Goal: Task Accomplishment & Management: Manage account settings

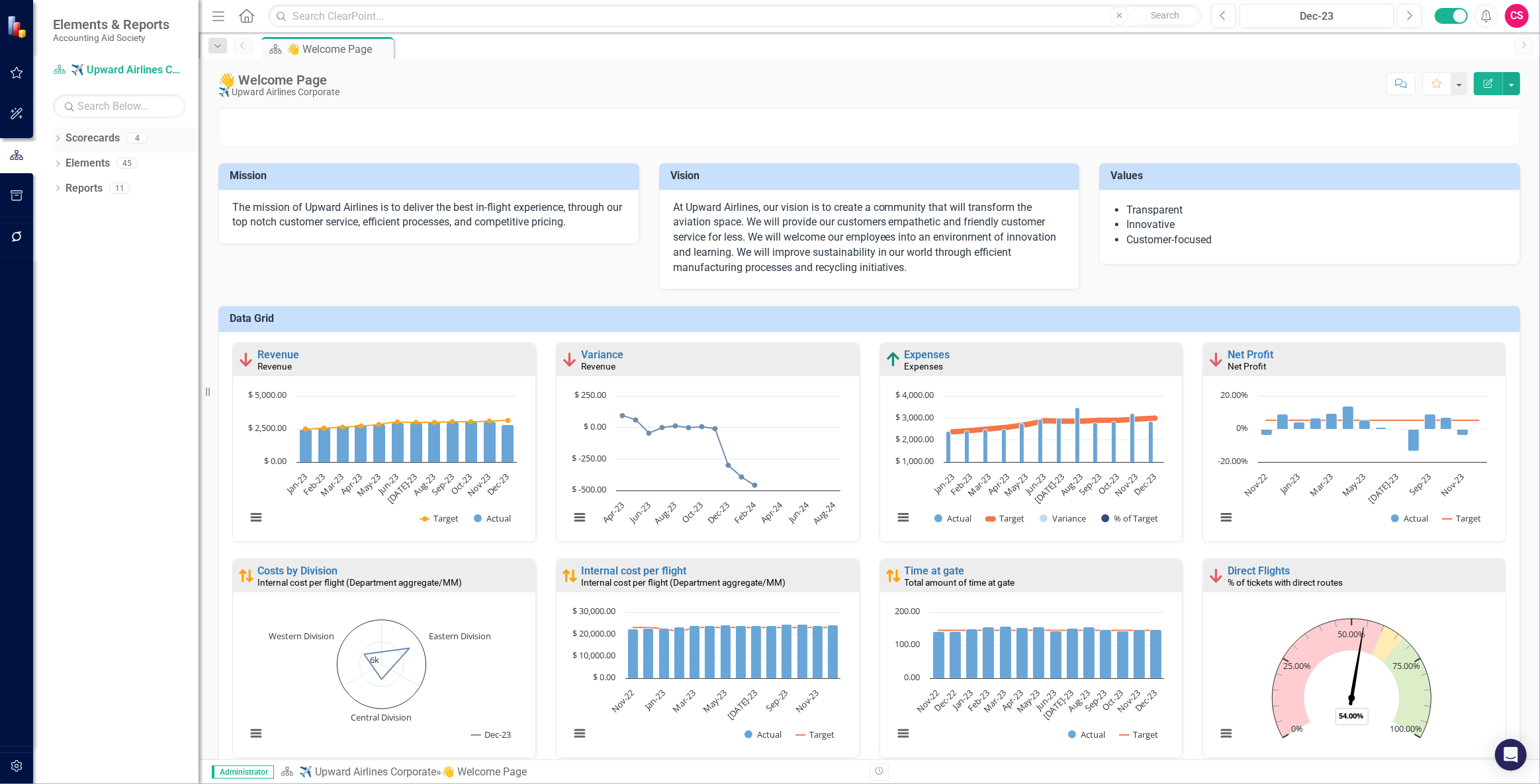
click at [94, 132] on link "Scorecards" at bounding box center [92, 139] width 54 height 15
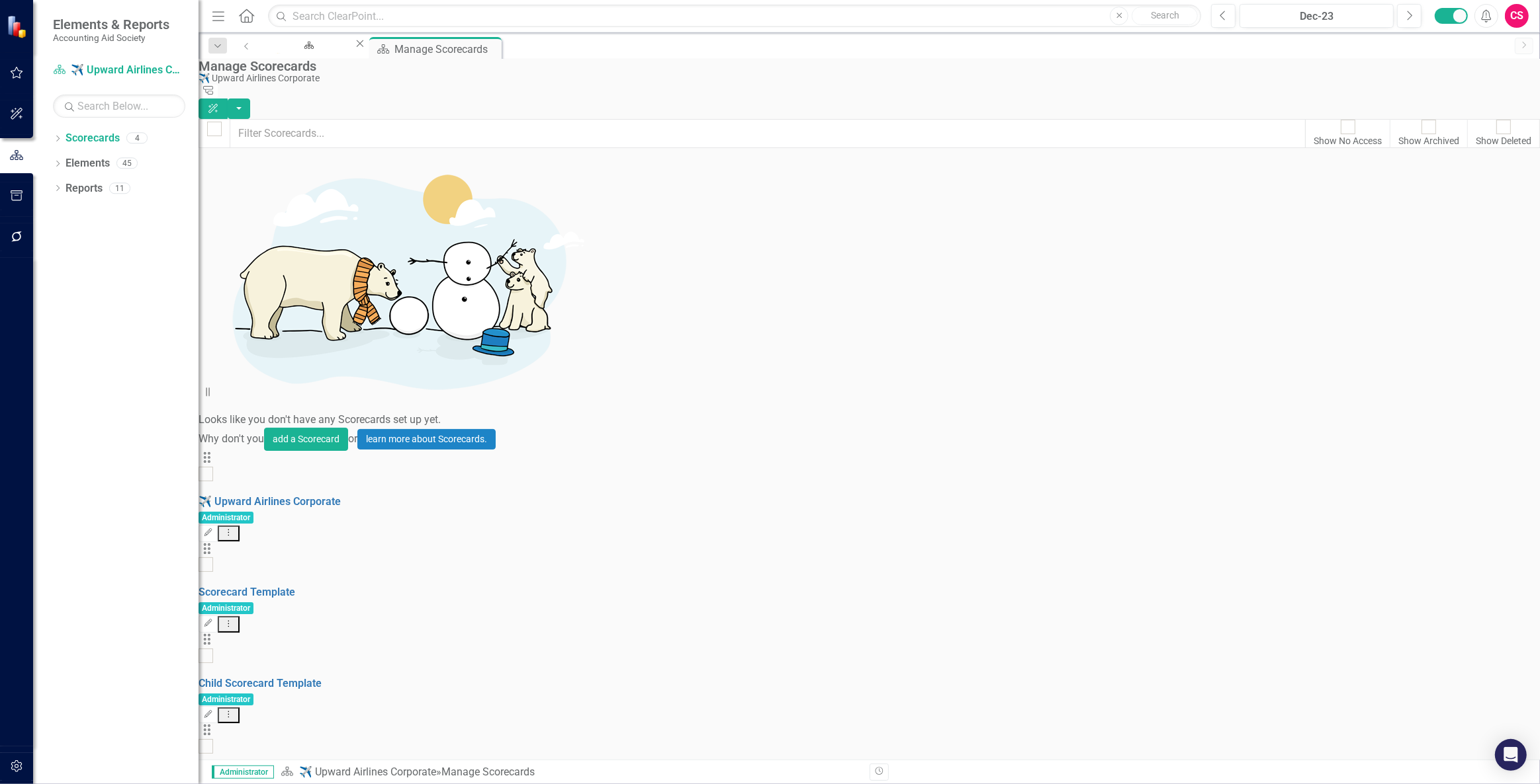
click at [308, 768] on link "Accounting Aid Society" at bounding box center [254, 774] width 110 height 13
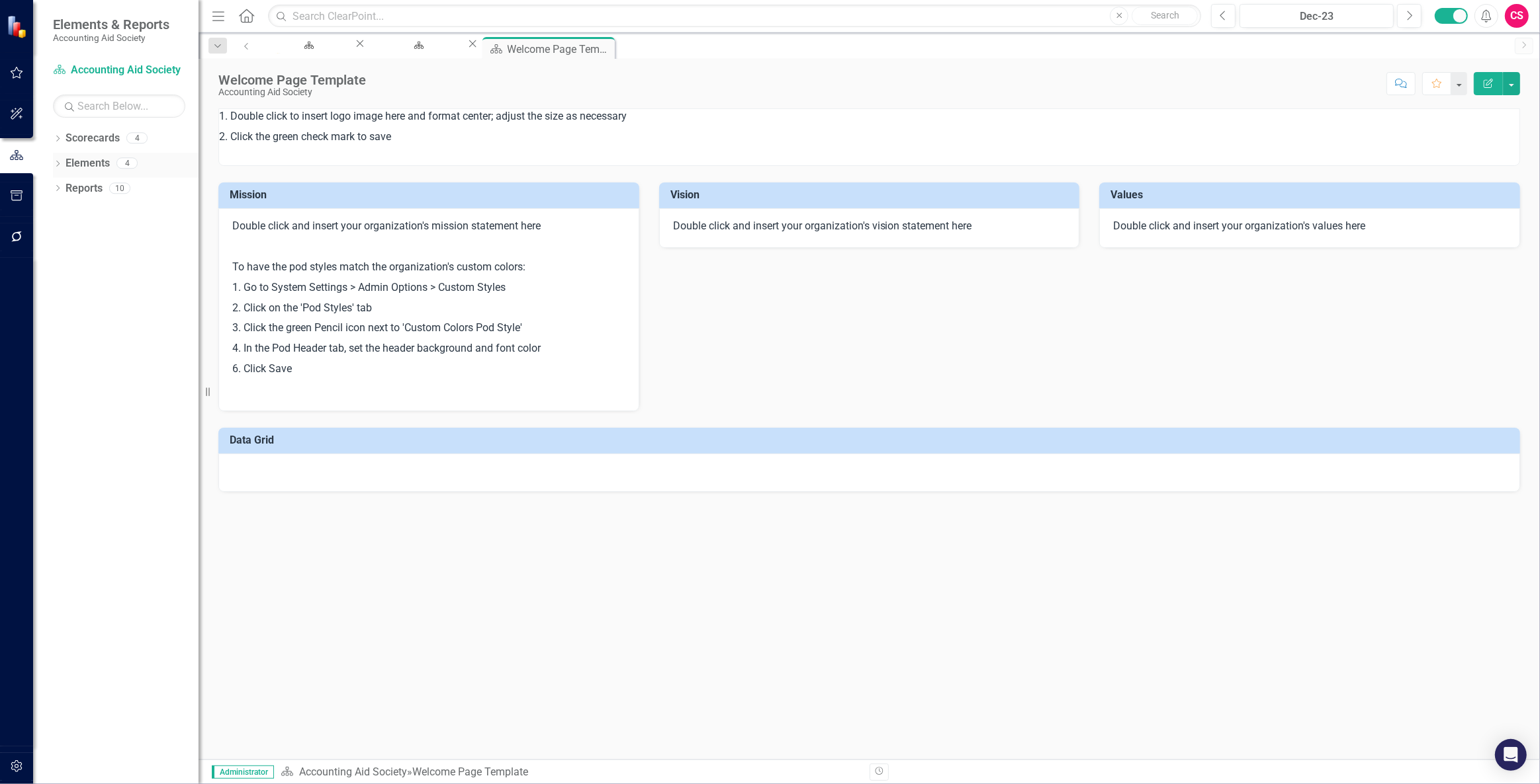
click at [98, 159] on link "Elements" at bounding box center [88, 164] width 44 height 15
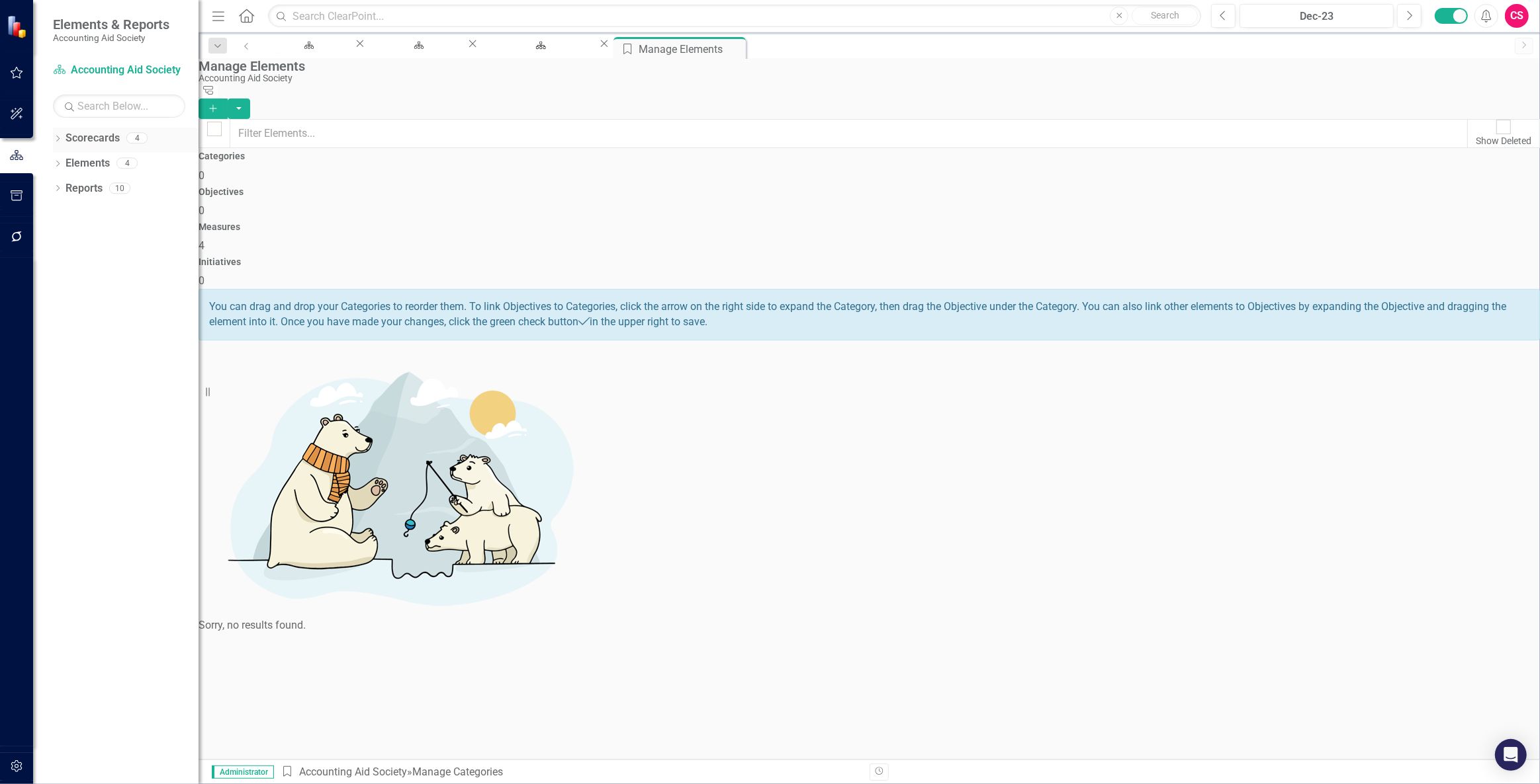
click at [93, 140] on link "Scorecards" at bounding box center [92, 139] width 54 height 15
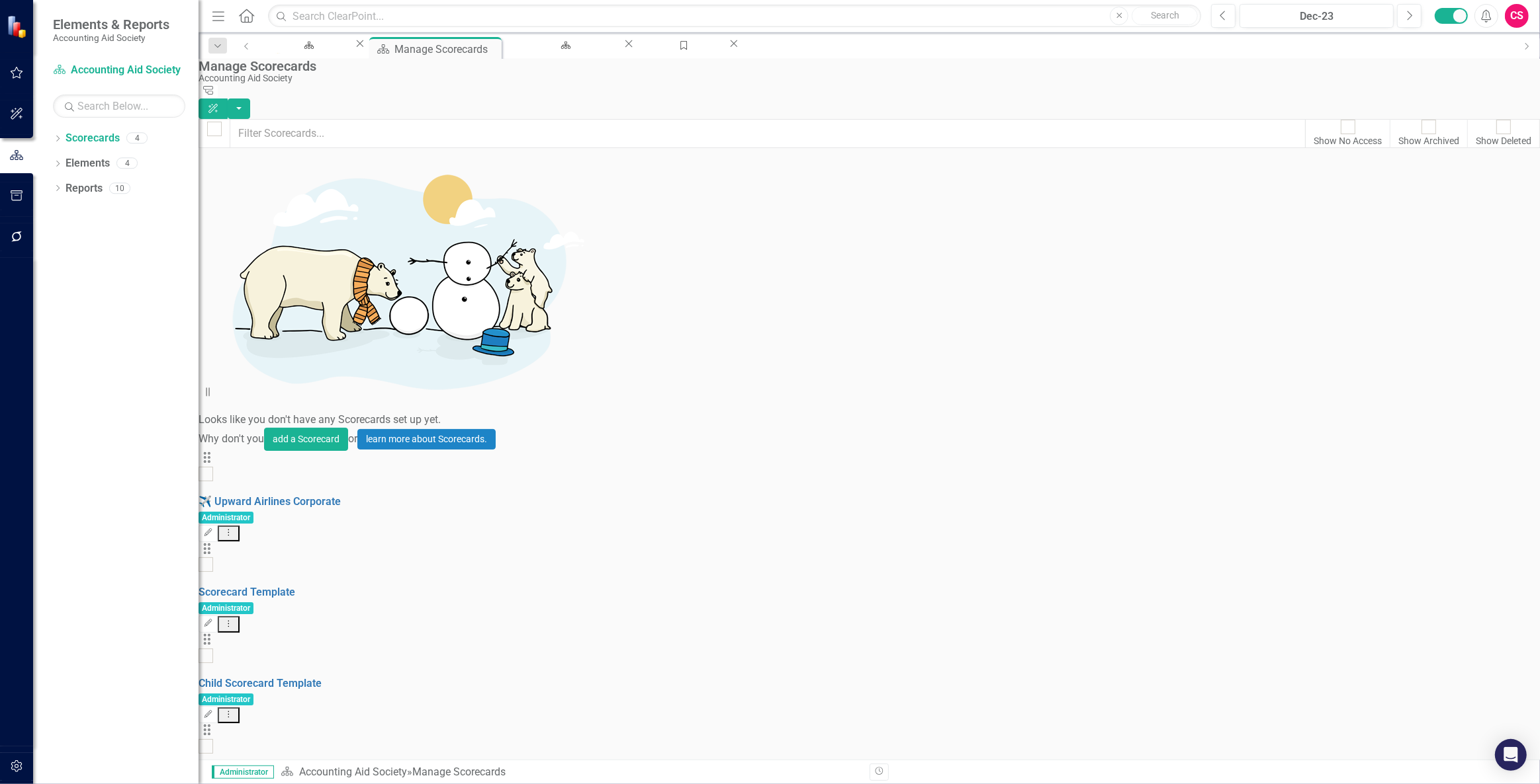
click at [240, 617] on button "Dropdown Menu" at bounding box center [228, 625] width 22 height 17
click at [1446, 250] on link "Copy Duplicate Scorecard" at bounding box center [1443, 248] width 146 height 24
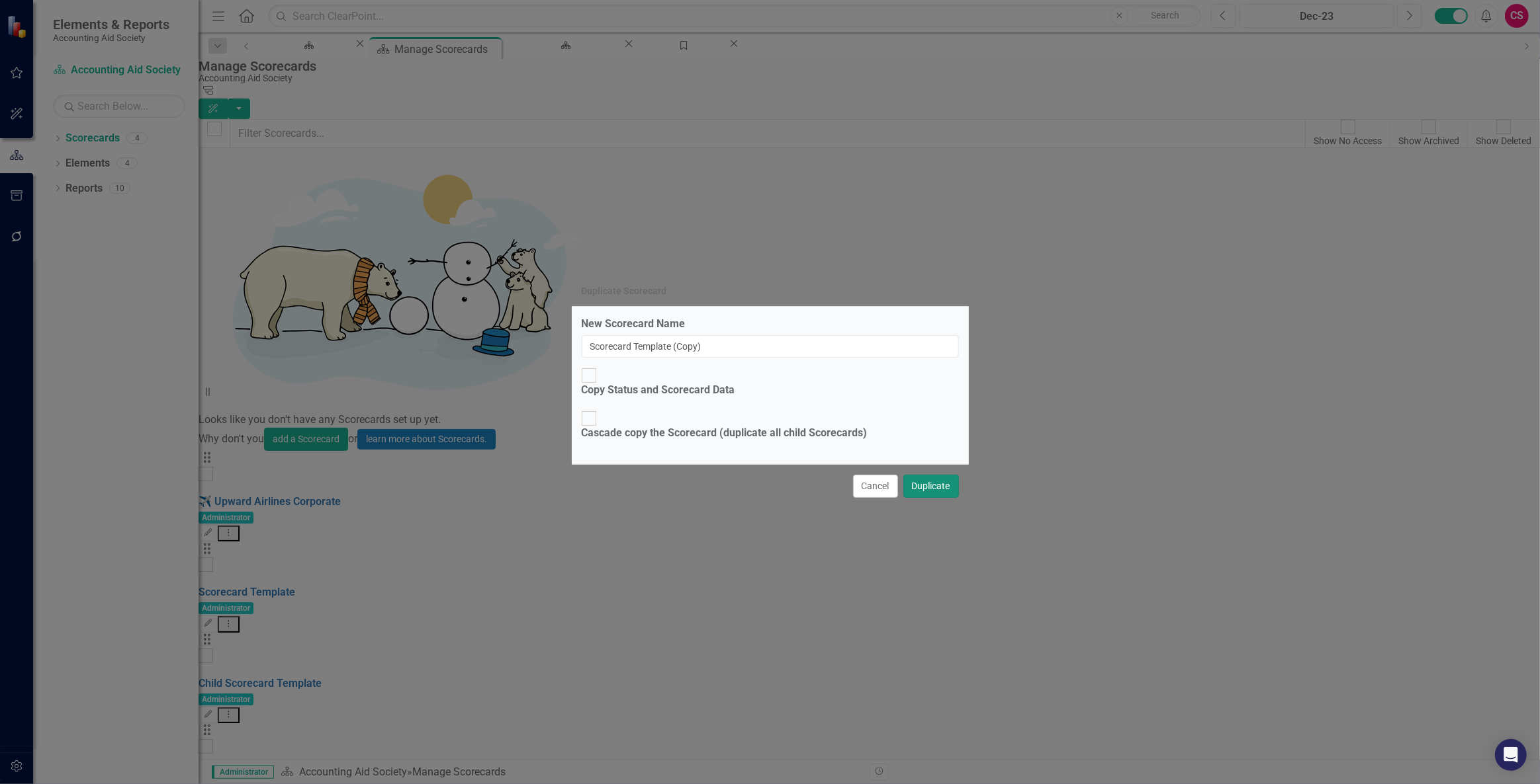
click at [934, 475] on button "Duplicate" at bounding box center [931, 486] width 56 height 23
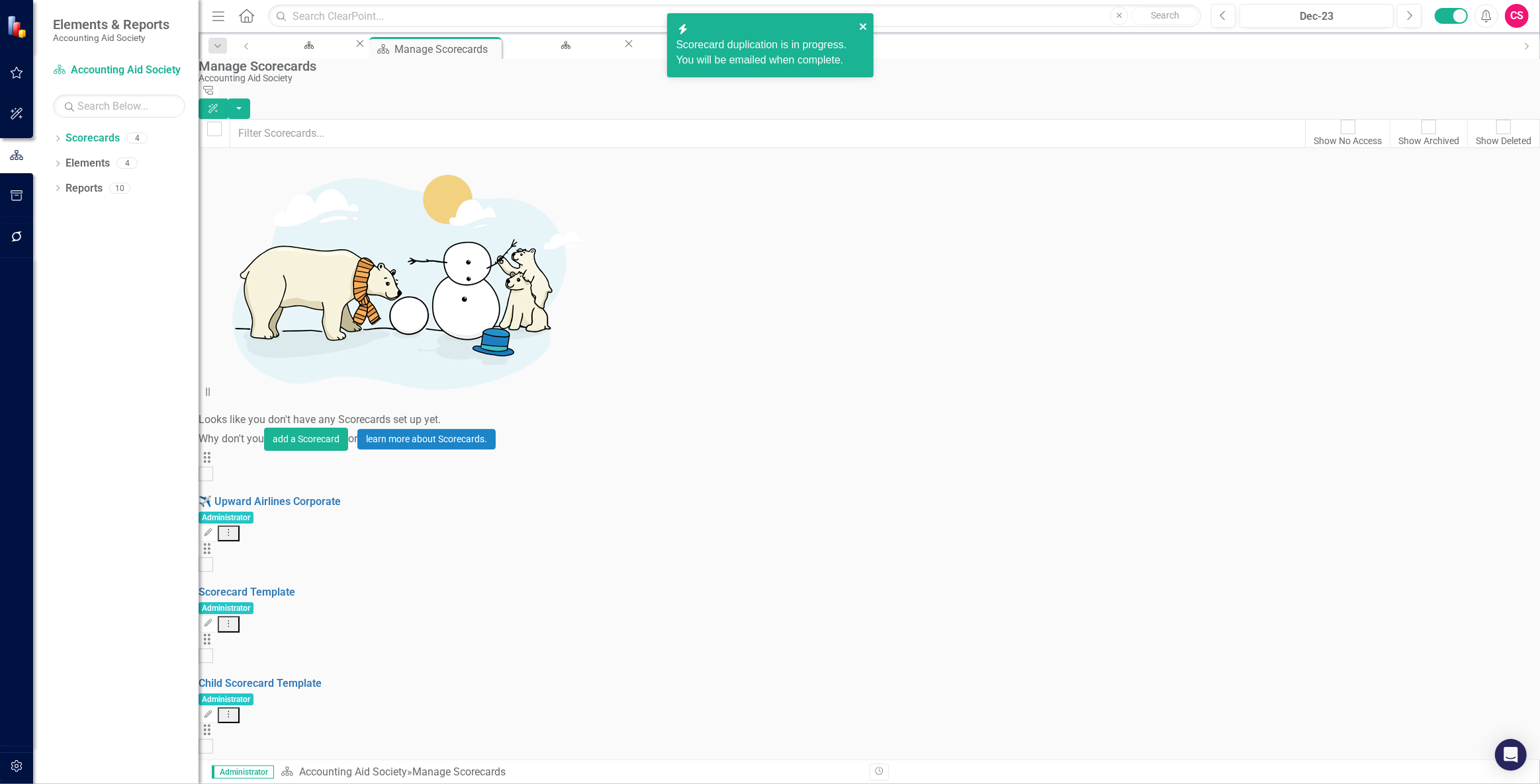
click at [861, 19] on button "close" at bounding box center [864, 26] width 9 height 15
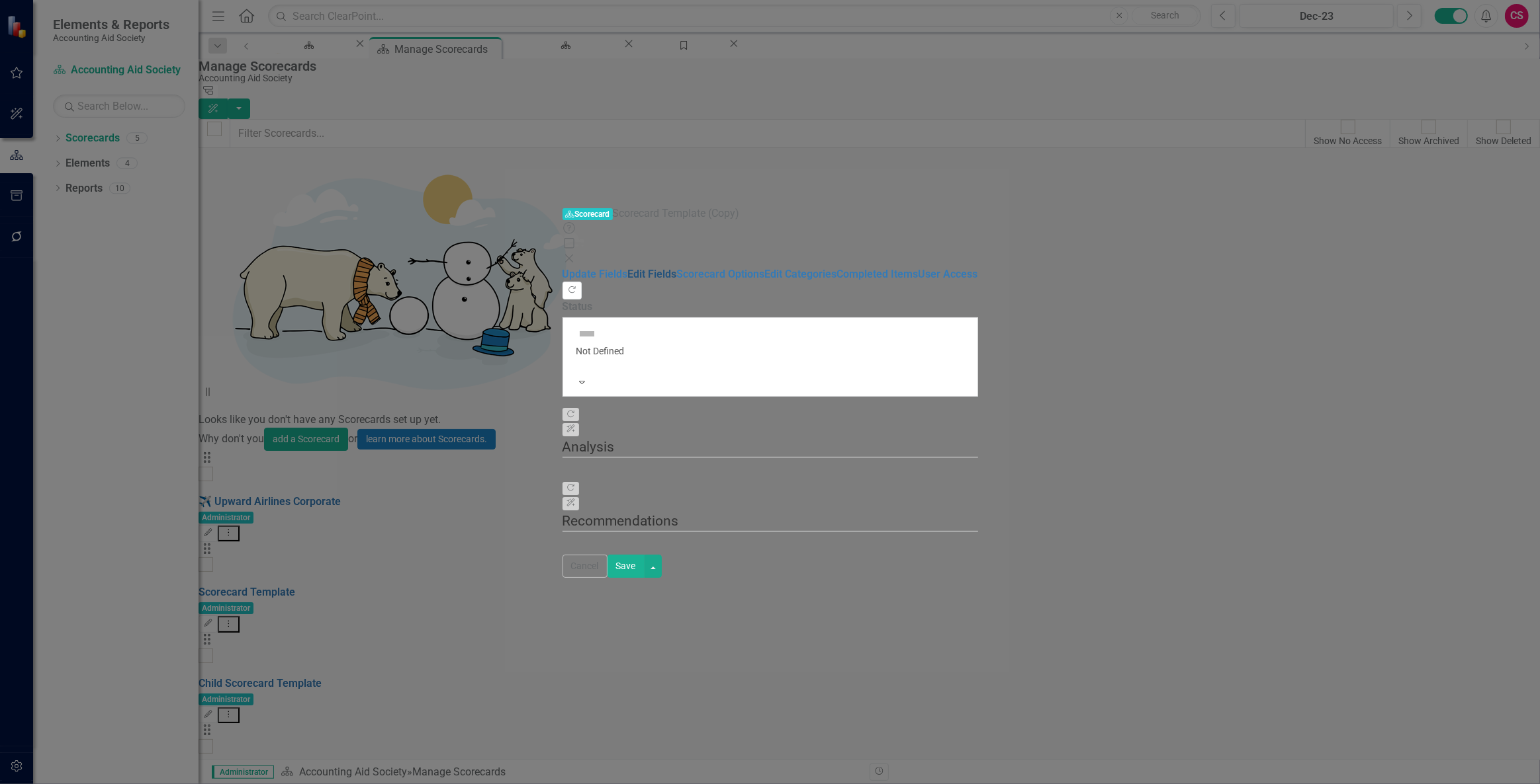
click at [628, 268] on link "Edit Fields" at bounding box center [653, 274] width 49 height 13
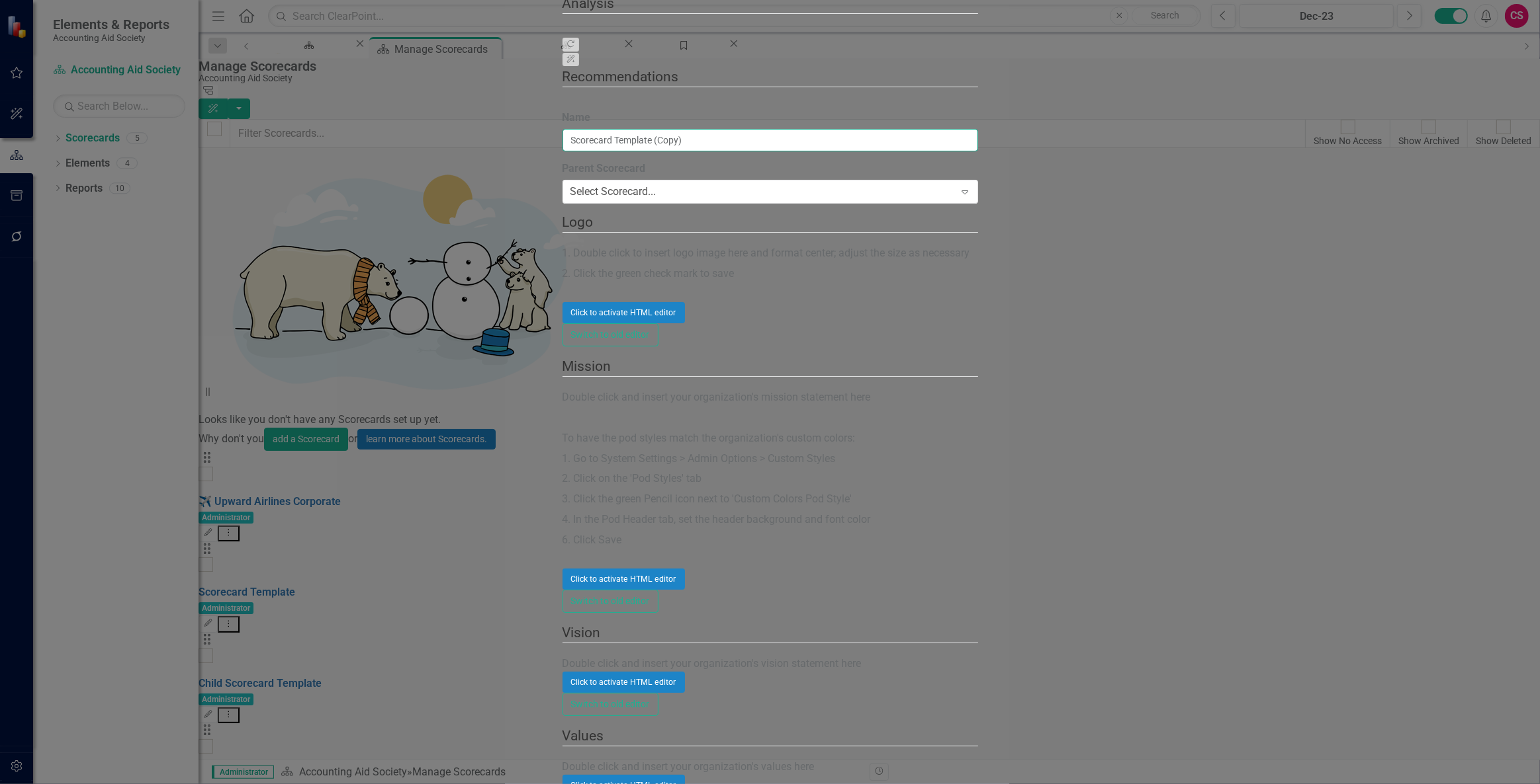
drag, startPoint x: 604, startPoint y: 78, endPoint x: 295, endPoint y: 64, distance: 309.3
click at [562, 64] on div "Update Fields Edit Fields Scorecard Options Edit Categories Completed Items Use…" at bounding box center [770, 410] width 416 height 1176
click at [562, 129] on input "Acadamey" at bounding box center [770, 140] width 416 height 23
type input "Academy"
click at [570, 184] on div "Select Scorecard..." at bounding box center [613, 192] width 86 height 15
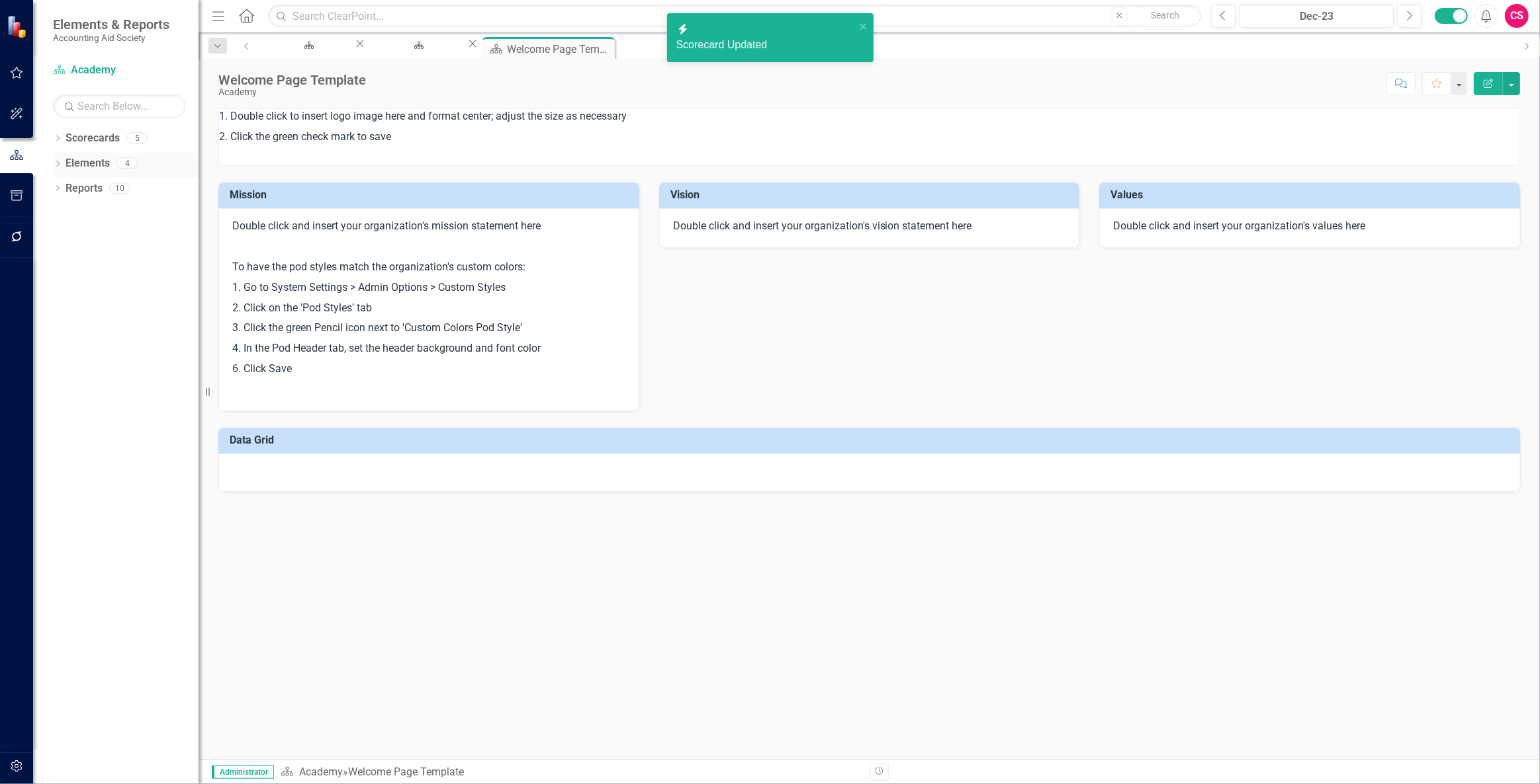
click at [94, 159] on link "Elements" at bounding box center [88, 164] width 44 height 15
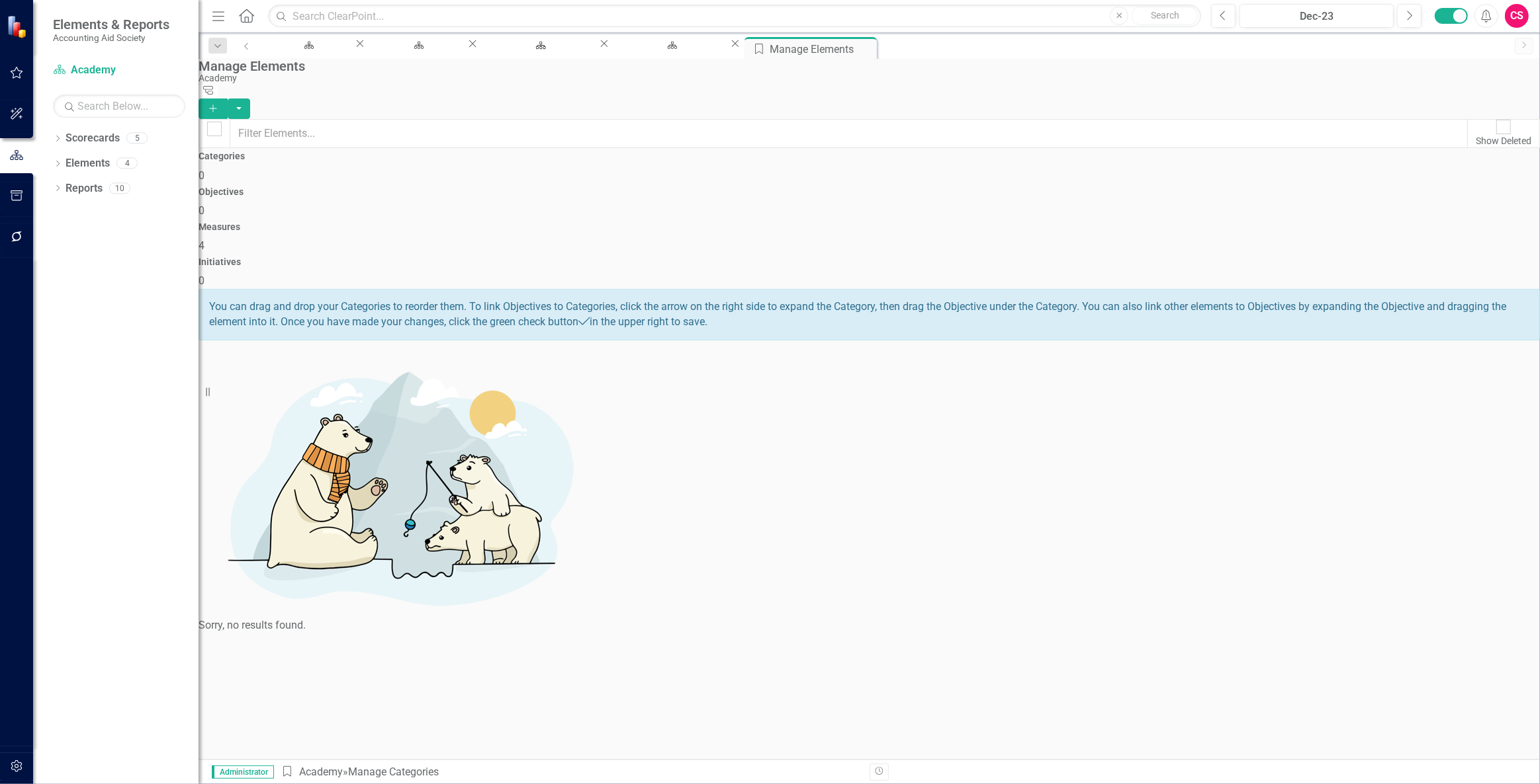
click at [679, 187] on div "Objectives 0" at bounding box center [869, 203] width 1341 height 32
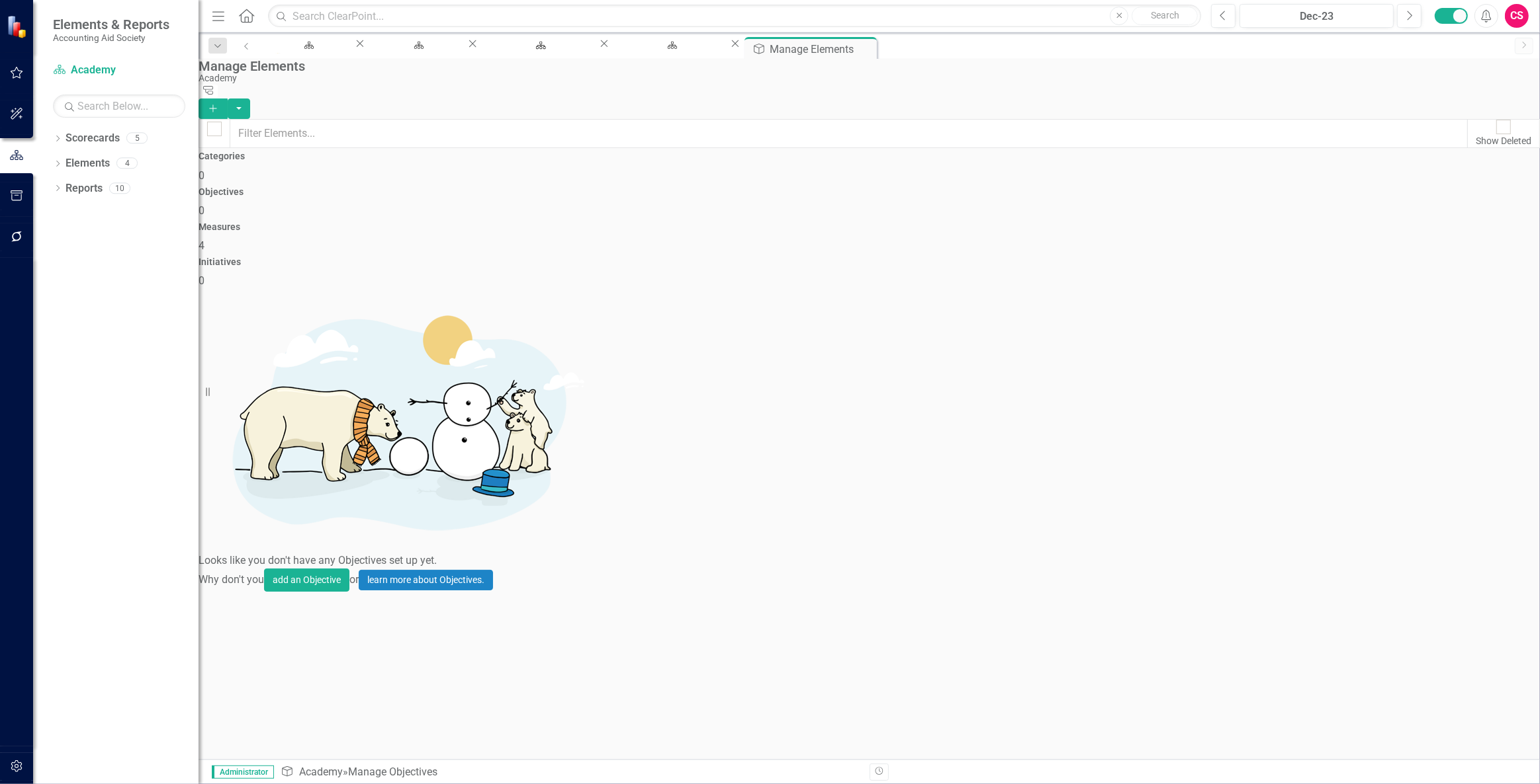
click at [463, 183] on div "Categories 0" at bounding box center [869, 167] width 1341 height 32
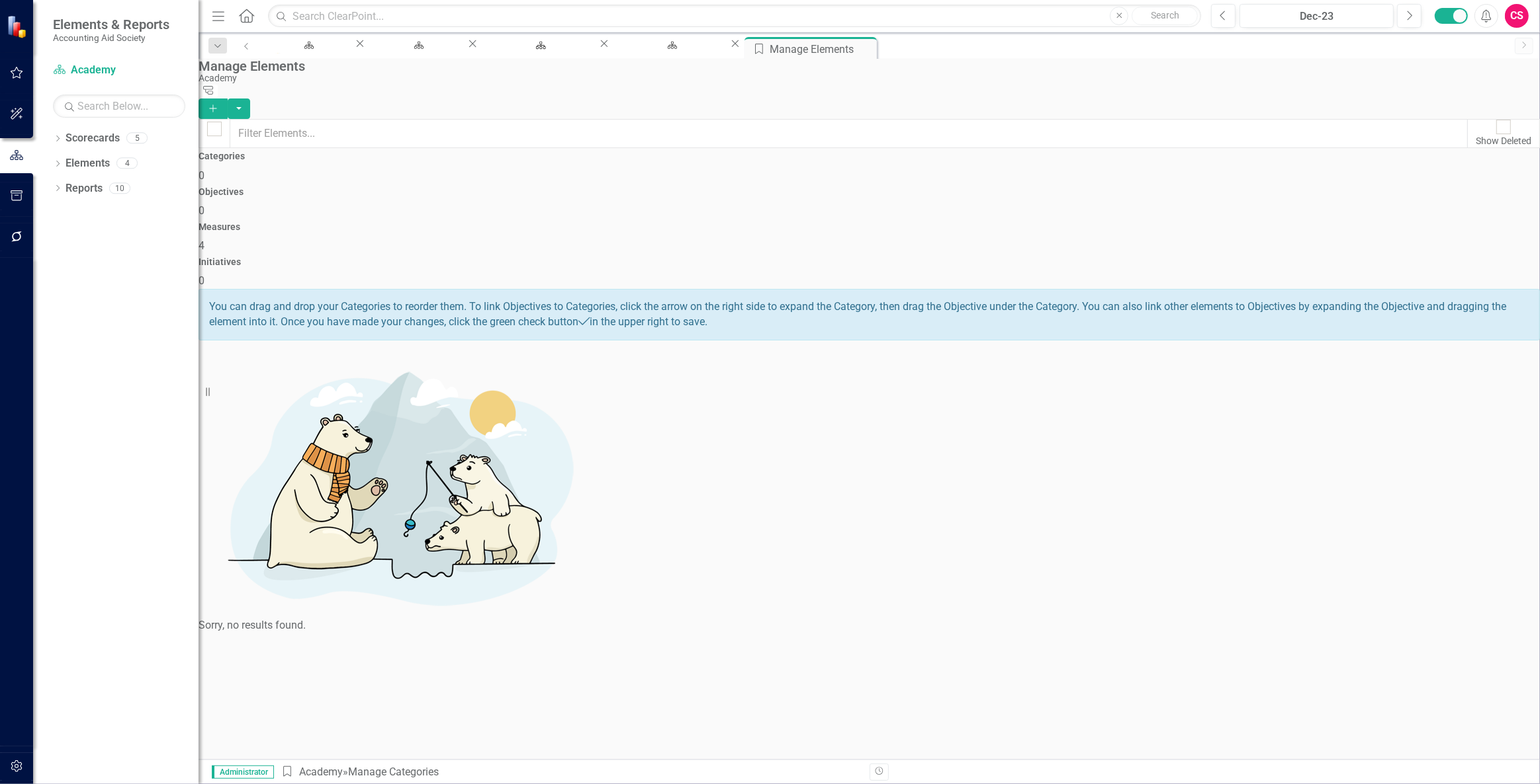
click at [219, 104] on icon "Add" at bounding box center [213, 108] width 12 height 9
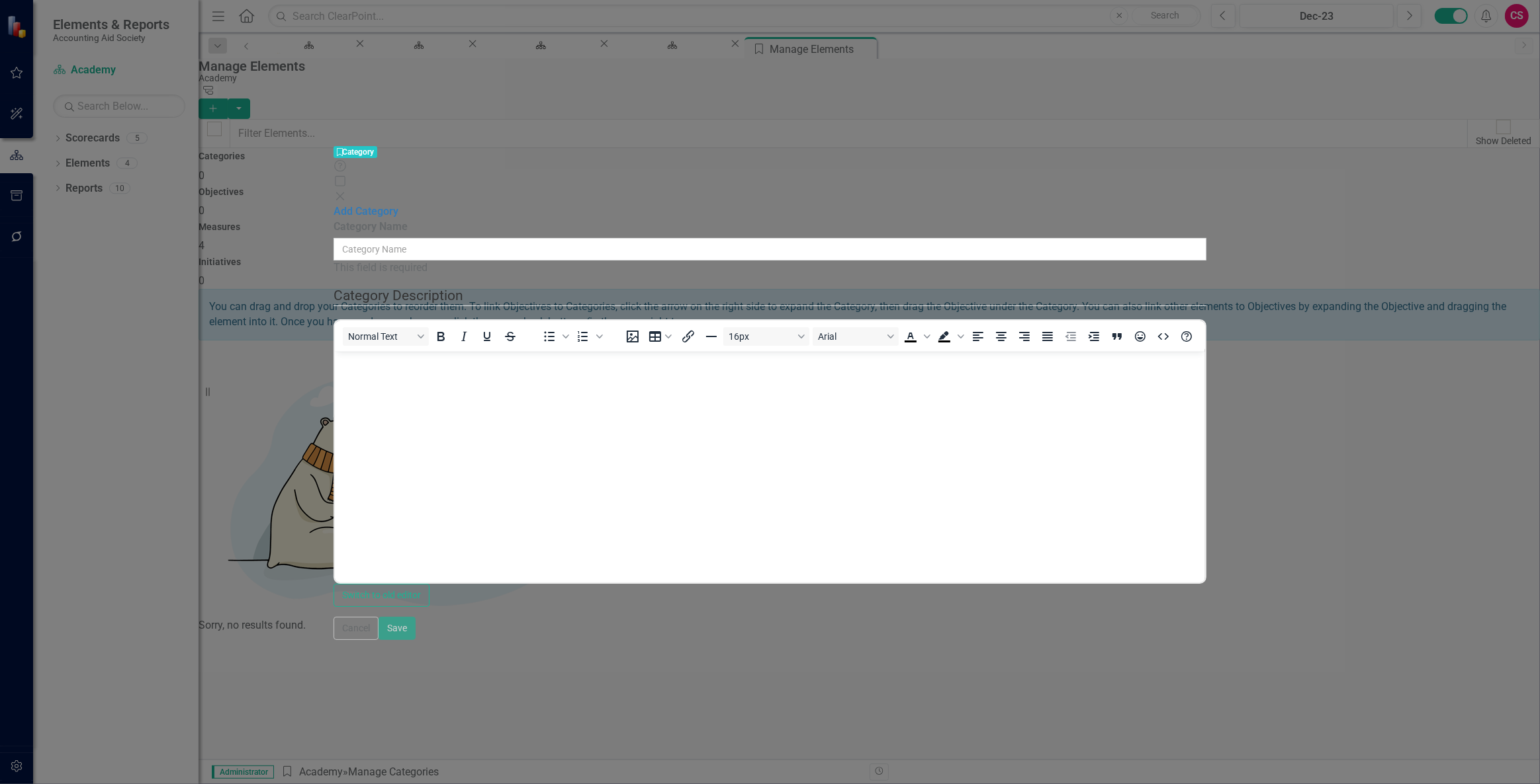
click at [657, 238] on input "Category Name" at bounding box center [770, 250] width 874 height 23
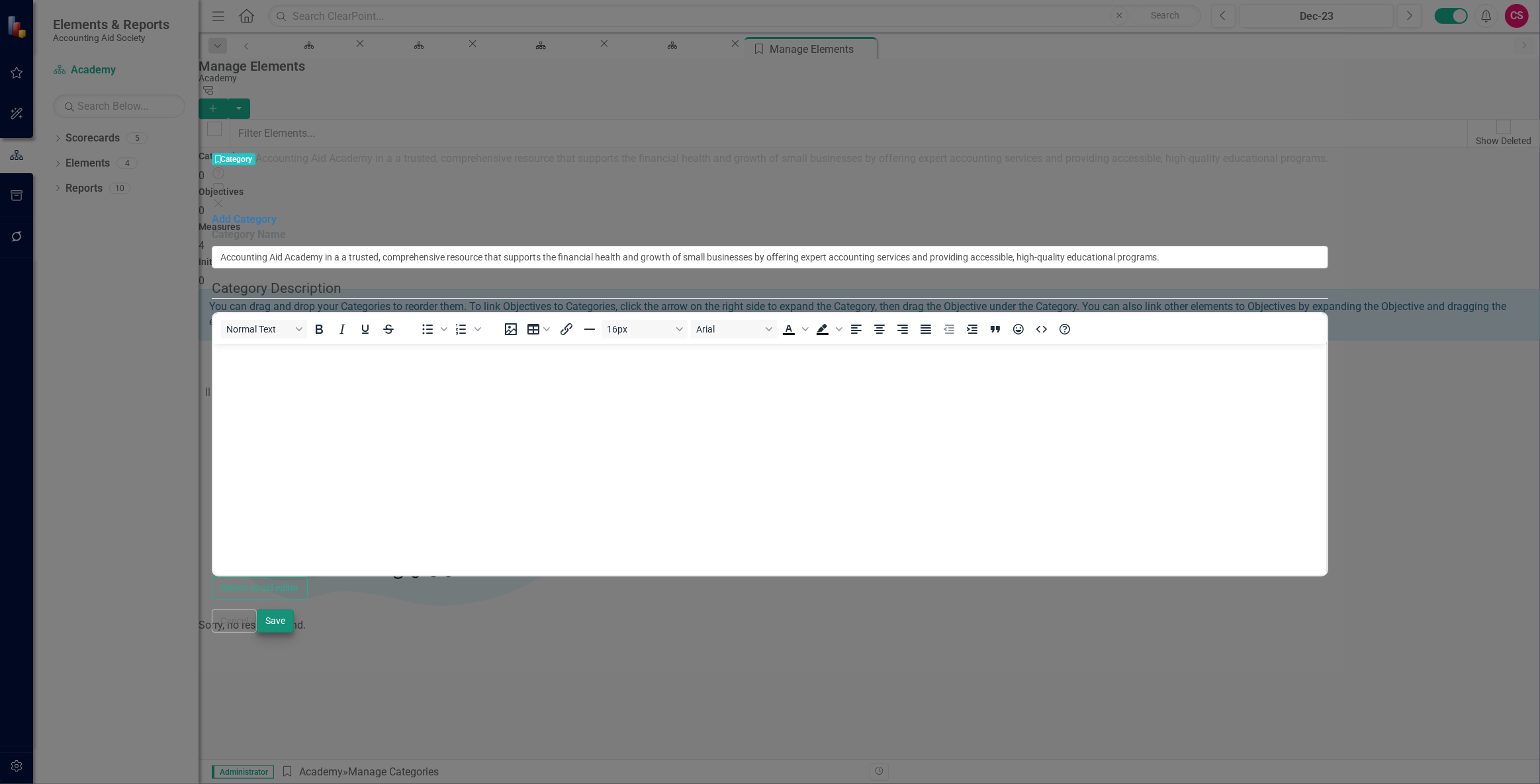
type input "Accounting Aid Academy in a a trusted, comprehensive resource that supports the…"
click at [294, 633] on button "Save" at bounding box center [275, 621] width 37 height 23
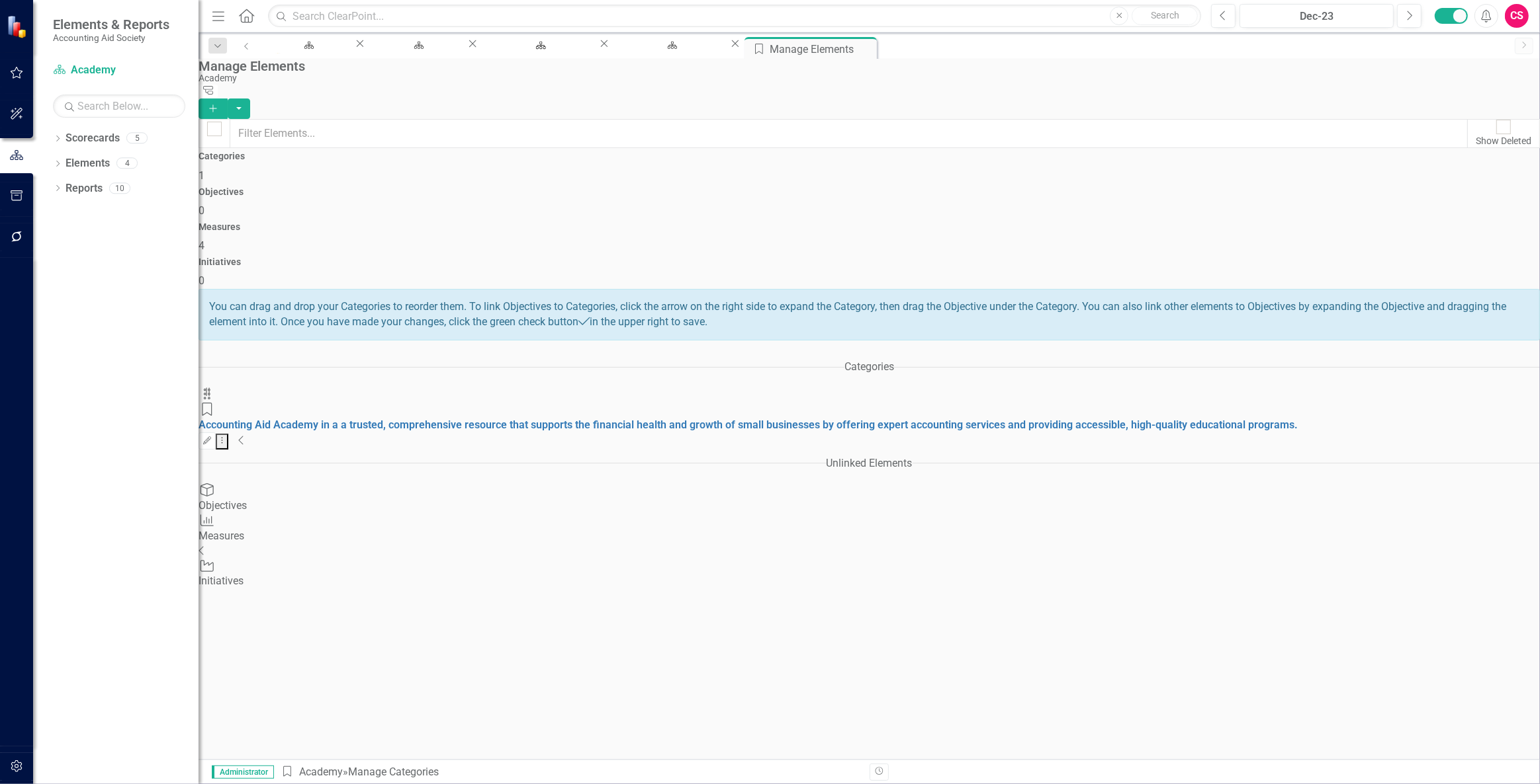
click at [711, 187] on h4 "Objectives" at bounding box center [869, 192] width 1341 height 10
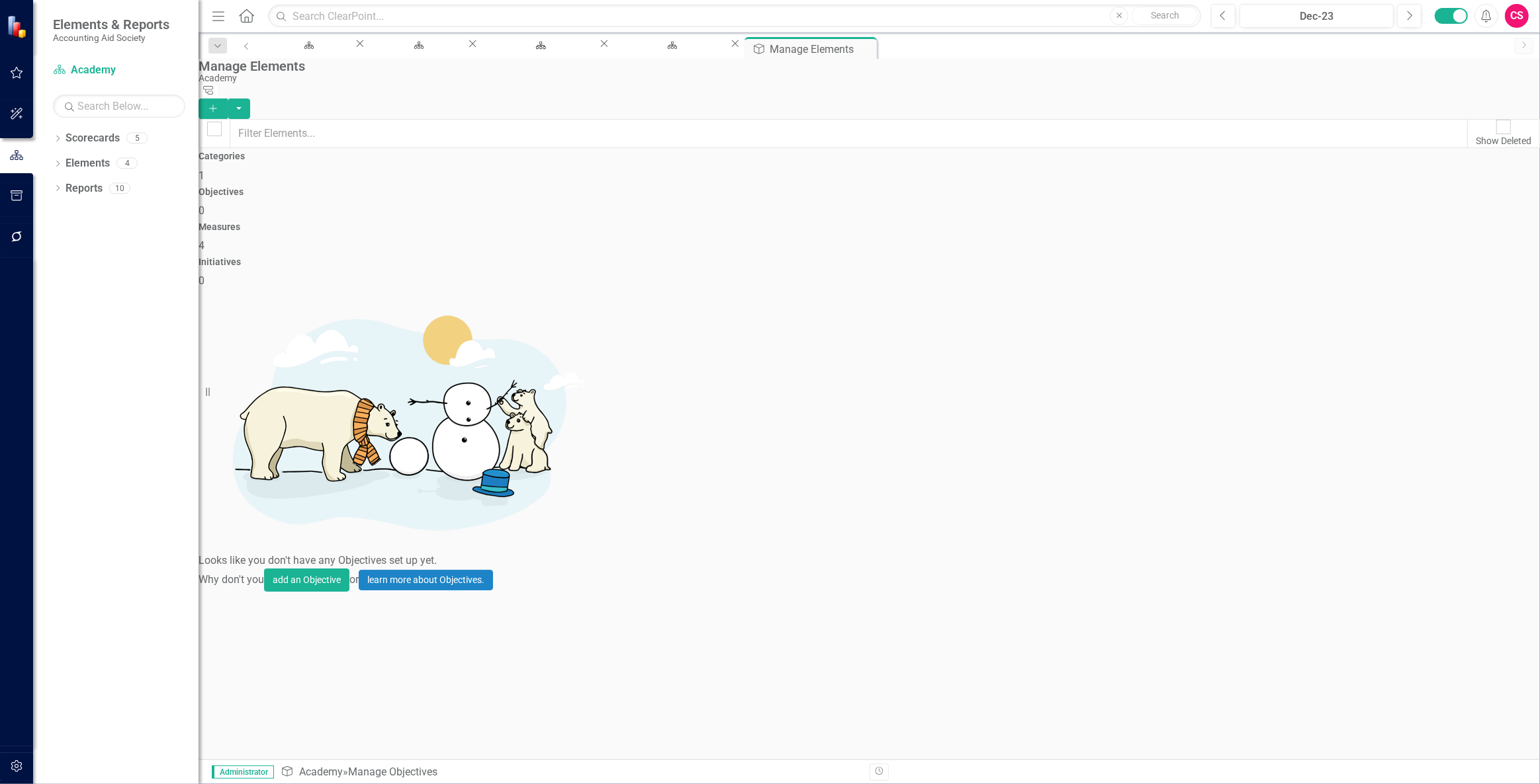
click at [219, 104] on icon "Add" at bounding box center [213, 108] width 12 height 9
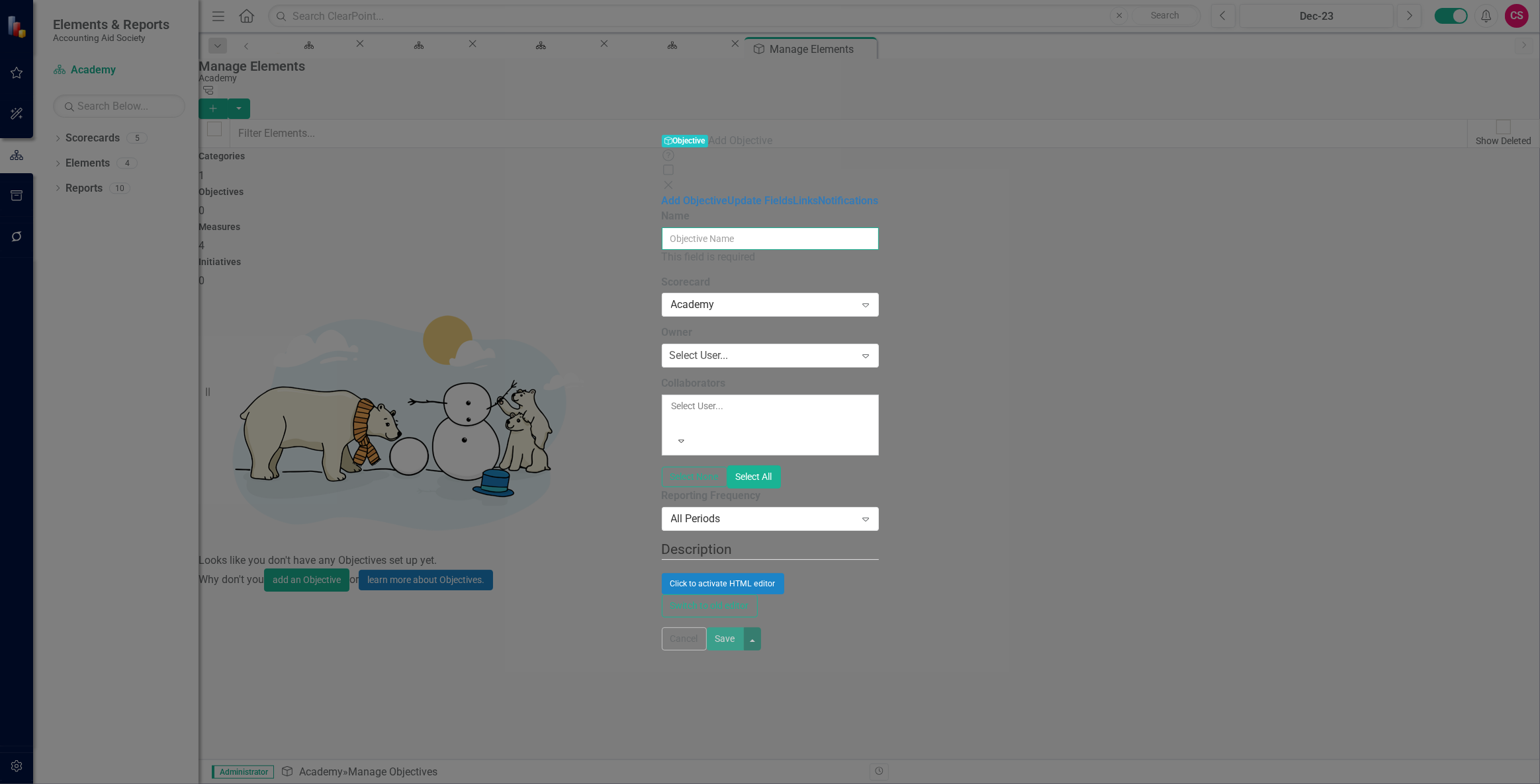
click at [663, 228] on input "Name" at bounding box center [770, 239] width 217 height 23
paste input "Expand academy services to [GEOGRAPHIC_DATA] and [GEOGRAPHIC_DATA]"
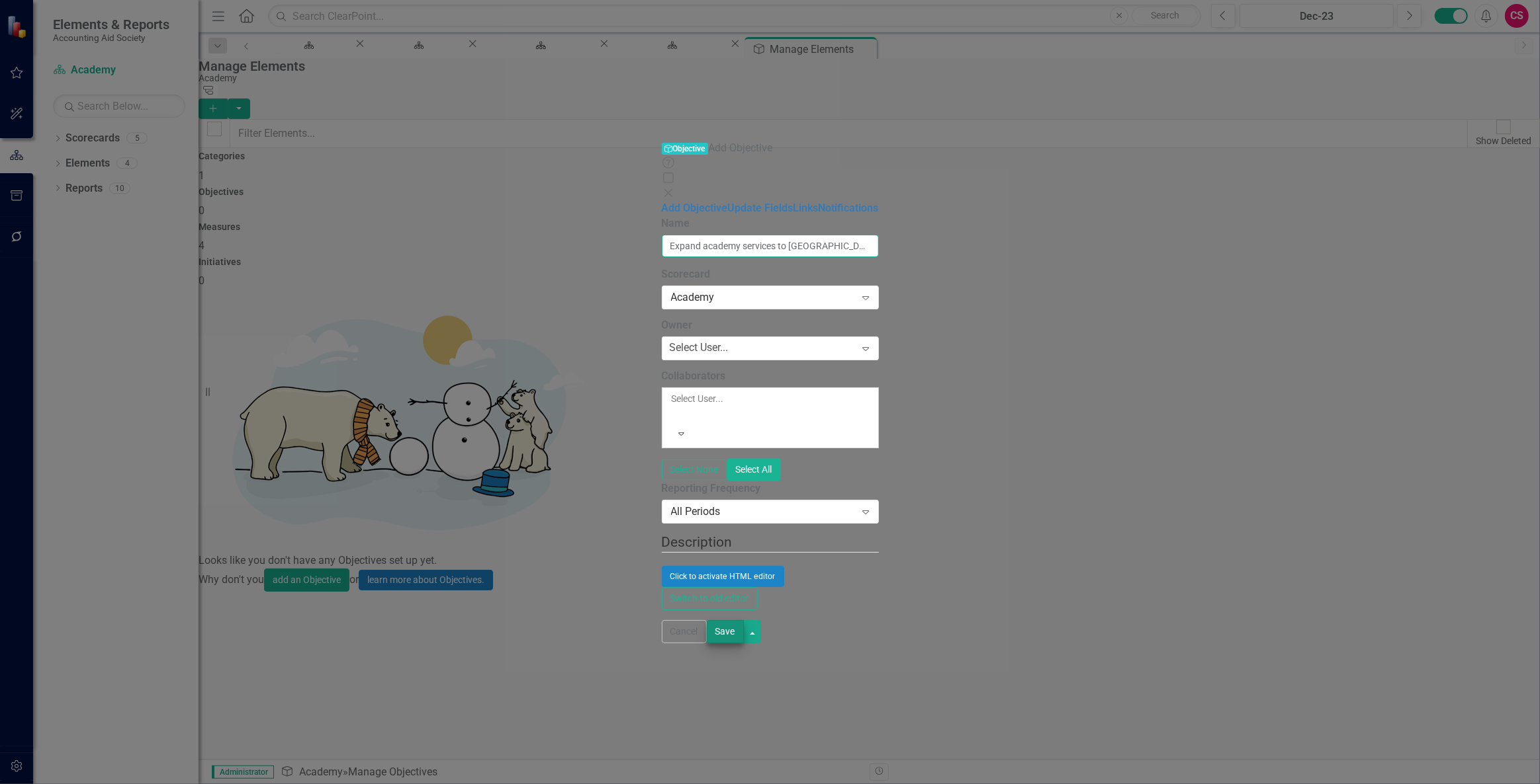
type input "Expand academy services to [GEOGRAPHIC_DATA] and [GEOGRAPHIC_DATA]"
click at [744, 643] on button "Save" at bounding box center [725, 632] width 37 height 23
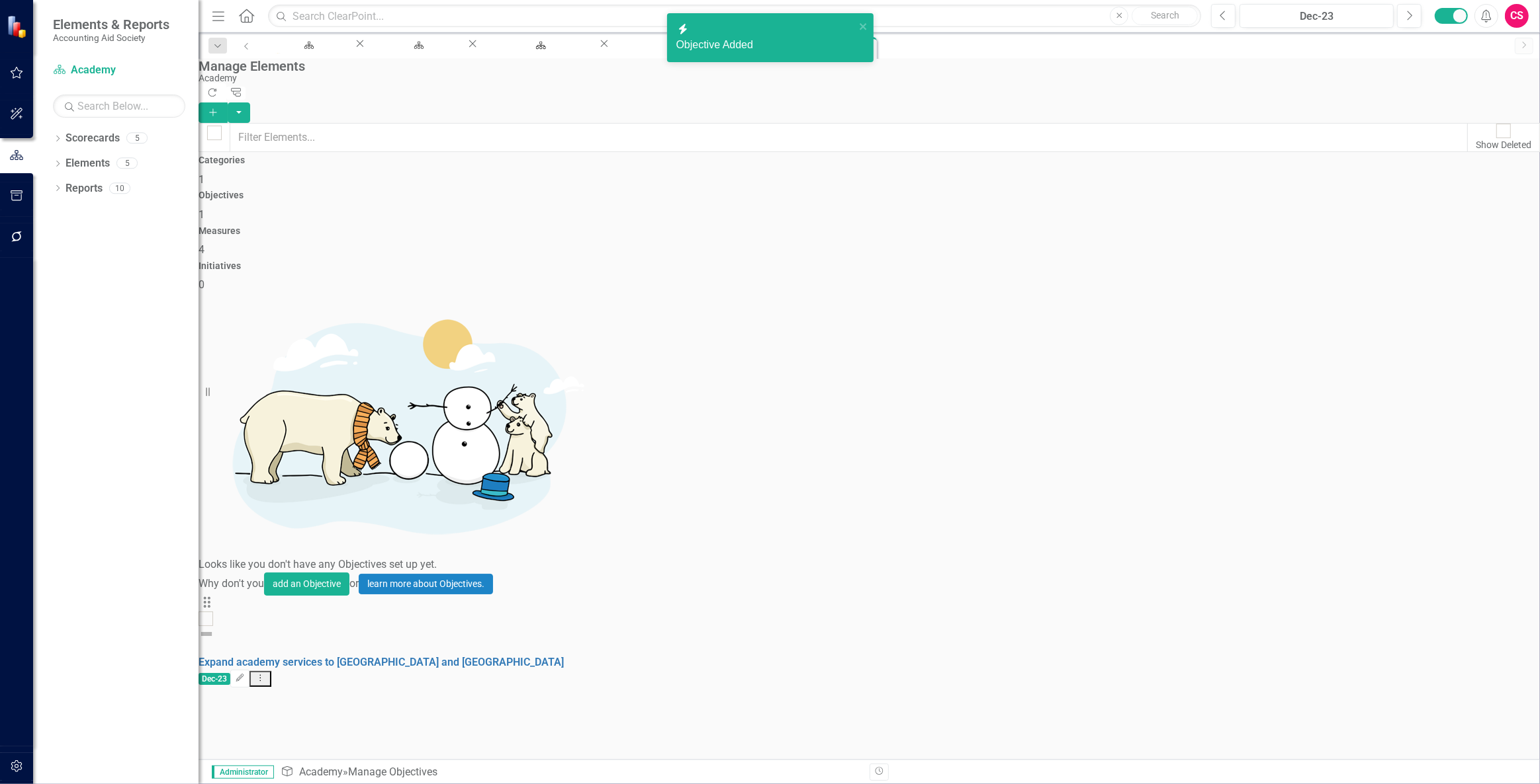
click at [1076, 226] on div "Measures 4" at bounding box center [869, 242] width 1341 height 32
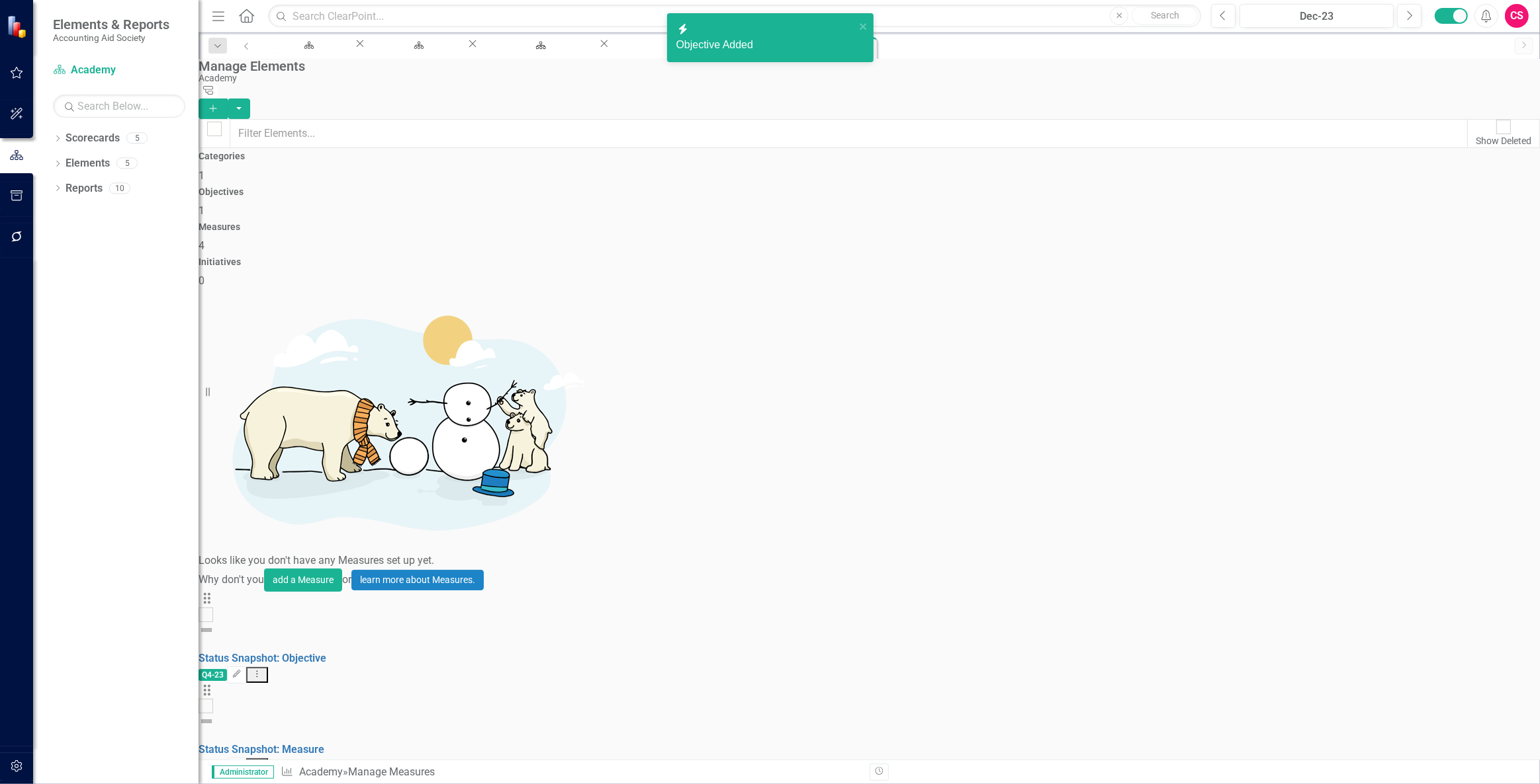
click at [228, 98] on button "Add" at bounding box center [213, 108] width 29 height 21
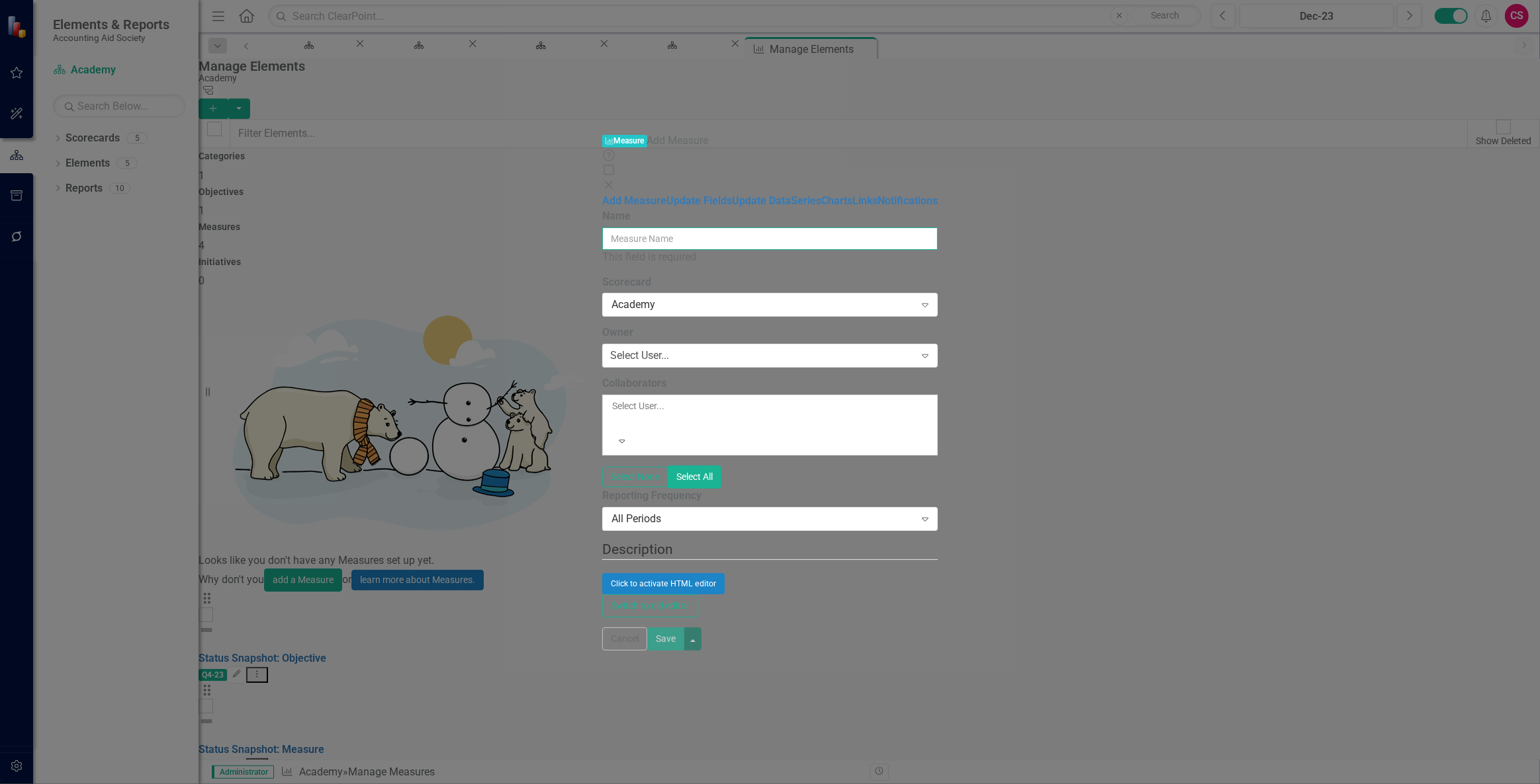
click at [602, 228] on input "Name" at bounding box center [770, 239] width 335 height 23
paste input "6 Western Wayne County business owners participate in an excellence series or o…"
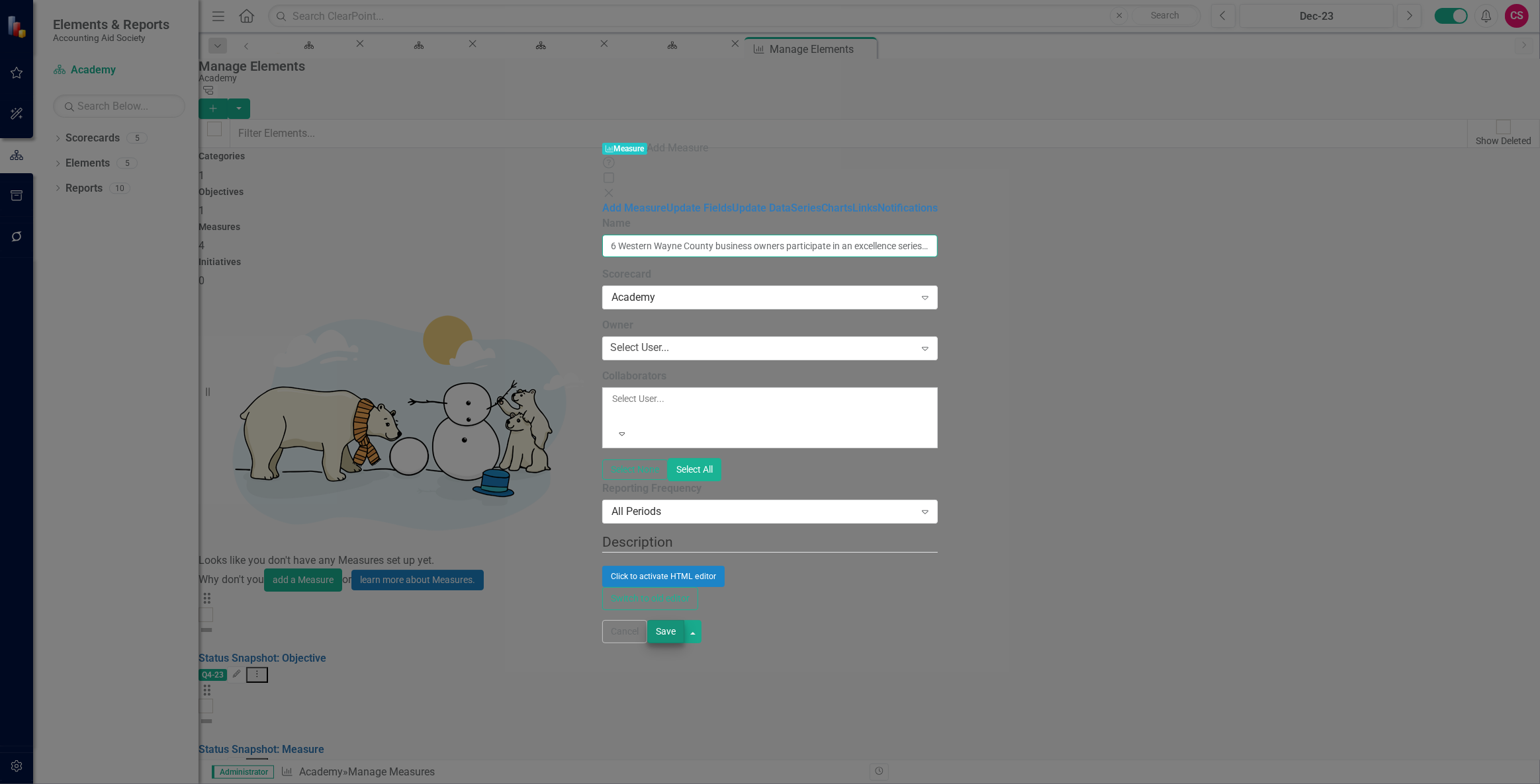
type input "6 Western Wayne County business owners participate in an excellence series or o…"
click at [684, 643] on button "Save" at bounding box center [666, 632] width 37 height 23
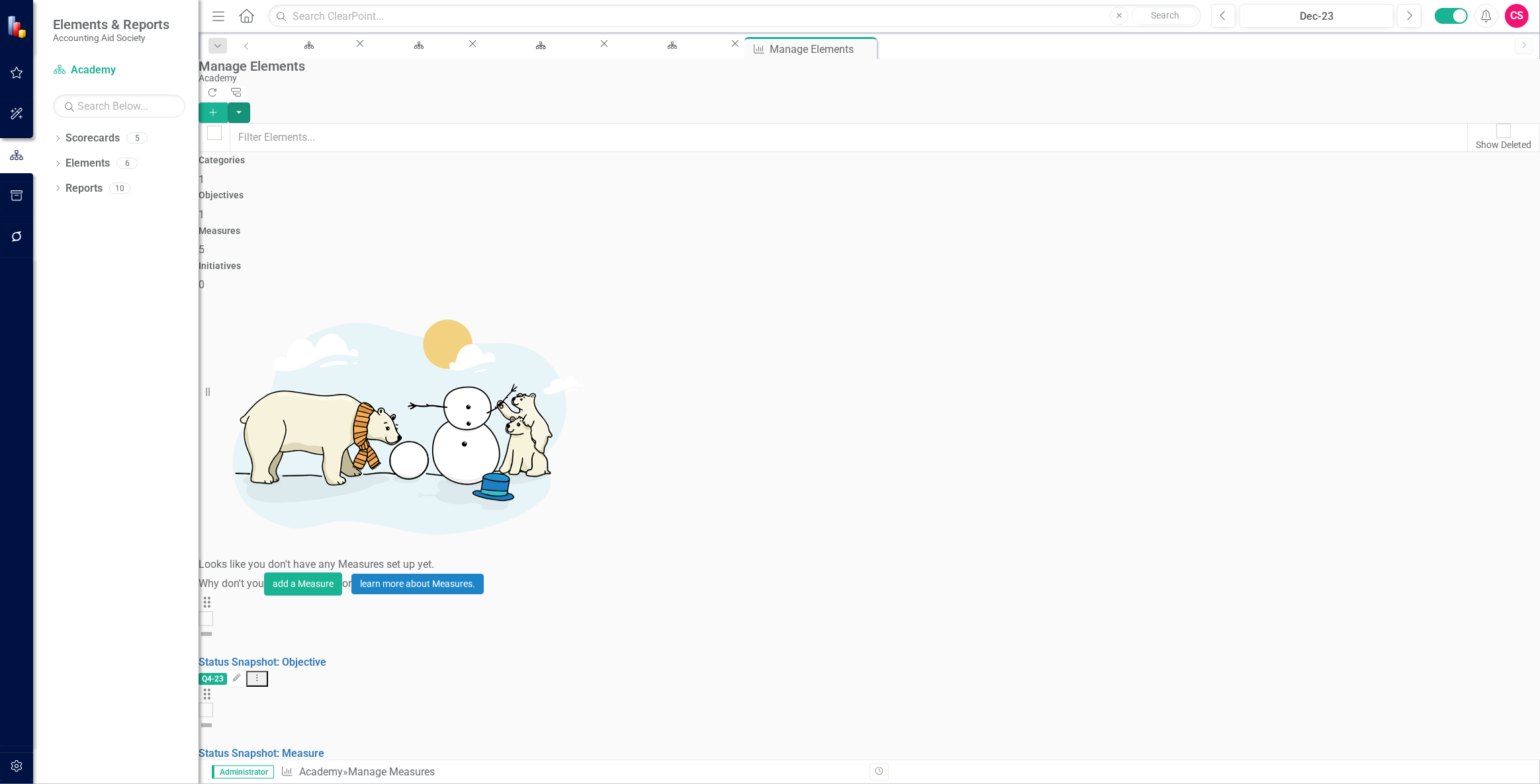
click at [250, 103] on button "button" at bounding box center [239, 113] width 23 height 21
click at [1455, 104] on link "Measure Add Measure" at bounding box center [1467, 107] width 104 height 24
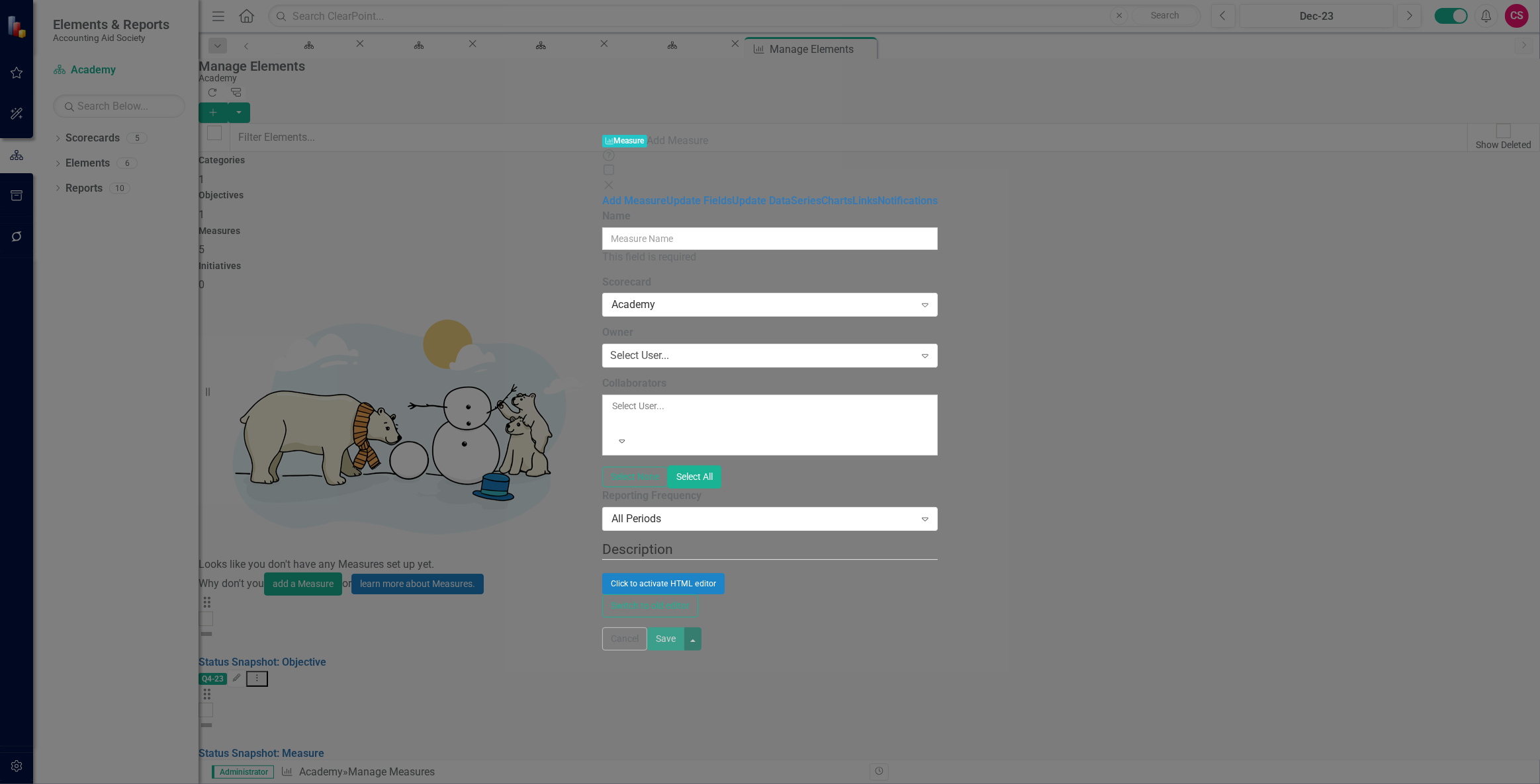
click at [602, 209] on div "Name This field is required" at bounding box center [770, 237] width 335 height 56
click at [602, 228] on input "Name" at bounding box center [770, 239] width 335 height 23
paste input "1 excellence series cohort with Macomb County businesses CY 2025"
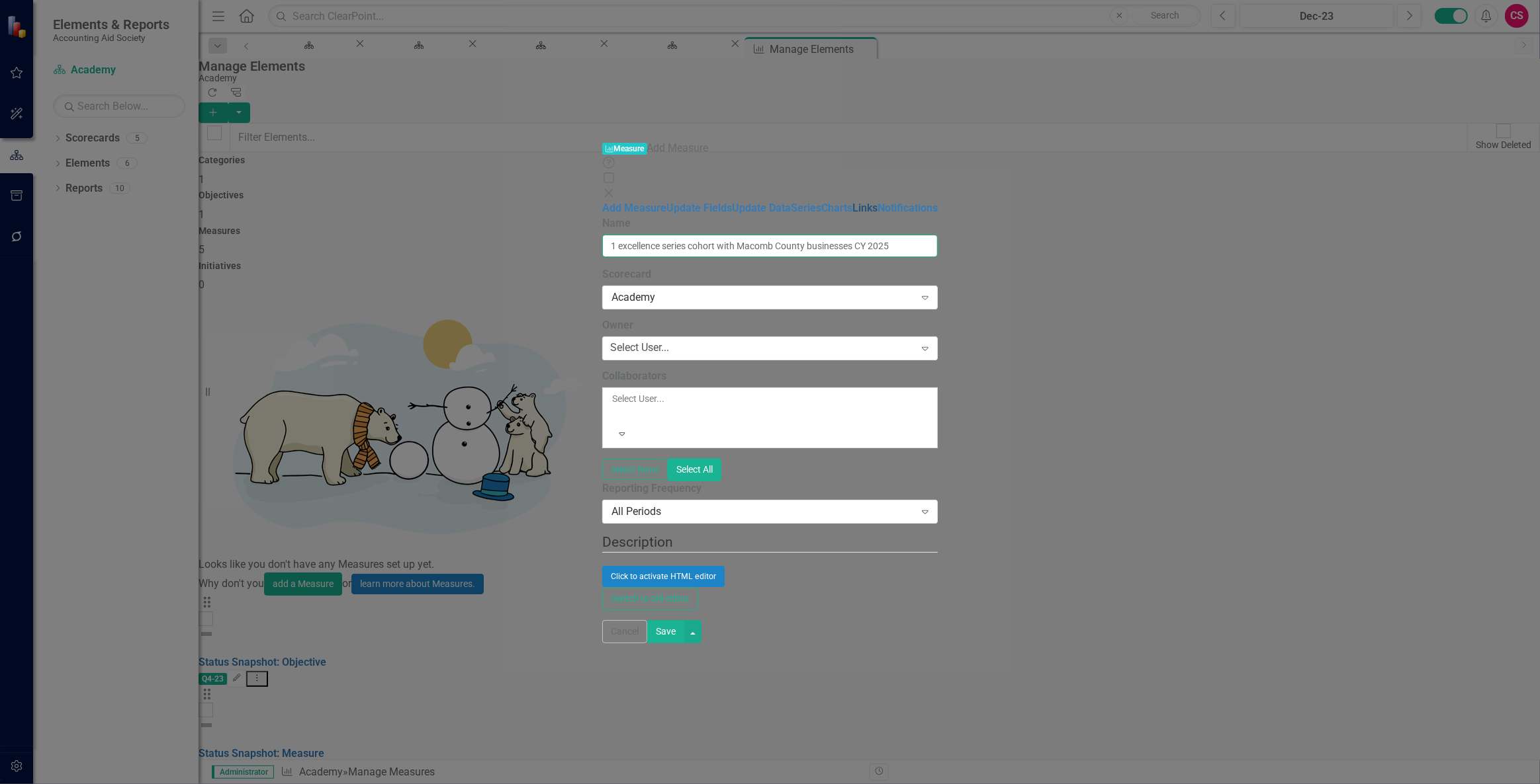
type input "1 excellence series cohort with Macomb County businesses CY 2025"
click at [852, 202] on link "Links" at bounding box center [864, 208] width 25 height 13
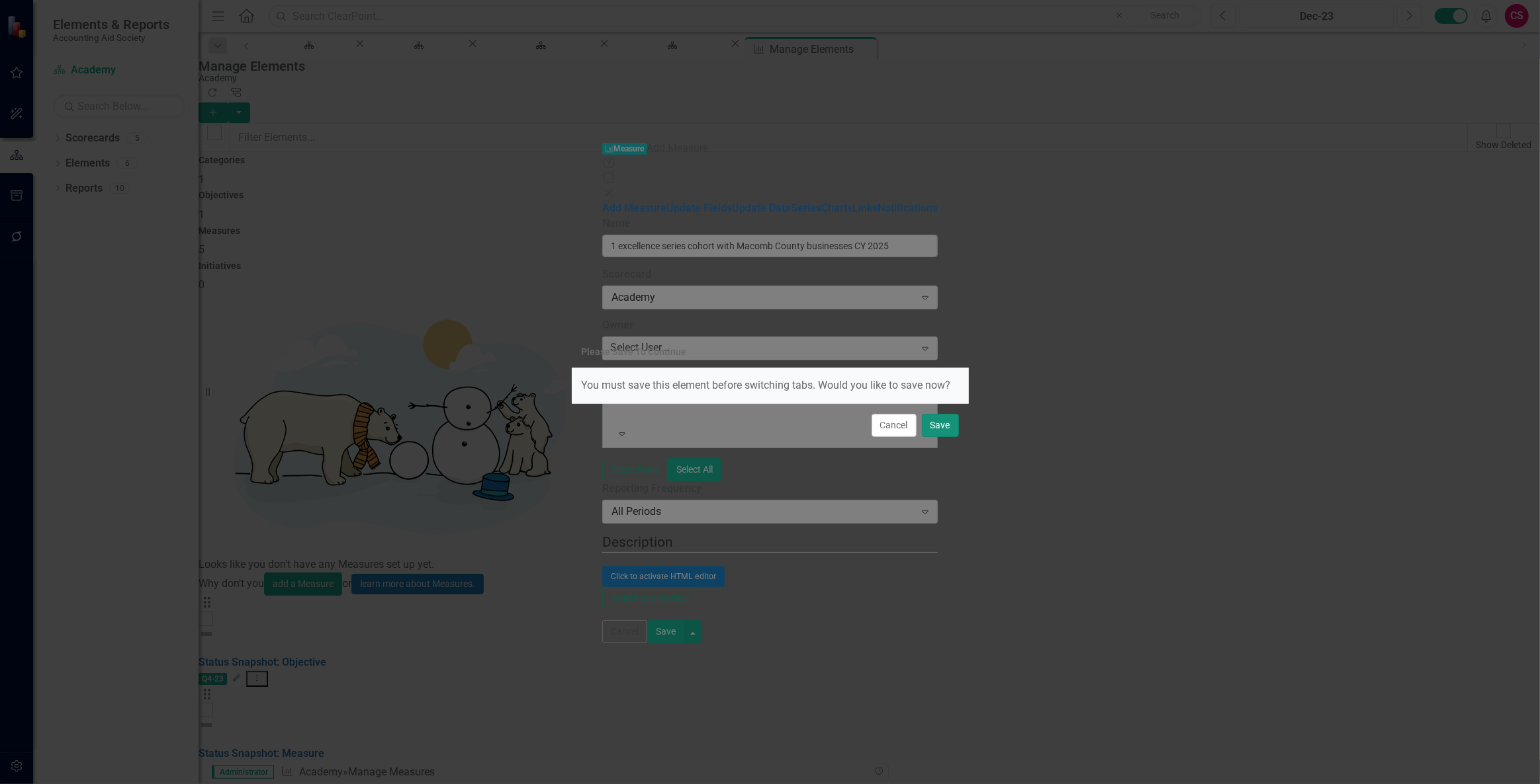
click at [932, 422] on button "Save" at bounding box center [940, 425] width 37 height 23
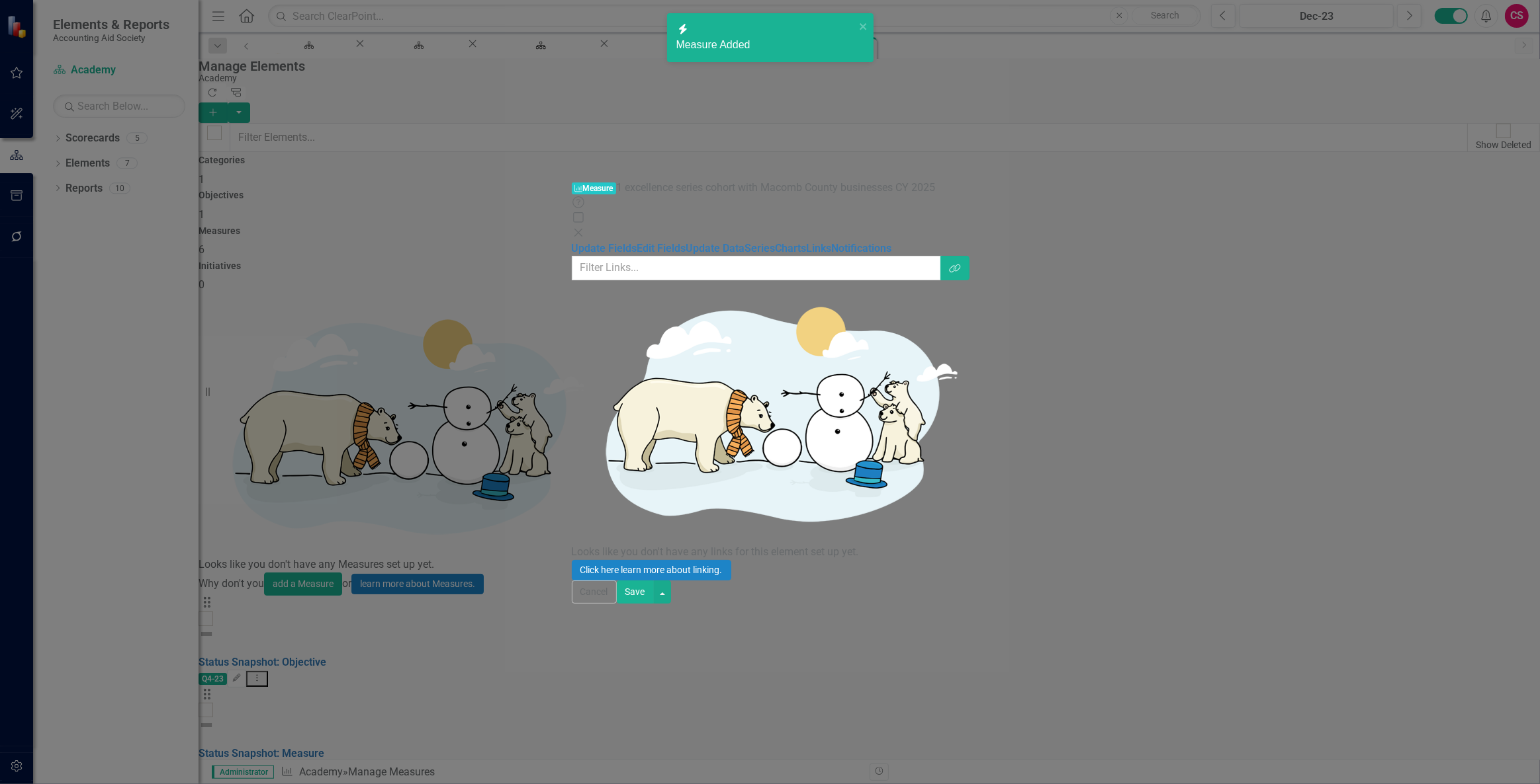
click at [969, 256] on div "Links are one of the most powerful features of ClearPoint. By configuring the l…" at bounding box center [770, 418] width 397 height 324
click at [961, 264] on icon "Link Tag" at bounding box center [955, 269] width 12 height 9
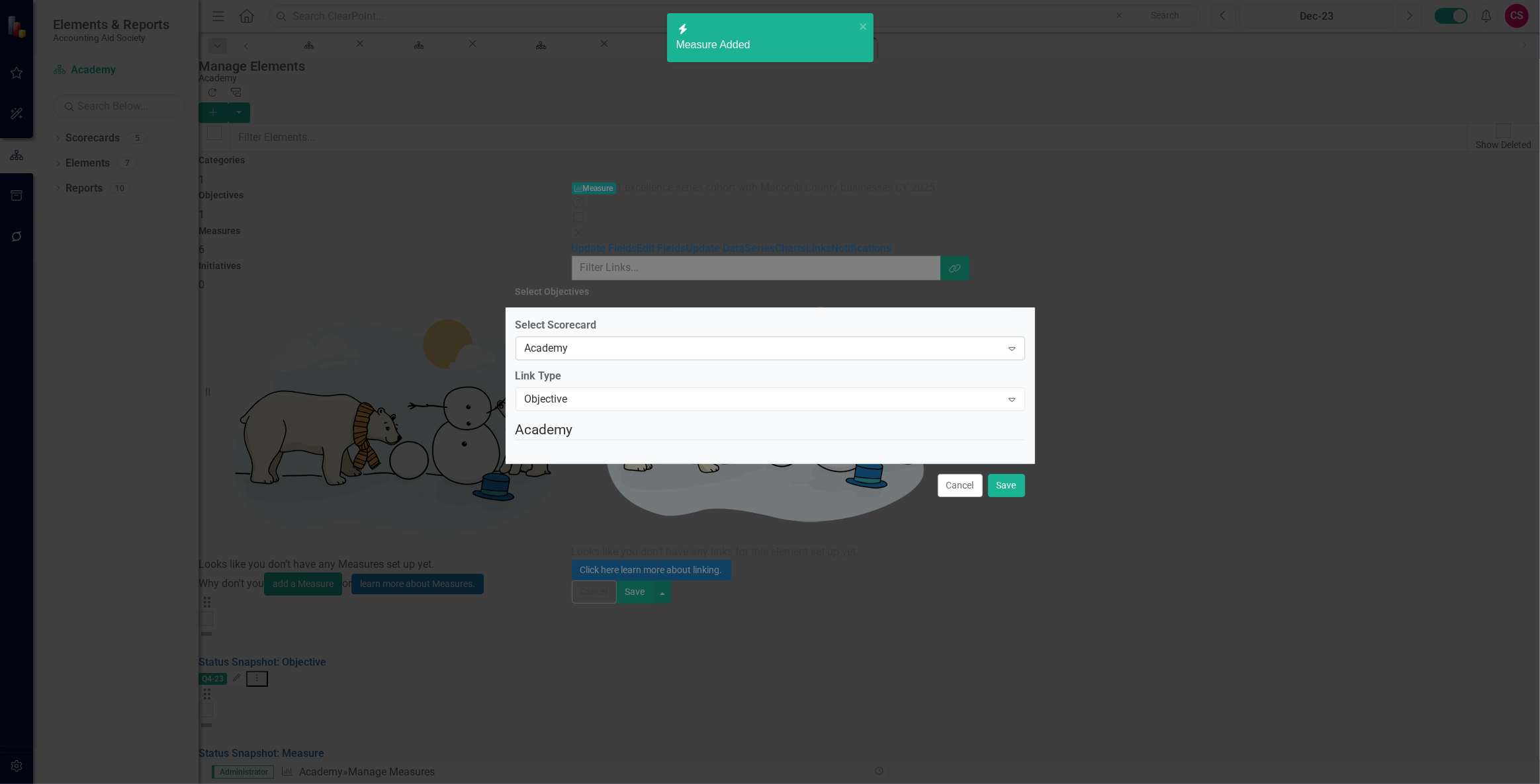
click at [568, 340] on div "Academy" at bounding box center [763, 348] width 477 height 15
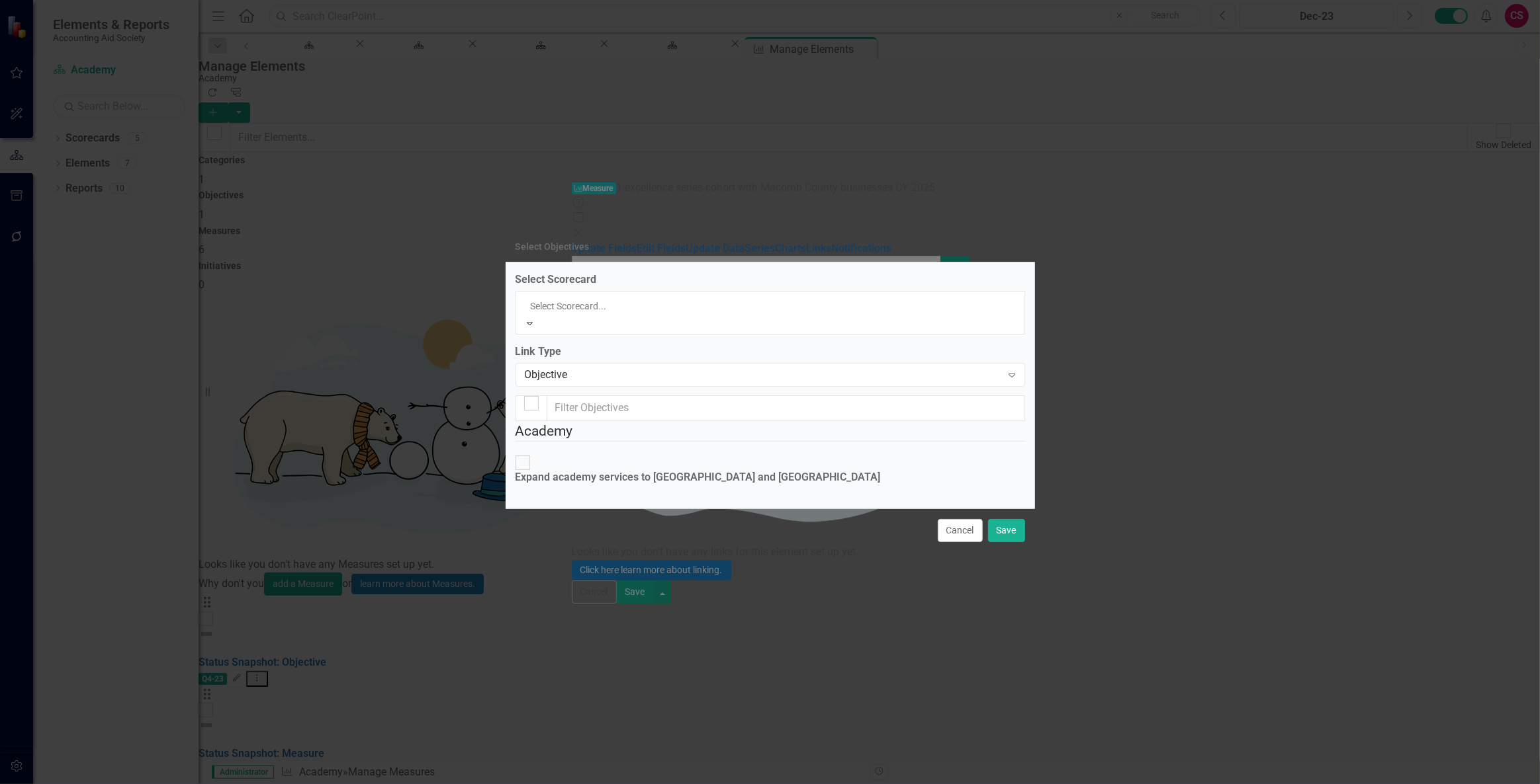
click at [577, 232] on div "Select Objectives" at bounding box center [770, 247] width 529 height 30
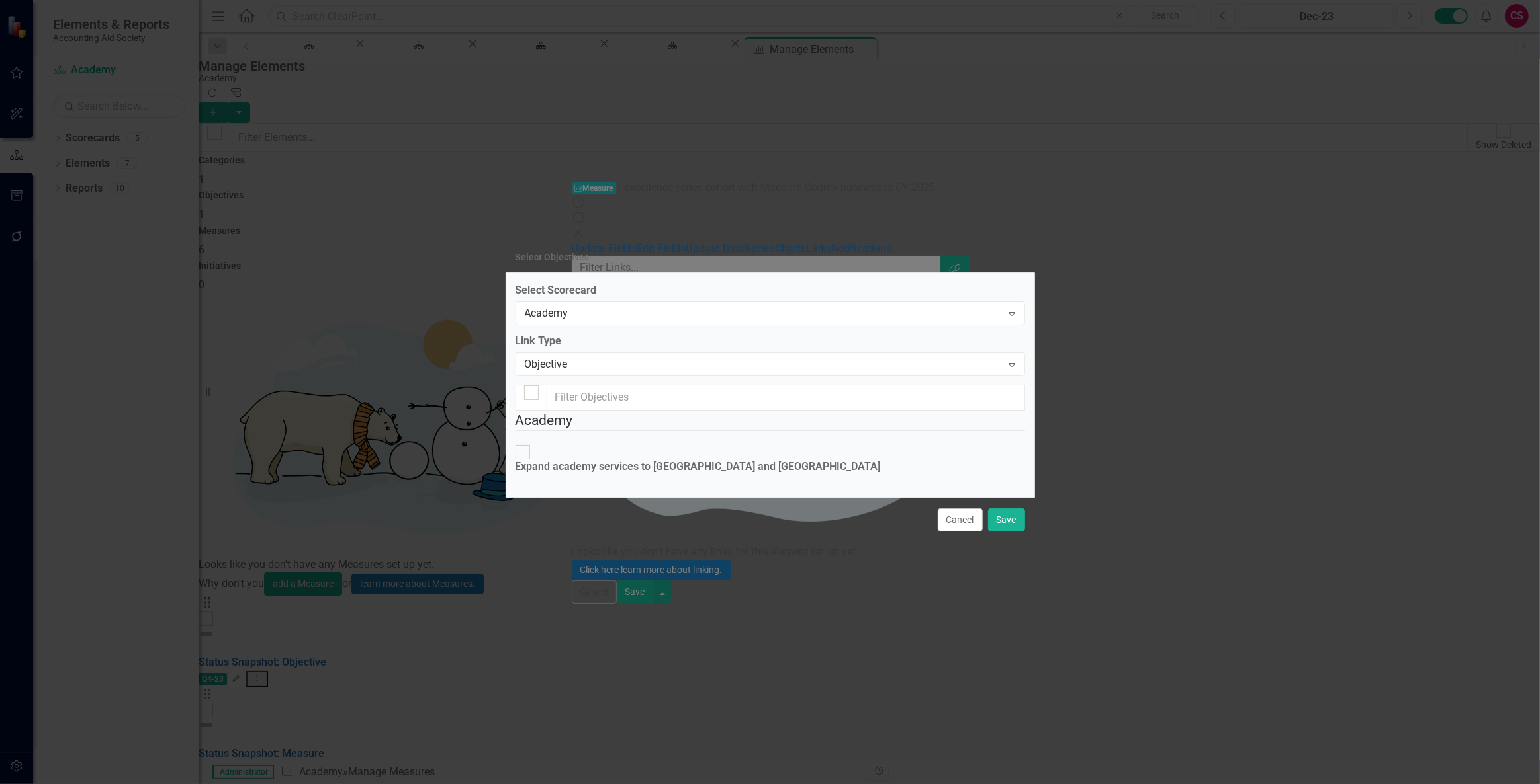
click at [600, 460] on div "Expand academy services to [GEOGRAPHIC_DATA] and [GEOGRAPHIC_DATA]" at bounding box center [698, 467] width 366 height 15
click at [532, 442] on input "Expand academy services to [GEOGRAPHIC_DATA] and [GEOGRAPHIC_DATA]" at bounding box center [522, 452] width 21 height 21
checkbox input "true"
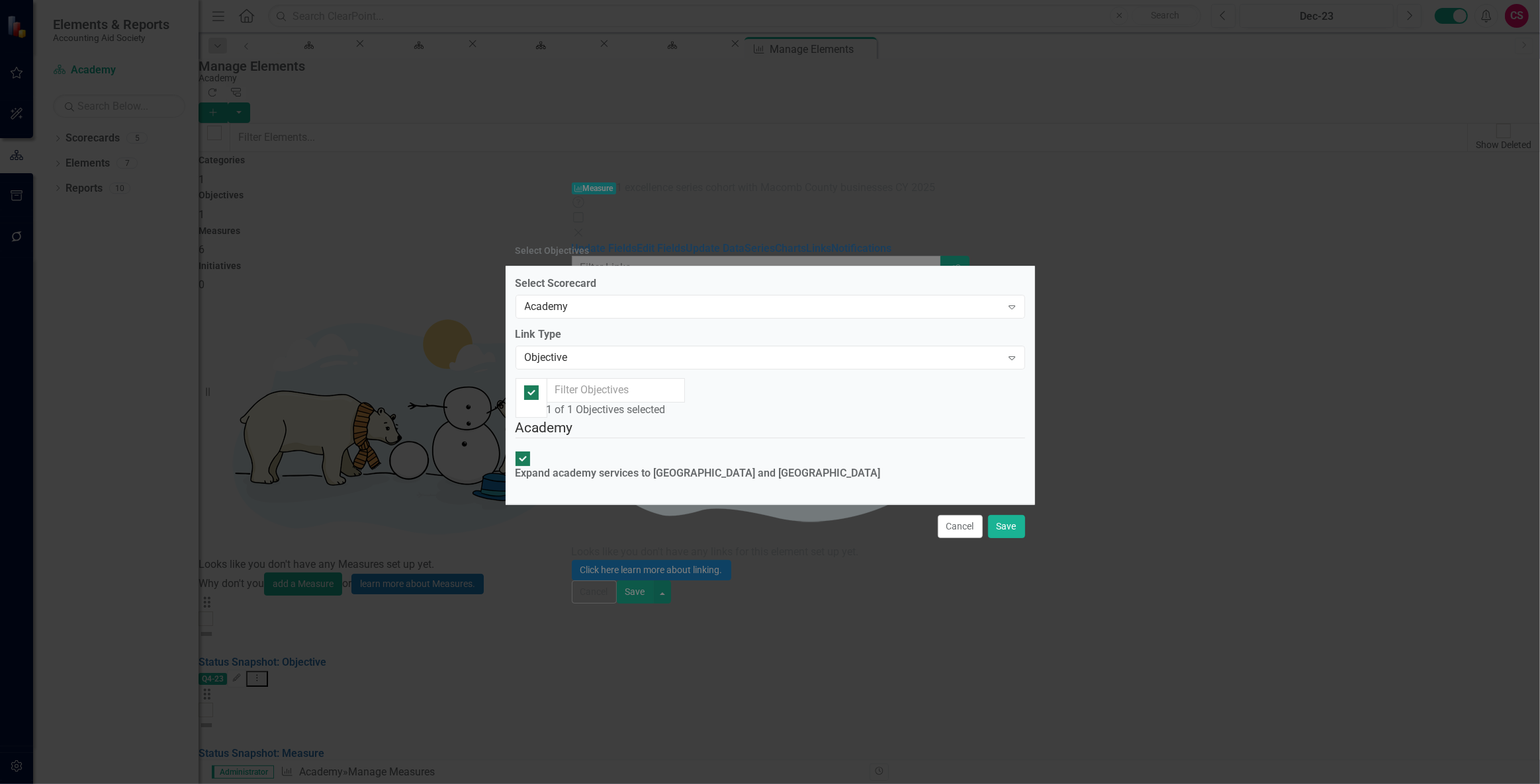
click at [1004, 548] on div "Cancel Save" at bounding box center [770, 526] width 529 height 43
click at [1005, 538] on button "Save" at bounding box center [1006, 527] width 37 height 23
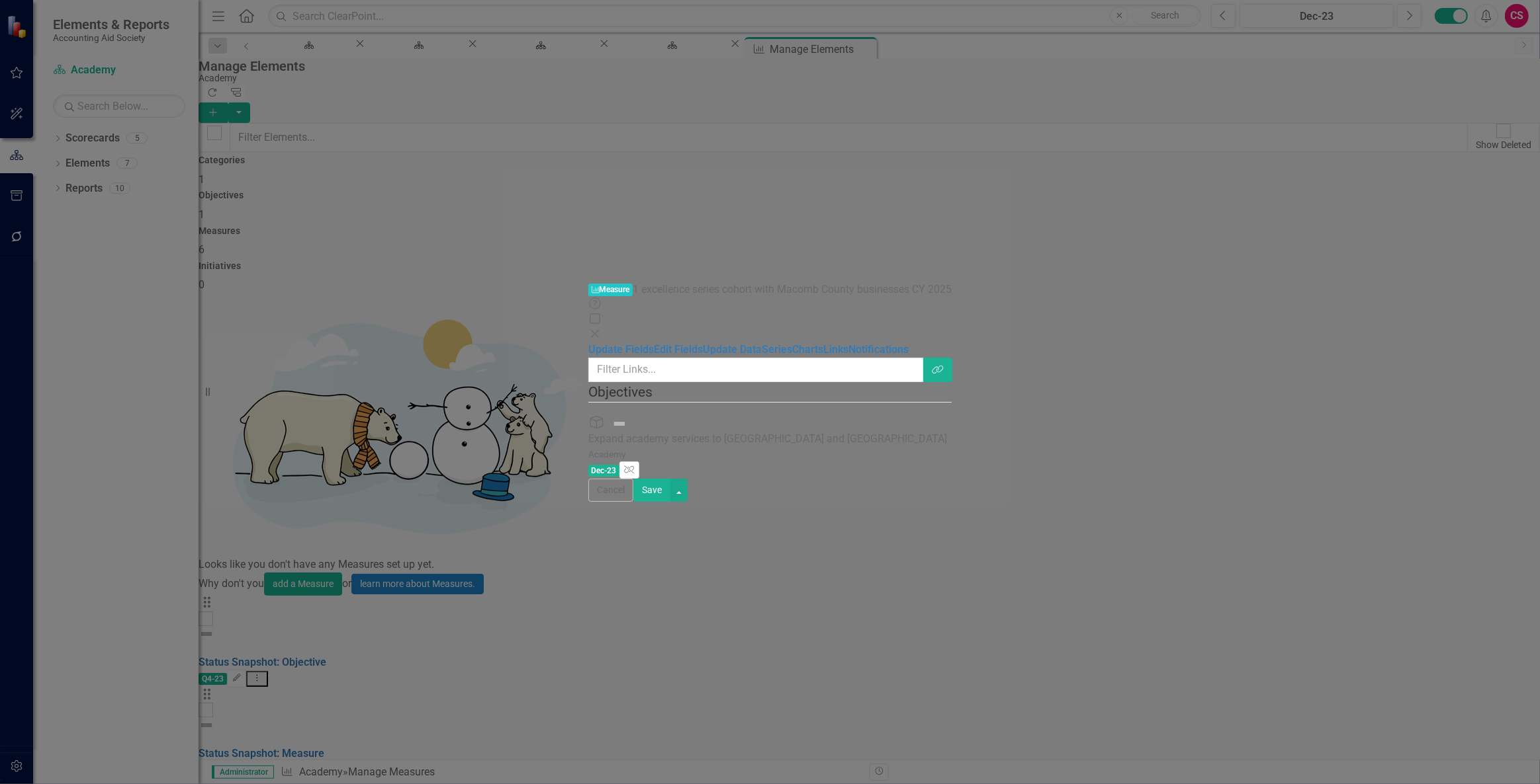
click at [670, 502] on button "Save" at bounding box center [651, 490] width 37 height 23
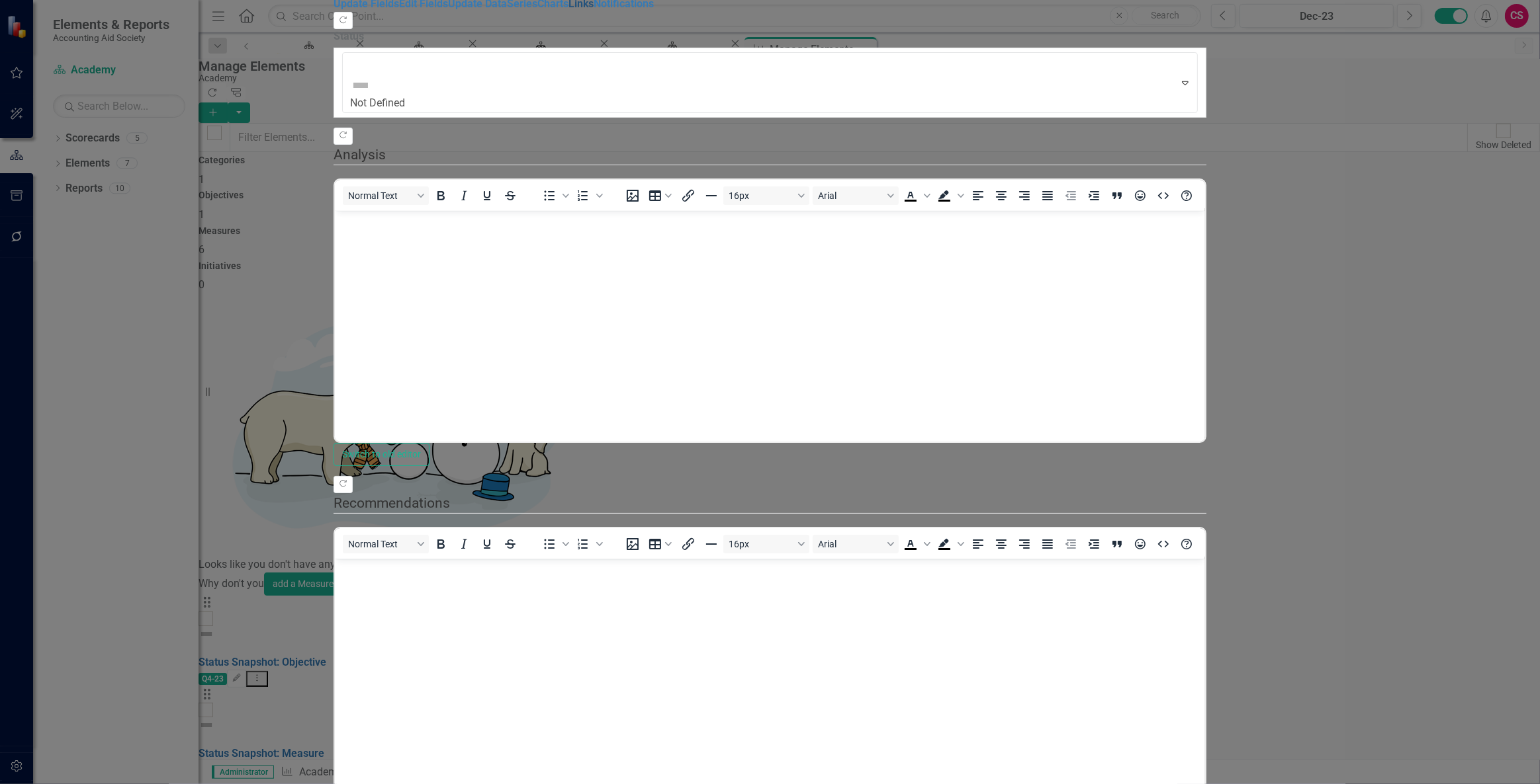
click at [568, 10] on link "Links" at bounding box center [580, 4] width 25 height 13
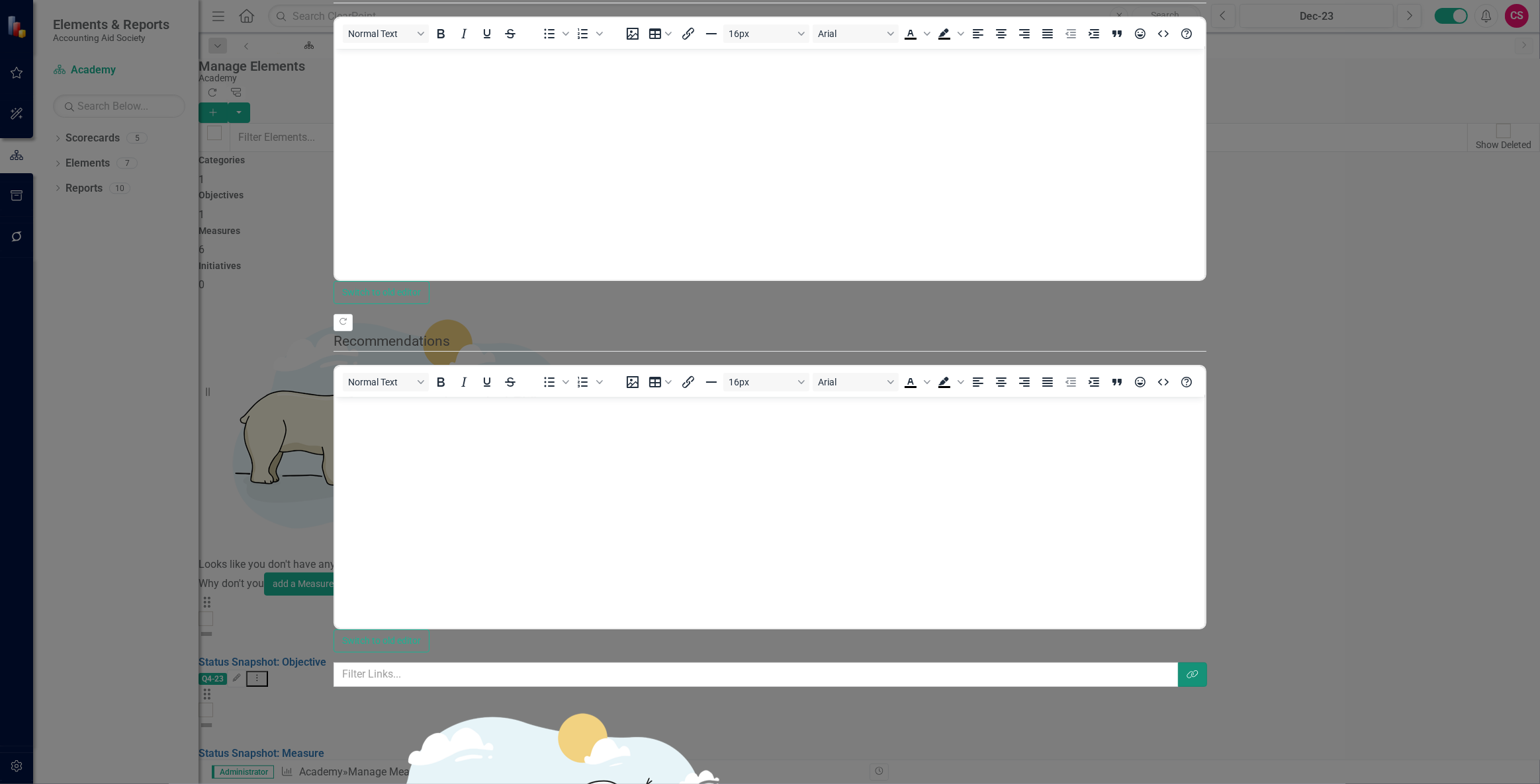
click at [1207, 663] on button "Link Tag" at bounding box center [1192, 675] width 29 height 24
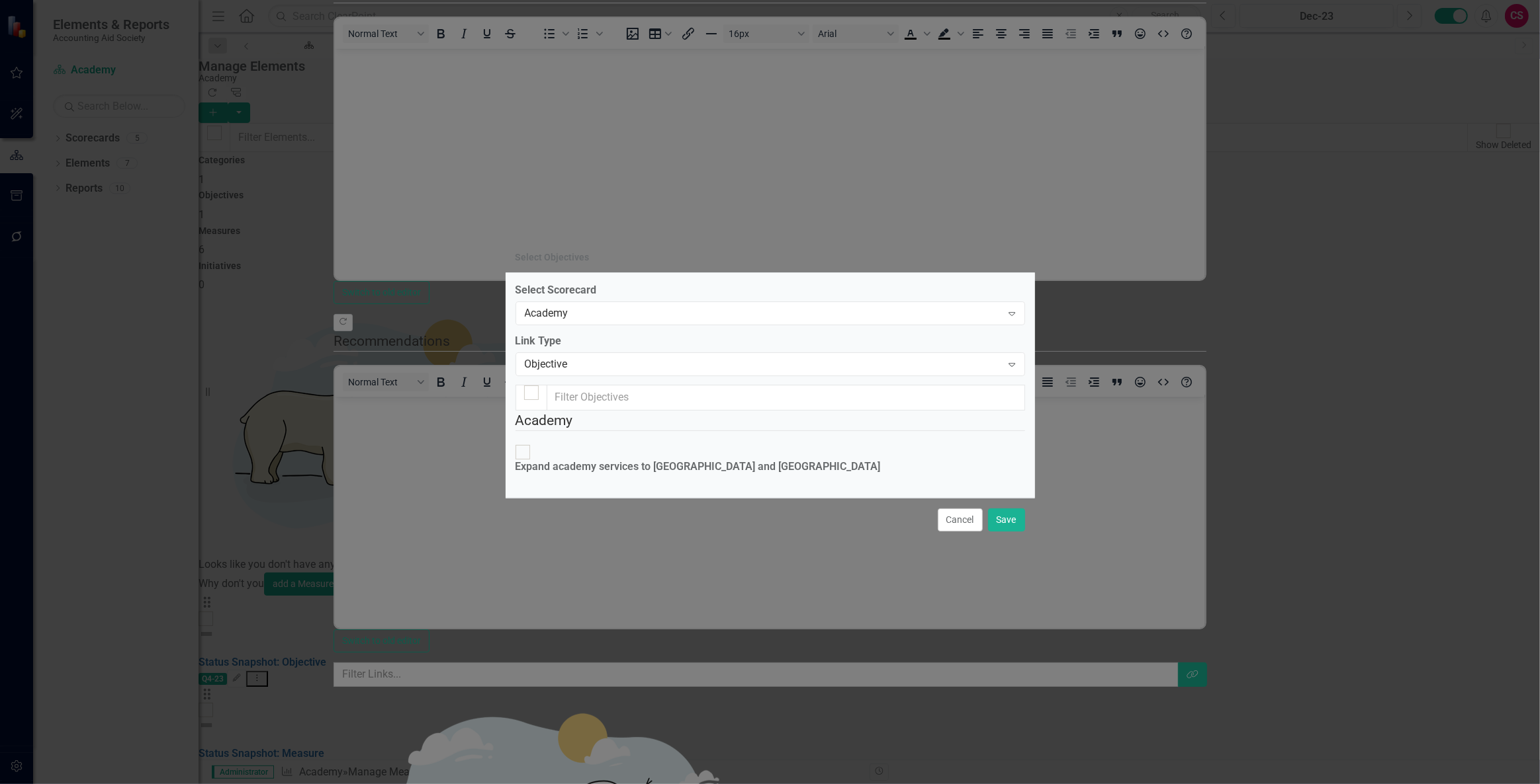
click at [604, 460] on div "Expand academy services to [GEOGRAPHIC_DATA] and [GEOGRAPHIC_DATA]" at bounding box center [698, 467] width 366 height 15
click at [532, 442] on input "Expand academy services to [GEOGRAPHIC_DATA] and [GEOGRAPHIC_DATA]" at bounding box center [522, 452] width 21 height 21
checkbox input "true"
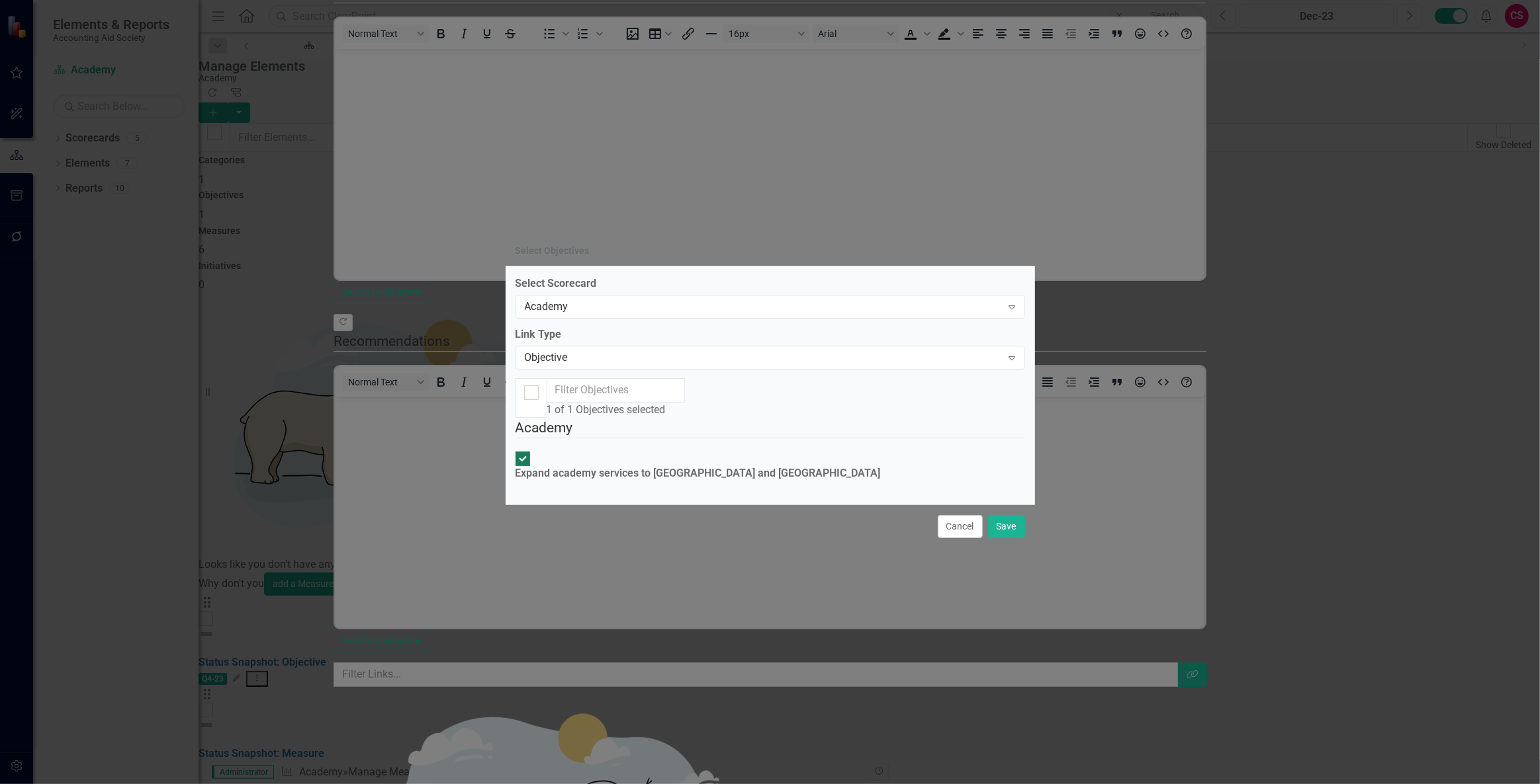
checkbox input "true"
click at [1003, 538] on button "Save" at bounding box center [1006, 527] width 37 height 23
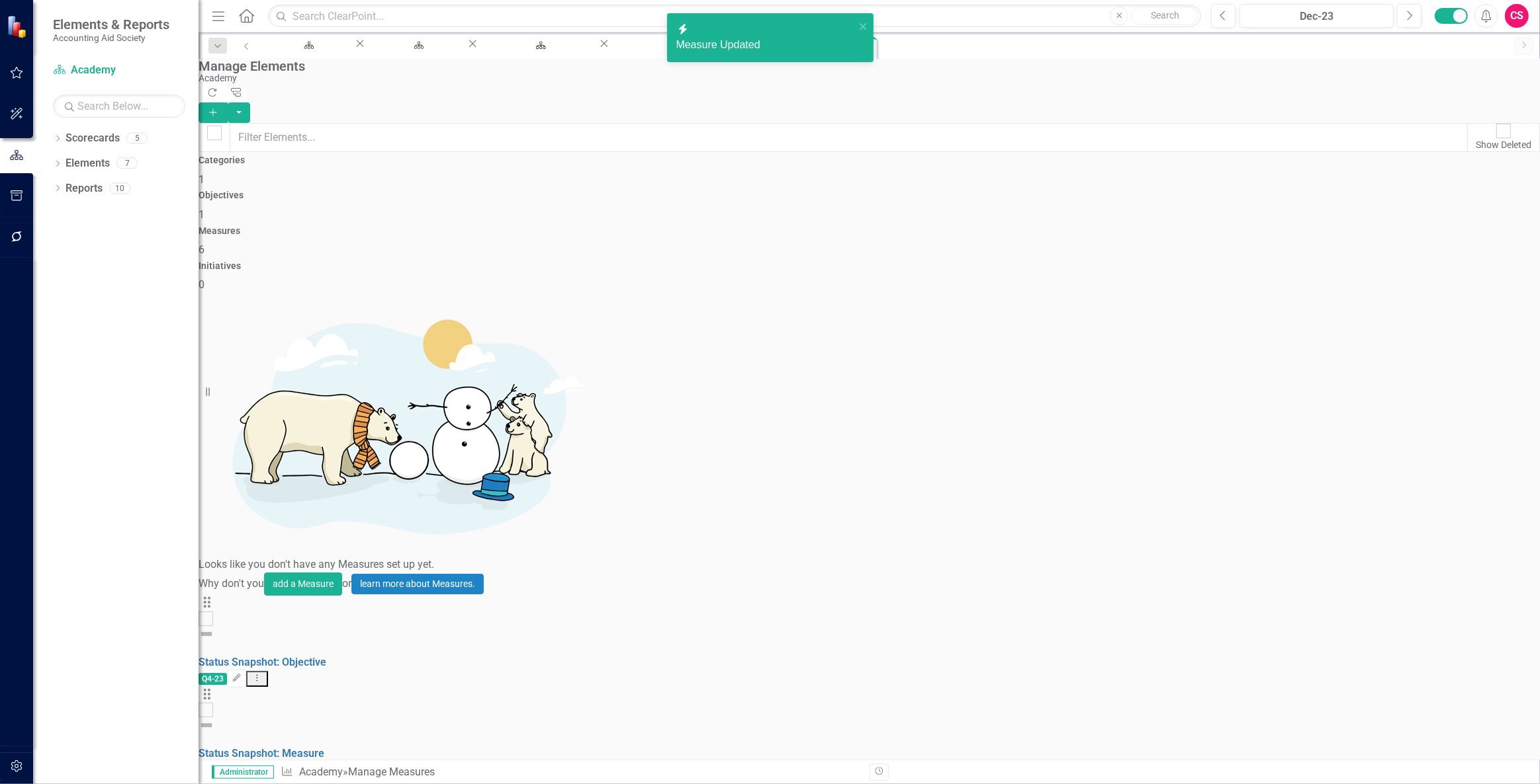
click at [452, 183] on div "Categories 1" at bounding box center [869, 171] width 1341 height 32
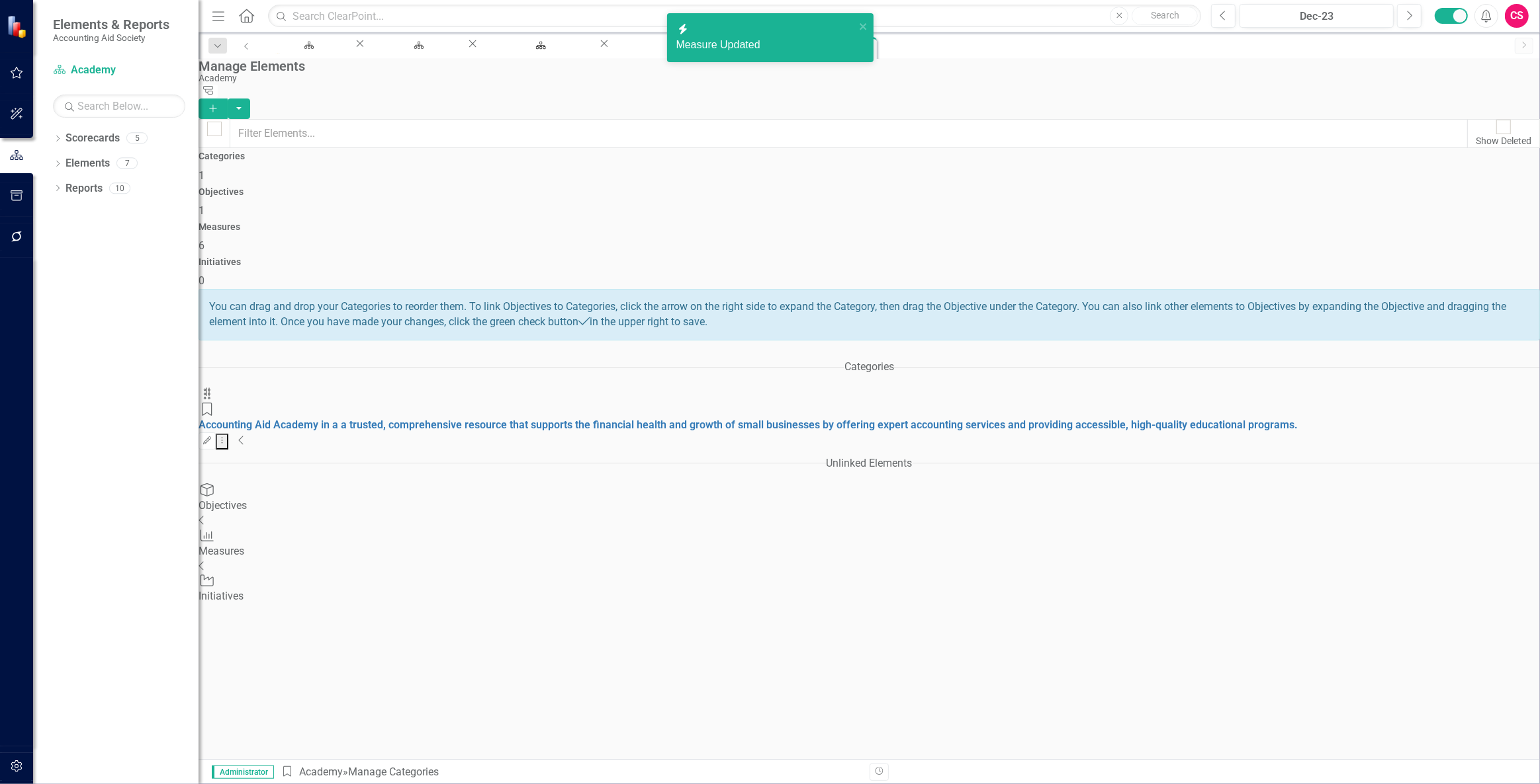
click at [244, 435] on icon "Collapse" at bounding box center [241, 441] width 7 height 11
click at [204, 537] on icon at bounding box center [202, 540] width 5 height 8
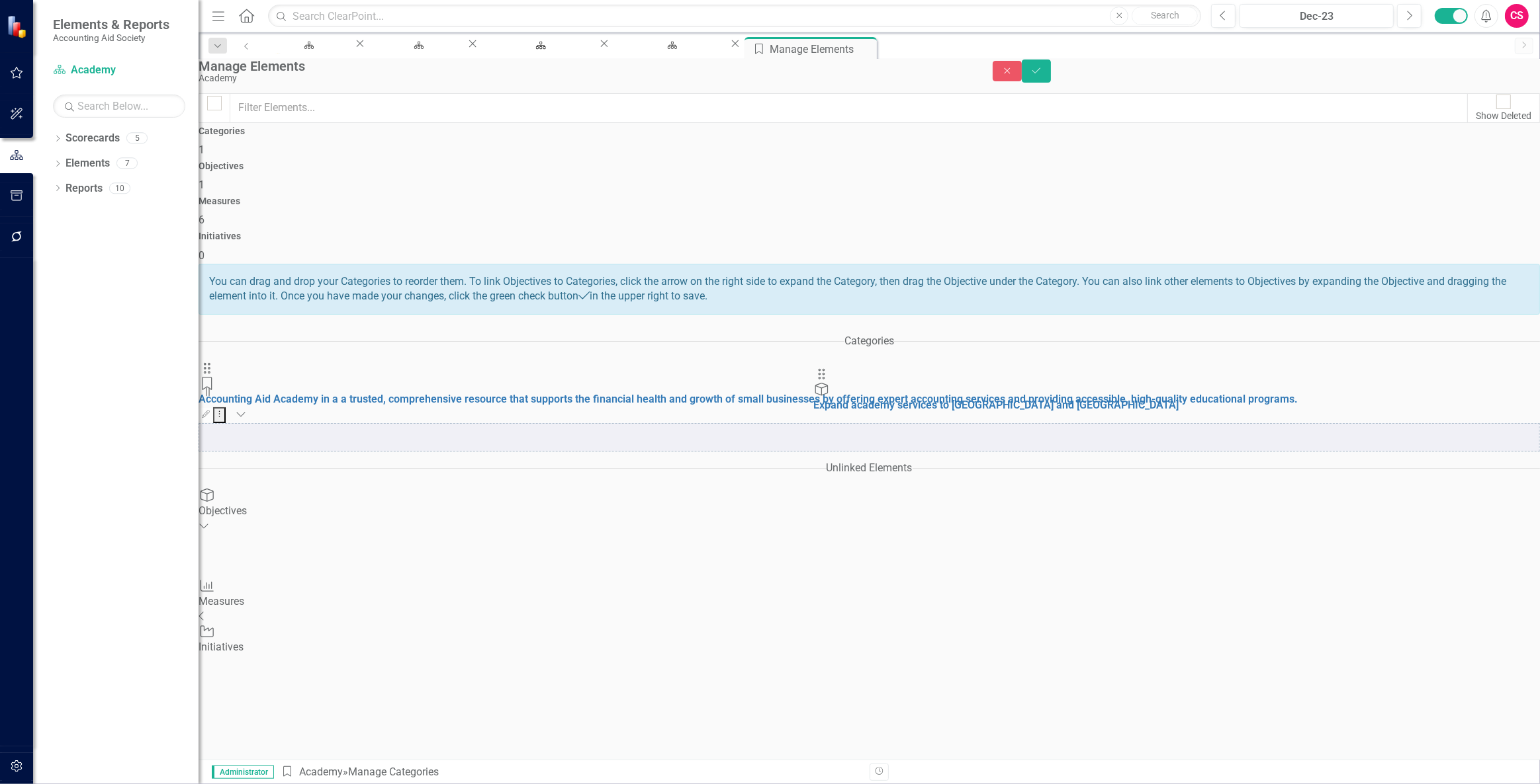
drag, startPoint x: 1034, startPoint y: 386, endPoint x: 830, endPoint y: 385, distance: 204.0
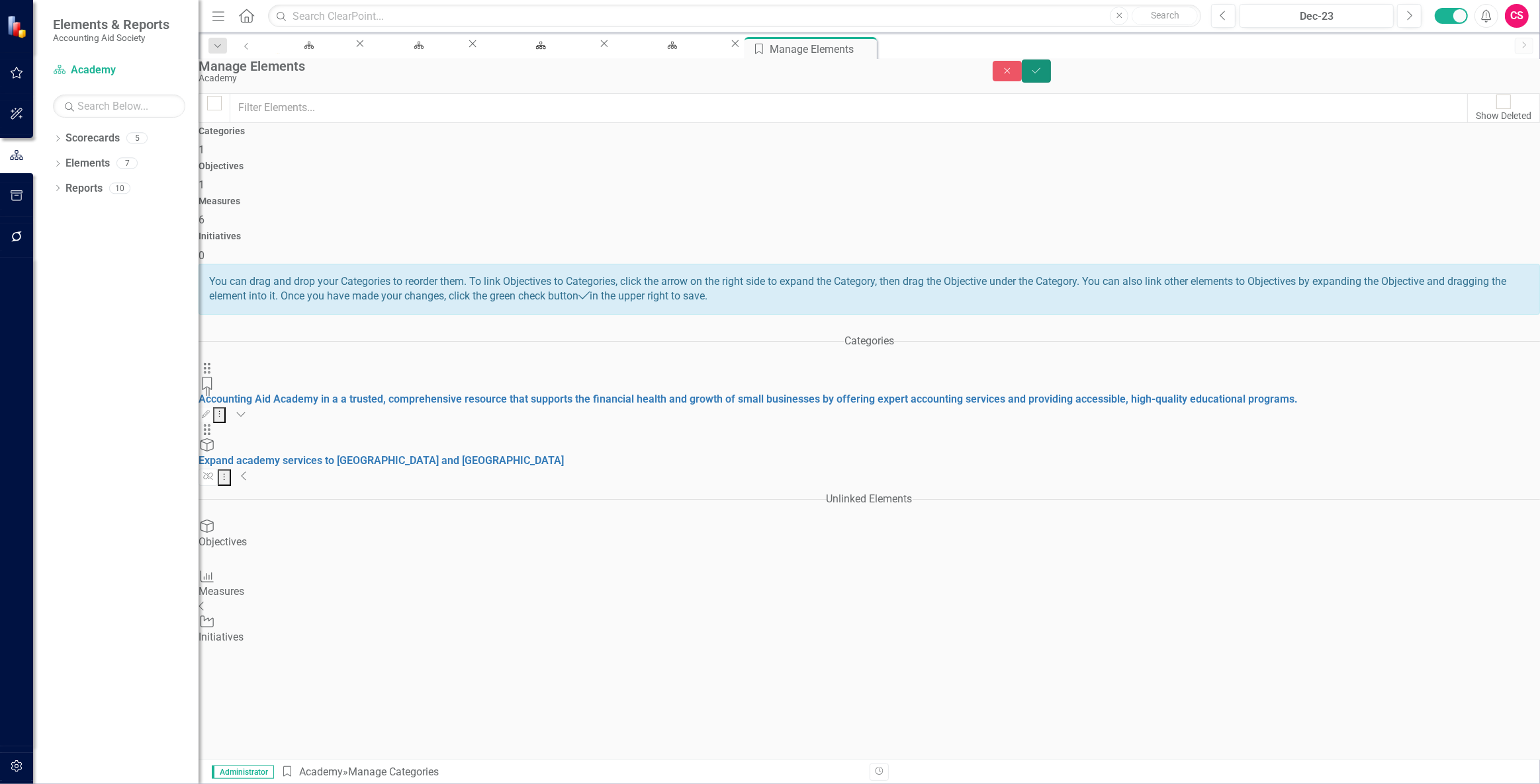
click at [1042, 75] on icon "Save" at bounding box center [1037, 71] width 12 height 9
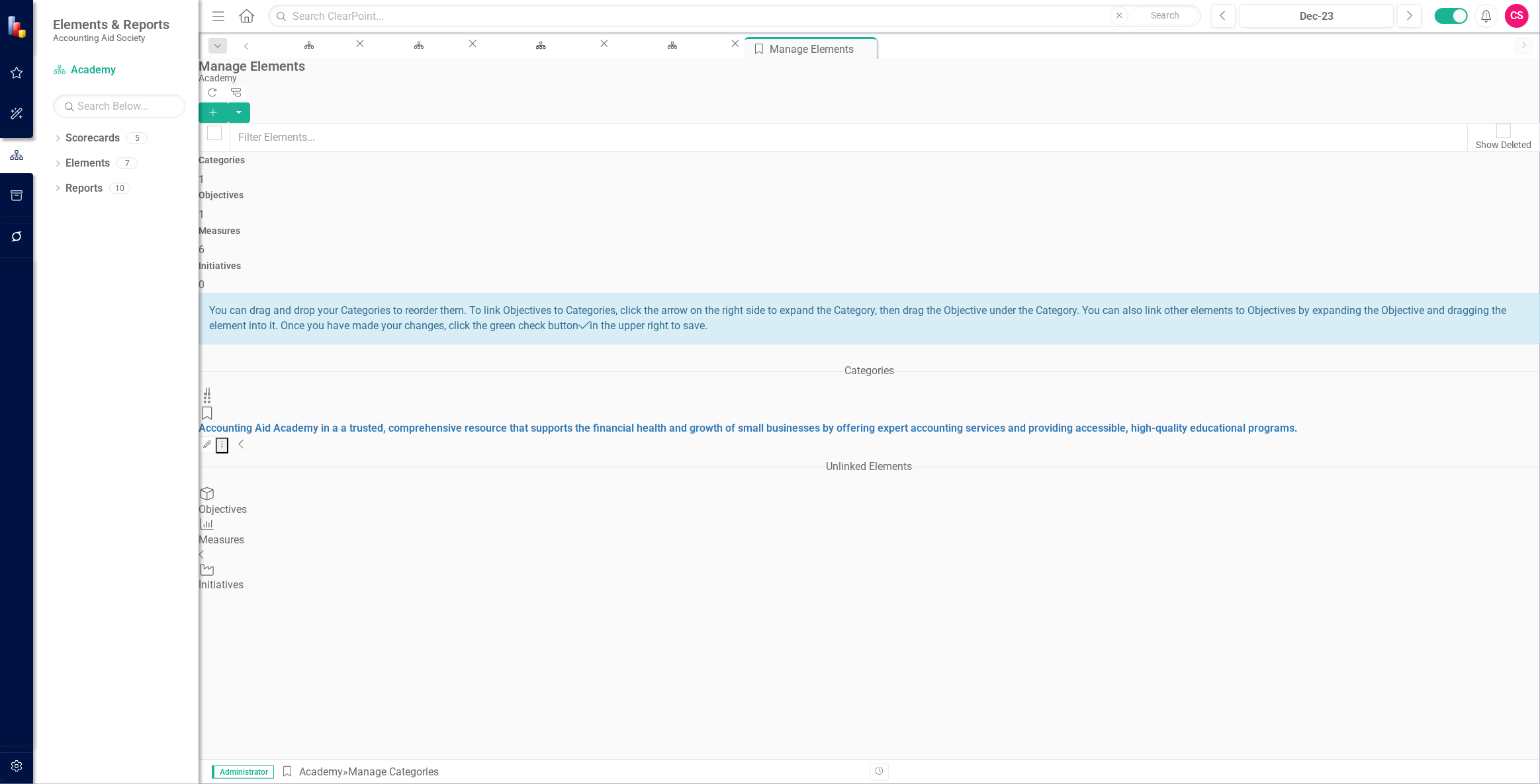
click at [650, 196] on div "Objectives 1" at bounding box center [869, 206] width 1341 height 32
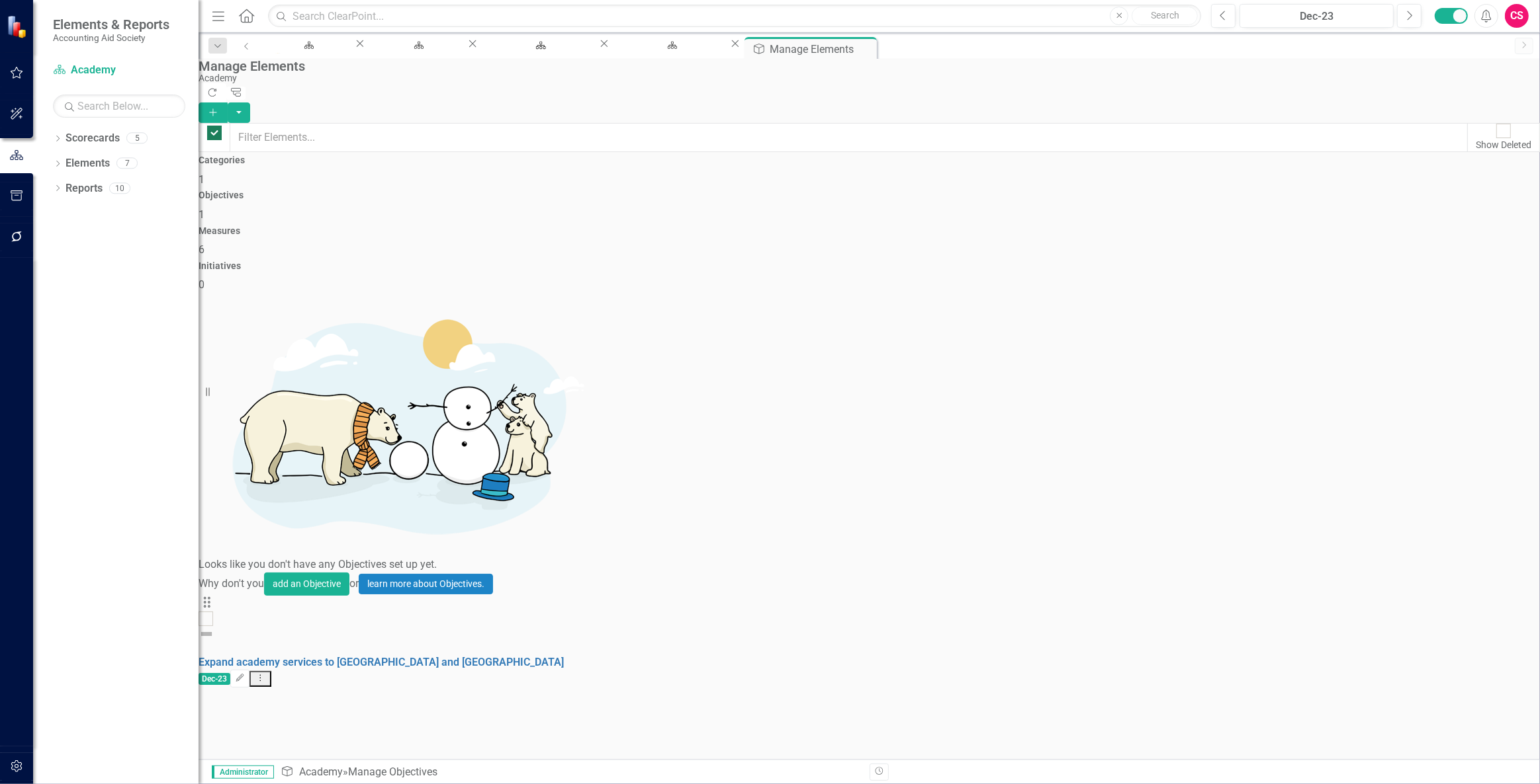
checkbox input "false"
drag, startPoint x: 999, startPoint y: 179, endPoint x: 934, endPoint y: 171, distance: 65.5
click at [999, 226] on div "Measures 6" at bounding box center [869, 242] width 1341 height 32
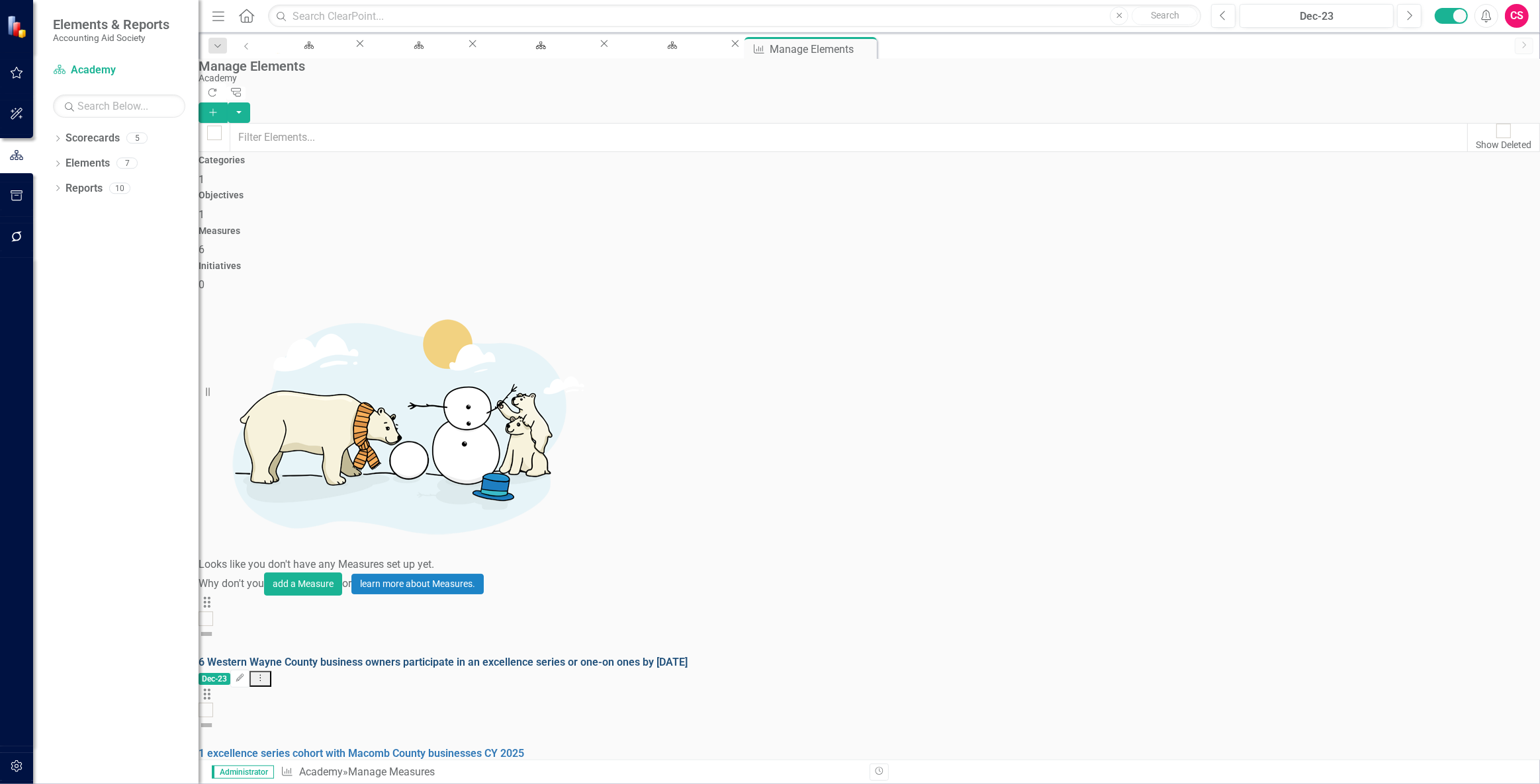
click at [356, 656] on link "6 Western Wayne County business owners participate in an excellence series or o…" at bounding box center [443, 662] width 489 height 13
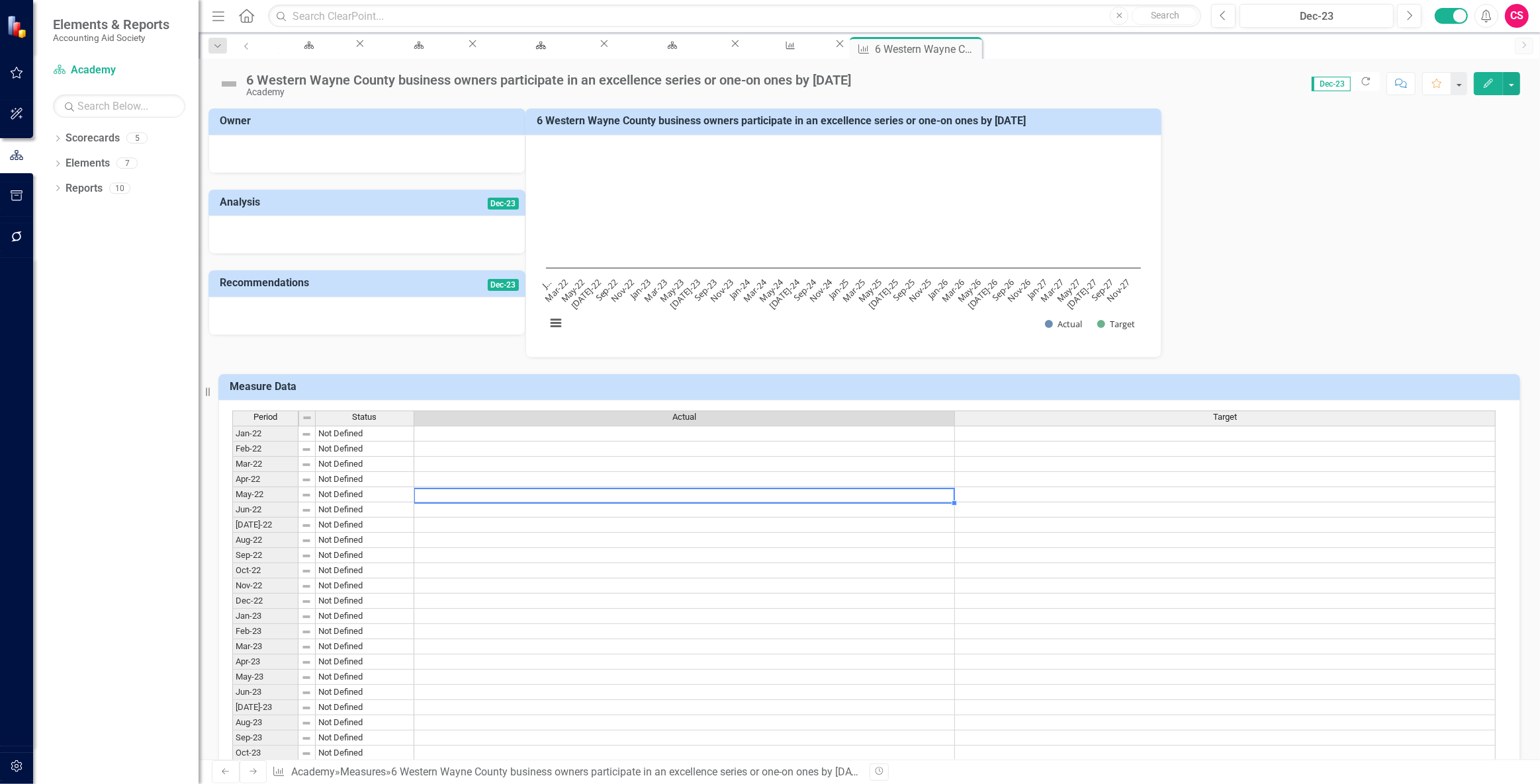
click at [515, 498] on td at bounding box center [685, 495] width 541 height 15
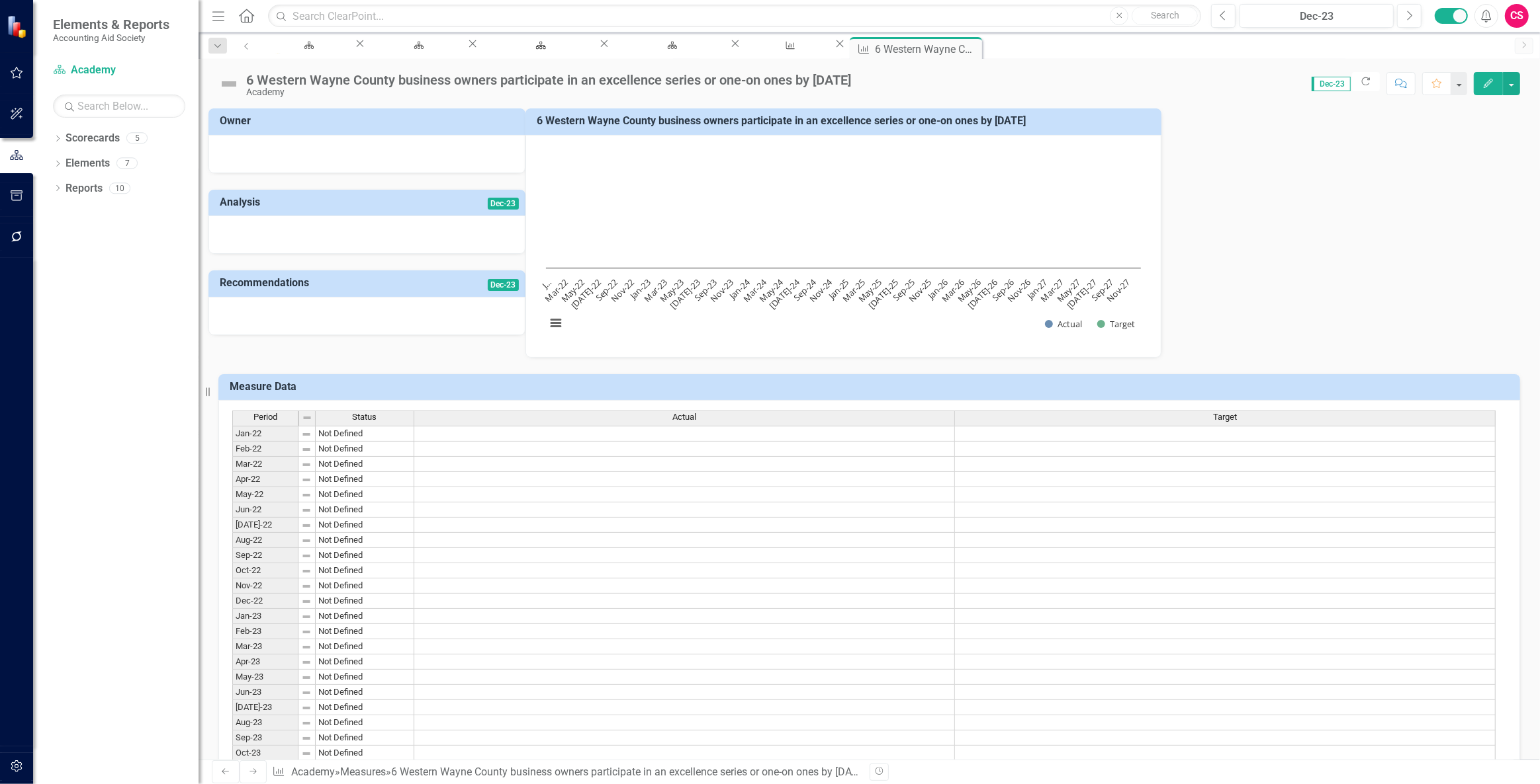
click at [1484, 84] on icon "Edit" at bounding box center [1488, 83] width 12 height 9
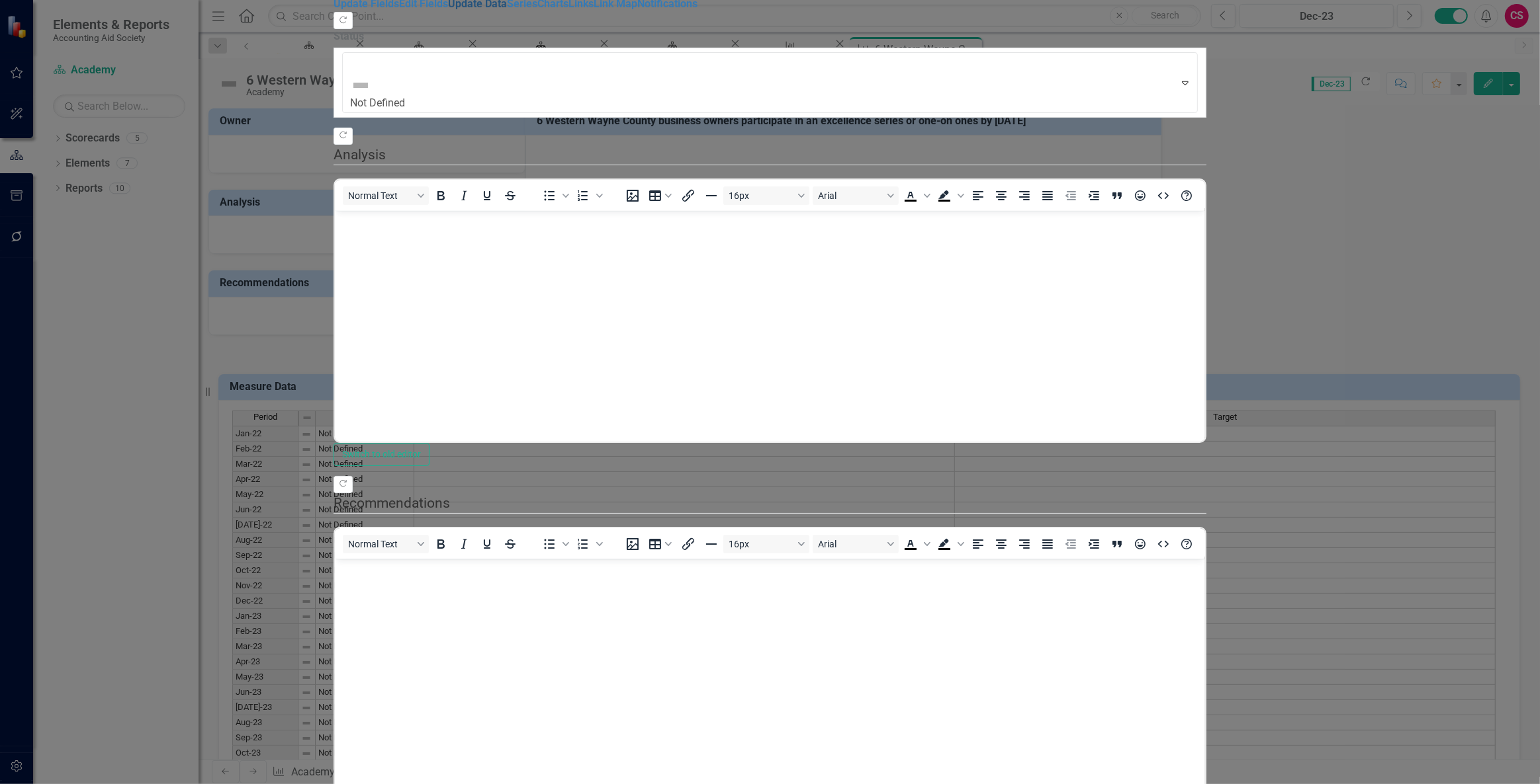
click at [448, 10] on link "Update Data" at bounding box center [477, 4] width 59 height 13
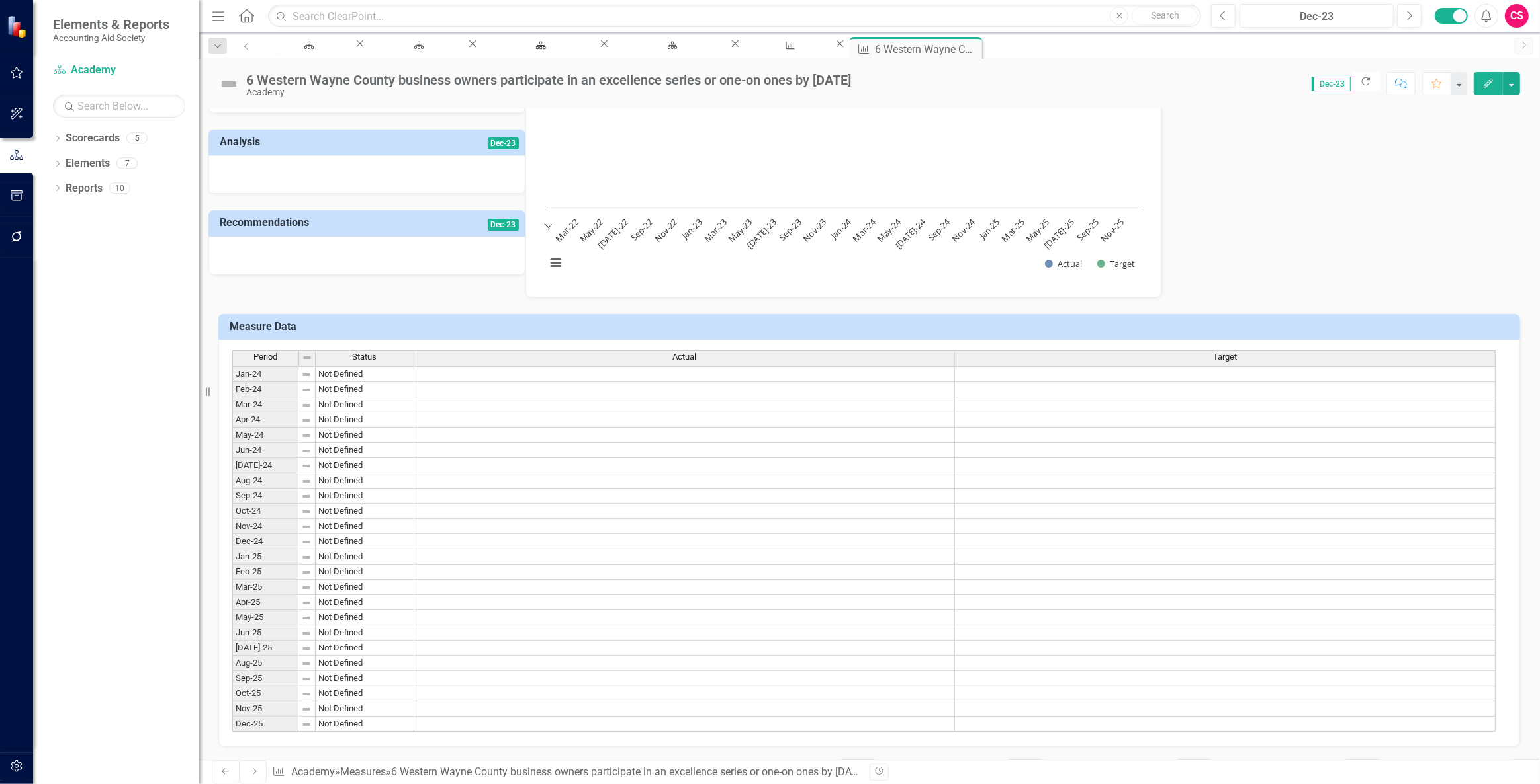
scroll to position [75, 0]
click at [23, 755] on button "button" at bounding box center [17, 767] width 30 height 27
click at [88, 151] on link "Reporting Frequencies" at bounding box center [115, 143] width 165 height 15
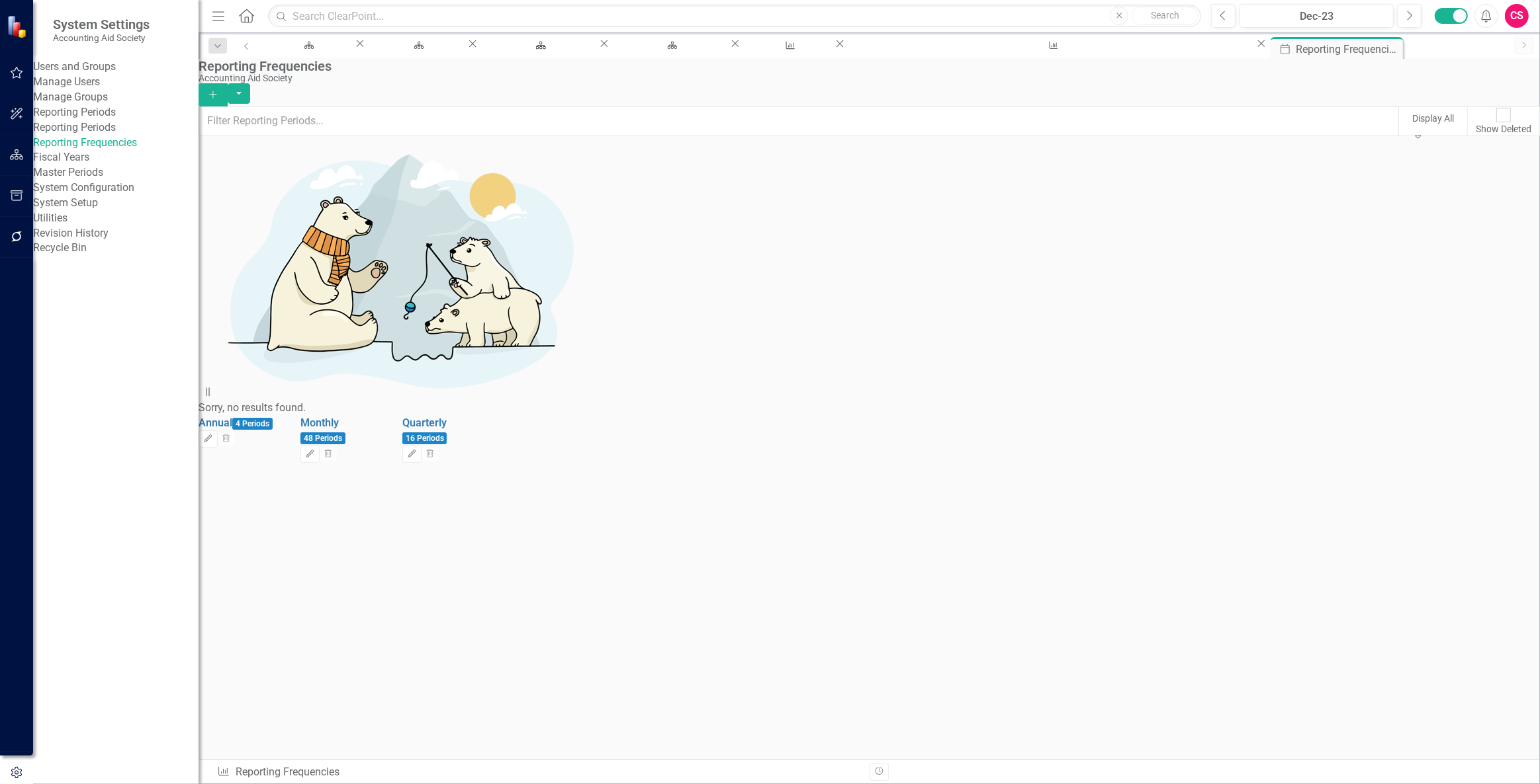
click at [228, 88] on button "Add" at bounding box center [213, 94] width 29 height 23
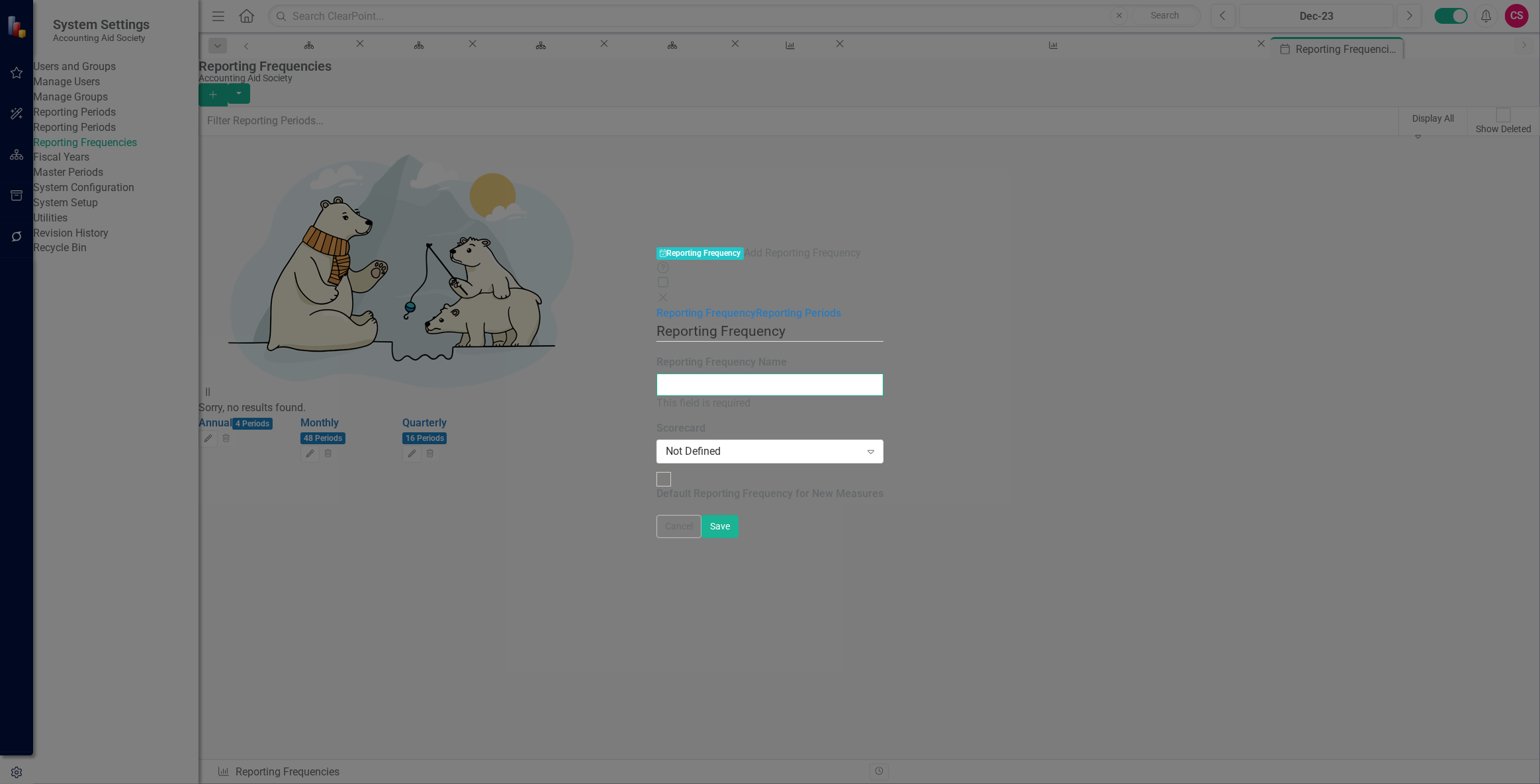
click at [657, 374] on input "Reporting Frequency Name" at bounding box center [770, 385] width 227 height 23
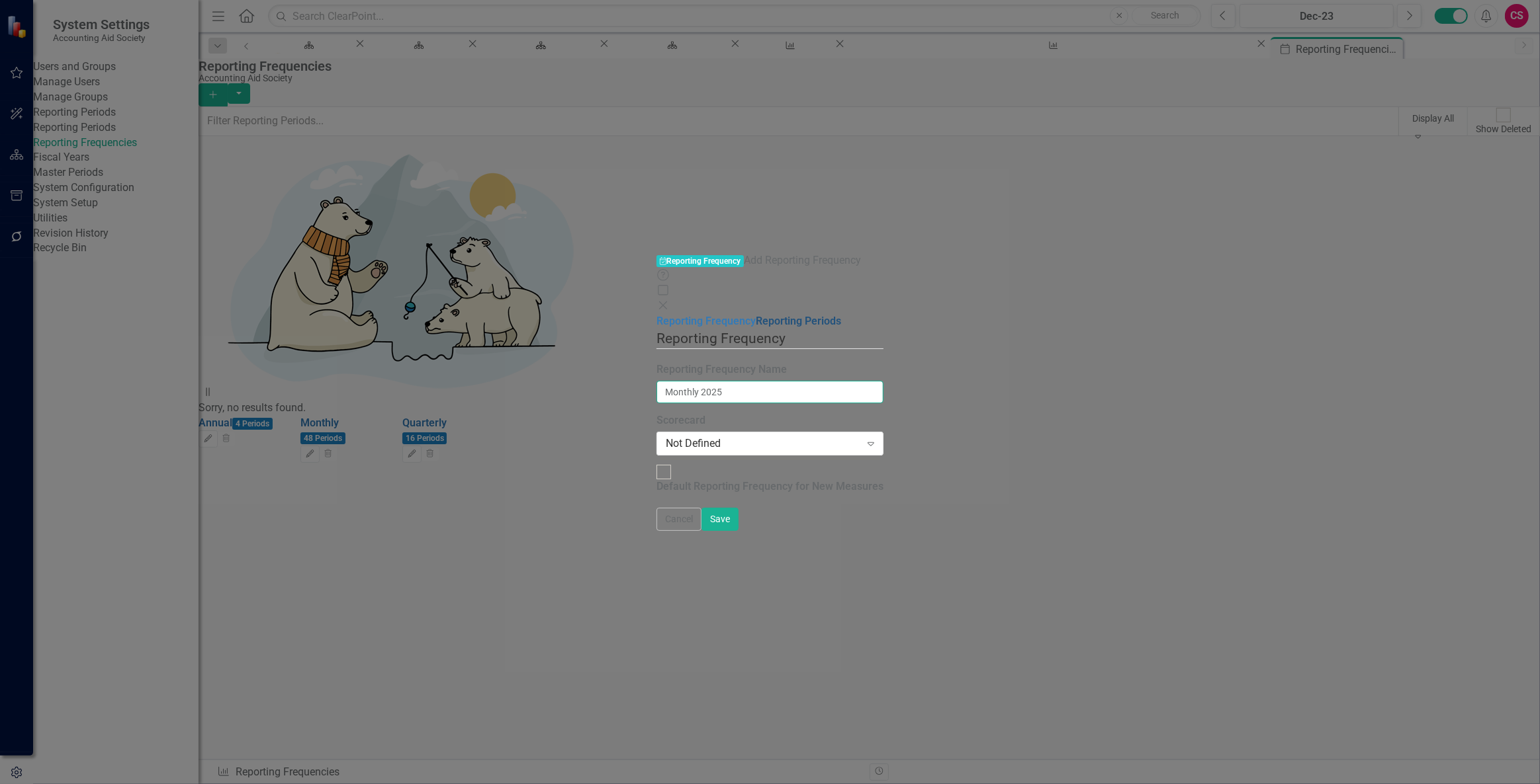
type input "Monthly 2025"
click at [756, 315] on link "Reporting Periods" at bounding box center [798, 321] width 85 height 13
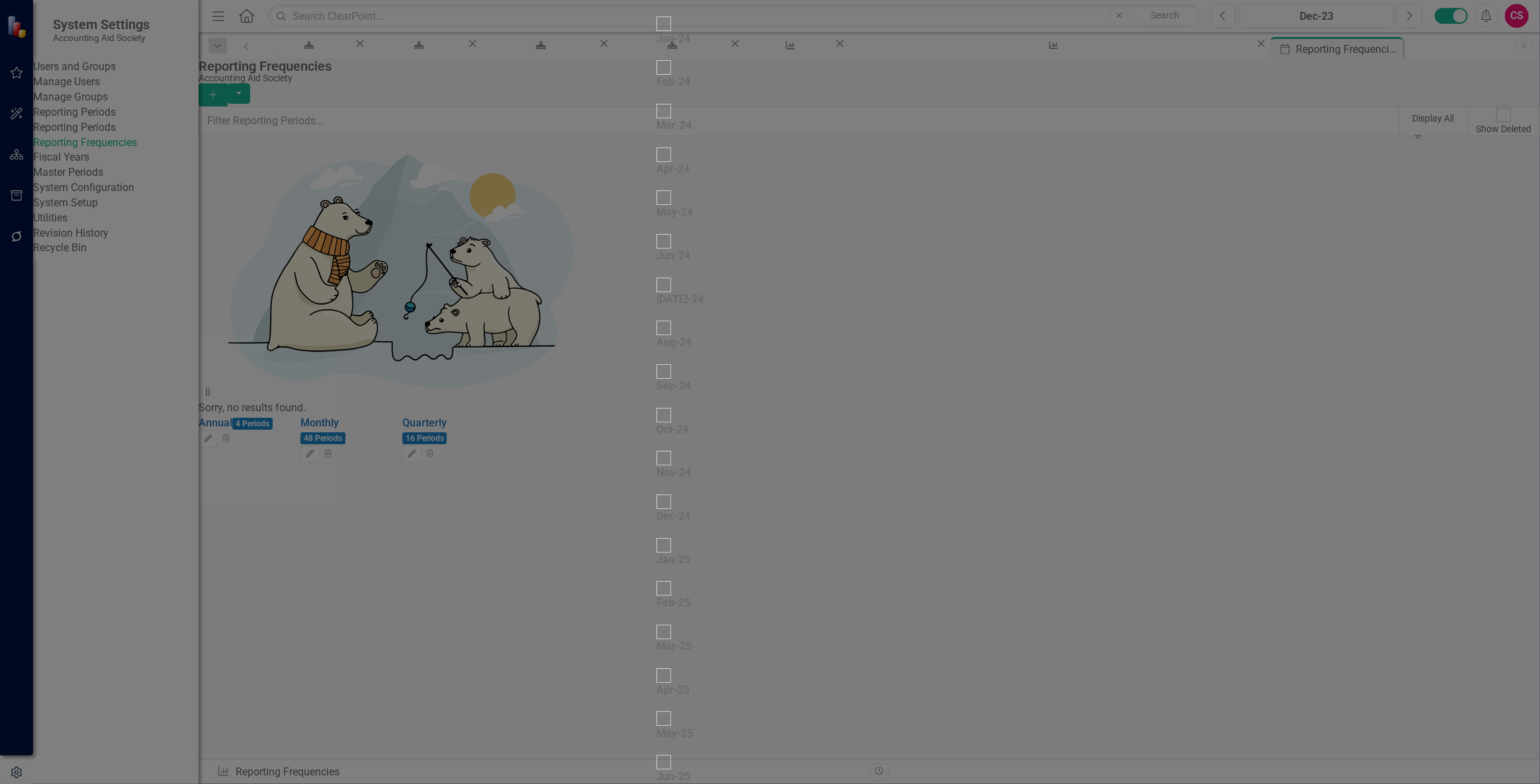
checkbox input "false"
click at [647, 537] on div "Jan-25" at bounding box center [708, 559] width 123 height 43
click at [657, 553] on div "Jan-25" at bounding box center [673, 560] width 34 height 15
click at [653, 535] on input "Jan-25" at bounding box center [663, 545] width 21 height 21
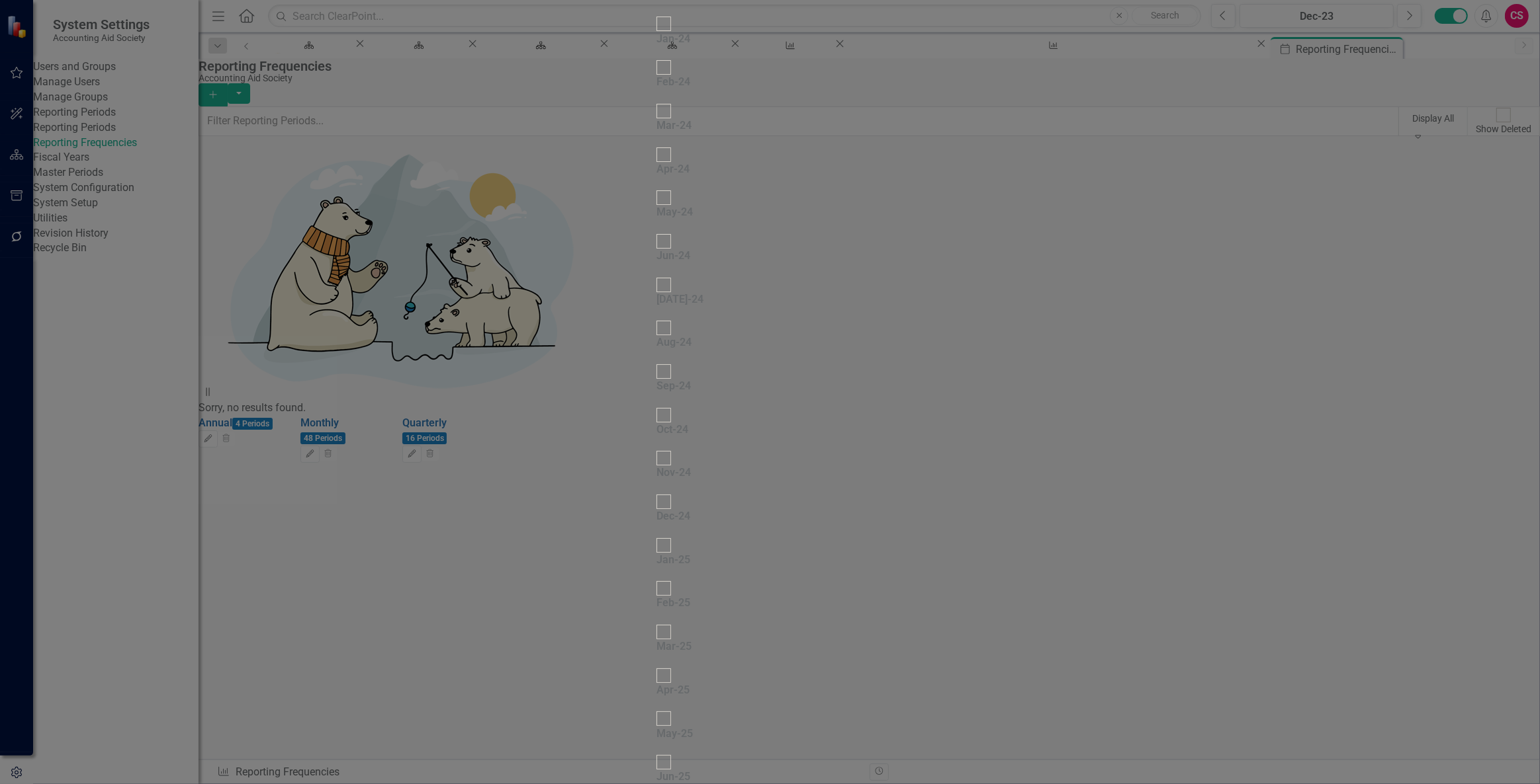
checkbox input "true"
click at [644, 589] on div at bounding box center [650, 596] width 14 height 14
click at [641, 586] on input "Feb-25" at bounding box center [651, 596] width 21 height 21
checkbox input "true"
drag, startPoint x: 465, startPoint y: 160, endPoint x: 466, endPoint y: 169, distance: 9.1
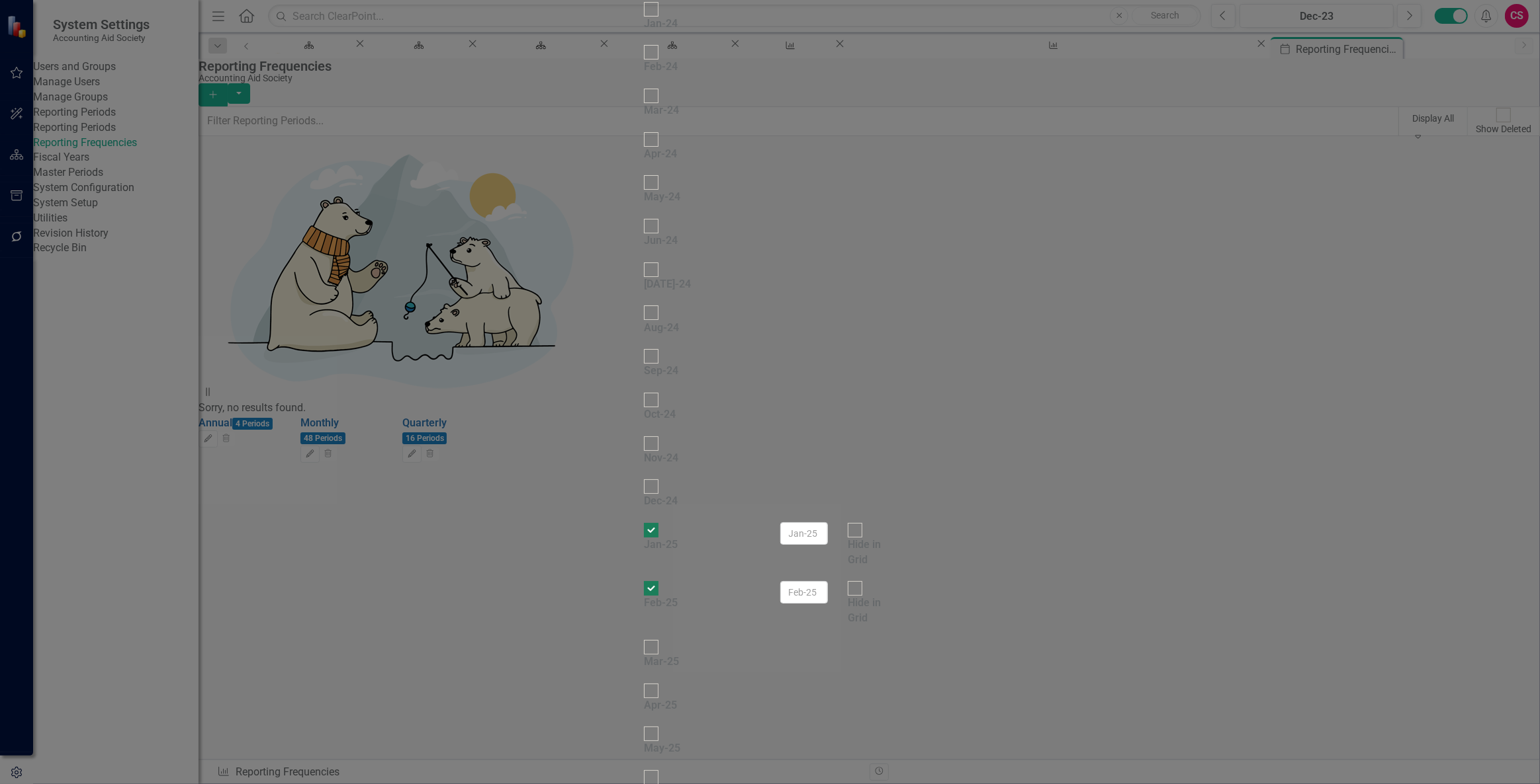
click at [644, 640] on div at bounding box center [650, 647] width 14 height 14
click at [641, 638] on input "Mar-25" at bounding box center [651, 648] width 21 height 21
checkbox input "true"
click at [643, 691] on div at bounding box center [650, 698] width 14 height 14
click at [641, 688] on input "Apr-25" at bounding box center [650, 698] width 21 height 21
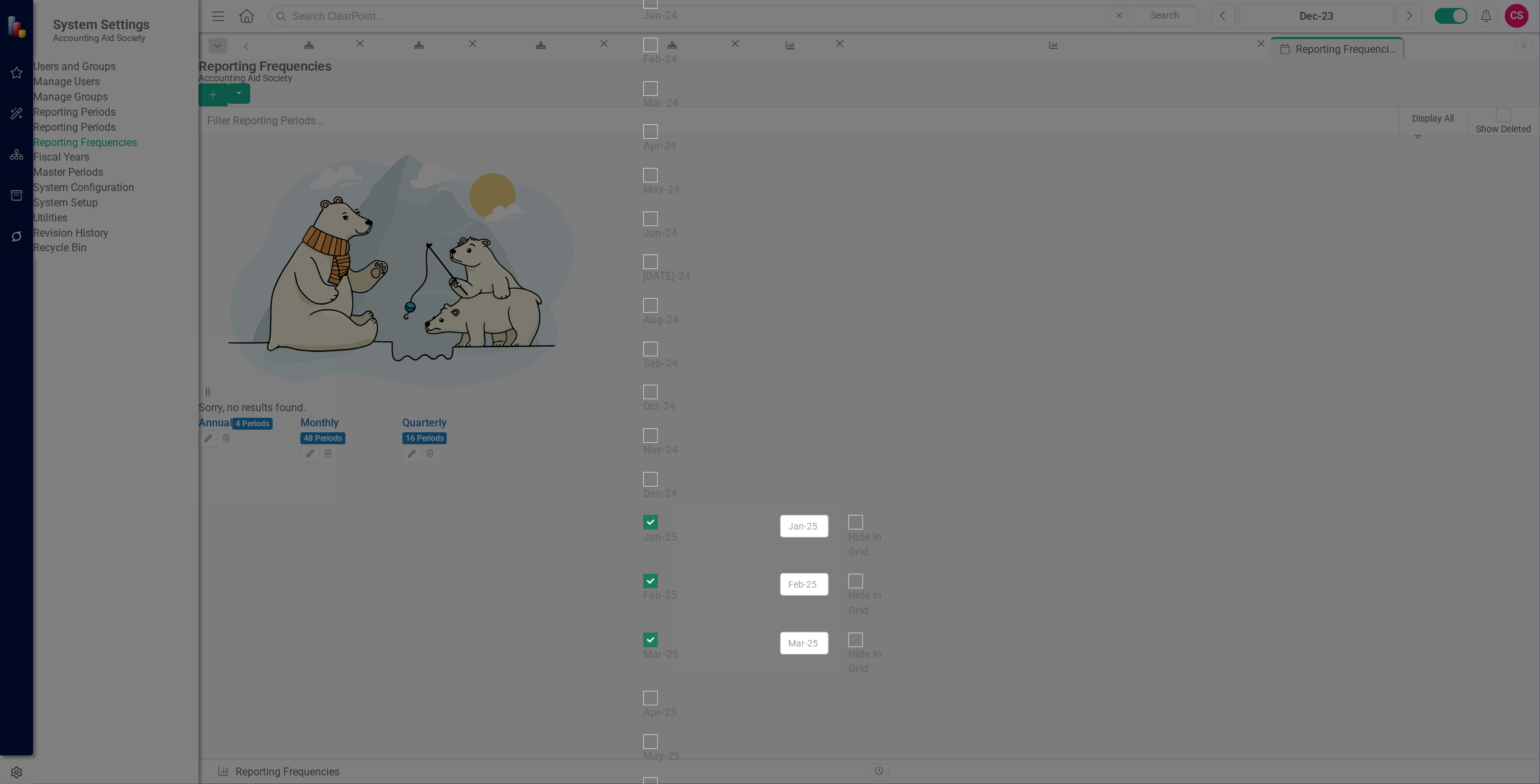
checkbox input "true"
click at [641, 739] on input "May-25" at bounding box center [650, 749] width 21 height 21
checkbox input "true"
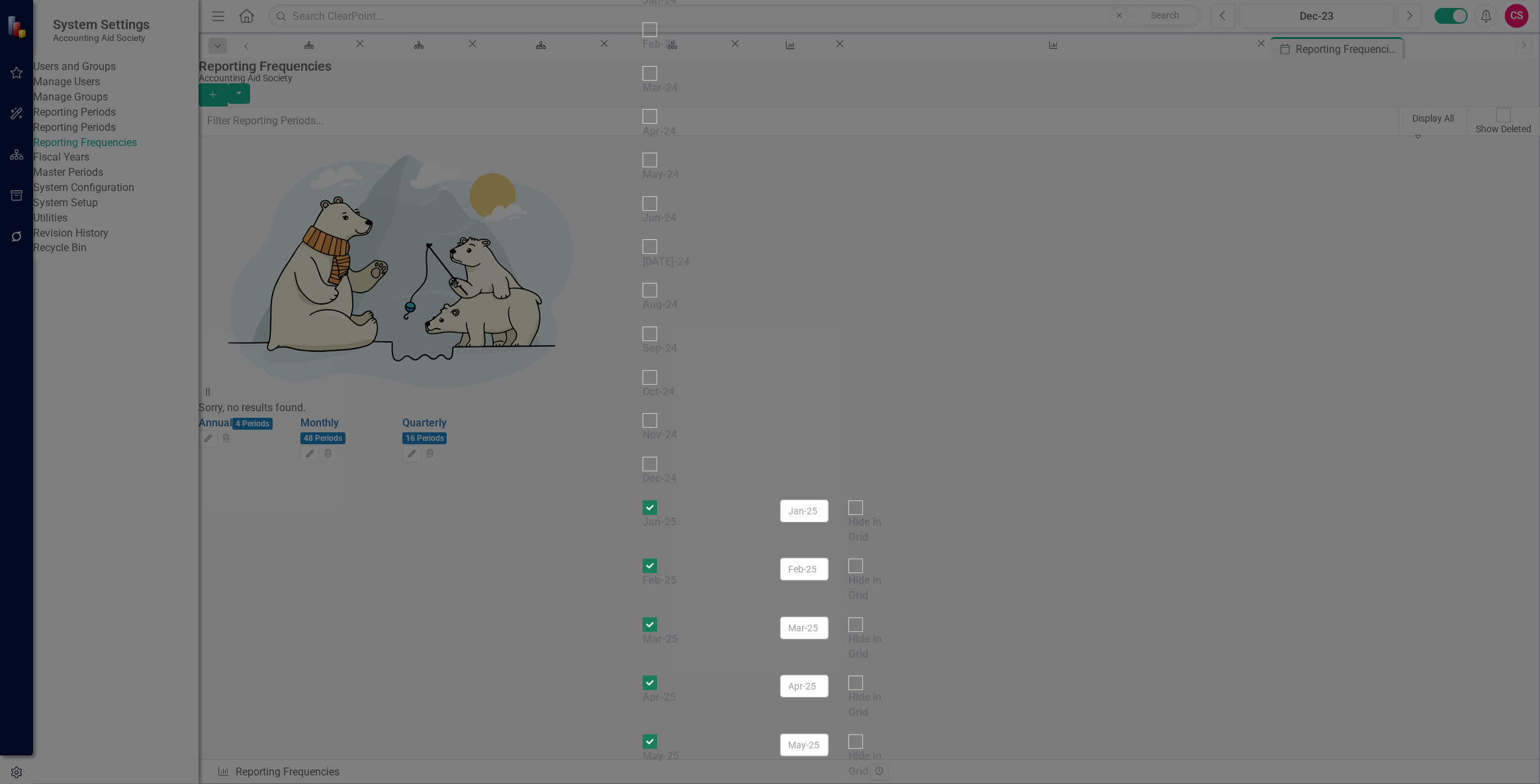
checkbox input "true"
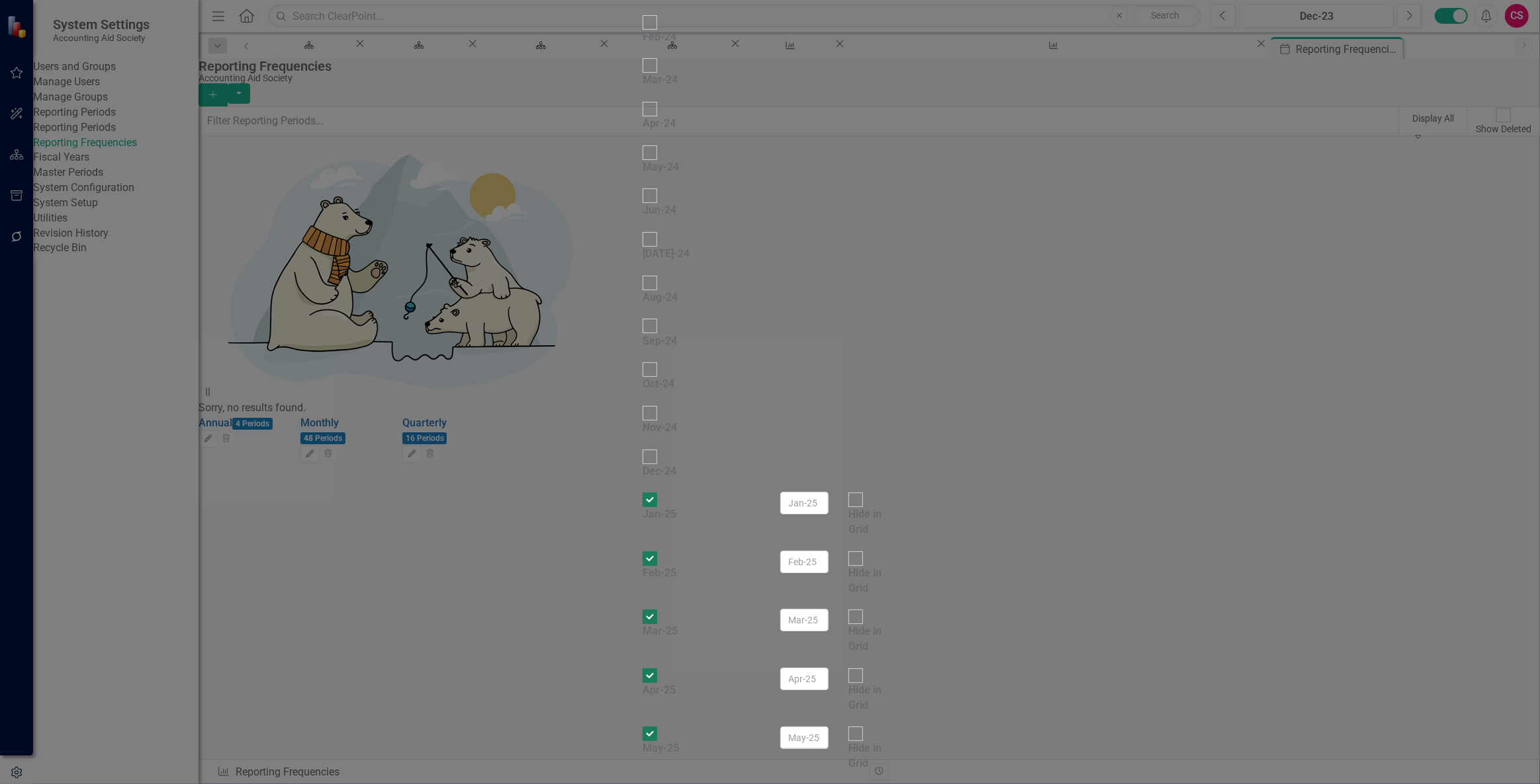
checkbox input "true"
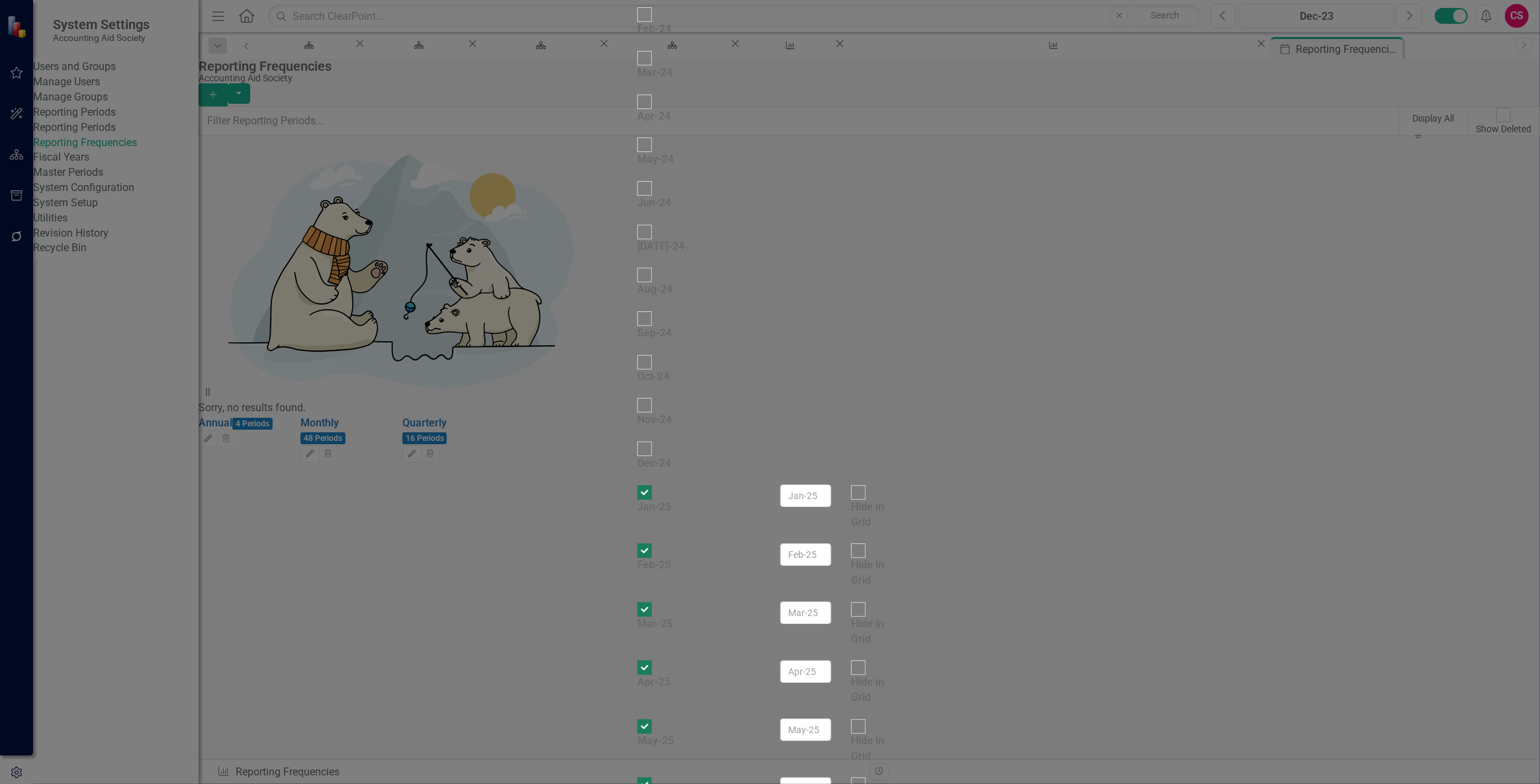
checkbox input "true"
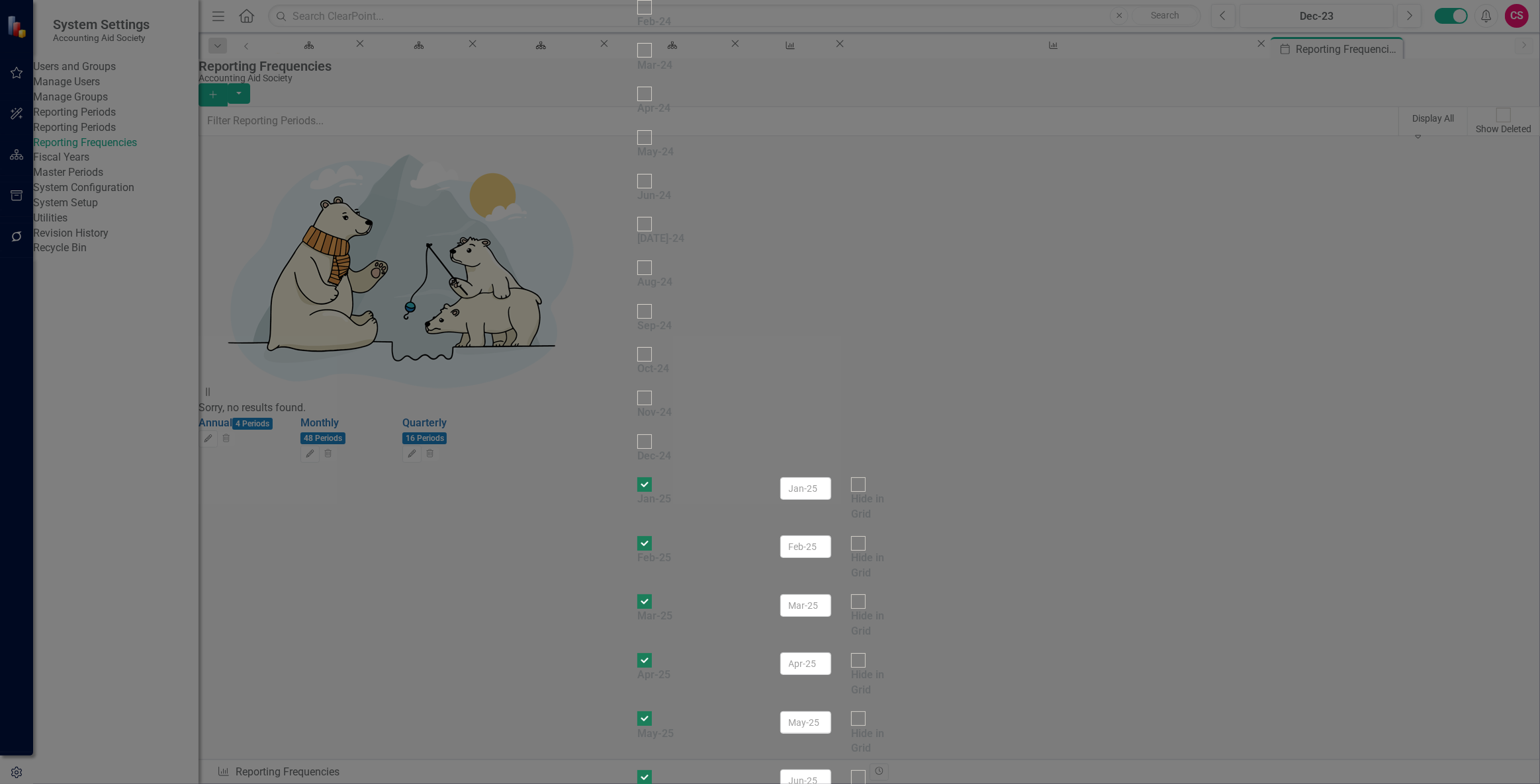
checkbox input "true"
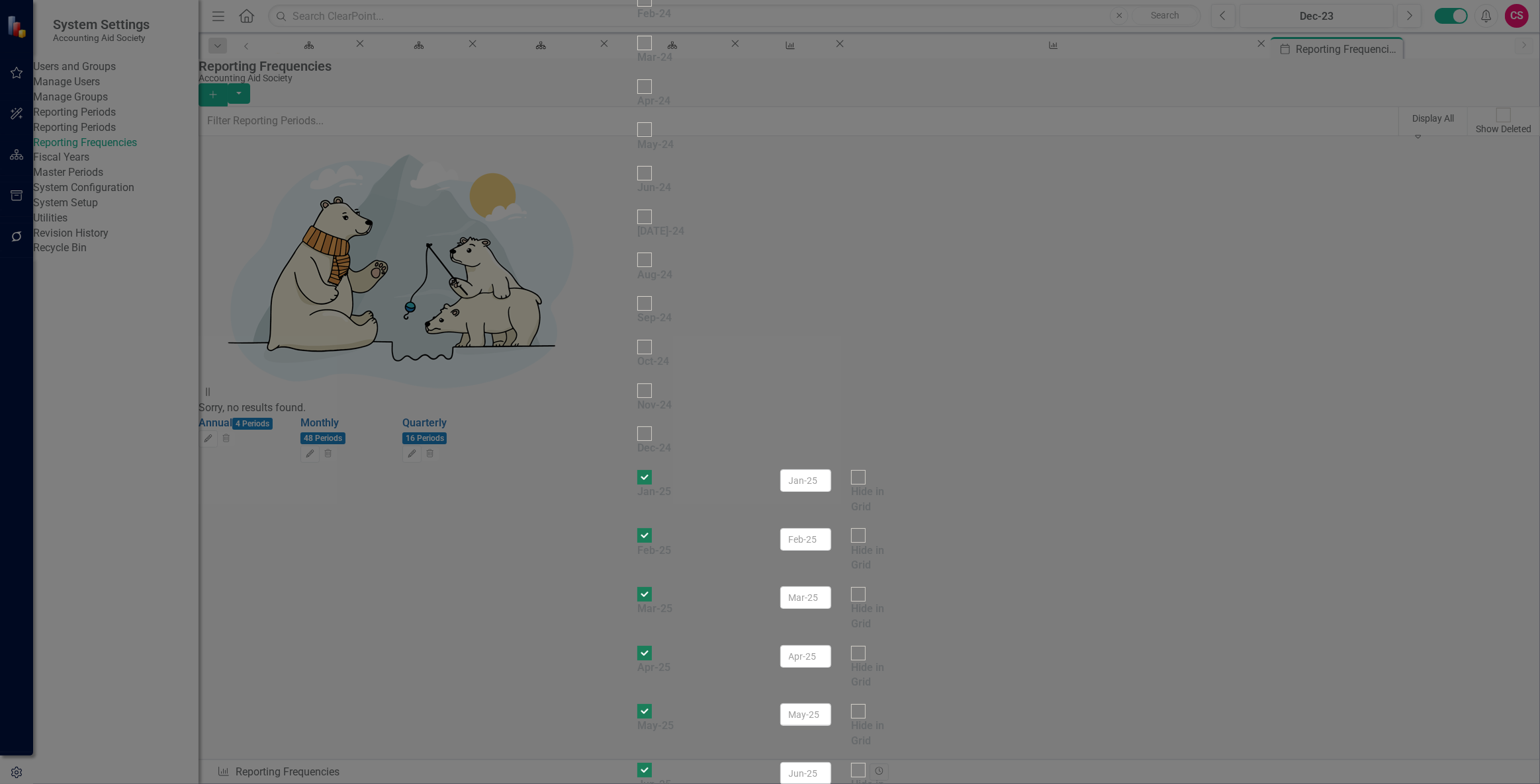
checkbox input "true"
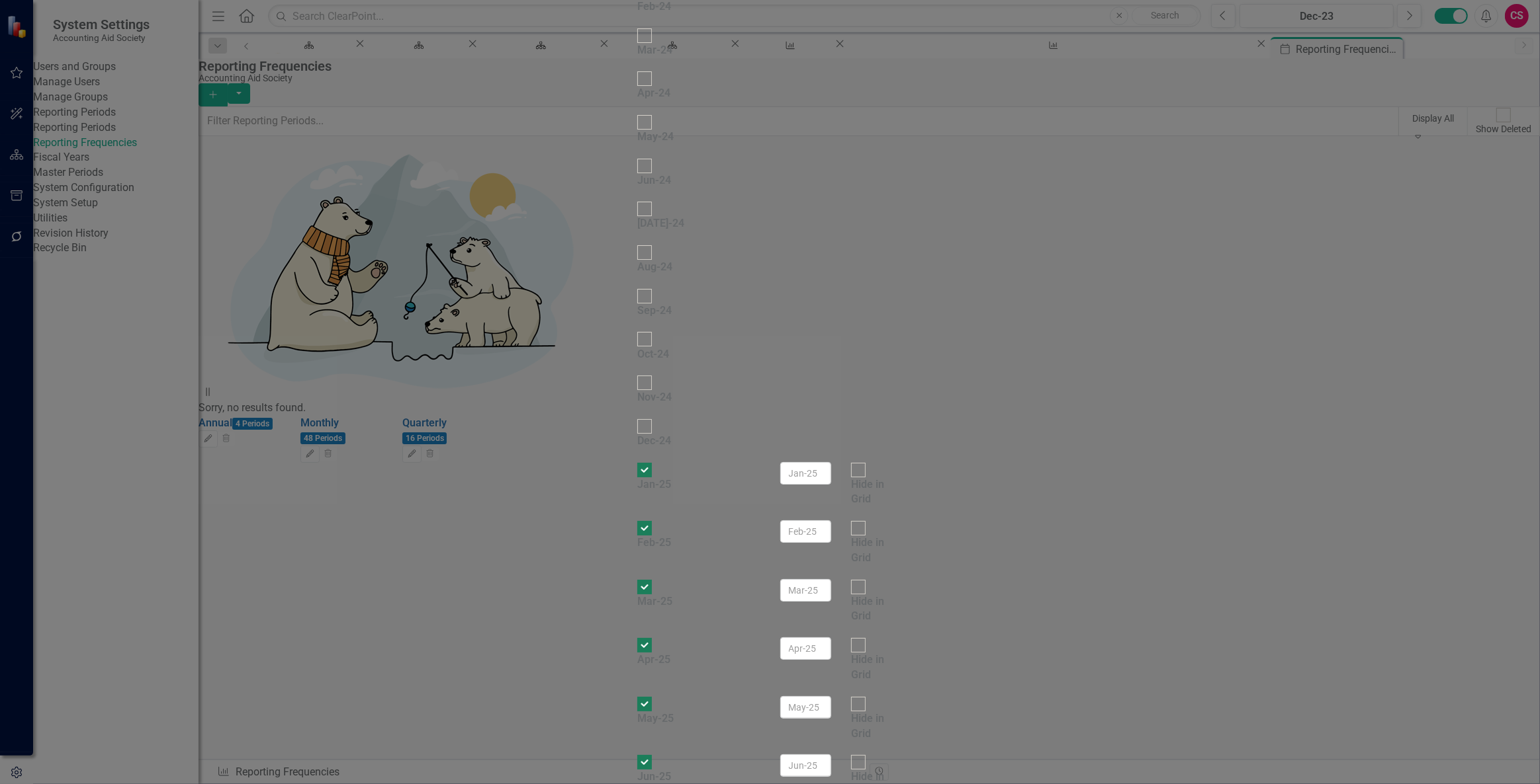
checkbox input "true"
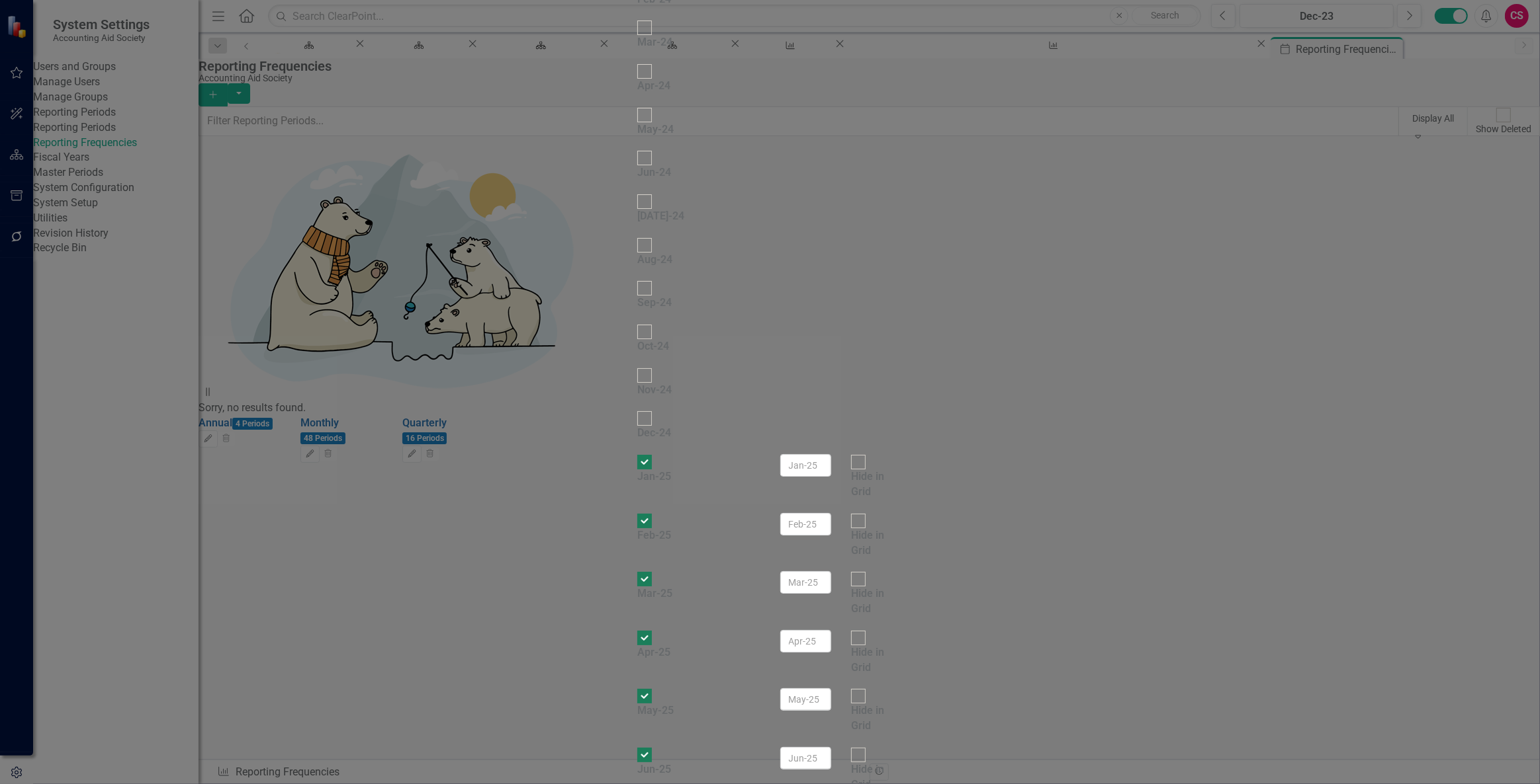
checkbox input "true"
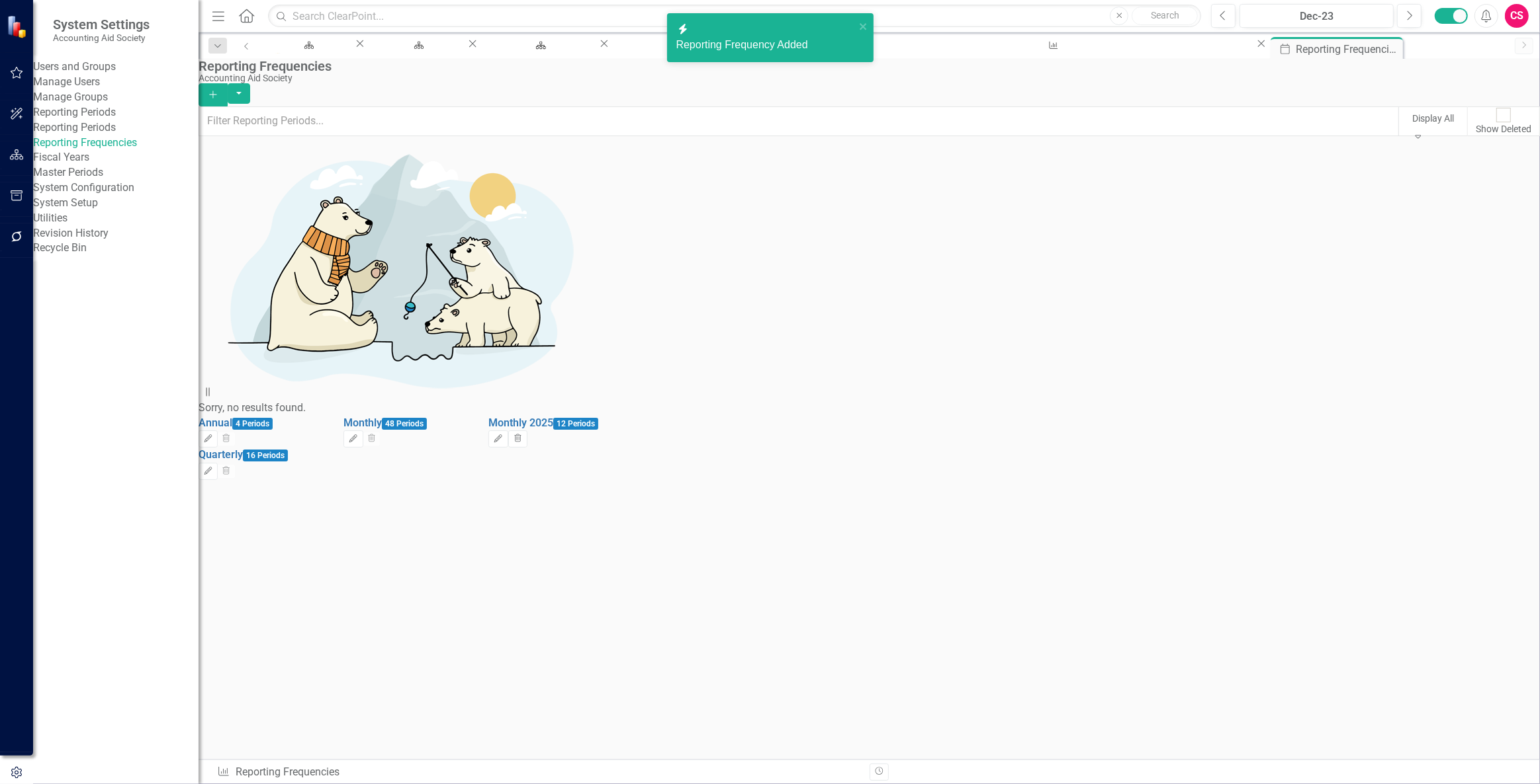
click at [791, 25] on div "icon.bolt Reporting Frequency Added" at bounding box center [765, 38] width 179 height 30
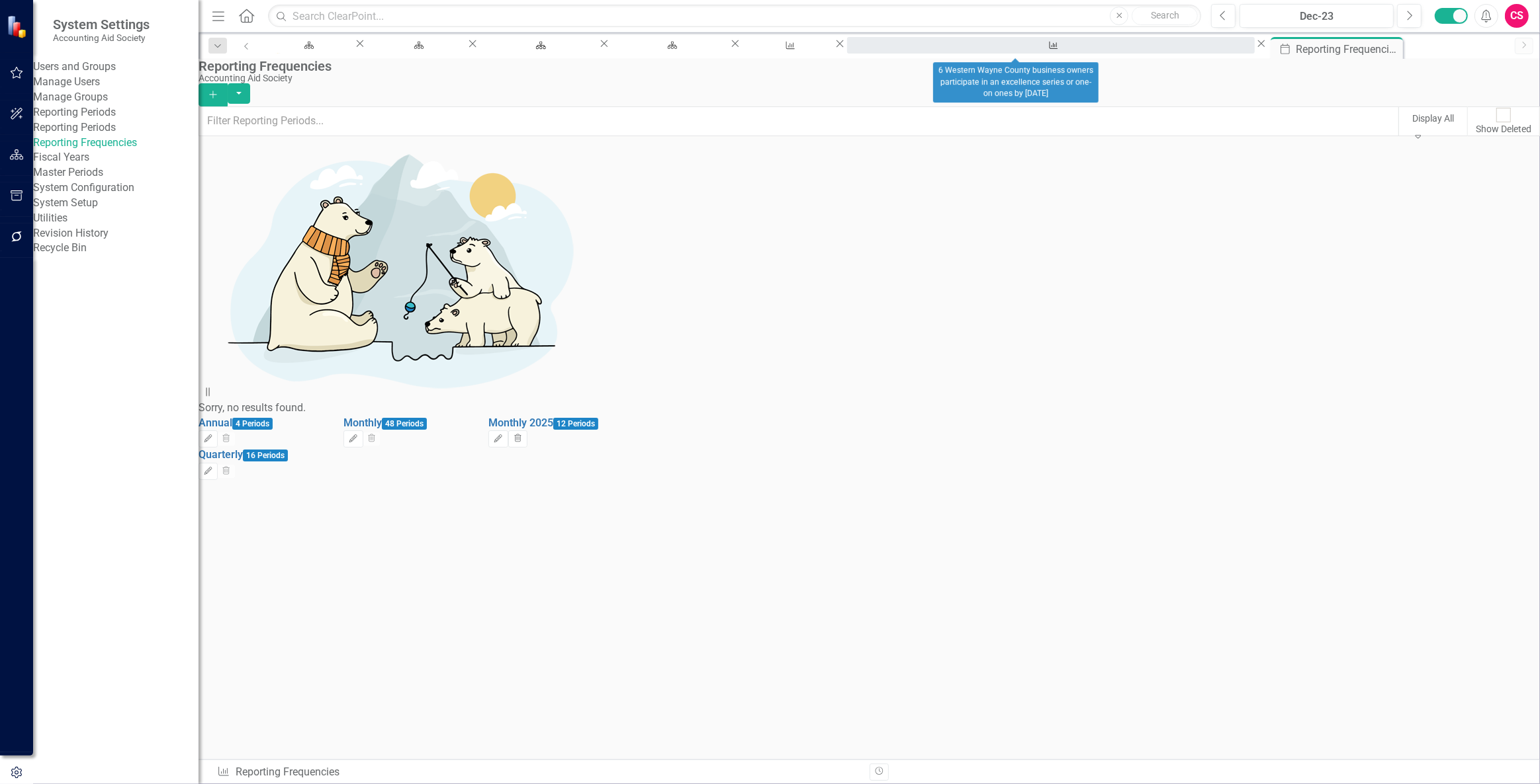
click at [1024, 49] on div "6 Western Wayne County business owners participate in an excellence series or o…" at bounding box center [1051, 58] width 384 height 17
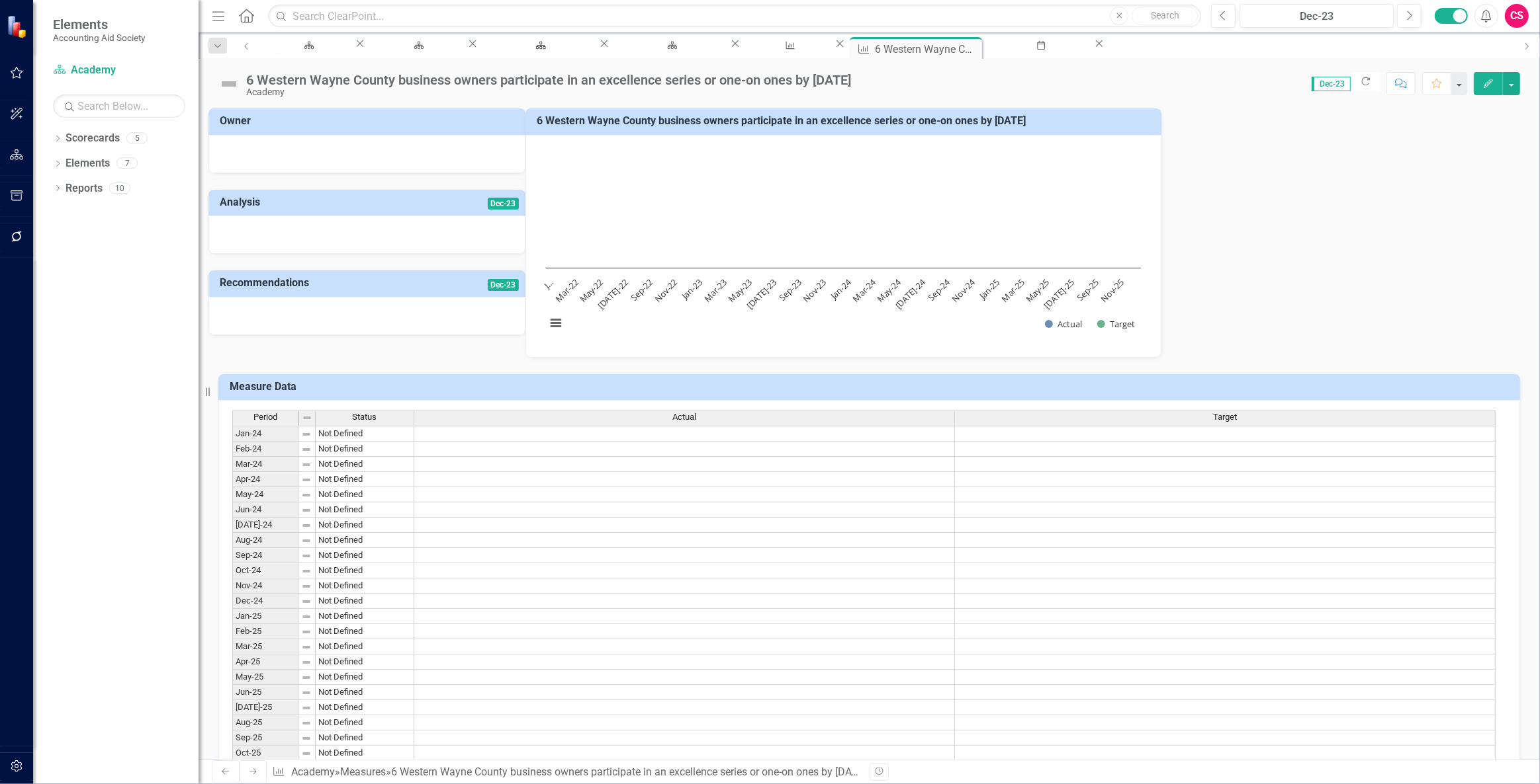
drag, startPoint x: 1480, startPoint y: 73, endPoint x: 1486, endPoint y: 81, distance: 10.0
click at [1484, 78] on button "Edit" at bounding box center [1488, 84] width 29 height 23
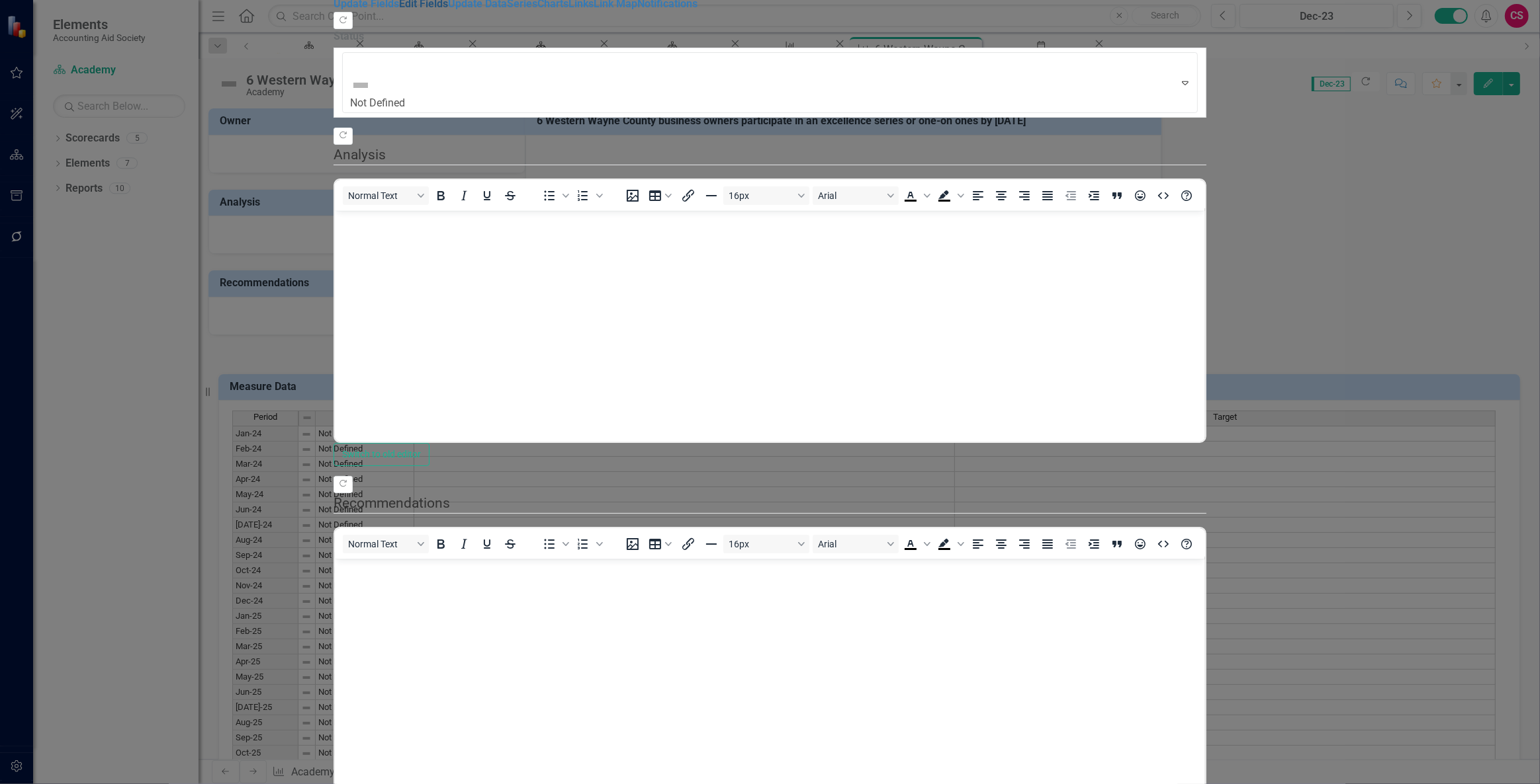
click at [399, 10] on link "Edit Fields" at bounding box center [423, 4] width 49 height 13
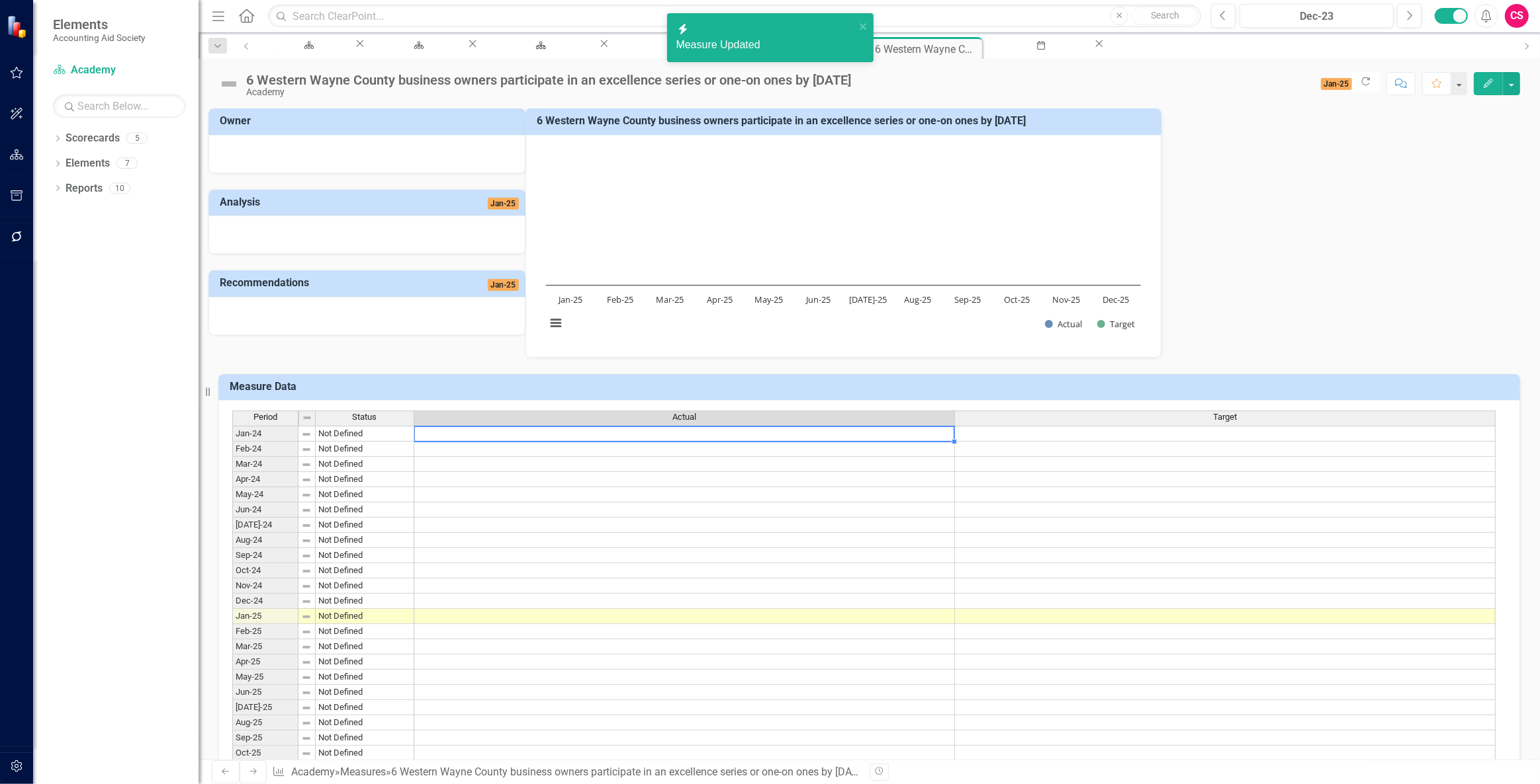
click at [762, 436] on td at bounding box center [685, 434] width 541 height 16
click at [760, 436] on td at bounding box center [685, 434] width 541 height 16
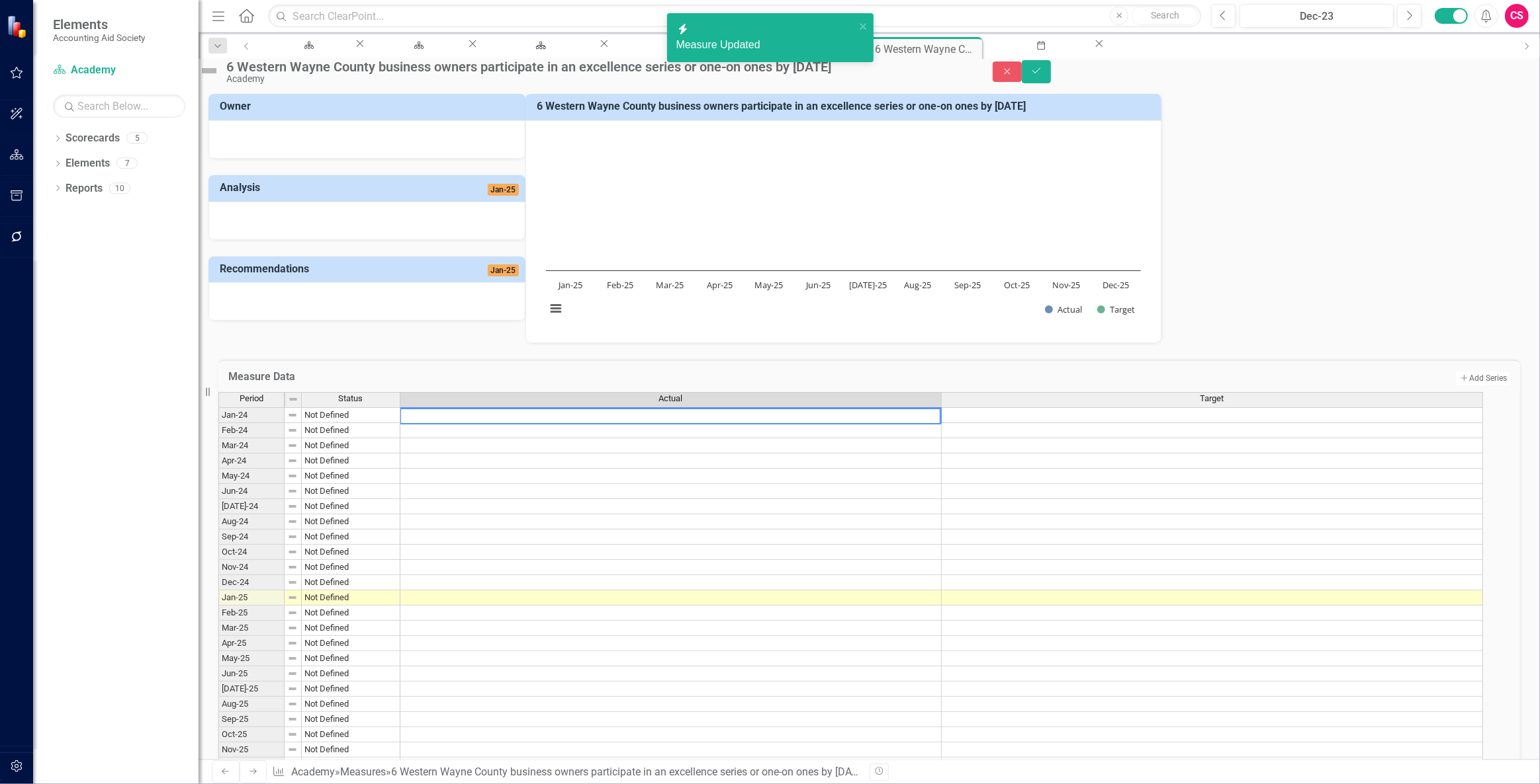
click at [979, 423] on td at bounding box center [1212, 415] width 542 height 16
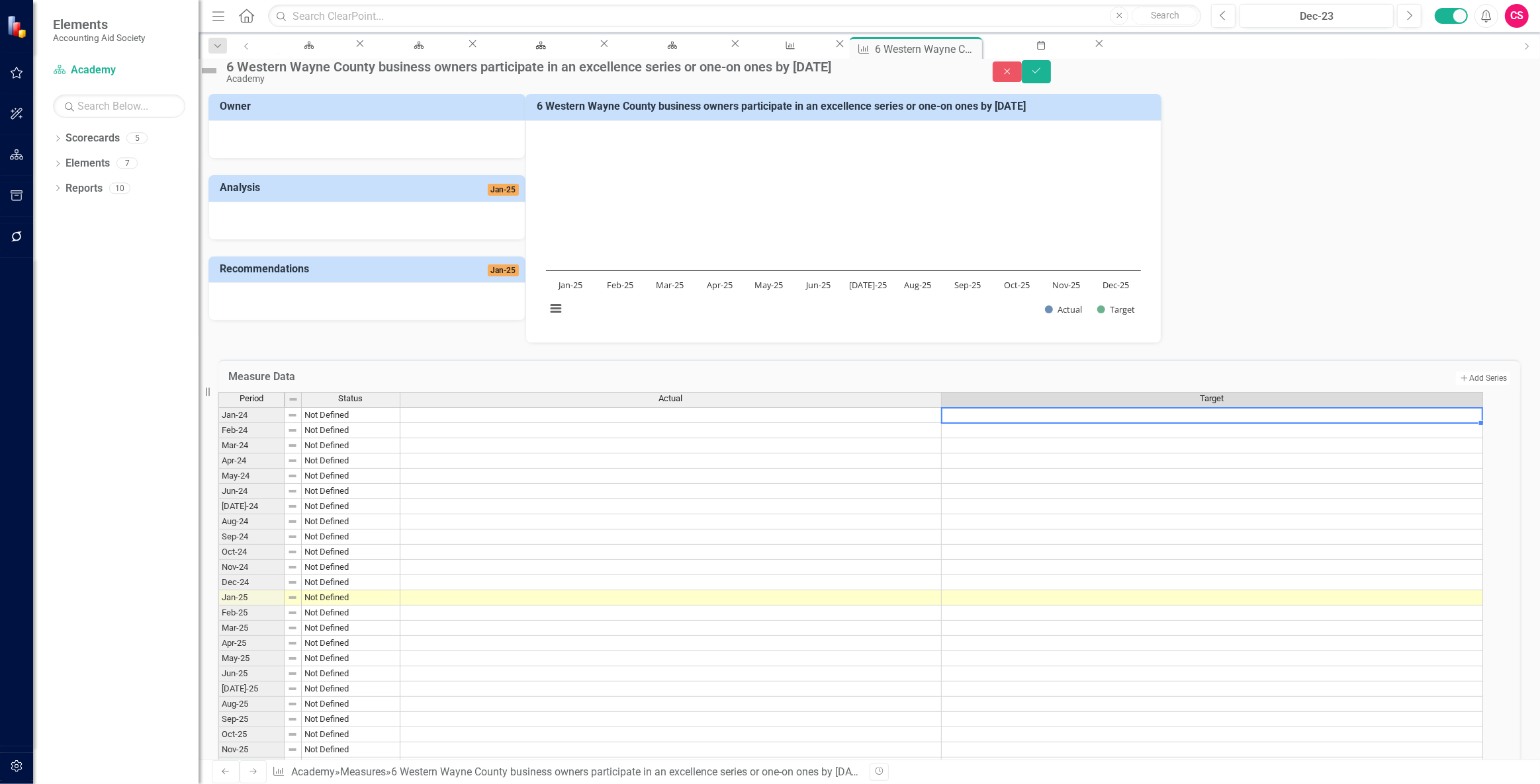
click at [979, 423] on td at bounding box center [1212, 415] width 542 height 16
click at [979, 425] on textarea at bounding box center [1202, 416] width 542 height 17
type textarea "1"
click at [985, 438] on td at bounding box center [1212, 431] width 542 height 15
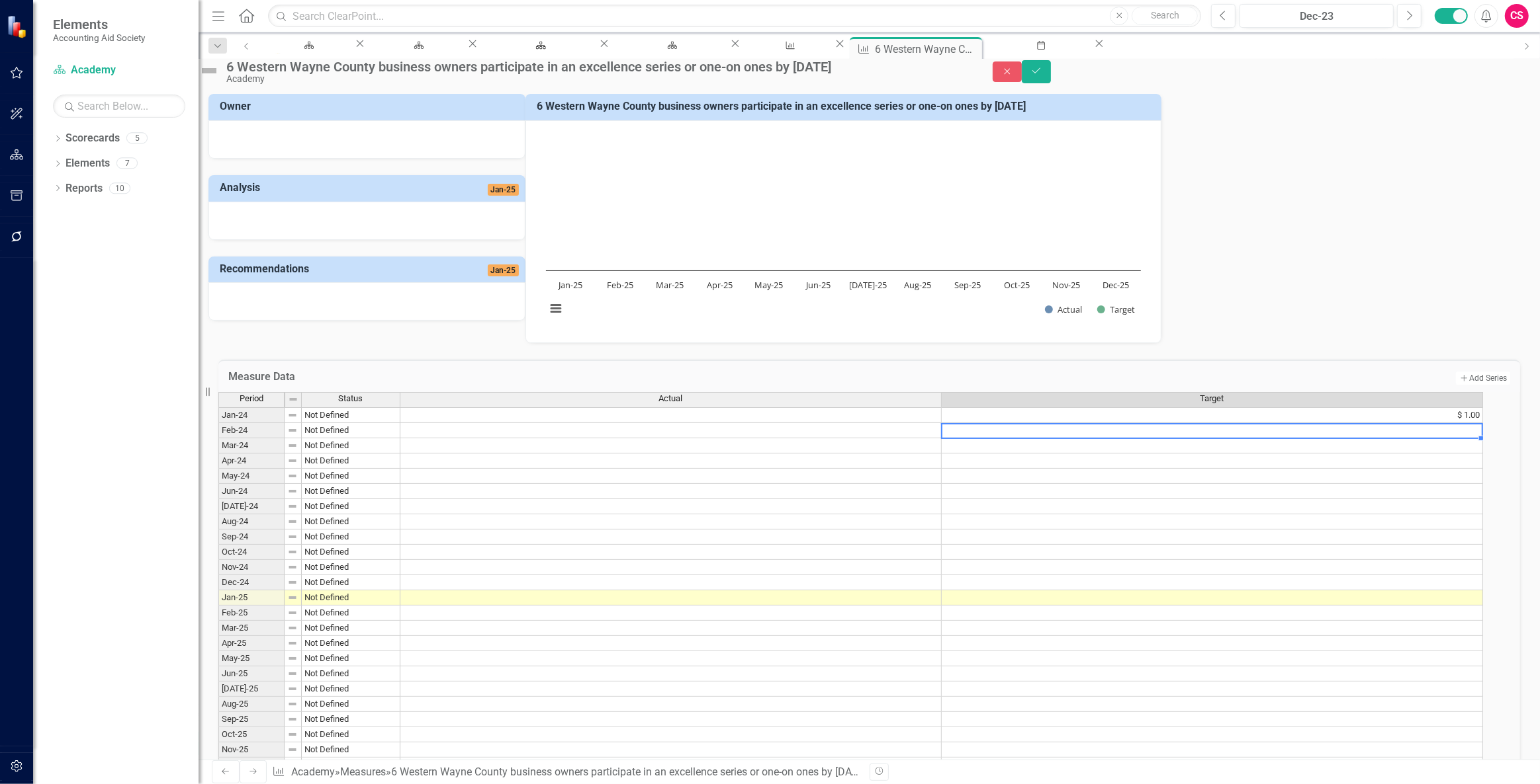
click at [985, 438] on td at bounding box center [1212, 431] width 542 height 15
type textarea "1"
click at [986, 454] on td at bounding box center [1212, 446] width 542 height 15
click at [983, 454] on td at bounding box center [1212, 446] width 542 height 15
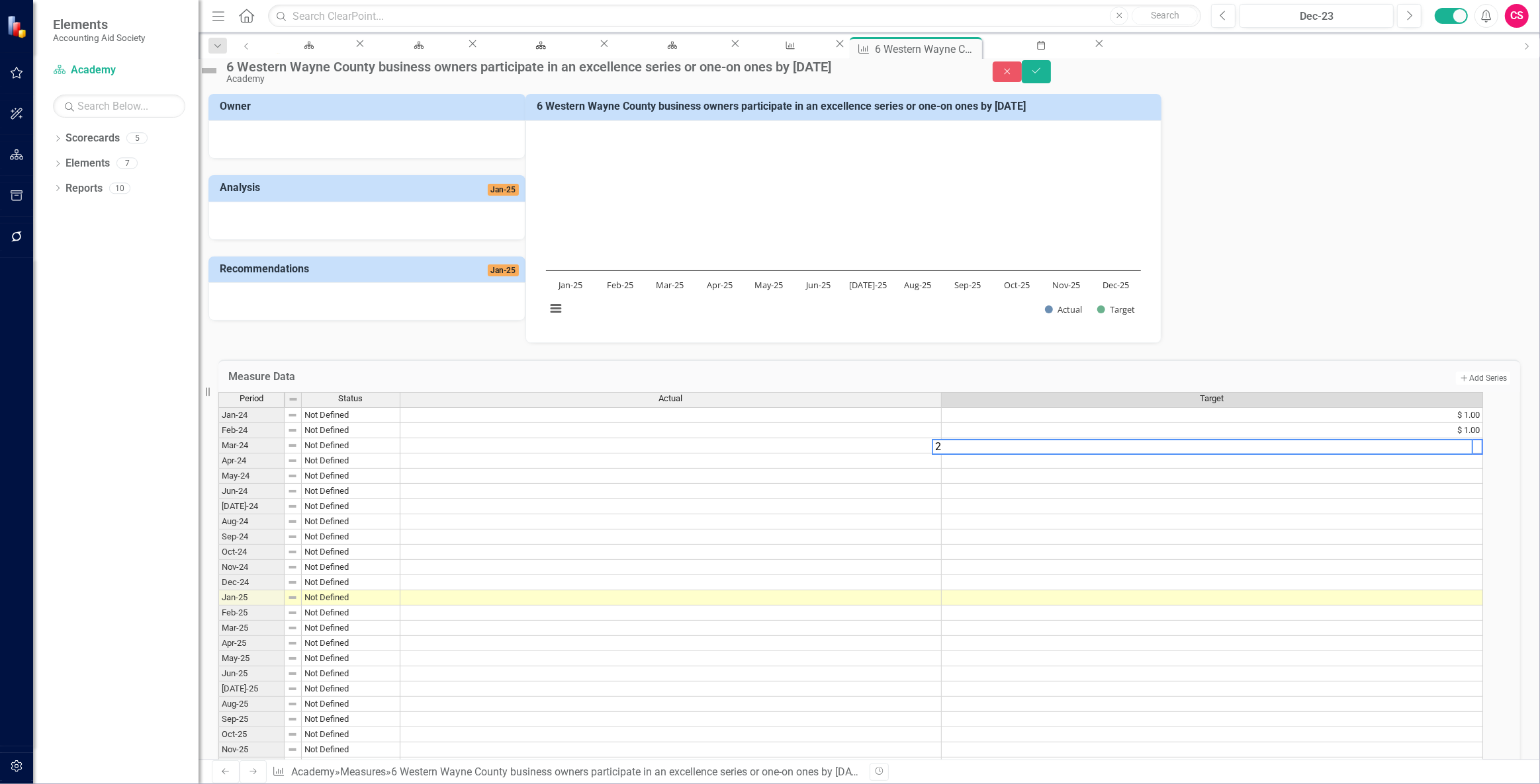
type textarea "2"
click at [986, 469] on td at bounding box center [1212, 461] width 542 height 15
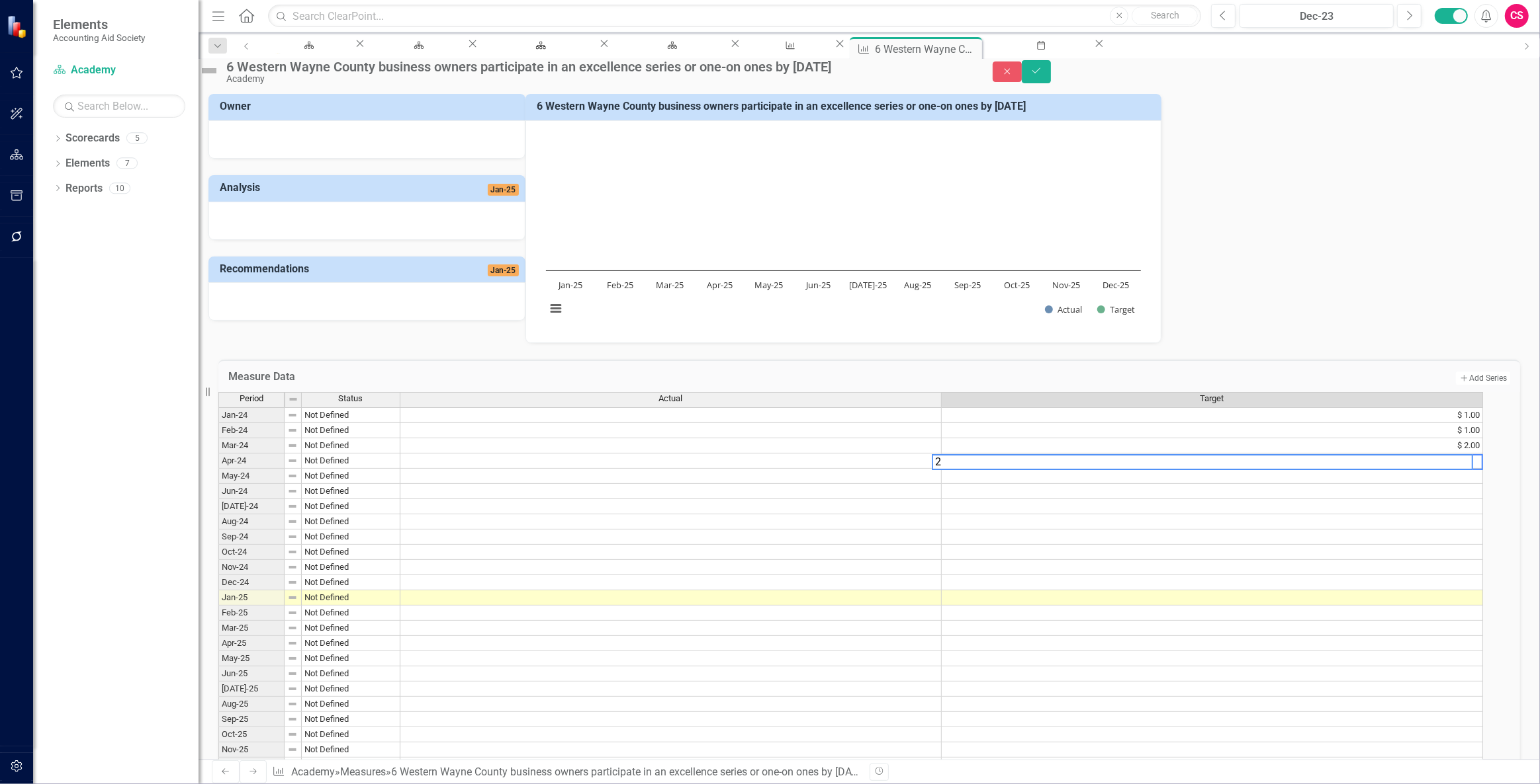
click at [986, 470] on textarea "2" at bounding box center [1202, 462] width 542 height 16
type textarea "2"
click at [986, 484] on td at bounding box center [1212, 476] width 542 height 15
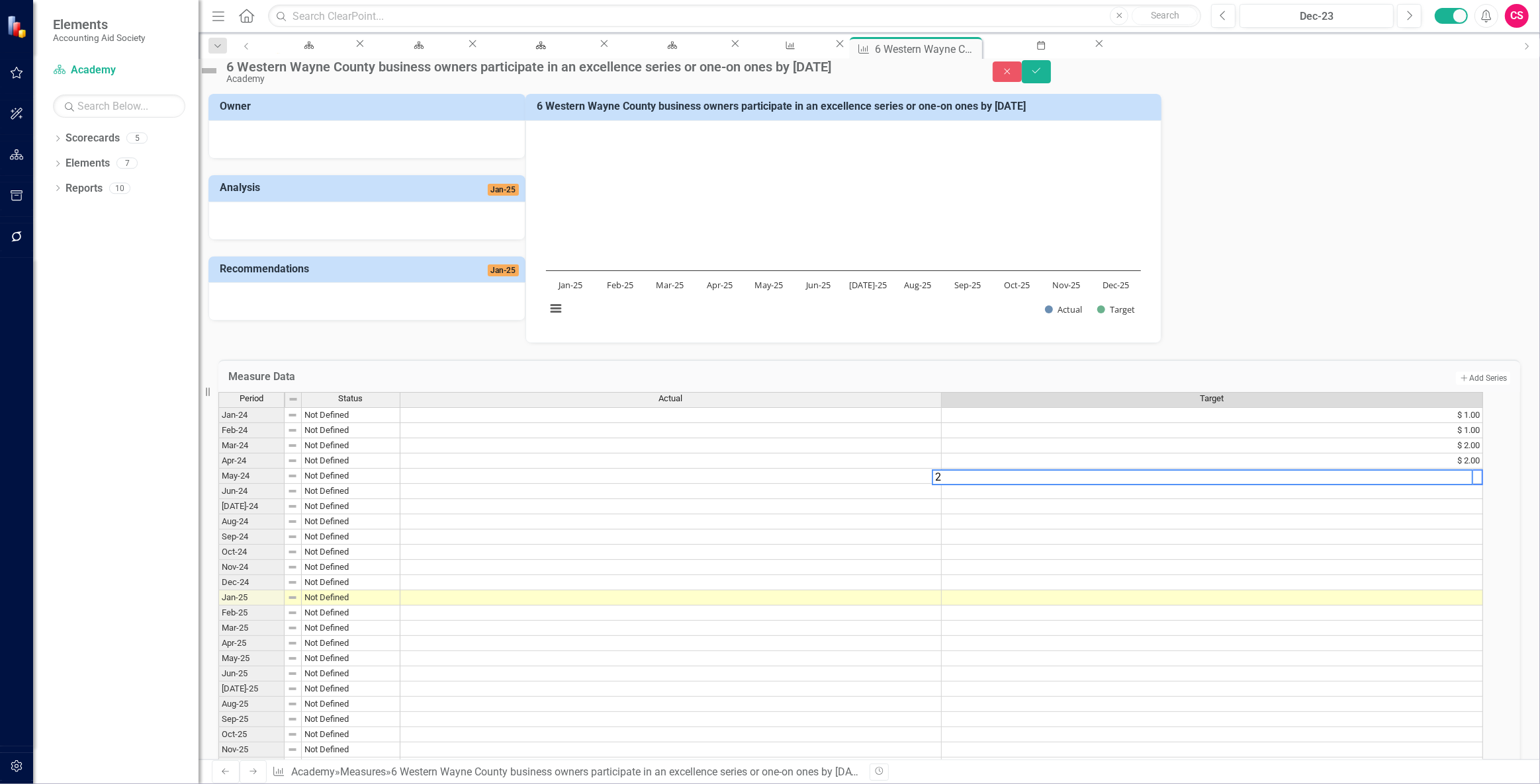
click at [986, 486] on textarea "2" at bounding box center [1202, 477] width 542 height 16
click at [986, 486] on textarea "3" at bounding box center [1202, 477] width 542 height 16
type textarea "3"
click at [986, 499] on td at bounding box center [1212, 492] width 542 height 15
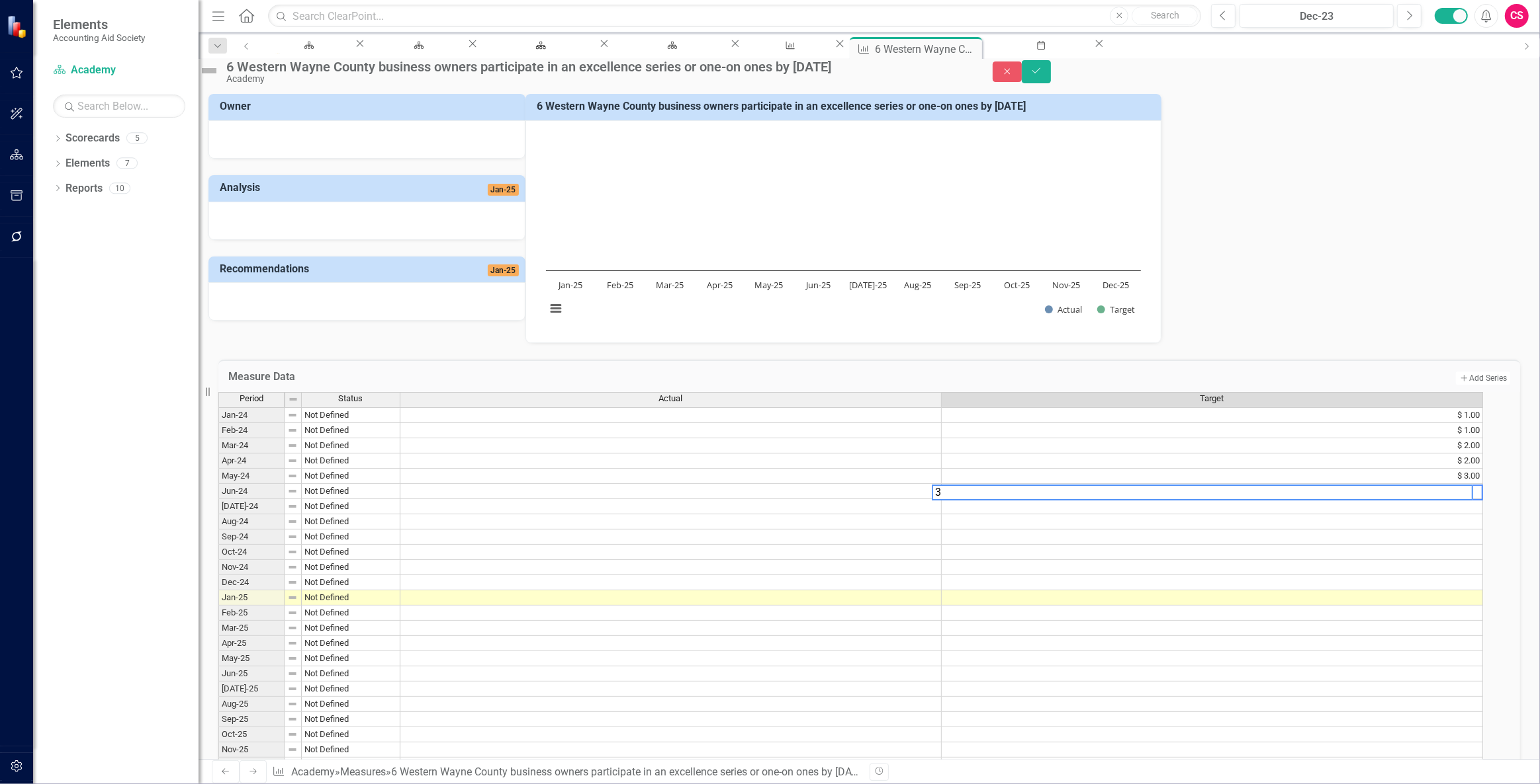
type textarea "3"
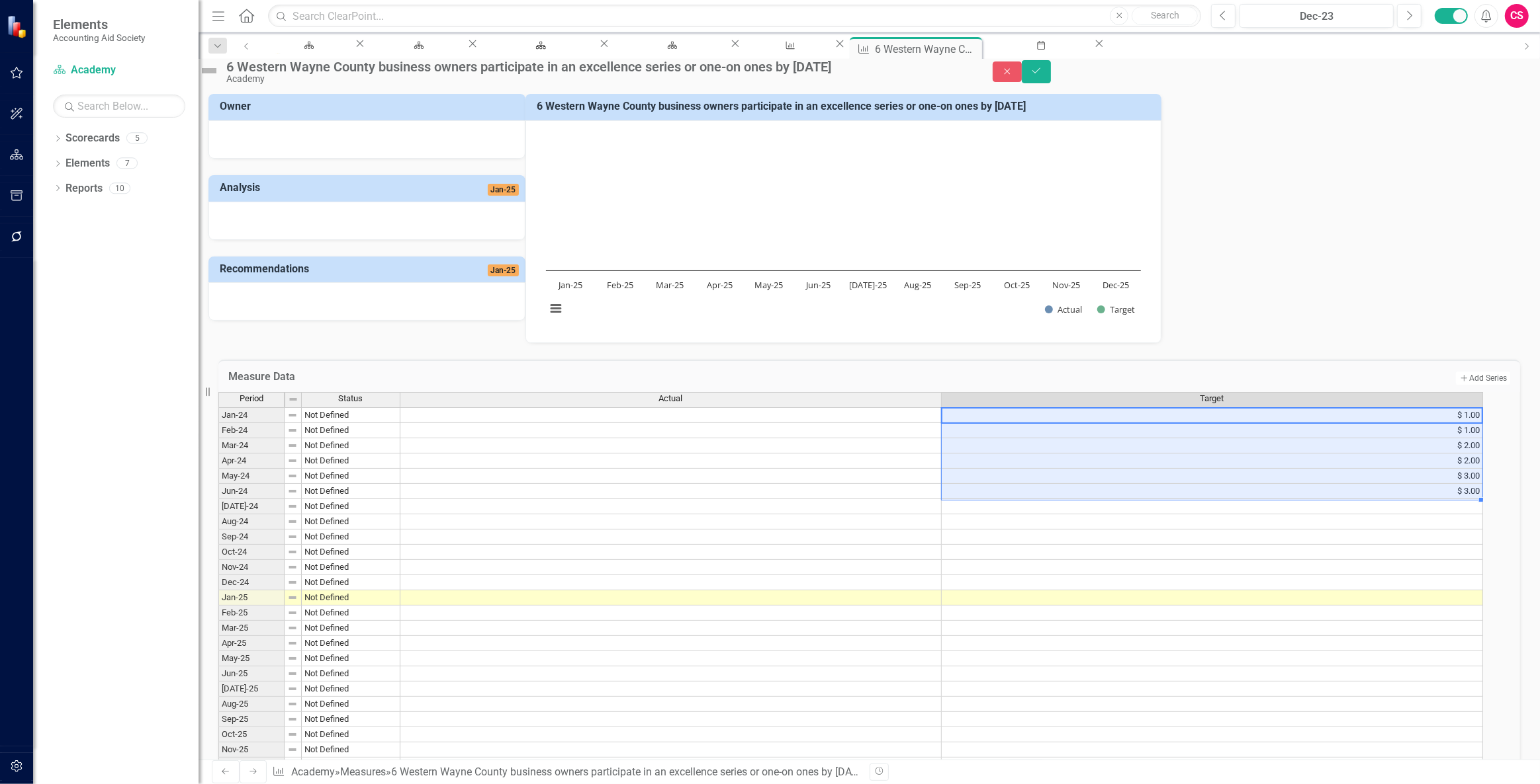
drag, startPoint x: 1414, startPoint y: 441, endPoint x: 1414, endPoint y: 514, distance: 73.0
click at [1414, 514] on tbody "Jan-24 Not Defined $ 1.00 Feb-24 Not Defined $ 1.00 Mar-24 Not Defined $ 2.00 A…" at bounding box center [851, 590] width 1264 height 365
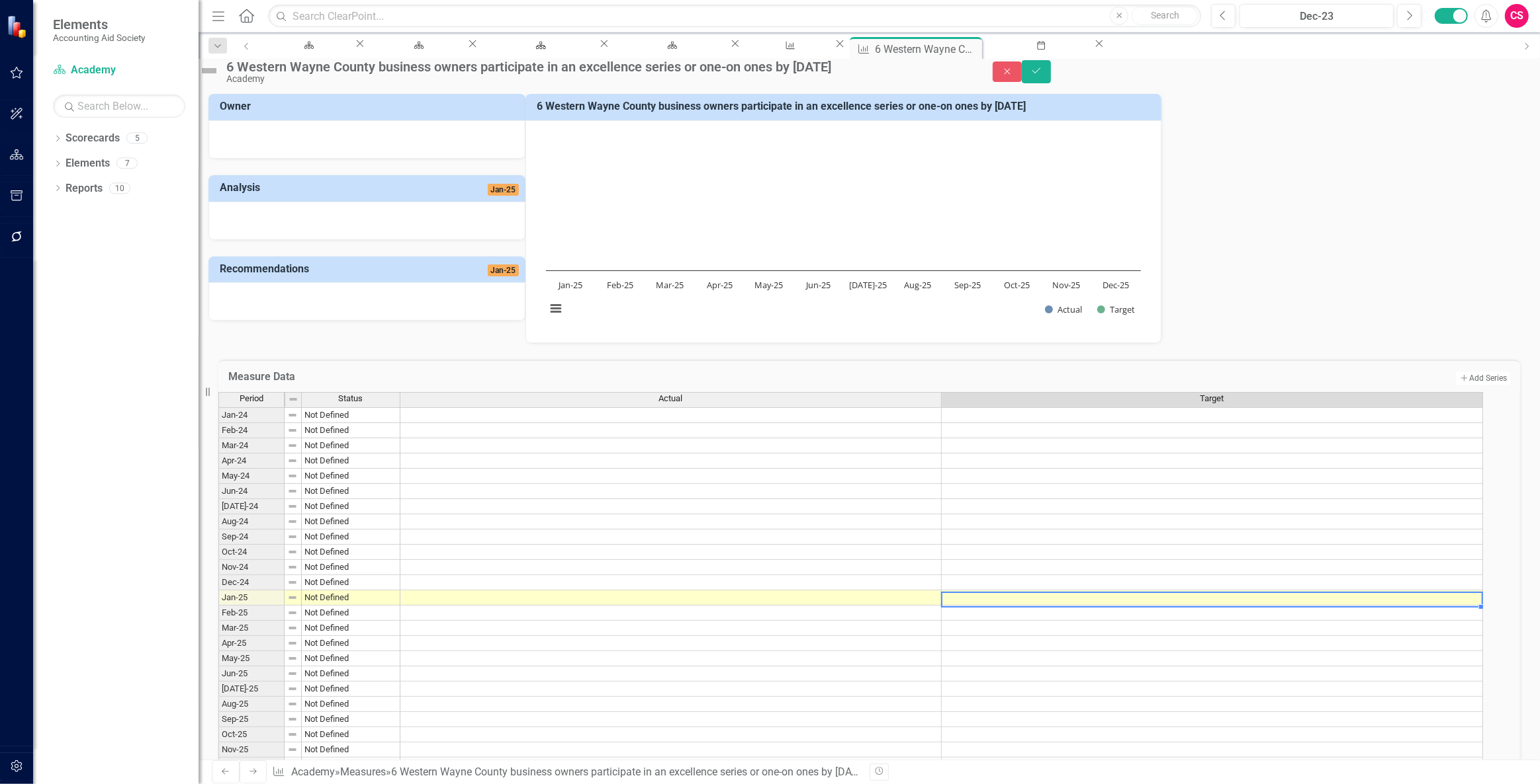
click at [1416, 606] on td at bounding box center [1212, 598] width 542 height 15
click at [1201, 499] on td at bounding box center [1212, 492] width 542 height 15
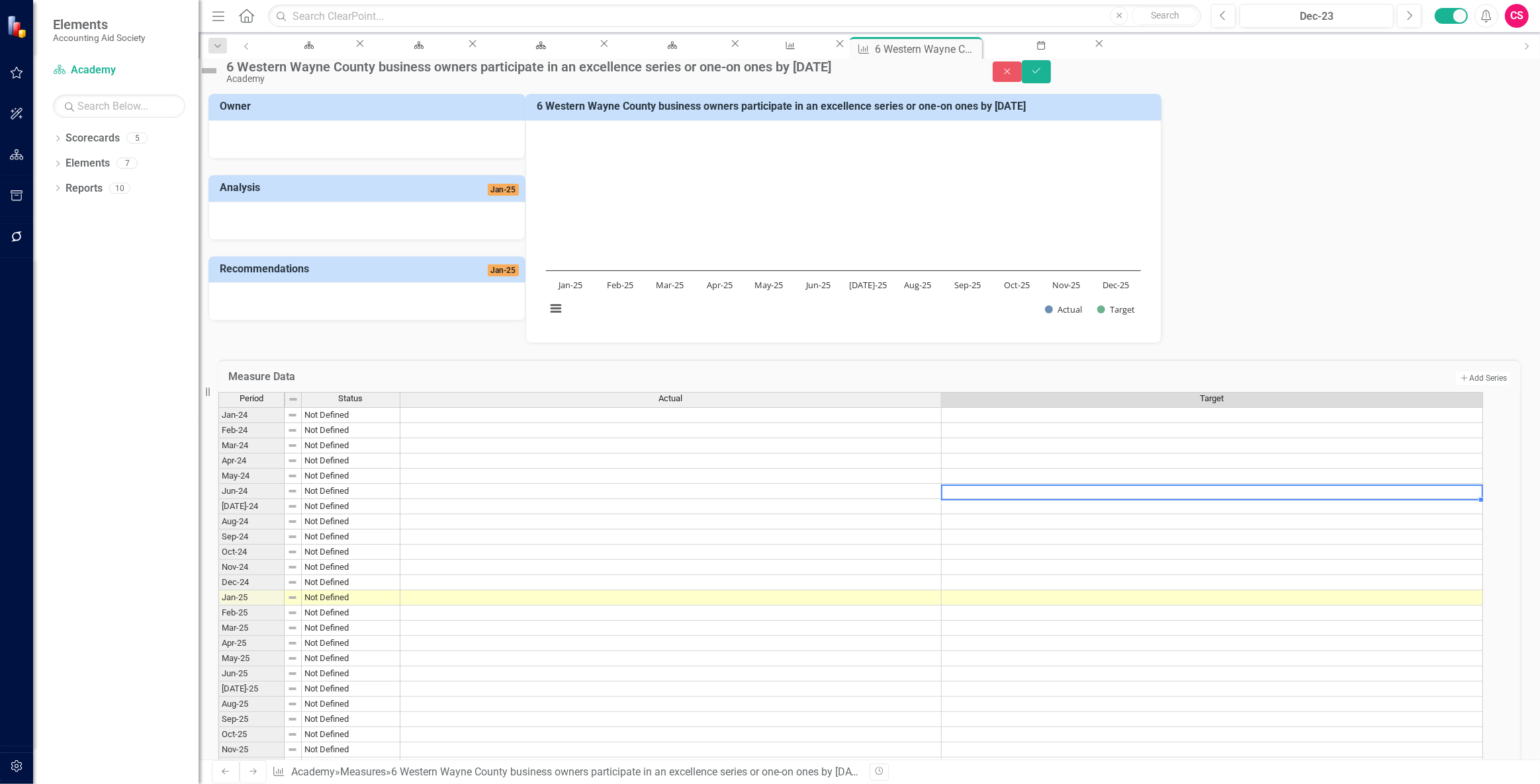
click at [1201, 499] on td at bounding box center [1212, 492] width 542 height 15
type textarea "1"
click at [1113, 515] on td at bounding box center [1212, 507] width 542 height 15
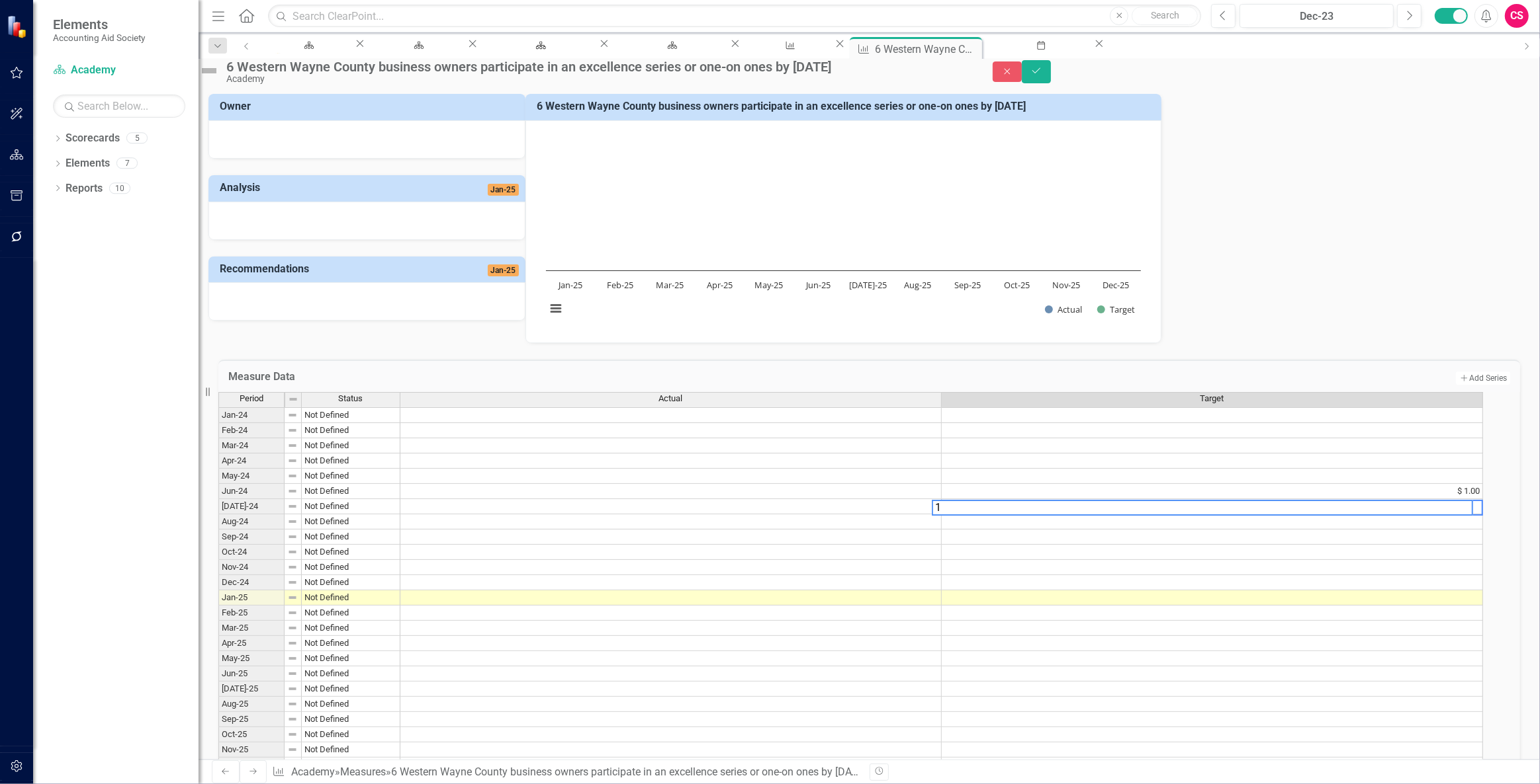
type textarea "1"
click at [1111, 530] on td at bounding box center [1212, 522] width 542 height 15
type textarea "1"
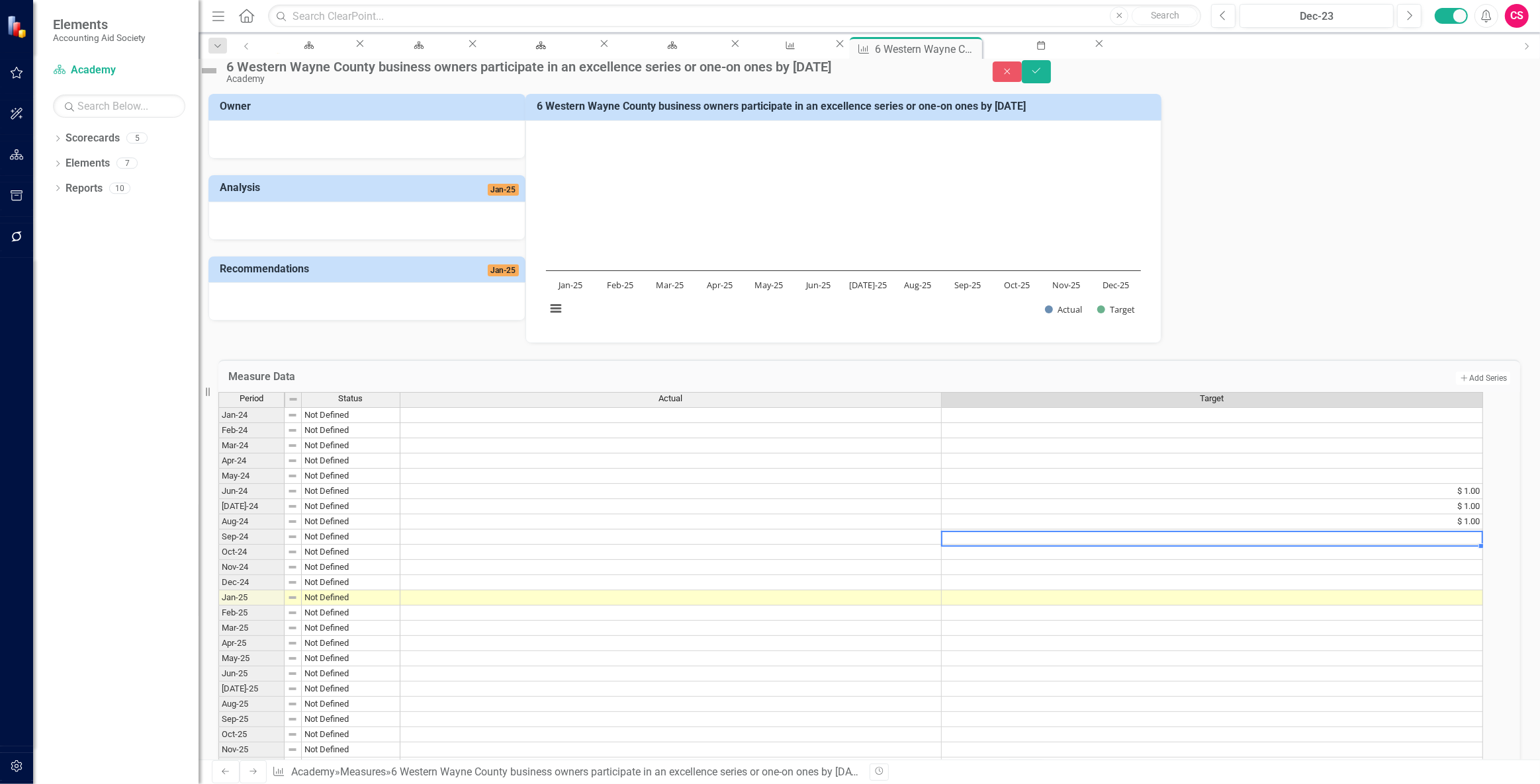
click at [1110, 545] on td at bounding box center [1212, 537] width 542 height 15
type textarea "1"
click at [1109, 560] on td at bounding box center [1212, 553] width 542 height 15
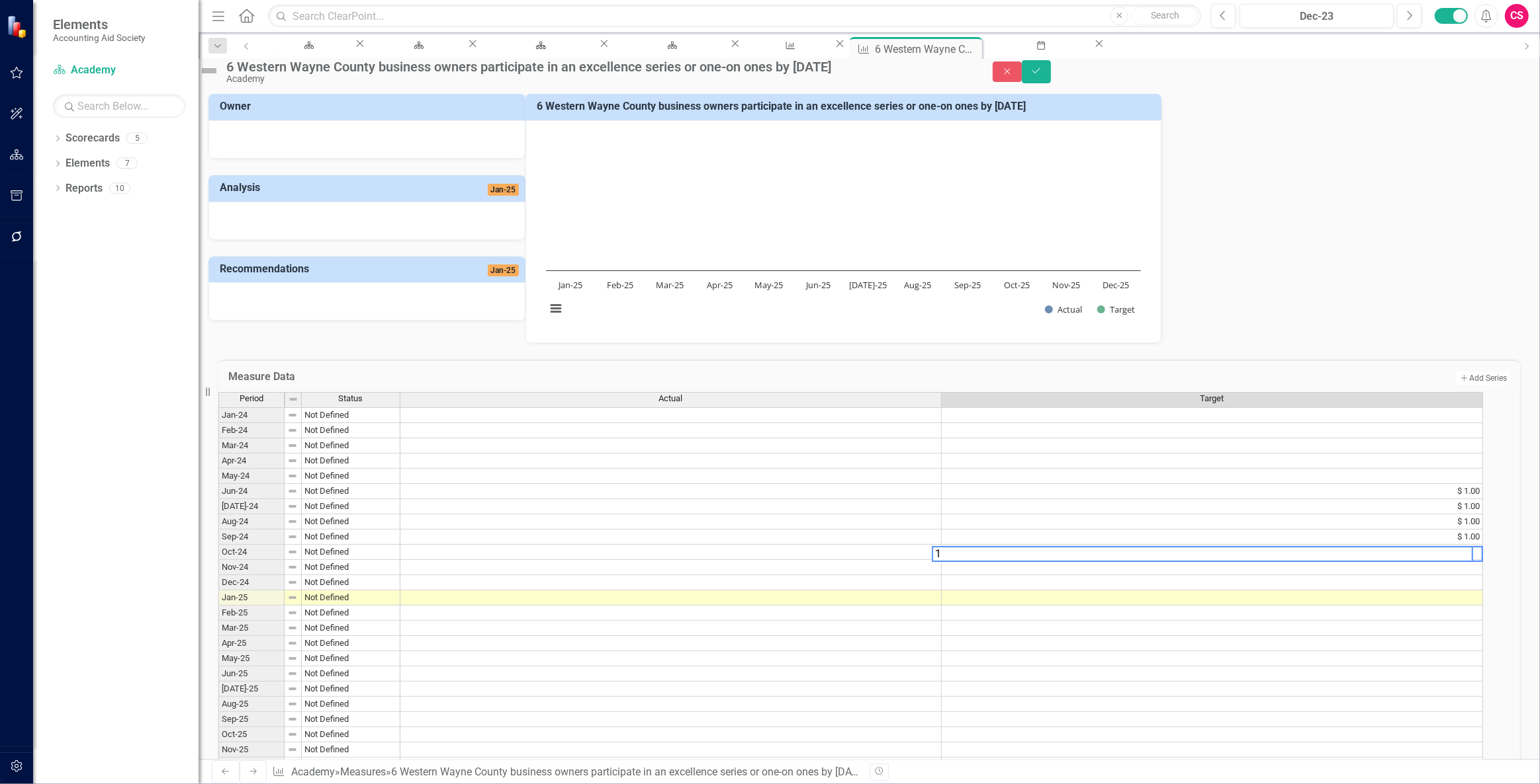
type textarea "1"
click at [219, 601] on div "Period Status Actual Target Jan-24 Not Defined Feb-24 Not Defined Mar-24 Not De…" at bounding box center [219, 582] width 0 height 381
click at [1123, 606] on td at bounding box center [1212, 598] width 542 height 15
type textarea "1"
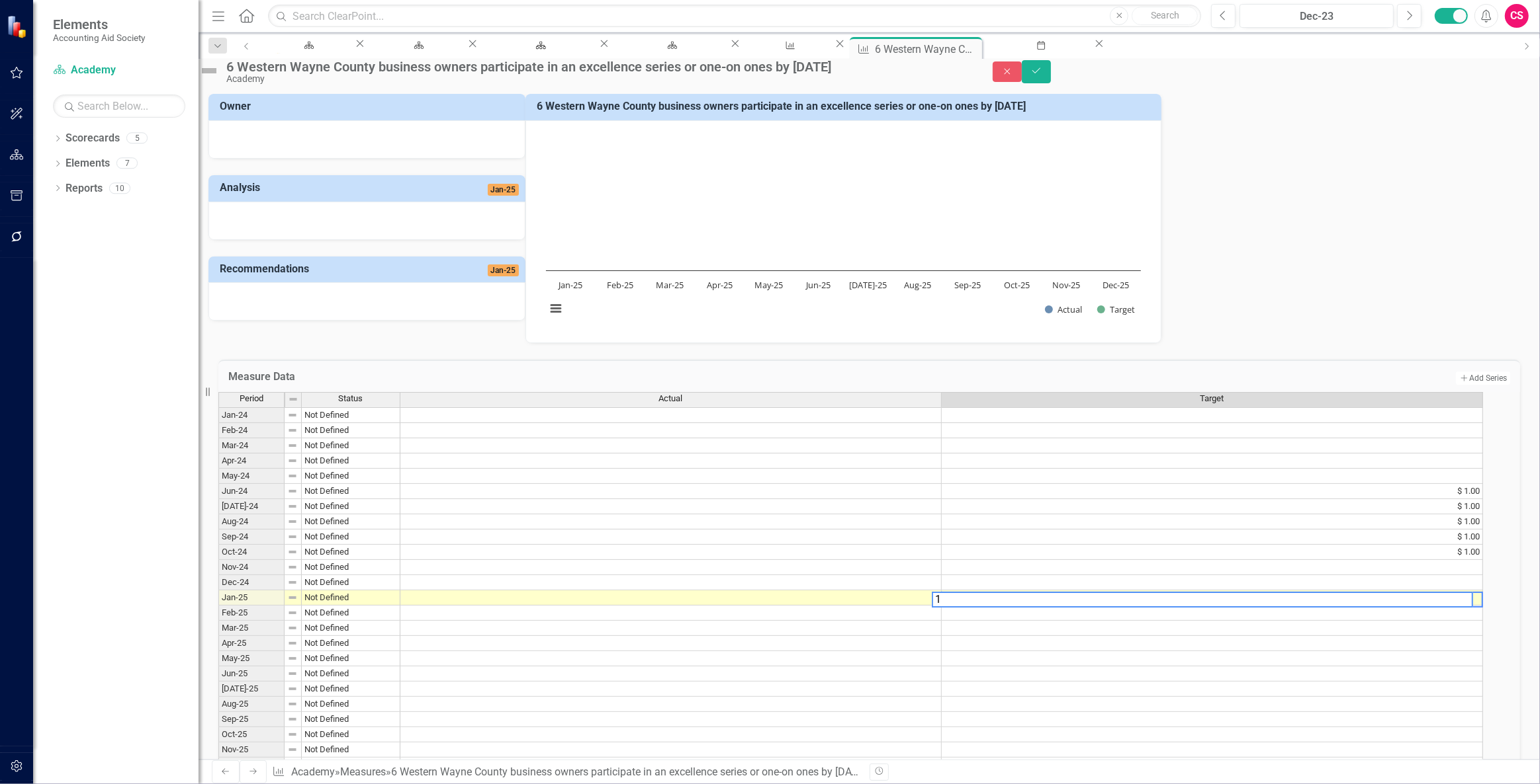
click at [1110, 591] on td at bounding box center [1212, 583] width 542 height 15
type textarea "1"
click at [1105, 575] on td at bounding box center [1212, 568] width 542 height 15
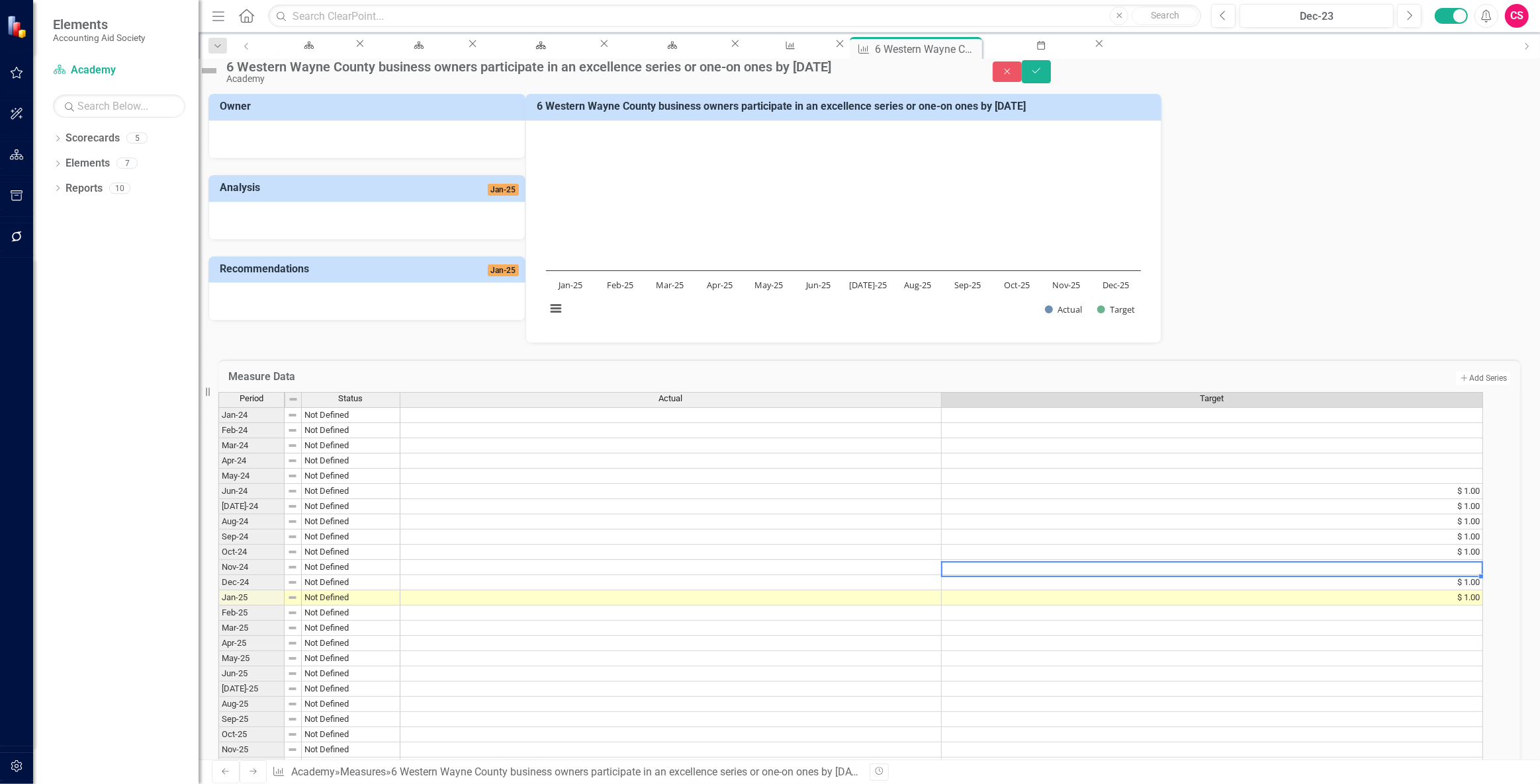
click at [1105, 575] on td at bounding box center [1212, 568] width 542 height 15
type textarea "1"
click at [1105, 560] on td "$ 1.00" at bounding box center [1212, 553] width 542 height 15
click at [1105, 545] on td "$ 1.00" at bounding box center [1212, 537] width 542 height 15
click at [1105, 530] on td "$ 1.00" at bounding box center [1212, 522] width 542 height 15
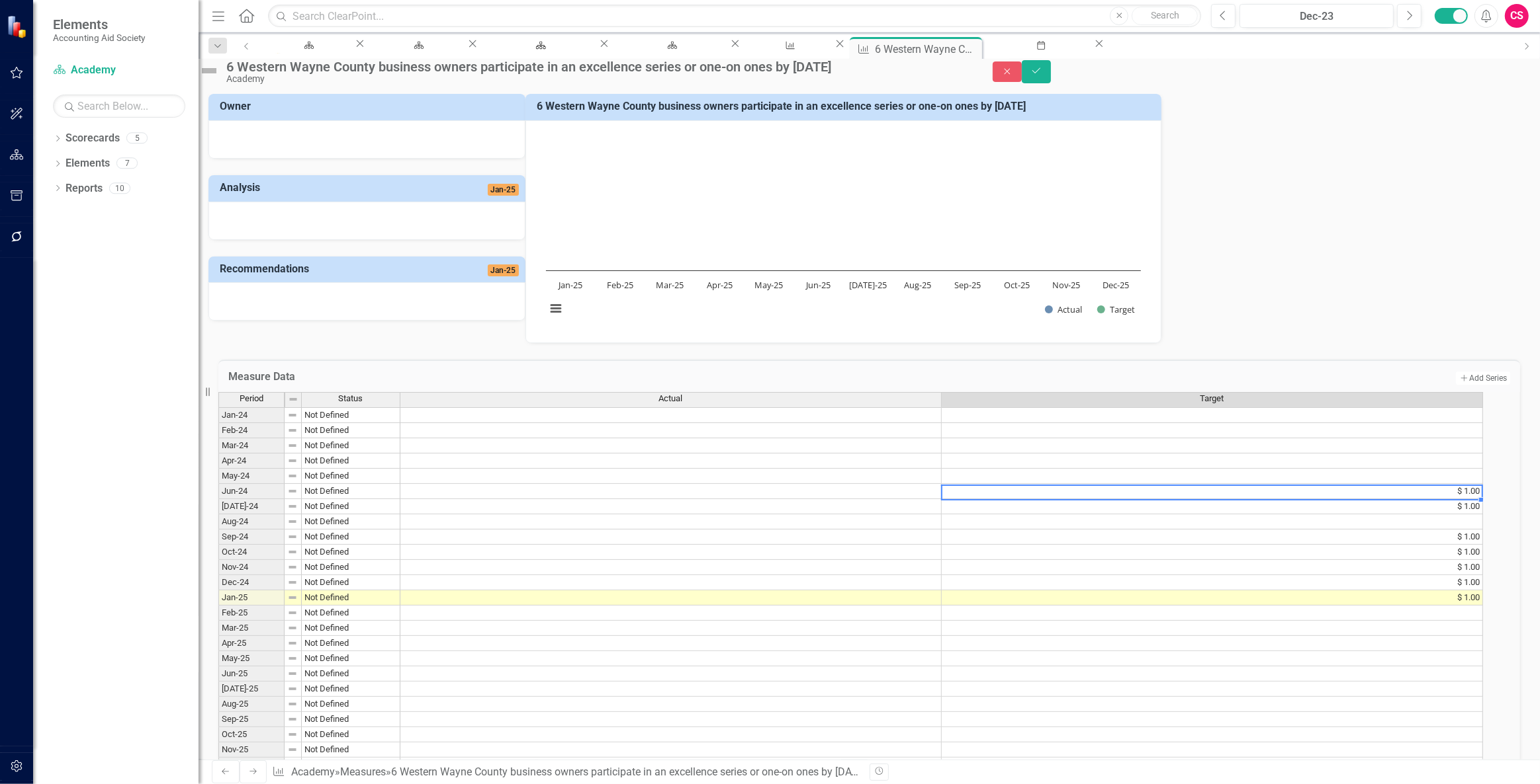
click at [1107, 499] on td "$ 1.00" at bounding box center [1212, 492] width 542 height 15
click at [1117, 515] on td "$ 1.00" at bounding box center [1212, 507] width 542 height 15
click at [1209, 386] on td "Add Add Series" at bounding box center [1222, 378] width 576 height 18
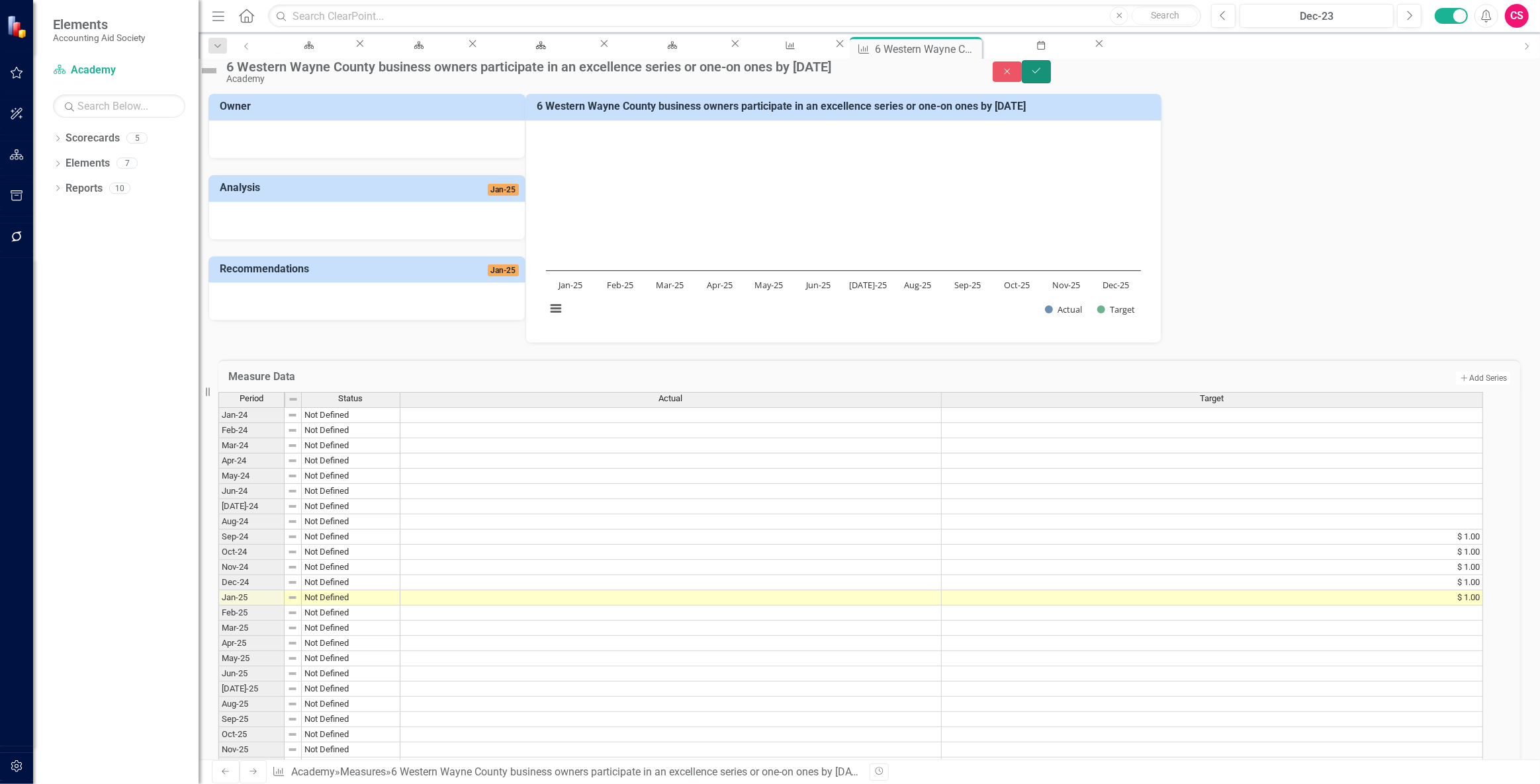
click at [1051, 77] on button "Save" at bounding box center [1036, 72] width 29 height 23
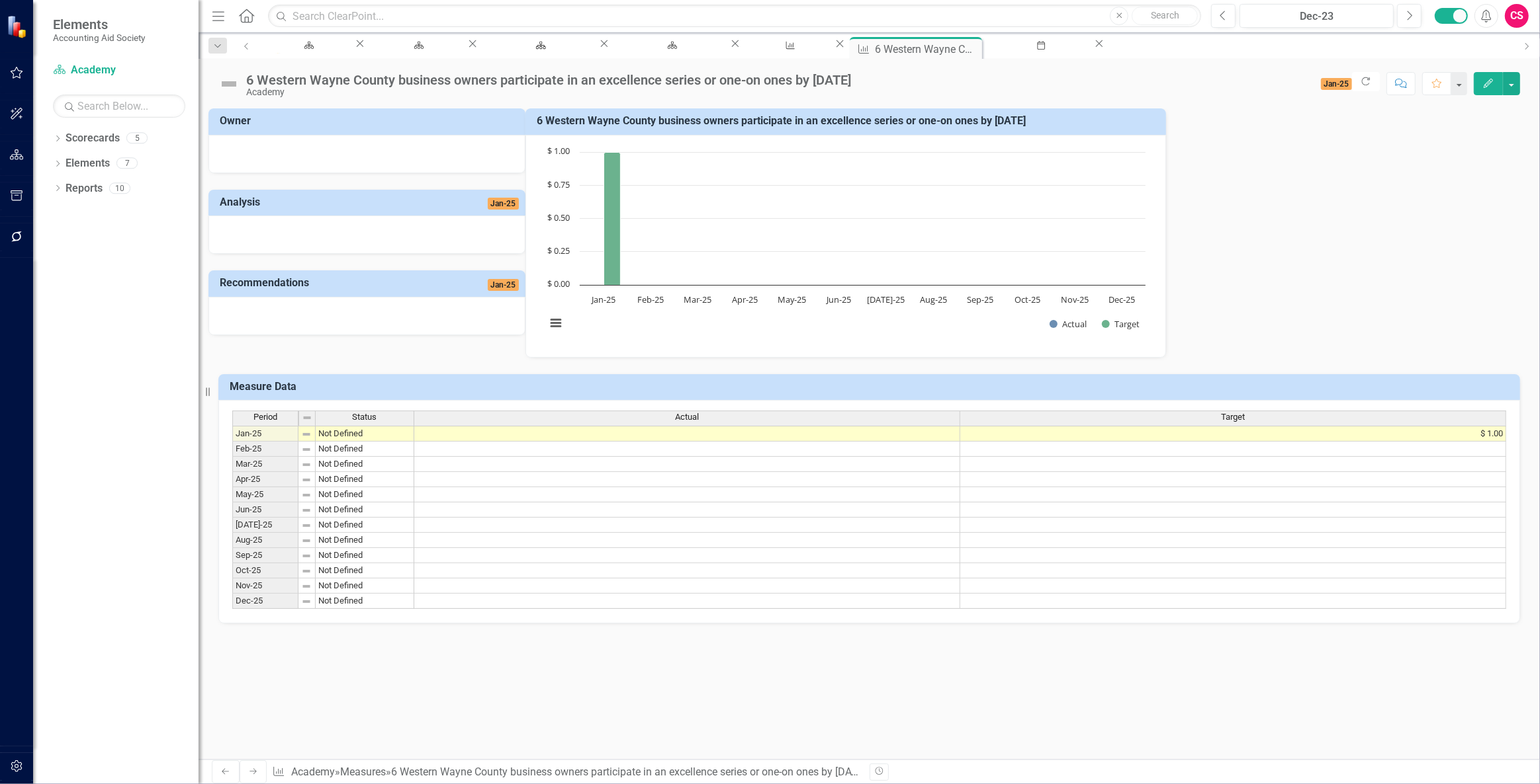
scroll to position [0, 0]
click at [1447, 438] on td "$ 1.00" at bounding box center [1233, 434] width 546 height 16
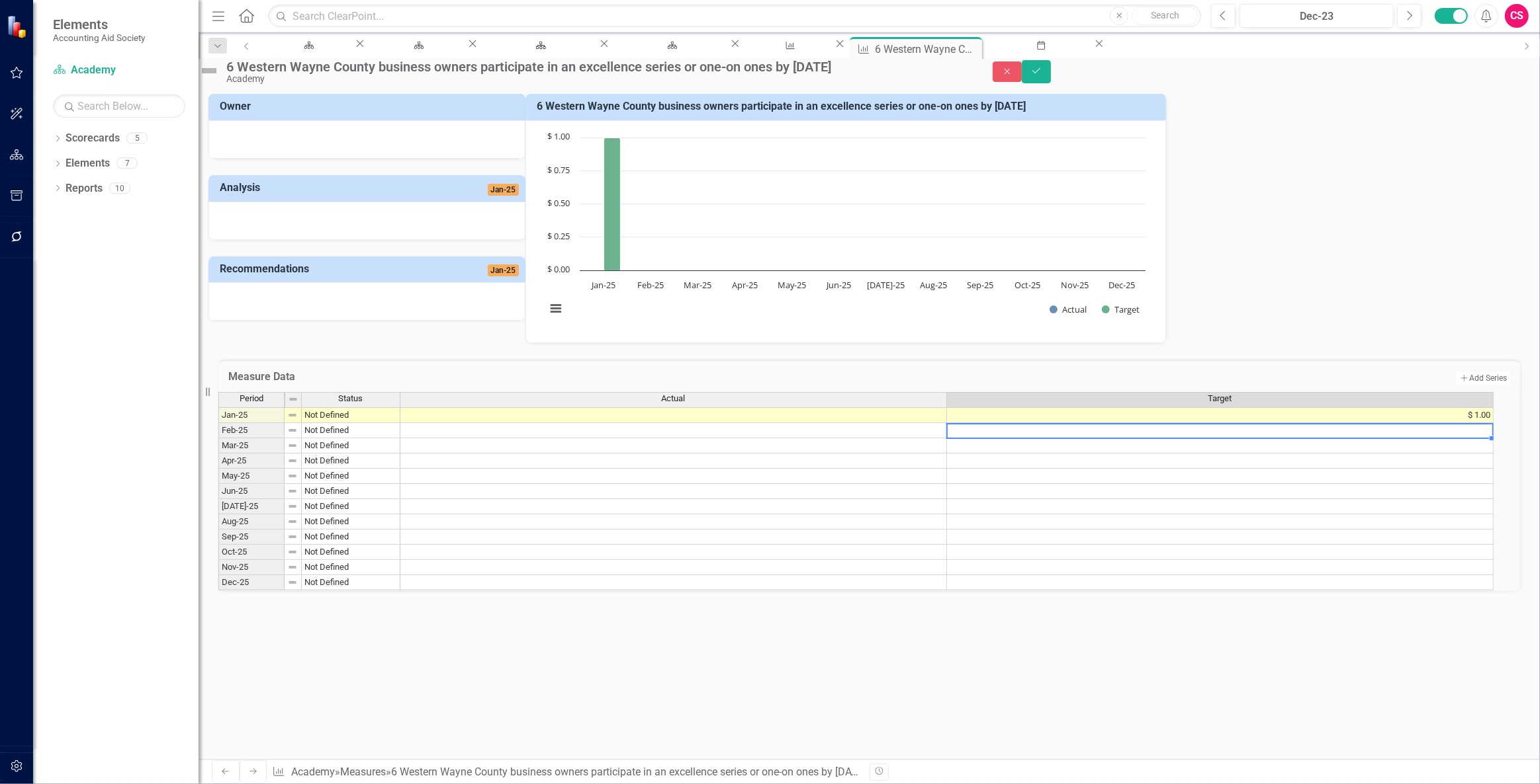
click at [1377, 438] on td at bounding box center [1220, 431] width 547 height 15
click at [1369, 438] on td at bounding box center [1220, 431] width 547 height 15
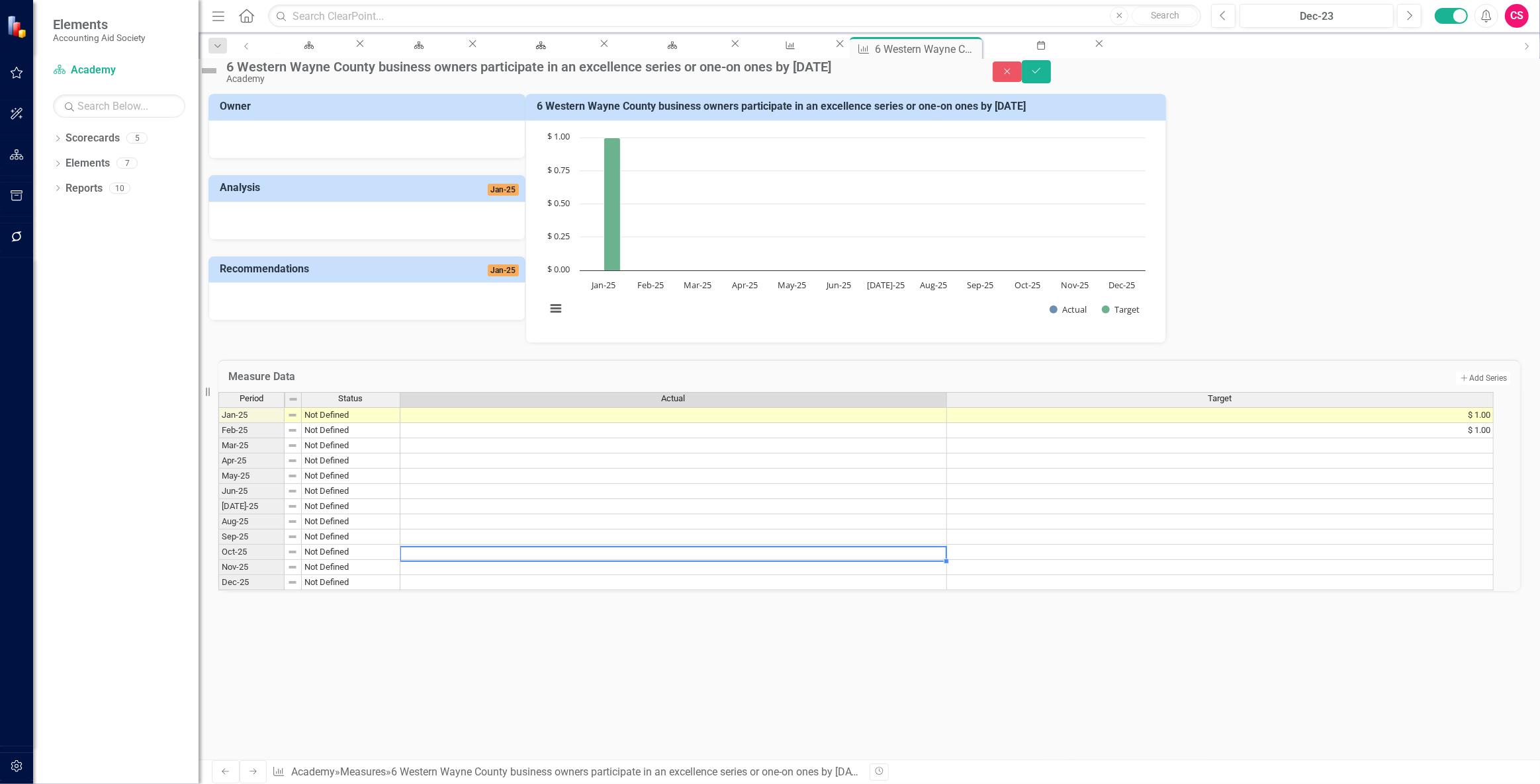
scroll to position [0, 0]
click at [219, 571] on div "Period Status Actual Target Jan-25 Not Defined $ 1.00 Feb-25 Not Defined $ 1.00…" at bounding box center [219, 491] width 0 height 199
drag, startPoint x: 666, startPoint y: 527, endPoint x: 631, endPoint y: 518, distance: 36.1
click at [666, 515] on td at bounding box center [674, 507] width 547 height 15
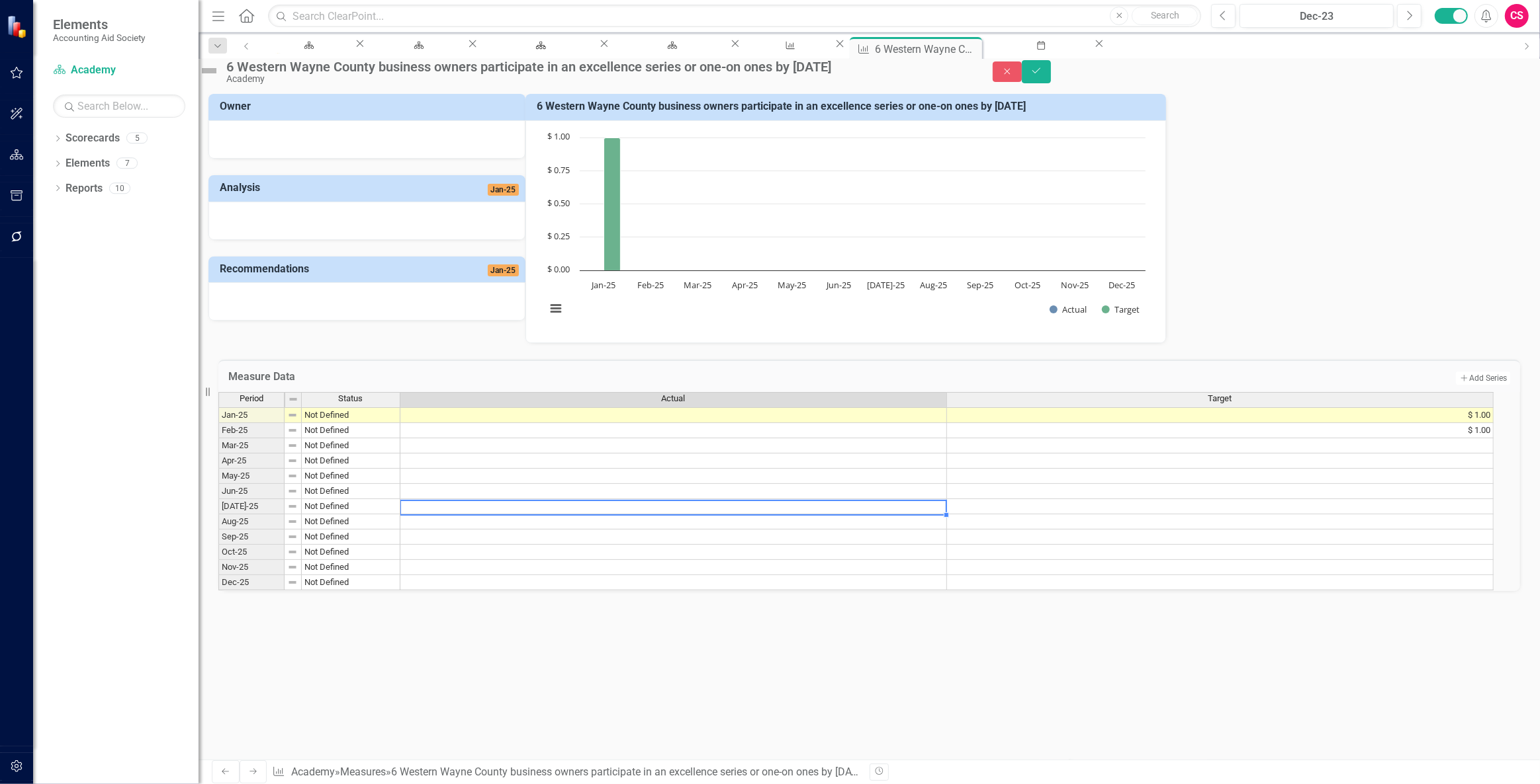
click at [446, 499] on td at bounding box center [674, 492] width 547 height 15
click at [1163, 499] on td at bounding box center [1220, 492] width 547 height 15
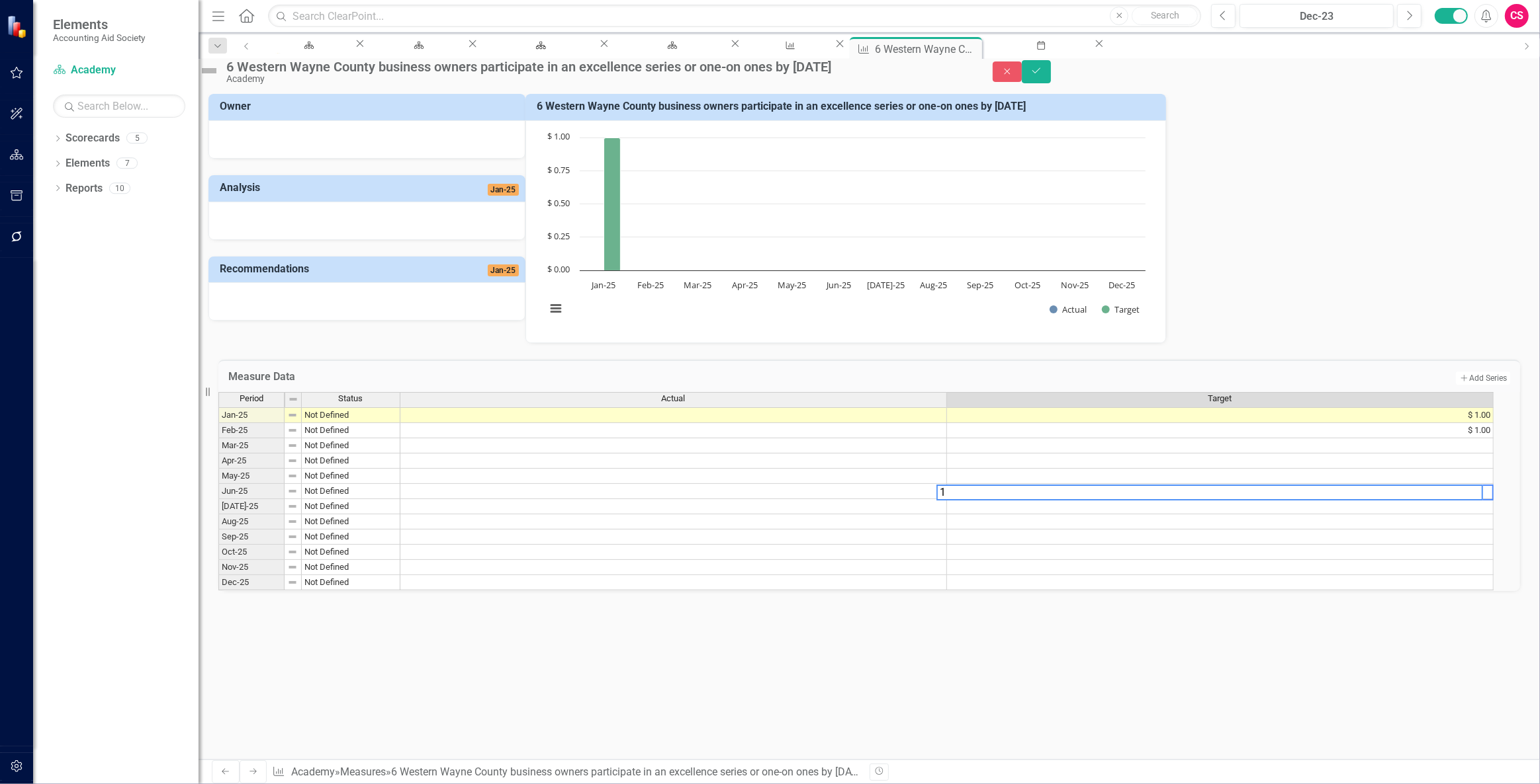
scroll to position [0, 9]
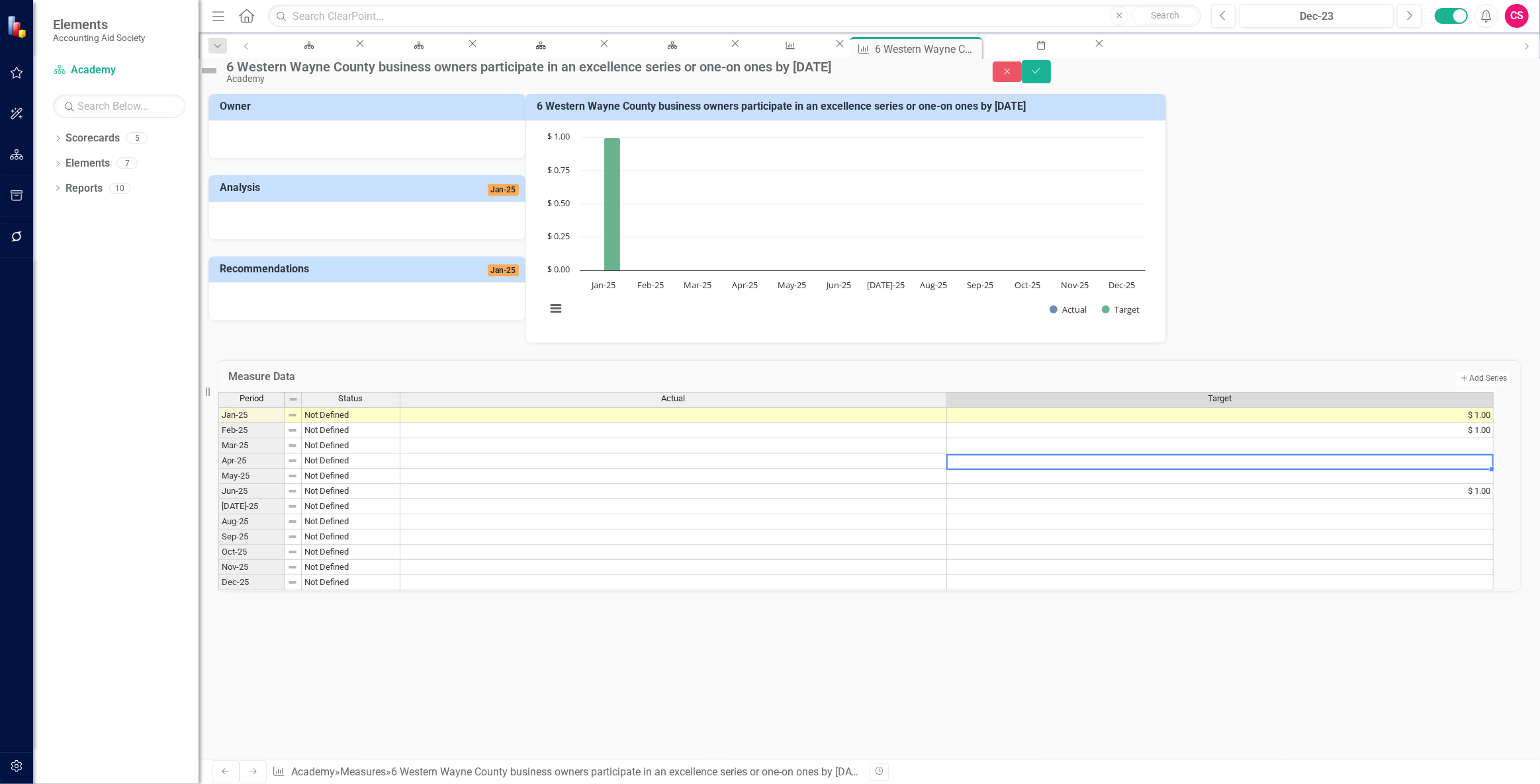
click at [219, 493] on div "Period Status Actual Target Jan-25 Not Defined $ 1.00 Feb-25 Not Defined $ 1.00…" at bounding box center [219, 491] width 0 height 199
click at [1187, 484] on td at bounding box center [1220, 476] width 547 height 15
click at [1282, 454] on td at bounding box center [1220, 446] width 547 height 15
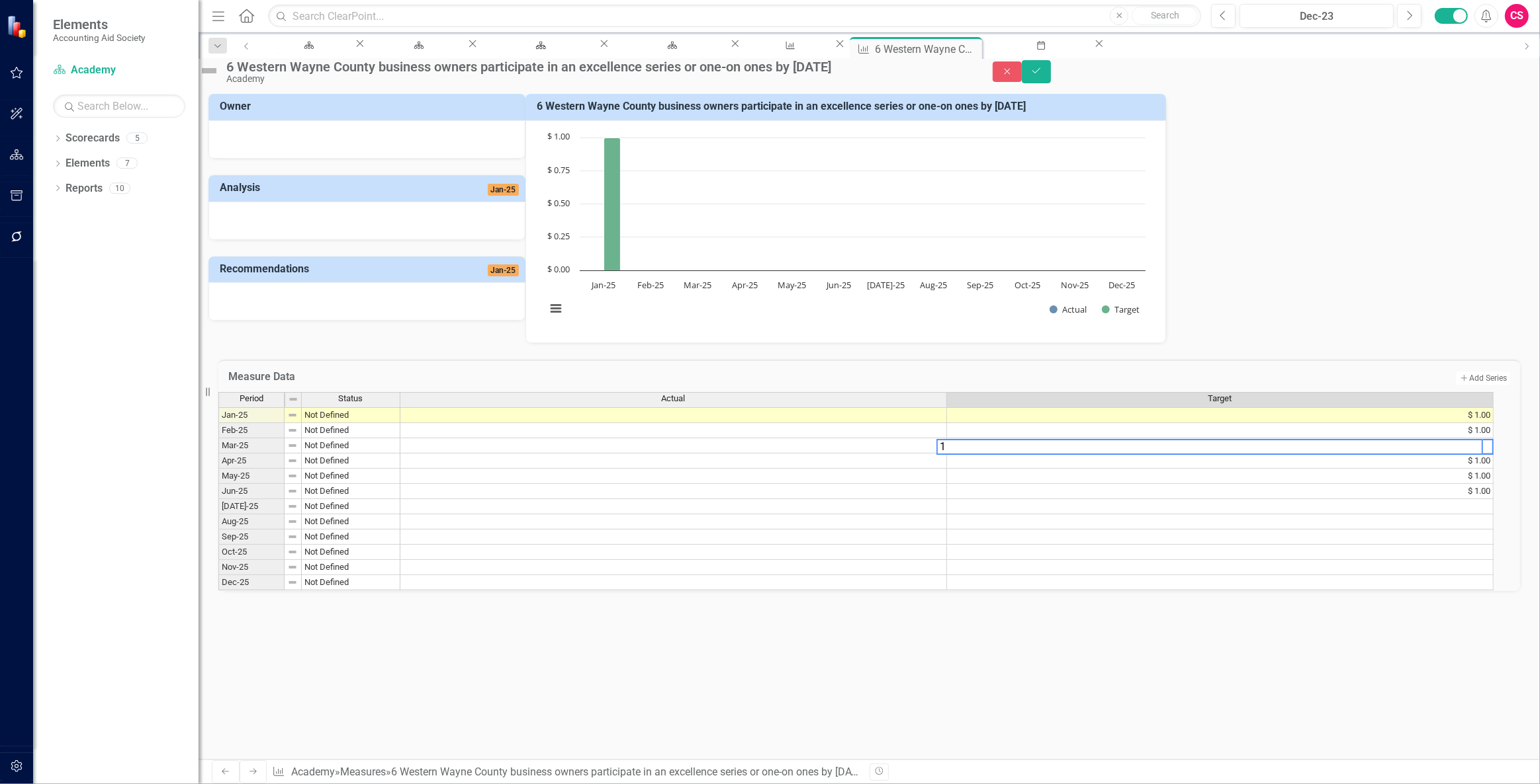
type textarea "1"
click at [1283, 438] on td "$ 1.00" at bounding box center [1220, 431] width 547 height 15
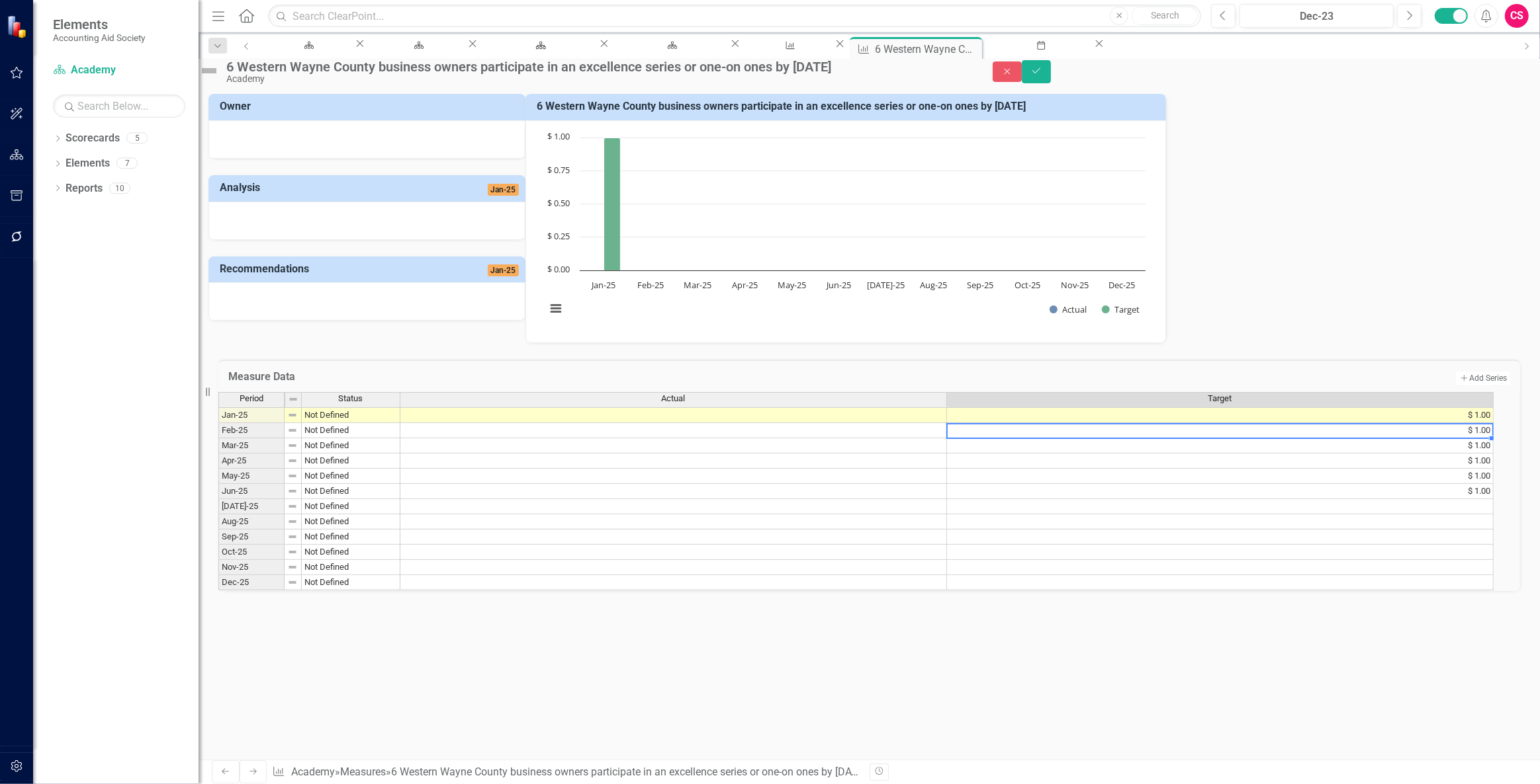
click at [1277, 423] on td "$ 1.00" at bounding box center [1220, 415] width 547 height 16
click at [1283, 438] on td "$ 1.00" at bounding box center [1220, 431] width 547 height 15
click at [1289, 454] on td "$ 1.00" at bounding box center [1220, 446] width 547 height 15
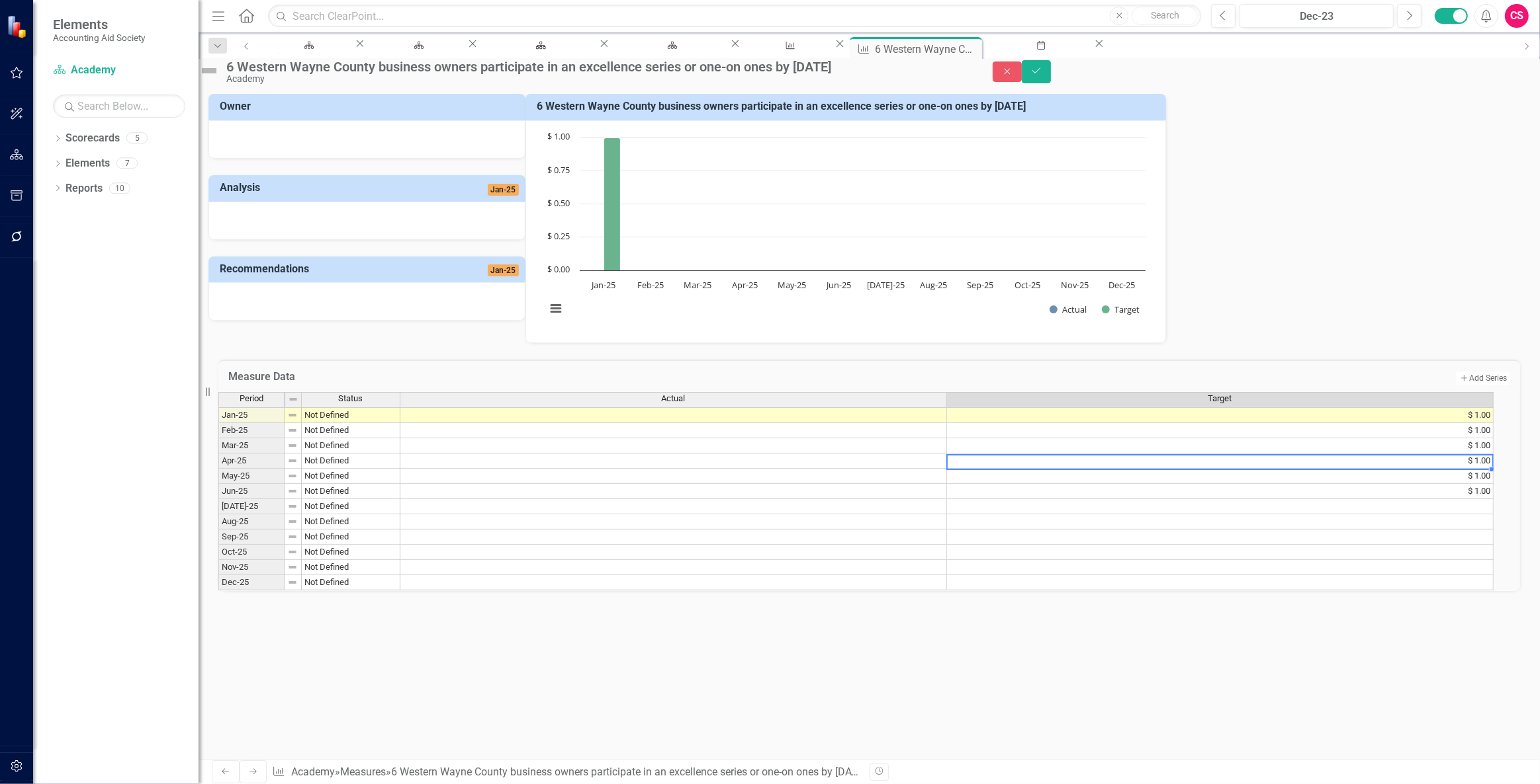
click at [1294, 469] on td "$ 1.00" at bounding box center [1220, 461] width 547 height 15
click at [1297, 484] on td "$ 1.00" at bounding box center [1220, 476] width 547 height 15
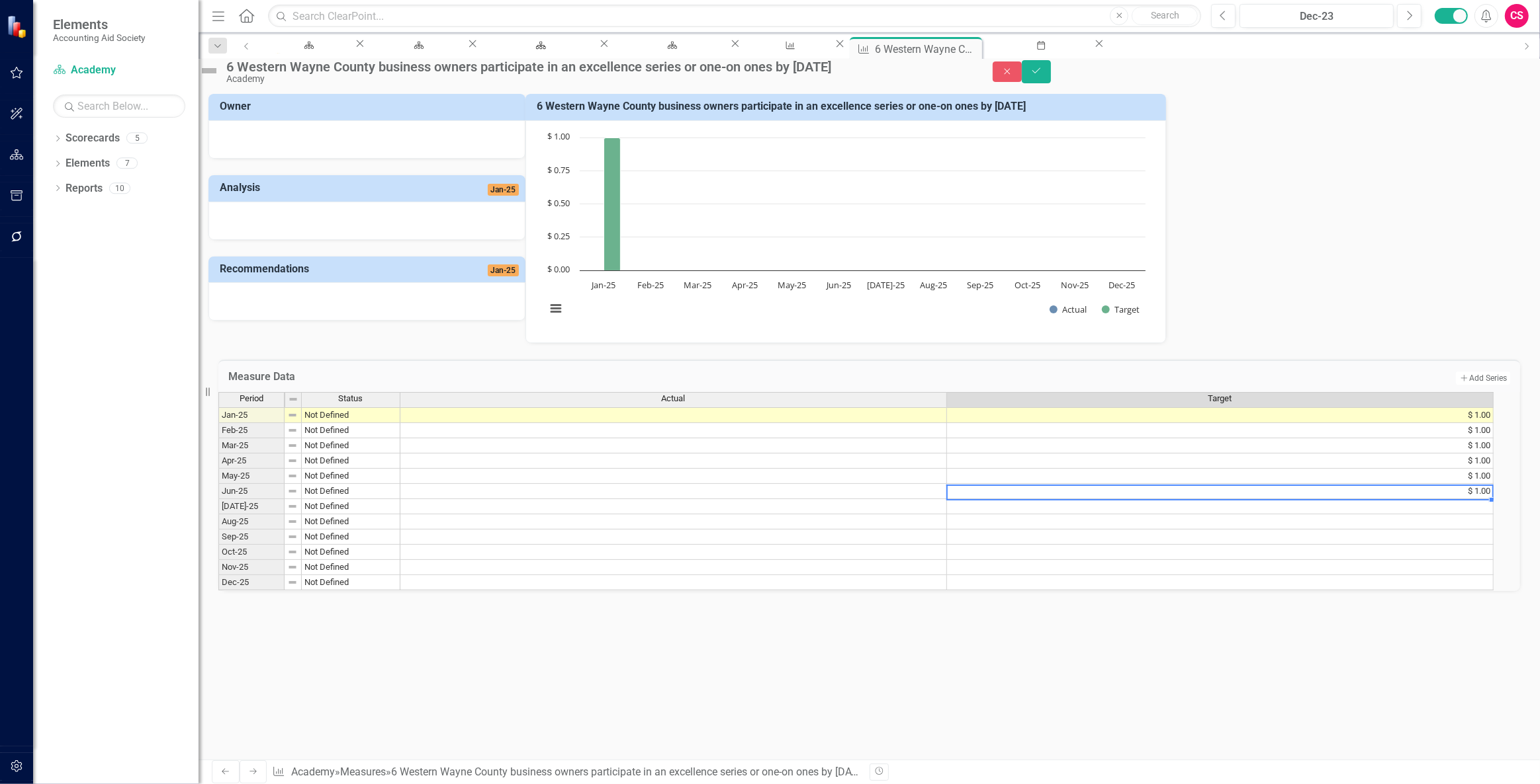
click at [1300, 499] on td "$ 1.00" at bounding box center [1220, 492] width 547 height 15
click at [1042, 75] on icon "Save" at bounding box center [1037, 71] width 12 height 9
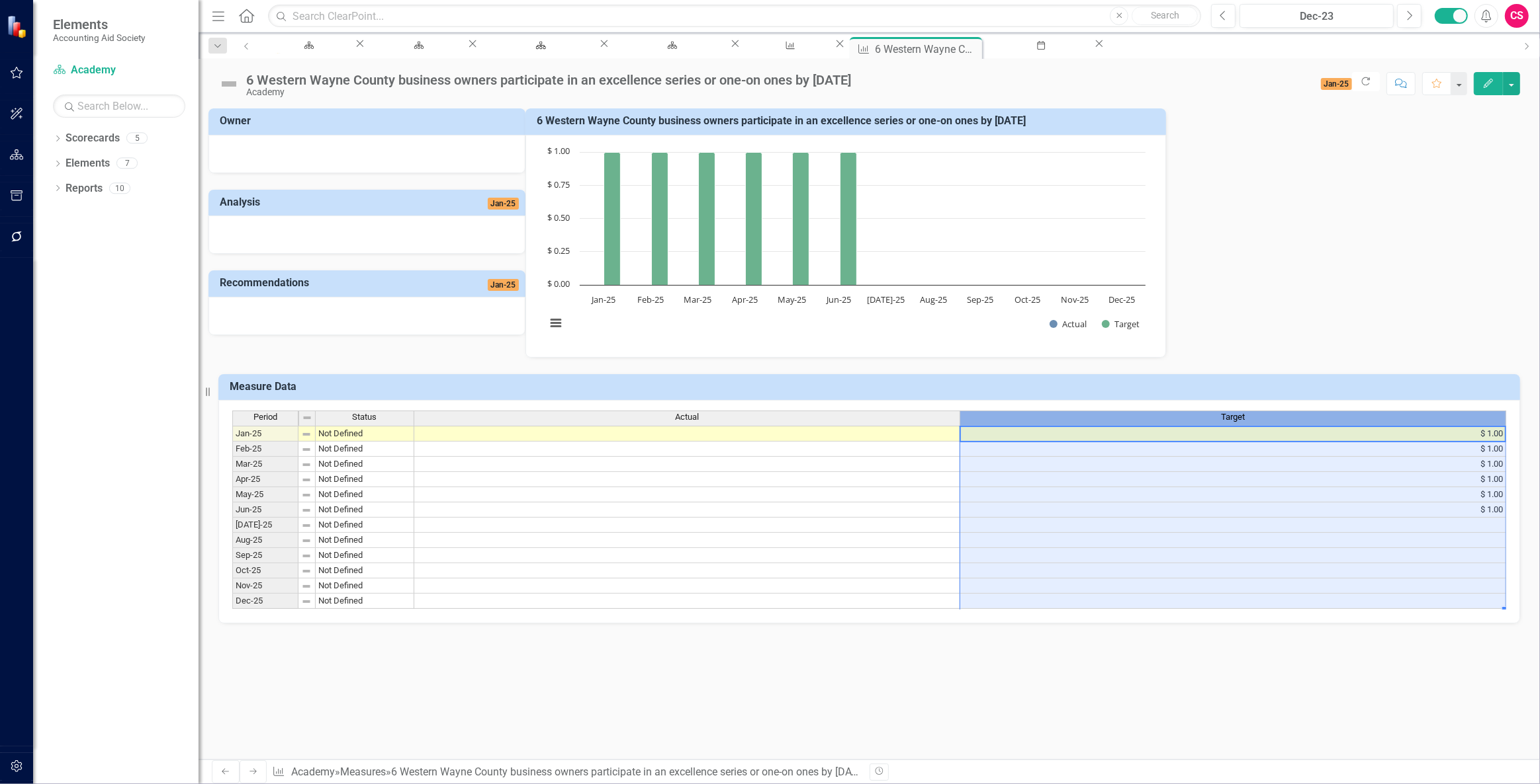
click at [1308, 416] on div "Target" at bounding box center [1233, 417] width 545 height 12
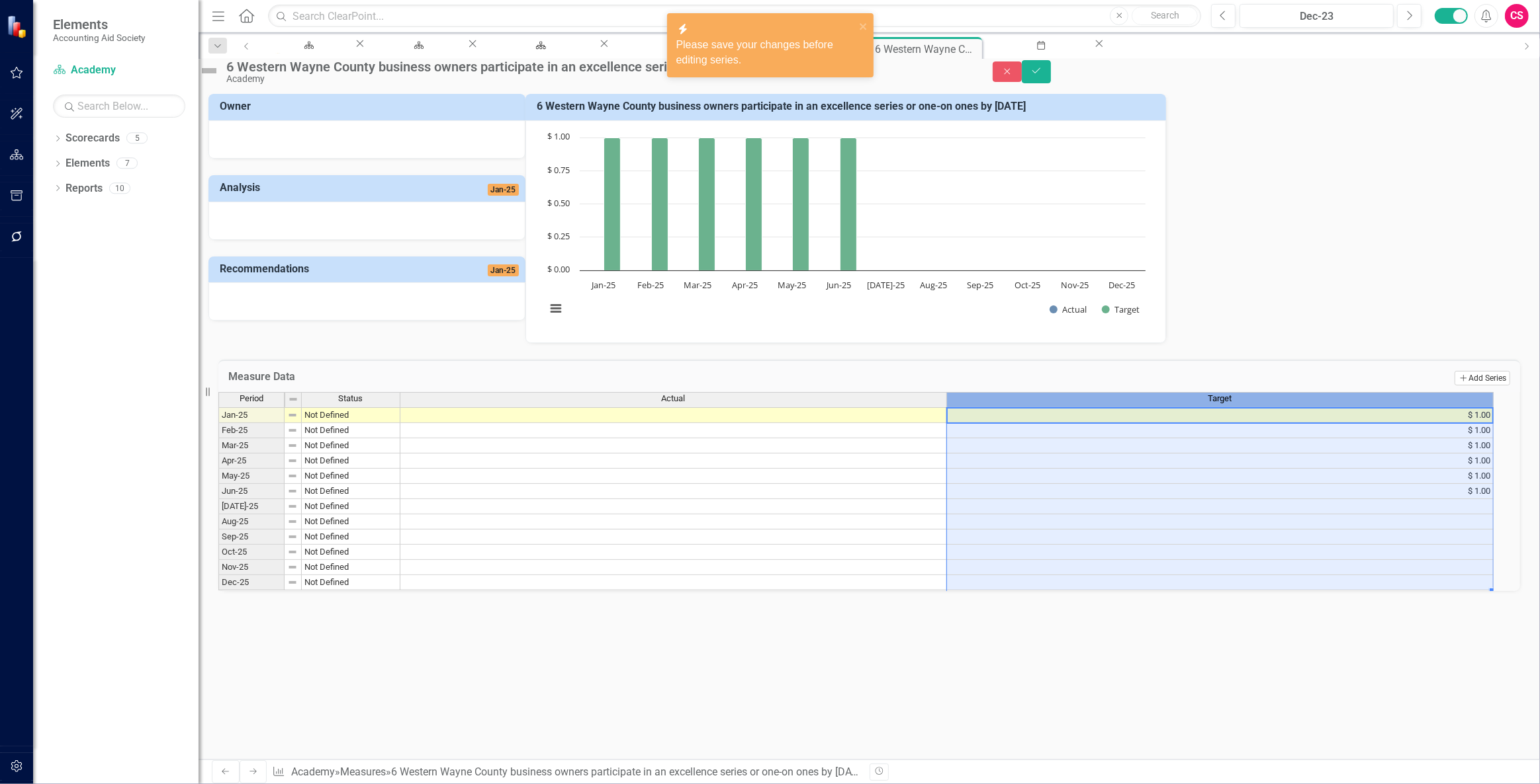
click at [1481, 386] on button "Add Add Series" at bounding box center [1482, 378] width 56 height 14
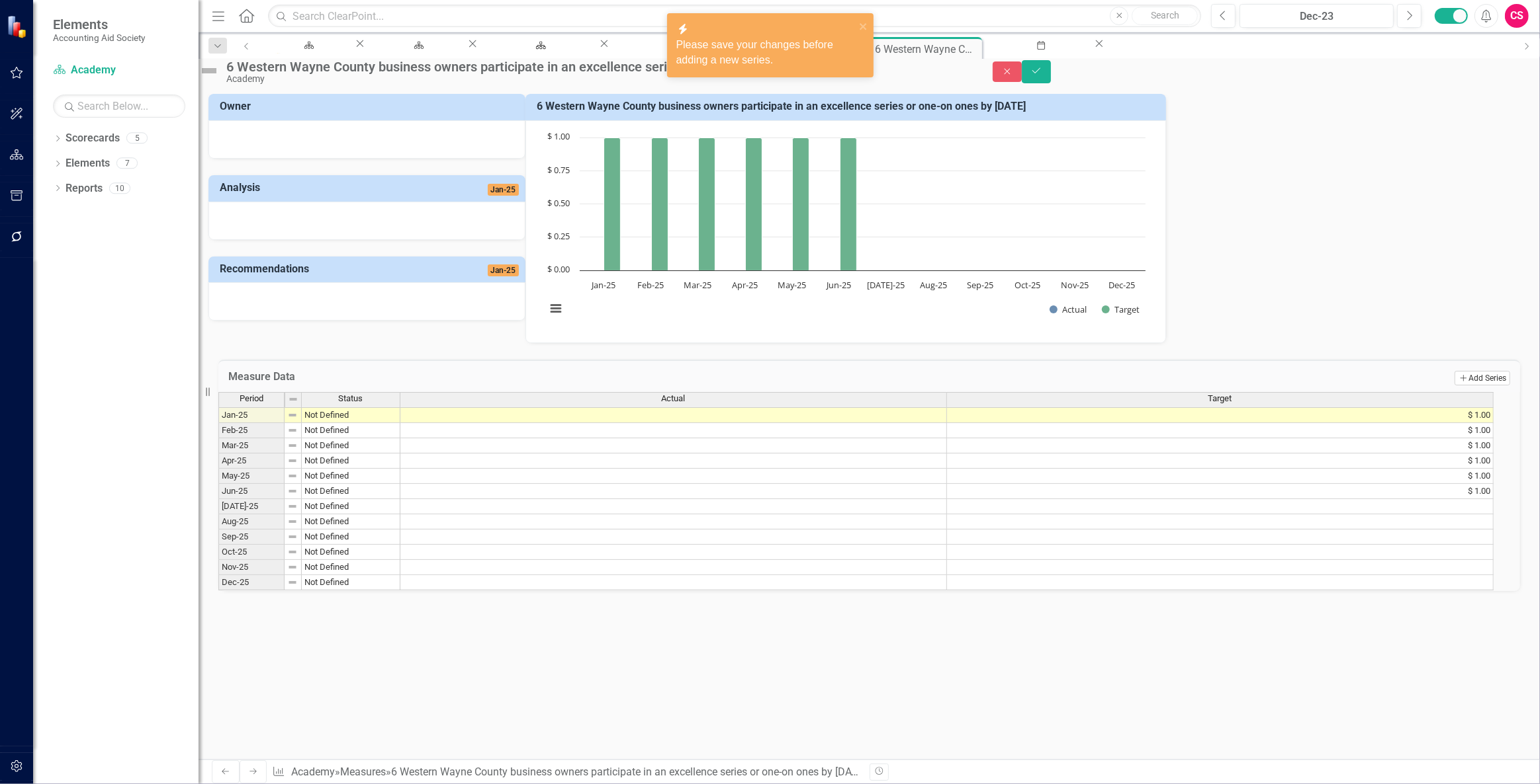
click at [1477, 386] on button "Add Add Series" at bounding box center [1482, 378] width 56 height 14
click at [1472, 59] on div "6 Western Wayne County business owners participate in an excellence series or o…" at bounding box center [869, 71] width 1341 height 25
click at [1013, 76] on icon "Close" at bounding box center [1008, 72] width 12 height 9
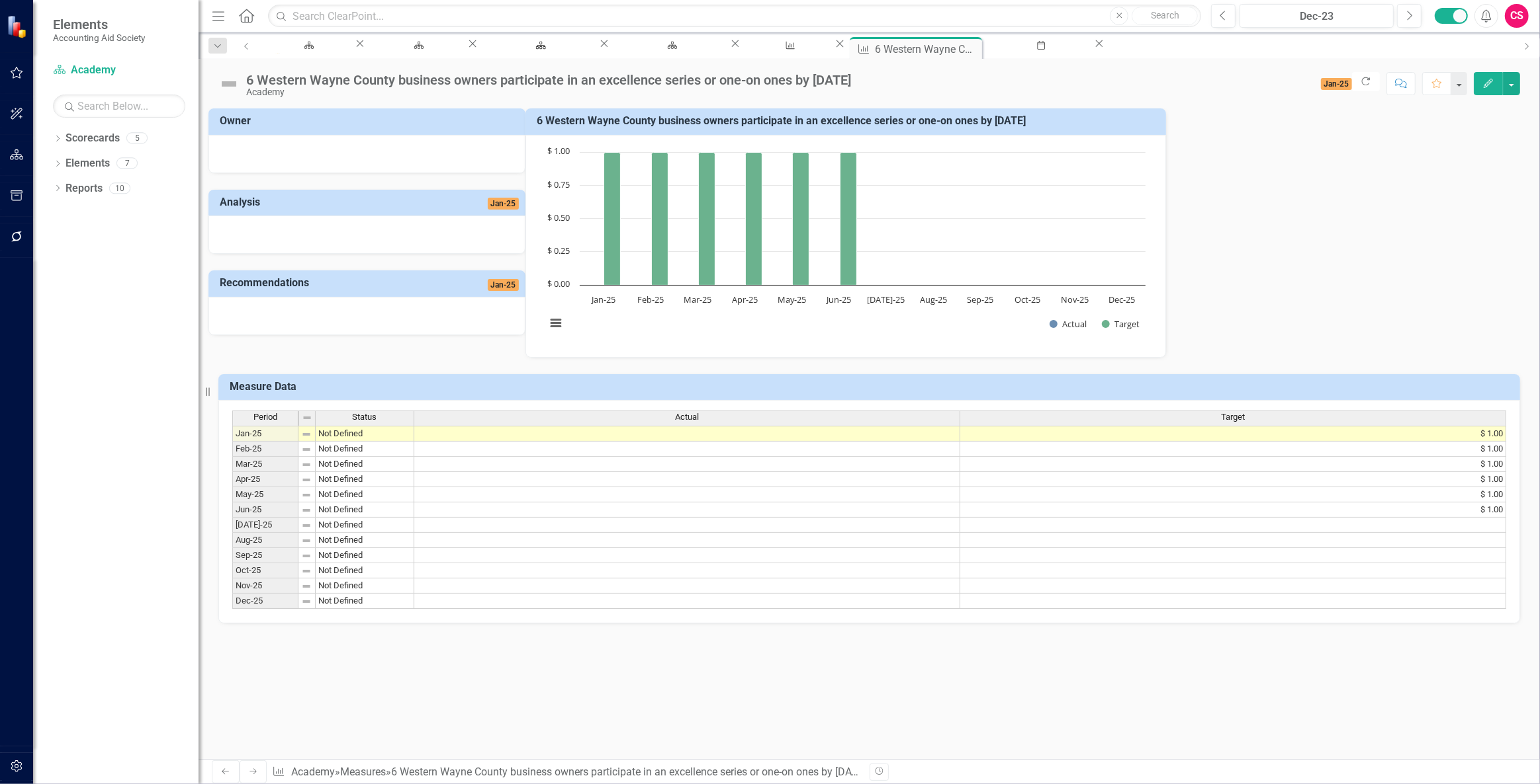
click at [1482, 84] on icon "Edit" at bounding box center [1488, 83] width 12 height 9
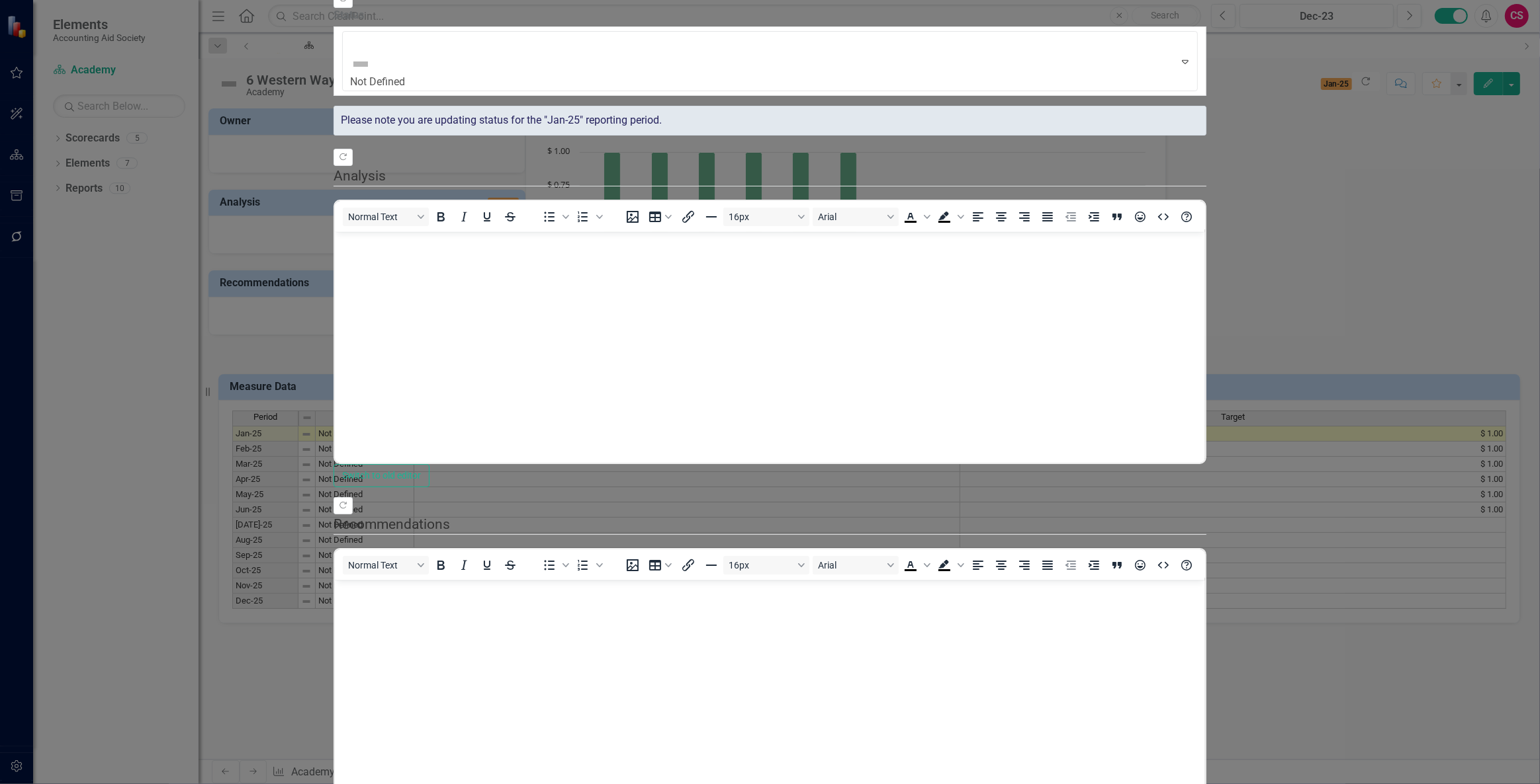
scroll to position [0, 0]
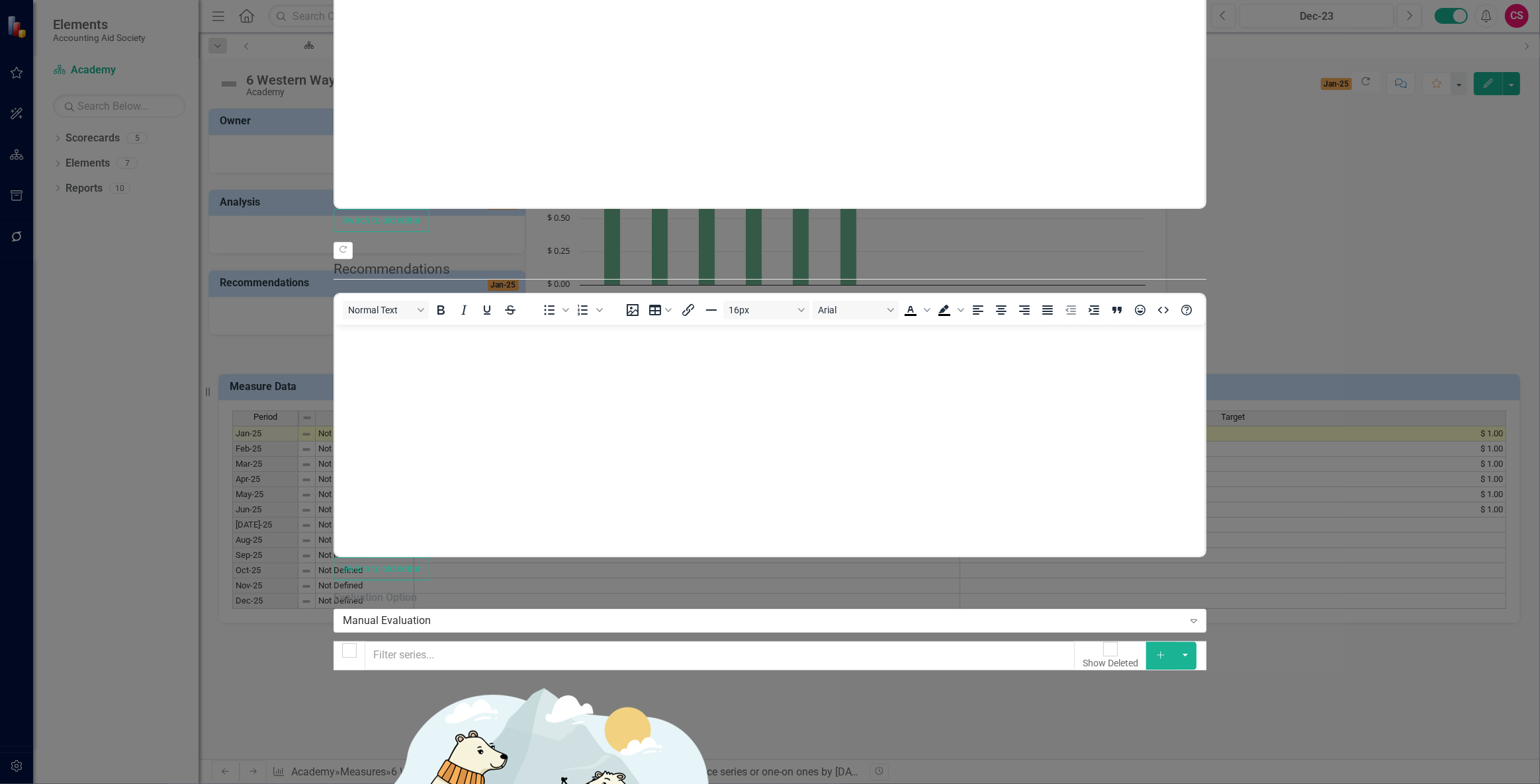
click at [1175, 642] on button "Add" at bounding box center [1161, 656] width 29 height 27
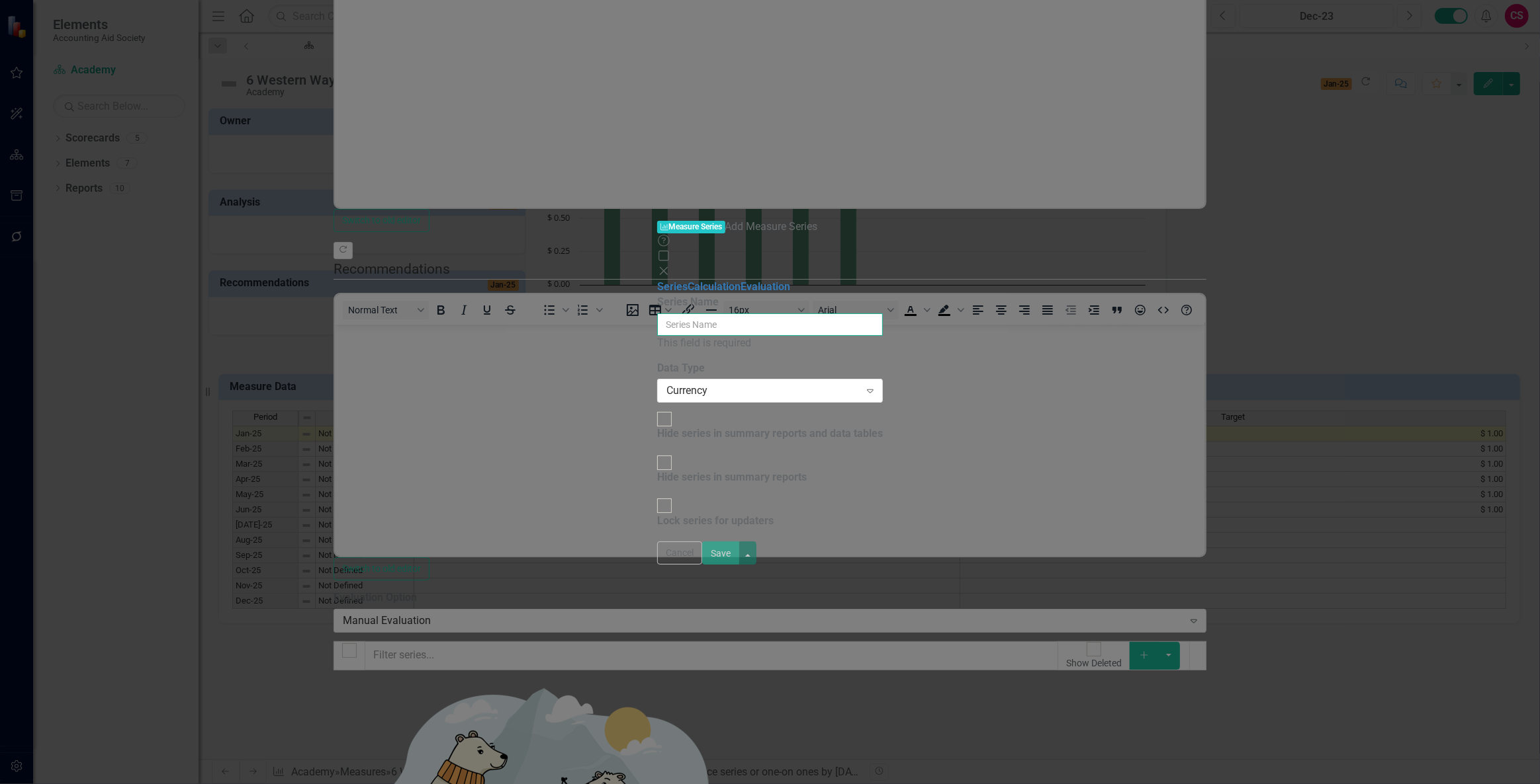
click at [749, 314] on input "Series Name" at bounding box center [770, 325] width 225 height 23
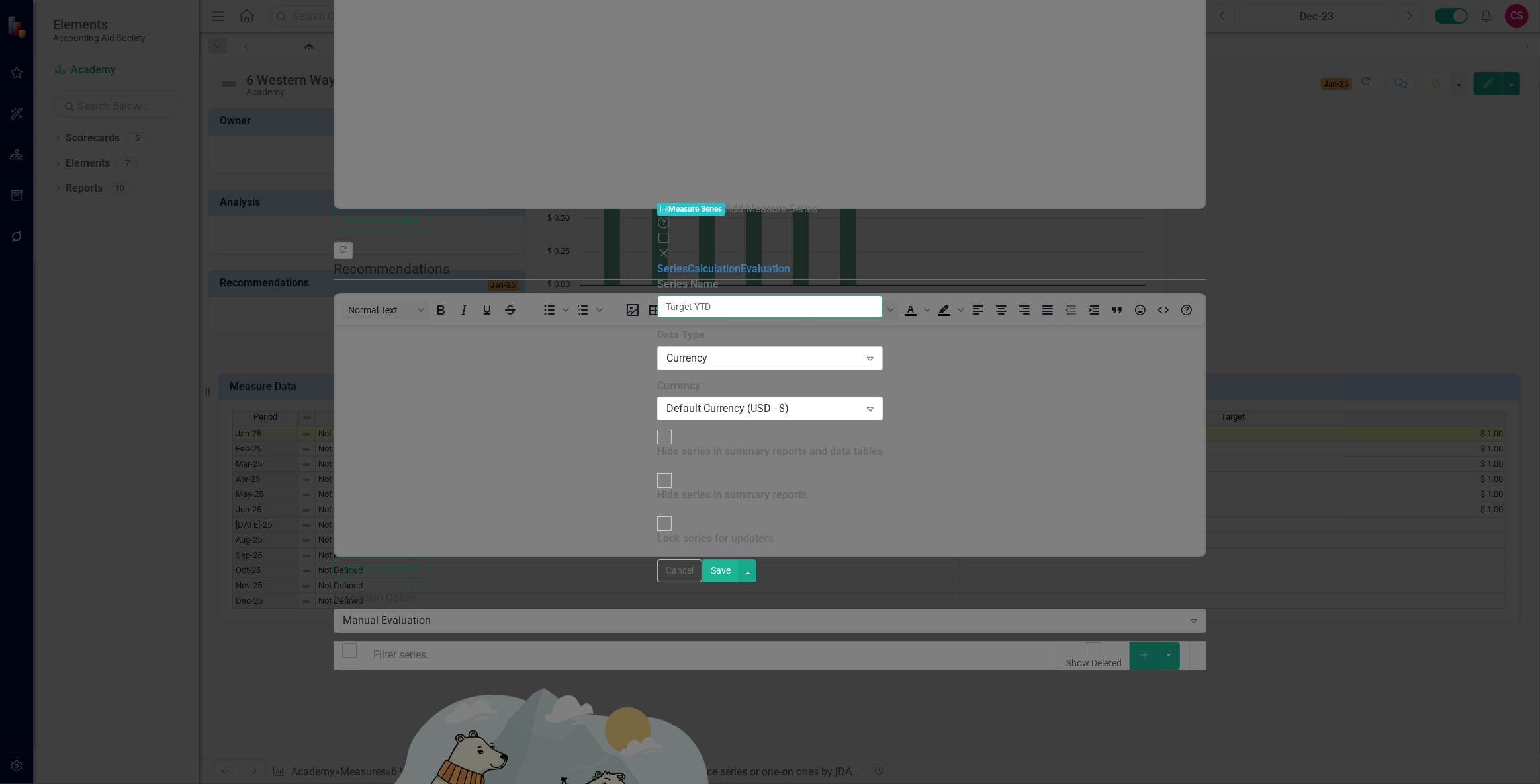
type input "Target YTD"
click at [698, 346] on div "Currency Expand" at bounding box center [770, 358] width 225 height 24
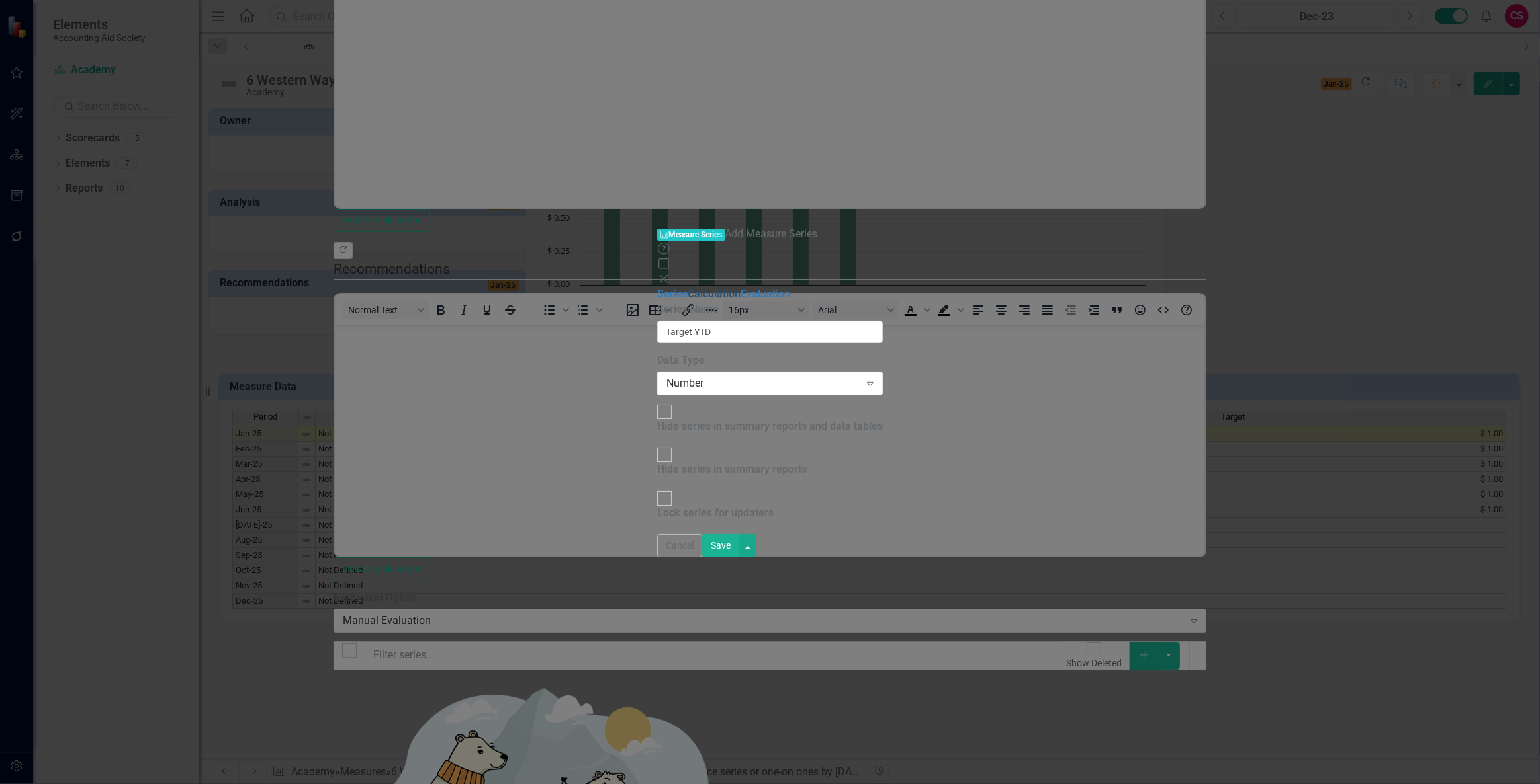
click at [688, 288] on link "Calculation" at bounding box center [714, 294] width 53 height 13
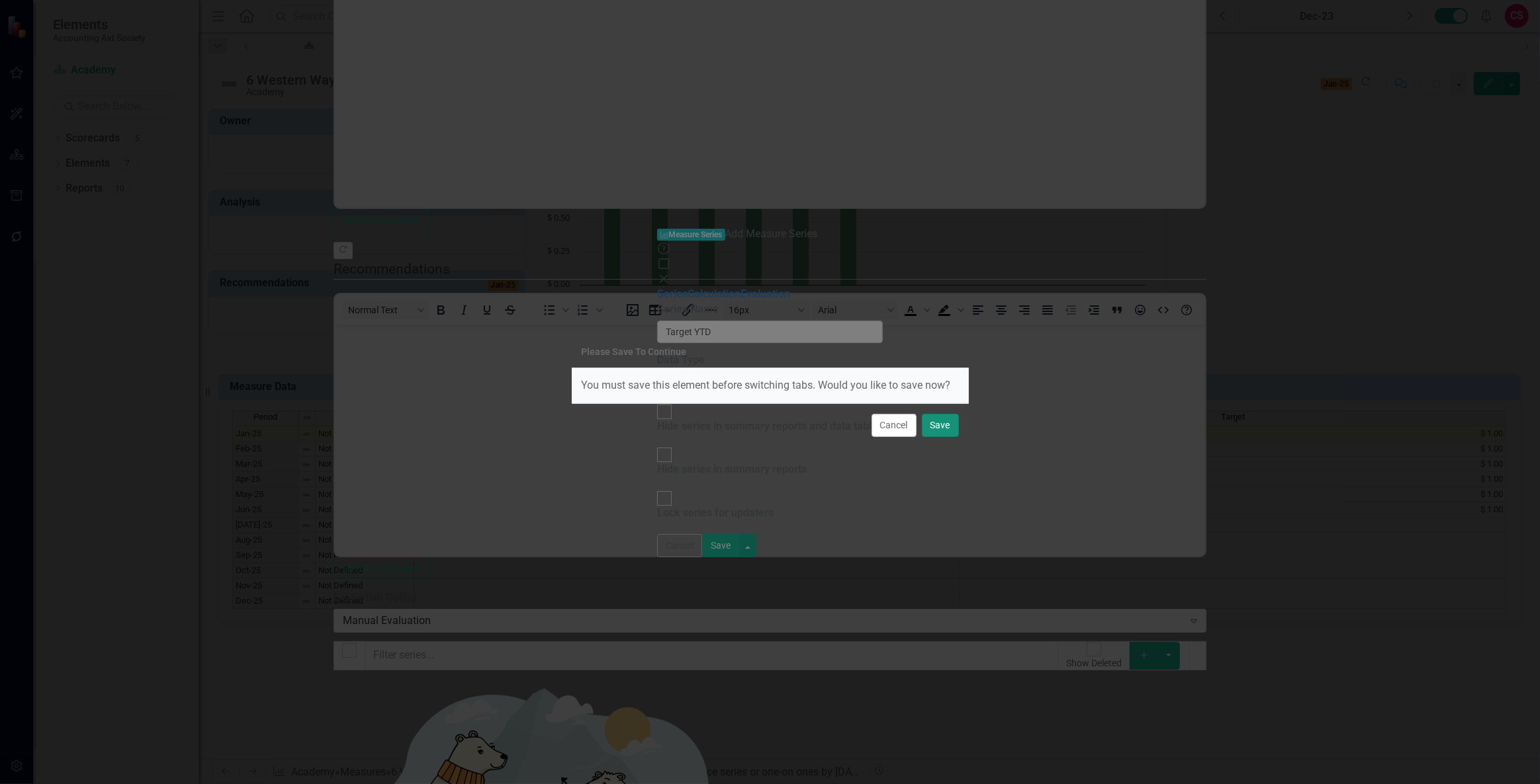
click at [930, 422] on button "Save" at bounding box center [940, 425] width 37 height 23
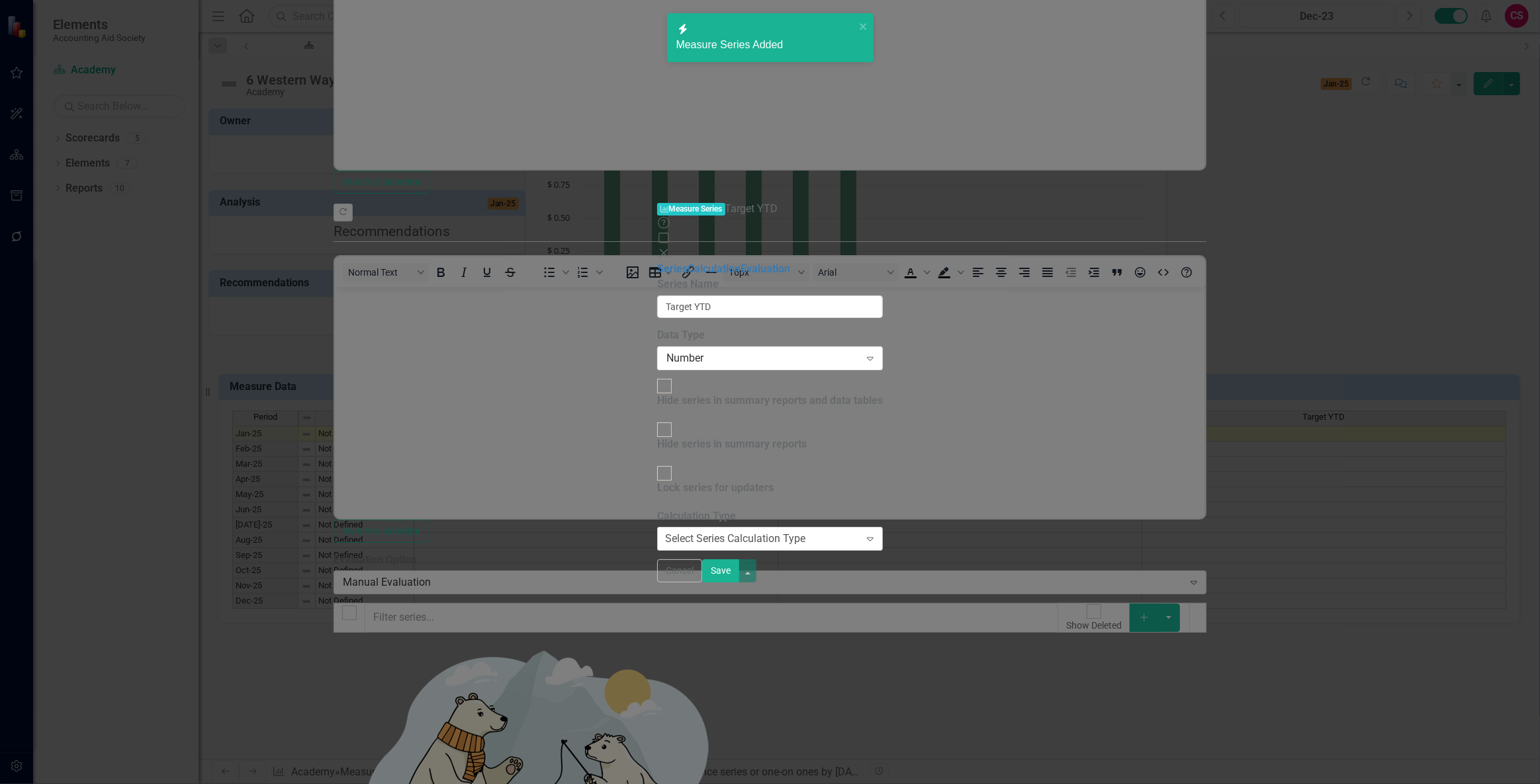
click at [685, 532] on div "Select Series Calculation Type" at bounding box center [735, 540] width 140 height 15
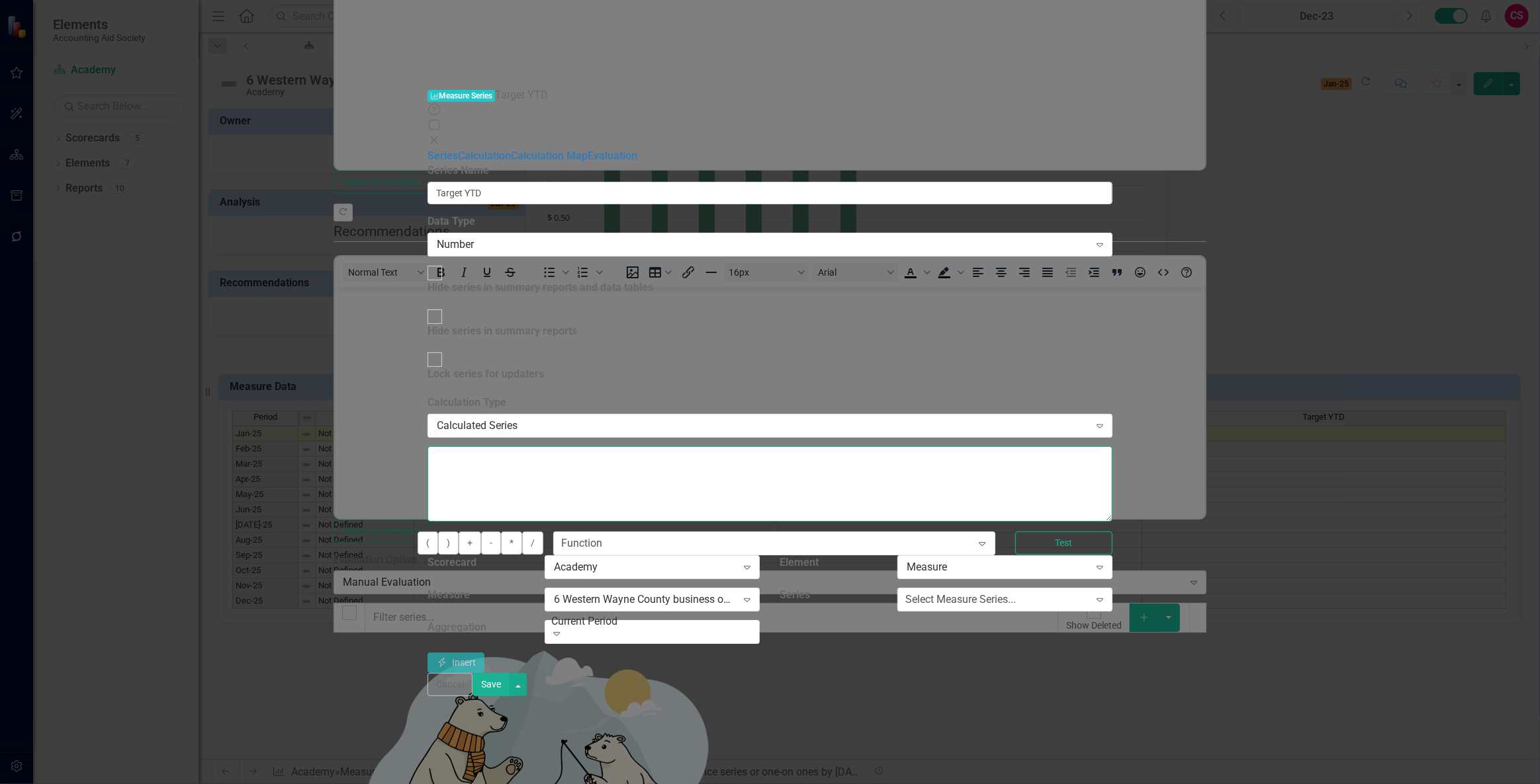
click at [659, 446] on textarea at bounding box center [769, 483] width 685 height 75
click at [1016, 592] on div "Select Measure Series..." at bounding box center [960, 600] width 110 height 15
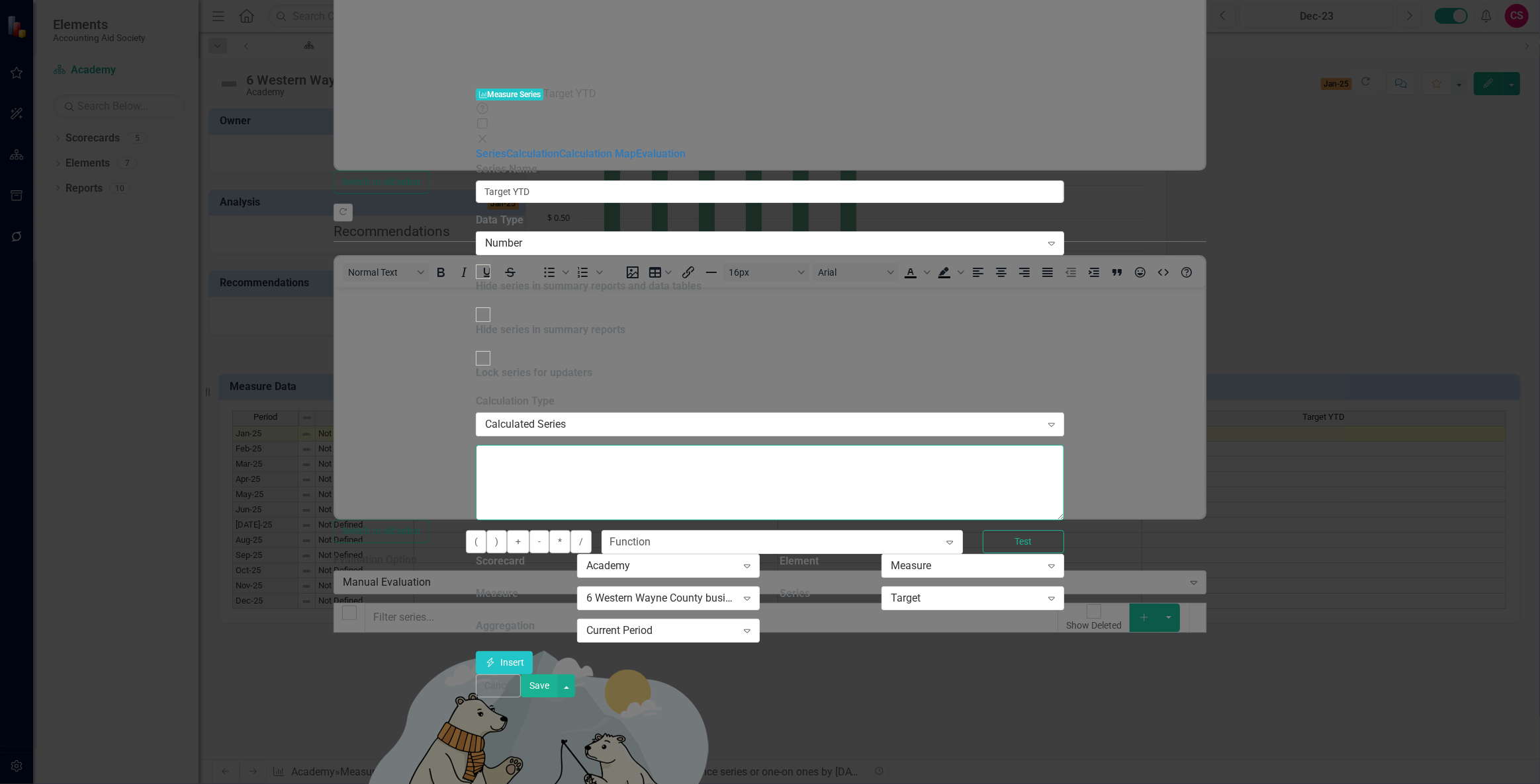
click at [756, 445] on textarea at bounding box center [770, 483] width 588 height 75
click at [736, 623] on div "Current Period" at bounding box center [661, 631] width 150 height 15
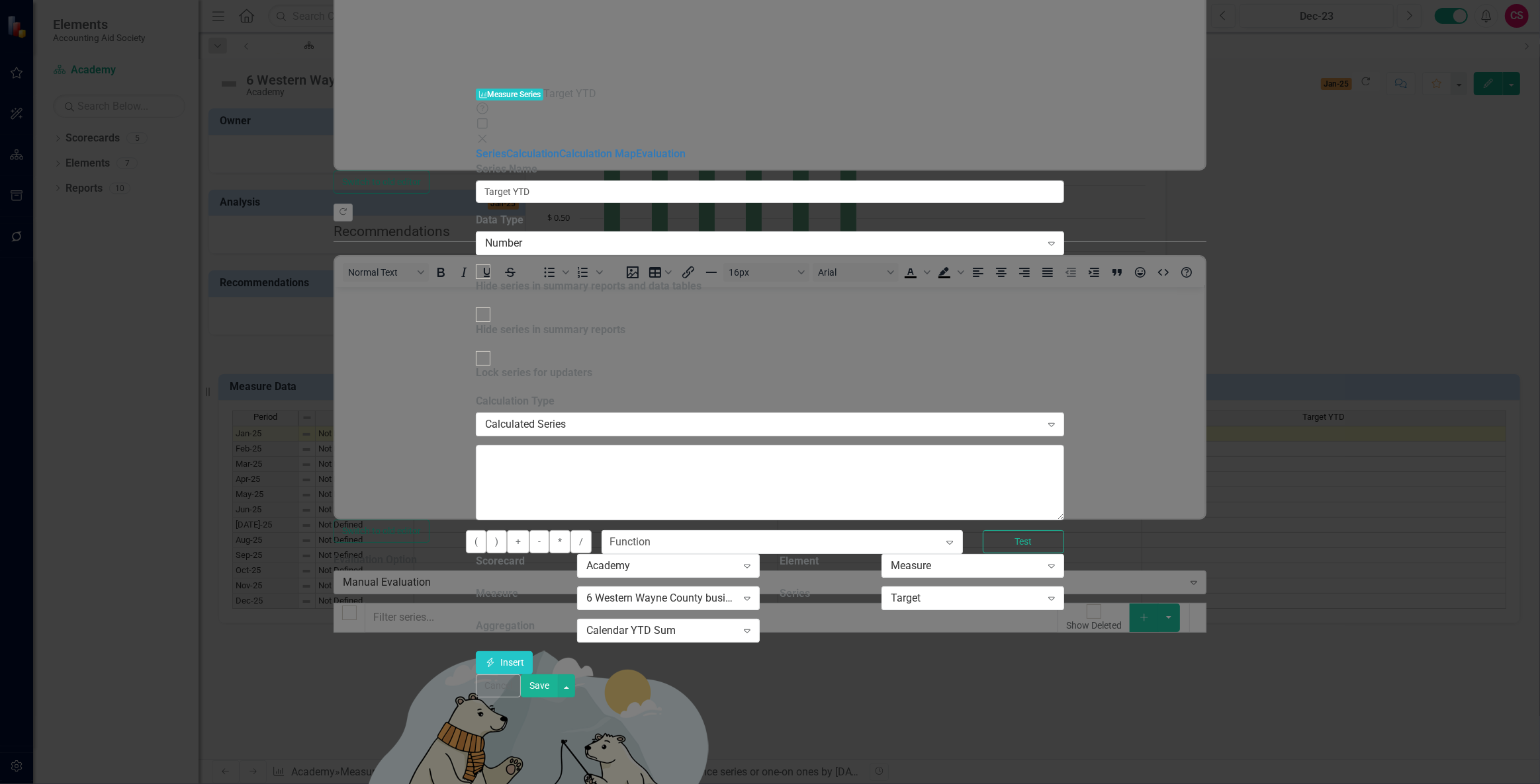
click at [668, 394] on div "By default, series in ClearPoint are not calculated. So, if you leave the form …" at bounding box center [770, 534] width 588 height 280
click at [666, 445] on textarea at bounding box center [770, 483] width 588 height 75
click at [532, 652] on button "Insert Insert" at bounding box center [504, 663] width 57 height 23
click at [558, 698] on button "Save" at bounding box center [539, 686] width 37 height 23
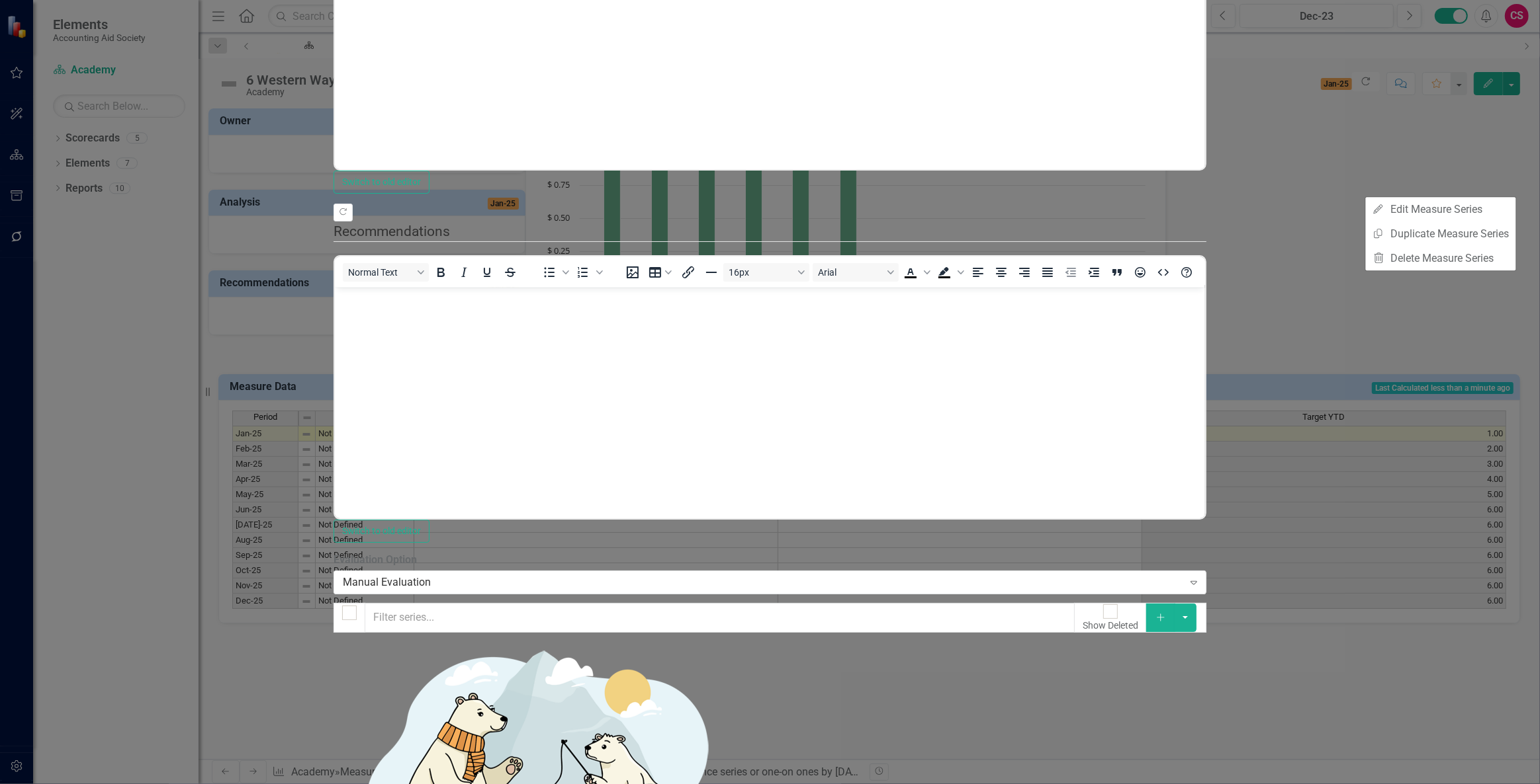
checkbox input "true"
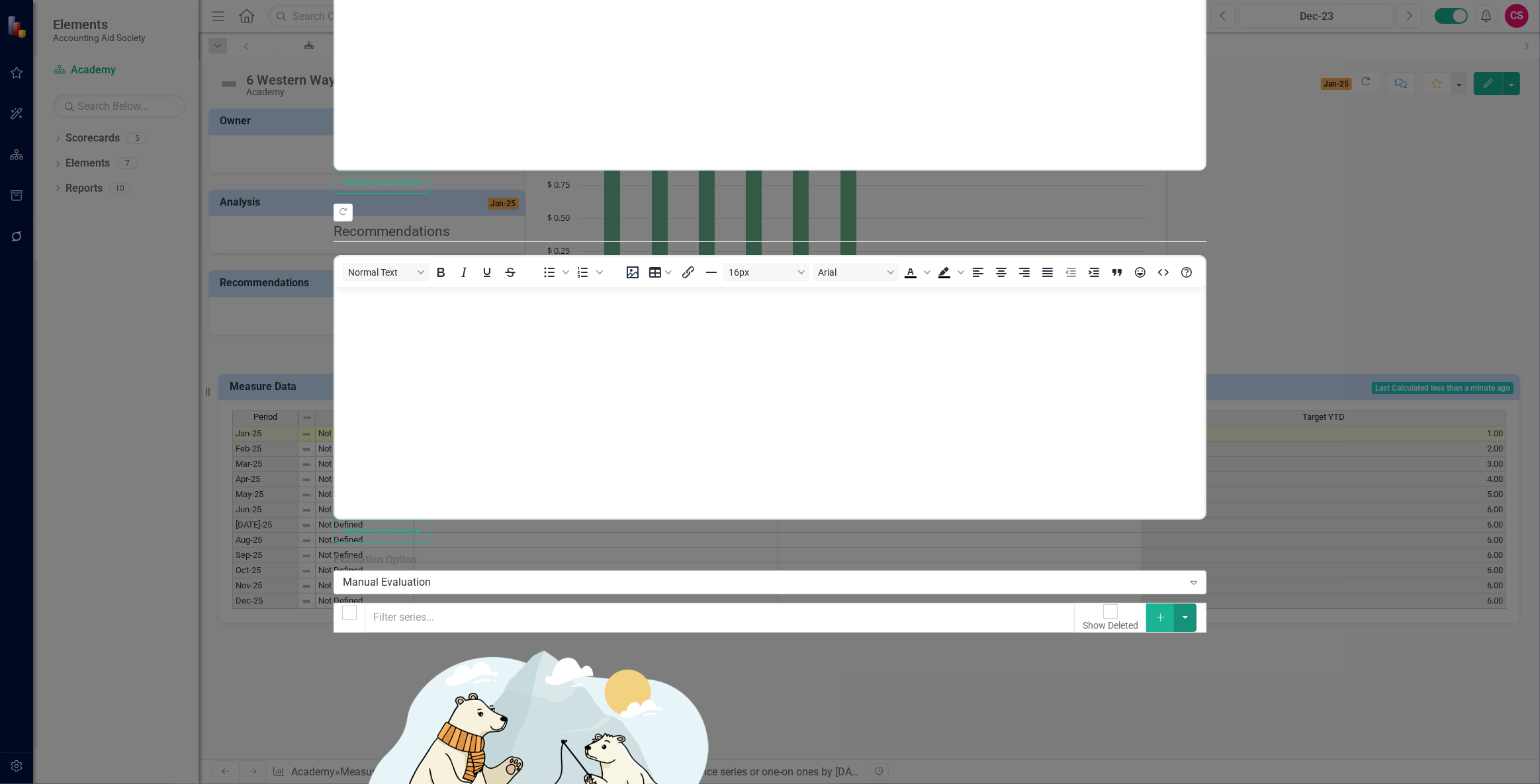
click at [1197, 604] on button "button" at bounding box center [1185, 617] width 23 height 27
click at [1481, 180] on link "Edit Multiple Edit Multiple" at bounding box center [1473, 181] width 104 height 24
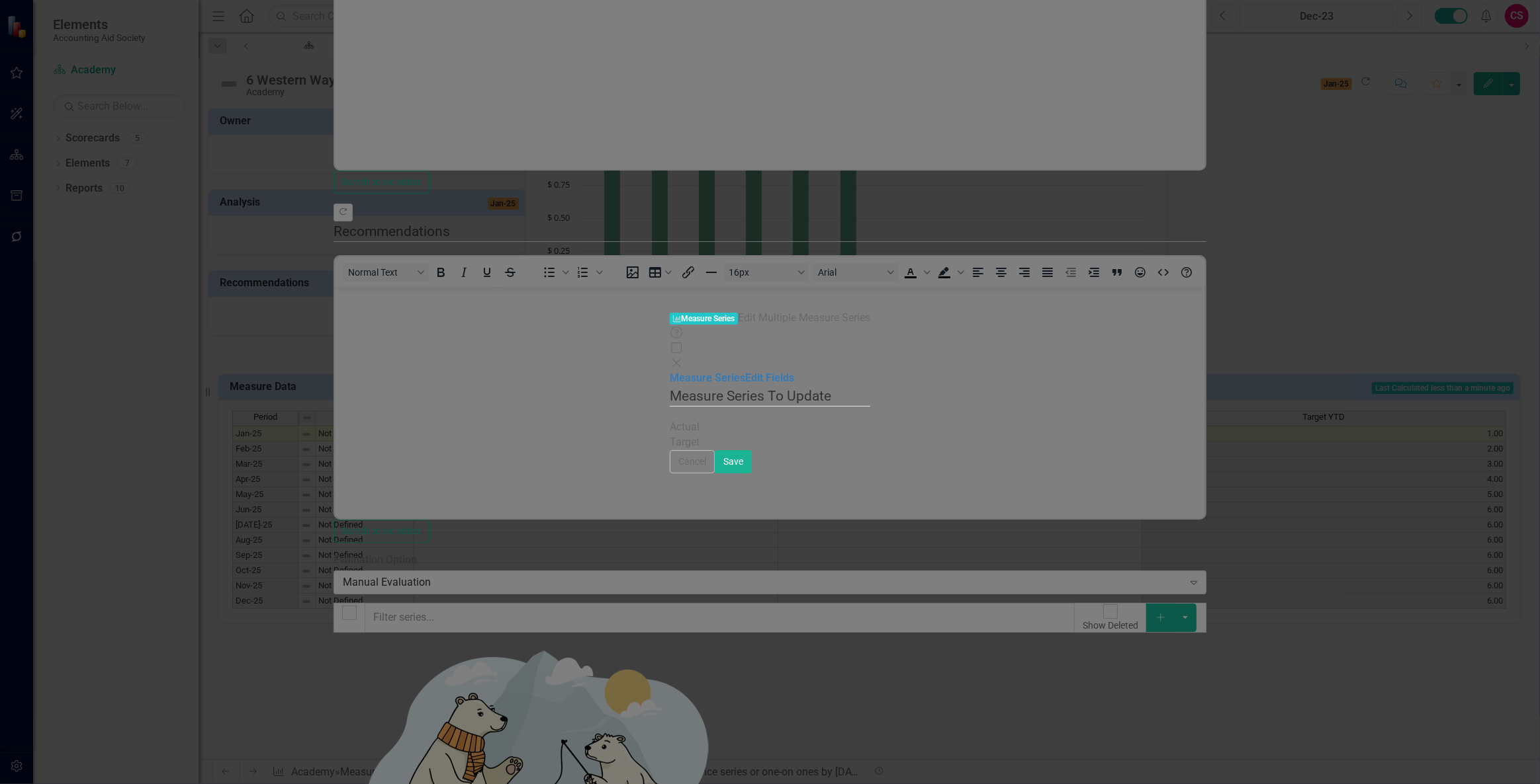
click at [669, 371] on div "Measure Series Edit Fields" at bounding box center [769, 378] width 200 height 15
click at [745, 371] on link "Edit Fields" at bounding box center [769, 378] width 49 height 13
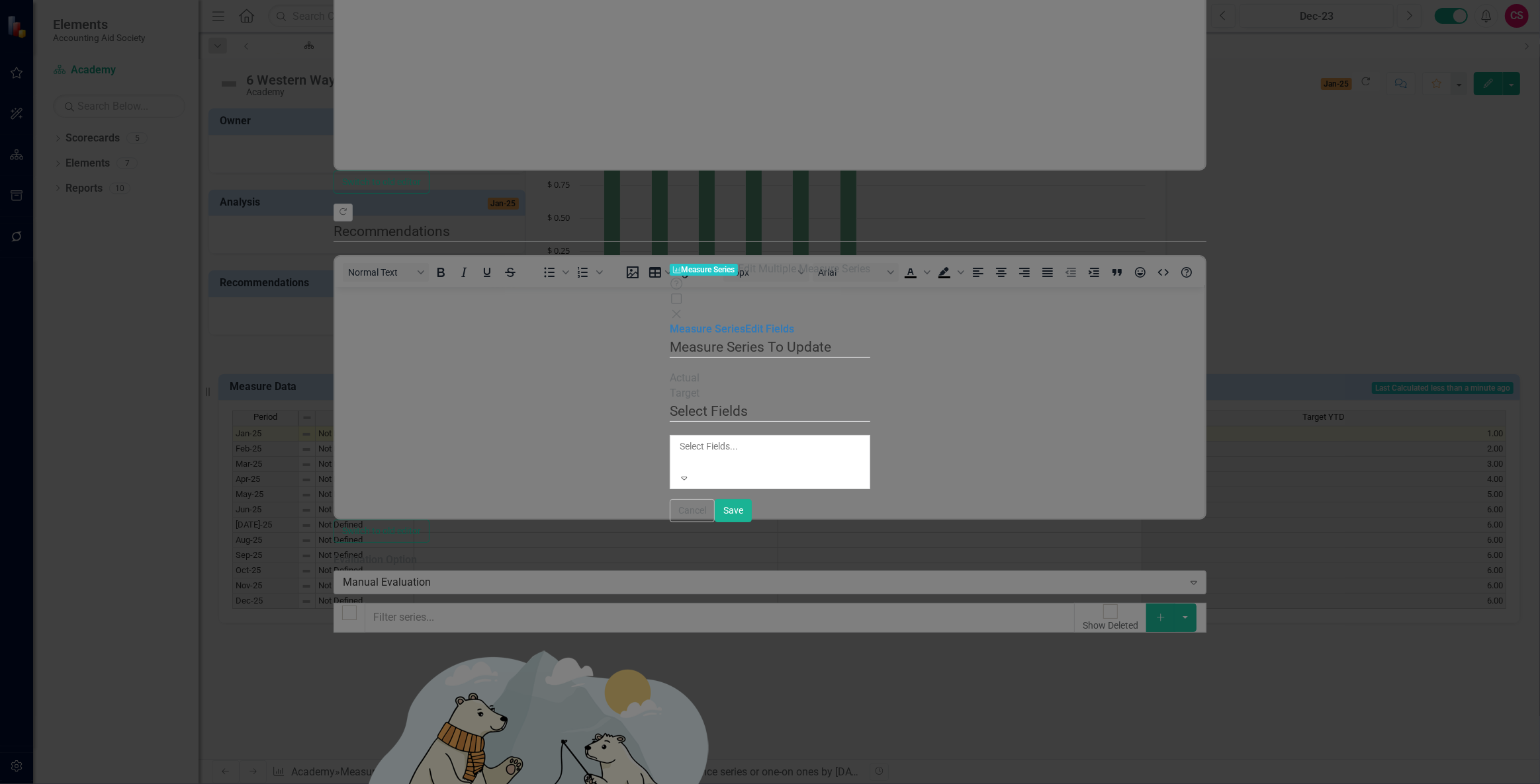
click at [682, 454] on div at bounding box center [680, 462] width 2 height 16
drag, startPoint x: 1203, startPoint y: 119, endPoint x: 1107, endPoint y: 77, distance: 104.8
click at [682, 451] on div at bounding box center [680, 459] width 2 height 16
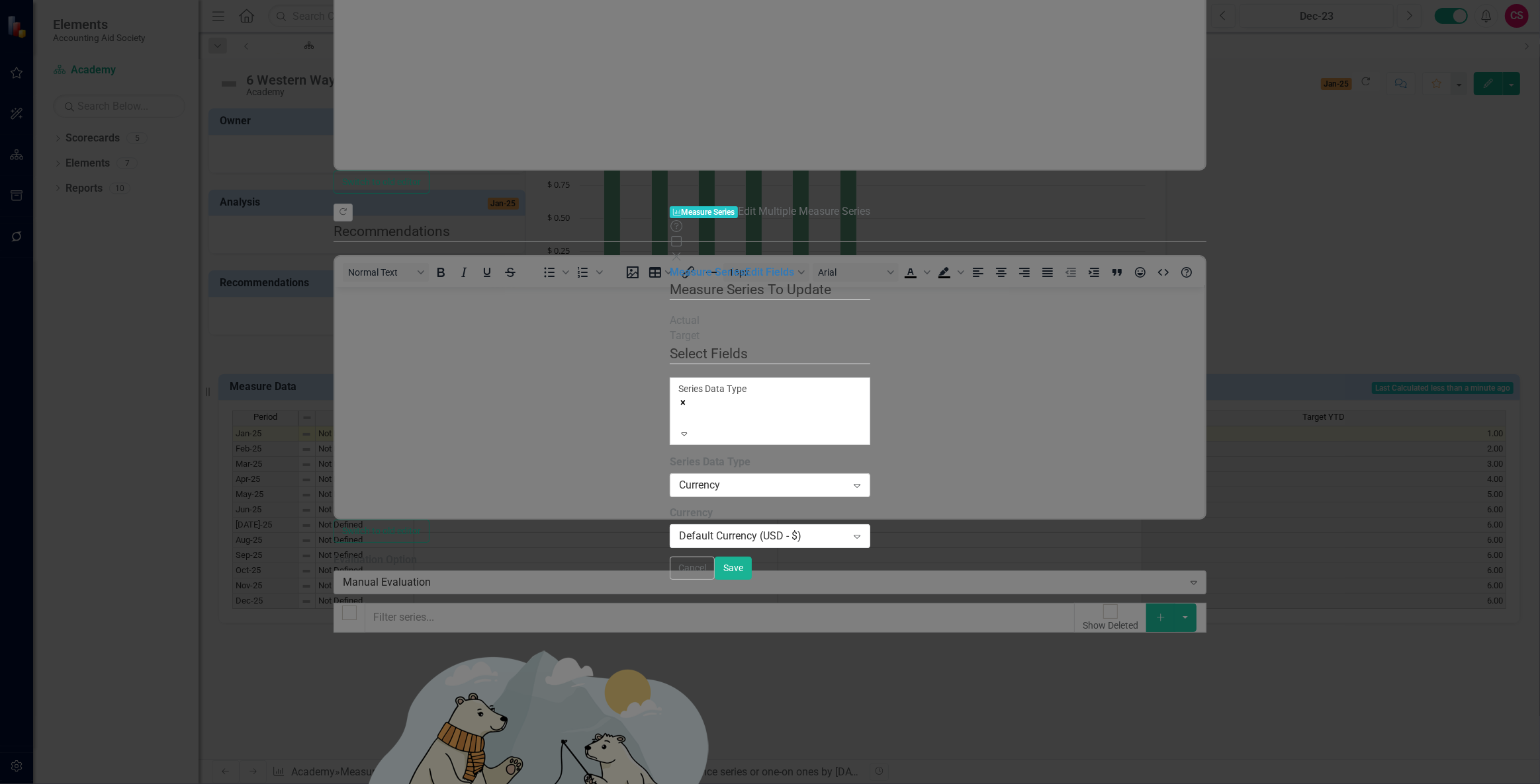
click at [844, 478] on div "Currency" at bounding box center [762, 486] width 168 height 15
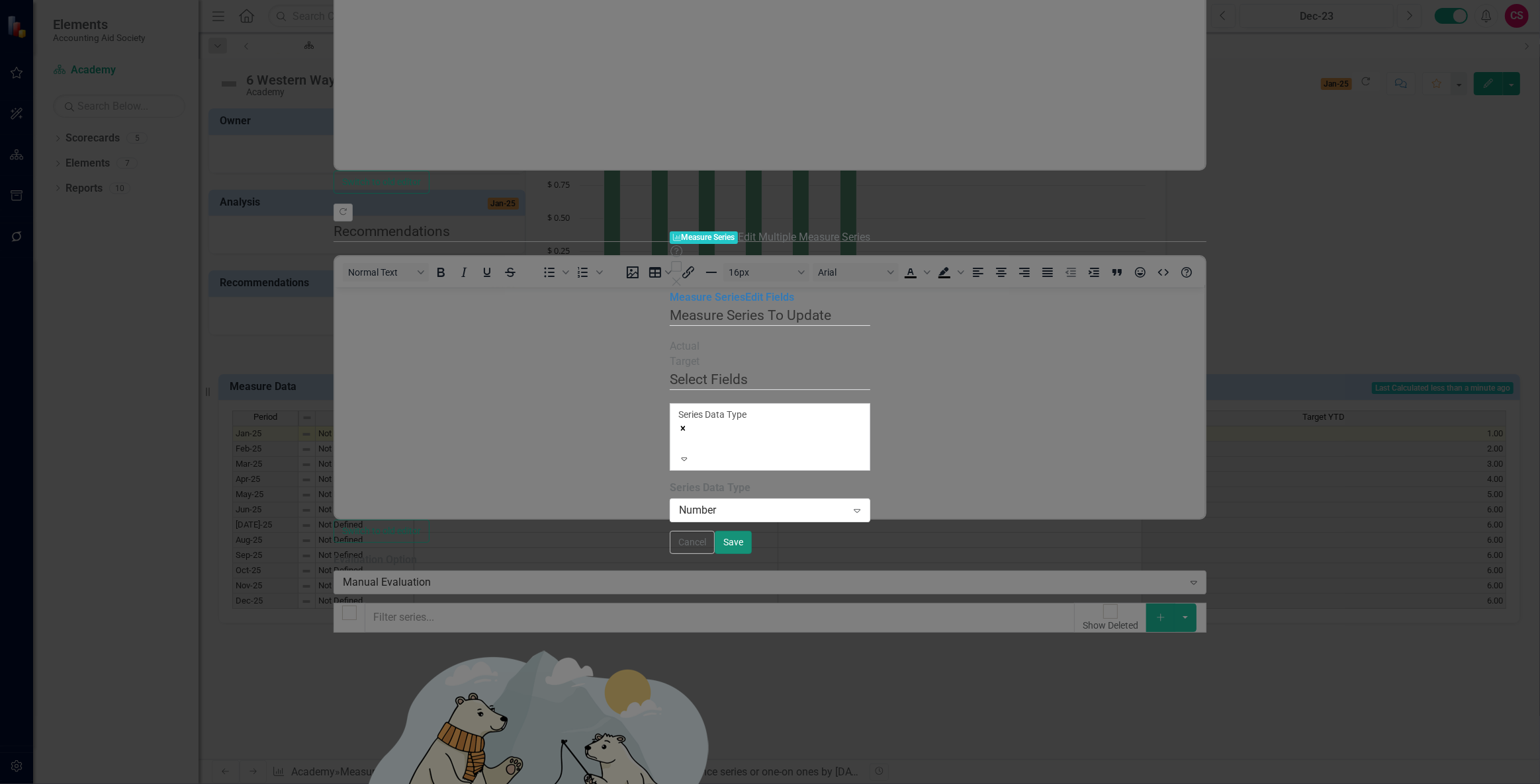
click at [752, 554] on button "Save" at bounding box center [733, 543] width 37 height 23
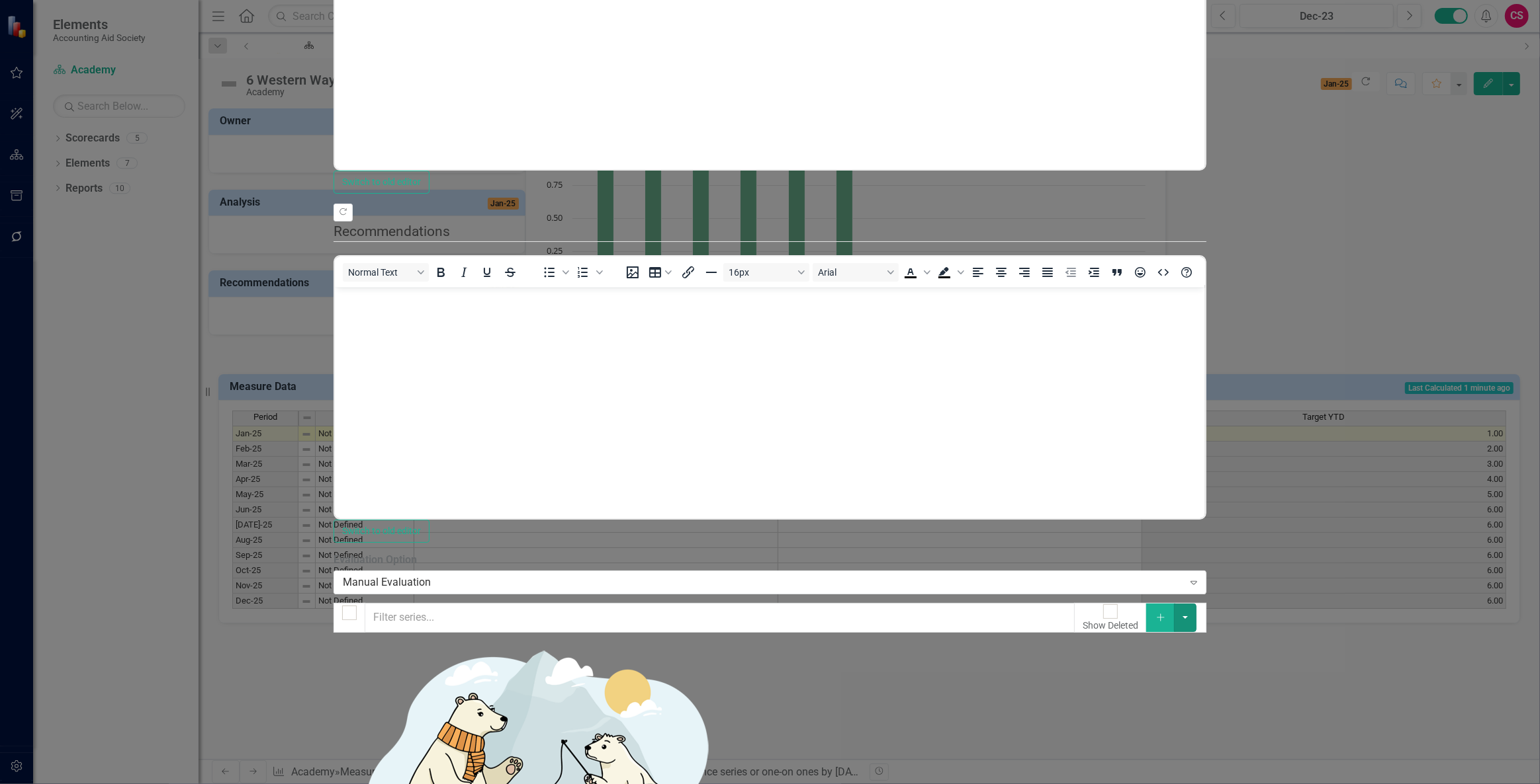
click at [1197, 604] on button "button" at bounding box center [1185, 617] width 23 height 27
drag, startPoint x: 1231, startPoint y: 310, endPoint x: 1270, endPoint y: 269, distance: 56.6
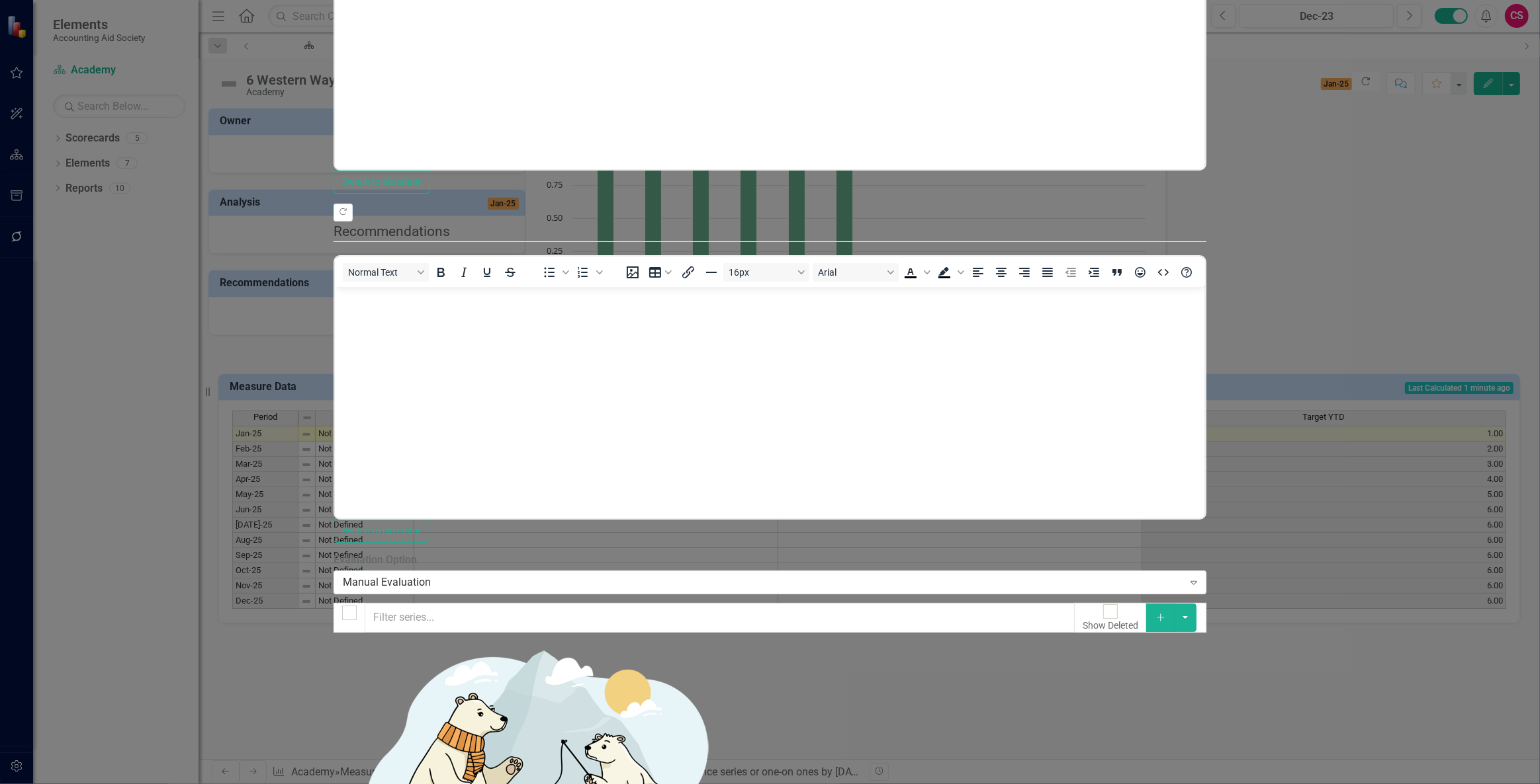
checkbox input "false"
click at [1175, 604] on button "Add" at bounding box center [1161, 617] width 29 height 27
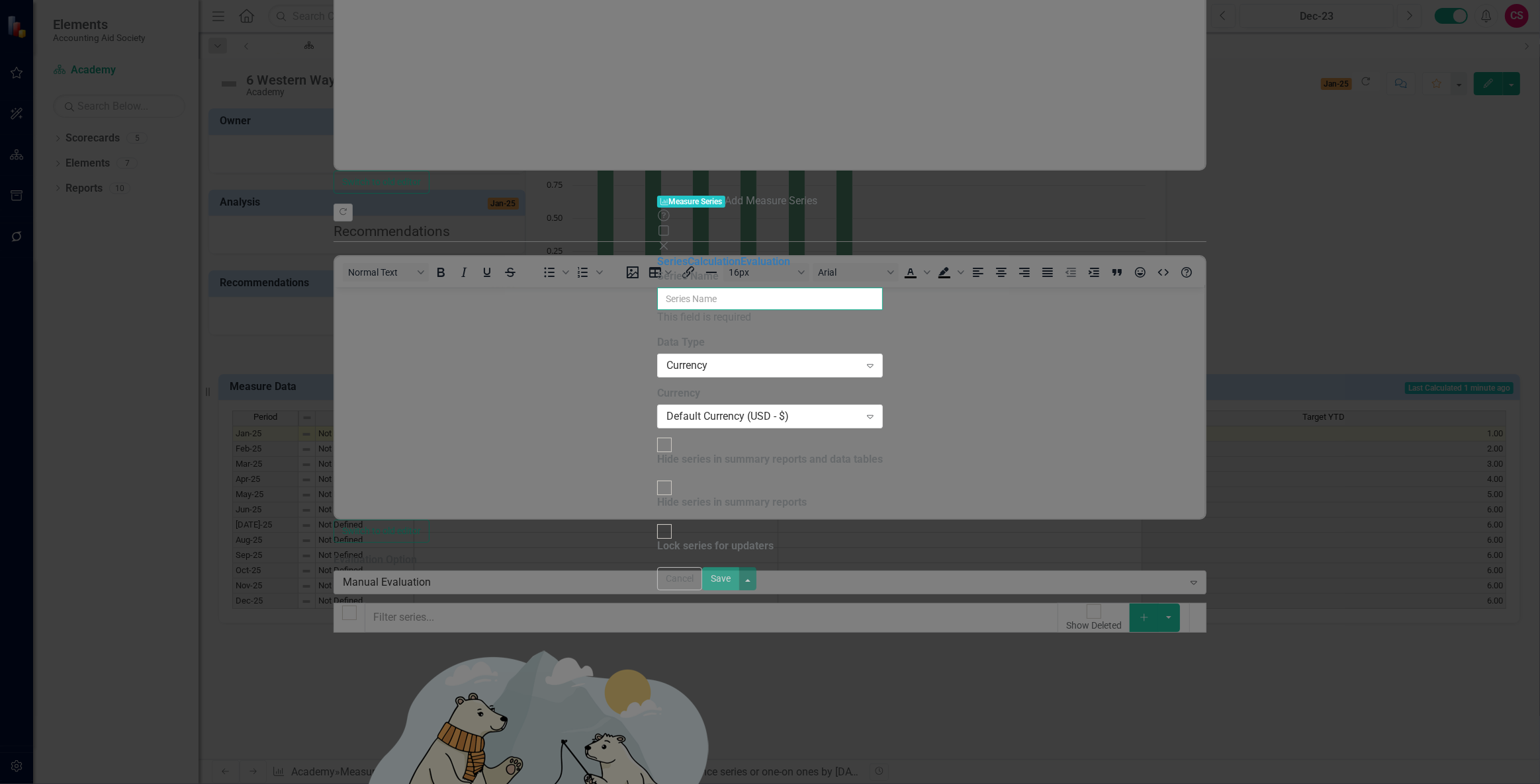
click at [807, 288] on input "Series Name" at bounding box center [770, 299] width 225 height 23
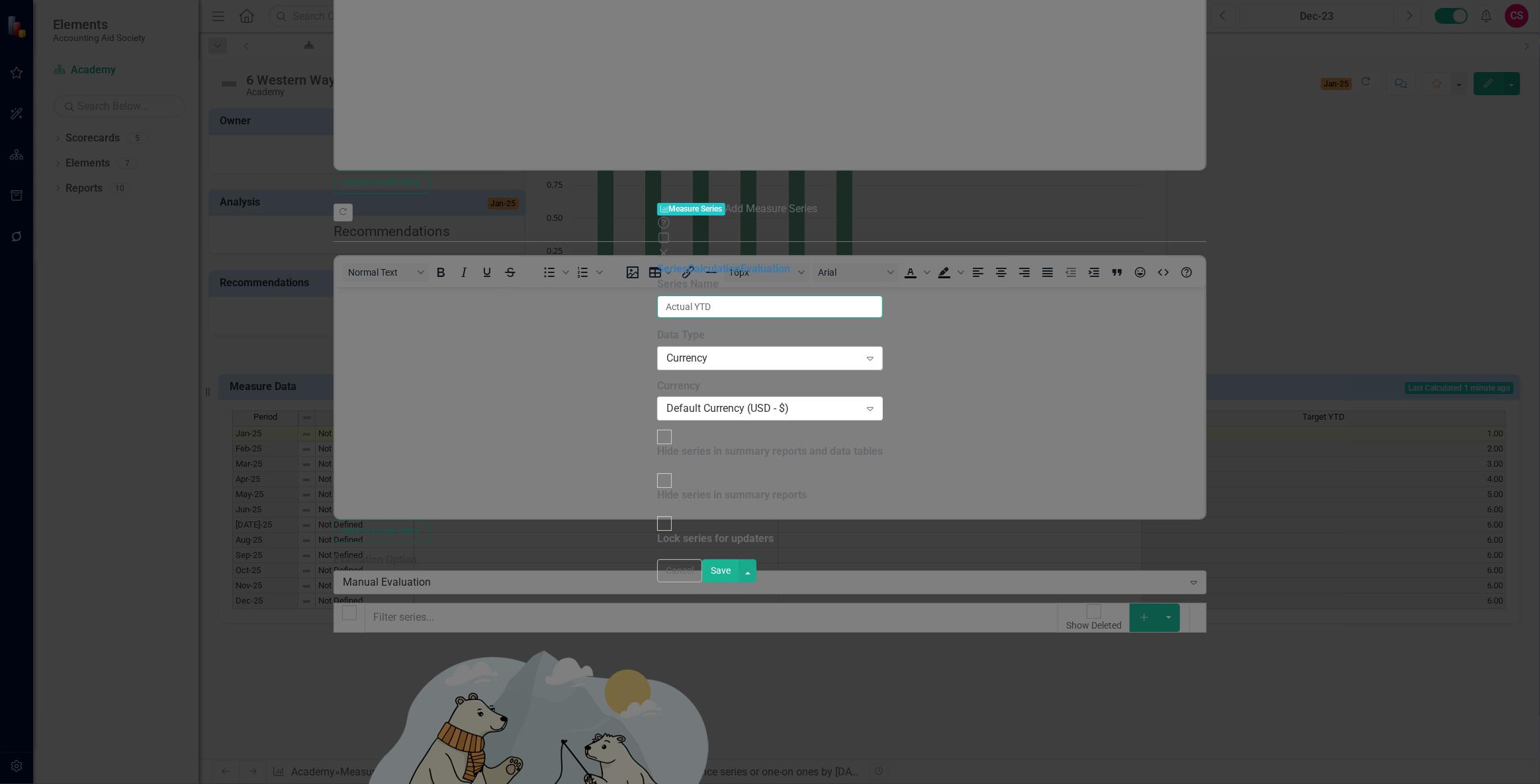
type input "Actual YTD"
click at [666, 350] on div "Currency" at bounding box center [763, 358] width 193 height 15
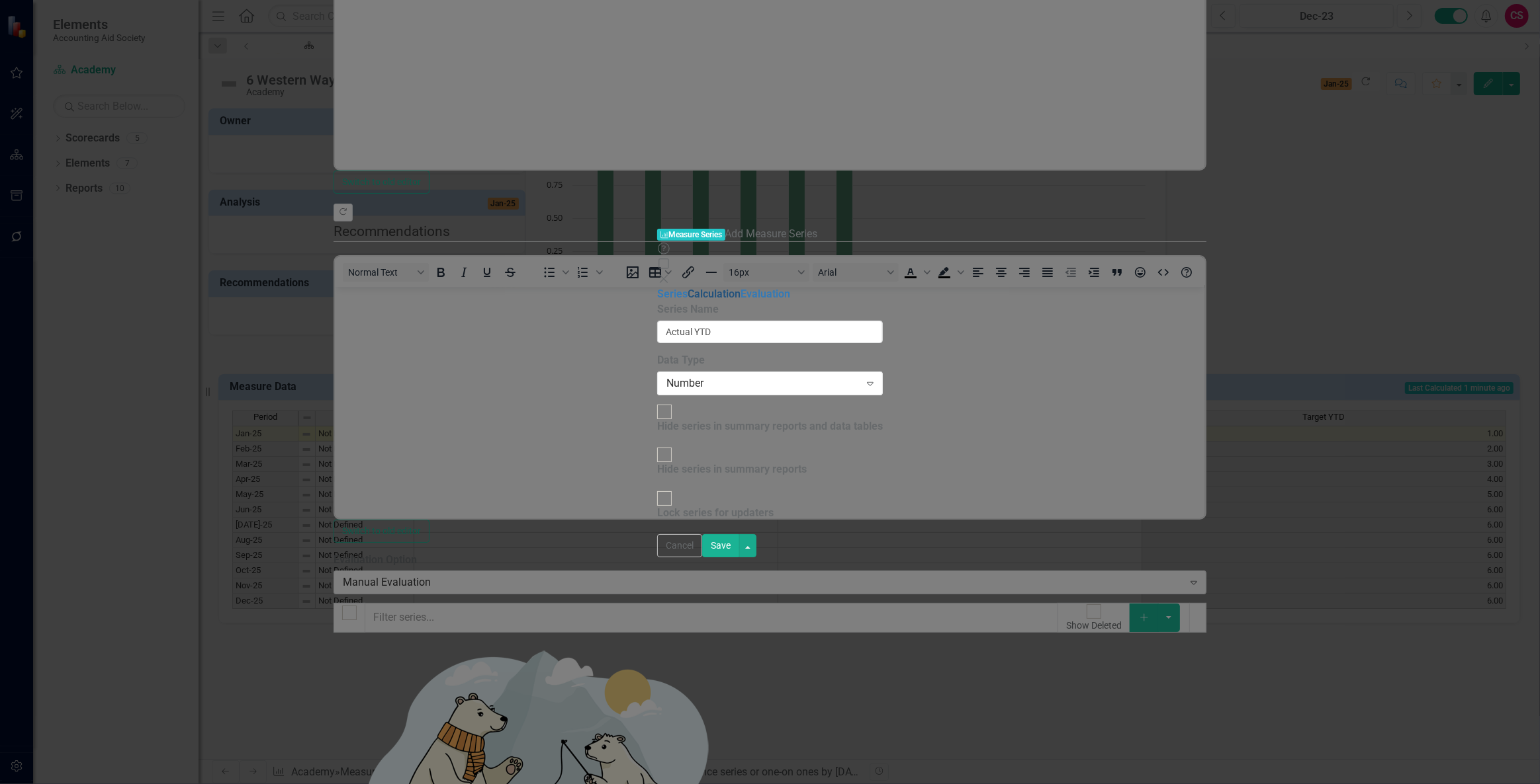
click at [688, 288] on link "Calculation" at bounding box center [714, 294] width 53 height 13
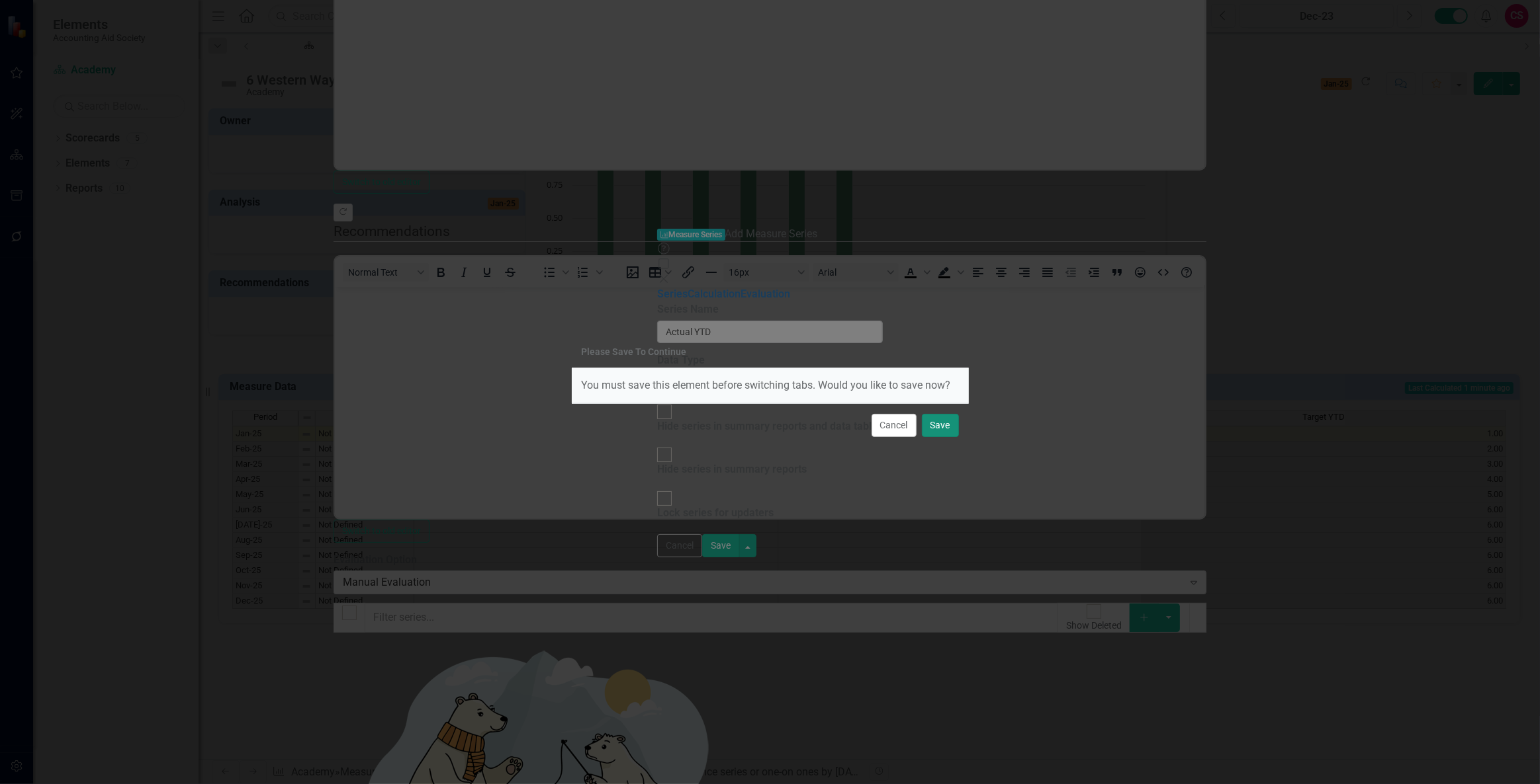
click at [926, 419] on button "Save" at bounding box center [940, 425] width 37 height 23
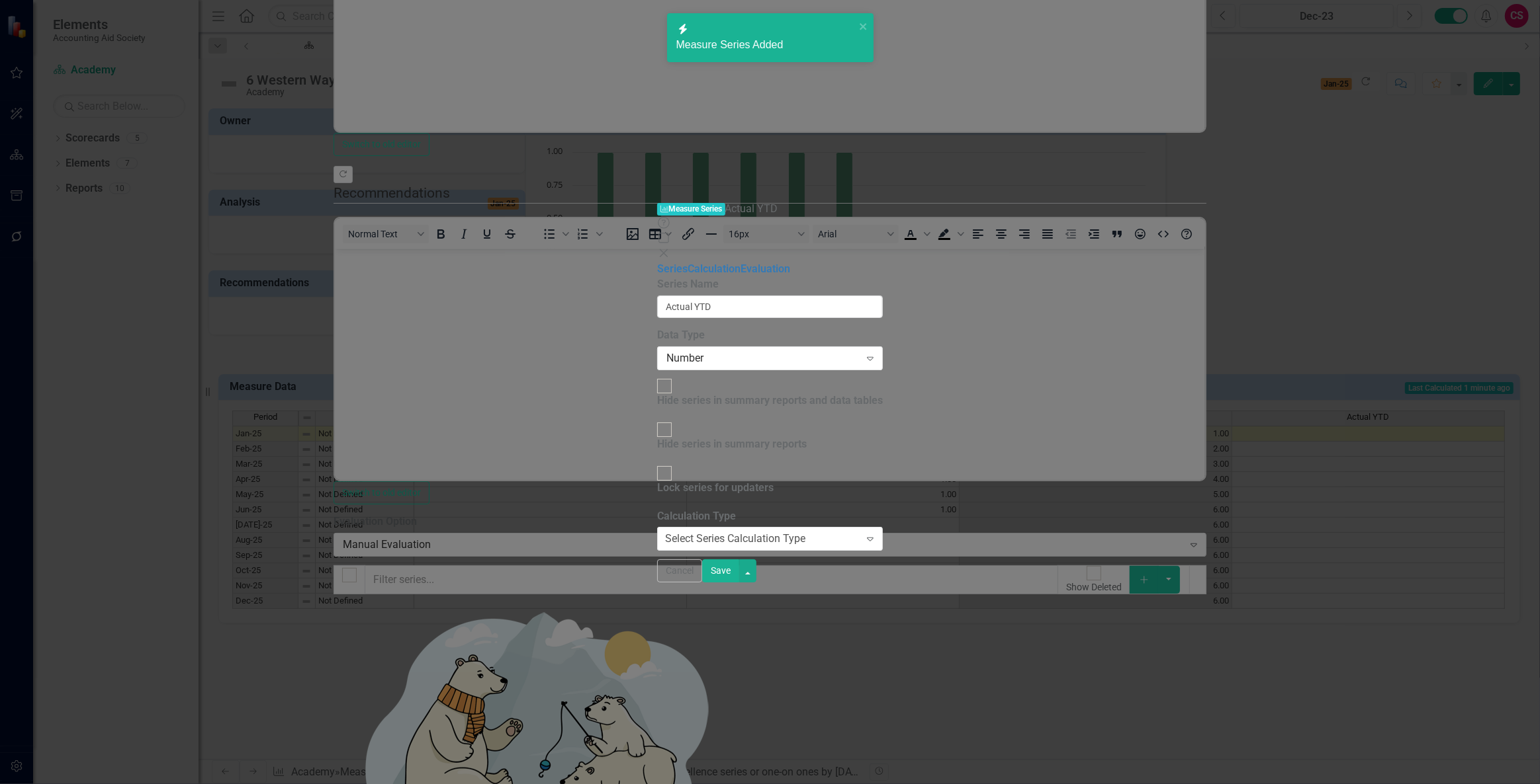
scroll to position [0, 8]
click at [694, 65] on div "icon.bolt Measure Series Added" at bounding box center [770, 43] width 212 height 65
click at [692, 66] on div "icon.bolt Measure Series Added" at bounding box center [770, 43] width 212 height 65
click at [688, 532] on div "Select Series Calculation Type" at bounding box center [735, 540] width 140 height 15
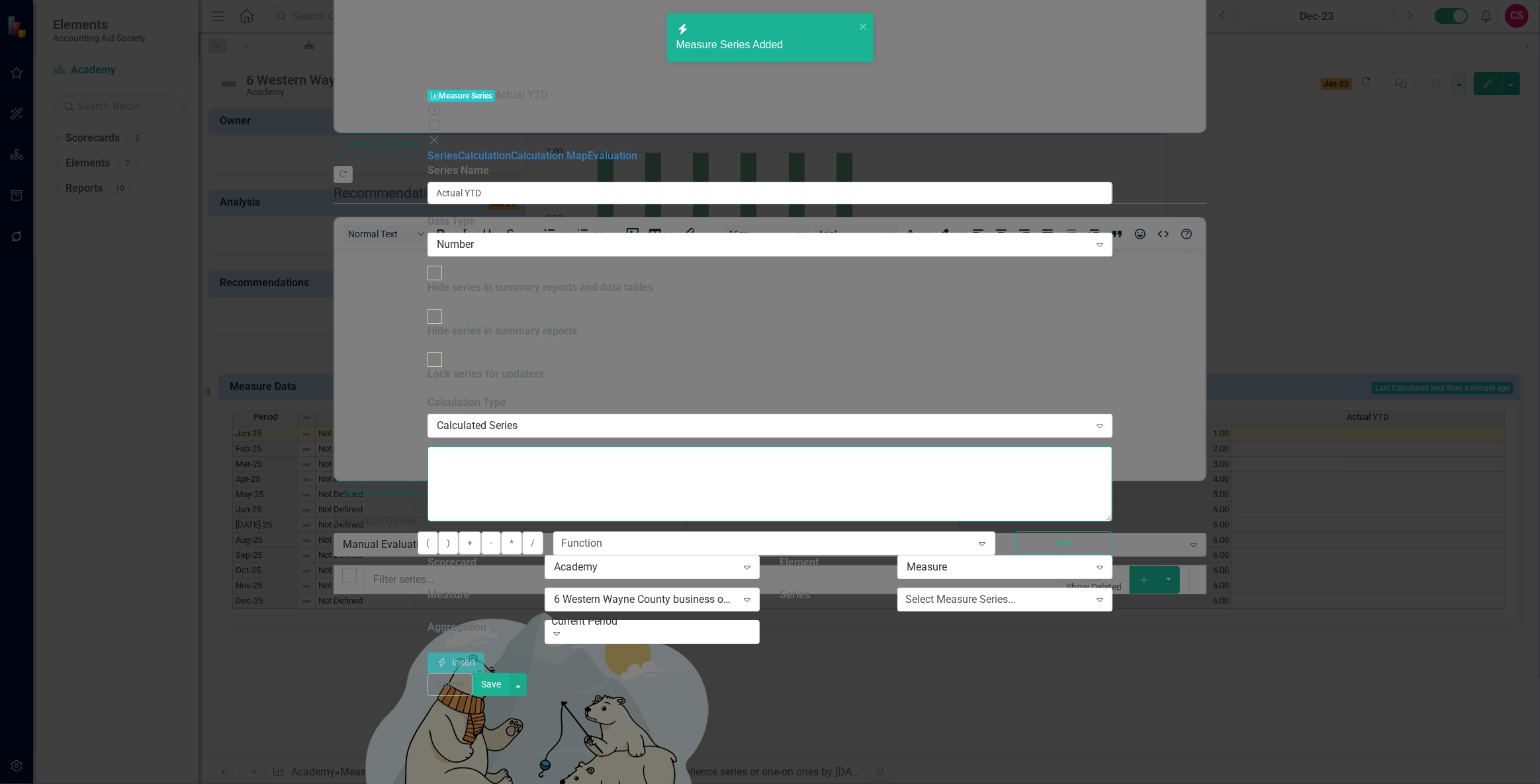
click at [711, 446] on textarea at bounding box center [769, 483] width 685 height 75
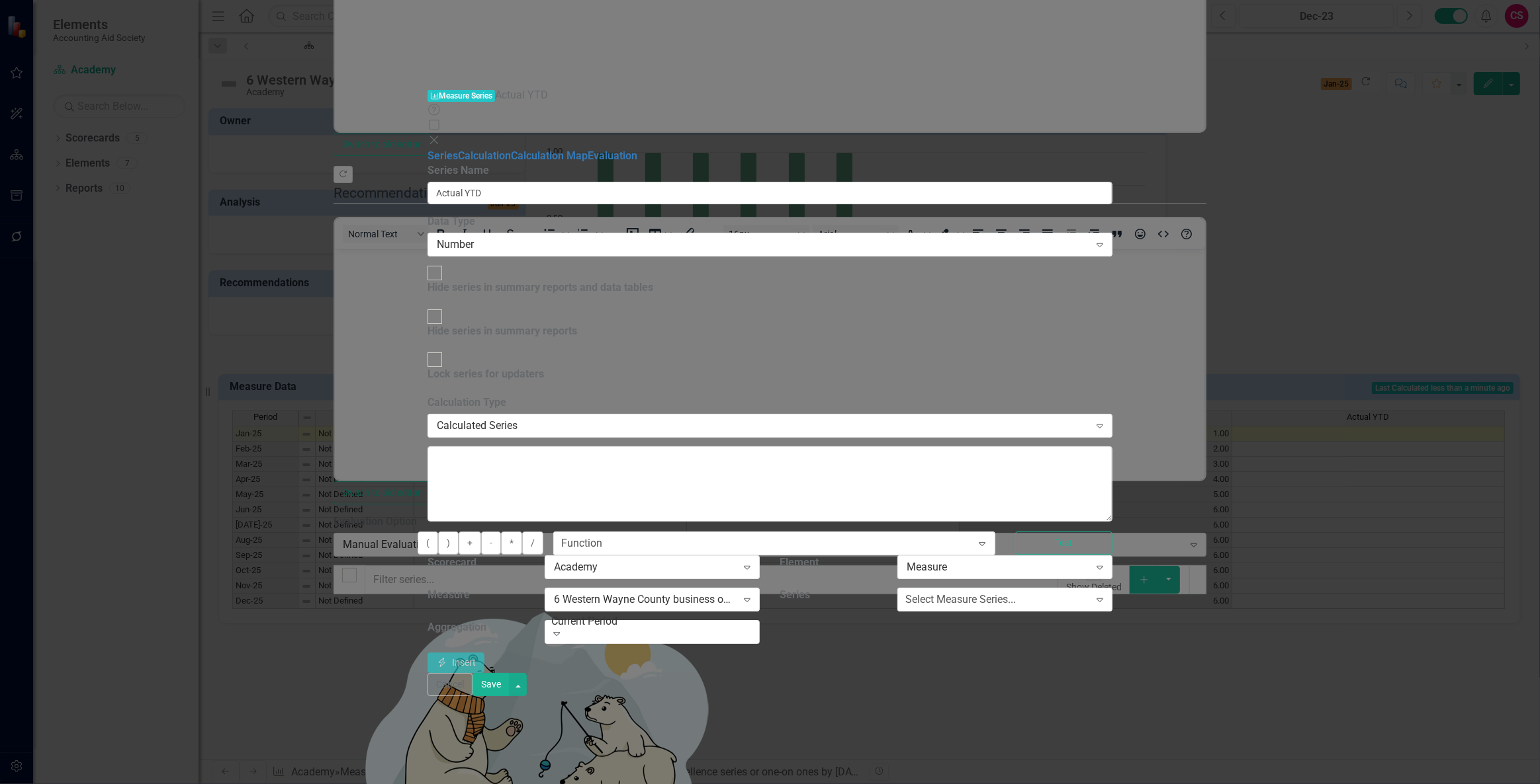
click at [1123, 588] on div "Select Measure Series... Expand" at bounding box center [1005, 604] width 235 height 33
click at [1016, 592] on div "Select Measure Series..." at bounding box center [960, 600] width 110 height 15
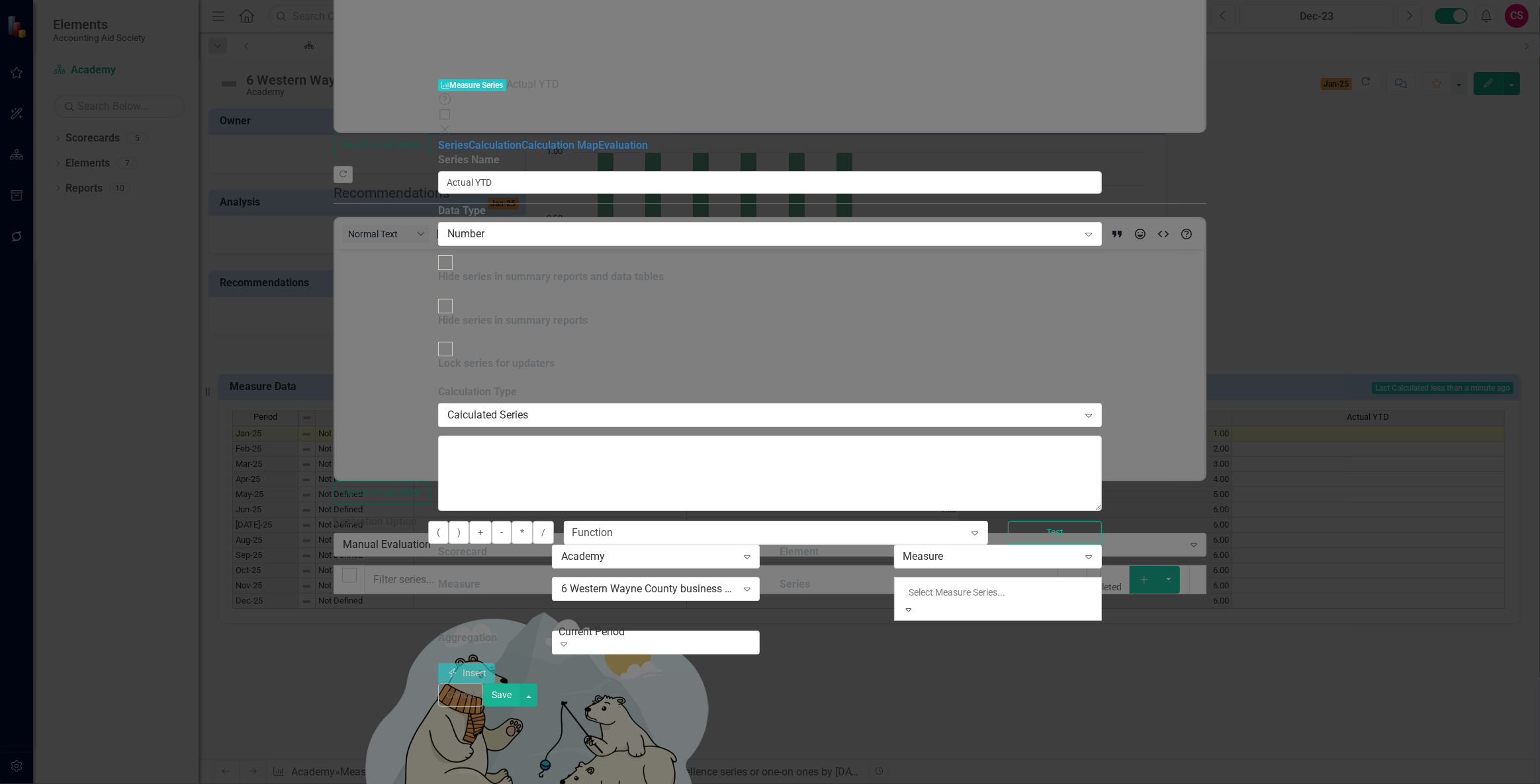
click at [1244, 784] on div "Actual" at bounding box center [770, 792] width 1540 height 15
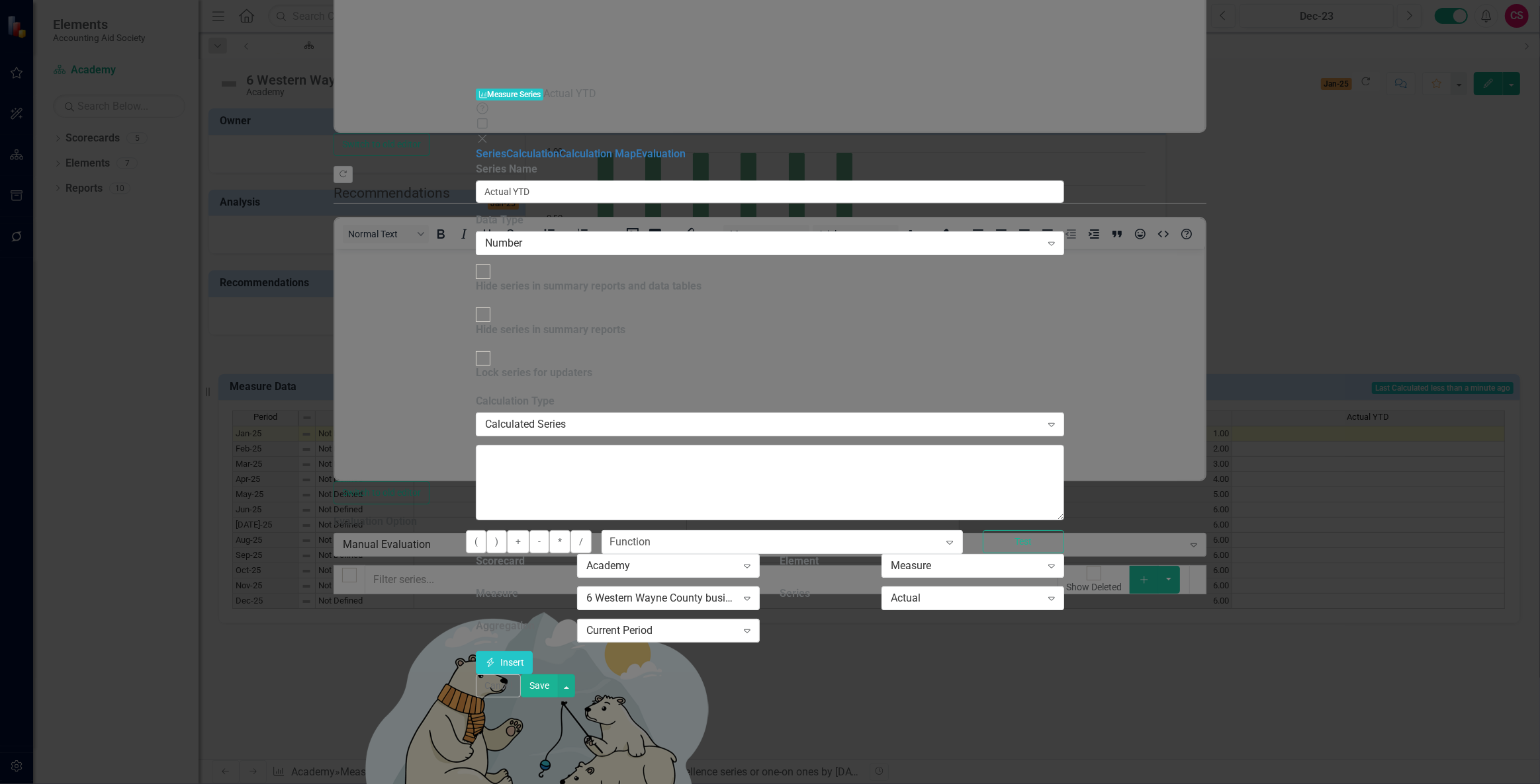
click at [759, 619] on div "Current Period Expand" at bounding box center [669, 630] width 183 height 24
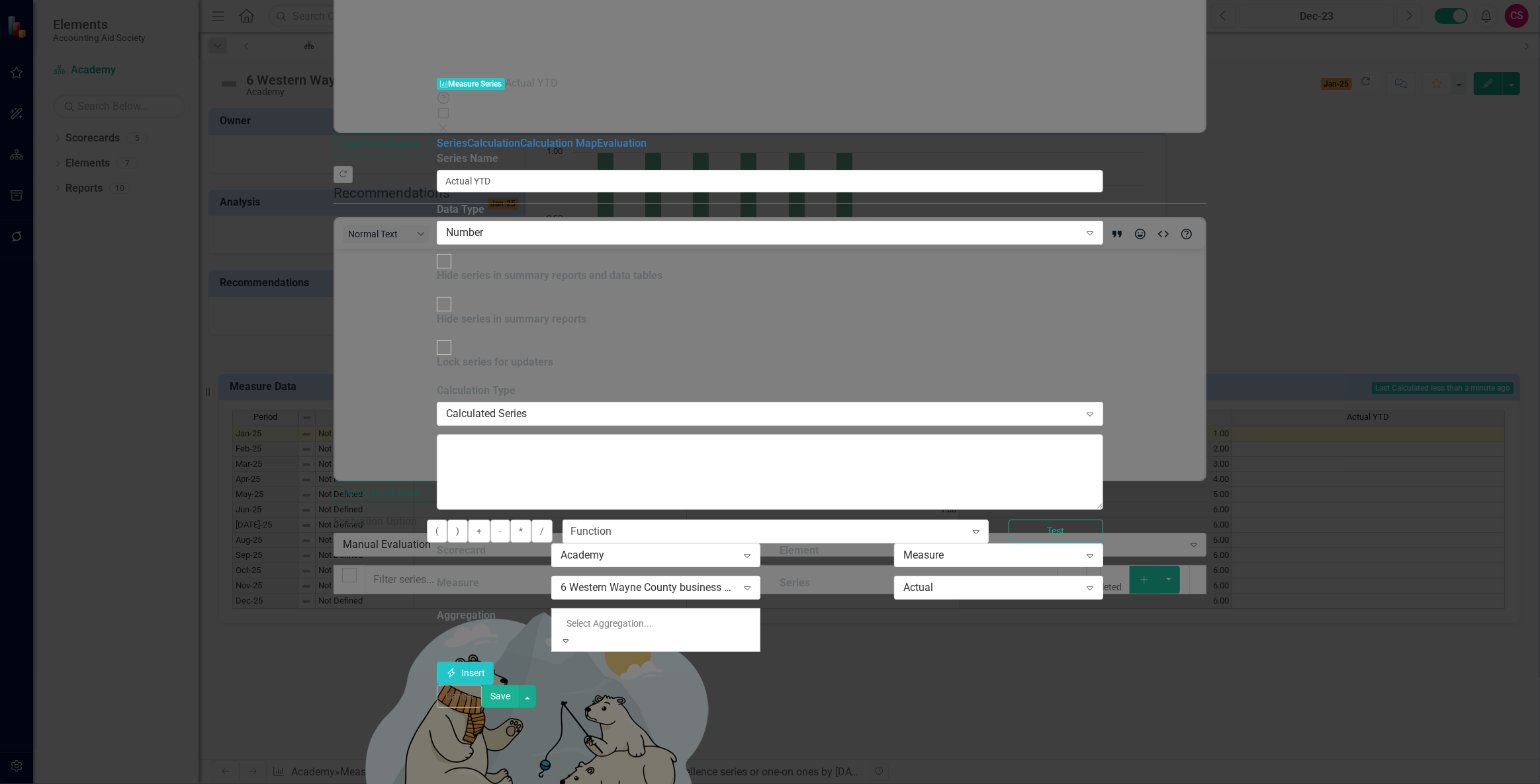
drag, startPoint x: 857, startPoint y: 423, endPoint x: 858, endPoint y: 416, distance: 7.1
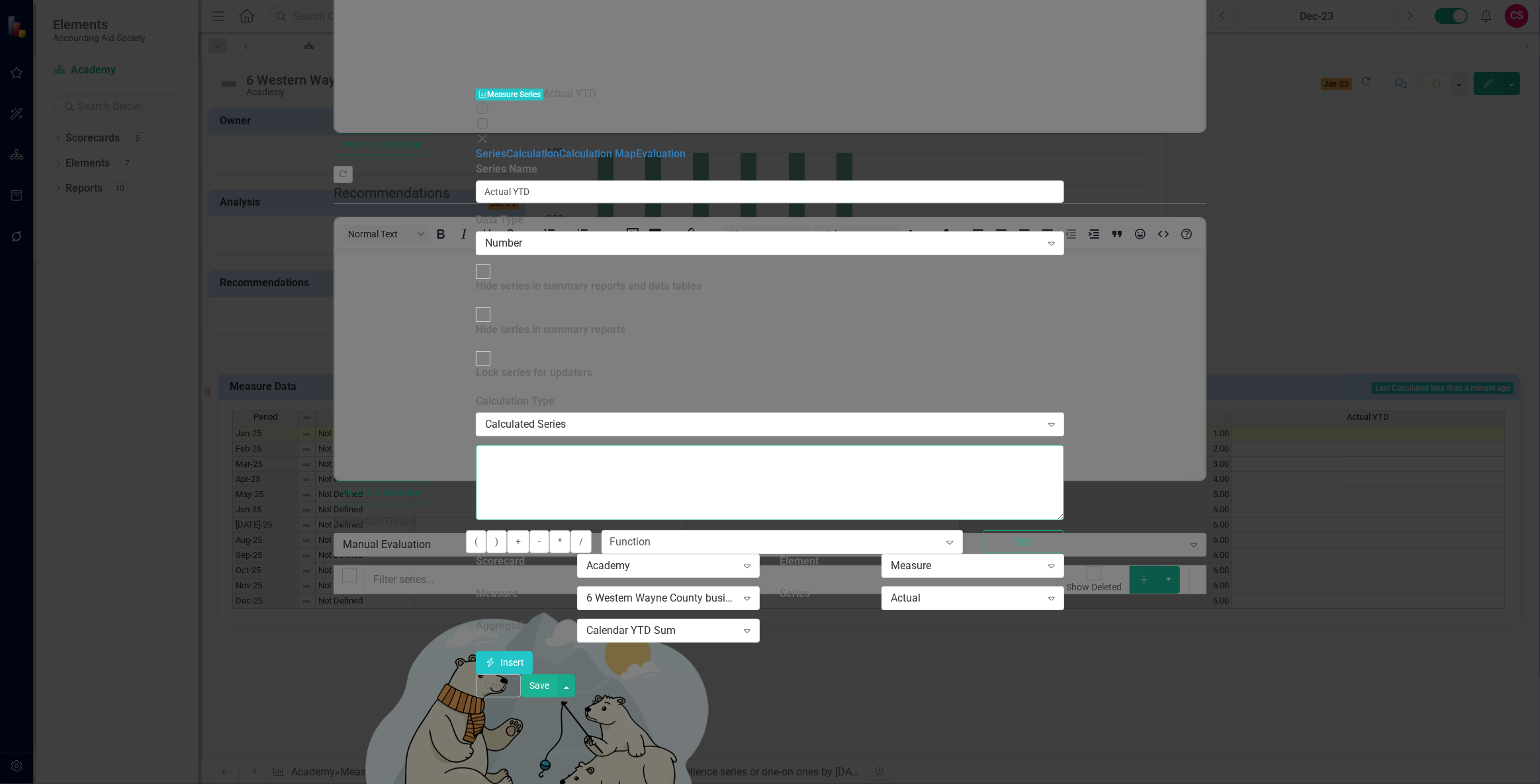
click at [702, 445] on textarea at bounding box center [770, 483] width 588 height 75
click at [532, 652] on button "Insert Insert" at bounding box center [504, 663] width 57 height 23
click at [575, 698] on div "Save" at bounding box center [548, 686] width 54 height 23
click at [558, 698] on button "Save" at bounding box center [539, 686] width 37 height 23
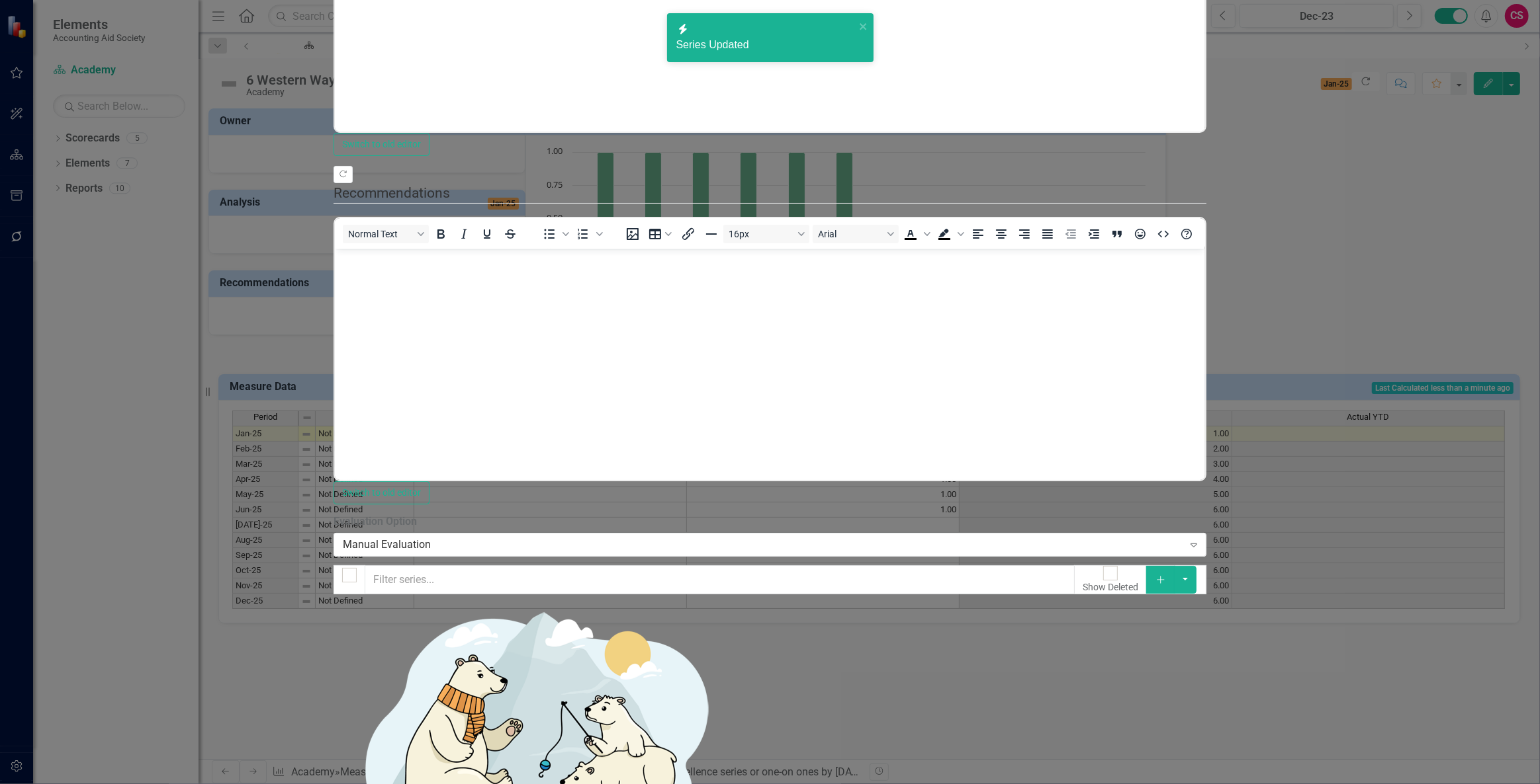
click at [1460, 293] on link "Edit Edit Measure Series" at bounding box center [1440, 292] width 150 height 24
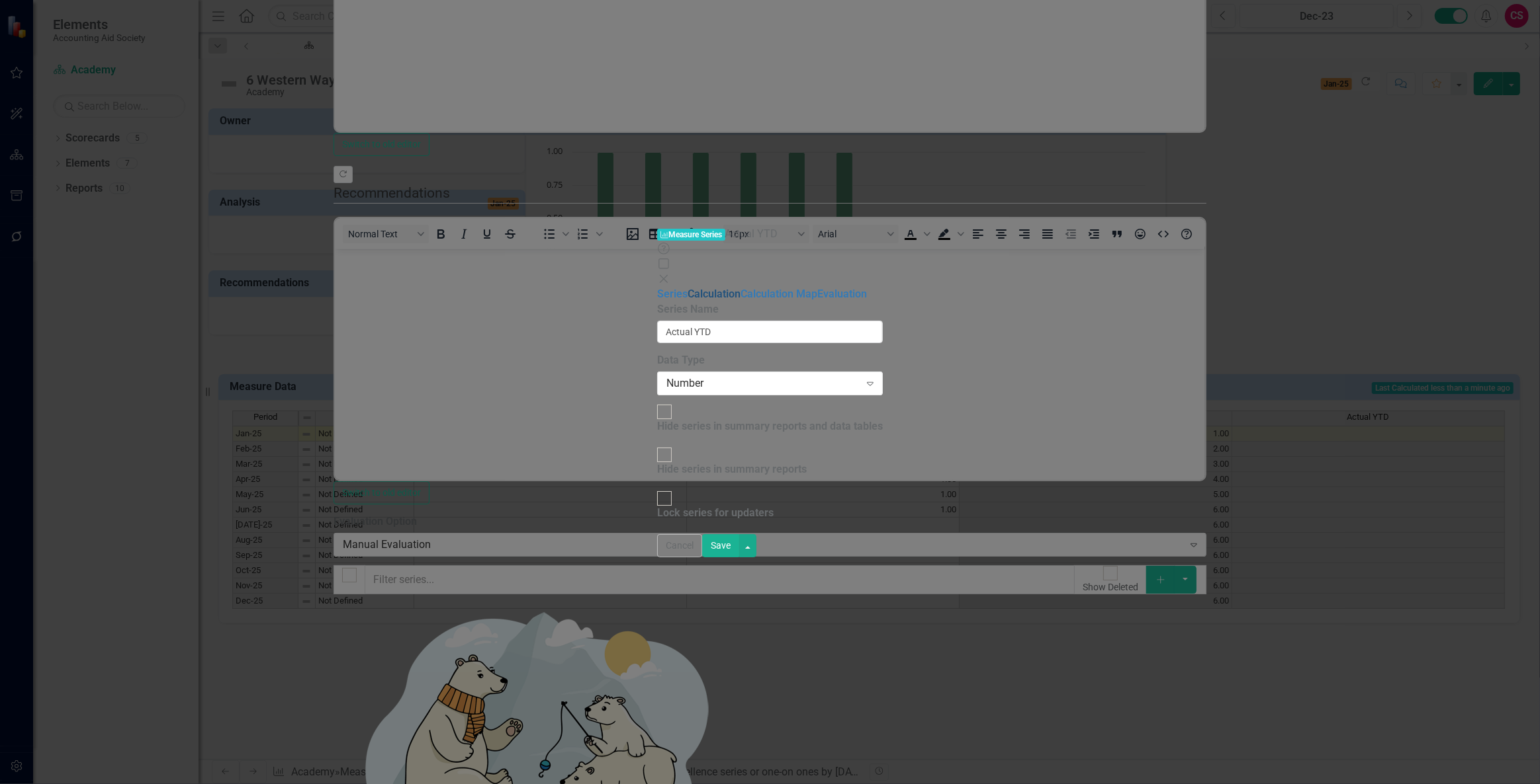
click at [688, 288] on link "Calculation" at bounding box center [714, 294] width 53 height 13
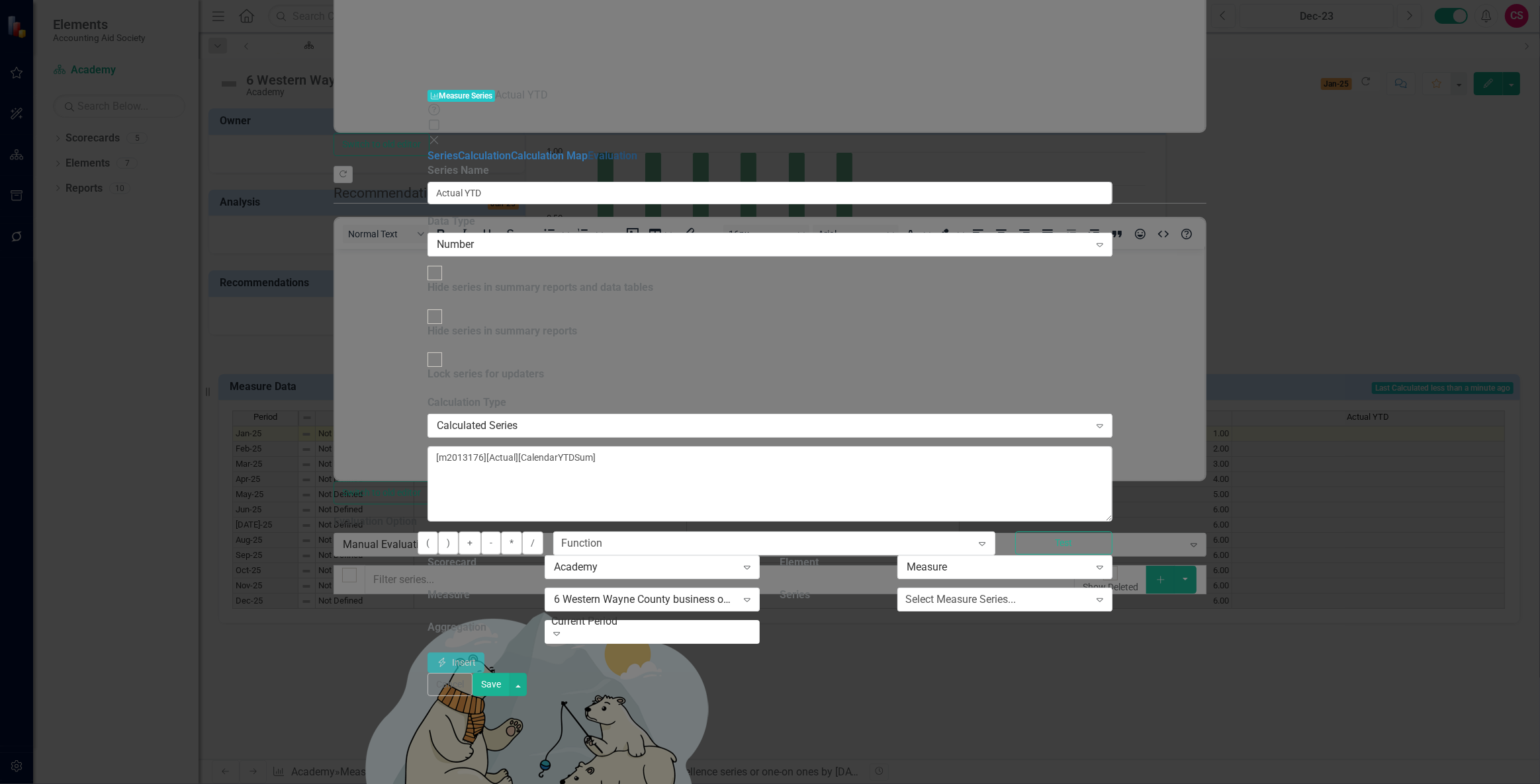
click at [588, 149] on link "Evaluation" at bounding box center [612, 155] width 50 height 13
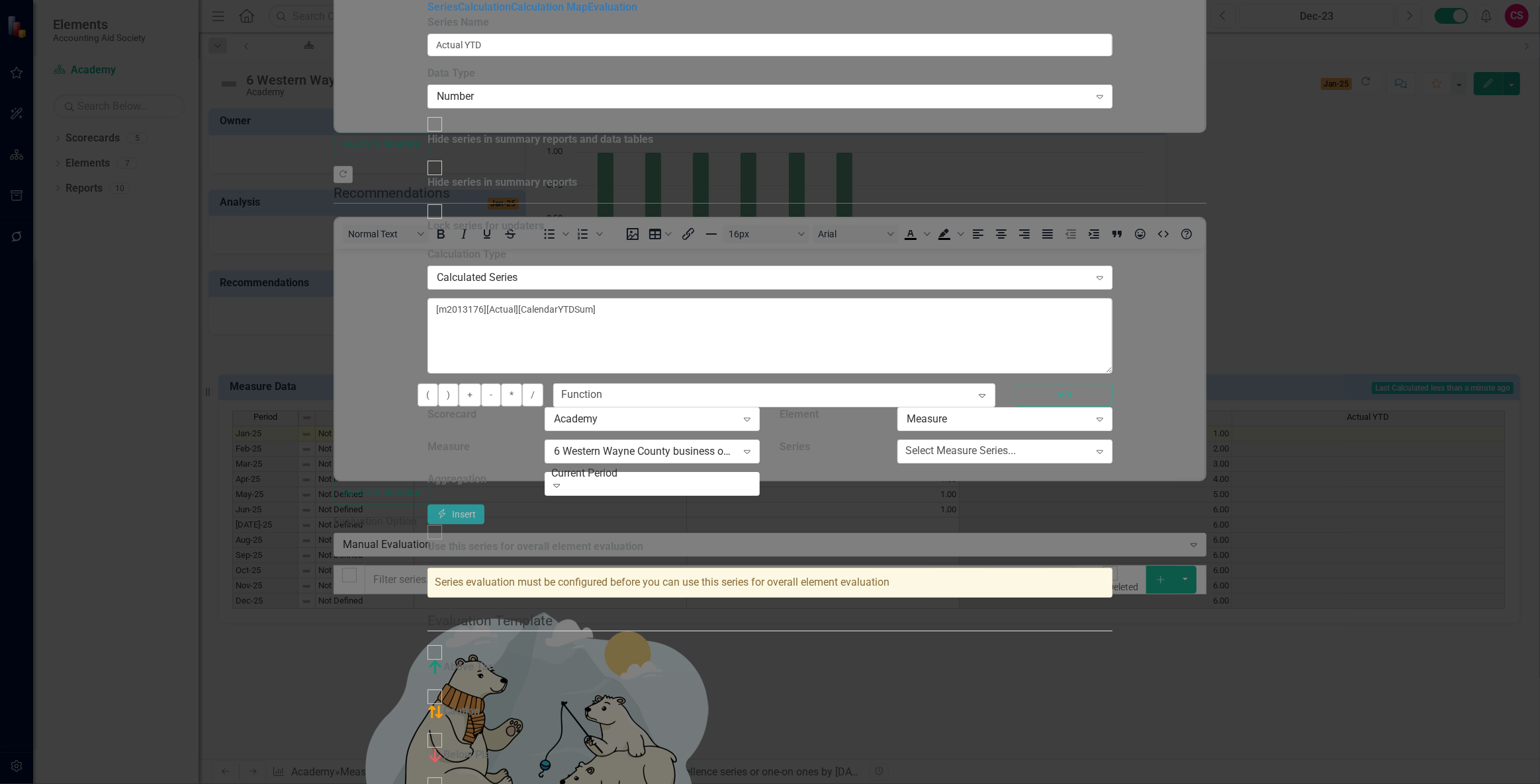
click at [507, 660] on div "Above Target" at bounding box center [467, 668] width 80 height 16
click at [445, 642] on input "Above Target" at bounding box center [434, 652] width 21 height 21
checkbox input "true"
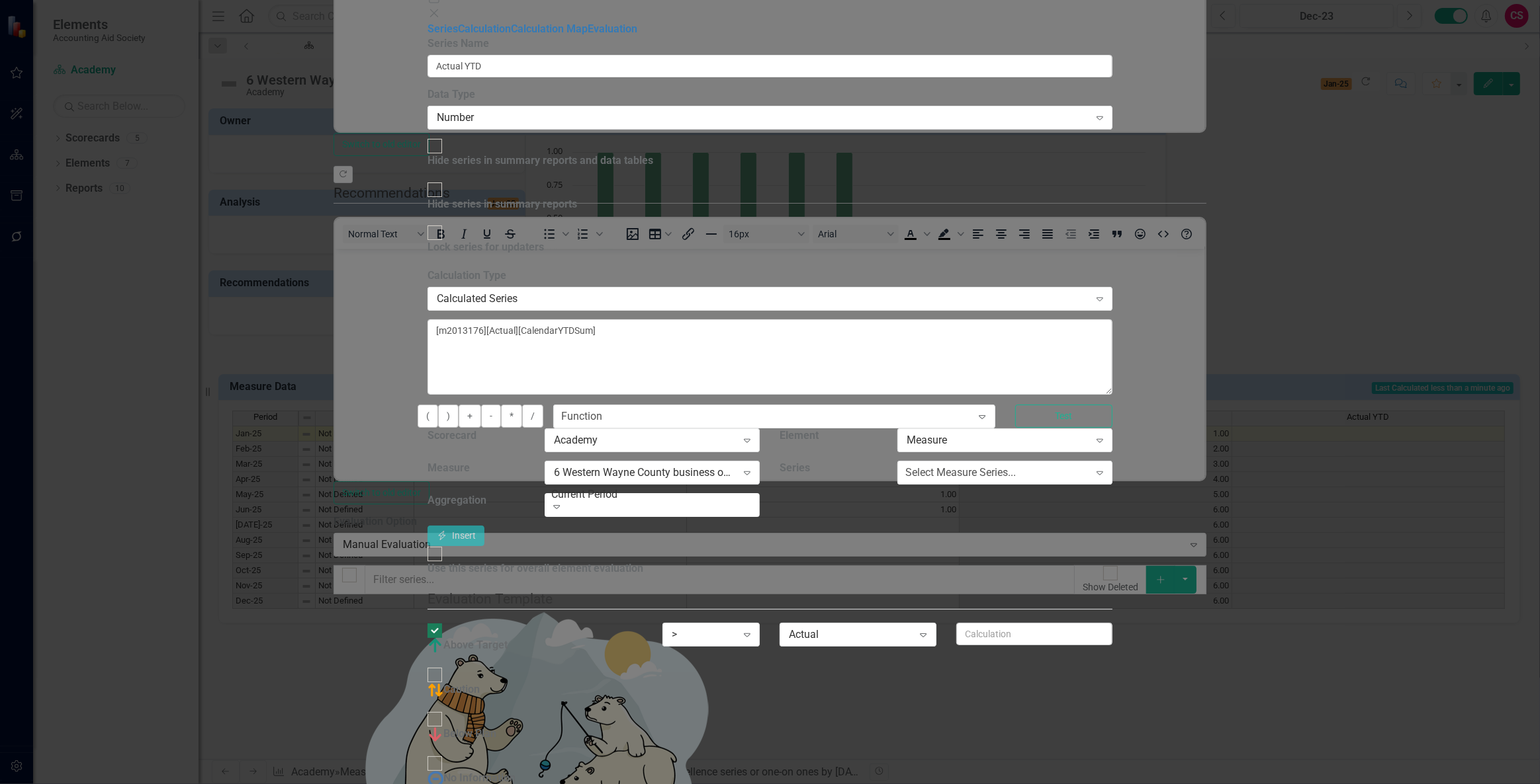
click at [497, 727] on div "Below Plan" at bounding box center [462, 735] width 69 height 16
click at [445, 709] on input "Below Plan" at bounding box center [434, 719] width 21 height 21
checkbox input "true"
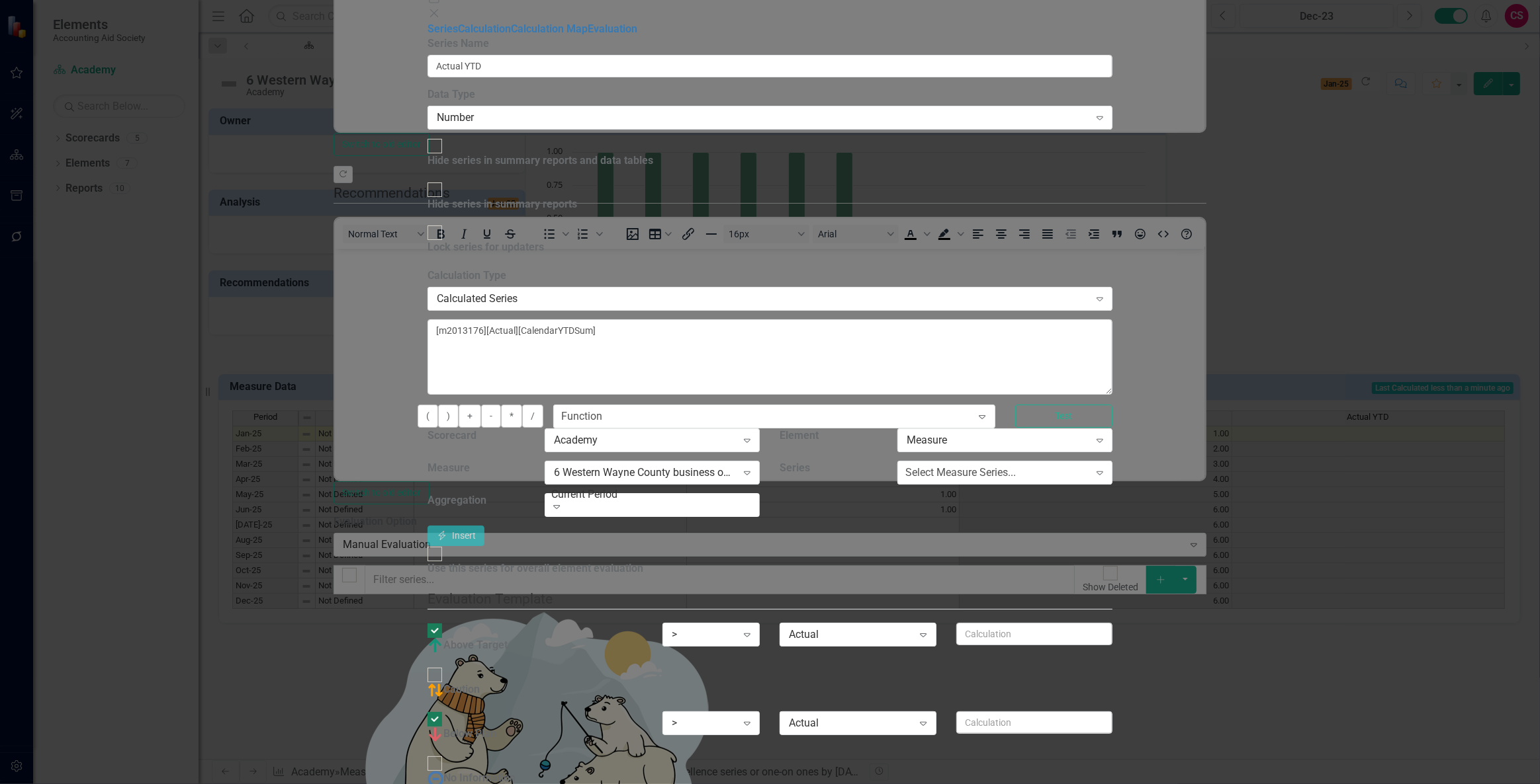
click at [443, 683] on img at bounding box center [435, 690] width 16 height 16
click at [445, 665] on input "Caution" at bounding box center [434, 675] width 21 height 21
checkbox input "true"
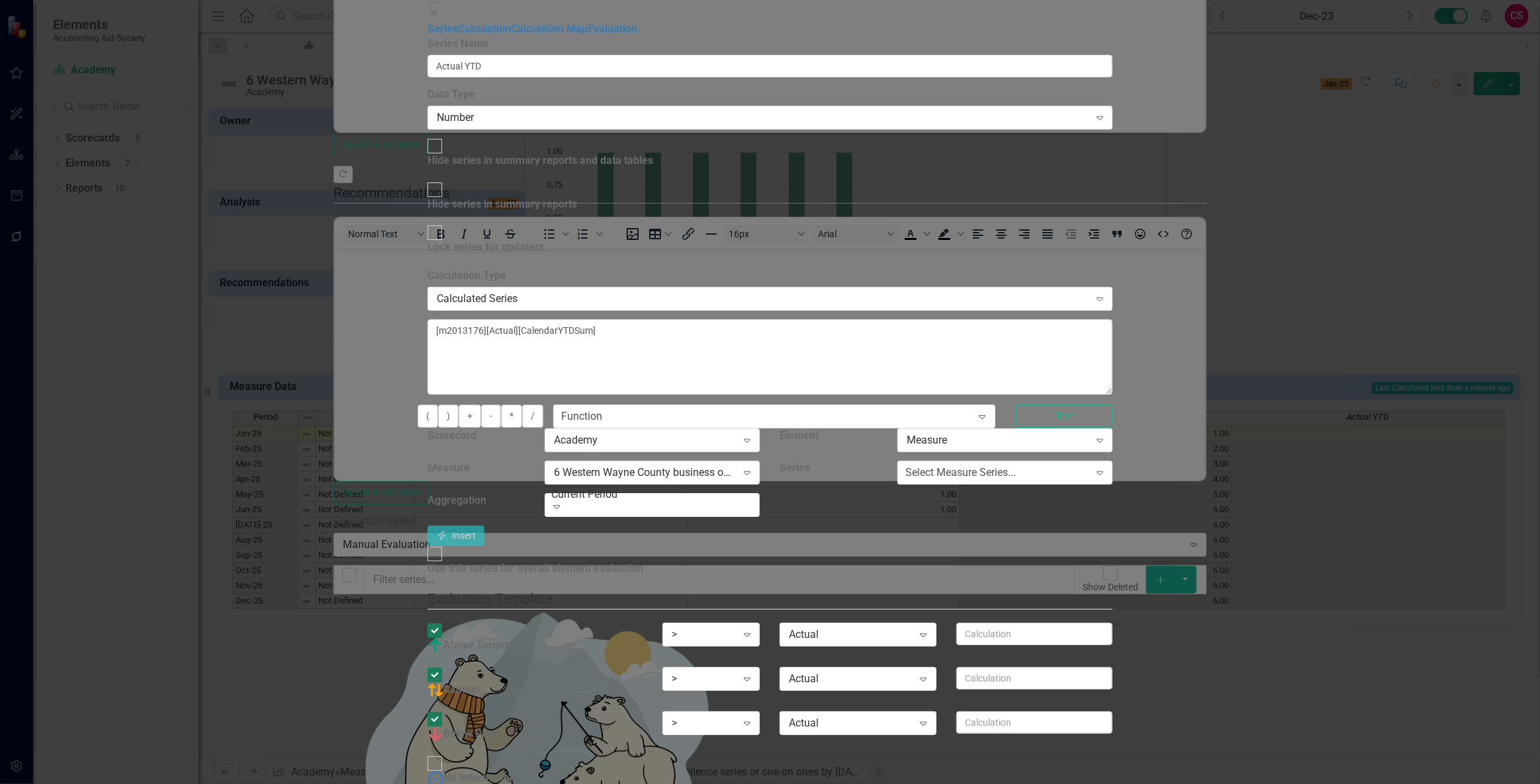
click at [516, 771] on div "No Information" at bounding box center [471, 779] width 88 height 16
click at [445, 754] on input "No Information" at bounding box center [434, 763] width 21 height 21
checkbox input "true"
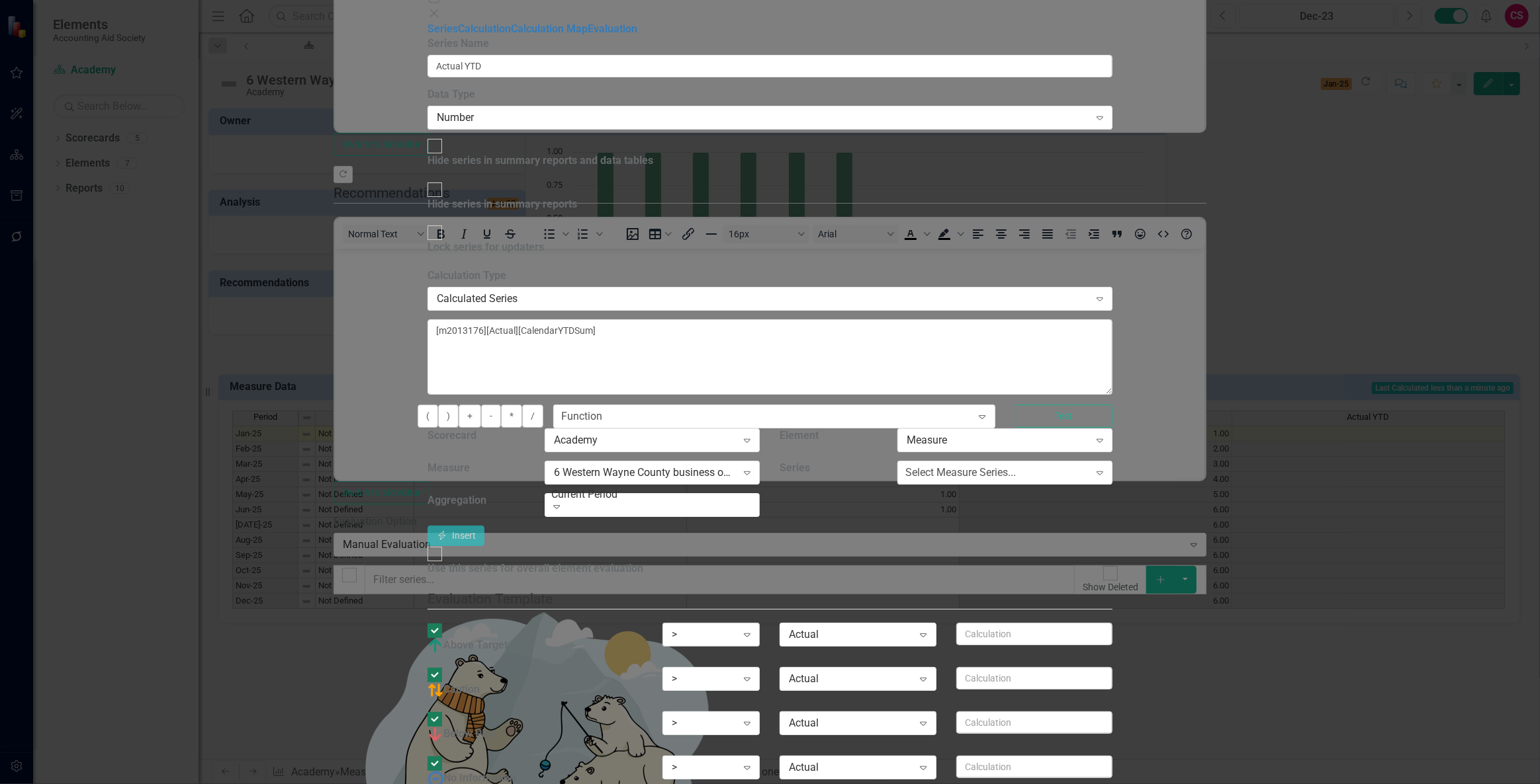
click at [736, 628] on div ">" at bounding box center [704, 636] width 65 height 15
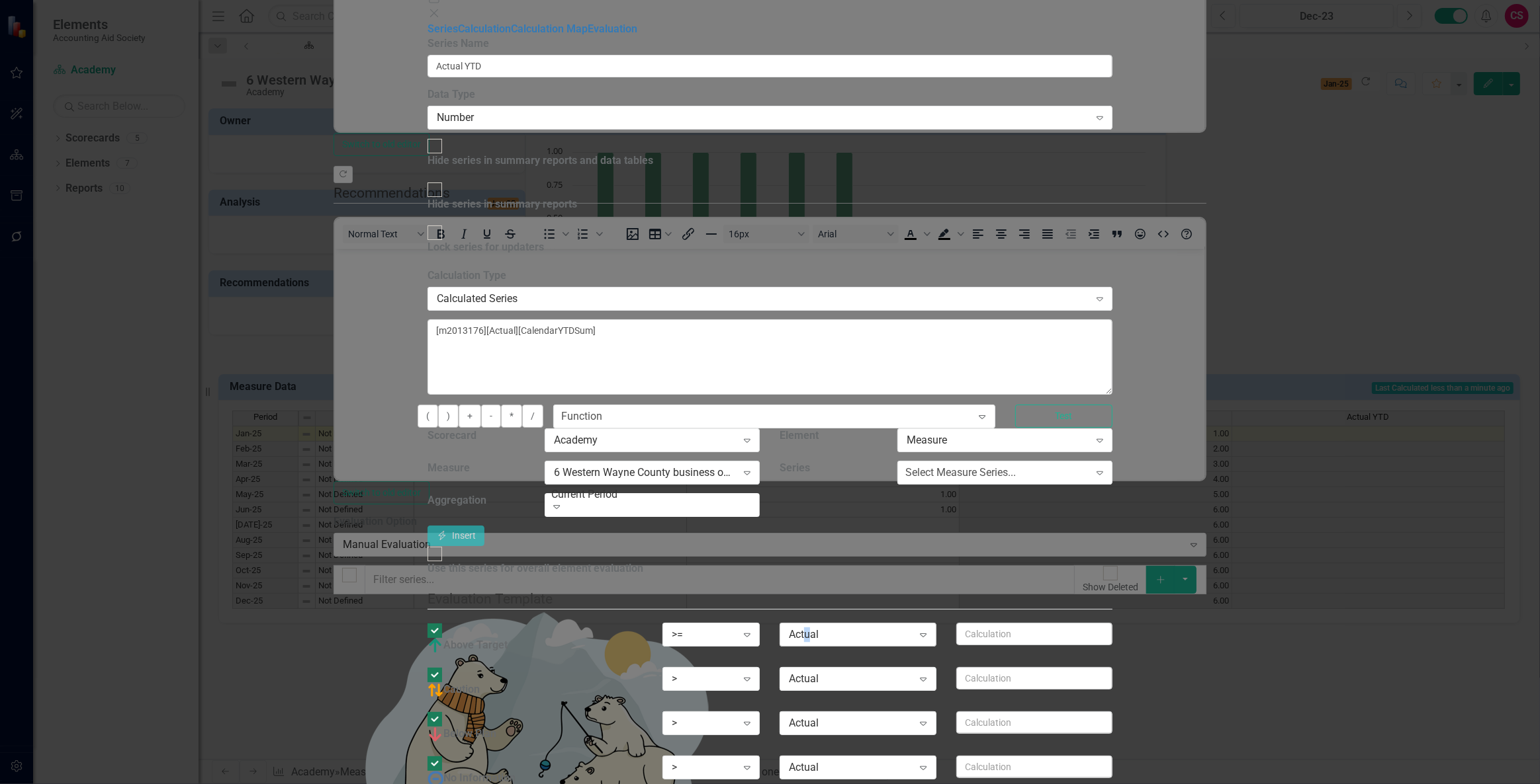
click at [912, 628] on div "Actual" at bounding box center [851, 636] width 123 height 15
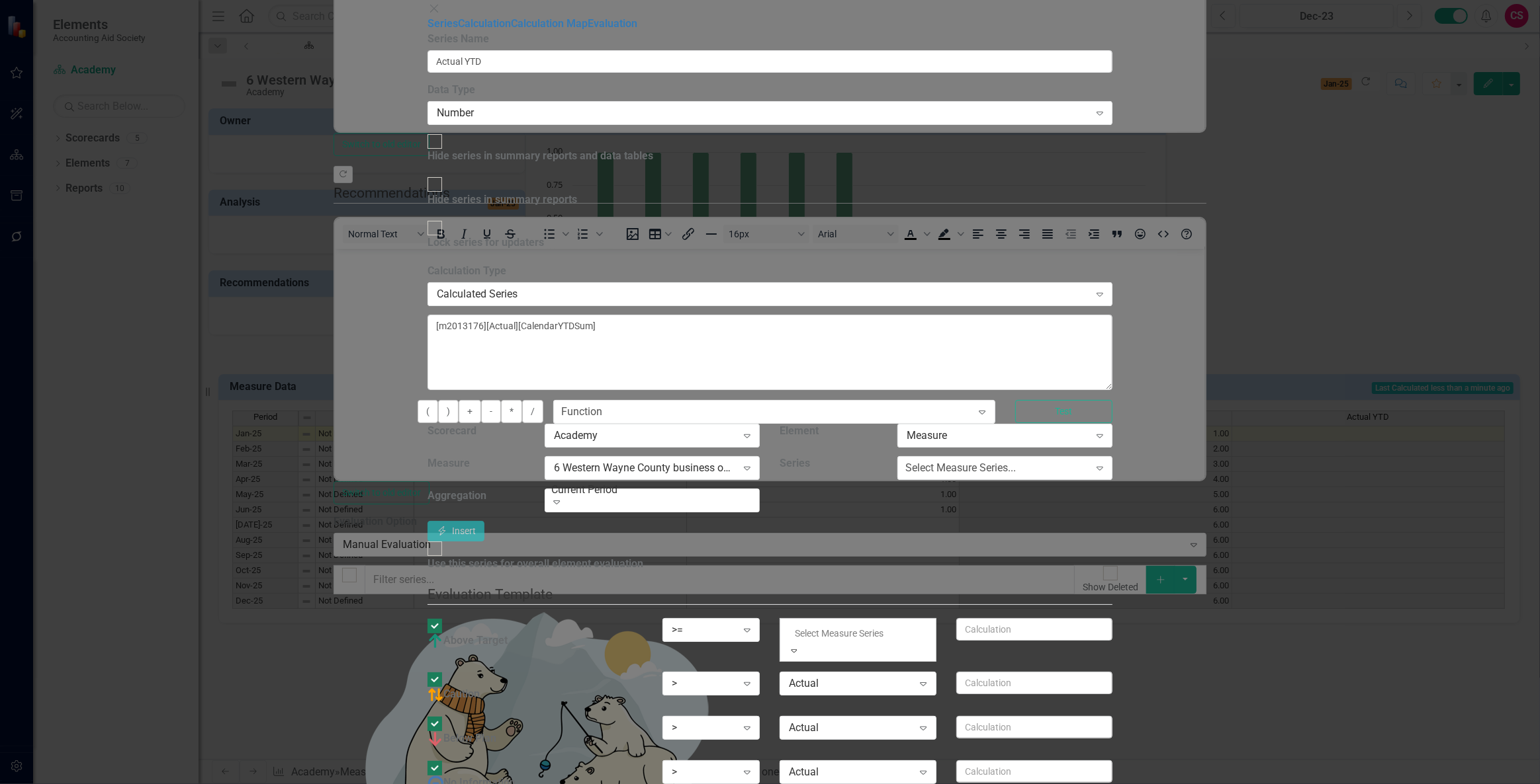
drag, startPoint x: 1097, startPoint y: 199, endPoint x: 963, endPoint y: 142, distance: 145.6
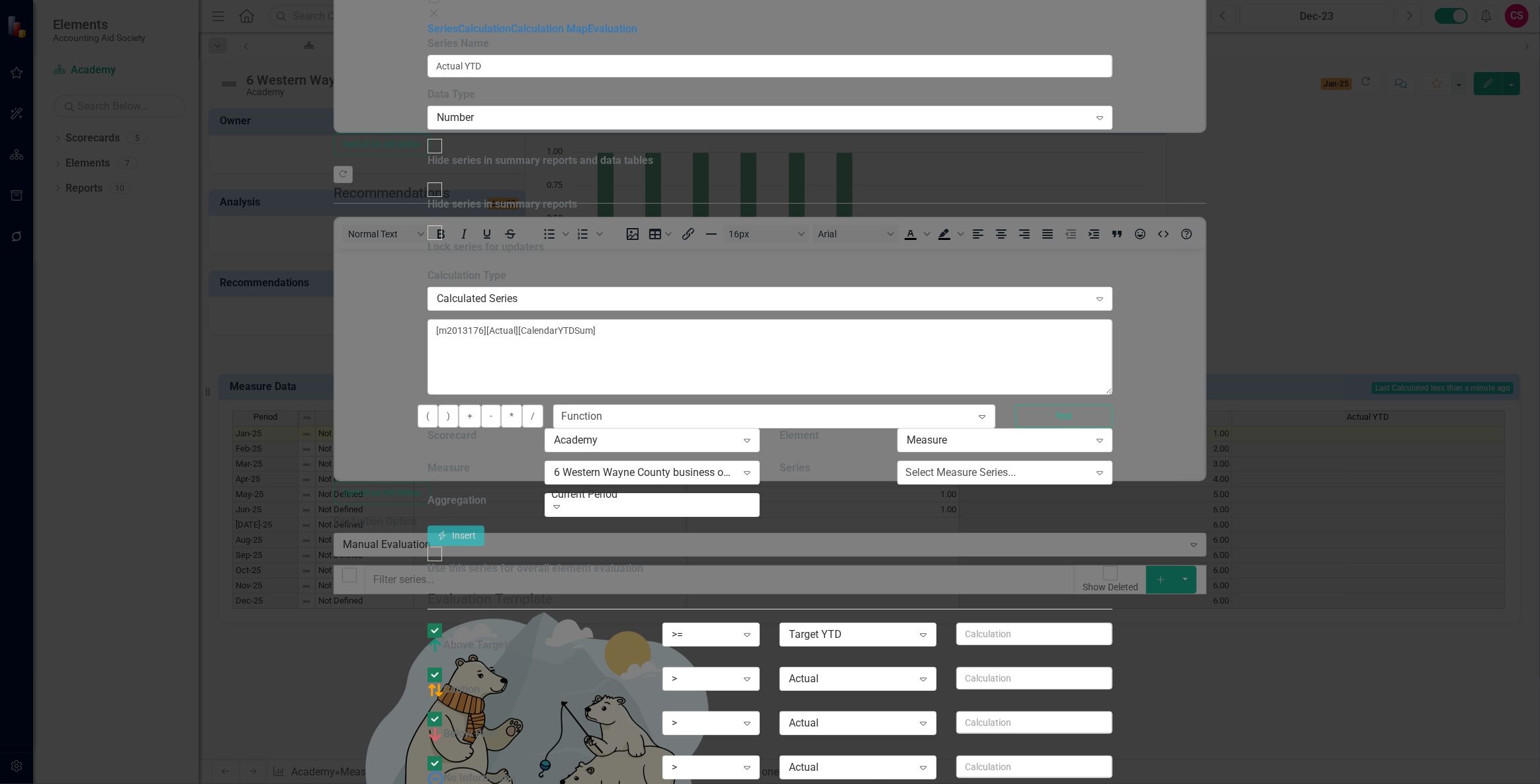
click at [736, 672] on div ">" at bounding box center [704, 680] width 65 height 15
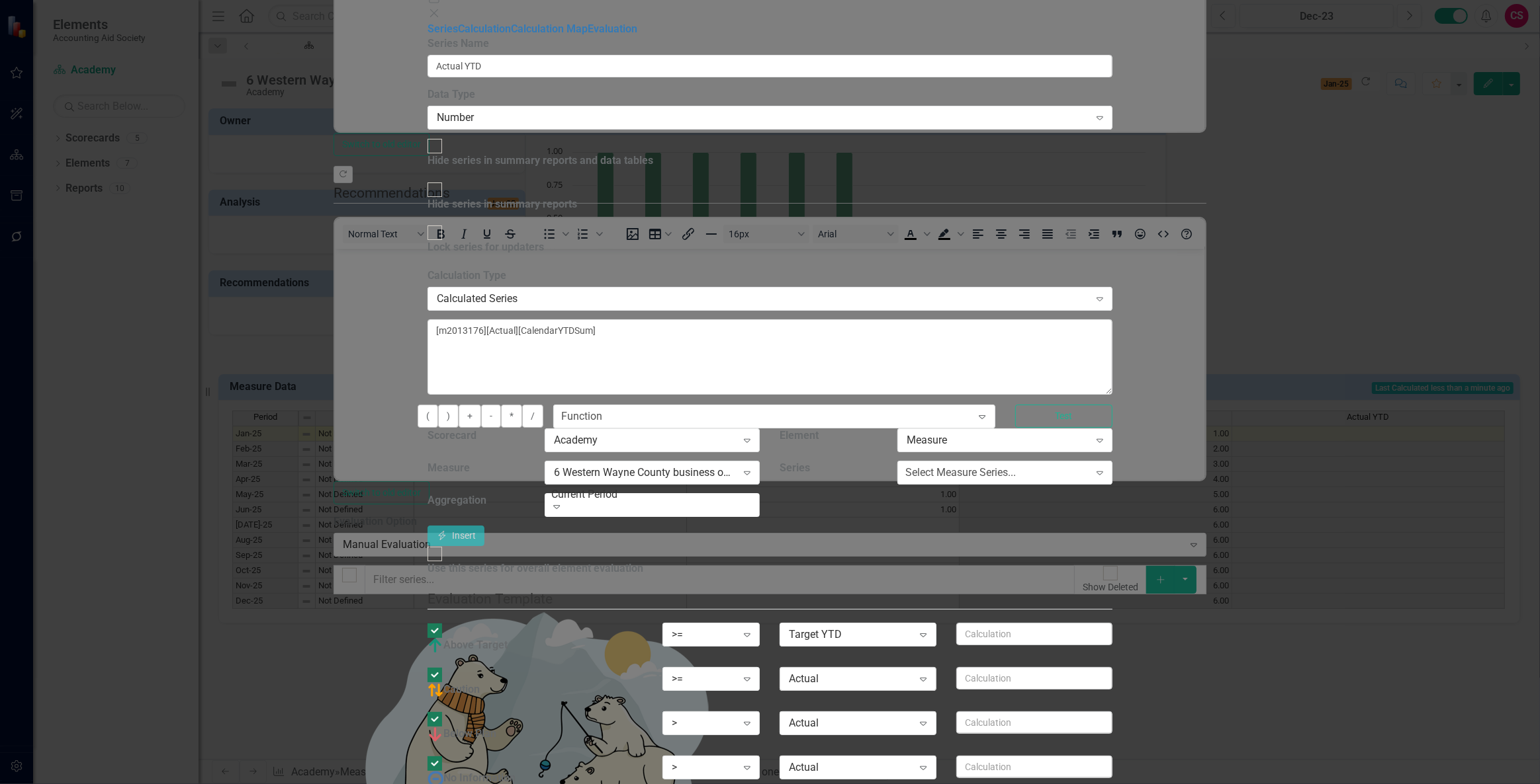
click at [912, 672] on div "Actual" at bounding box center [851, 680] width 123 height 15
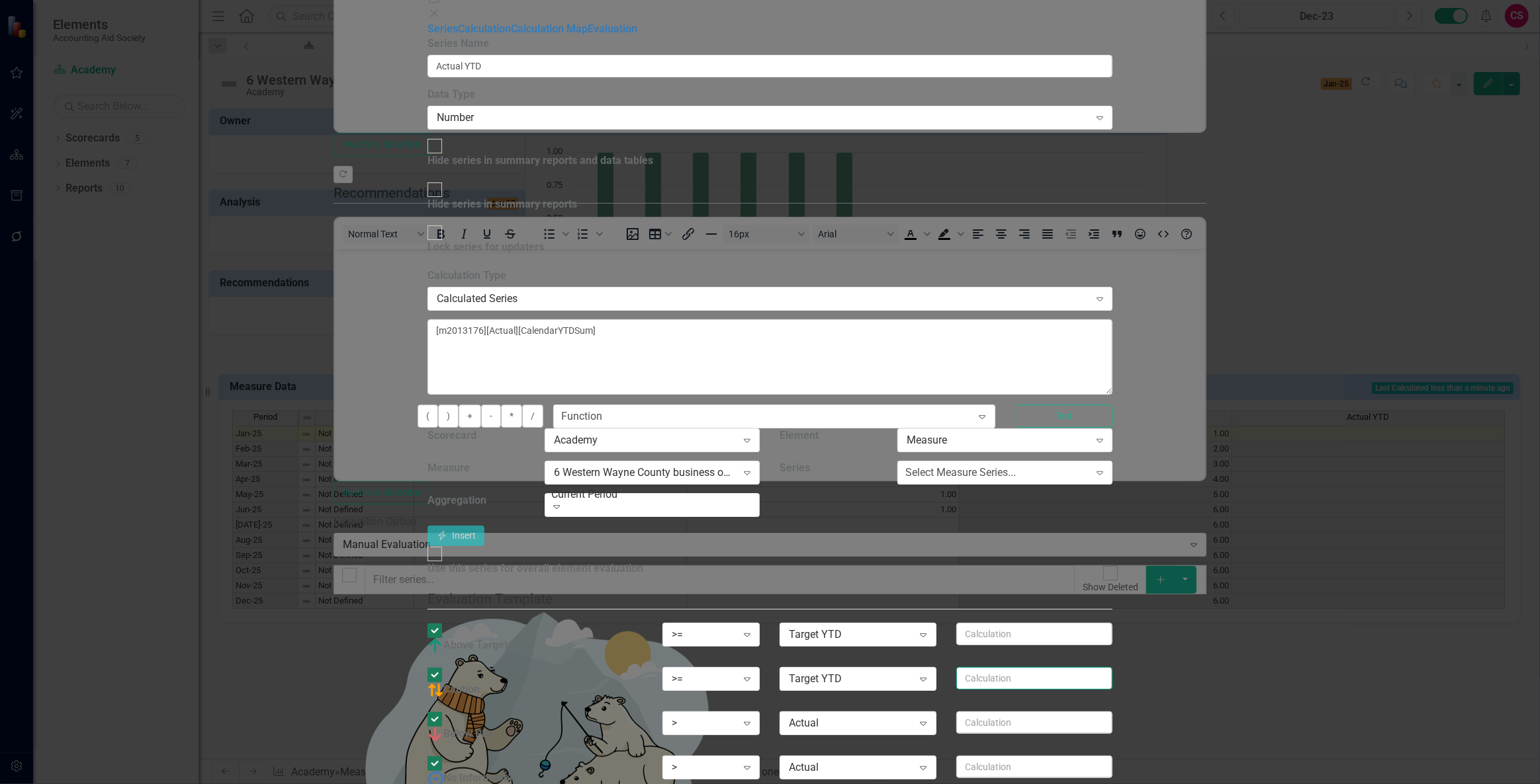
click at [1112, 668] on input "text" at bounding box center [1034, 679] width 156 height 23
type input "*.9"
click at [754, 719] on icon "Expand" at bounding box center [746, 724] width 13 height 11
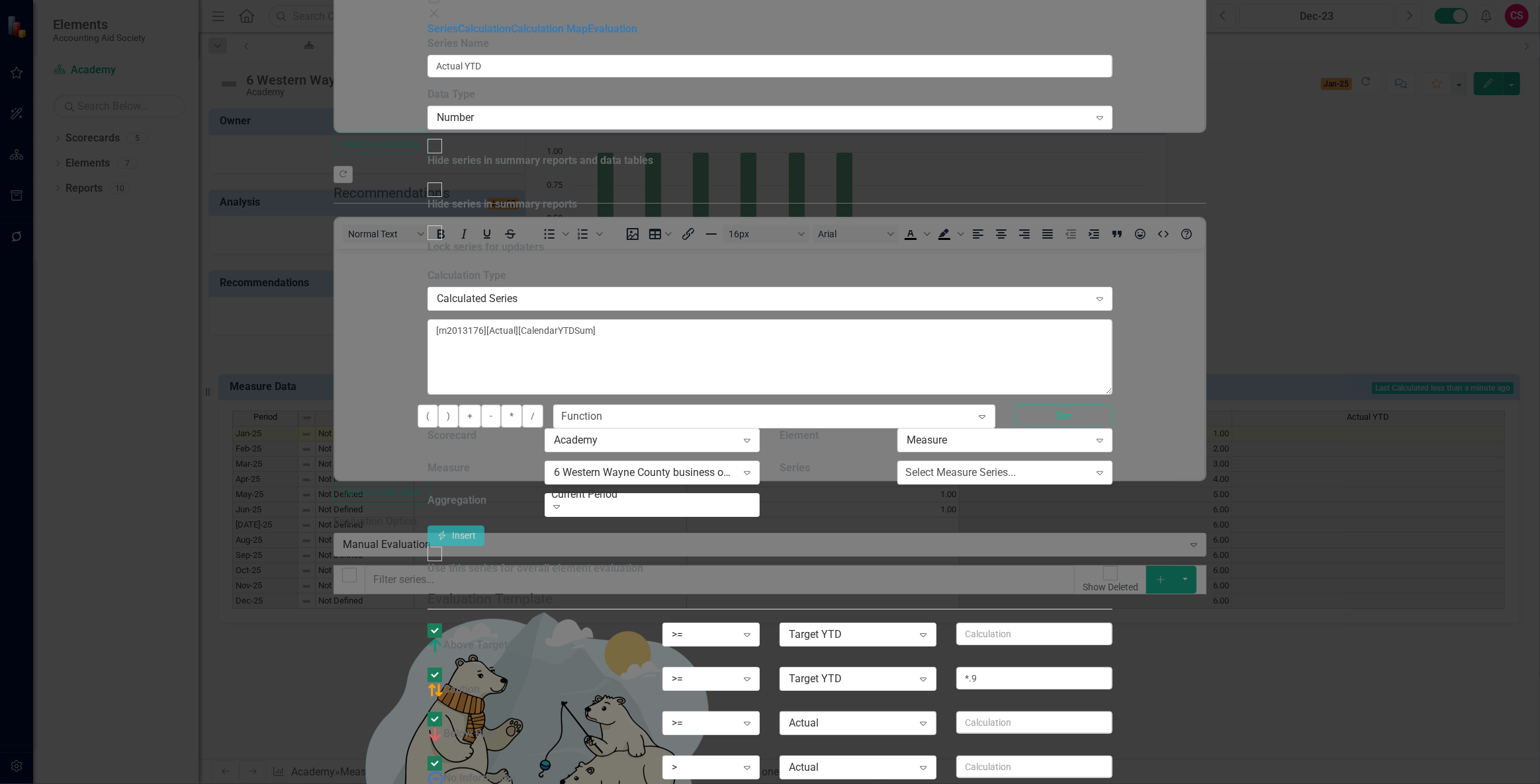
click at [912, 716] on div "Actual" at bounding box center [851, 724] width 123 height 15
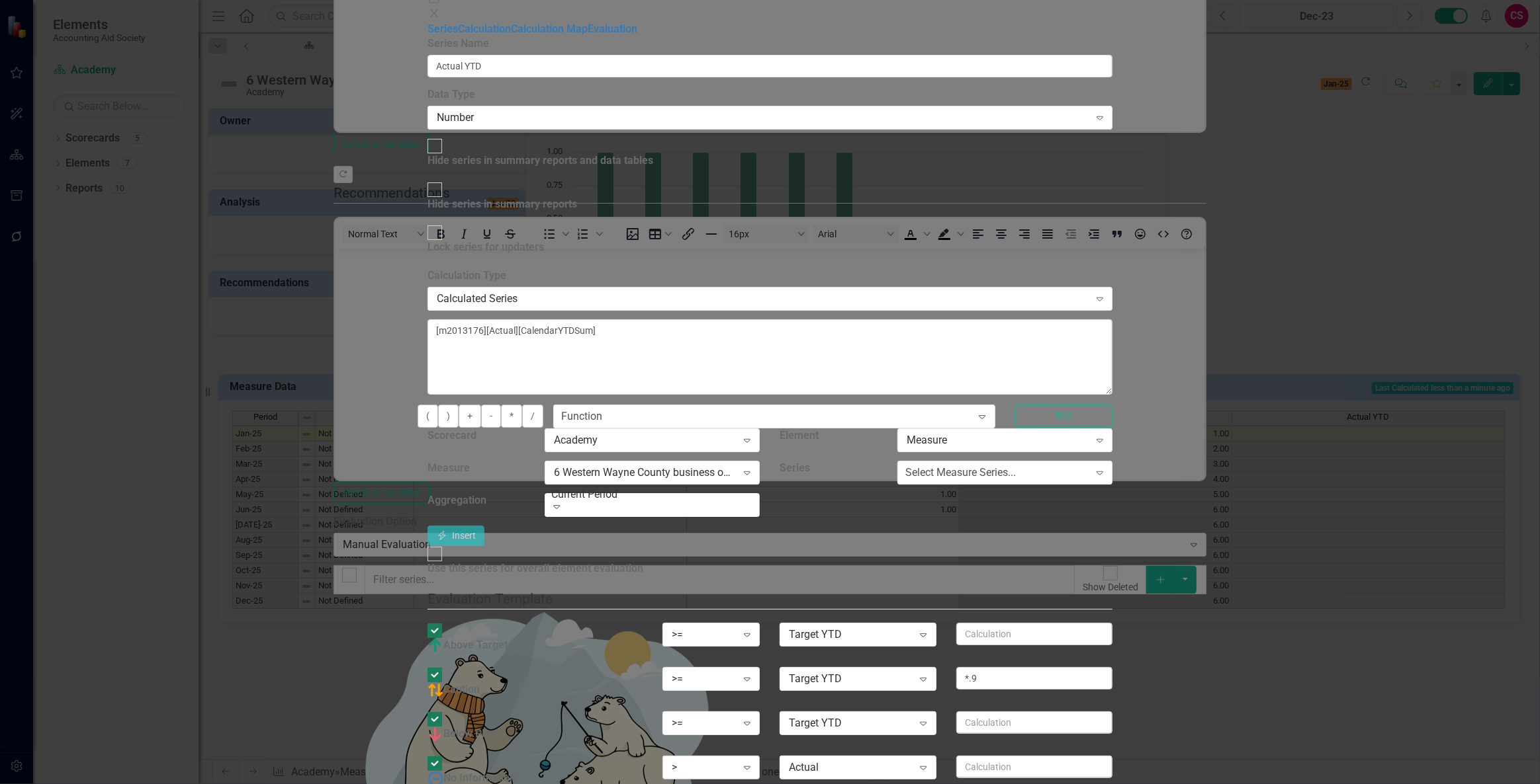
click at [736, 760] on div ">" at bounding box center [704, 768] width 65 height 15
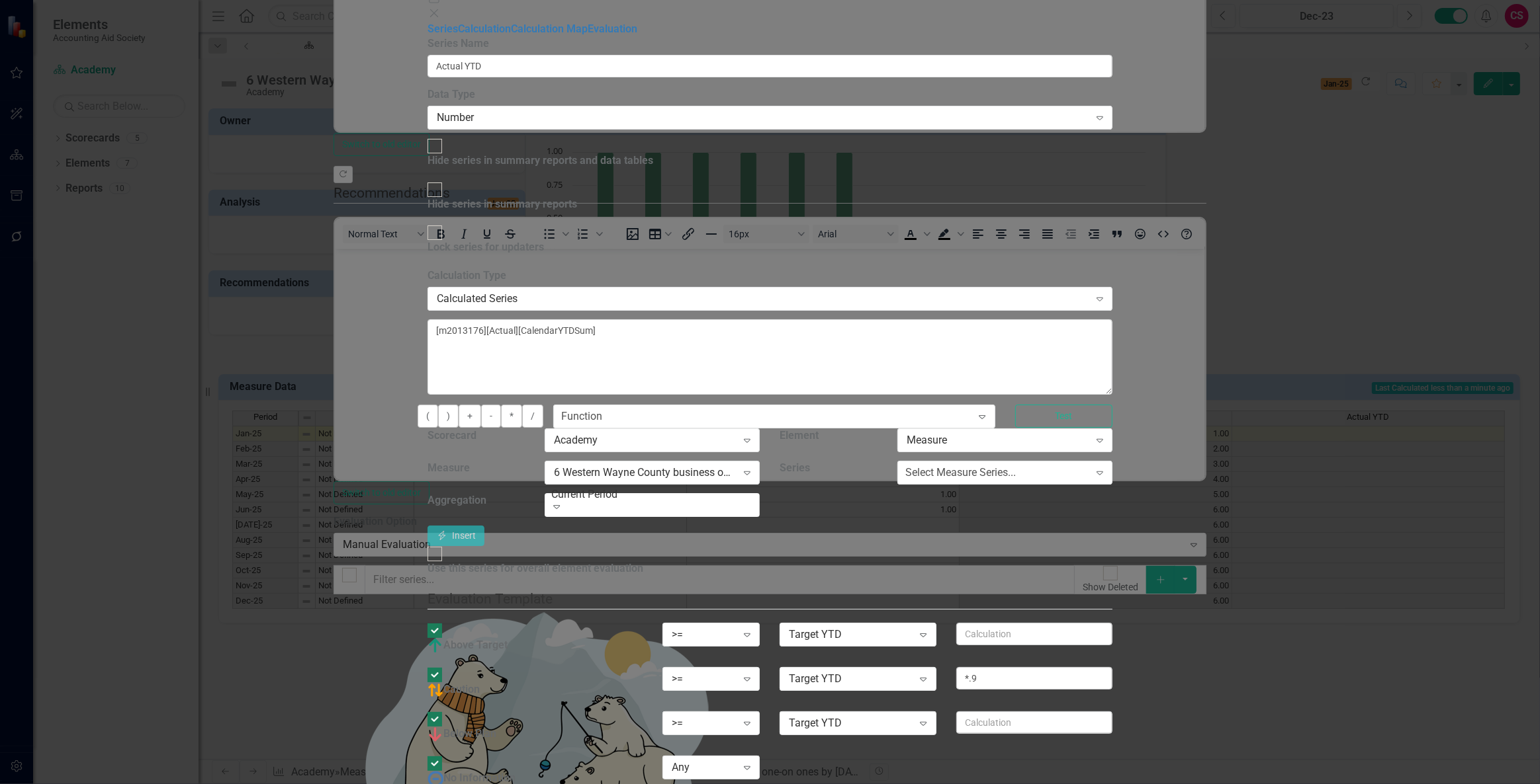
click at [671, 547] on div "Use this series for overall element evaluation Evaluation Template You can defi…" at bounding box center [769, 674] width 685 height 254
click at [643, 562] on div "Use this series for overall element evaluation" at bounding box center [535, 569] width 216 height 15
click at [445, 543] on input "Use this series for overall element evaluation" at bounding box center [434, 553] width 21 height 21
checkbox input "true"
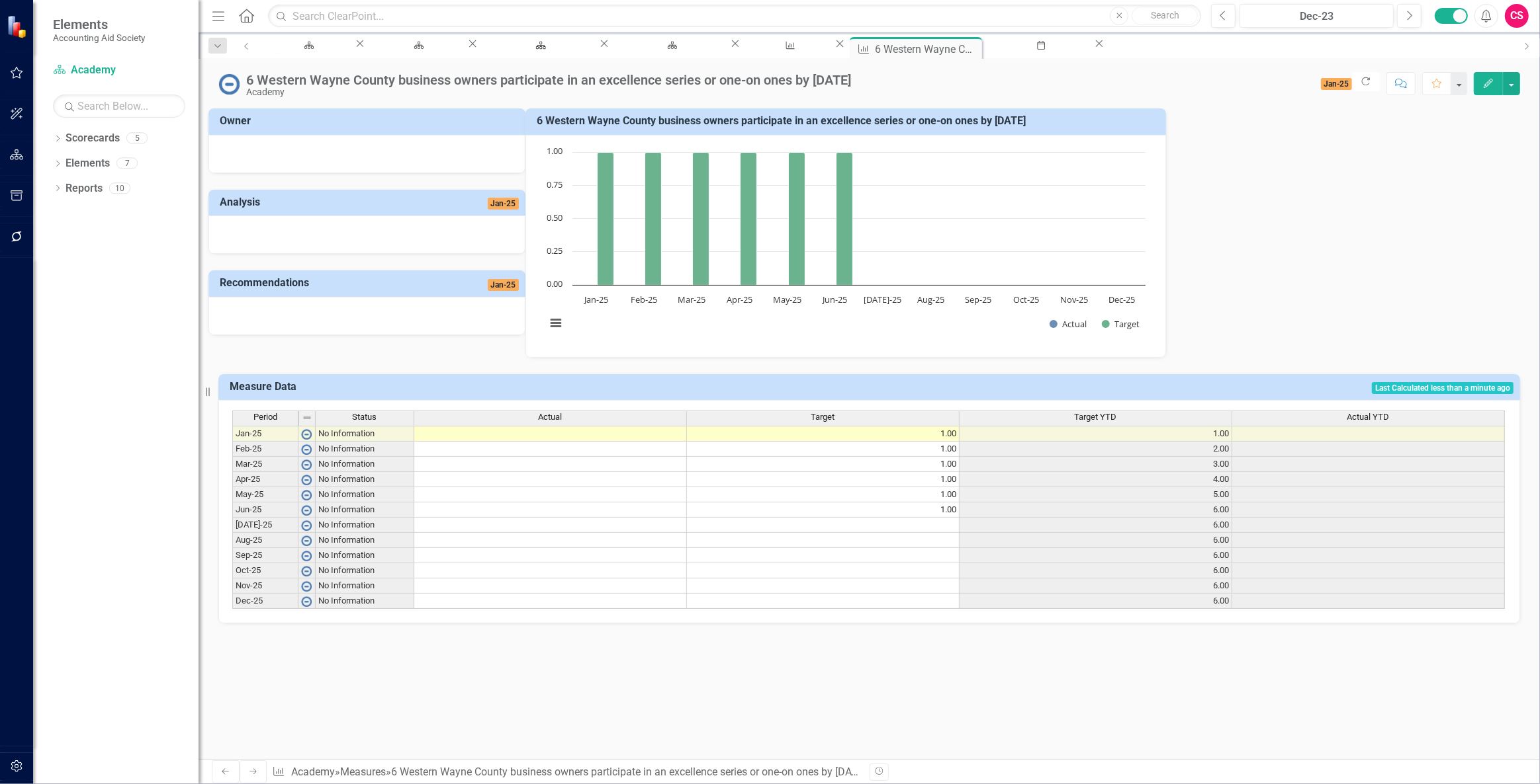
click at [542, 434] on td at bounding box center [551, 434] width 273 height 16
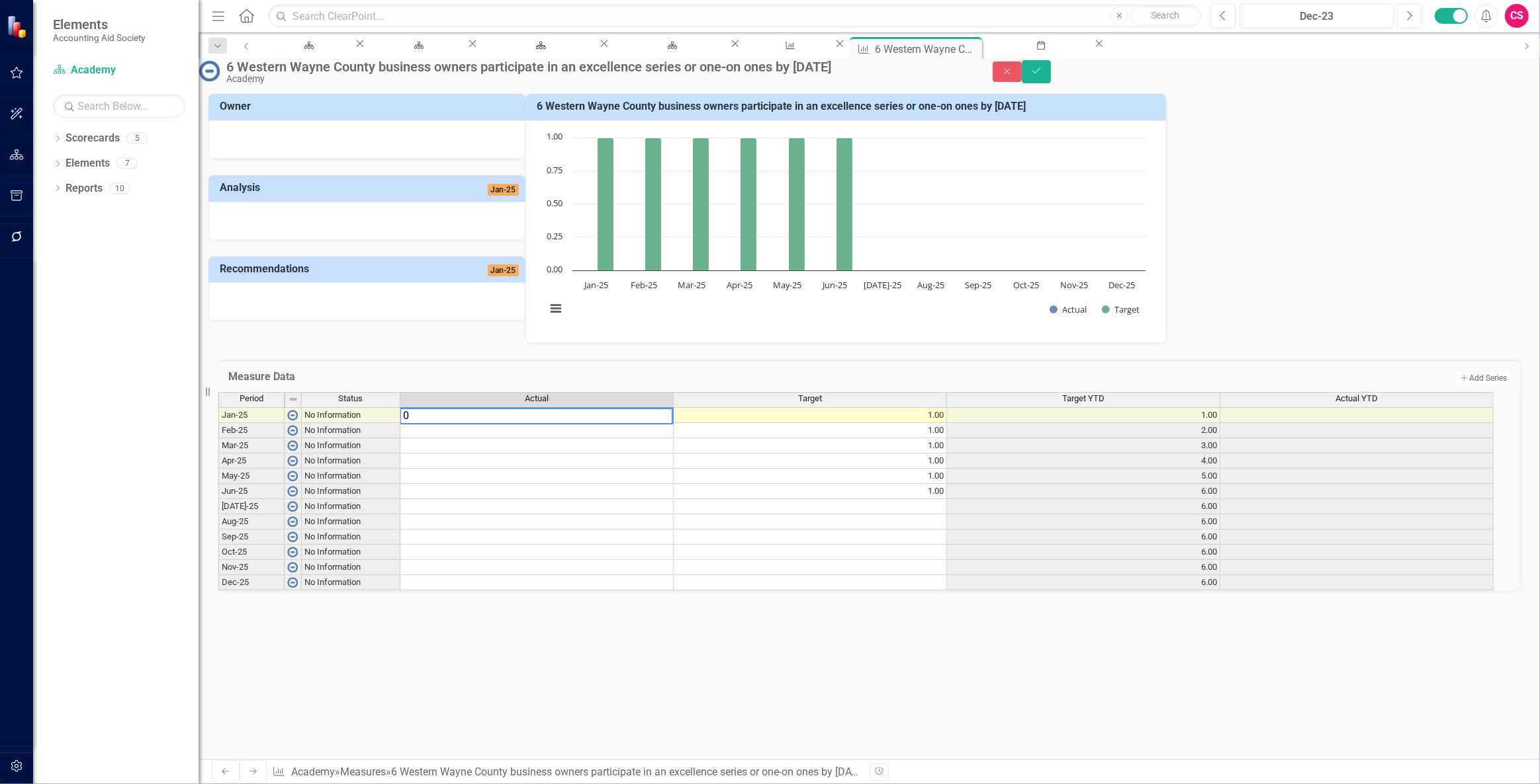
type textarea "0"
click at [536, 438] on td at bounding box center [537, 431] width 273 height 15
type textarea "2"
click at [539, 454] on td at bounding box center [537, 446] width 273 height 15
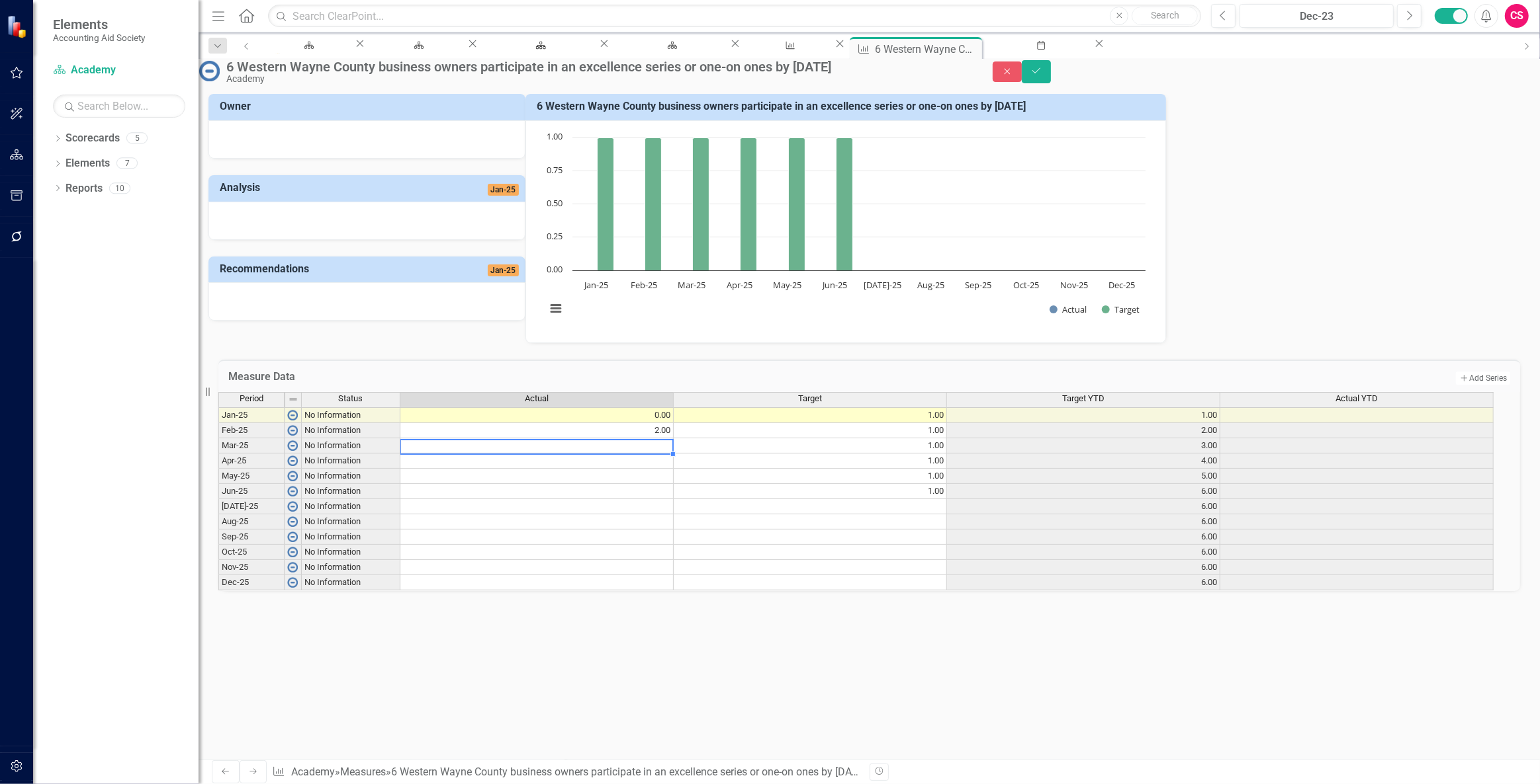
click at [539, 454] on td at bounding box center [537, 446] width 273 height 15
type textarea "1"
click at [550, 469] on td at bounding box center [537, 461] width 273 height 15
click at [554, 469] on td at bounding box center [537, 461] width 273 height 15
type textarea "1"
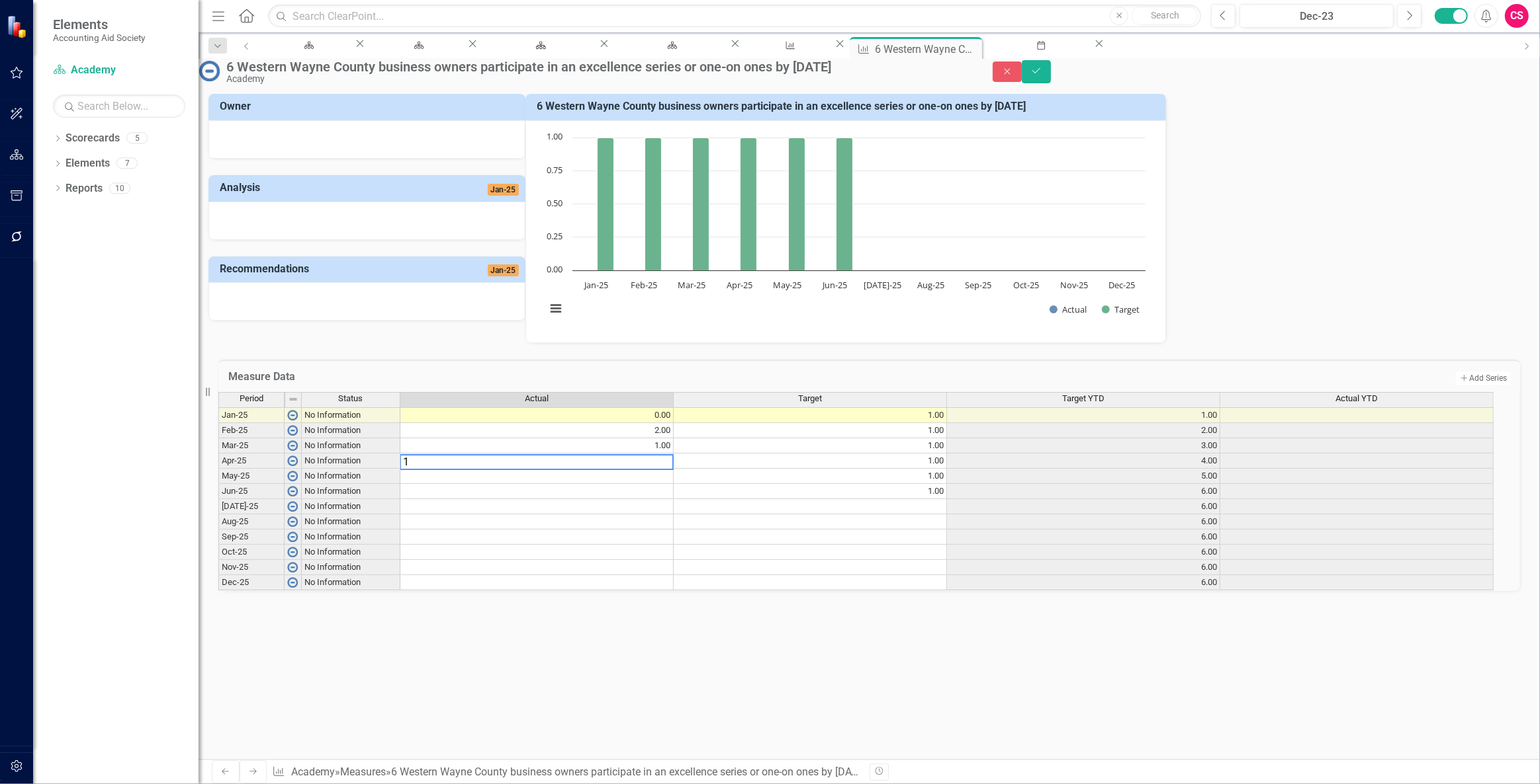
click at [219, 509] on div "Period Status Actual Target Target YTD Actual YTD Jan-25 No Information 0.00 1.…" at bounding box center [219, 491] width 0 height 199
click at [555, 484] on td at bounding box center [537, 476] width 273 height 15
type textarea "1"
click at [568, 499] on td at bounding box center [537, 492] width 273 height 15
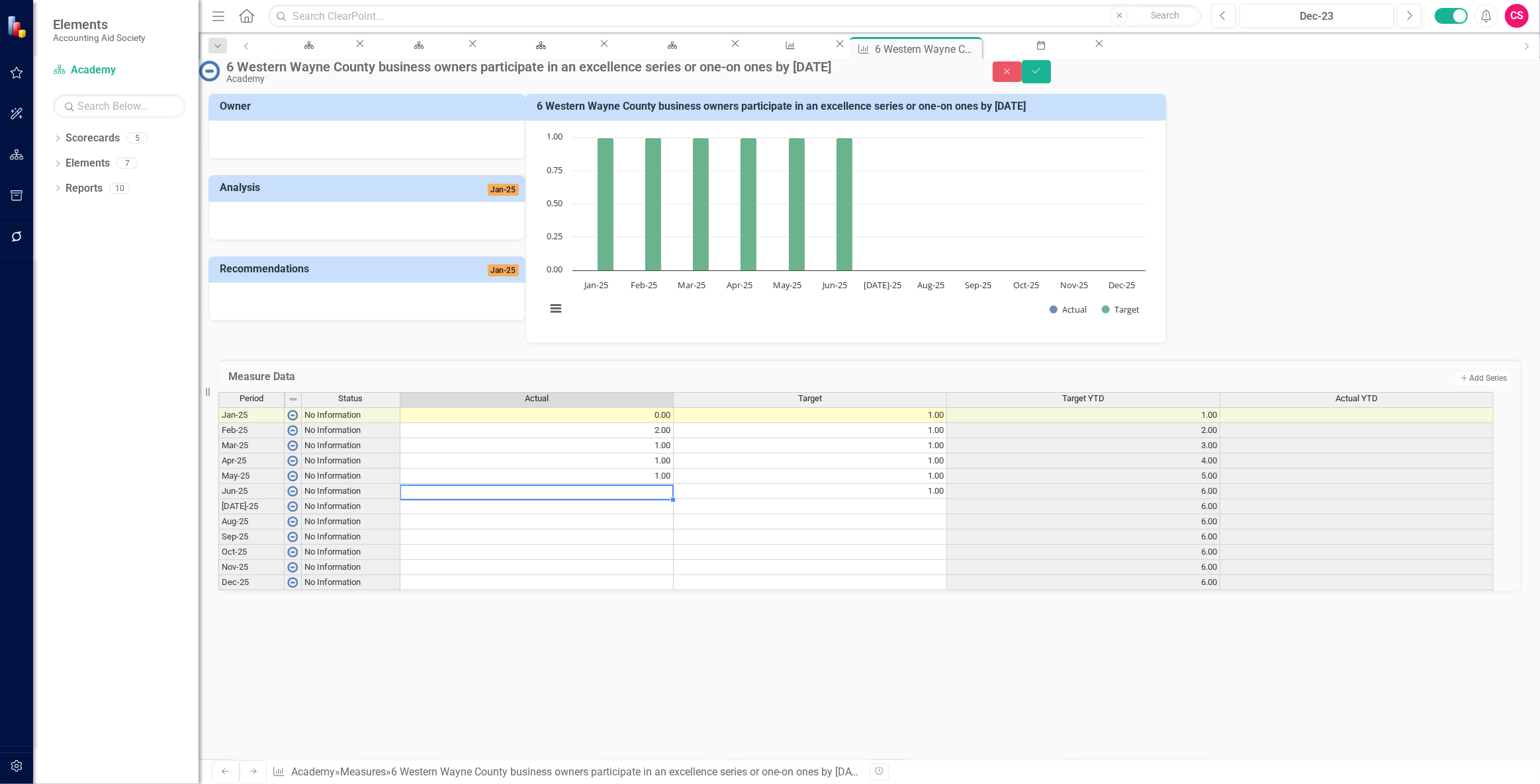
click at [568, 499] on td at bounding box center [537, 492] width 273 height 15
type textarea "1"
click at [647, 545] on td at bounding box center [537, 537] width 273 height 15
click at [1042, 75] on icon "Save" at bounding box center [1037, 71] width 12 height 9
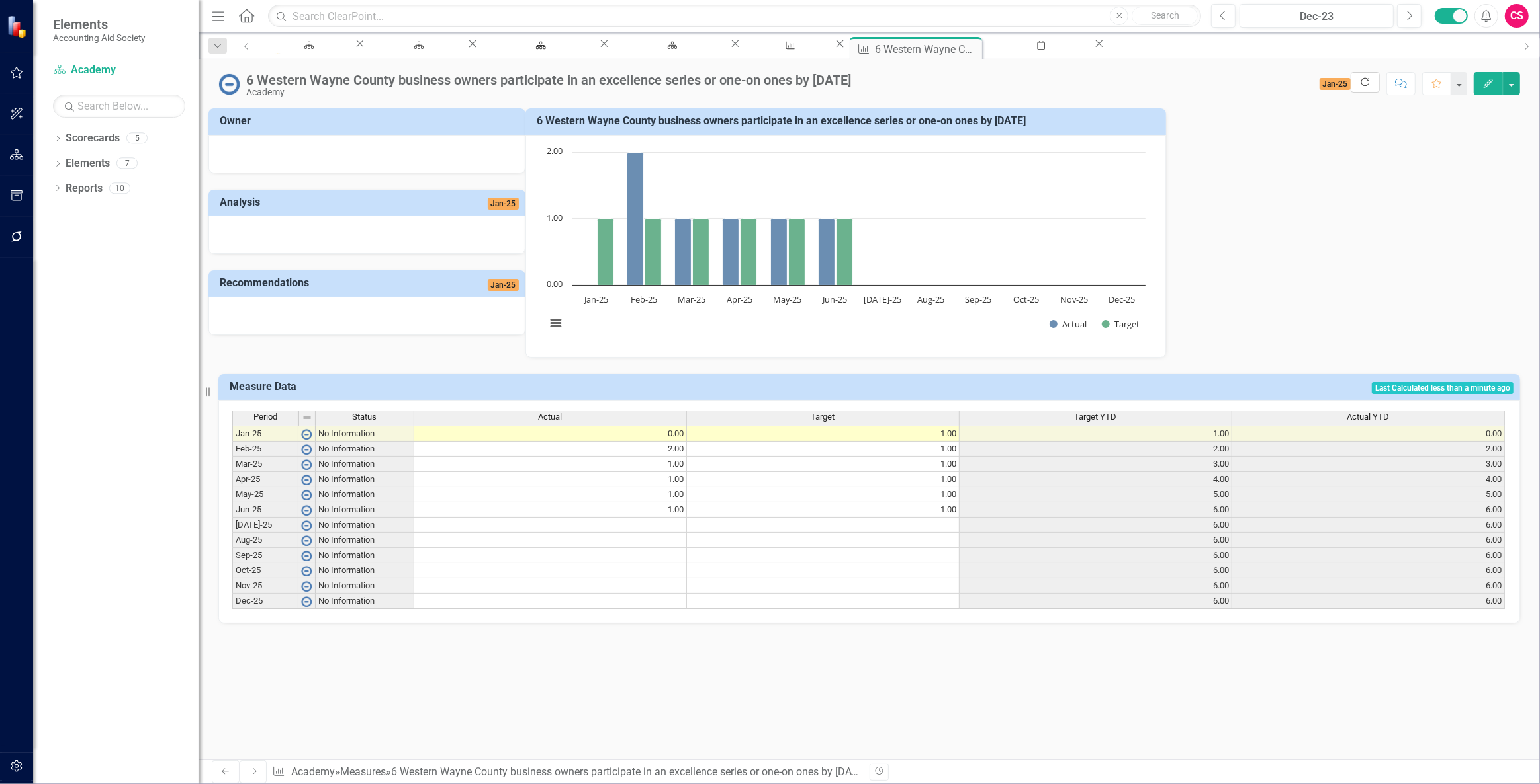
click at [1356, 84] on button "Refresh" at bounding box center [1365, 82] width 29 height 21
click at [651, 501] on td "1.00" at bounding box center [551, 495] width 273 height 15
click at [668, 515] on td "1.00" at bounding box center [551, 510] width 273 height 15
click at [836, 506] on td "1.00" at bounding box center [823, 510] width 273 height 15
click at [1022, 516] on td "6.00" at bounding box center [1096, 510] width 273 height 15
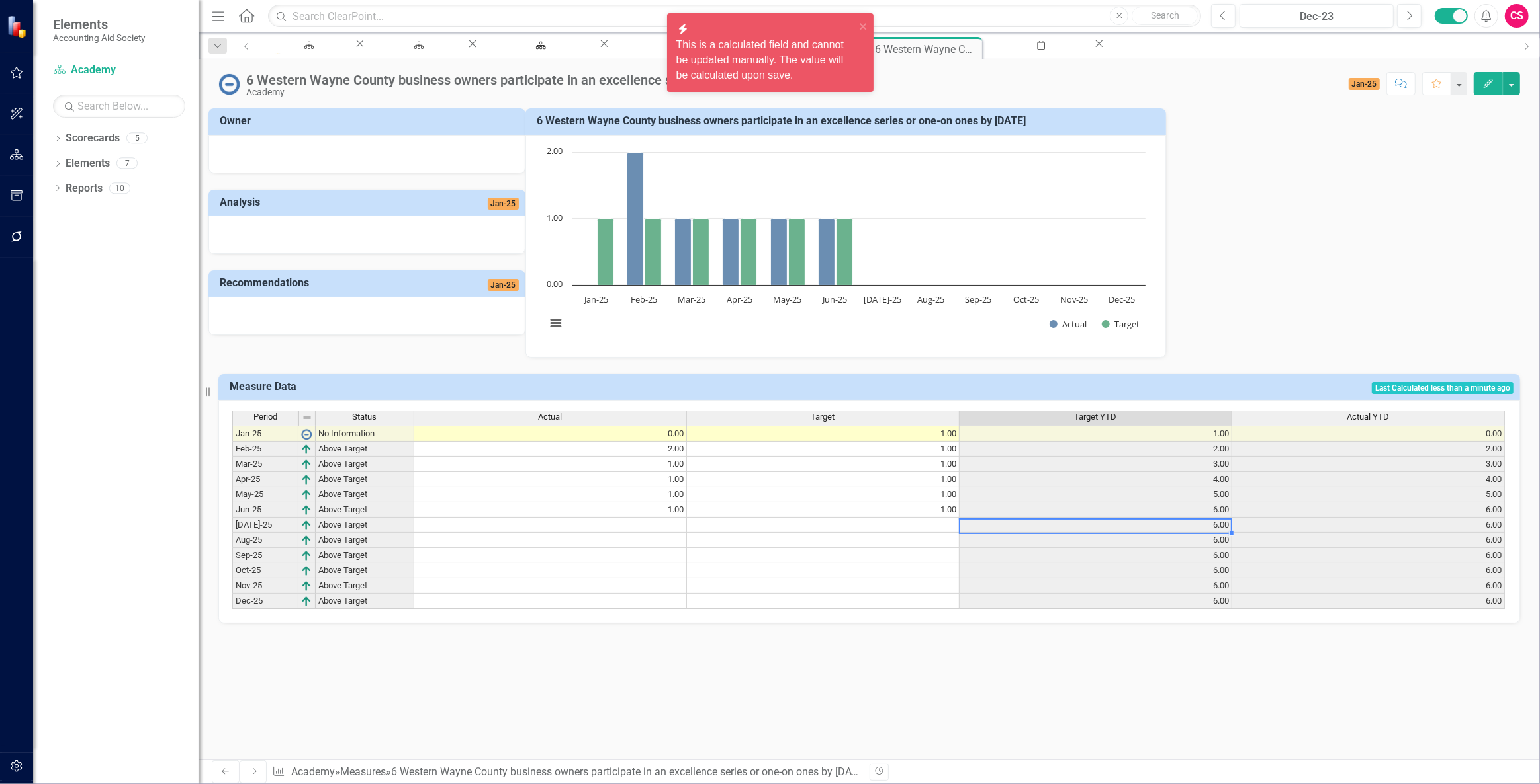
click at [1141, 528] on td "6.00" at bounding box center [1096, 525] width 273 height 15
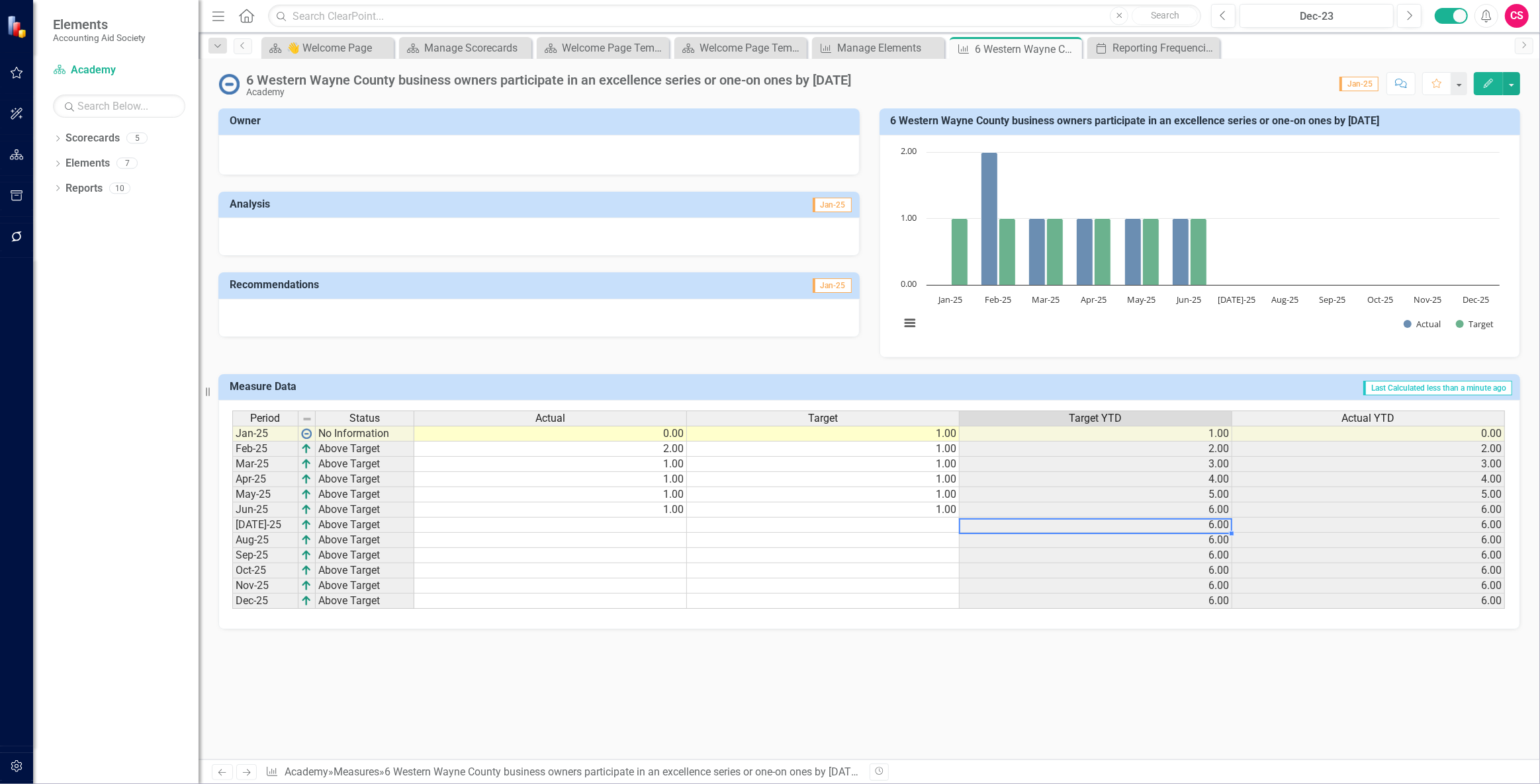
click at [1296, 421] on div "Actual YTD" at bounding box center [1368, 418] width 272 height 14
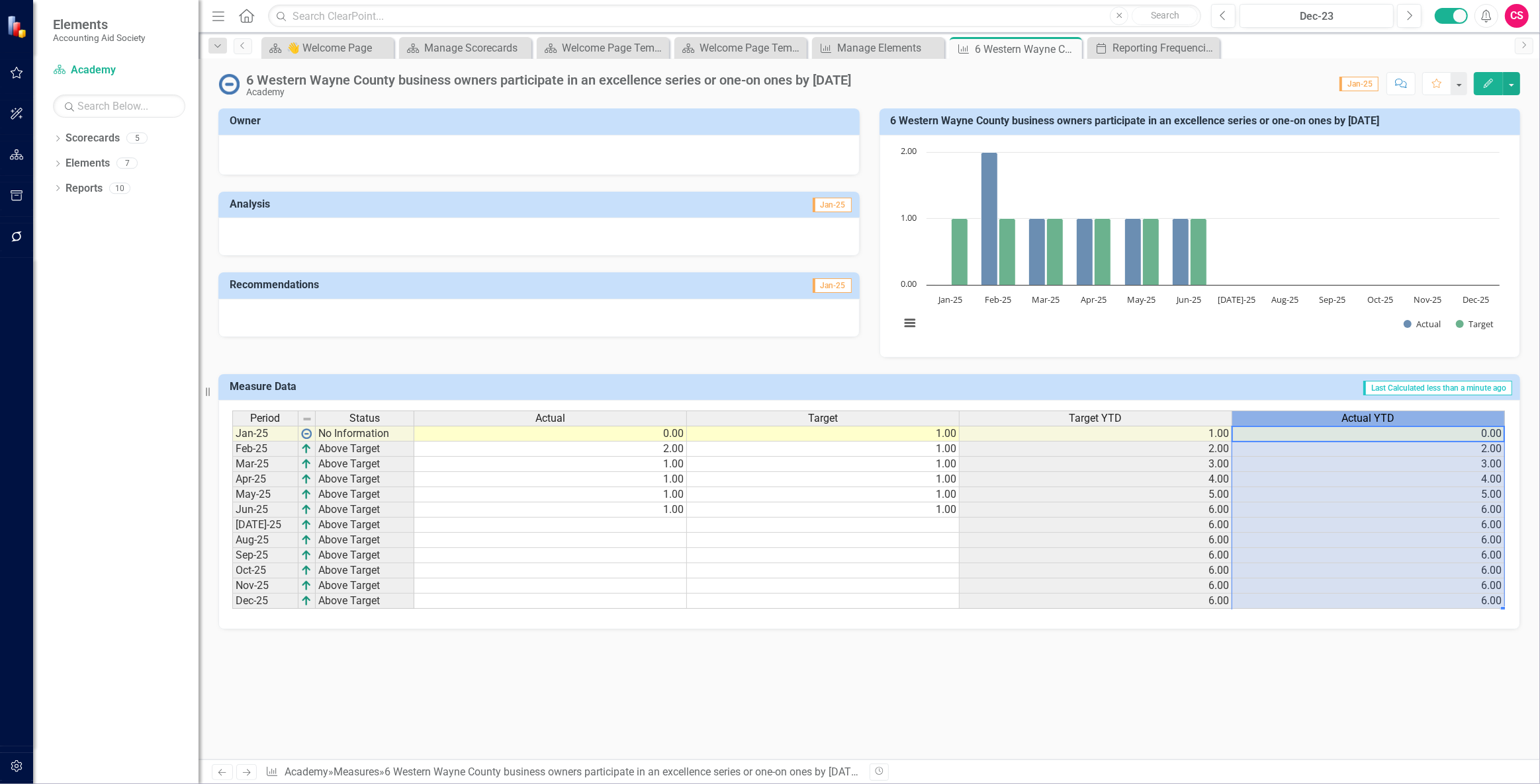
click at [1296, 421] on div "Actual YTD" at bounding box center [1368, 418] width 272 height 14
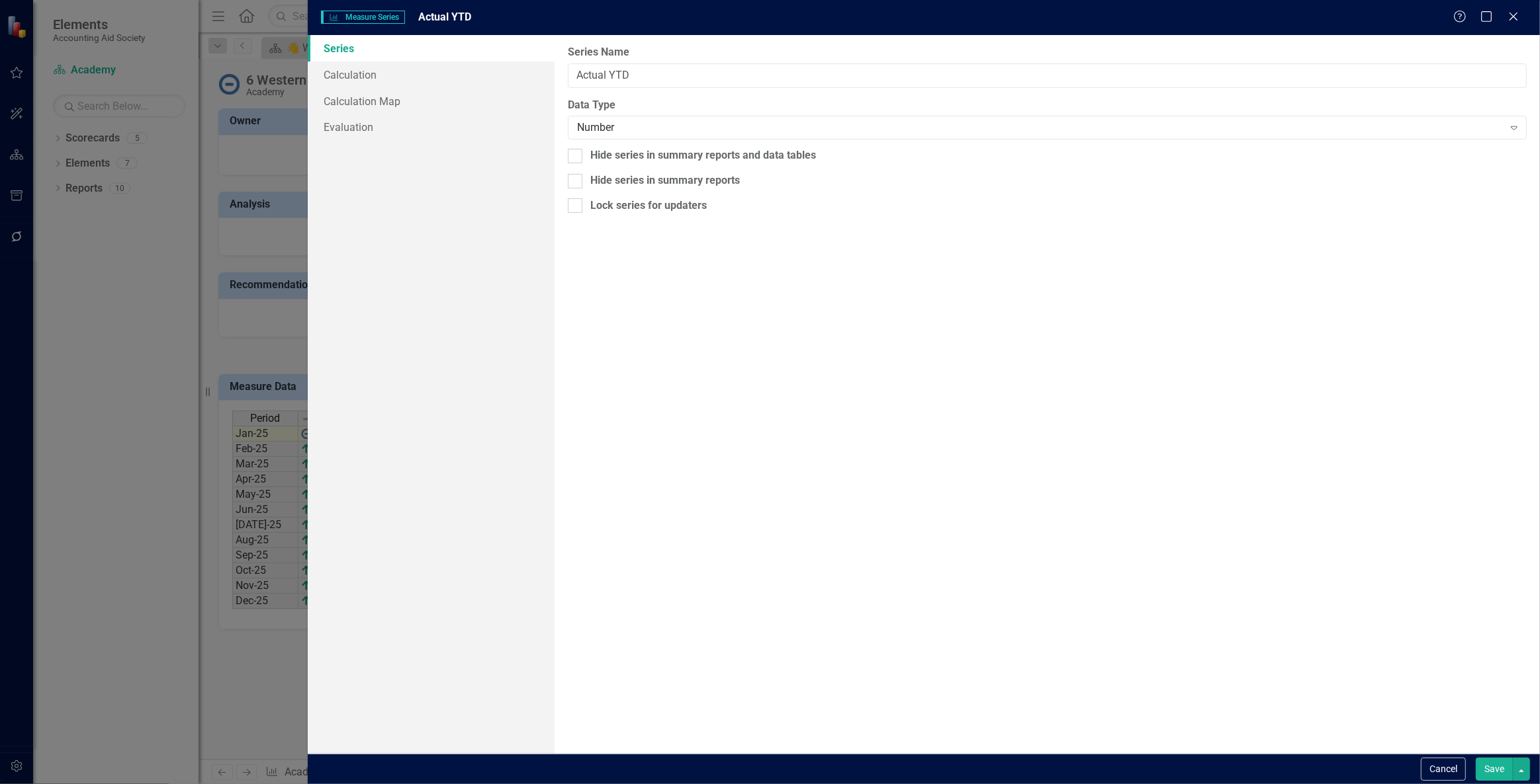
type input "Actual YTD"
click at [411, 137] on link "Evaluation" at bounding box center [430, 126] width 246 height 27
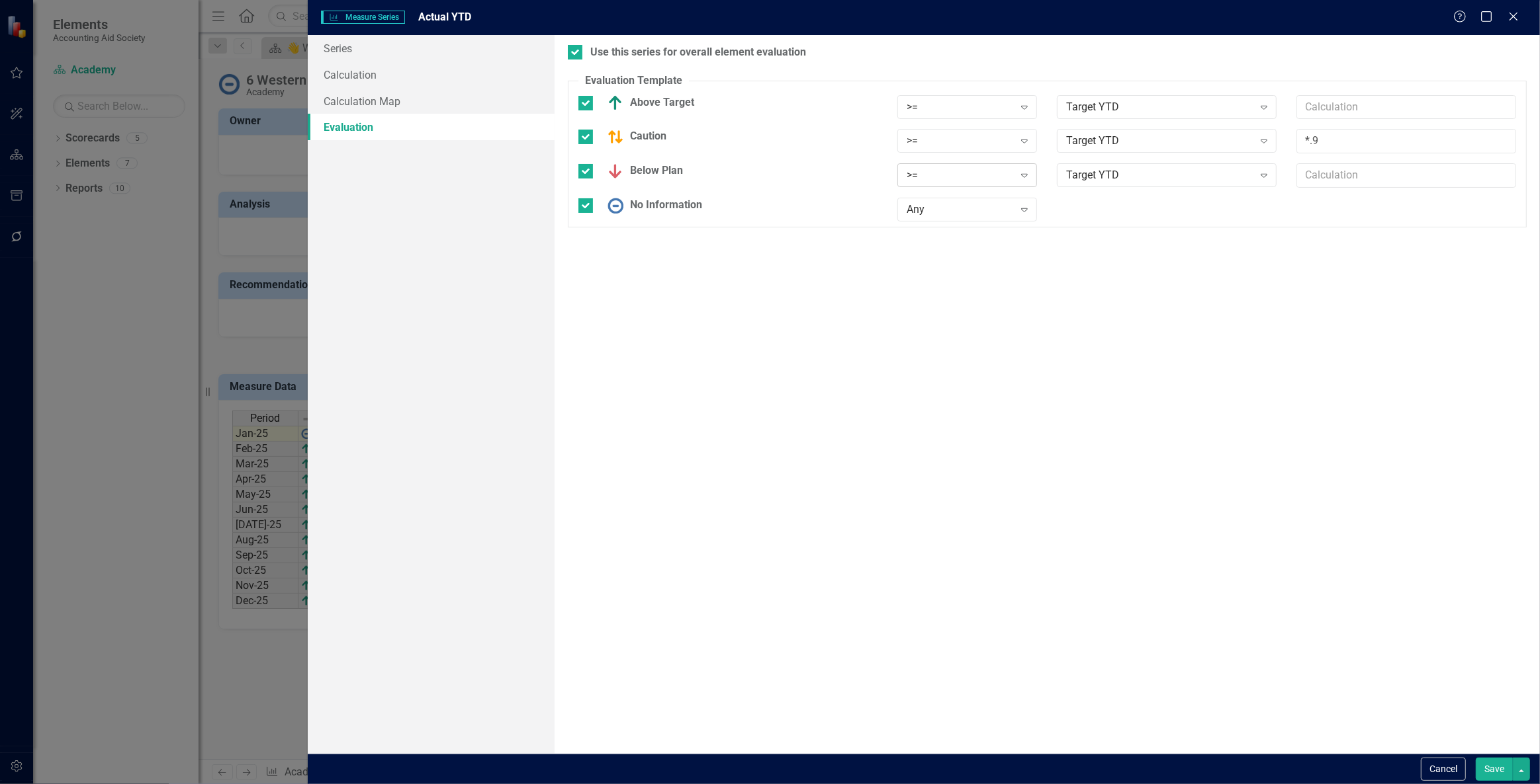
click at [939, 179] on div ">=" at bounding box center [960, 176] width 107 height 15
click at [953, 266] on div "<=" at bounding box center [970, 263] width 119 height 15
click at [1344, 169] on input "text" at bounding box center [1406, 176] width 219 height 24
click at [958, 183] on div "<= Expand" at bounding box center [966, 175] width 139 height 24
click at [957, 241] on div "<" at bounding box center [970, 242] width 119 height 15
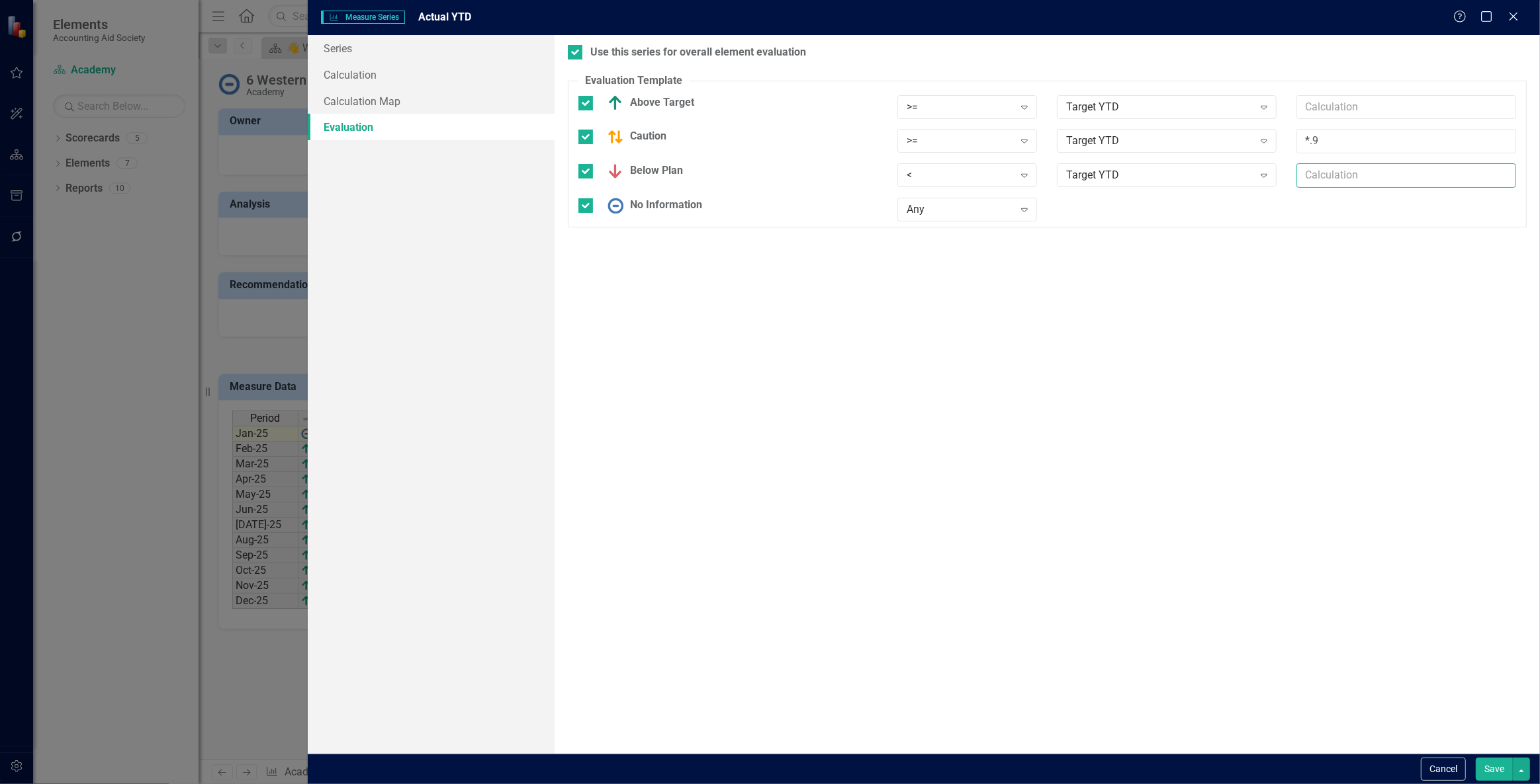
click at [1340, 177] on input "text" at bounding box center [1406, 176] width 219 height 24
type input "*.9"
click at [1491, 774] on button "Save" at bounding box center [1494, 770] width 37 height 23
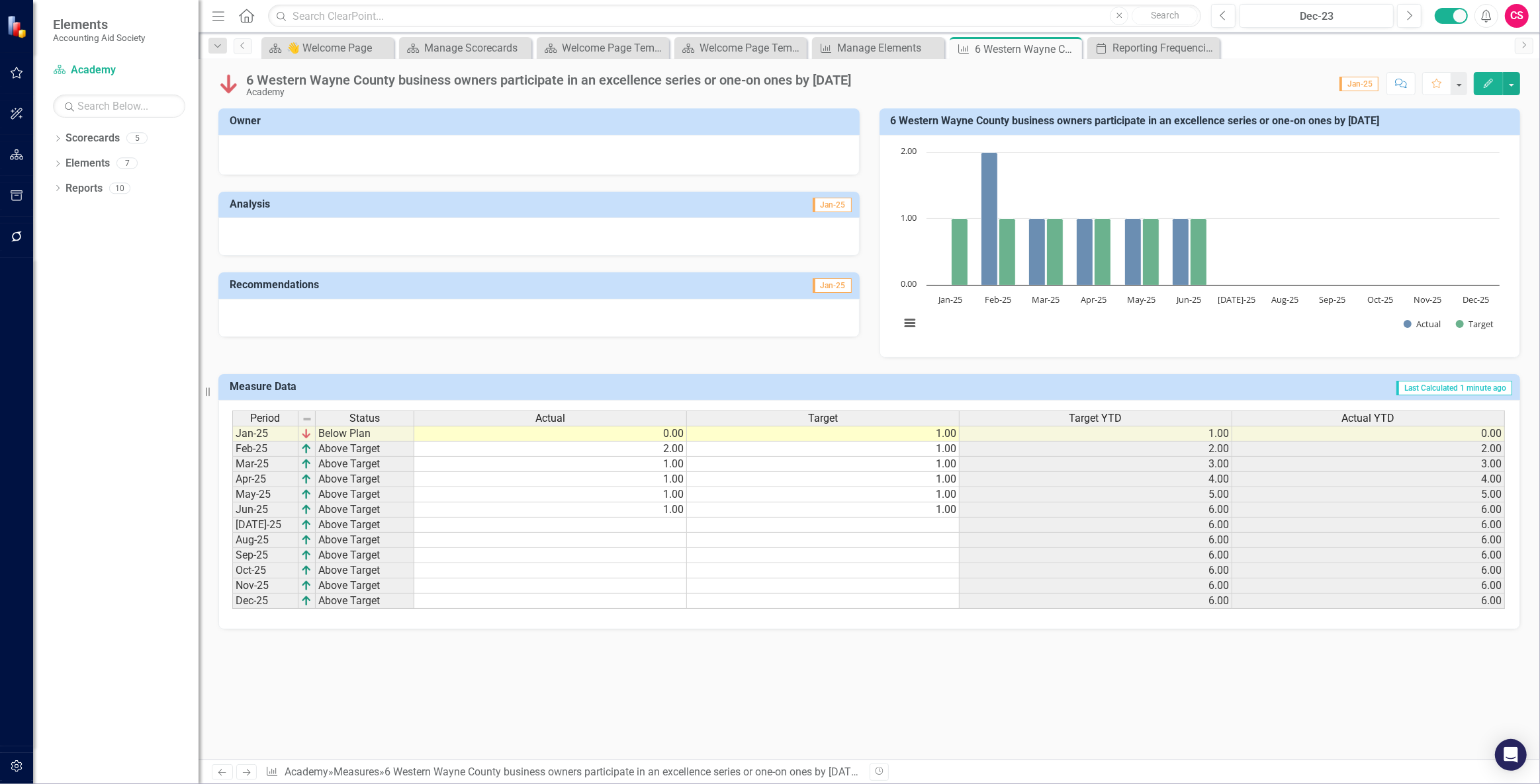
click at [637, 446] on td "2.00" at bounding box center [551, 449] width 273 height 15
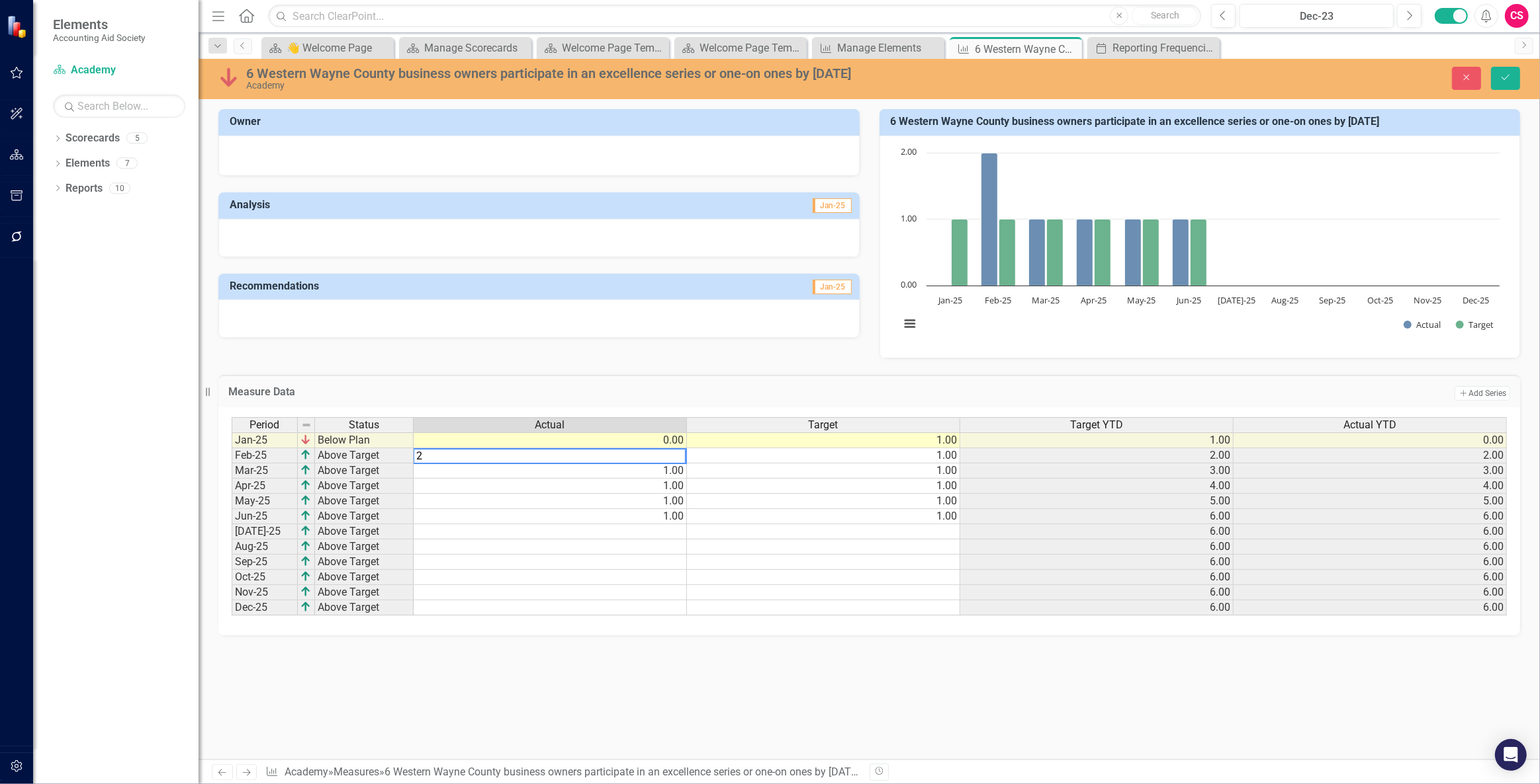
drag, startPoint x: 618, startPoint y: 454, endPoint x: 417, endPoint y: 459, distance: 201.1
click at [420, 459] on textarea "2" at bounding box center [549, 456] width 273 height 16
drag, startPoint x: 452, startPoint y: 451, endPoint x: 357, endPoint y: 448, distance: 95.0
click at [357, 448] on div "Period Status Actual Target Target YTD Actual YTD Jan-25 Below Plan 0.00 1.00 1…" at bounding box center [869, 517] width 1275 height 199
type textarea "1"
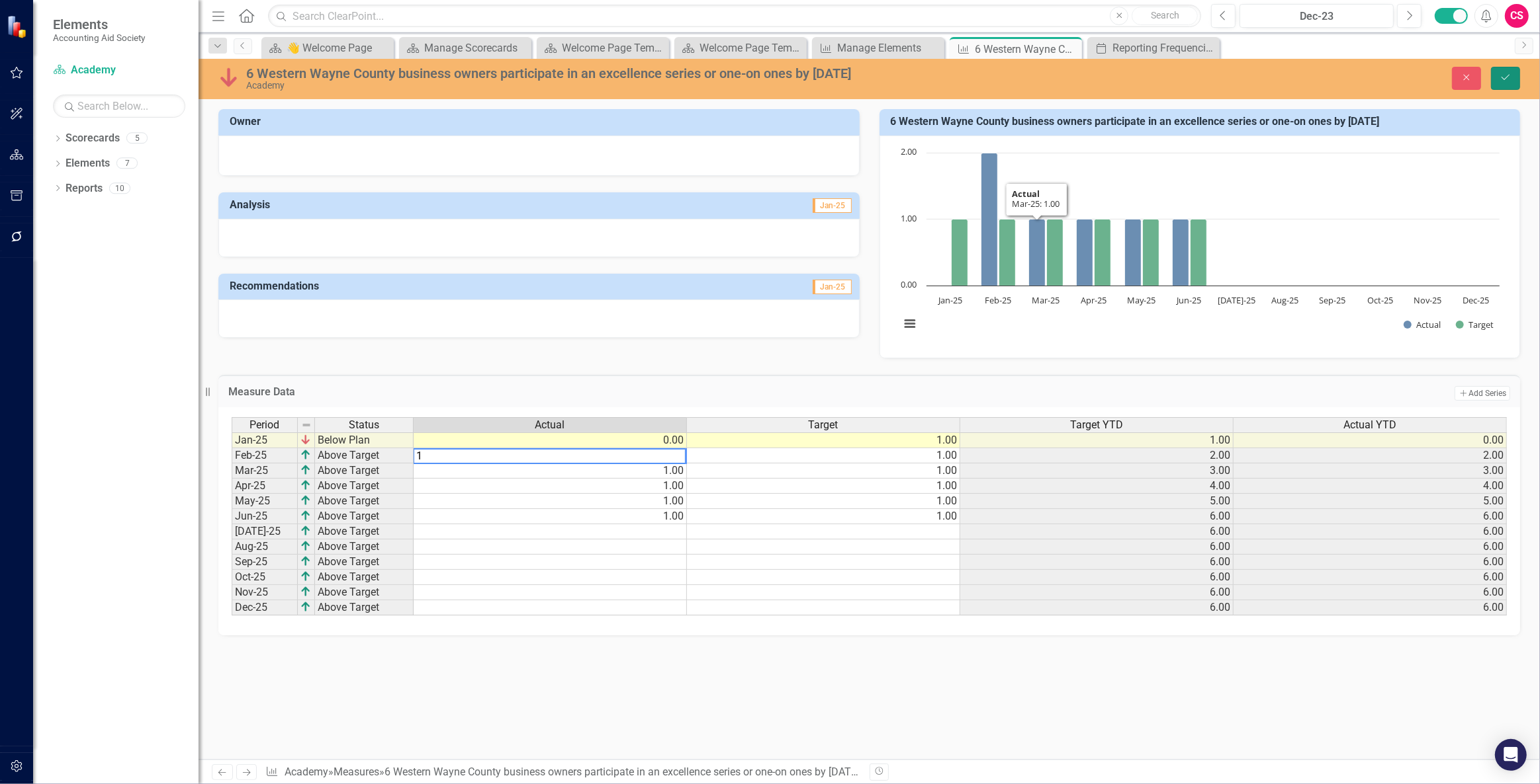
click at [1512, 81] on button "Save" at bounding box center [1505, 78] width 29 height 23
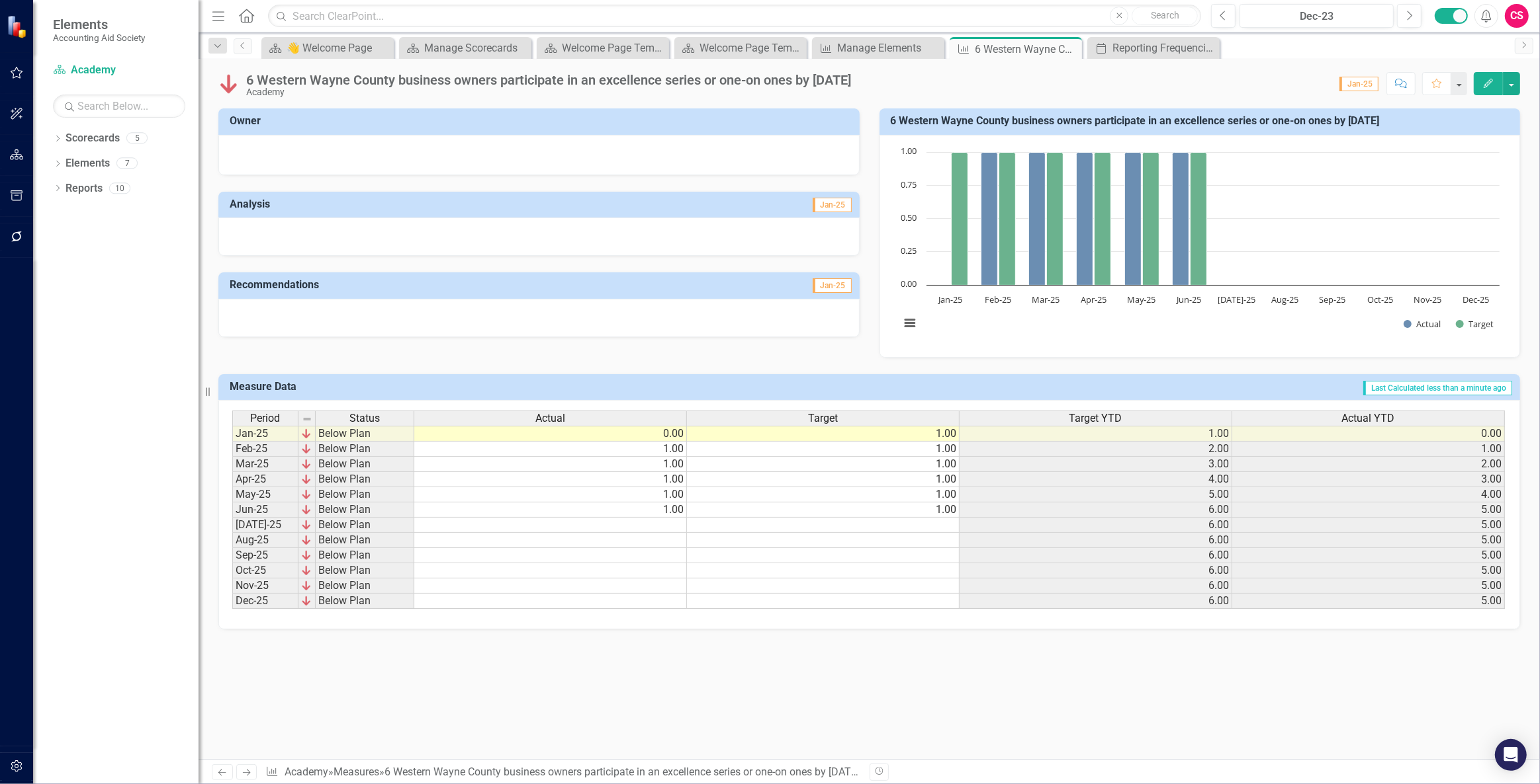
click at [1198, 322] on rect "Interactive chart" at bounding box center [1200, 244] width 613 height 199
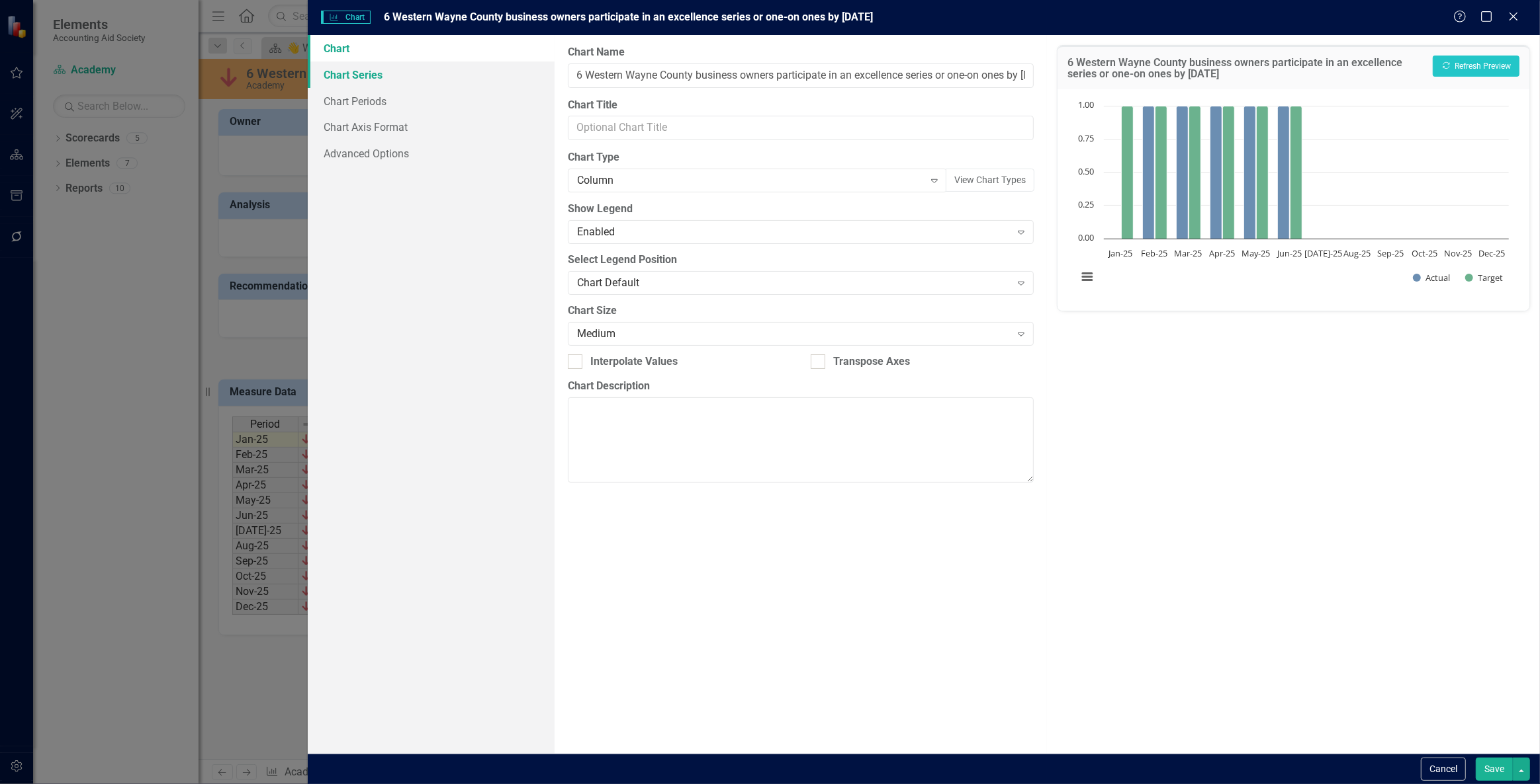
click at [395, 79] on link "Chart Series" at bounding box center [430, 75] width 246 height 27
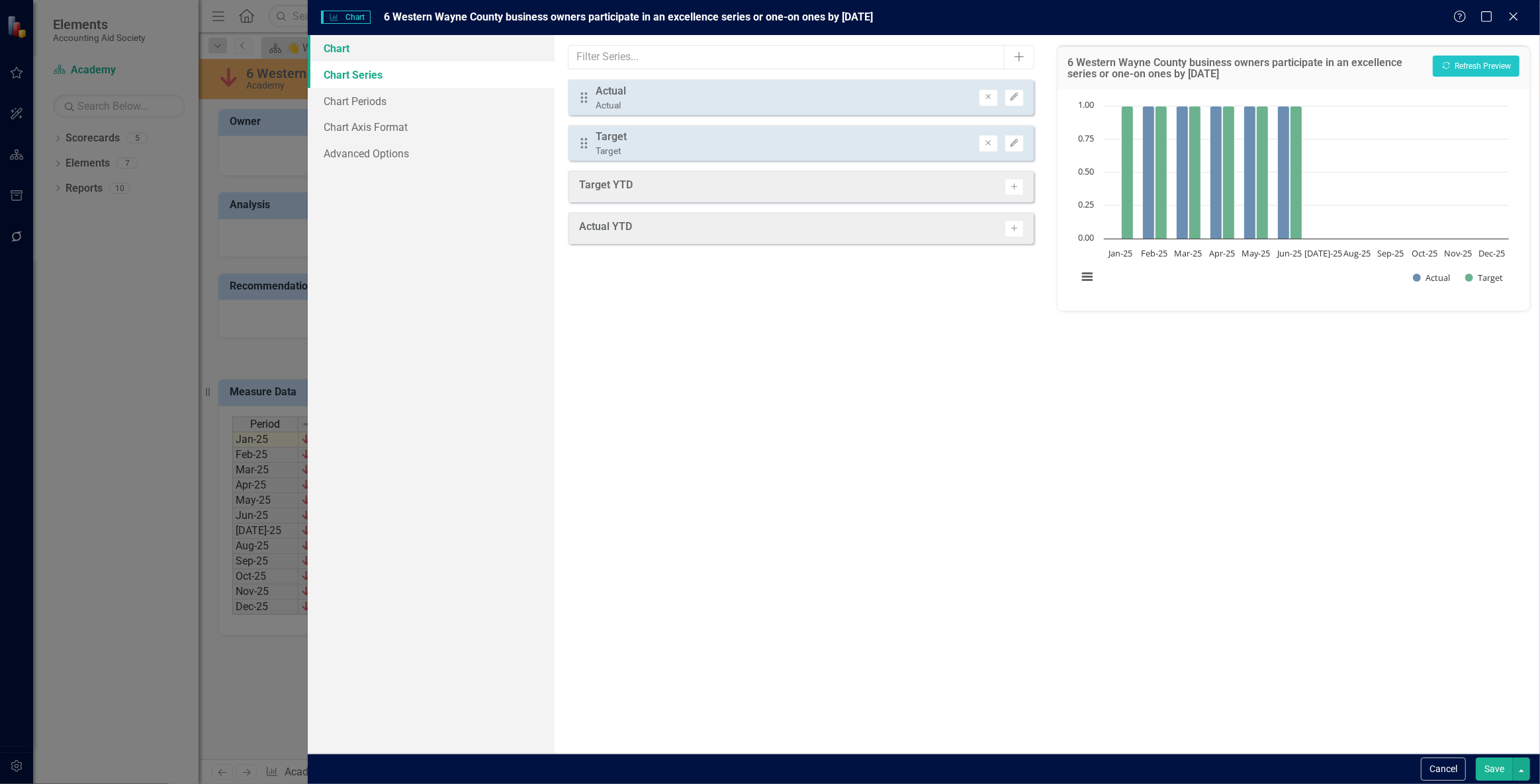
click at [396, 59] on link "Chart" at bounding box center [430, 48] width 246 height 27
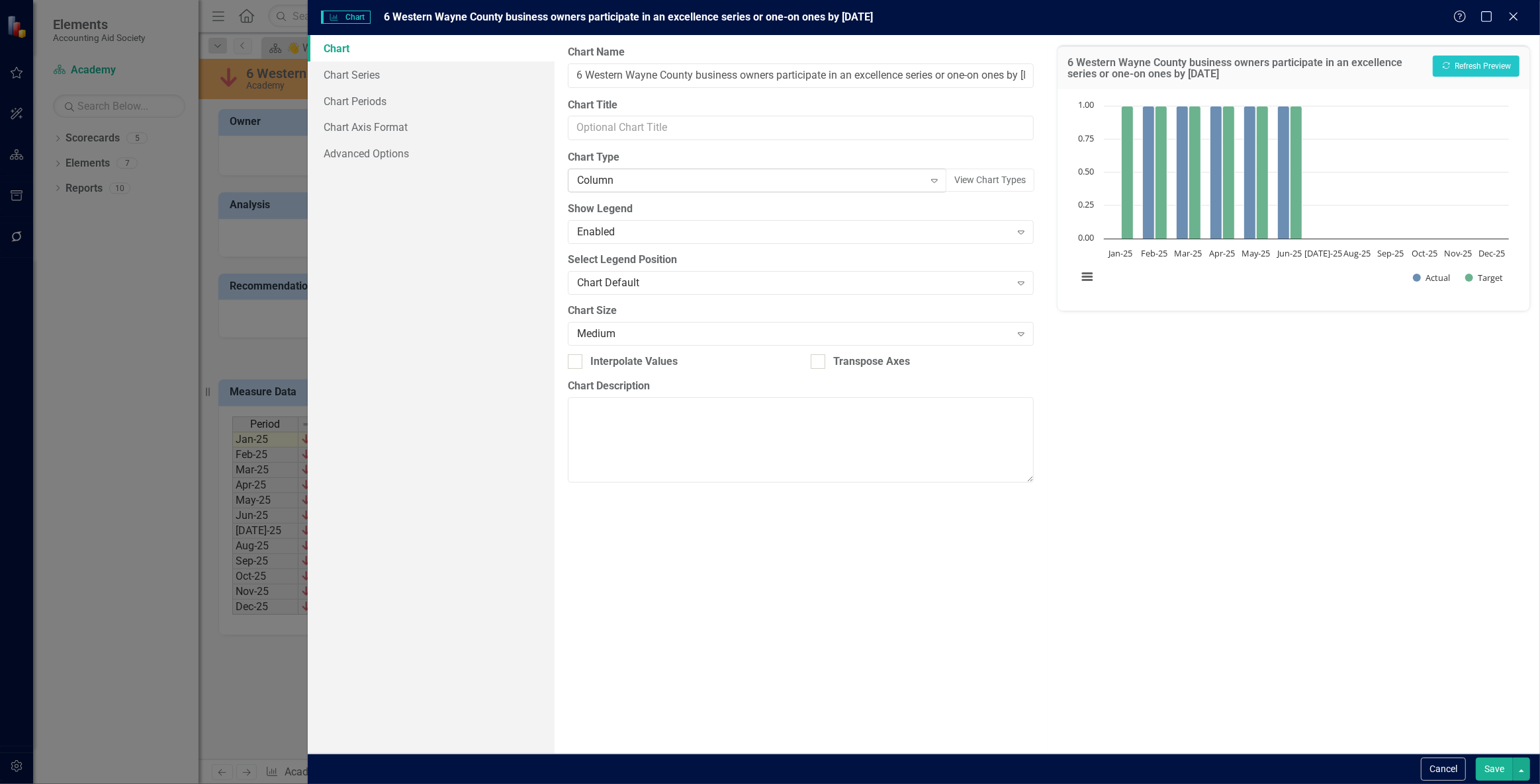
click at [805, 178] on div "Column" at bounding box center [750, 181] width 347 height 15
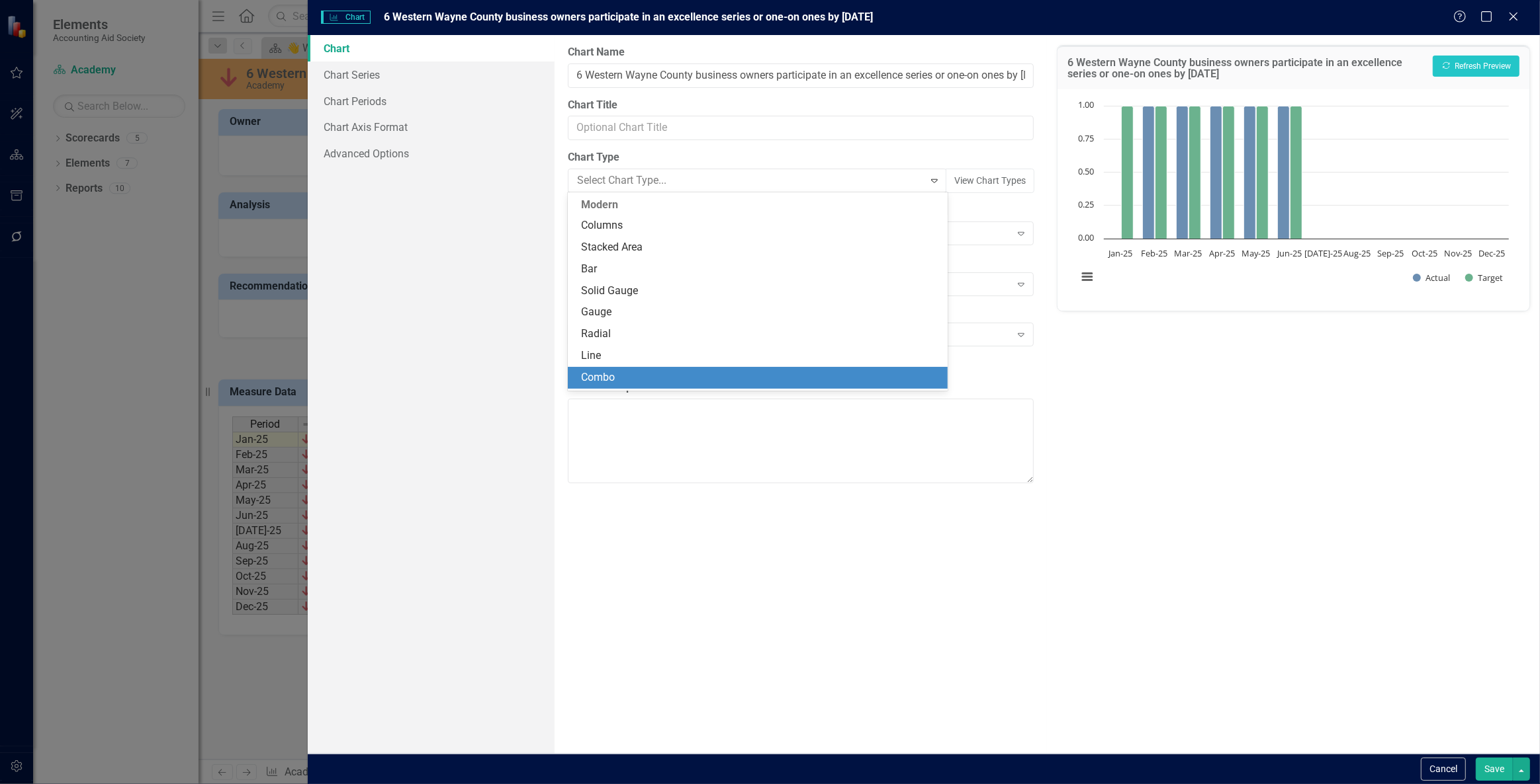
click at [641, 375] on div "Combo" at bounding box center [760, 378] width 359 height 15
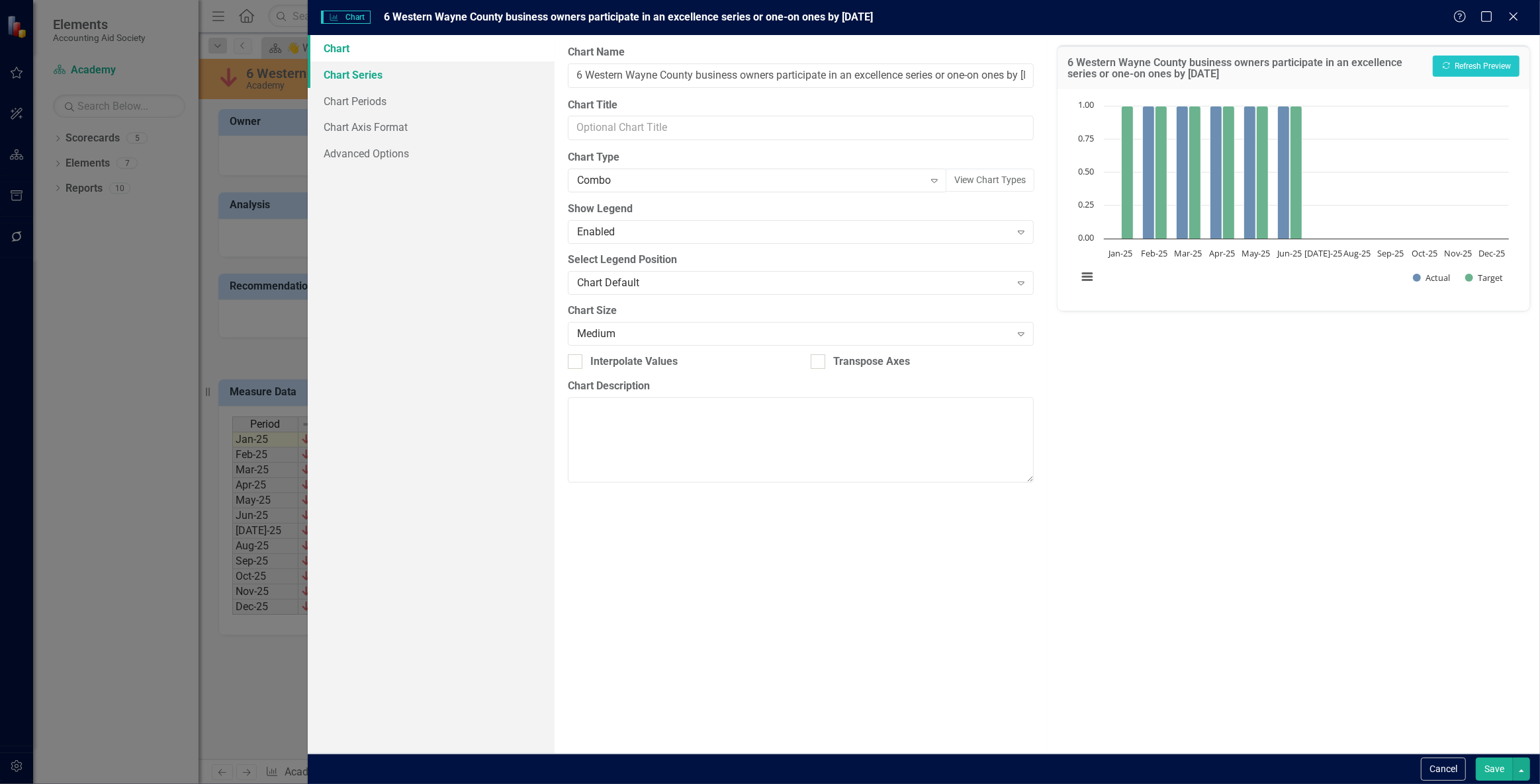
click at [452, 73] on link "Chart Series" at bounding box center [430, 75] width 246 height 27
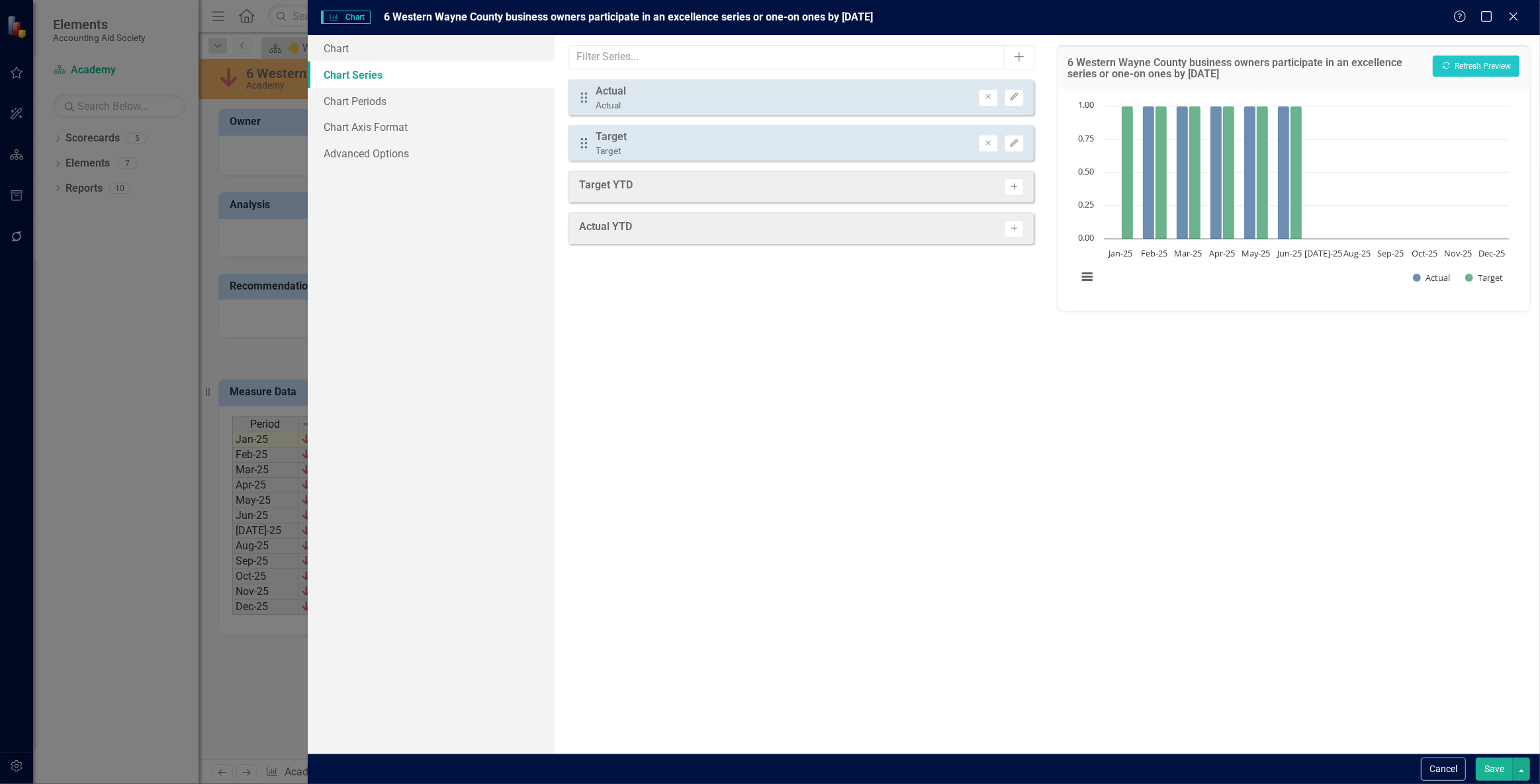
click at [1014, 183] on icon "Activate" at bounding box center [1014, 187] width 10 height 8
drag, startPoint x: 1015, startPoint y: 233, endPoint x: 995, endPoint y: 129, distance: 105.9
click at [1014, 233] on icon "Activate" at bounding box center [1014, 233] width 10 height 8
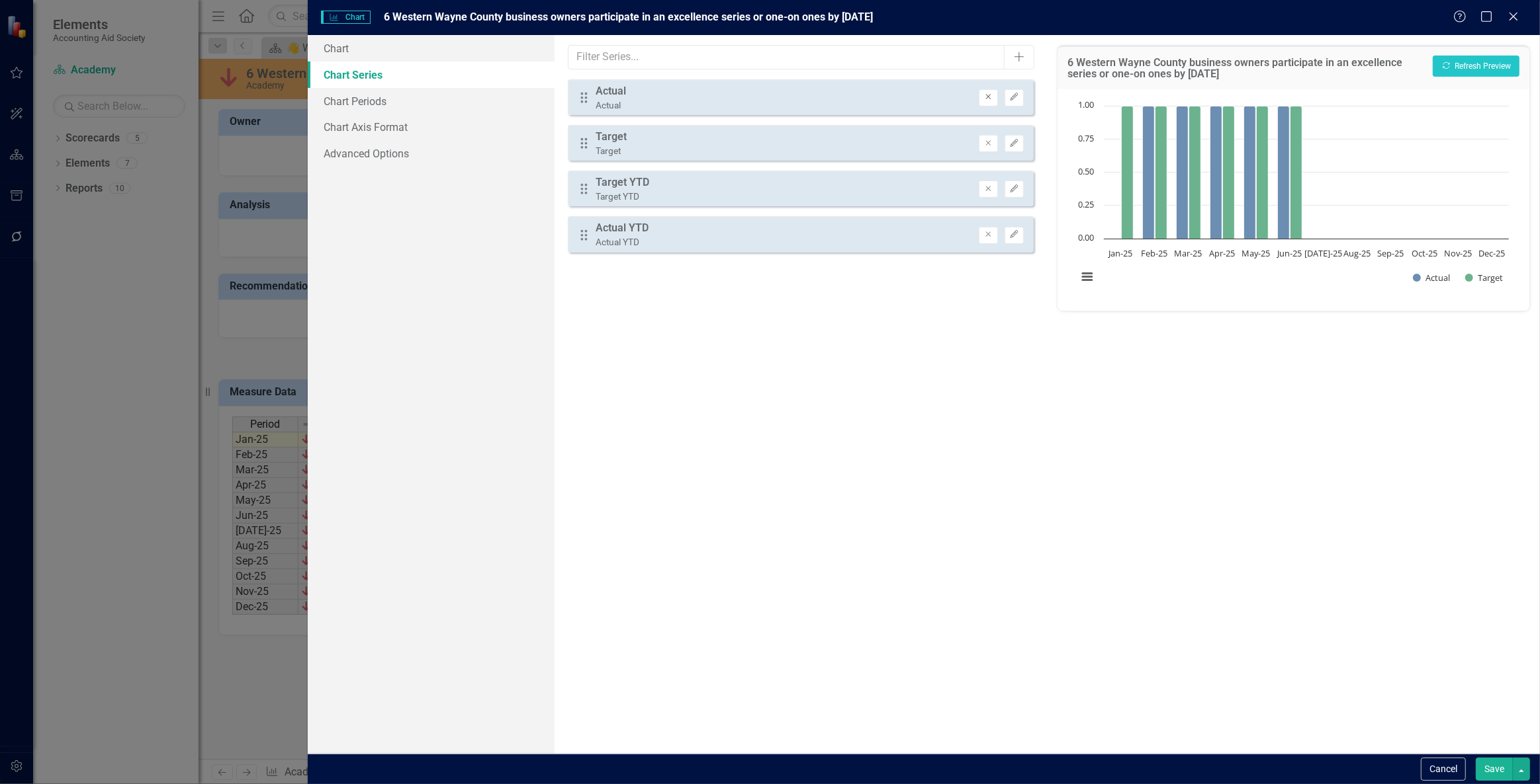
click at [991, 97] on icon "Remove" at bounding box center [988, 97] width 10 height 8
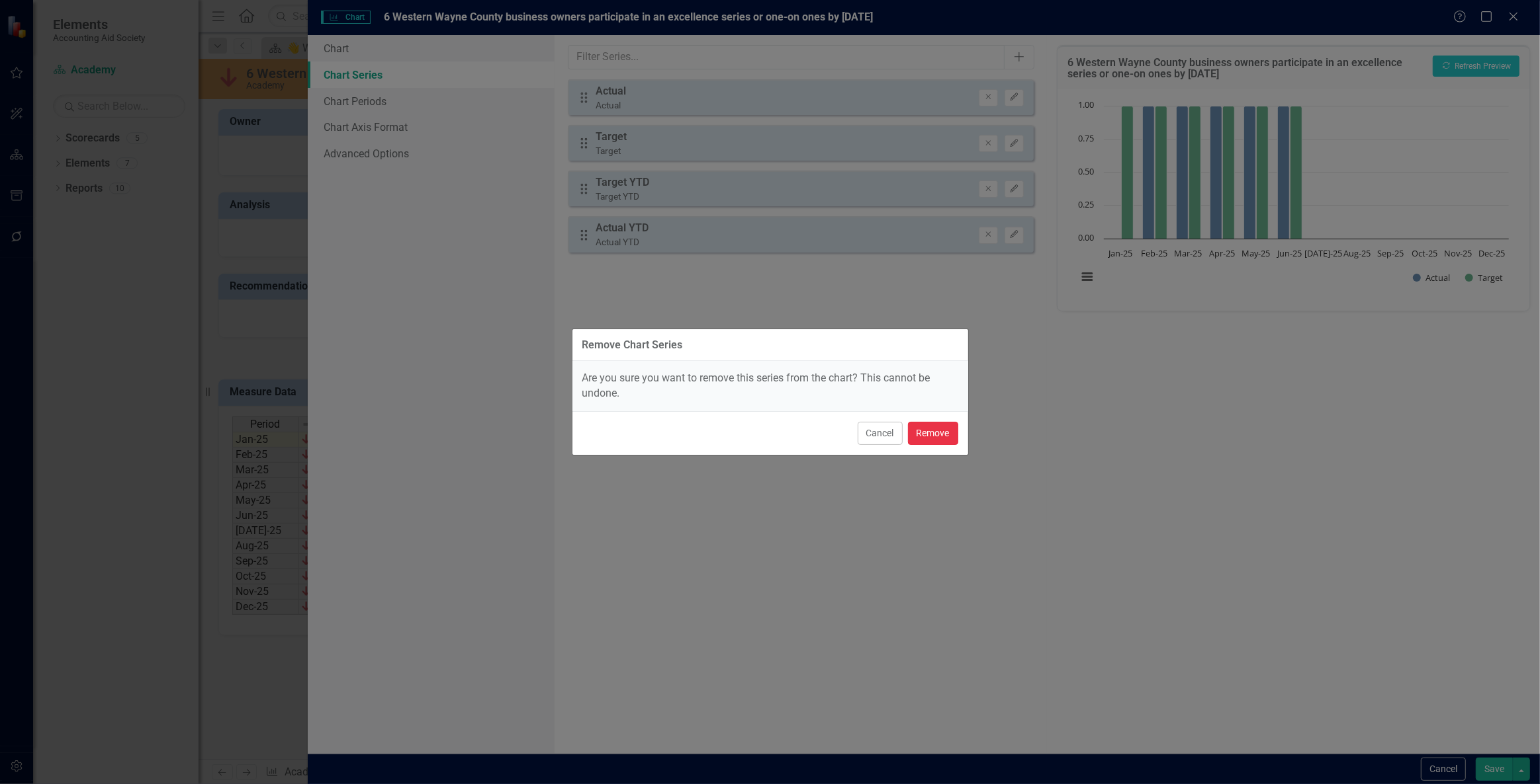
click at [936, 426] on button "Remove" at bounding box center [933, 433] width 50 height 23
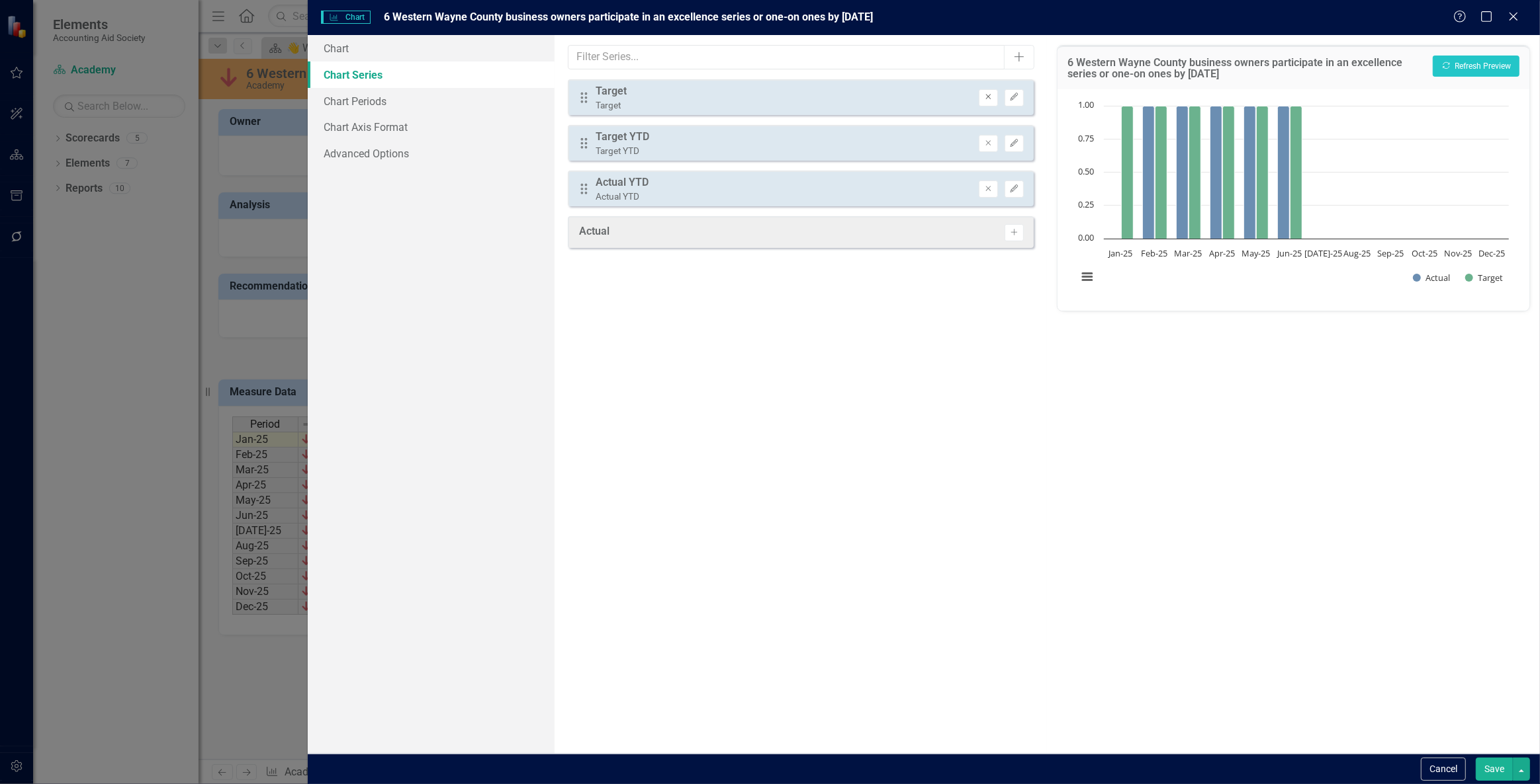
click at [984, 100] on button "Remove" at bounding box center [988, 97] width 19 height 18
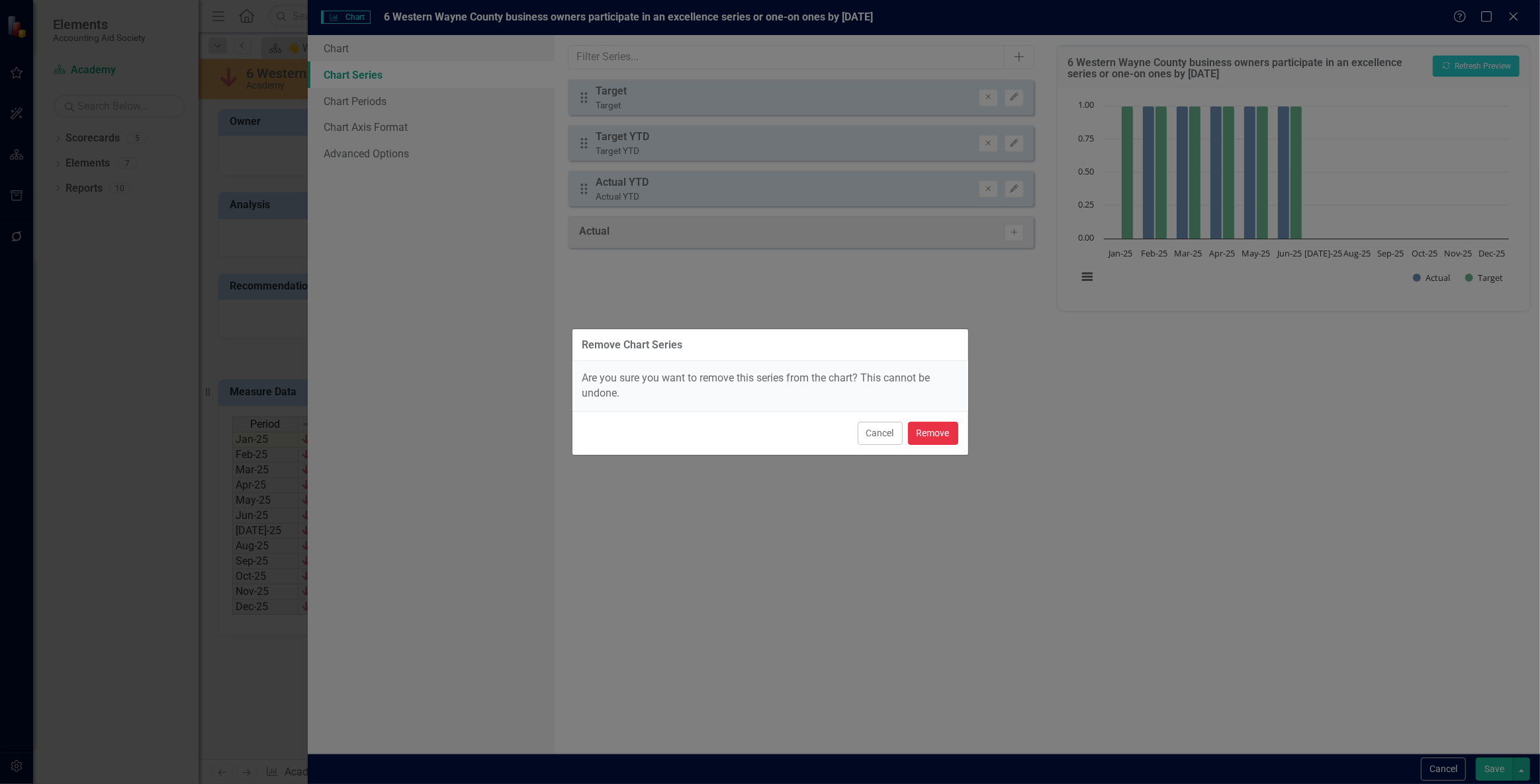
click at [934, 431] on button "Remove" at bounding box center [933, 433] width 50 height 23
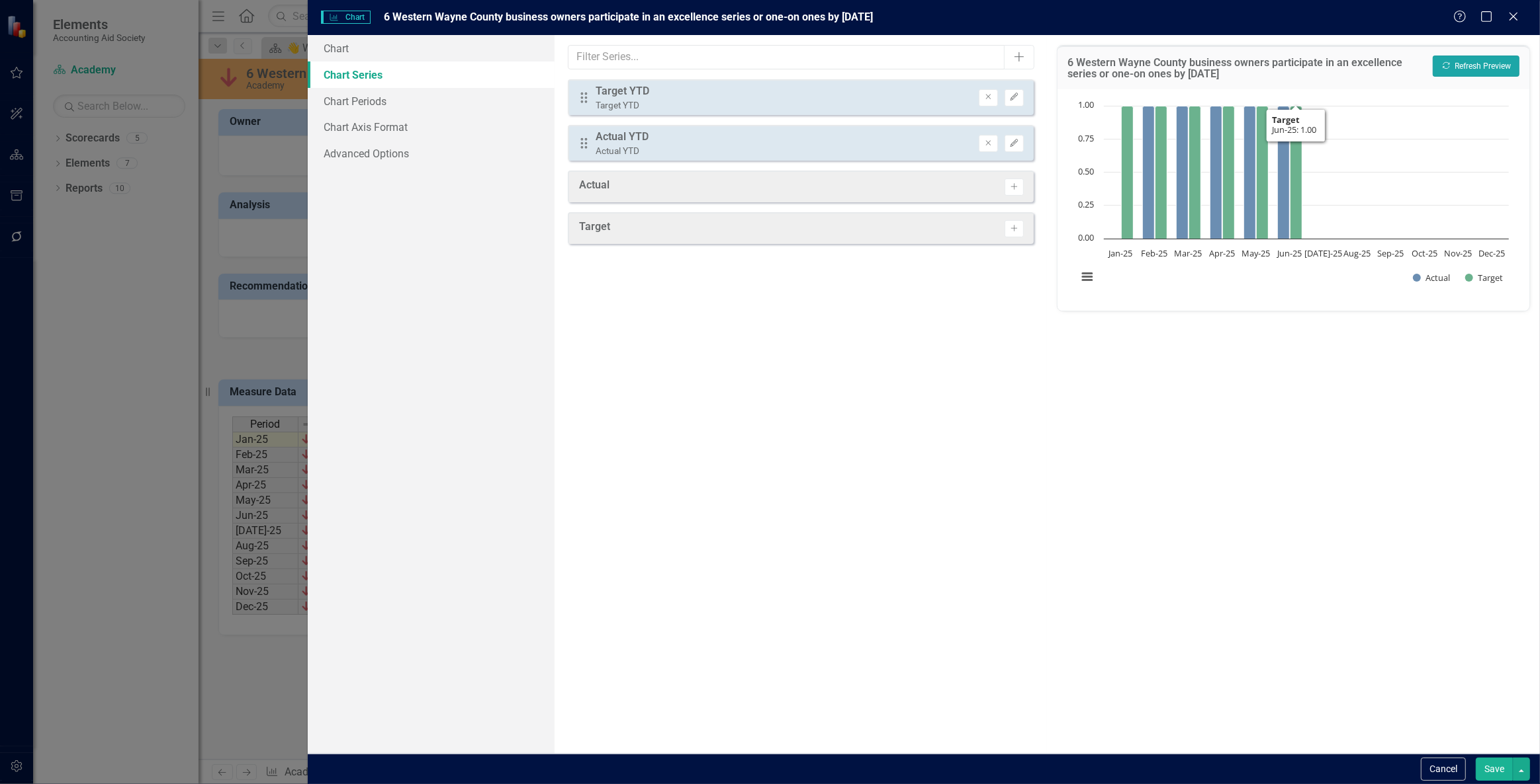
click at [1455, 65] on button "Recalculate Refresh Preview" at bounding box center [1476, 66] width 87 height 21
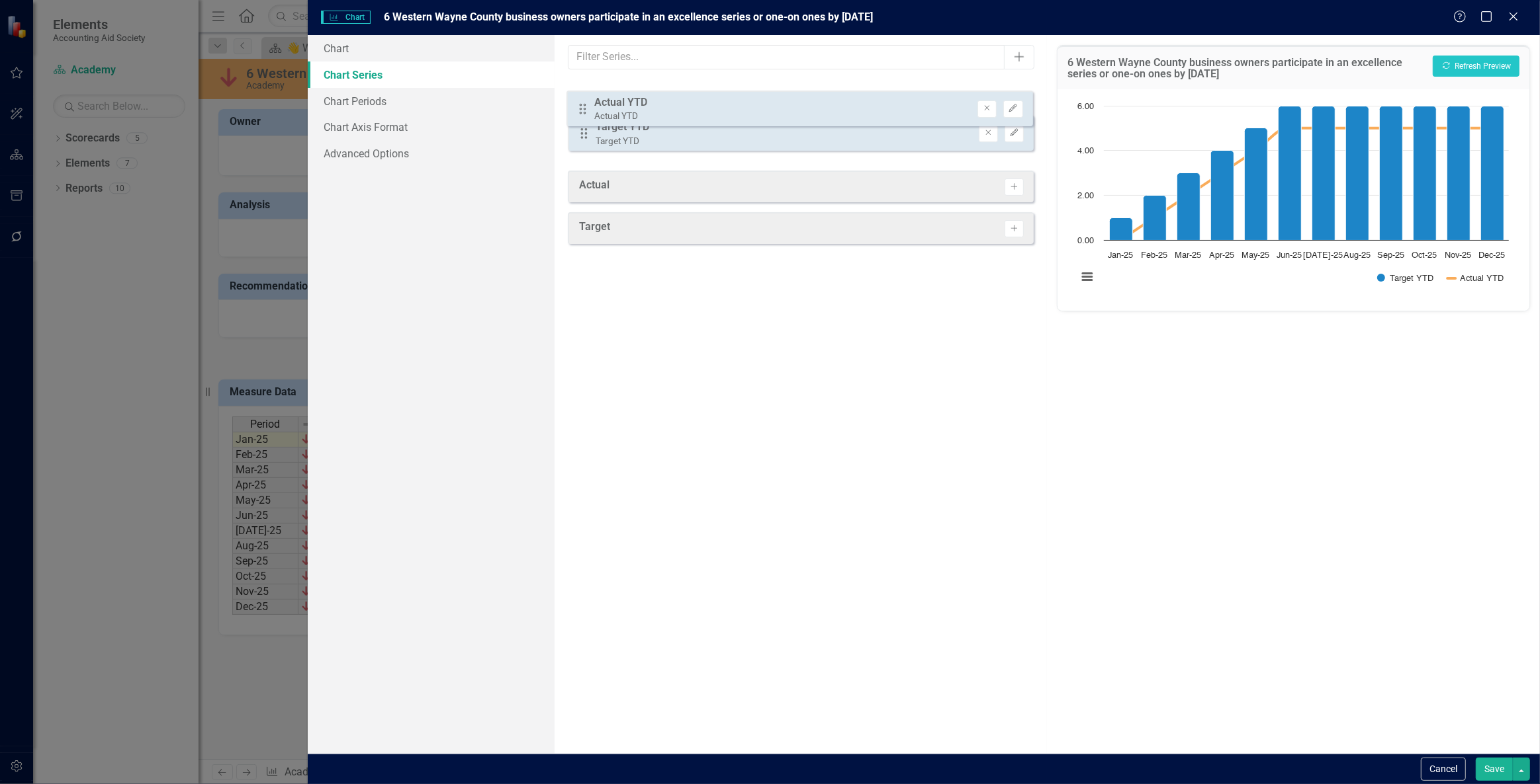
drag, startPoint x: 591, startPoint y: 142, endPoint x: 592, endPoint y: 99, distance: 43.0
click at [589, 102] on div "Drag Target YTD Target YTD Remove Edit Drag Actual YTD Actual YTD Remove Edit" at bounding box center [800, 120] width 467 height 82
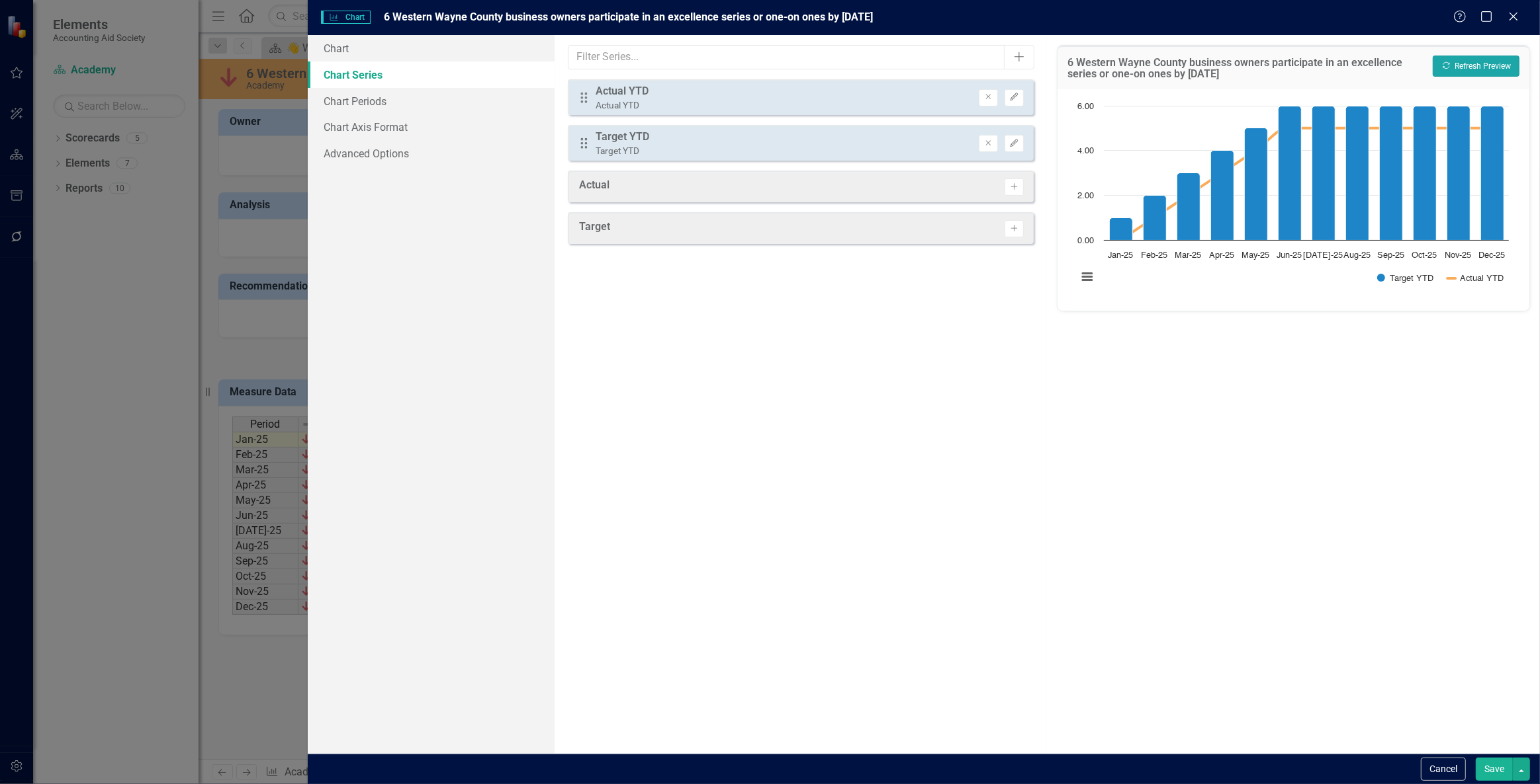
click at [1496, 59] on button "Recalculate Refresh Preview" at bounding box center [1476, 66] width 87 height 21
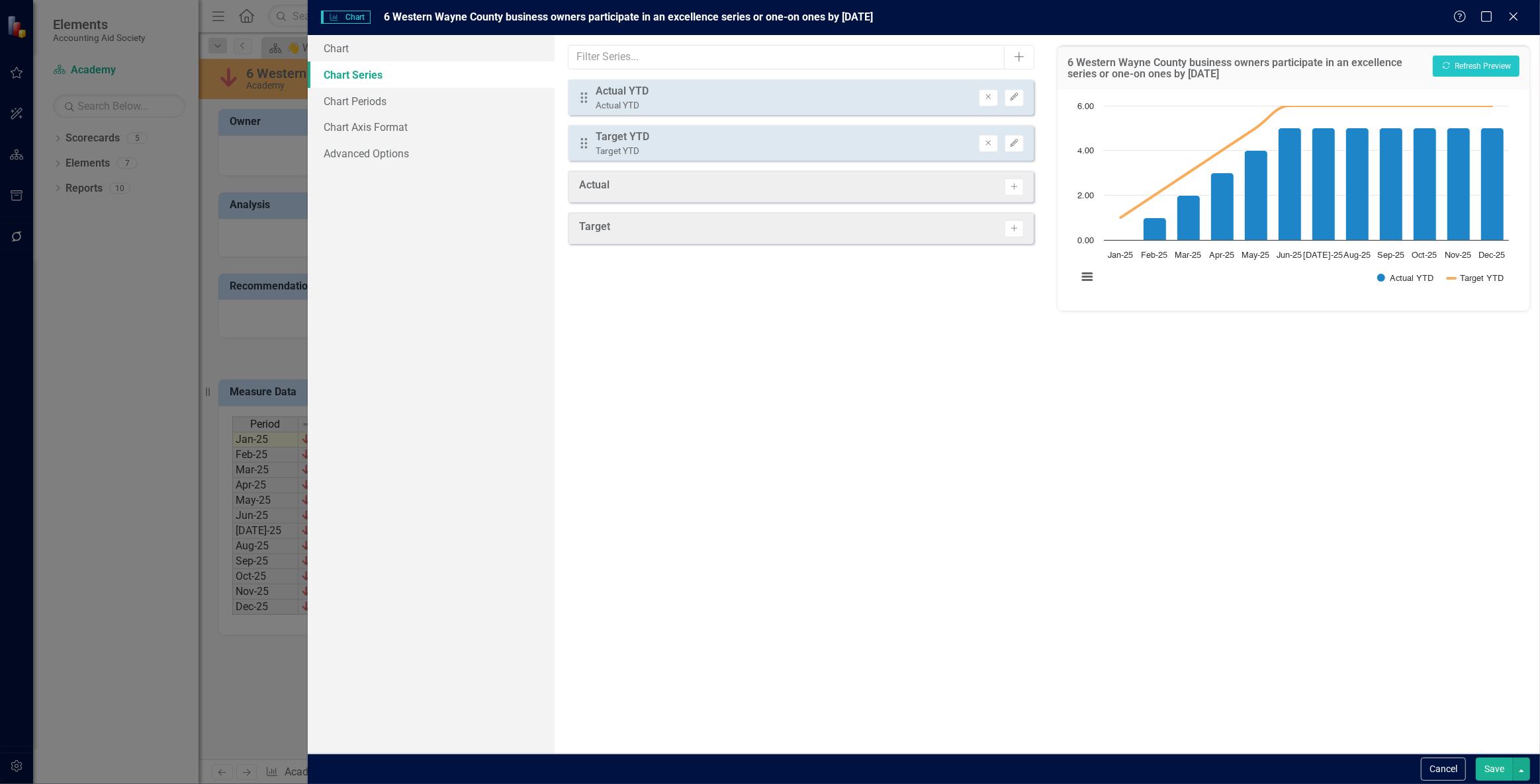
click at [1493, 766] on button "Save" at bounding box center [1494, 770] width 37 height 23
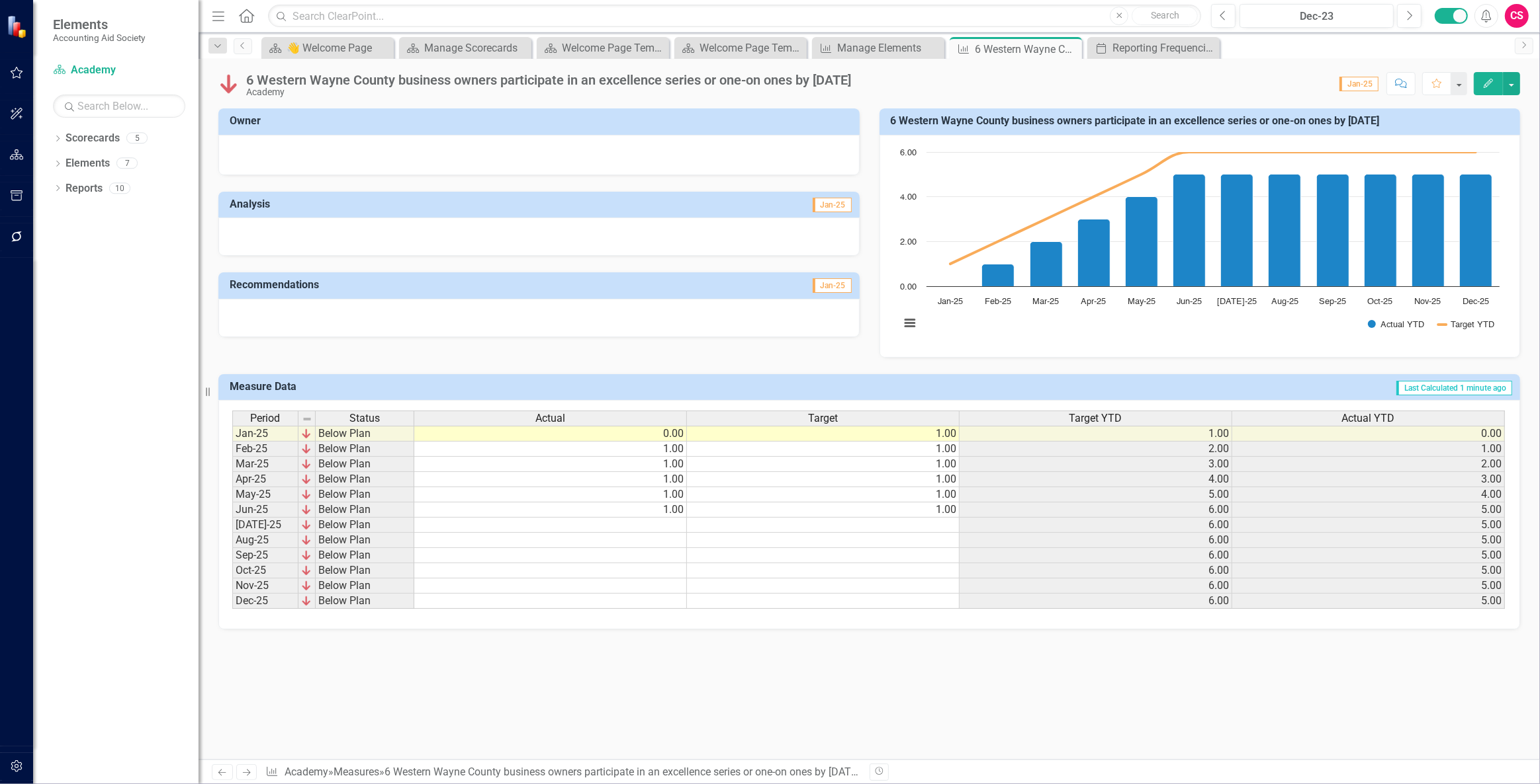
click at [578, 248] on div at bounding box center [539, 237] width 641 height 38
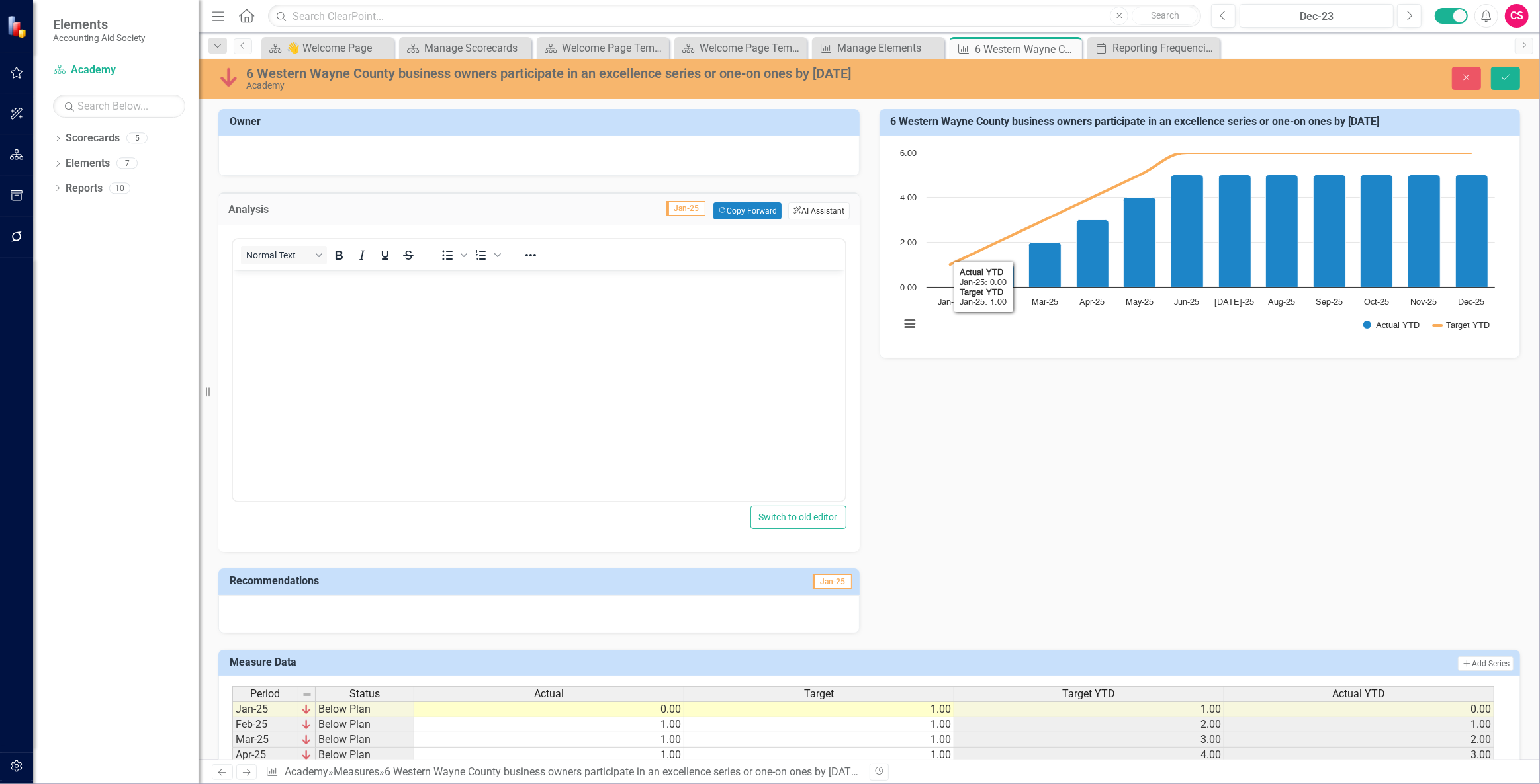
click at [798, 218] on button "ClearPoint AI AI Assistant" at bounding box center [819, 211] width 61 height 18
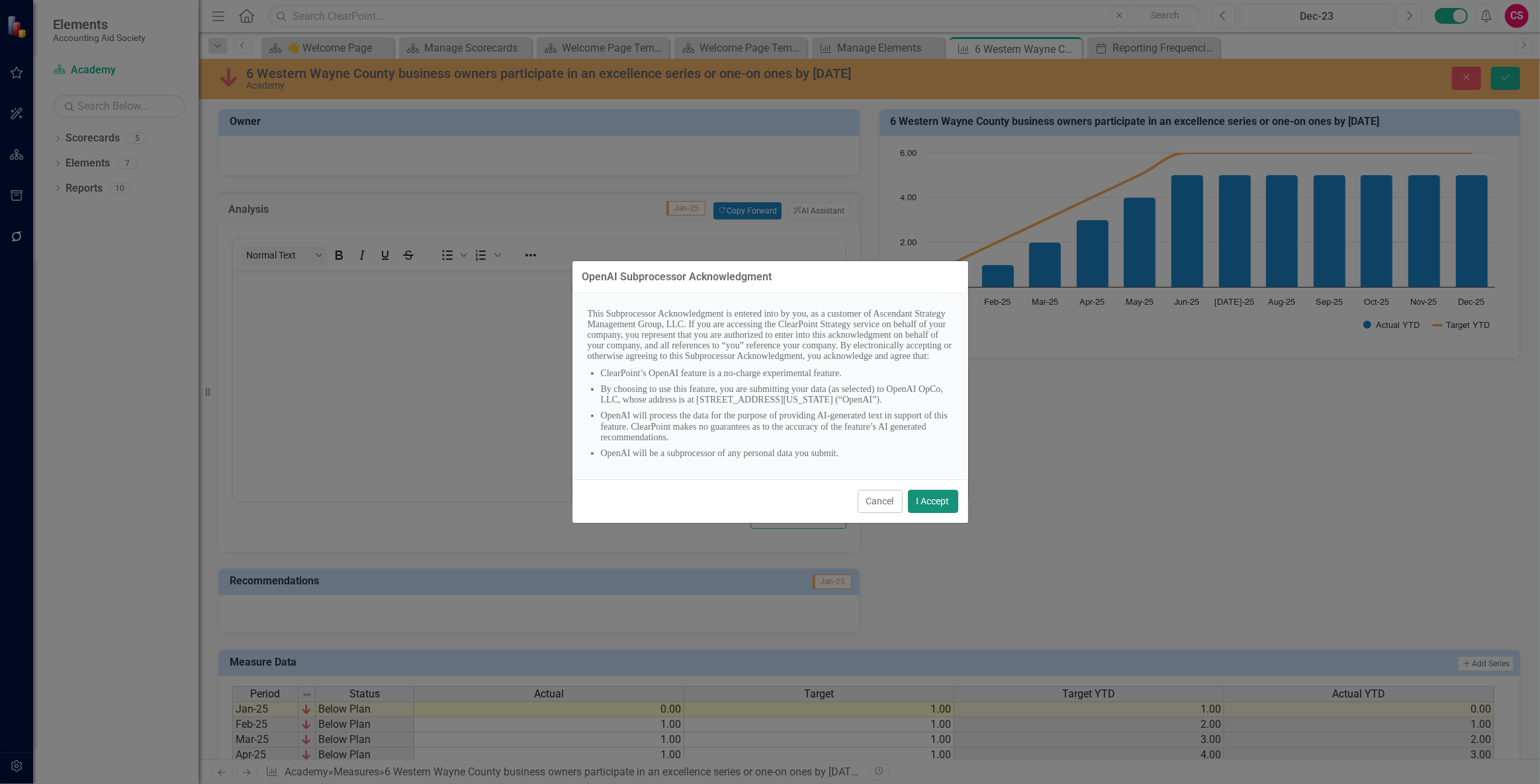
click at [928, 509] on button "I Accept" at bounding box center [933, 502] width 50 height 23
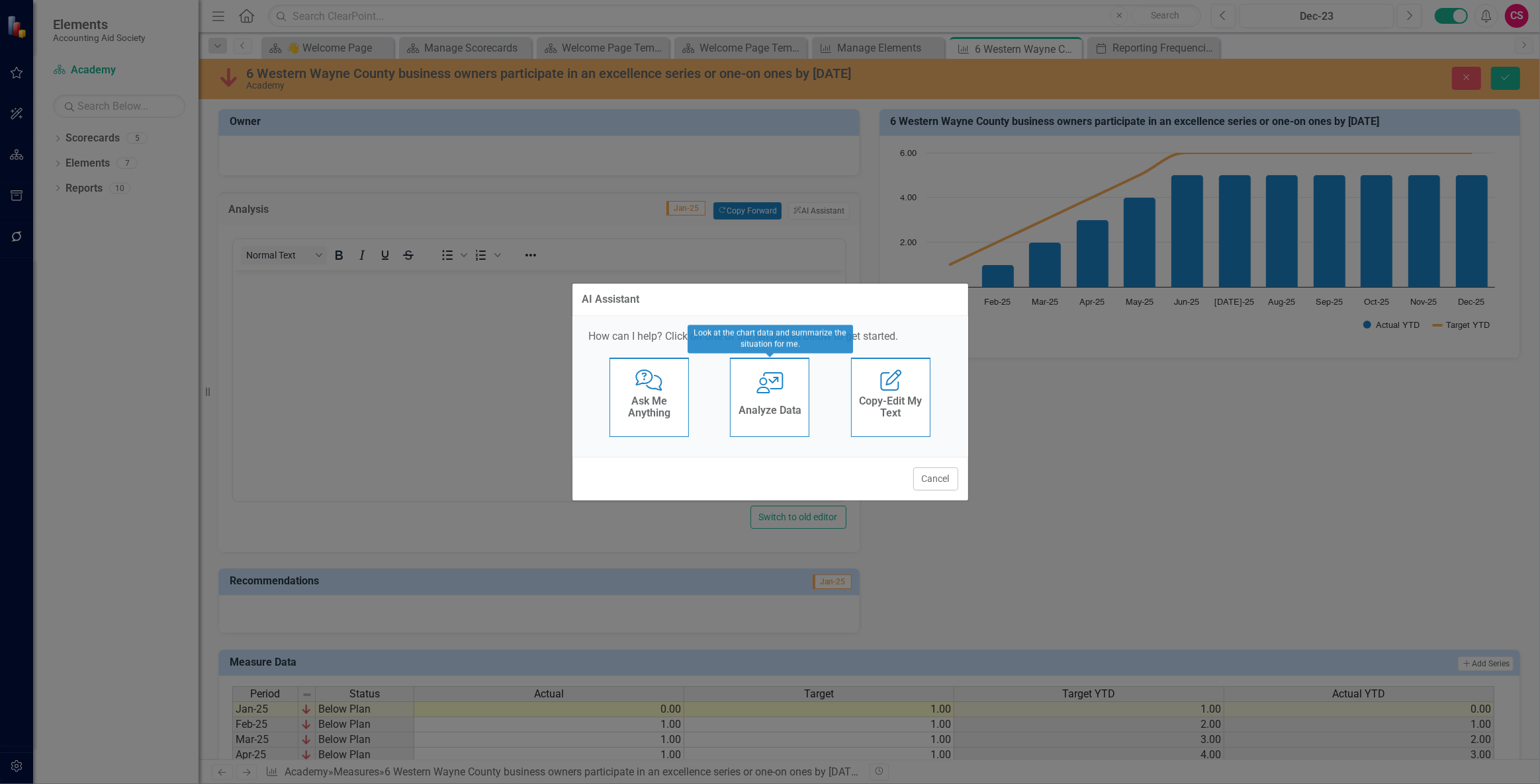
click at [755, 401] on div "Analyze Data" at bounding box center [770, 412] width 63 height 22
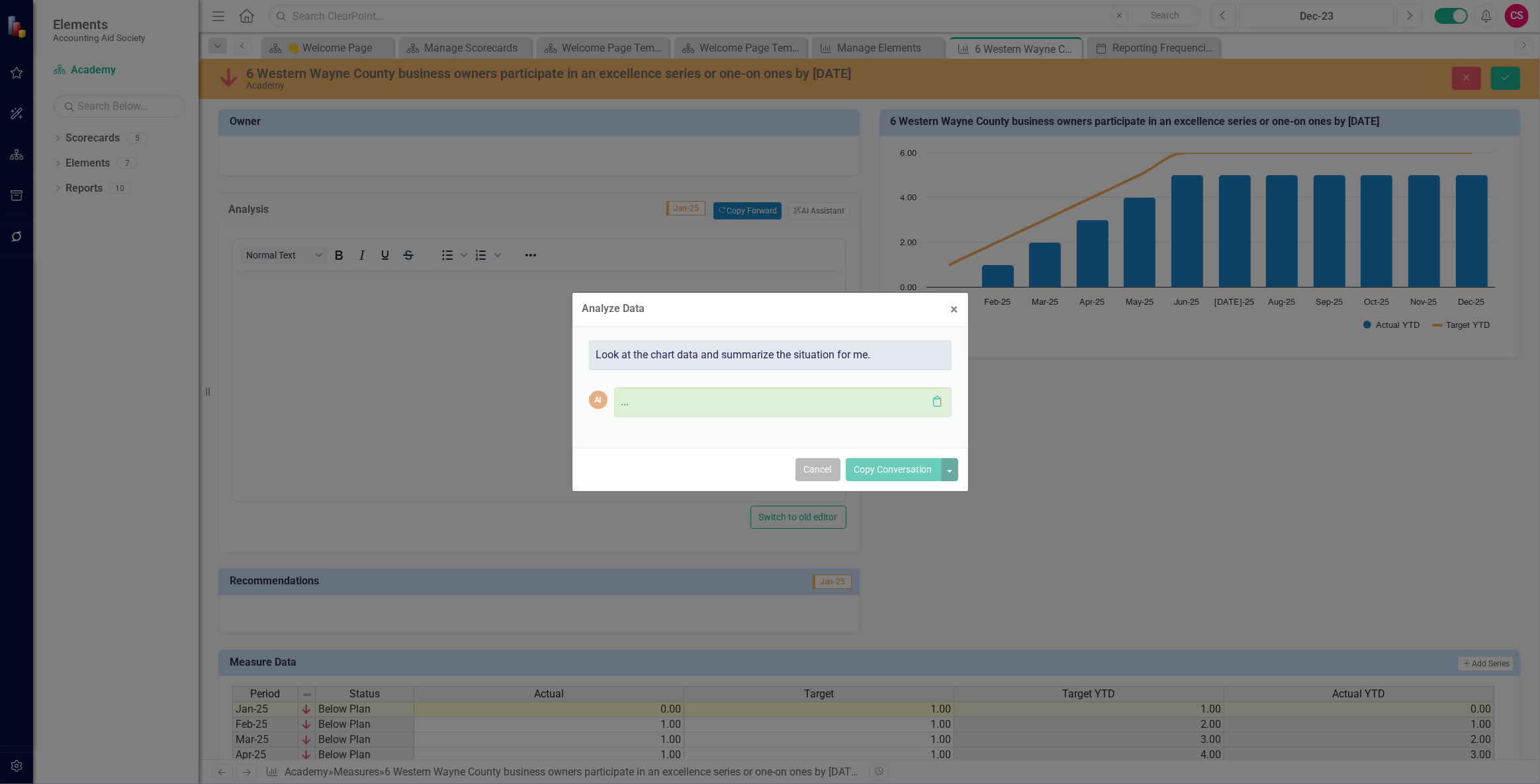
click at [815, 474] on button "Cancel" at bounding box center [817, 470] width 45 height 23
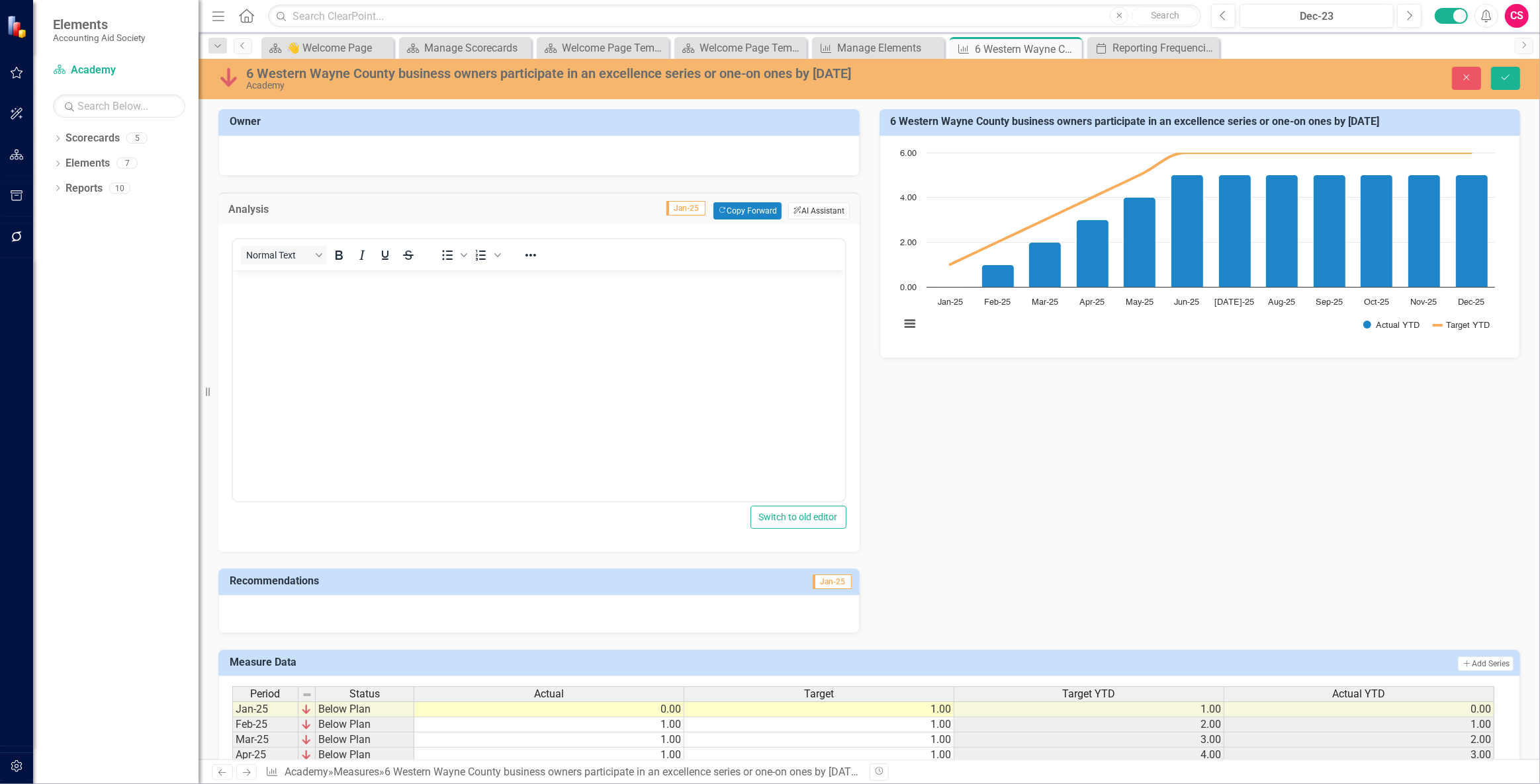
click at [806, 209] on button "ClearPoint AI AI Assistant" at bounding box center [819, 211] width 61 height 18
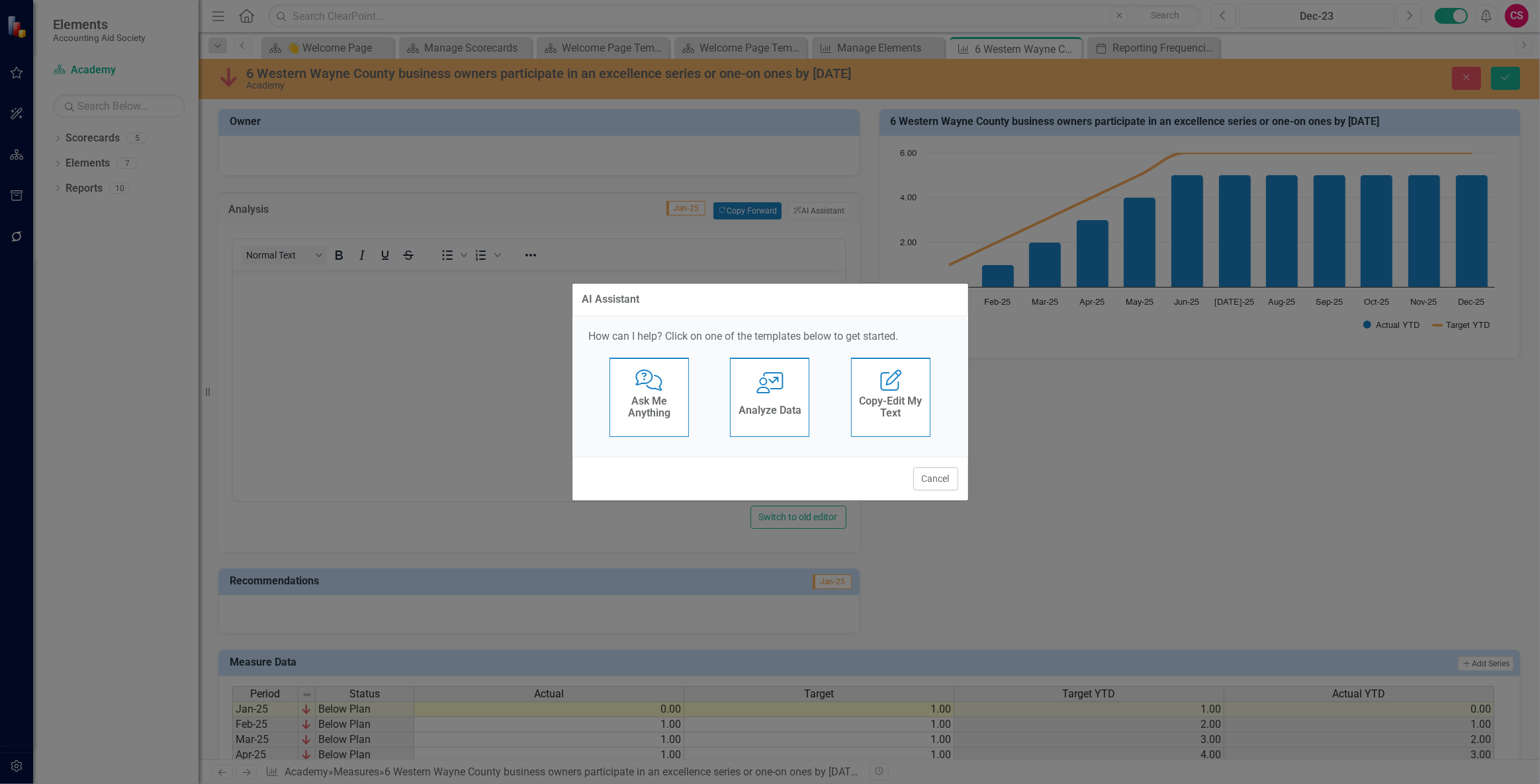
click at [737, 384] on div "User with Chart Analyze Data" at bounding box center [769, 397] width 79 height 79
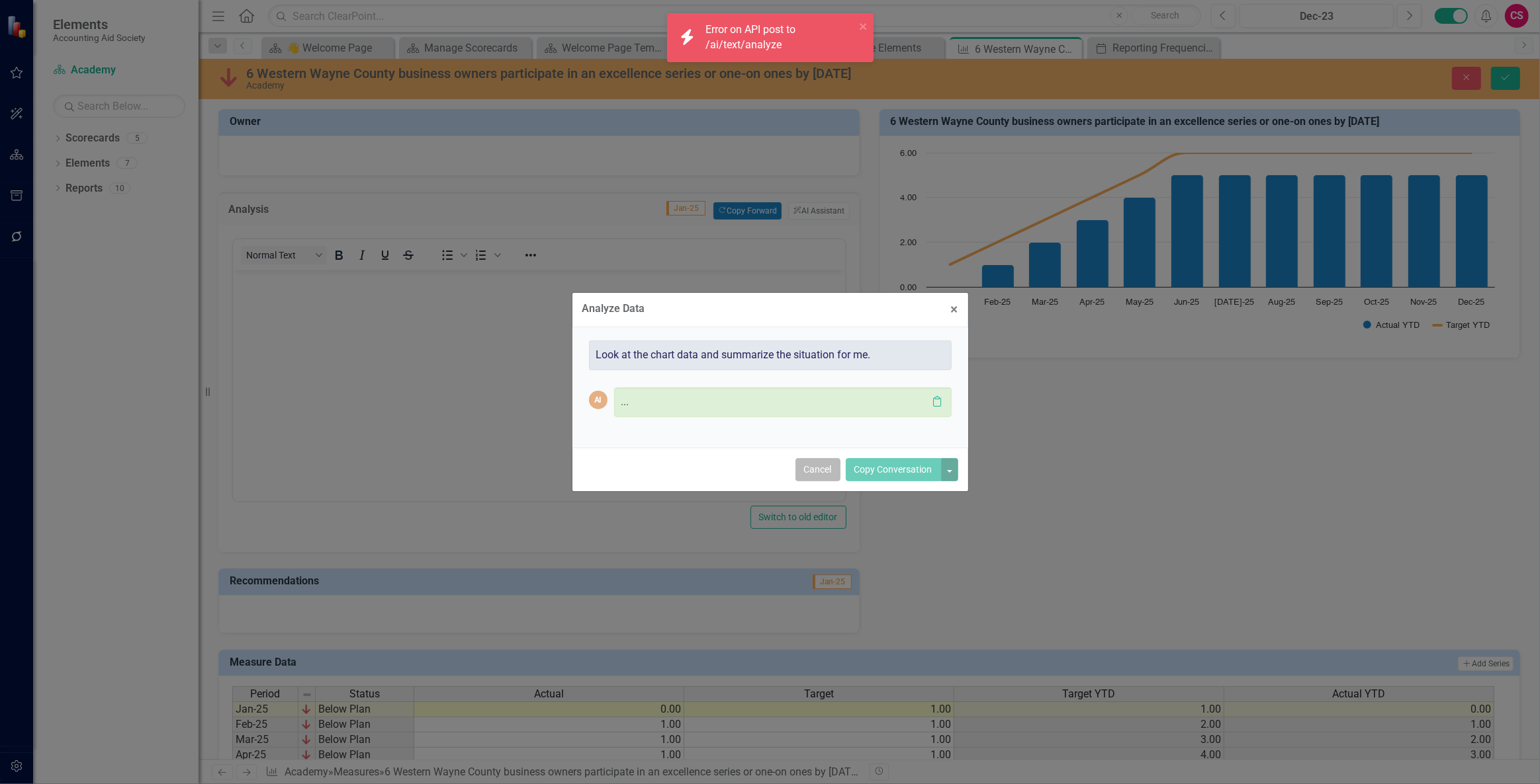
click at [823, 464] on button "Cancel" at bounding box center [817, 470] width 45 height 23
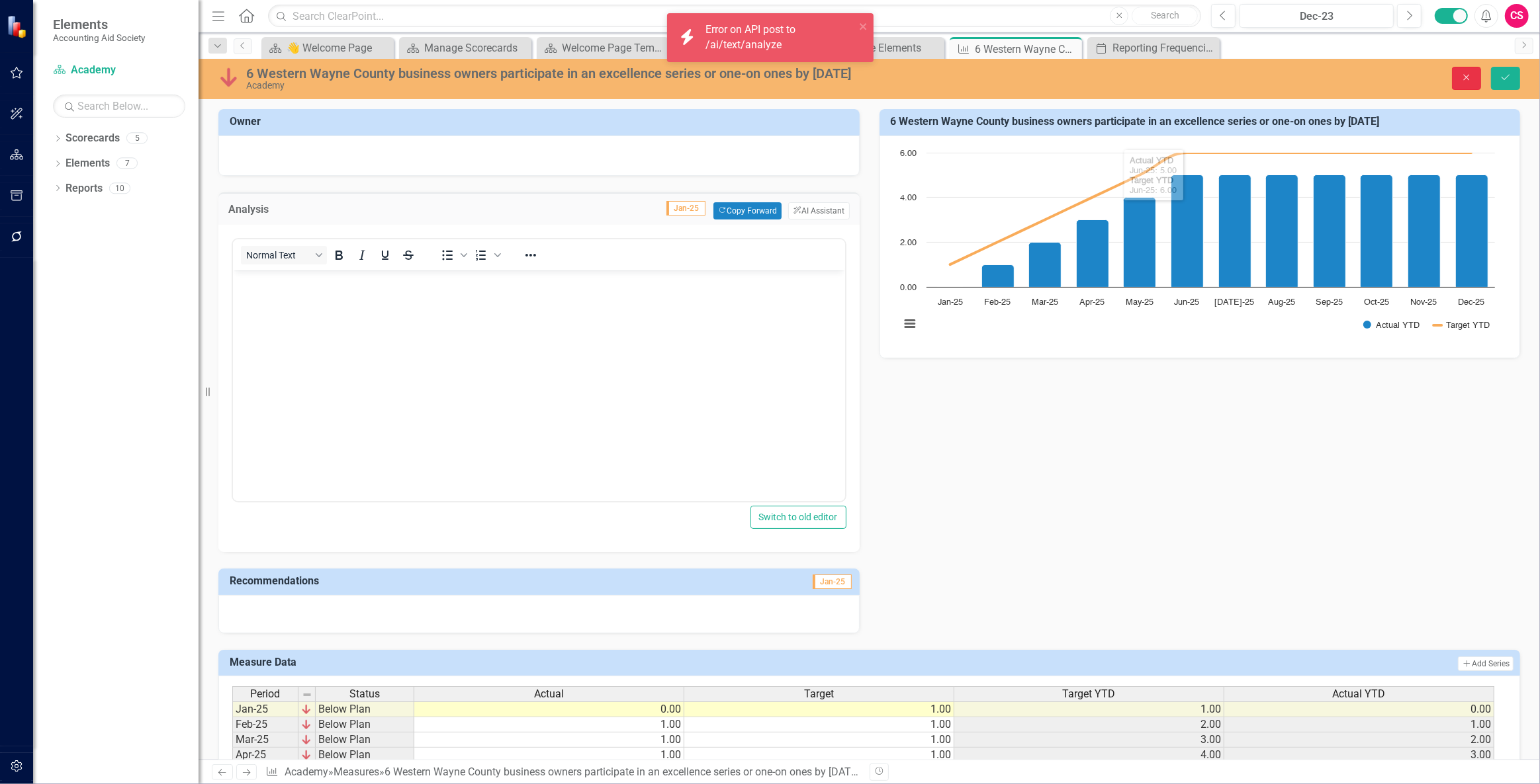
click at [1469, 78] on icon "Close" at bounding box center [1466, 78] width 12 height 9
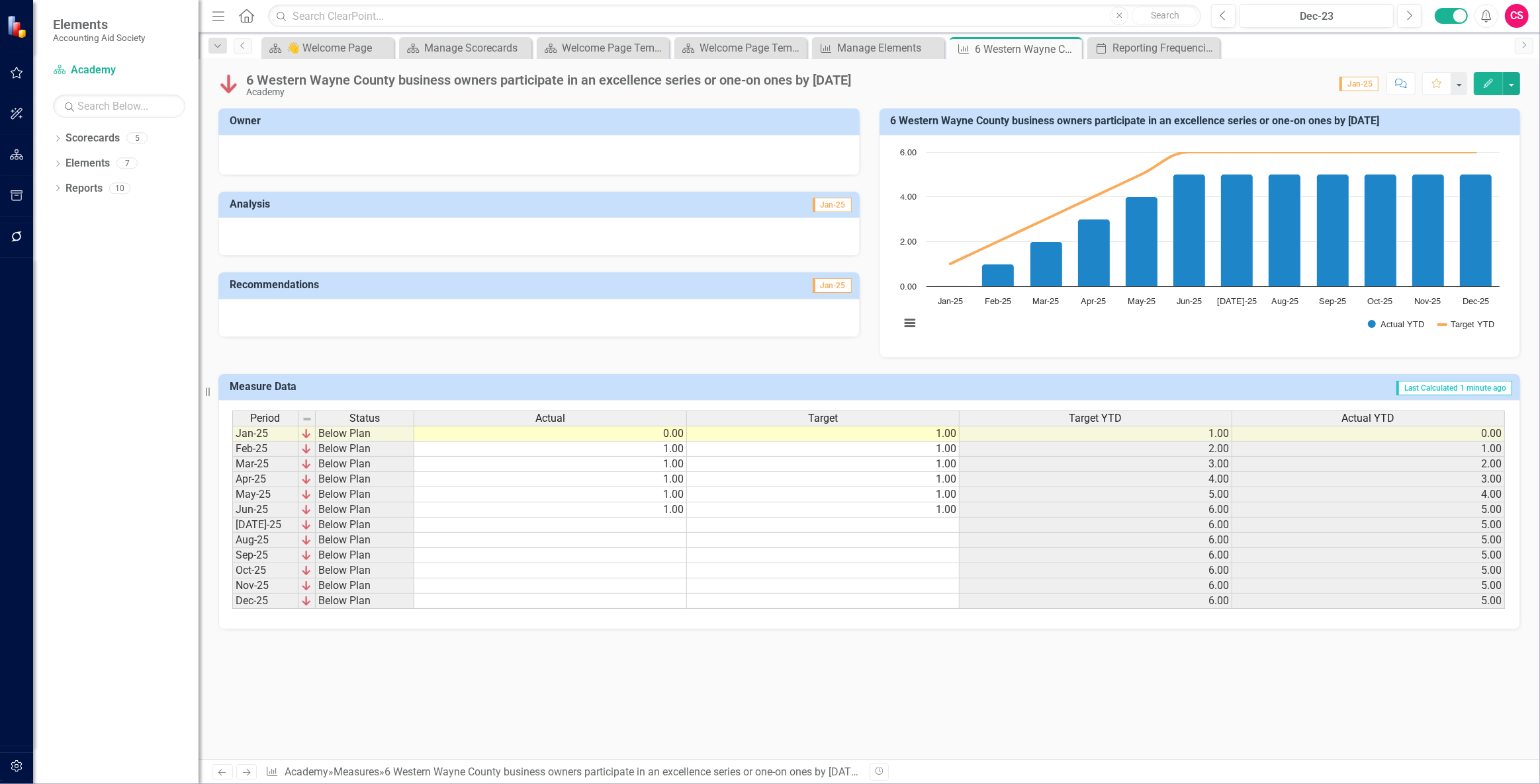
click at [682, 218] on div at bounding box center [539, 237] width 641 height 38
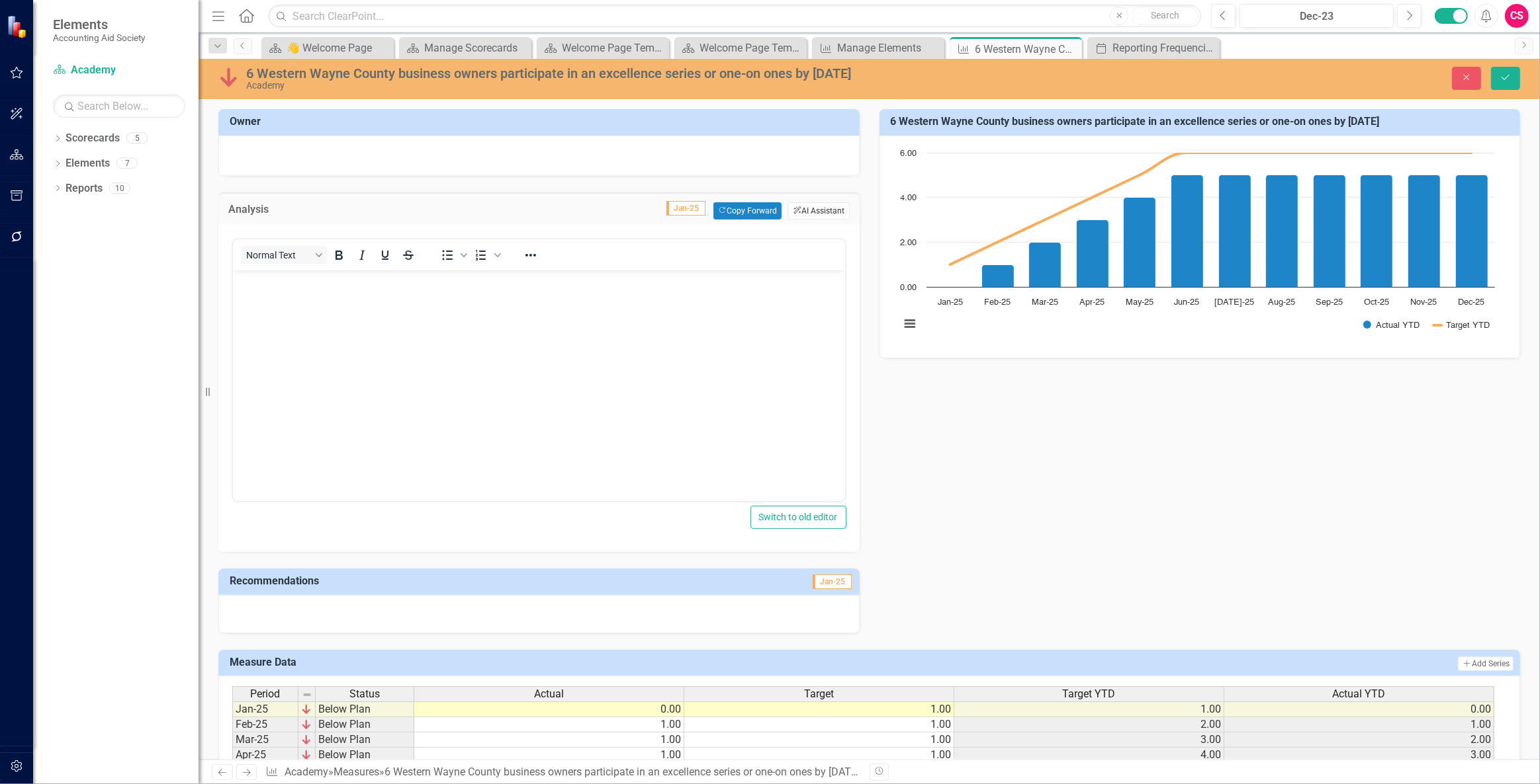
click at [794, 202] on button "ClearPoint AI AI Assistant" at bounding box center [819, 211] width 61 height 18
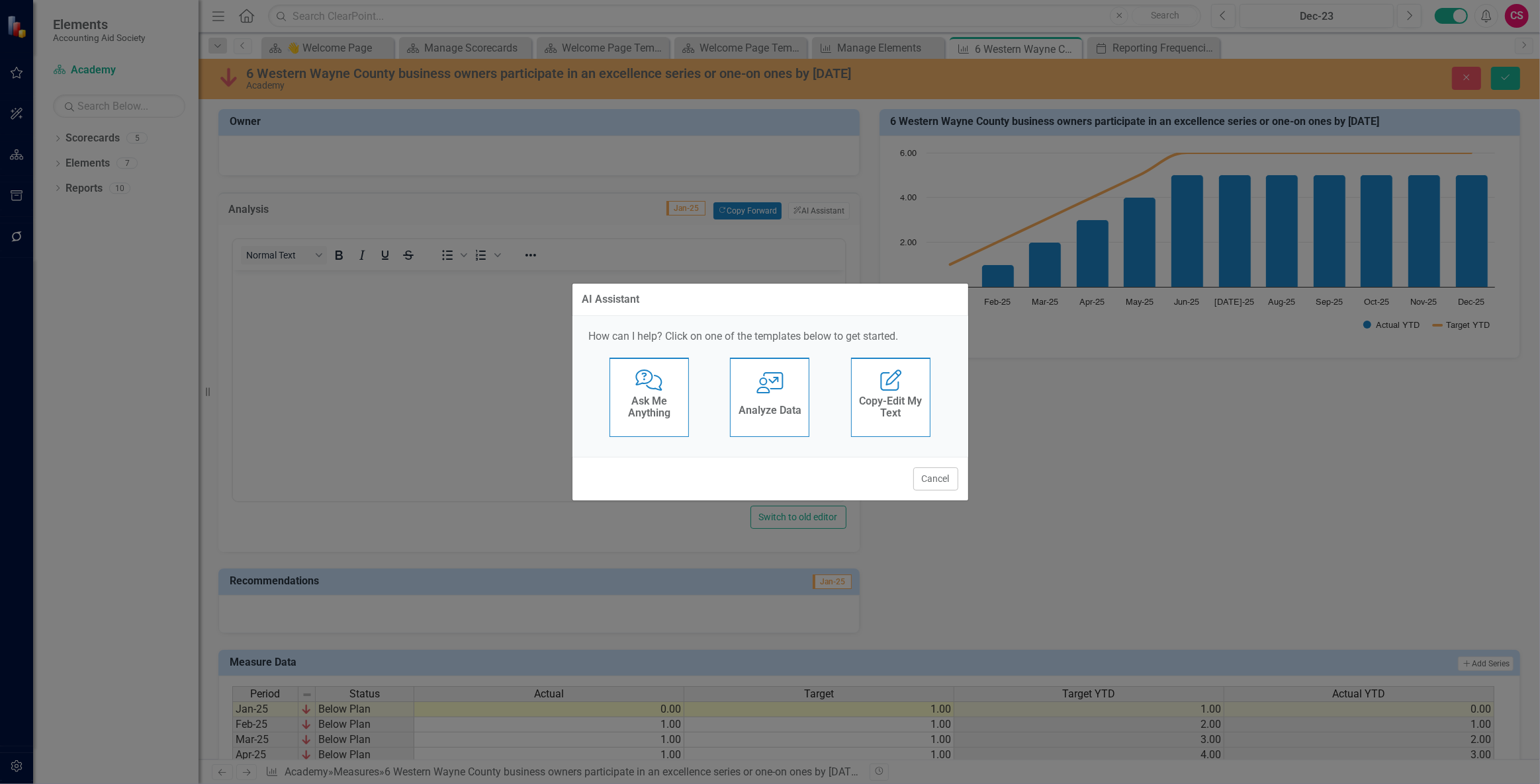
click at [791, 391] on div "User with Chart Analyze Data" at bounding box center [769, 397] width 79 height 79
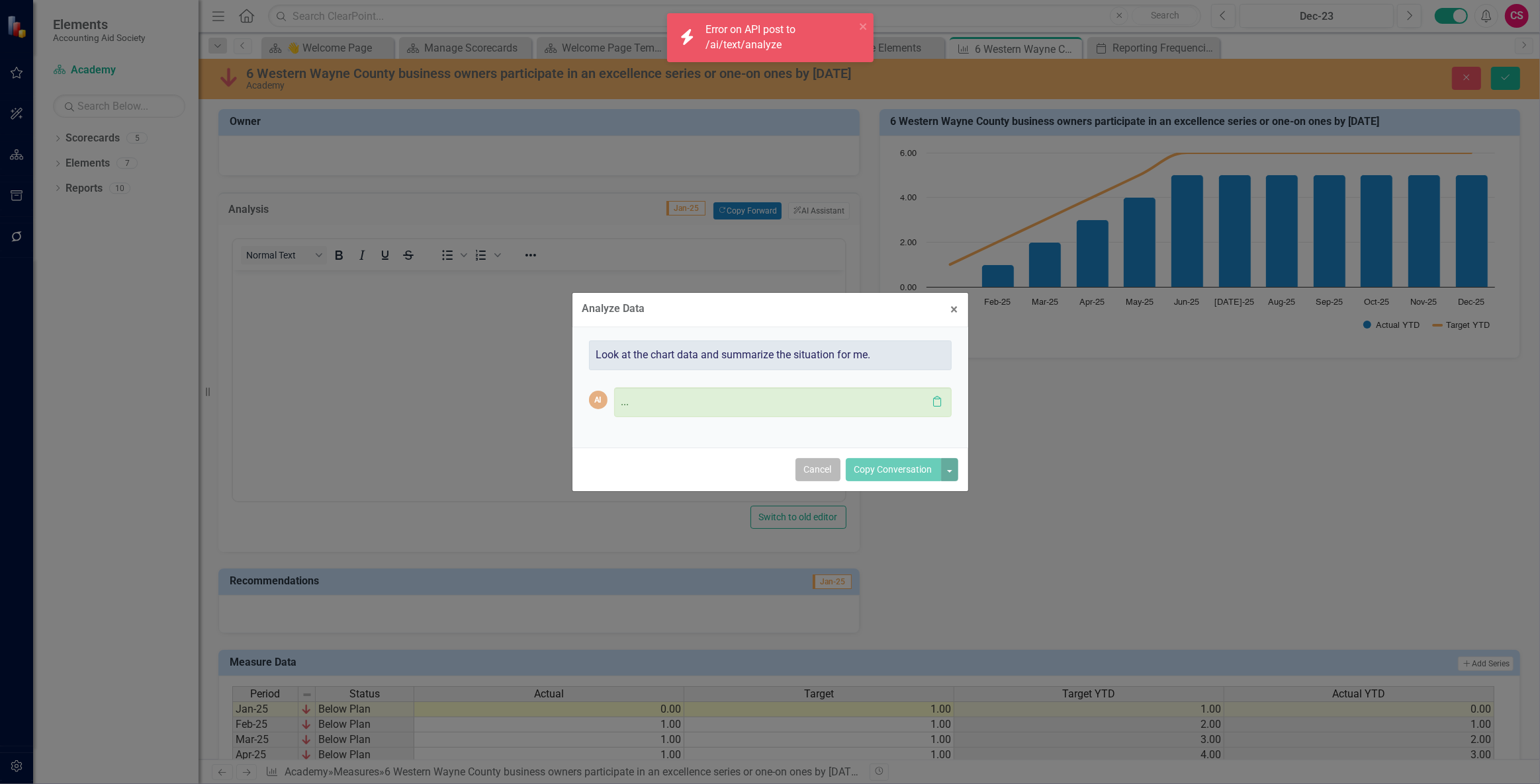
drag, startPoint x: 820, startPoint y: 468, endPoint x: 445, endPoint y: 43, distance: 566.8
click at [820, 468] on button "Cancel" at bounding box center [817, 470] width 45 height 23
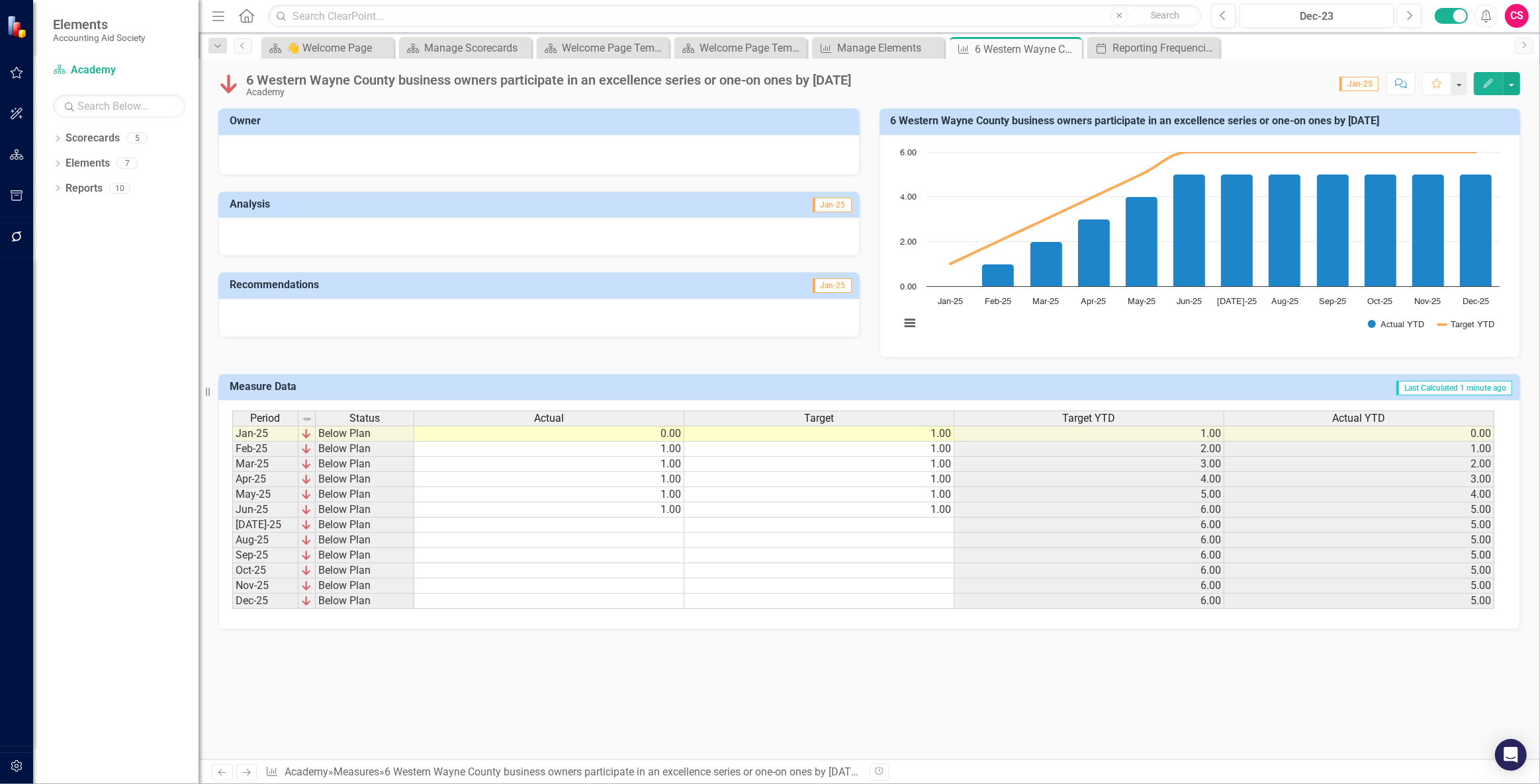
click at [475, 234] on div at bounding box center [539, 237] width 641 height 38
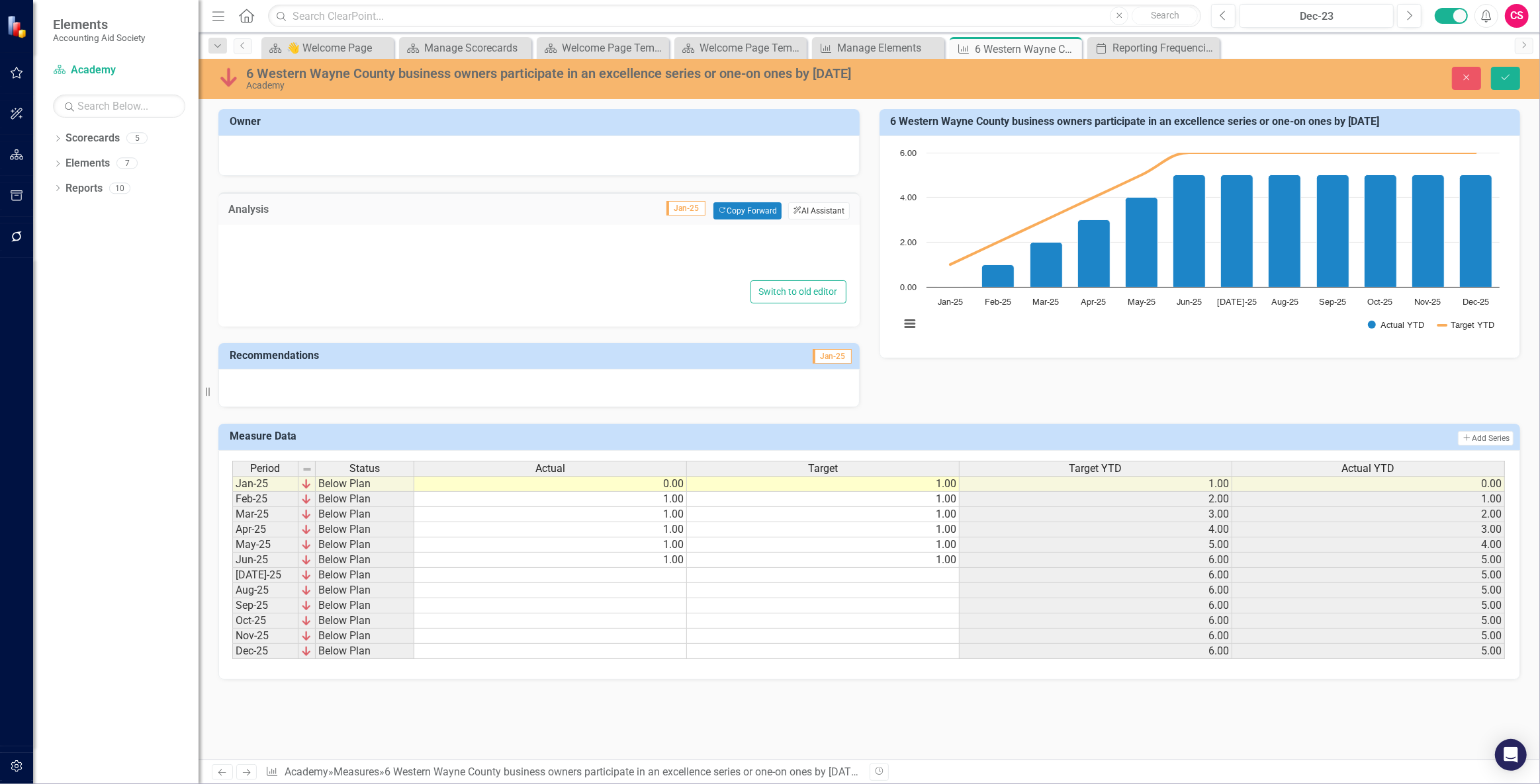
click at [816, 208] on button "ClearPoint AI AI Assistant" at bounding box center [819, 211] width 61 height 18
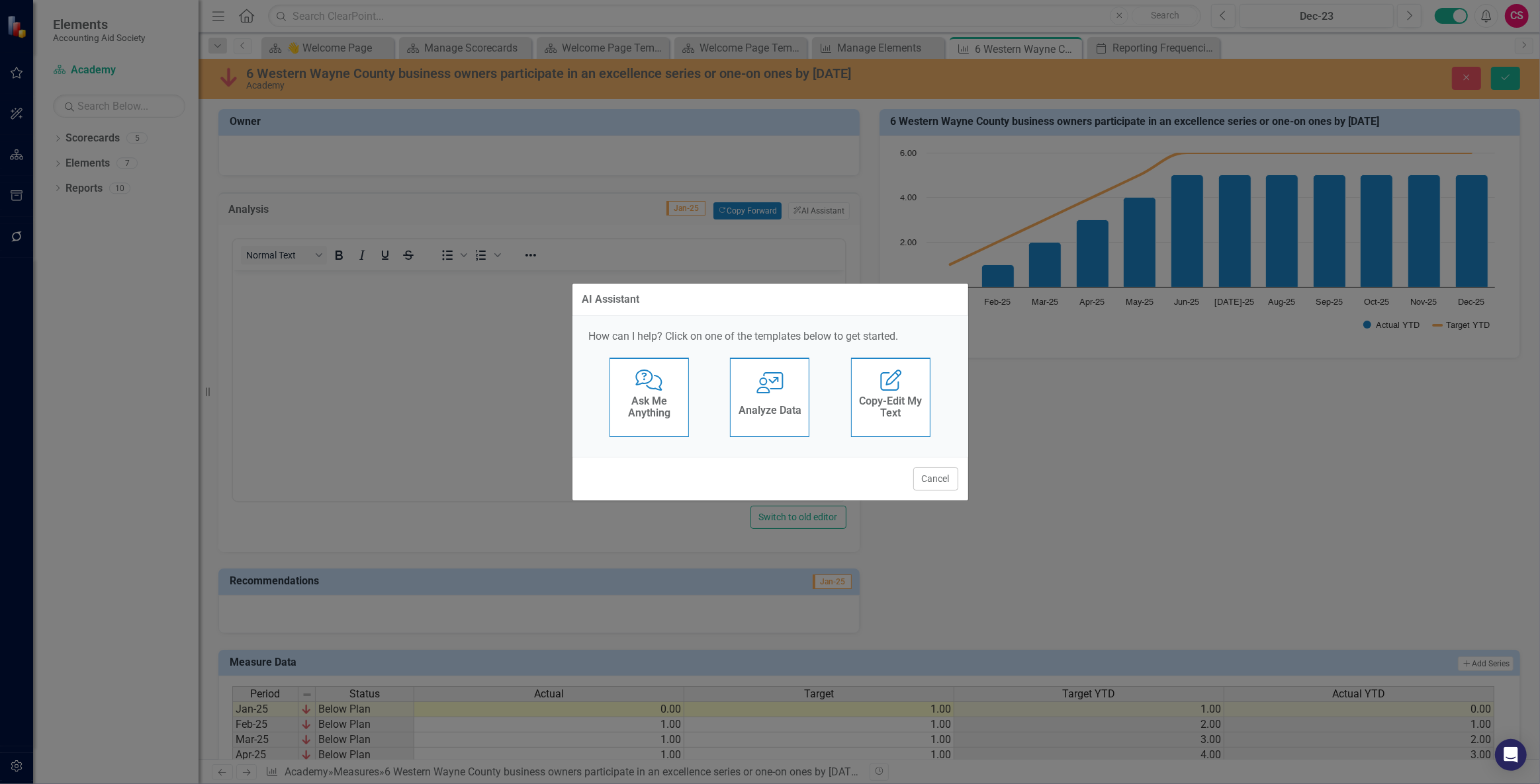
click at [777, 379] on icon at bounding box center [769, 383] width 27 height 21
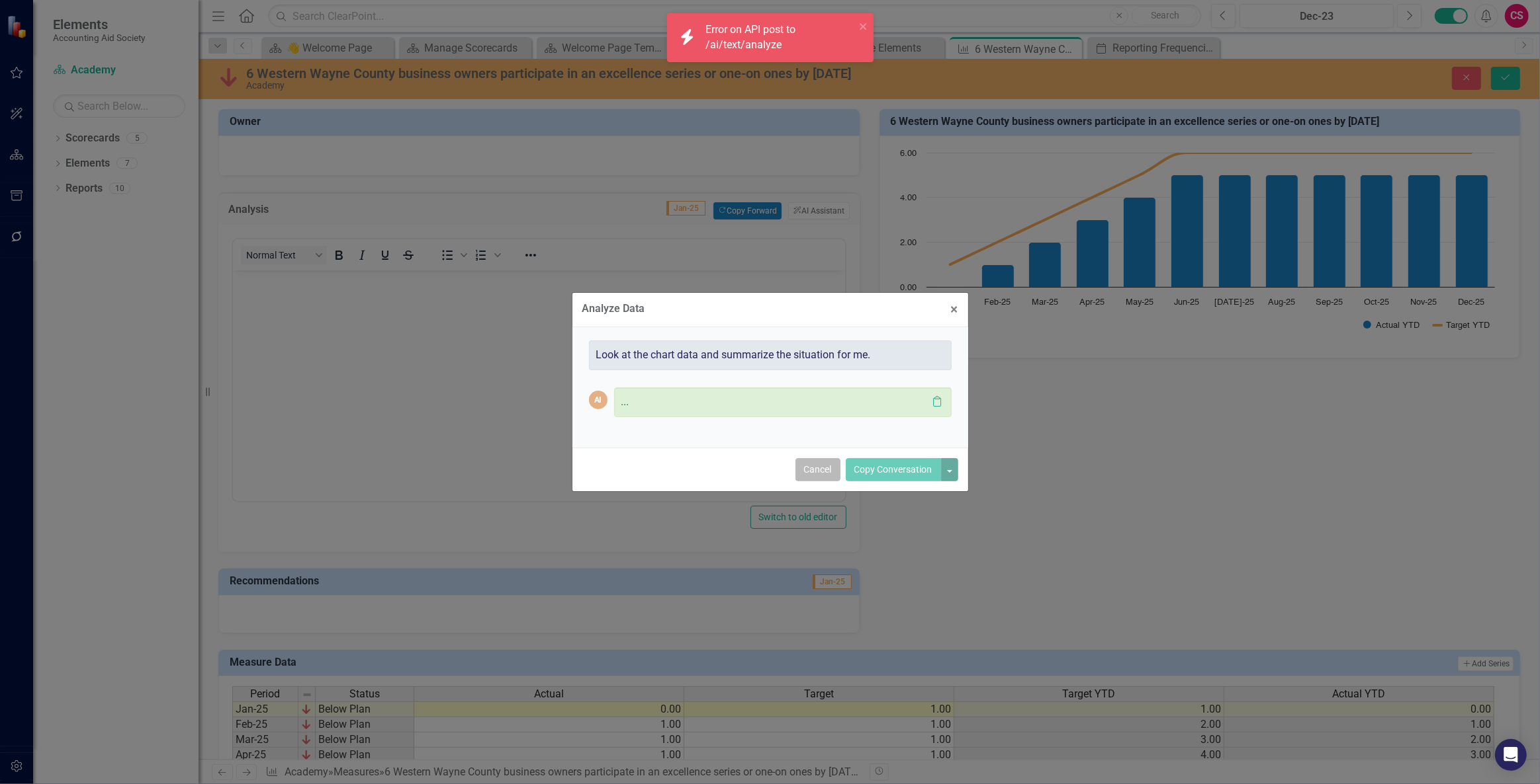
click at [813, 464] on button "Cancel" at bounding box center [817, 470] width 45 height 23
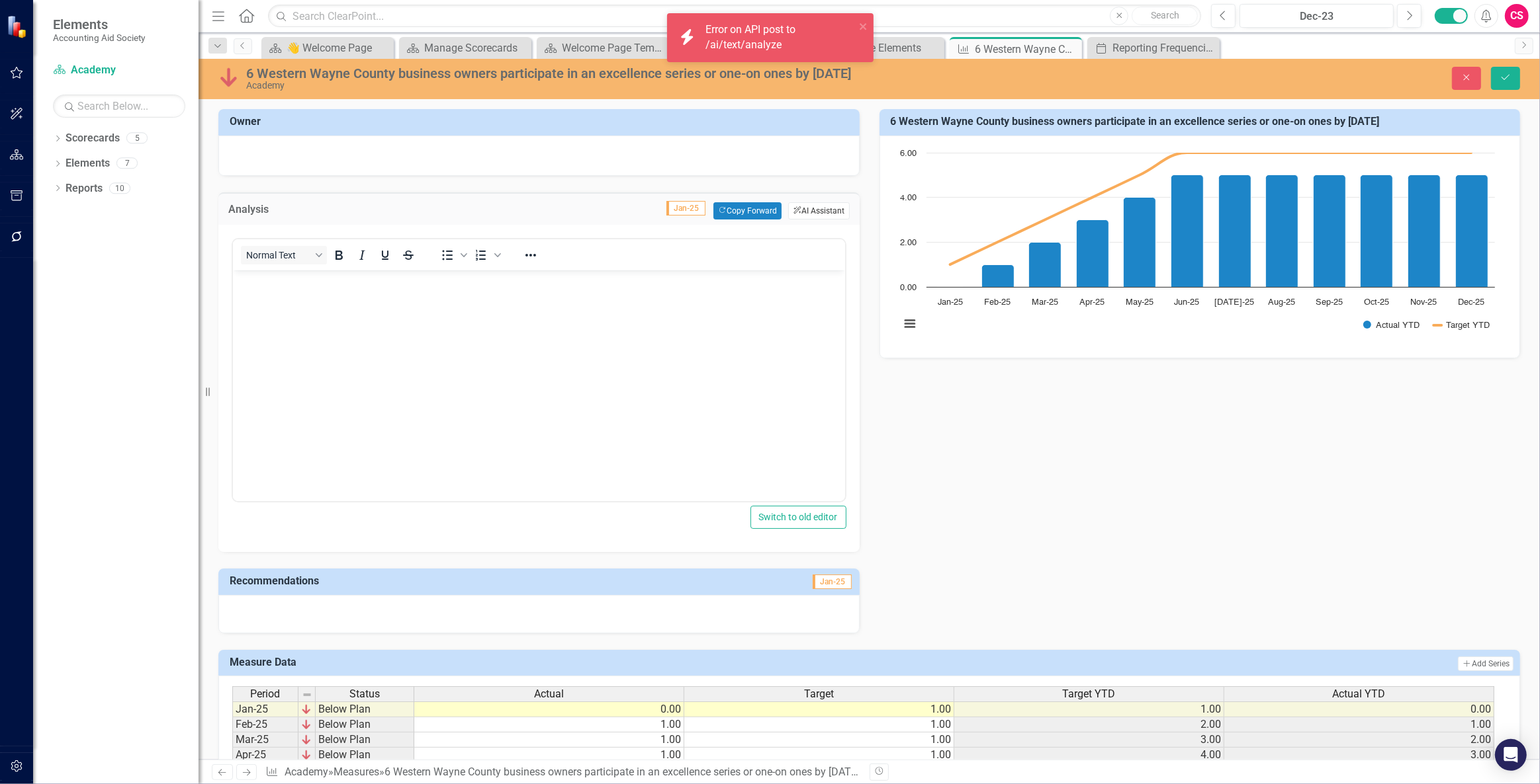
click at [797, 210] on button "ClearPoint AI AI Assistant" at bounding box center [819, 211] width 61 height 18
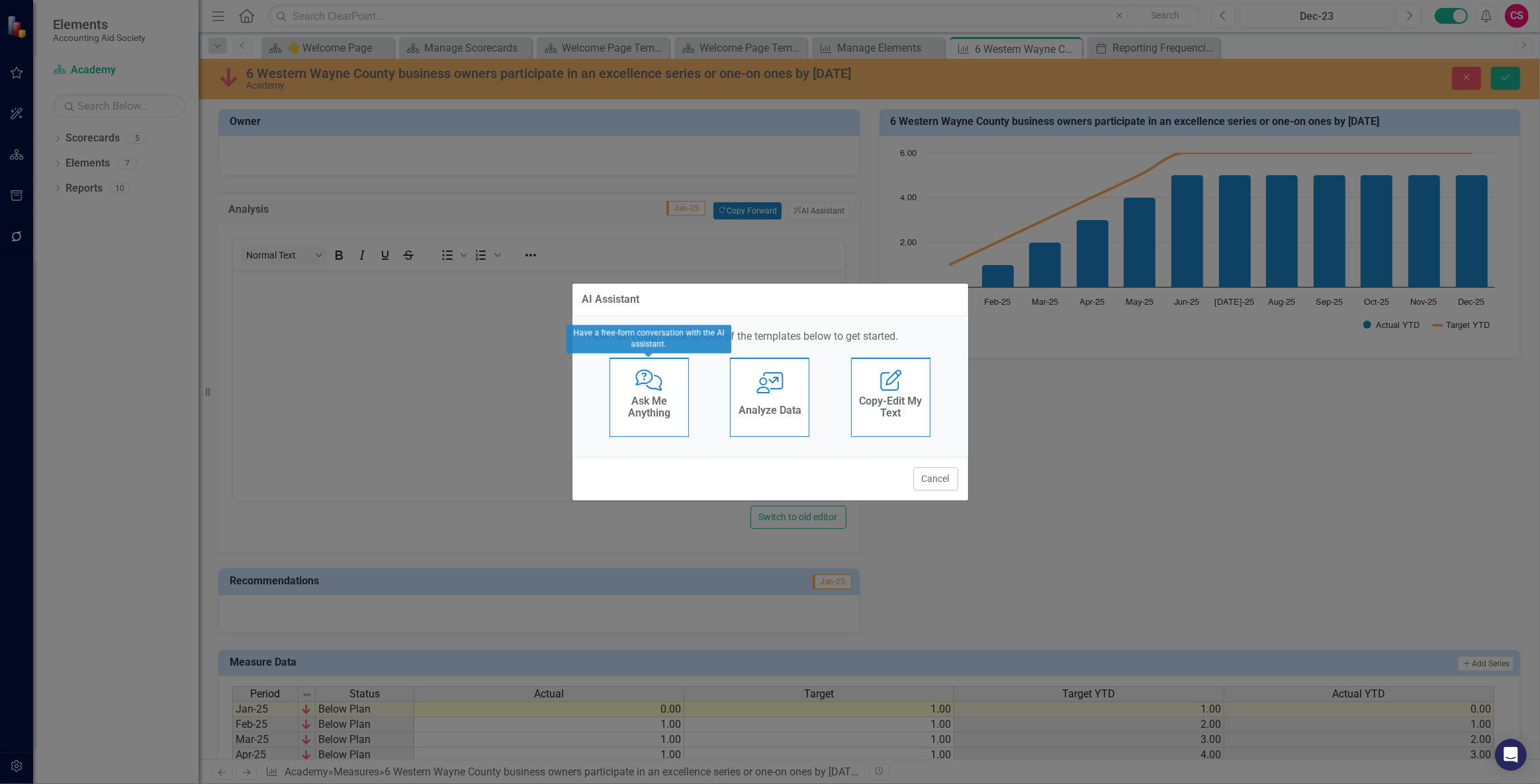
click at [643, 394] on div "Ask Me Anything" at bounding box center [649, 408] width 65 height 33
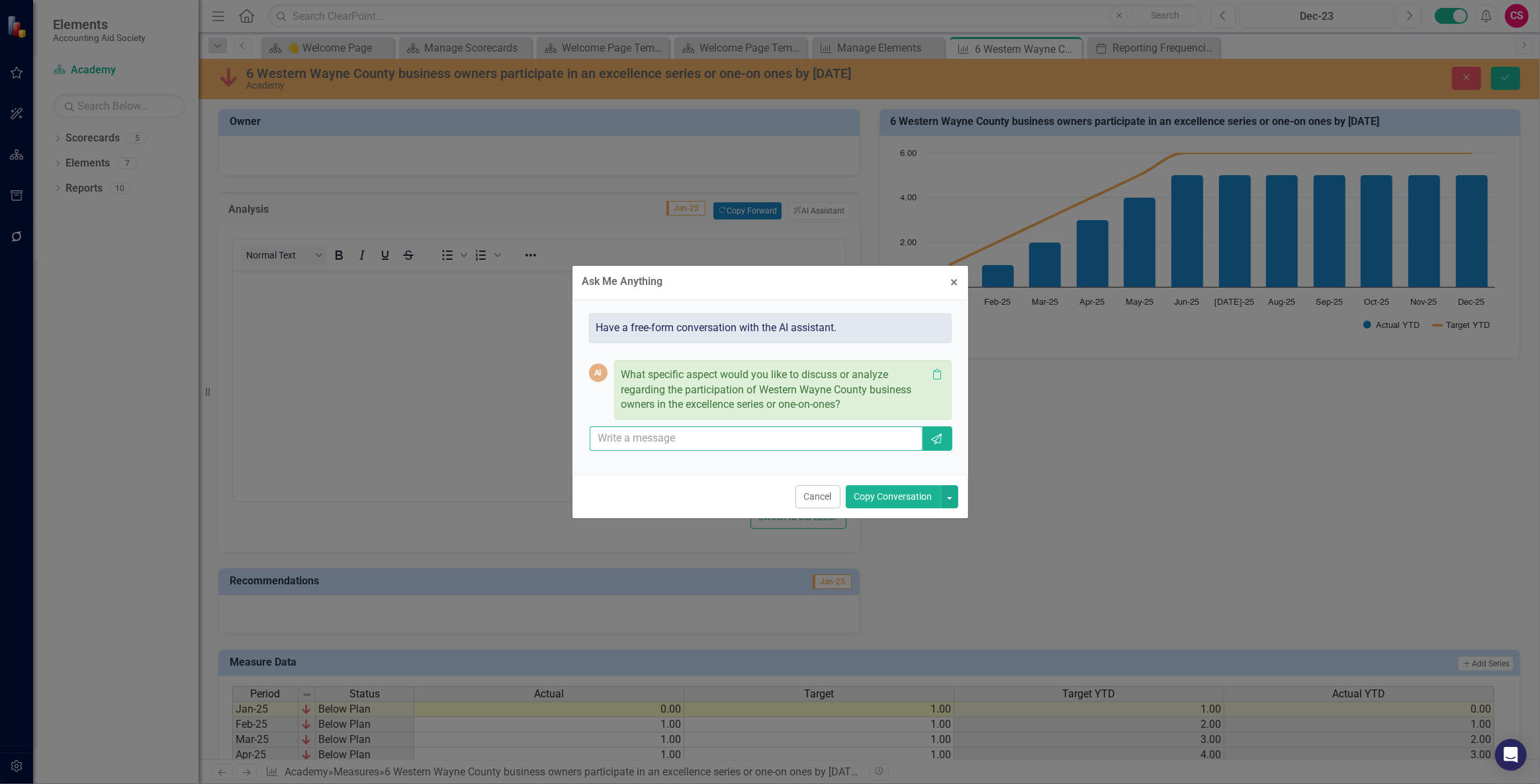
click at [714, 427] on input "text" at bounding box center [756, 438] width 334 height 24
type input "analyze this measure"
click at [935, 439] on icon "Send" at bounding box center [936, 439] width 13 height 11
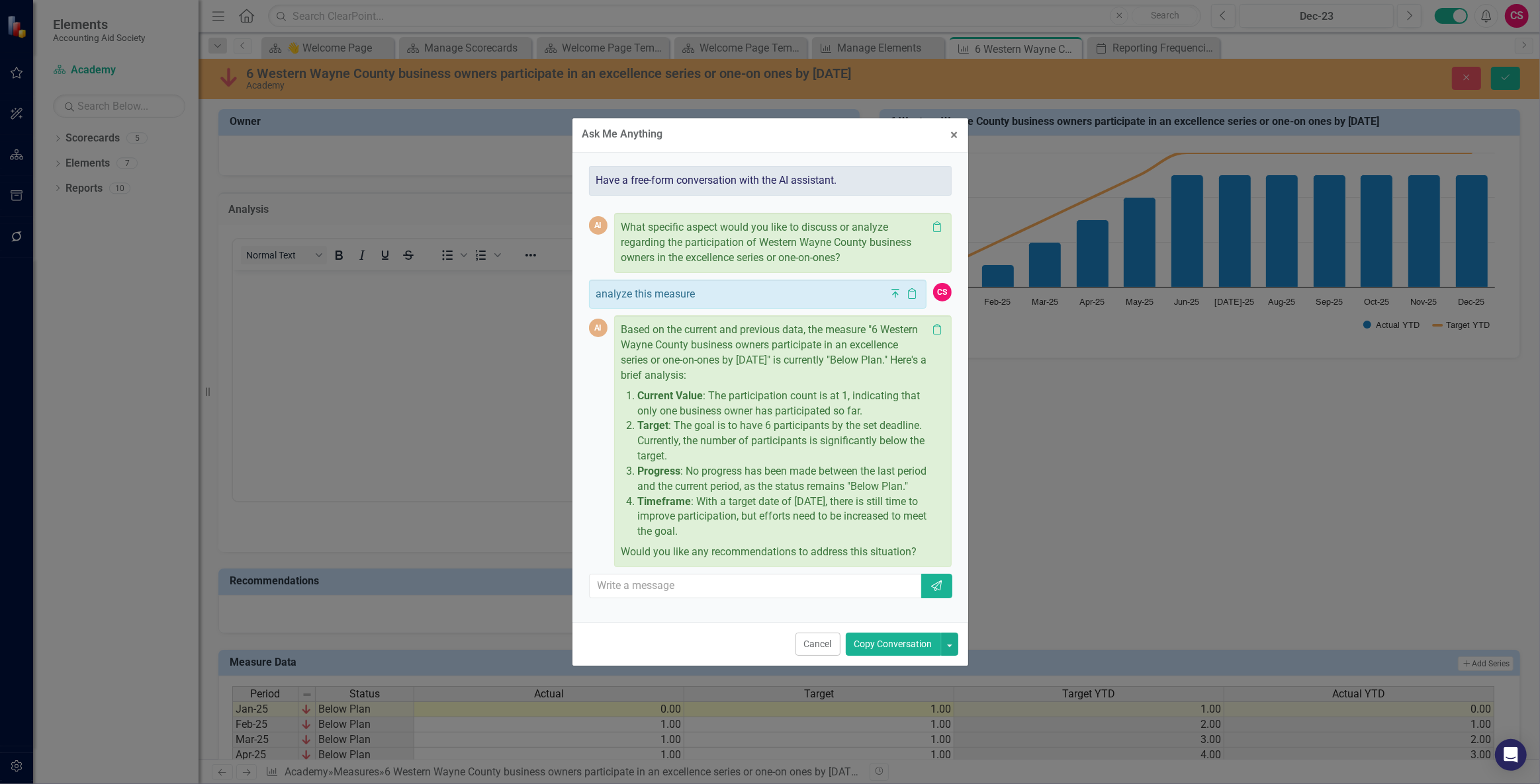
click at [885, 647] on button "Copy Conversation" at bounding box center [893, 644] width 95 height 23
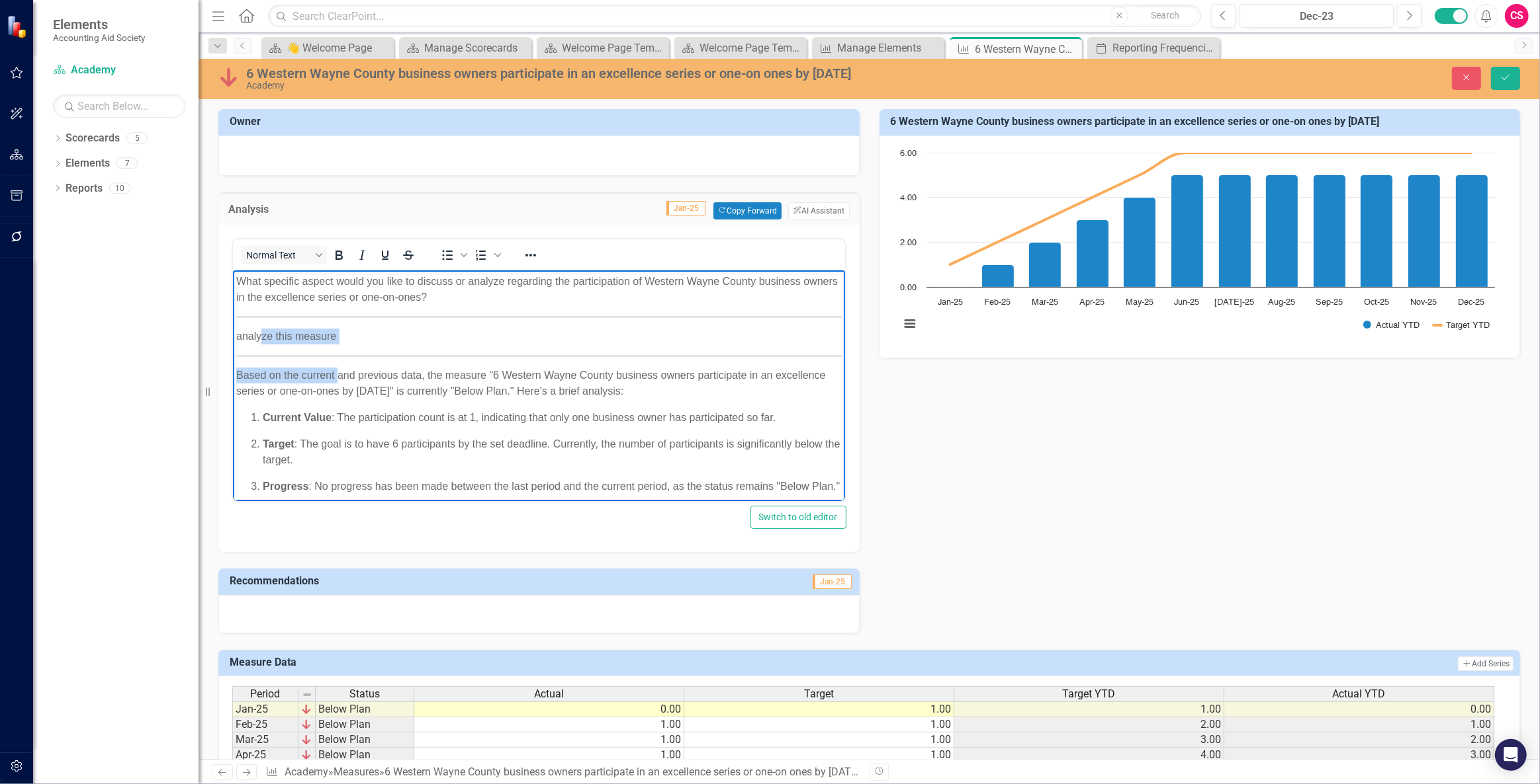
drag, startPoint x: 336, startPoint y: 362, endPoint x: 261, endPoint y: 320, distance: 86.0
click at [261, 320] on body "What specific aspect would you like to discuss or analyze regarding the partici…" at bounding box center [538, 423] width 612 height 307
click at [299, 353] on body "What specific aspect would you like to discuss or analyze regarding the partici…" at bounding box center [538, 423] width 612 height 307
drag, startPoint x: 674, startPoint y: 355, endPoint x: 522, endPoint y: 347, distance: 152.2
click at [523, 347] on body "What specific aspect would you like to discuss or analyze regarding the partici…" at bounding box center [538, 423] width 612 height 307
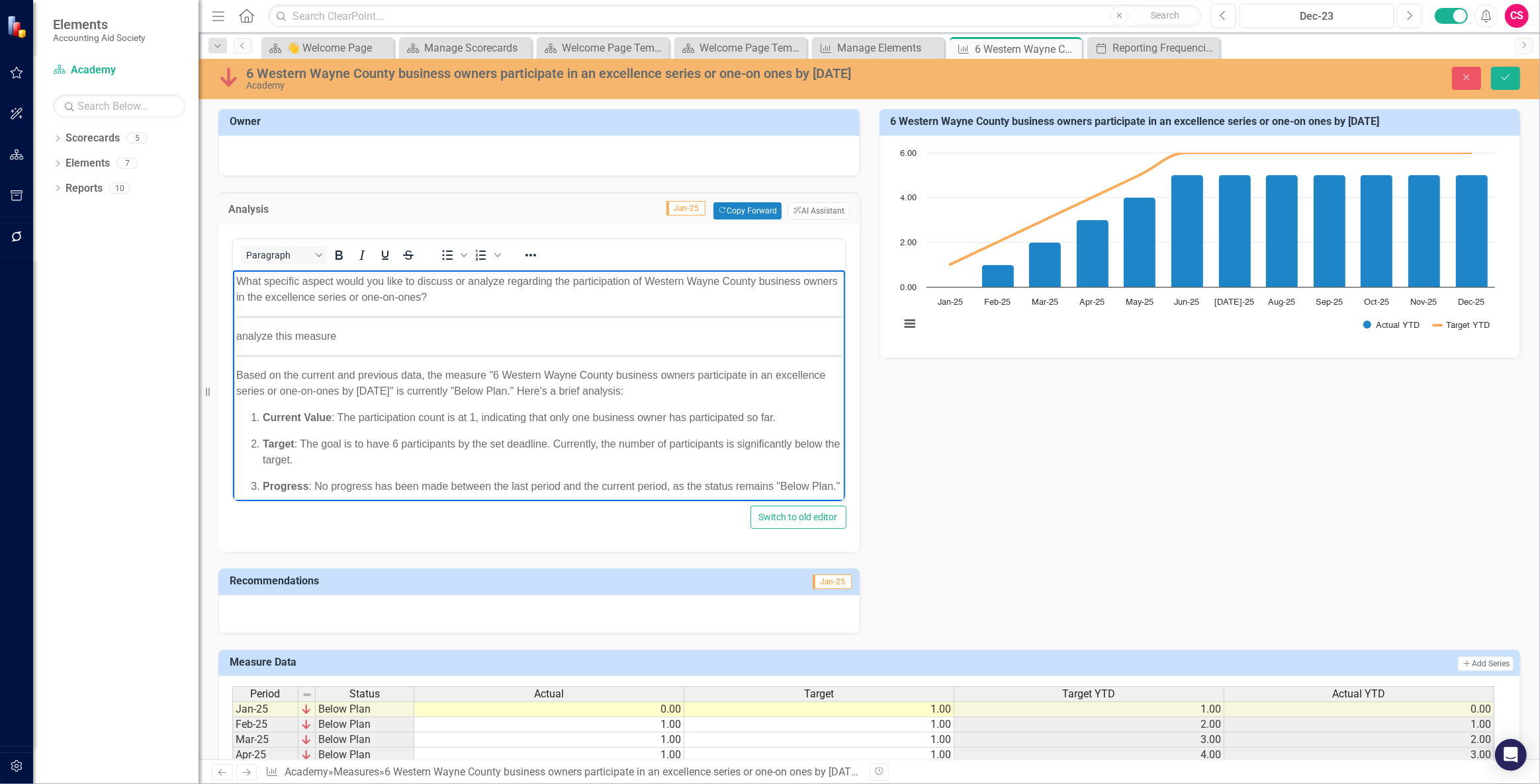
click at [522, 347] on body "What specific aspect would you like to discuss or analyze regarding the partici…" at bounding box center [538, 423] width 612 height 307
drag, startPoint x: 512, startPoint y: 349, endPoint x: 500, endPoint y: 346, distance: 12.4
click at [500, 346] on body "What specific aspect would you like to discuss or analyze regarding the partici…" at bounding box center [538, 423] width 612 height 307
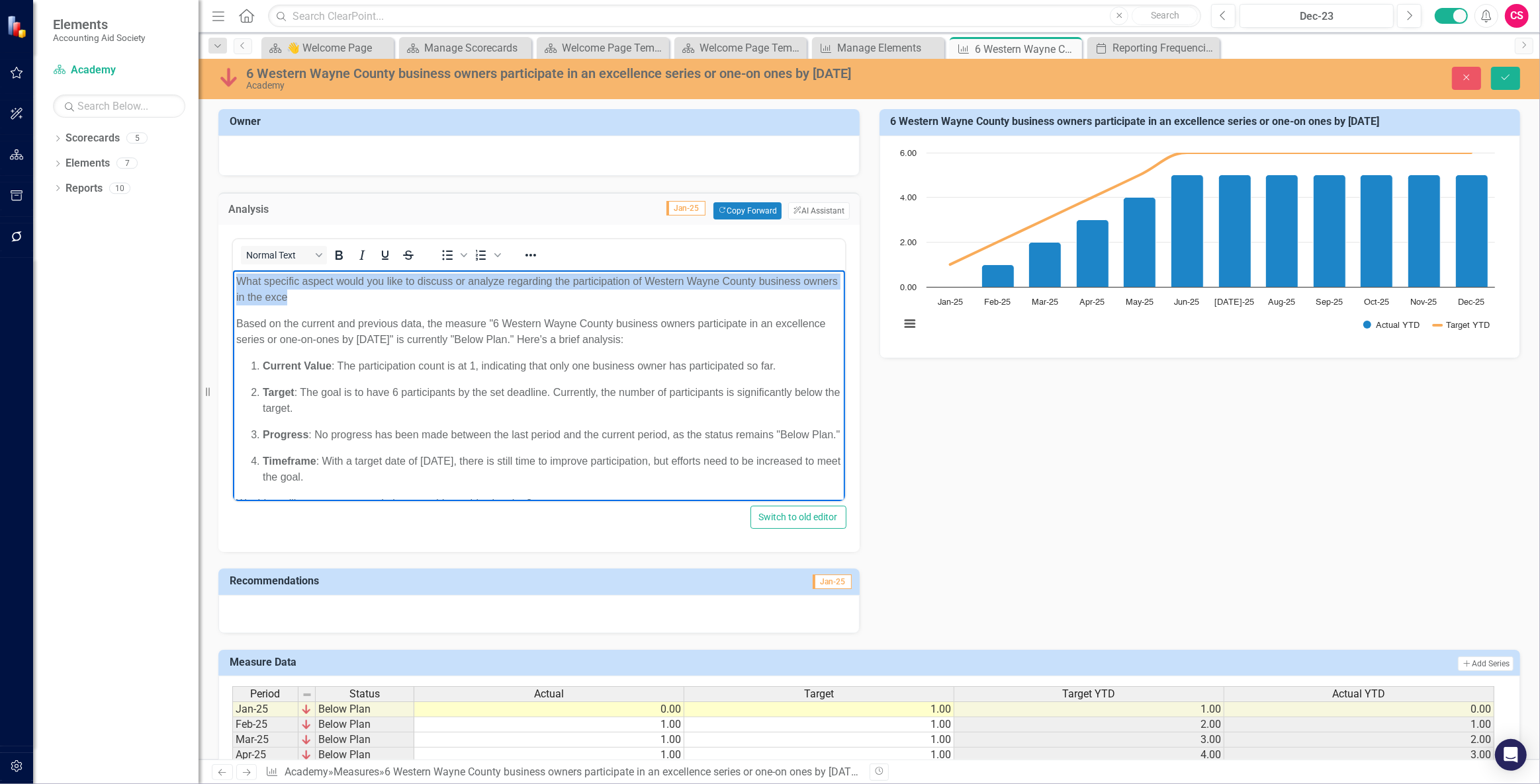
drag, startPoint x: 353, startPoint y: 296, endPoint x: 228, endPoint y: 271, distance: 127.5
click at [232, 271] on html "What specific aspect would you like to discuss or analyze regarding the partici…" at bounding box center [538, 397] width 612 height 255
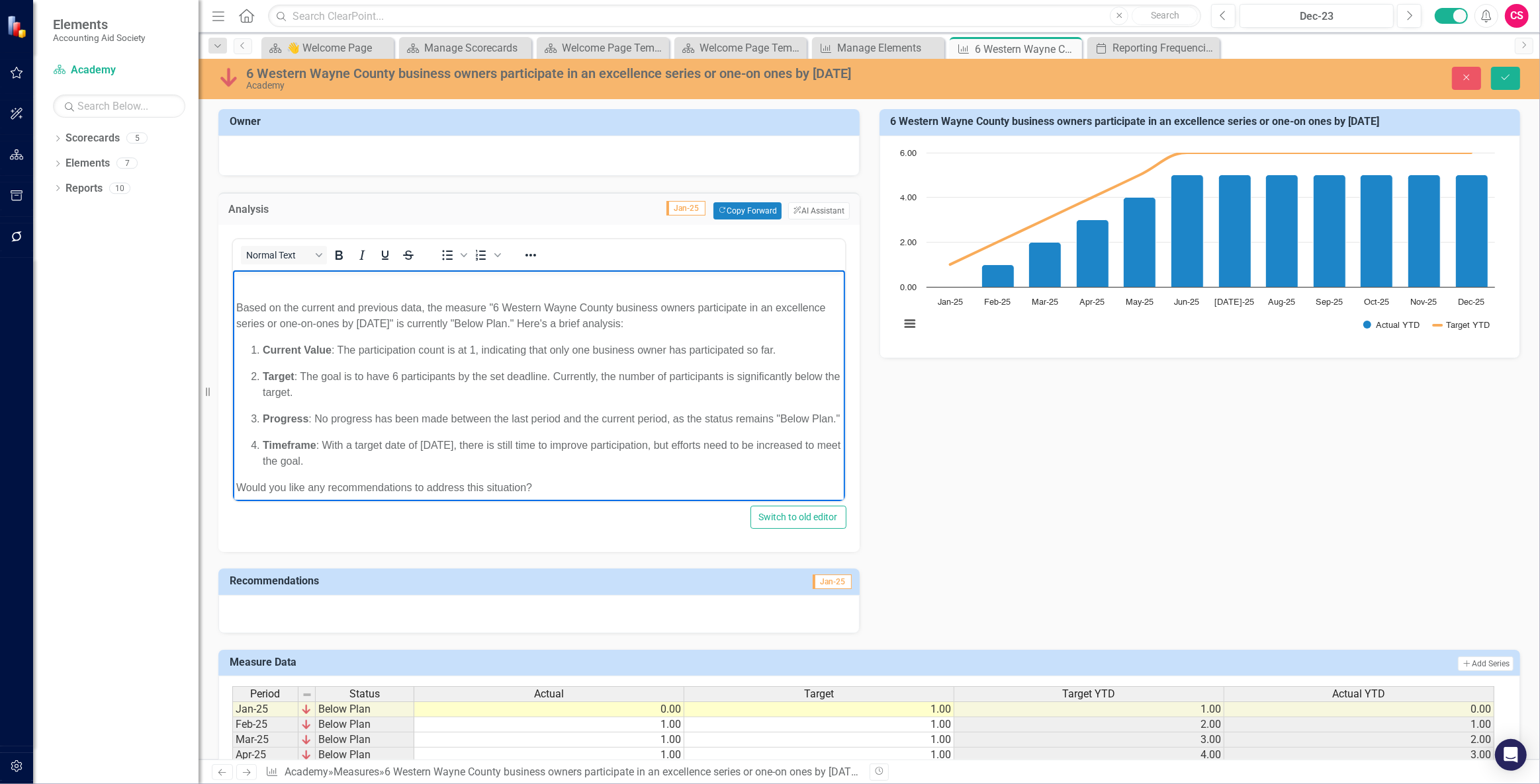
click at [252, 285] on p "Rich Text Area. Press ALT-0 for help." at bounding box center [538, 282] width 605 height 16
click at [237, 304] on p "Based on the current and previous data, the measure "6 Western Wayne County bus…" at bounding box center [538, 316] width 605 height 32
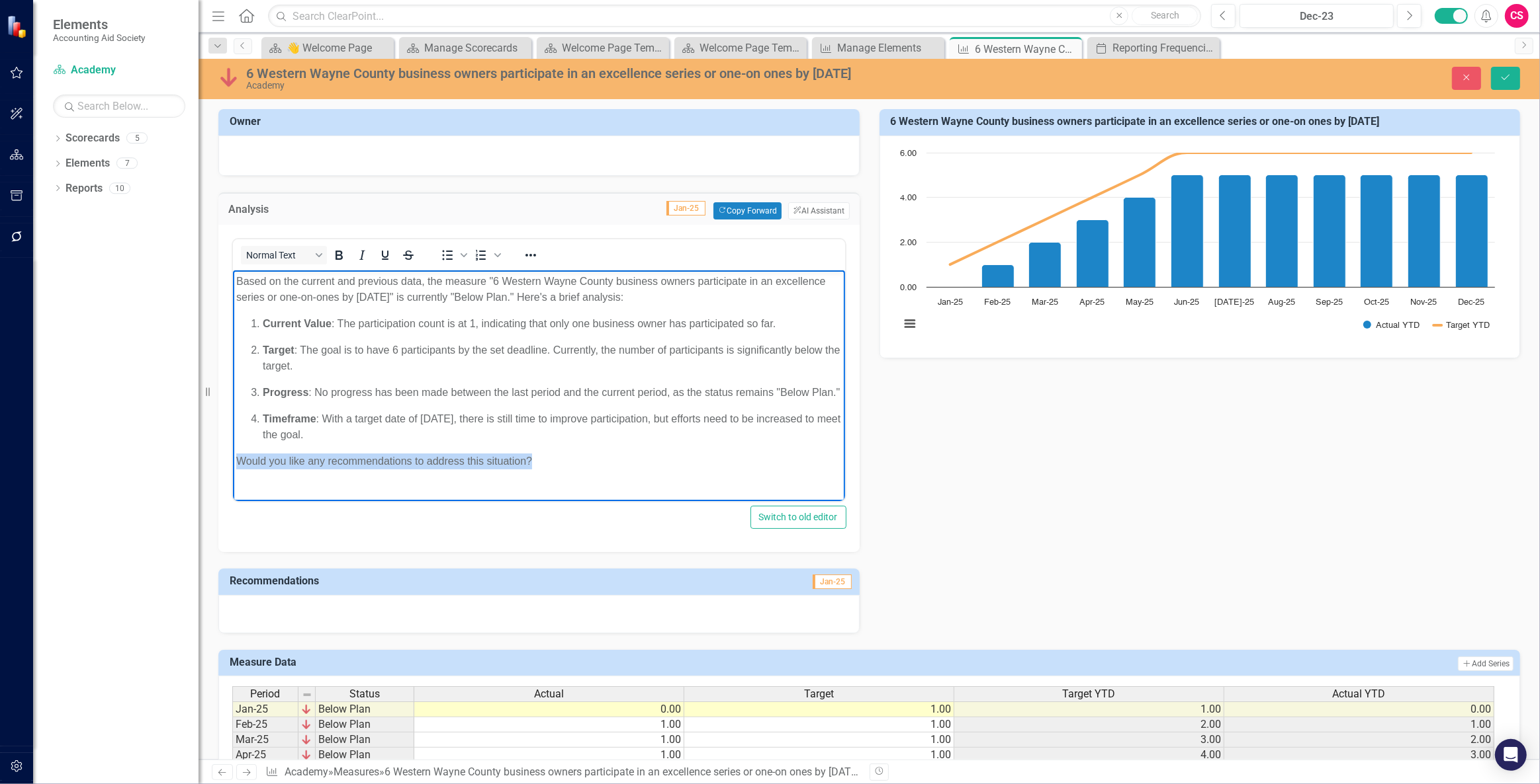
drag, startPoint x: 507, startPoint y: 467, endPoint x: 456, endPoint y: 728, distance: 265.9
click at [232, 461] on html "Based on the current and previous data, the measure "6 Western Wayne County bus…" at bounding box center [538, 377] width 612 height 213
click at [1501, 77] on icon "Save" at bounding box center [1506, 78] width 12 height 9
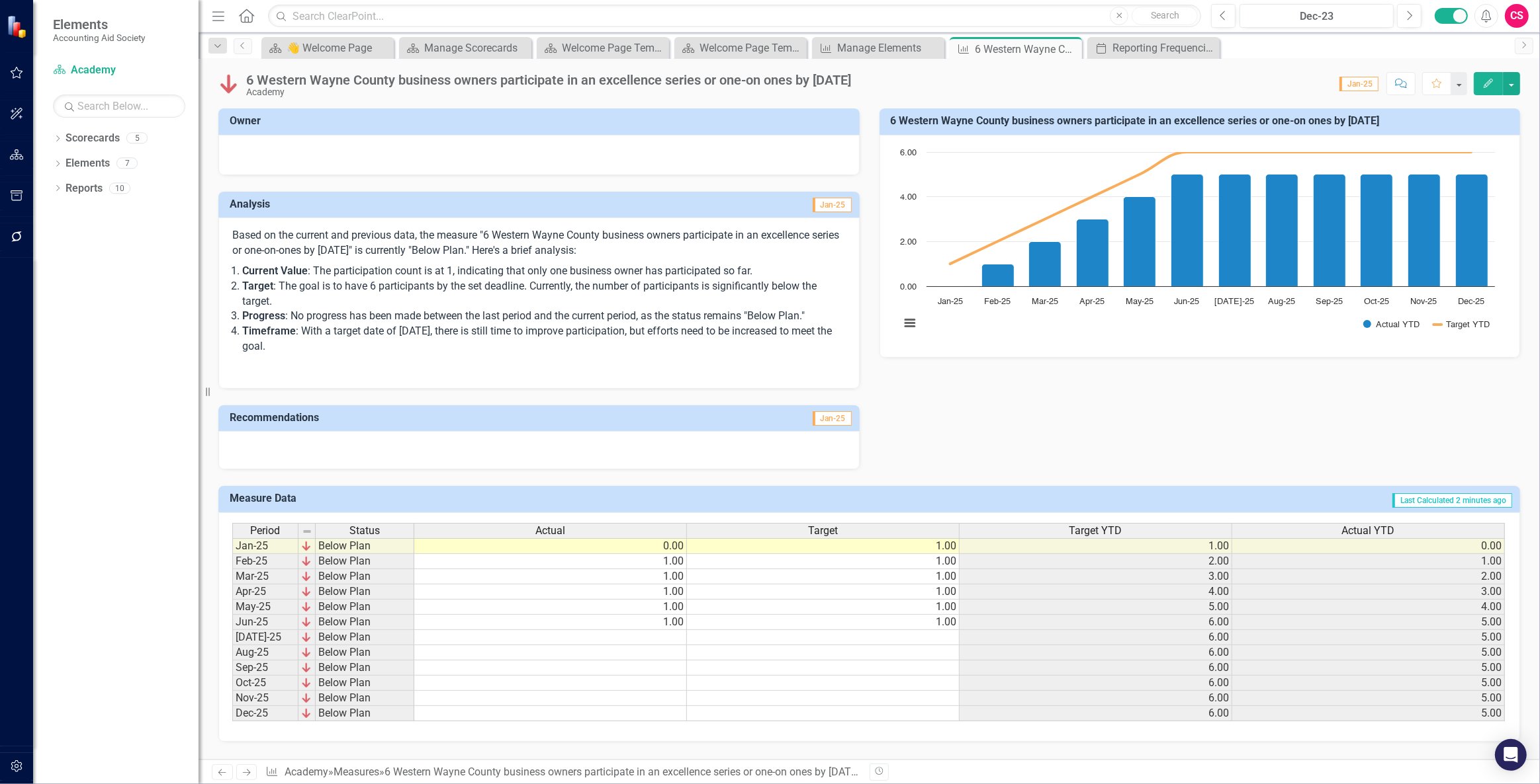
click at [529, 446] on div at bounding box center [539, 450] width 641 height 38
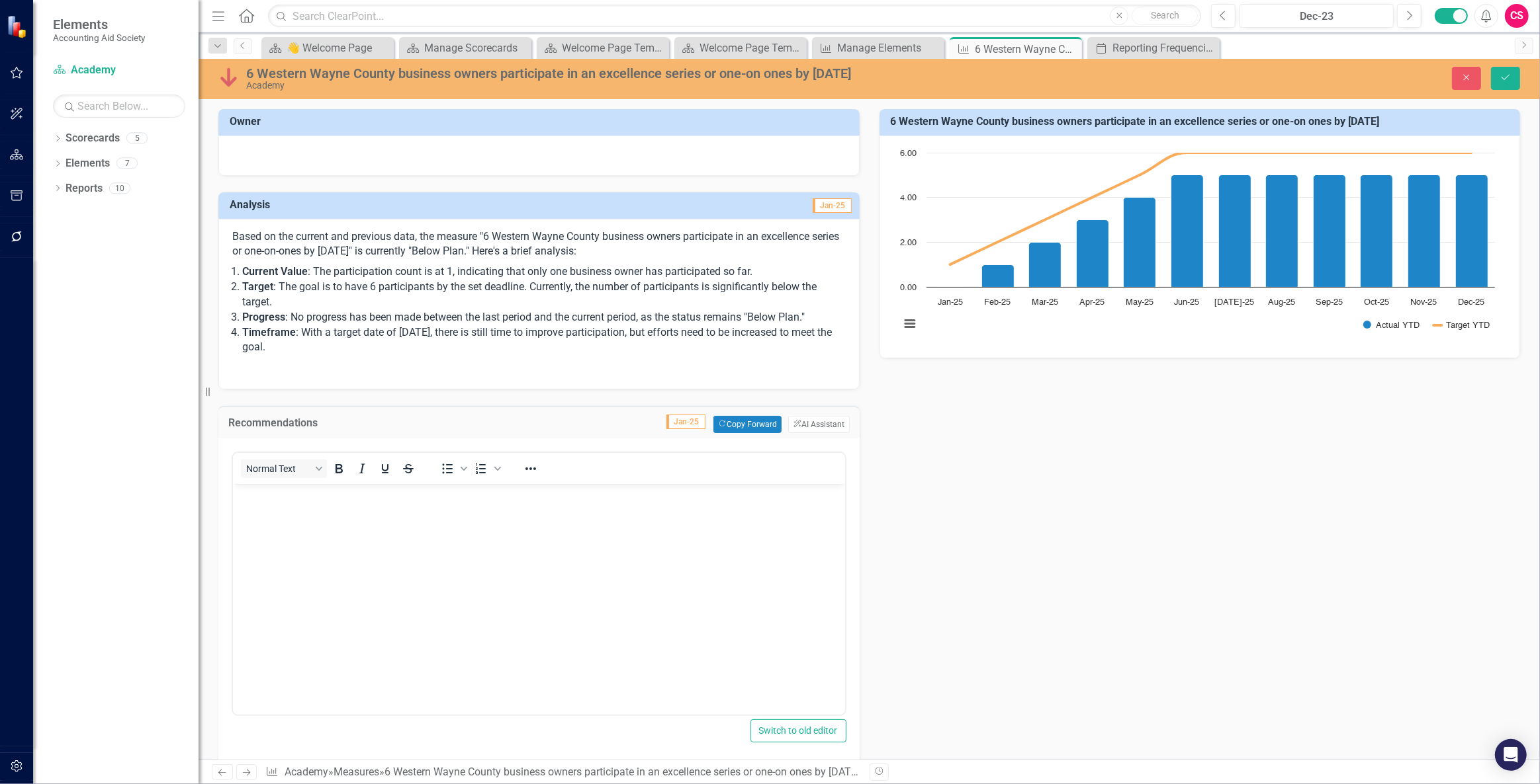
click at [798, 414] on div "Recommendations Jan-25 Copy Forward Copy Forward ClearPoint AI AI Assistant" at bounding box center [539, 422] width 641 height 33
click at [804, 416] on button "ClearPoint AI AI Assistant" at bounding box center [819, 424] width 61 height 18
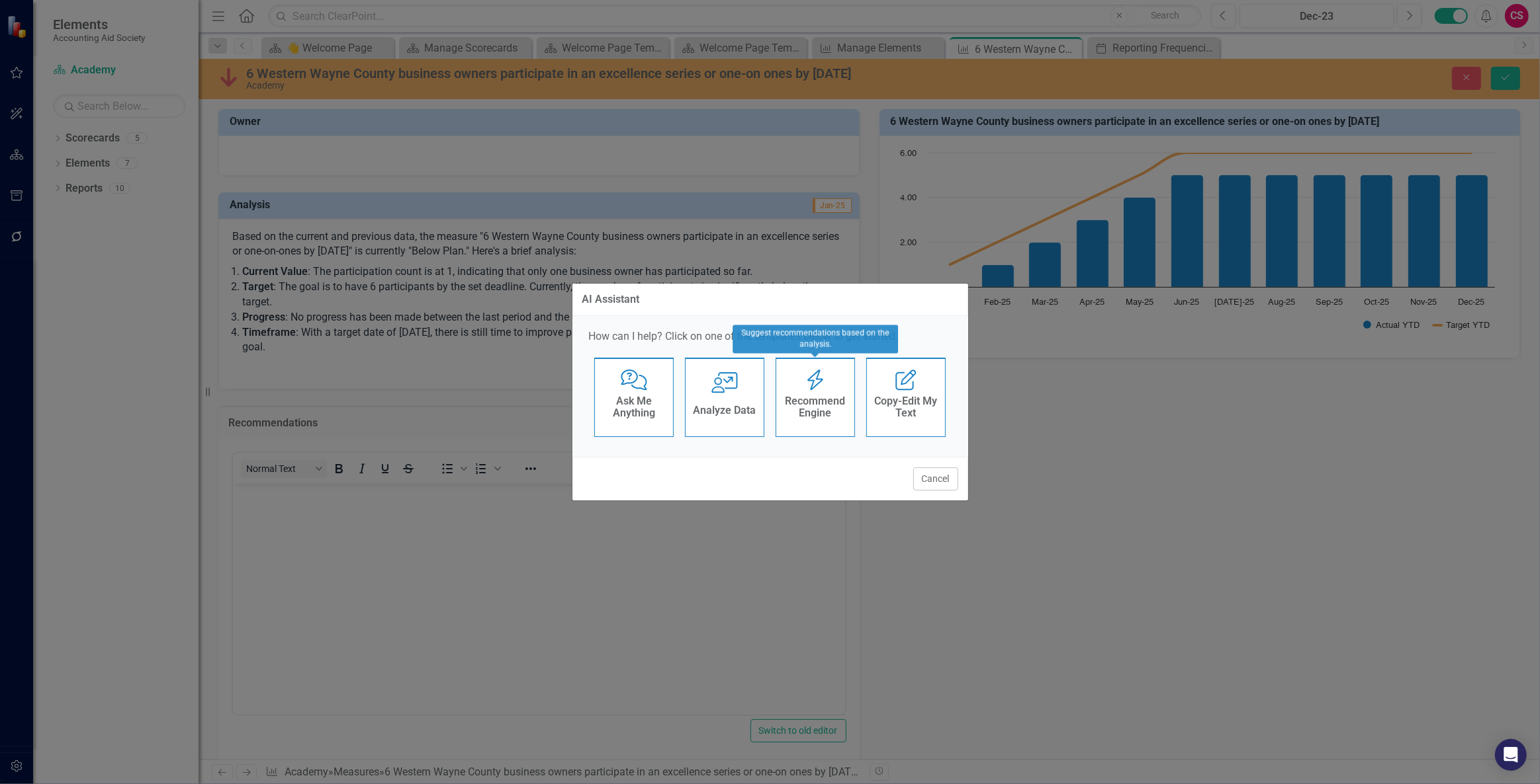
click at [825, 390] on icon "Recommend Engine" at bounding box center [816, 381] width 27 height 21
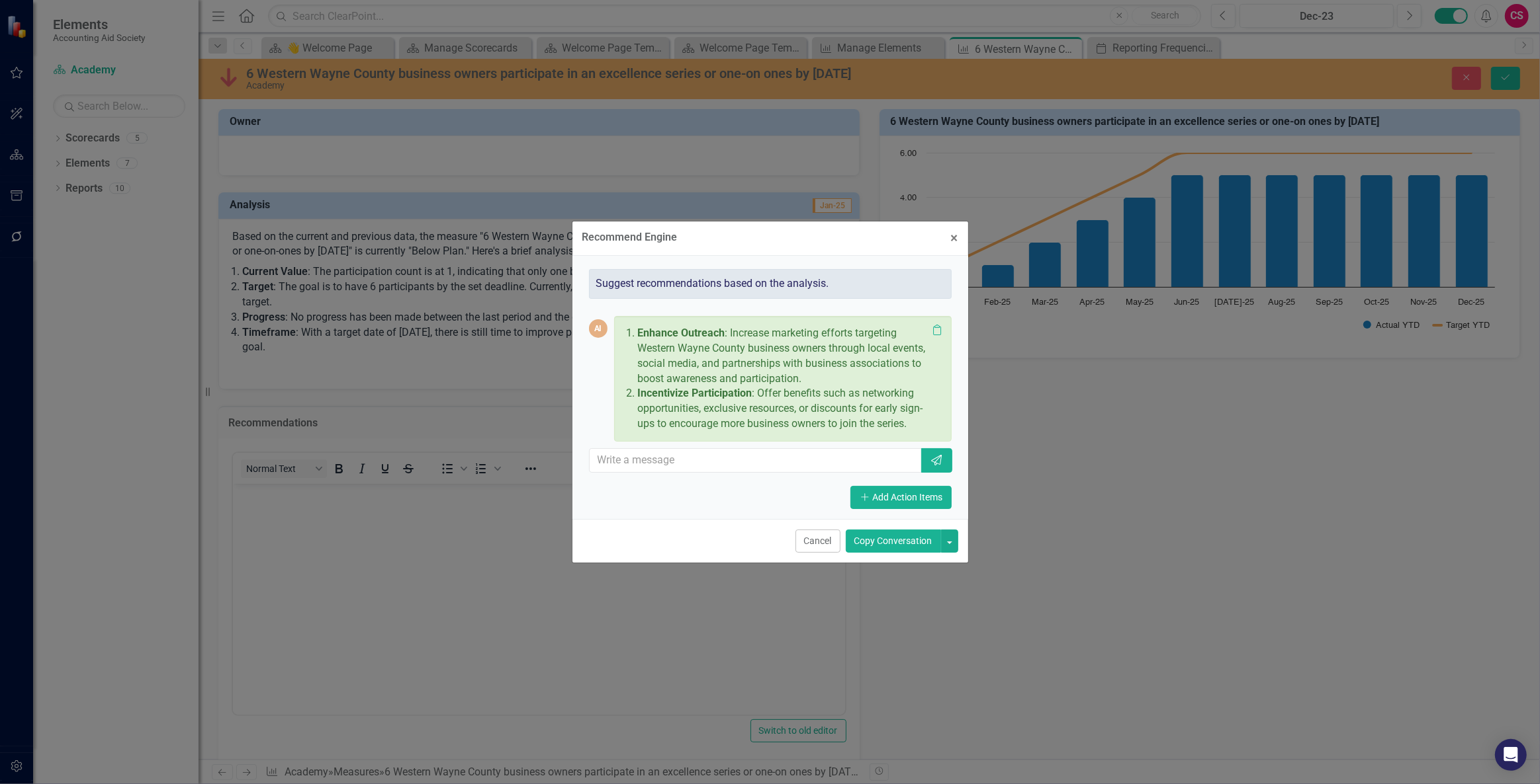
click at [897, 548] on button "Copy Conversation" at bounding box center [893, 541] width 95 height 23
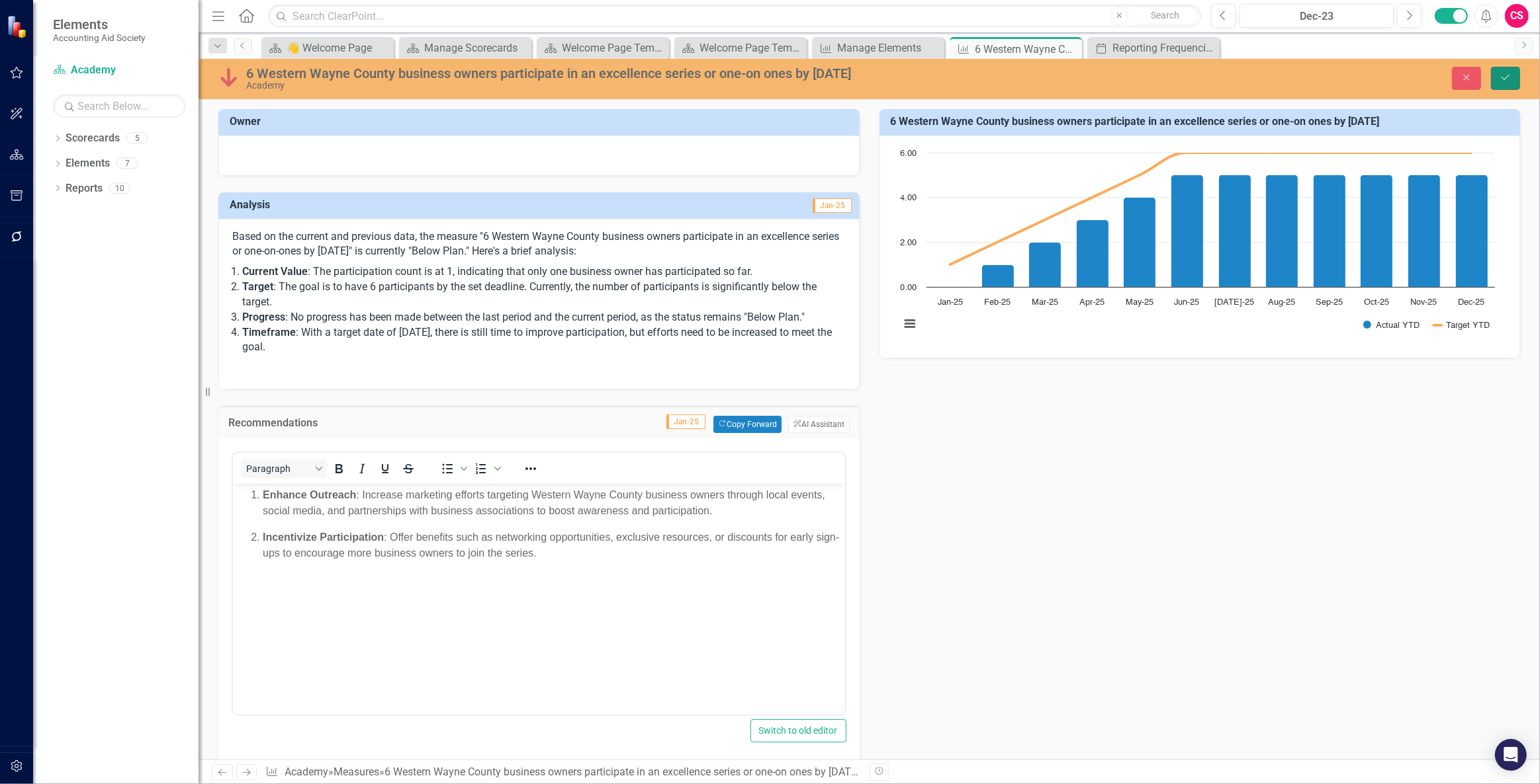
click at [1510, 69] on button "Save" at bounding box center [1505, 78] width 29 height 23
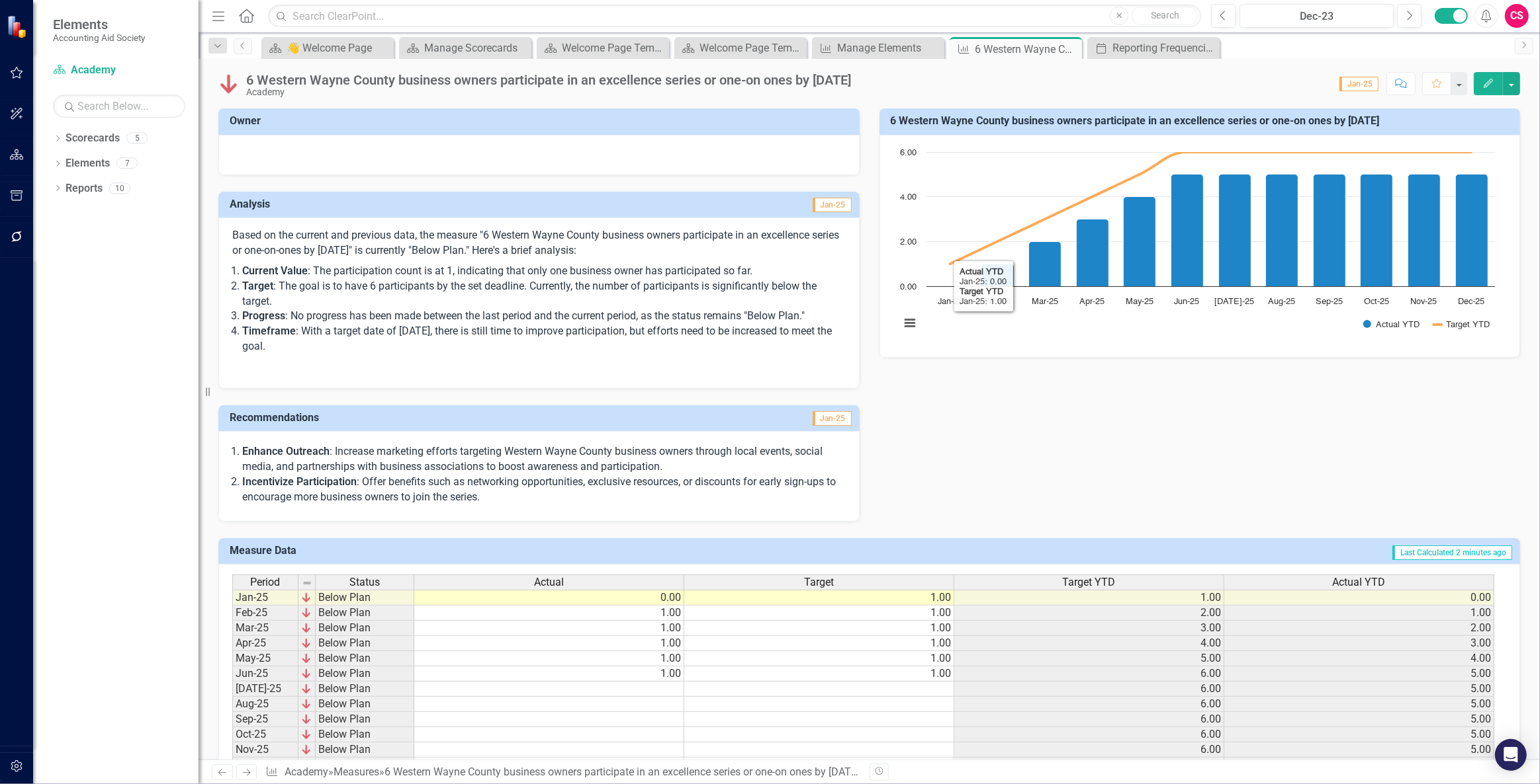
click at [531, 151] on div at bounding box center [538, 153] width 613 height 16
click at [530, 151] on div at bounding box center [538, 153] width 613 height 16
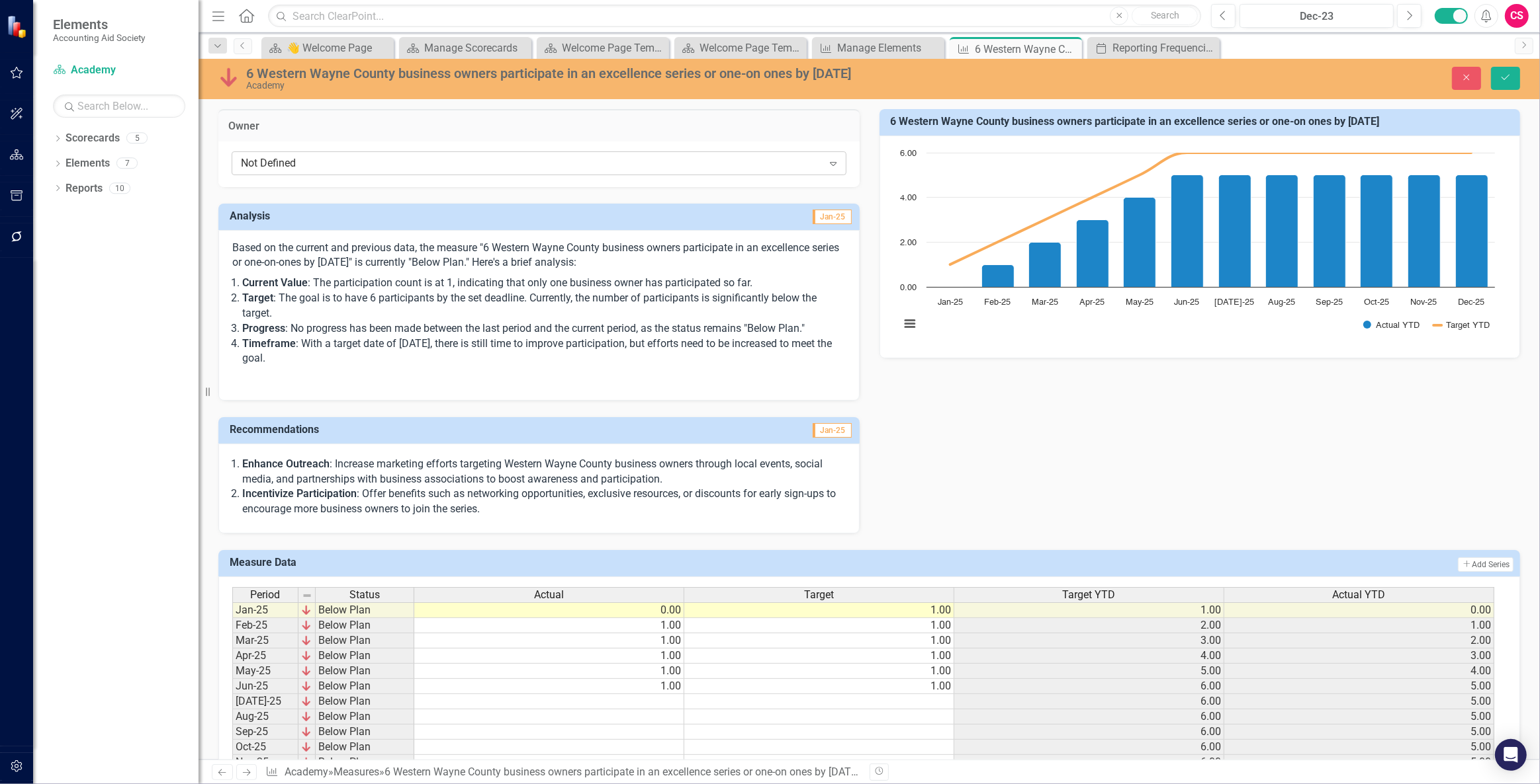
click at [537, 161] on div "Not Defined" at bounding box center [532, 164] width 582 height 15
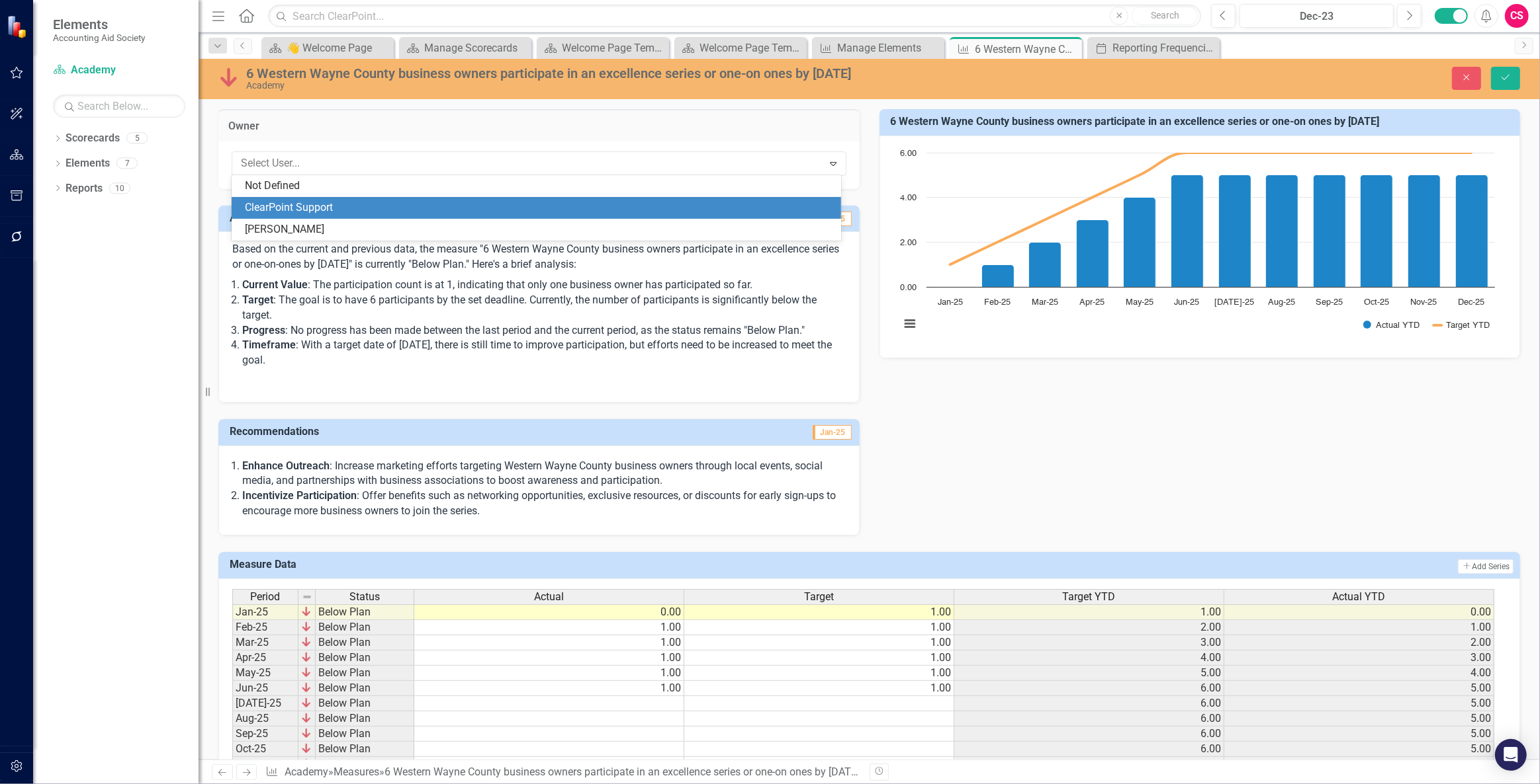
click at [536, 204] on div "ClearPoint Support" at bounding box center [538, 208] width 588 height 15
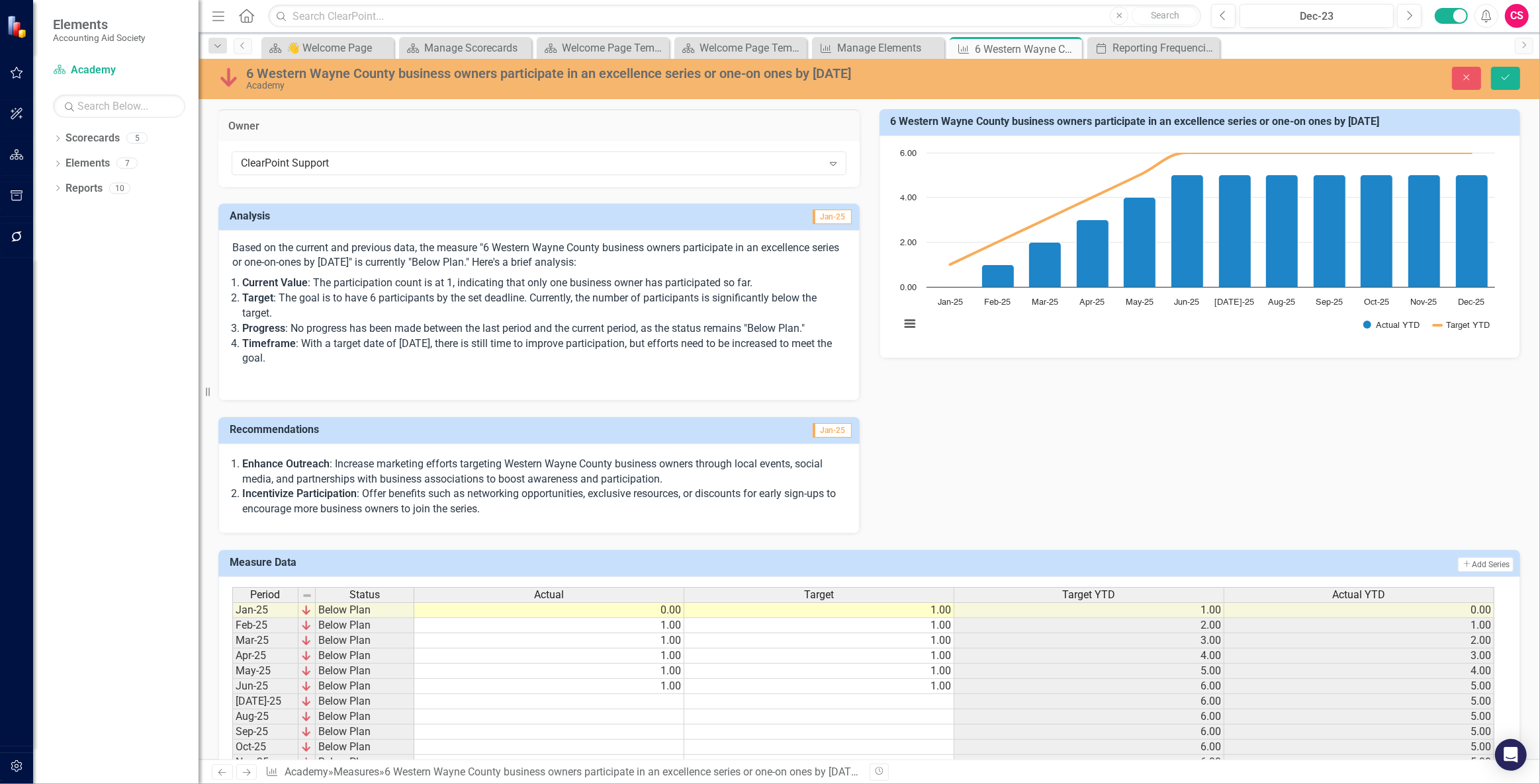
click at [1521, 75] on div "Close Save" at bounding box center [1260, 78] width 539 height 23
click at [1503, 74] on icon "Save" at bounding box center [1506, 78] width 12 height 9
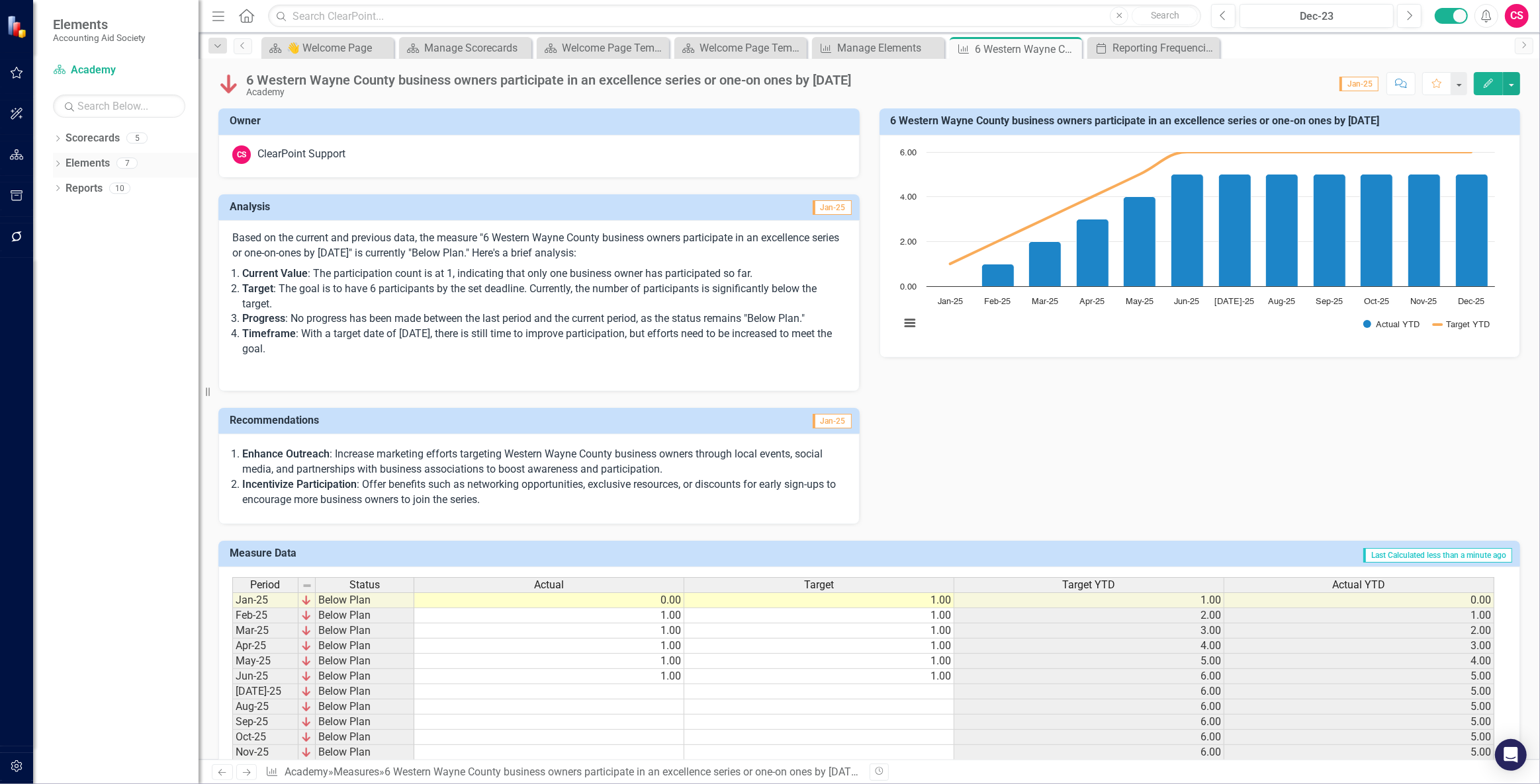
click at [93, 156] on link "Elements" at bounding box center [88, 164] width 44 height 15
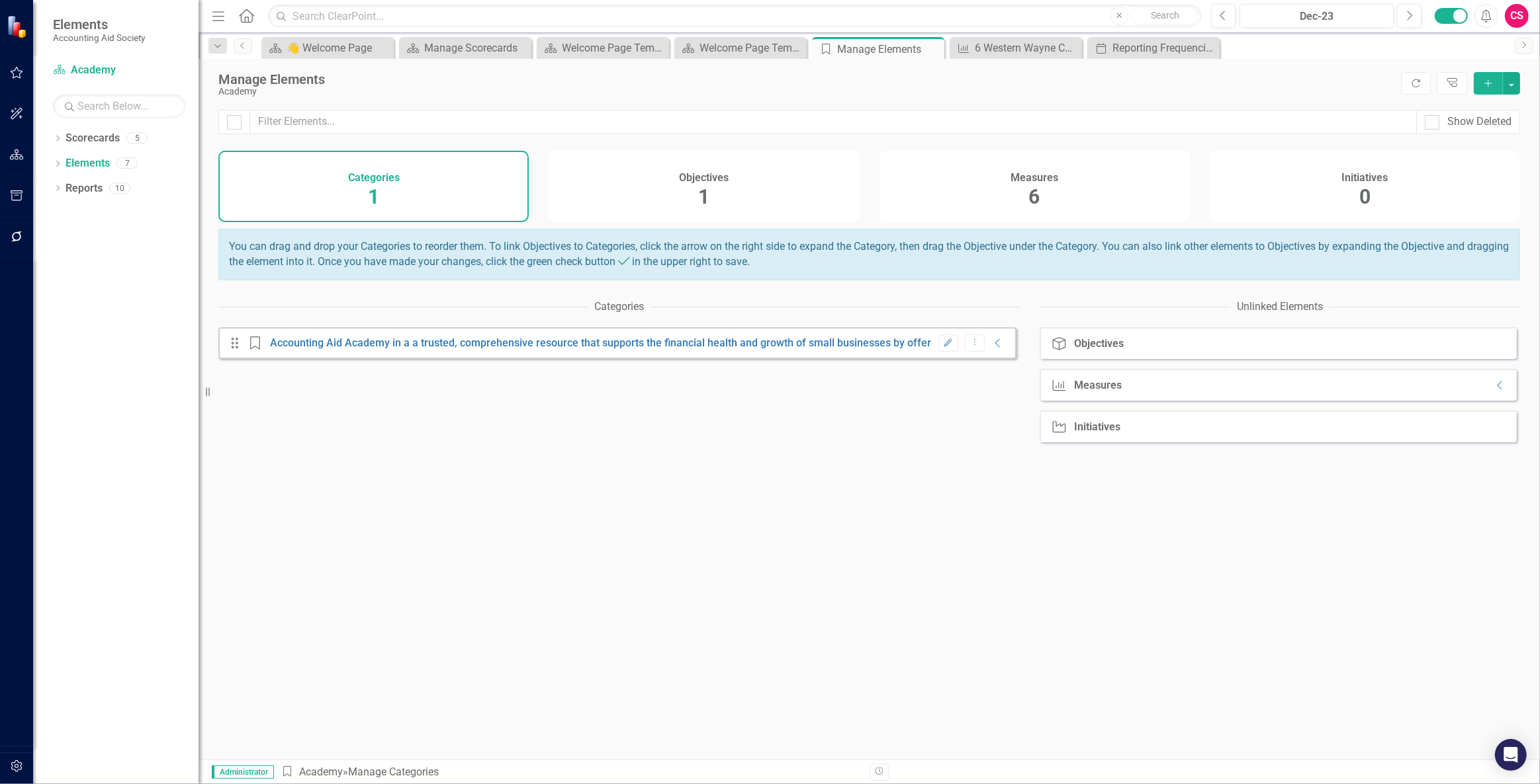
click at [905, 199] on div "Measures 6" at bounding box center [1034, 186] width 310 height 72
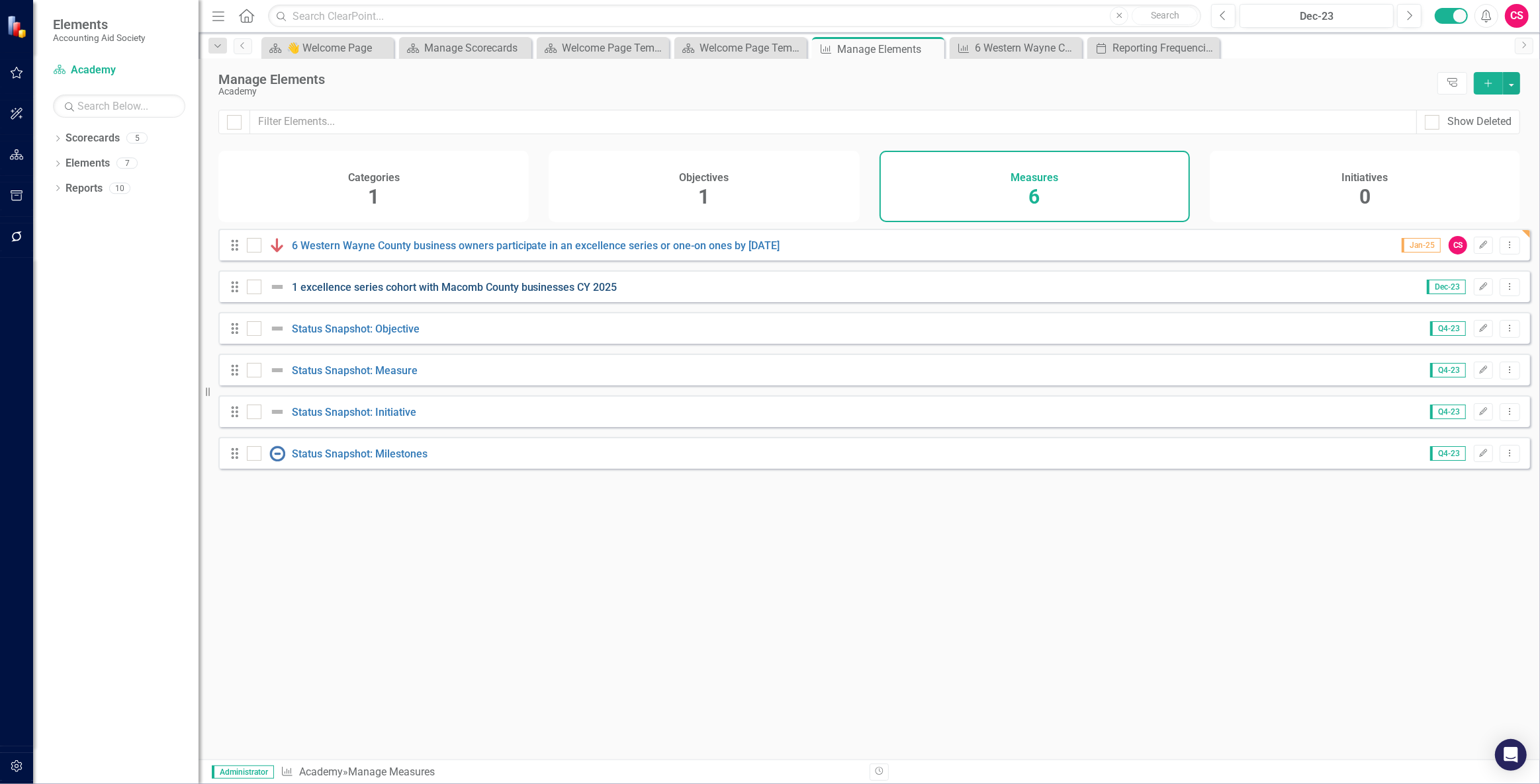
click at [353, 294] on link "1 excellence series cohort with Macomb County businesses CY 2025" at bounding box center [454, 287] width 325 height 13
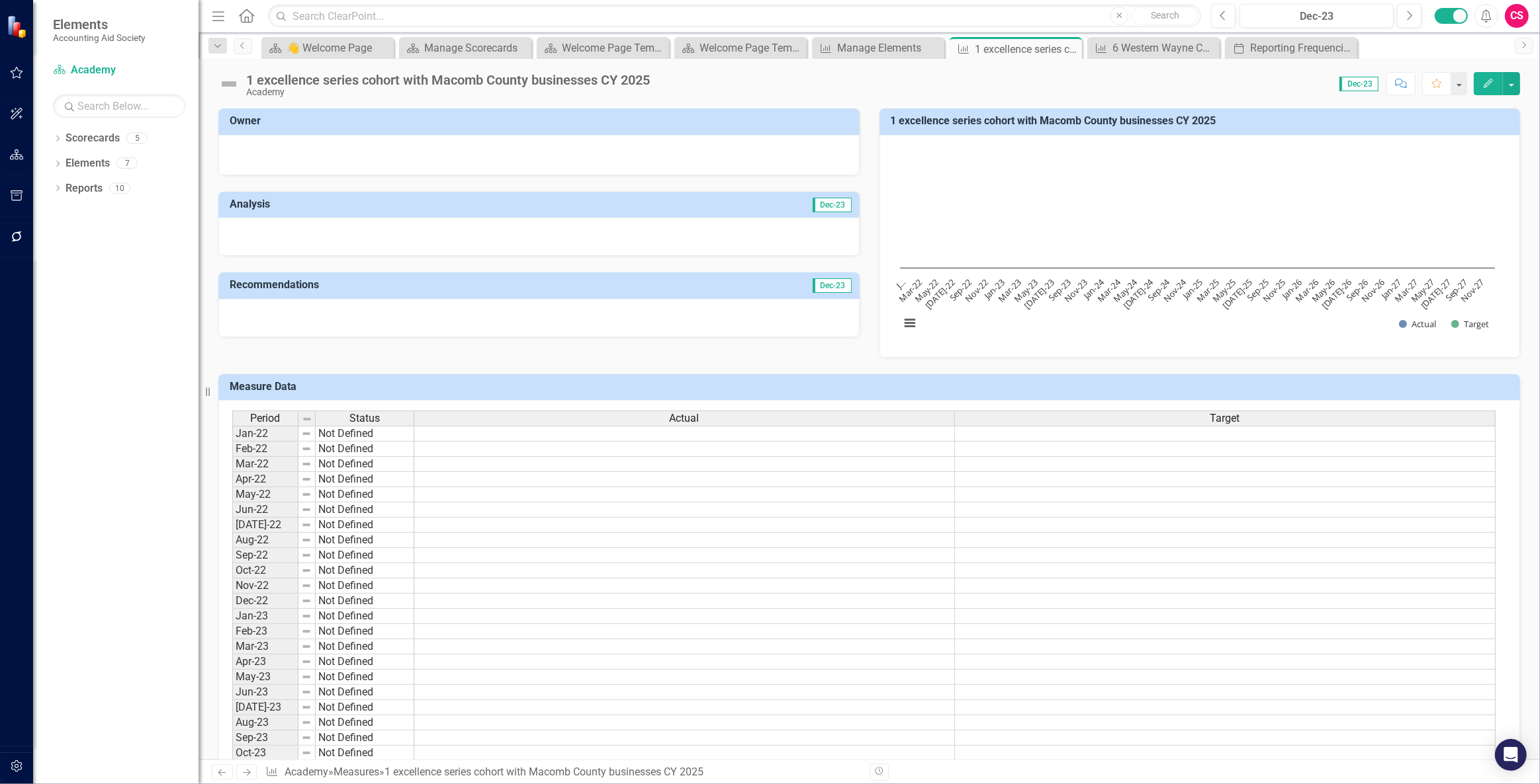
drag, startPoint x: 634, startPoint y: 75, endPoint x: 628, endPoint y: 75, distance: 6.0
click at [628, 75] on div "1 excellence series cohort with Macomb County businesses CY 2025" at bounding box center [448, 80] width 404 height 14
click at [1490, 79] on icon "button" at bounding box center [1488, 83] width 9 height 9
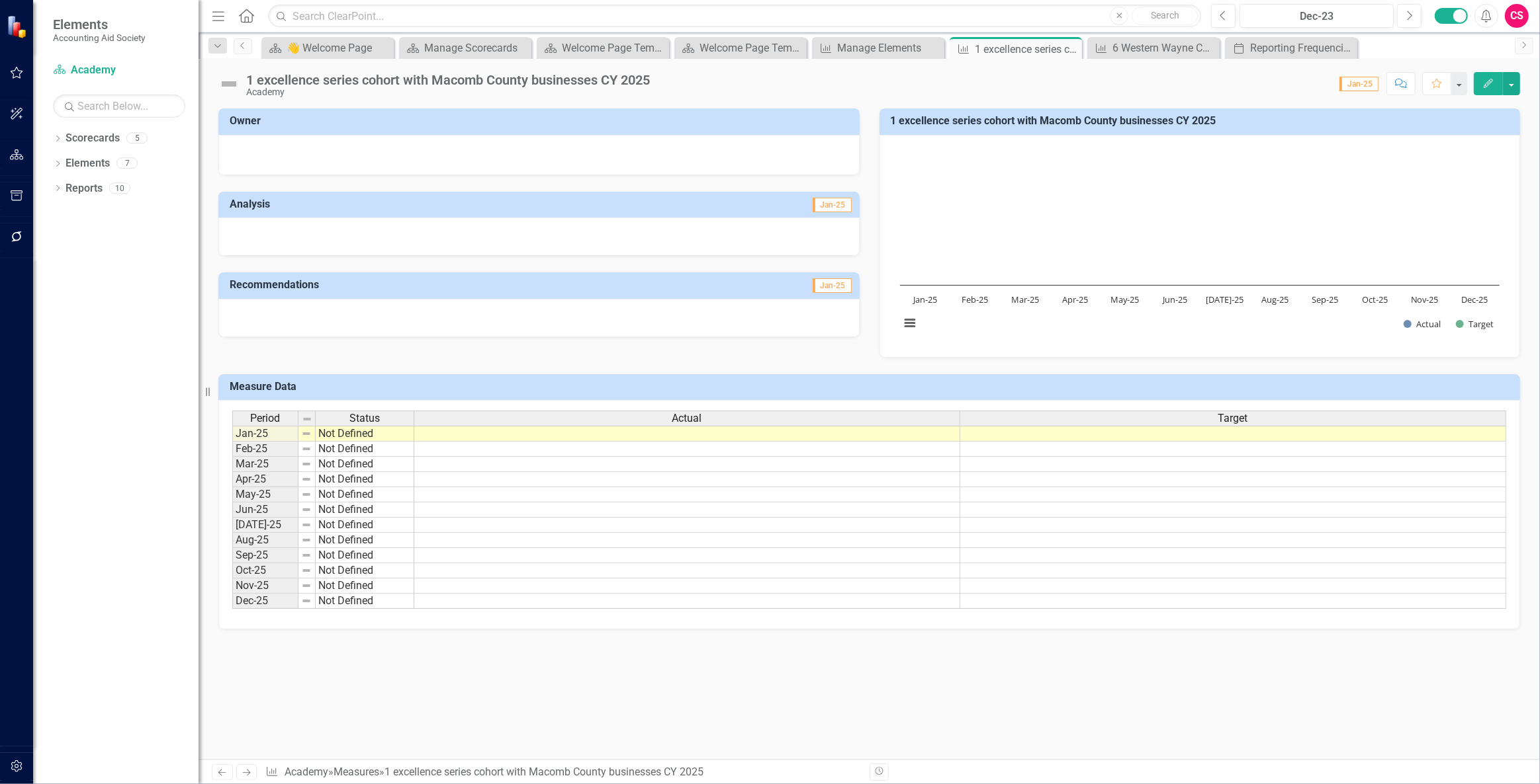
click at [232, 441] on div "Period Status Actual Target Jan-25 Not Defined Feb-25 Not Defined Mar-25 Not De…" at bounding box center [232, 510] width 0 height 199
click at [1057, 441] on div at bounding box center [1232, 442] width 546 height 2
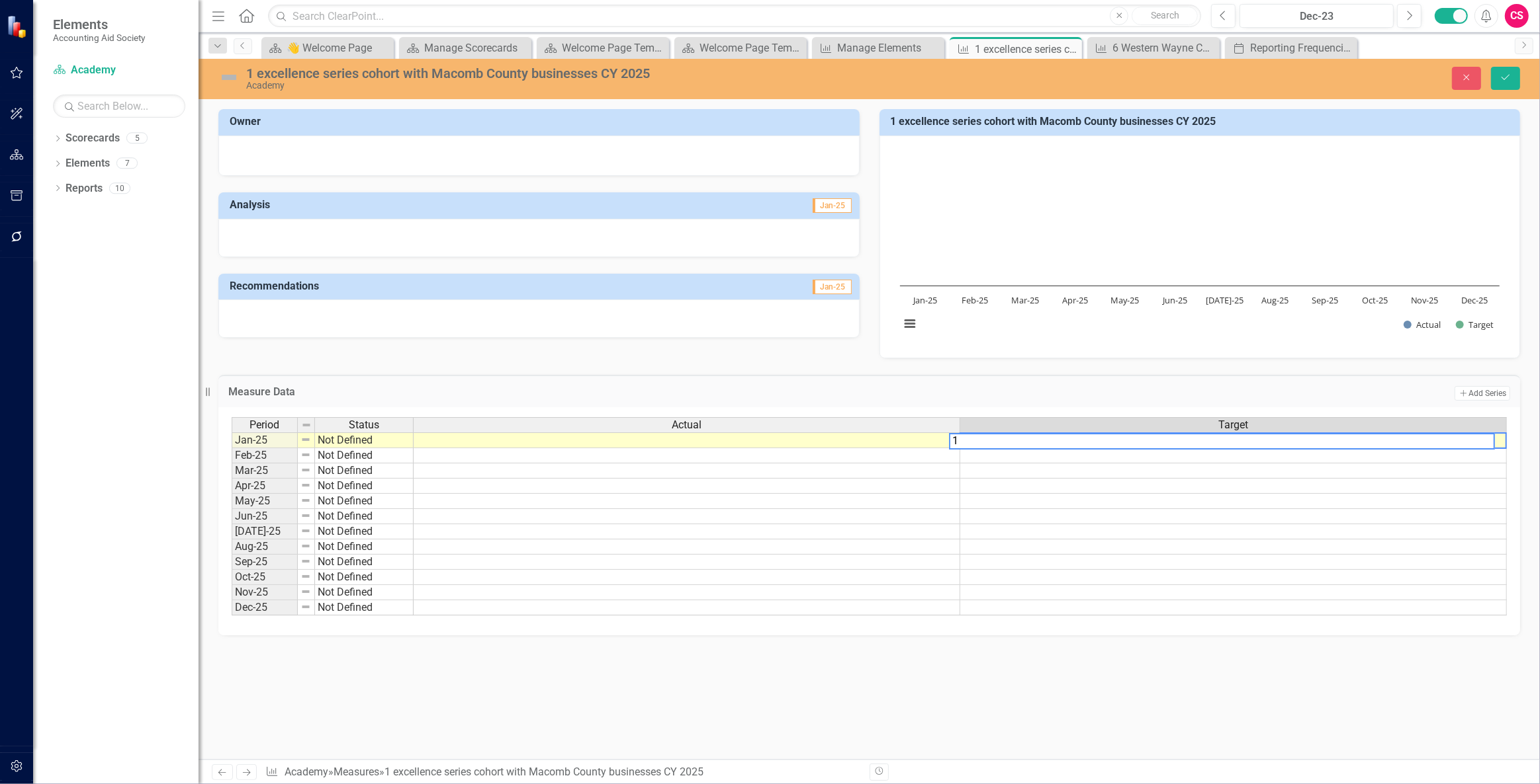
type textarea "1"
click at [1023, 455] on td at bounding box center [1234, 456] width 547 height 15
click at [1014, 458] on td at bounding box center [1234, 456] width 547 height 15
click at [1013, 458] on td at bounding box center [1234, 456] width 547 height 15
type textarea "2"
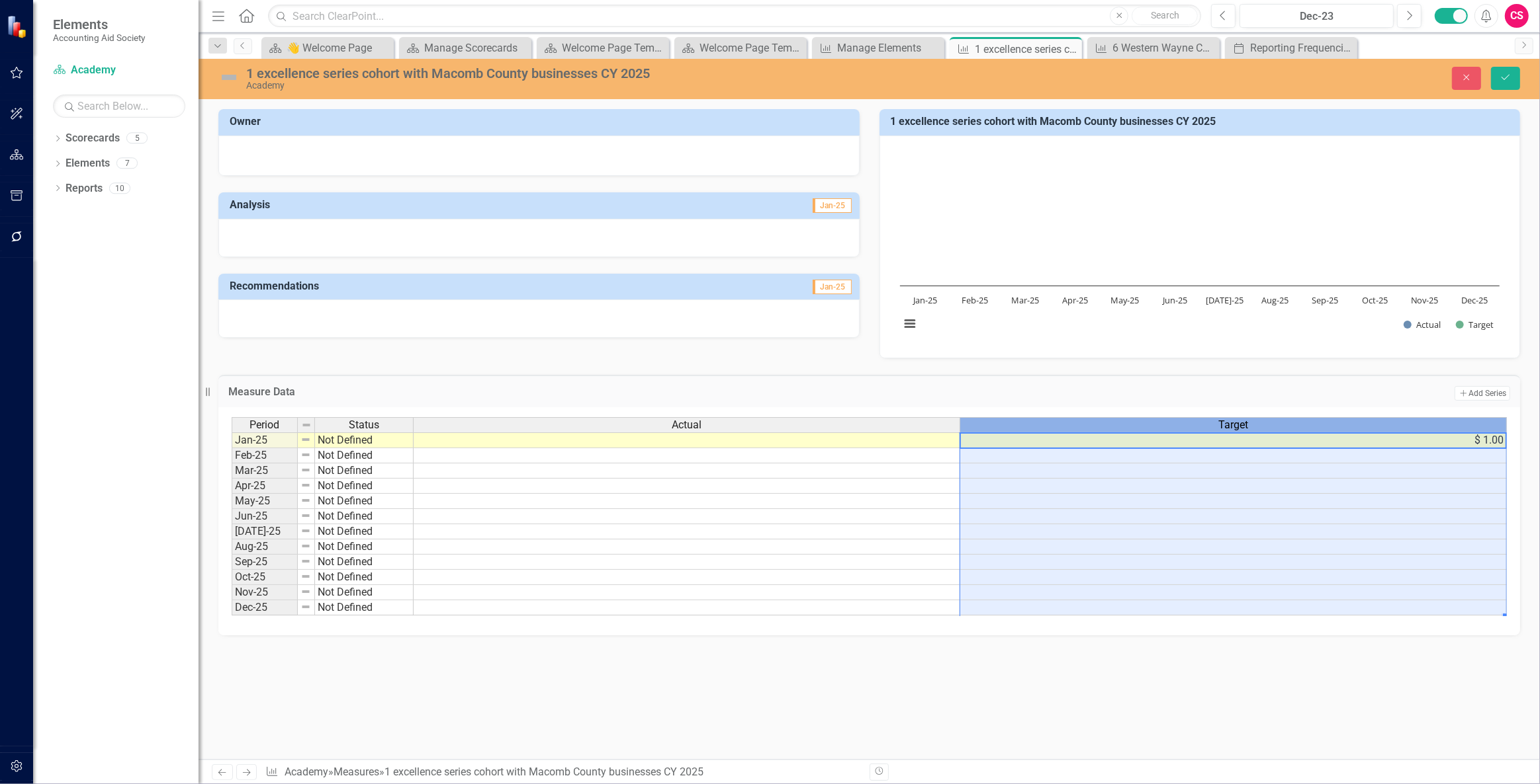
click at [1181, 431] on div "Target" at bounding box center [1233, 425] width 546 height 14
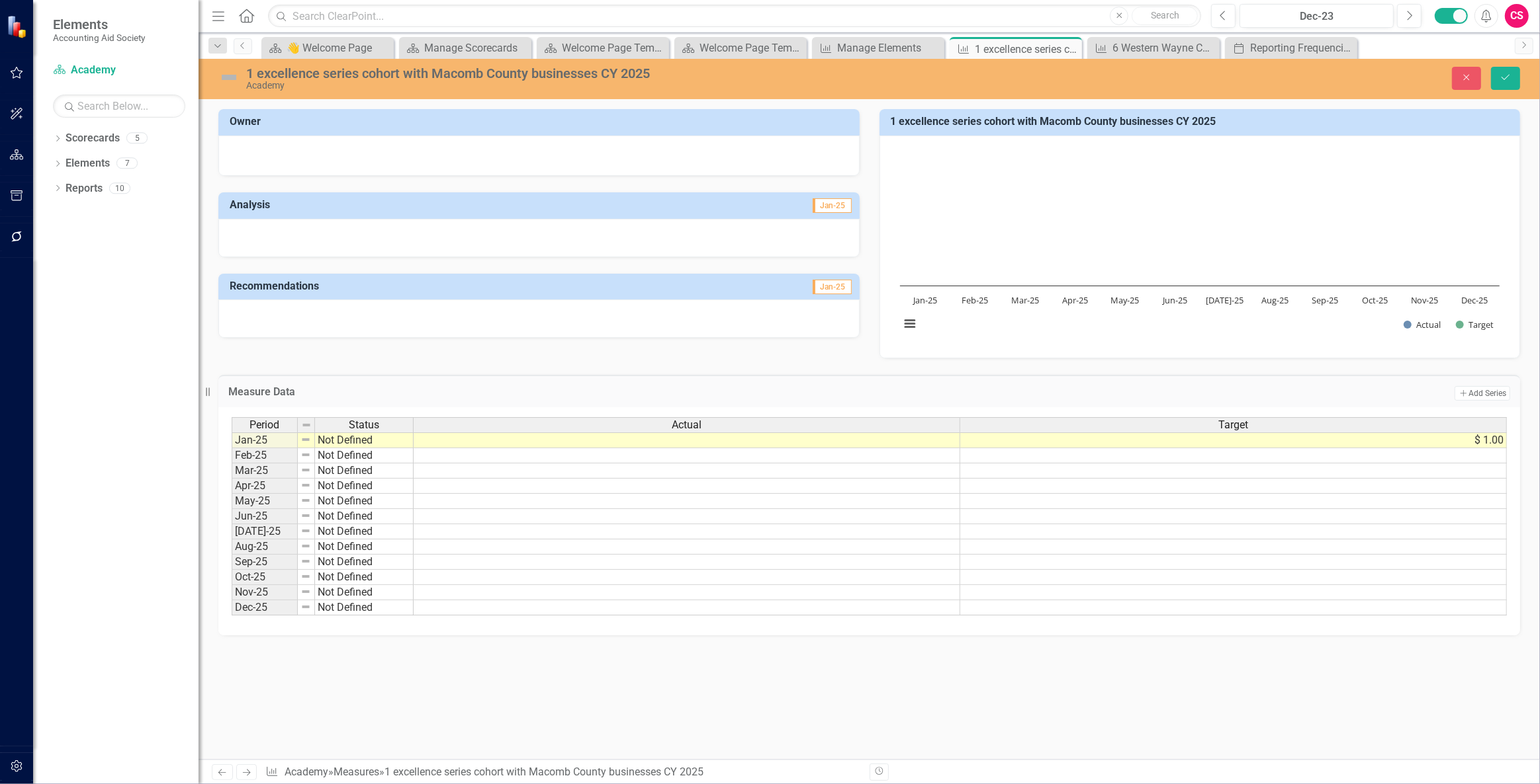
click at [267, 75] on div "1 excellence series cohort with Macomb County businesses CY 2025" at bounding box center [600, 73] width 708 height 14
click at [265, 75] on div "1 excellence series cohort with Macomb County businesses CY 2025" at bounding box center [600, 73] width 708 height 14
click at [1062, 442] on td "$ 1.00" at bounding box center [1234, 440] width 547 height 16
drag, startPoint x: 1062, startPoint y: 442, endPoint x: 920, endPoint y: 435, distance: 142.2
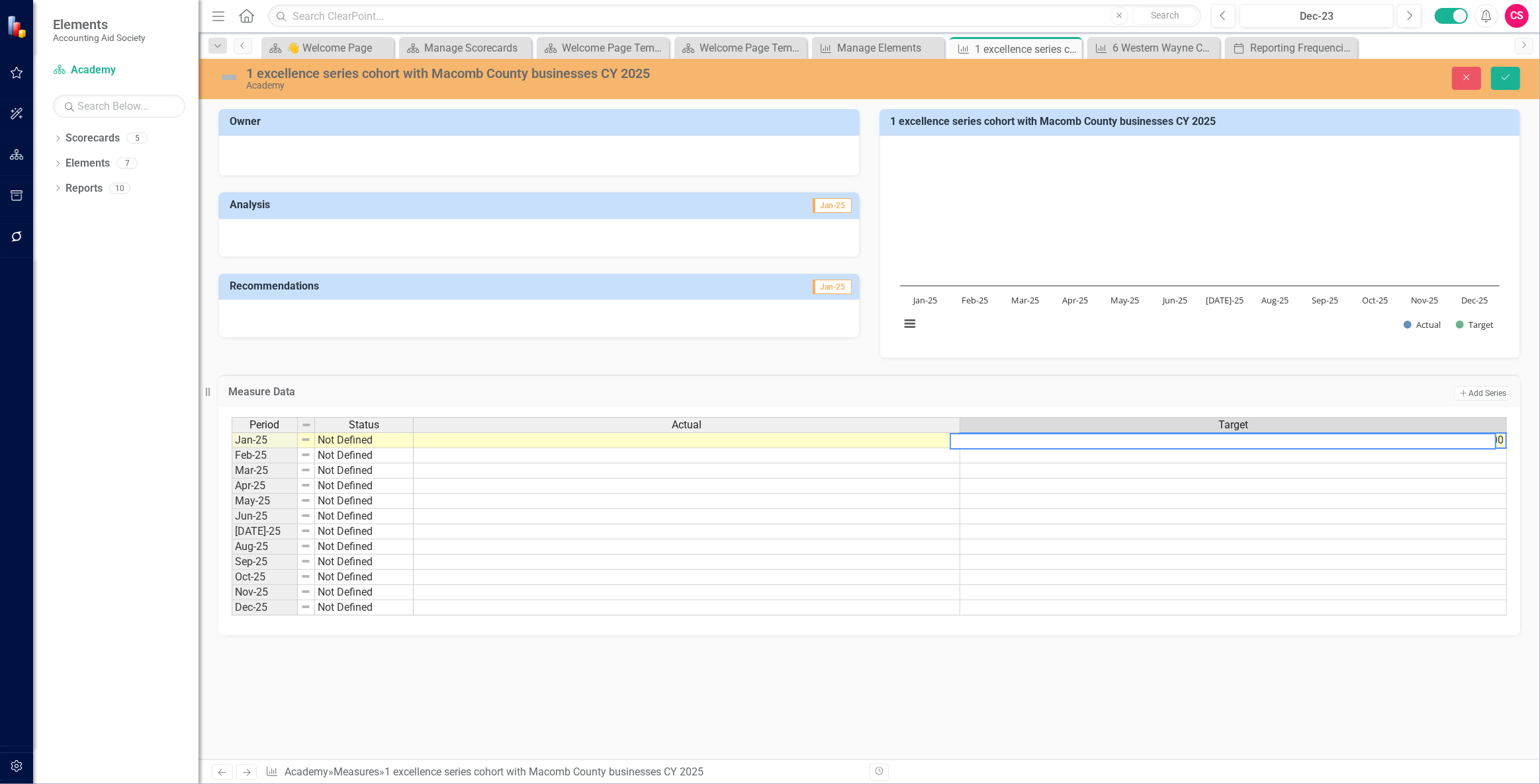
click at [920, 435] on div "Period Status Actual Target Jan-25 Not Defined $ 1.00 Feb-25 Not Defined Mar-25…" at bounding box center [869, 517] width 1275 height 199
type textarea "1"
click at [999, 453] on td at bounding box center [1234, 456] width 547 height 15
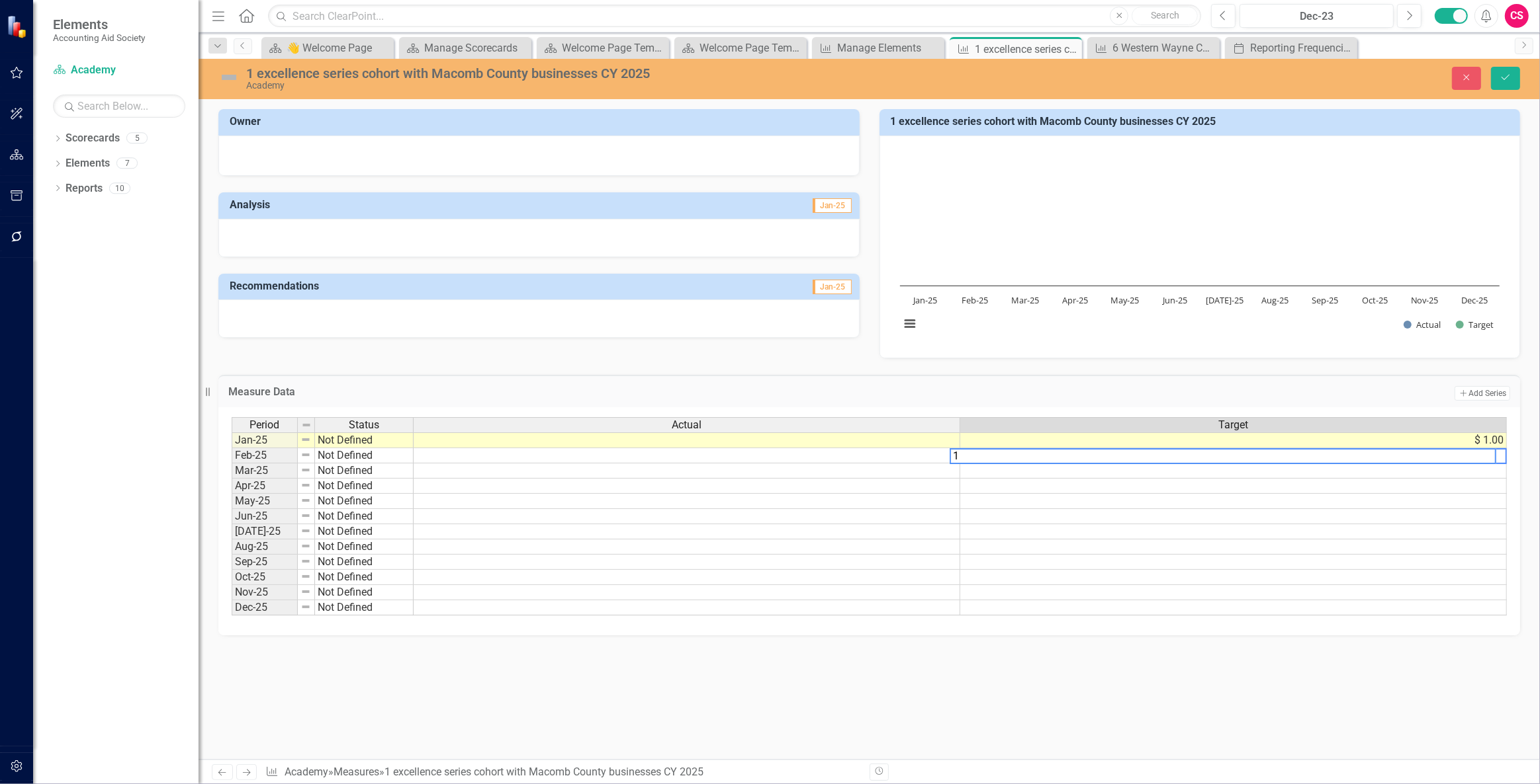
type textarea "1"
click at [1007, 472] on td at bounding box center [1234, 471] width 547 height 15
type textarea "1"
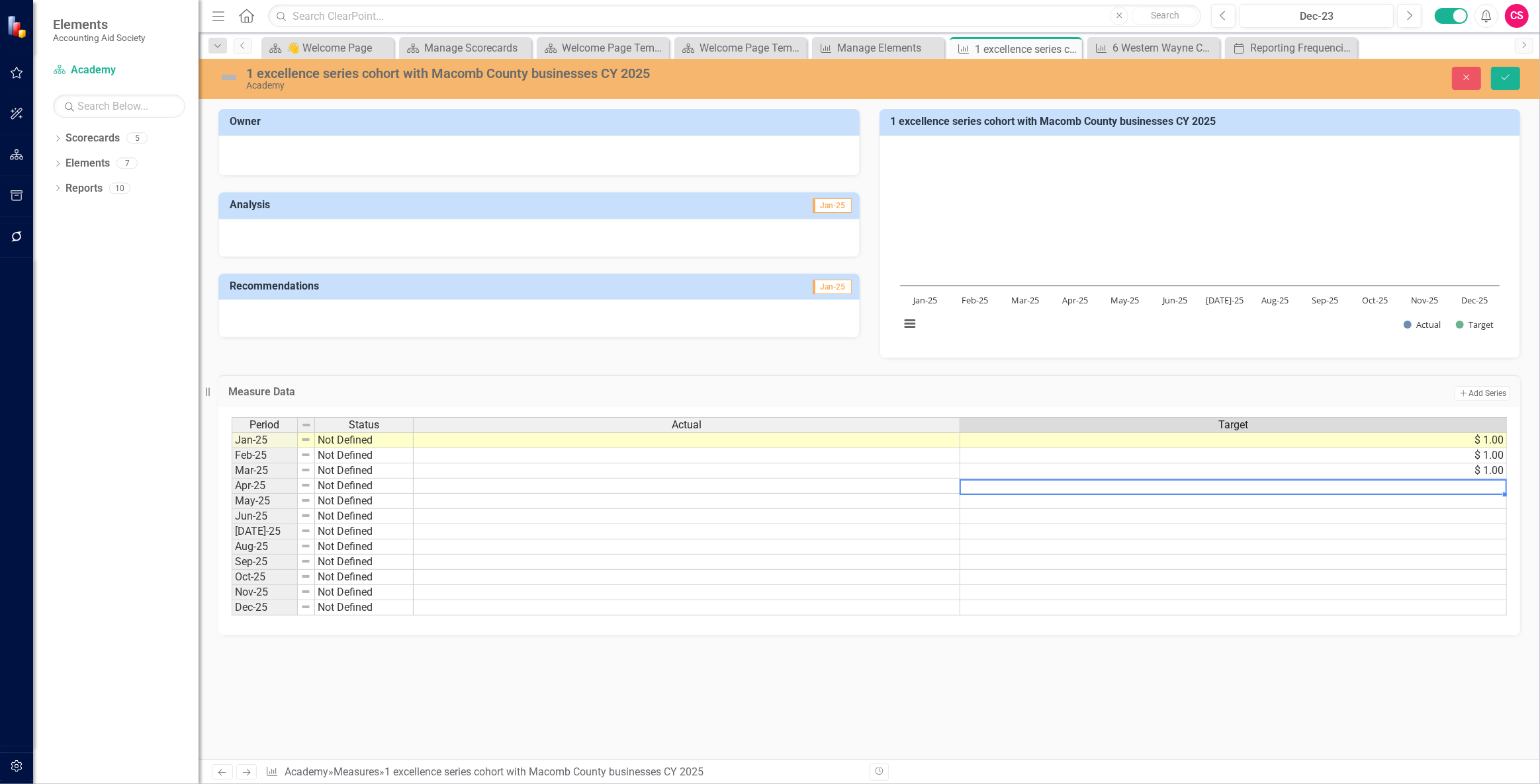
click at [1012, 486] on td at bounding box center [1234, 486] width 547 height 15
click at [1021, 503] on td at bounding box center [1234, 502] width 547 height 15
type textarea "1"
click at [1016, 518] on td at bounding box center [1234, 517] width 547 height 15
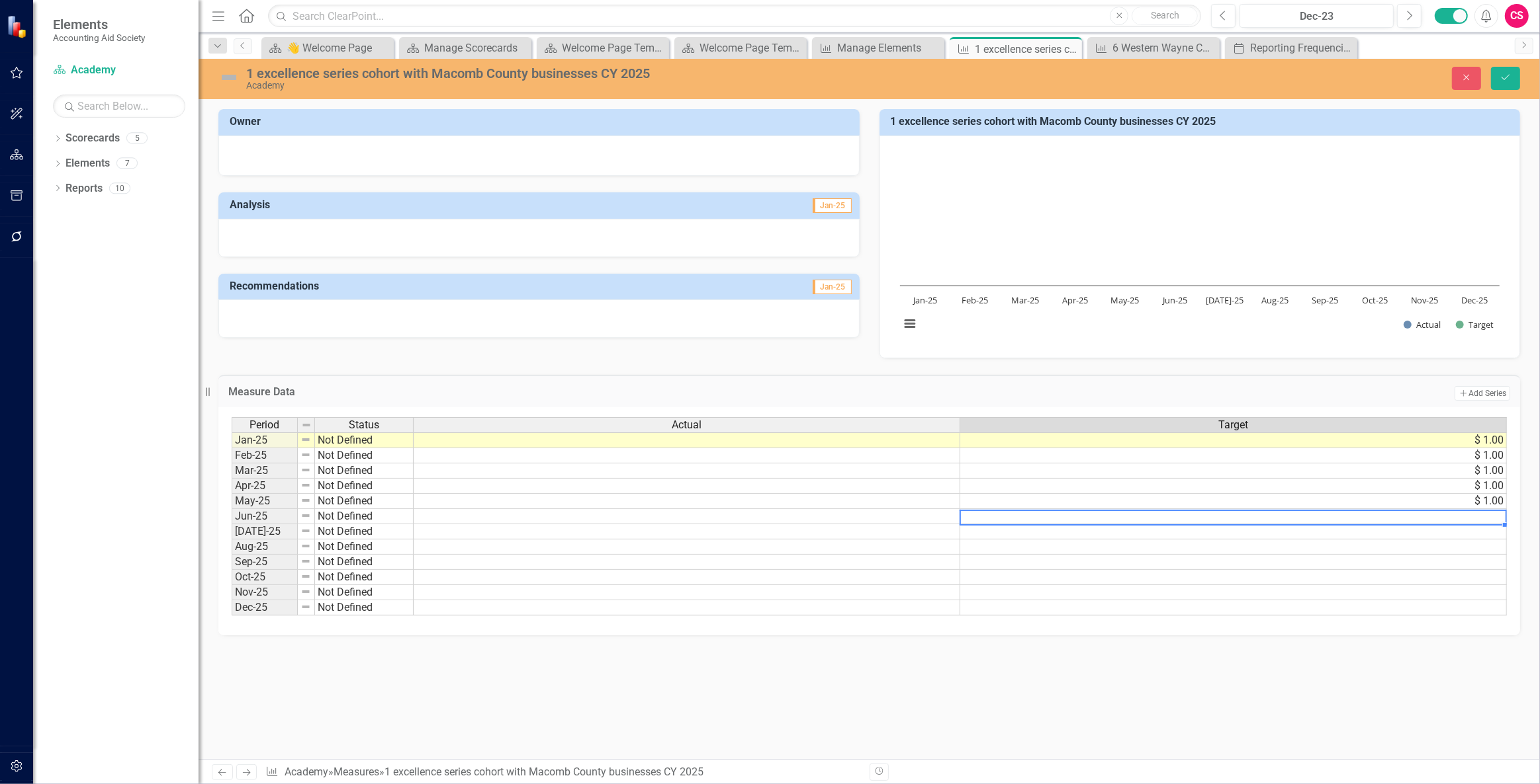
click at [1016, 518] on td at bounding box center [1234, 517] width 547 height 15
type textarea "1"
click at [1019, 536] on td at bounding box center [1234, 532] width 547 height 15
type textarea "1"
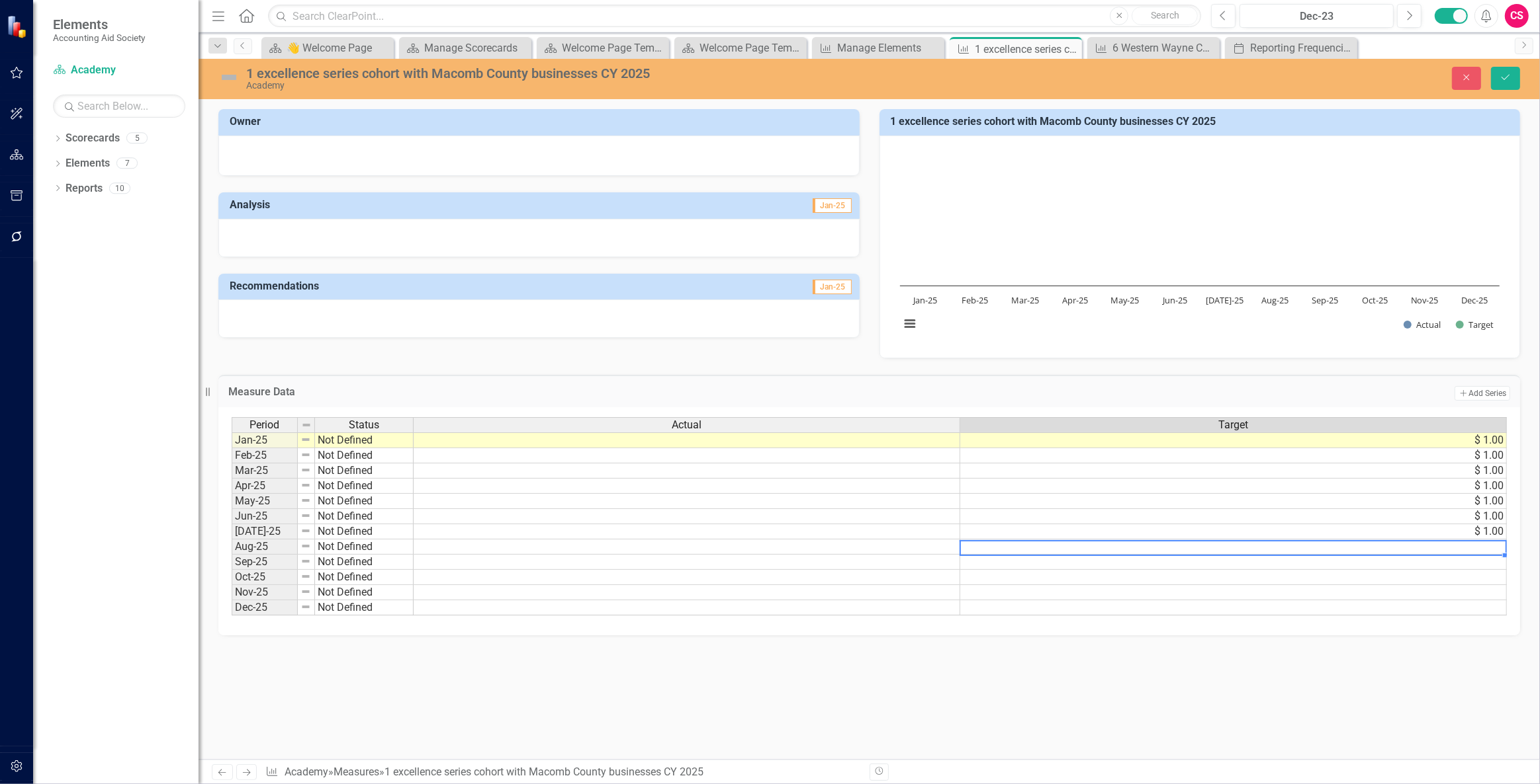
click at [1021, 550] on td at bounding box center [1234, 547] width 547 height 15
click at [1021, 549] on td at bounding box center [1234, 547] width 547 height 15
type textarea "1"
click at [1022, 567] on td at bounding box center [1234, 563] width 547 height 15
click at [1023, 567] on td at bounding box center [1234, 563] width 547 height 15
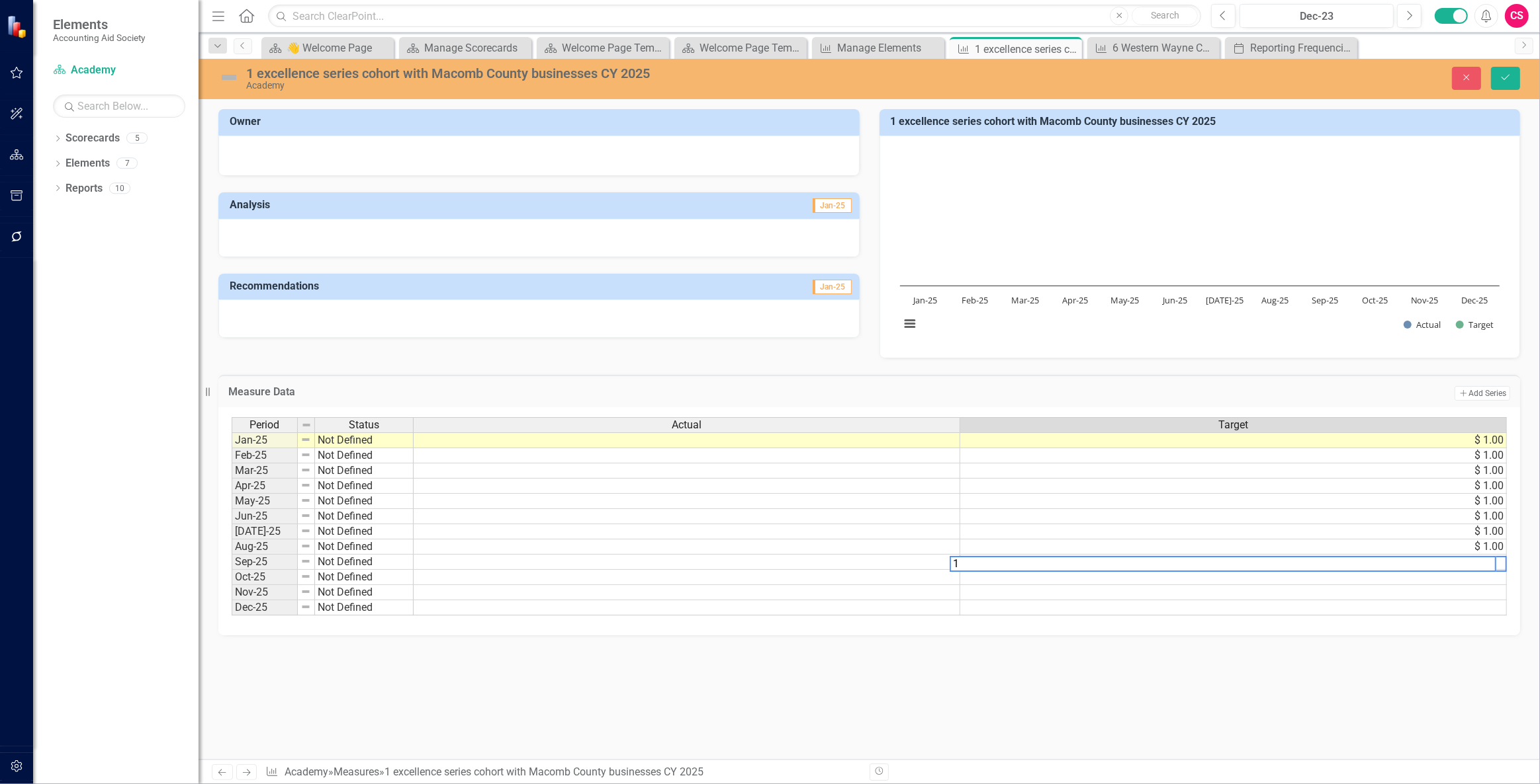
type textarea "1"
click at [1023, 584] on td at bounding box center [1234, 578] width 547 height 15
type textarea "1"
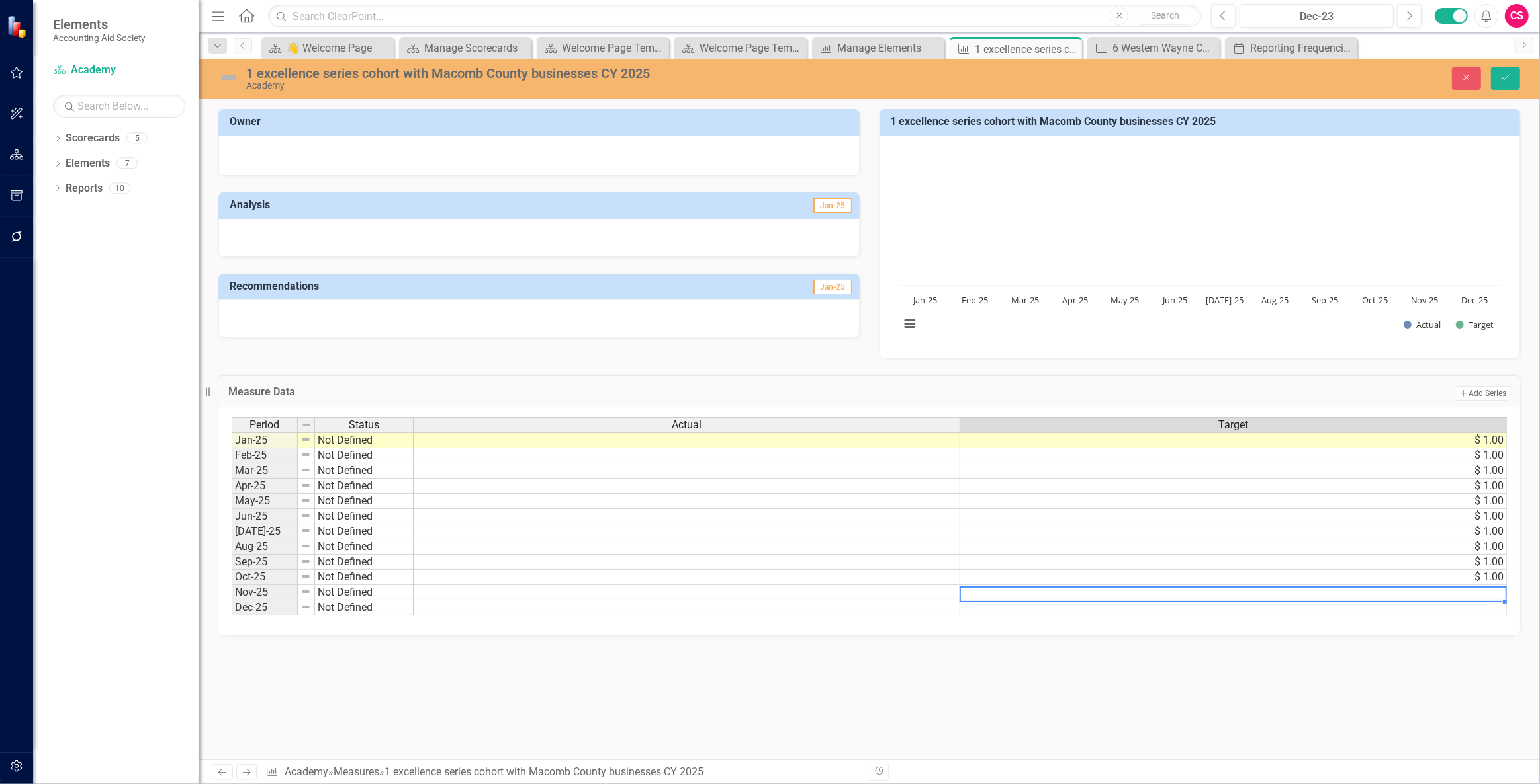
click at [1022, 591] on td at bounding box center [1234, 593] width 547 height 15
click at [1024, 591] on td at bounding box center [1234, 593] width 547 height 15
type textarea "1"
click at [1015, 607] on td at bounding box center [1234, 608] width 547 height 15
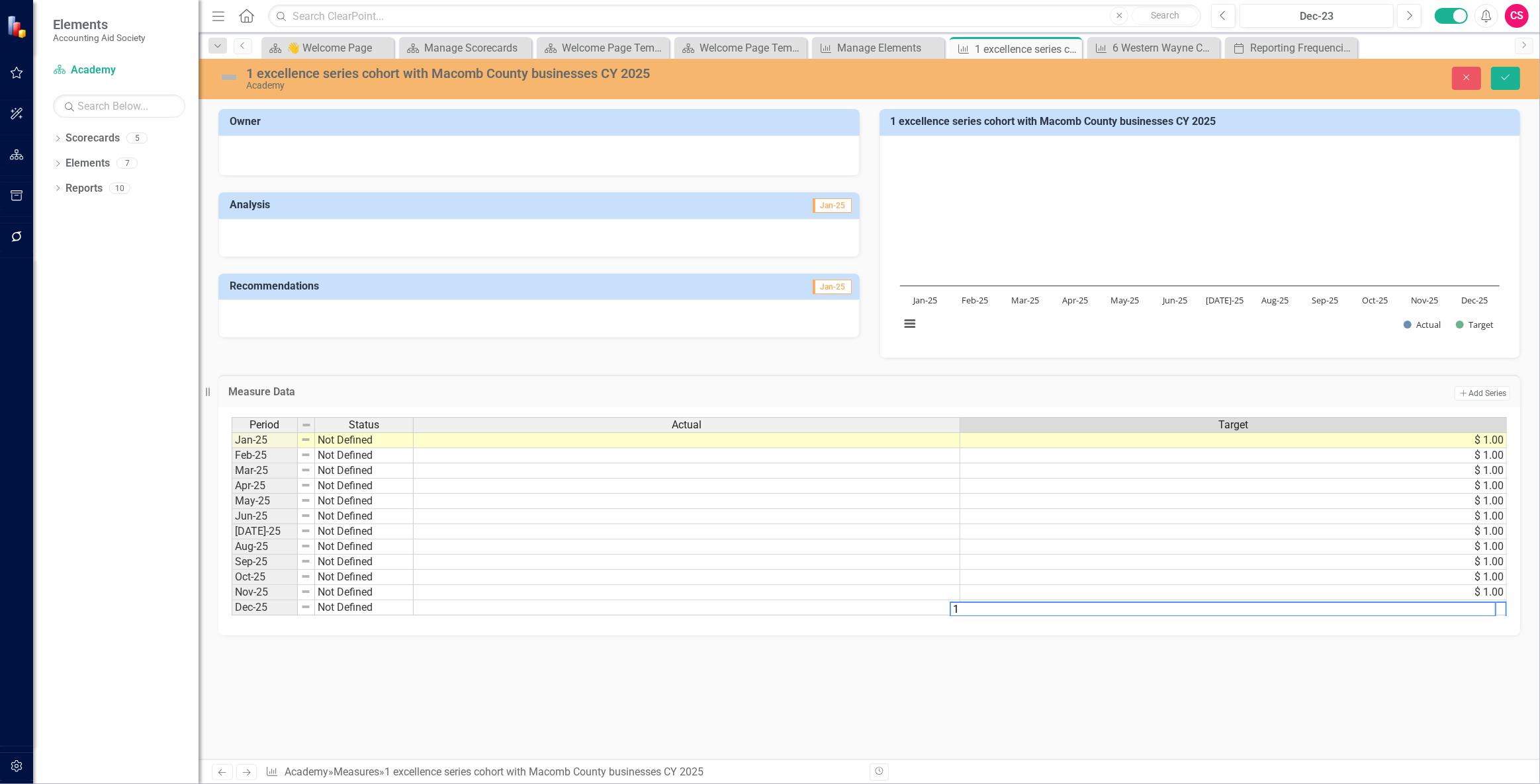
type textarea "1"
click at [1118, 521] on td "$ 1.00" at bounding box center [1234, 517] width 547 height 15
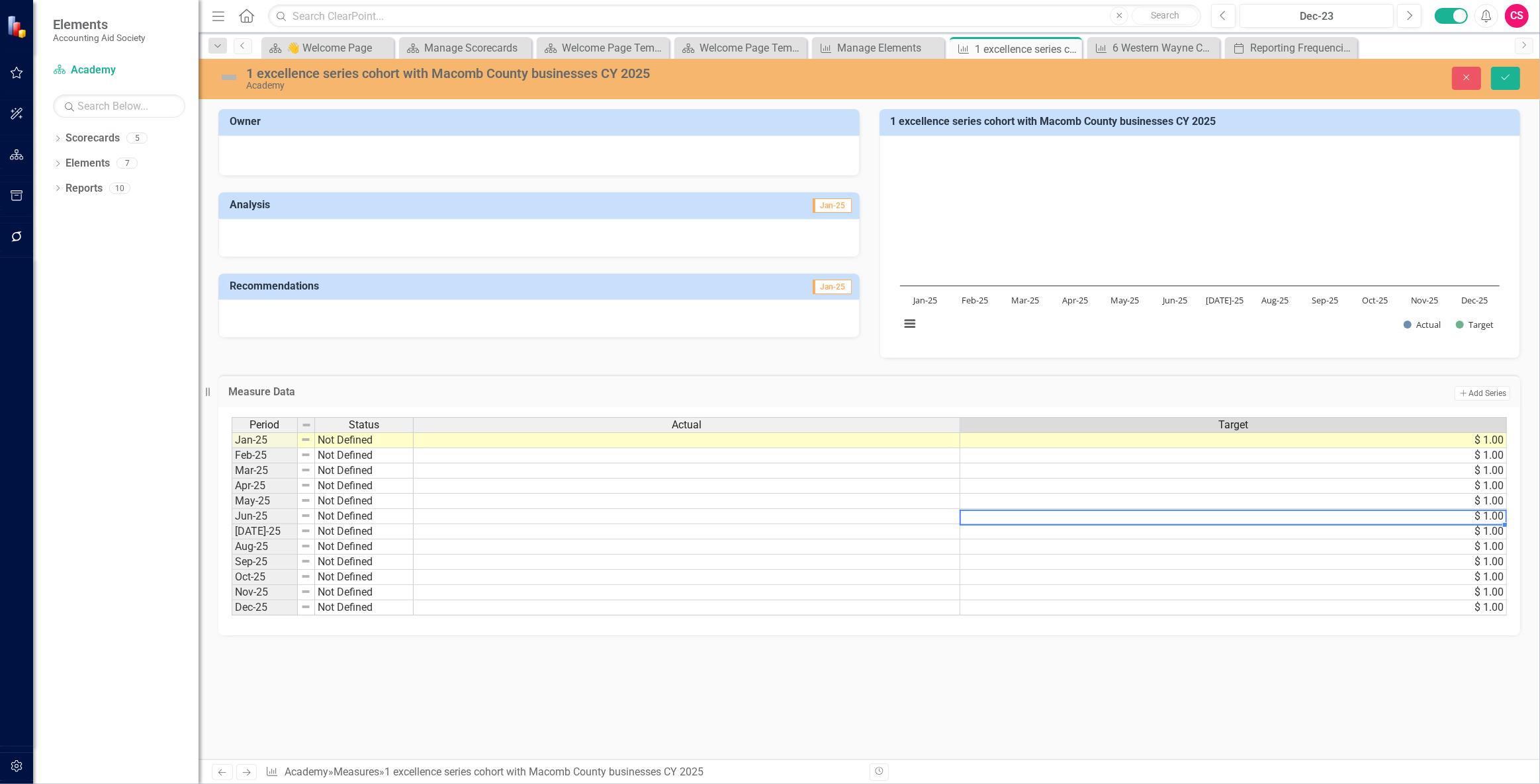
click at [695, 440] on td at bounding box center [687, 440] width 547 height 16
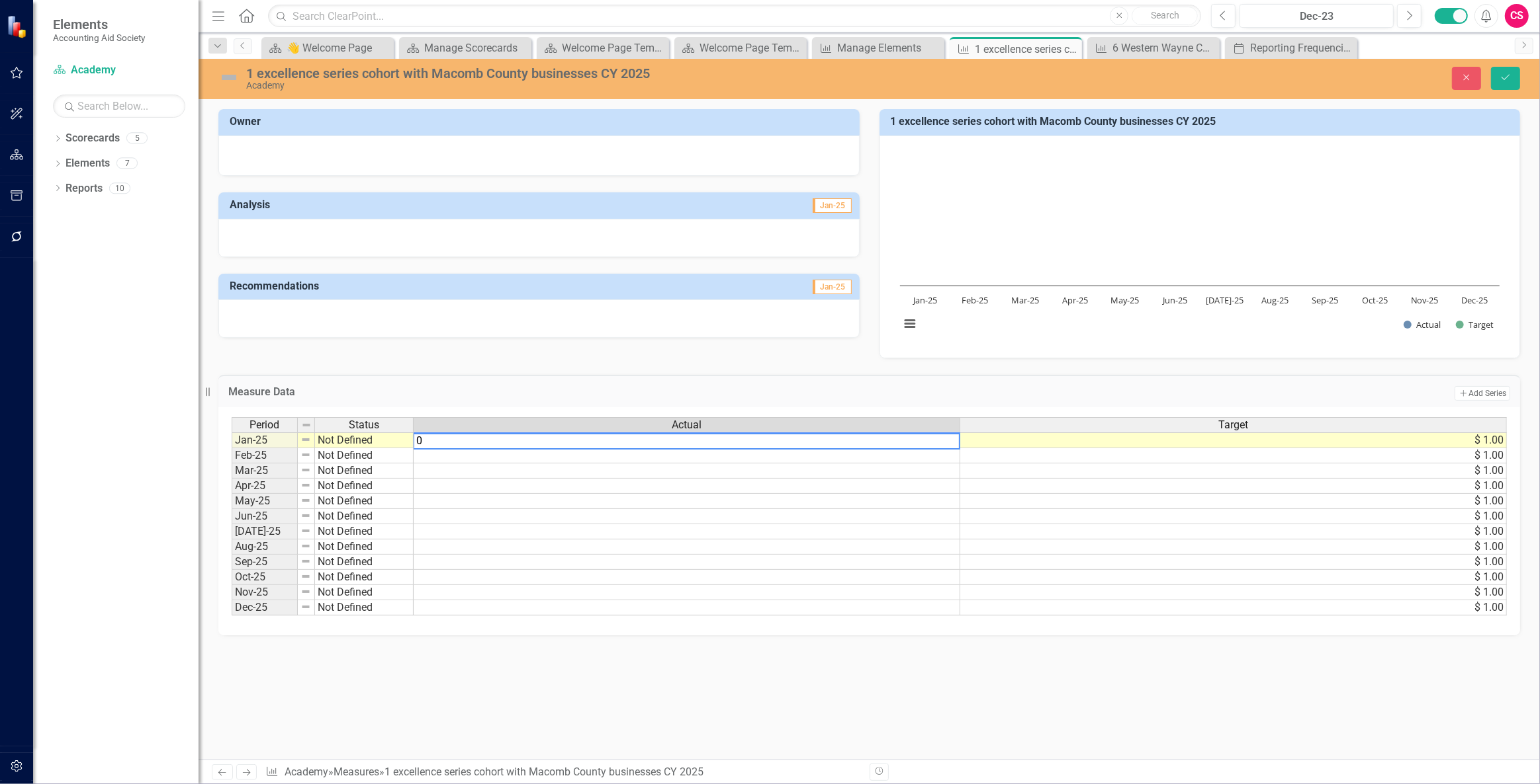
type textarea "0"
click at [678, 453] on td at bounding box center [687, 456] width 547 height 15
click at [677, 476] on td at bounding box center [687, 471] width 547 height 15
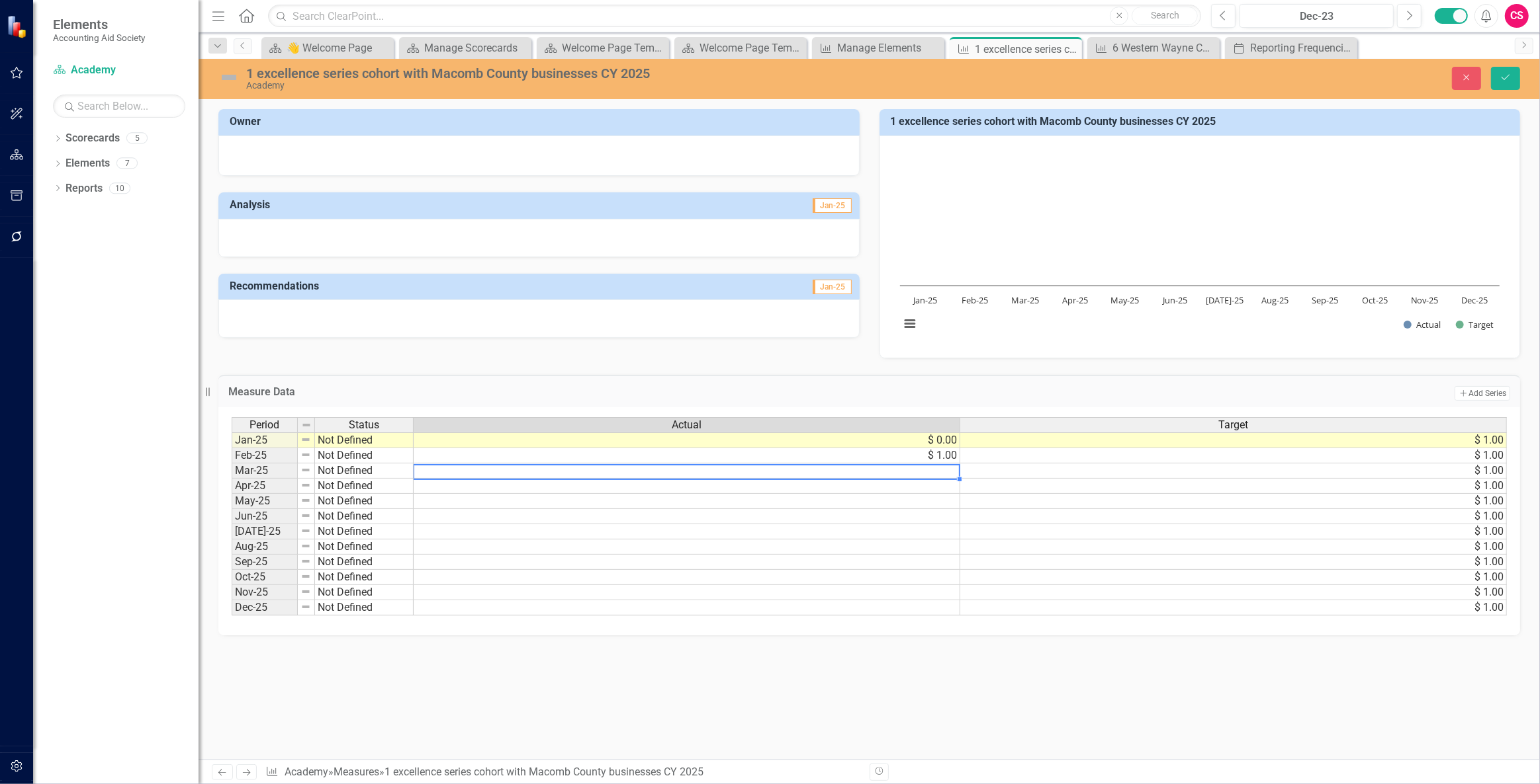
click at [677, 476] on td at bounding box center [687, 471] width 547 height 15
click at [746, 457] on td "$ 1.00" at bounding box center [687, 456] width 547 height 15
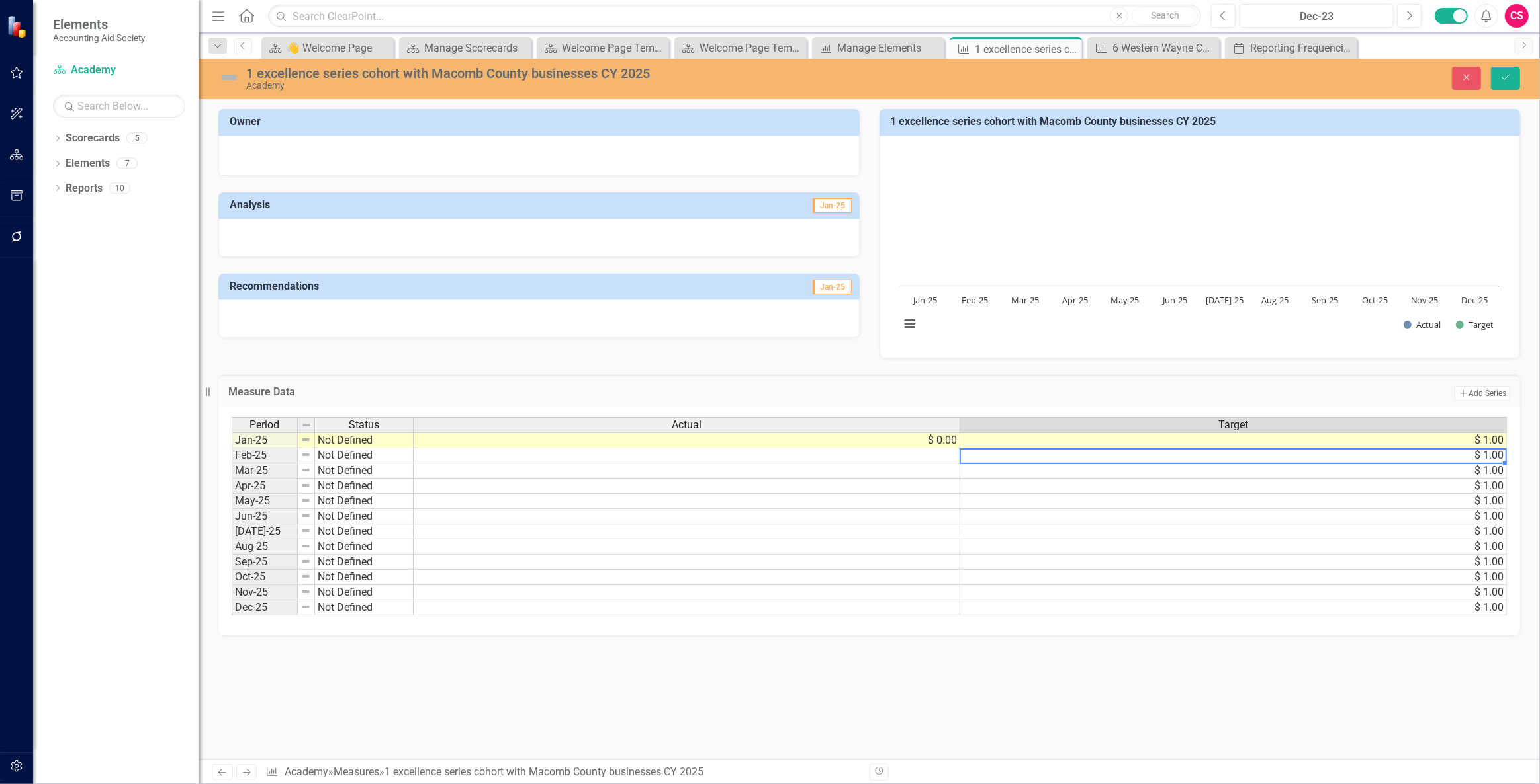
scroll to position [0, 9]
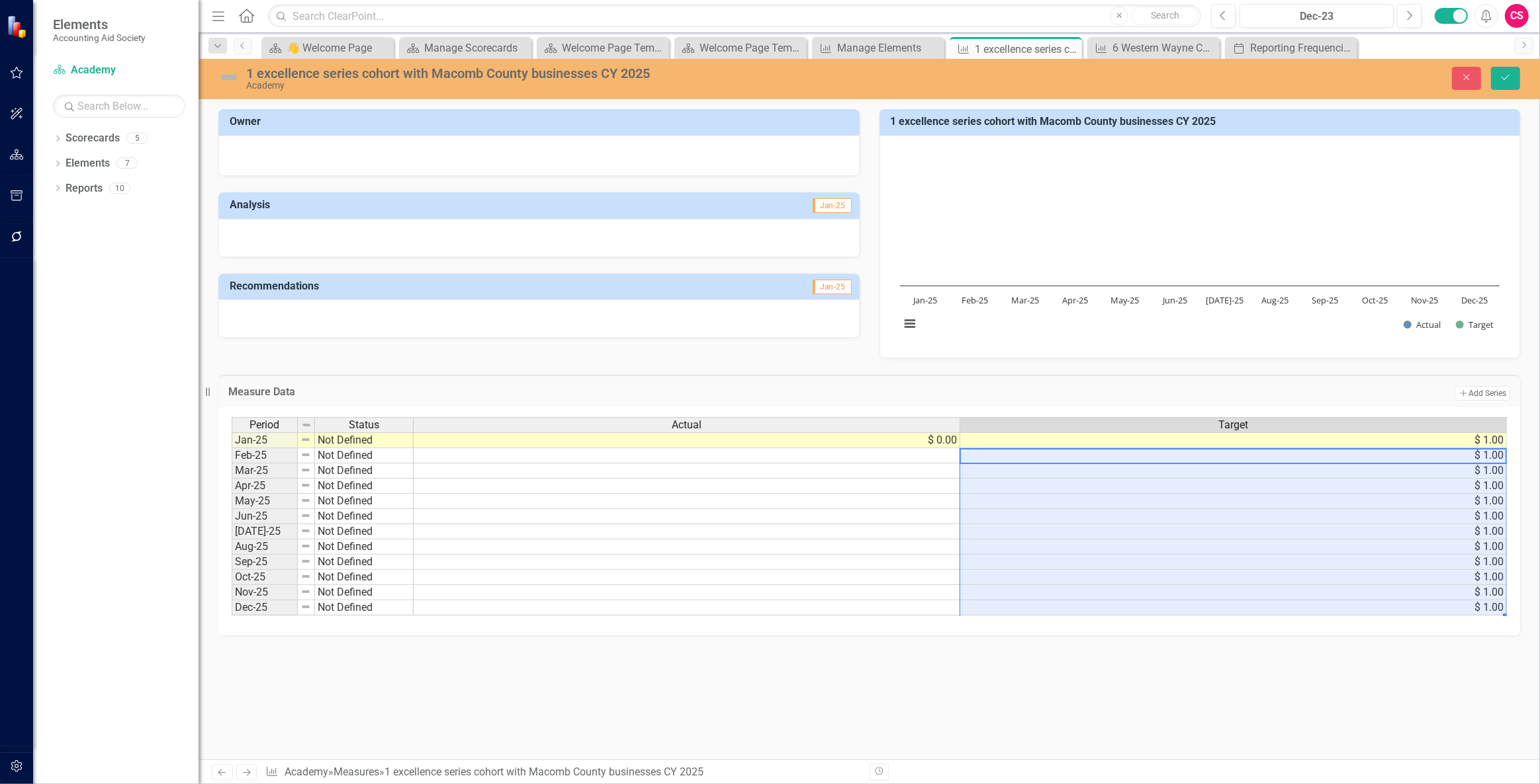
drag, startPoint x: 1286, startPoint y: 456, endPoint x: 1330, endPoint y: 602, distance: 152.5
click at [1330, 602] on tbody "Jan-25 Not Defined $ 0.00 $ 1.00 Feb-25 Not Defined $ 1.00 Mar-25 Not Defined $…" at bounding box center [869, 524] width 1275 height 183
drag, startPoint x: 653, startPoint y: 496, endPoint x: 653, endPoint y: 483, distance: 13.0
click at [653, 496] on td at bounding box center [687, 502] width 547 height 15
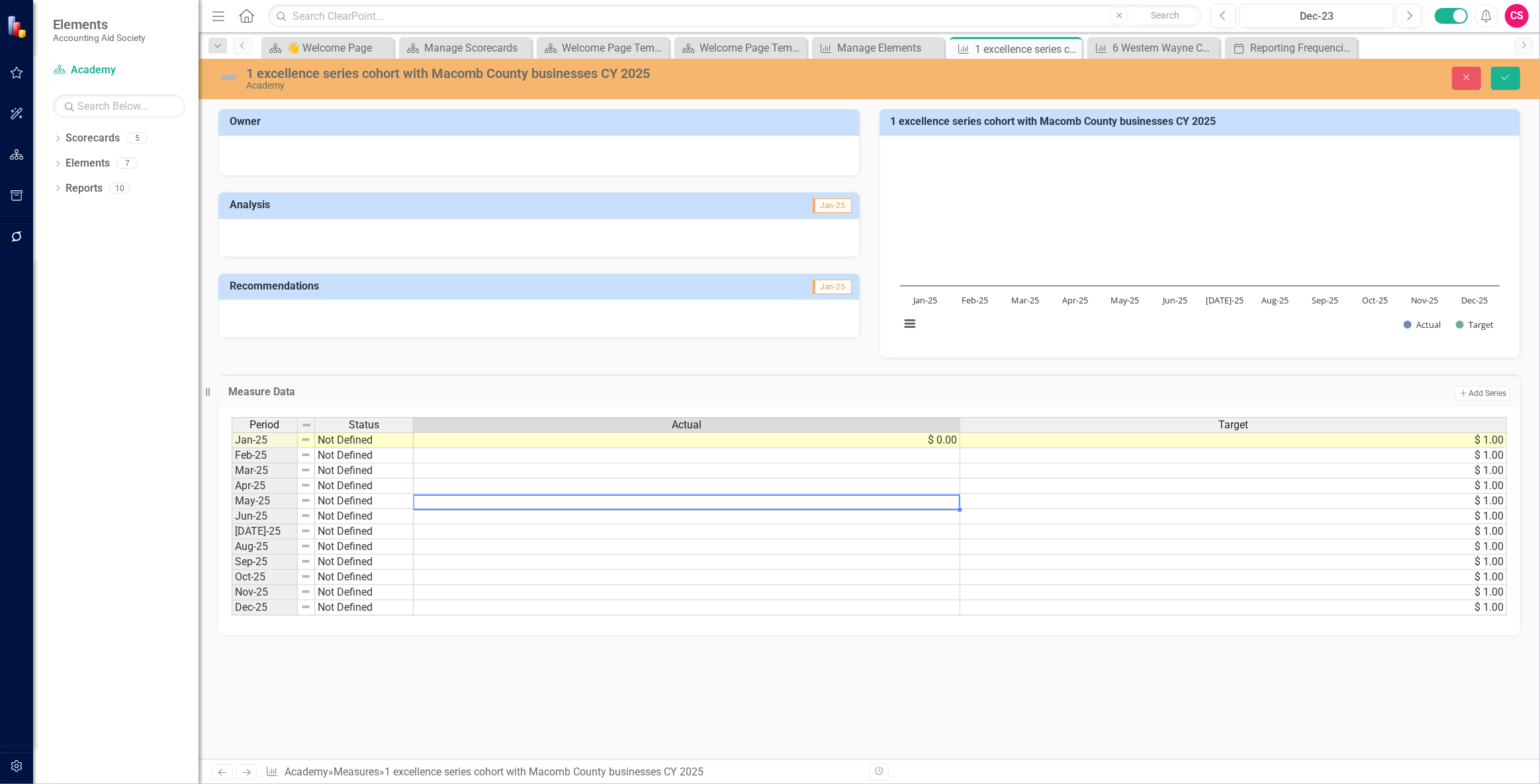
click at [232, 447] on div "Period Status Actual Target Jan-25 Not Defined $ 0.00 $ 1.00 Feb-25 Not Defined…" at bounding box center [232, 516] width 0 height 199
click at [675, 456] on td at bounding box center [687, 456] width 547 height 15
type textarea "2"
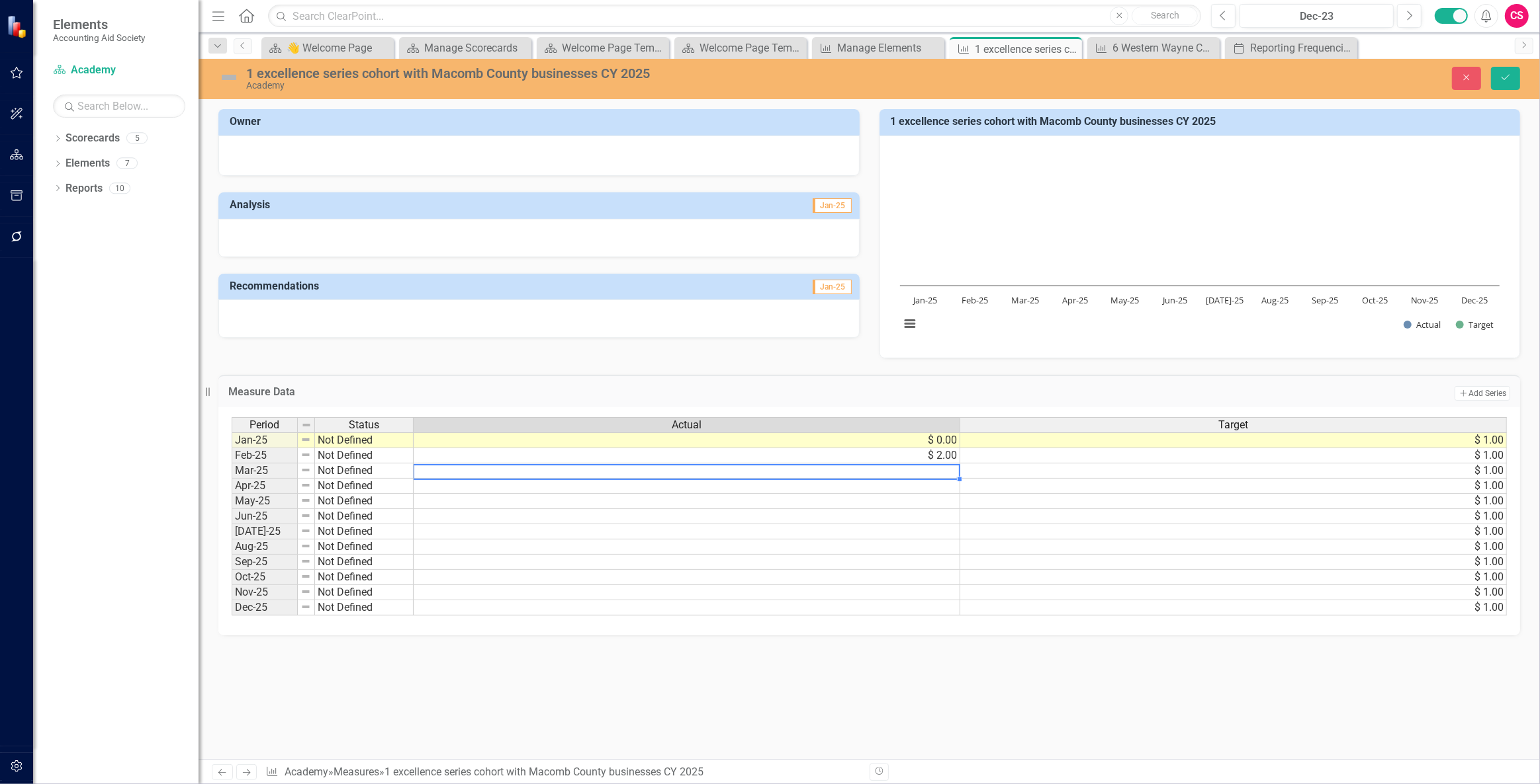
click at [656, 476] on td at bounding box center [687, 471] width 547 height 15
type textarea "1"
click at [643, 489] on td at bounding box center [687, 486] width 547 height 15
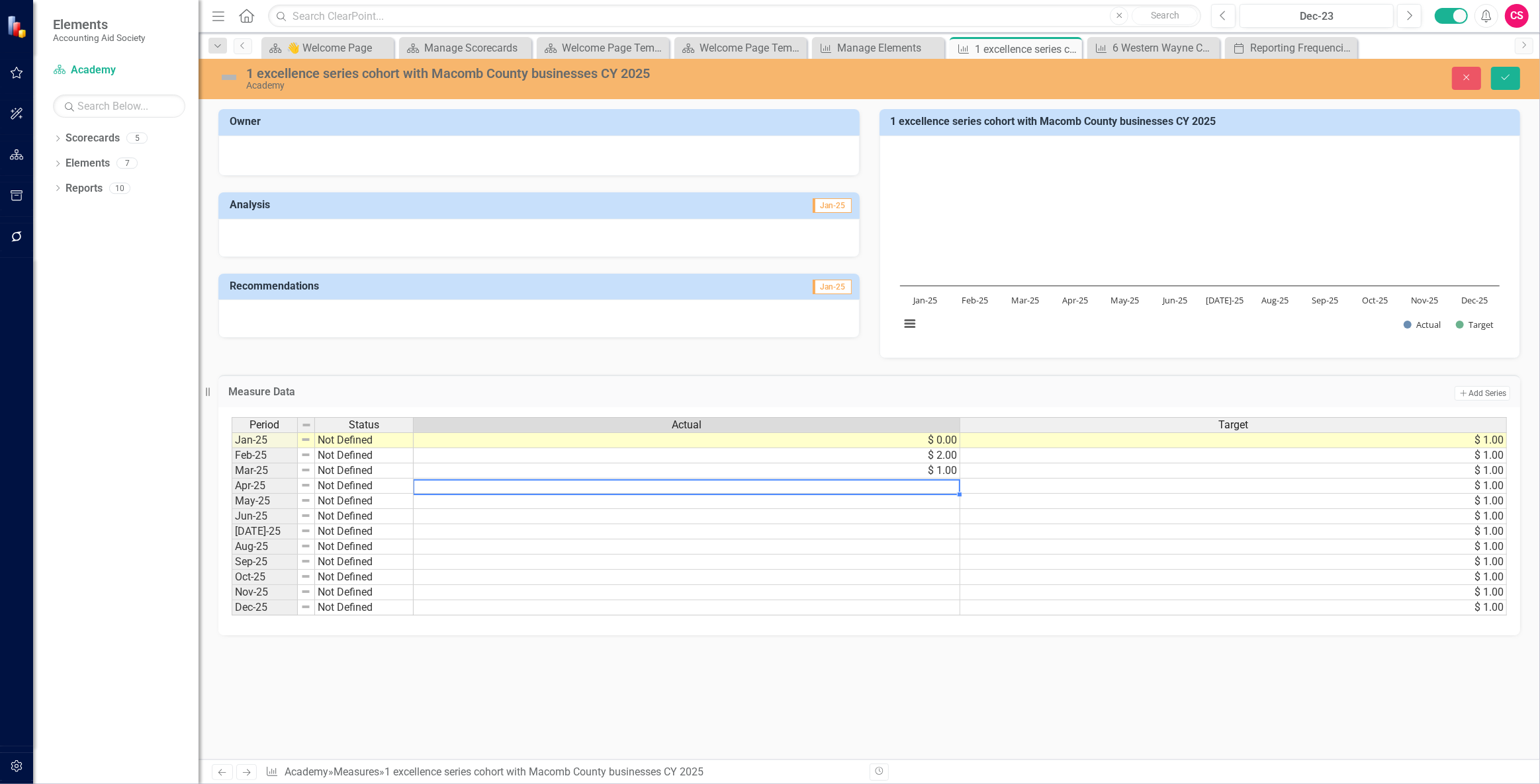
click at [643, 489] on td at bounding box center [687, 486] width 547 height 15
type textarea "1"
click at [232, 508] on div "Period Status Actual Target Jan-25 Not Defined $ 0.00 $ 1.00 Feb-25 Not Defined…" at bounding box center [232, 516] width 0 height 199
click at [629, 509] on div at bounding box center [686, 510] width 547 height 2
type textarea "0"
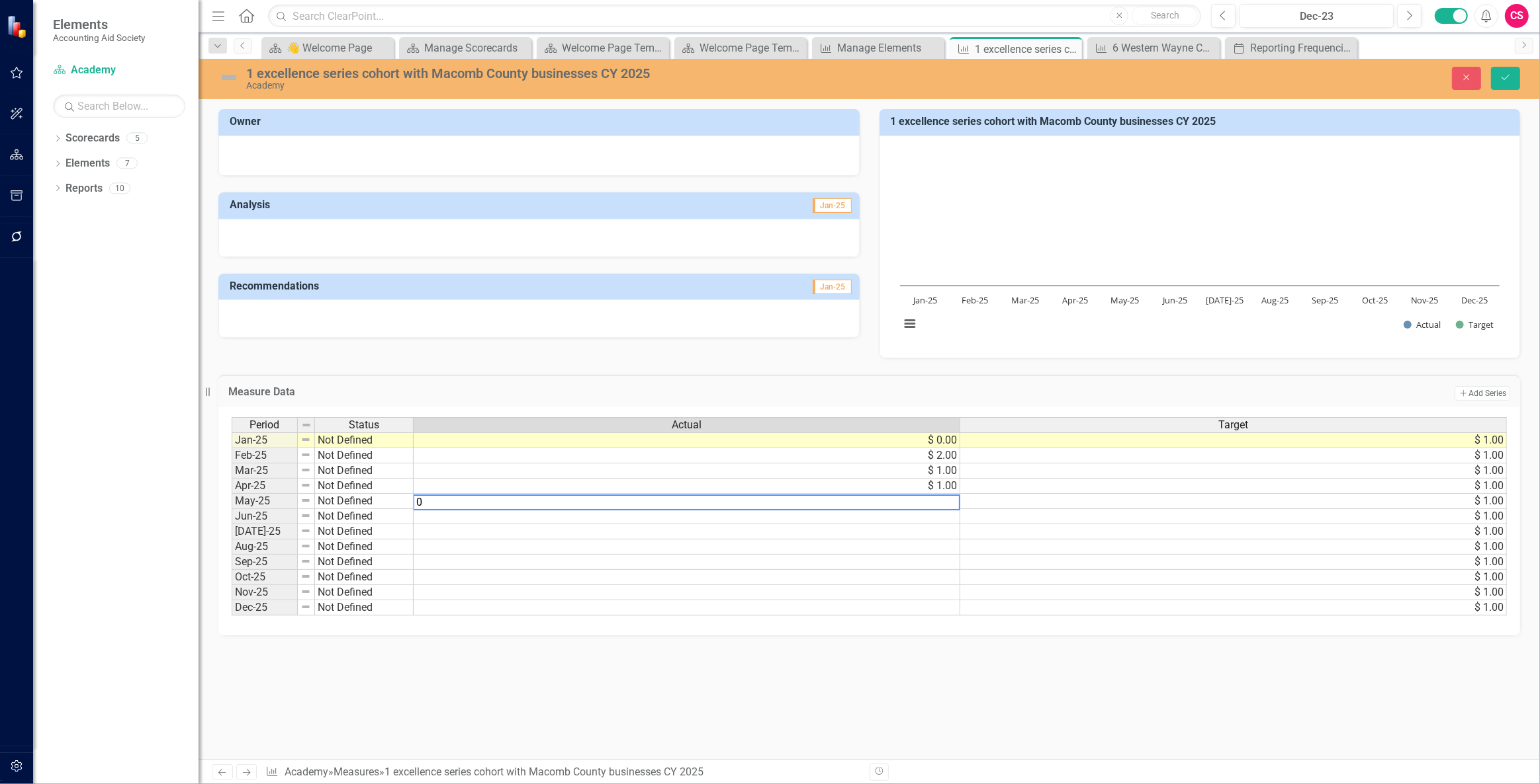
click at [232, 524] on div "Period Status Actual Target Jan-25 Not Defined $ 0.00 $ 1.00 Feb-25 Not Defined…" at bounding box center [232, 516] width 0 height 199
click at [607, 524] on div at bounding box center [686, 525] width 547 height 2
type textarea "1"
click at [232, 540] on div "Period Status Actual Target Jan-25 Not Defined $ 0.00 $ 1.00 Feb-25 Not Defined…" at bounding box center [232, 516] width 0 height 199
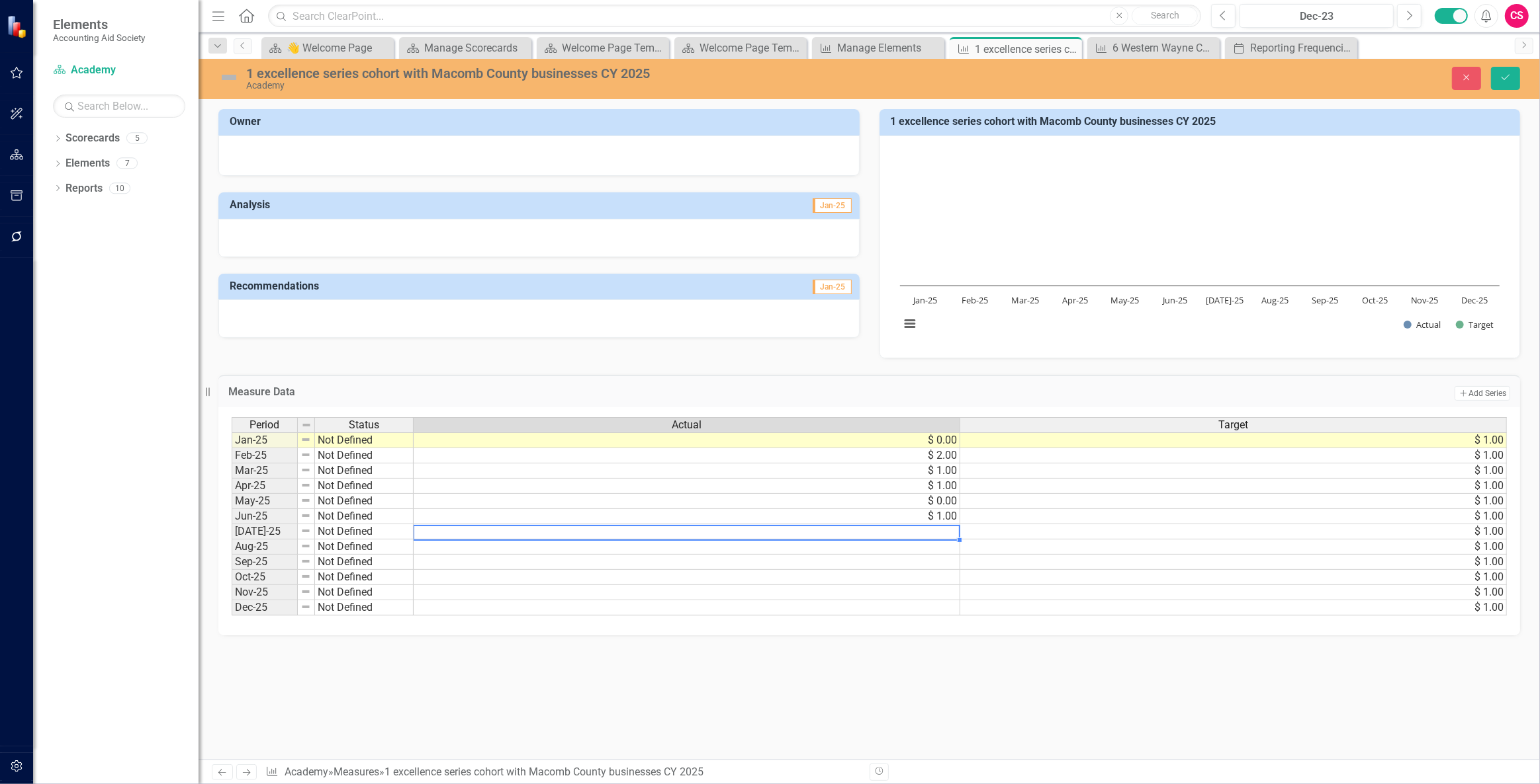
click at [571, 532] on td at bounding box center [687, 532] width 547 height 15
type textarea "1"
click at [553, 547] on td at bounding box center [687, 547] width 547 height 15
click at [1503, 77] on icon "Save" at bounding box center [1506, 78] width 12 height 9
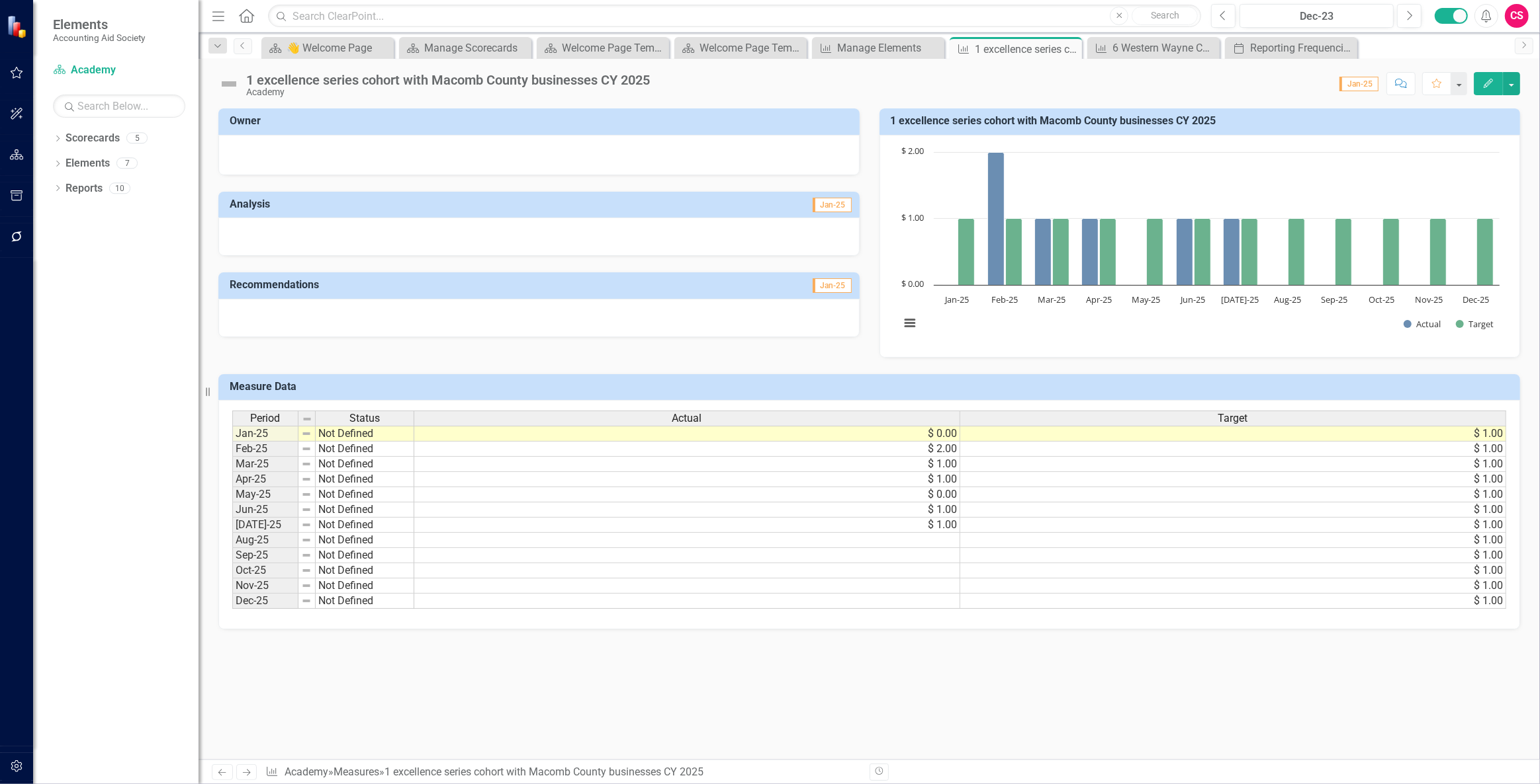
click at [1485, 83] on icon "Edit" at bounding box center [1488, 83] width 12 height 9
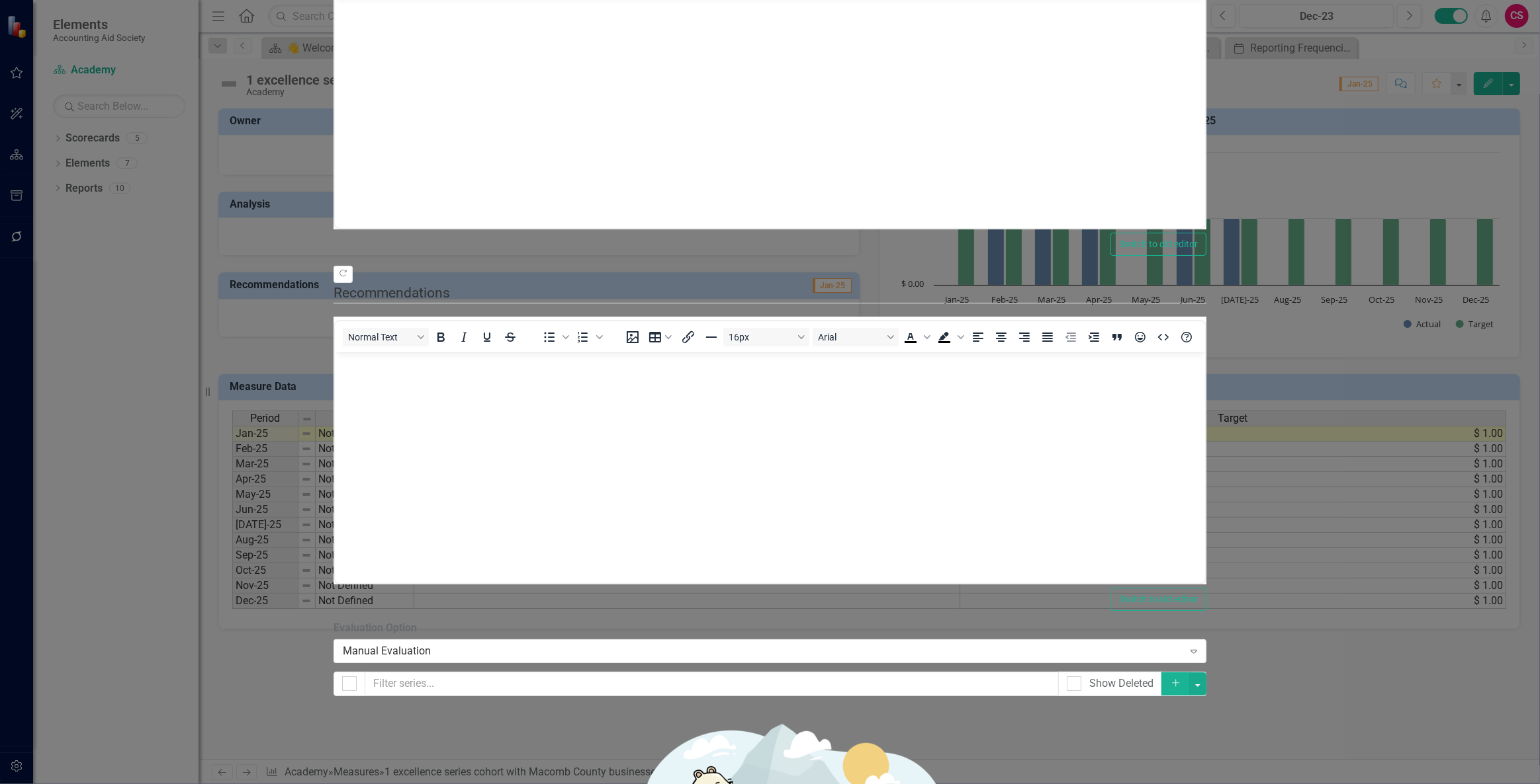
drag, startPoint x: 452, startPoint y: 104, endPoint x: 546, endPoint y: 110, distance: 94.2
click at [350, 677] on input "checkbox" at bounding box center [346, 680] width 8 height 8
checkbox input "true"
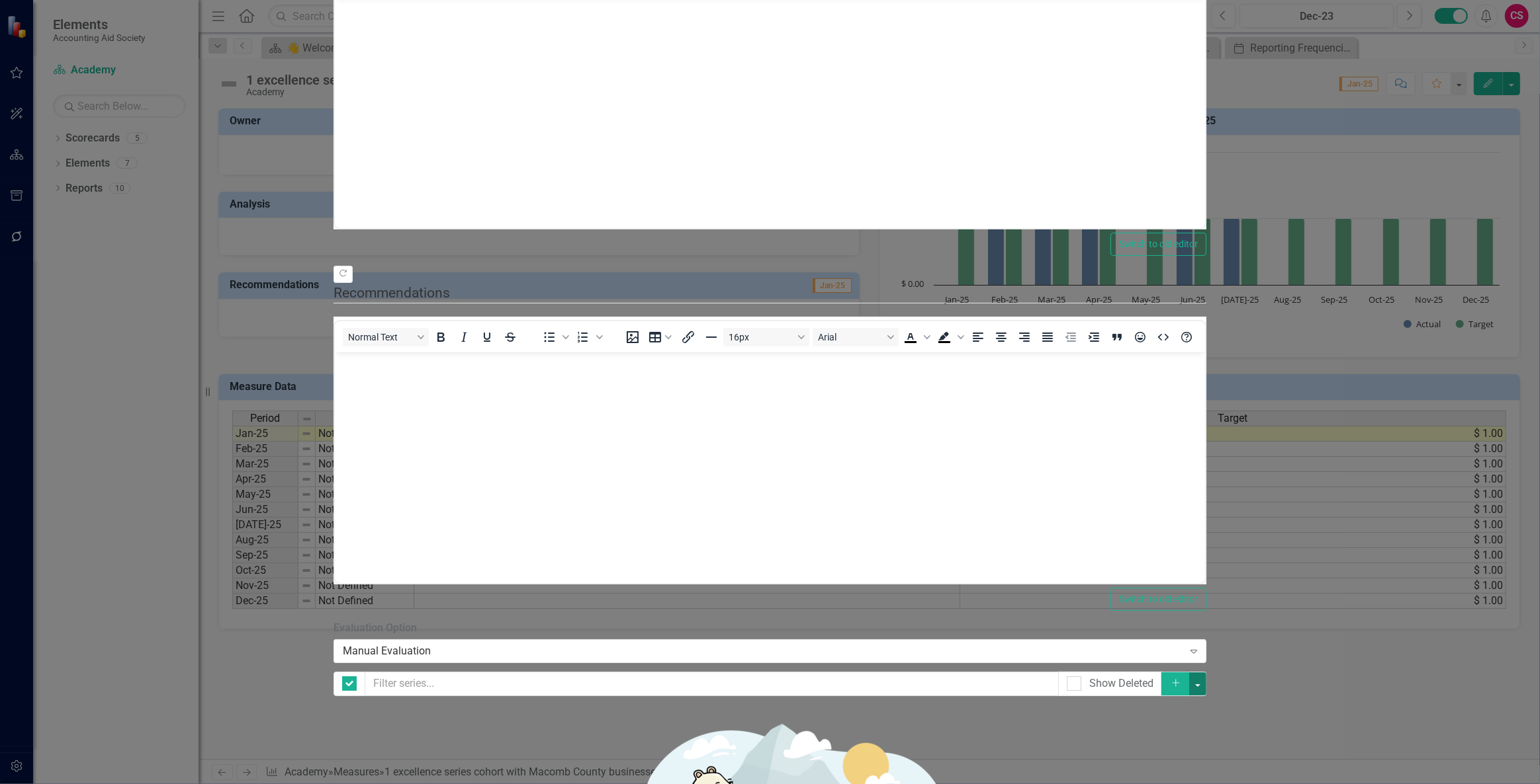
click at [1206, 673] on button "button" at bounding box center [1197, 684] width 18 height 23
click at [1461, 180] on link "Edit Multiple Edit Multiple" at bounding box center [1473, 181] width 104 height 24
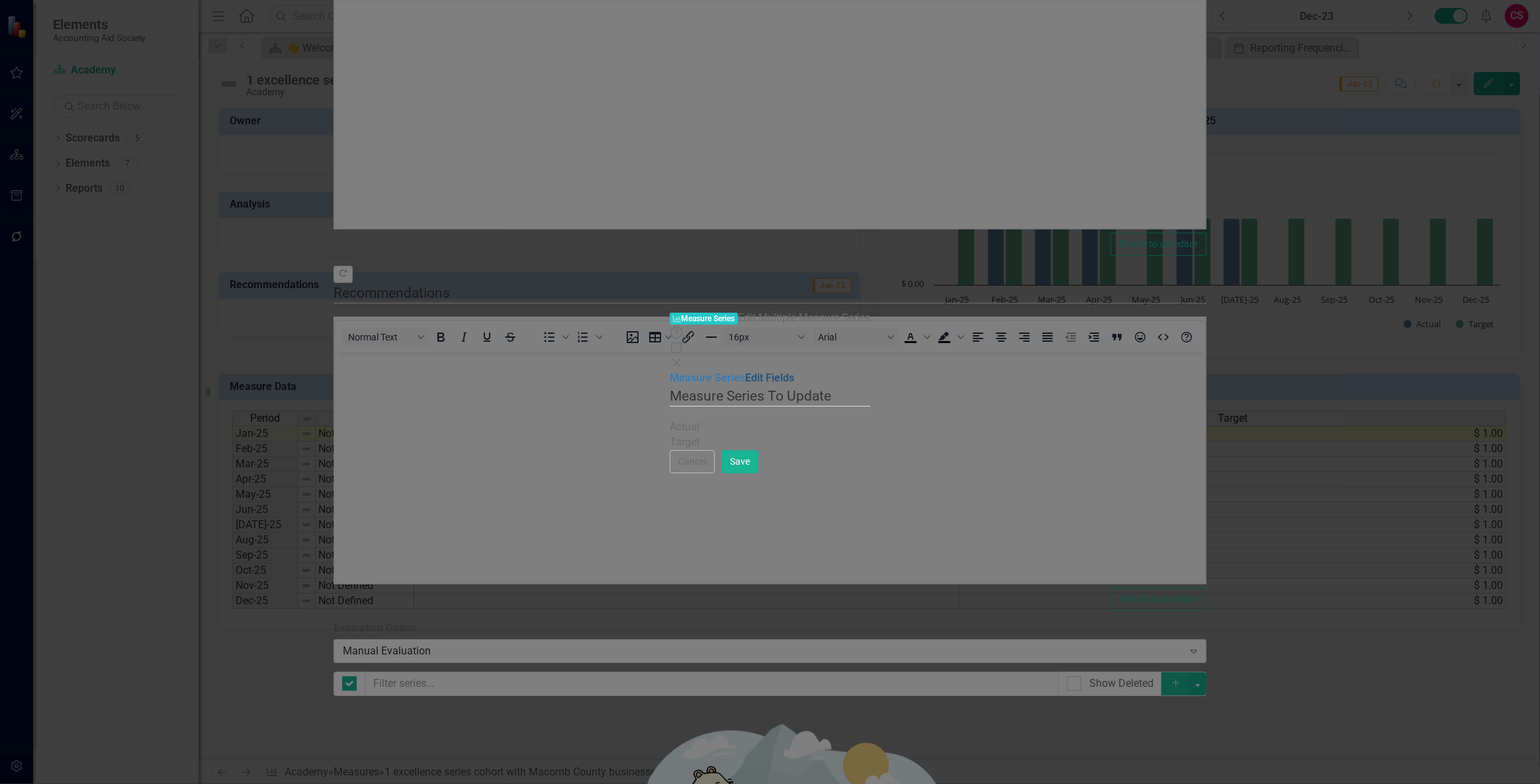
click at [745, 371] on link "Edit Fields" at bounding box center [769, 378] width 49 height 13
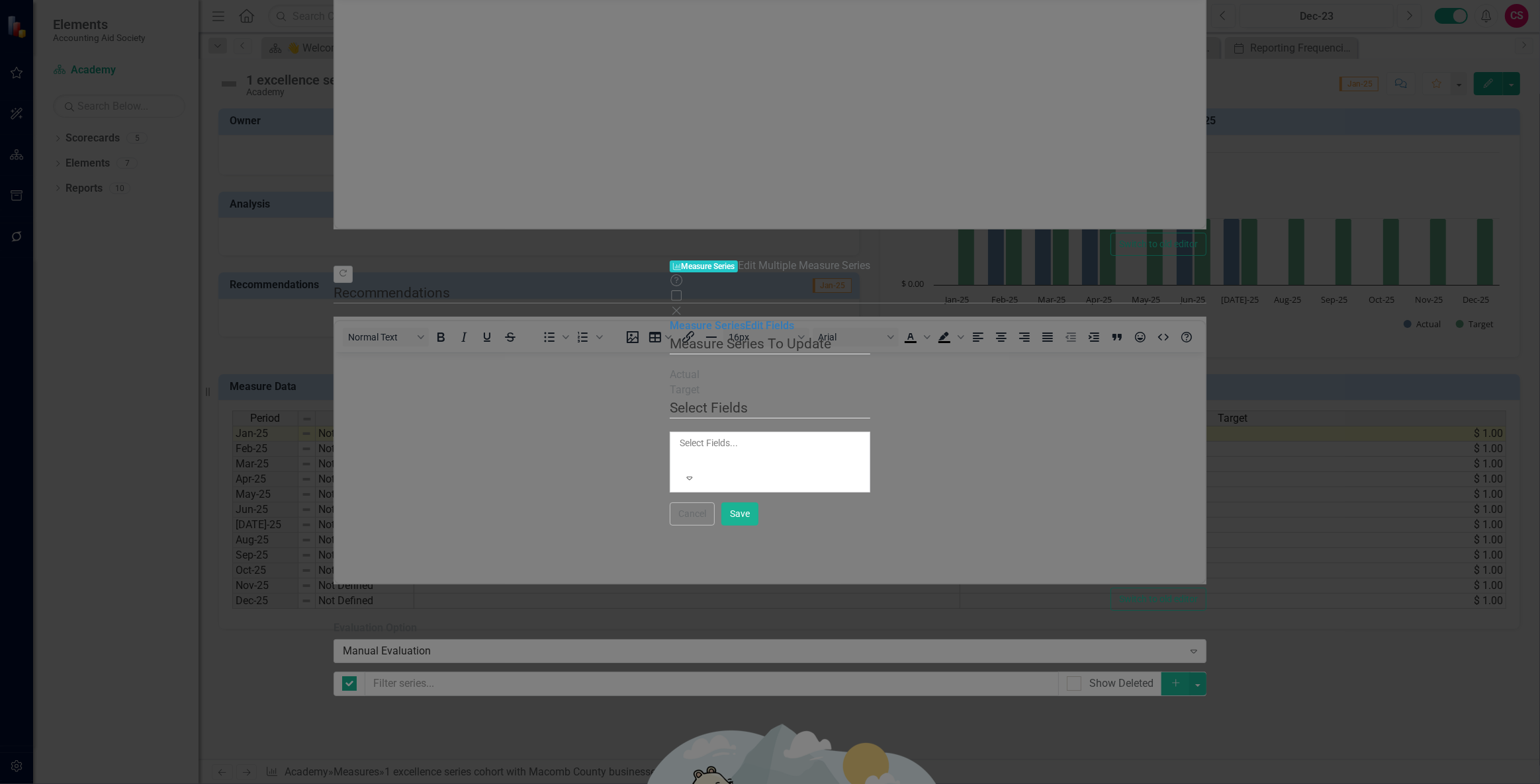
click at [679, 451] on div at bounding box center [680, 459] width 2 height 16
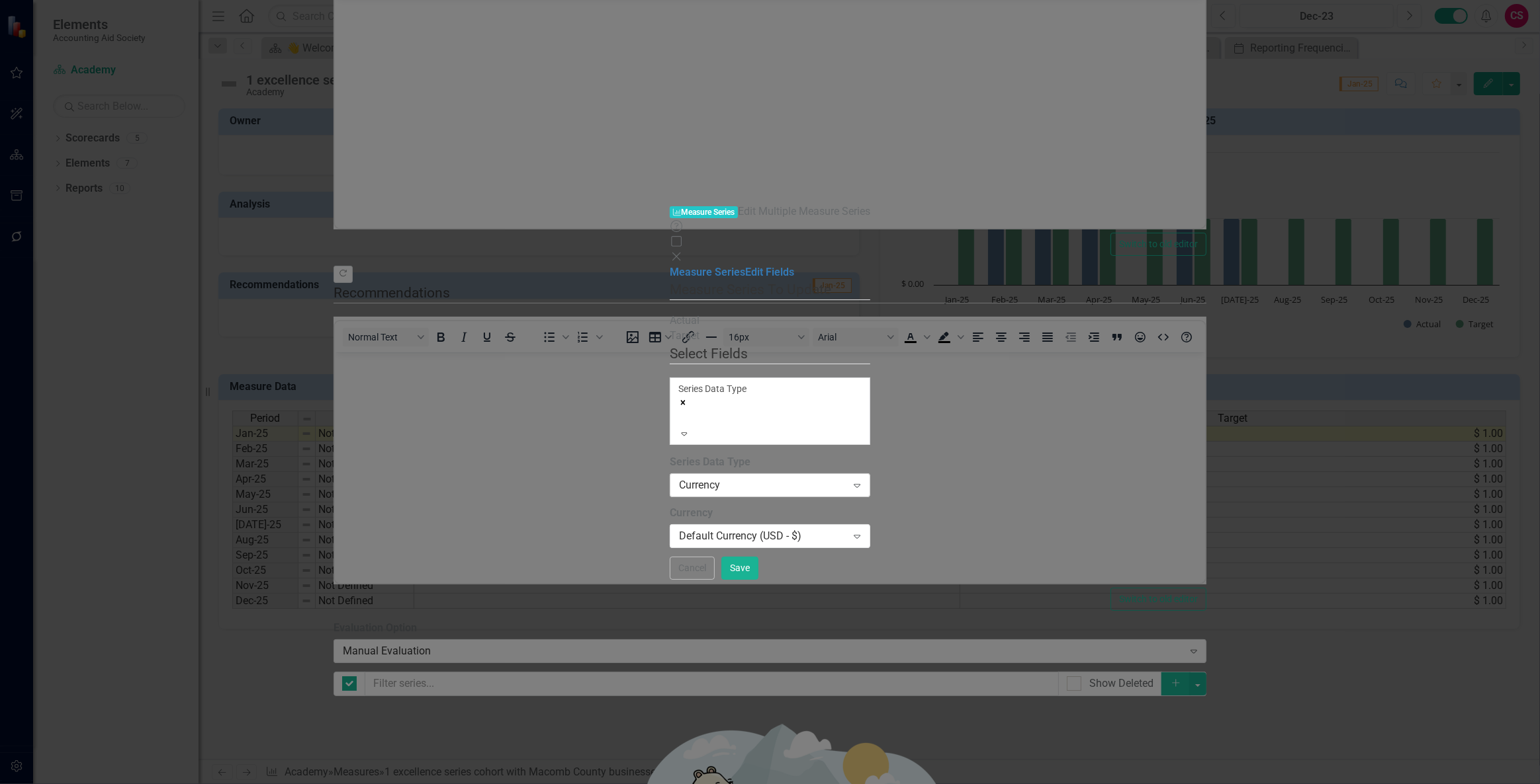
click at [679, 478] on div "Currency" at bounding box center [762, 486] width 168 height 15
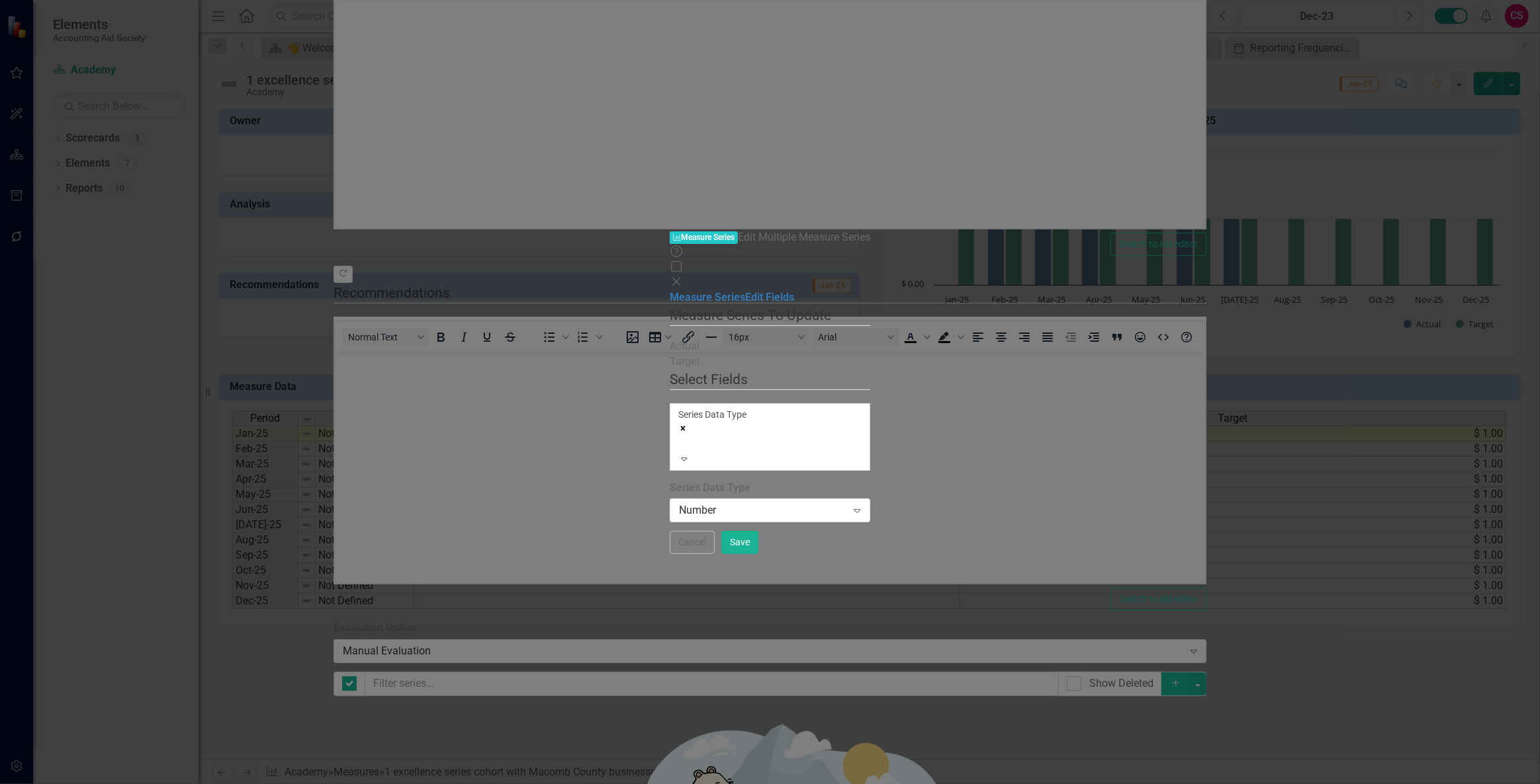
click at [870, 554] on div "Cancel Save" at bounding box center [769, 543] width 200 height 23
click at [759, 554] on button "Save" at bounding box center [740, 543] width 37 height 23
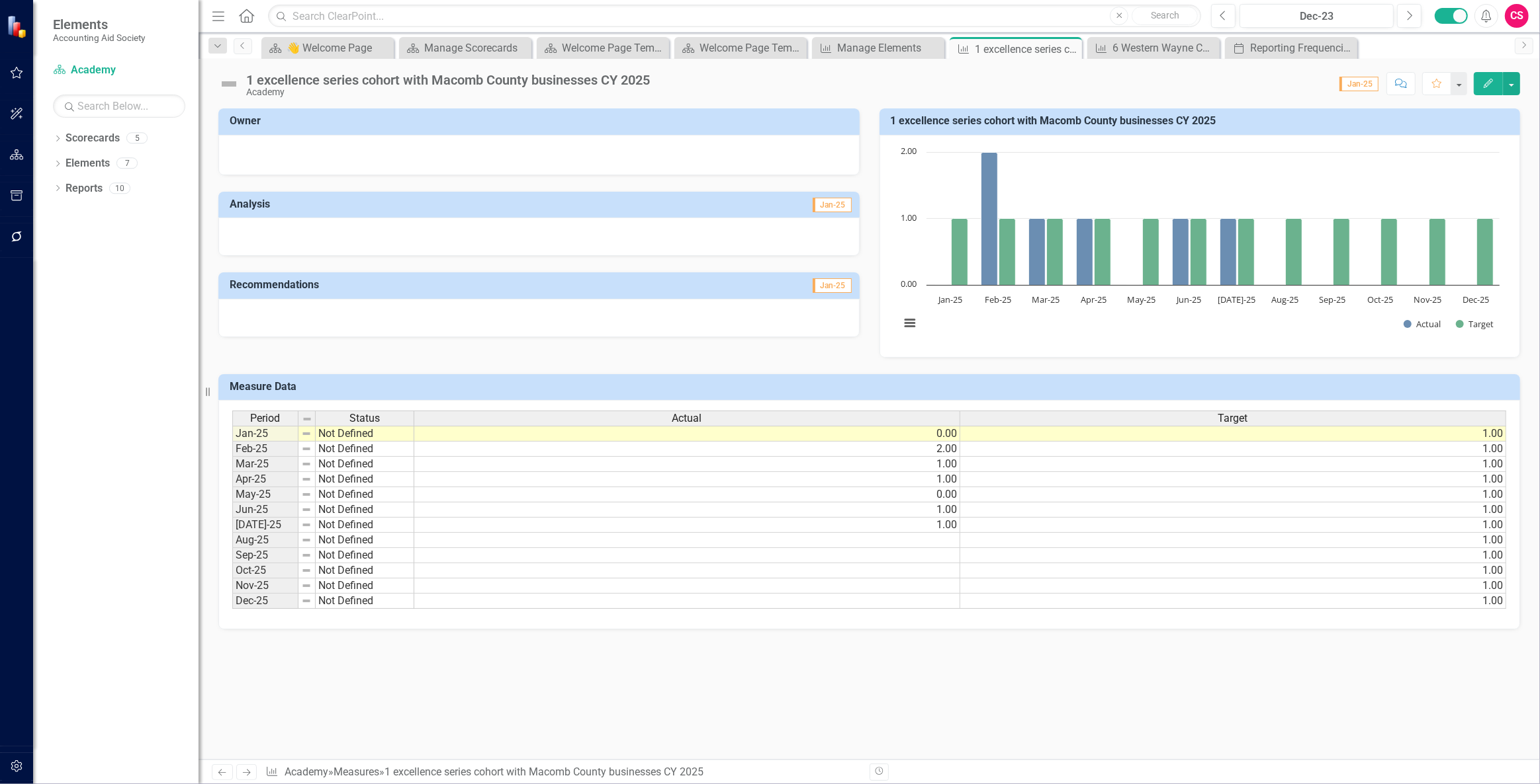
click at [1270, 123] on h3 "1 excellence series cohort with Macomb County businesses CY 2025" at bounding box center [1202, 121] width 623 height 12
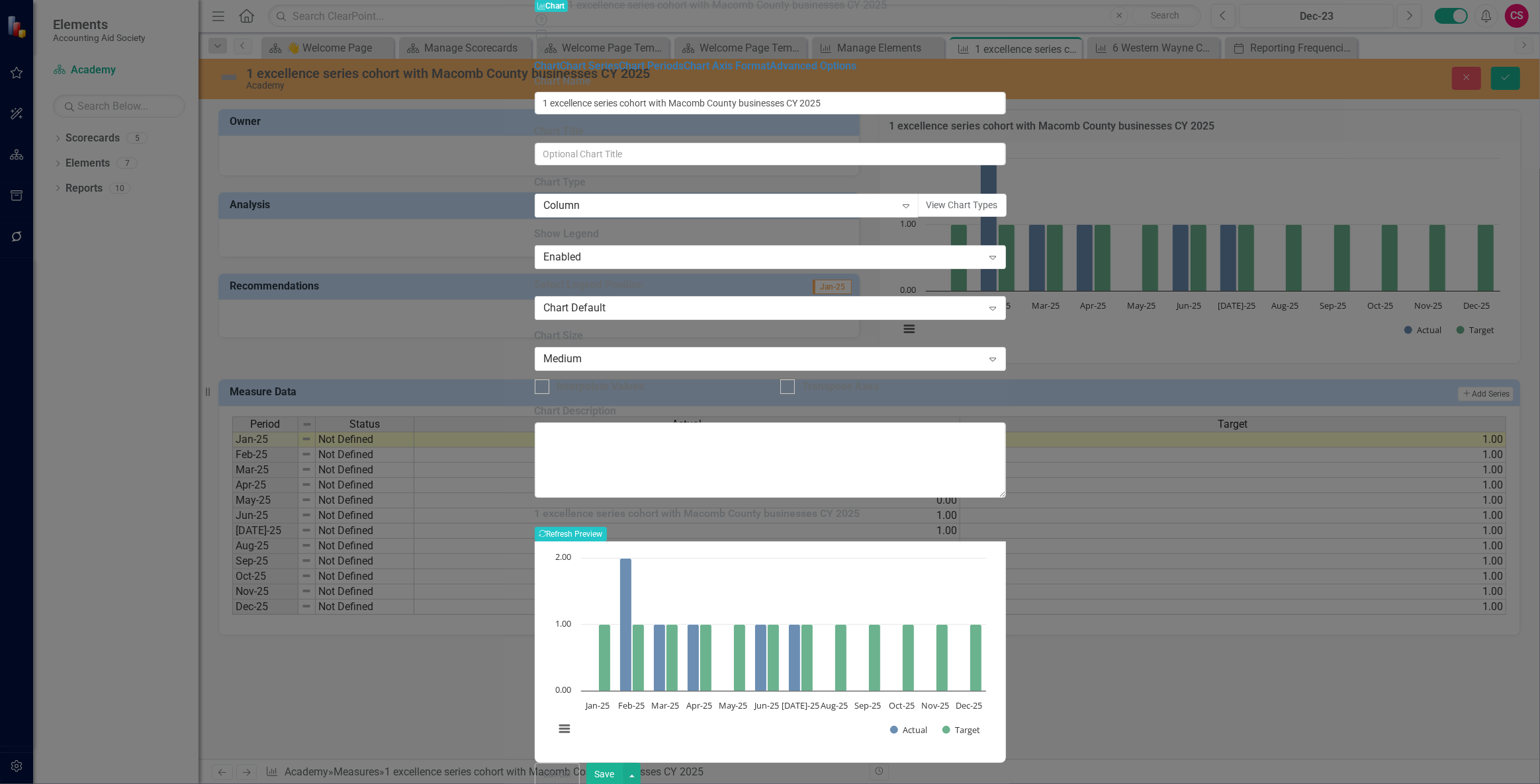
click at [625, 175] on div "Chart Type Column Expand View Chart Types" at bounding box center [770, 196] width 471 height 42
click at [624, 199] on div "Column" at bounding box center [720, 206] width 352 height 15
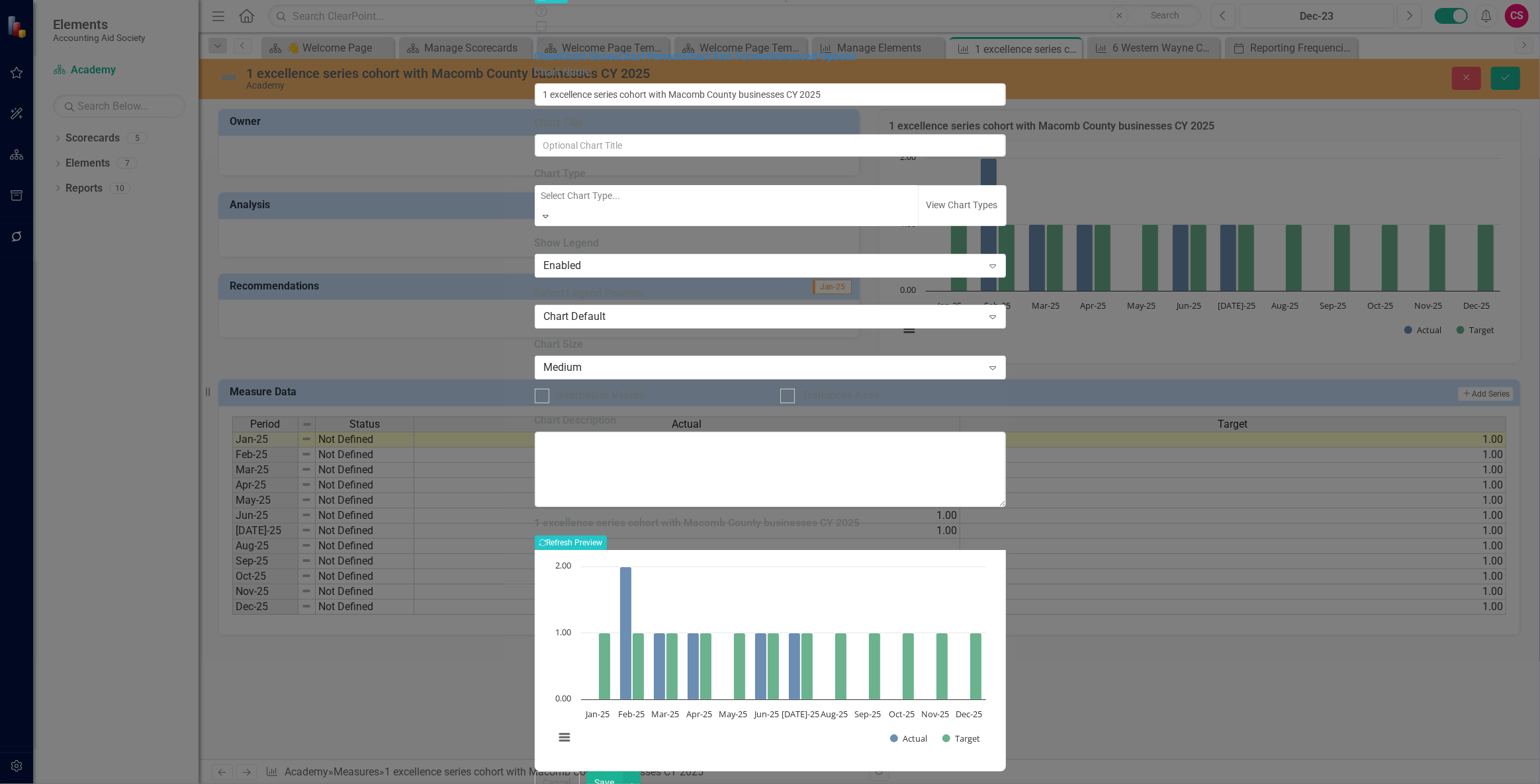
click at [548, 36] on icon "Close" at bounding box center [541, 41] width 13 height 11
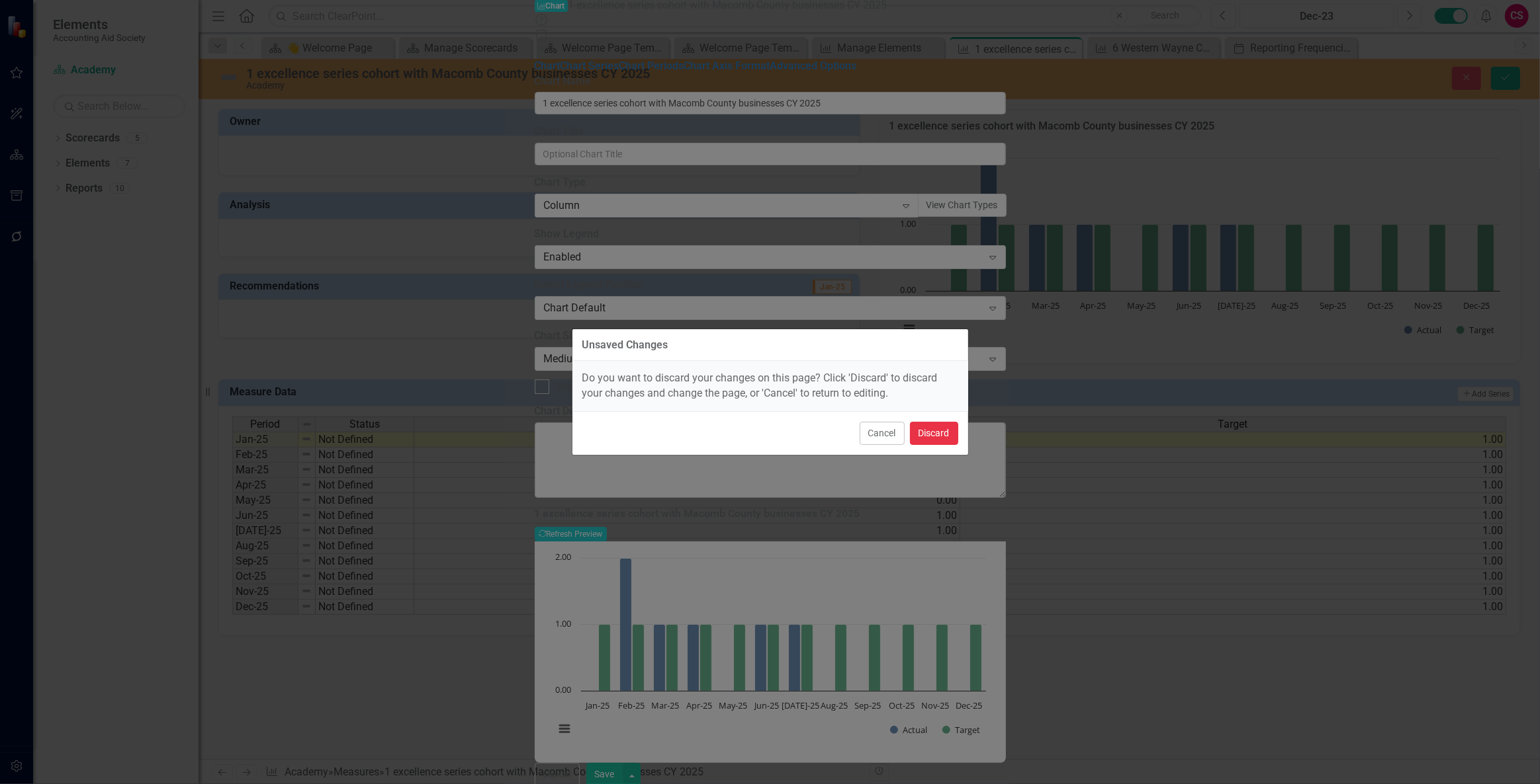
click at [930, 433] on button "Discard" at bounding box center [934, 433] width 48 height 23
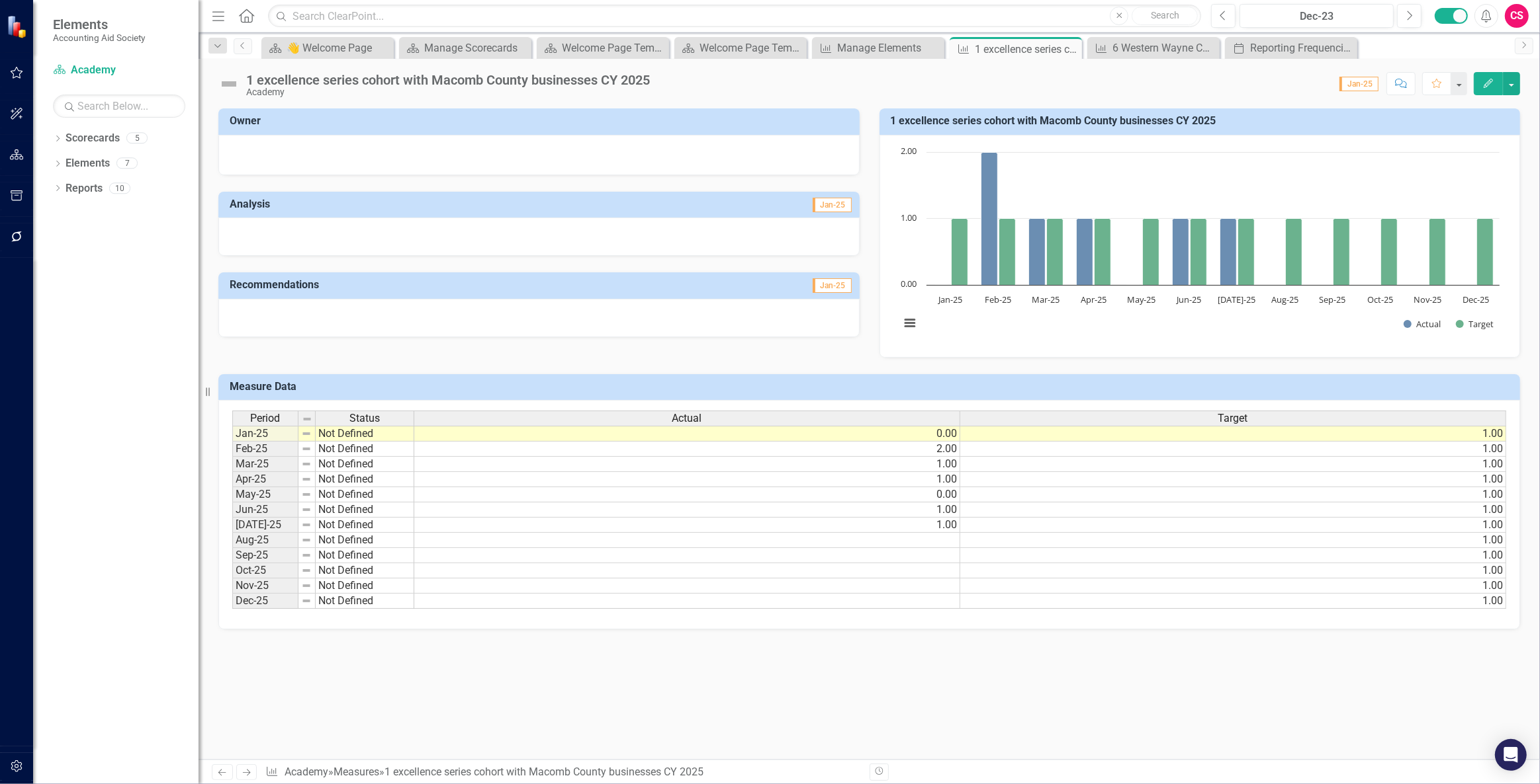
click at [19, 758] on button "button" at bounding box center [17, 767] width 30 height 27
click at [88, 256] on div "Users and Groups Manage Users Manage Groups Reporting Periods Reporting Periods…" at bounding box center [115, 158] width 165 height 196
click at [91, 211] on link "System Setup" at bounding box center [115, 203] width 165 height 15
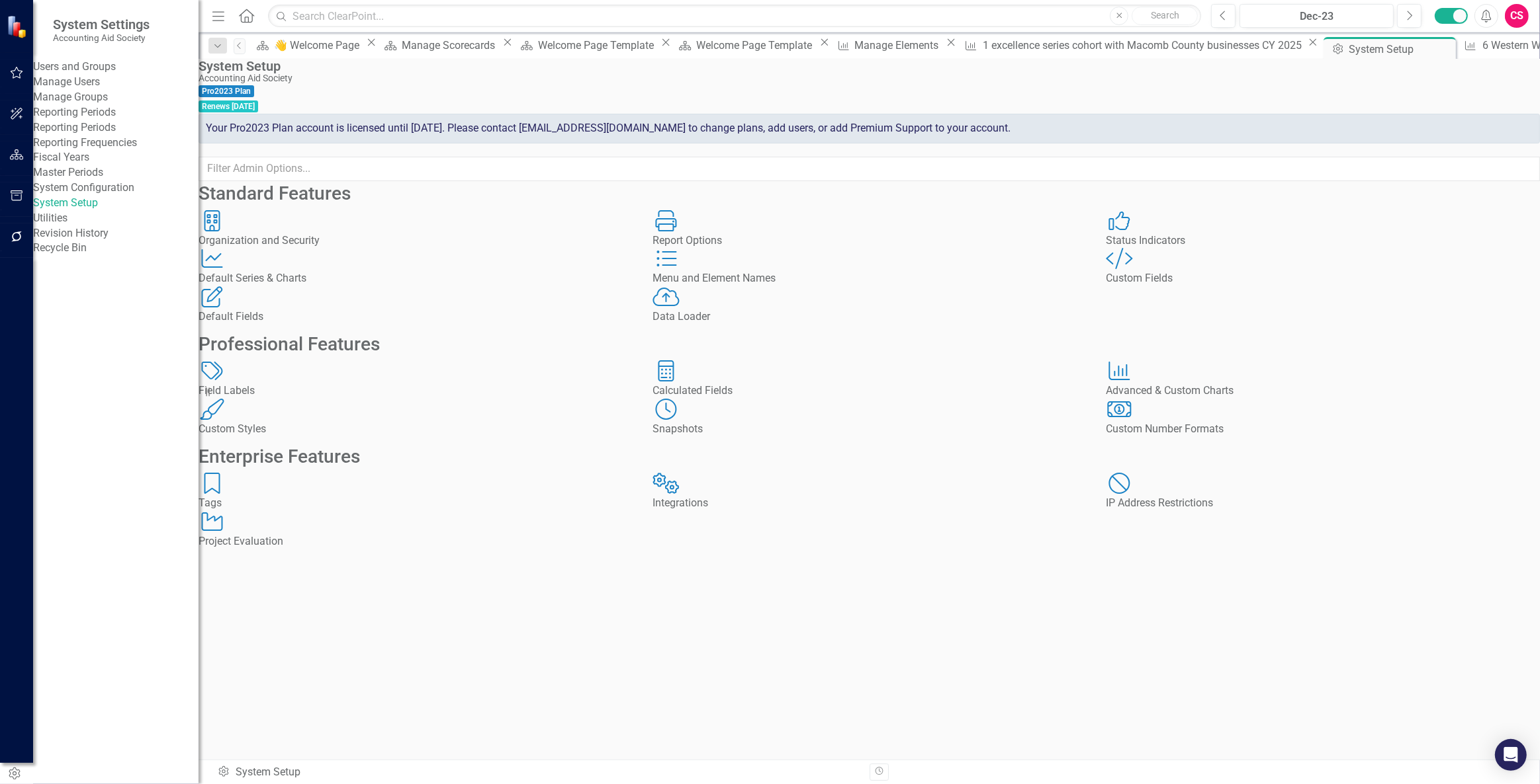
click at [72, 151] on link "Reporting Frequencies" at bounding box center [115, 143] width 165 height 15
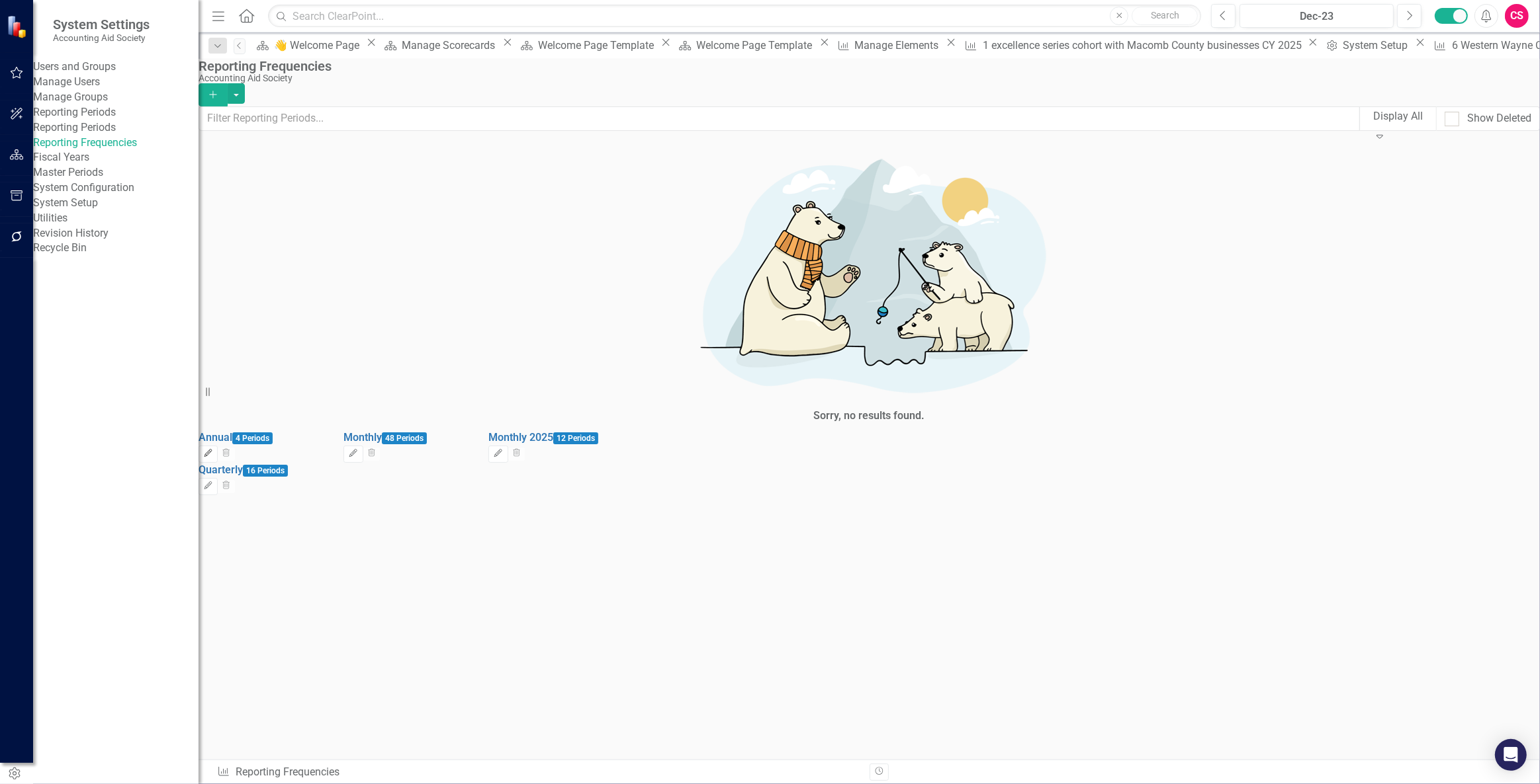
click at [213, 450] on icon "Edit" at bounding box center [208, 454] width 10 height 8
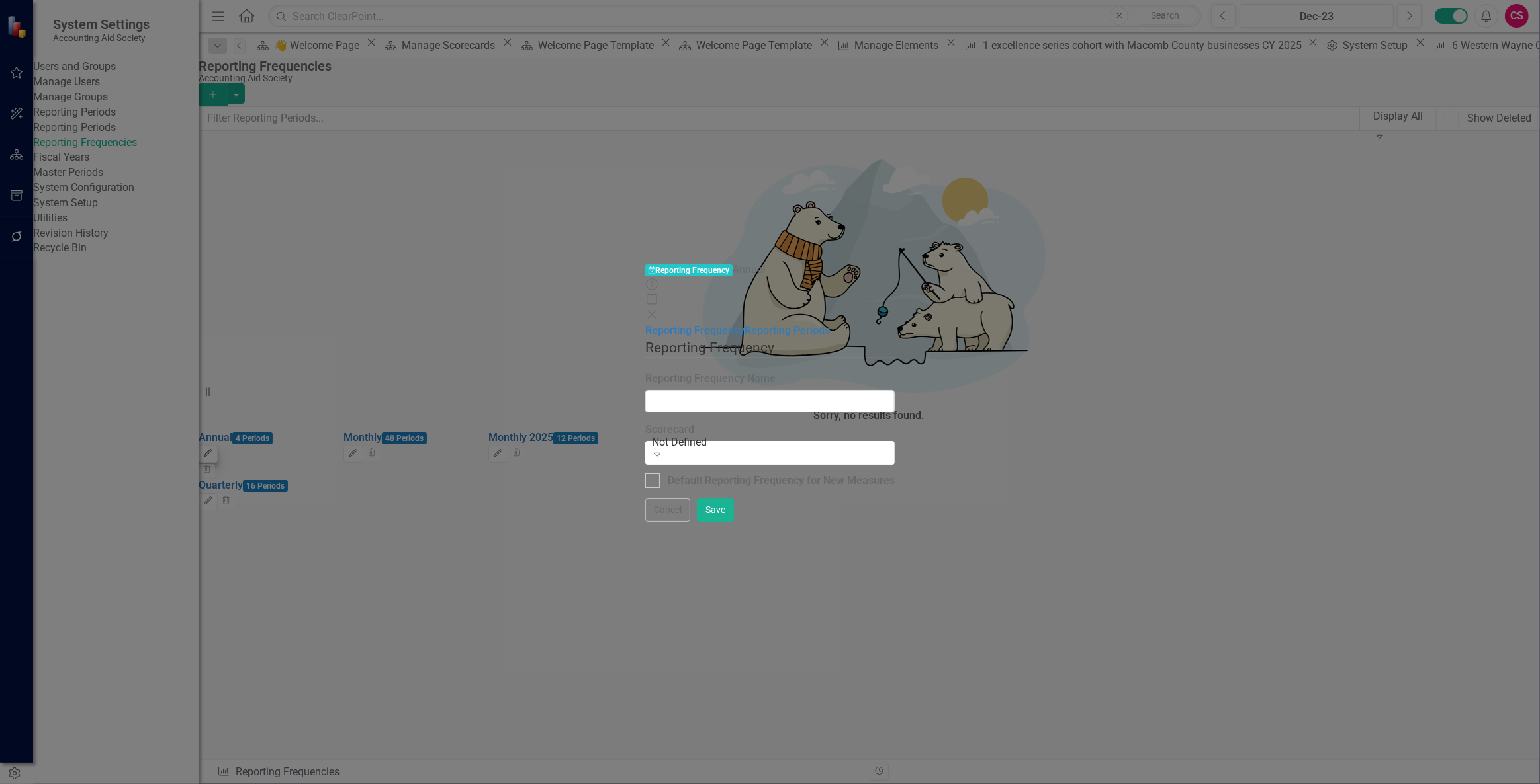
type input "Annual"
click at [645, 323] on div "Reporting Frequency Reporting Periods" at bounding box center [770, 331] width 250 height 15
click at [744, 324] on link "Reporting Periods" at bounding box center [787, 330] width 85 height 13
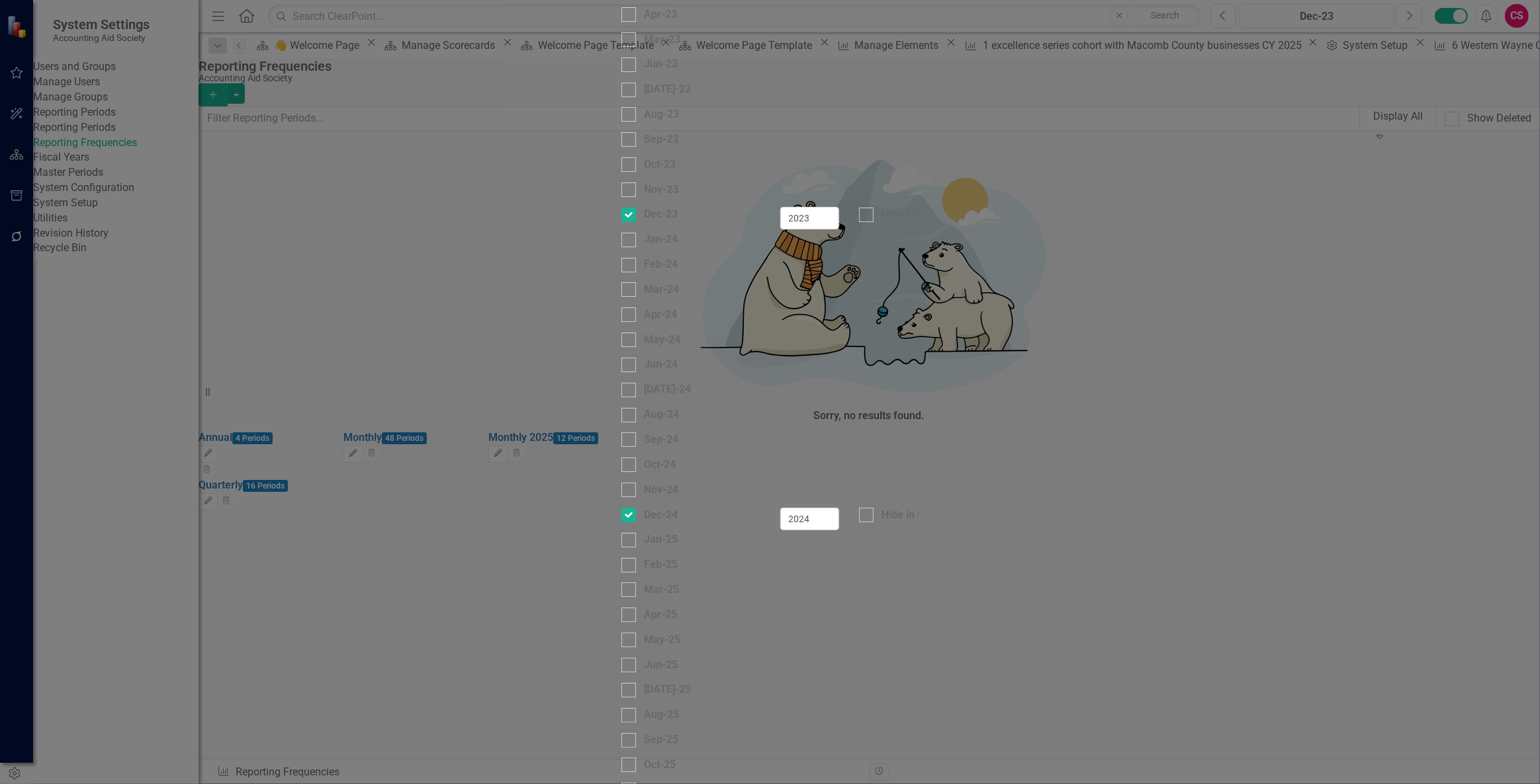
checkbox input "false"
checkbox input "true"
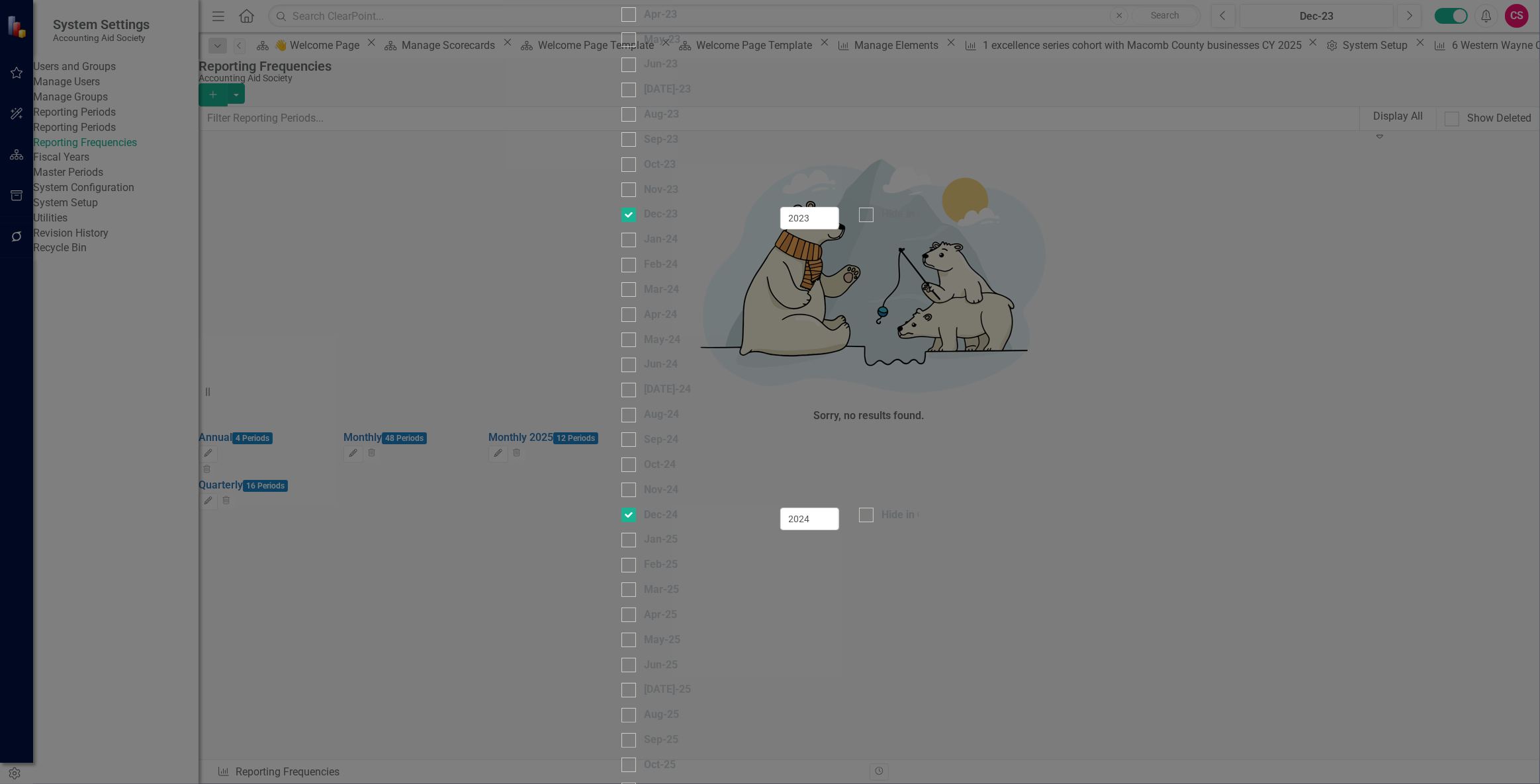
scroll to position [421, 0]
click at [928, 208] on div "Nov-23" at bounding box center [770, 195] width 317 height 25
click at [937, 222] on div "Hide in Grid" at bounding box center [909, 215] width 56 height 15
click at [867, 216] on input "Hide in Grid" at bounding box center [863, 212] width 8 height 8
checkbox input "true"
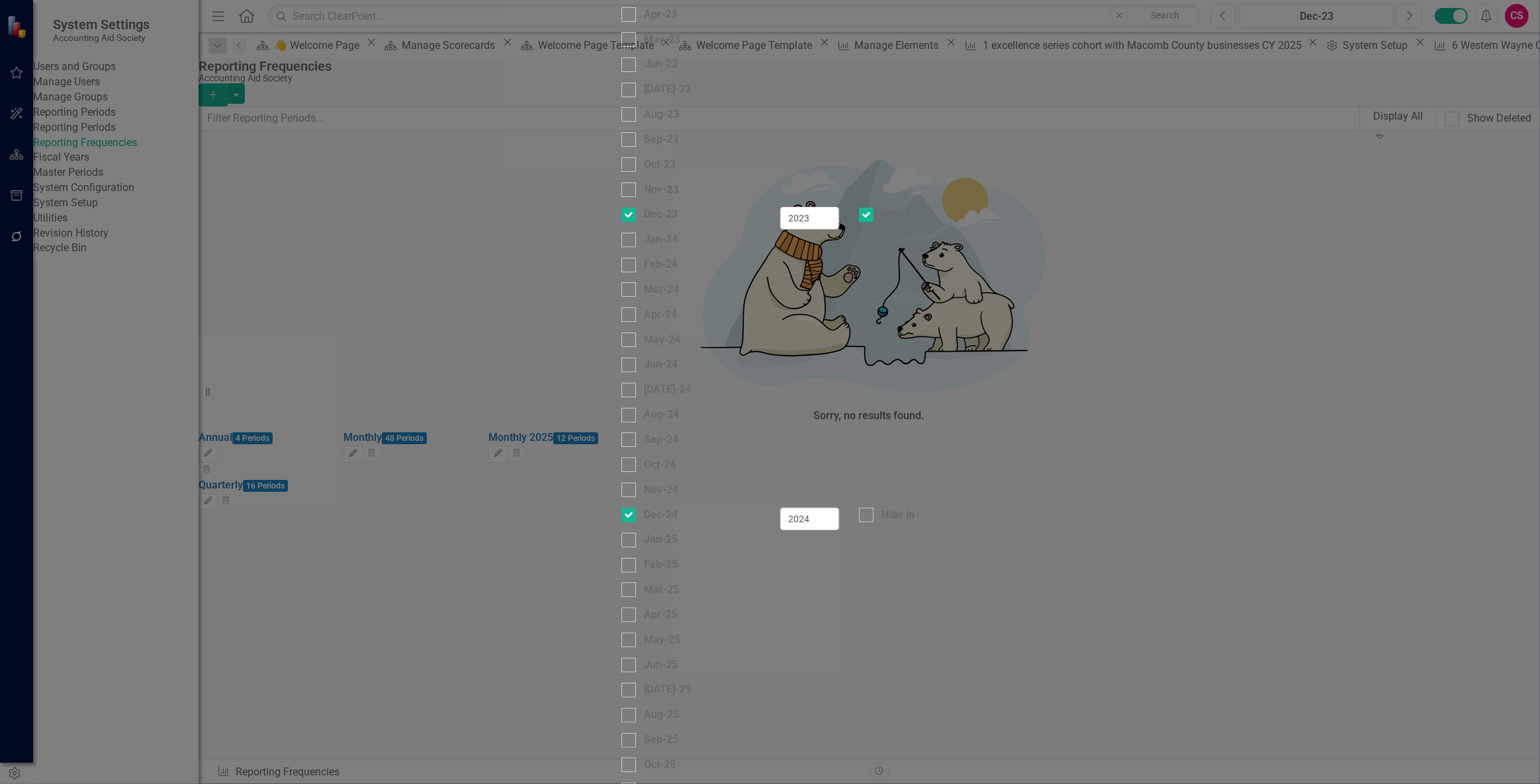
scroll to position [721, 0]
click at [937, 508] on div "Hide in Grid" at bounding box center [909, 515] width 56 height 15
click at [867, 508] on input "Hide in Grid" at bounding box center [863, 512] width 8 height 8
checkbox input "true"
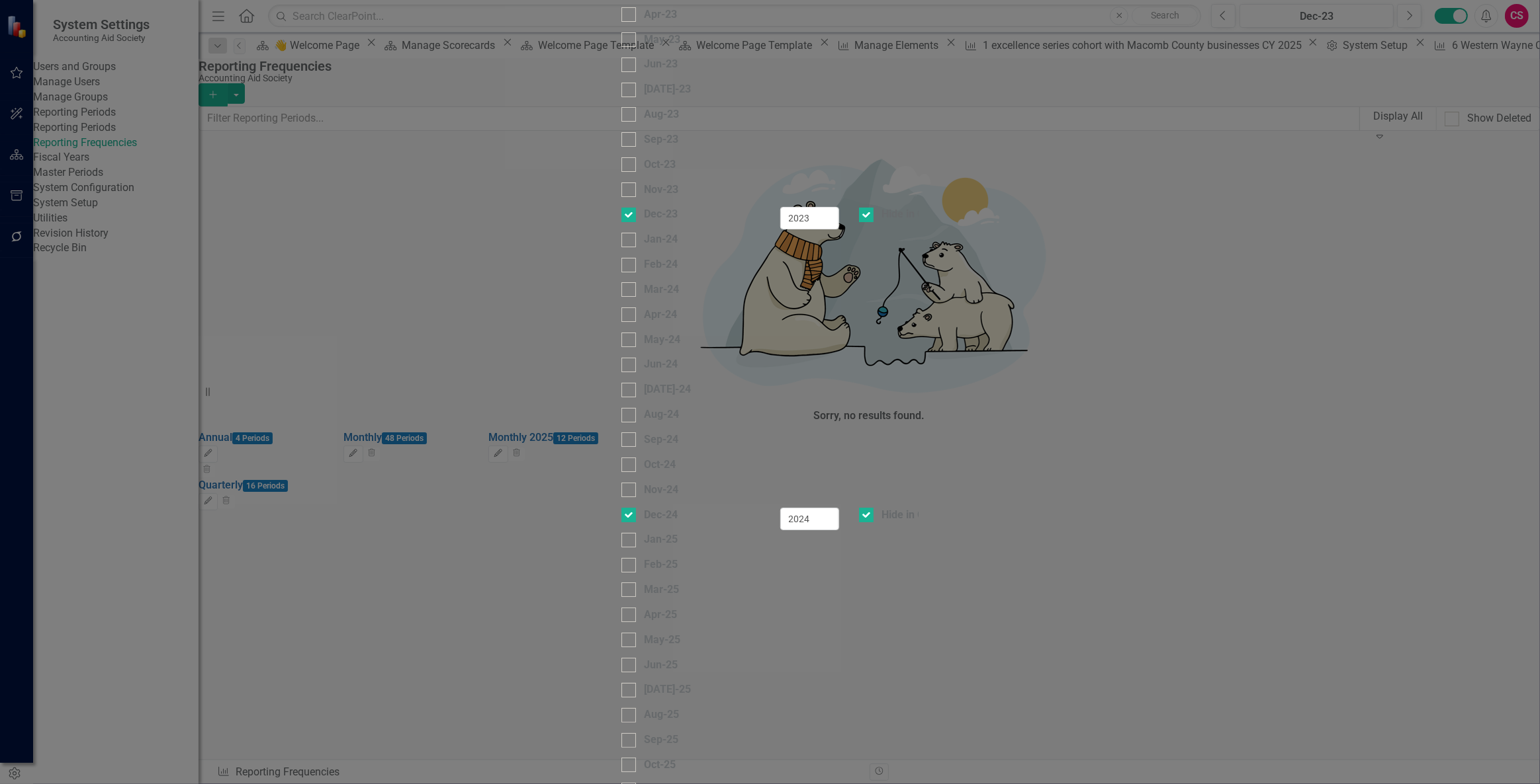
checkbox input "true"
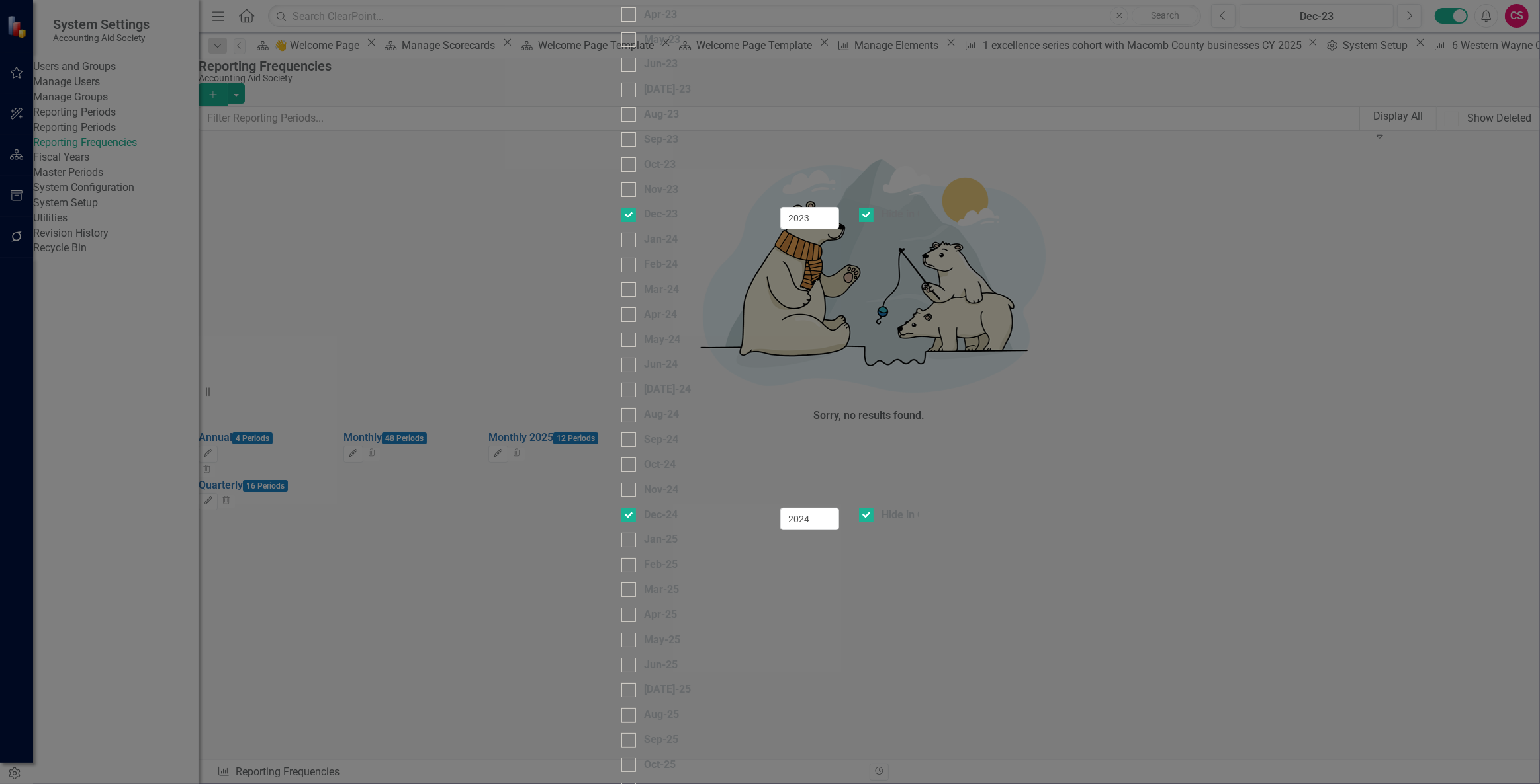
checkbox input "true"
type input "2026"
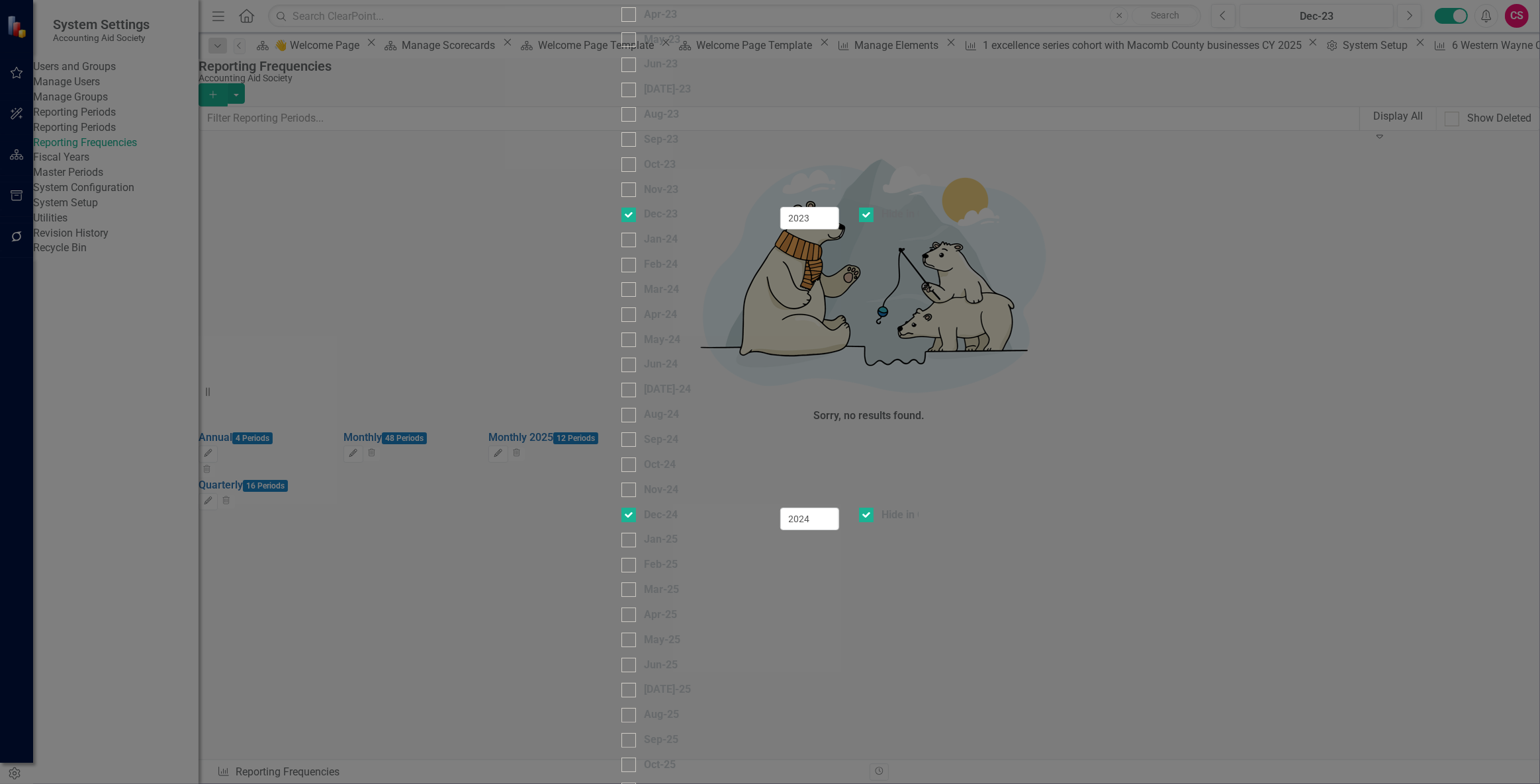
type input "2027"
click at [919, 508] on div "Hide in Grid" at bounding box center [889, 515] width 59 height 15
click at [867, 508] on input "Hide in Grid" at bounding box center [863, 512] width 8 height 8
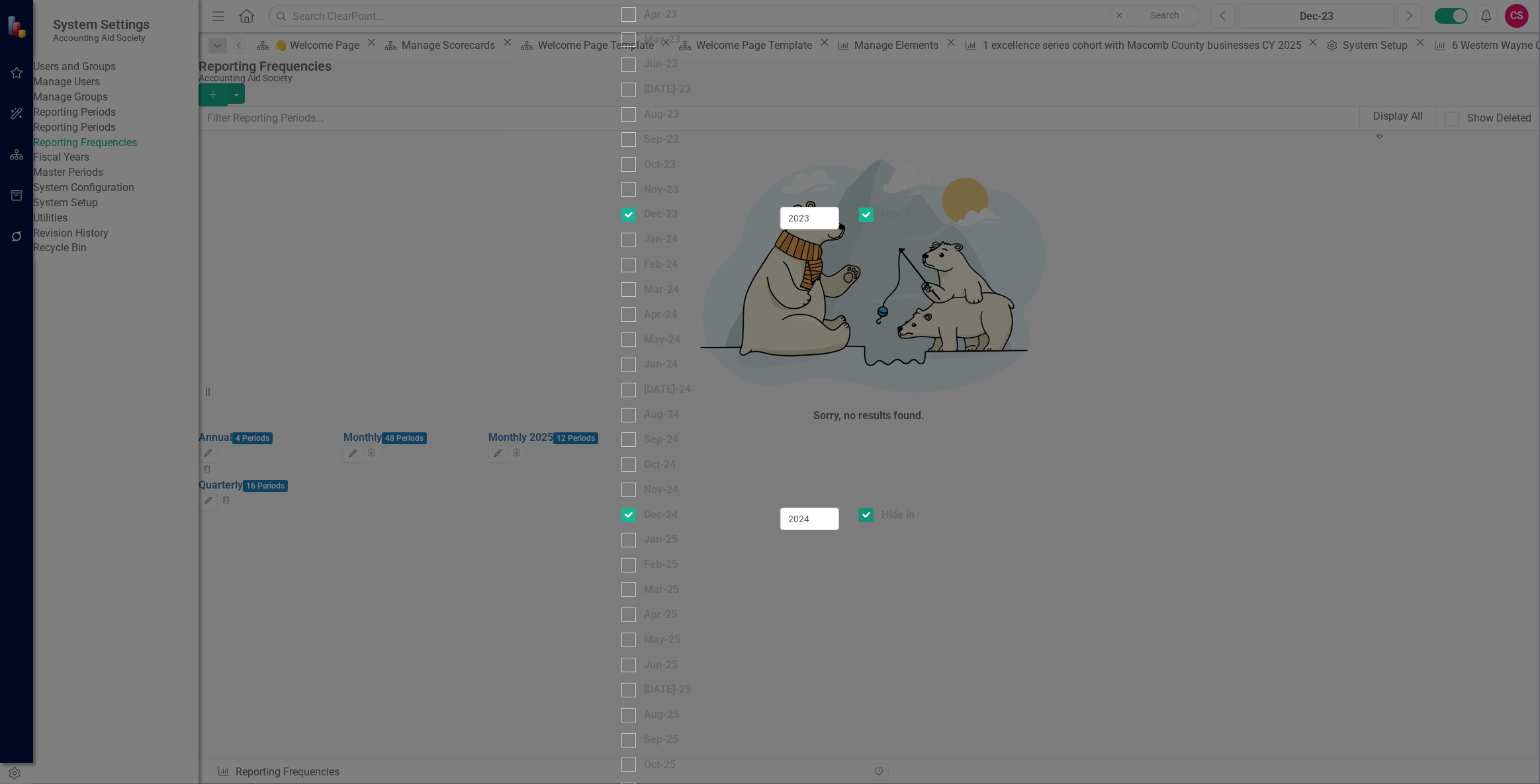
checkbox input "false"
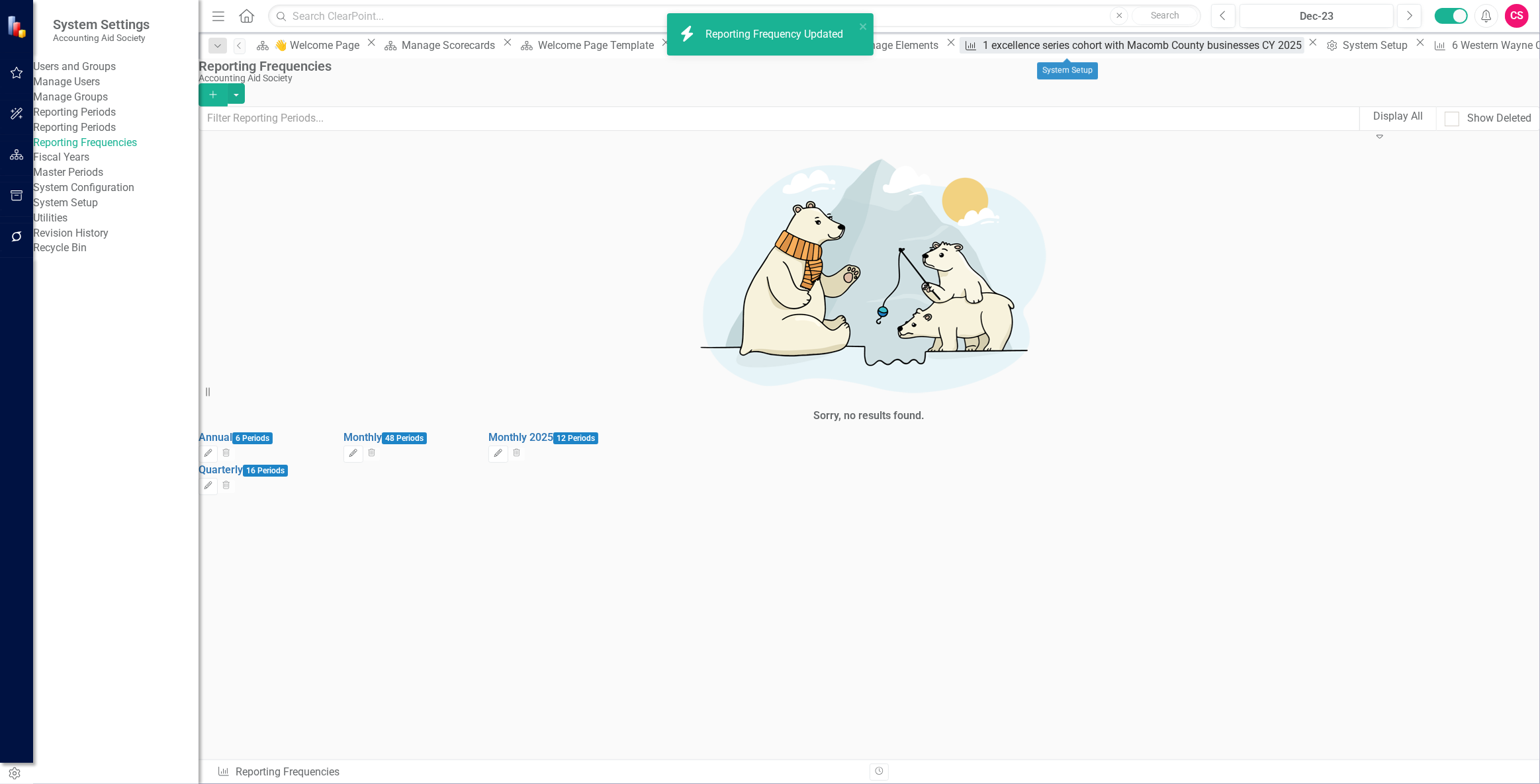
click at [982, 40] on div "1 excellence series cohort with Macomb County businesses CY 2025" at bounding box center [1143, 46] width 321 height 17
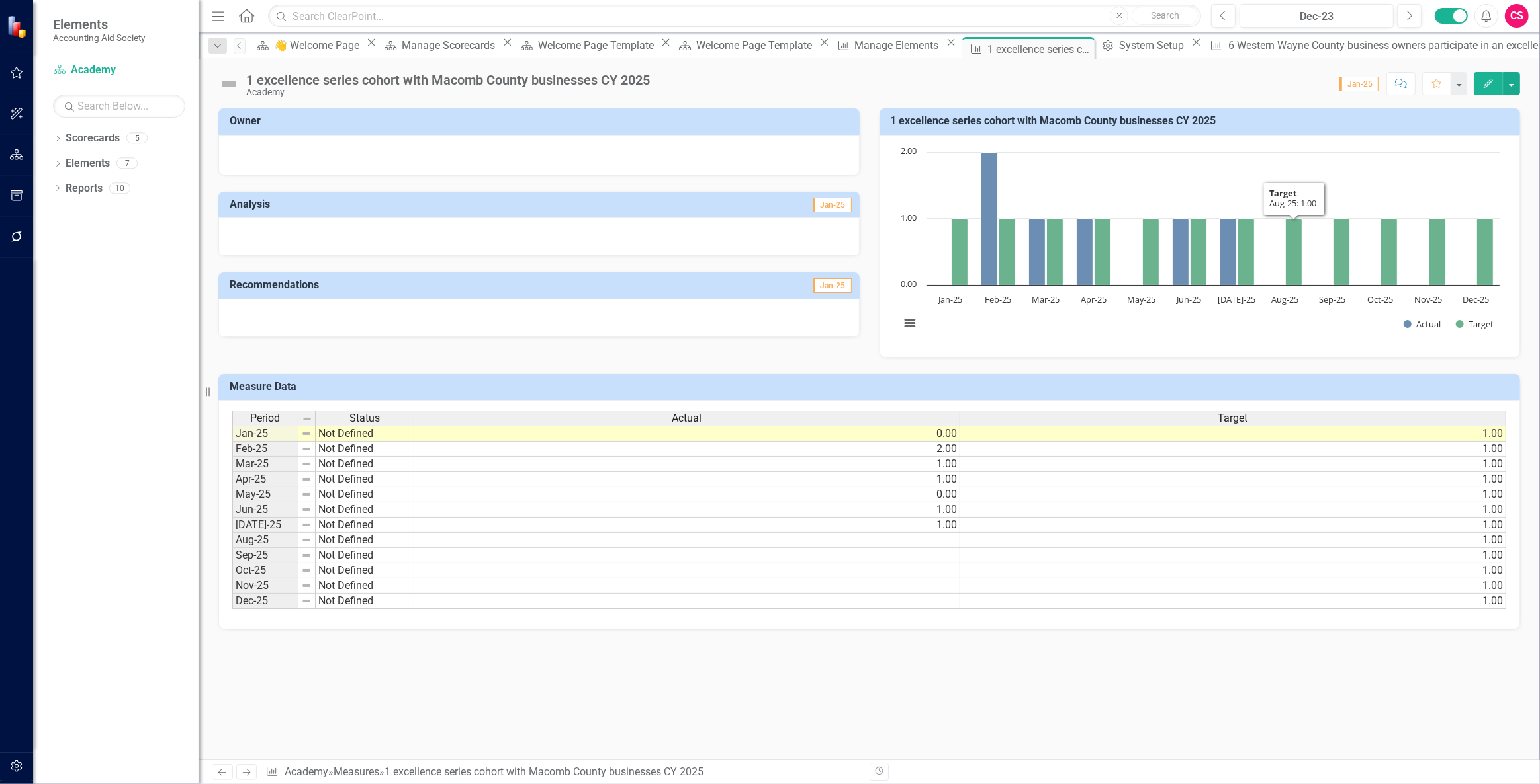
click at [1490, 78] on icon "Edit" at bounding box center [1488, 83] width 12 height 9
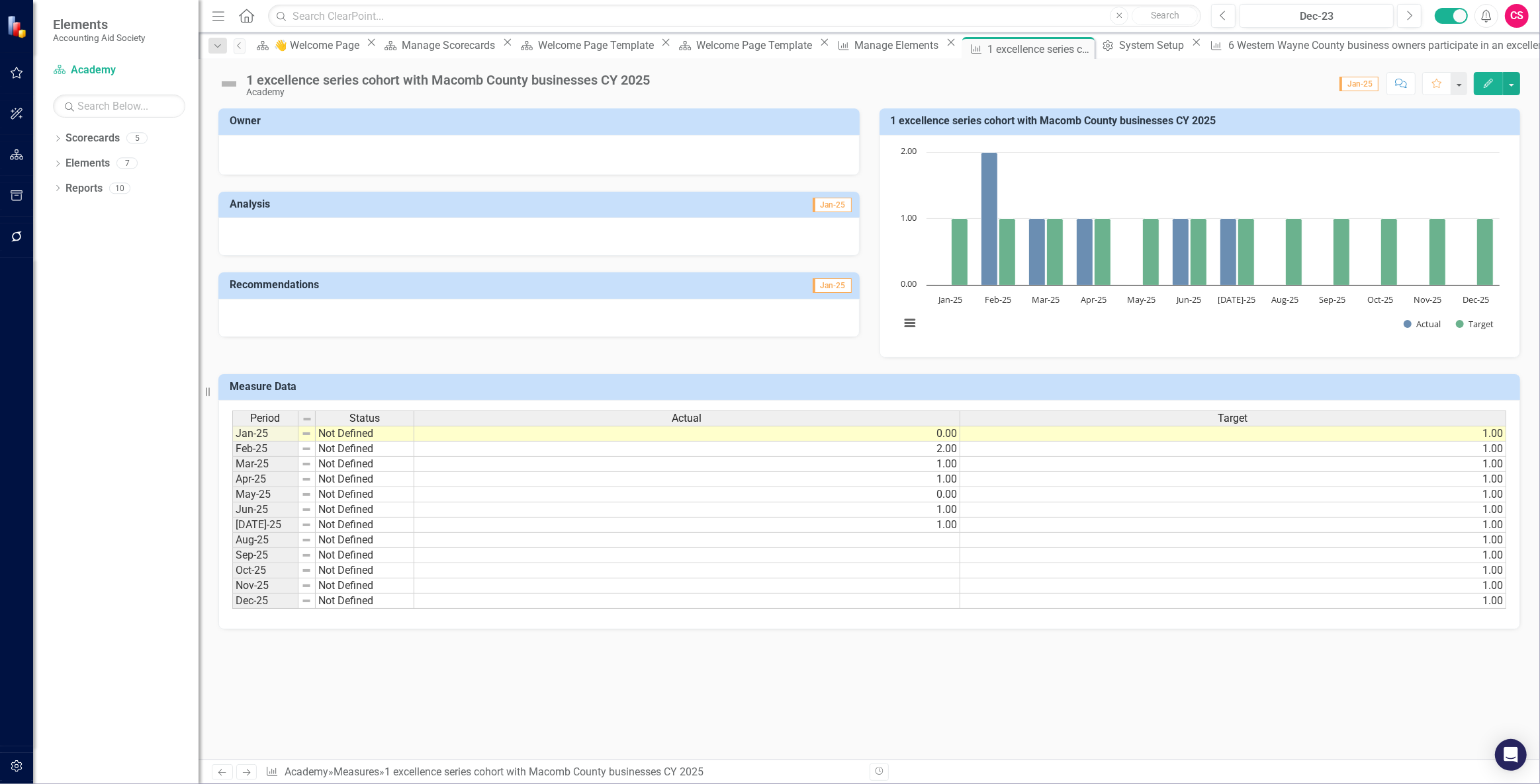
click at [899, 434] on td "0.00" at bounding box center [687, 434] width 546 height 16
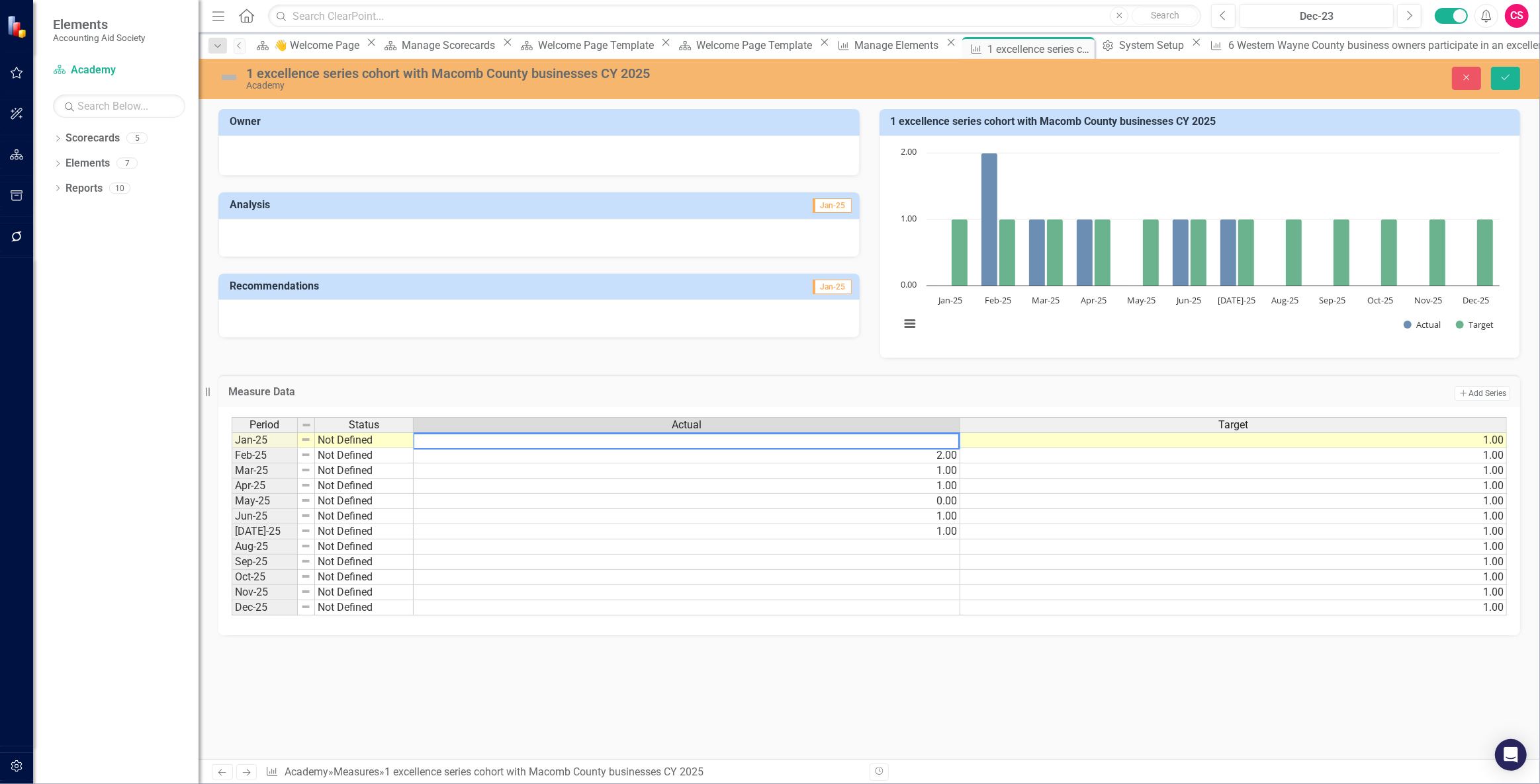
click at [892, 481] on td "1.00" at bounding box center [687, 486] width 547 height 15
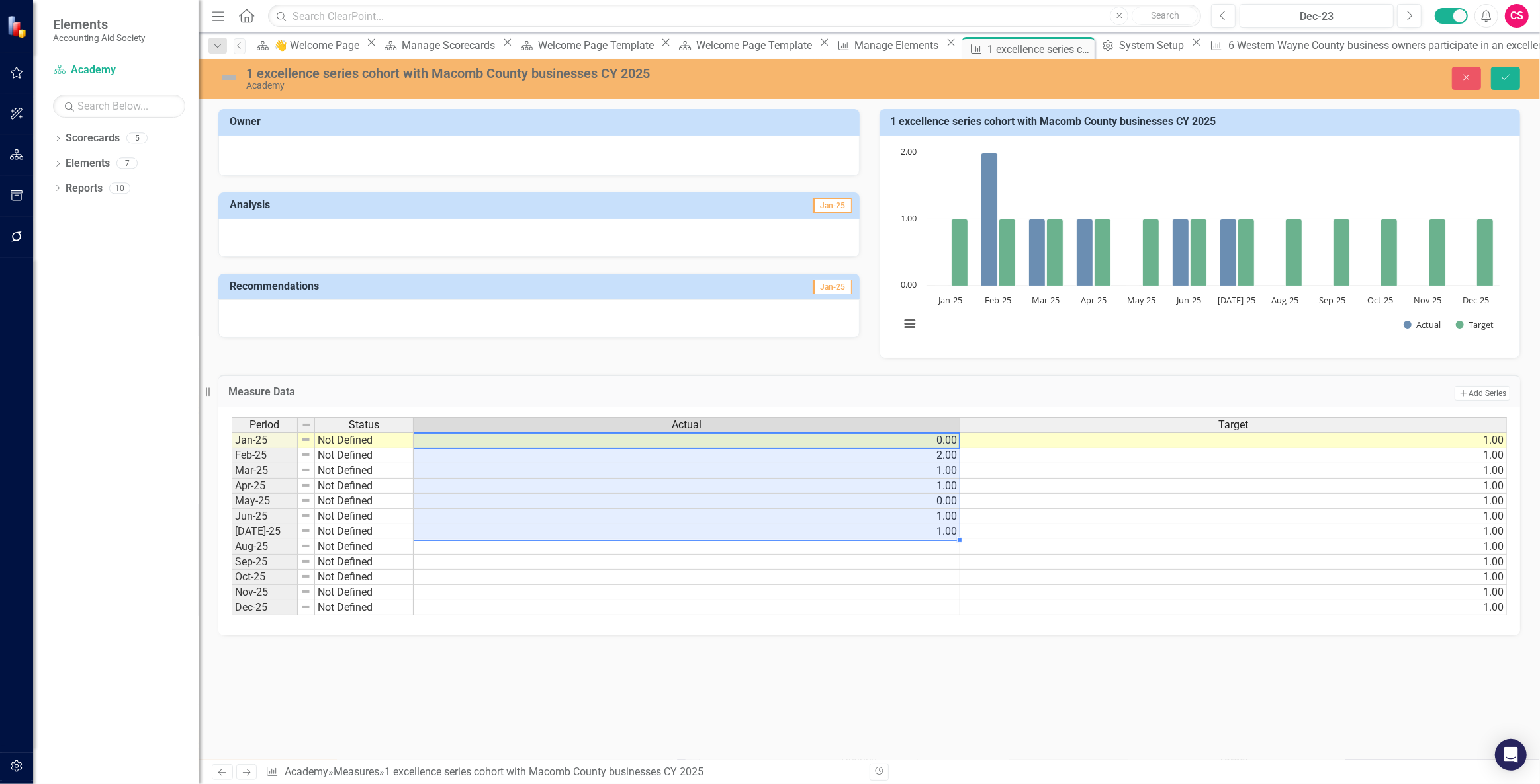
drag, startPoint x: 885, startPoint y: 438, endPoint x: 907, endPoint y: 530, distance: 94.6
click at [907, 532] on tbody "Jan-25 Not Defined 0.00 1.00 Feb-25 Not Defined 2.00 1.00 Mar-25 Not Defined 1.…" at bounding box center [869, 524] width 1275 height 183
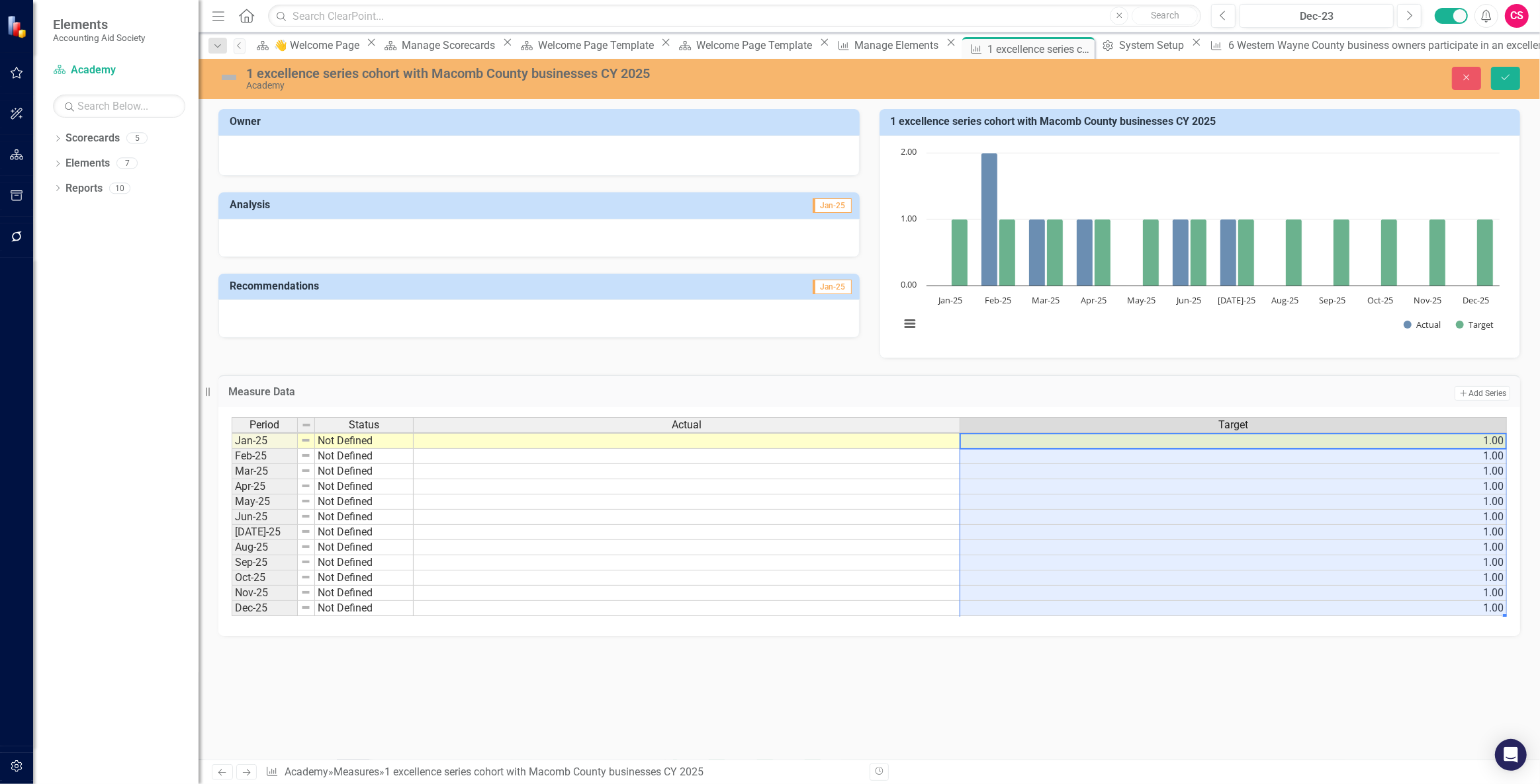
scroll to position [2, 9]
drag, startPoint x: 1335, startPoint y: 436, endPoint x: 1389, endPoint y: 607, distance: 179.3
click at [1397, 628] on div "Period Status Actual Target Jan-25 Not Defined 1.00 Feb-25 Not Defined 1.00 Mar…" at bounding box center [869, 521] width 1302 height 229
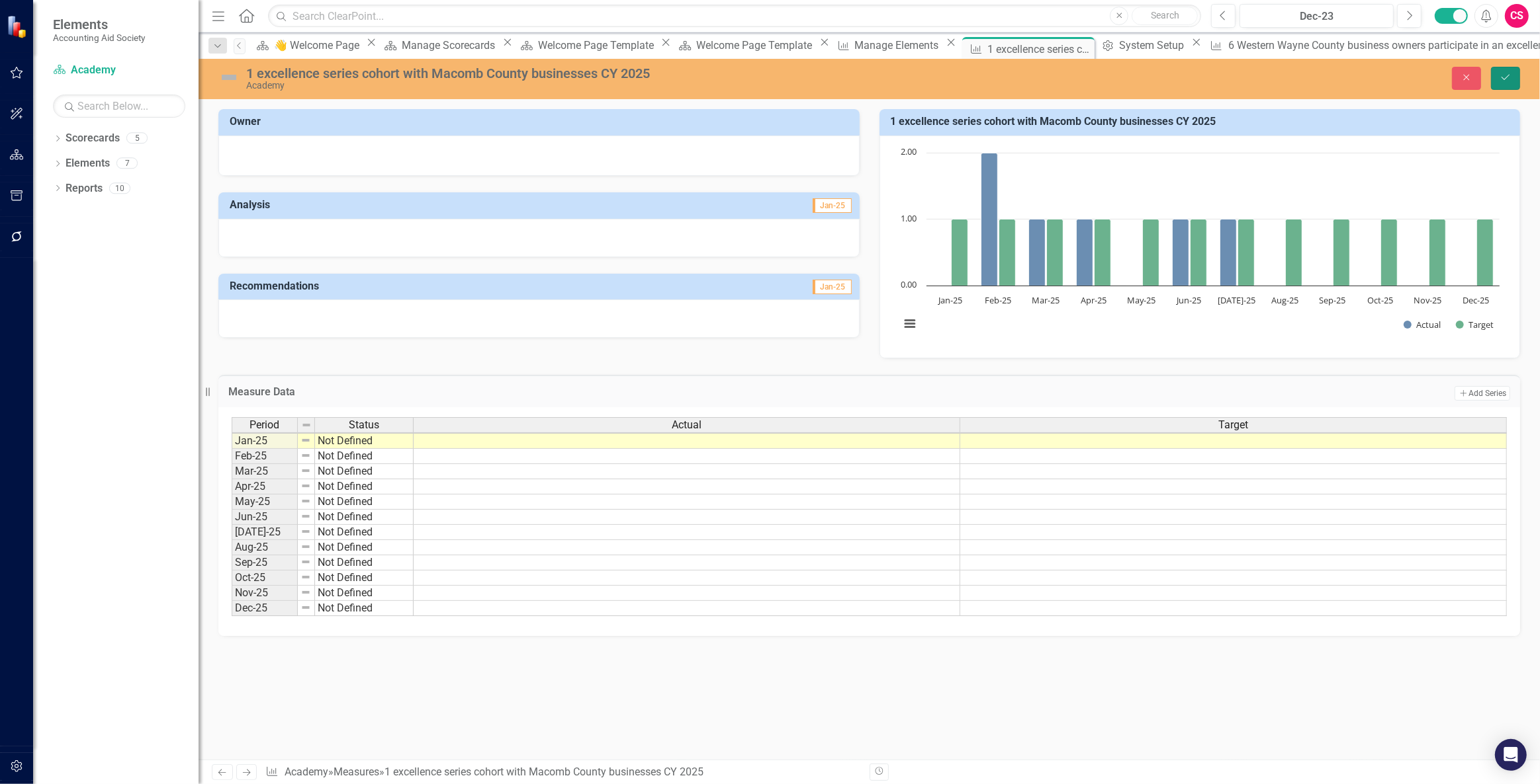
click at [1506, 78] on icon "submit" at bounding box center [1505, 77] width 8 height 5
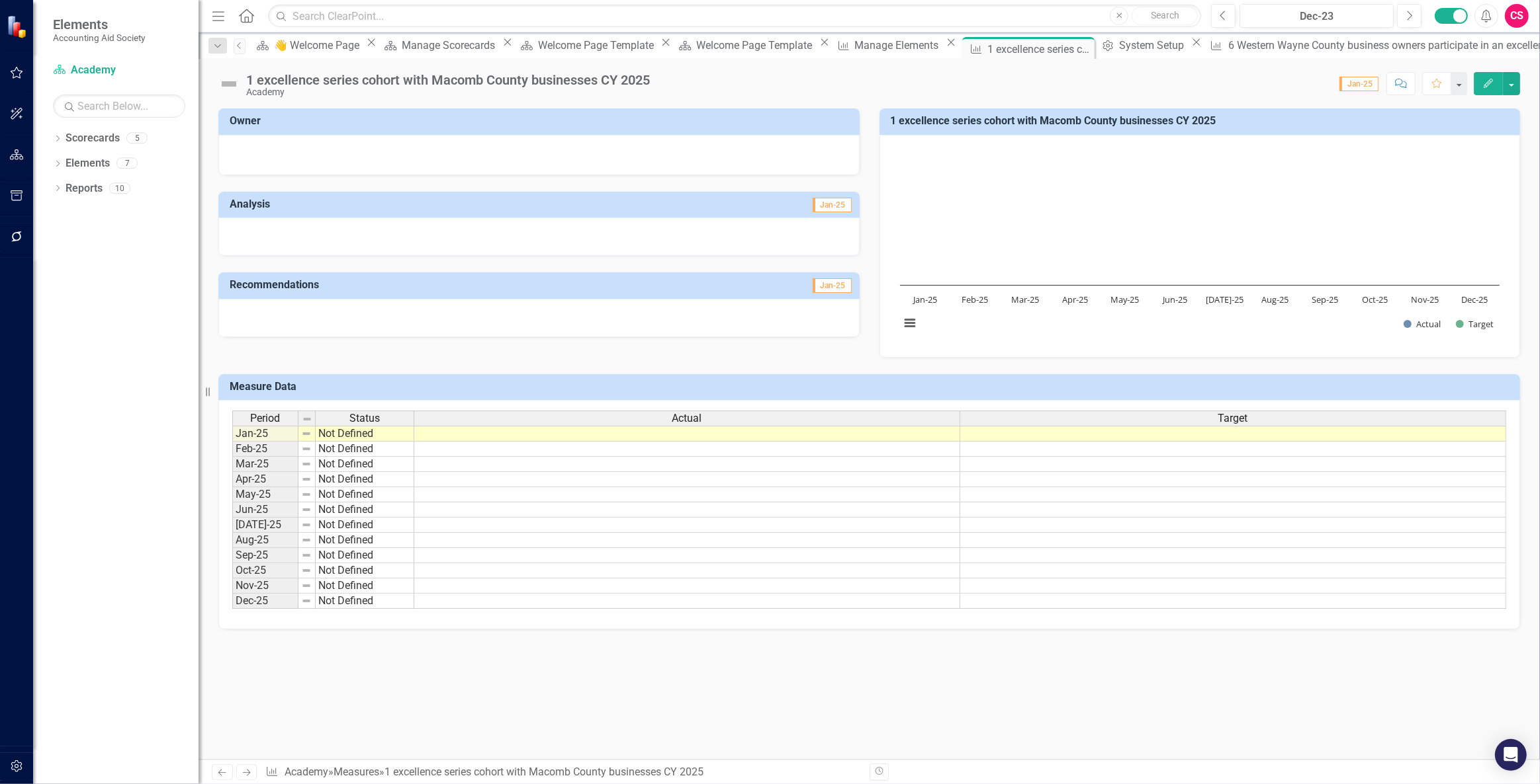
click at [1485, 82] on icon "Edit" at bounding box center [1488, 83] width 12 height 9
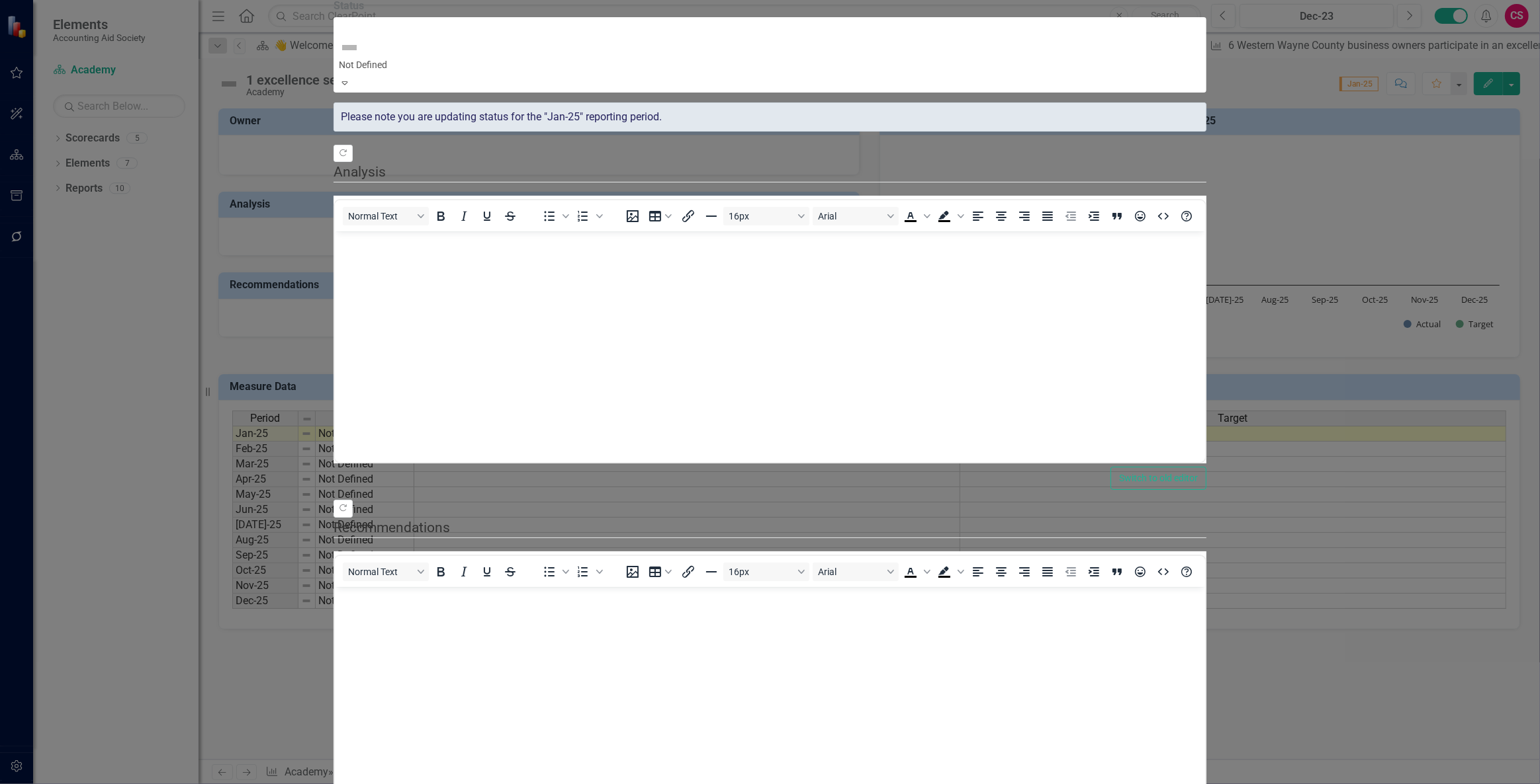
scroll to position [0, 0]
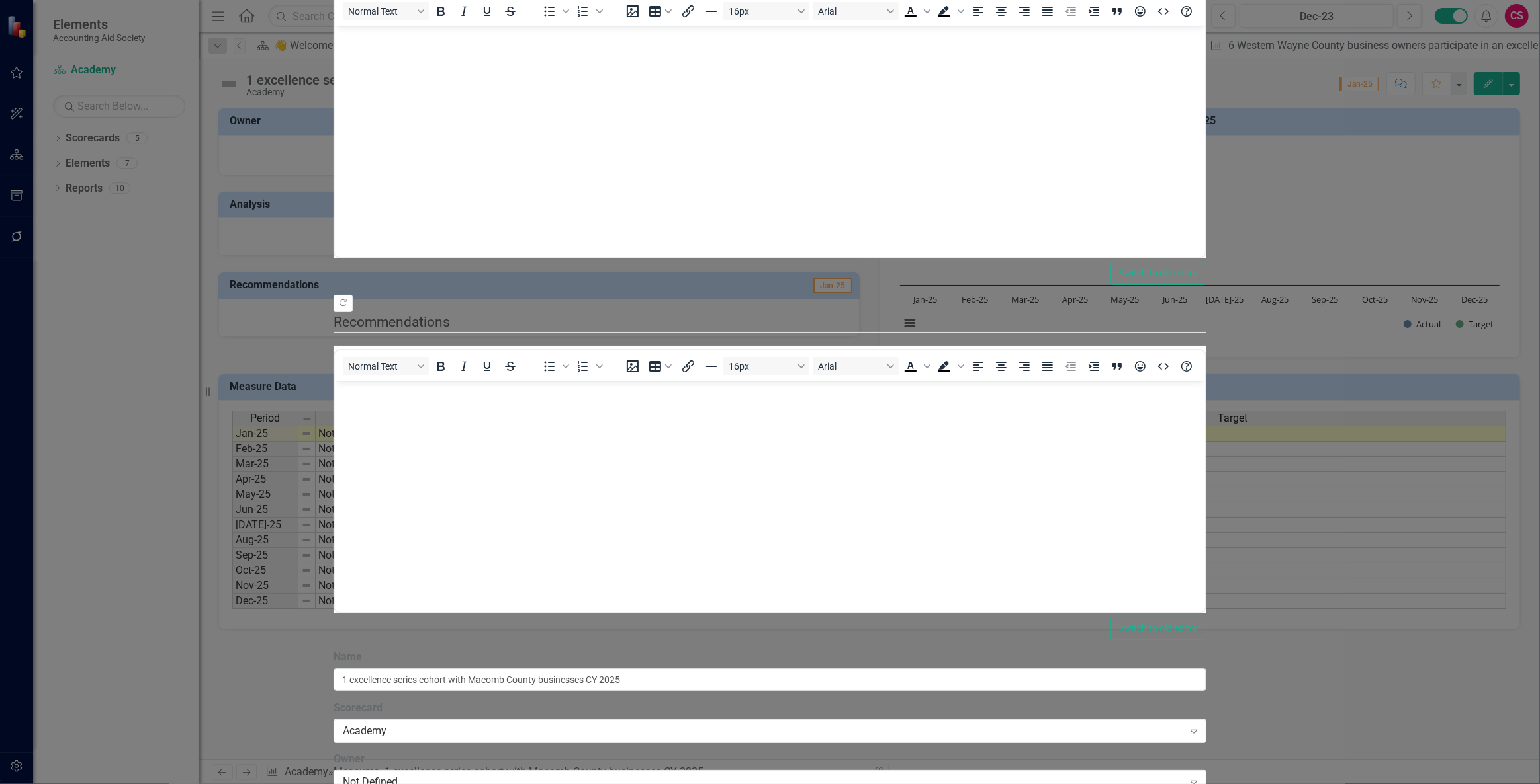
drag, startPoint x: 1485, startPoint y: 768, endPoint x: 1464, endPoint y: 744, distance: 31.9
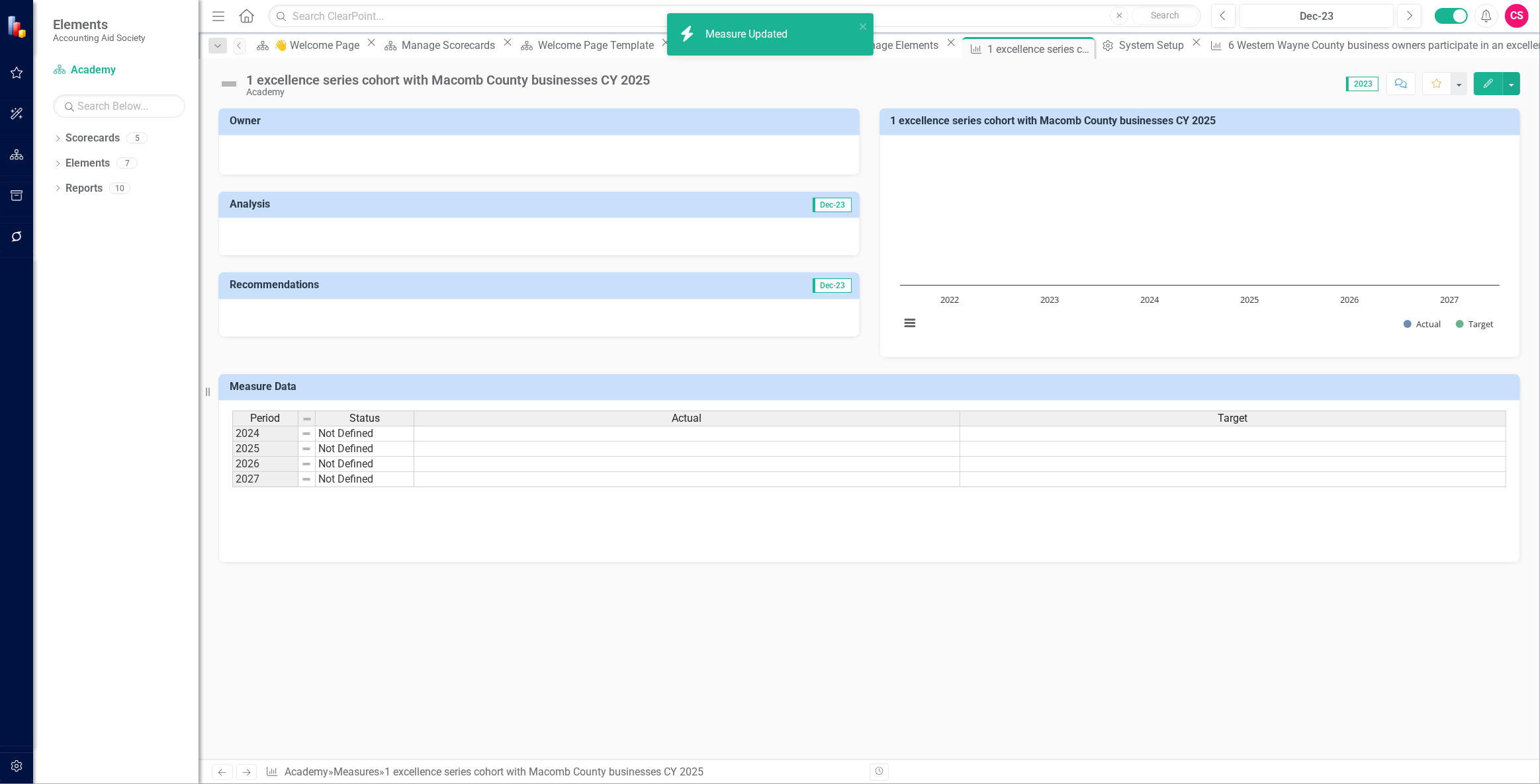
click at [982, 436] on td at bounding box center [1233, 434] width 546 height 16
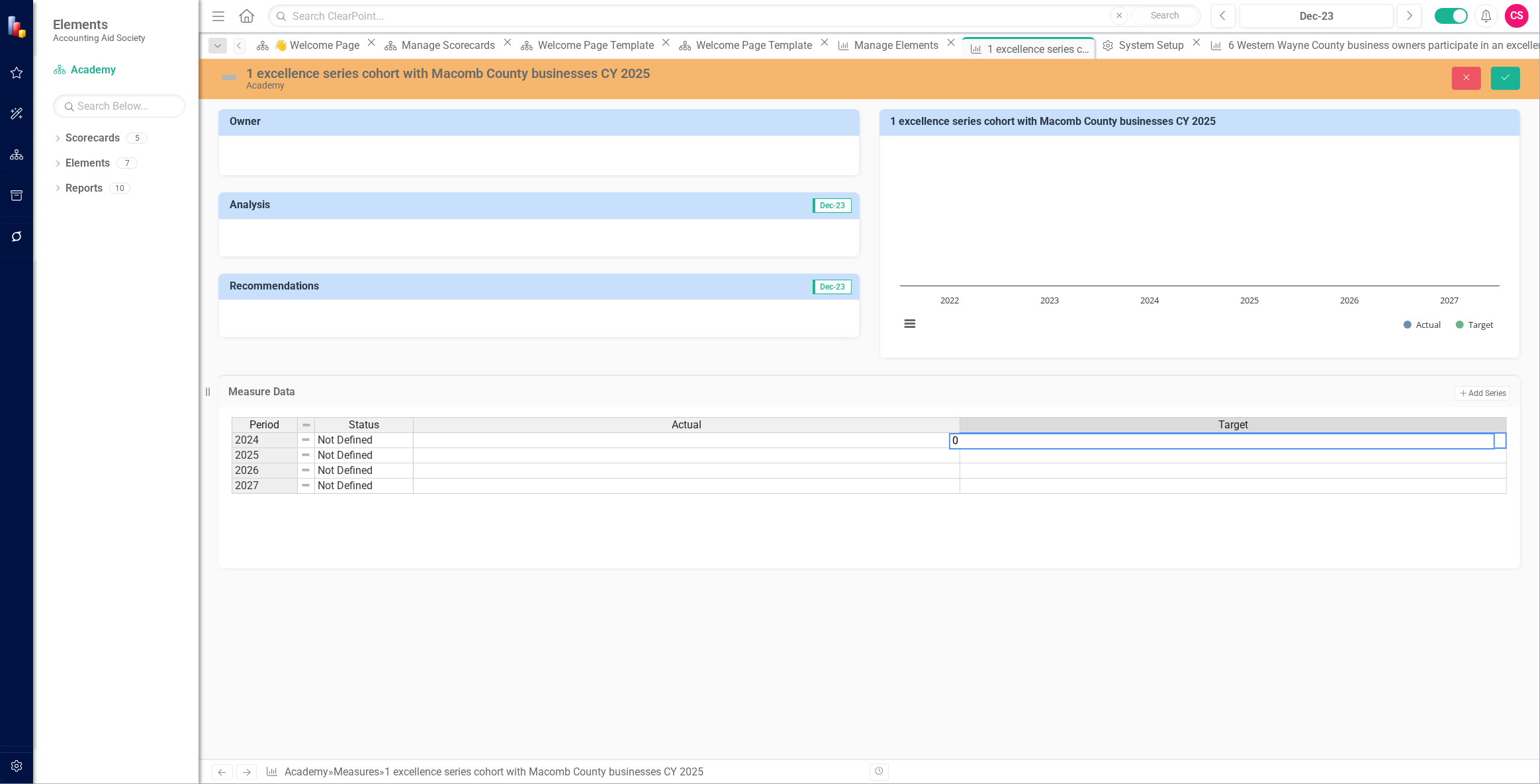
type textarea "0"
click at [986, 457] on td at bounding box center [1234, 456] width 547 height 15
type textarea "1"
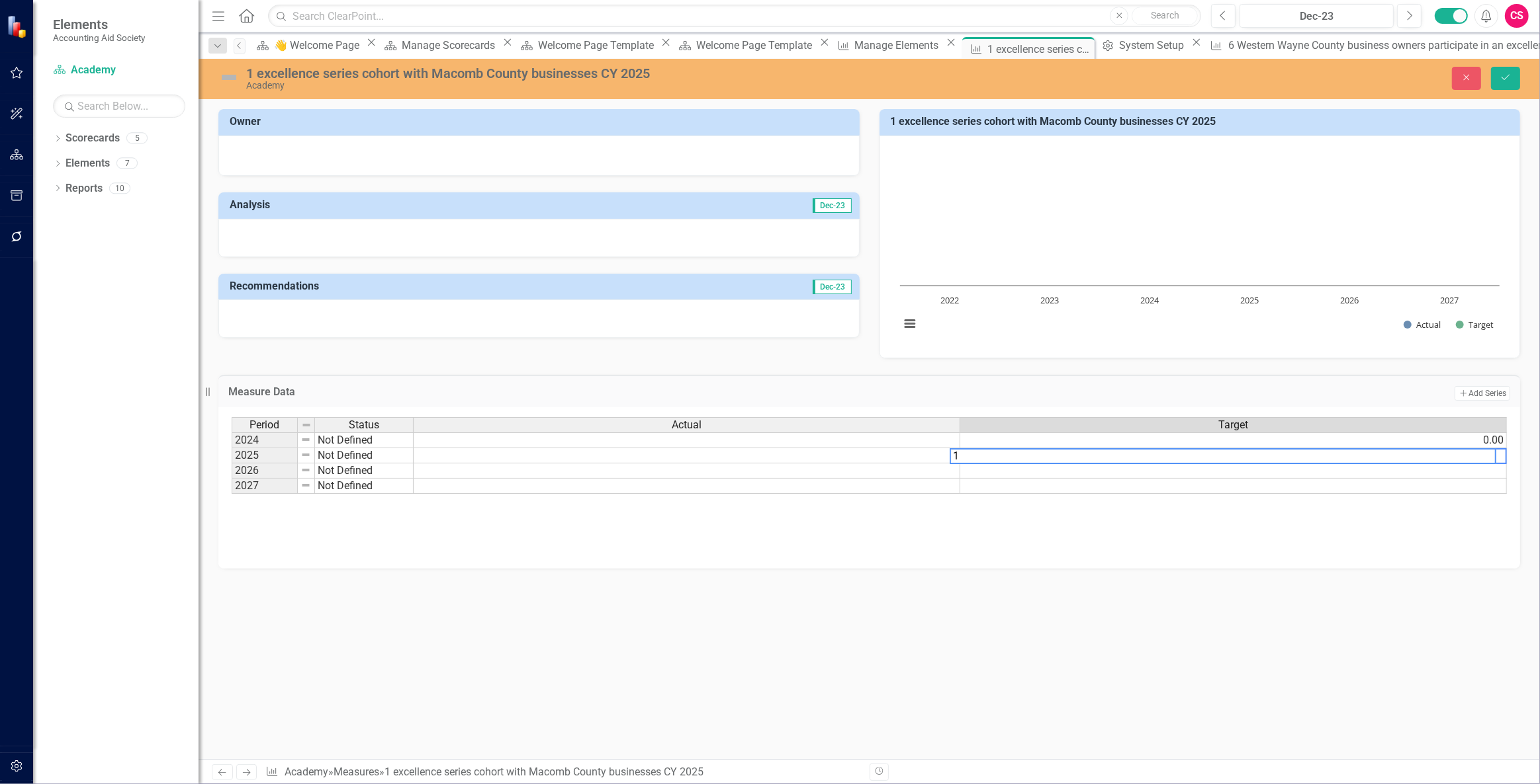
scroll to position [0, 0]
click at [982, 471] on td at bounding box center [1234, 471] width 547 height 15
type textarea "2"
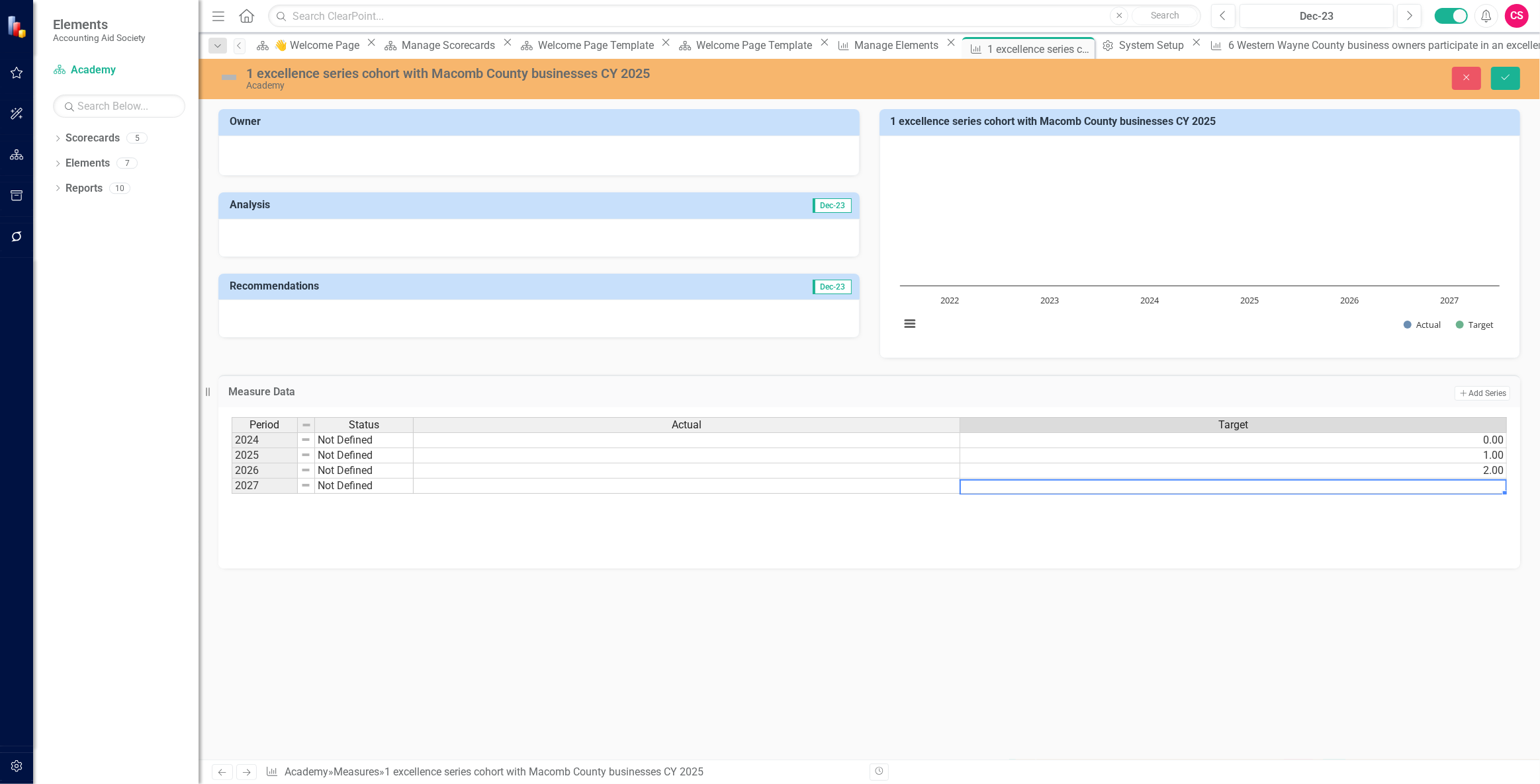
click at [985, 492] on td at bounding box center [1234, 486] width 547 height 15
type textarea "3"
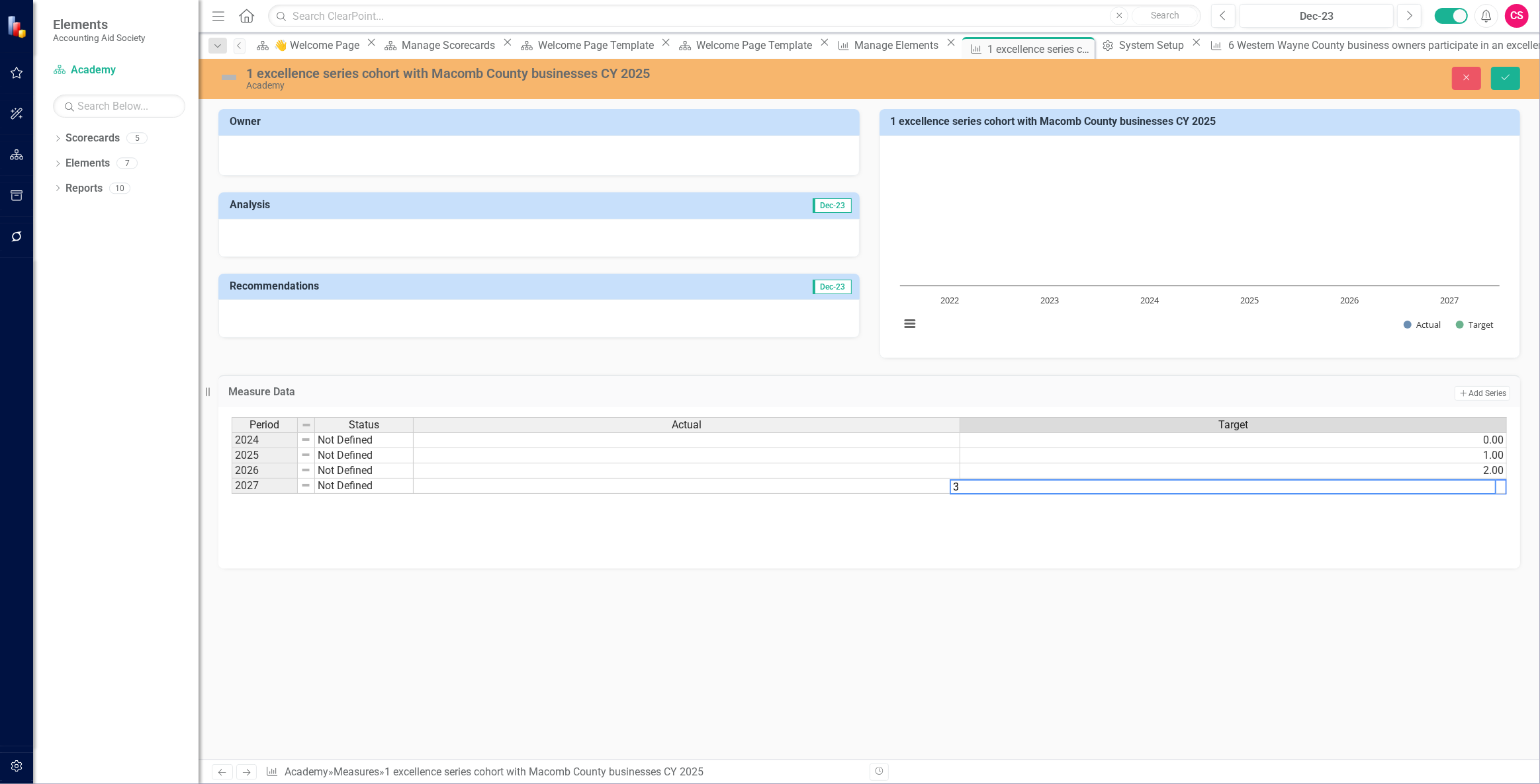
click at [820, 436] on td at bounding box center [687, 440] width 547 height 16
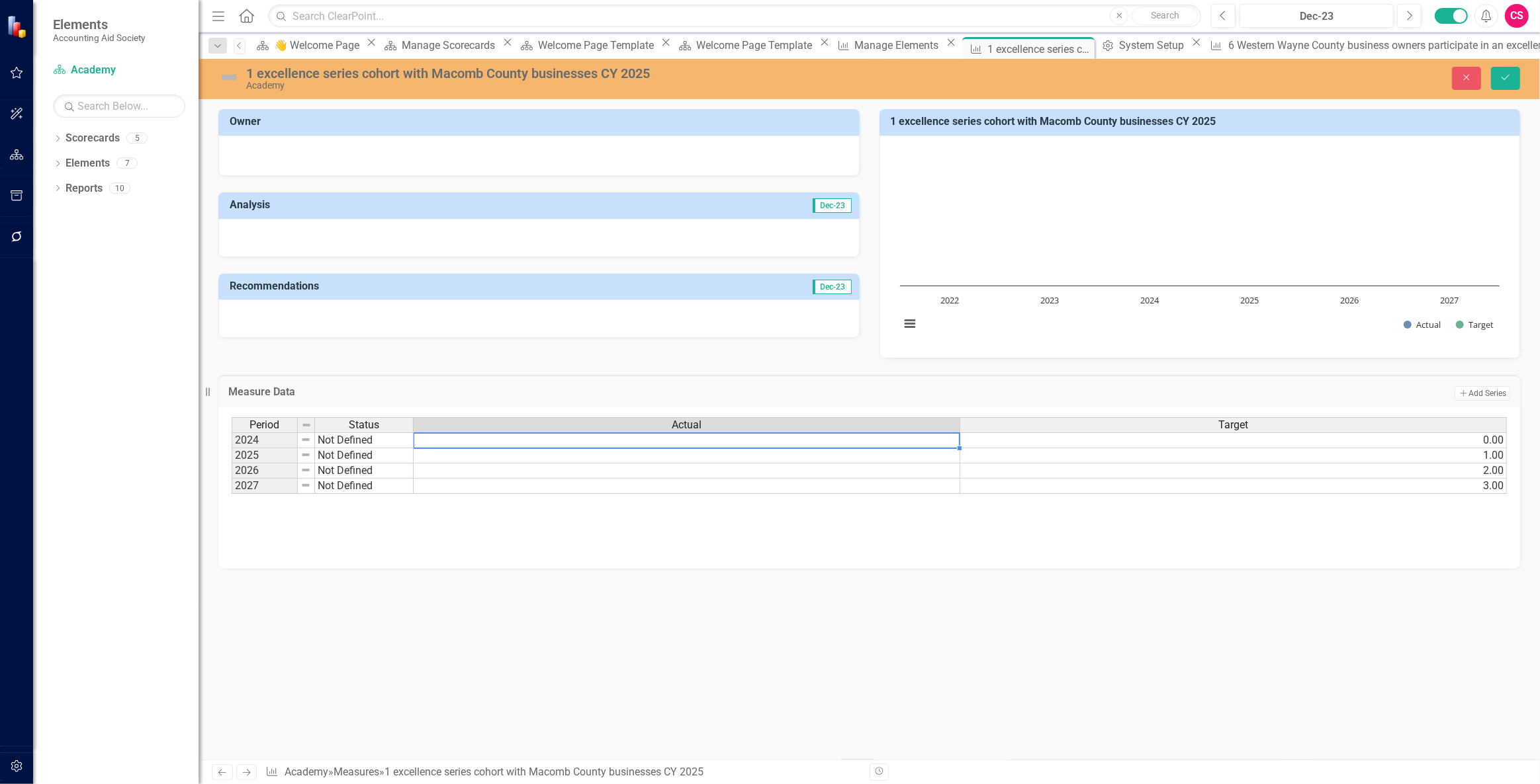
click at [820, 436] on td at bounding box center [687, 440] width 547 height 16
type textarea "1"
click at [806, 454] on td at bounding box center [687, 456] width 547 height 15
type textarea "1"
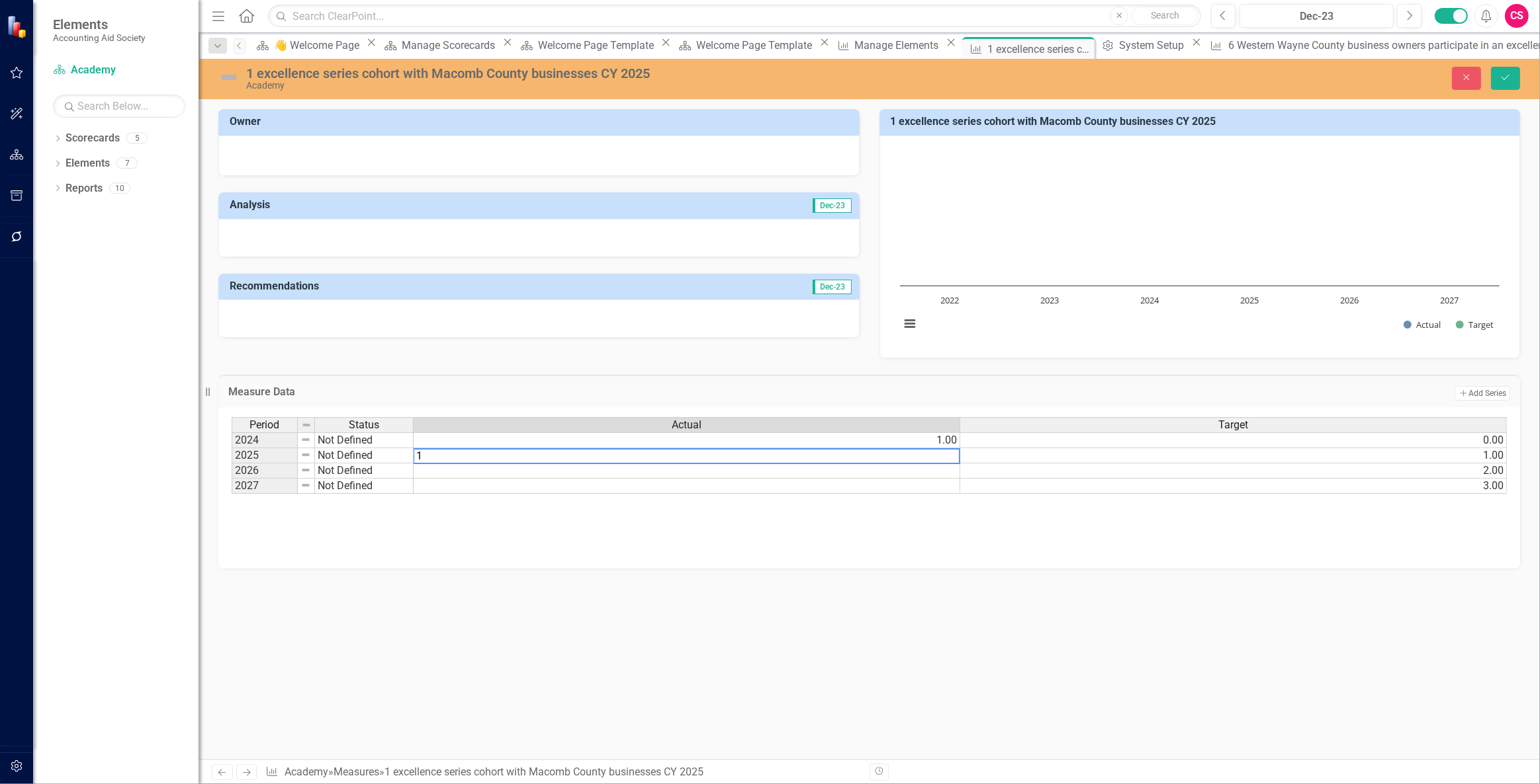
click at [931, 578] on div "Owner Analysis Dec-23 Recommendations Dec-23 1 excellence series cohort with Ma…" at bounding box center [869, 337] width 1341 height 489
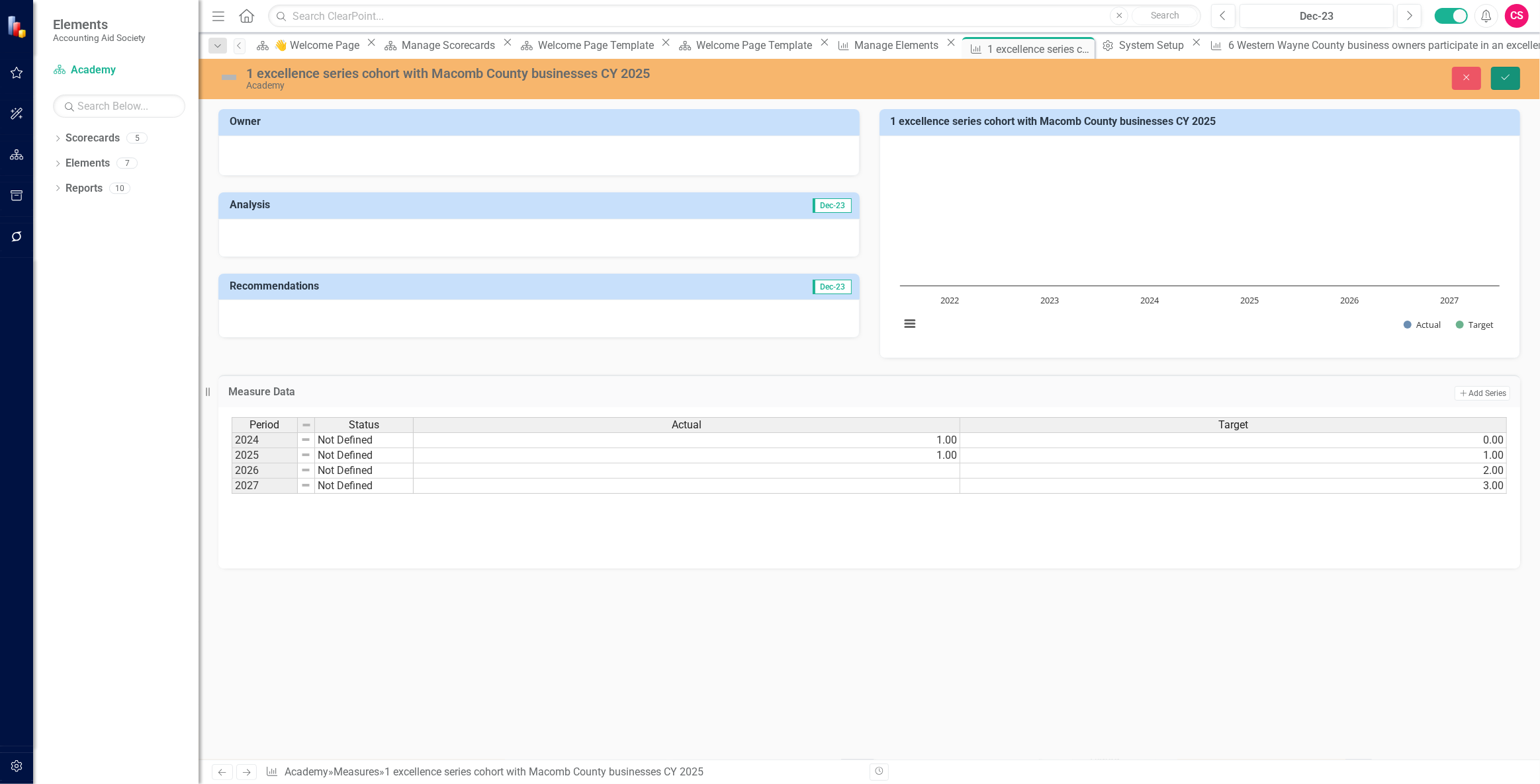
click at [1502, 82] on button "Save" at bounding box center [1505, 78] width 29 height 23
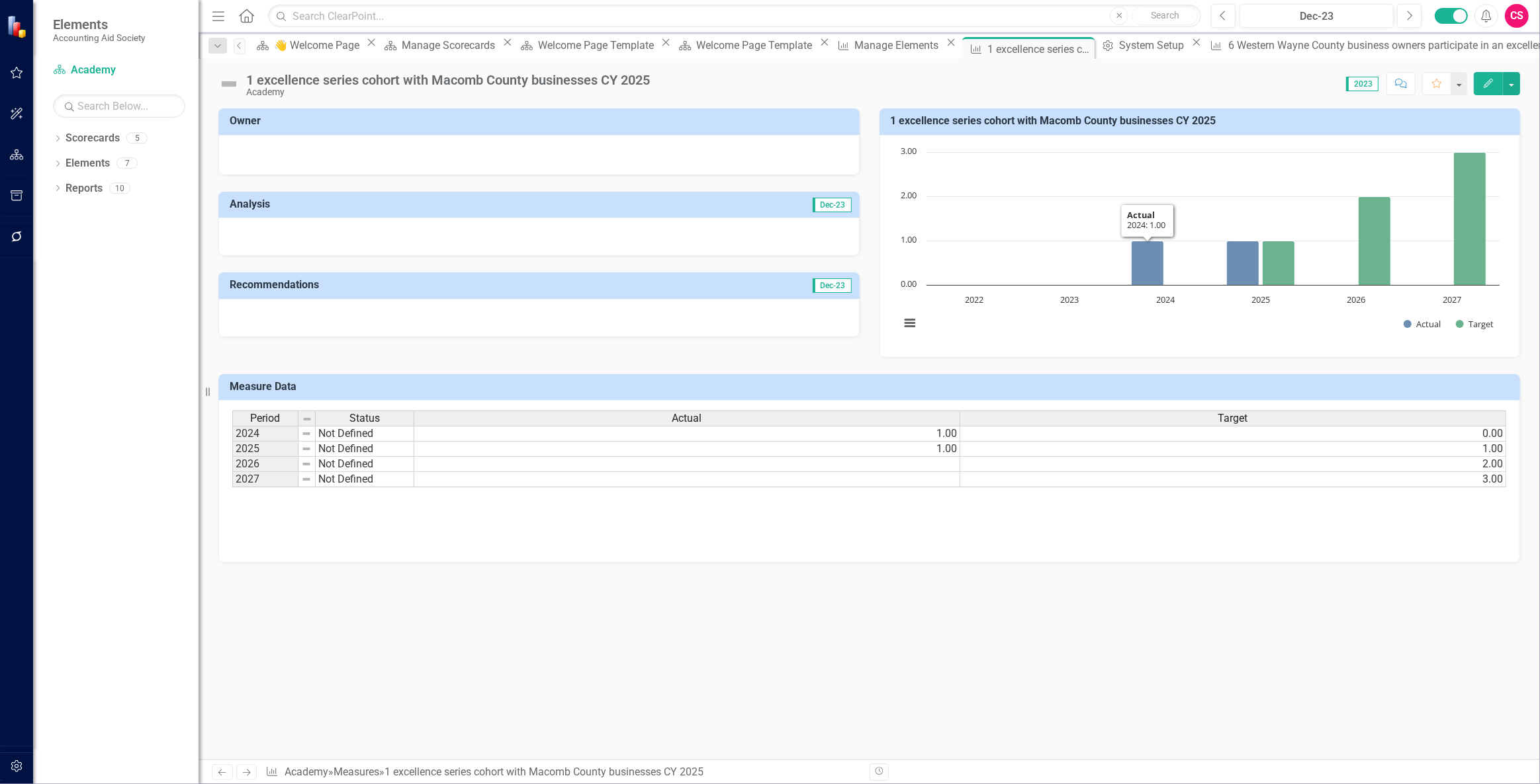
click at [1091, 323] on rect "Interactive chart" at bounding box center [1200, 244] width 613 height 199
click at [1091, 322] on rect "Interactive chart" at bounding box center [1200, 244] width 613 height 199
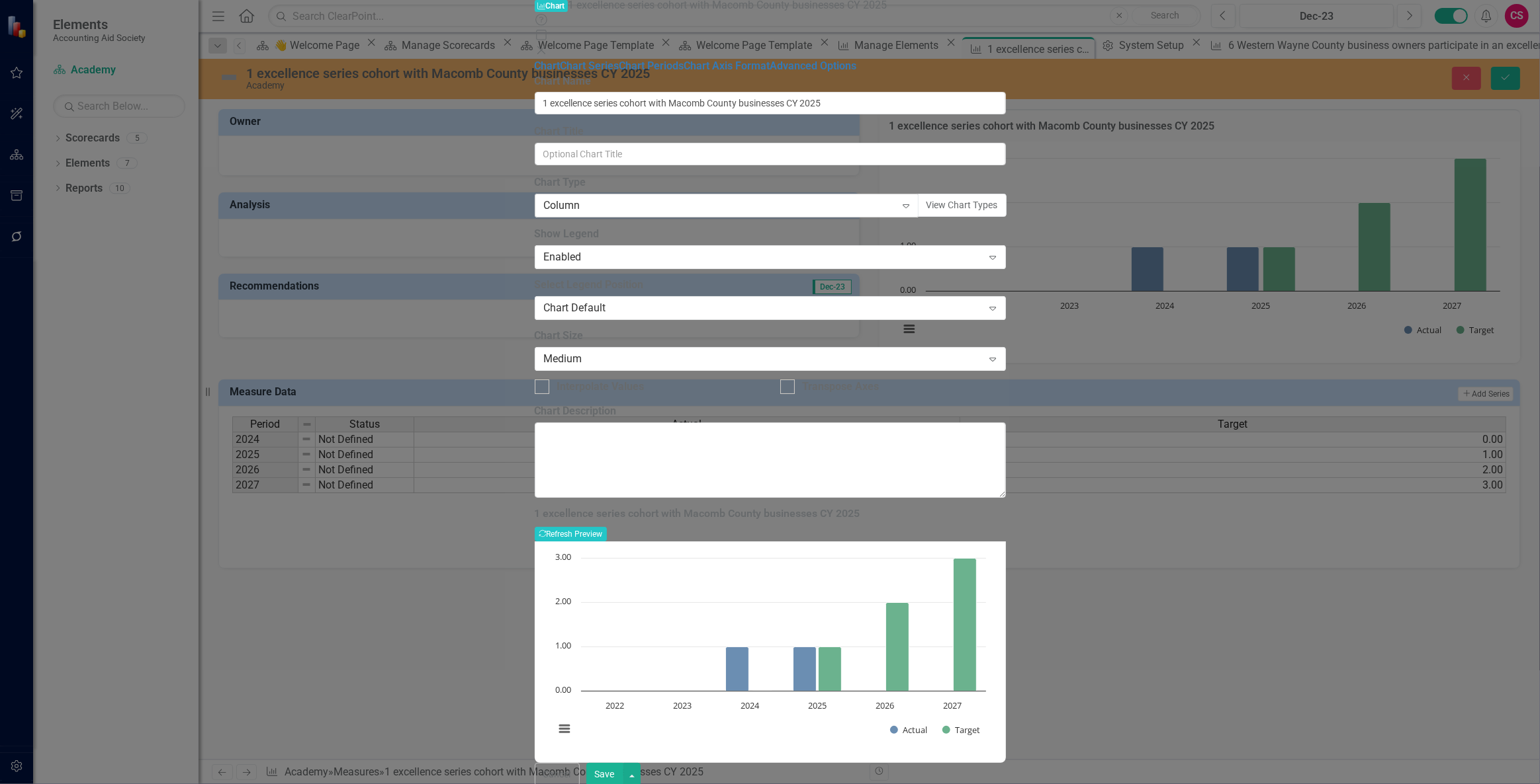
click at [641, 199] on div "Column" at bounding box center [720, 206] width 352 height 15
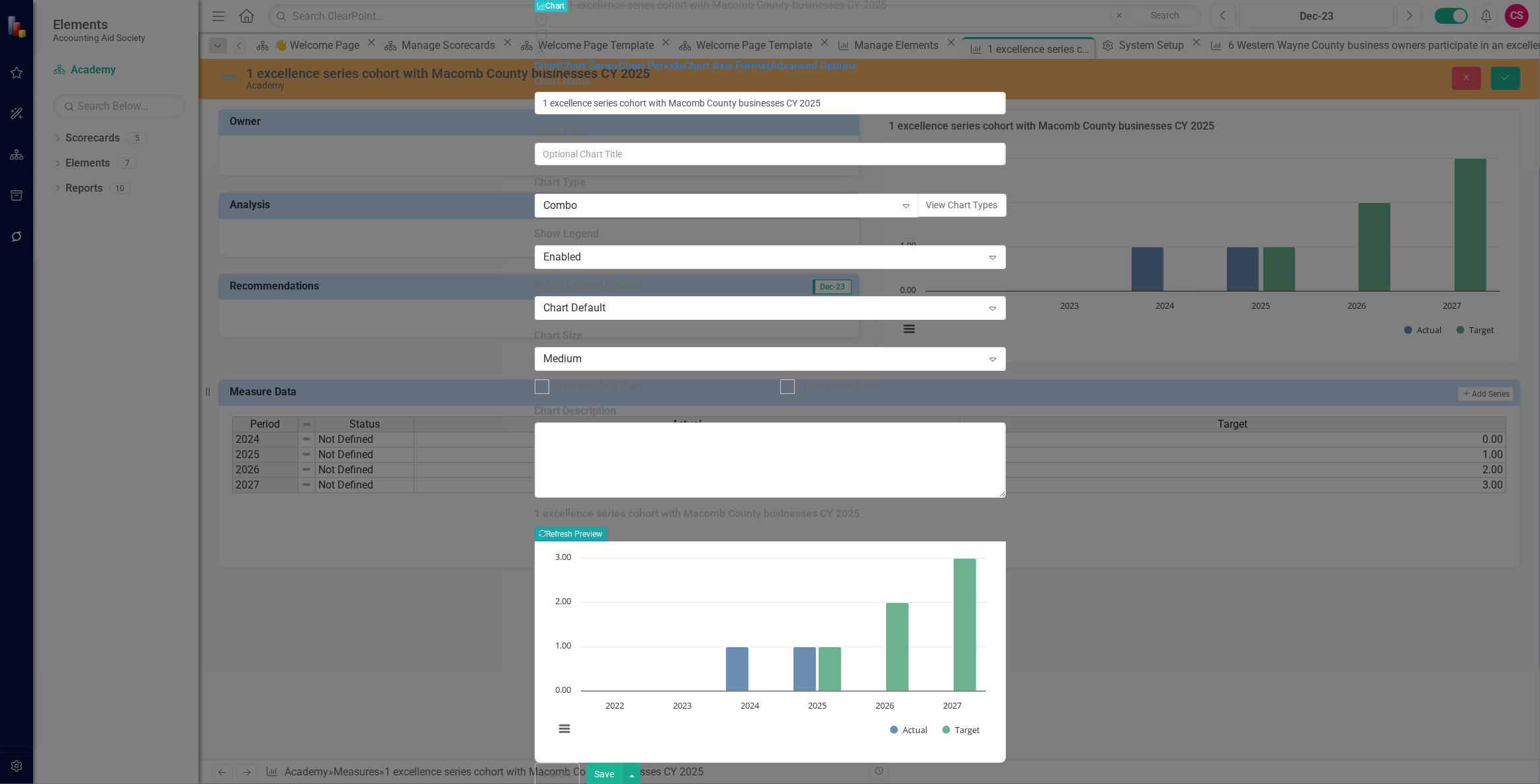
click at [1006, 508] on div "1 excellence series cohort with Macomb County businesses CY 2025 Recalculate Re…" at bounding box center [770, 524] width 471 height 33
click at [547, 530] on icon "Recalculate" at bounding box center [542, 534] width 8 height 8
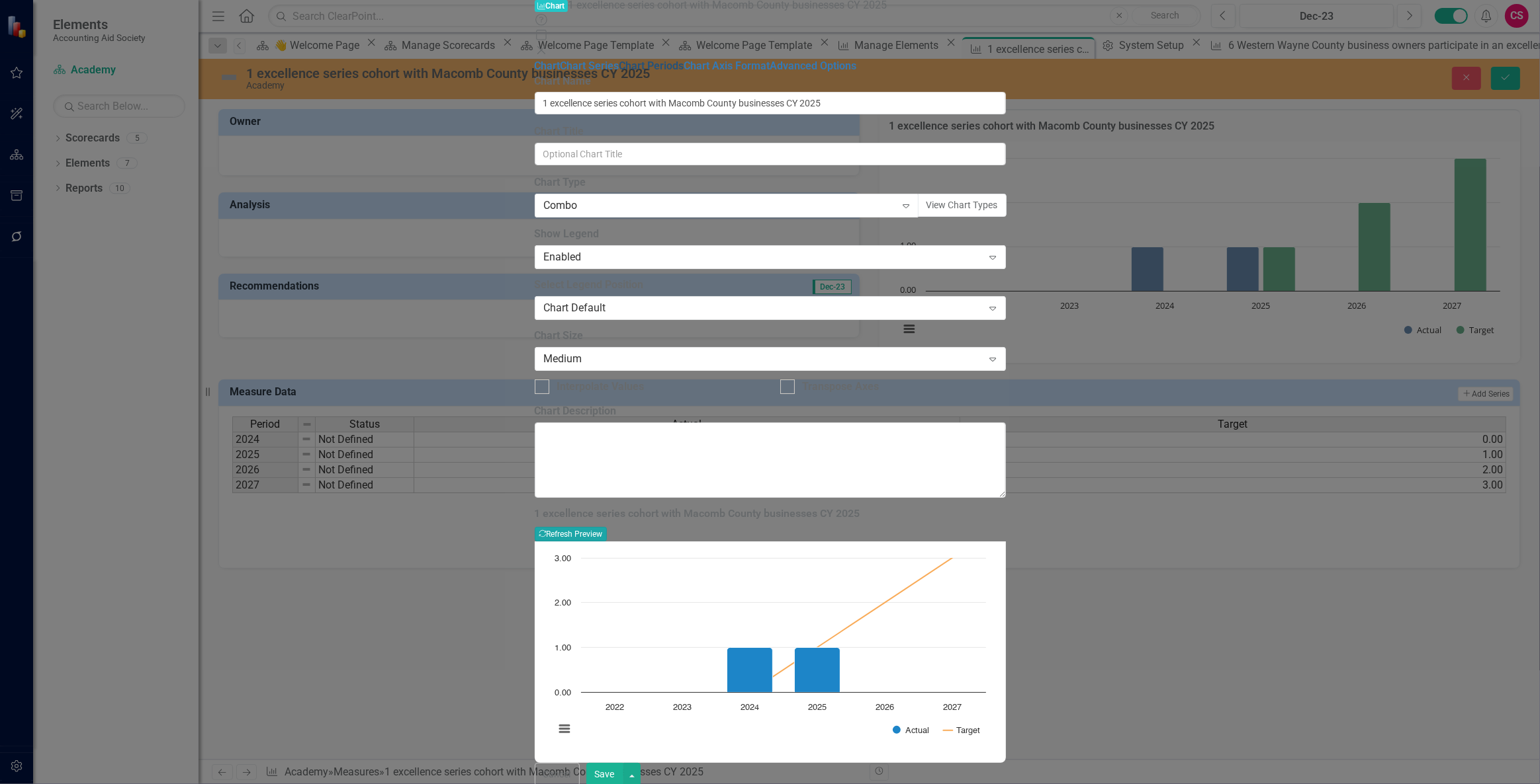
click at [619, 72] on link "Chart Periods" at bounding box center [651, 65] width 65 height 13
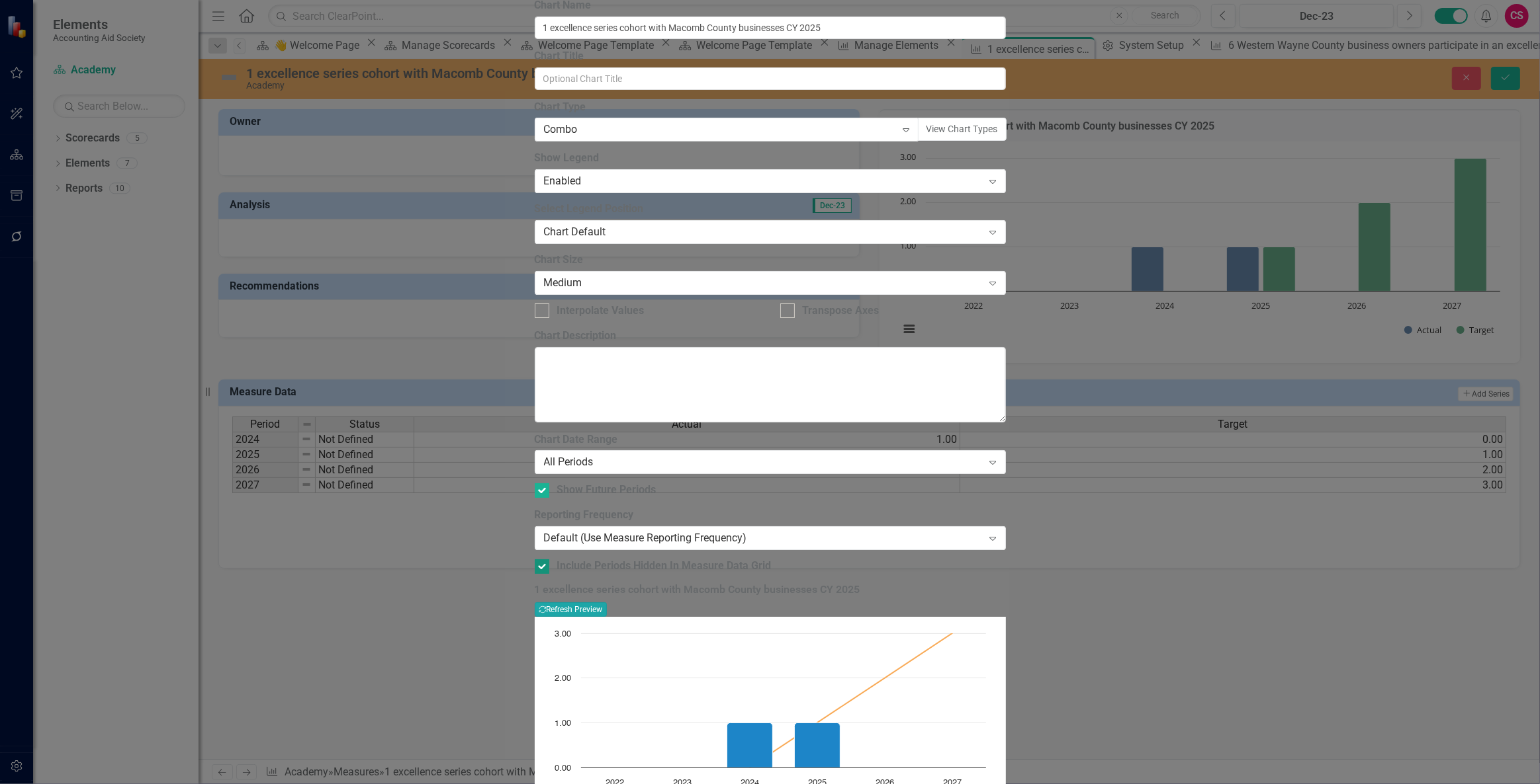
click at [634, 559] on div "Include Periods Hidden In Measure Data Grid" at bounding box center [664, 566] width 214 height 15
click at [543, 559] on input "Include Periods Hidden In Measure Data Grid" at bounding box center [538, 563] width 8 height 8
checkbox input "false"
click at [607, 602] on button "Recalculate Refresh Preview" at bounding box center [570, 609] width 72 height 14
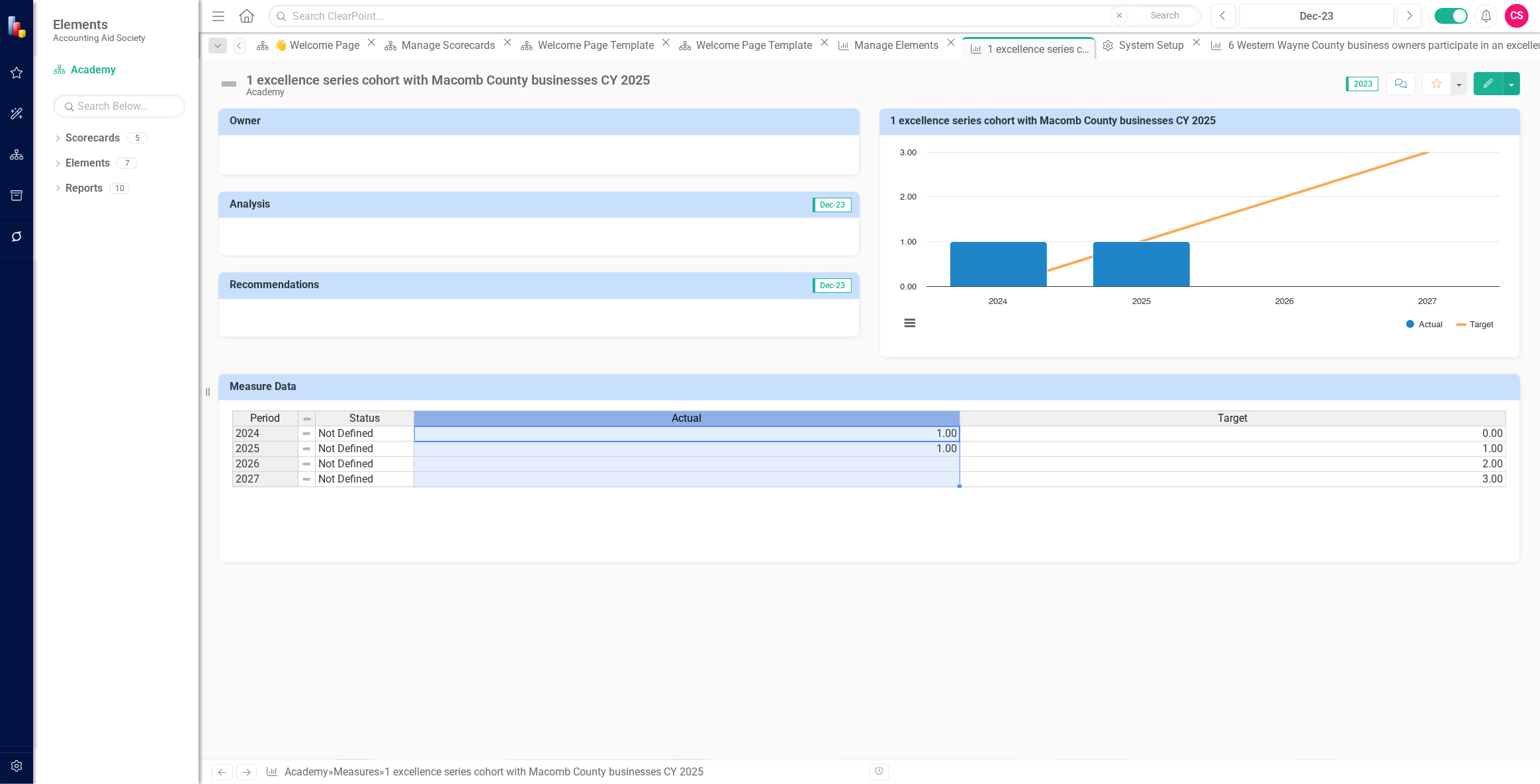
click at [779, 419] on div "Actual" at bounding box center [687, 418] width 545 height 14
click at [781, 422] on div "Actual" at bounding box center [687, 418] width 545 height 14
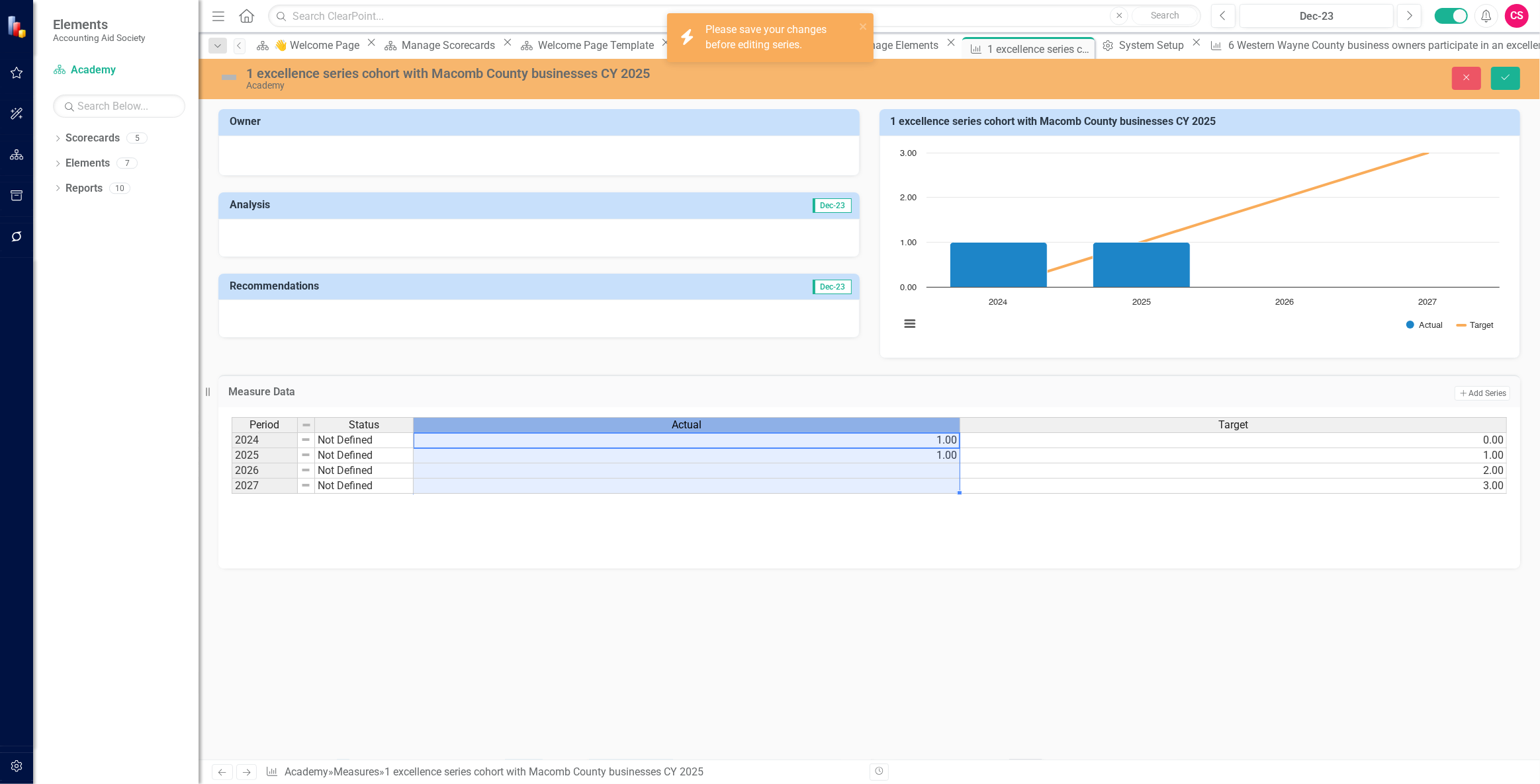
click at [773, 423] on div "Actual" at bounding box center [686, 425] width 546 height 14
click at [1448, 116] on h3 "1 excellence series cohort with Macomb County businesses CY 2025" at bounding box center [1202, 122] width 623 height 12
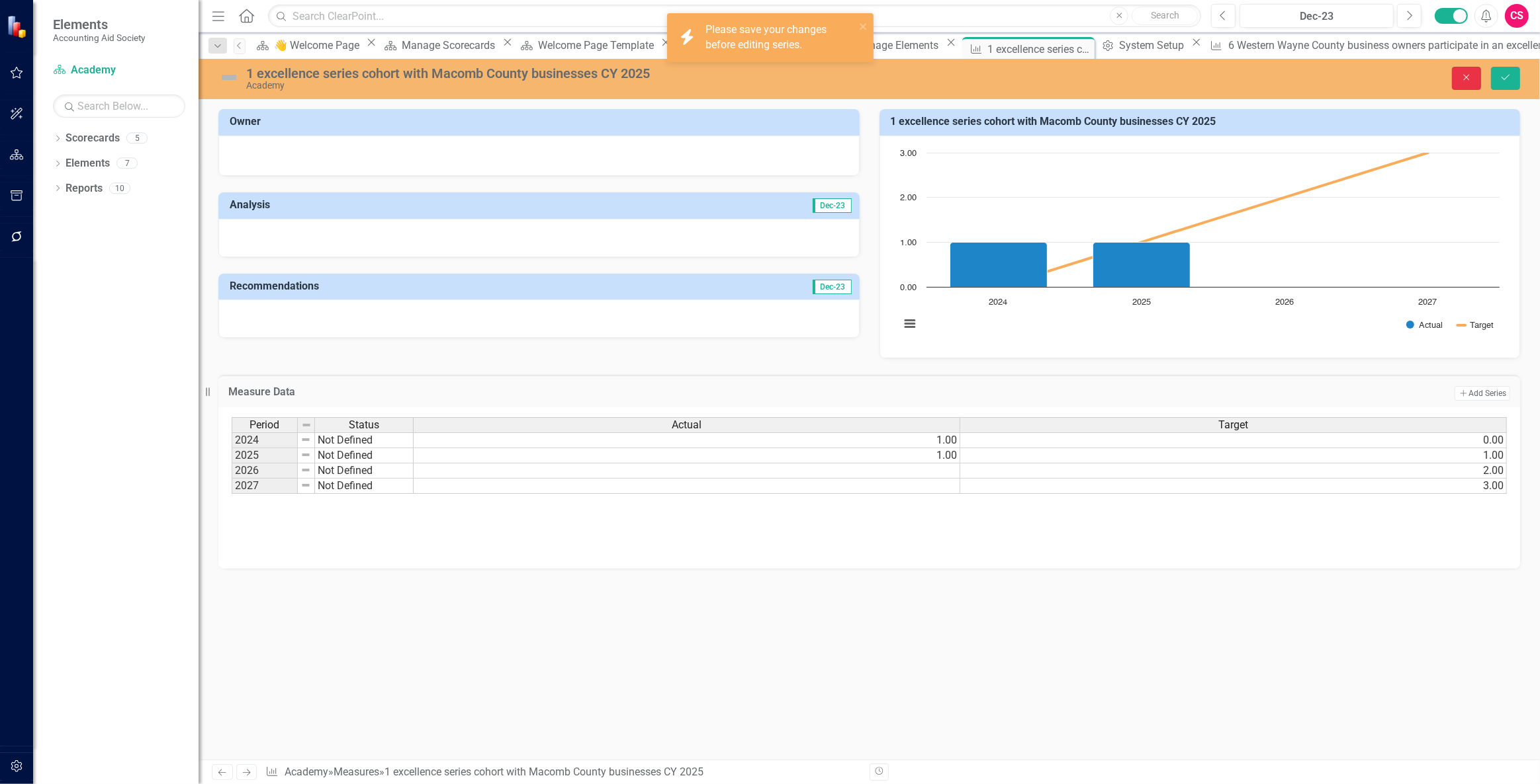
click at [1461, 73] on button "Close" at bounding box center [1466, 78] width 29 height 23
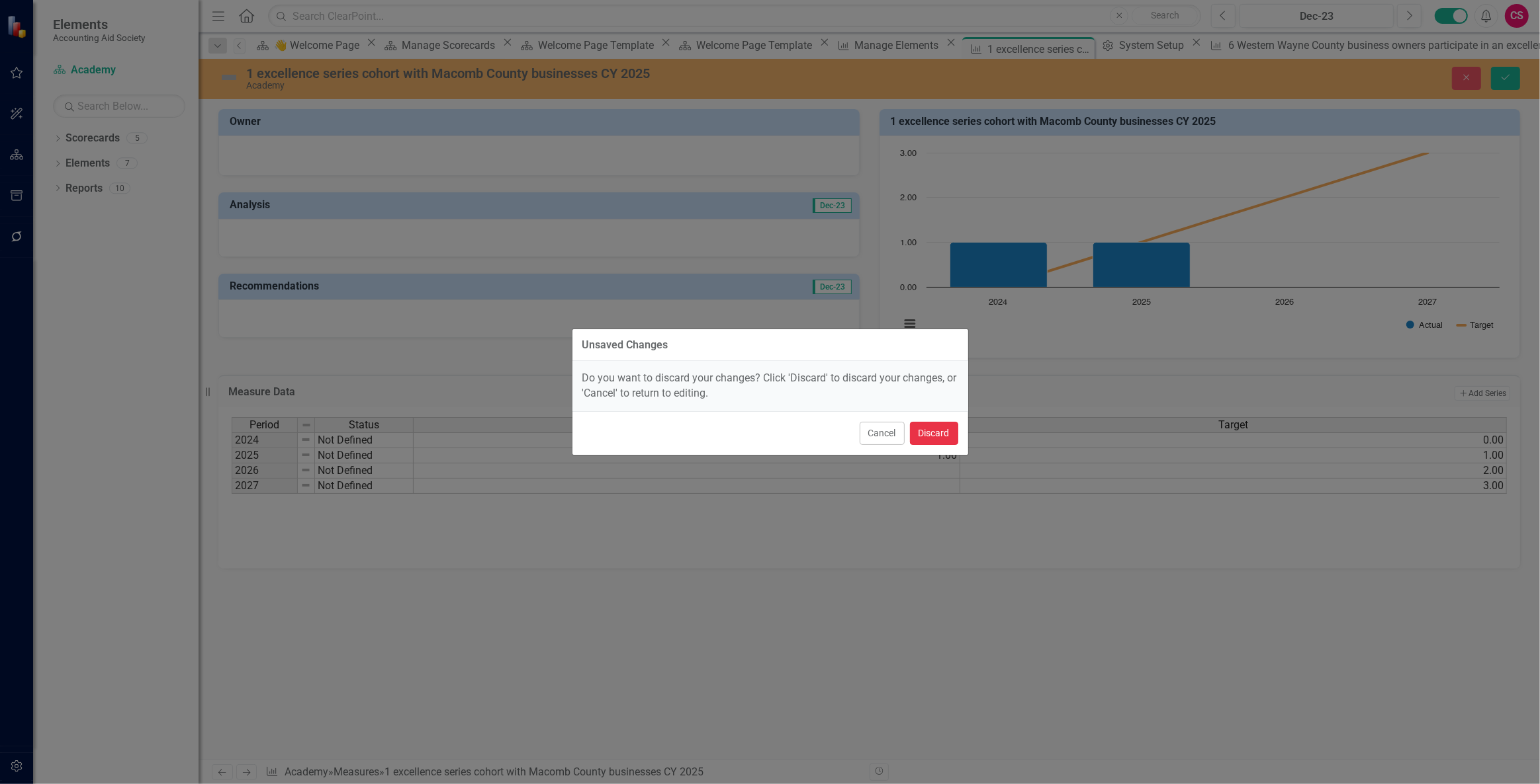
click at [929, 438] on button "Discard" at bounding box center [934, 433] width 48 height 23
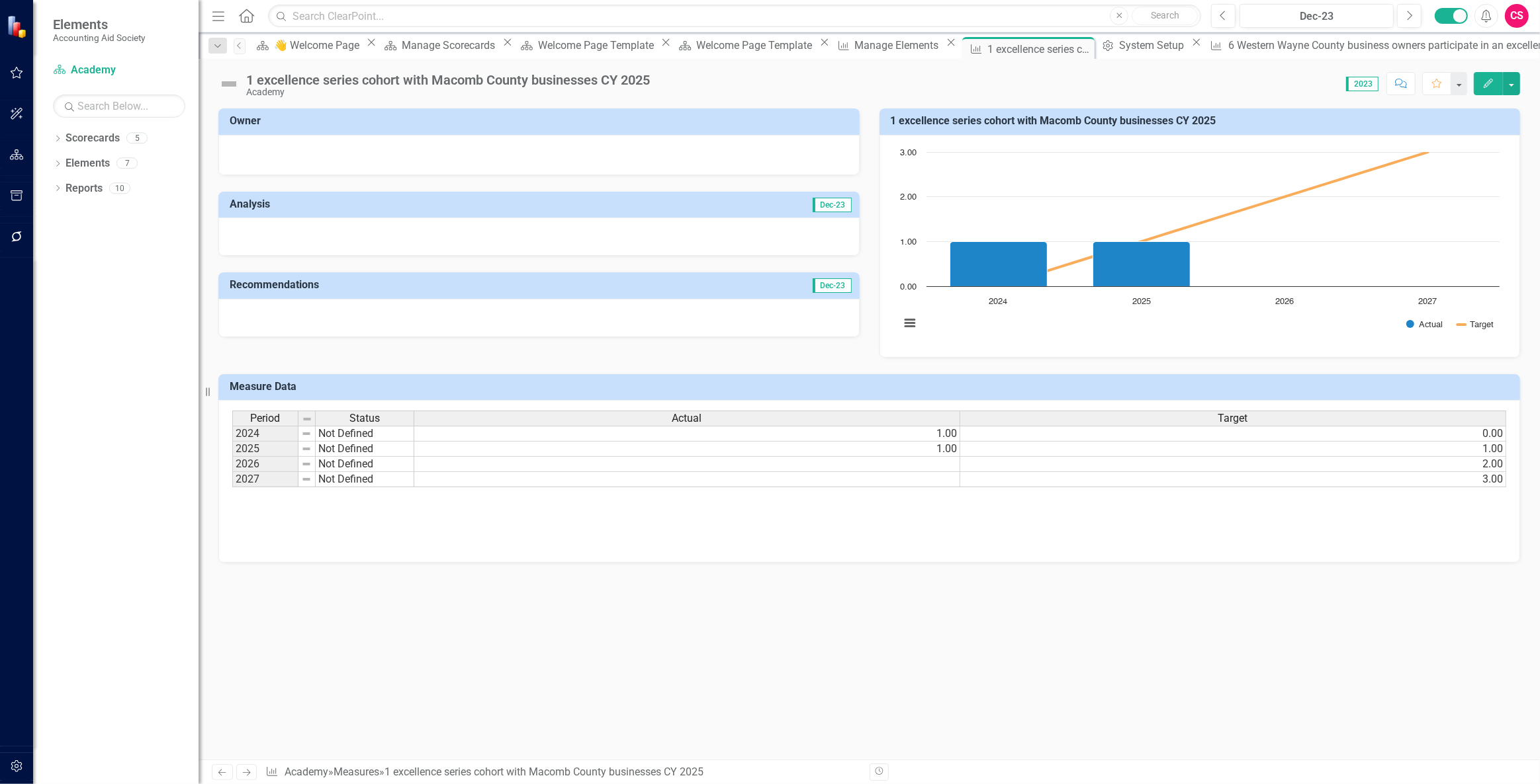
click at [1475, 87] on button "Edit" at bounding box center [1488, 84] width 29 height 23
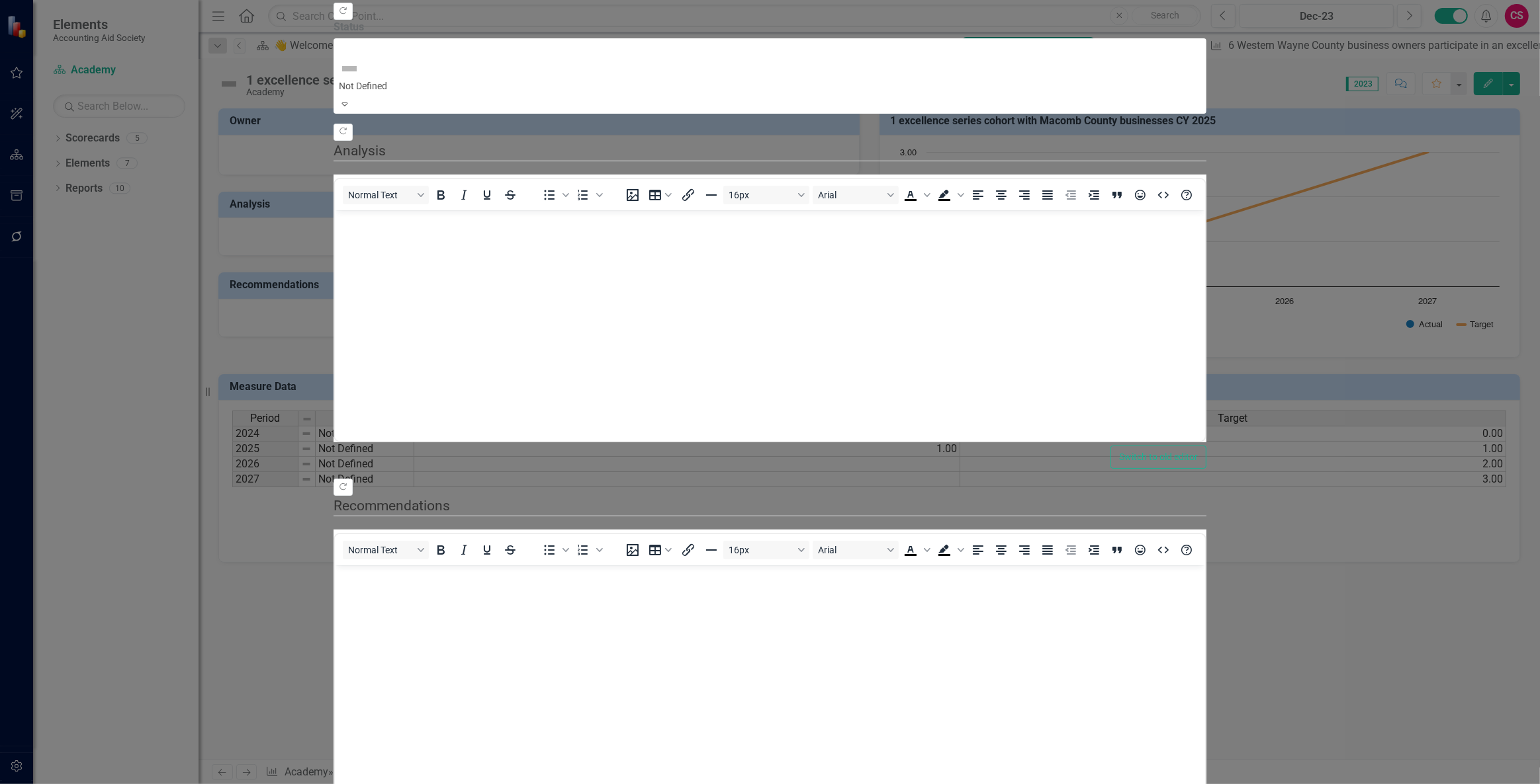
drag, startPoint x: 239, startPoint y: 127, endPoint x: 251, endPoint y: 126, distance: 12.0
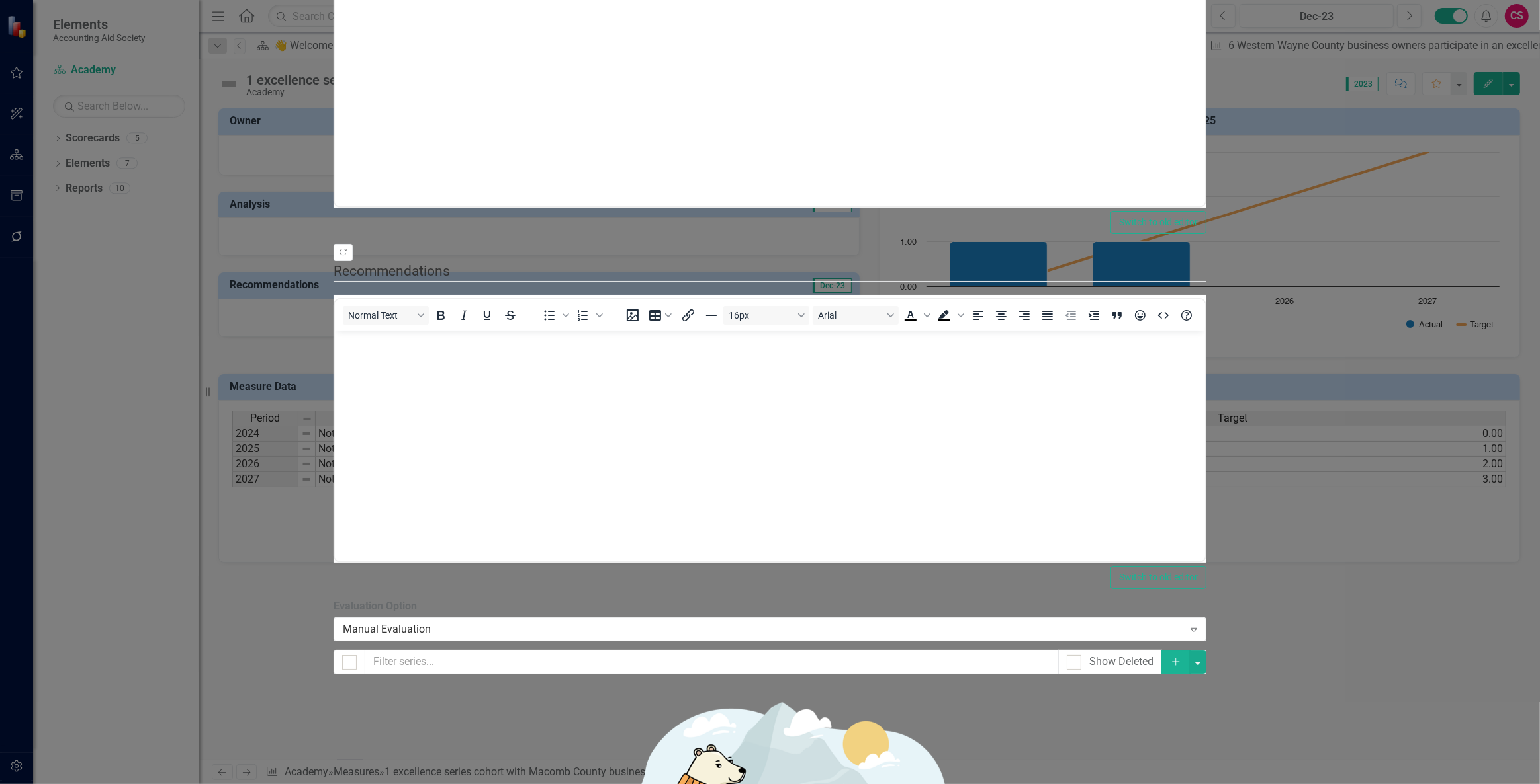
click at [1446, 177] on link "Edit Edit Measure Series" at bounding box center [1440, 167] width 150 height 24
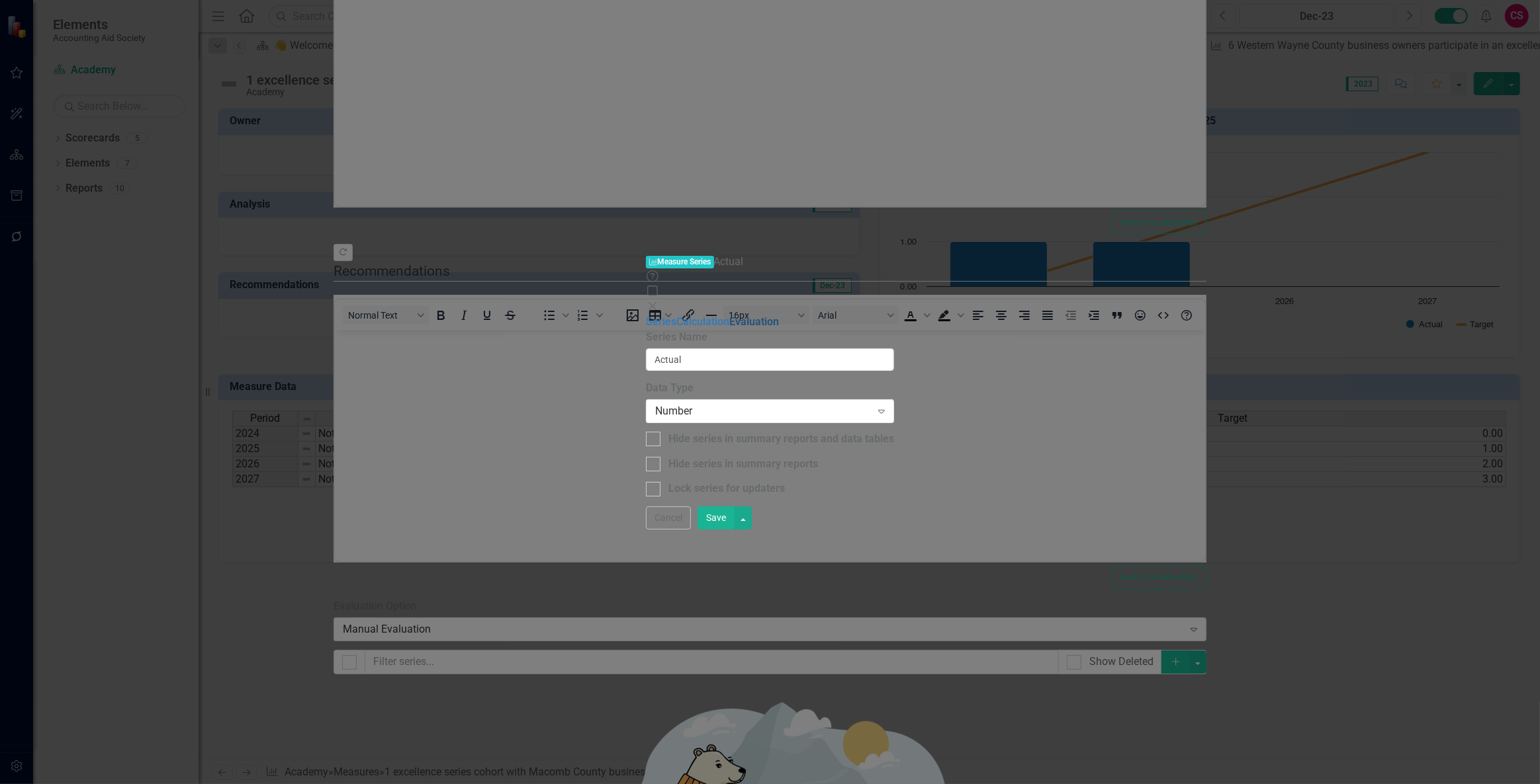
click at [729, 315] on link "Evaluation" at bounding box center [753, 321] width 50 height 13
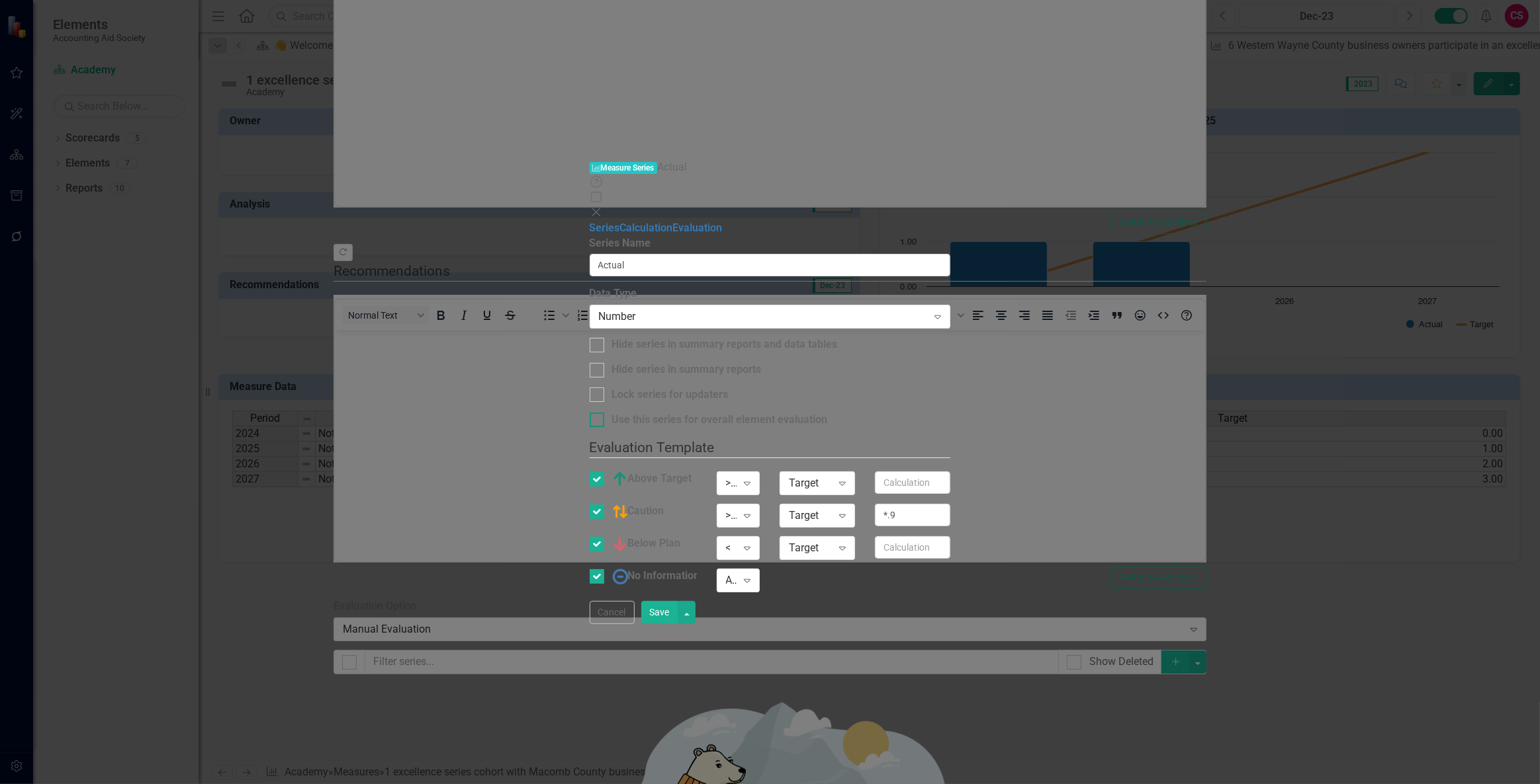
click at [612, 413] on div "Use this series for overall element evaluation" at bounding box center [720, 420] width 216 height 15
click at [598, 413] on input "Use this series for overall element evaluation" at bounding box center [593, 416] width 8 height 8
checkbox input "true"
click at [679, 624] on button "Save" at bounding box center [660, 613] width 37 height 23
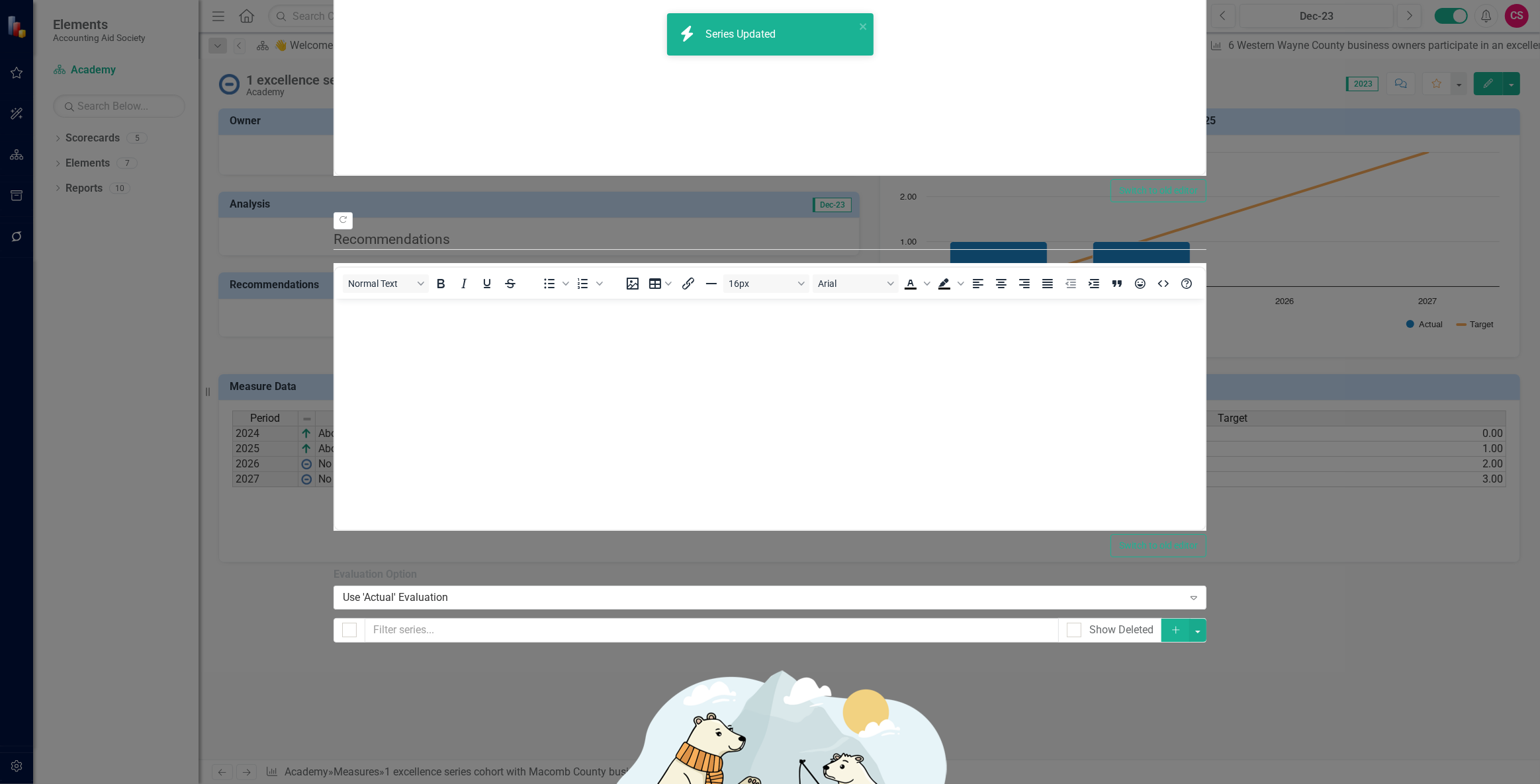
drag, startPoint x: 1494, startPoint y: 763, endPoint x: 1430, endPoint y: 714, distance: 80.6
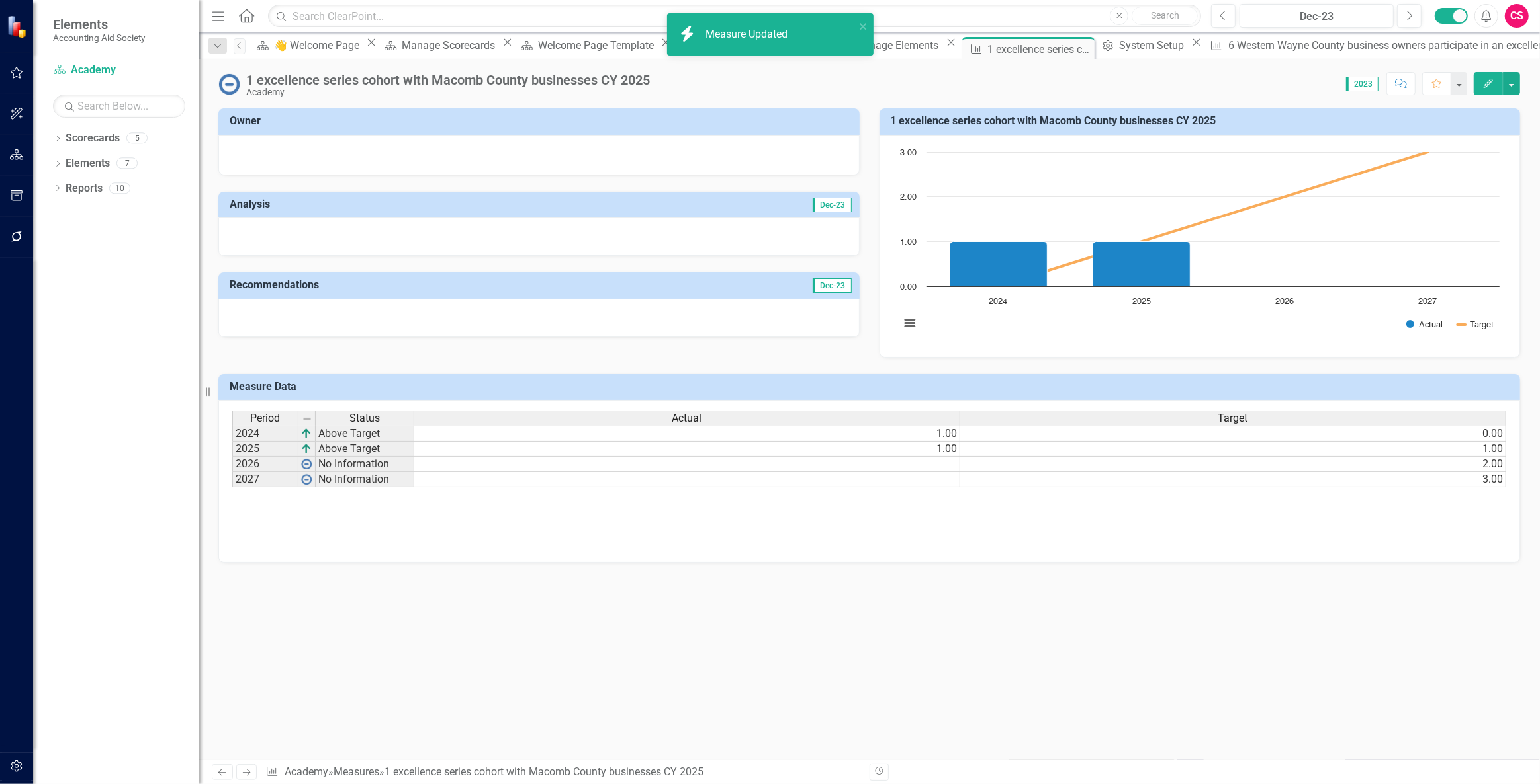
click at [377, 239] on div at bounding box center [539, 237] width 641 height 38
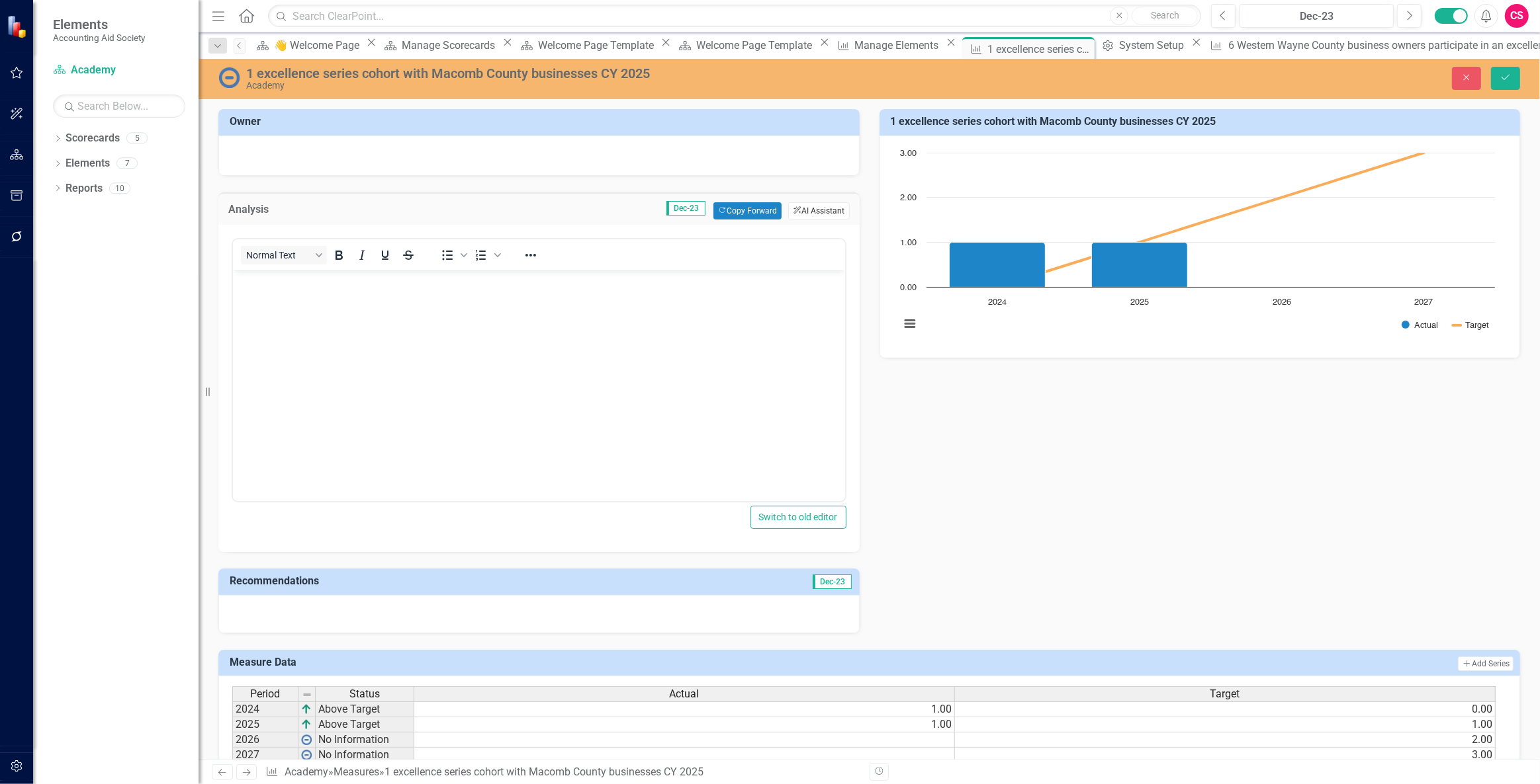
click at [813, 209] on button "ClearPoint AI AI Assistant" at bounding box center [819, 211] width 61 height 18
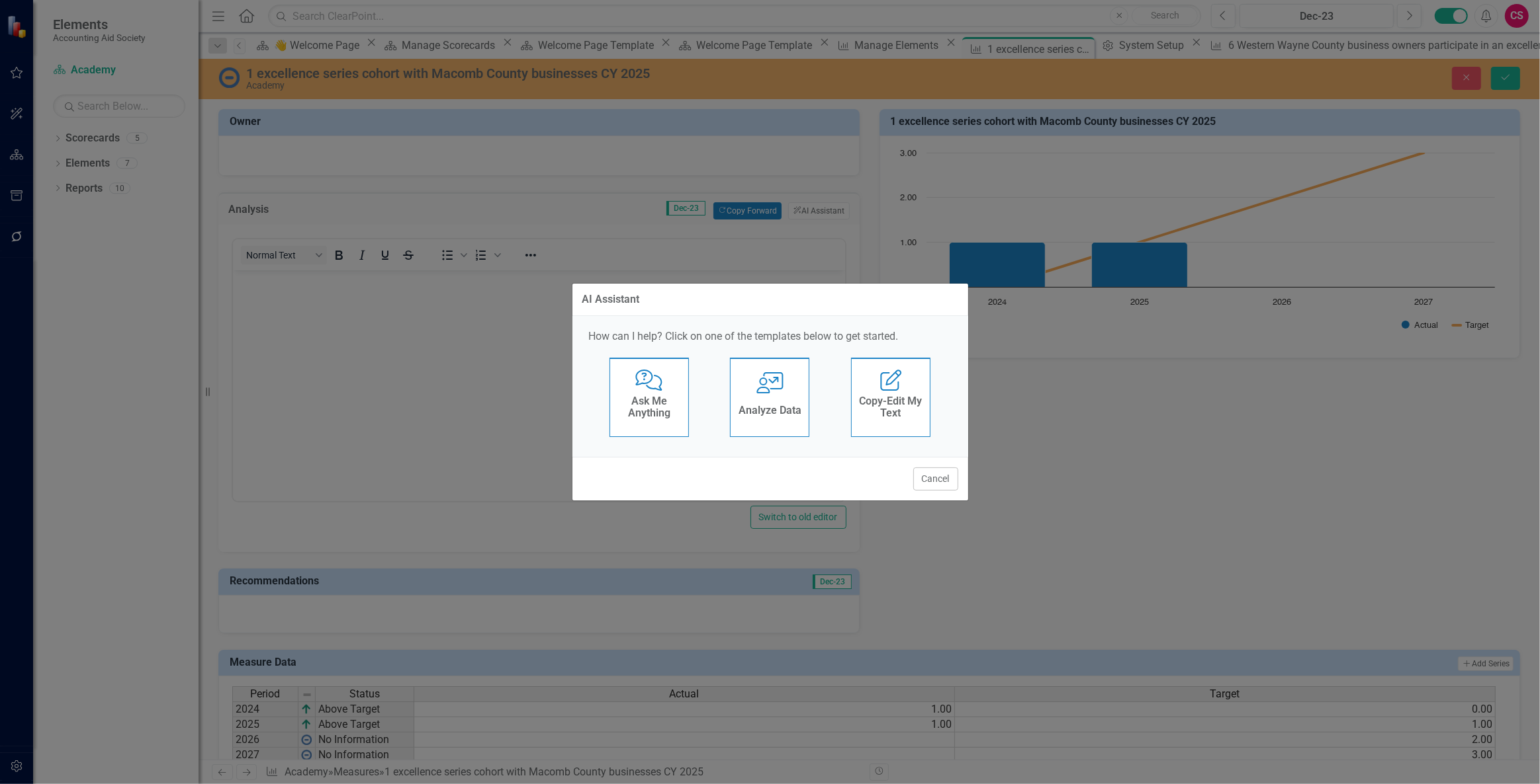
click at [778, 401] on div "Analyze Data" at bounding box center [770, 412] width 63 height 22
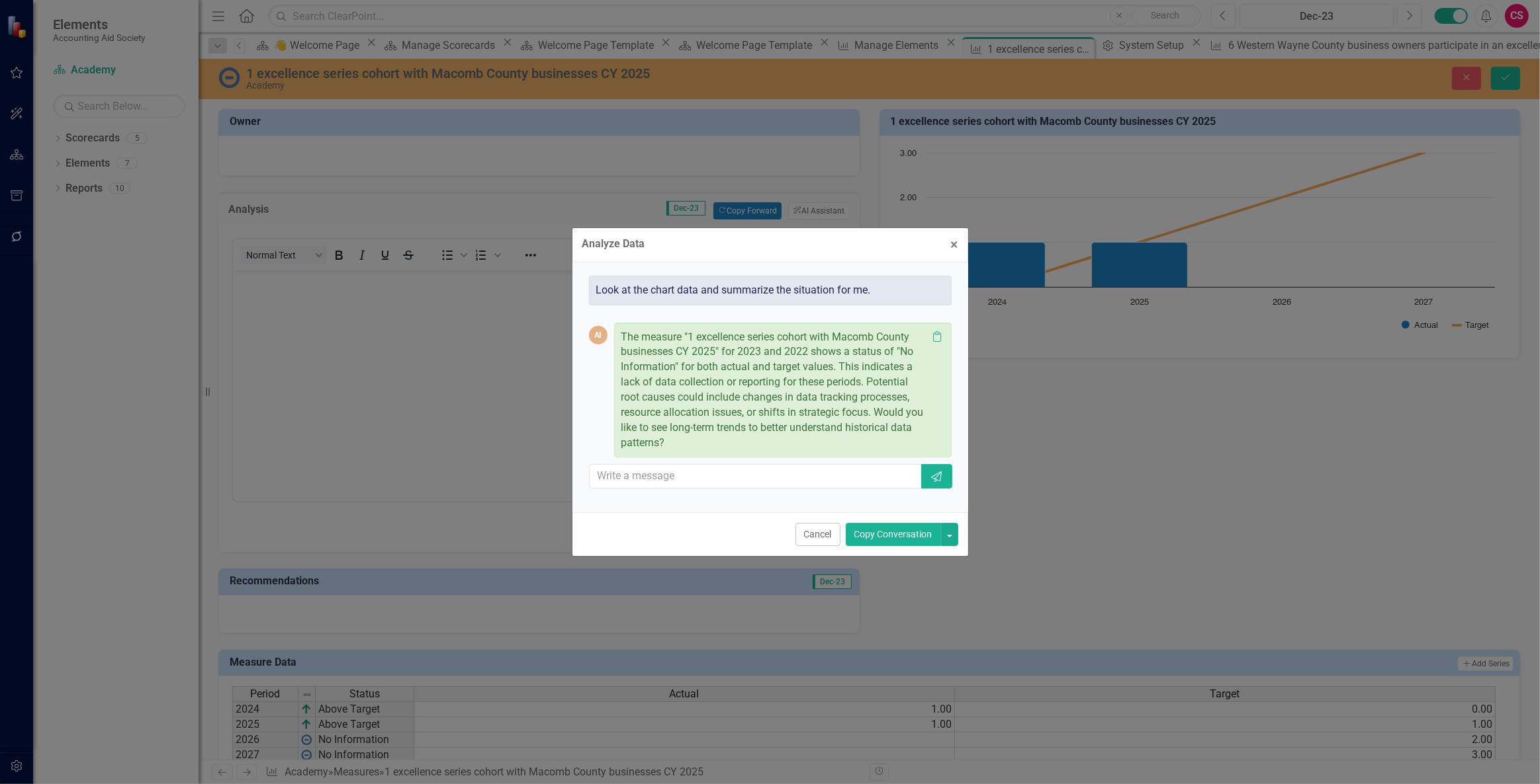
click at [877, 535] on button "Copy Conversation" at bounding box center [893, 534] width 95 height 23
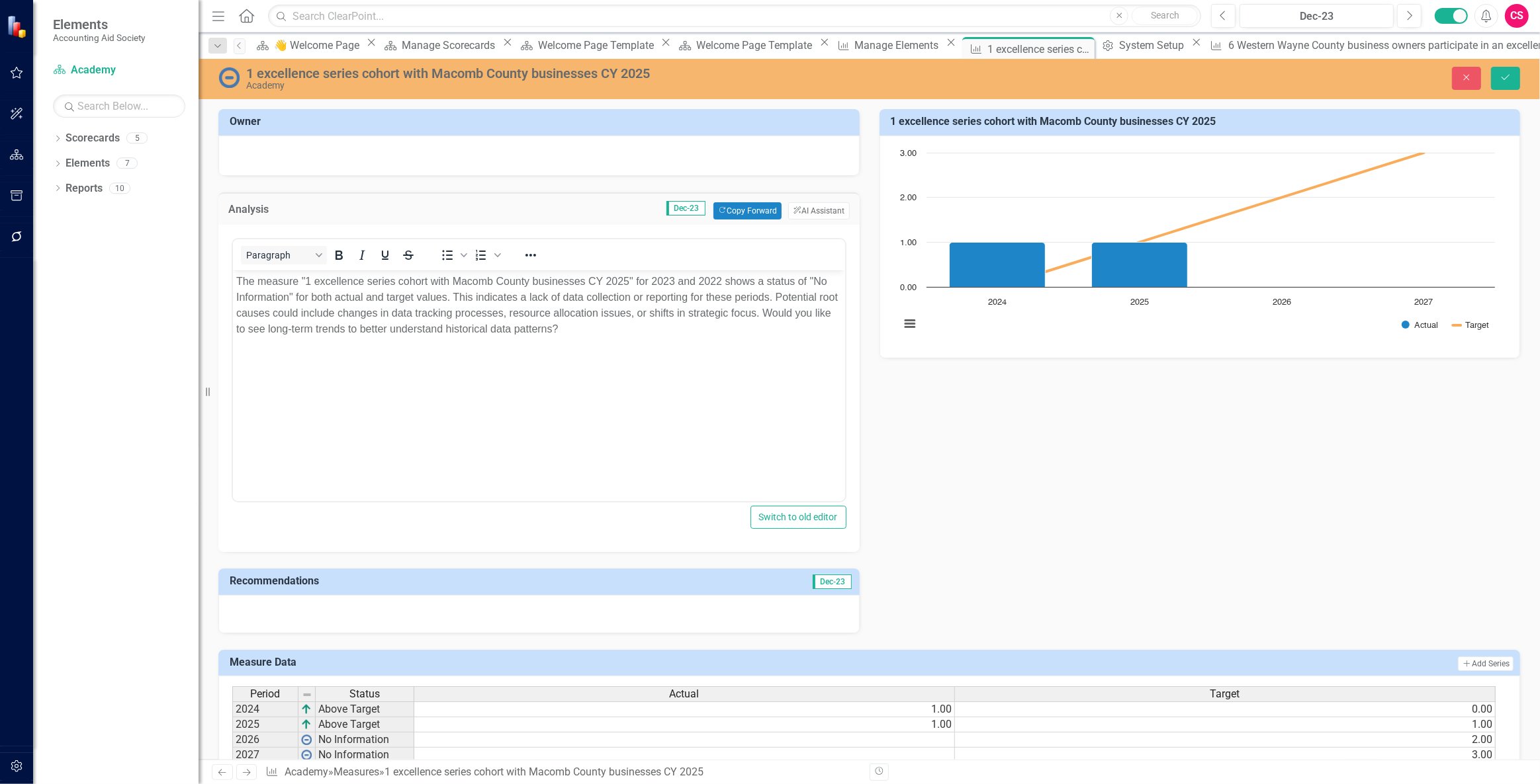
click at [368, 614] on div at bounding box center [539, 614] width 641 height 38
click at [369, 614] on div at bounding box center [539, 614] width 641 height 38
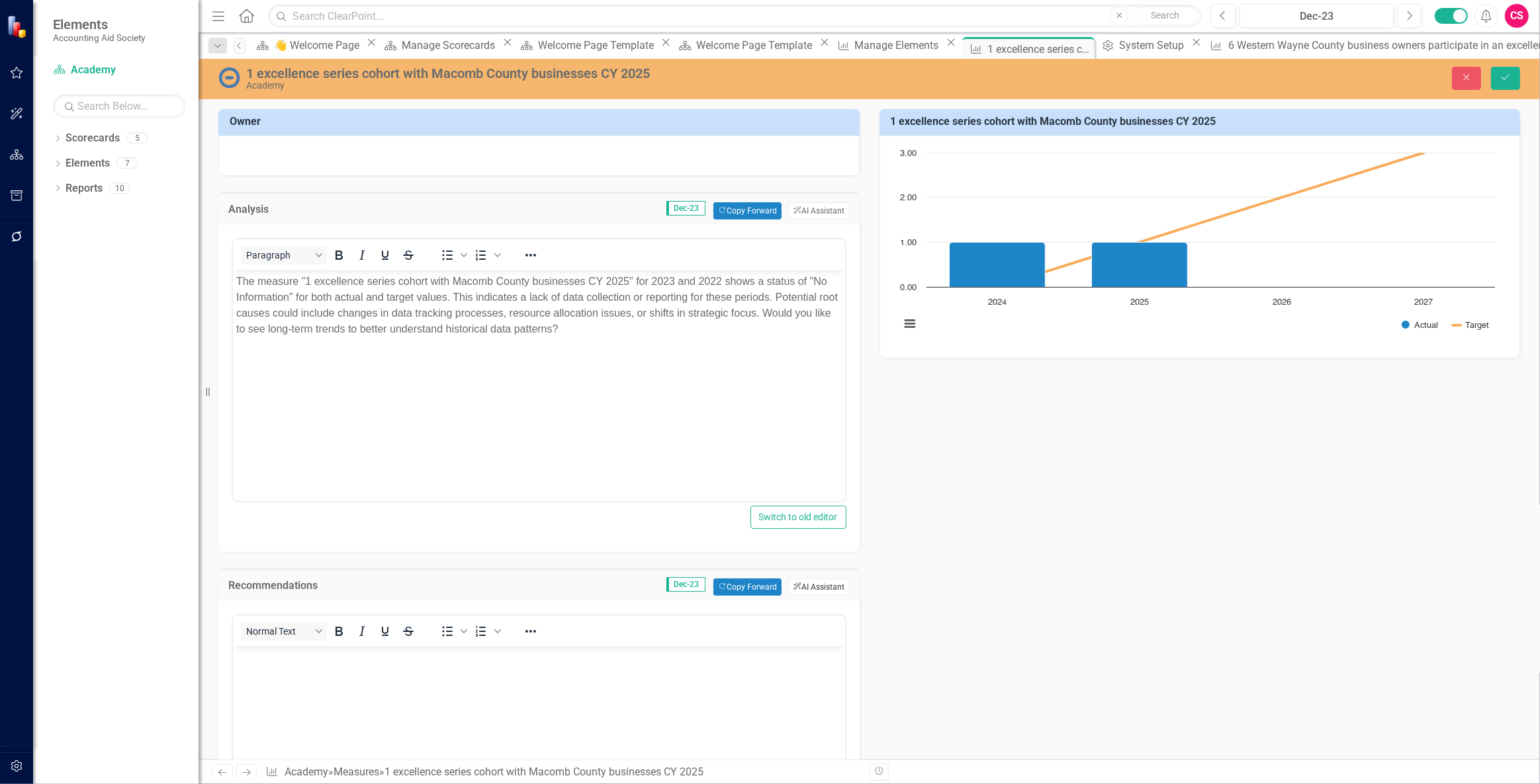
click at [829, 588] on button "ClearPoint AI AI Assistant" at bounding box center [819, 587] width 61 height 18
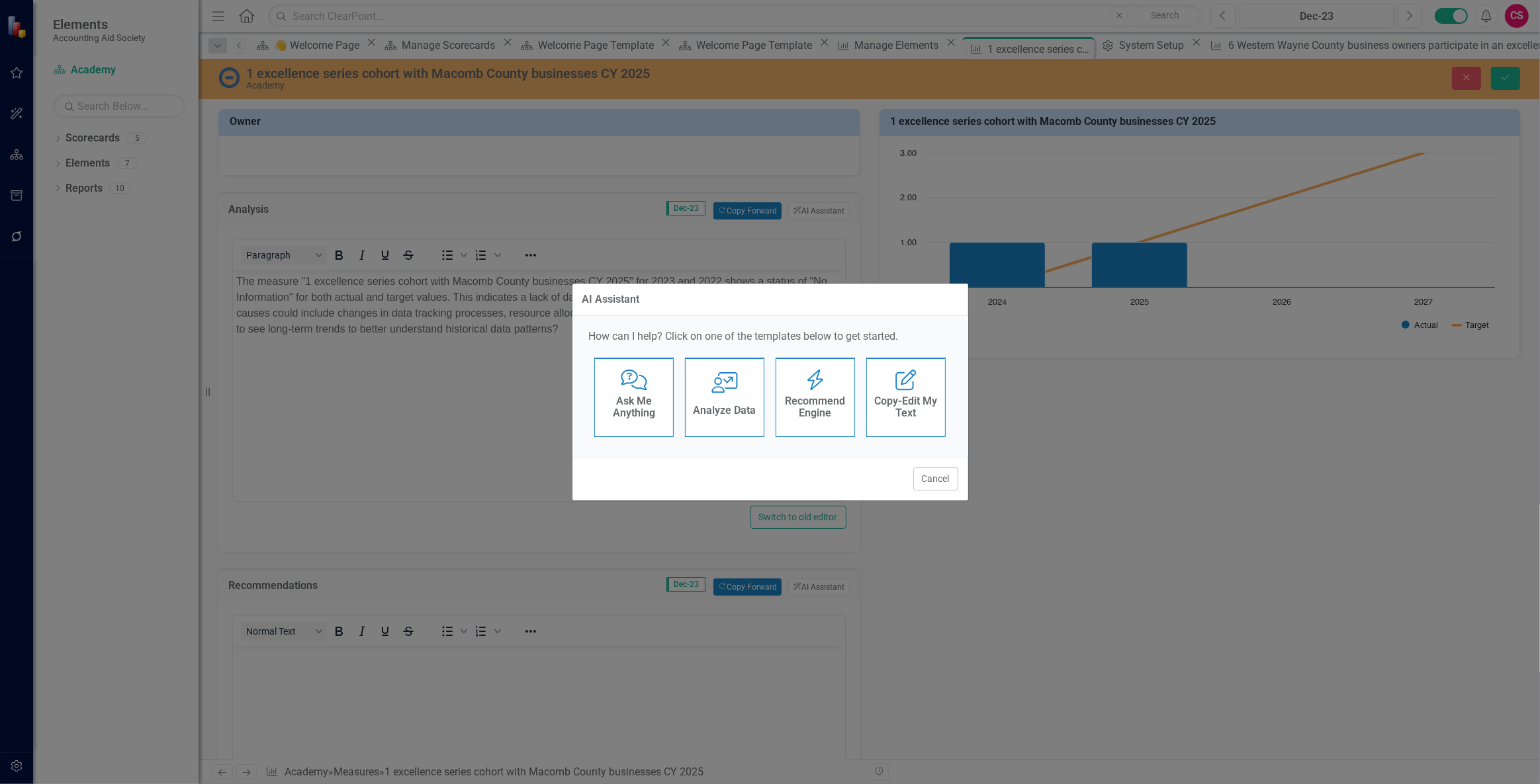
click at [829, 400] on h4 "Recommend Engine" at bounding box center [815, 407] width 65 height 23
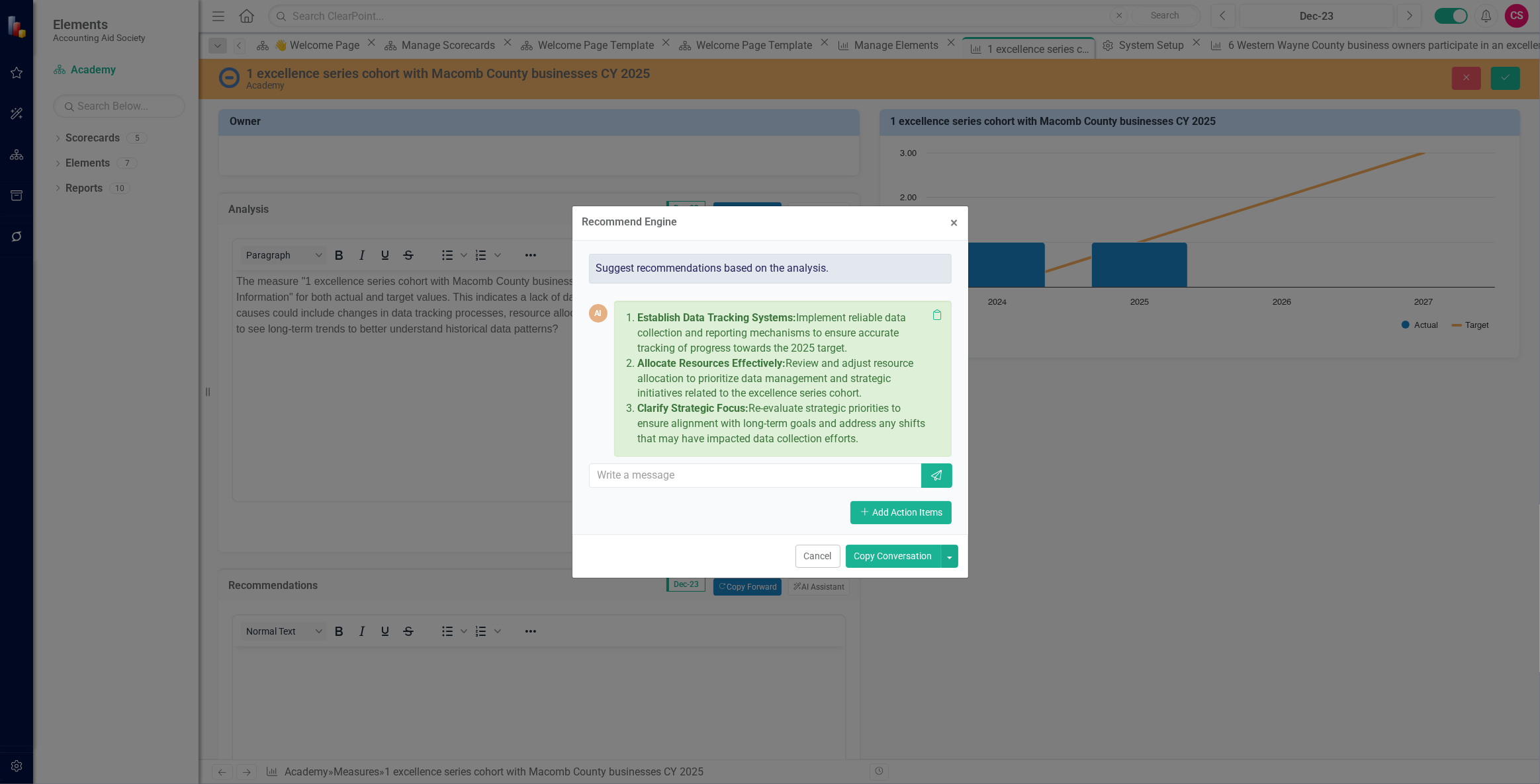
click at [883, 557] on button "Copy Conversation" at bounding box center [893, 556] width 95 height 23
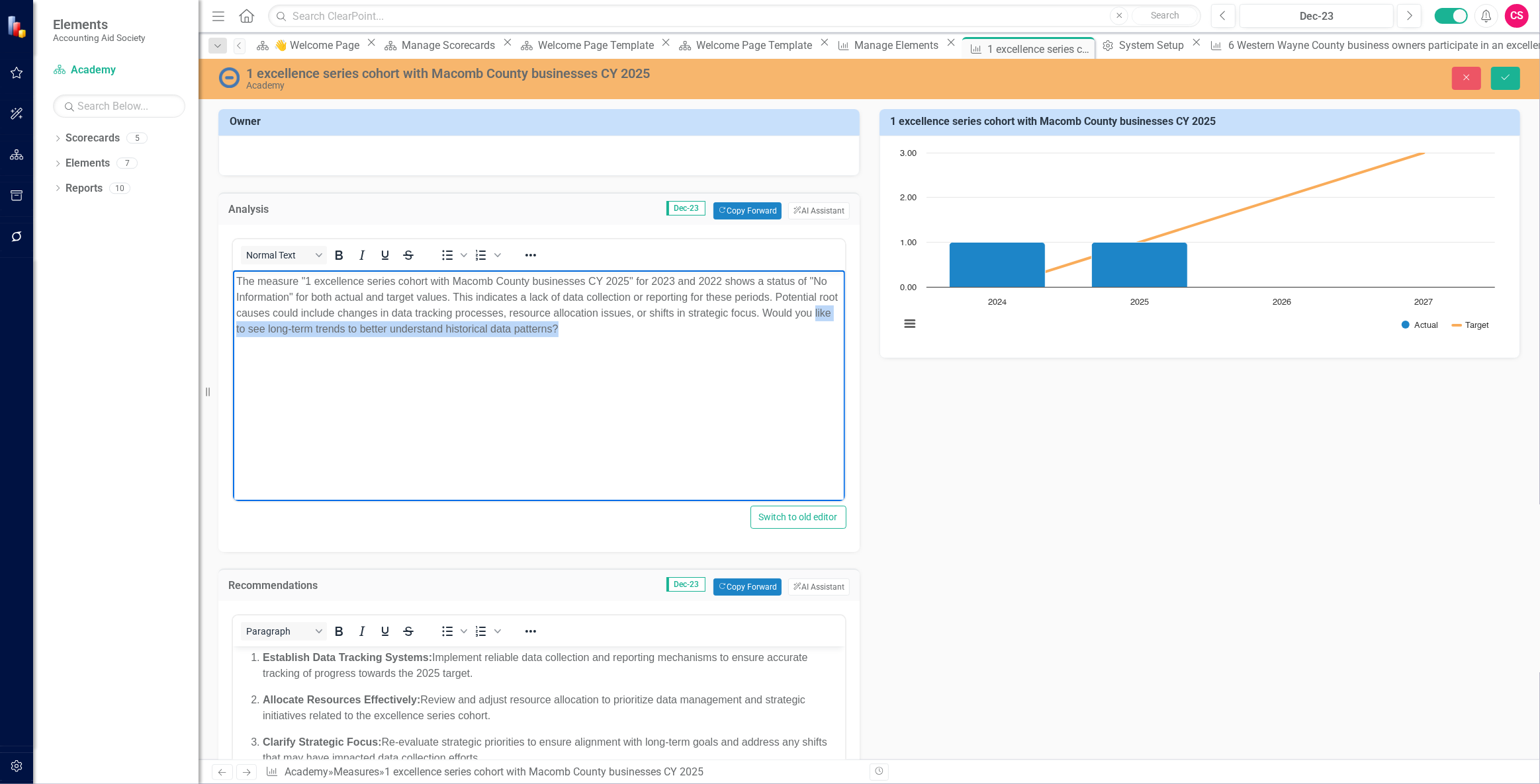
drag, startPoint x: 602, startPoint y: 325, endPoint x: 202, endPoint y: 338, distance: 400.2
click at [232, 338] on html "The measure "1 excellence series cohort with Macomb County businesses CY 2025" …" at bounding box center [538, 369] width 612 height 199
drag, startPoint x: 784, startPoint y: 314, endPoint x: 853, endPoint y: 353, distance: 79.3
click at [845, 353] on html "The measure "1 excellence series cohort with Macomb County businesses CY 2025" …" at bounding box center [538, 369] width 612 height 199
click at [1501, 82] on icon "Save" at bounding box center [1506, 78] width 12 height 9
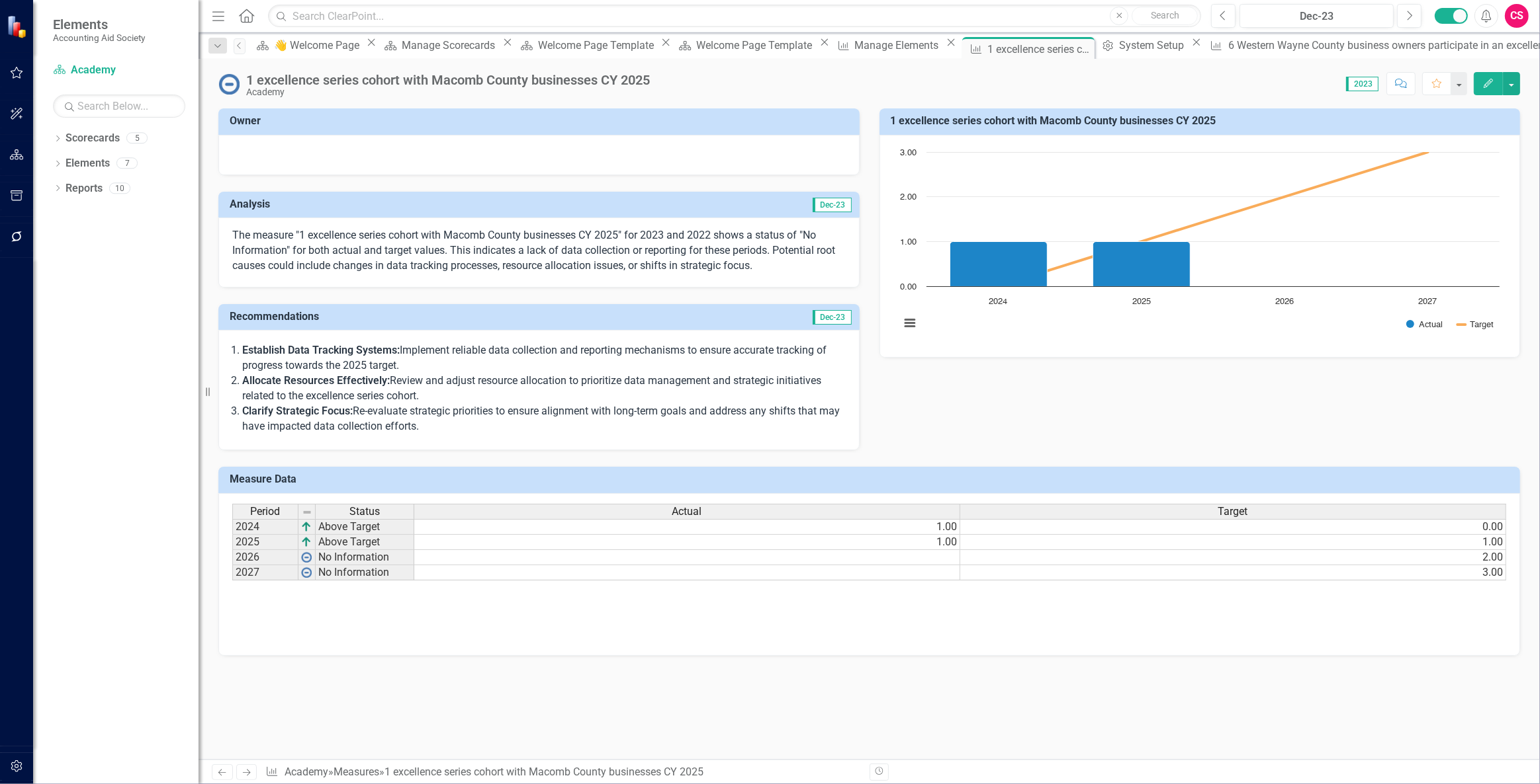
click at [500, 159] on div at bounding box center [538, 153] width 613 height 16
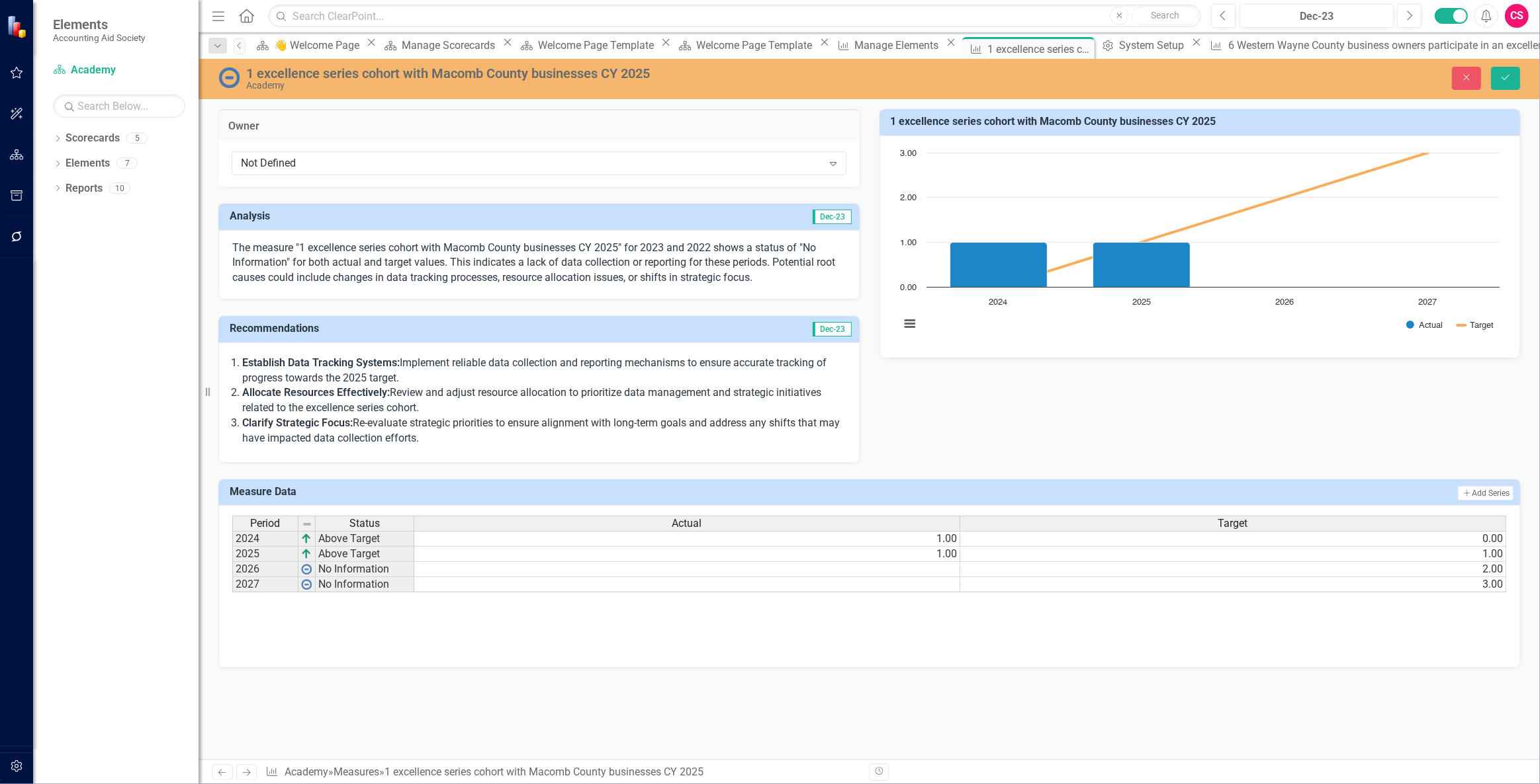
click at [500, 159] on div "Not Defined" at bounding box center [532, 164] width 582 height 15
click at [1506, 88] on button "Save" at bounding box center [1505, 78] width 29 height 23
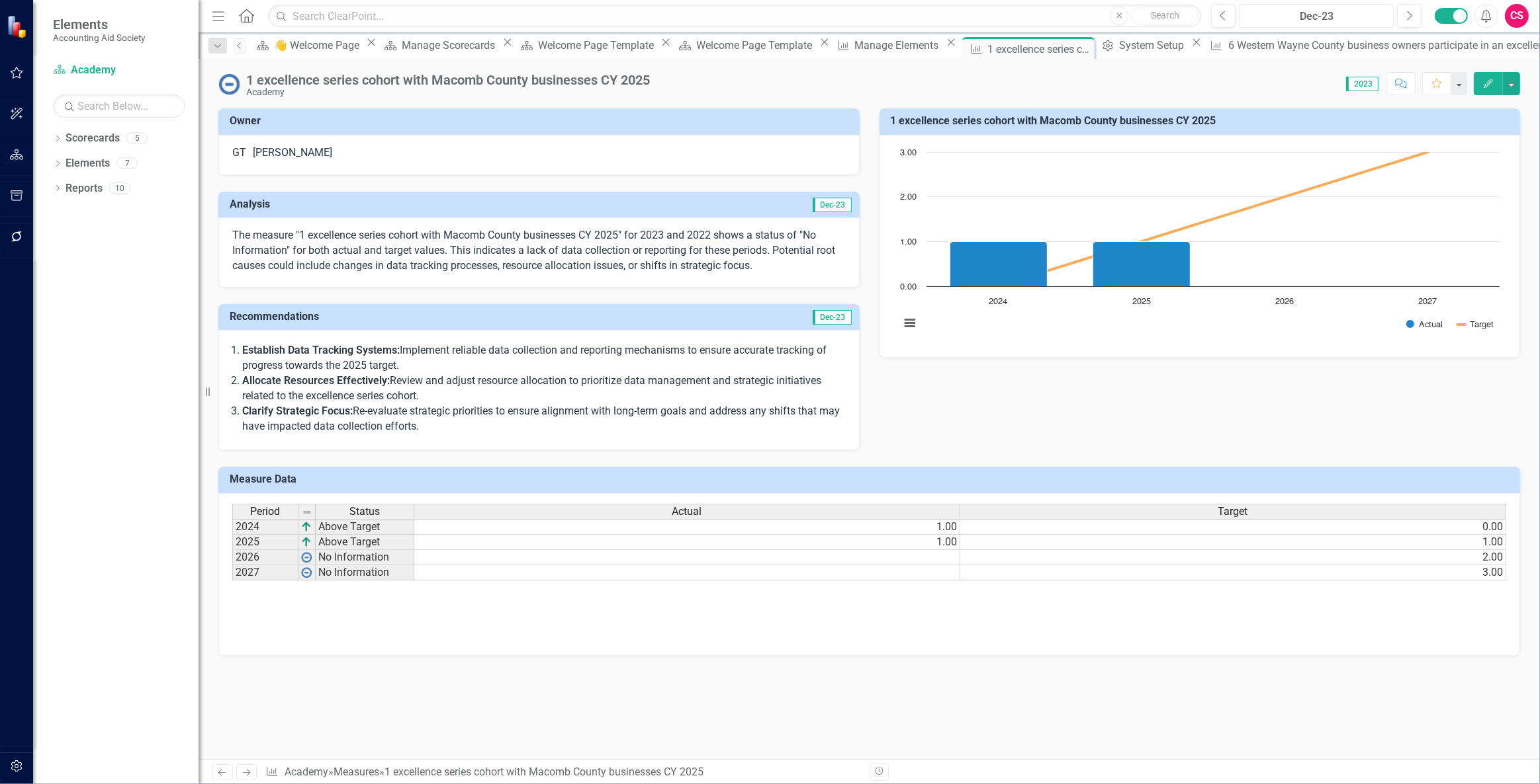
click at [1282, 11] on div "Dec-23" at bounding box center [1316, 16] width 145 height 16
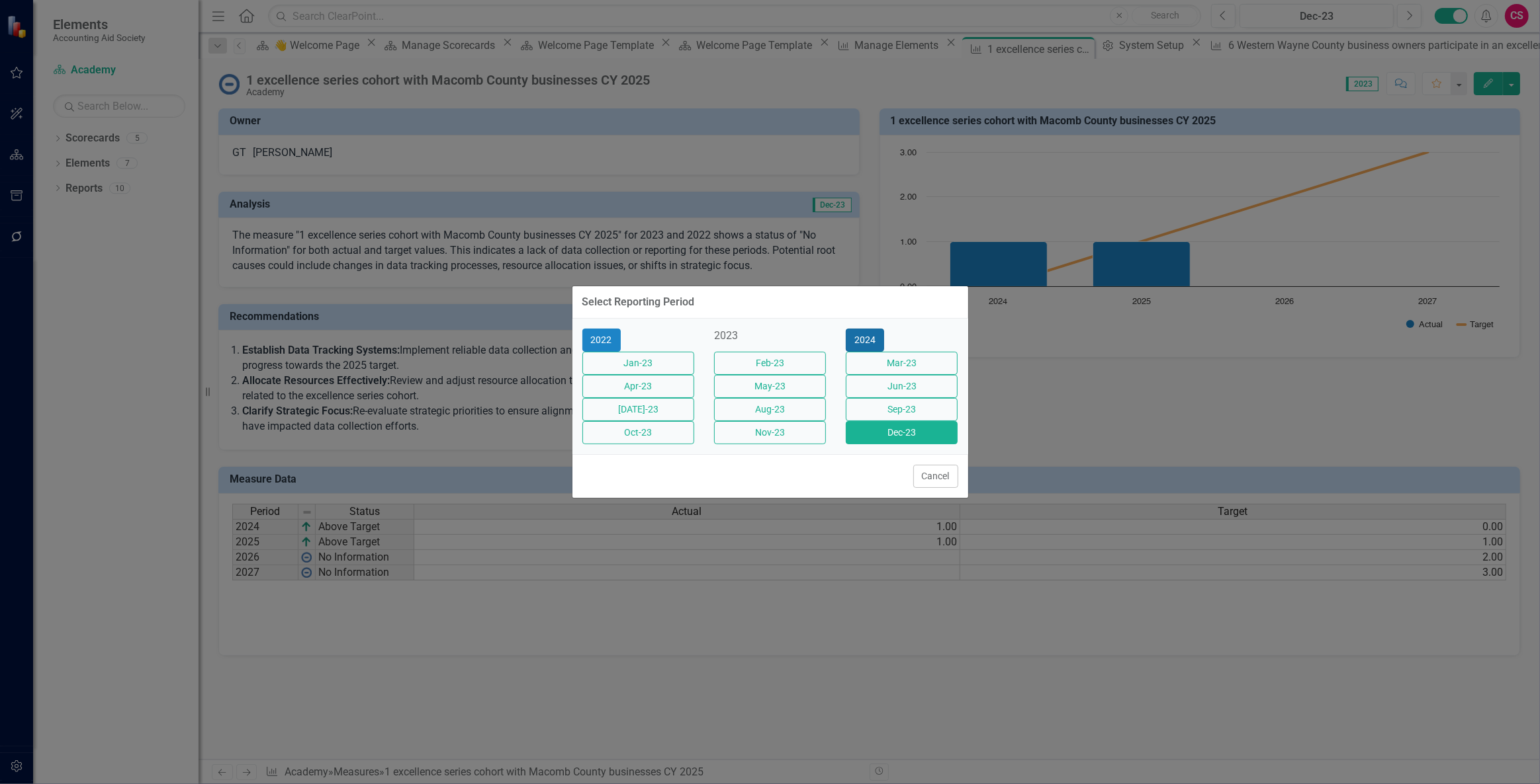
click at [884, 329] on button "2024" at bounding box center [864, 340] width 38 height 23
click at [884, 329] on button "2025" at bounding box center [864, 340] width 38 height 23
click at [915, 391] on button "Jun-25" at bounding box center [901, 387] width 112 height 23
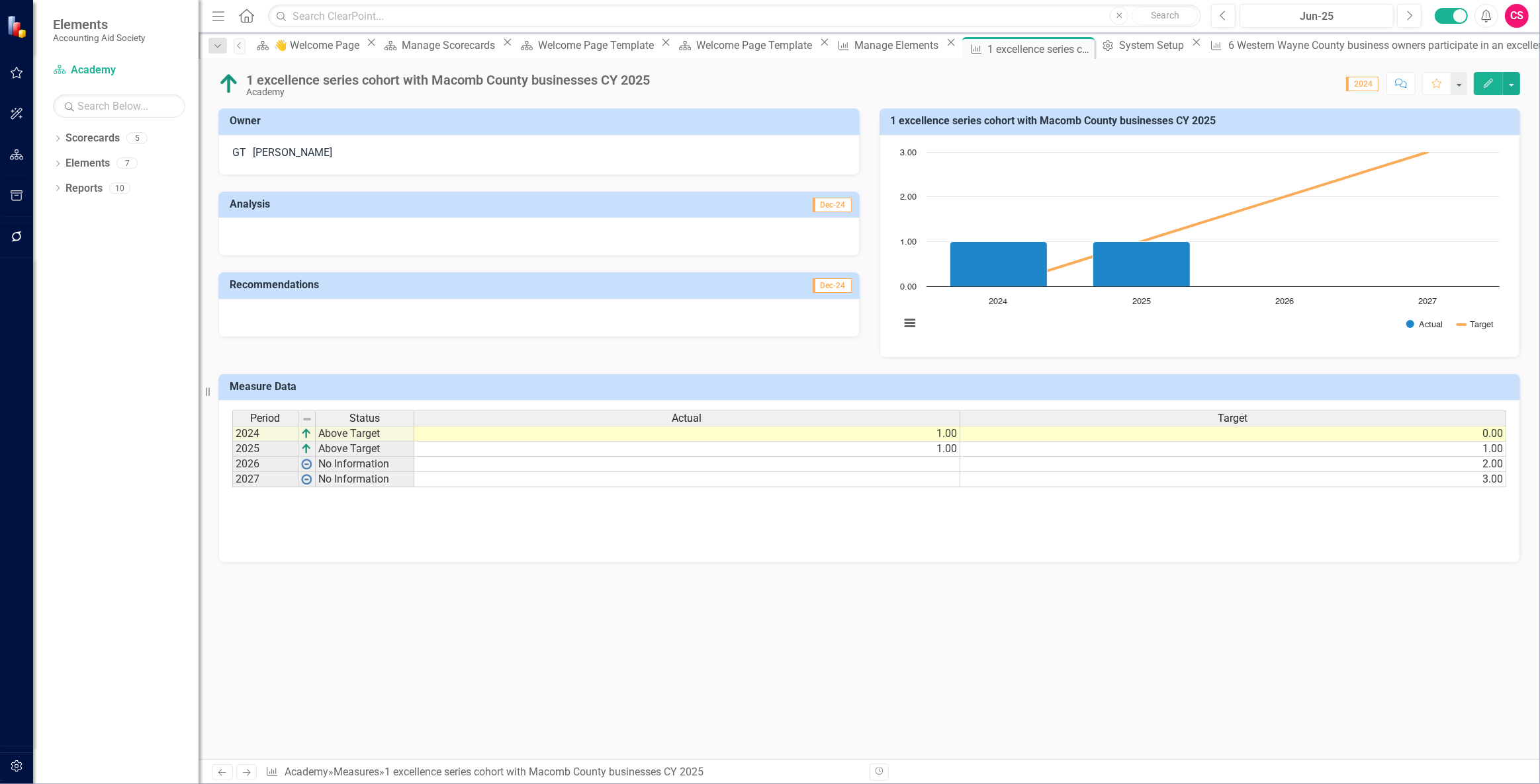
click at [359, 254] on div at bounding box center [539, 237] width 641 height 38
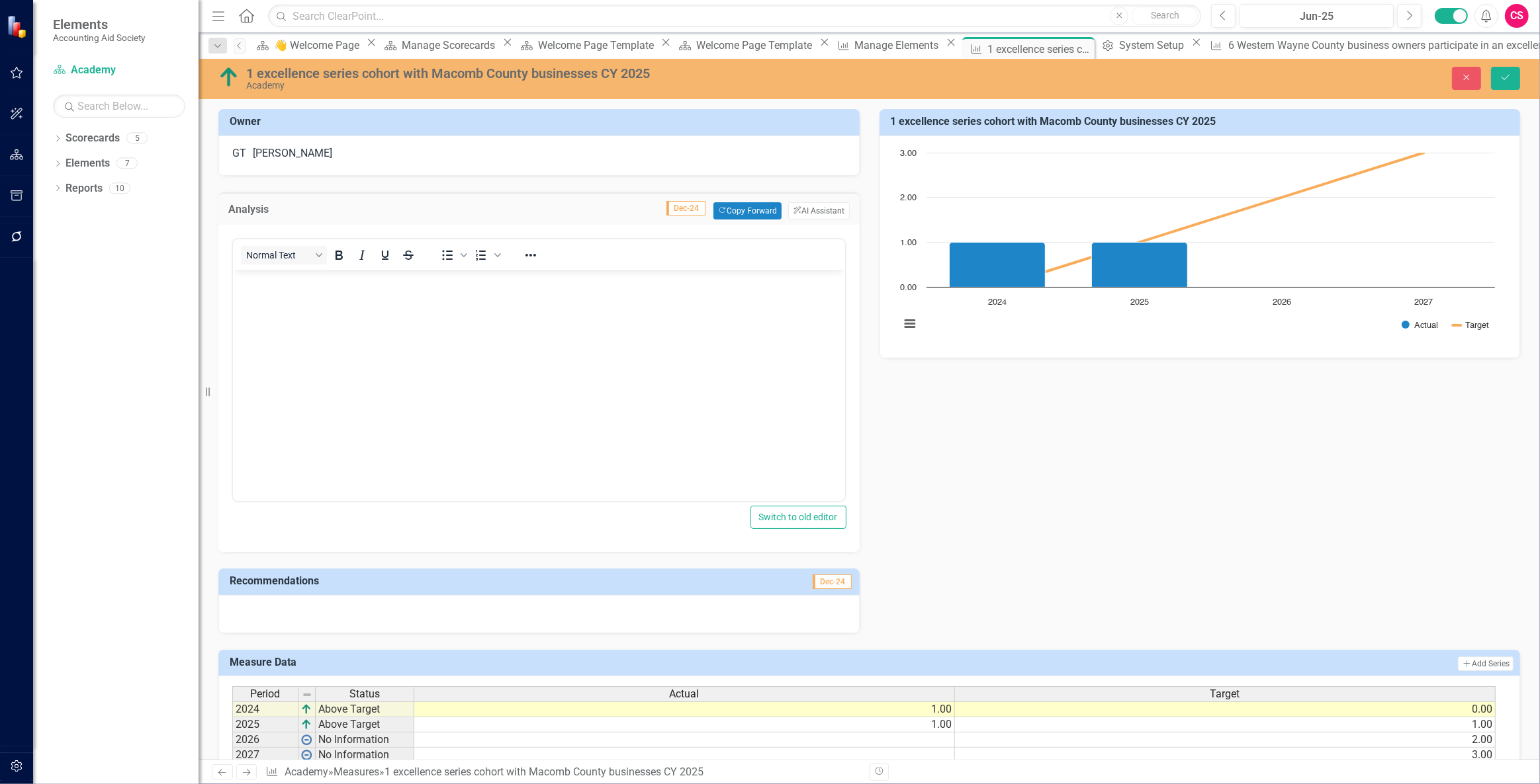
click at [813, 202] on div "Analysis Dec-24 Copy Forward Copy Forward ClearPoint AI AI Assistant" at bounding box center [539, 209] width 641 height 33
click at [815, 217] on button "ClearPoint AI AI Assistant" at bounding box center [819, 211] width 61 height 18
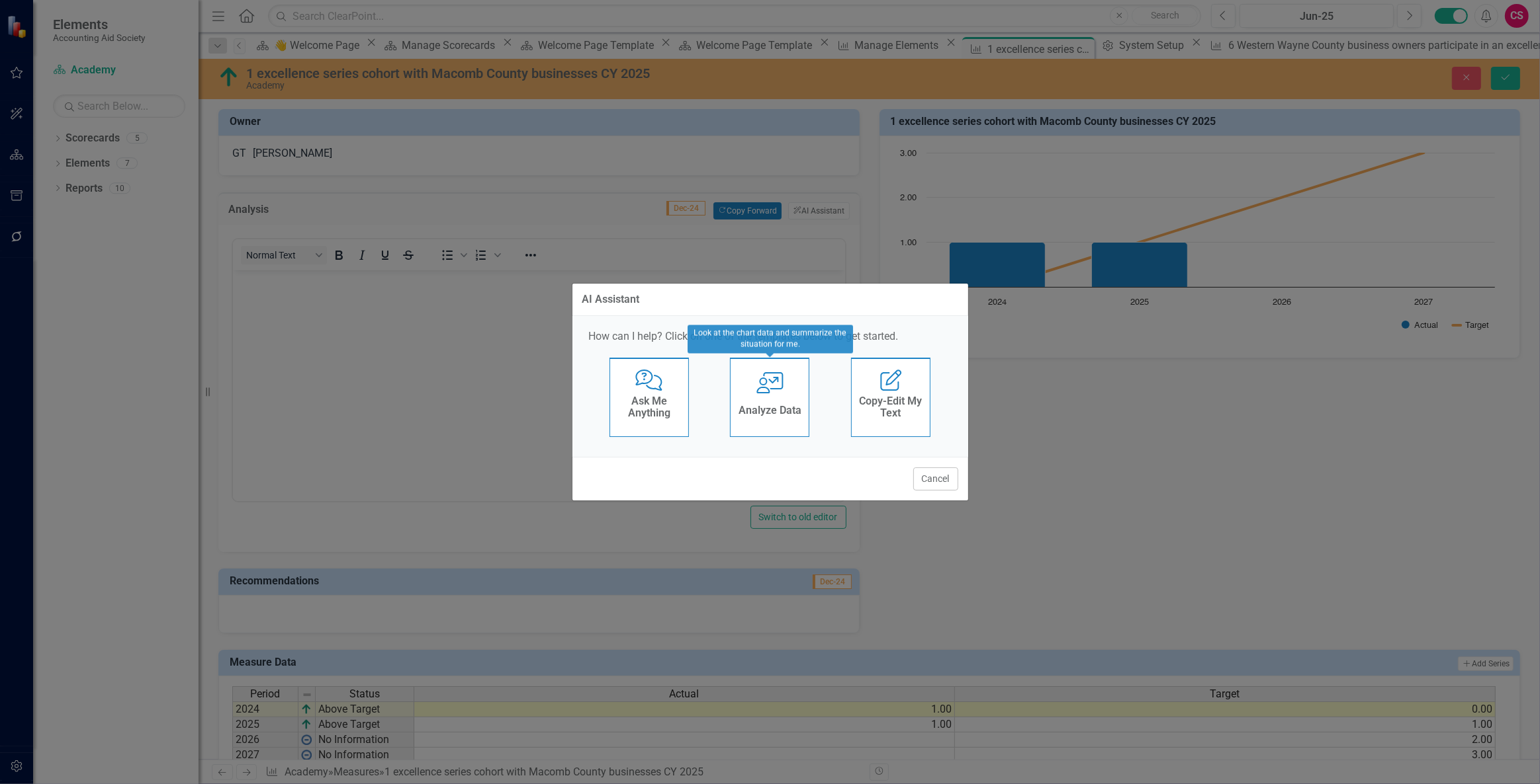
click at [754, 396] on div "User with Chart Analyze Data" at bounding box center [769, 397] width 79 height 79
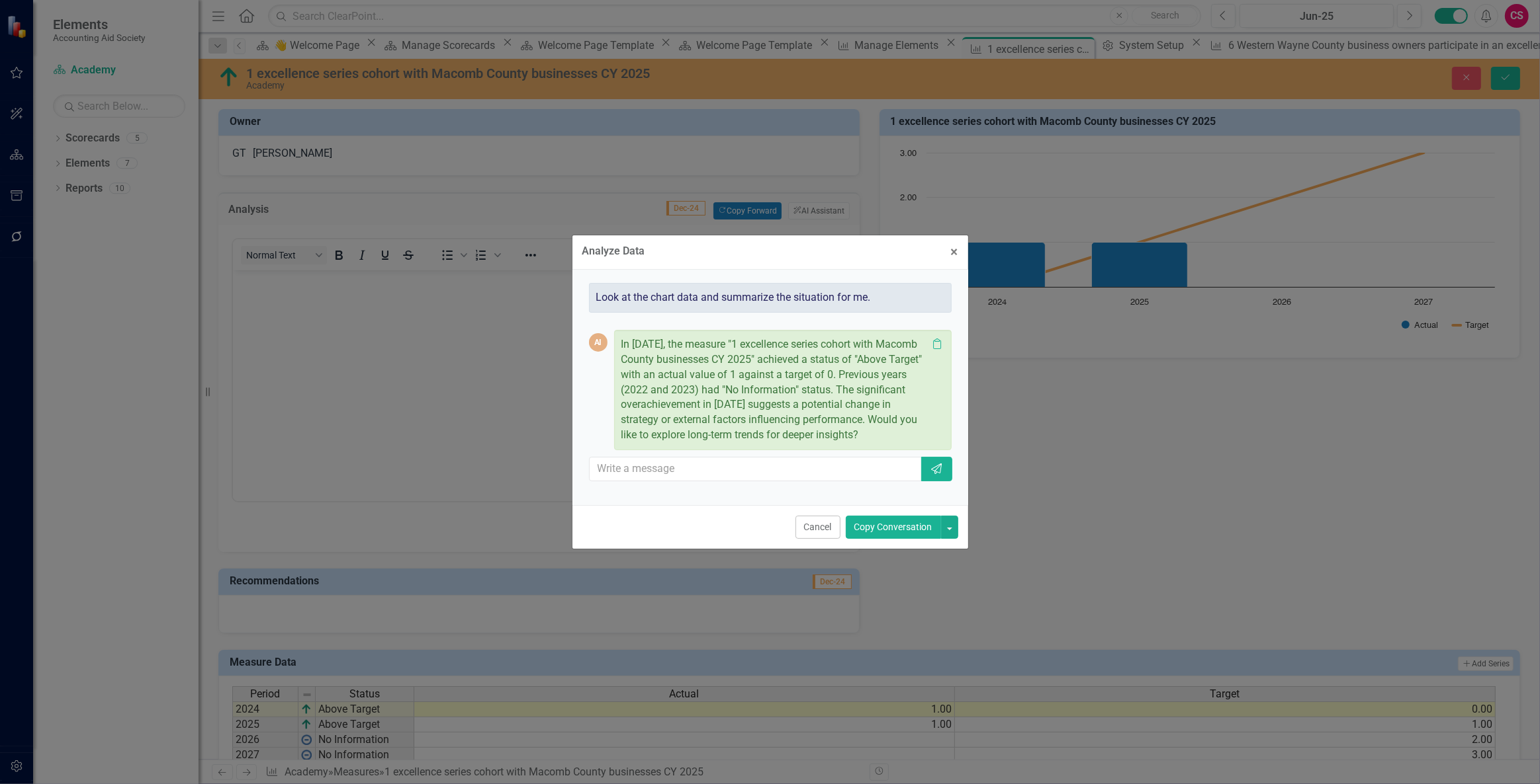
click at [892, 531] on button "Copy Conversation" at bounding box center [893, 527] width 95 height 23
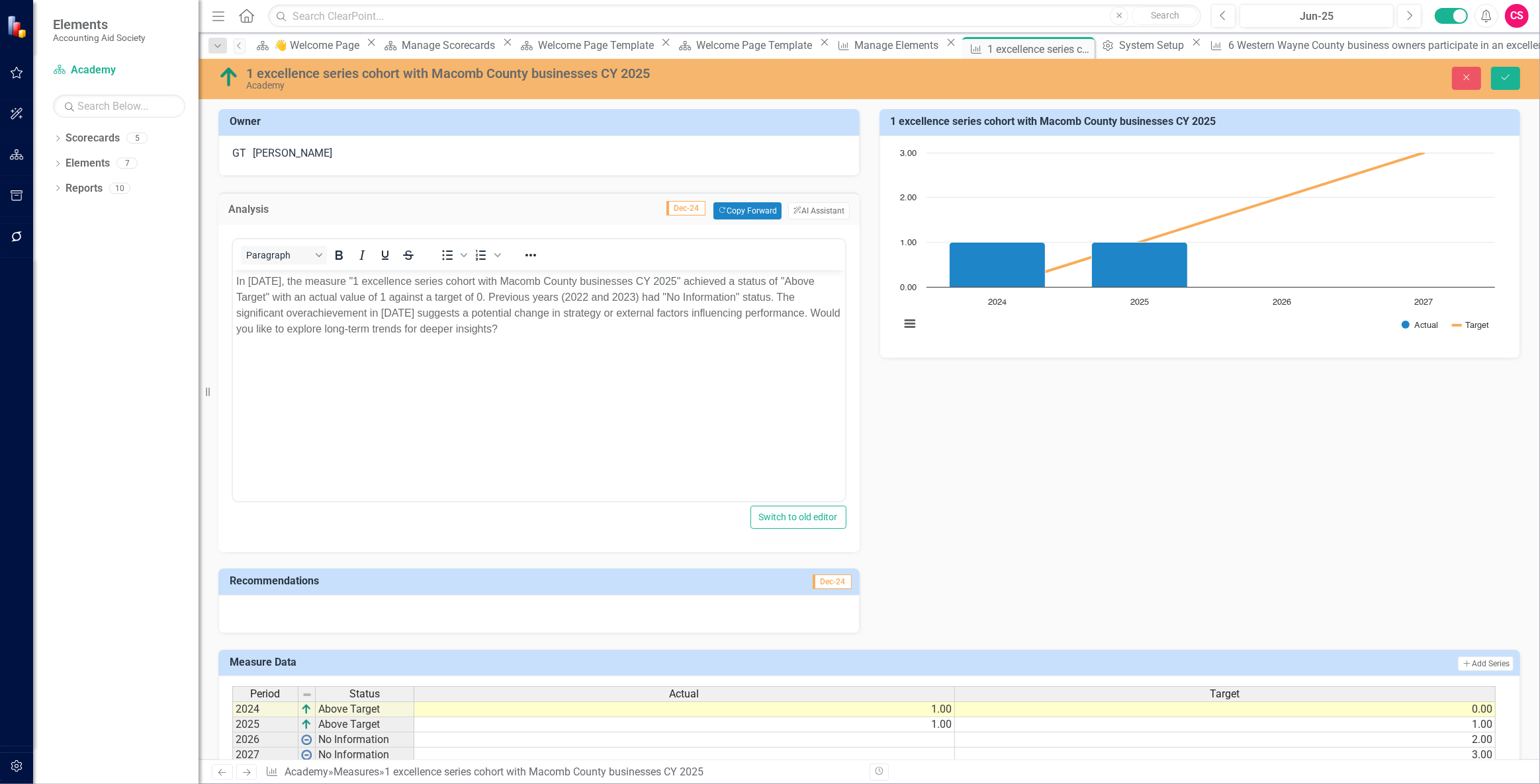
click at [589, 629] on div at bounding box center [539, 614] width 641 height 38
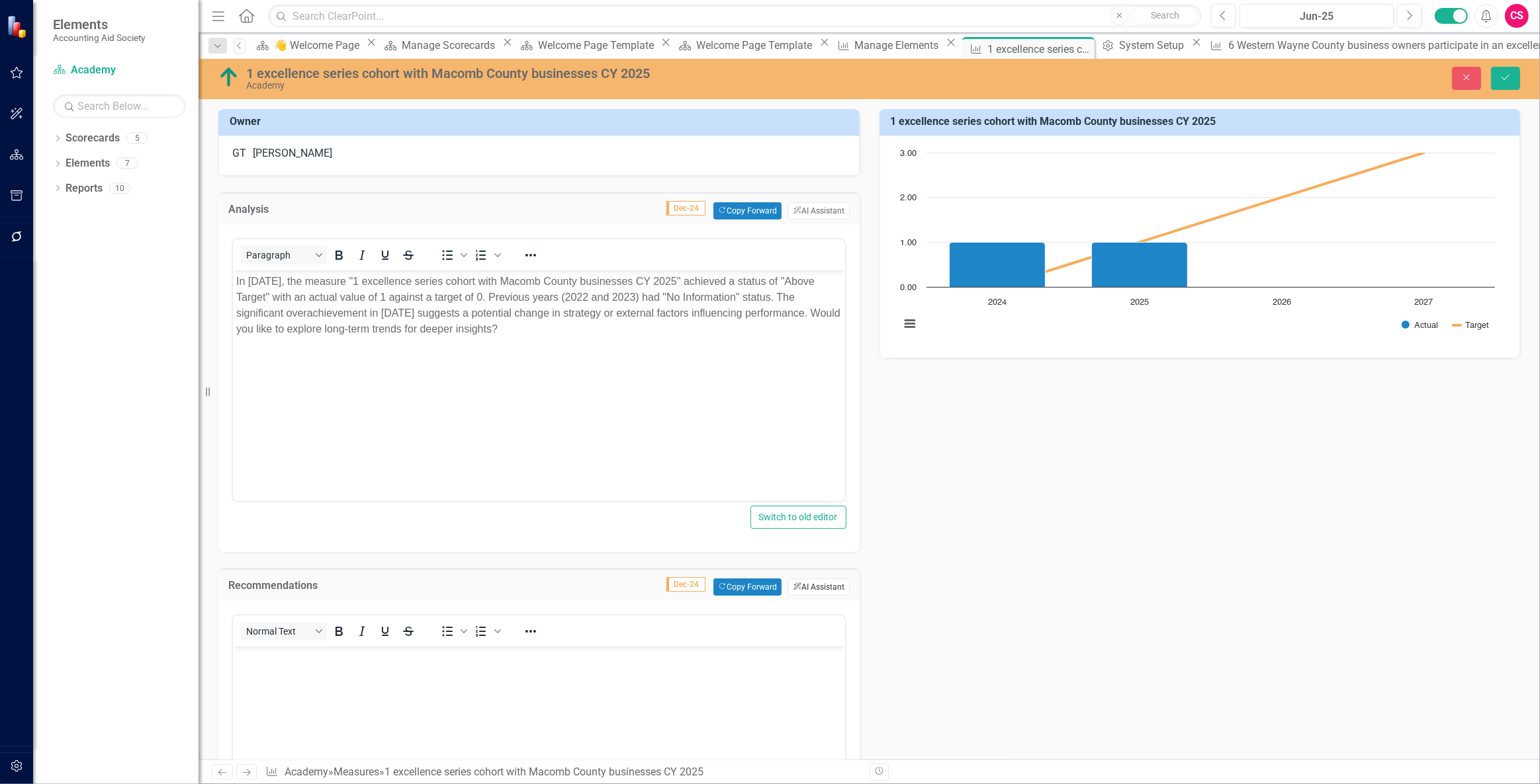
click at [794, 585] on icon "ClearPoint AI" at bounding box center [797, 587] width 8 height 8
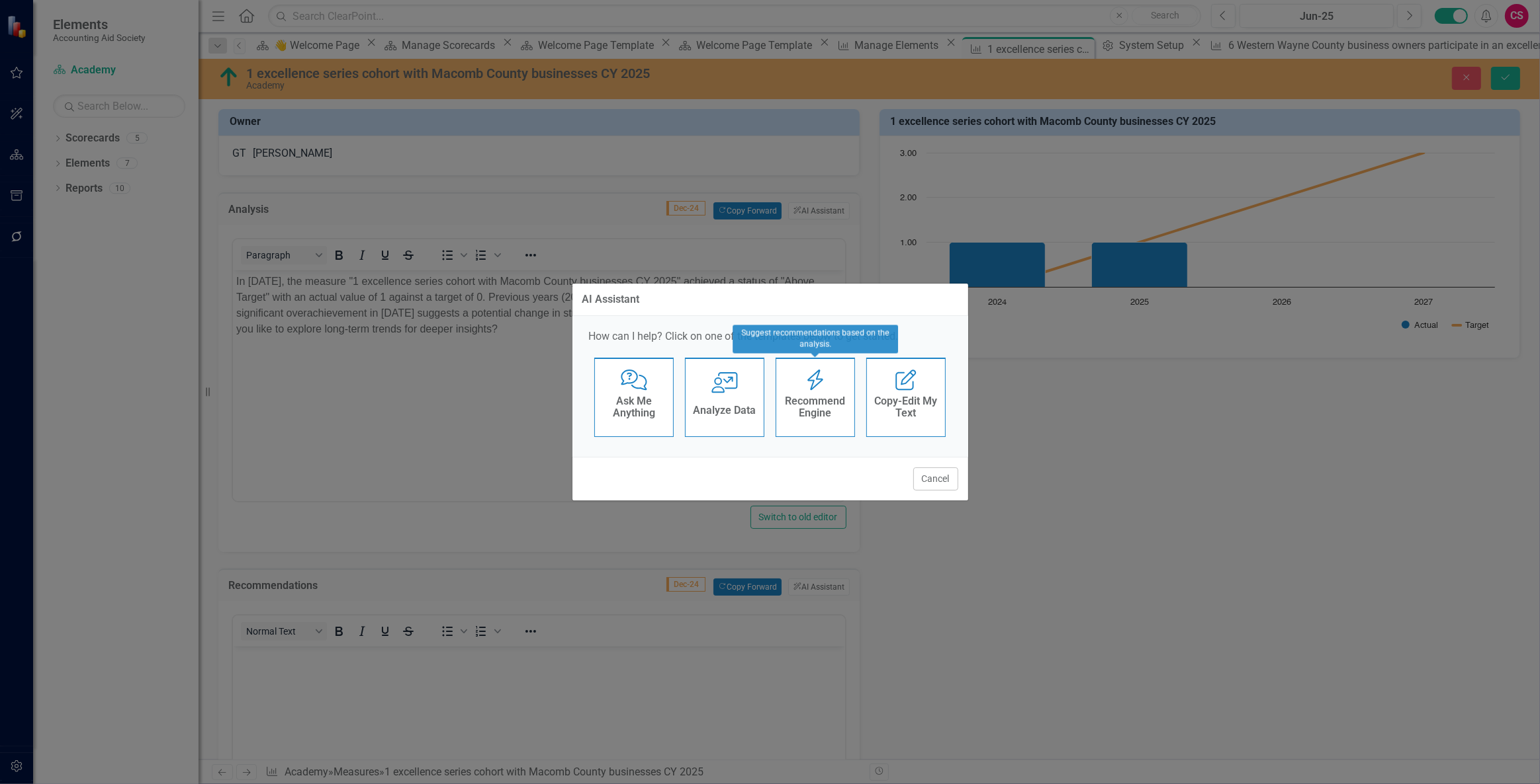
click at [817, 400] on h4 "Recommend Engine" at bounding box center [815, 407] width 65 height 23
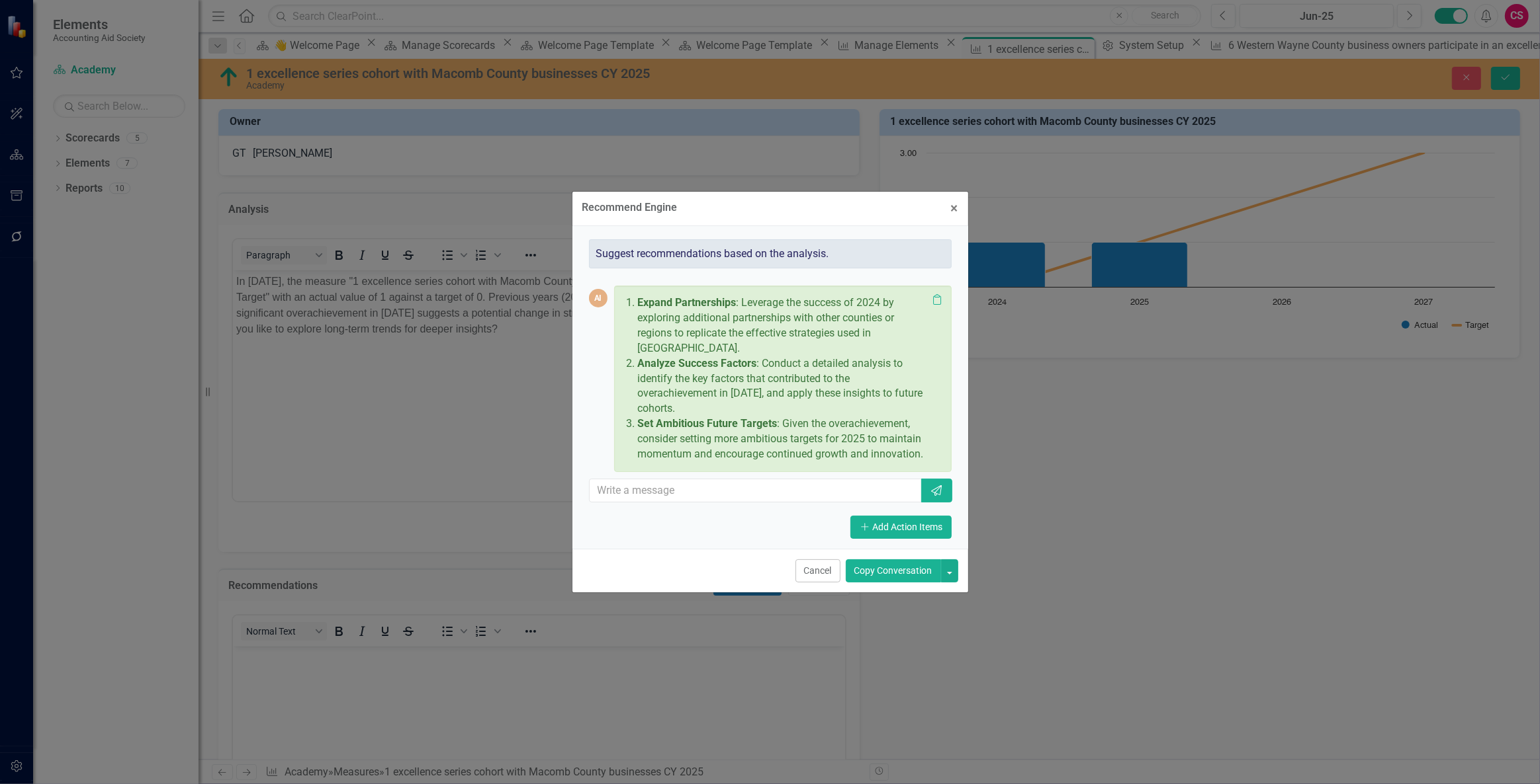
click at [891, 570] on button "Copy Conversation" at bounding box center [893, 571] width 95 height 23
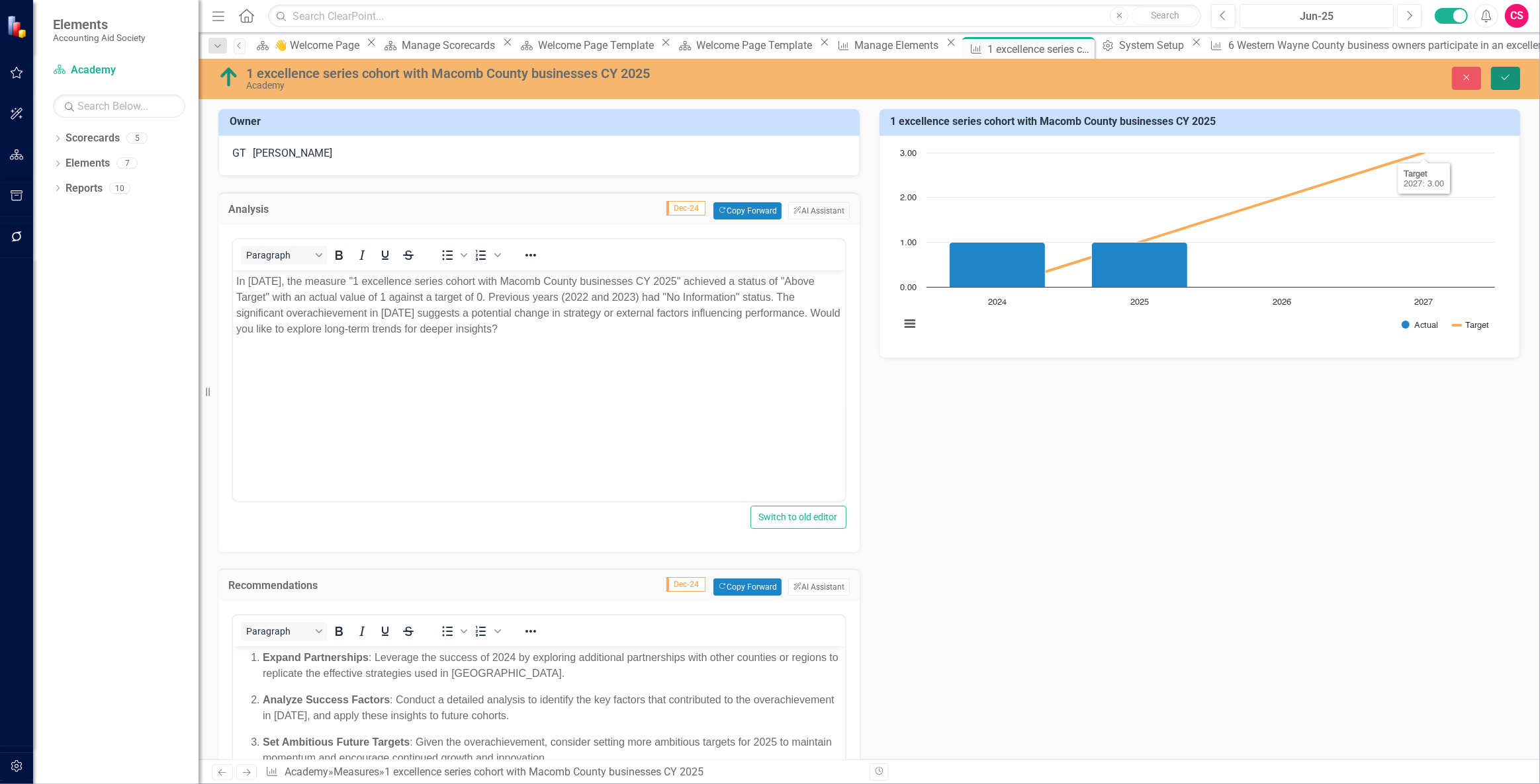
click at [1502, 72] on button "Save" at bounding box center [1505, 78] width 29 height 23
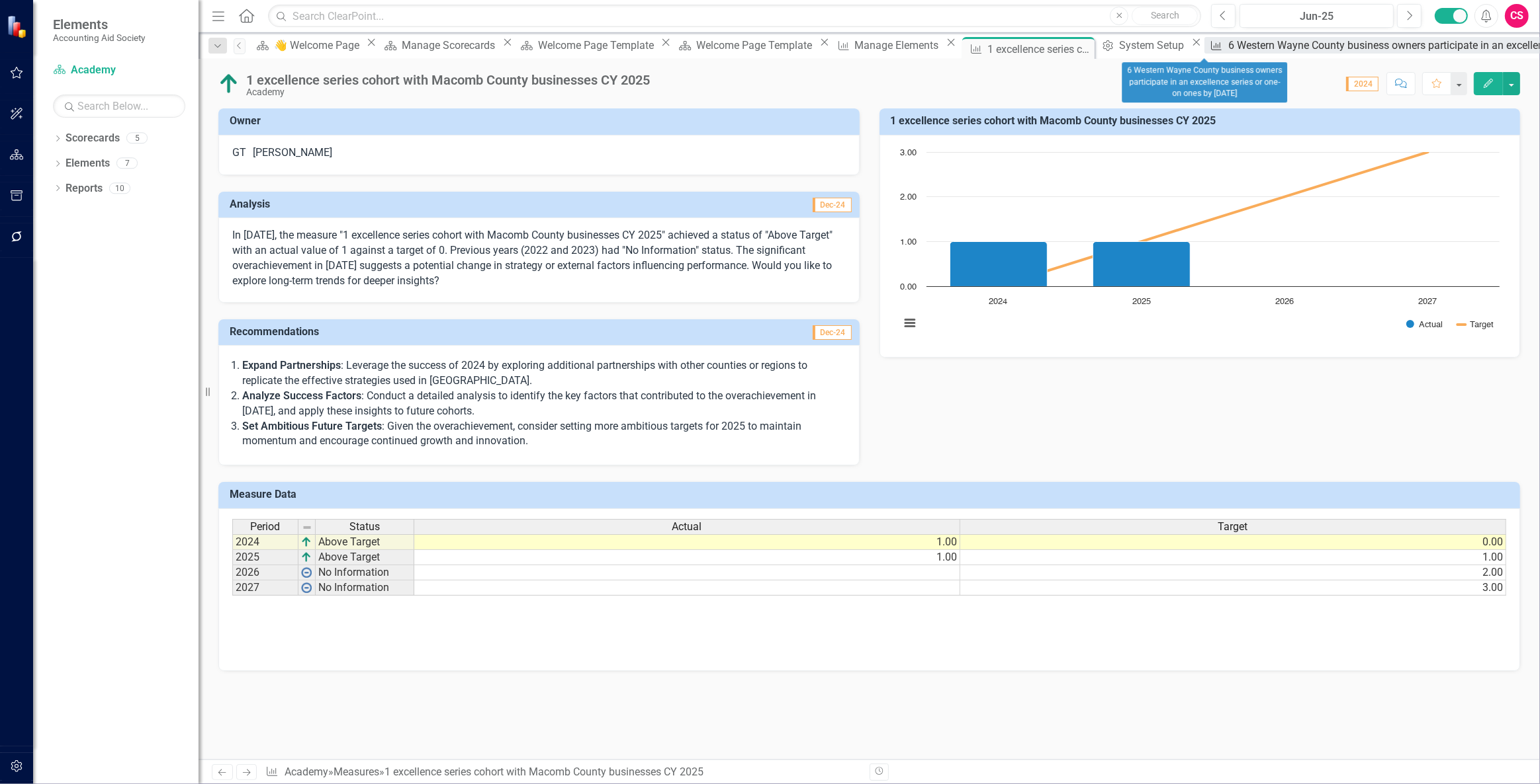
click at [1228, 48] on div "6 Western Wayne County business owners participate in an excellence series or o…" at bounding box center [1467, 46] width 478 height 17
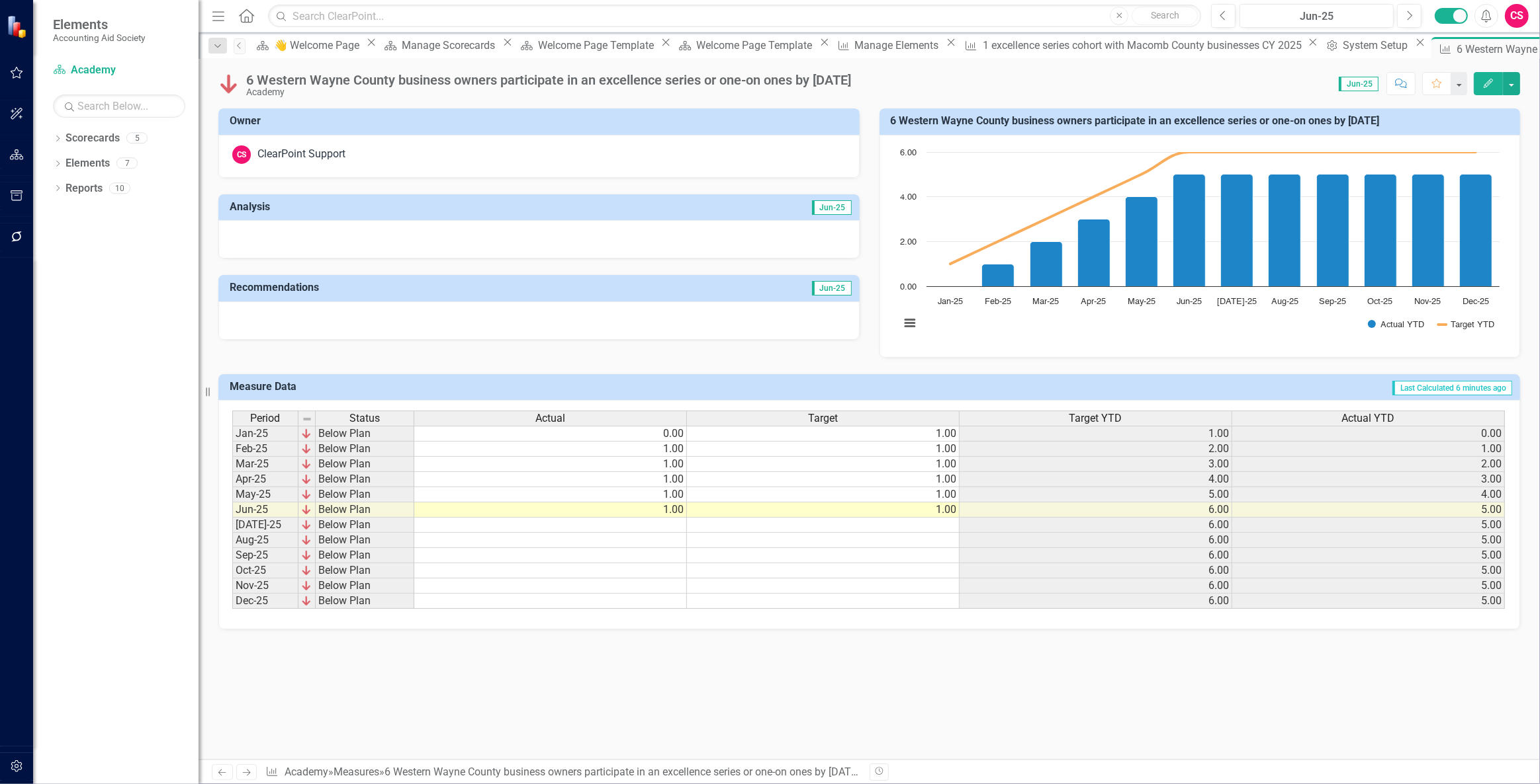
click at [526, 234] on div at bounding box center [539, 239] width 641 height 38
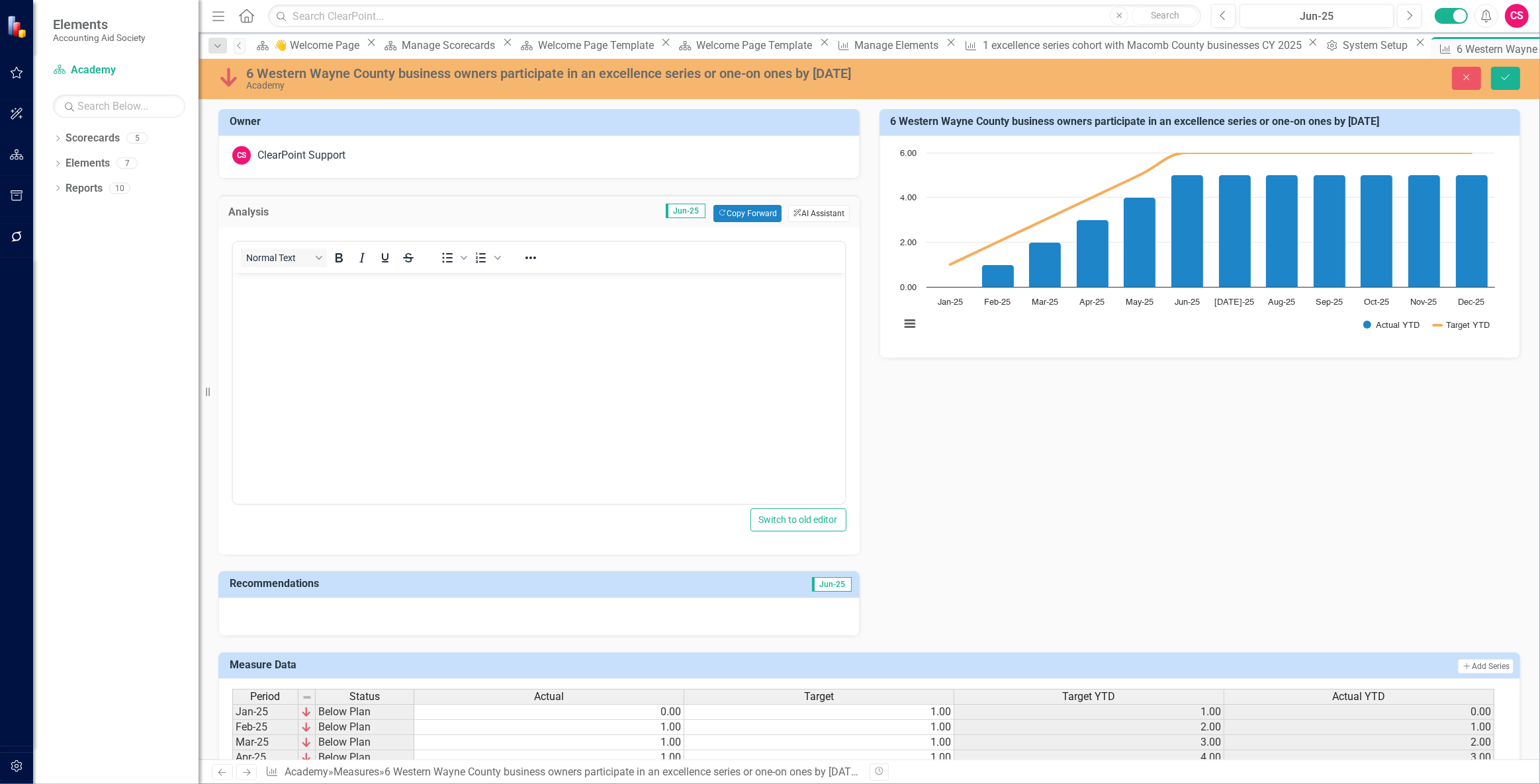
click at [798, 214] on button "ClearPoint AI AI Assistant" at bounding box center [819, 213] width 61 height 18
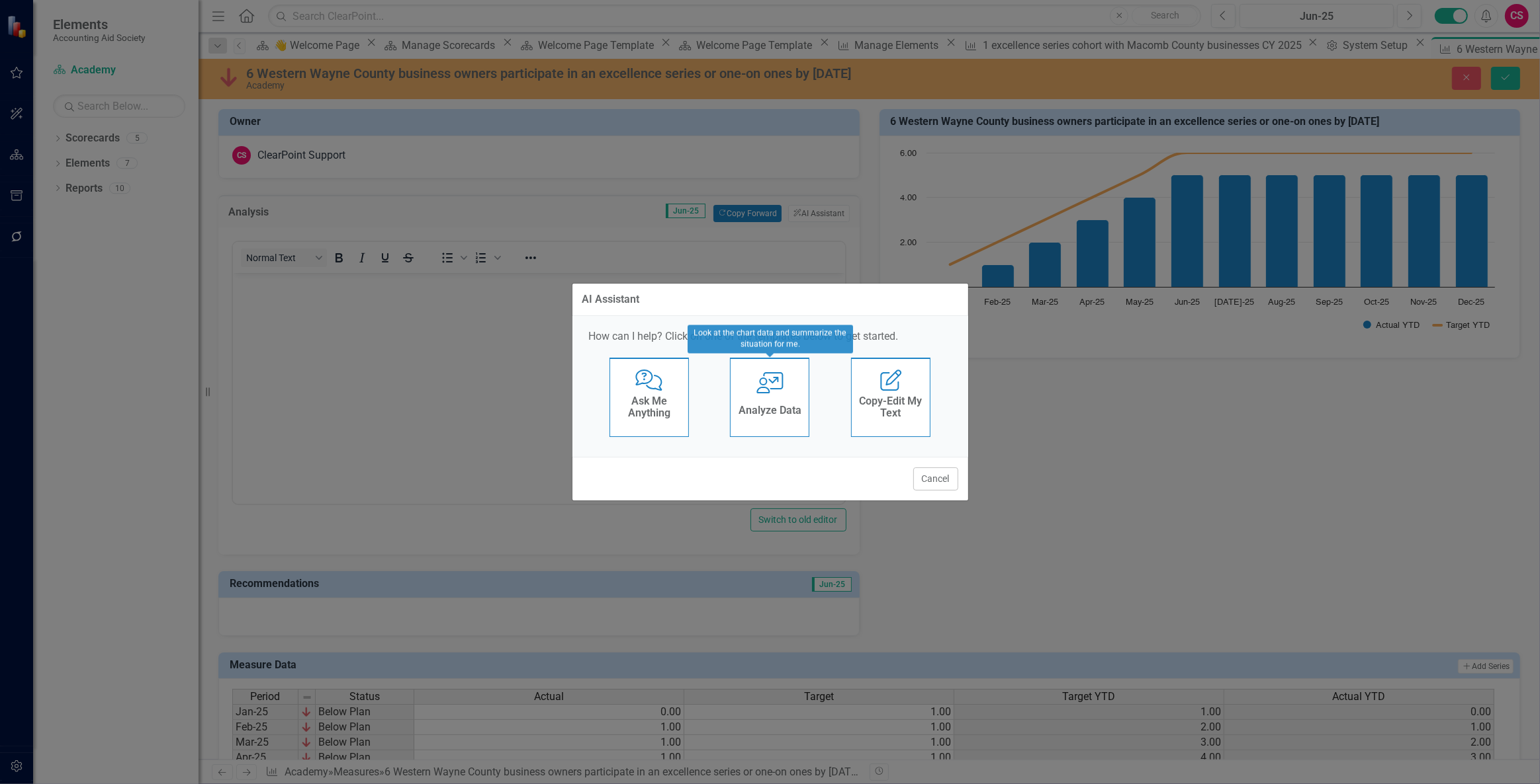
click at [797, 411] on h4 "Analyze Data" at bounding box center [770, 411] width 63 height 12
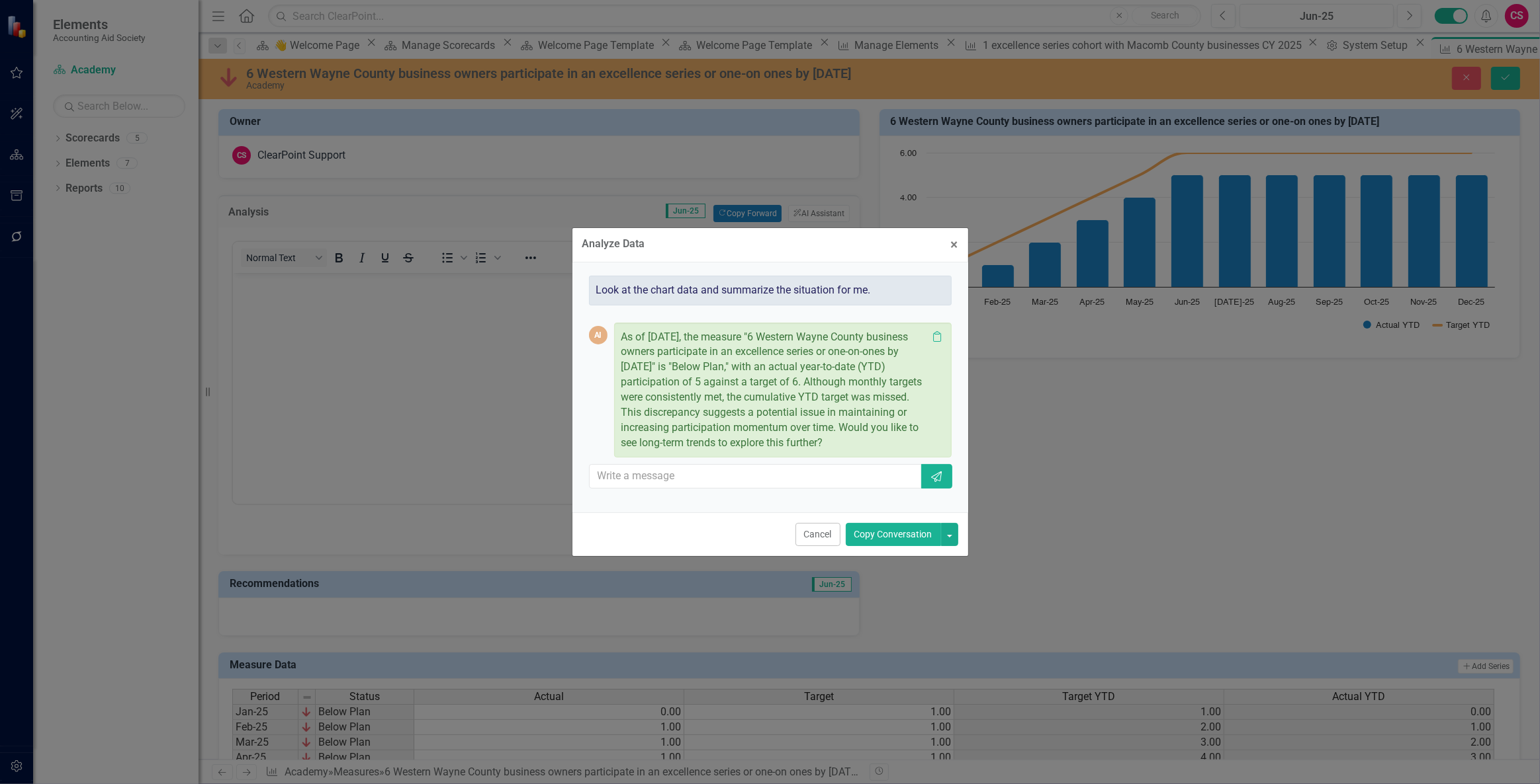
click at [880, 537] on button "Copy Conversation" at bounding box center [893, 534] width 95 height 23
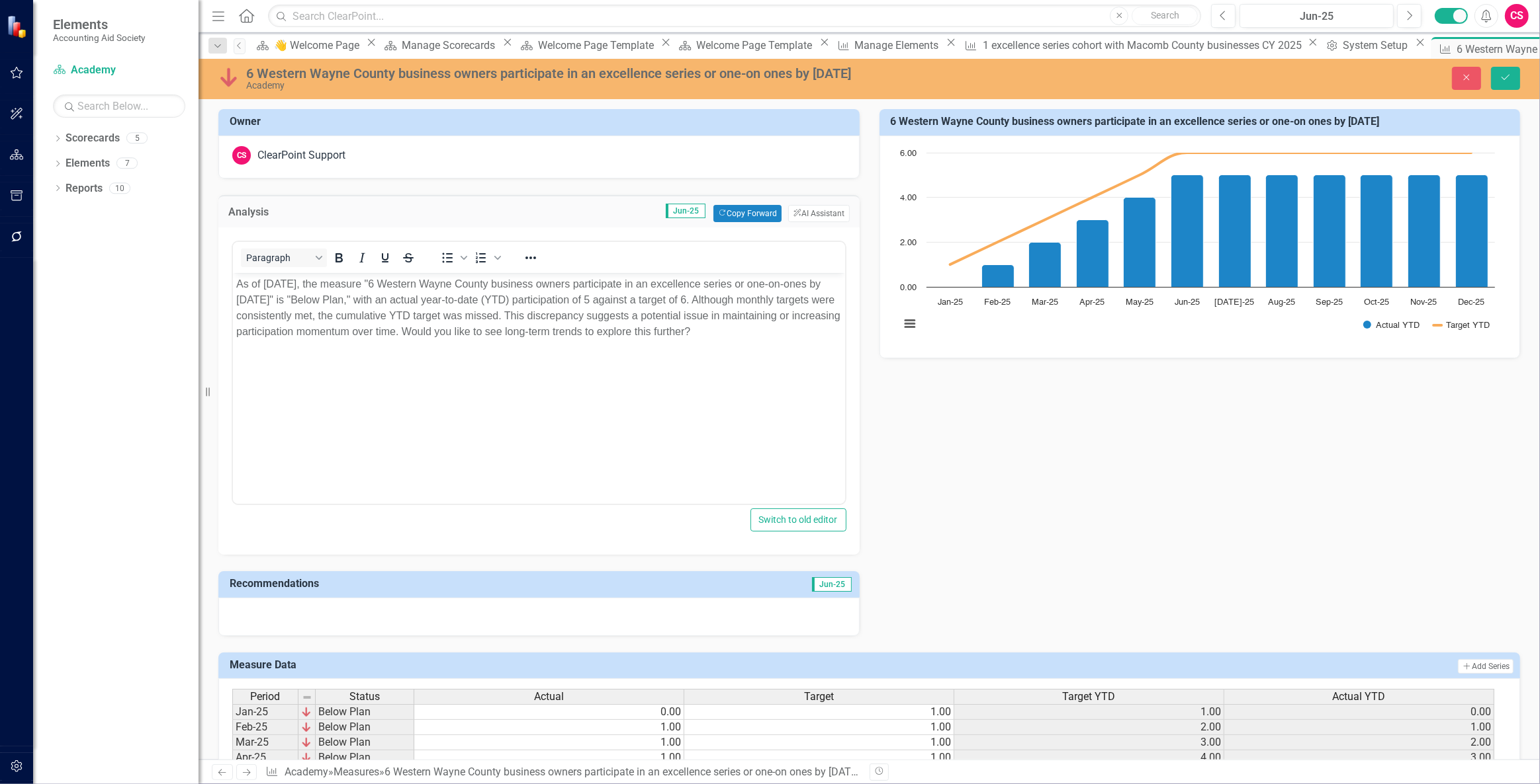
click at [613, 623] on div at bounding box center [539, 617] width 641 height 38
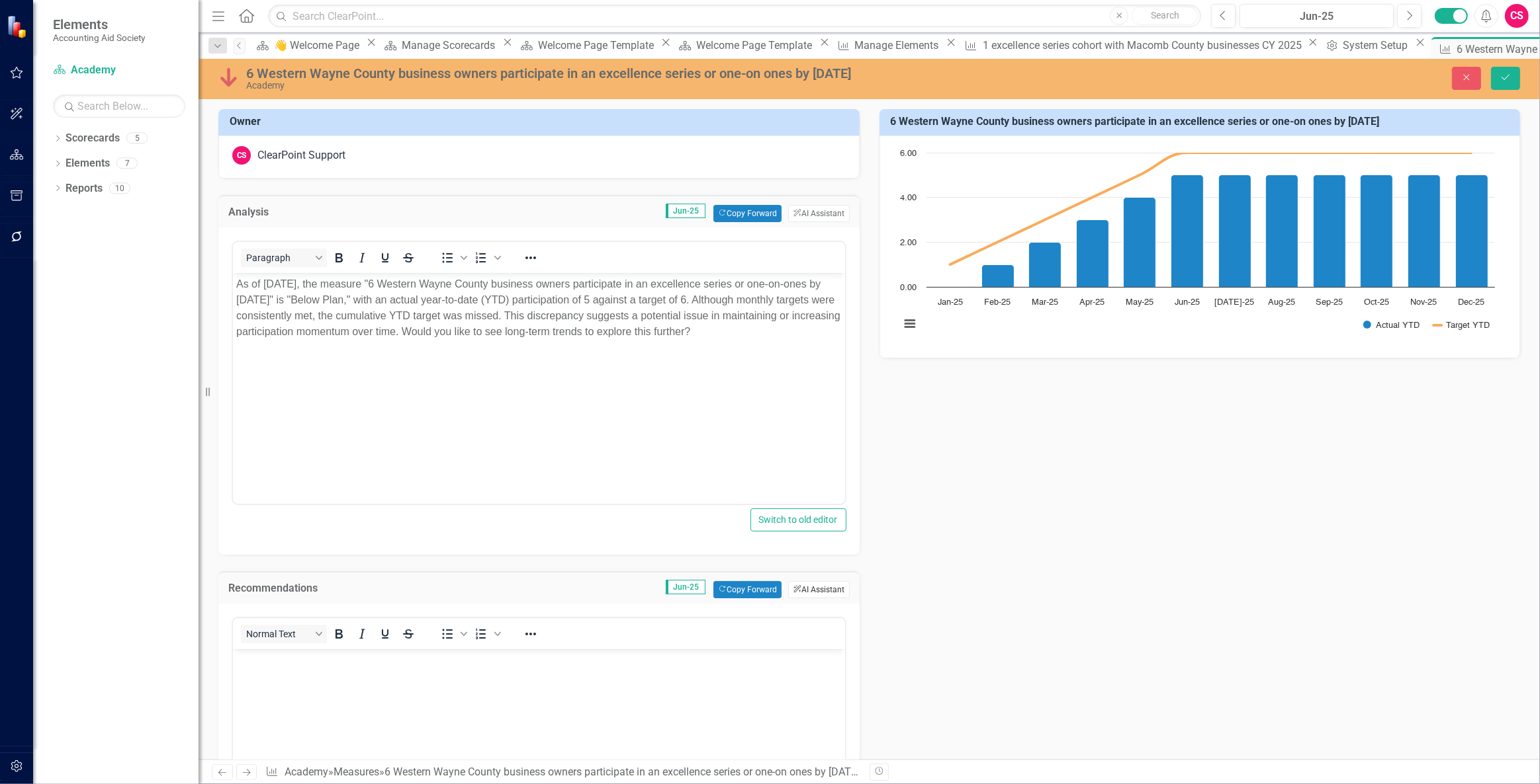
click at [806, 592] on button "ClearPoint AI AI Assistant" at bounding box center [819, 590] width 61 height 18
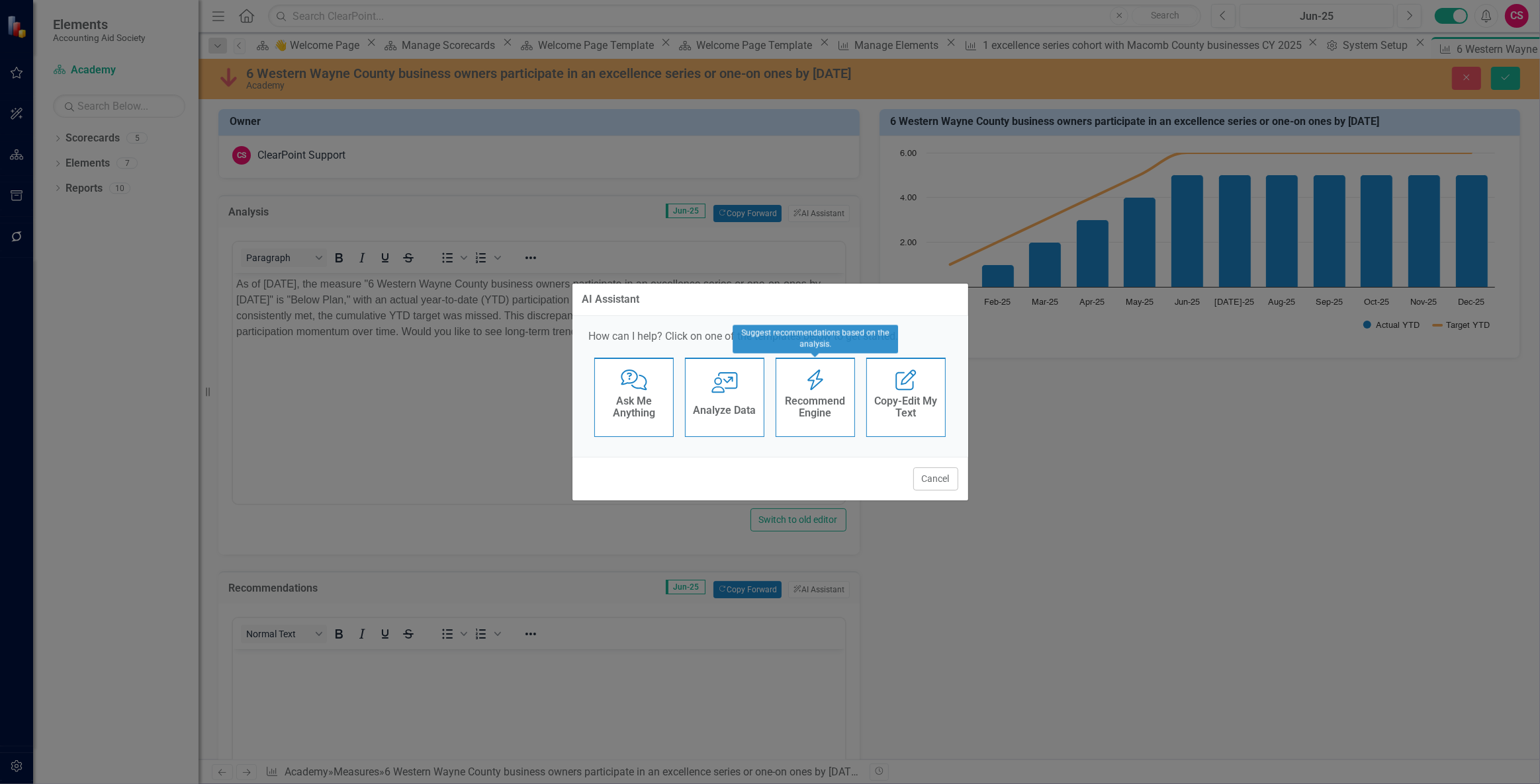
click at [822, 394] on div "Recommend Engine" at bounding box center [815, 408] width 65 height 33
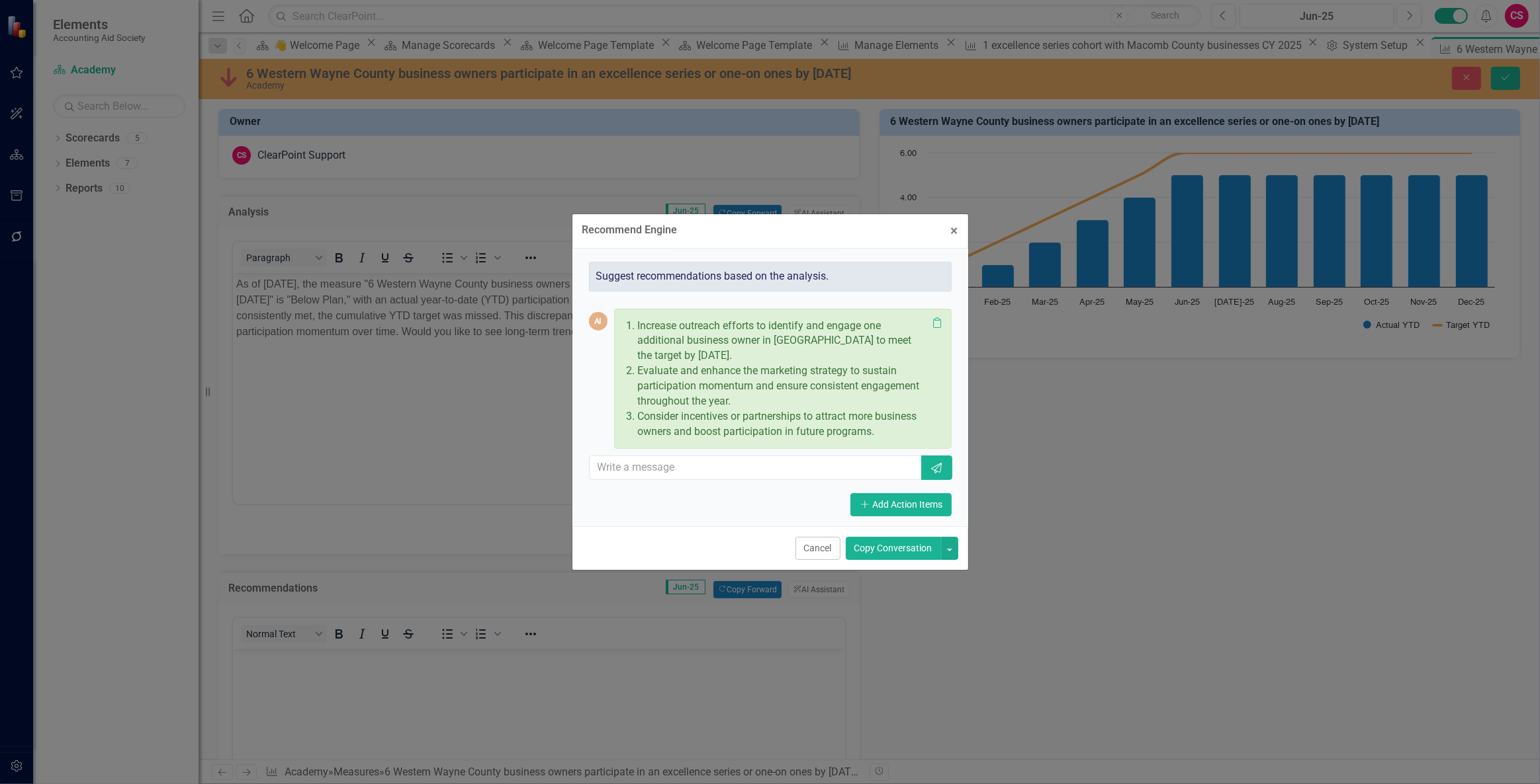
click at [886, 553] on button "Copy Conversation" at bounding box center [893, 548] width 95 height 23
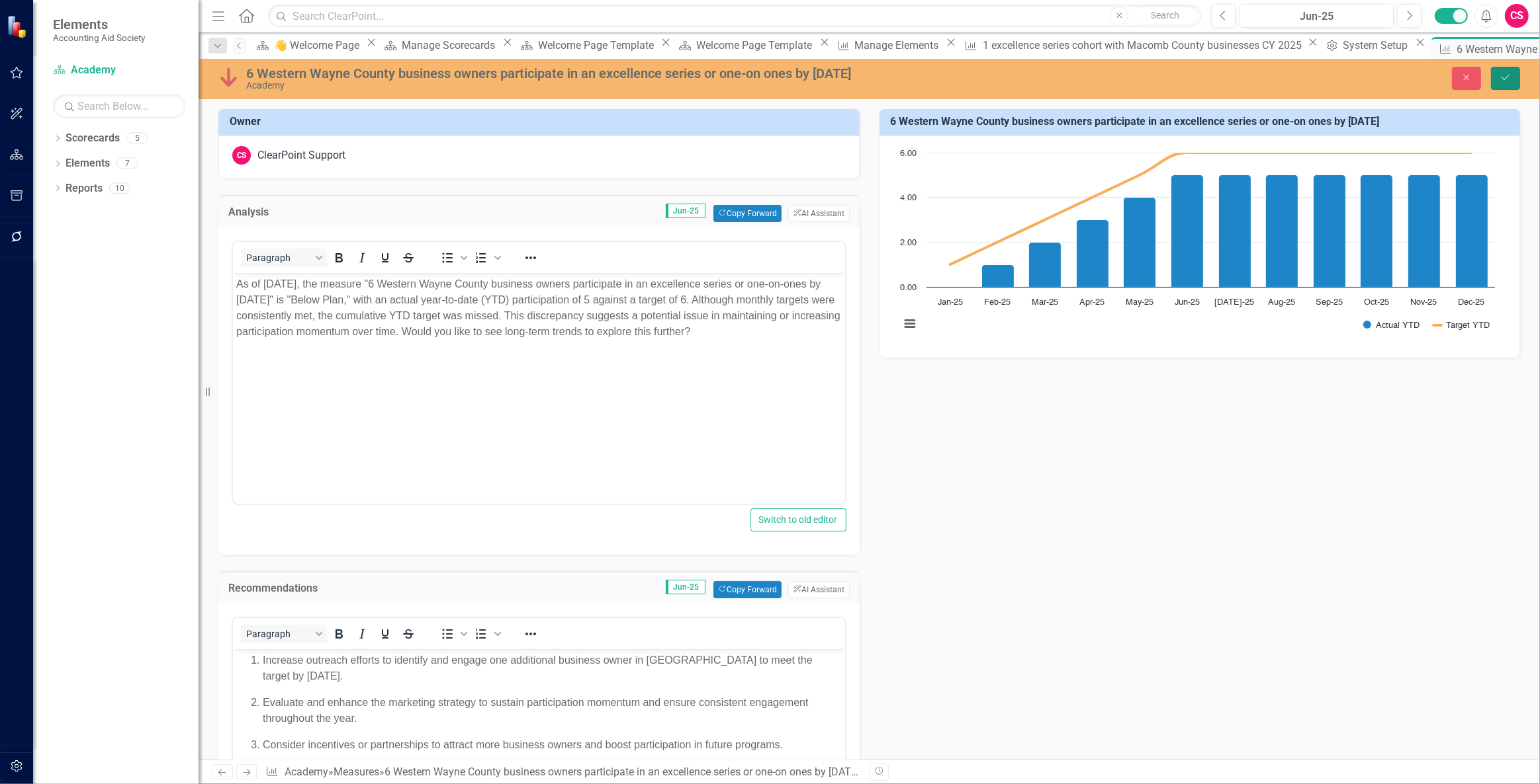
click at [1504, 88] on button "Save" at bounding box center [1505, 78] width 29 height 23
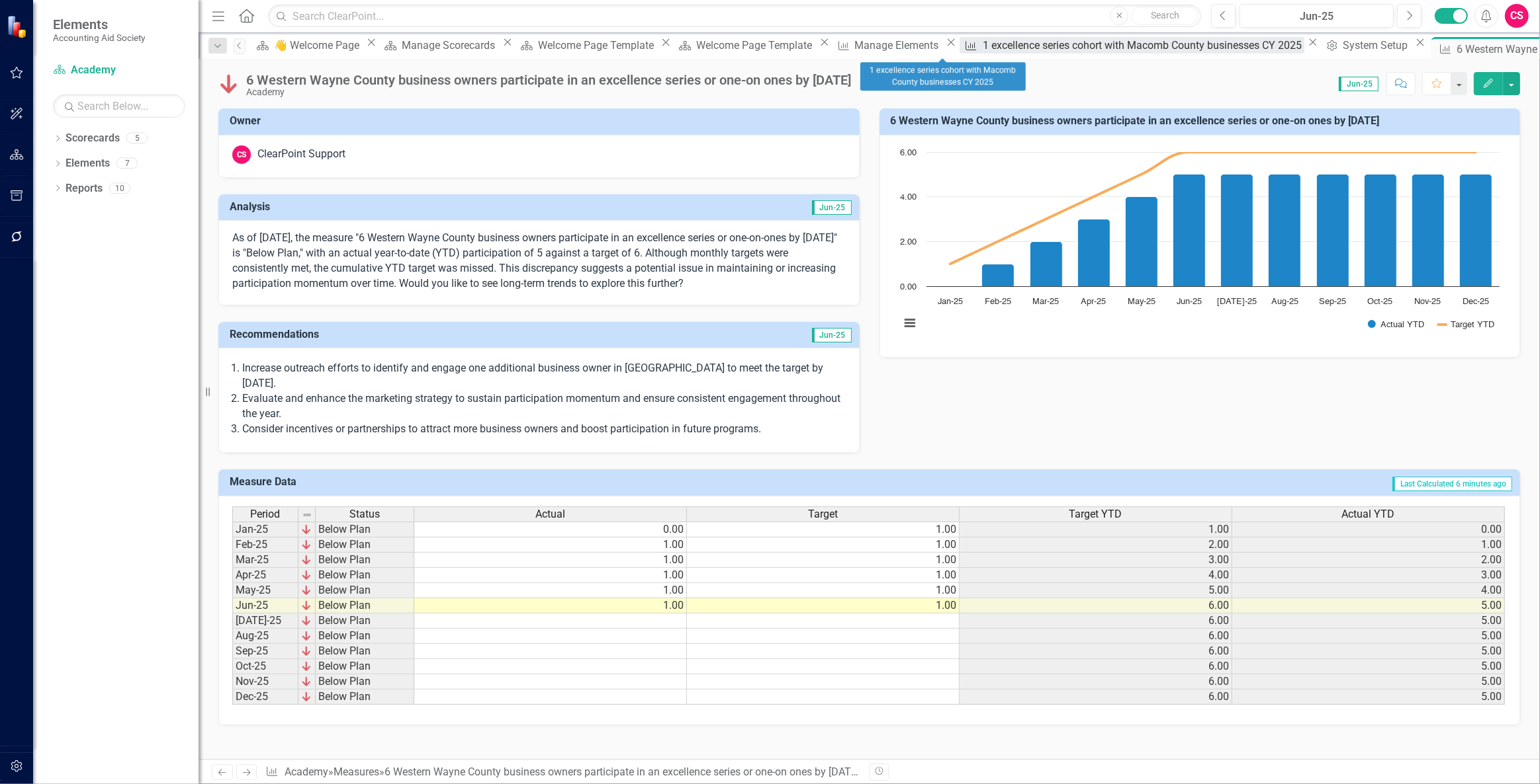
click at [982, 45] on div "1 excellence series cohort with Macomb County businesses CY 2025" at bounding box center [1143, 46] width 321 height 17
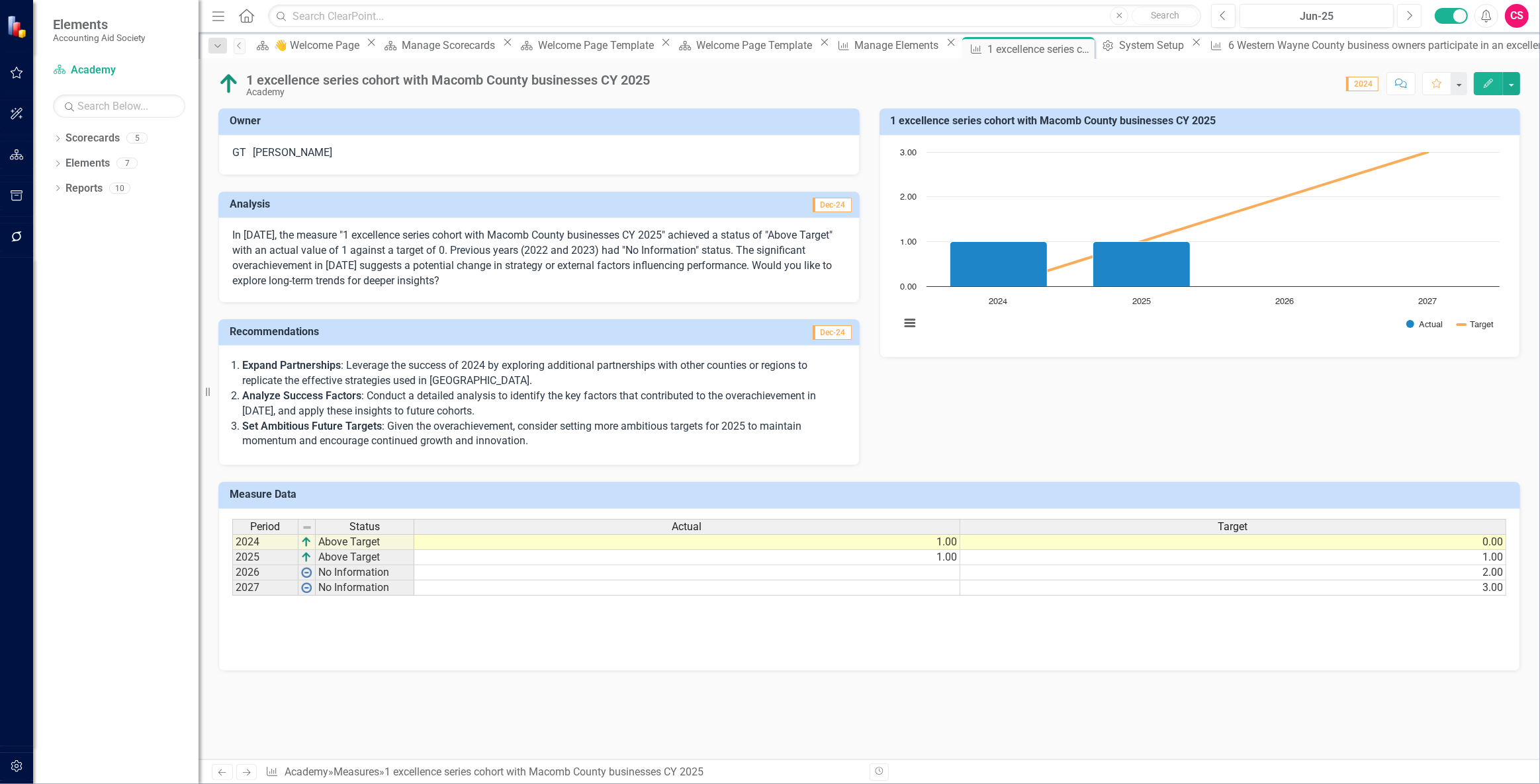
click at [1405, 15] on icon "Next" at bounding box center [1409, 16] width 8 height 12
click at [1228, 53] on div "6 Western Wayne County business owners participate in an excellence series or o…" at bounding box center [1467, 46] width 478 height 17
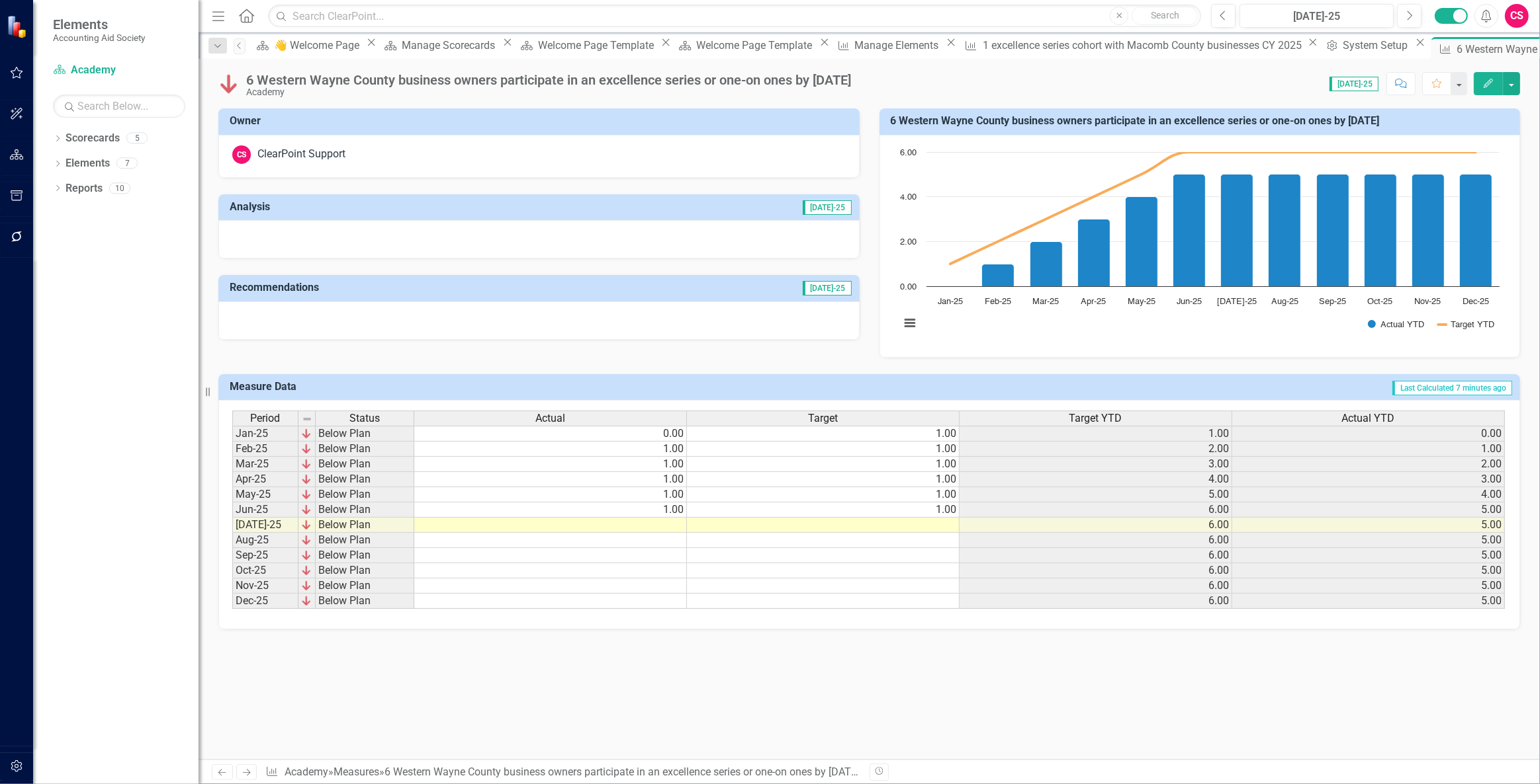
click at [754, 242] on div at bounding box center [539, 239] width 641 height 38
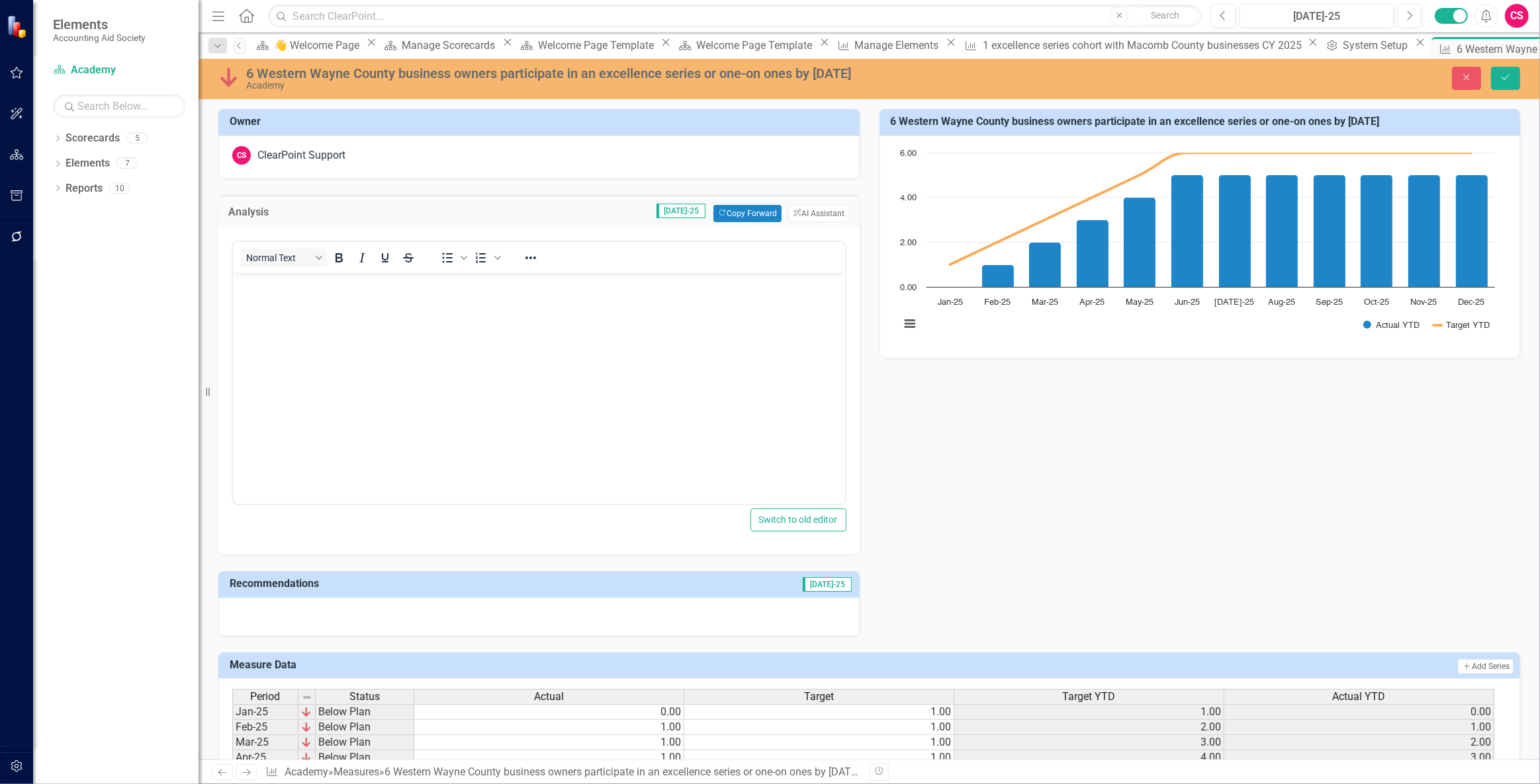
click at [729, 221] on div "Analysis Jul-25 Copy Forward Copy Forward ClearPoint AI AI Assistant" at bounding box center [539, 211] width 641 height 33
click at [729, 218] on button "Copy Forward Copy Forward" at bounding box center [747, 213] width 68 height 18
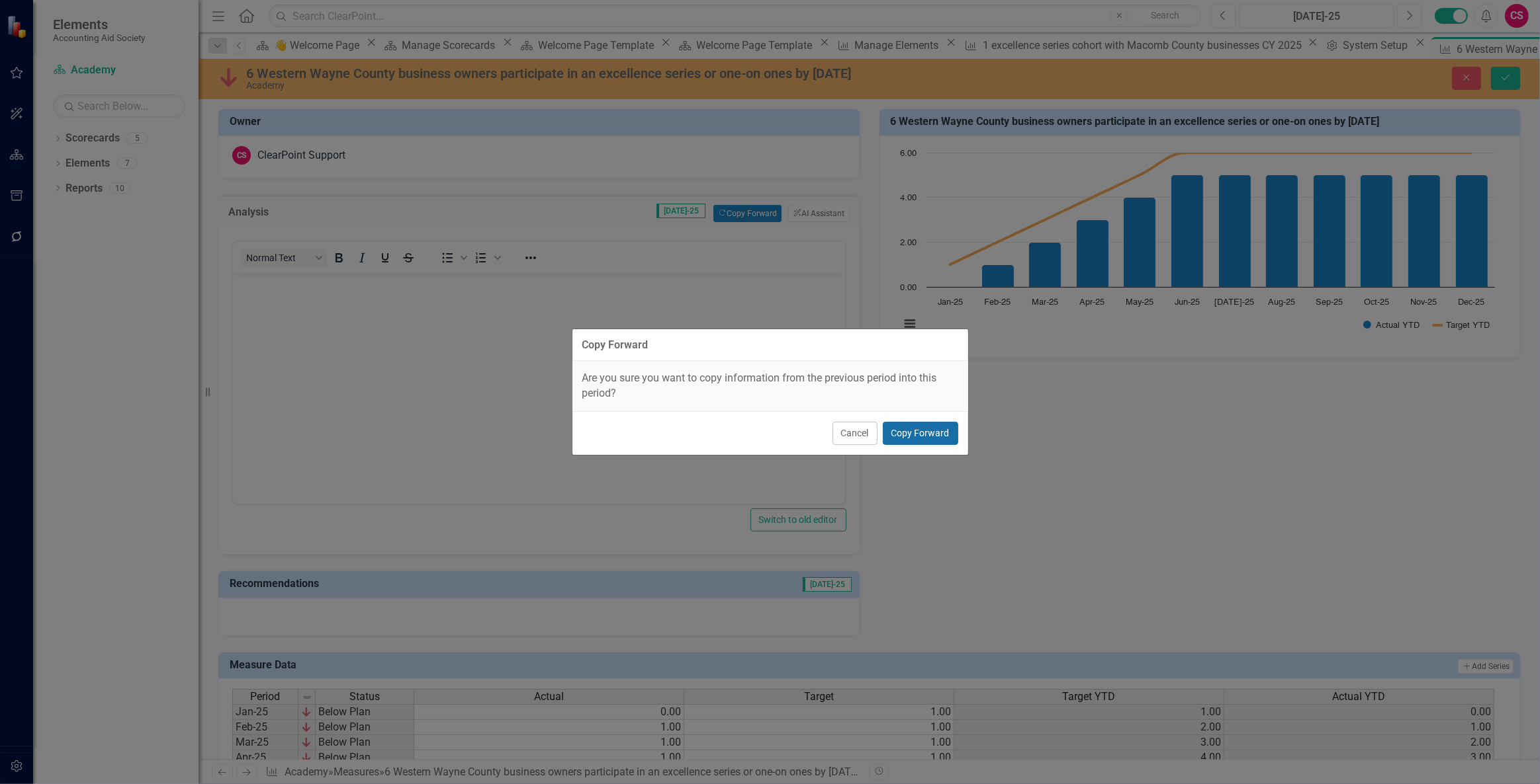
click at [904, 441] on button "Copy Forward" at bounding box center [920, 433] width 75 height 23
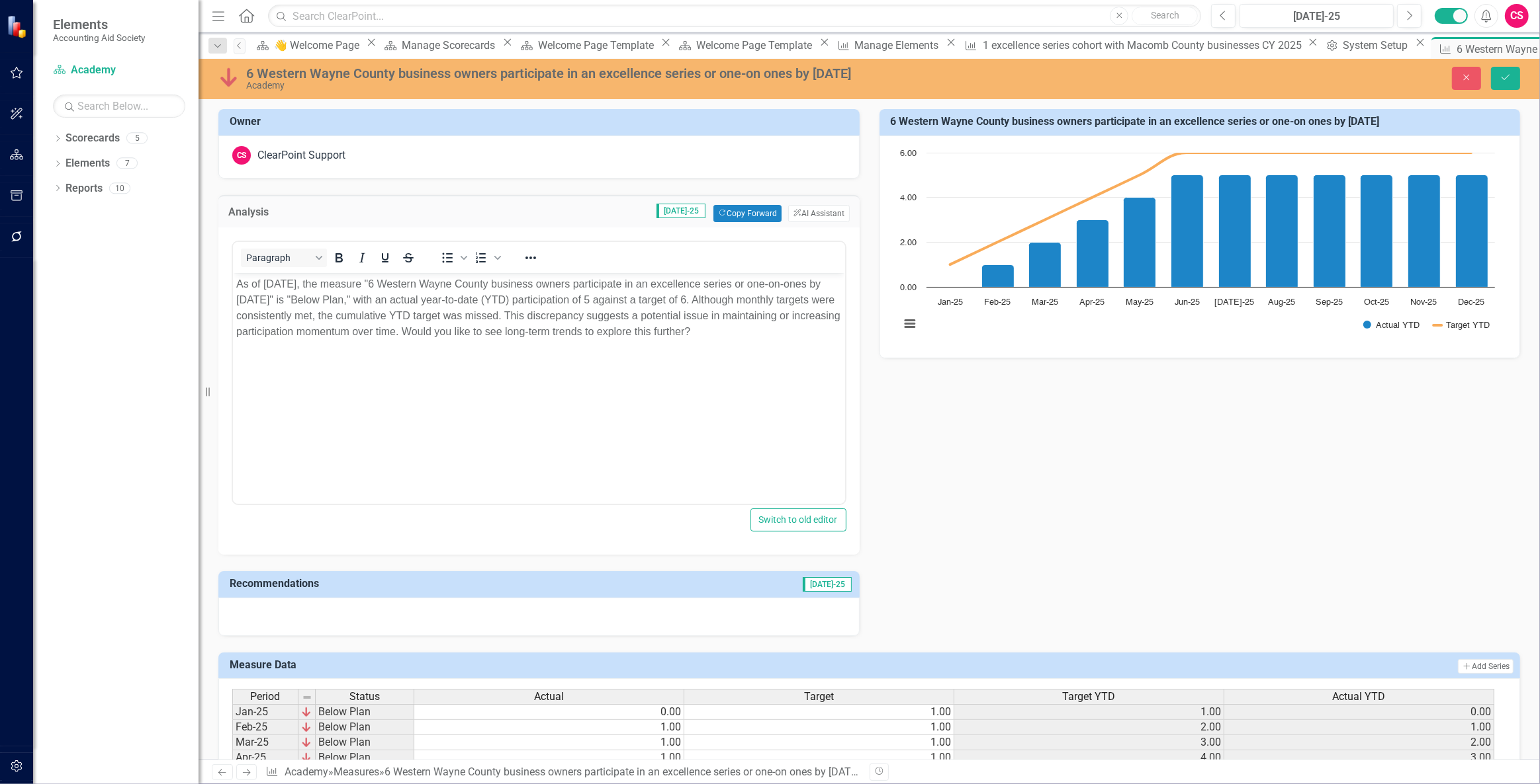
click at [705, 615] on div at bounding box center [539, 617] width 641 height 38
click at [708, 613] on div at bounding box center [539, 617] width 641 height 38
click at [711, 611] on div at bounding box center [539, 617] width 641 height 38
click at [652, 627] on div at bounding box center [539, 617] width 641 height 38
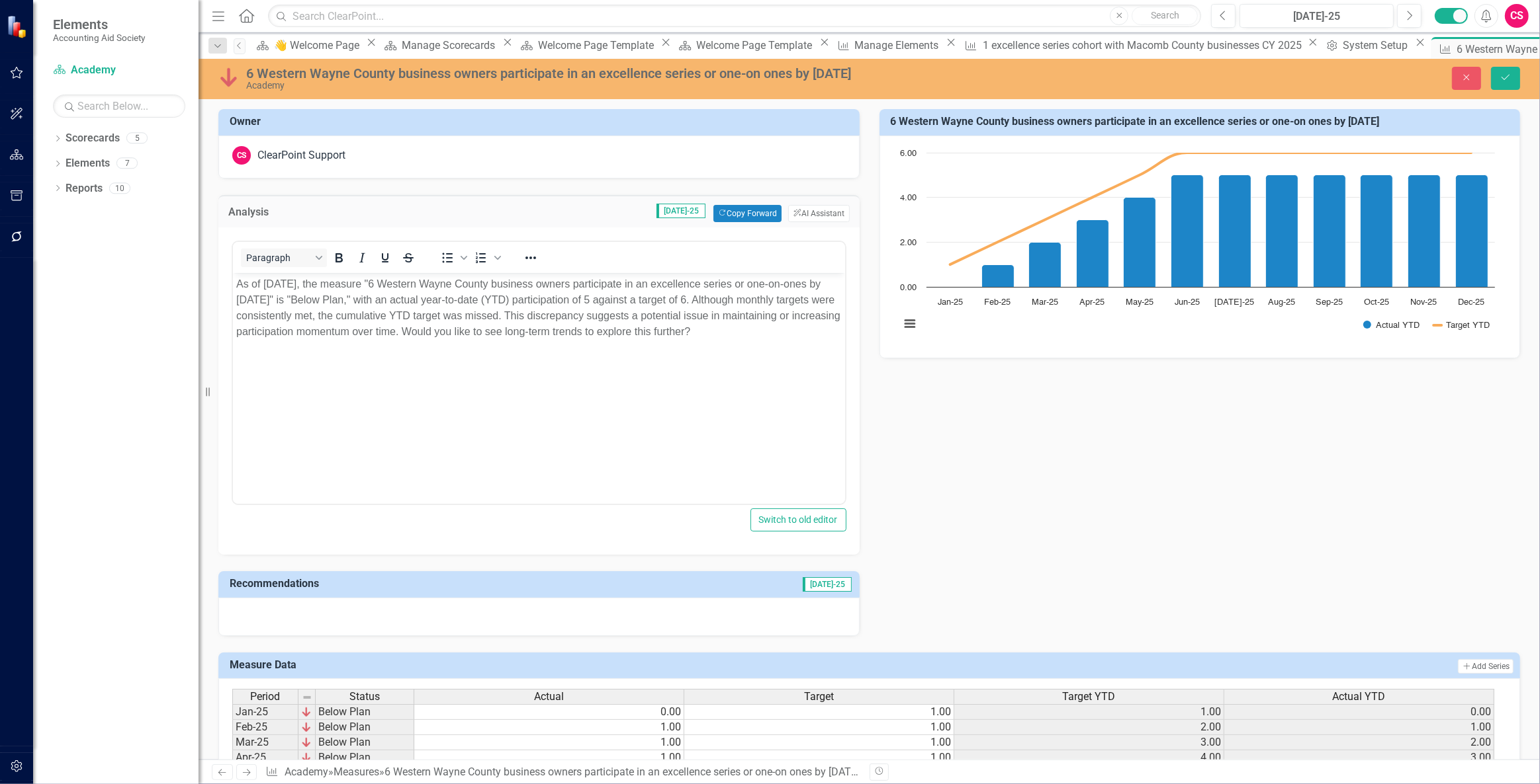
click at [652, 627] on div at bounding box center [539, 617] width 641 height 38
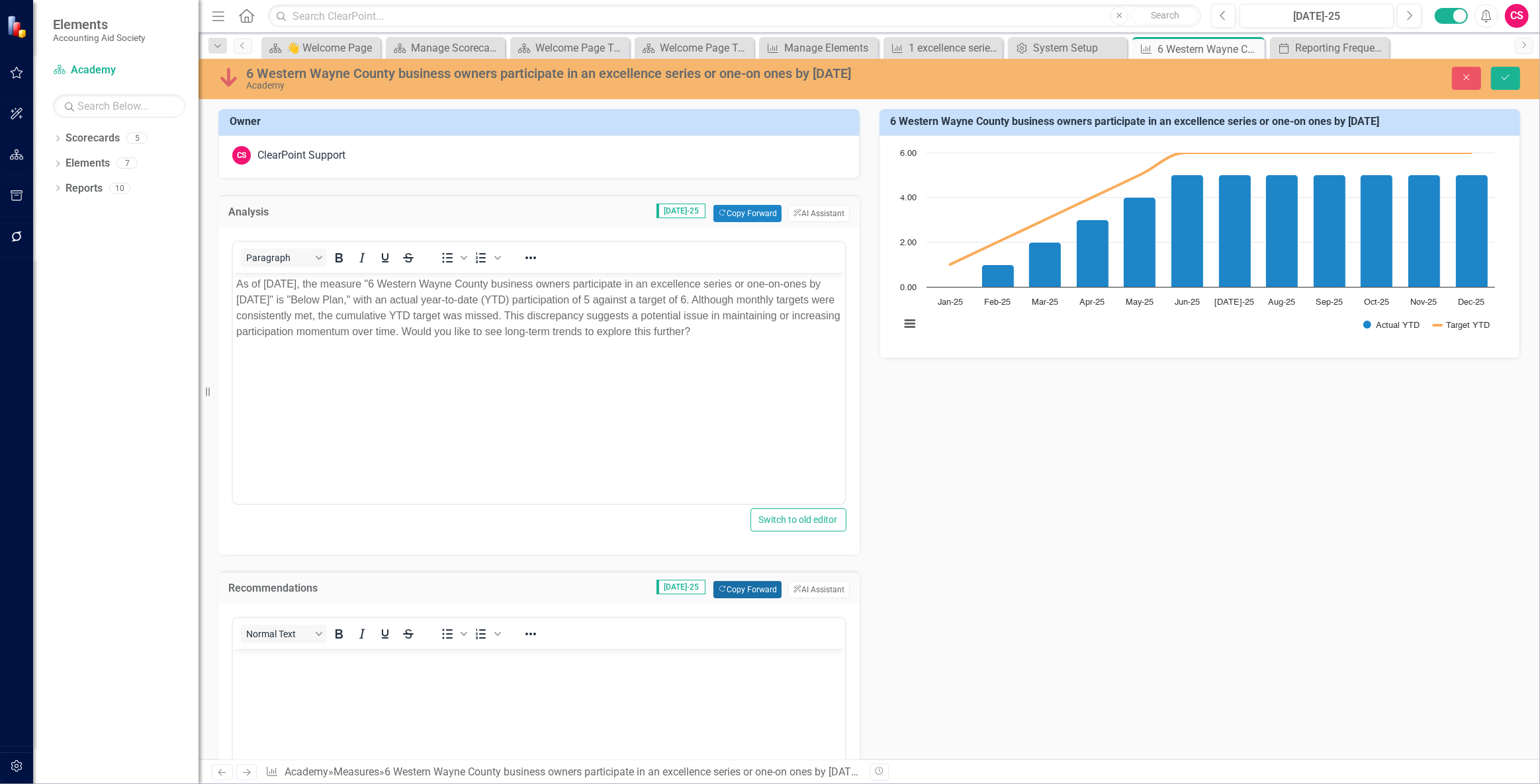
click at [742, 587] on button "Copy Forward Copy Forward" at bounding box center [747, 590] width 68 height 18
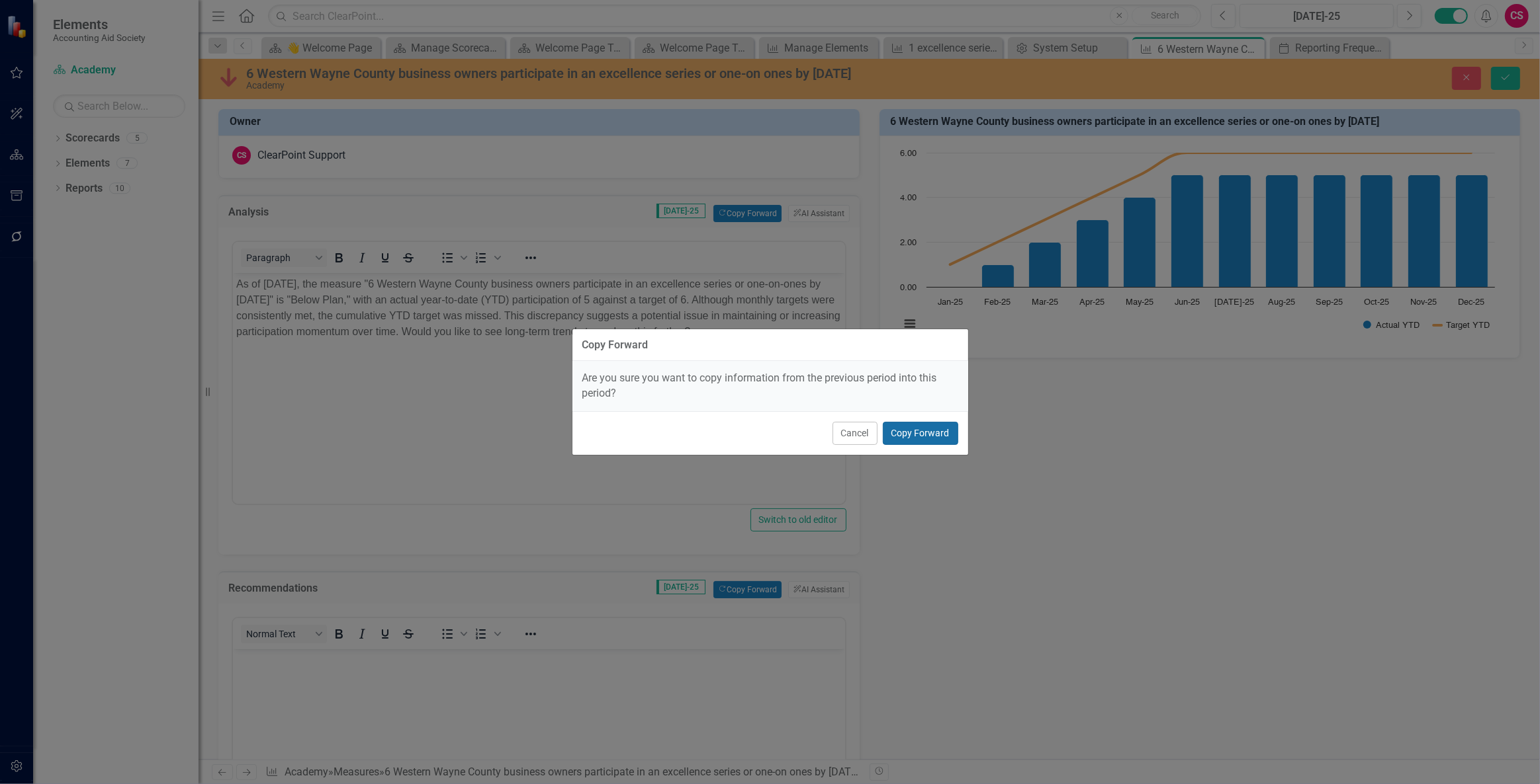
click at [915, 442] on button "Copy Forward" at bounding box center [920, 433] width 75 height 23
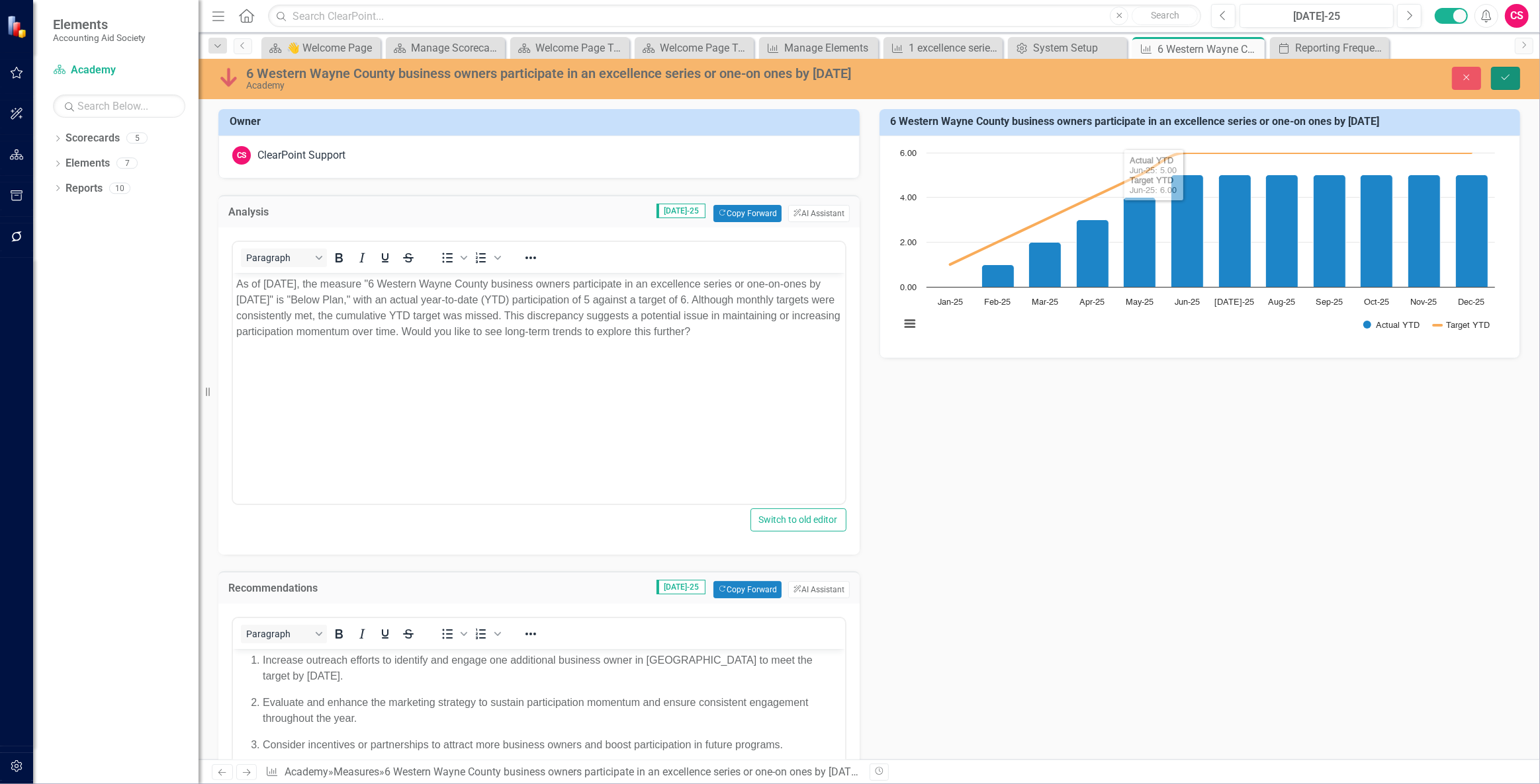
click at [1503, 89] on button "Save" at bounding box center [1505, 78] width 29 height 23
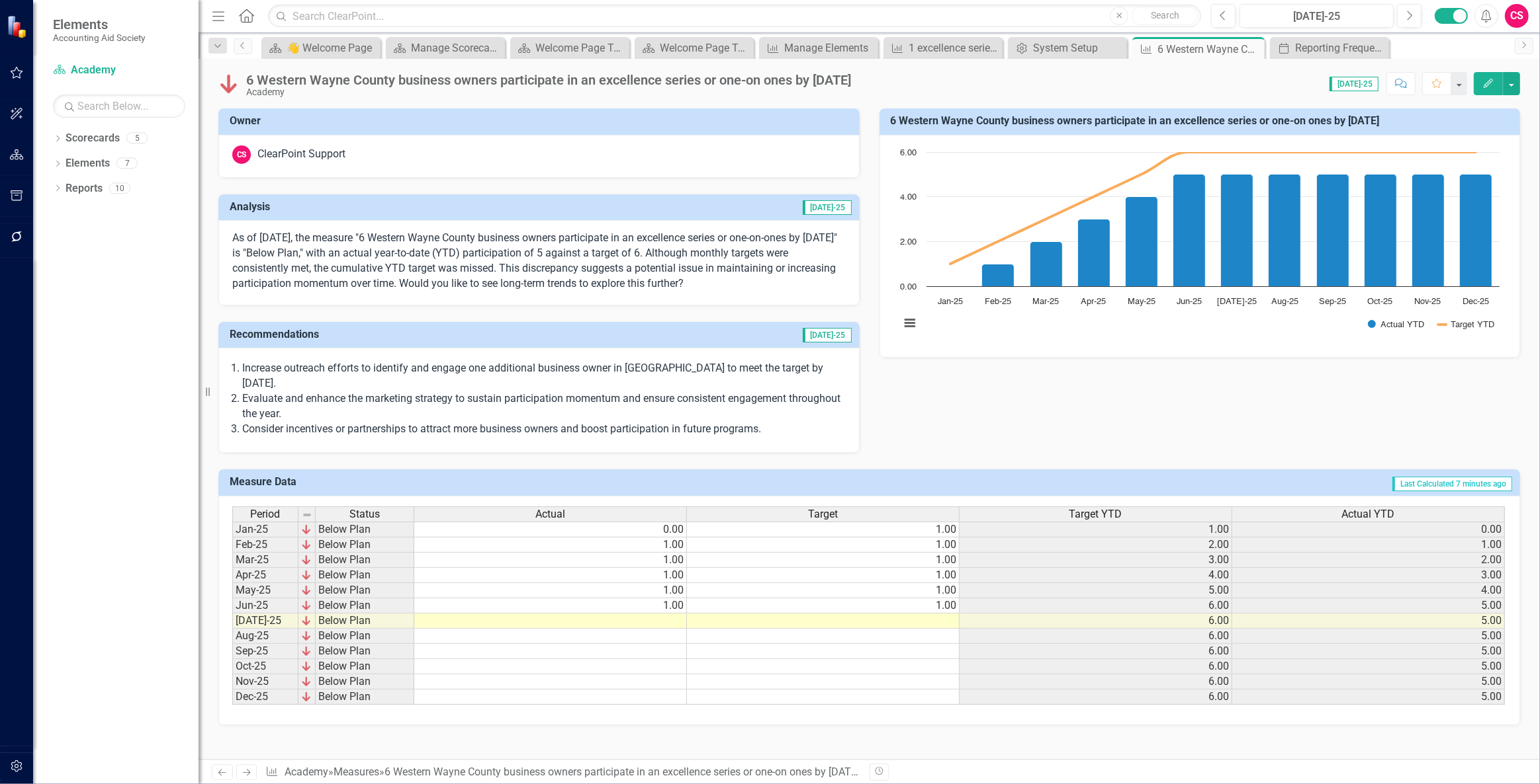
click at [23, 759] on button "button" at bounding box center [17, 767] width 30 height 27
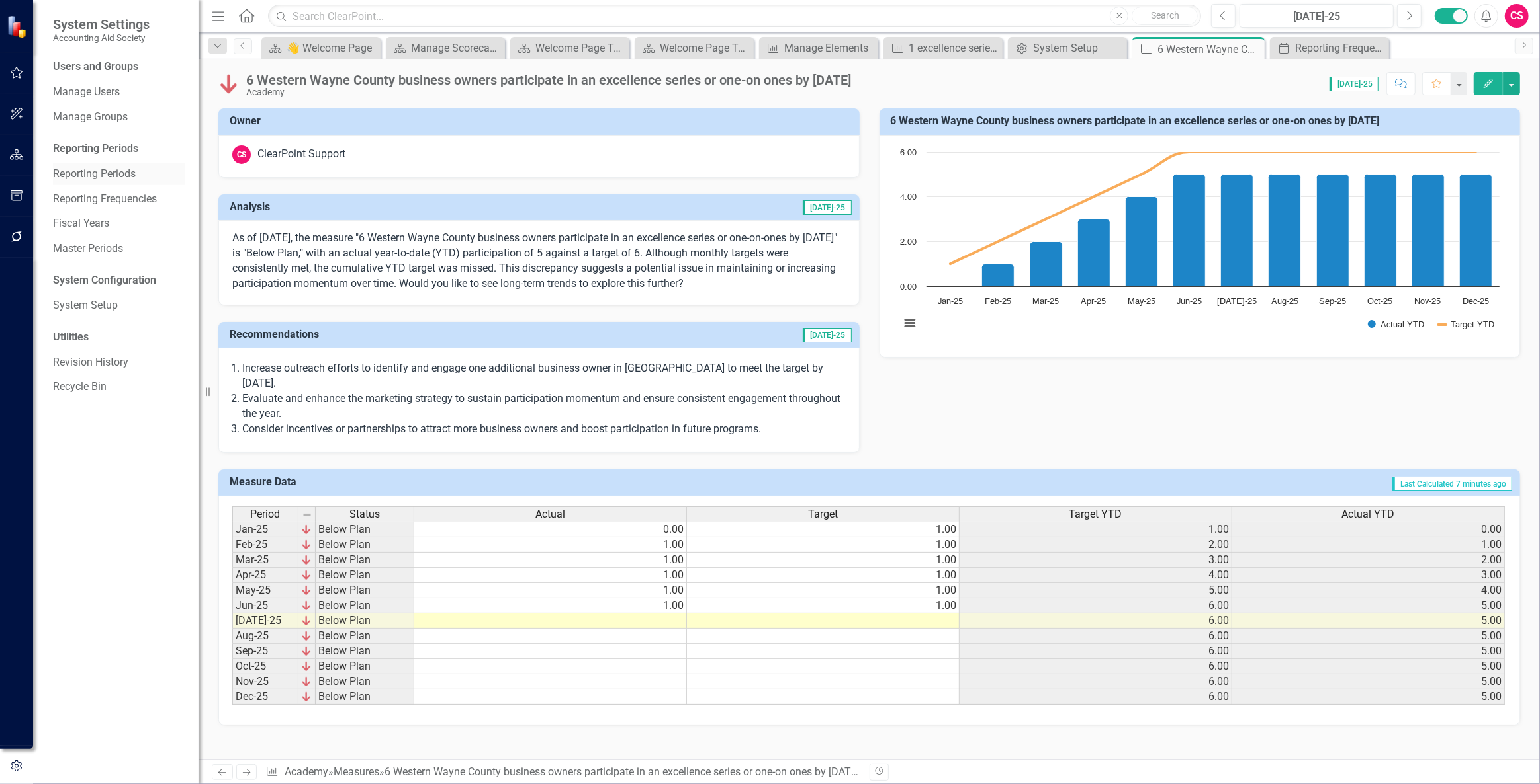
click at [128, 178] on link "Reporting Periods" at bounding box center [120, 174] width 133 height 15
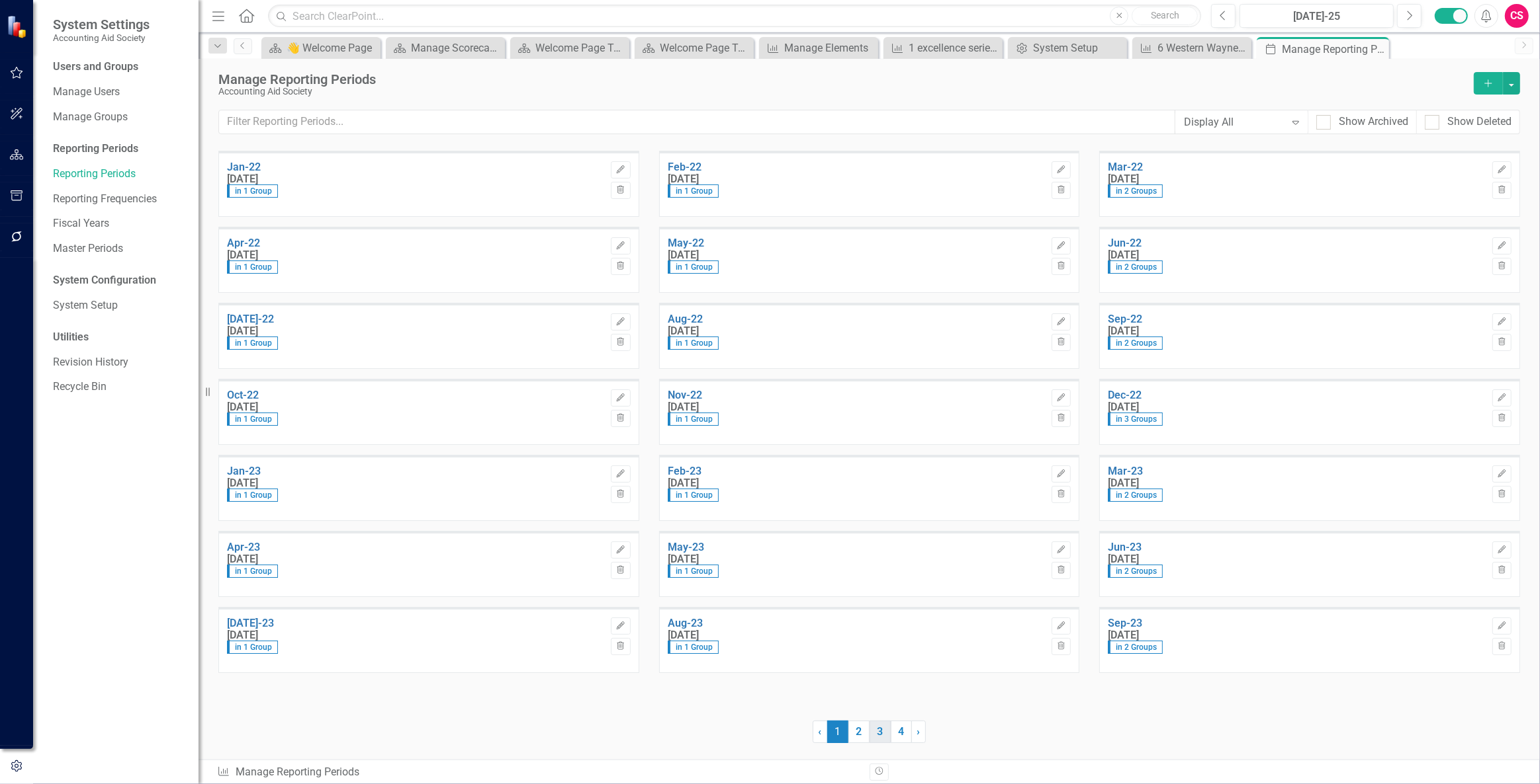
click at [888, 734] on link "3" at bounding box center [880, 732] width 21 height 23
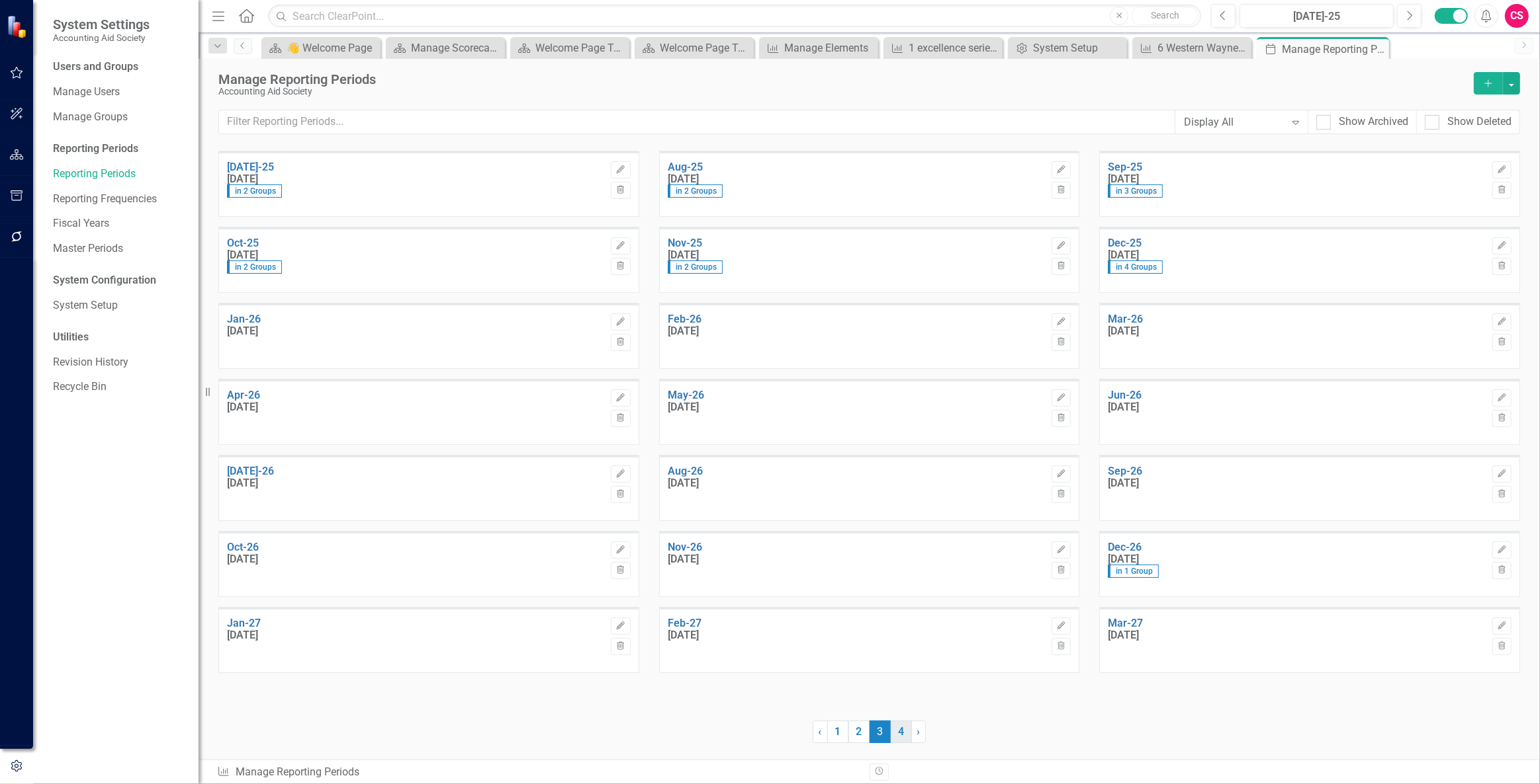
click at [898, 728] on link "4" at bounding box center [901, 732] width 21 height 23
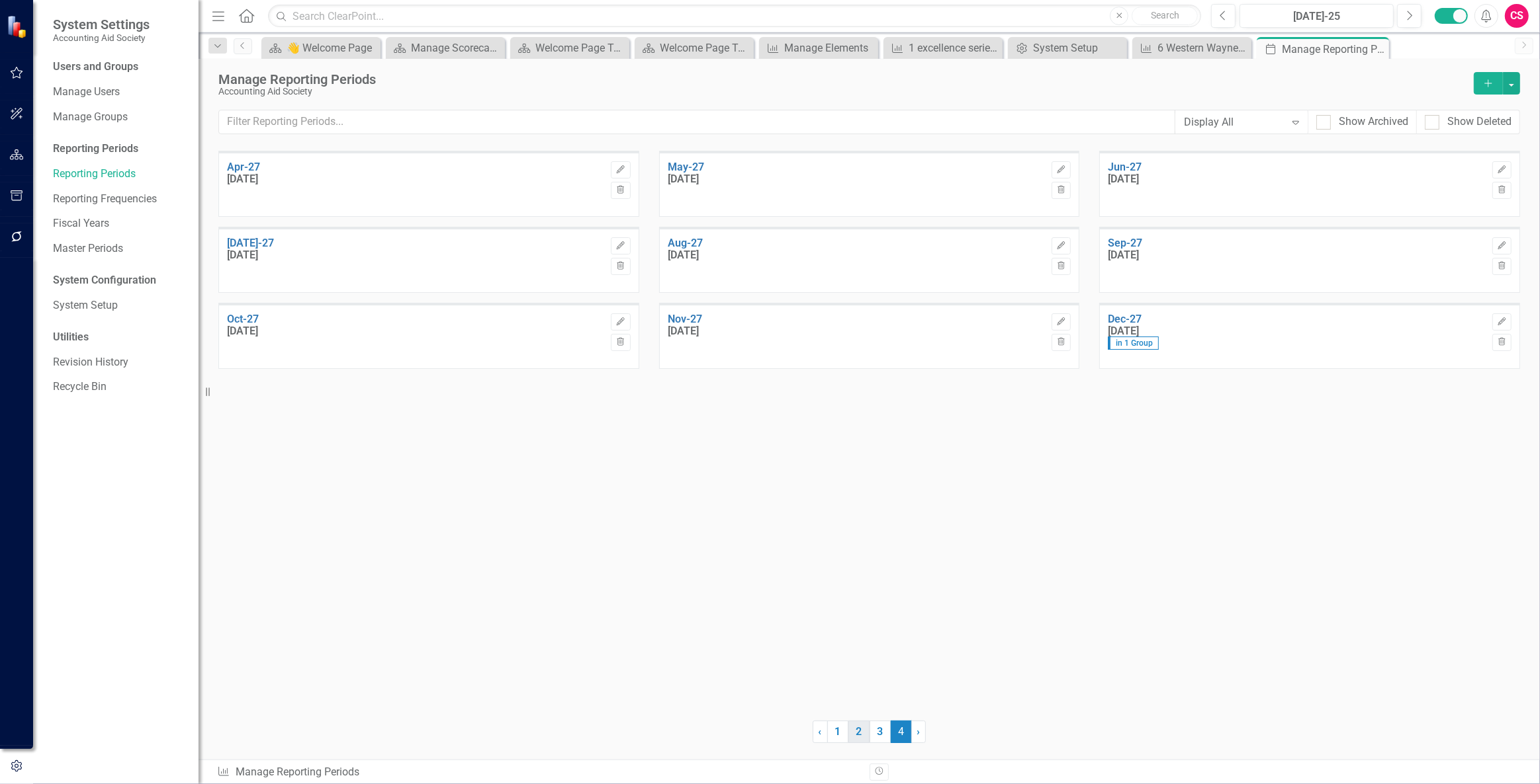
click at [855, 728] on link "2" at bounding box center [859, 732] width 21 height 23
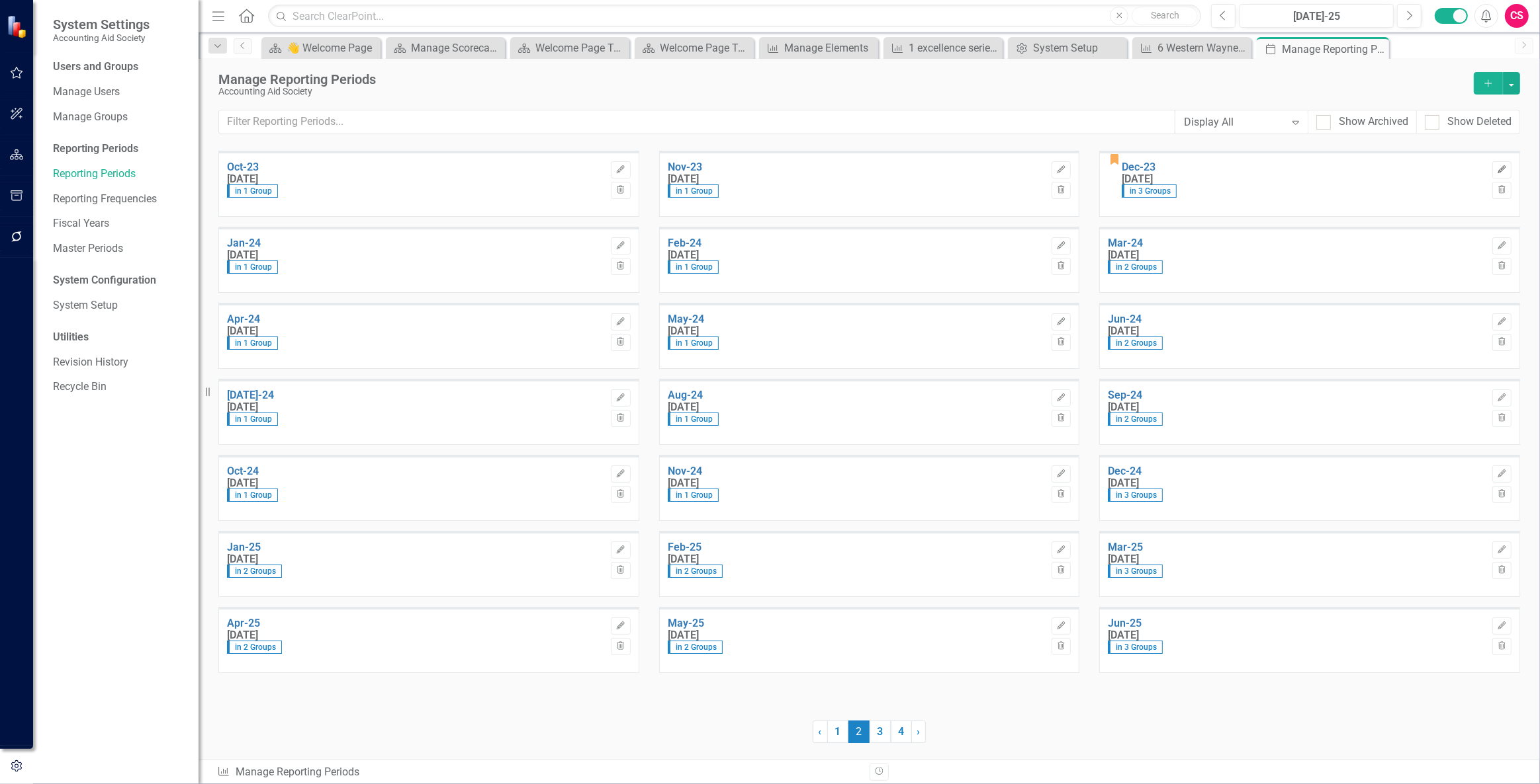
click at [1495, 171] on button "Edit" at bounding box center [1501, 170] width 19 height 18
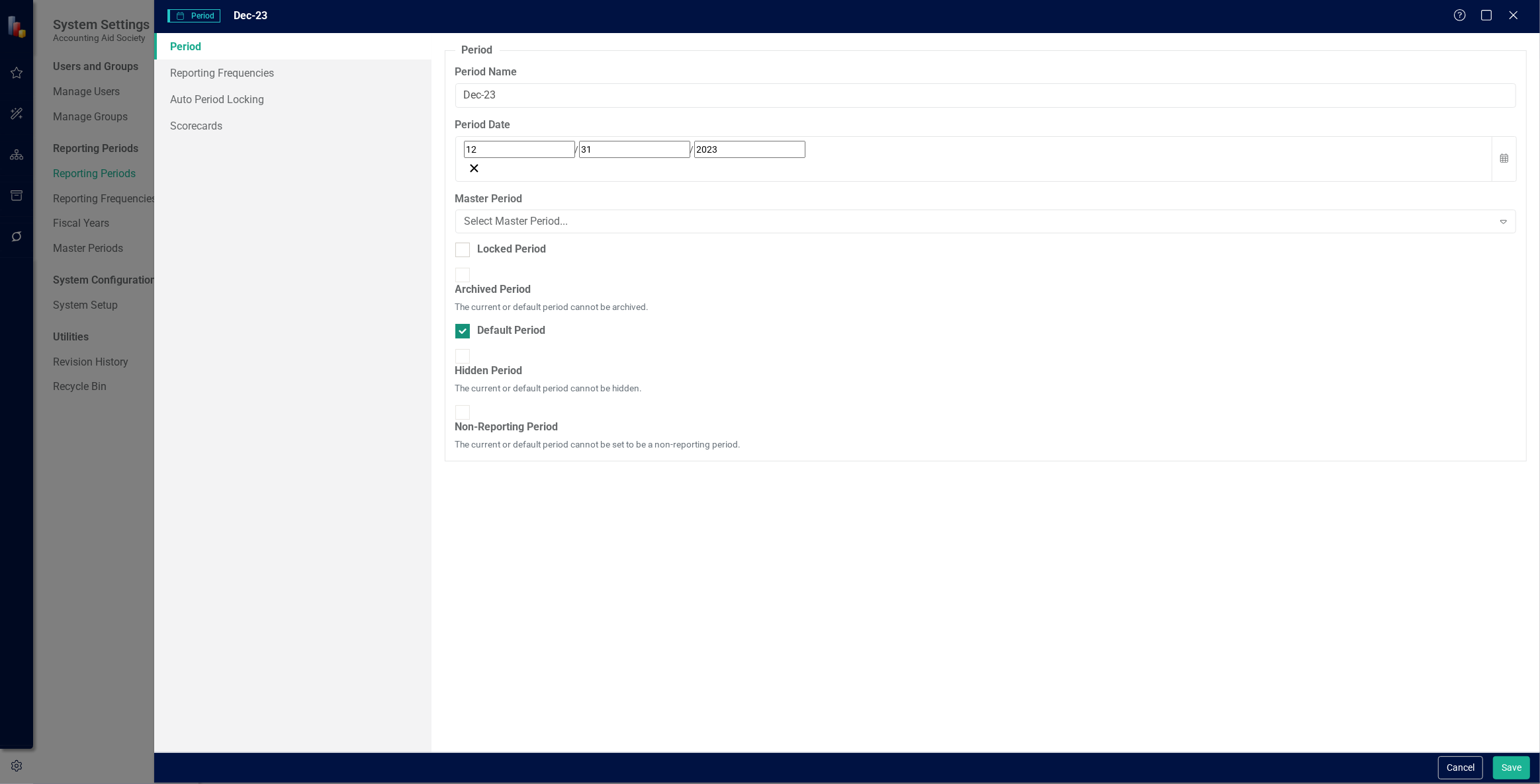
click at [535, 323] on div "Default Period" at bounding box center [511, 331] width 68 height 15
click at [464, 324] on input "Default Period" at bounding box center [459, 328] width 8 height 8
checkbox input "false"
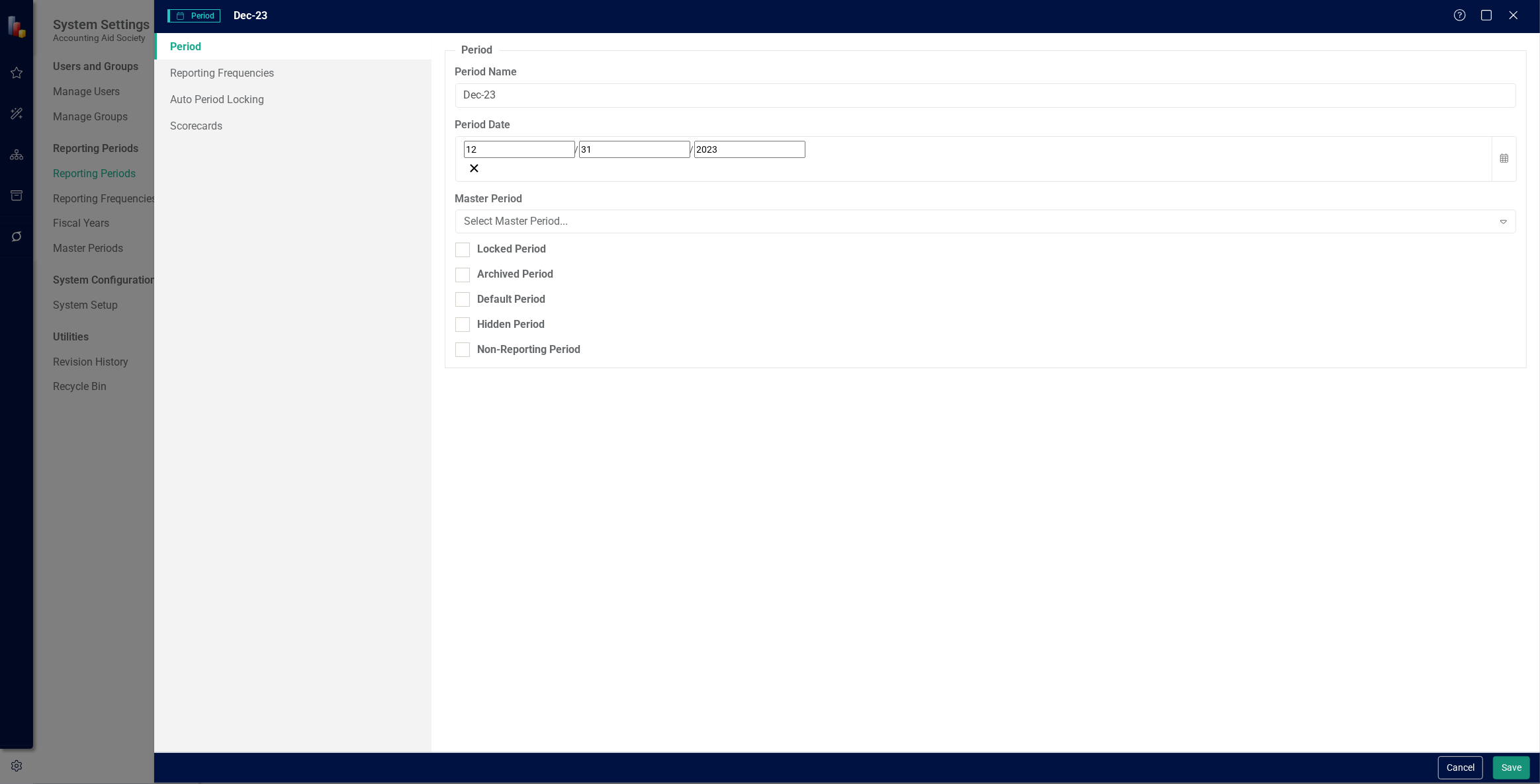
click at [1506, 770] on button "Save" at bounding box center [1511, 768] width 37 height 23
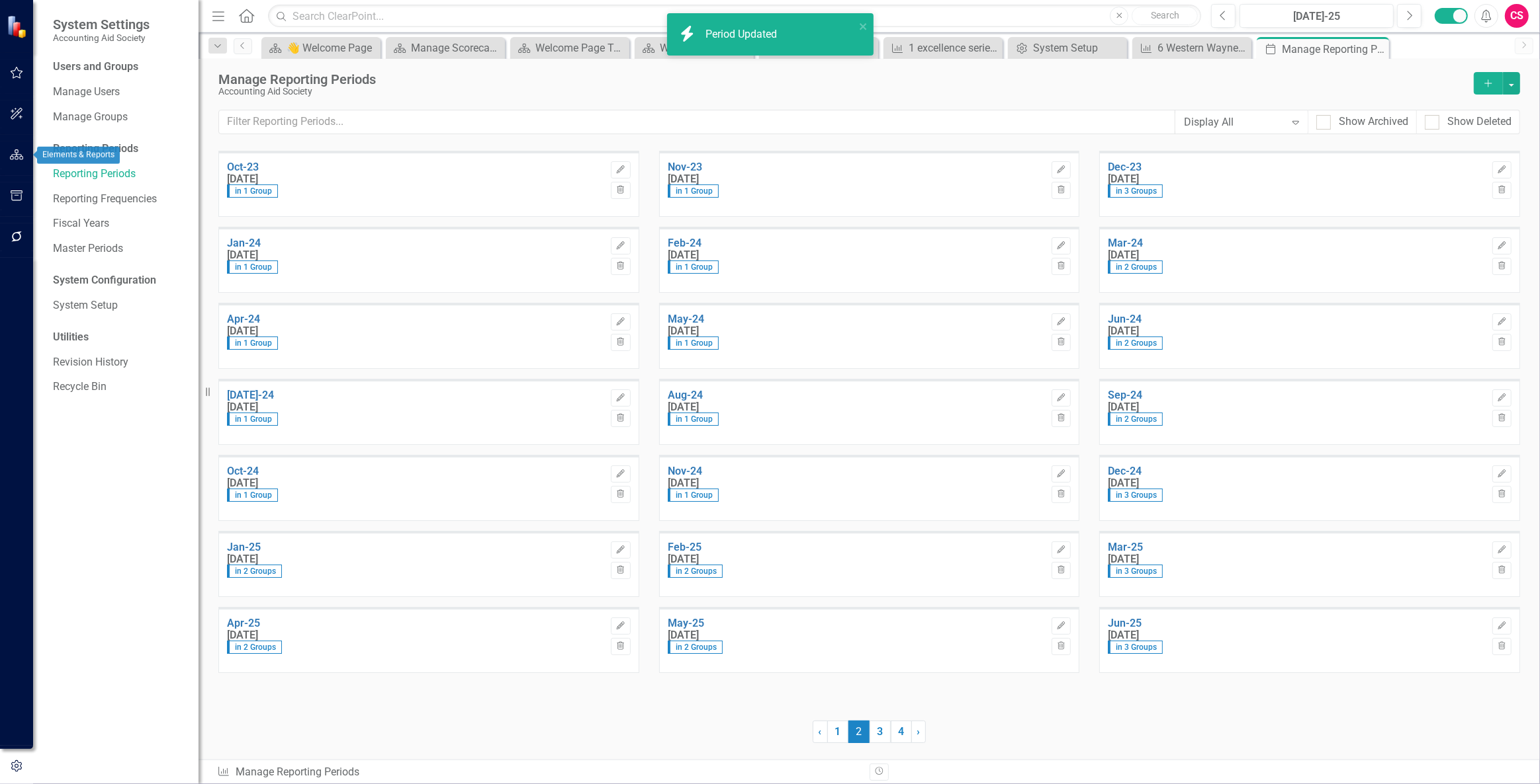
click at [10, 168] on button "button" at bounding box center [17, 155] width 30 height 27
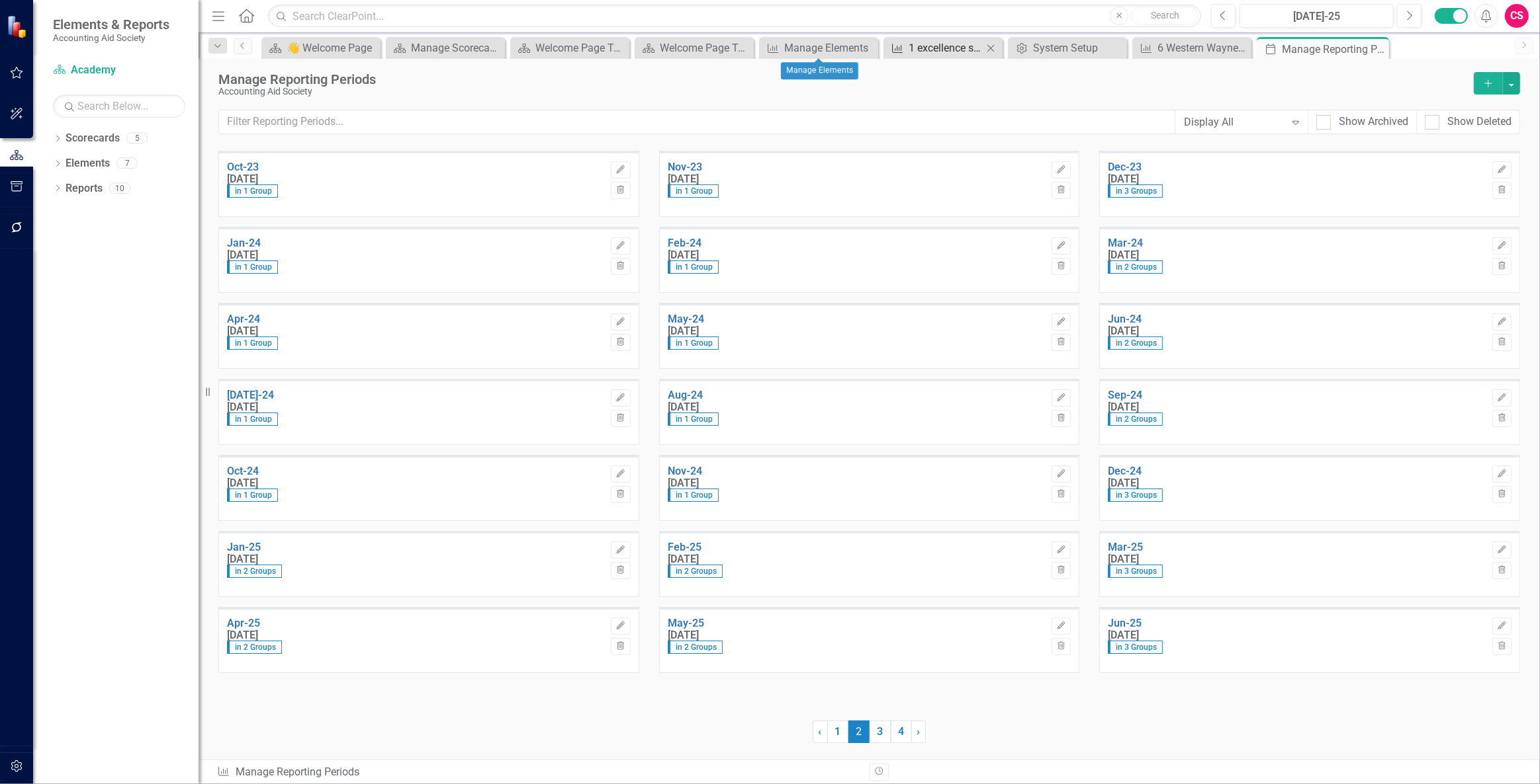
click at [944, 46] on div "1 excellence series cohort with Macomb County businesses CY 2025" at bounding box center [945, 48] width 74 height 17
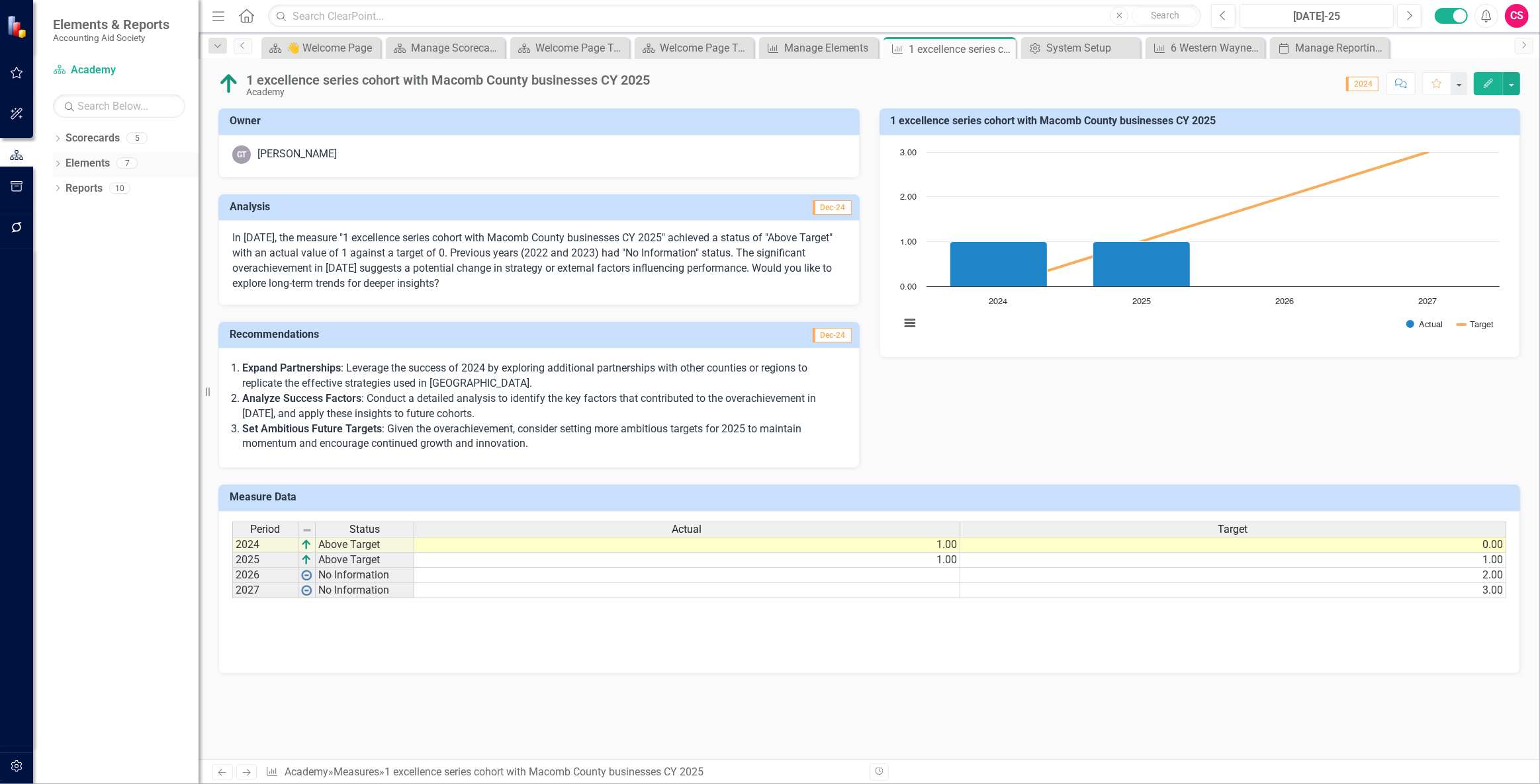
click at [102, 158] on link "Elements" at bounding box center [88, 164] width 44 height 15
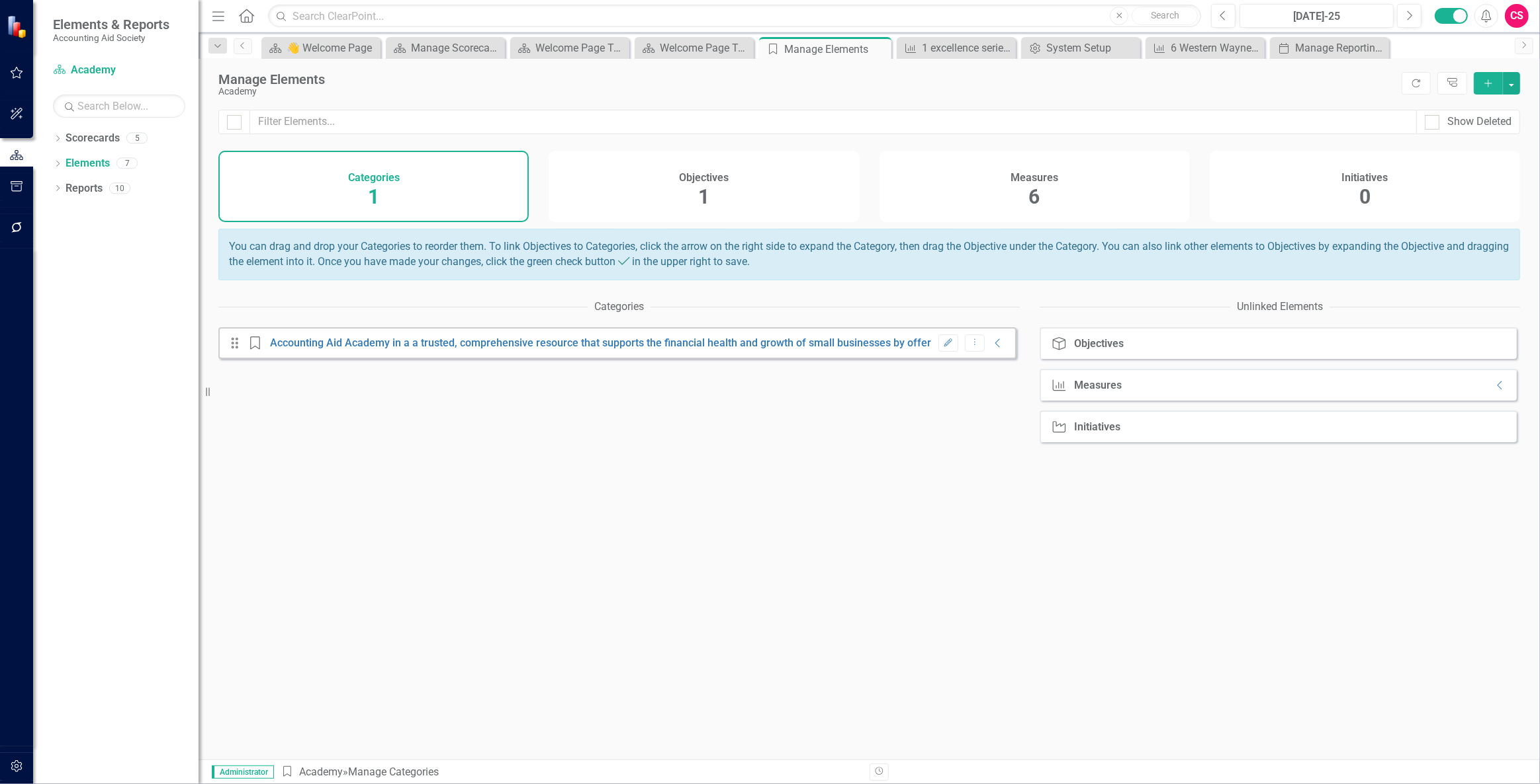
click at [1058, 202] on div "Measures 6" at bounding box center [1034, 186] width 310 height 72
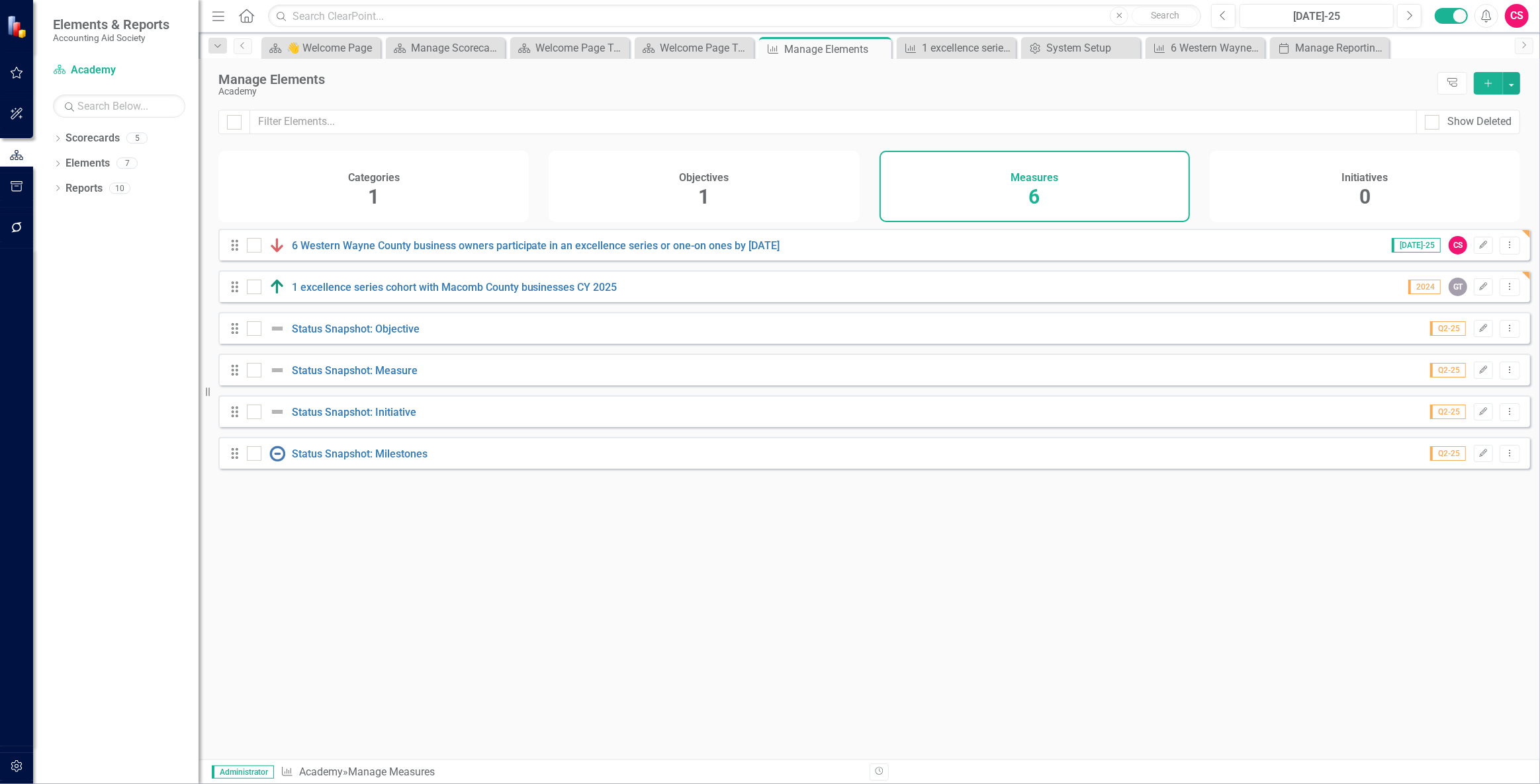
click at [689, 183] on h4 "Objectives" at bounding box center [703, 178] width 50 height 12
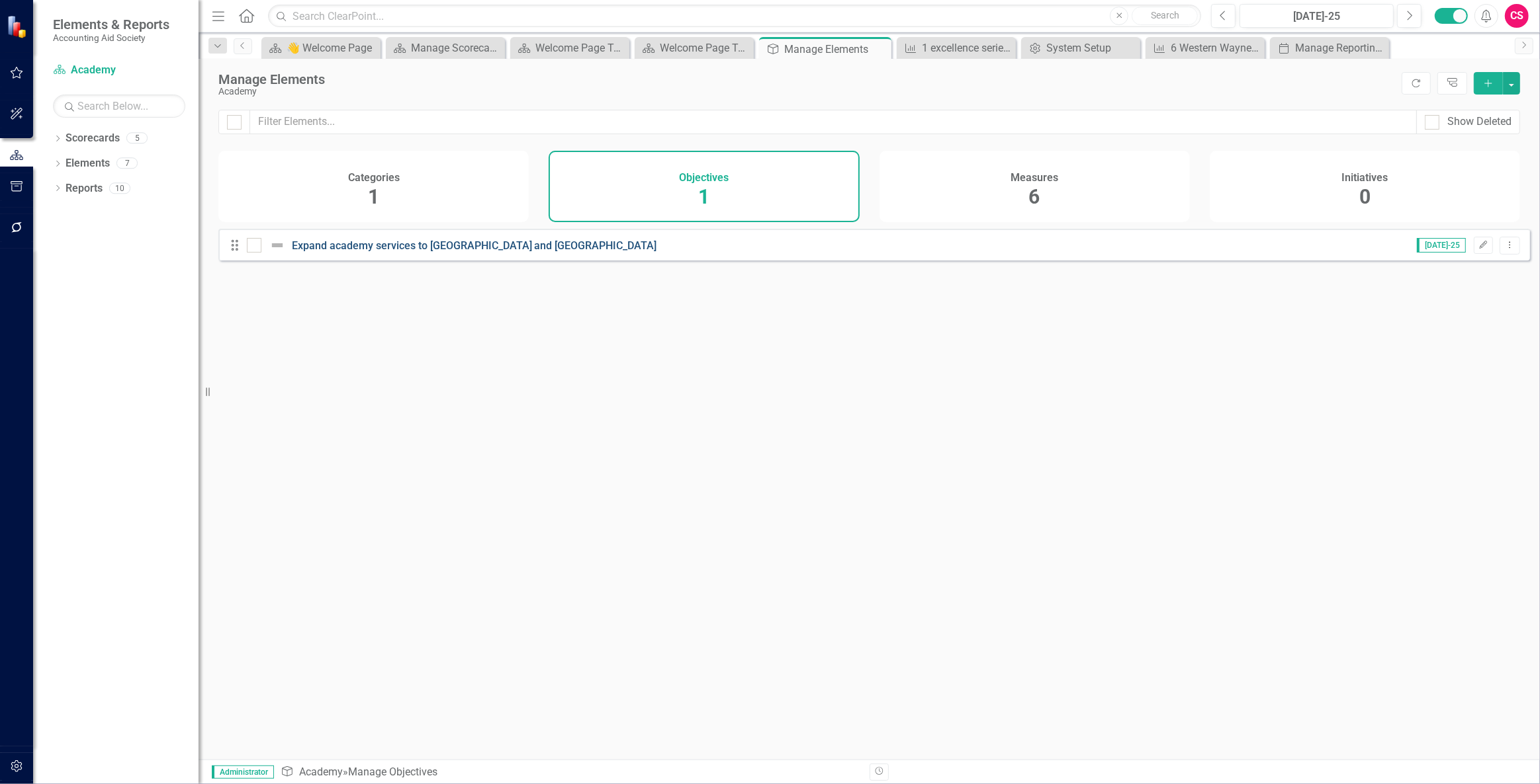
click at [340, 252] on link "Expand academy services to [GEOGRAPHIC_DATA] and [GEOGRAPHIC_DATA]" at bounding box center [474, 246] width 366 height 13
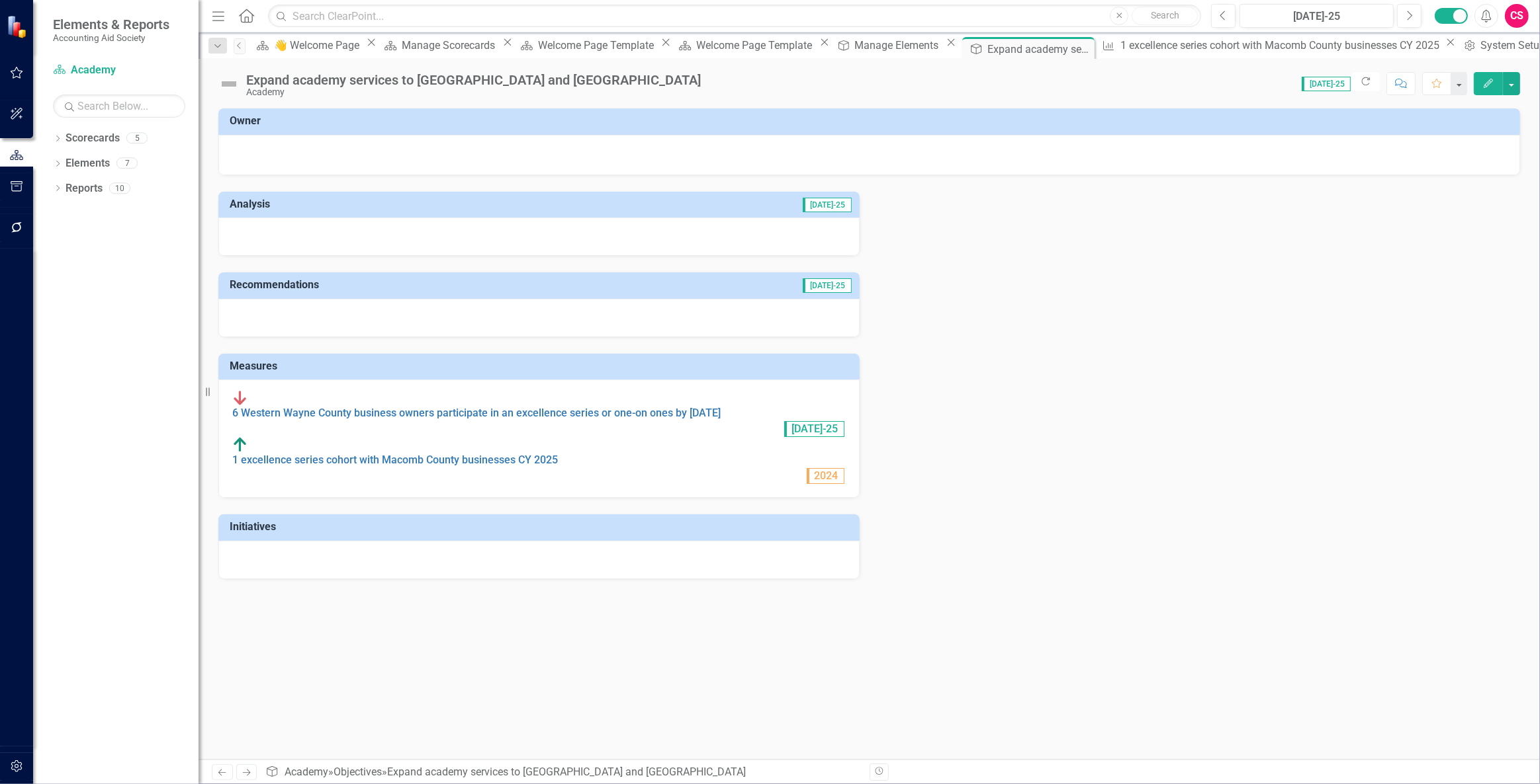
click at [310, 160] on div at bounding box center [869, 153] width 1273 height 16
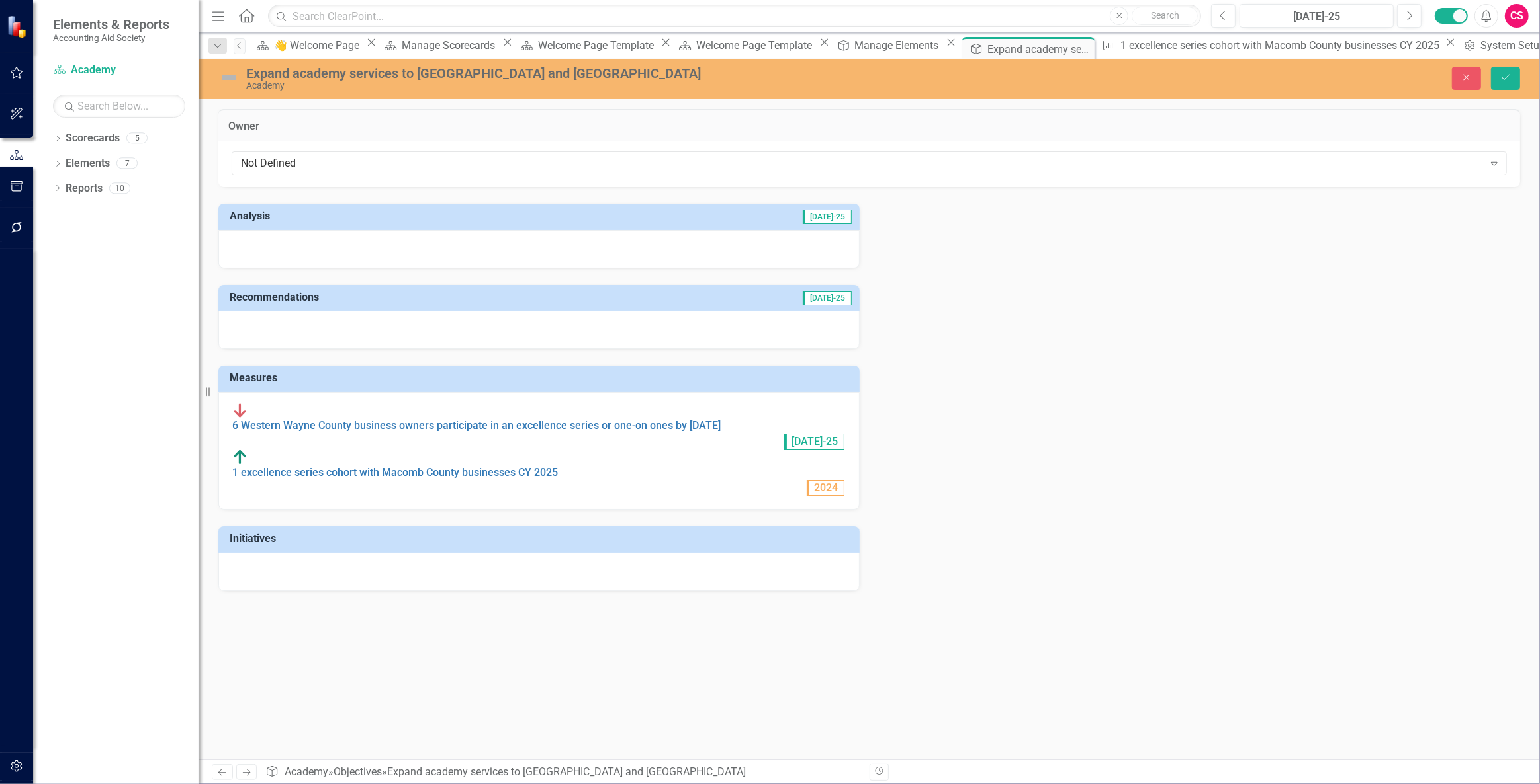
click at [310, 160] on div "Not Defined" at bounding box center [862, 164] width 1243 height 15
click at [293, 250] on div at bounding box center [539, 249] width 641 height 38
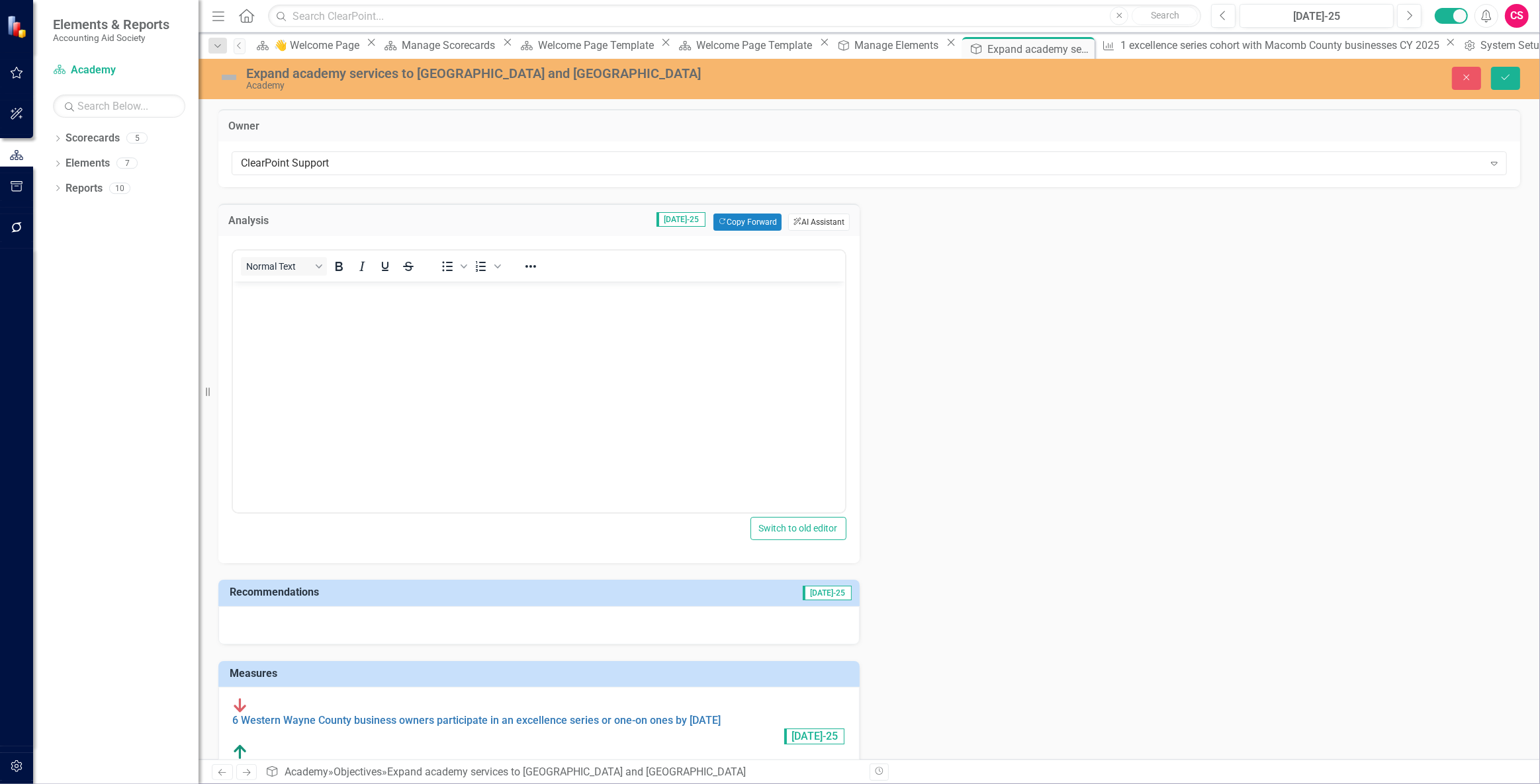
click at [814, 227] on button "ClearPoint AI AI Assistant" at bounding box center [819, 222] width 61 height 18
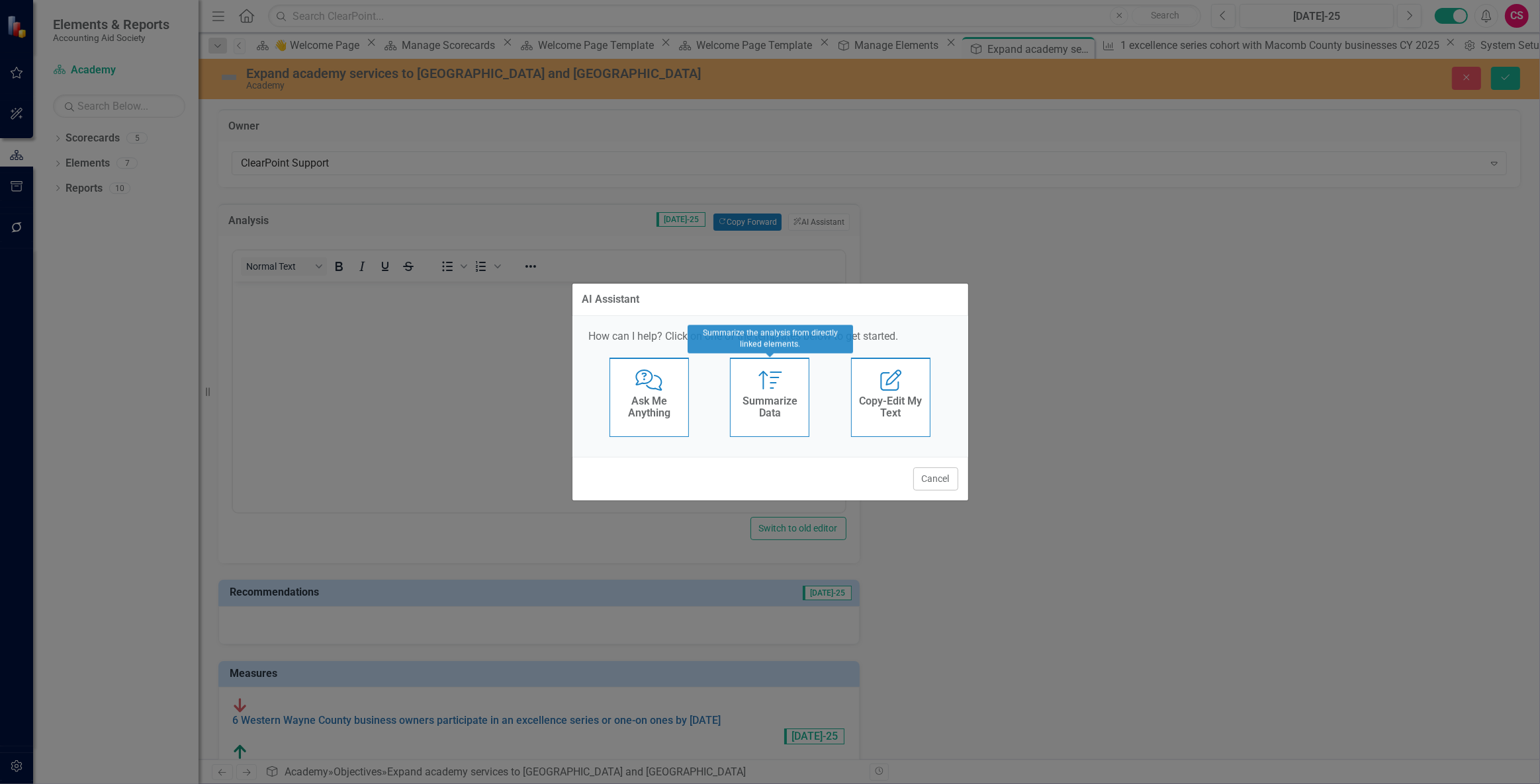
click at [753, 392] on div "Summarize Data" at bounding box center [769, 408] width 65 height 33
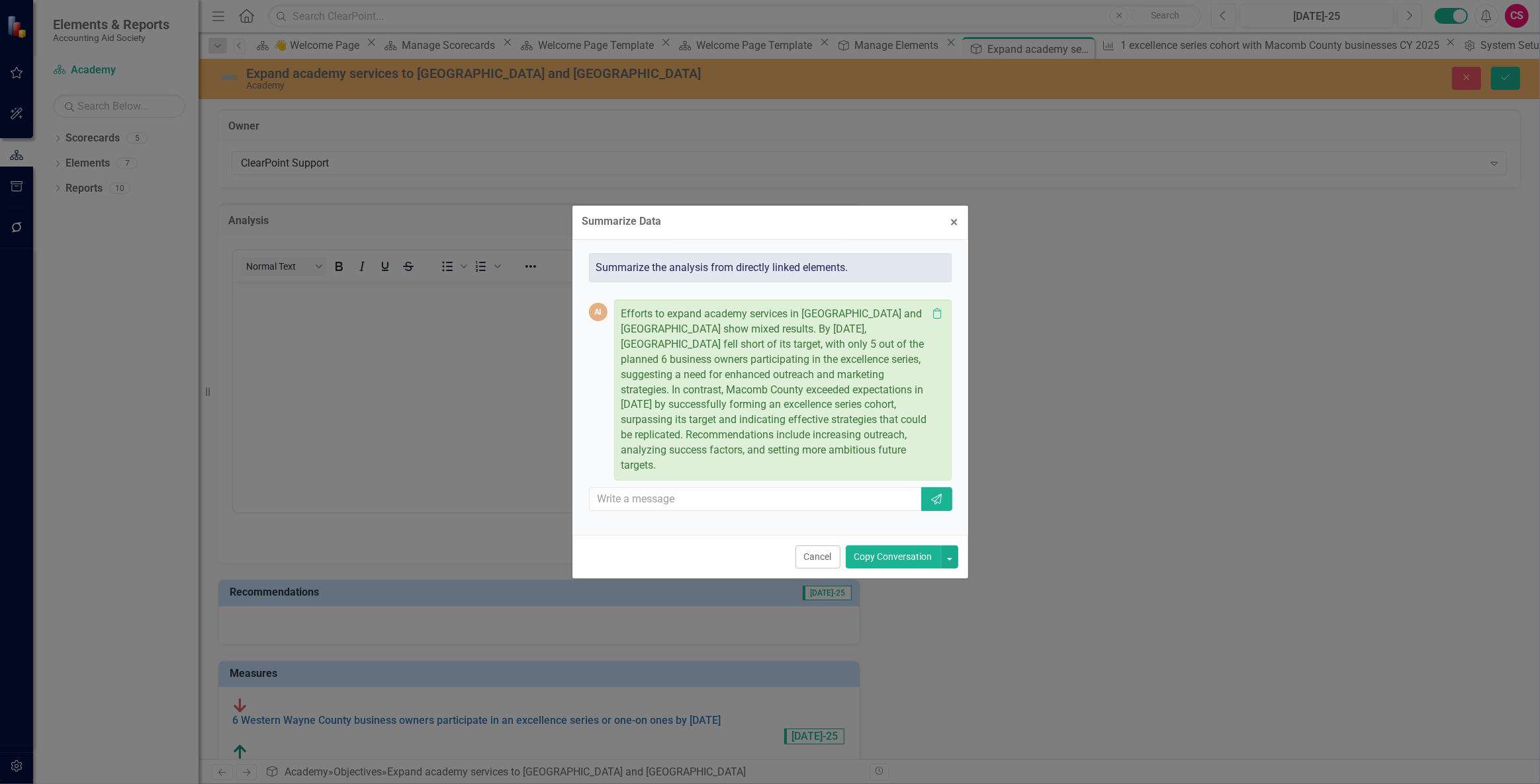
click at [882, 557] on button "Copy Conversation" at bounding box center [893, 557] width 95 height 23
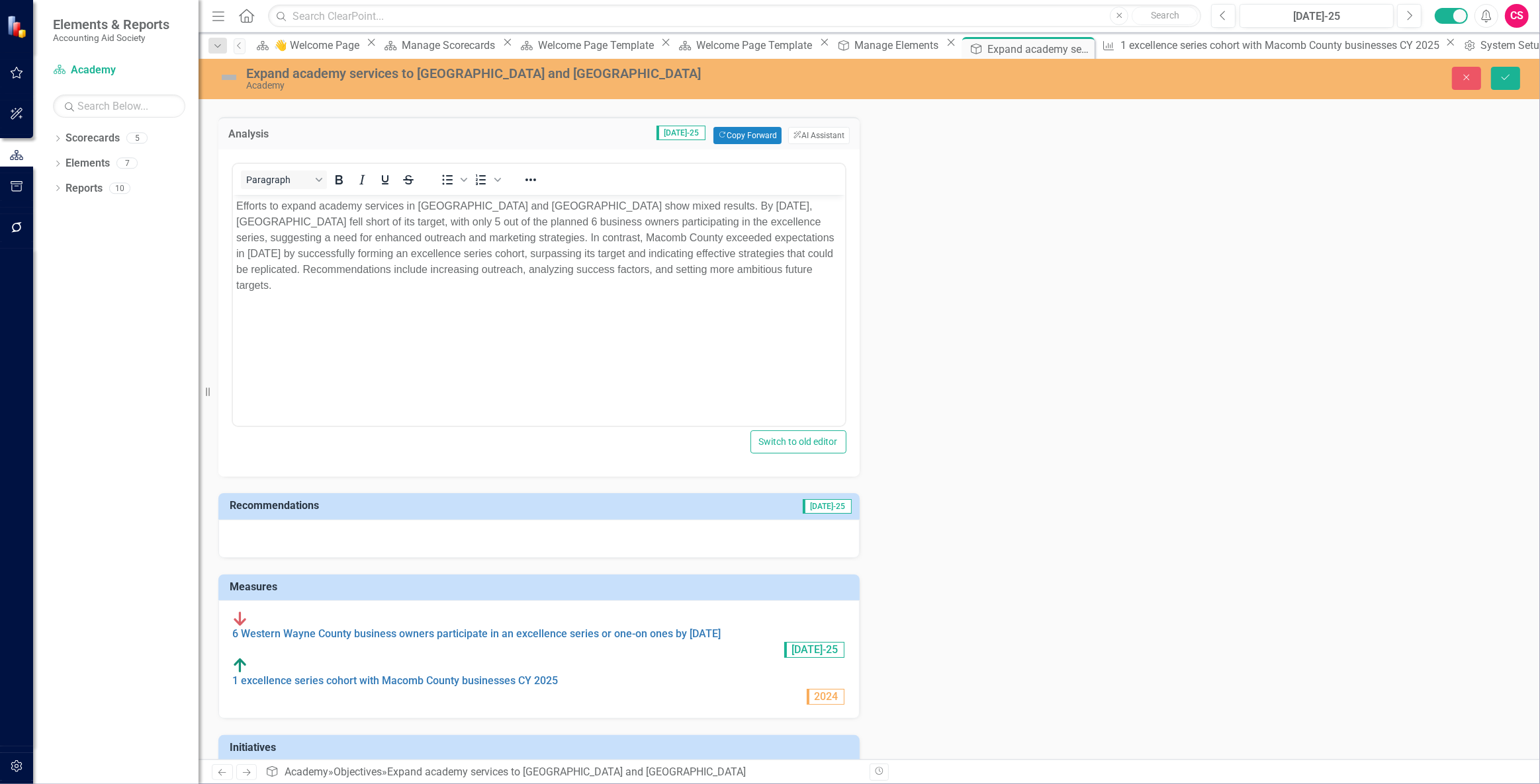
scroll to position [116, 0]
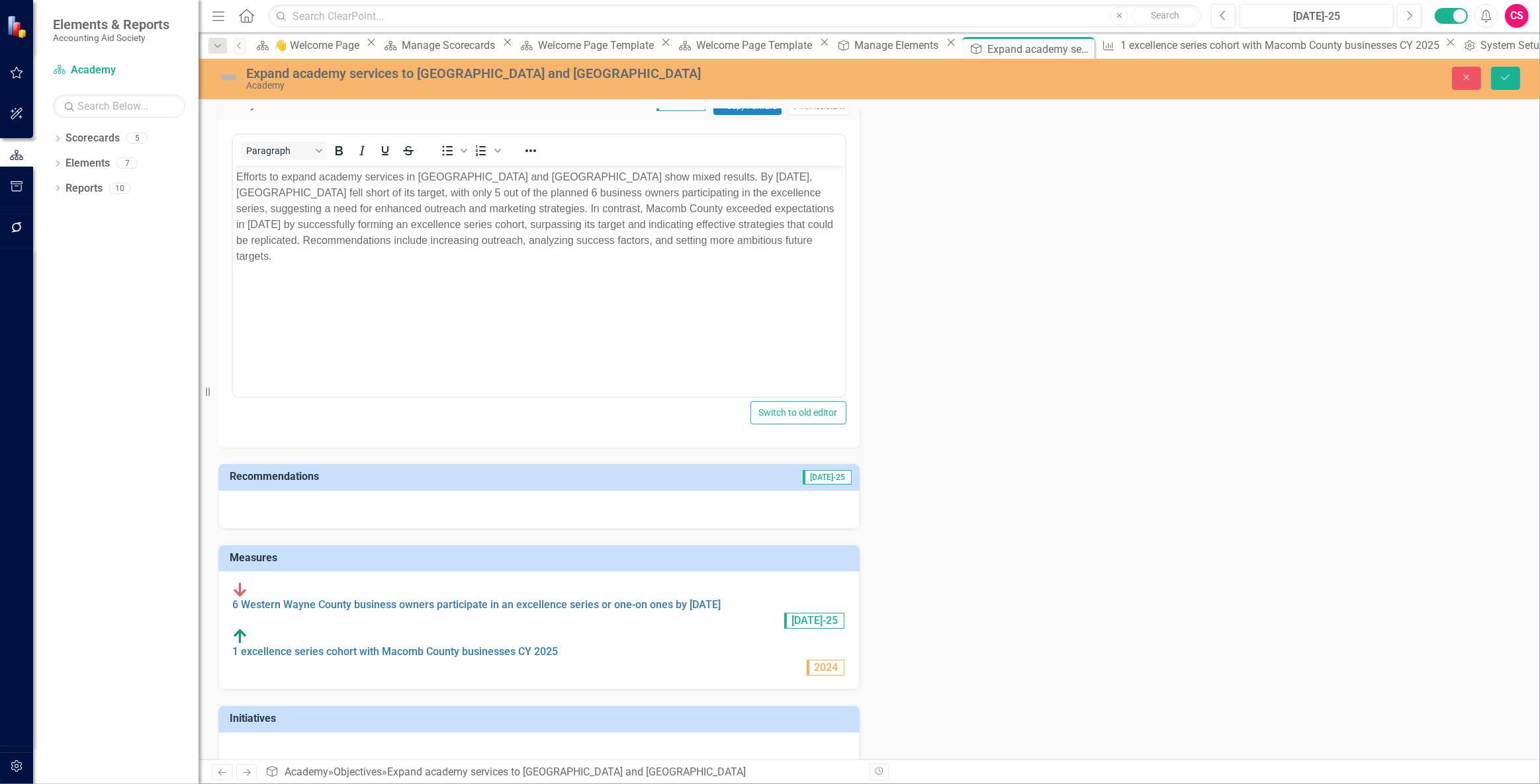
click at [433, 512] on div at bounding box center [539, 510] width 641 height 38
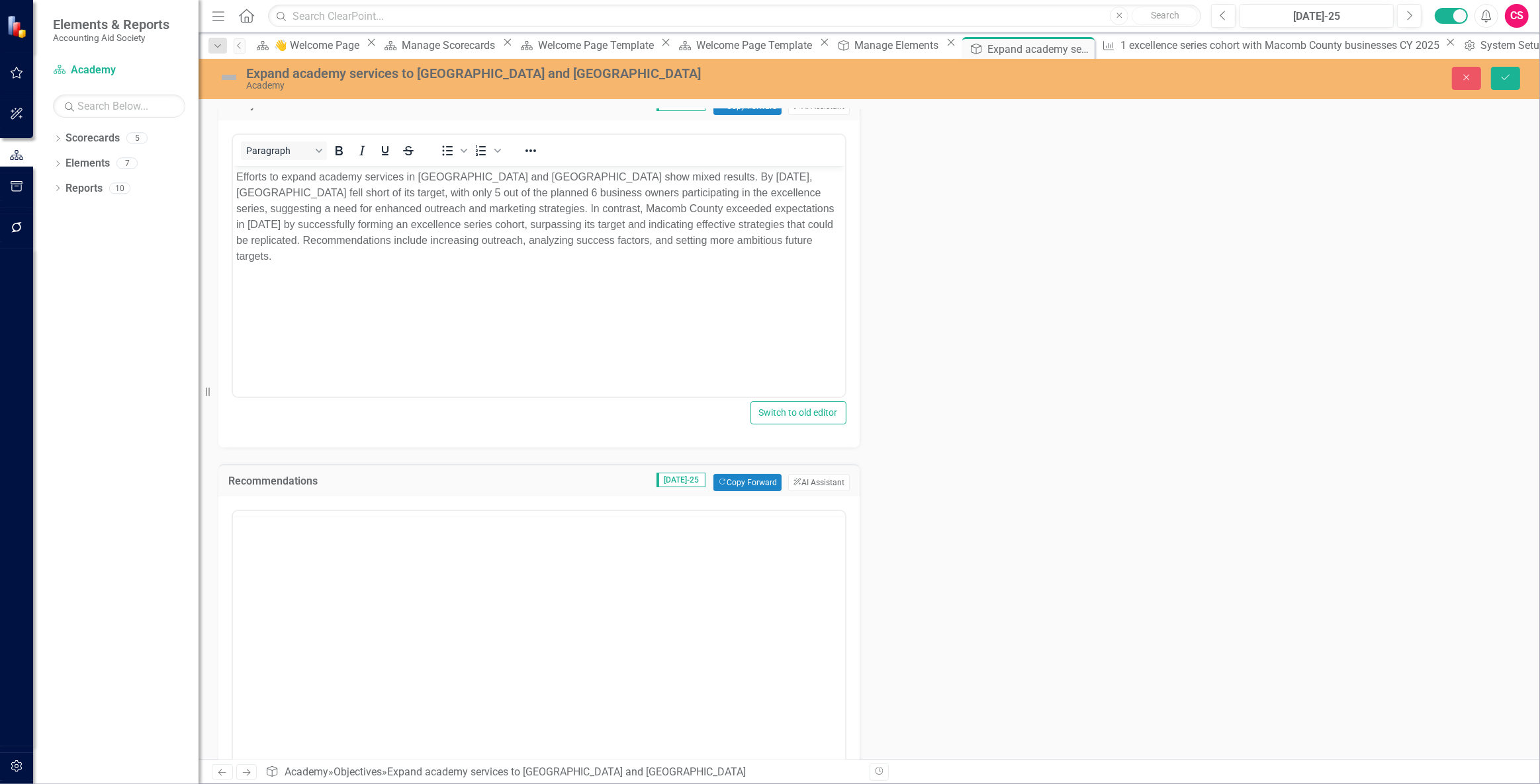
scroll to position [0, 0]
click at [805, 481] on button "ClearPoint AI AI Assistant" at bounding box center [819, 483] width 61 height 18
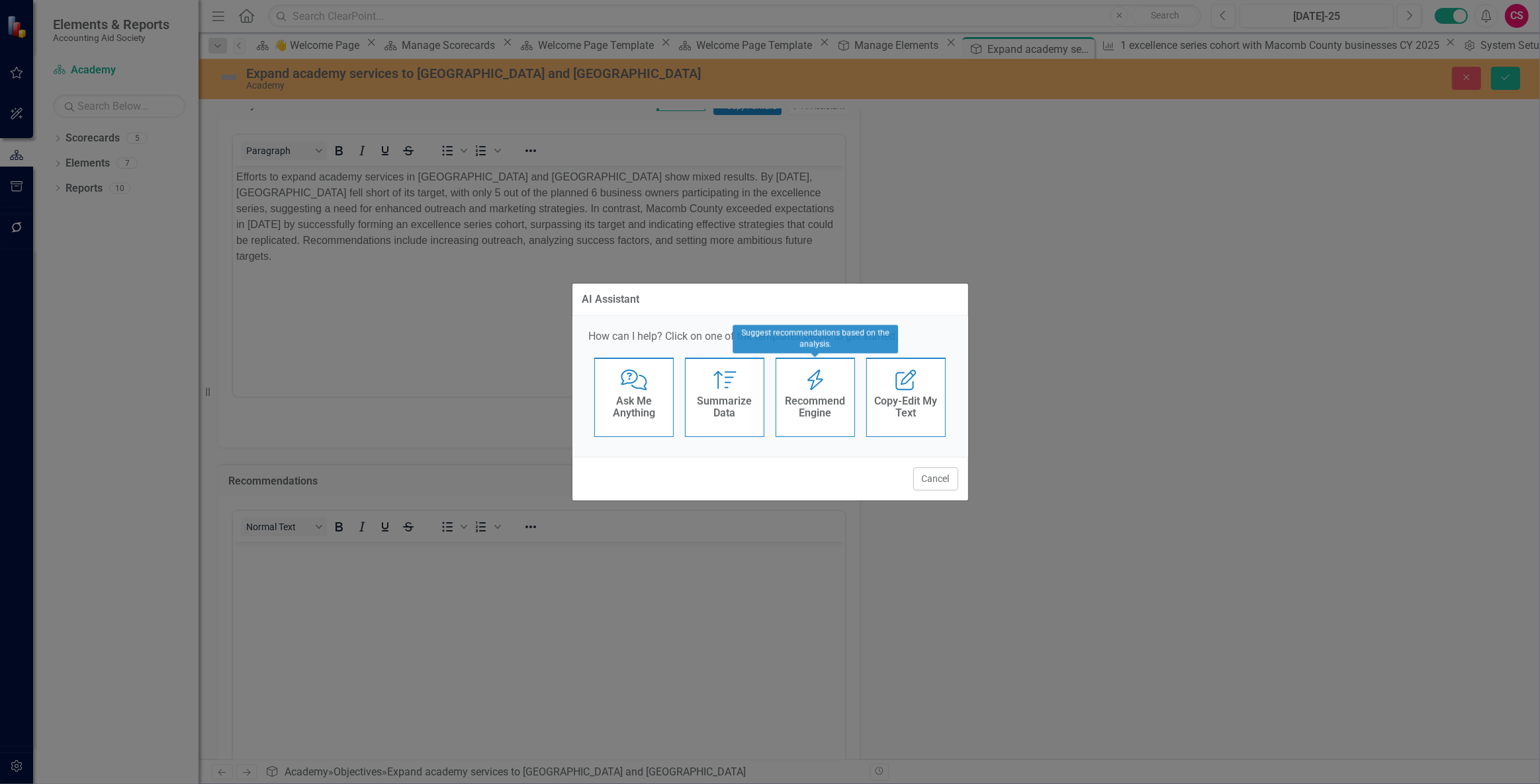
click at [823, 399] on h4 "Recommend Engine" at bounding box center [815, 407] width 65 height 23
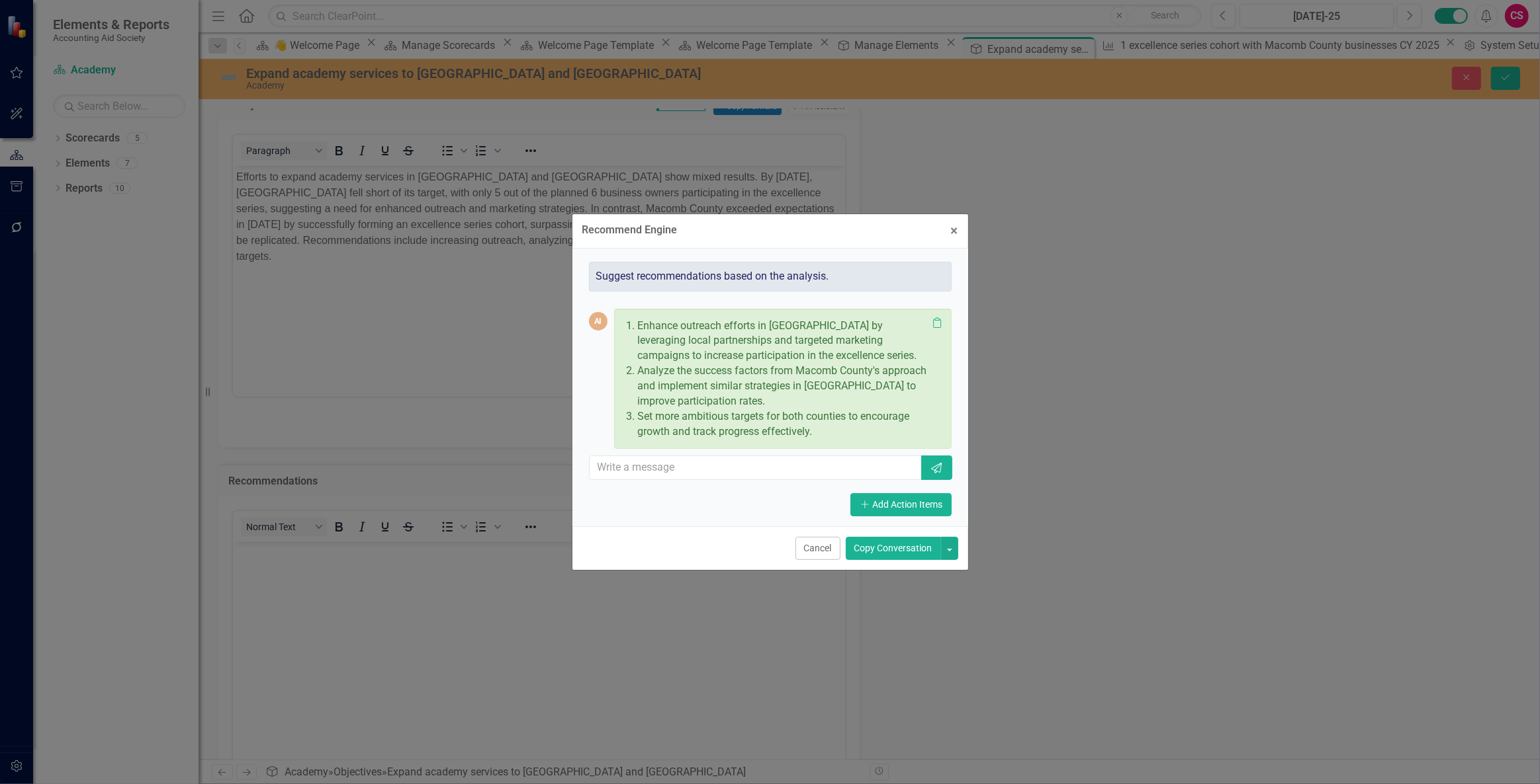
click at [903, 543] on button "Copy Conversation" at bounding box center [893, 548] width 95 height 23
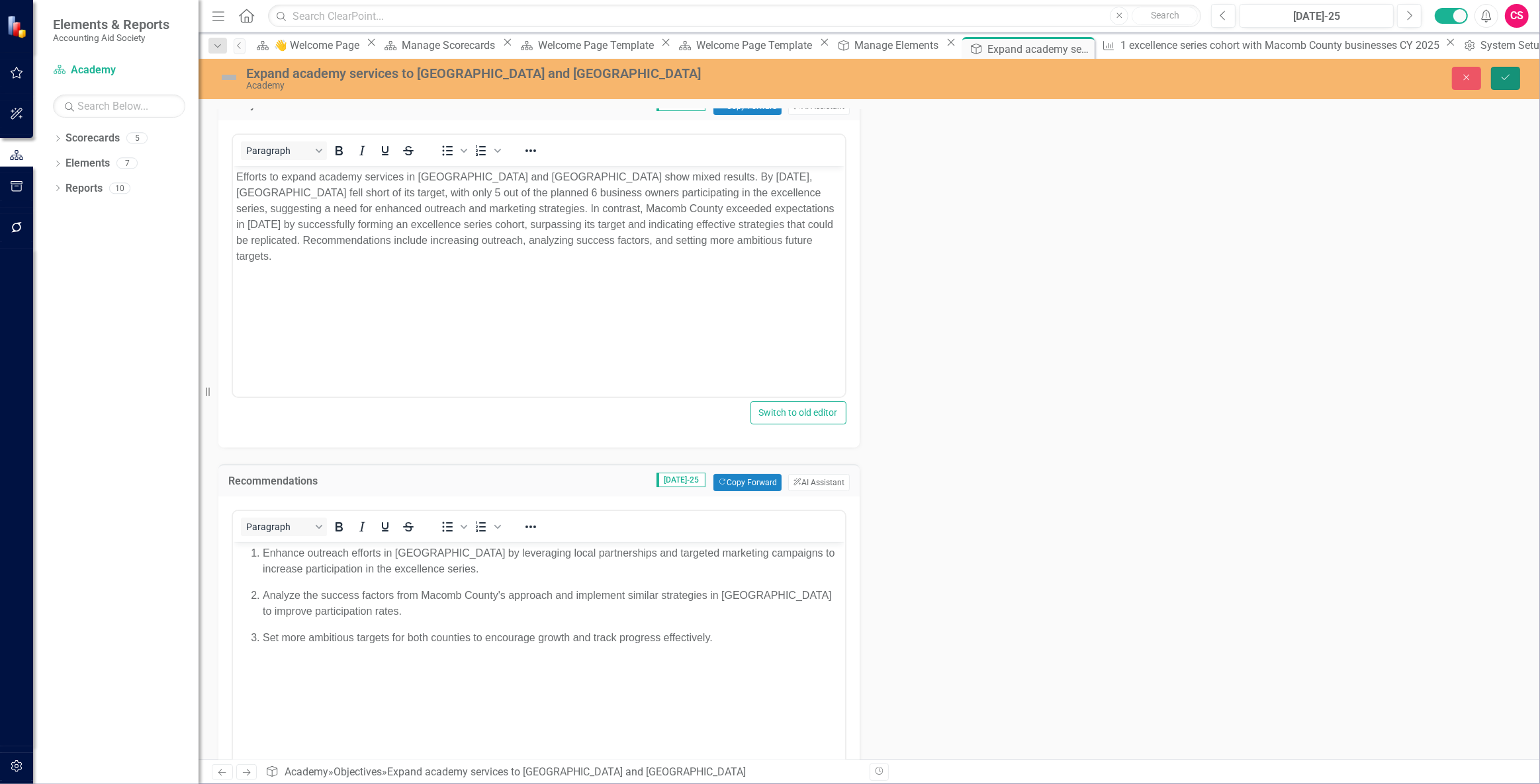
click at [1500, 77] on icon "Save" at bounding box center [1506, 78] width 12 height 9
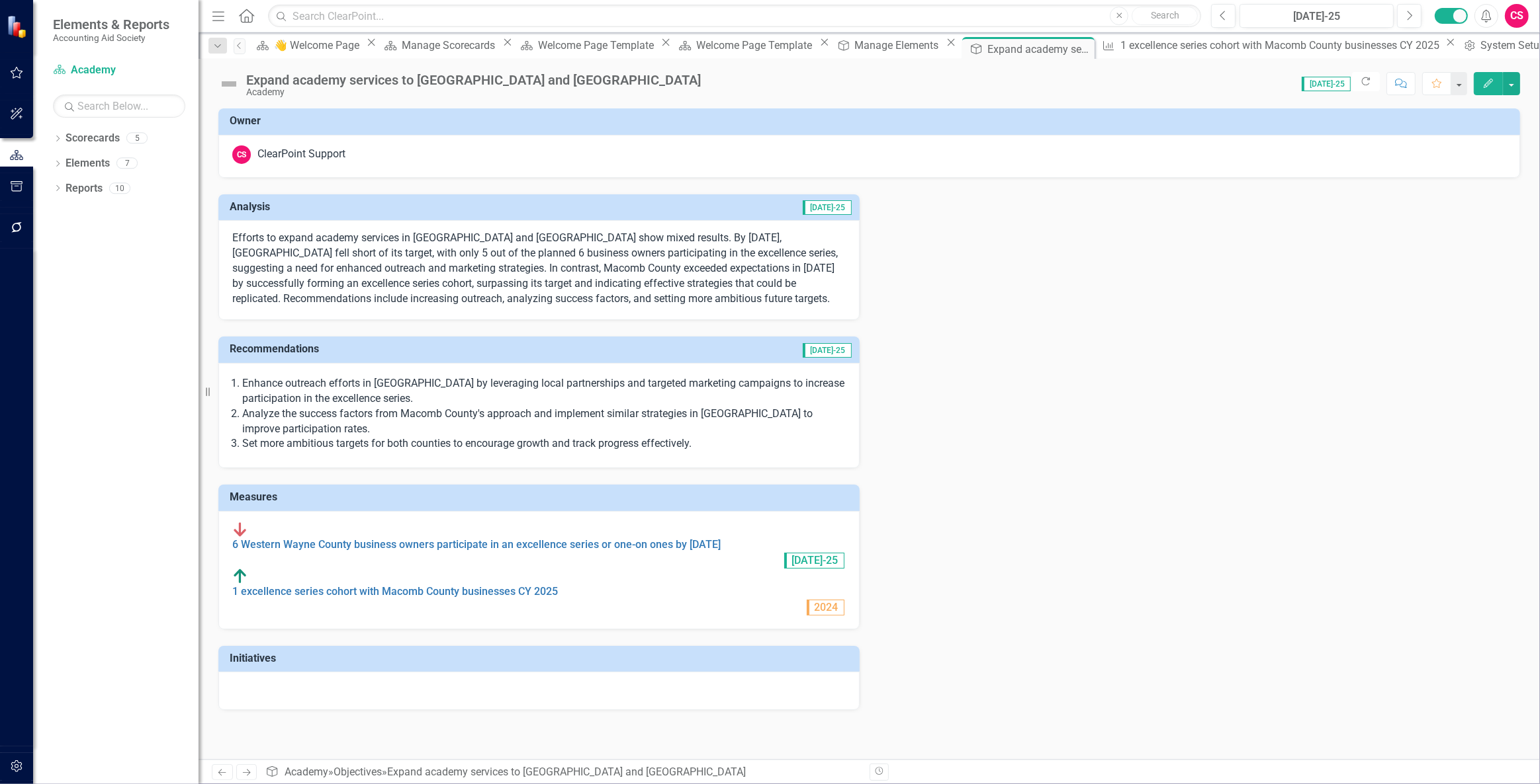
click at [225, 88] on img at bounding box center [229, 84] width 21 height 21
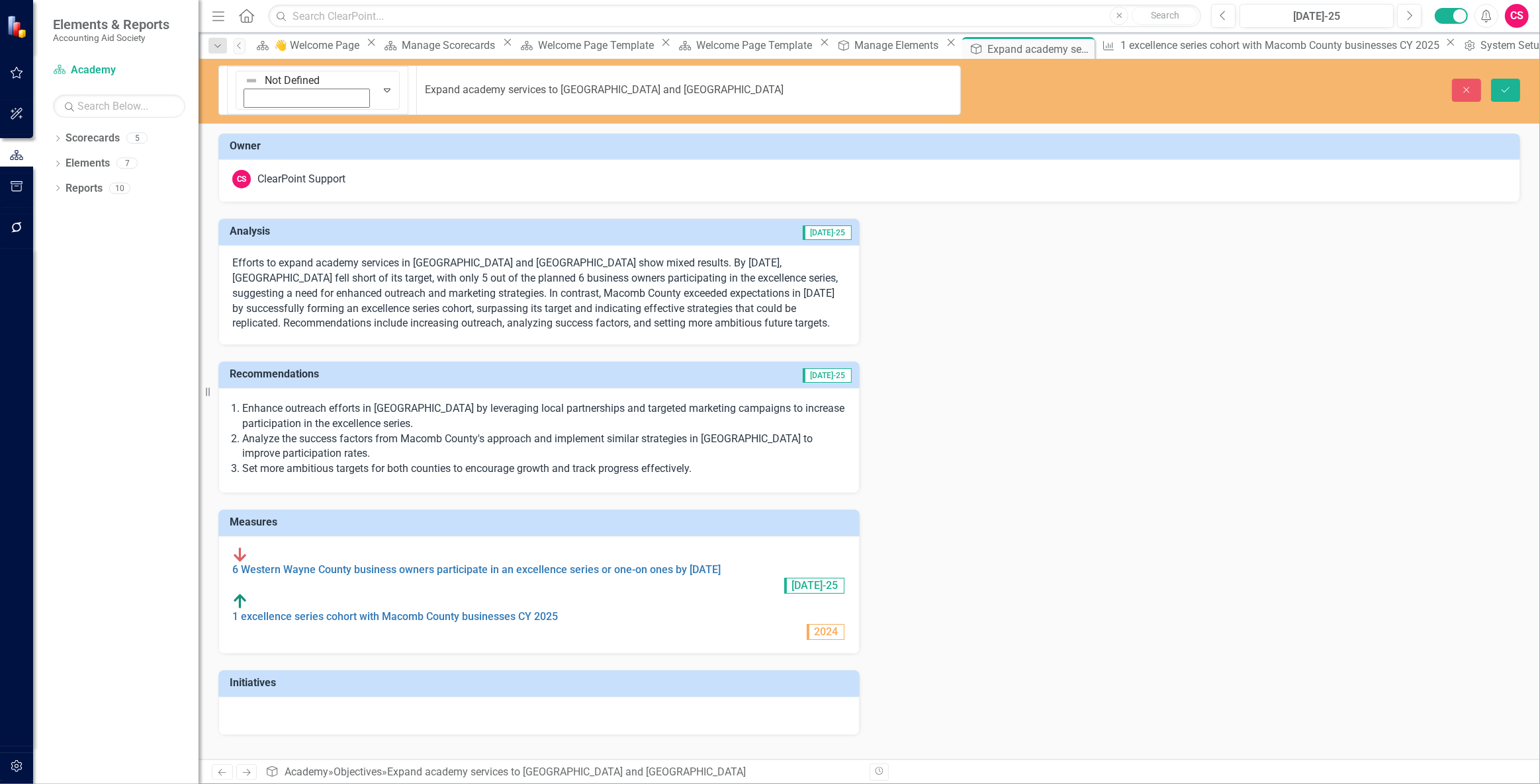
click at [235, 88] on div "Not Defined Expand" at bounding box center [317, 90] width 164 height 39
click at [1511, 86] on button "Save" at bounding box center [1505, 90] width 29 height 23
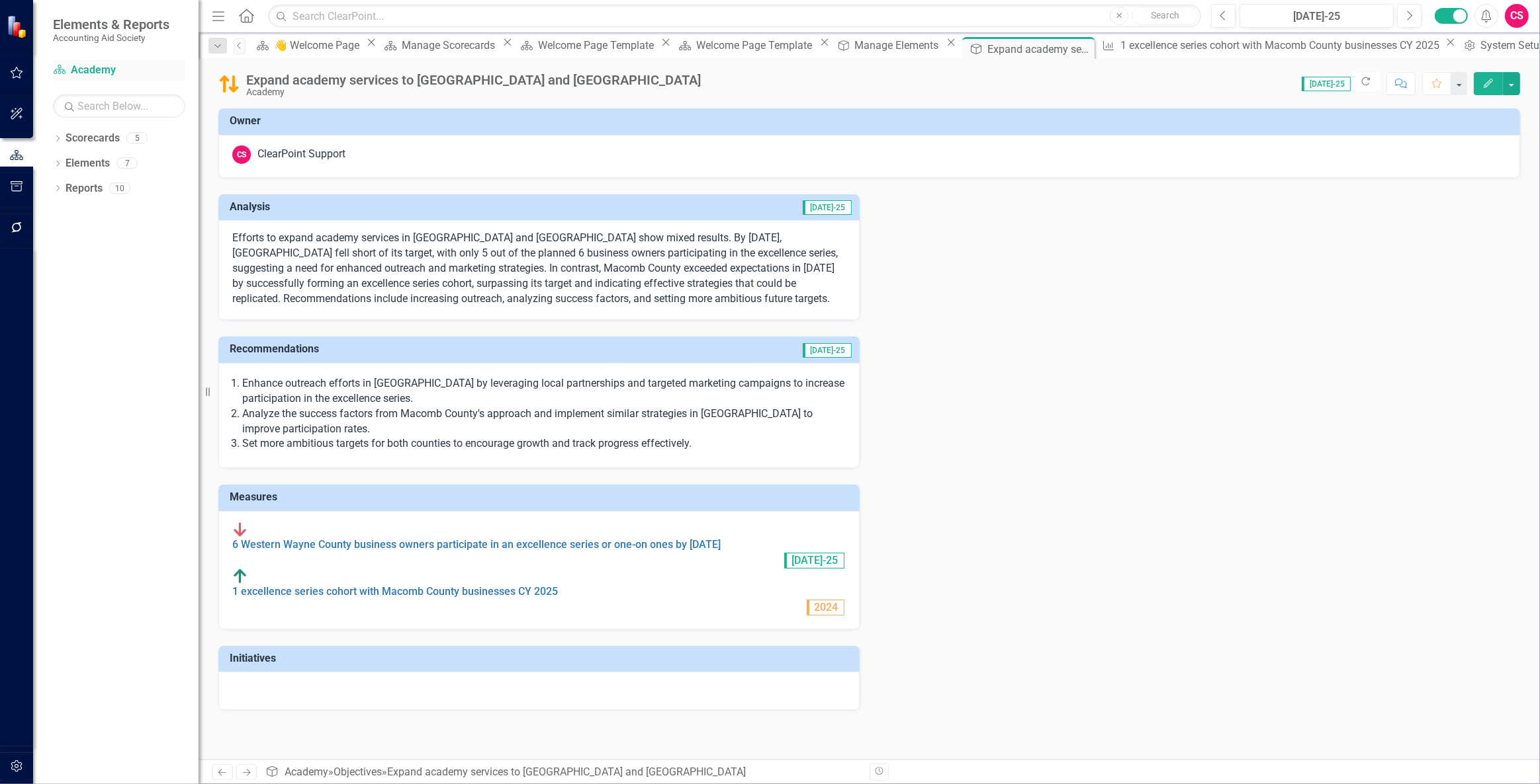
click at [90, 69] on link "Scorecard Academy" at bounding box center [120, 71] width 133 height 15
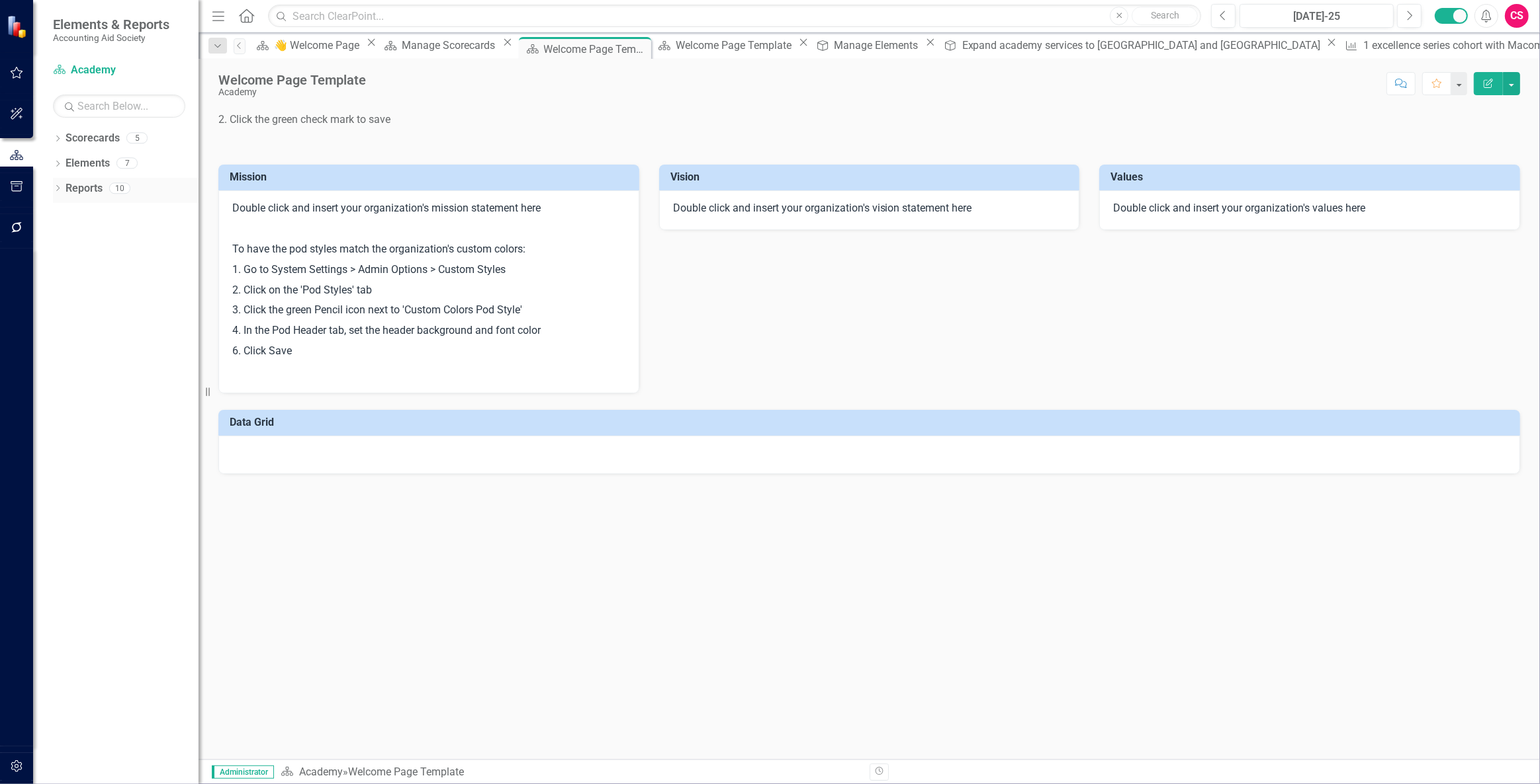
click at [87, 186] on link "Reports" at bounding box center [84, 189] width 37 height 15
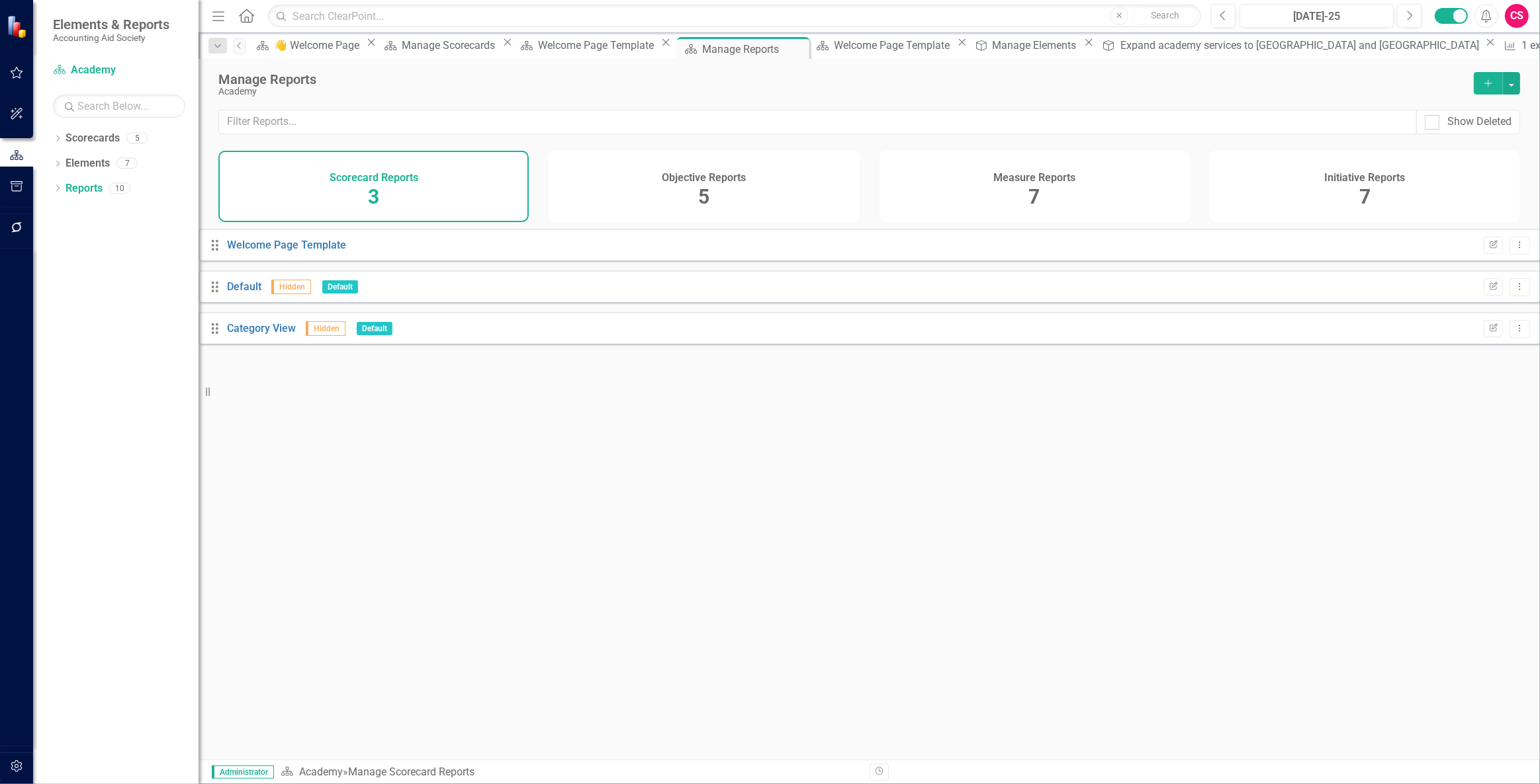
click at [698, 199] on span "5" at bounding box center [704, 196] width 11 height 23
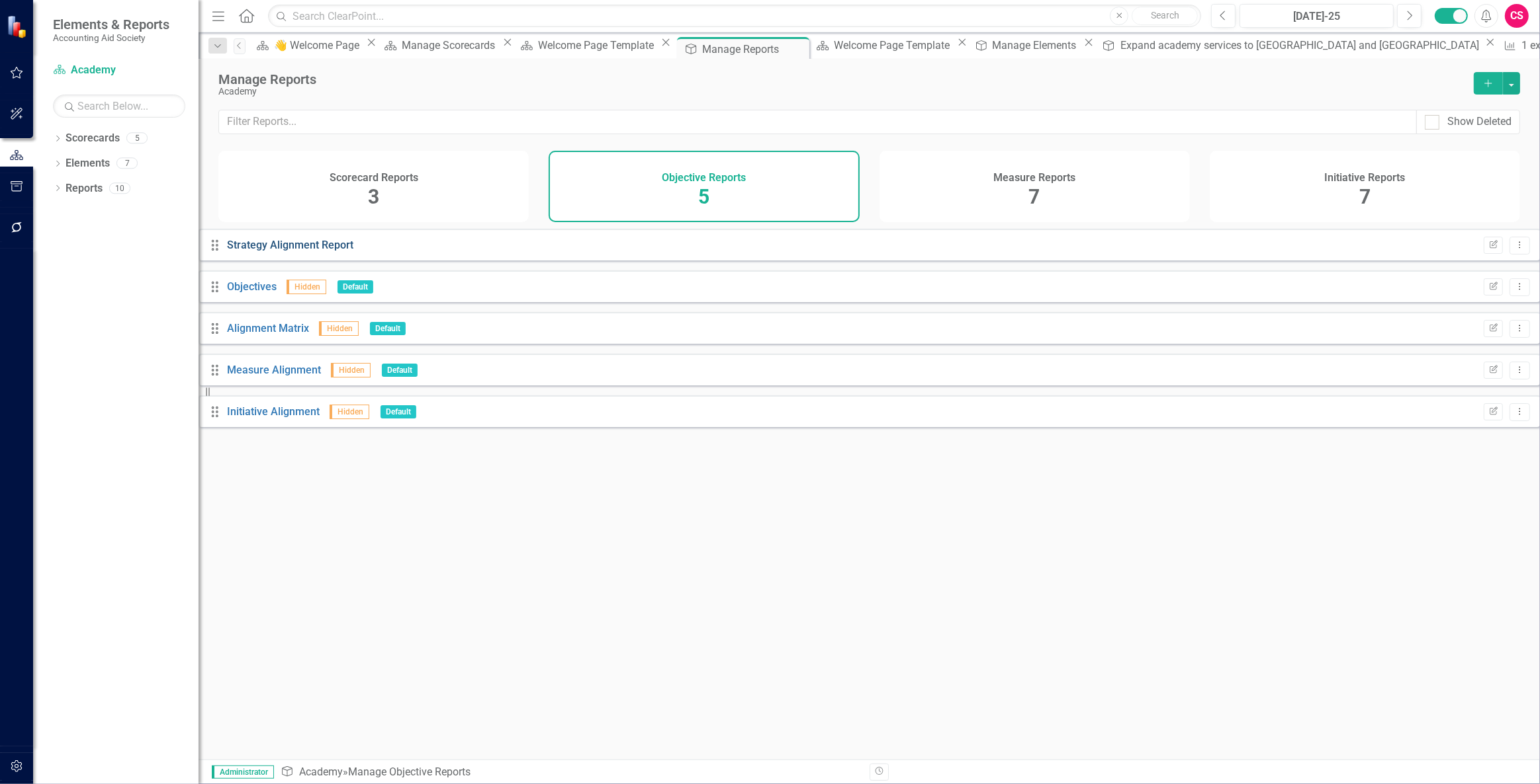
click at [340, 249] on link "Strategy Alignment Report" at bounding box center [290, 245] width 126 height 13
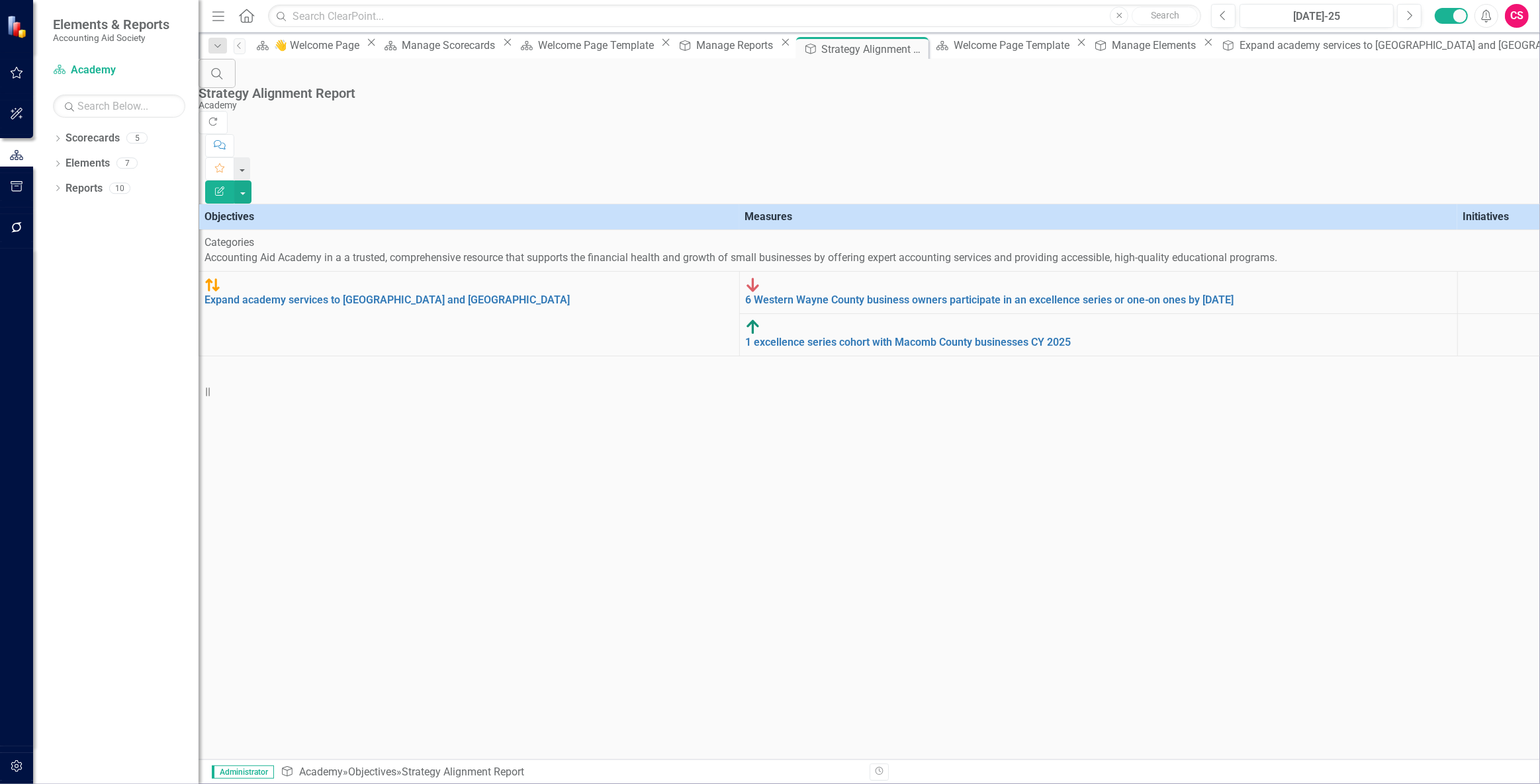
click at [235, 180] on button "Edit Report" at bounding box center [219, 192] width 29 height 23
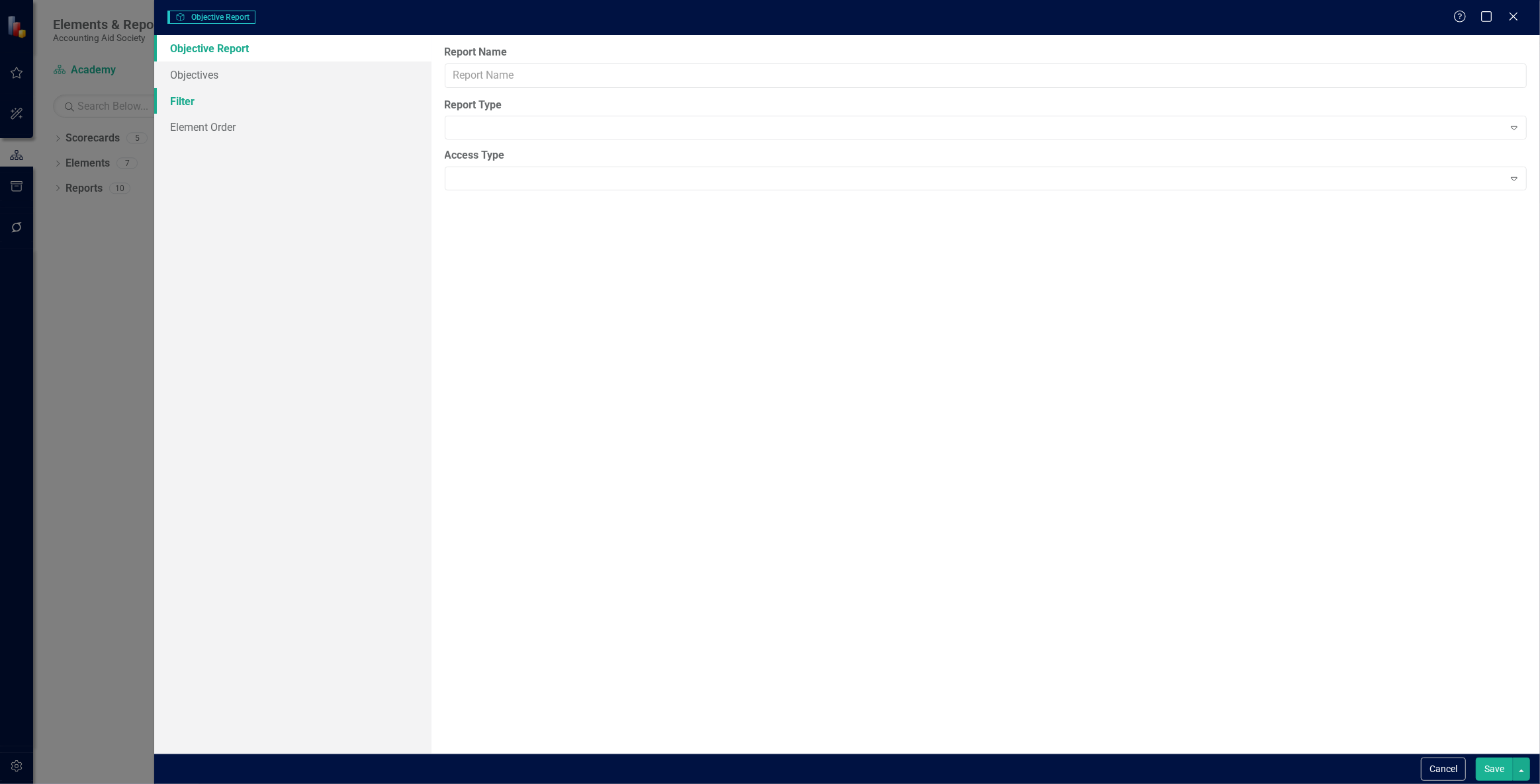
type input "Strategy Alignment Report"
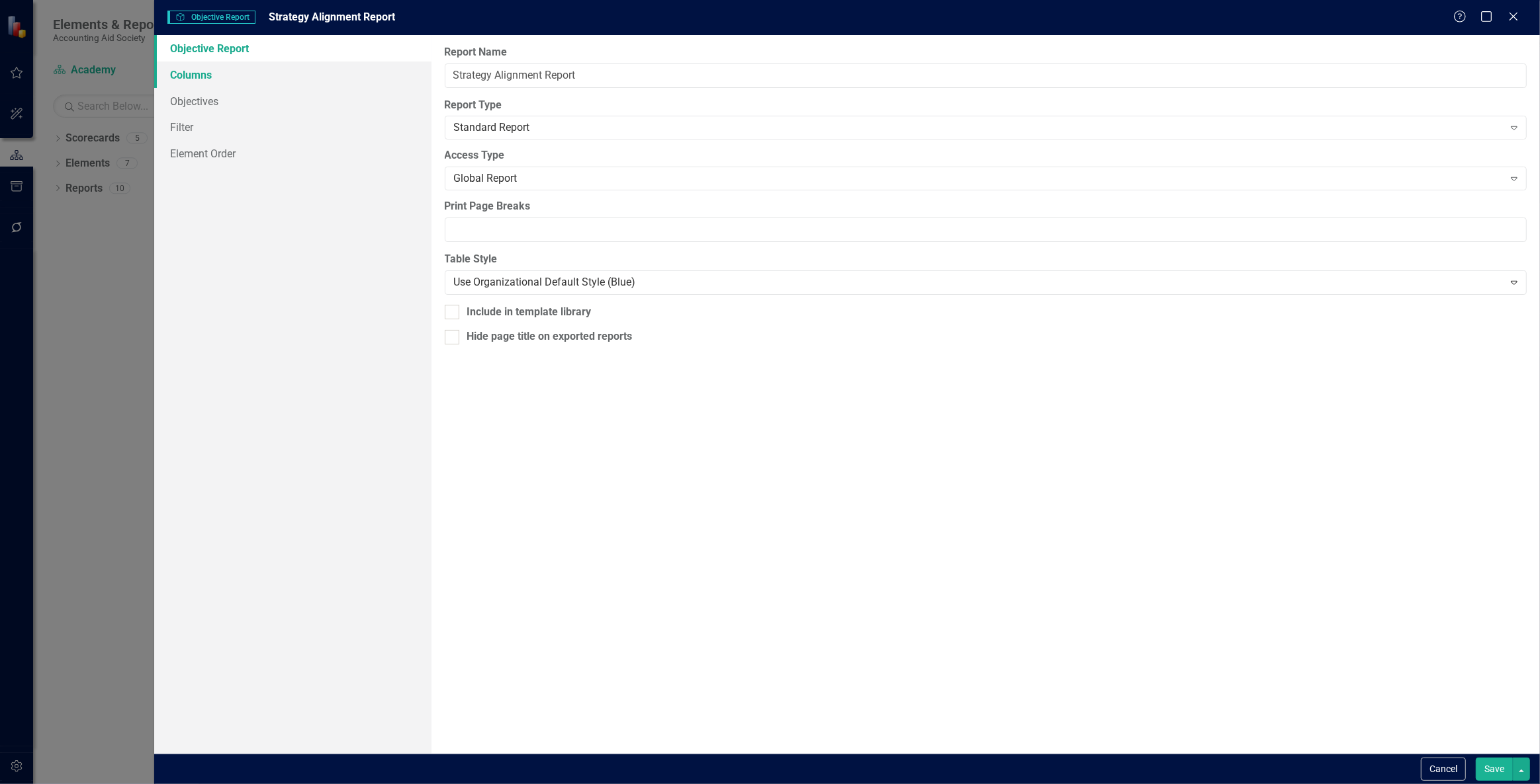
click at [314, 72] on link "Columns" at bounding box center [292, 75] width 277 height 27
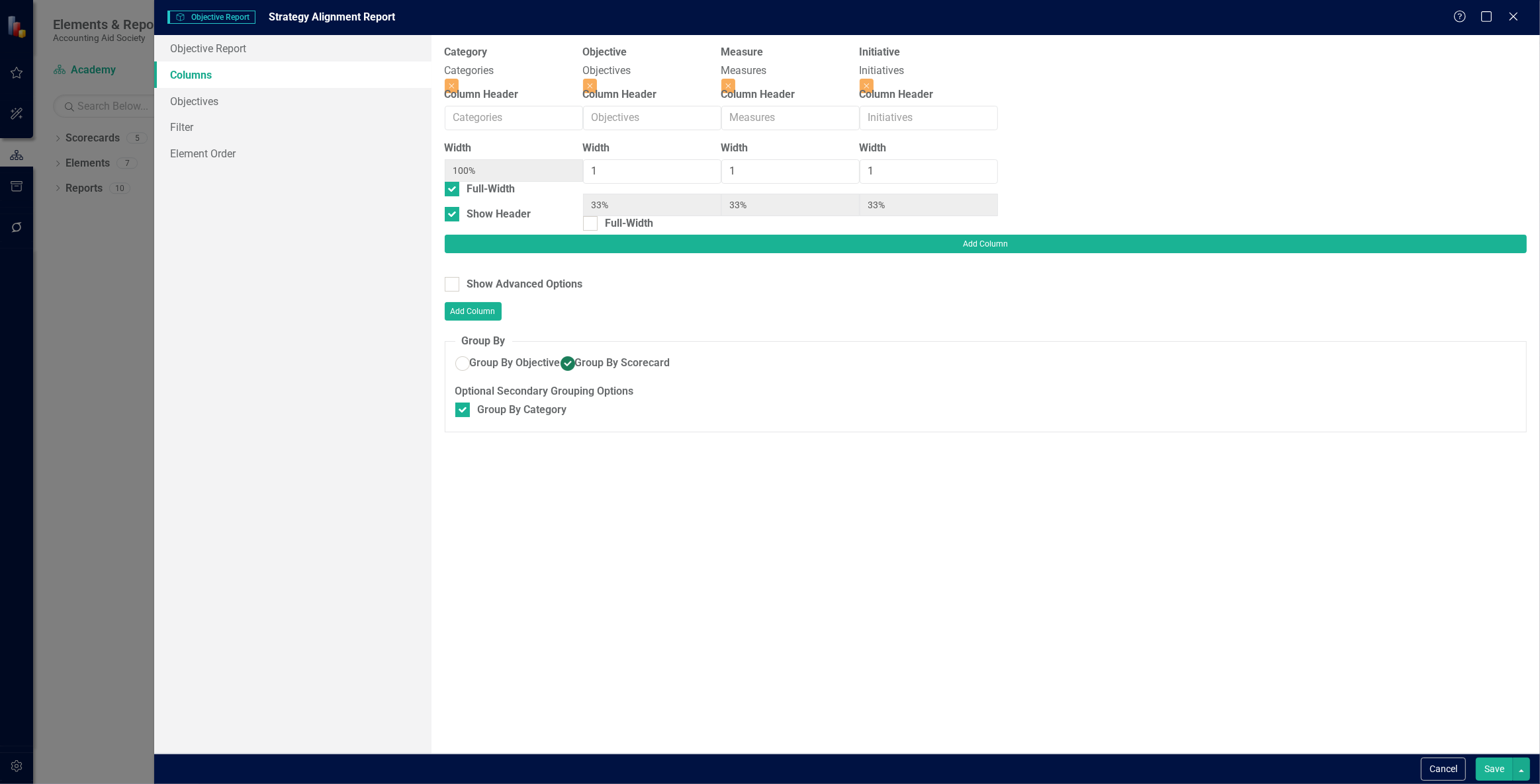
click at [517, 250] on div "To add columns to your report, click on the "Select Columns" button below. All …" at bounding box center [985, 394] width 1108 height 719
click at [523, 277] on div "Show Advanced Options" at bounding box center [525, 285] width 116 height 15
click at [453, 277] on input "Show Advanced Options" at bounding box center [449, 281] width 8 height 8
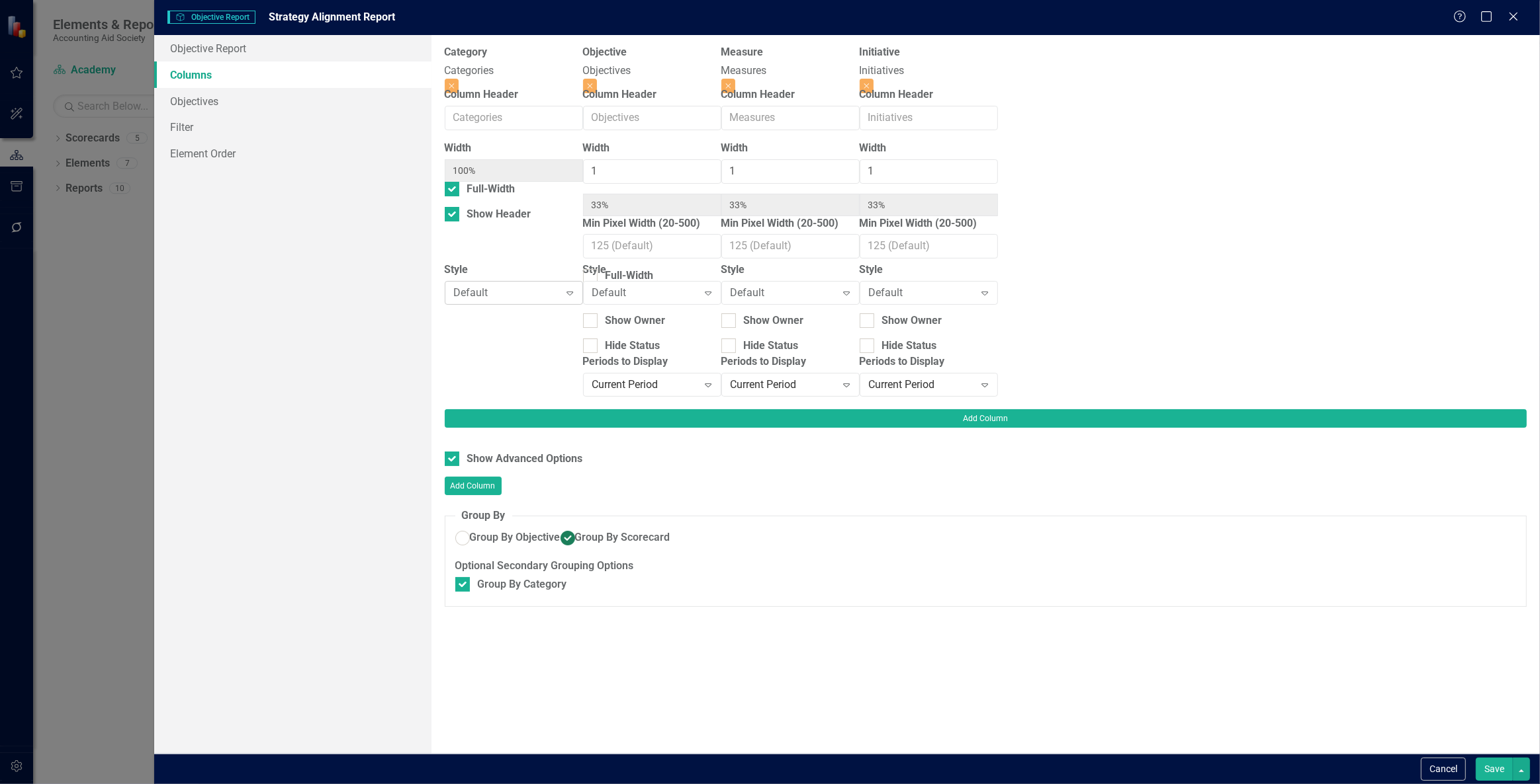
click at [529, 300] on div "Default" at bounding box center [506, 292] width 106 height 15
click at [1496, 767] on button "Save" at bounding box center [1494, 770] width 37 height 23
checkbox input "false"
radio input "false"
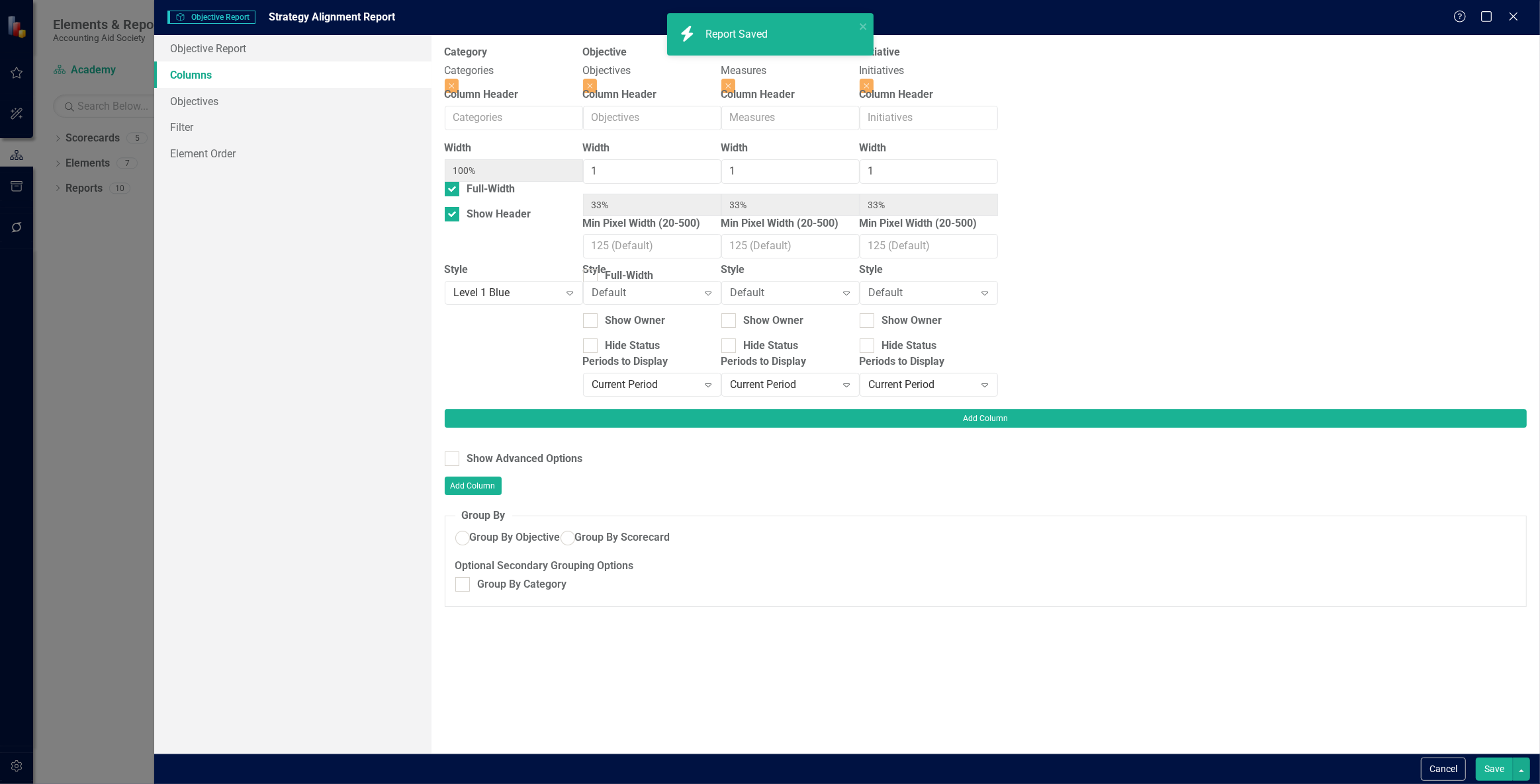
checkbox input "false"
radio input "true"
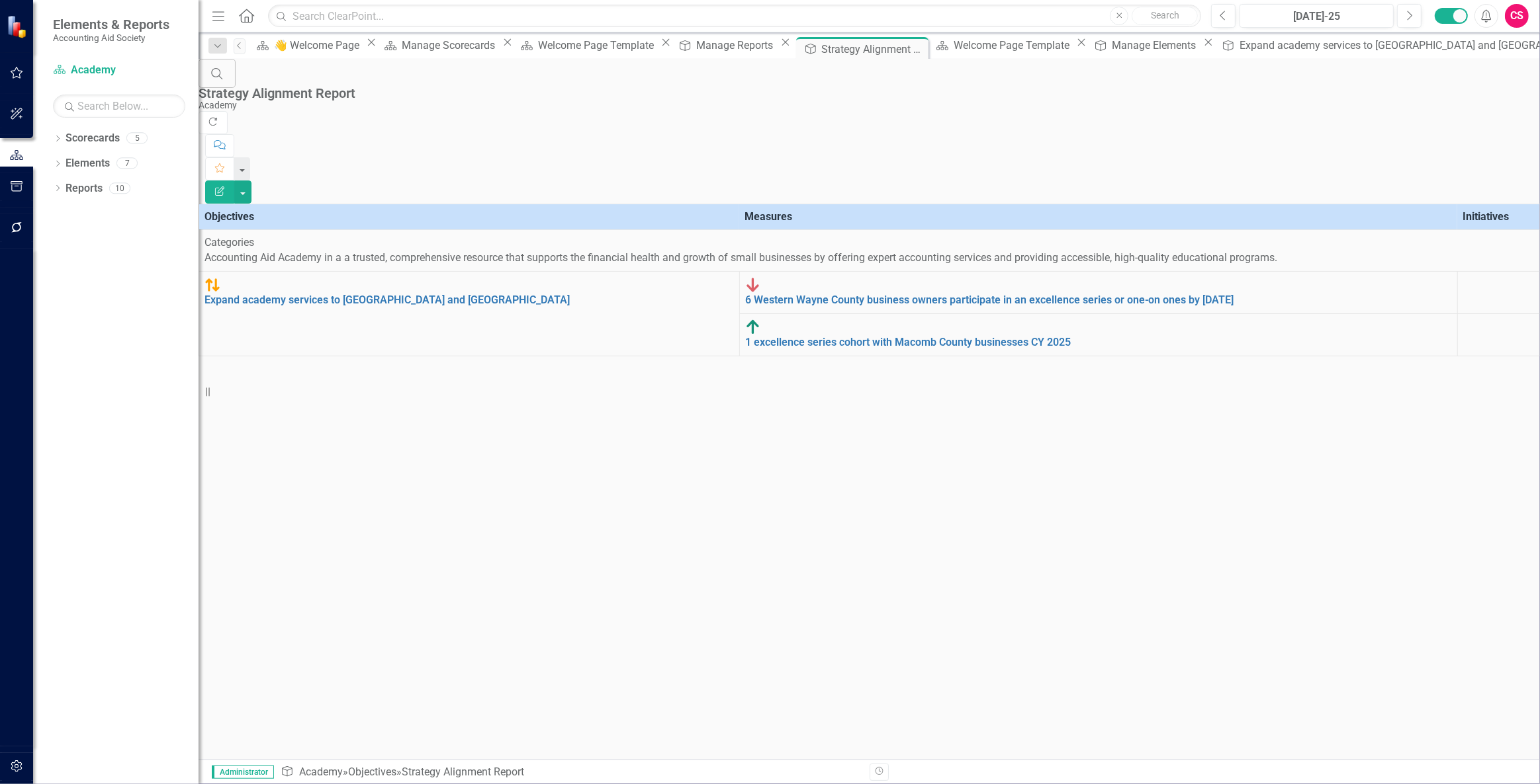
click at [225, 186] on icon "Edit Report" at bounding box center [220, 191] width 12 height 9
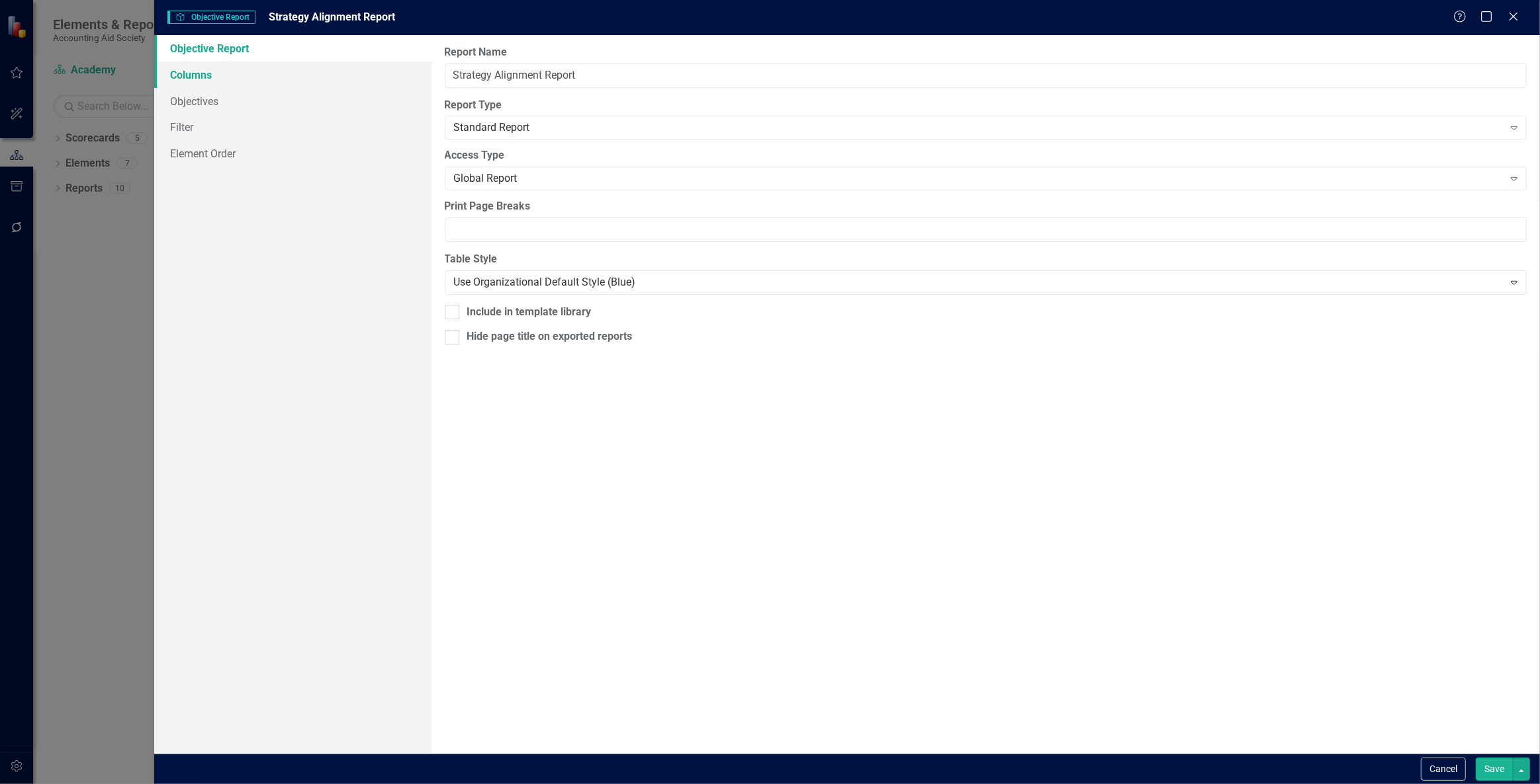
click at [348, 84] on link "Columns" at bounding box center [292, 75] width 277 height 27
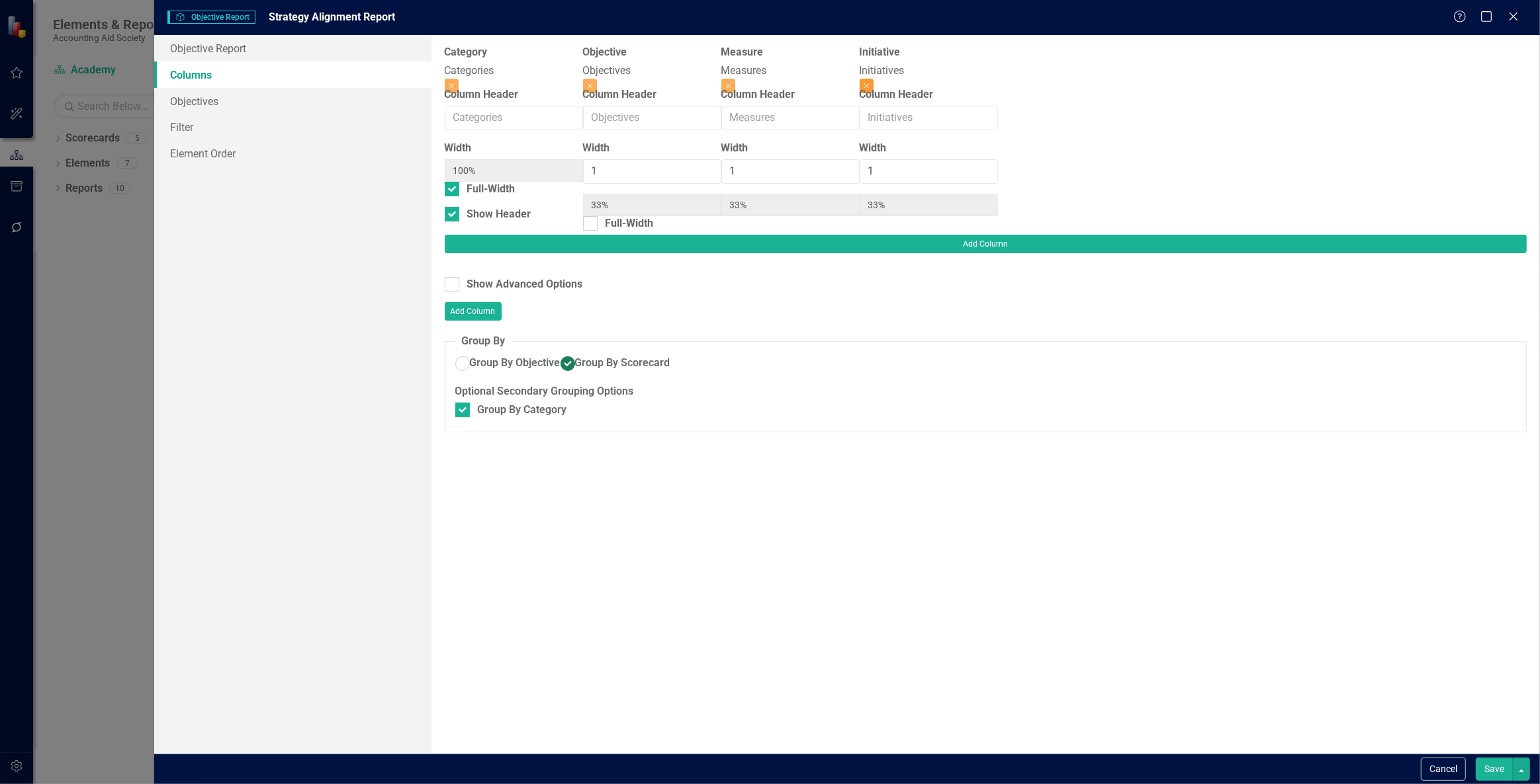
click at [874, 78] on button "Close" at bounding box center [867, 85] width 14 height 14
type input "50%"
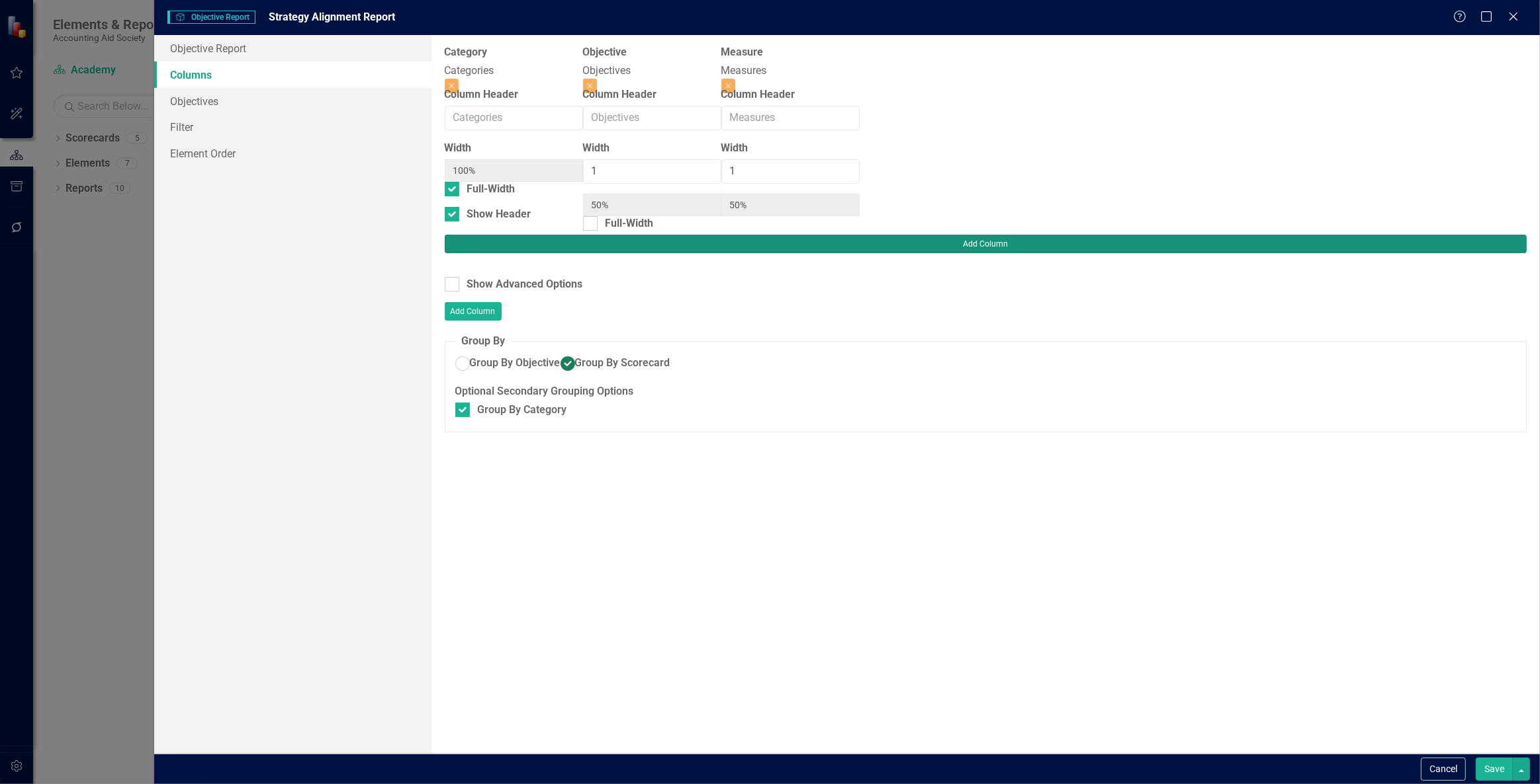
click at [1481, 234] on button "Add Column" at bounding box center [986, 244] width 1082 height 18
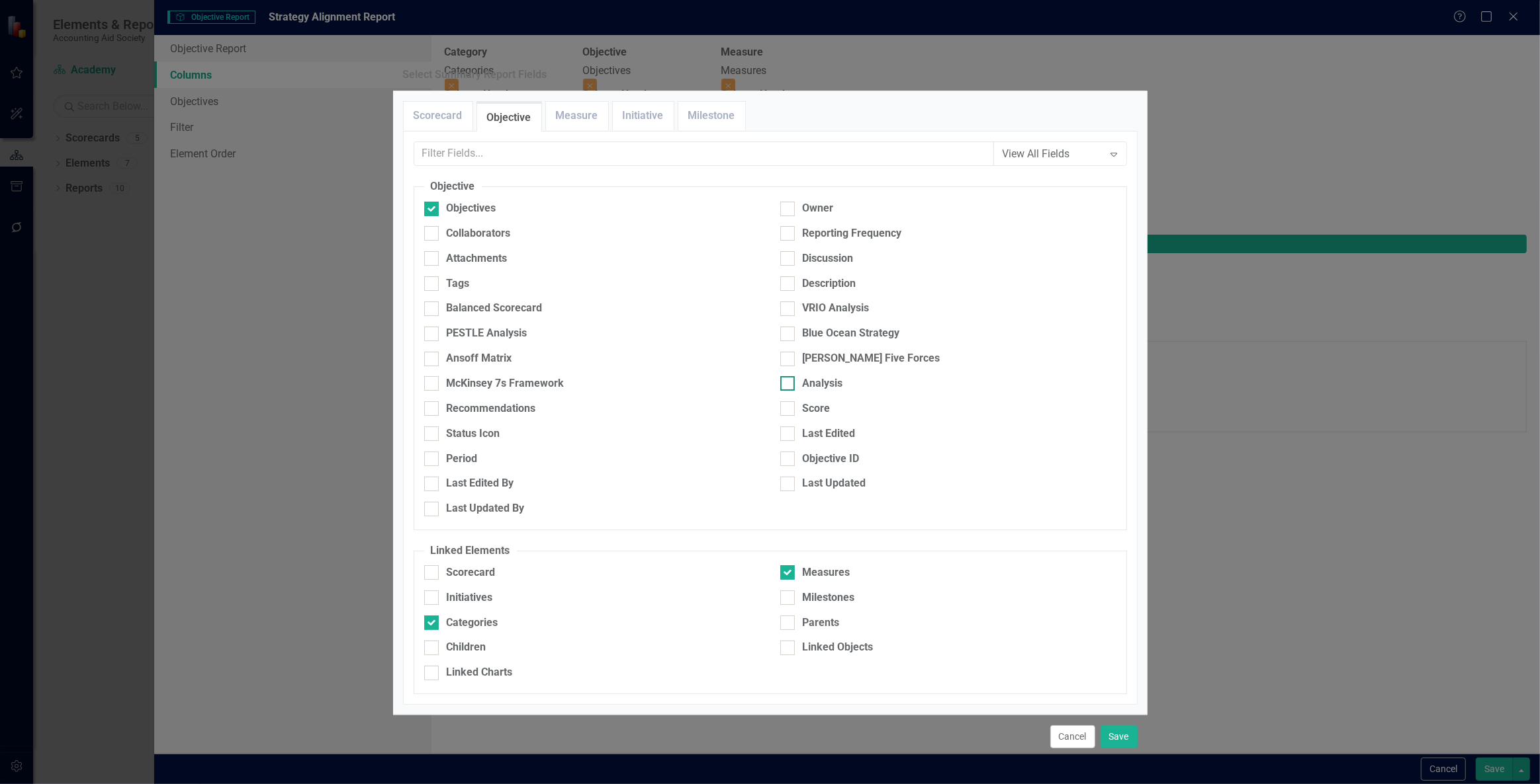
click at [789, 390] on div at bounding box center [787, 383] width 14 height 14
click at [789, 385] on input "Analysis" at bounding box center [784, 380] width 8 height 8
checkbox input "true"
drag, startPoint x: 436, startPoint y: 427, endPoint x: 436, endPoint y: 410, distance: 17.0
click at [436, 416] on div at bounding box center [431, 408] width 14 height 14
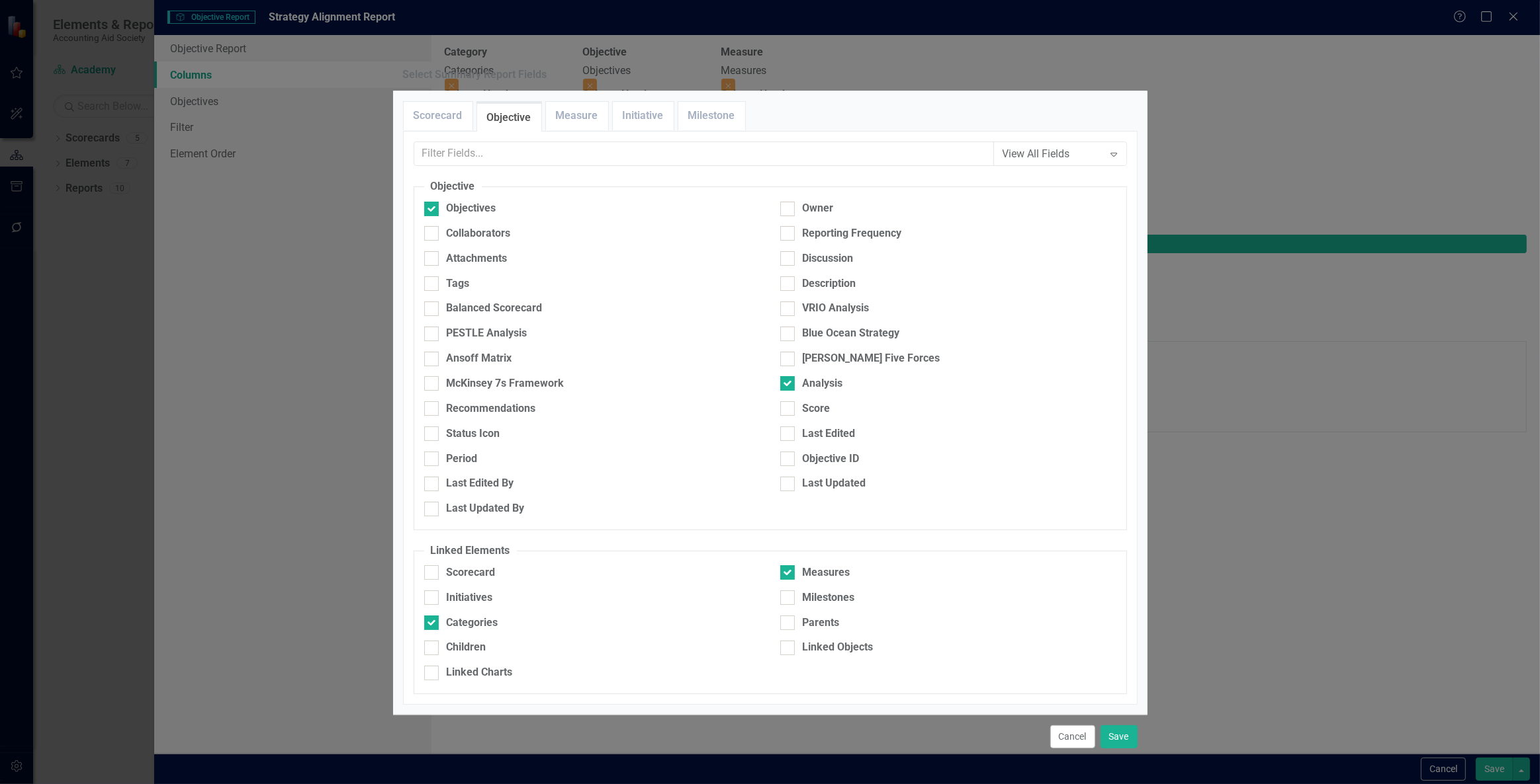
click at [433, 410] on input "Recommendations" at bounding box center [428, 405] width 8 height 8
checkbox input "true"
click at [557, 177] on div "View All Fields Expand Scorecard Scorecard Attachments Tags Logo Mission Vision…" at bounding box center [770, 418] width 734 height 574
click at [561, 130] on link "Measure" at bounding box center [577, 116] width 62 height 28
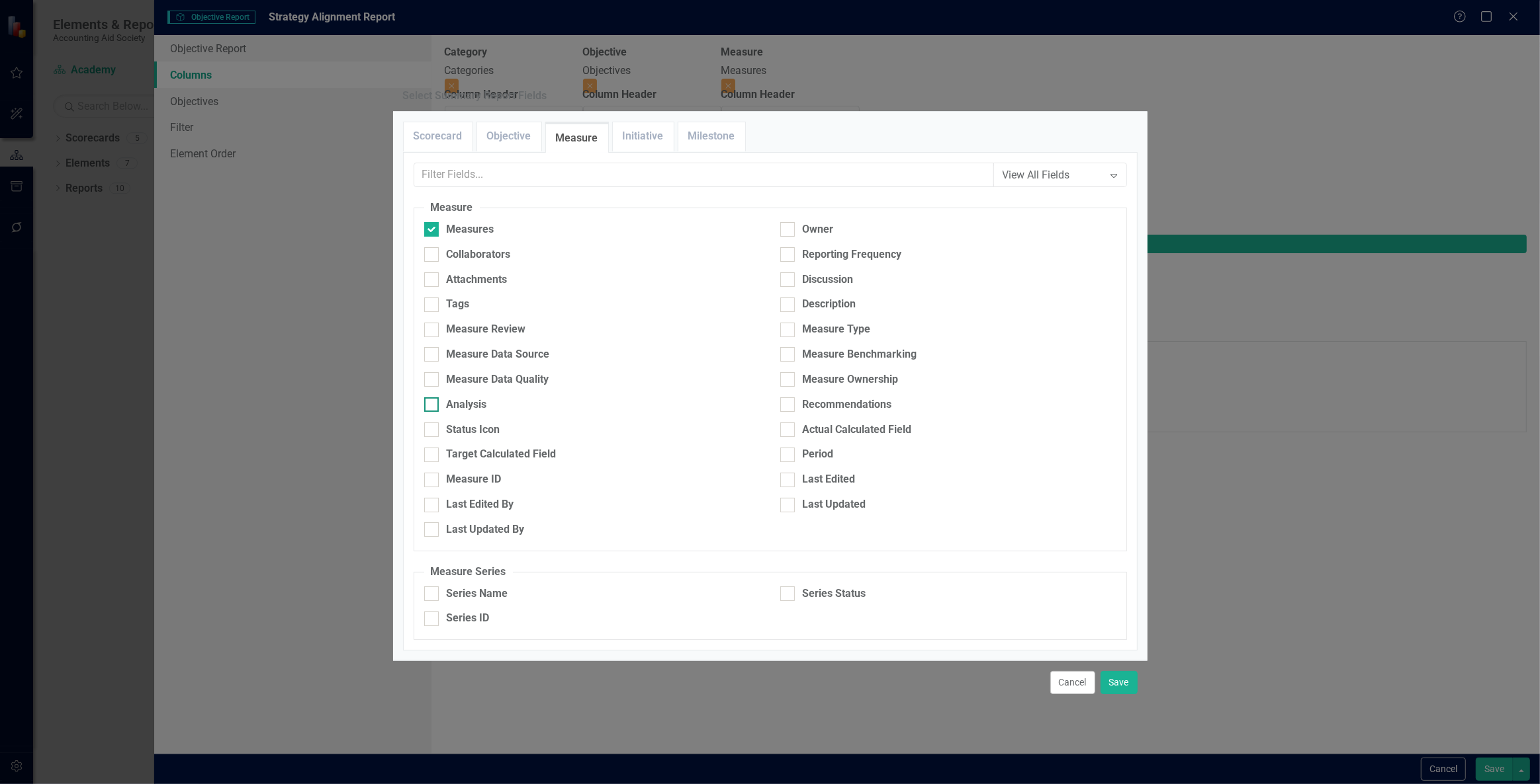
click at [428, 400] on input "Analysis" at bounding box center [428, 401] width 8 height 8
checkbox input "true"
click at [788, 403] on div at bounding box center [787, 404] width 14 height 14
click at [788, 403] on input "Recommendations" at bounding box center [784, 401] width 8 height 8
checkbox input "true"
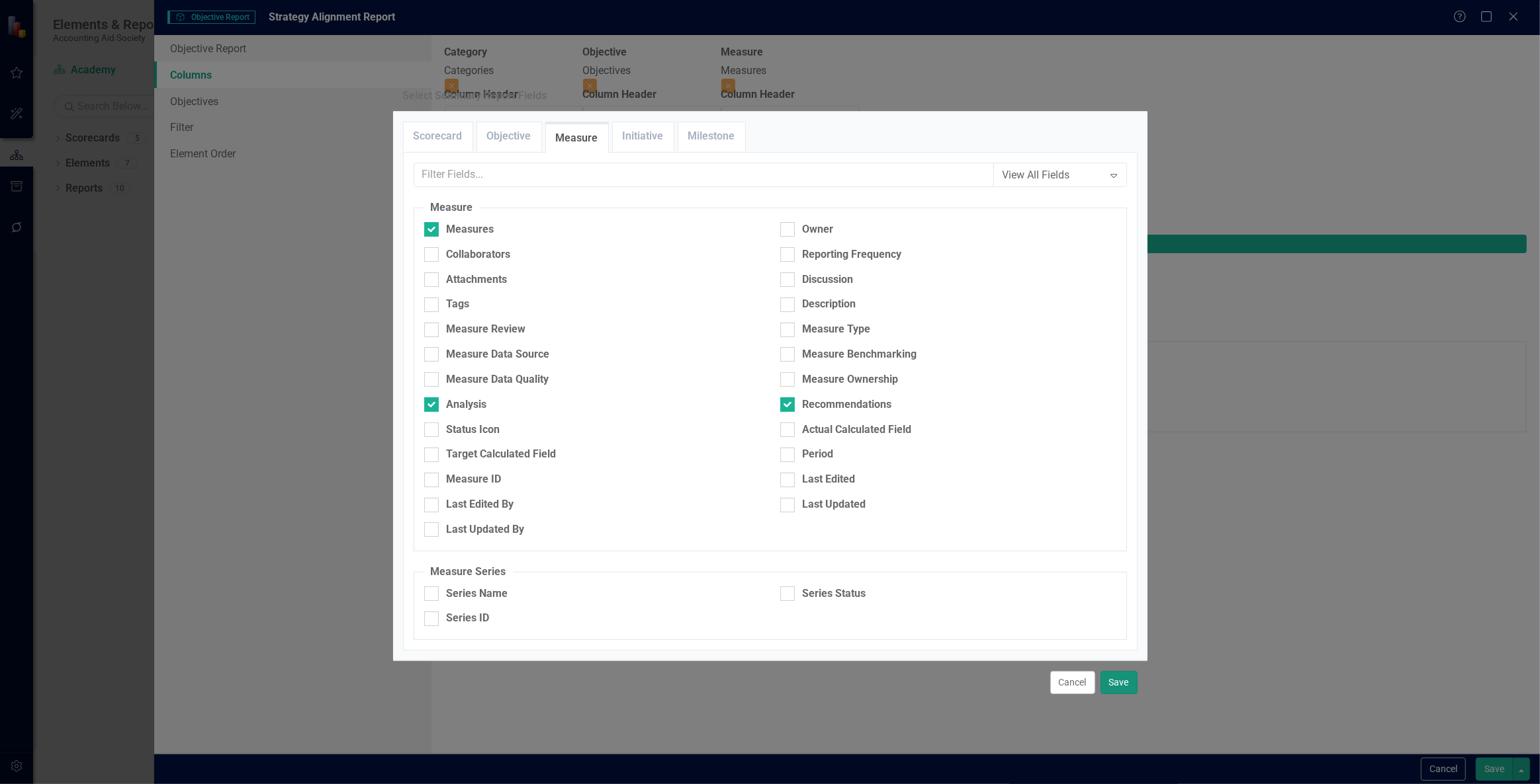
click at [1126, 671] on button "Save" at bounding box center [1119, 683] width 37 height 23
type input "17%"
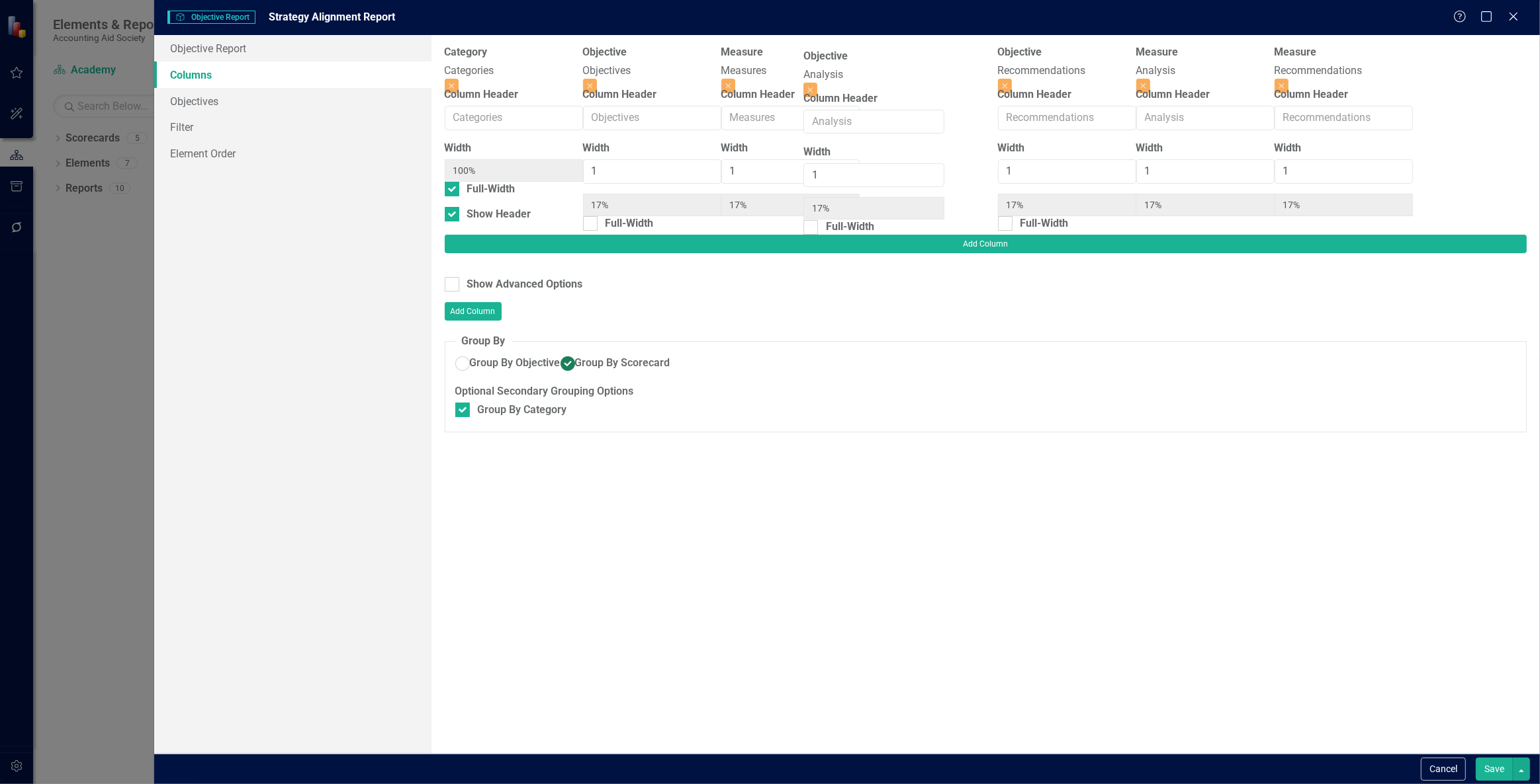
drag, startPoint x: 916, startPoint y: 75, endPoint x: 744, endPoint y: 83, distance: 172.2
click at [744, 83] on div "Category Categories Close Column Header Width 100% Full-Width Show Header Objec…" at bounding box center [928, 139] width 968 height 190
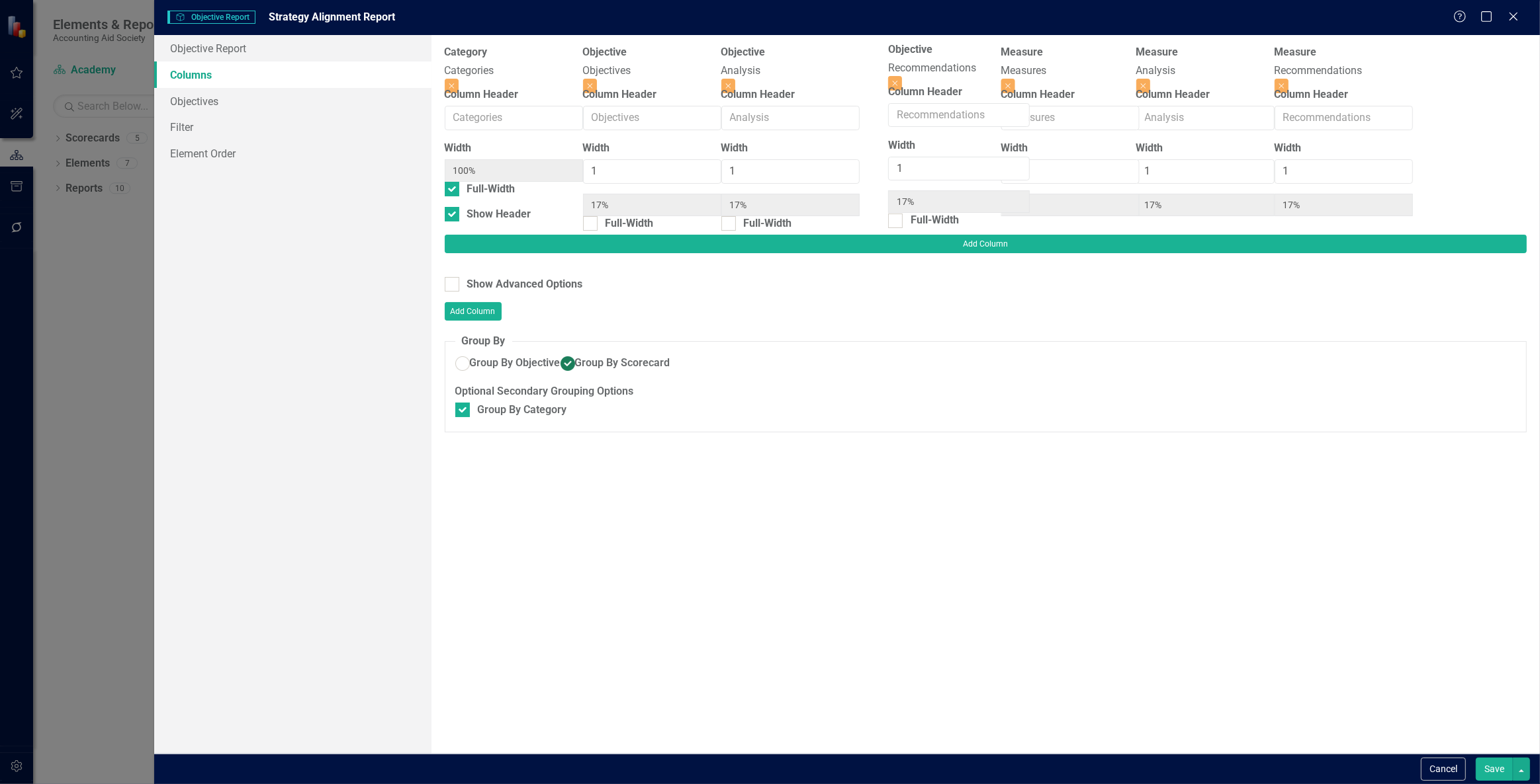
drag, startPoint x: 1071, startPoint y: 78, endPoint x: 946, endPoint y: 73, distance: 125.1
click at [947, 74] on div "Category Categories Close Column Header Width 100% Full-Width Show Header Objec…" at bounding box center [928, 139] width 968 height 190
click at [1489, 770] on button "Save" at bounding box center [1494, 770] width 37 height 23
radio input "false"
checkbox input "false"
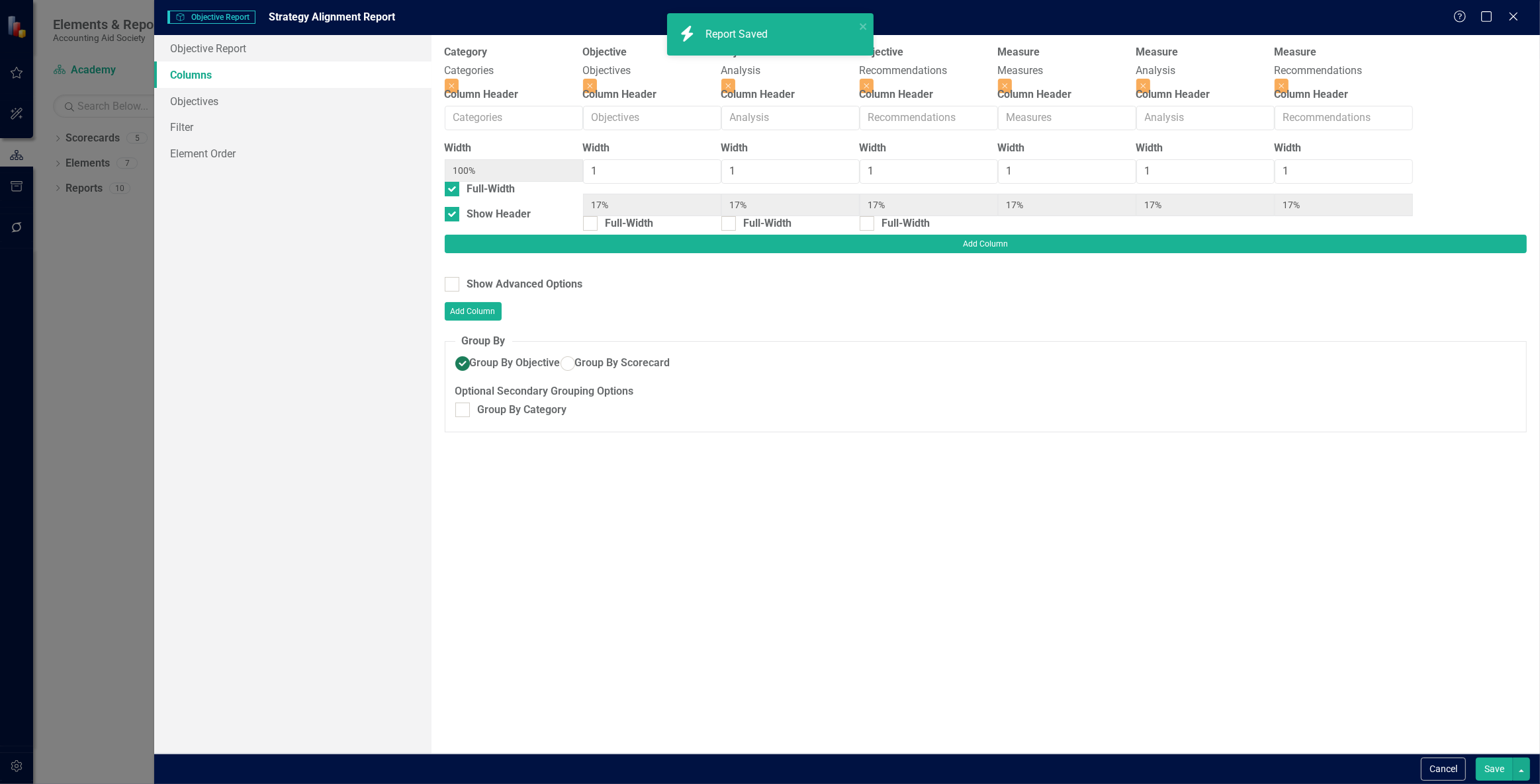
radio input "true"
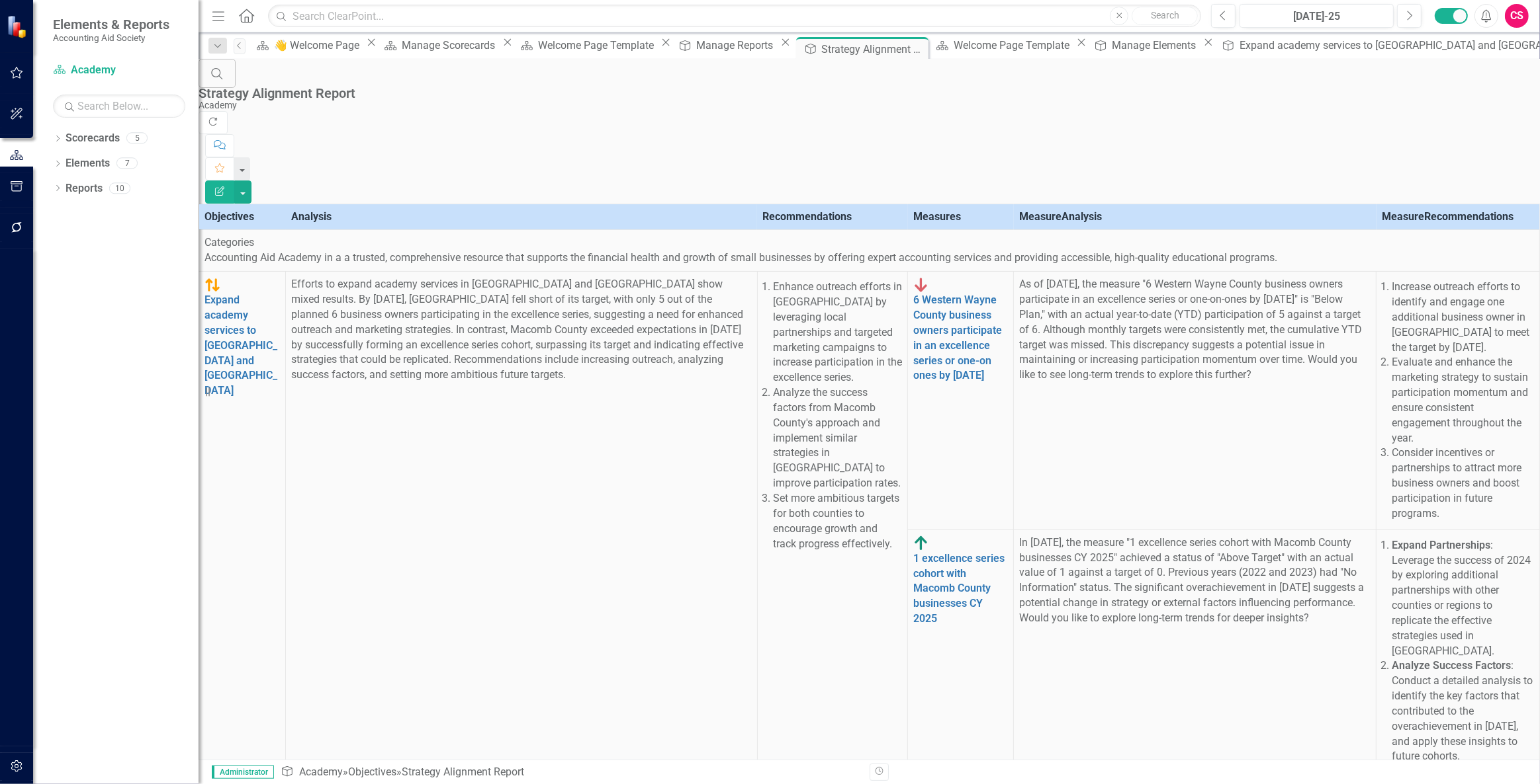
click at [225, 186] on icon "Edit Report" at bounding box center [220, 191] width 12 height 9
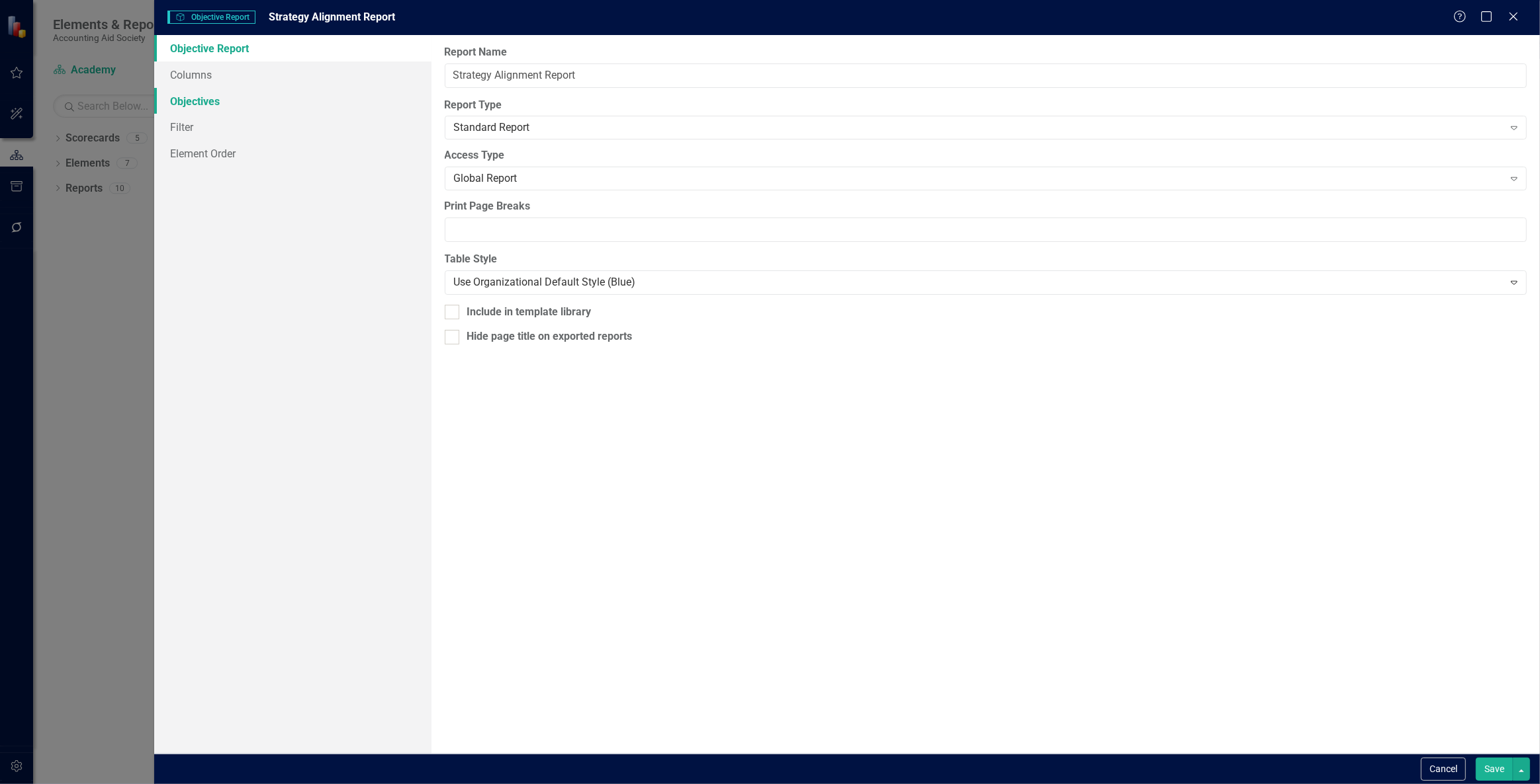
drag, startPoint x: 220, startPoint y: 93, endPoint x: 216, endPoint y: 84, distance: 9.8
click at [220, 92] on link "Objectives" at bounding box center [292, 101] width 277 height 27
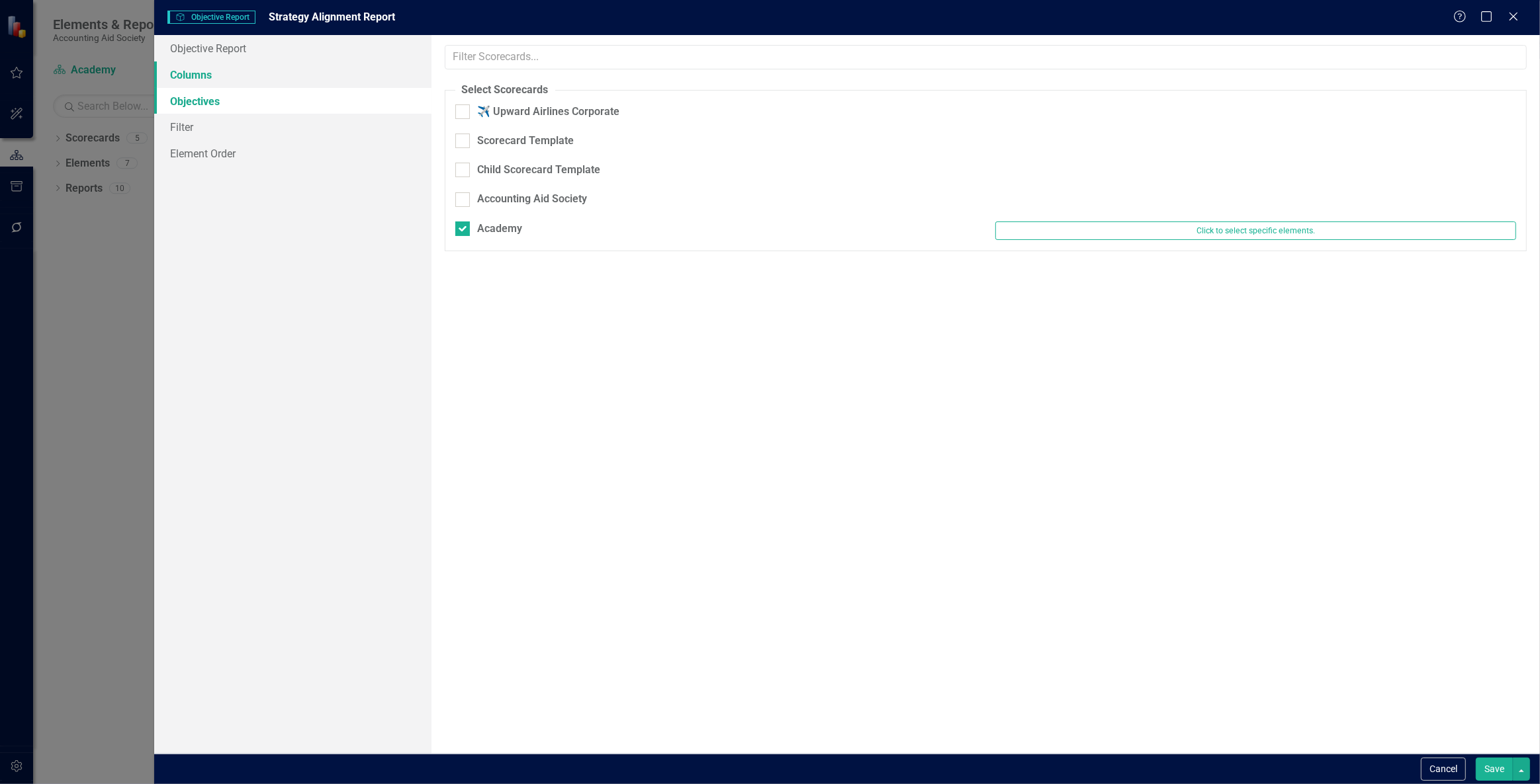
click at [214, 81] on link "Columns" at bounding box center [292, 75] width 277 height 27
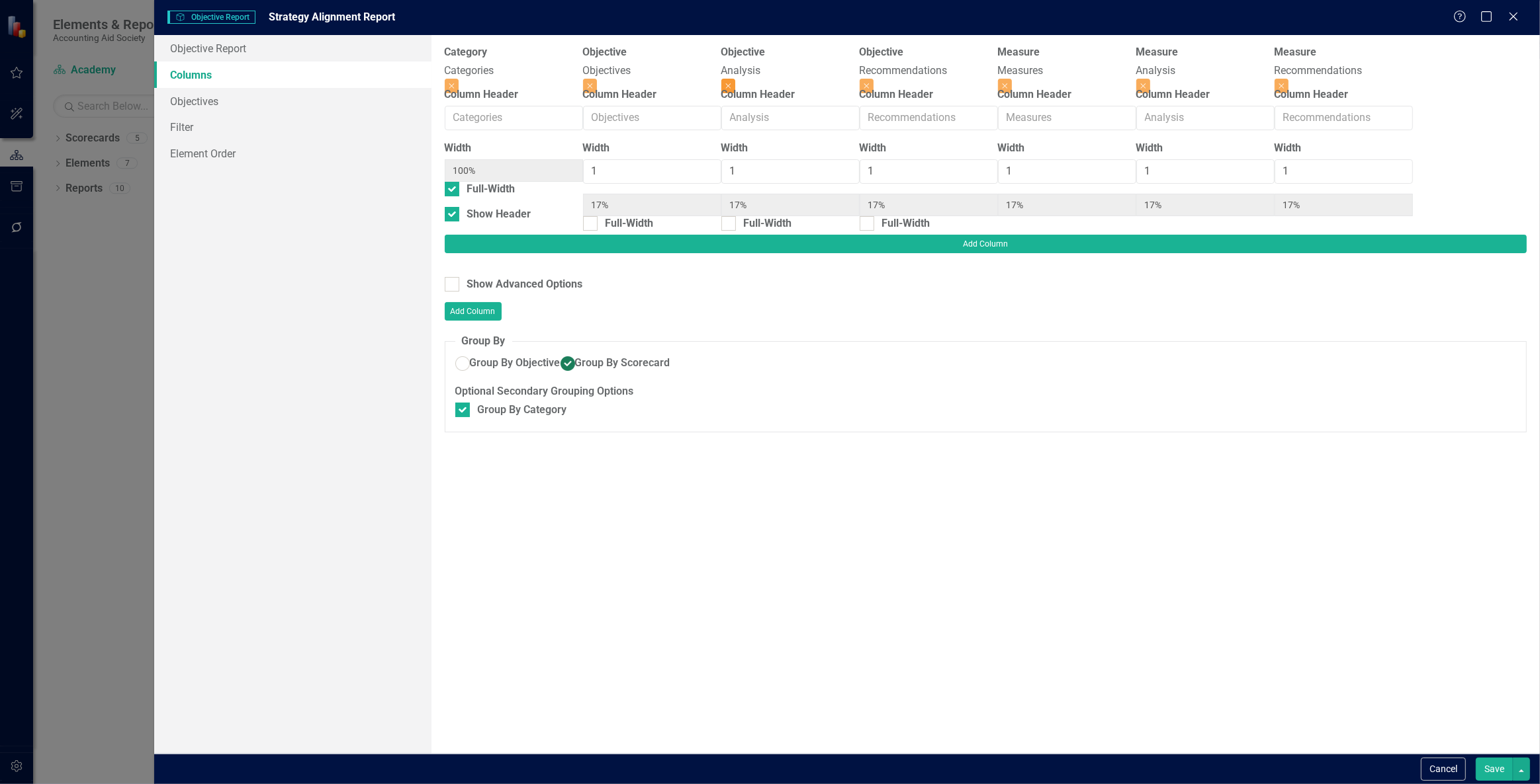
click at [735, 78] on button "Close" at bounding box center [728, 85] width 14 height 14
type input "20%"
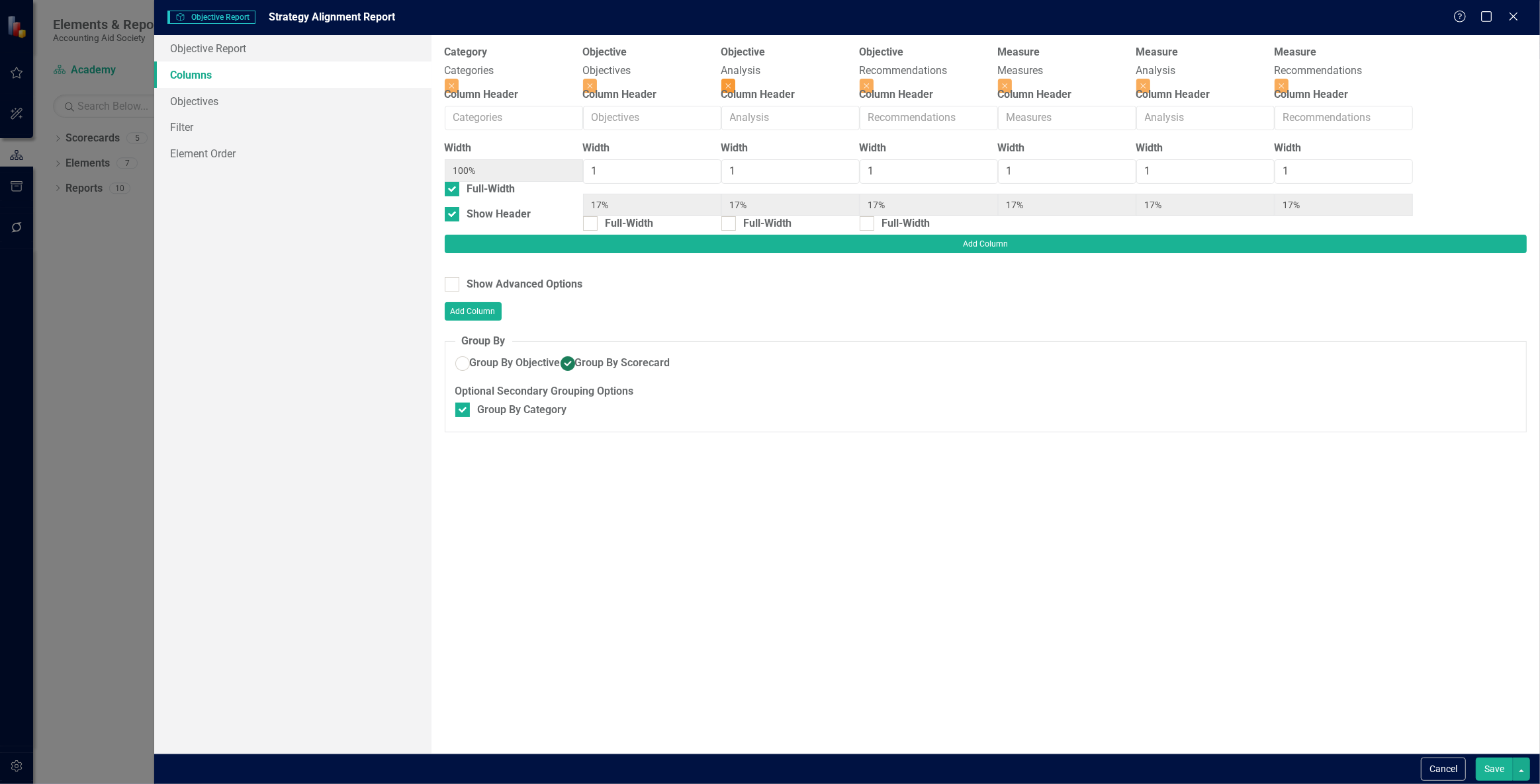
type input "20%"
click at [735, 78] on button "Close" at bounding box center [728, 85] width 14 height 14
type input "25%"
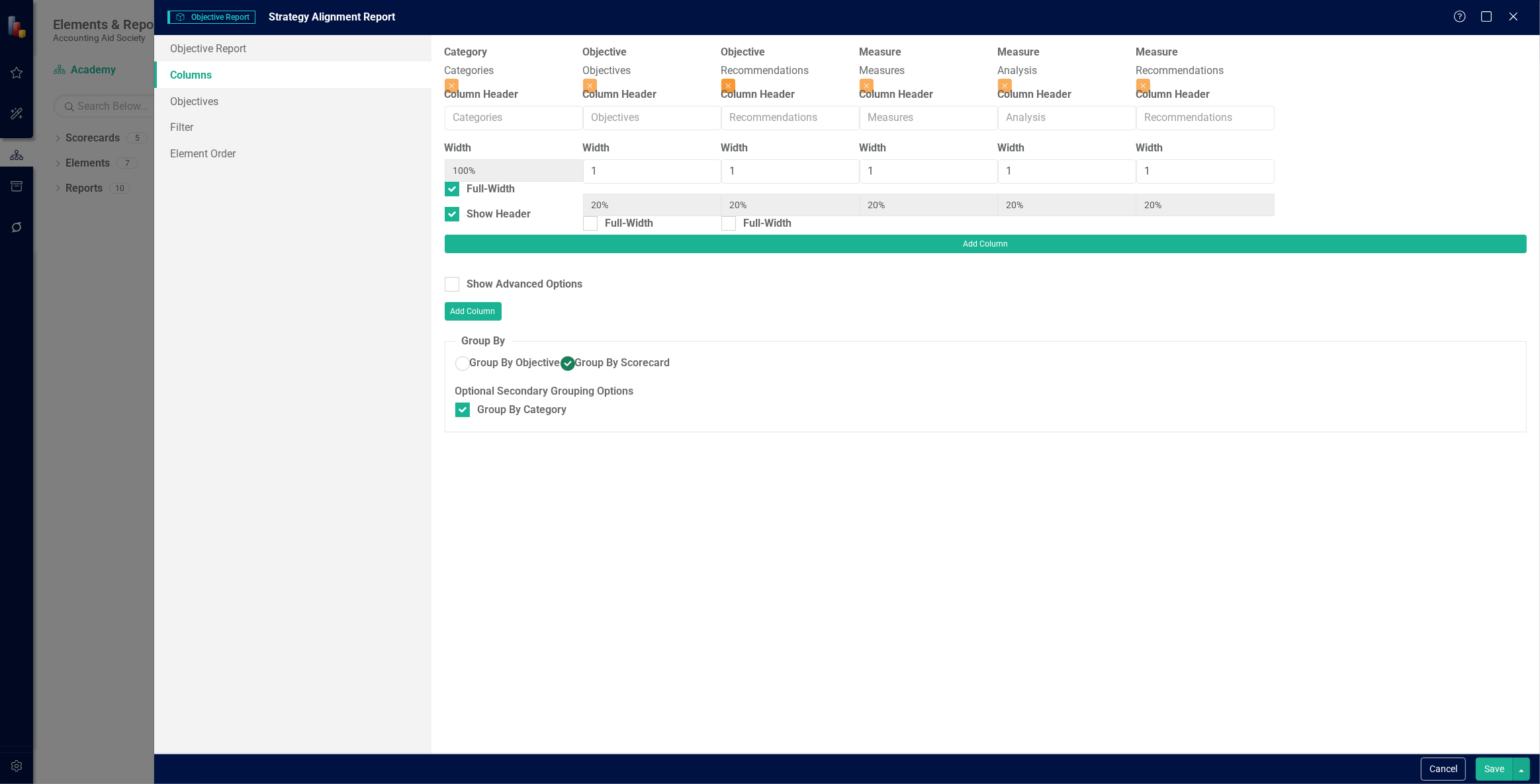
type input "25%"
click at [874, 78] on button "Close" at bounding box center [867, 85] width 14 height 14
type input "33%"
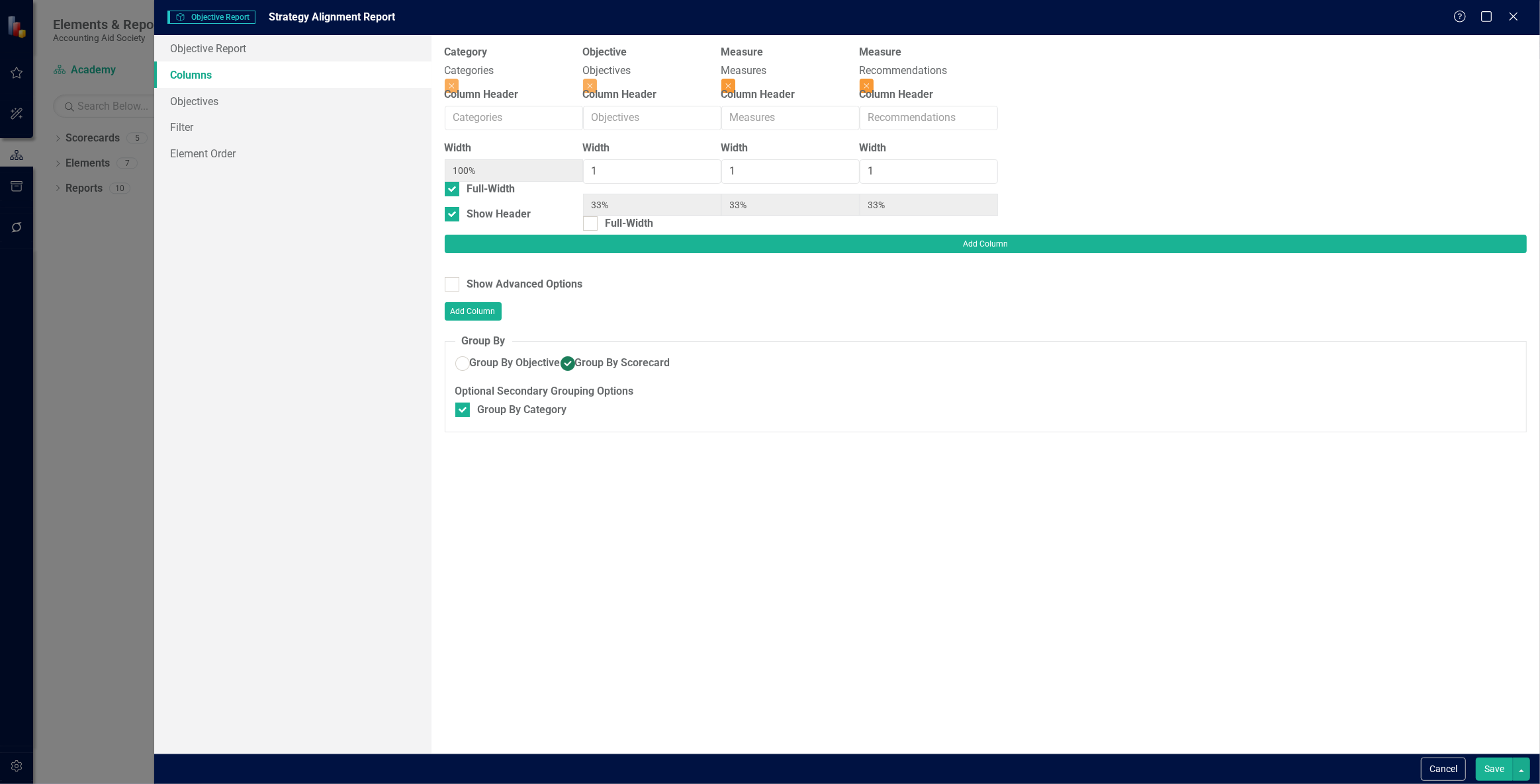
click at [874, 78] on button "Close" at bounding box center [867, 85] width 14 height 14
type input "50%"
click at [1509, 770] on button "Save" at bounding box center [1494, 770] width 37 height 23
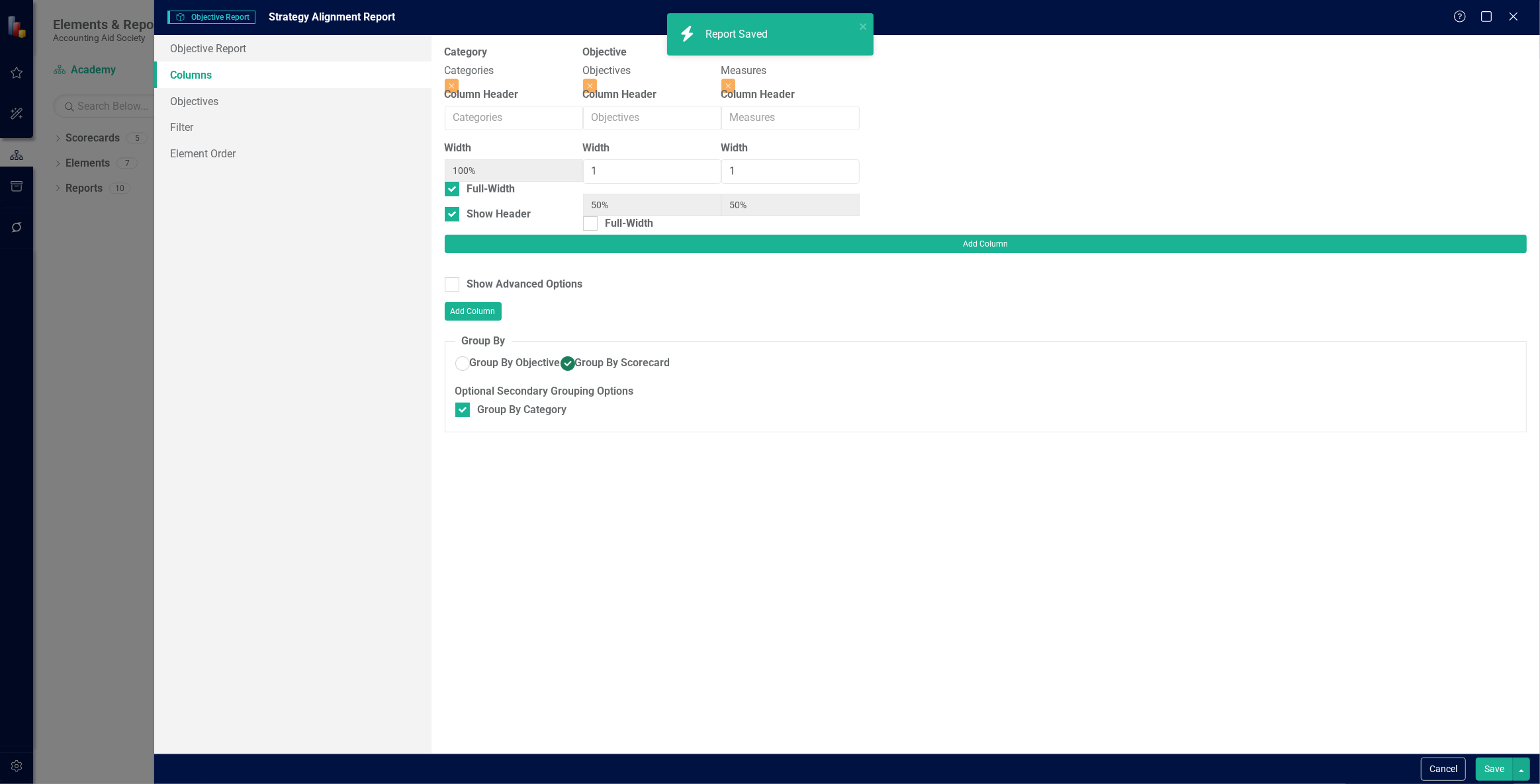
radio input "false"
checkbox input "false"
radio input "true"
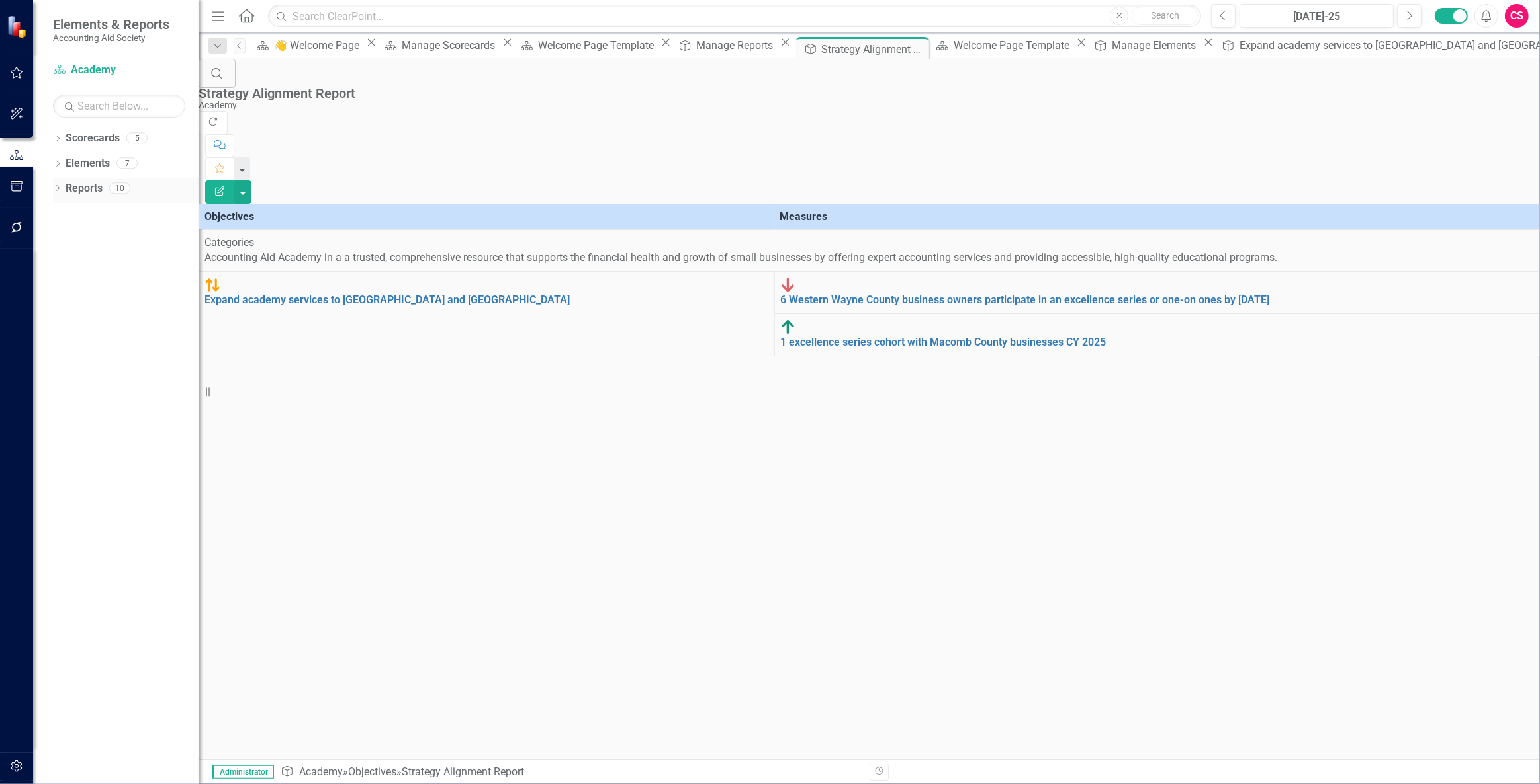
click at [86, 188] on link "Reports" at bounding box center [84, 189] width 37 height 15
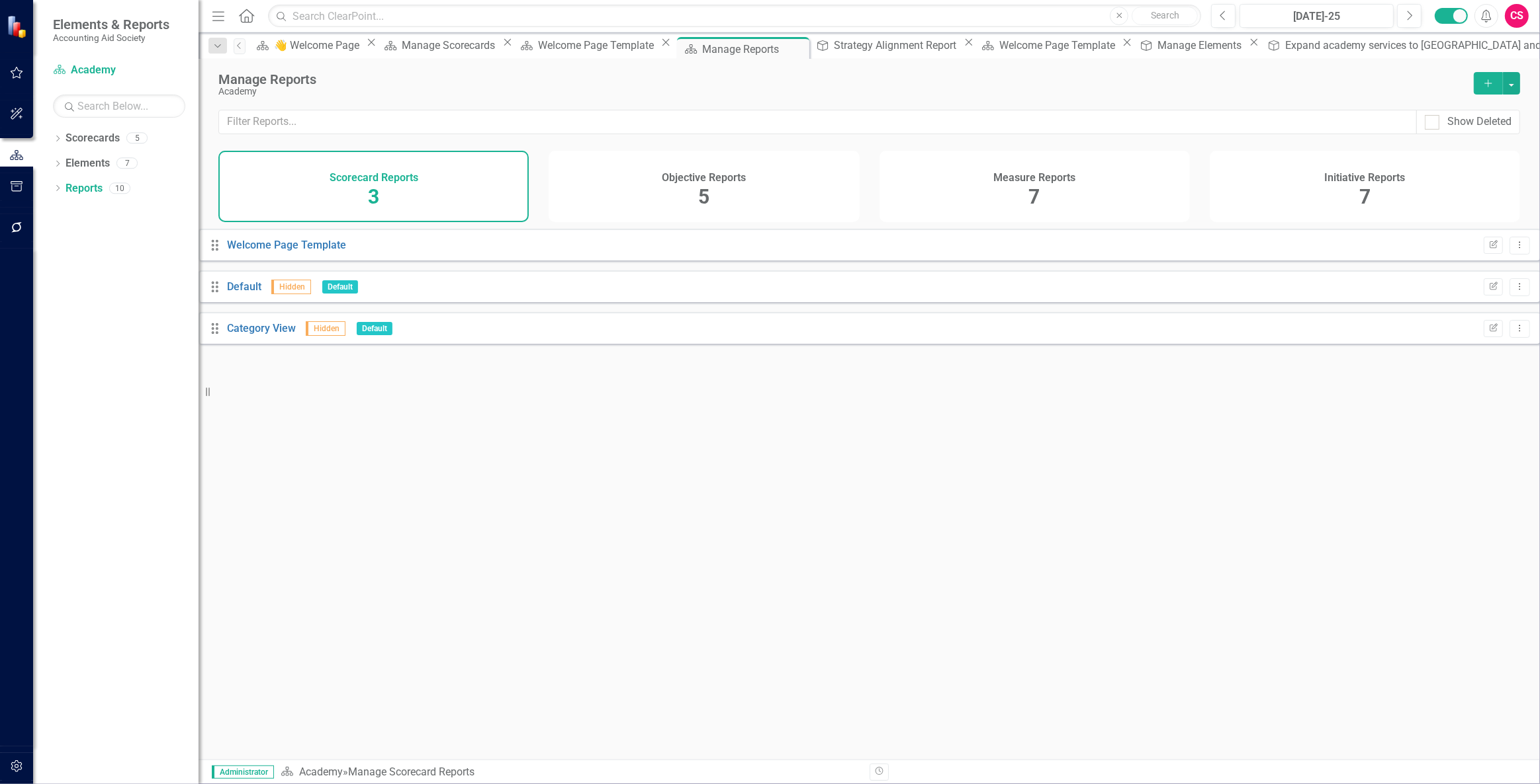
click at [1015, 172] on h4 "Measure Reports" at bounding box center [1034, 178] width 82 height 12
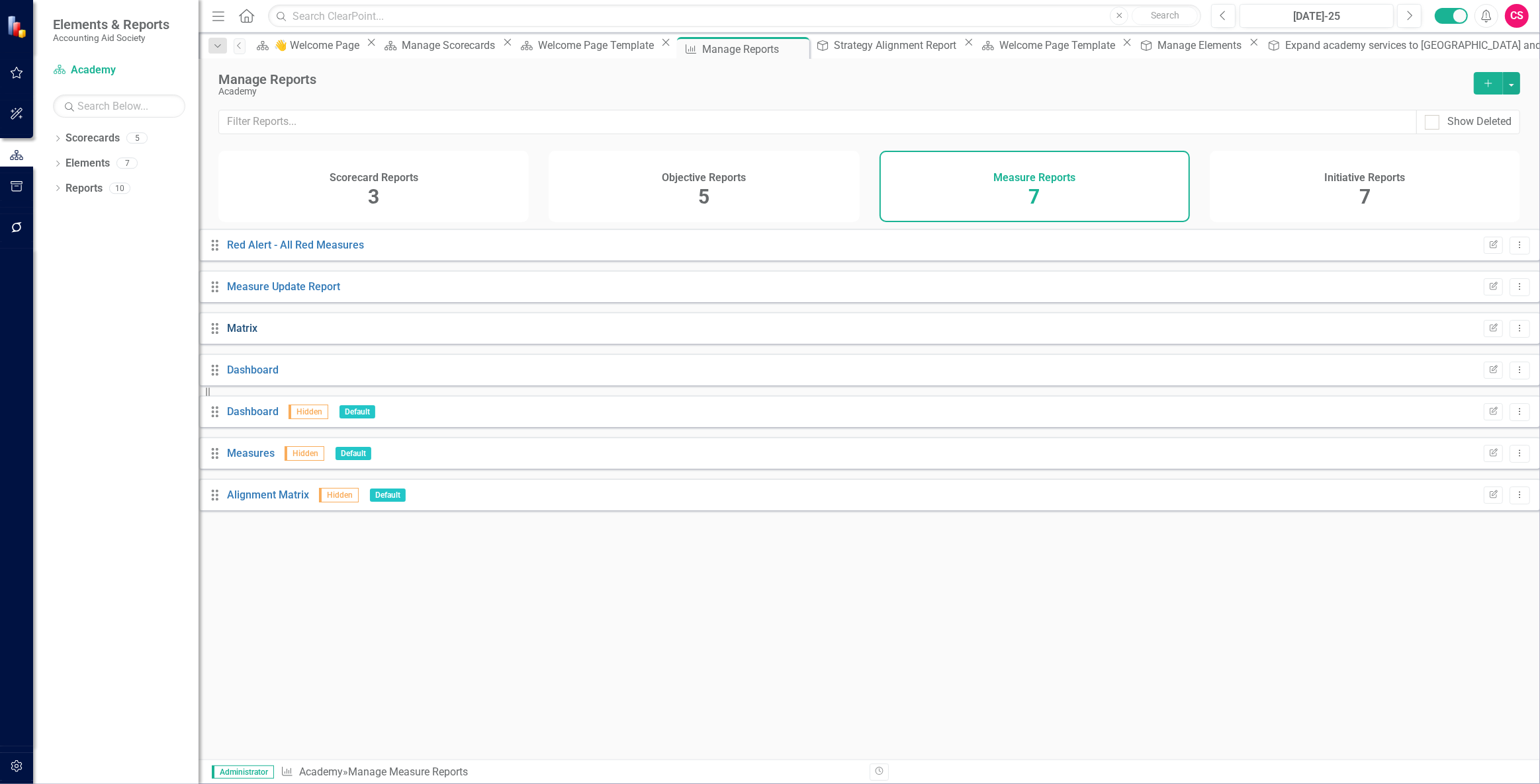
click at [257, 335] on link "Matrix" at bounding box center [242, 328] width 30 height 13
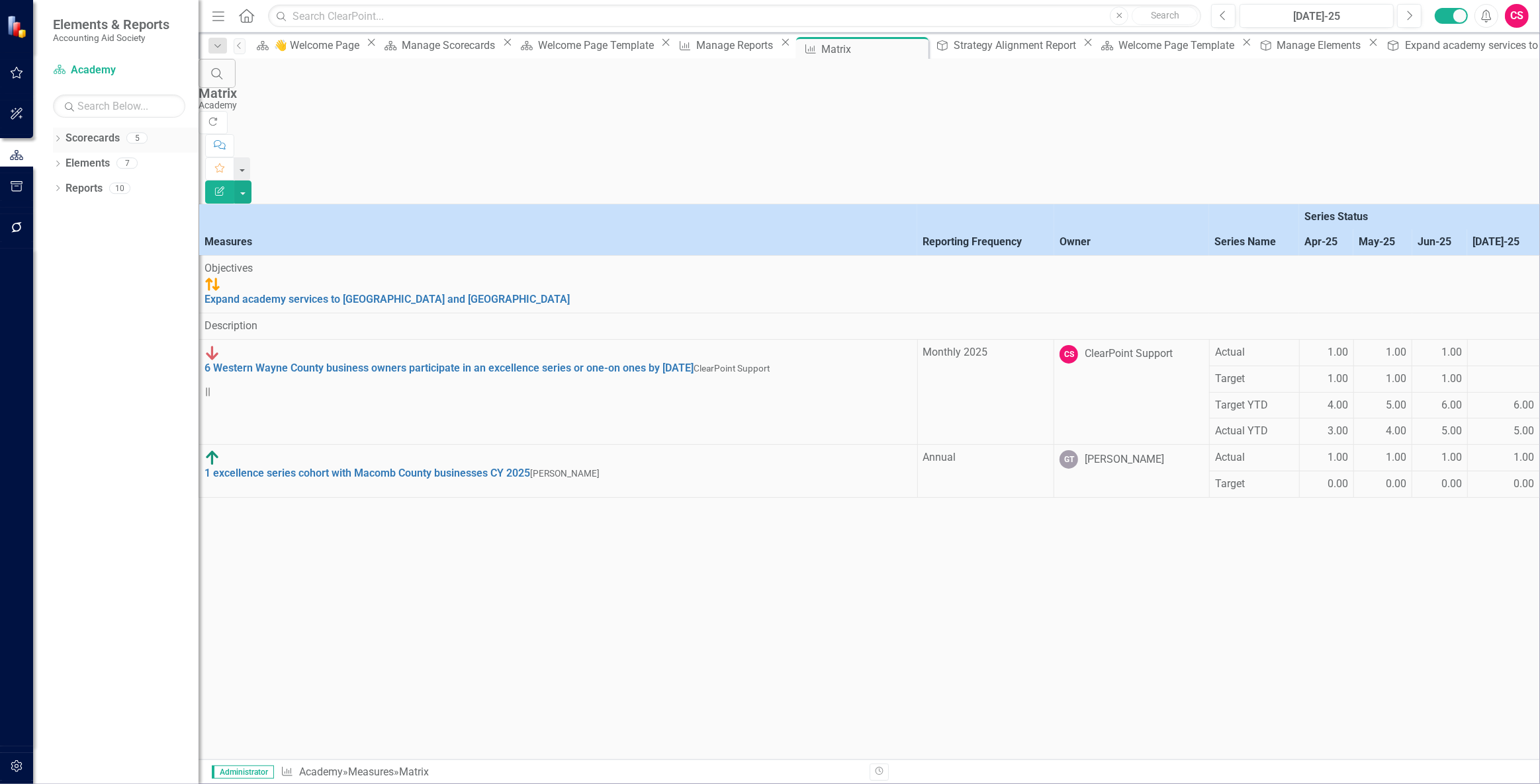
click at [93, 134] on link "Scorecards" at bounding box center [92, 139] width 54 height 15
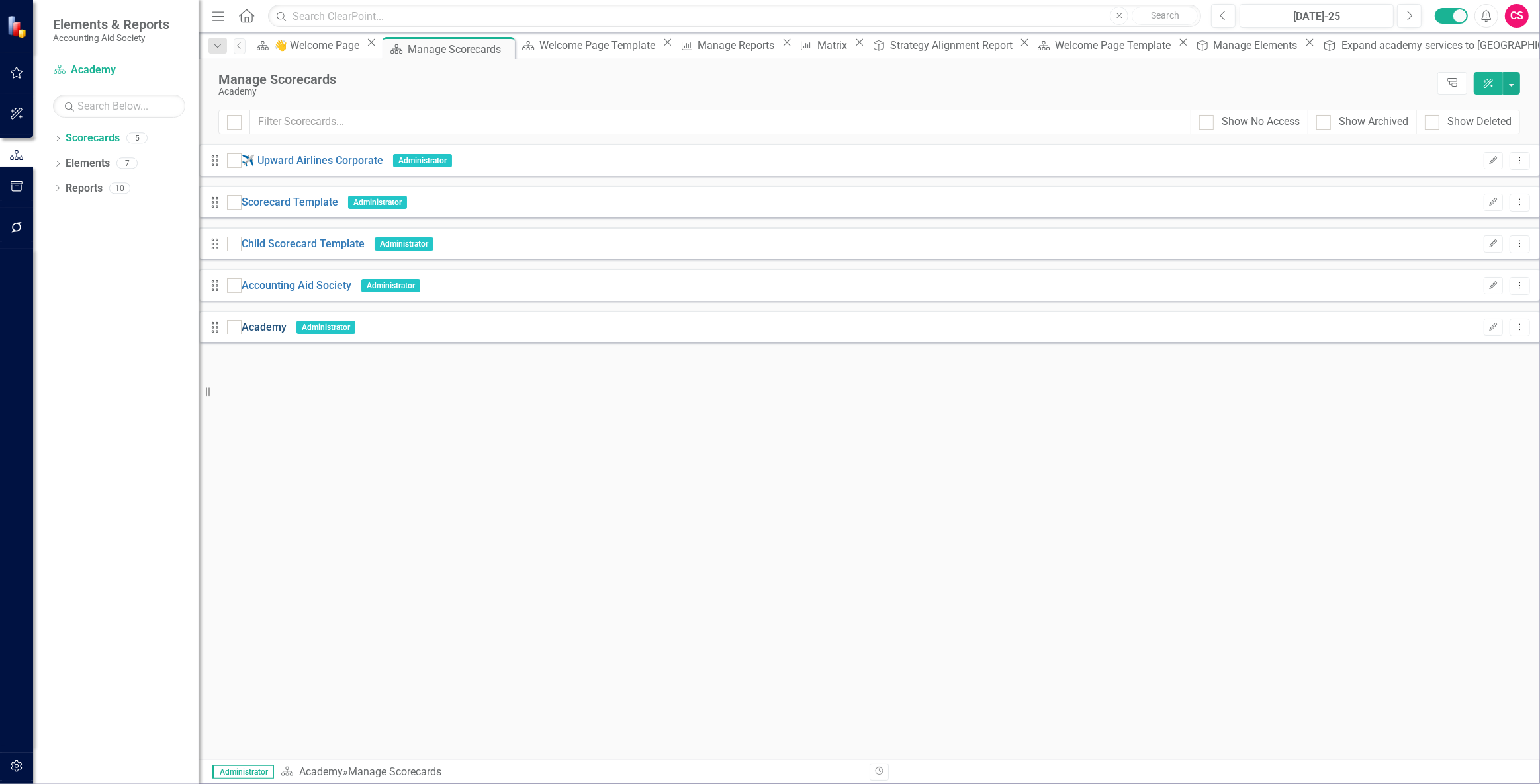
click at [286, 322] on link "Academy" at bounding box center [264, 328] width 45 height 15
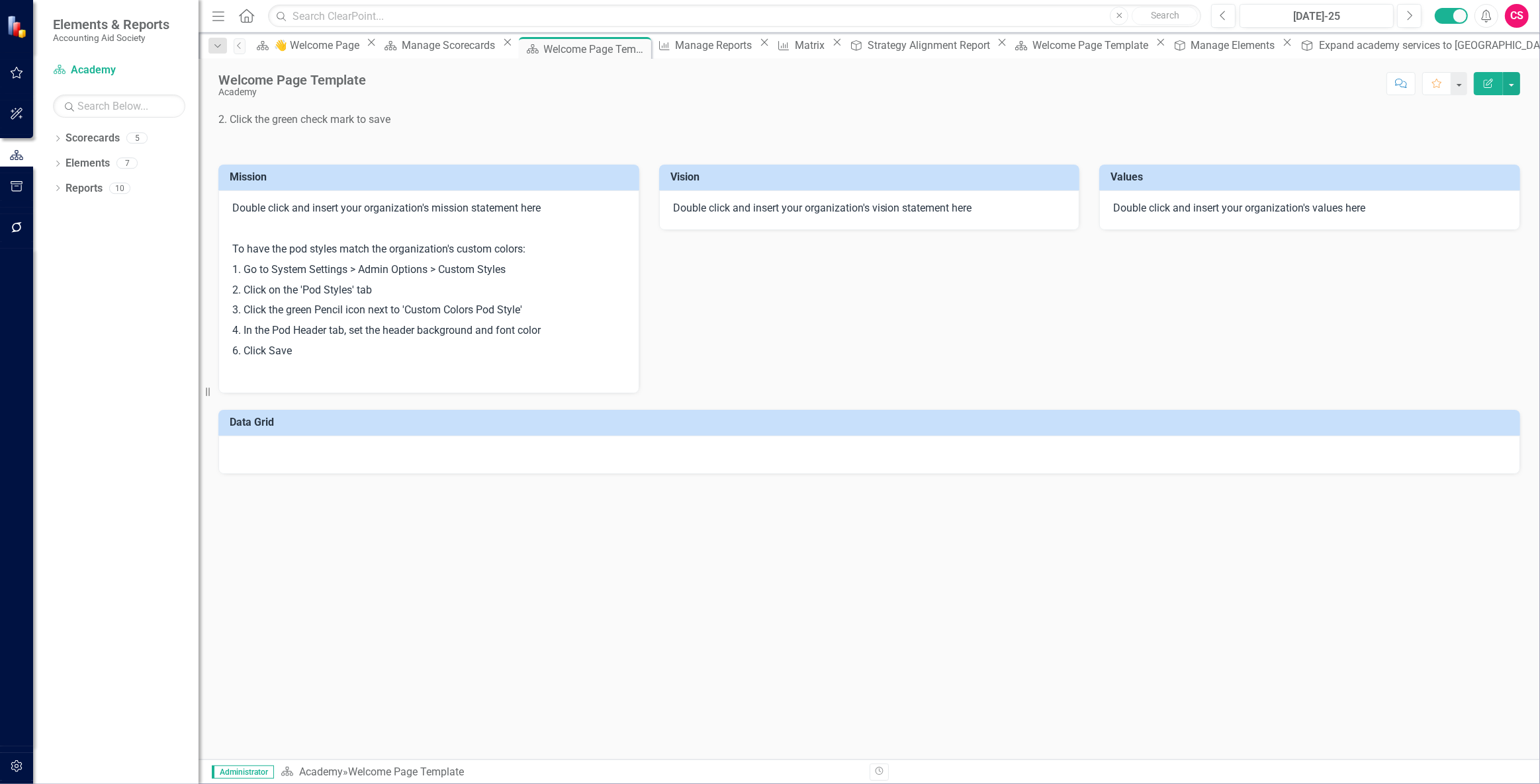
click at [673, 461] on div at bounding box center [869, 455] width 1302 height 38
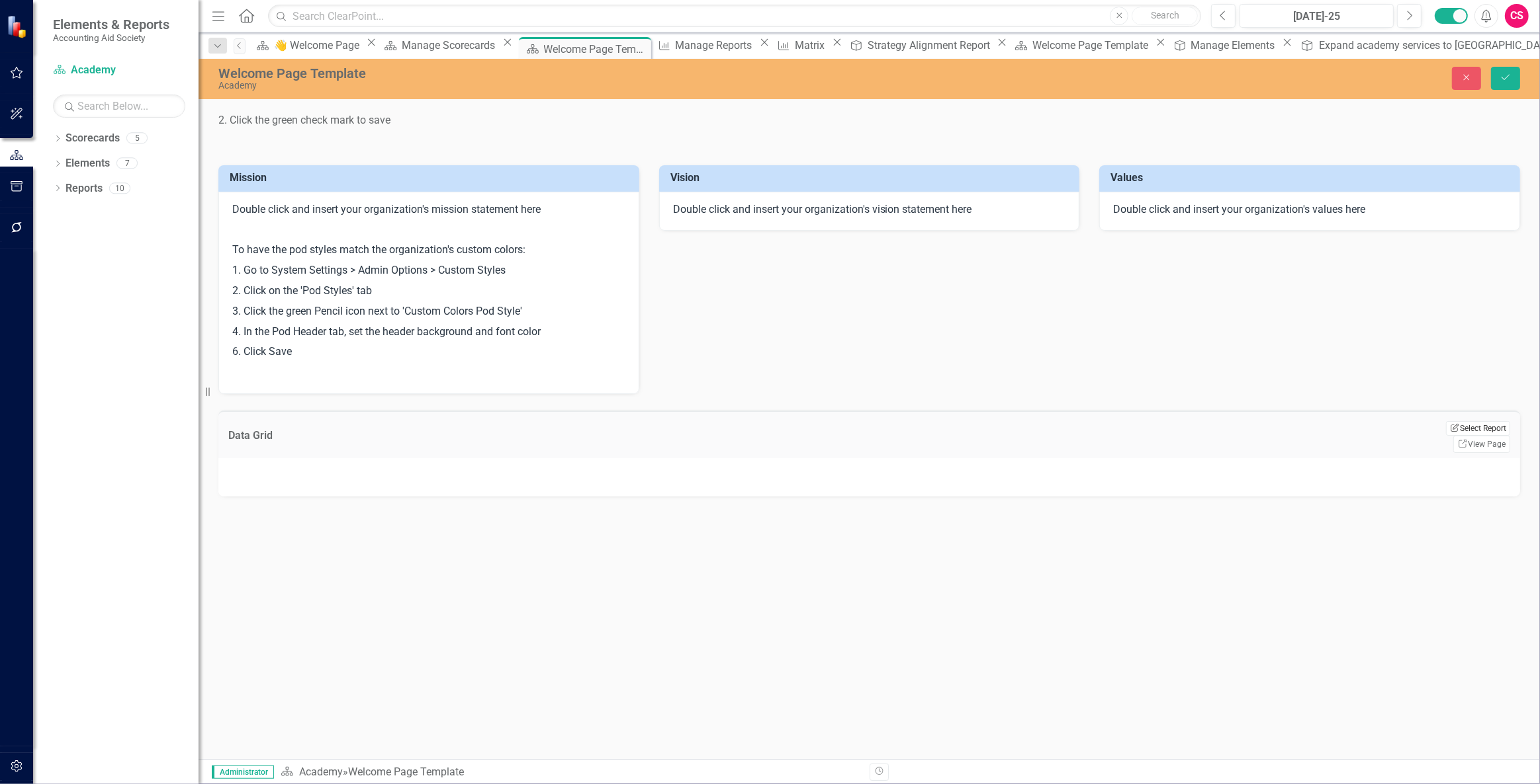
click at [1460, 436] on button "Edit Report Select Report" at bounding box center [1478, 428] width 64 height 14
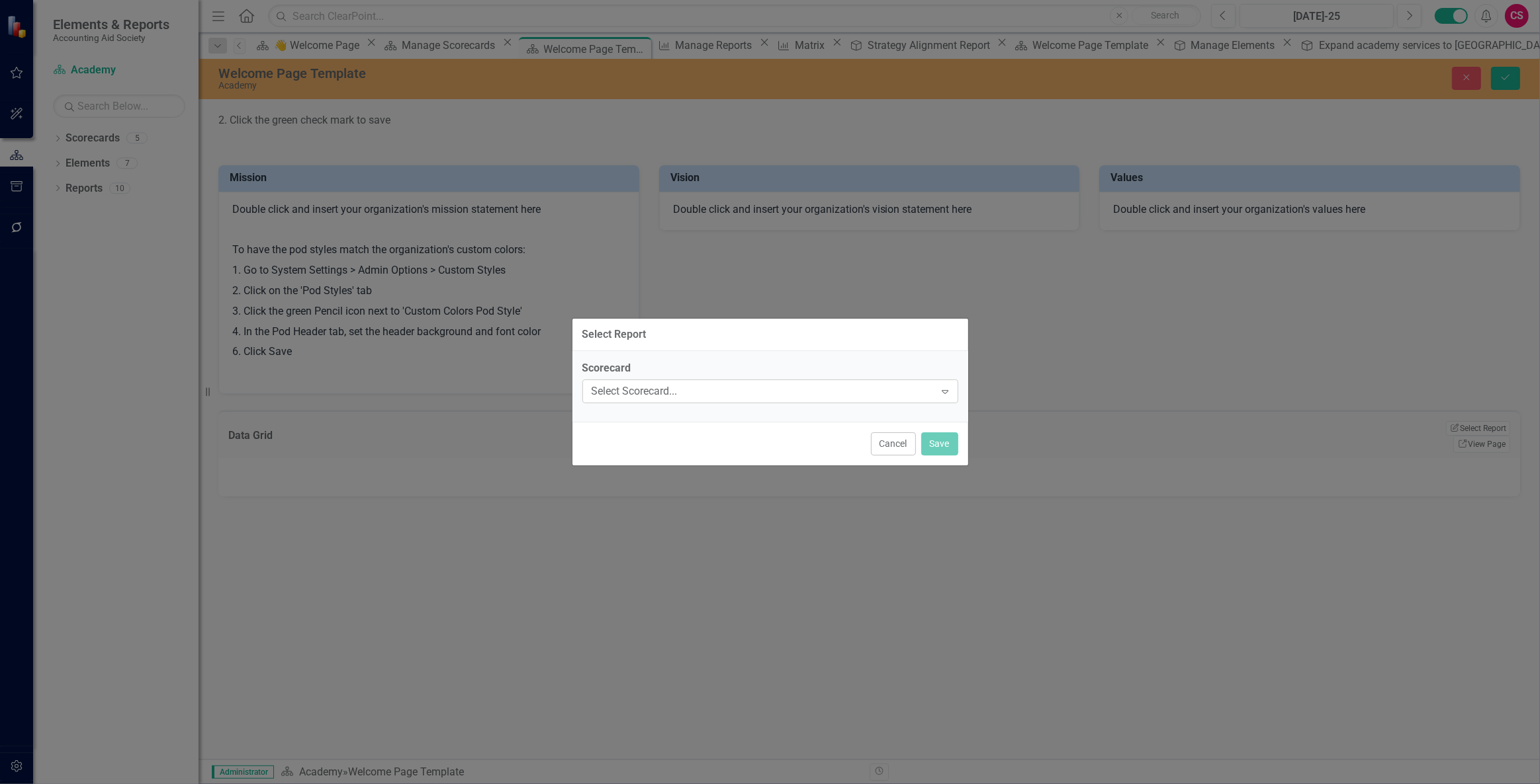
click at [706, 381] on div "Select Scorecard... Expand" at bounding box center [770, 391] width 375 height 24
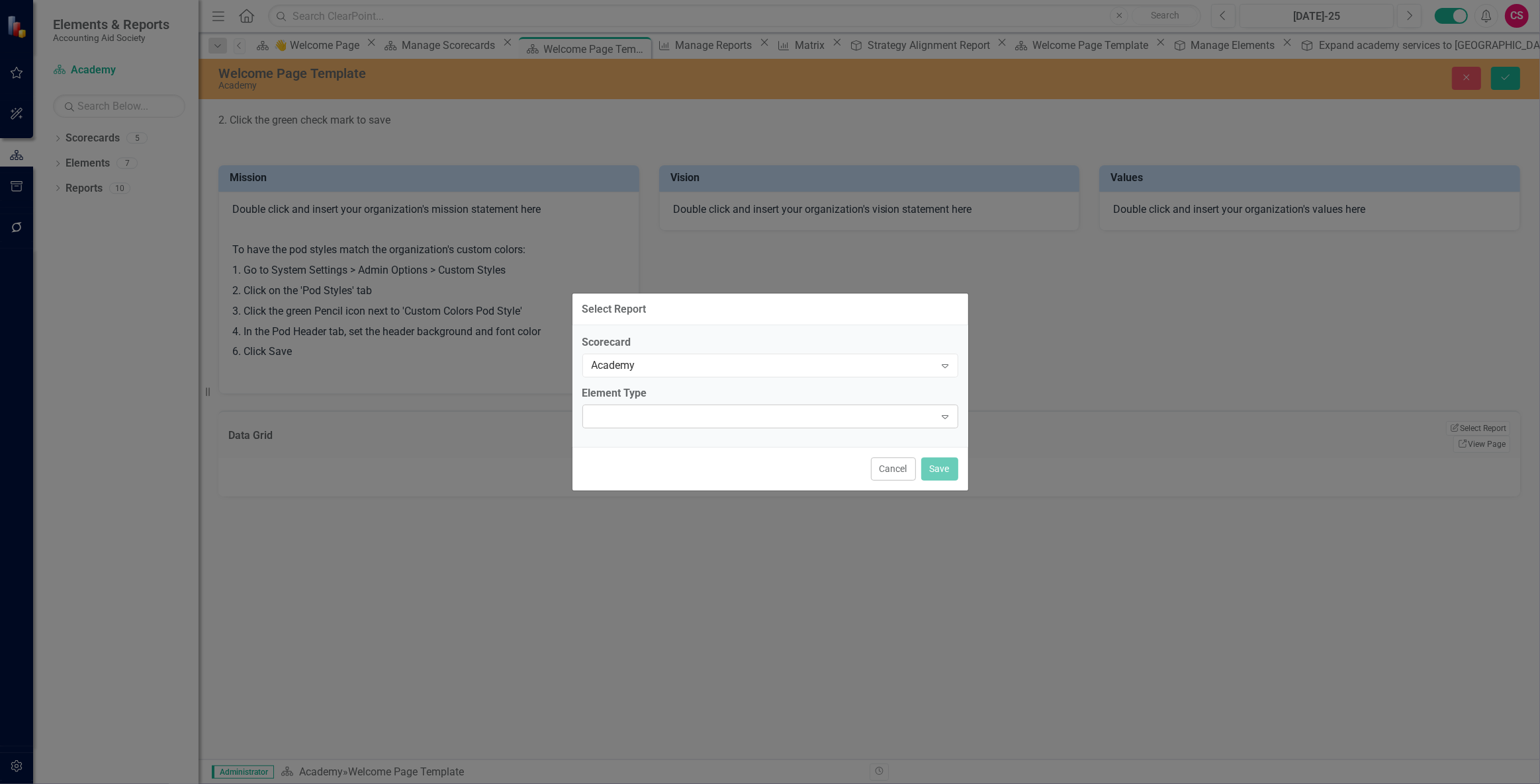
click at [641, 416] on div at bounding box center [759, 416] width 349 height 2
click at [634, 784] on div "Objective" at bounding box center [772, 795] width 1519 height 15
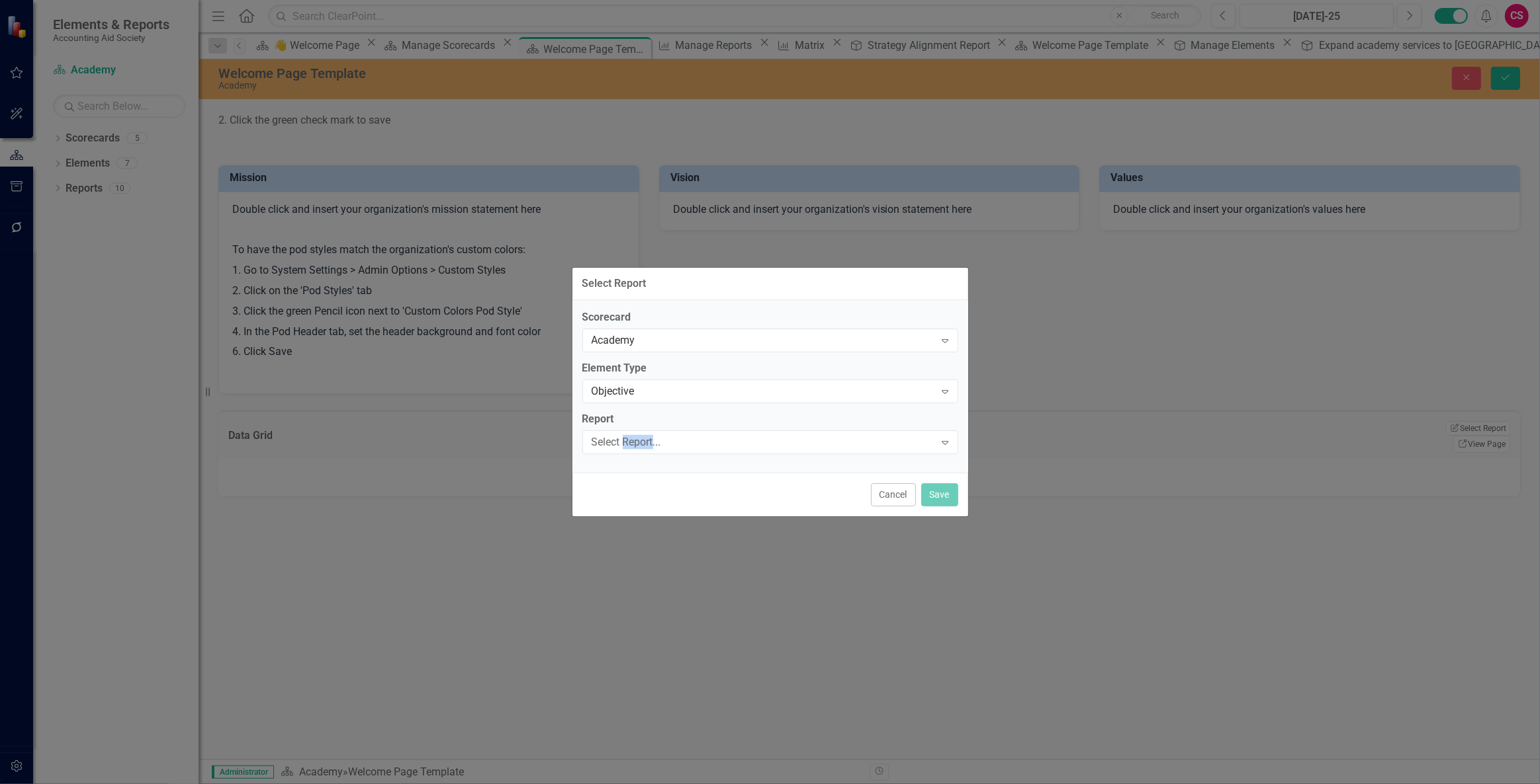
click at [634, 441] on div "Select Report..." at bounding box center [763, 442] width 343 height 15
click at [648, 784] on div "Strategy Alignment Report" at bounding box center [772, 795] width 1519 height 15
click at [960, 492] on div "Cancel Save" at bounding box center [771, 494] width 396 height 43
click at [944, 492] on button "Save" at bounding box center [939, 495] width 37 height 23
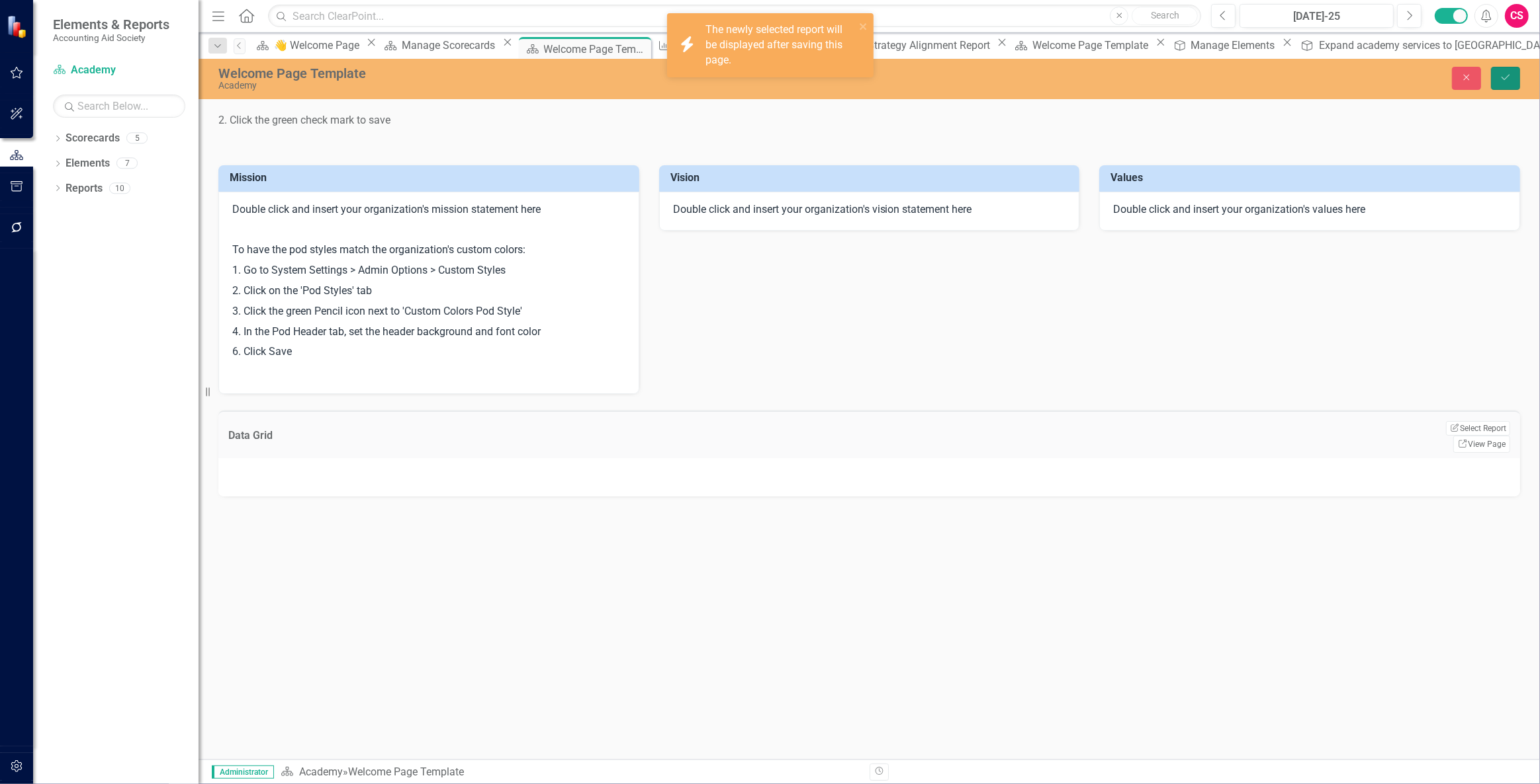
click at [1506, 81] on icon "Save" at bounding box center [1506, 78] width 12 height 9
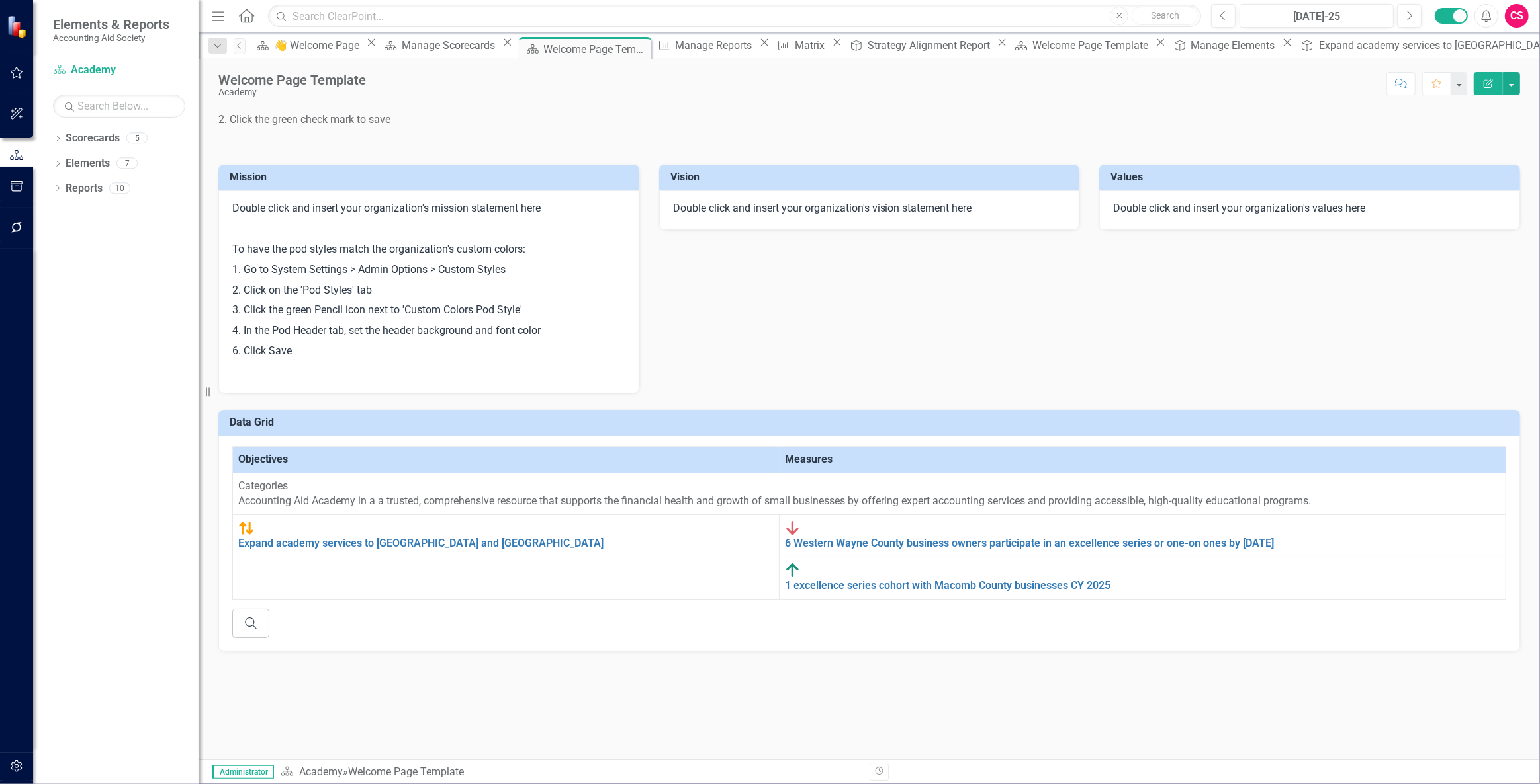
click at [719, 130] on p "2. Click the green check mark to save" at bounding box center [869, 120] width 1302 height 21
click at [716, 129] on p "2. Click the green check mark to save" at bounding box center [869, 120] width 1302 height 21
click at [710, 130] on p "2. Click the green check mark to save" at bounding box center [869, 120] width 1302 height 21
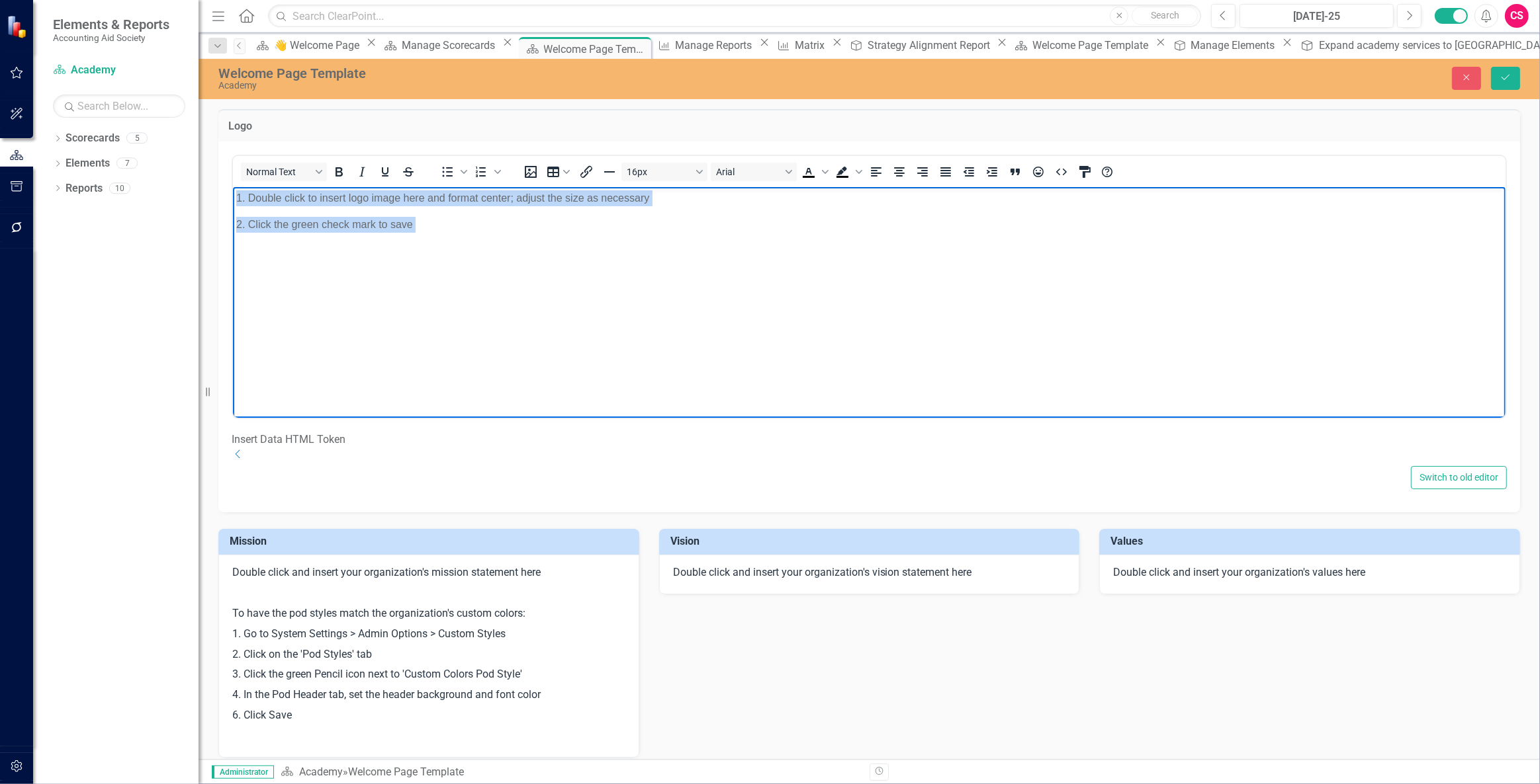
drag, startPoint x: 663, startPoint y: 277, endPoint x: 364, endPoint y: 372, distance: 313.7
click at [232, 186] on html "1. Double click to insert logo image here and format center; adjust the size as…" at bounding box center [868, 285] width 1273 height 199
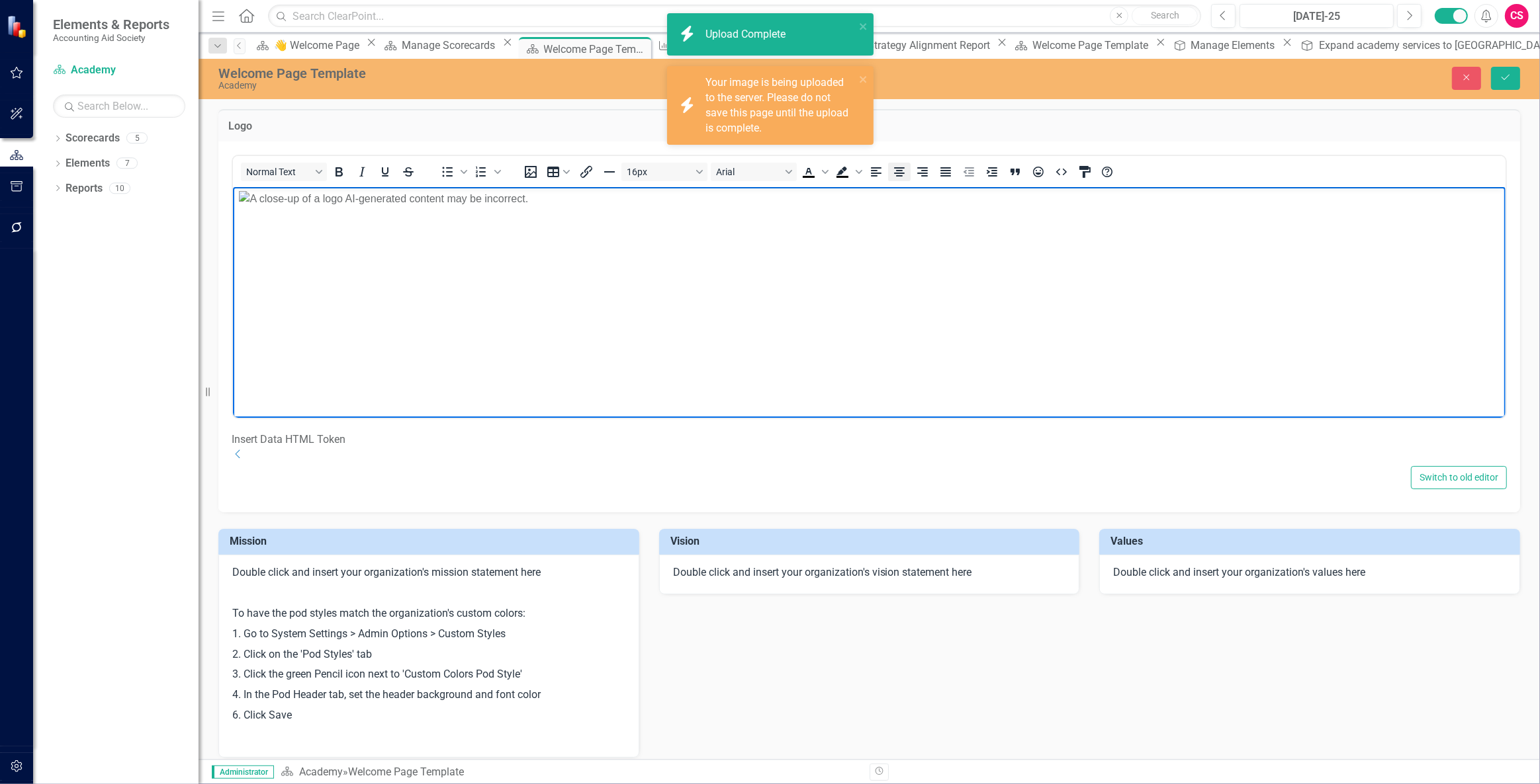
click at [902, 172] on icon "Align center" at bounding box center [899, 172] width 11 height 9
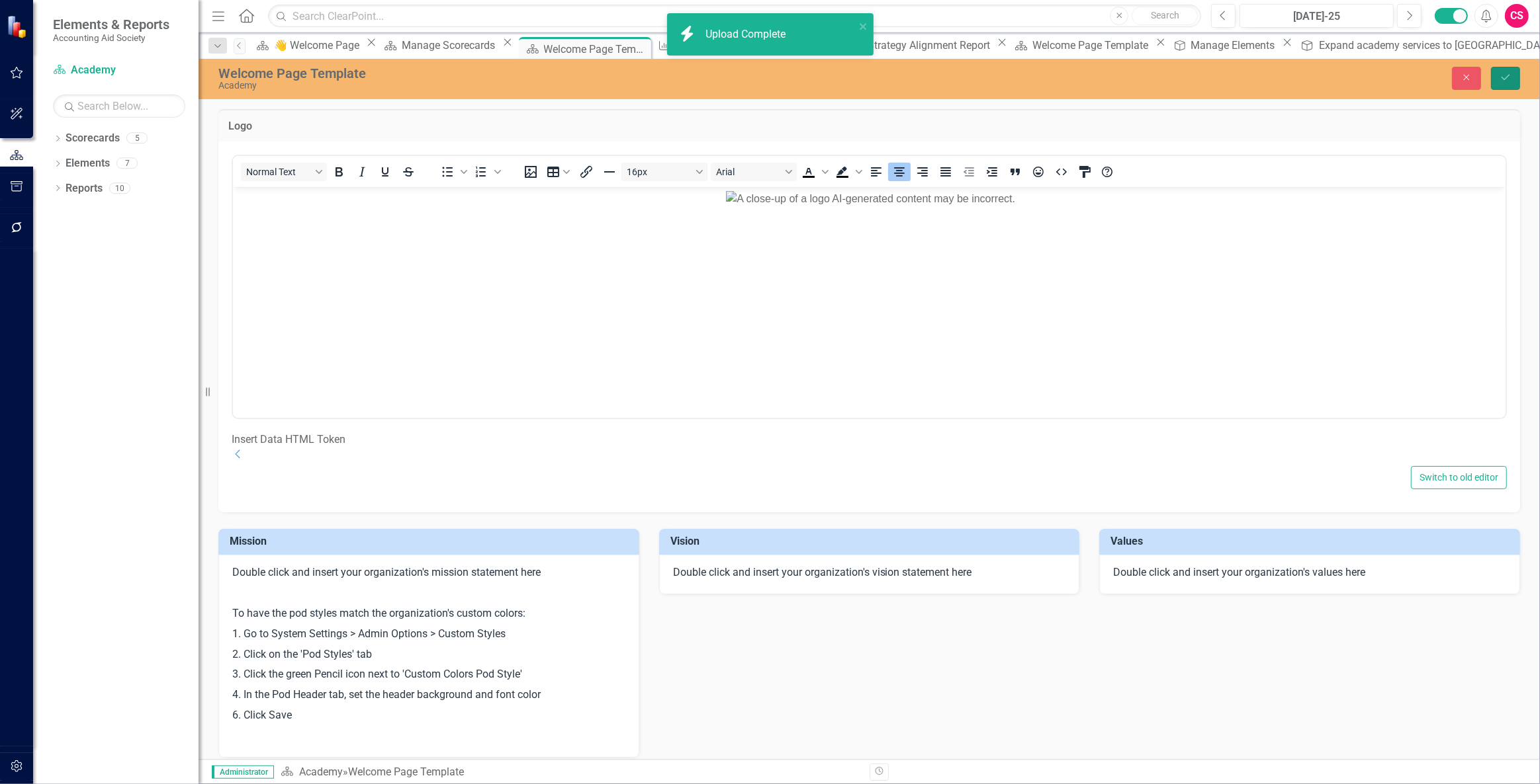
click at [1513, 81] on button "Save" at bounding box center [1505, 78] width 29 height 23
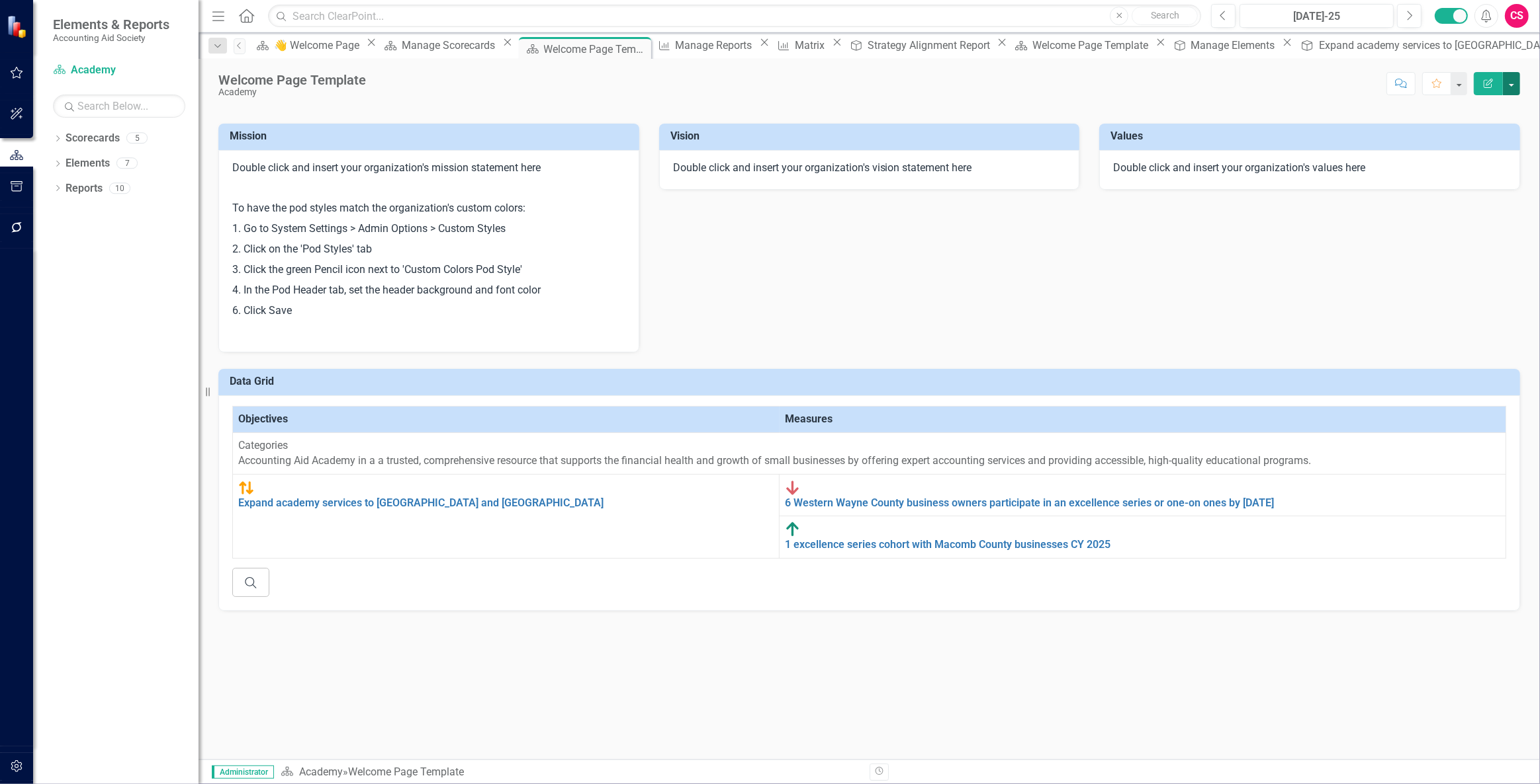
click at [1519, 79] on button "button" at bounding box center [1511, 84] width 18 height 23
click at [1468, 133] on link "Edit Report Edit Layout" at bounding box center [1465, 132] width 107 height 24
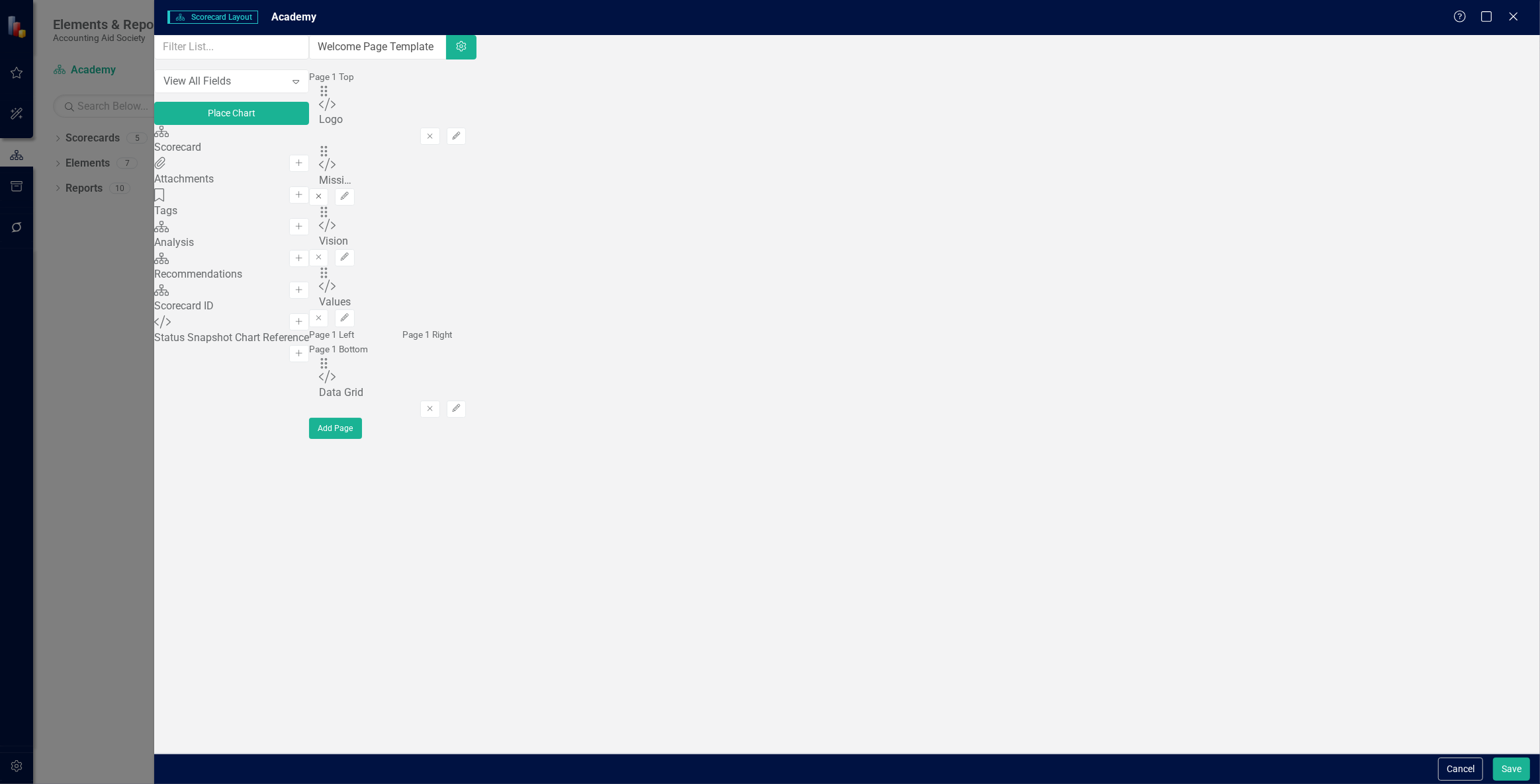
click at [328, 189] on button "Remove" at bounding box center [318, 197] width 19 height 18
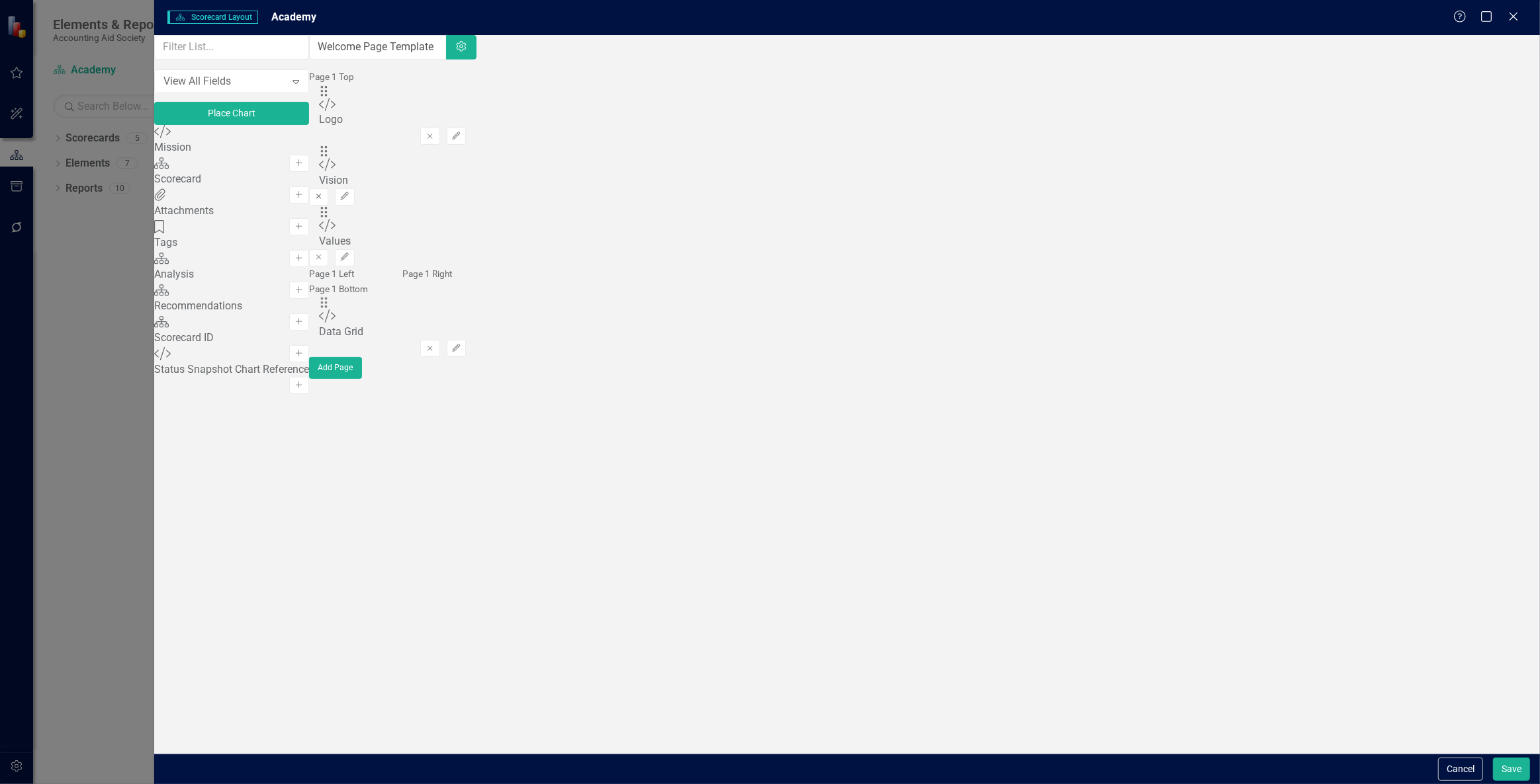
click at [324, 193] on icon "Remove" at bounding box center [318, 196] width 10 height 8
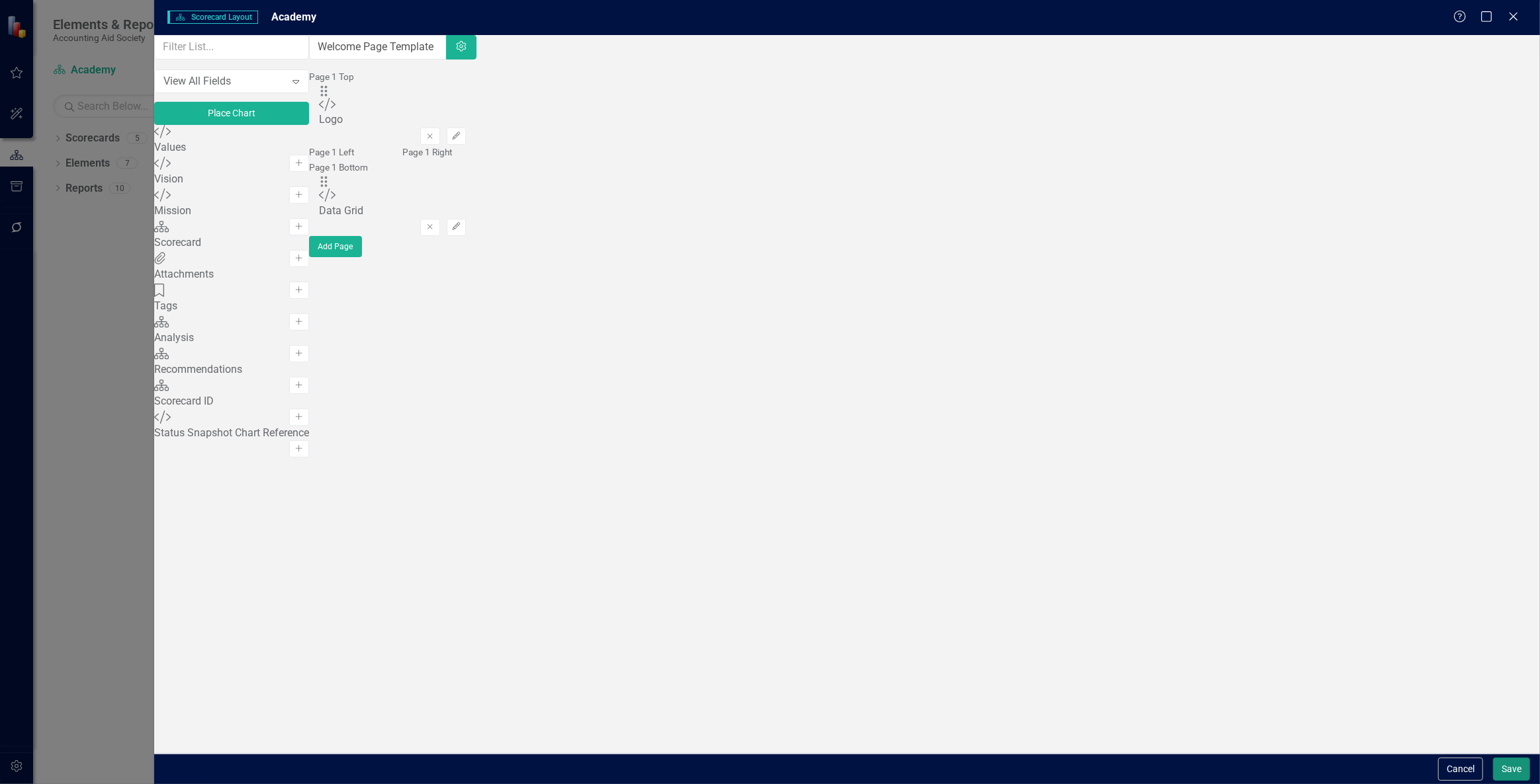
click at [1514, 774] on button "Save" at bounding box center [1511, 770] width 37 height 23
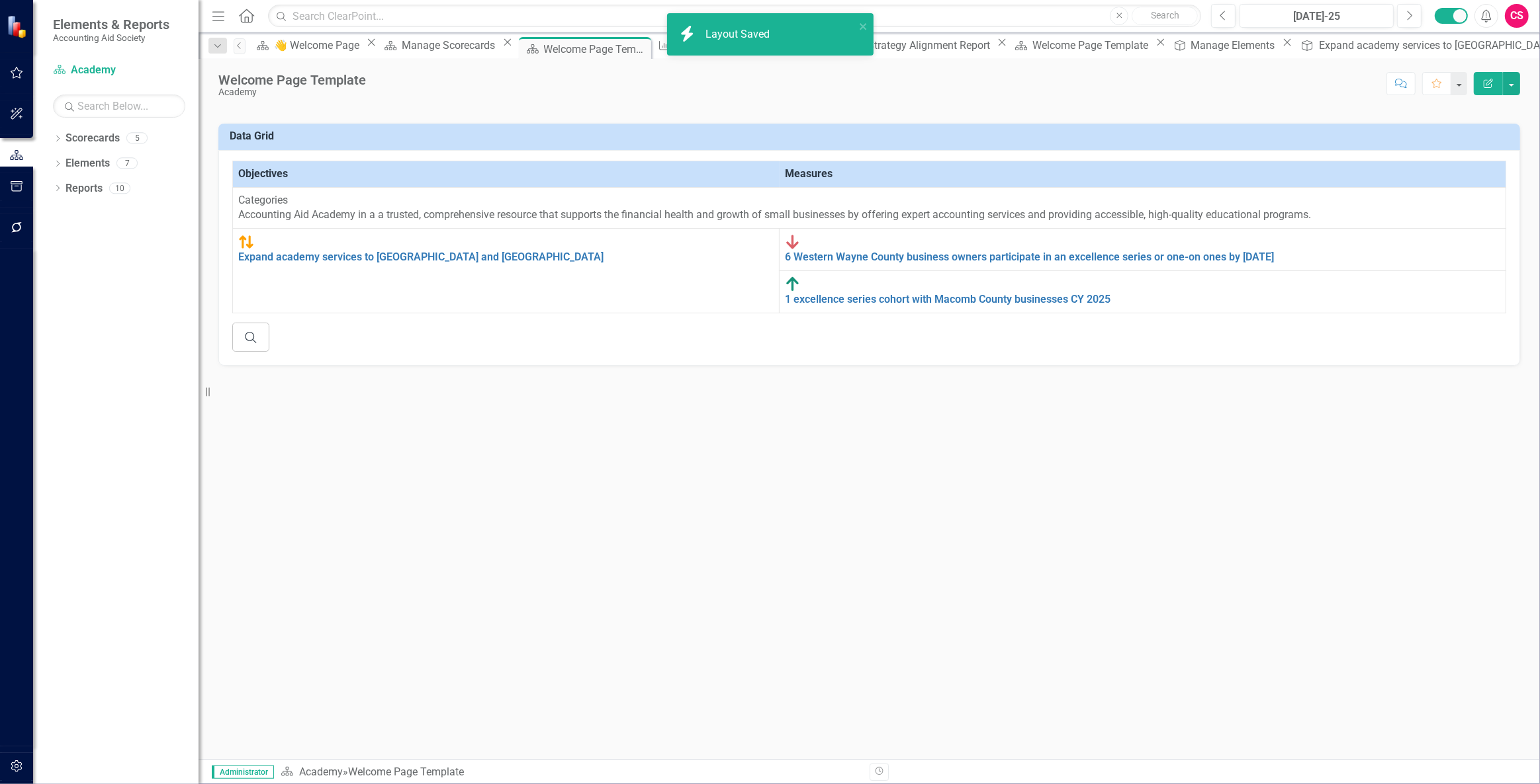
click at [10, 769] on icon "button" at bounding box center [17, 766] width 14 height 11
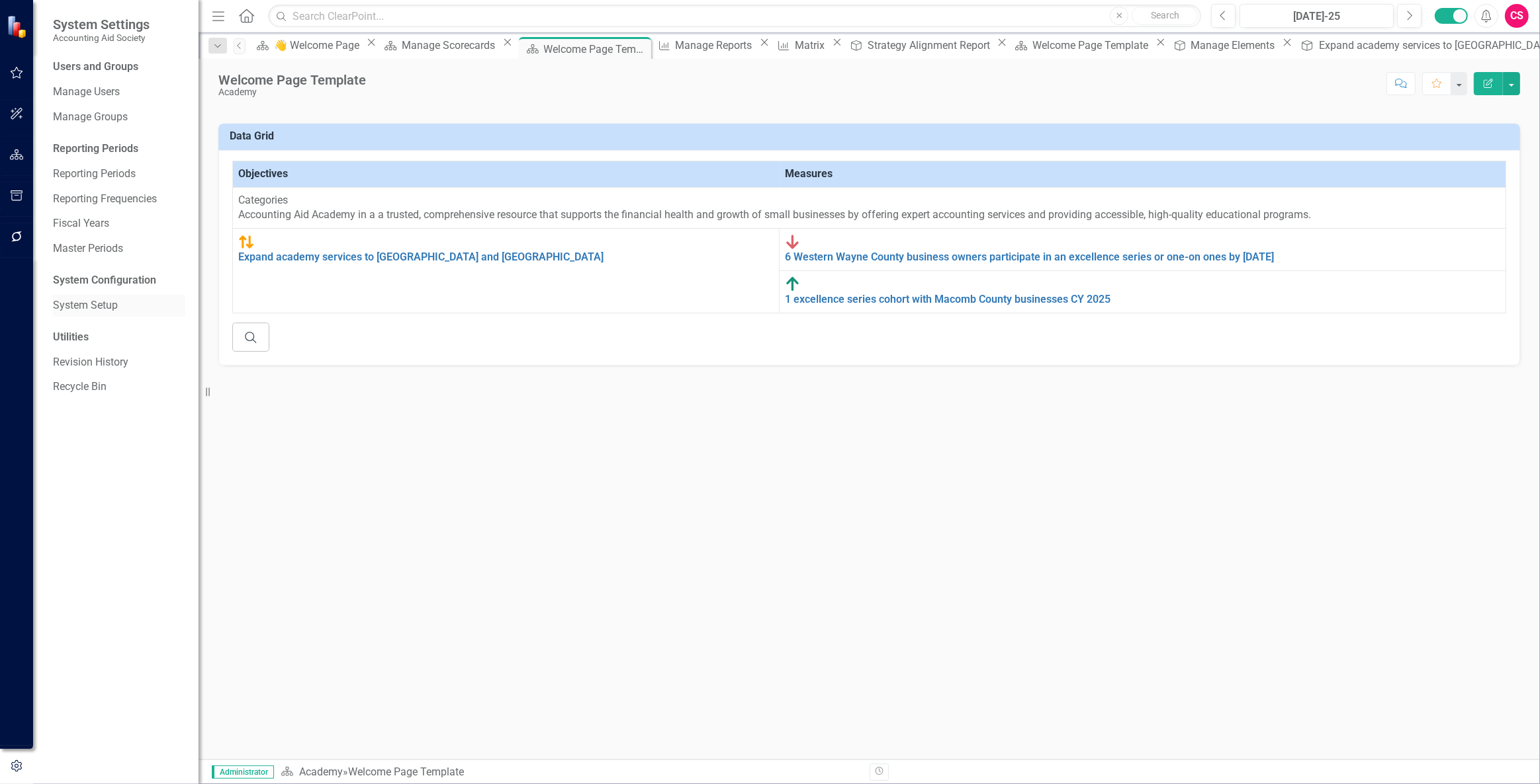
click at [79, 298] on link "System Setup" at bounding box center [120, 306] width 133 height 15
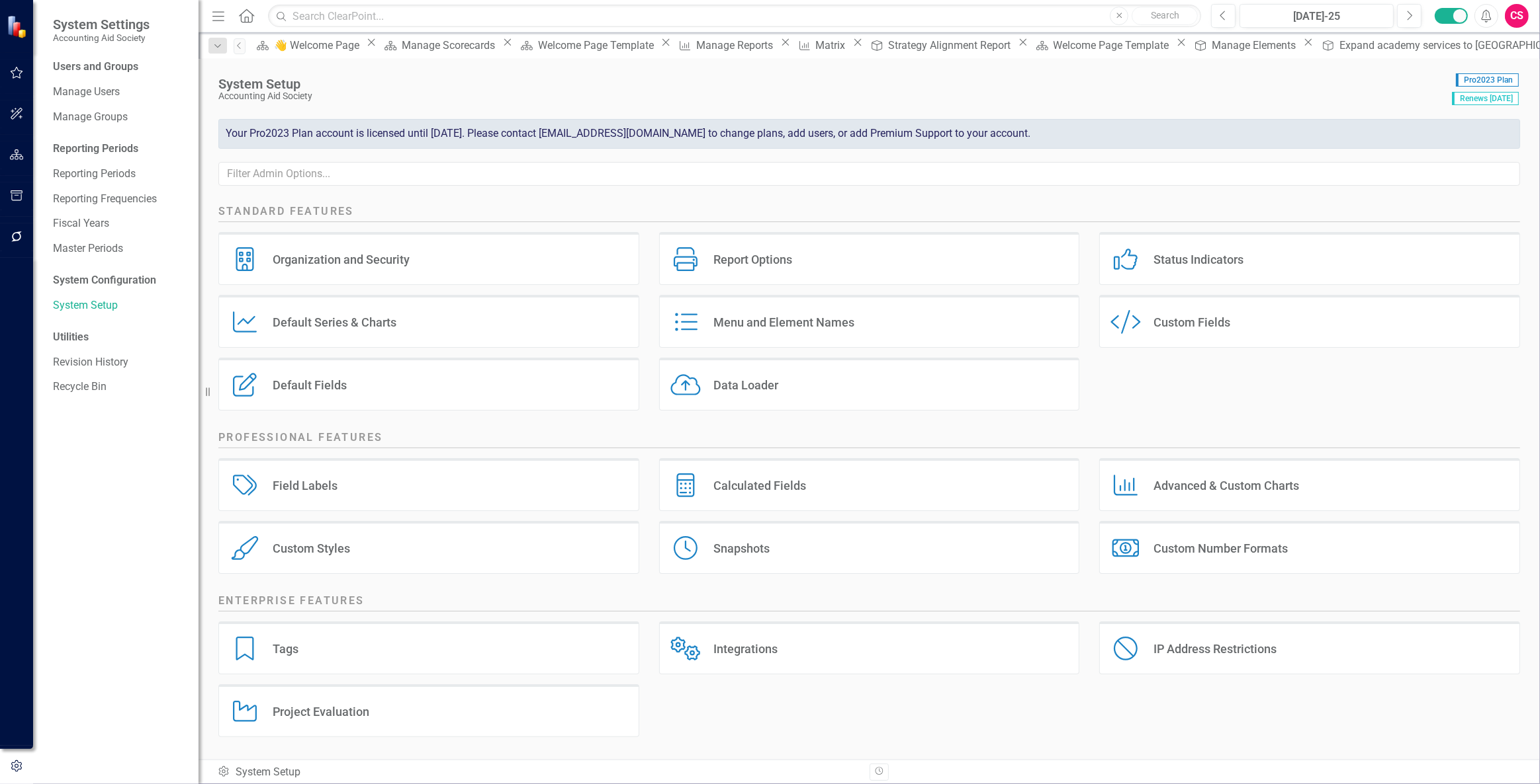
click at [329, 542] on div "Custom Styles" at bounding box center [312, 549] width 78 height 15
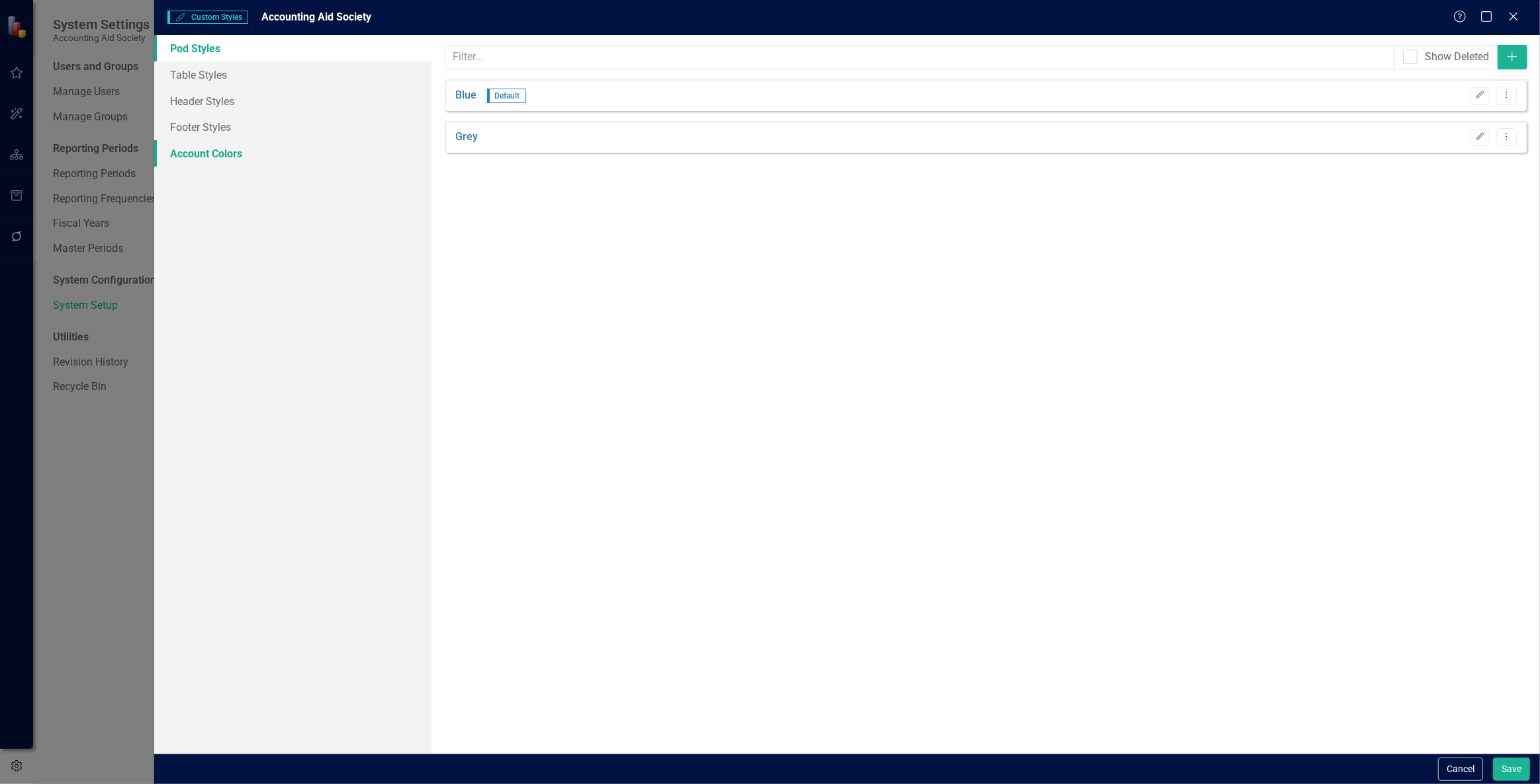
click at [337, 158] on link "Account Colors" at bounding box center [292, 153] width 277 height 27
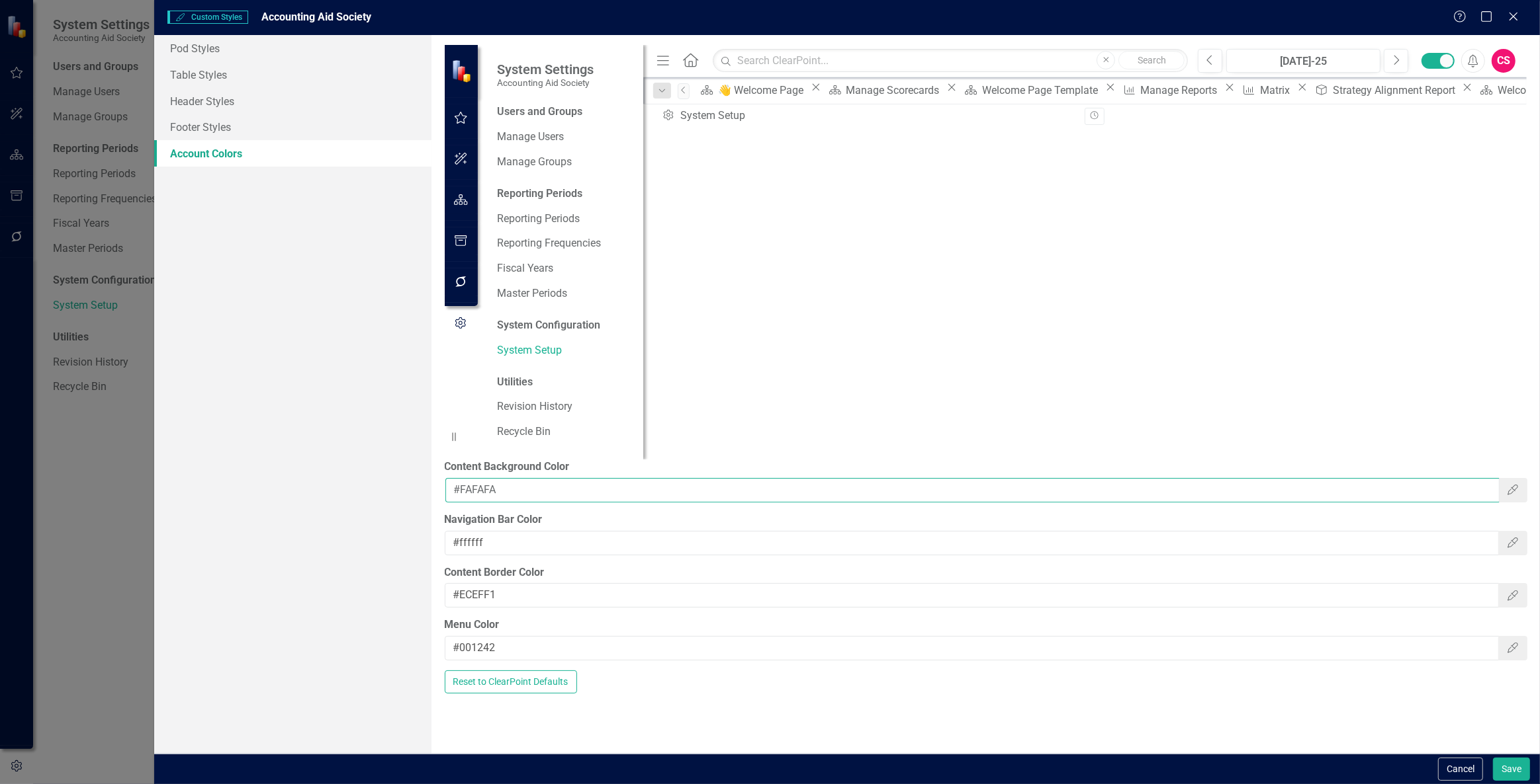
drag, startPoint x: 568, startPoint y: 427, endPoint x: 380, endPoint y: 410, distance: 188.8
click at [380, 410] on div "Pod Styles Table Styles Header Styles Footer Styles Account Colors Pod Styles a…" at bounding box center [846, 394] width 1385 height 719
click at [308, 48] on link "Pod Styles" at bounding box center [292, 48] width 277 height 27
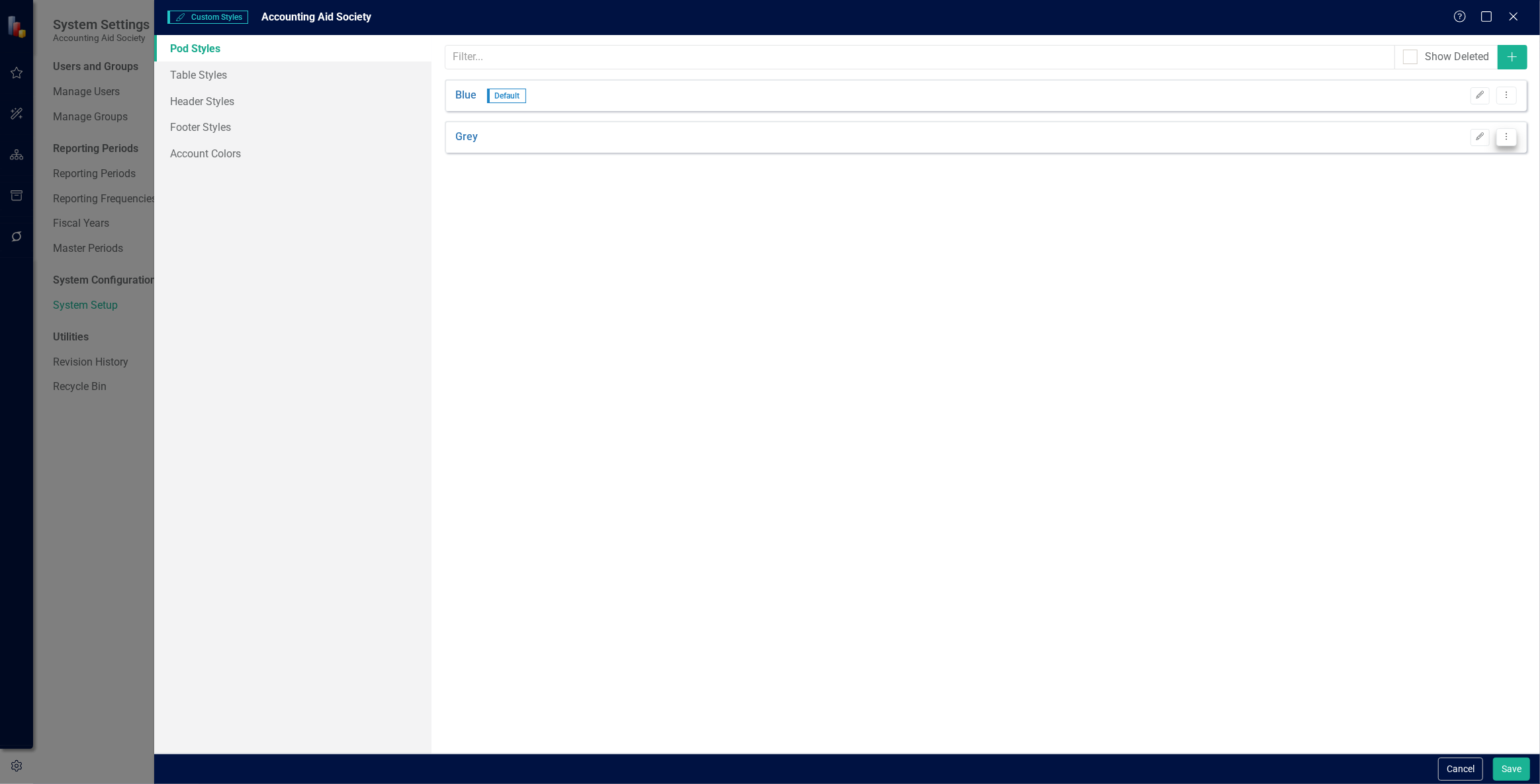
click at [1506, 139] on icon "Dropdown Menu" at bounding box center [1506, 136] width 11 height 8
click at [1478, 186] on link "Copy Duplicate Pod Style" at bounding box center [1455, 183] width 123 height 24
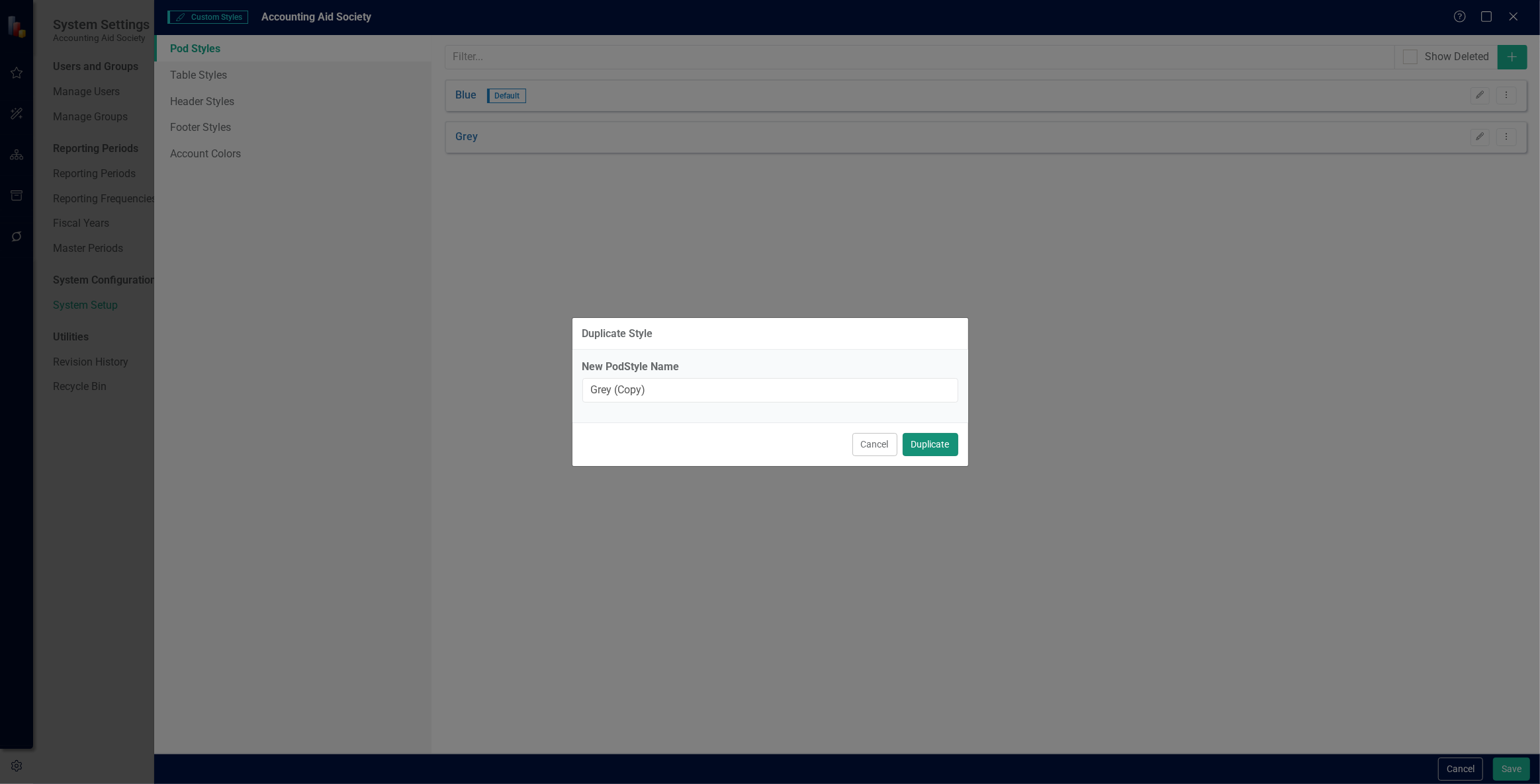
click at [951, 448] on button "Duplicate" at bounding box center [930, 445] width 56 height 23
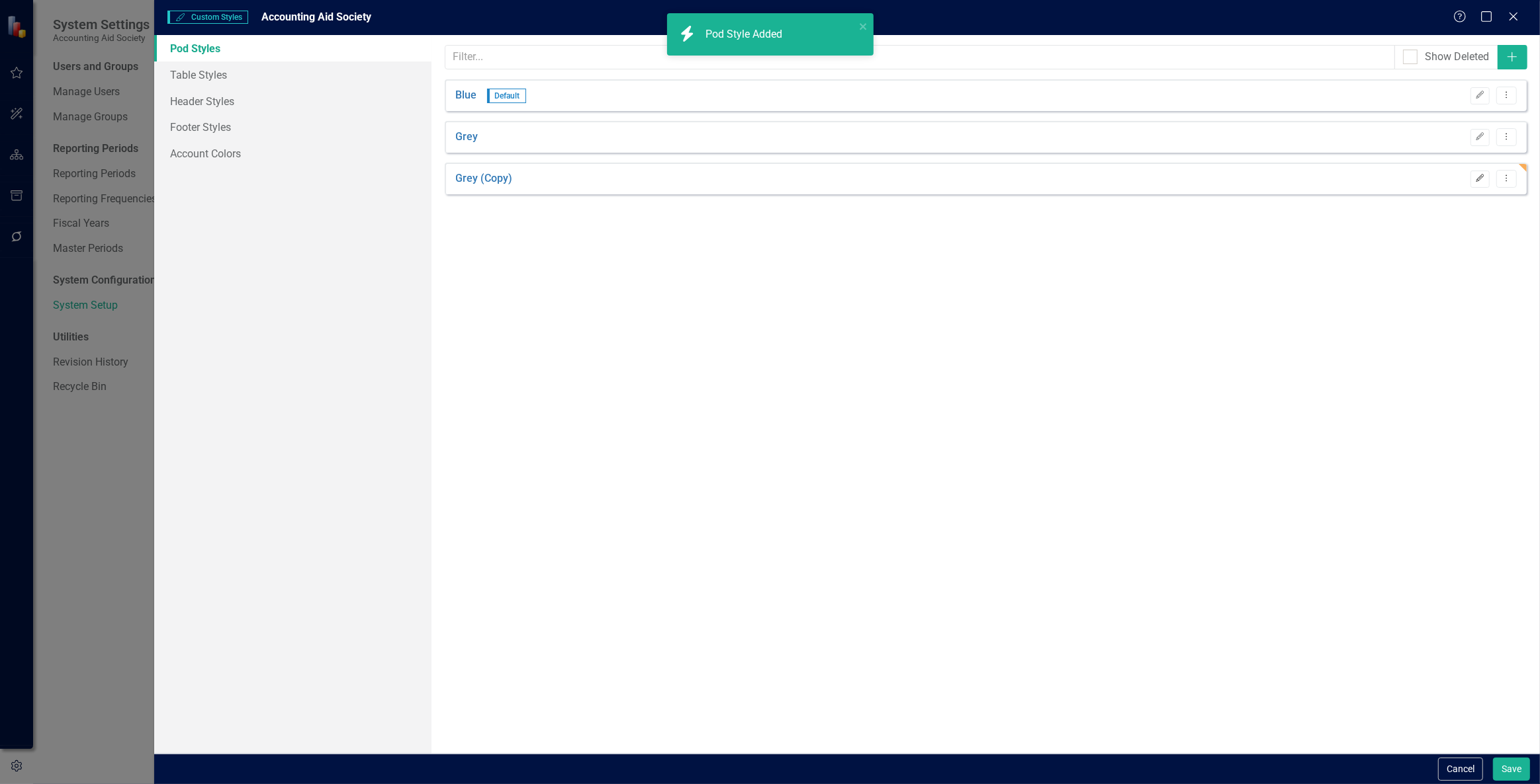
click at [1472, 182] on button "Edit" at bounding box center [1480, 179] width 19 height 18
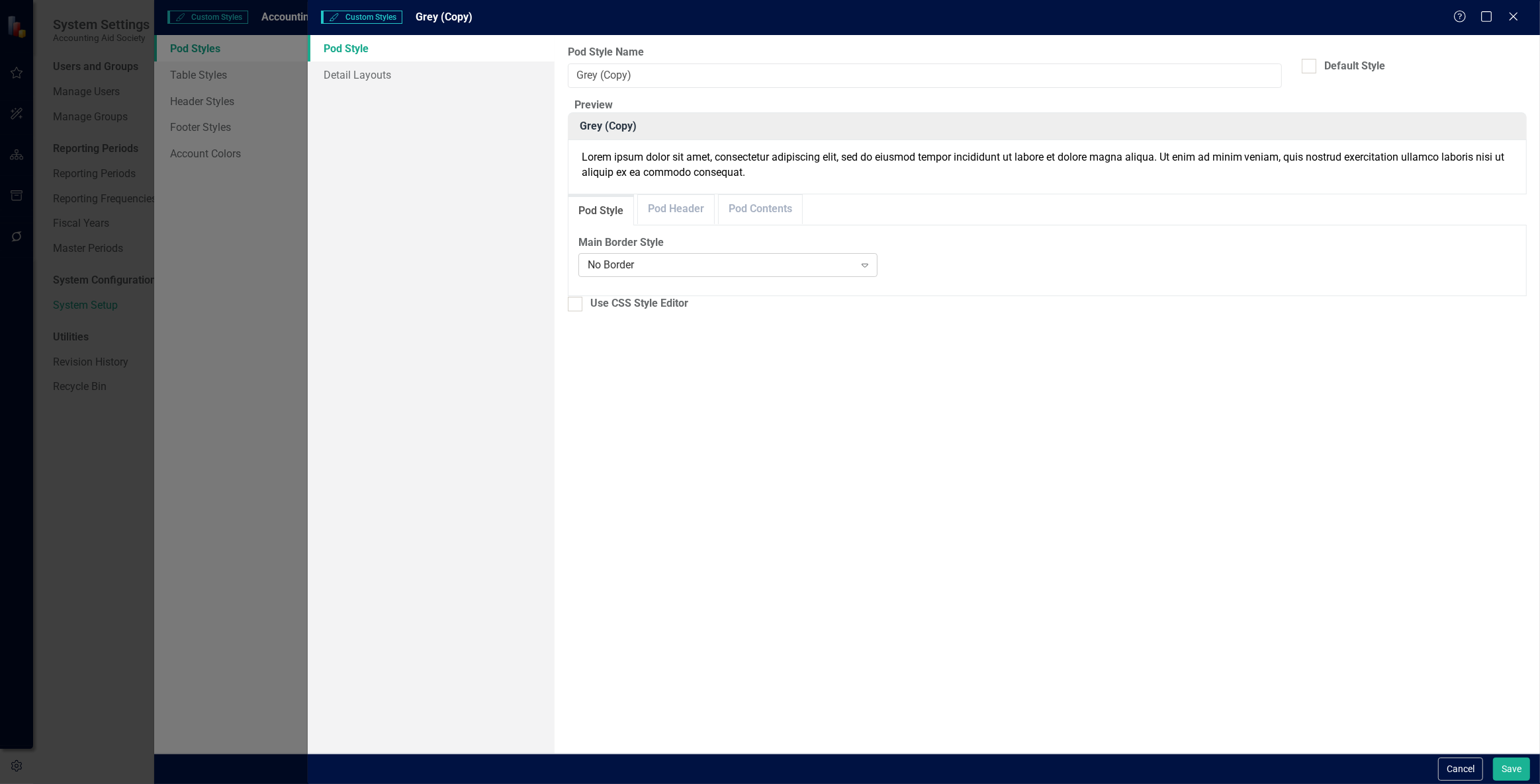
click at [667, 273] on div "No Border" at bounding box center [721, 266] width 267 height 15
click at [642, 784] on div "No Border" at bounding box center [772, 795] width 1519 height 15
click at [664, 224] on link "Pod Header" at bounding box center [676, 209] width 76 height 28
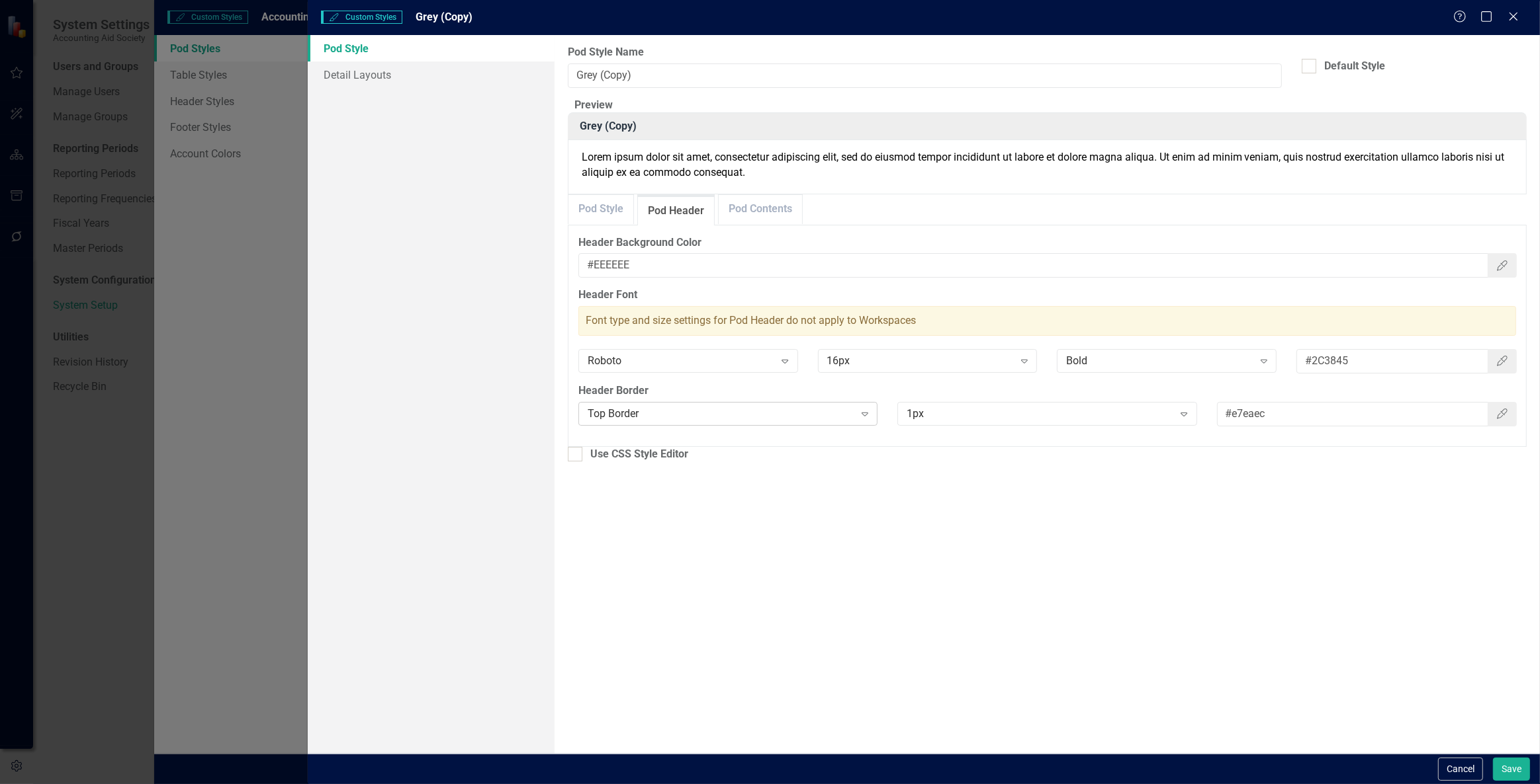
click at [660, 421] on div "Top Border" at bounding box center [721, 413] width 267 height 15
click at [659, 784] on div "No Border" at bounding box center [770, 795] width 1540 height 22
click at [743, 223] on link "Pod Contents" at bounding box center [760, 208] width 83 height 28
drag, startPoint x: 685, startPoint y: 301, endPoint x: 546, endPoint y: 296, distance: 139.1
click at [546, 296] on div "Pod Style Detail Layouts Pod Styles can be used to customize the look and feel …" at bounding box center [924, 394] width 1232 height 719
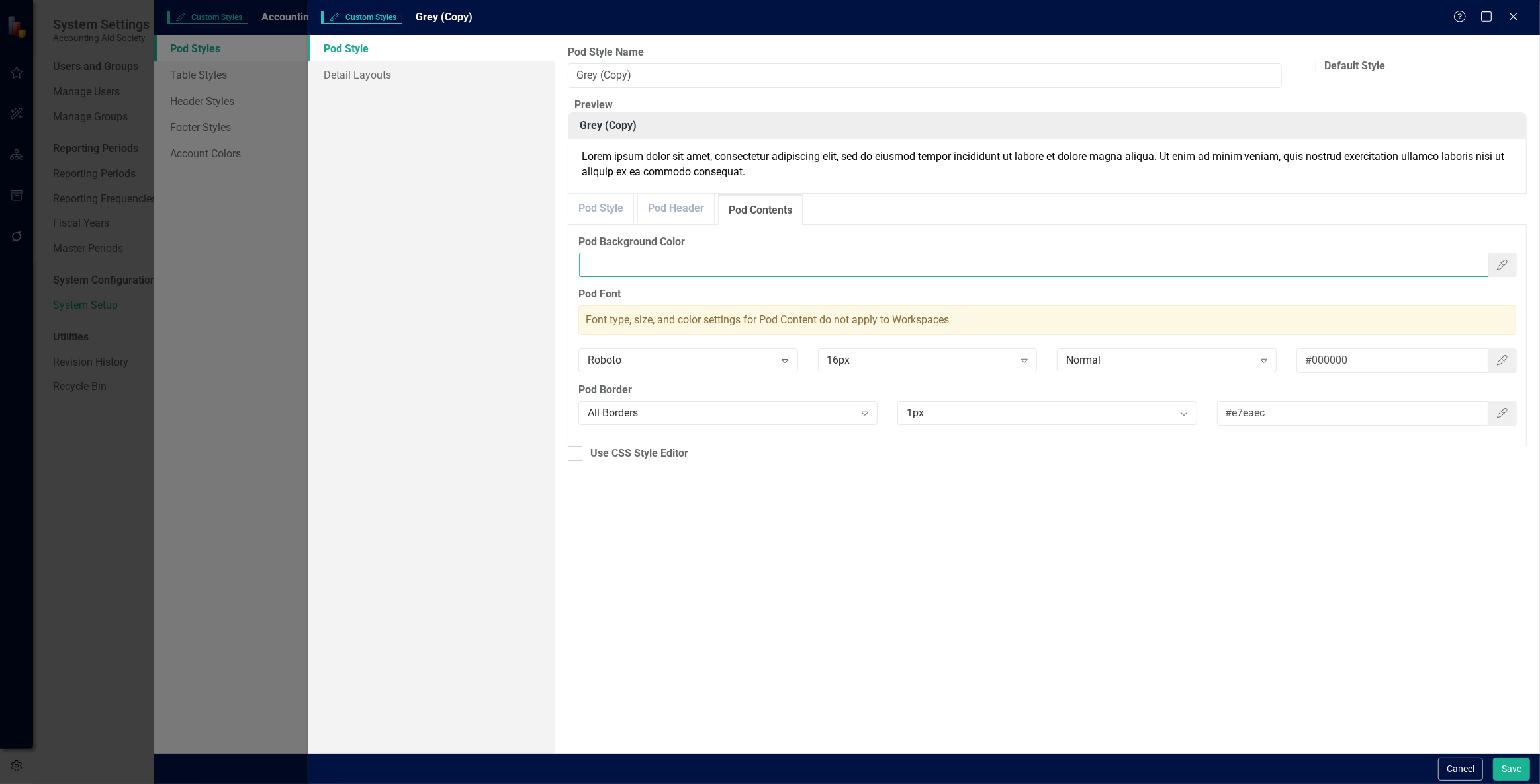
paste input "#FAFAFA"
type input "#FAFAFA"
click at [653, 421] on div "All Borders" at bounding box center [721, 413] width 267 height 15
click at [645, 784] on div "No Border" at bounding box center [772, 795] width 1519 height 15
drag, startPoint x: 537, startPoint y: 59, endPoint x: 326, endPoint y: 64, distance: 211.1
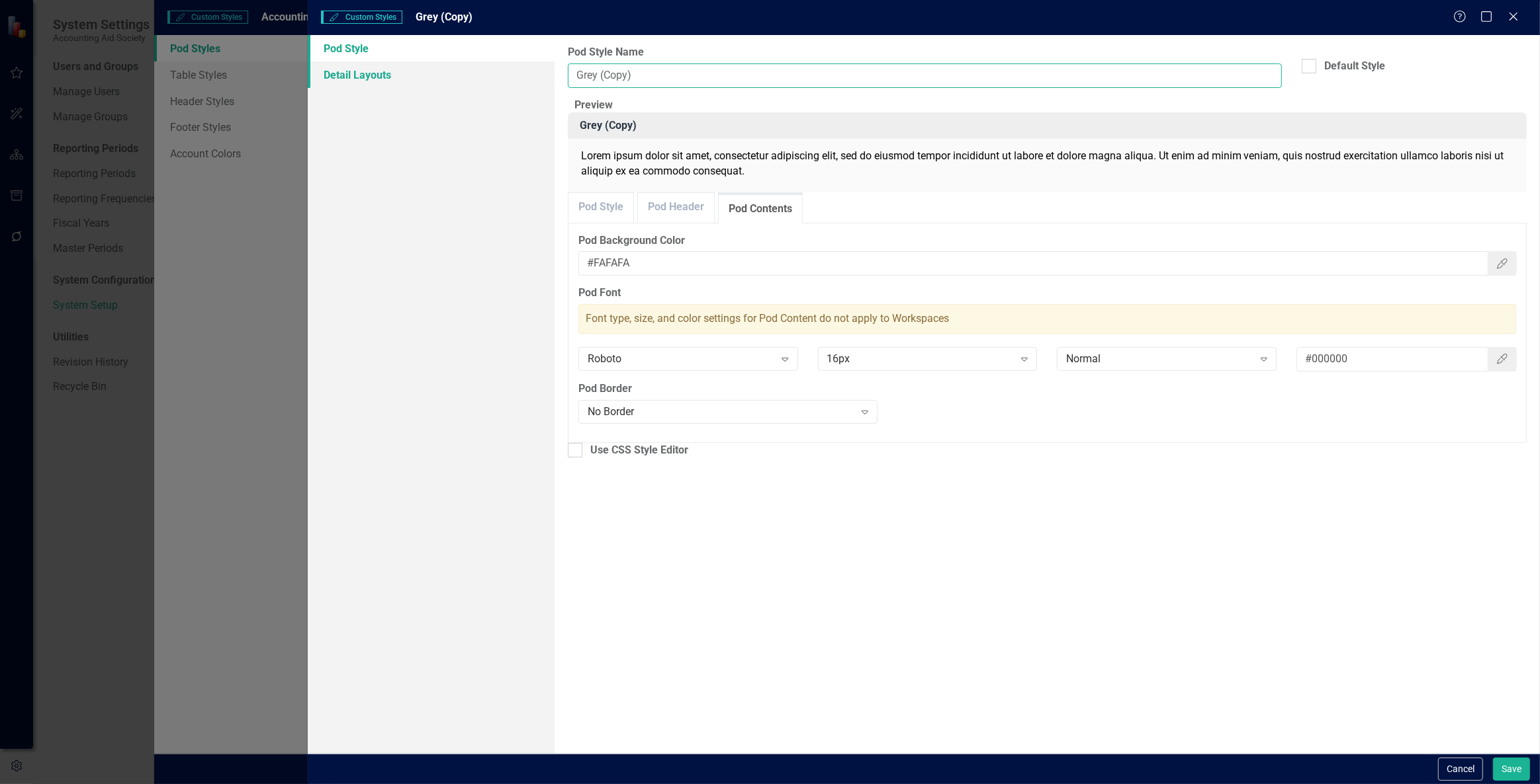
click at [326, 68] on div "Pod Style Detail Layouts Pod Styles can be used to customize the look and feel …" at bounding box center [924, 394] width 1232 height 719
type input "logo"
click at [1501, 762] on button "Save" at bounding box center [1511, 770] width 37 height 23
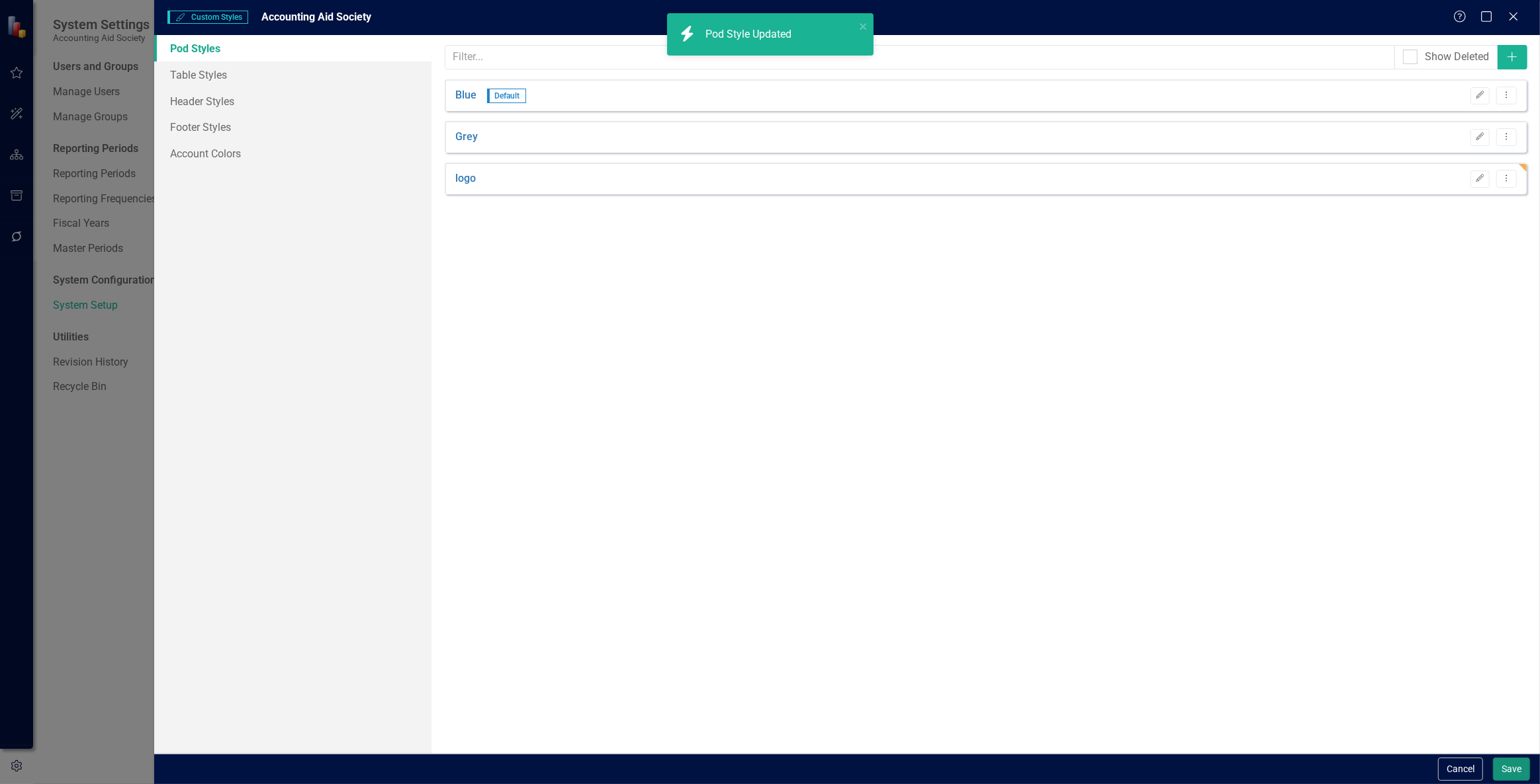
click at [1509, 768] on button "Save" at bounding box center [1511, 770] width 37 height 23
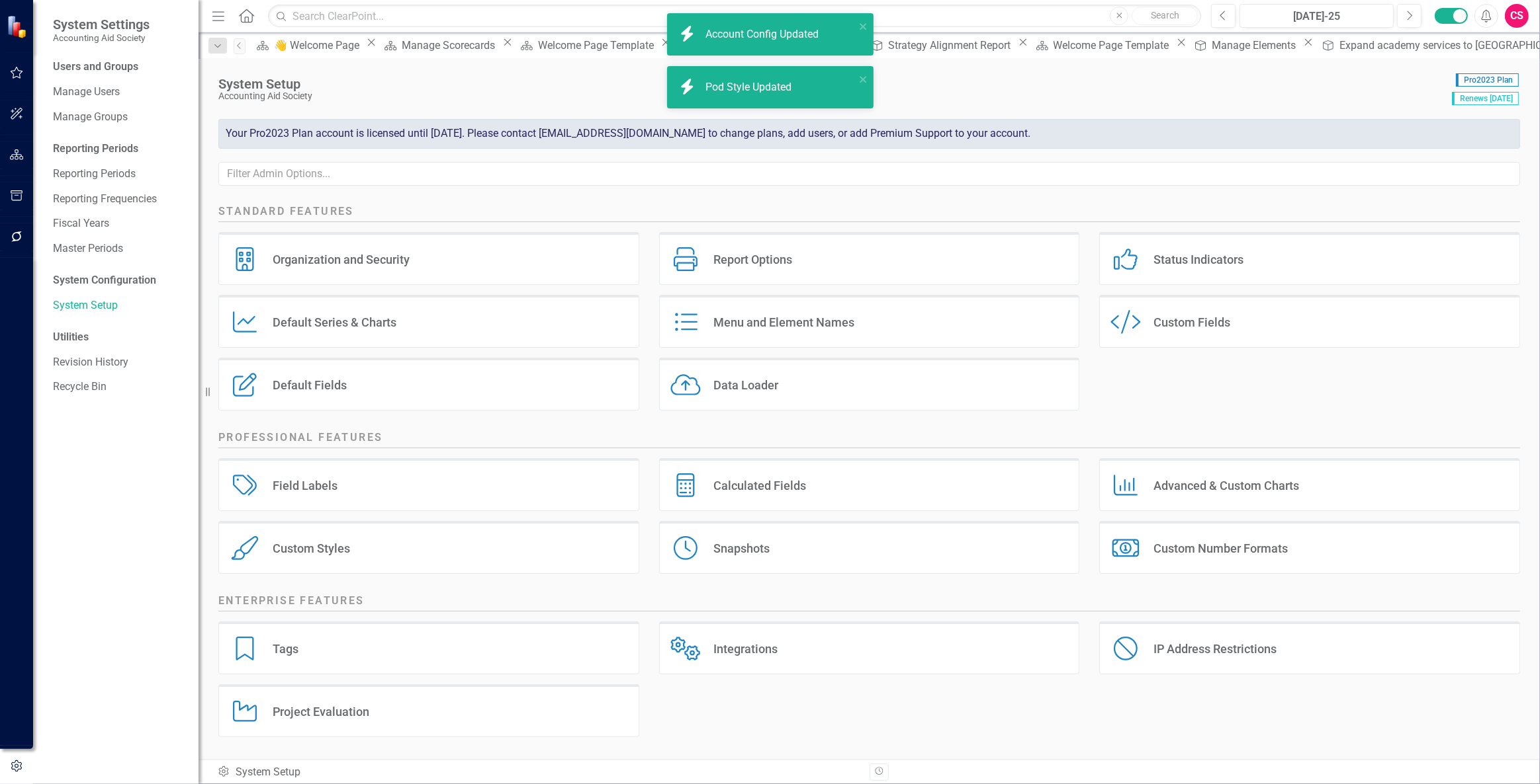
click at [736, 18] on Updated "icon.bolt Account Config Updated" at bounding box center [770, 34] width 206 height 43
click at [724, 67] on Updated "icon.bolt Pod Style Updated" at bounding box center [770, 88] width 206 height 43
click at [23, 145] on button "button" at bounding box center [17, 155] width 30 height 27
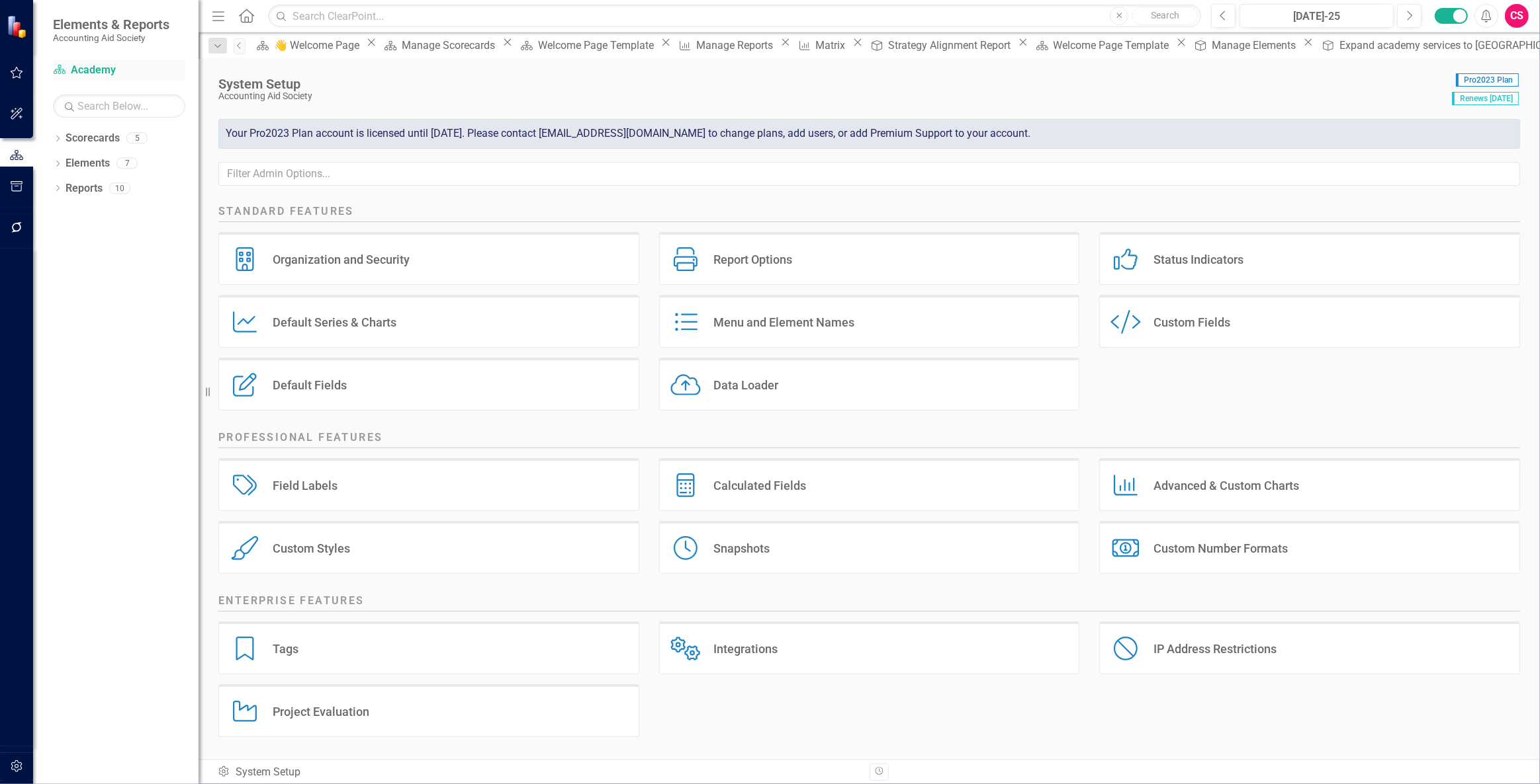
click at [88, 69] on link "Scorecard Academy" at bounding box center [120, 71] width 133 height 15
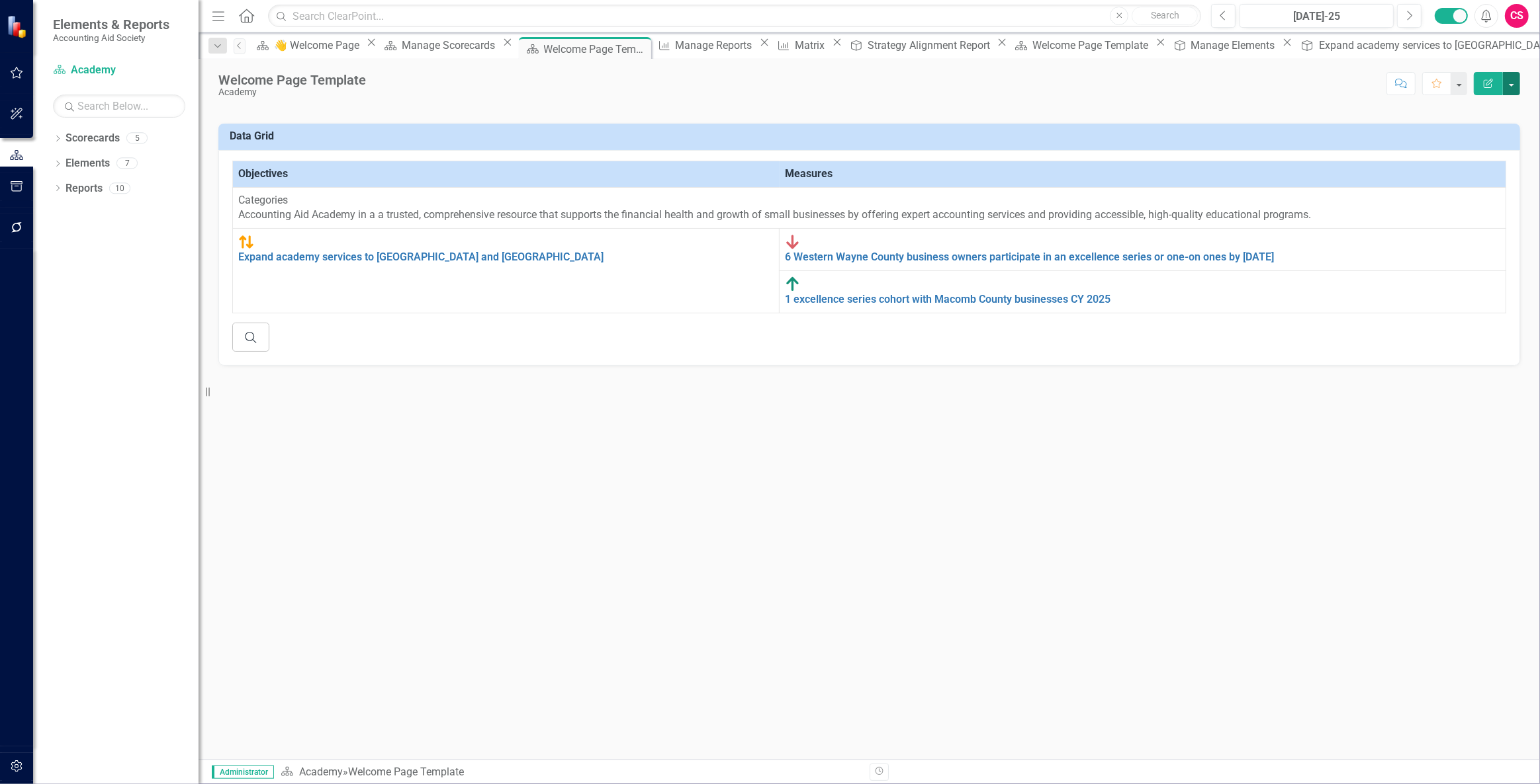
click at [1513, 90] on button "button" at bounding box center [1511, 84] width 18 height 23
click at [1472, 134] on link "Edit Report Edit Layout" at bounding box center [1465, 132] width 107 height 24
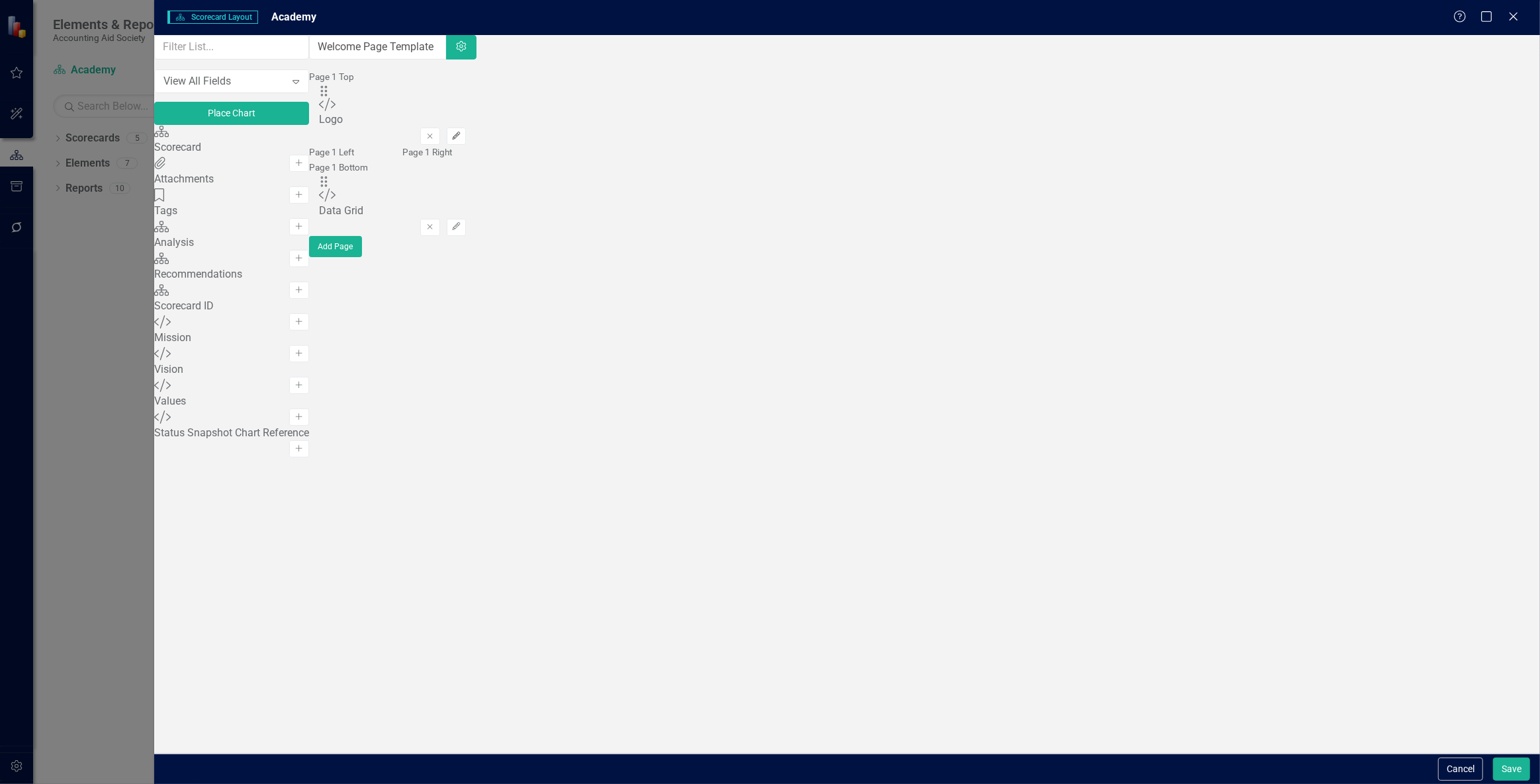
click at [462, 132] on icon "Edit" at bounding box center [456, 136] width 10 height 8
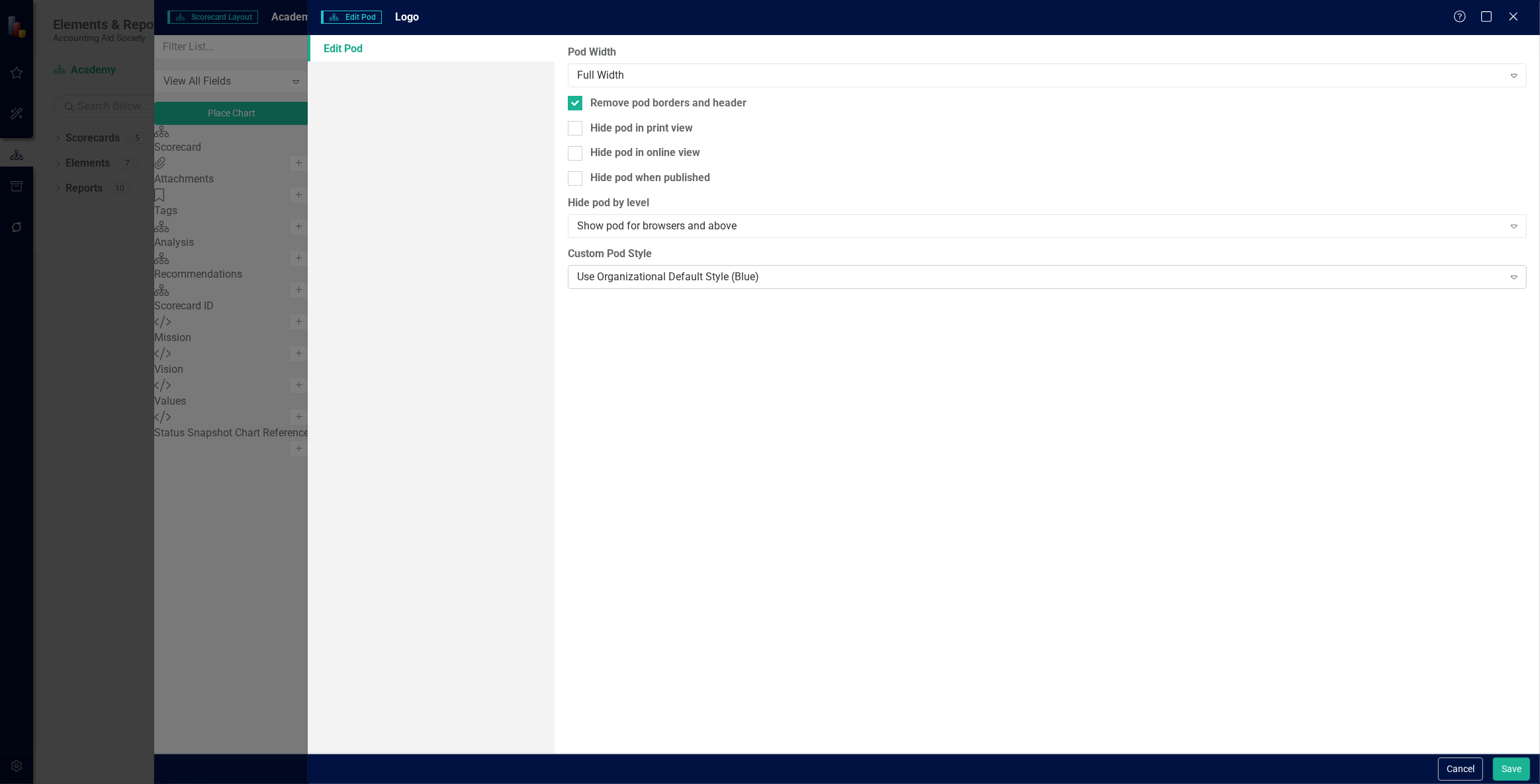
click at [669, 269] on div "Use Organizational Default Style (Blue)" at bounding box center [1040, 277] width 926 height 15
click at [1500, 759] on button "Save" at bounding box center [1511, 770] width 37 height 23
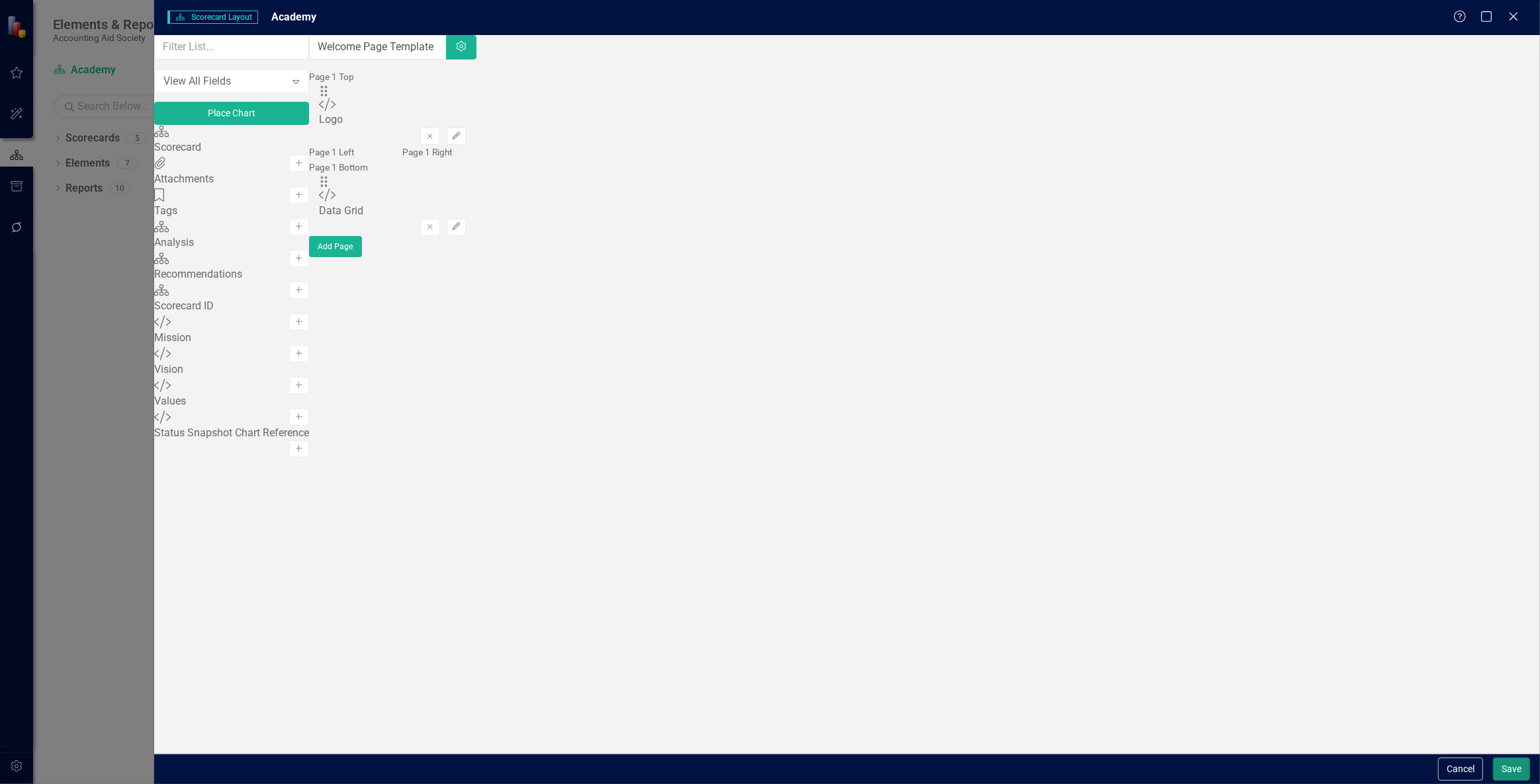
click at [1509, 778] on button "Save" at bounding box center [1511, 770] width 37 height 23
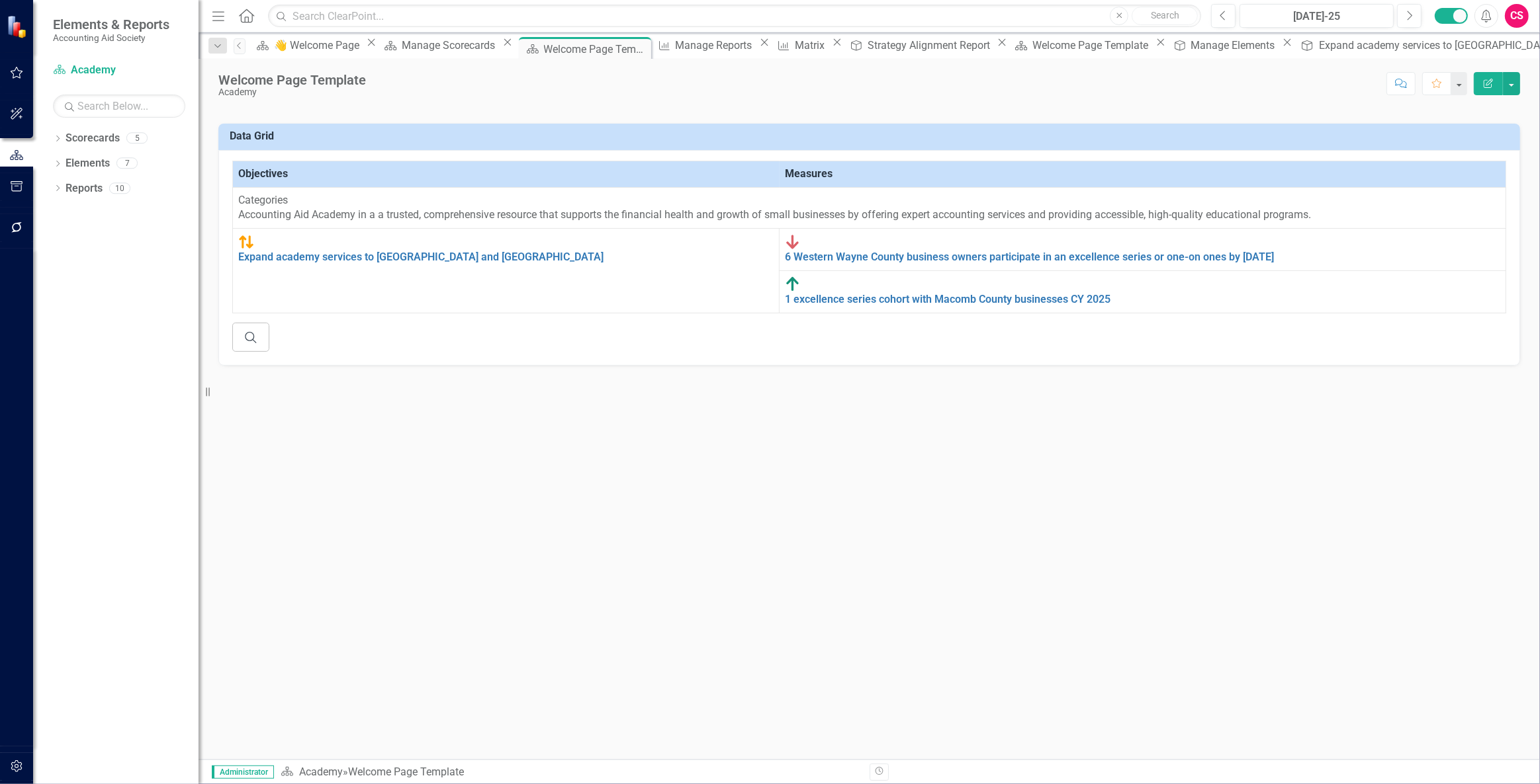
click at [714, 106] on div "Welcome Page Template Academy Score: N/A Jul-25 Completed Comment Favorite Edit…" at bounding box center [869, 409] width 1341 height 701
click at [780, 107] on img at bounding box center [871, 100] width 285 height 15
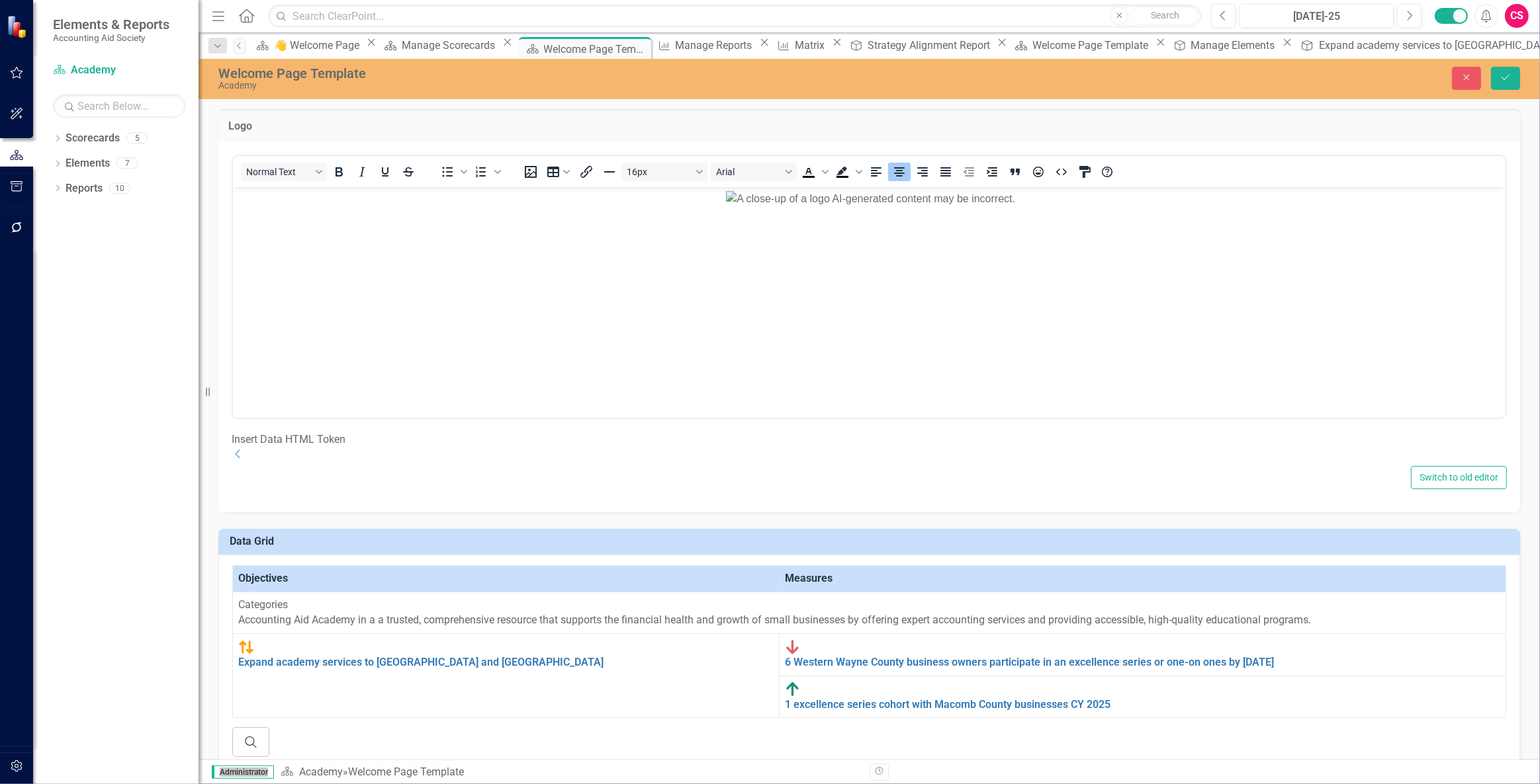
click at [825, 206] on img "Rich Text Area. Press ALT-0 for help." at bounding box center [870, 198] width 289 height 16
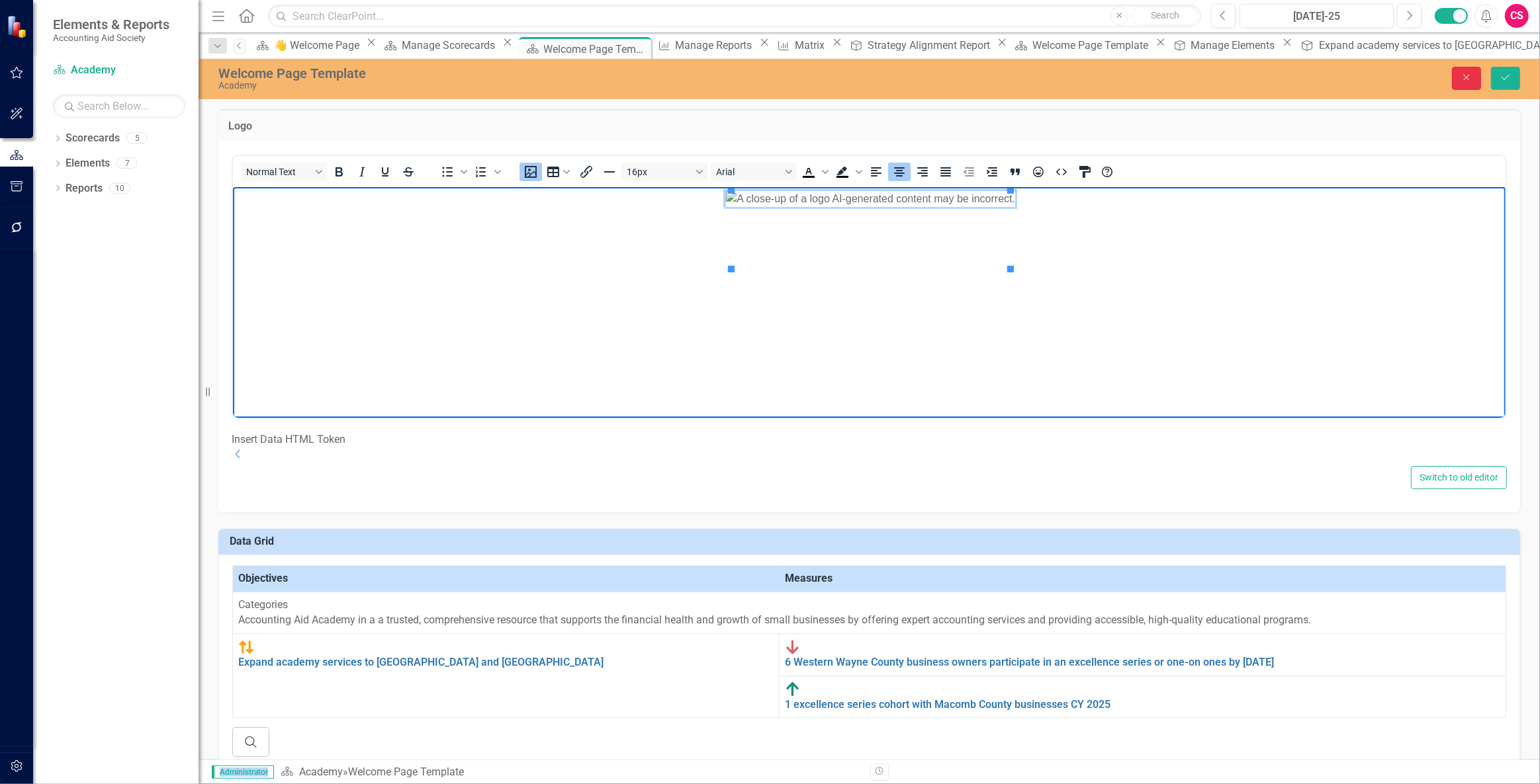
click at [1475, 78] on button "Close" at bounding box center [1466, 78] width 29 height 23
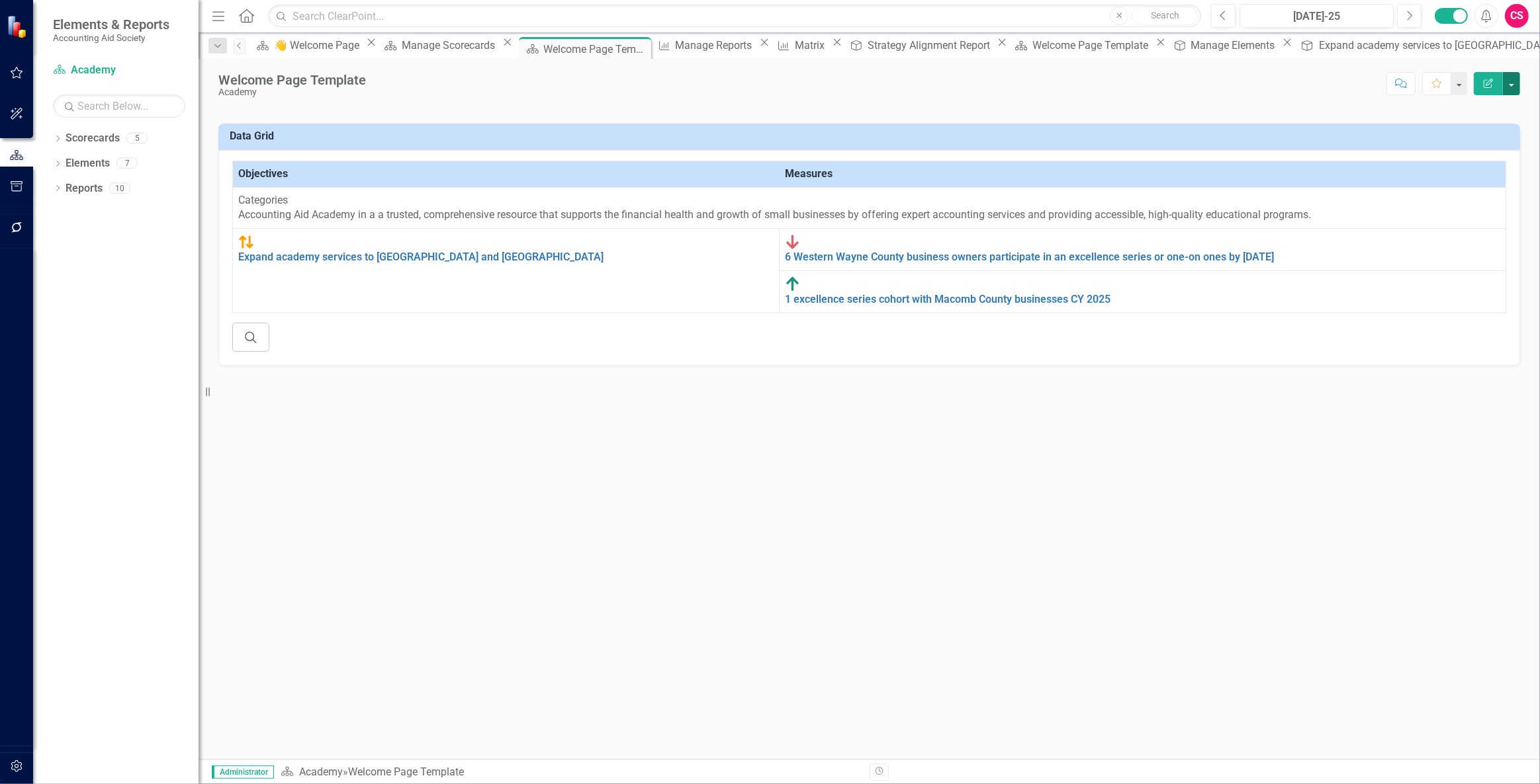
click at [1513, 86] on button "button" at bounding box center [1511, 84] width 18 height 23
click at [1474, 129] on link "Edit Report Edit Layout" at bounding box center [1465, 132] width 107 height 24
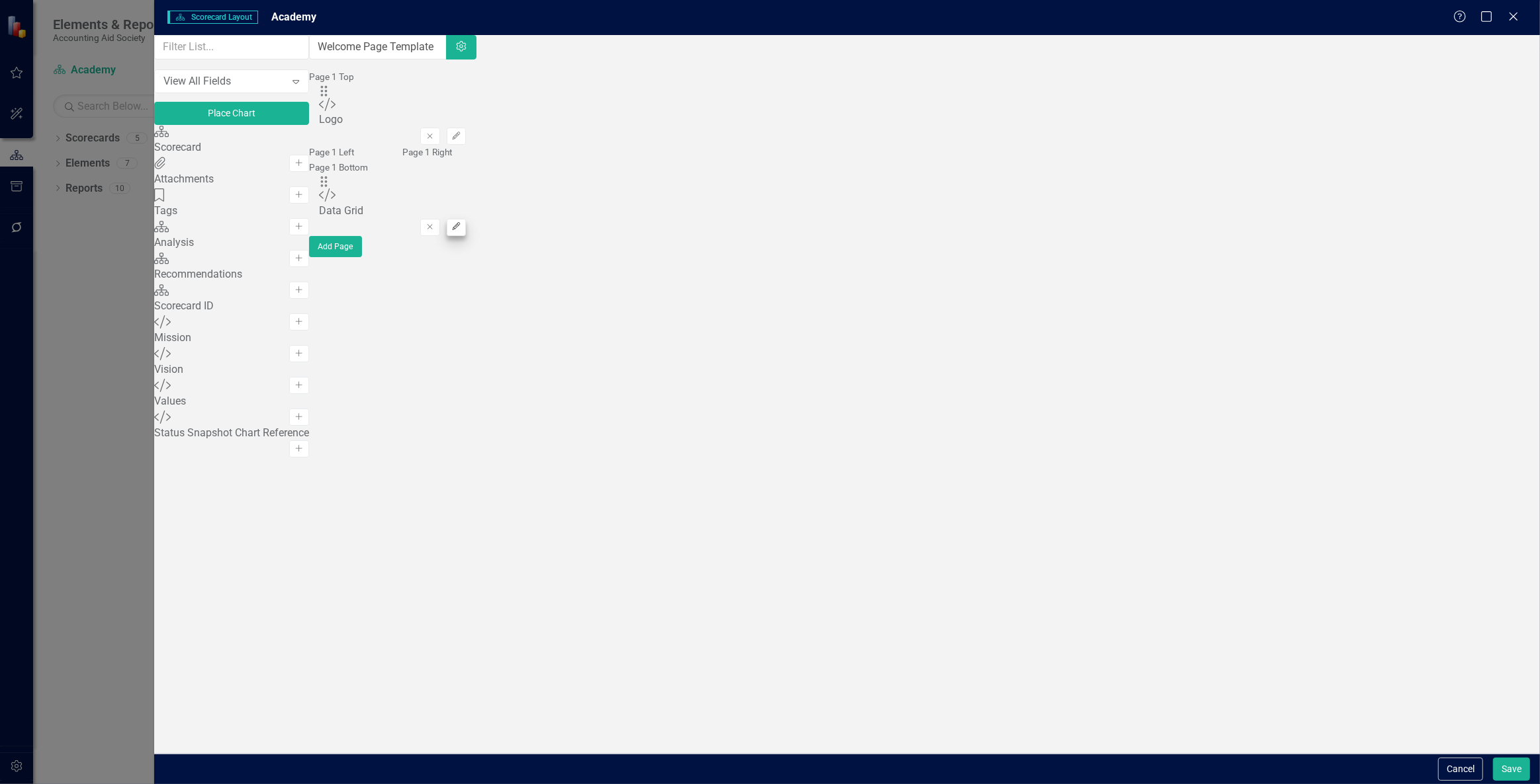
drag, startPoint x: 1490, startPoint y: 272, endPoint x: 1496, endPoint y: 284, distance: 13.4
click at [466, 236] on div "Drag Custom Data Grid Hidden Pod Online Hidden Pod Printed Hidden Pod Published…" at bounding box center [392, 206] width 147 height 61
click at [462, 231] on icon "Edit" at bounding box center [456, 227] width 10 height 8
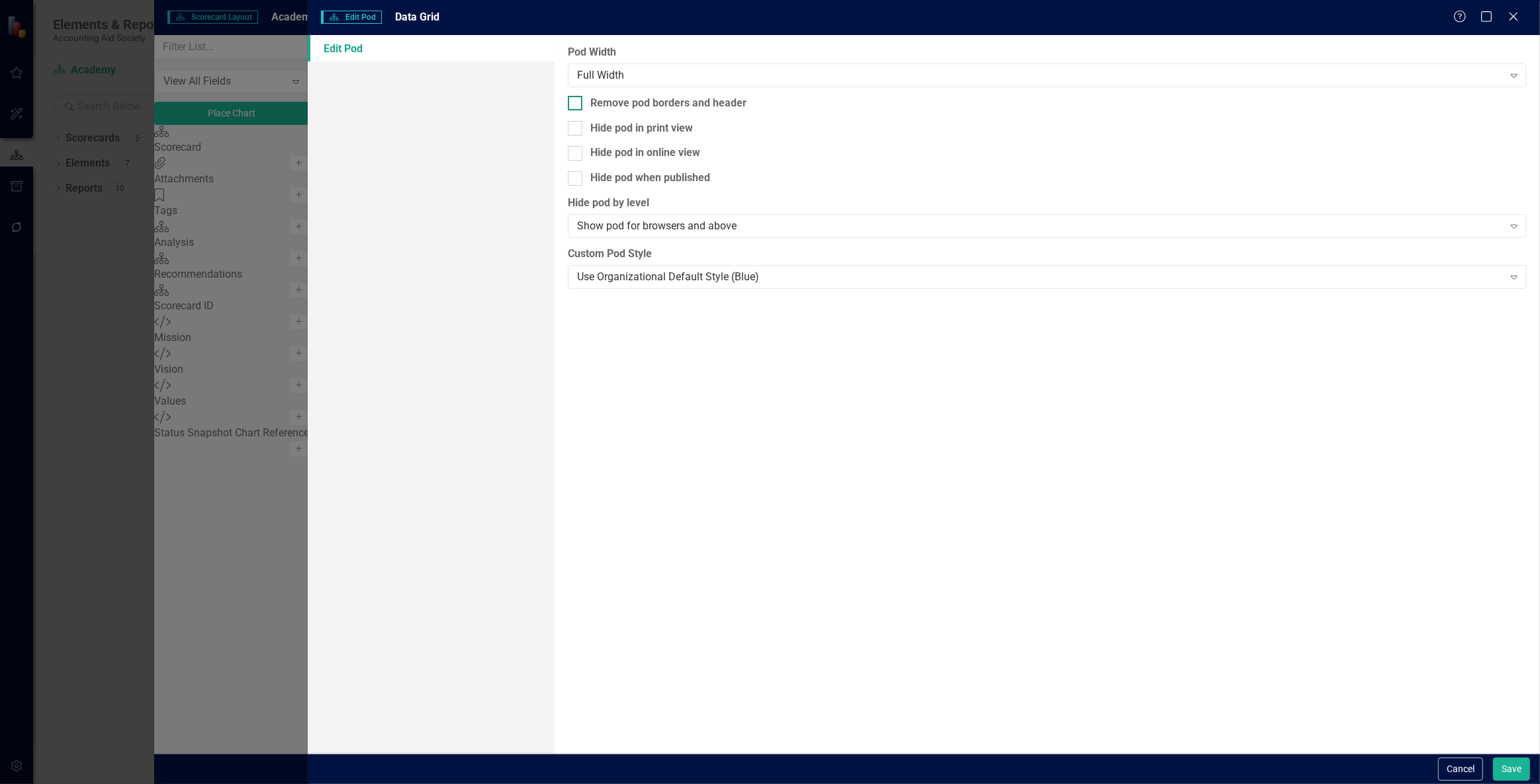
click at [733, 104] on div "Remove pod borders and header" at bounding box center [668, 104] width 156 height 15
click at [577, 104] on input "Remove pod borders and header" at bounding box center [571, 100] width 8 height 8
checkbox input "true"
click at [1522, 768] on button "Save" at bounding box center [1511, 770] width 37 height 23
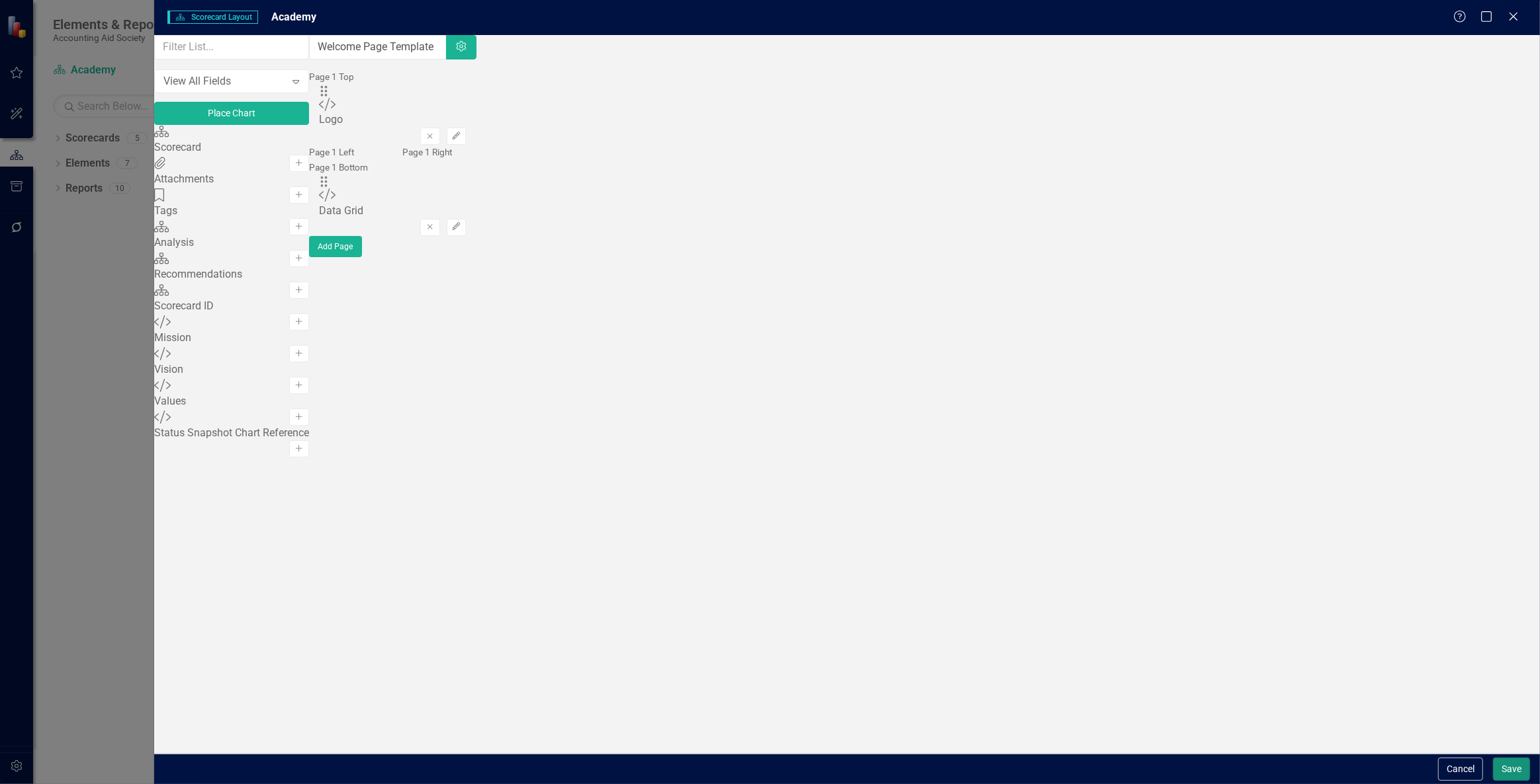
click at [1509, 770] on button "Save" at bounding box center [1511, 770] width 37 height 23
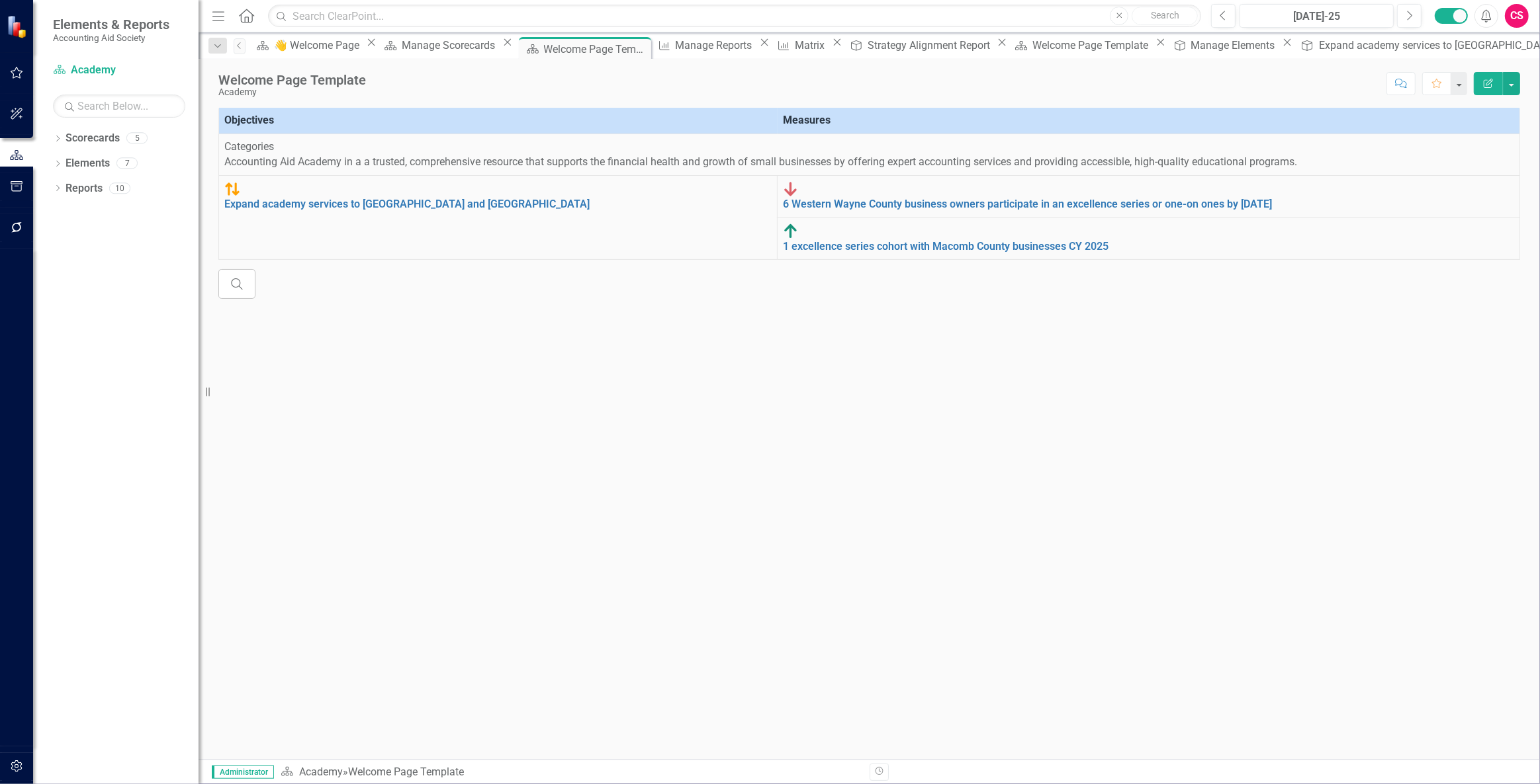
click at [308, 83] on div "Welcome Page Template" at bounding box center [292, 80] width 148 height 14
click at [1470, 79] on div "Edit Report" at bounding box center [1494, 84] width 53 height 23
click at [1480, 82] on button "Edit Report" at bounding box center [1488, 84] width 29 height 23
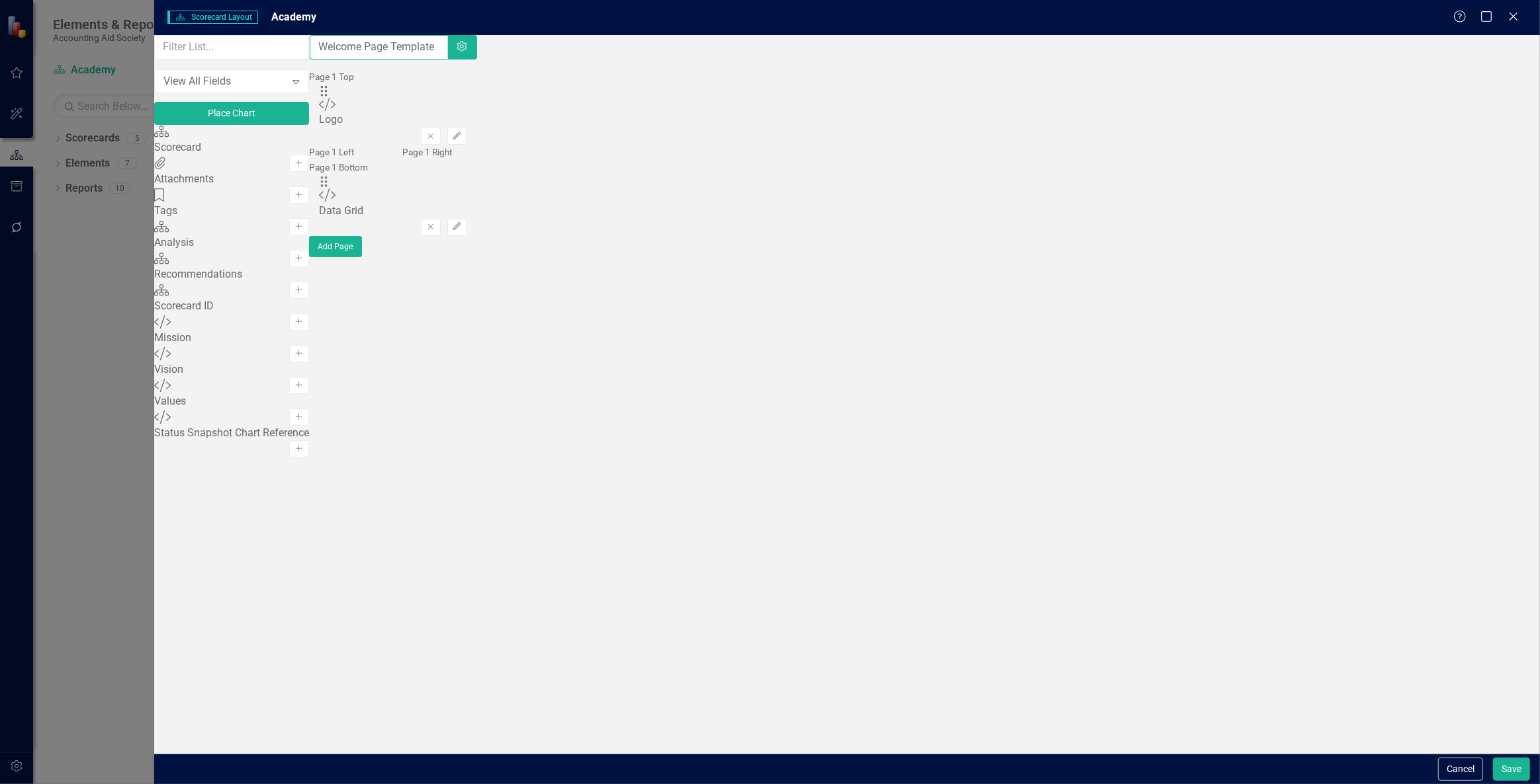
drag, startPoint x: 676, startPoint y: 53, endPoint x: 356, endPoint y: 54, distance: 320.0
click at [356, 53] on div "View All Fields Expand Place Chart Scorecard Scorecard Add Attachments Attachme…" at bounding box center [846, 394] width 1385 height 719
type input "Academy"
click at [1506, 769] on button "Save" at bounding box center [1511, 770] width 37 height 23
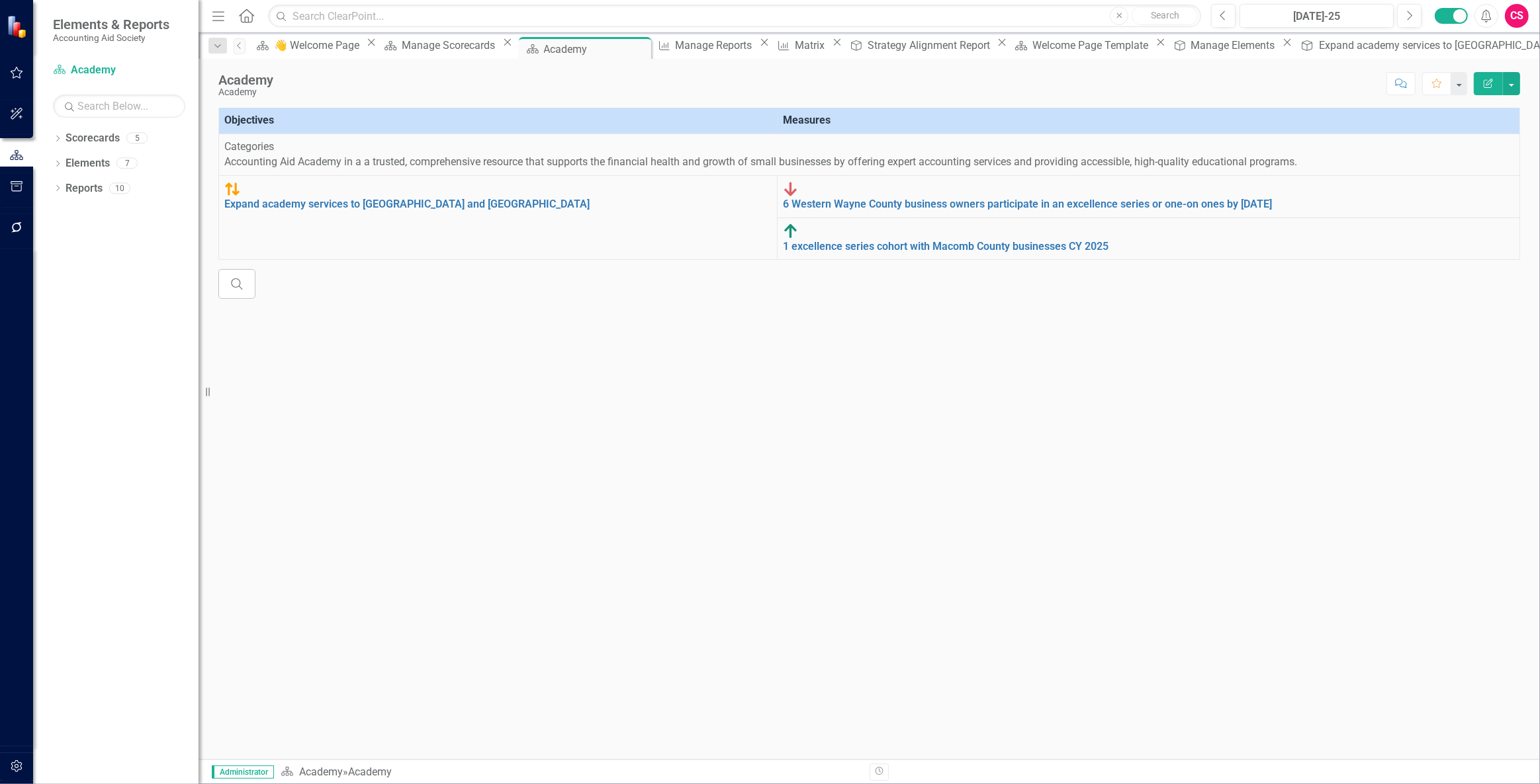
click at [23, 768] on button "button" at bounding box center [17, 767] width 30 height 27
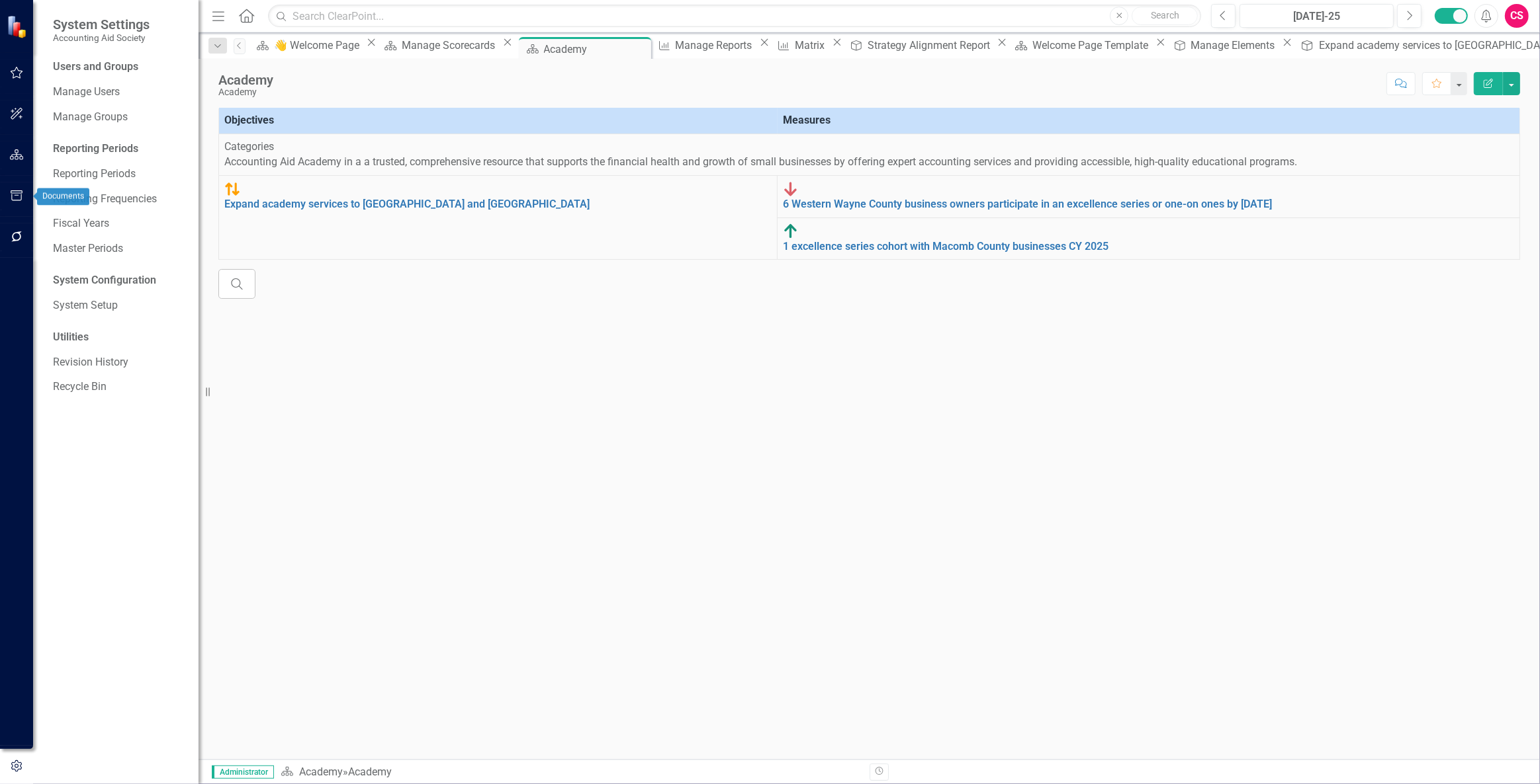
click at [14, 191] on icon "button" at bounding box center [17, 196] width 14 height 11
click at [75, 85] on link "Briefing Books" at bounding box center [120, 92] width 133 height 15
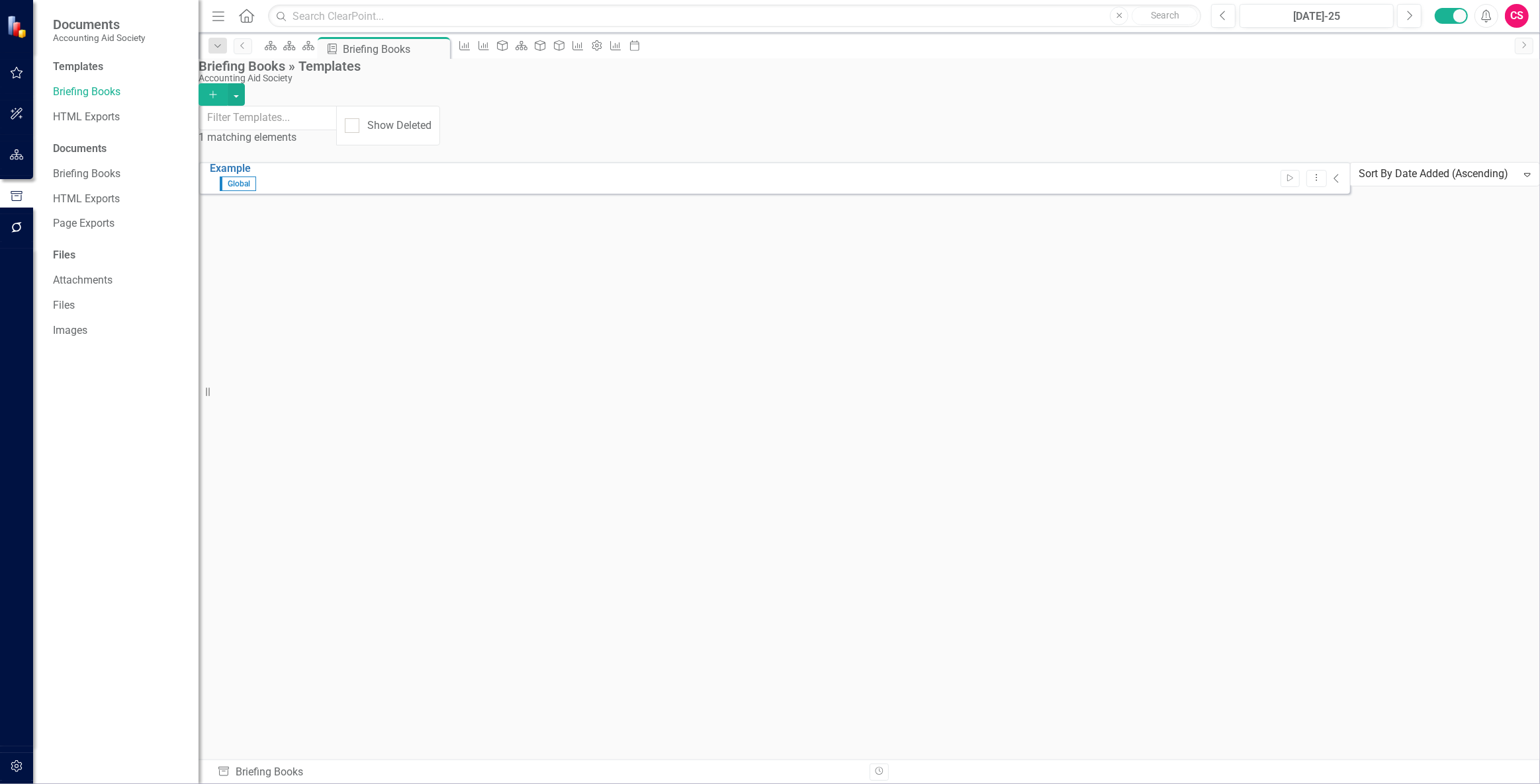
click at [228, 91] on button "Add" at bounding box center [213, 94] width 29 height 23
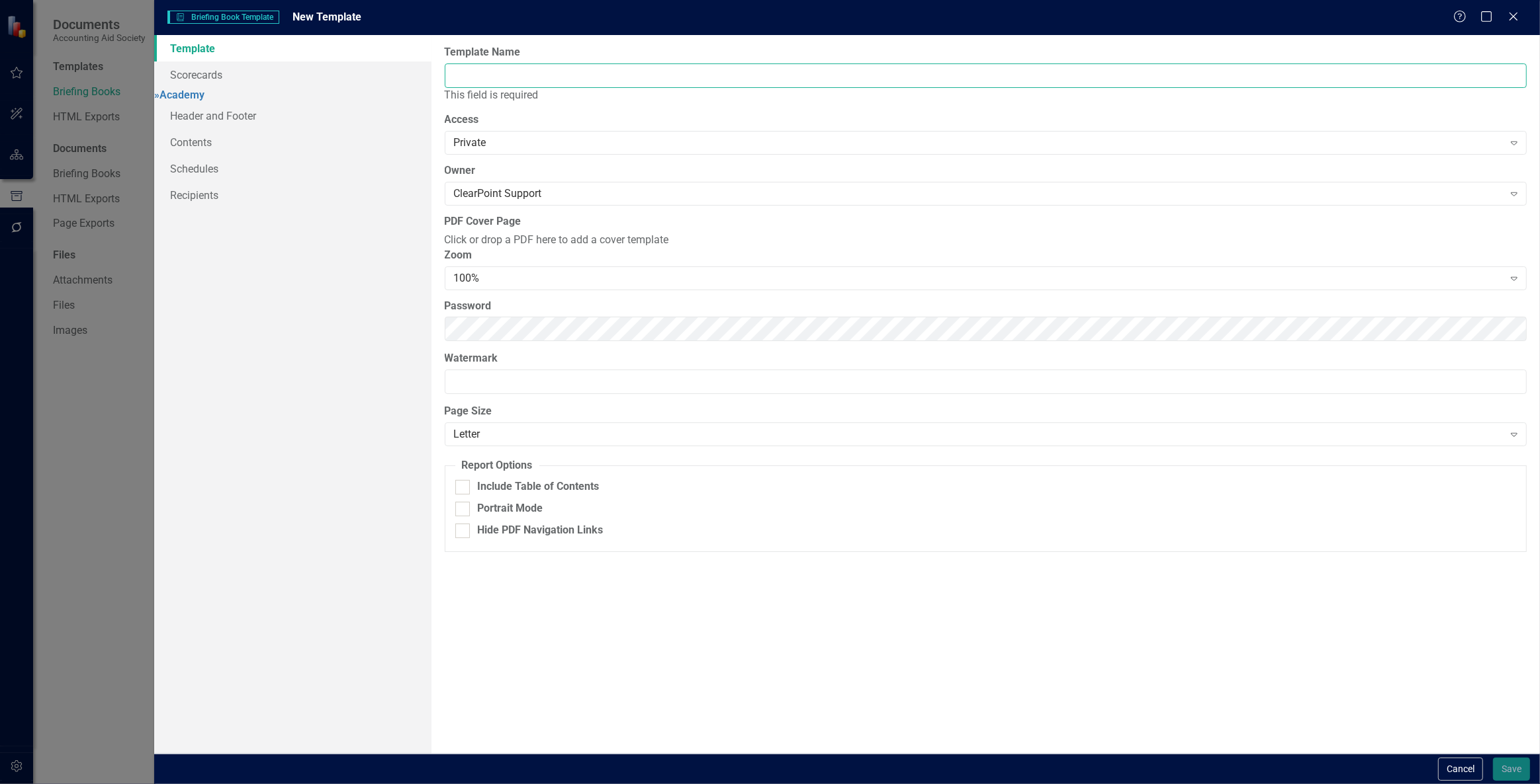
drag, startPoint x: 622, startPoint y: 63, endPoint x: 611, endPoint y: 61, distance: 11.2
click at [621, 63] on input "Template Name" at bounding box center [986, 75] width 1082 height 24
type input "Q"
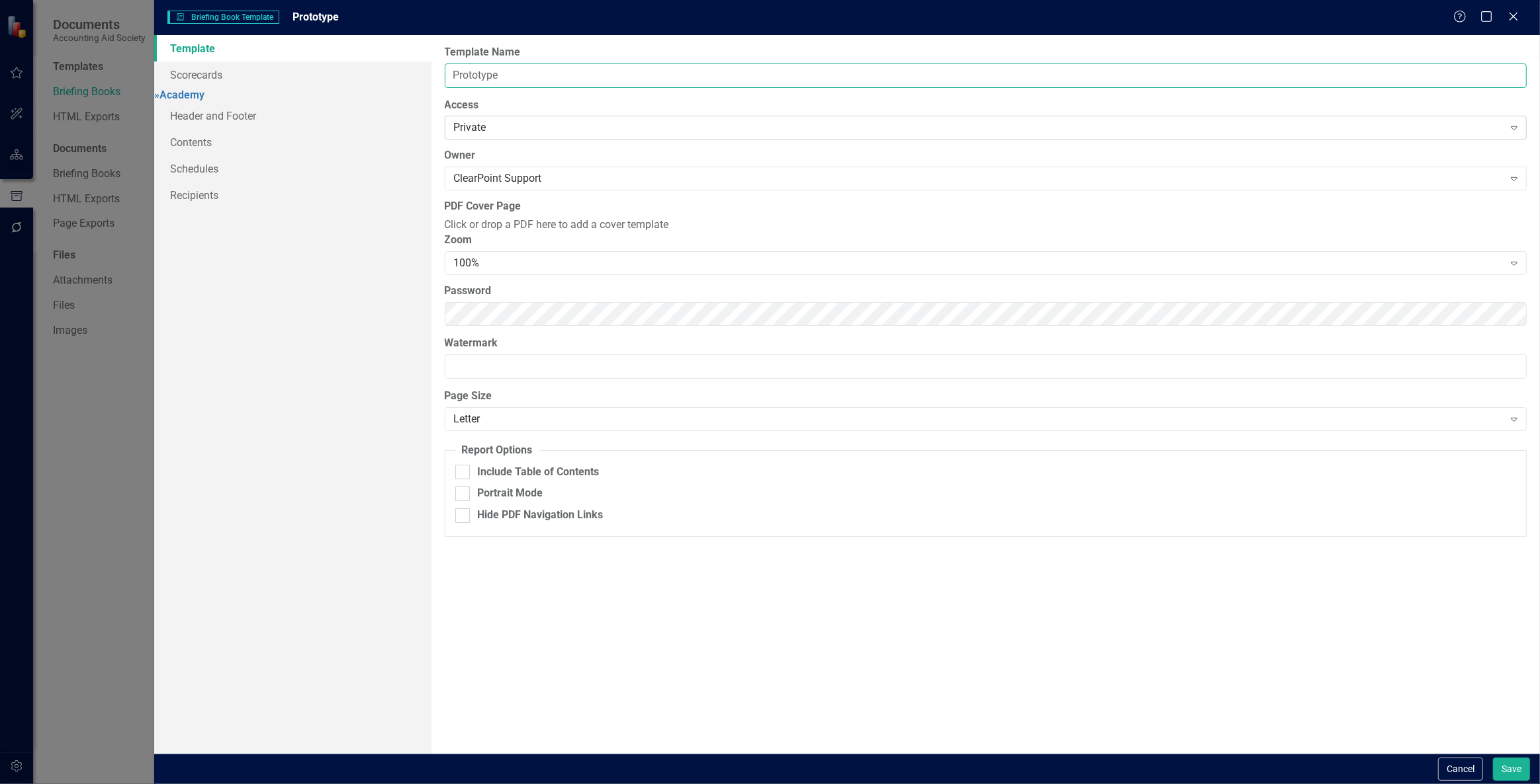
type input "Prototype"
click at [525, 120] on div "Private" at bounding box center [979, 128] width 1050 height 15
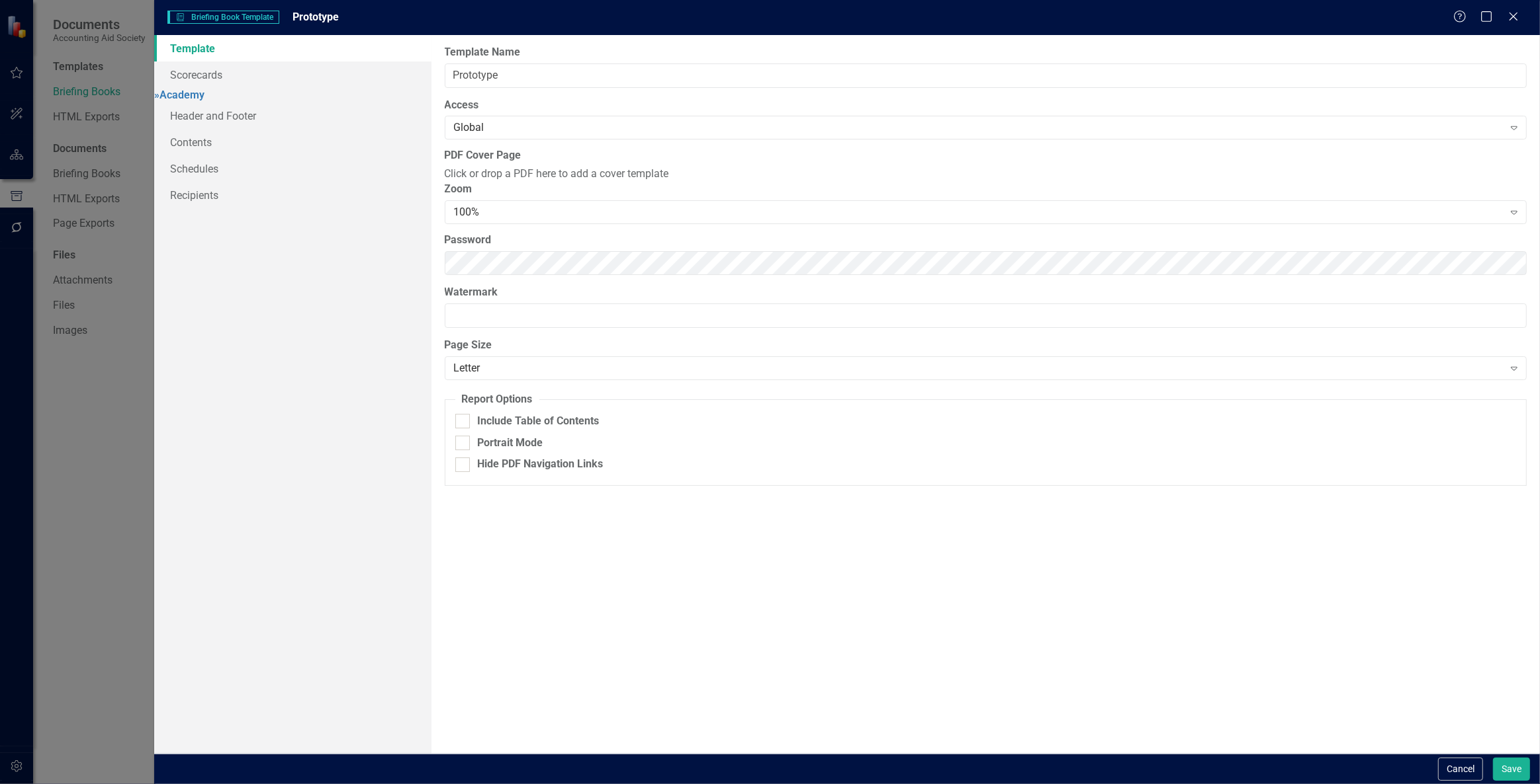
click at [382, 278] on div "Template Scorecards » Academy Header and Footer Contents Schedules Recipients" at bounding box center [292, 394] width 277 height 719
click at [462, 248] on label "Password" at bounding box center [986, 241] width 1082 height 15
click at [293, 331] on div "Template Scorecards » Academy Header and Footer Contents Schedules Recipients" at bounding box center [292, 394] width 277 height 719
click at [220, 69] on link "Scorecards" at bounding box center [292, 75] width 277 height 27
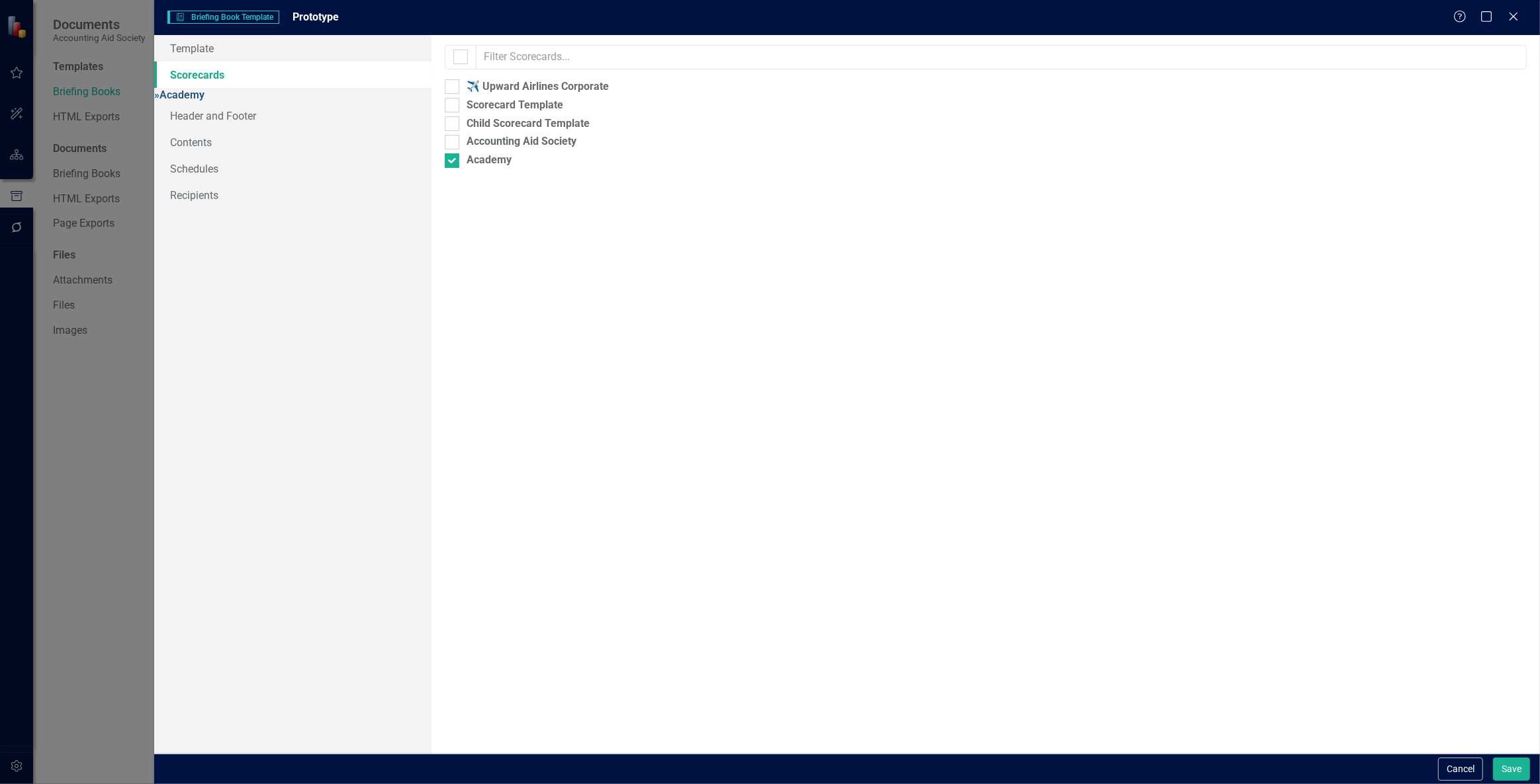
click at [204, 101] on link "» Academy" at bounding box center [179, 94] width 50 height 13
click at [519, 129] on div "Academy" at bounding box center [510, 133] width 45 height 15
click at [474, 129] on input "Academy" at bounding box center [470, 130] width 8 height 8
checkbox input "true"
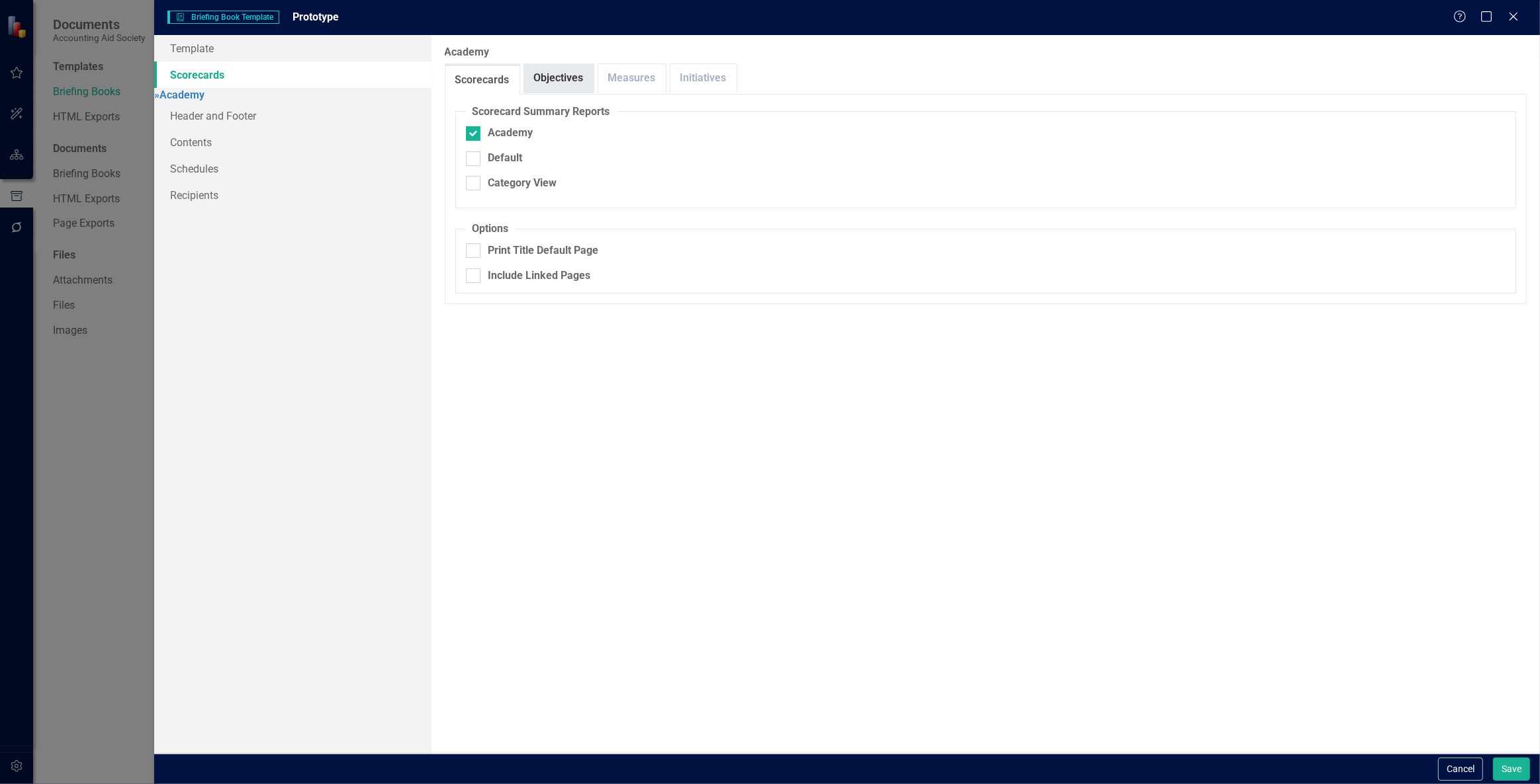
click at [570, 74] on link "Objectives" at bounding box center [558, 78] width 69 height 28
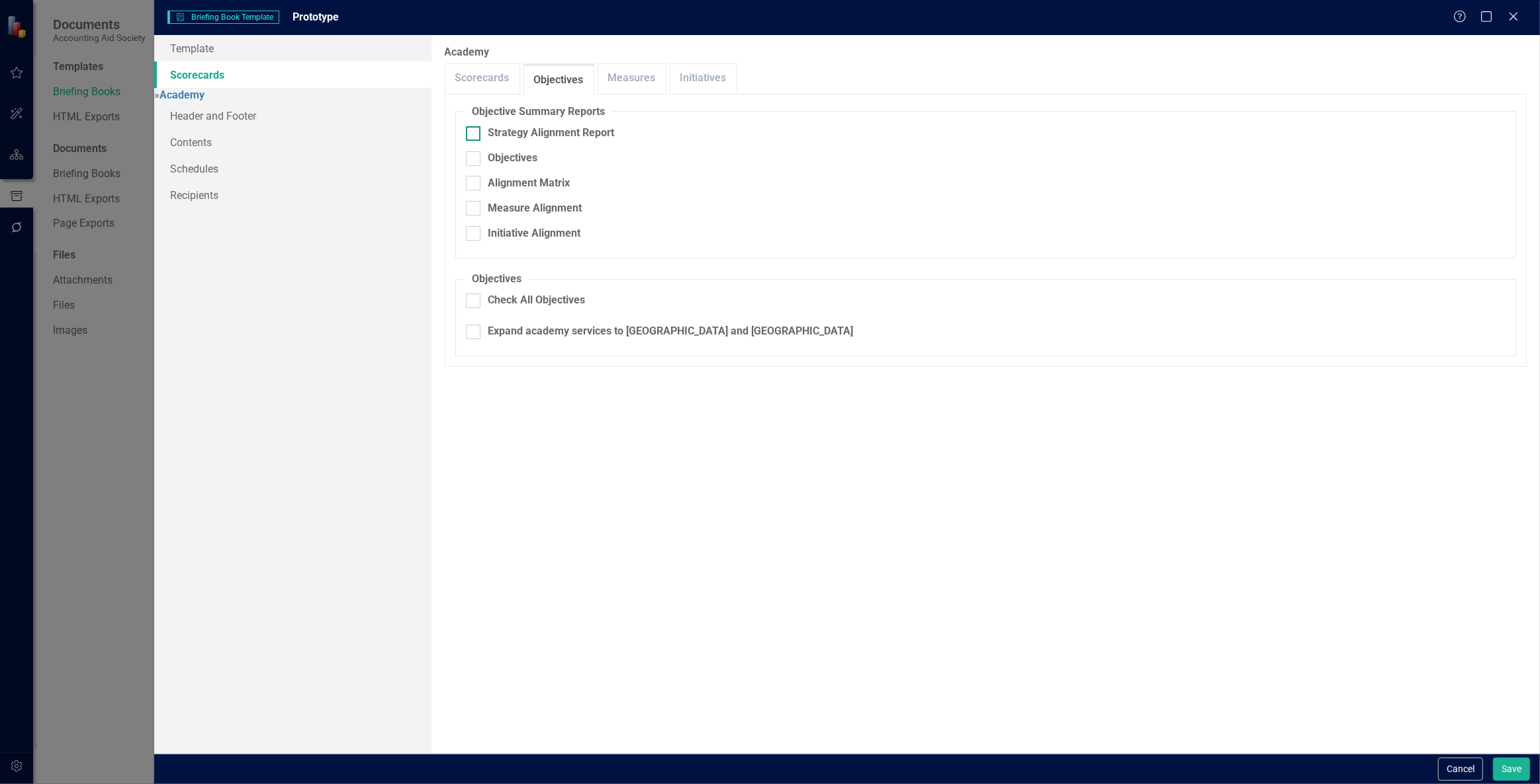
click at [539, 129] on div "Strategy Alignment Report" at bounding box center [551, 133] width 126 height 15
click at [474, 129] on input "Strategy Alignment Report" at bounding box center [470, 130] width 8 height 8
click at [538, 129] on div "Strategy Alignment Report" at bounding box center [551, 133] width 126 height 15
click at [474, 134] on div at bounding box center [473, 133] width 14 height 14
click at [474, 134] on input "Strategy Alignment Report" at bounding box center [470, 130] width 8 height 8
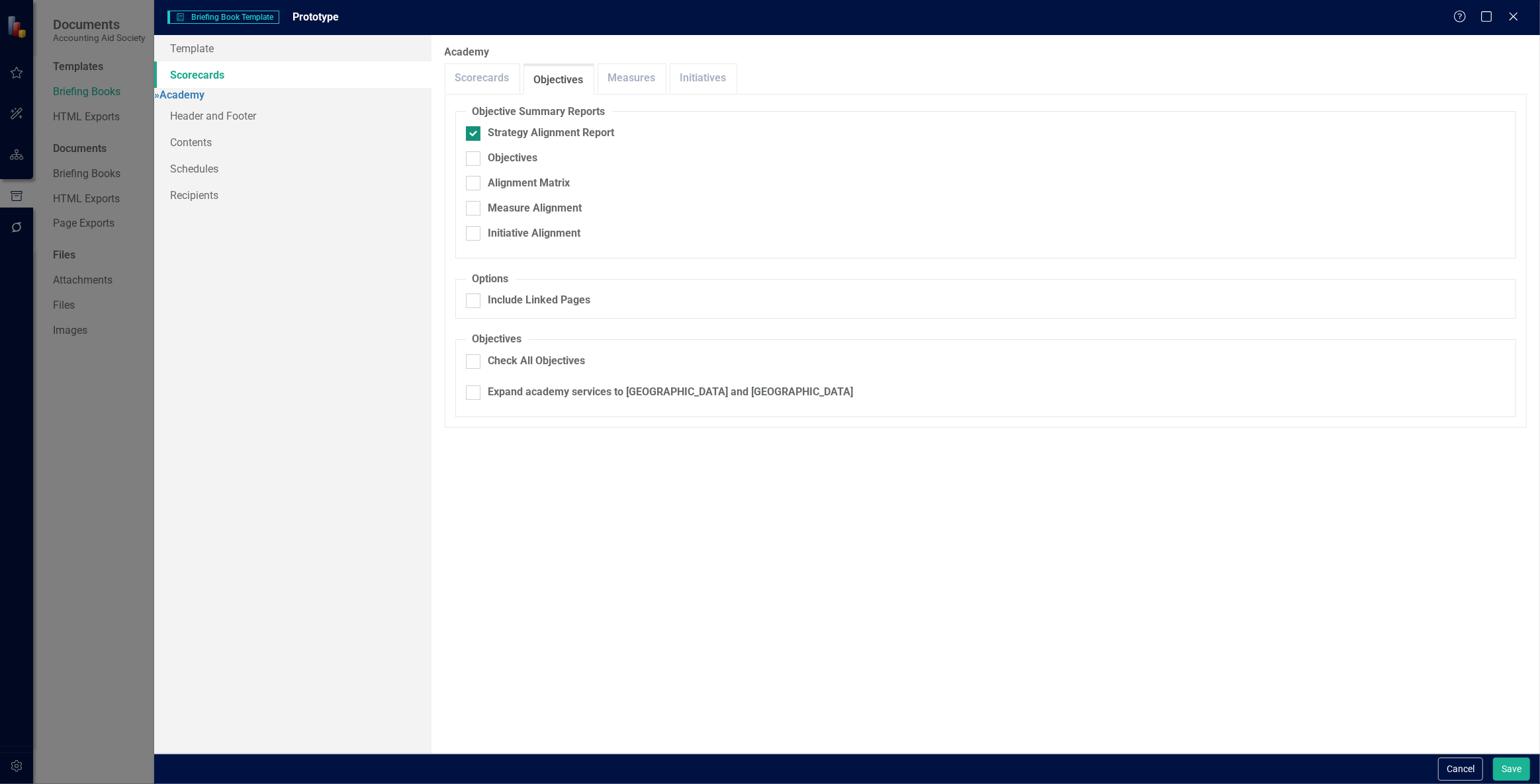
checkbox input "false"
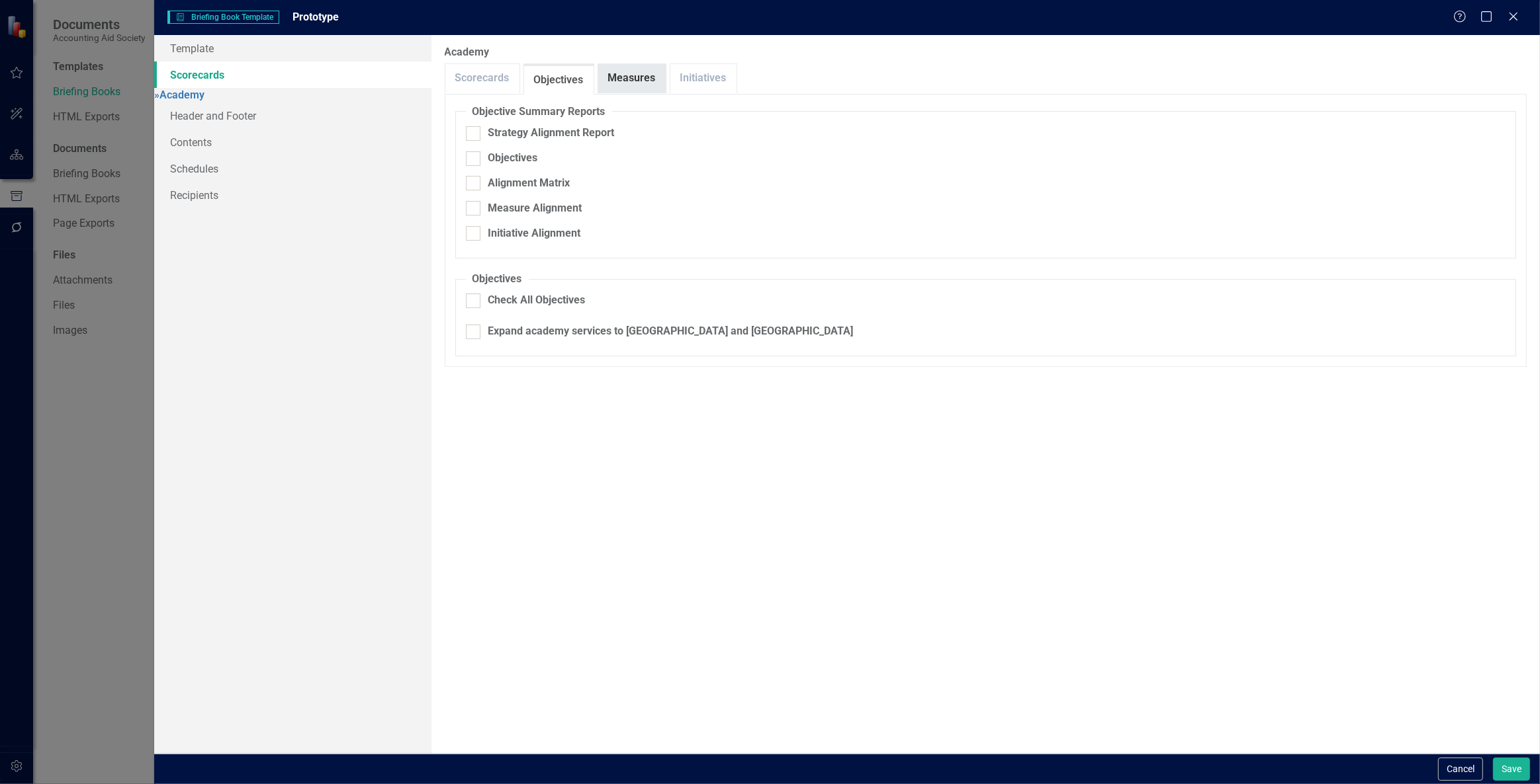
drag, startPoint x: 628, startPoint y: 94, endPoint x: 621, endPoint y: 78, distance: 17.5
click at [628, 94] on div "Scorecard Summary Reports Academy Default Category View Options Print Title Def…" at bounding box center [986, 231] width 1082 height 274
click at [620, 72] on link "Measures" at bounding box center [631, 78] width 68 height 28
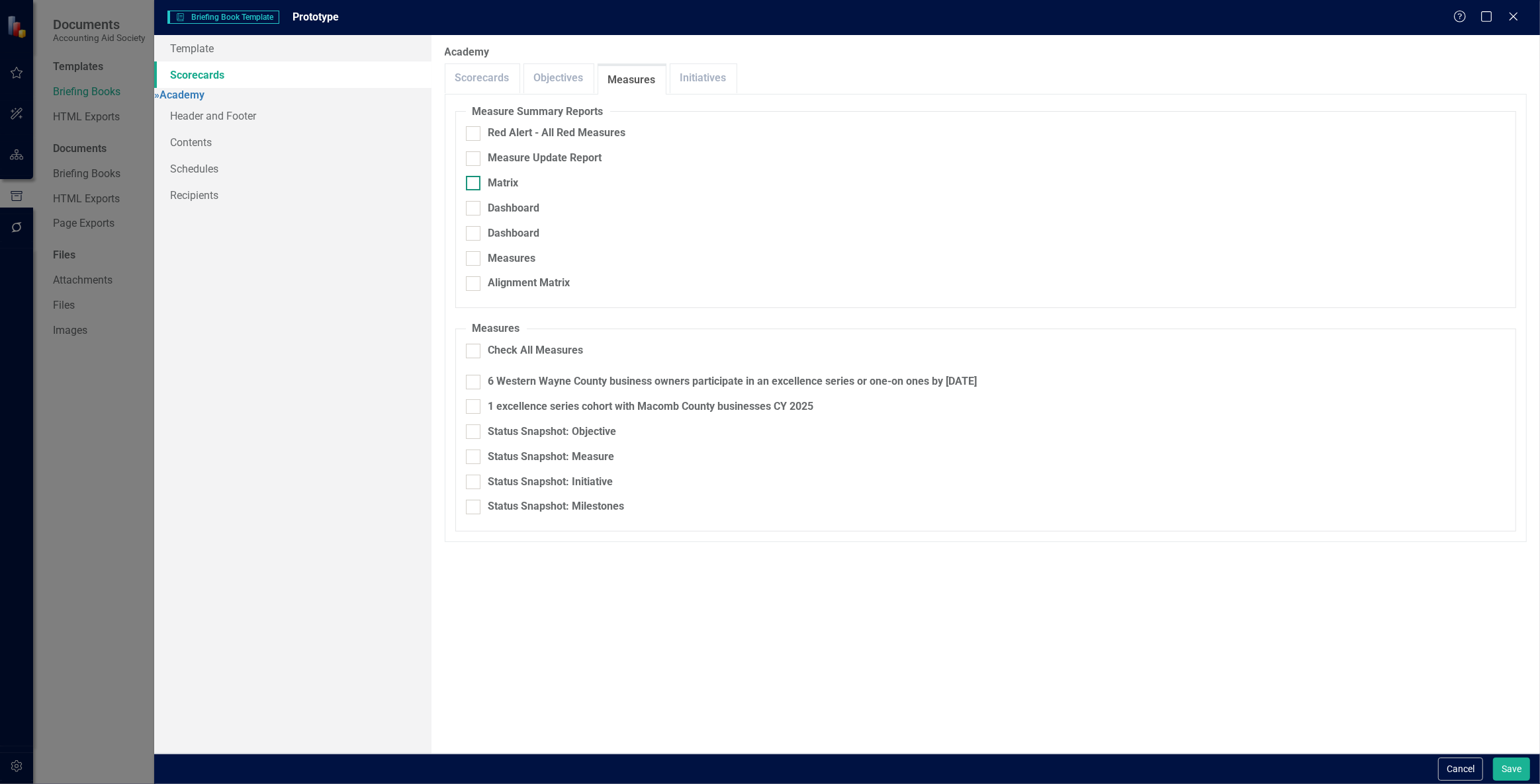
click at [466, 179] on div at bounding box center [473, 183] width 14 height 14
click at [466, 179] on input "Matrix" at bounding box center [470, 180] width 8 height 8
checkbox input "true"
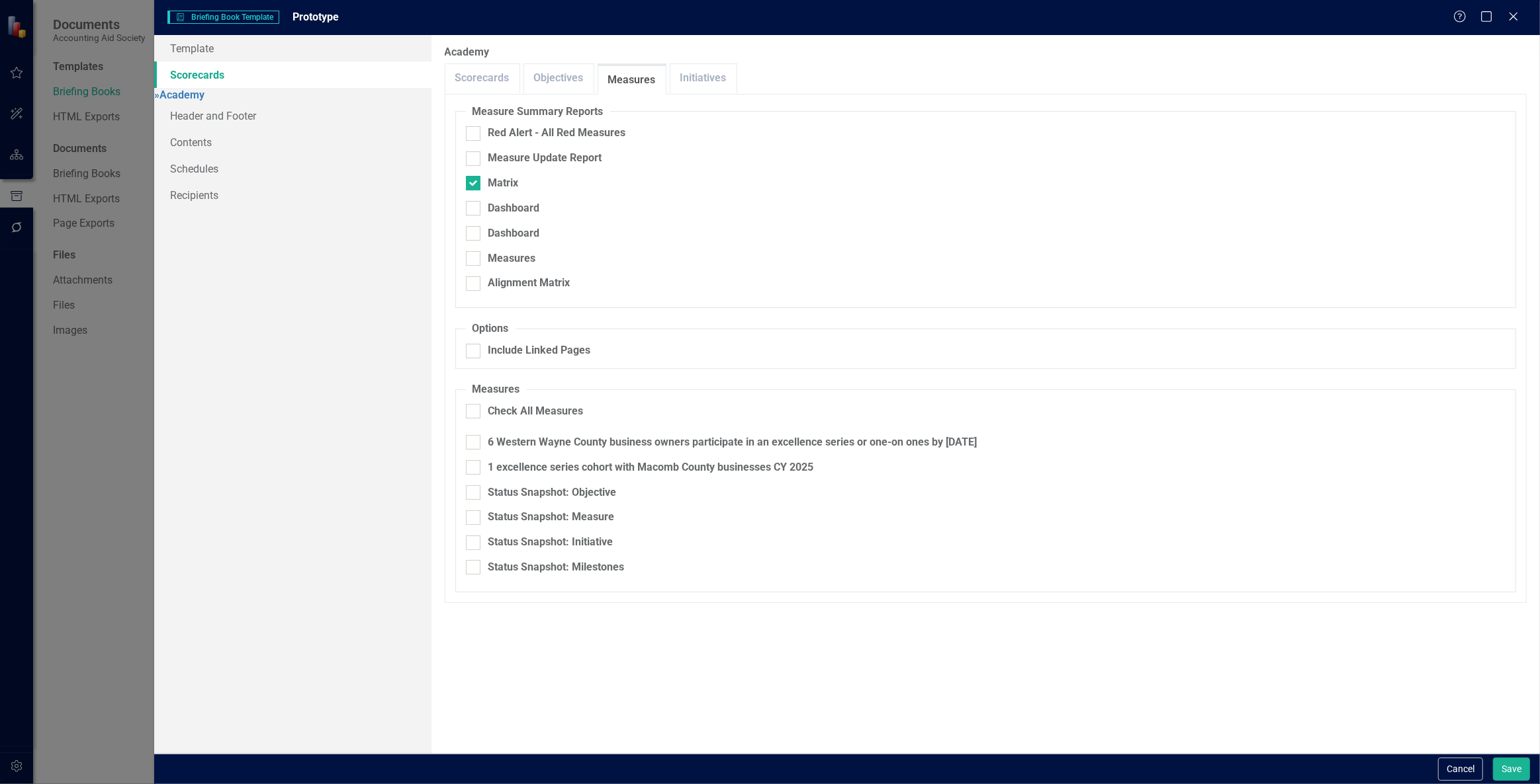
drag, startPoint x: 471, startPoint y: 323, endPoint x: 387, endPoint y: 237, distance: 120.2
click at [387, 237] on div "Template Scorecards » Academy Header and Footer Contents Schedules Recipients R…" at bounding box center [846, 394] width 1385 height 719
click at [571, 78] on link "Objectives" at bounding box center [558, 78] width 69 height 28
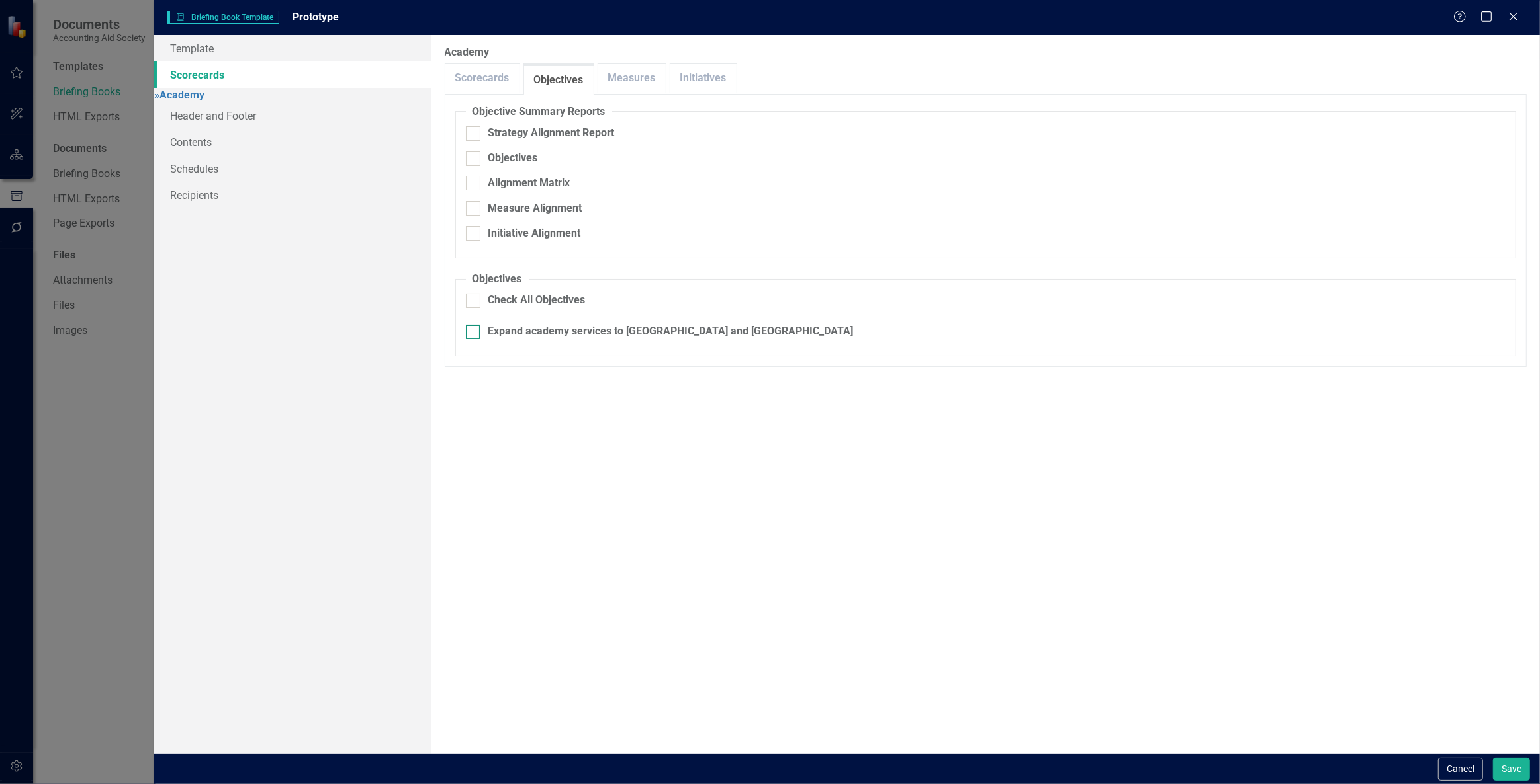
click at [484, 324] on div "Expand academy services to Western Wayne County and Macomb county" at bounding box center [986, 332] width 1040 height 15
click at [474, 325] on input "Expand academy services to Western Wayne County and Macomb county" at bounding box center [470, 329] width 8 height 8
checkbox input "true"
click at [608, 88] on link "Measures" at bounding box center [631, 78] width 68 height 28
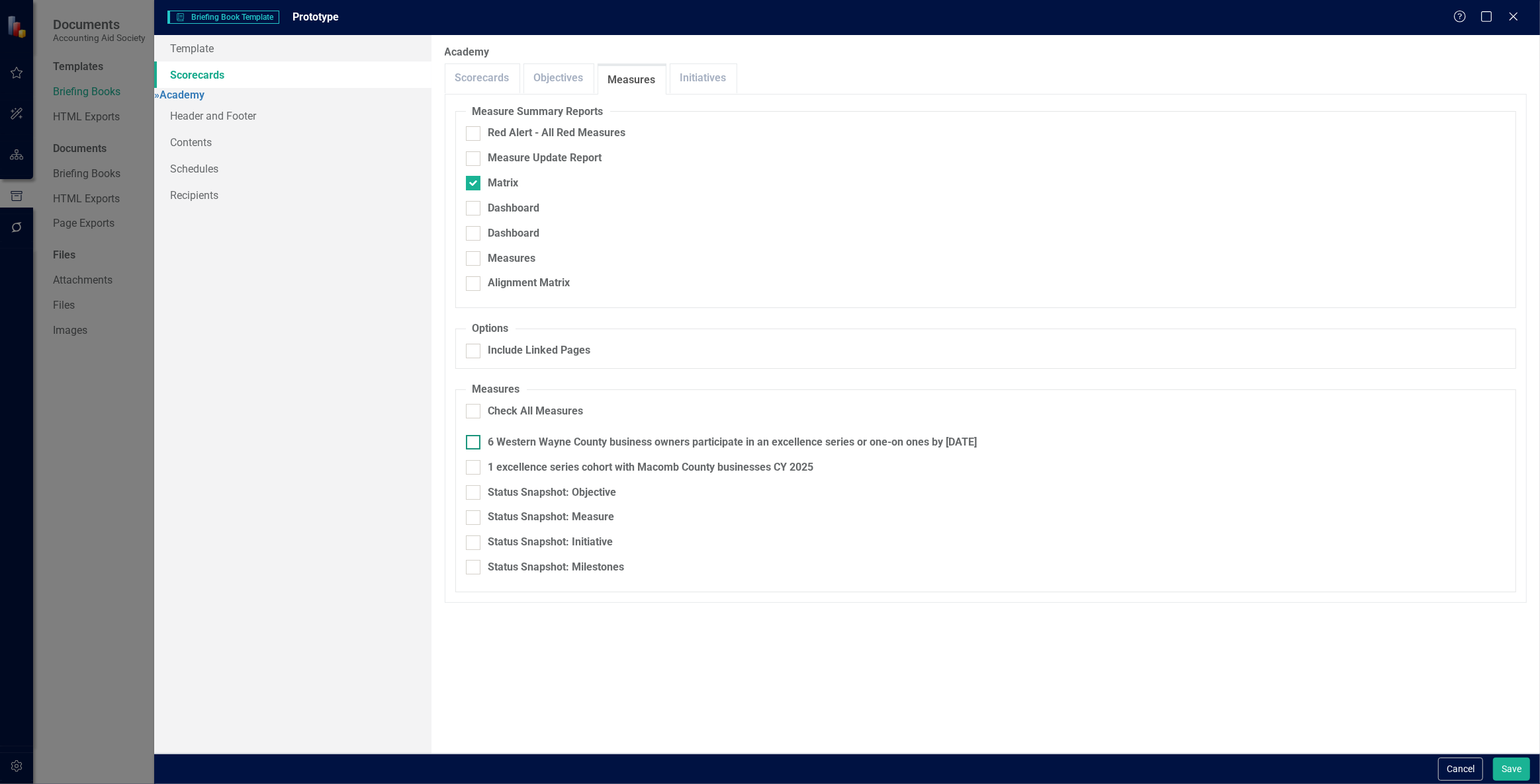
click at [502, 435] on div "6 Western Wayne County business owners participate in an excellence series or o…" at bounding box center [733, 443] width 489 height 15
click at [474, 435] on input "6 Western Wayne County business owners participate in an excellence series or o…" at bounding box center [470, 439] width 8 height 8
checkbox input "true"
click at [494, 432] on fieldset "Measures Check All Measures 6 Western Wayne County business owners participate …" at bounding box center [986, 487] width 1061 height 210
click at [492, 461] on div "1 excellence series cohort with Macomb County businesses CY 2025" at bounding box center [650, 468] width 325 height 15
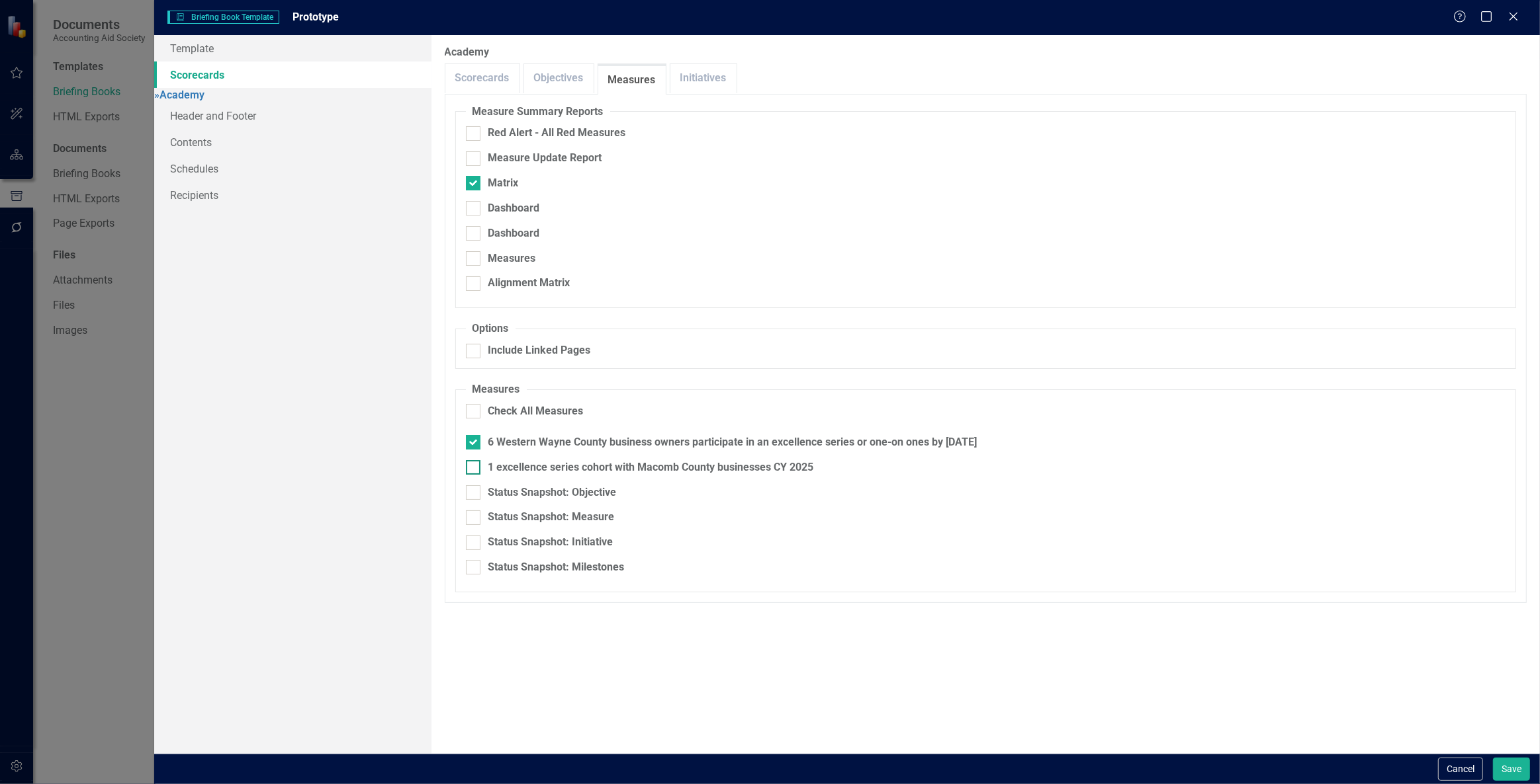
click at [474, 461] on input "1 excellence series cohort with Macomb County businesses CY 2025" at bounding box center [470, 464] width 8 height 8
checkbox input "true"
click at [1516, 773] on button "Save" at bounding box center [1511, 770] width 37 height 23
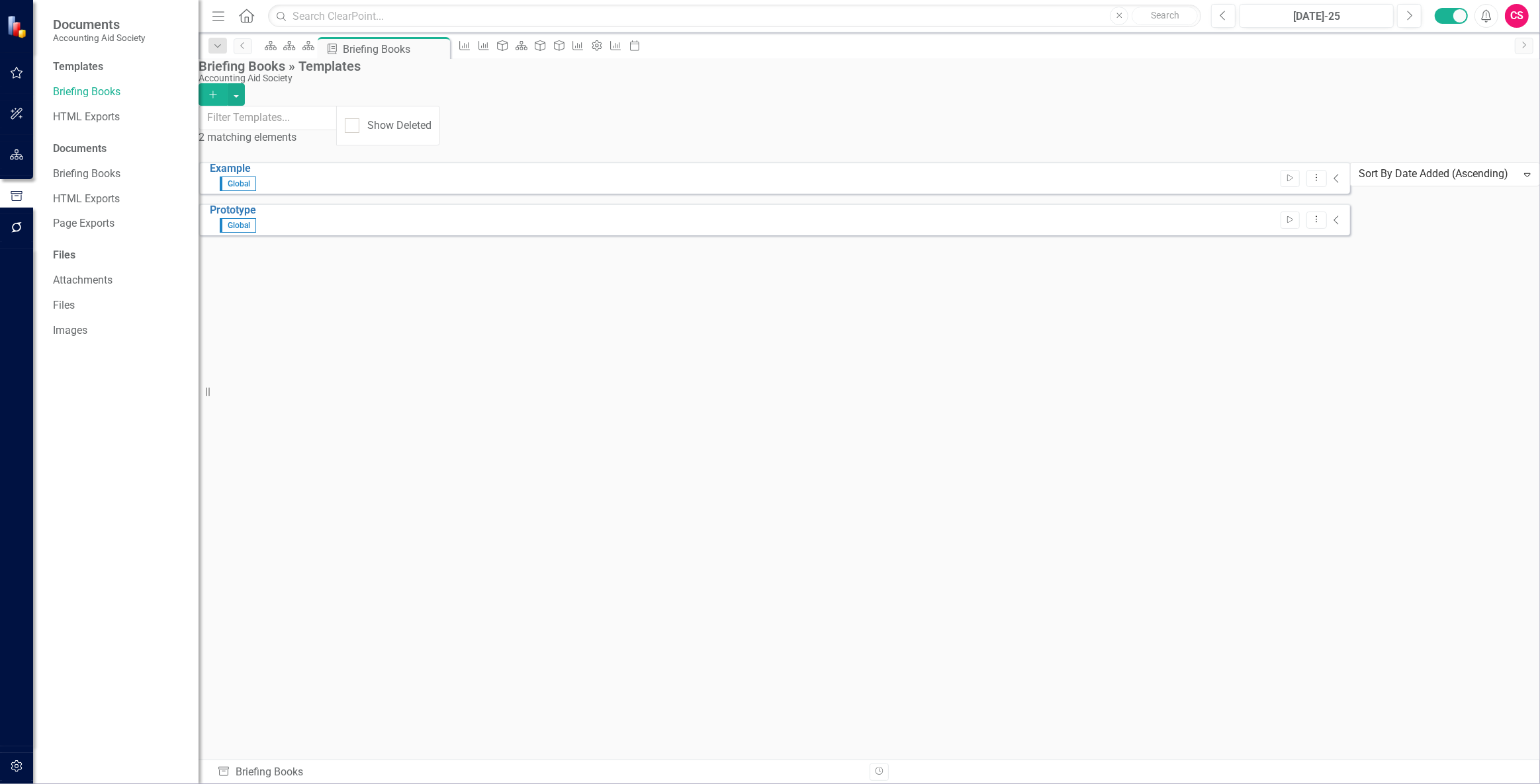
click at [251, 13] on icon "Home" at bounding box center [246, 15] width 18 height 14
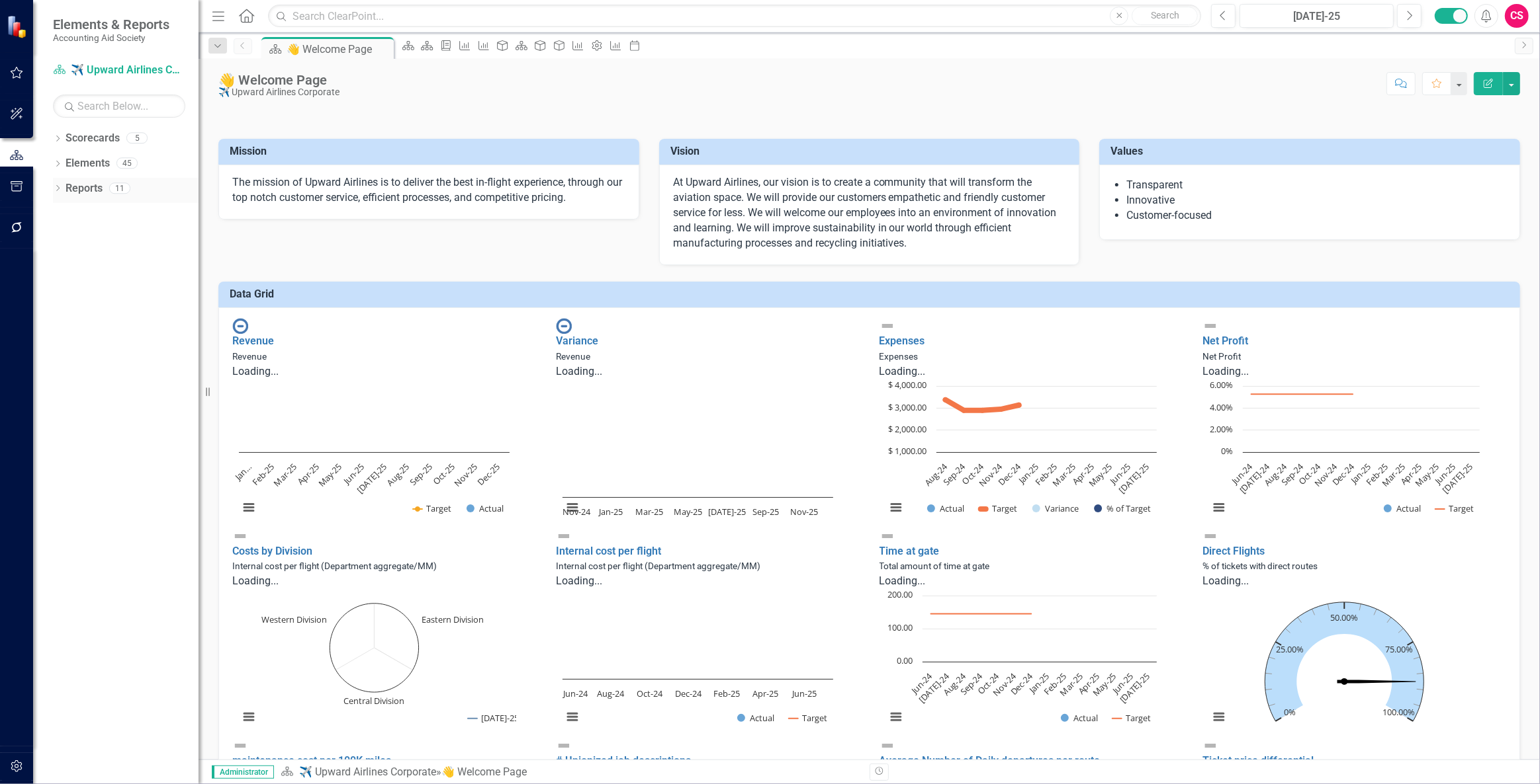
click at [95, 186] on link "Reports" at bounding box center [84, 189] width 37 height 15
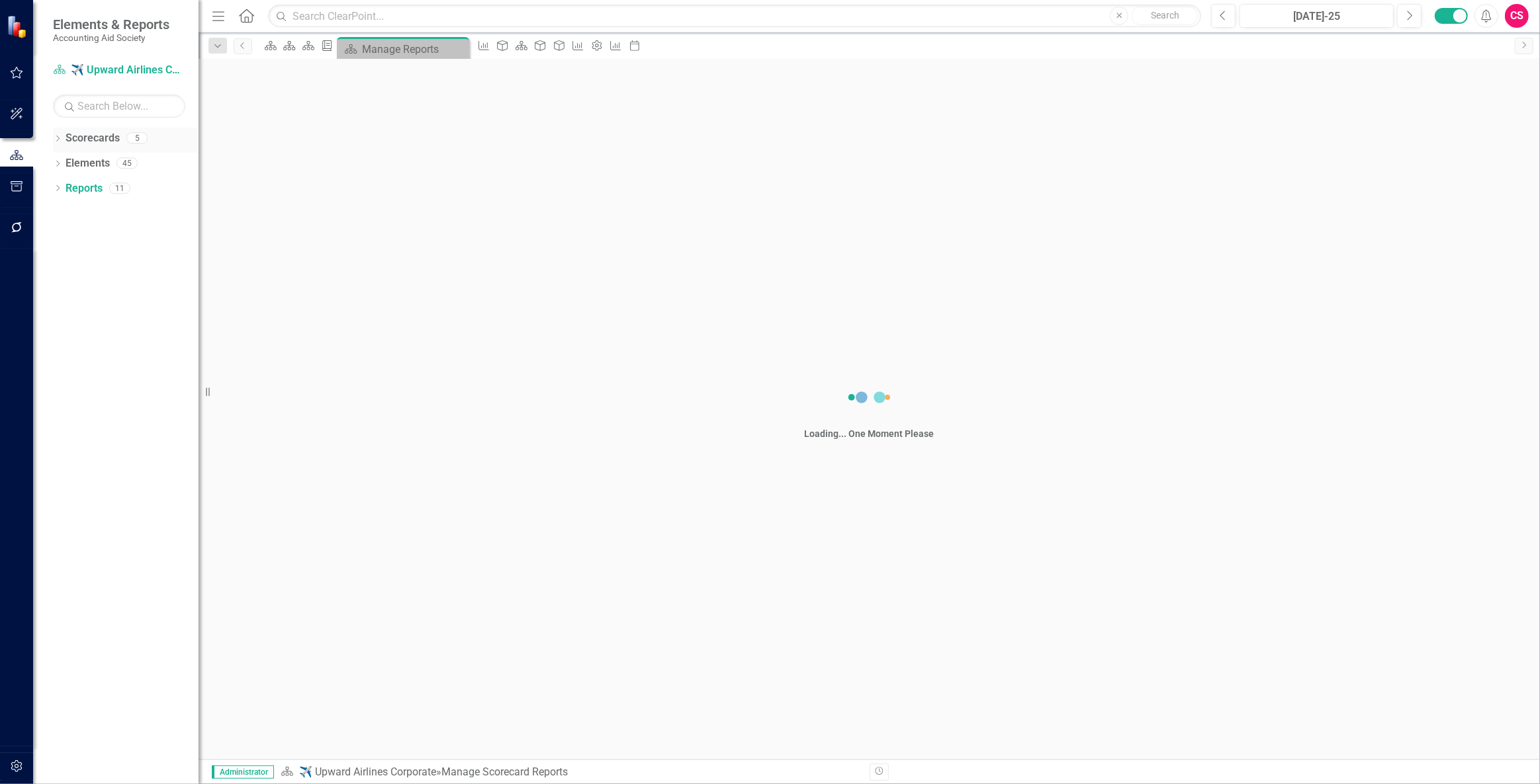
click at [83, 142] on link "Scorecards" at bounding box center [92, 139] width 54 height 15
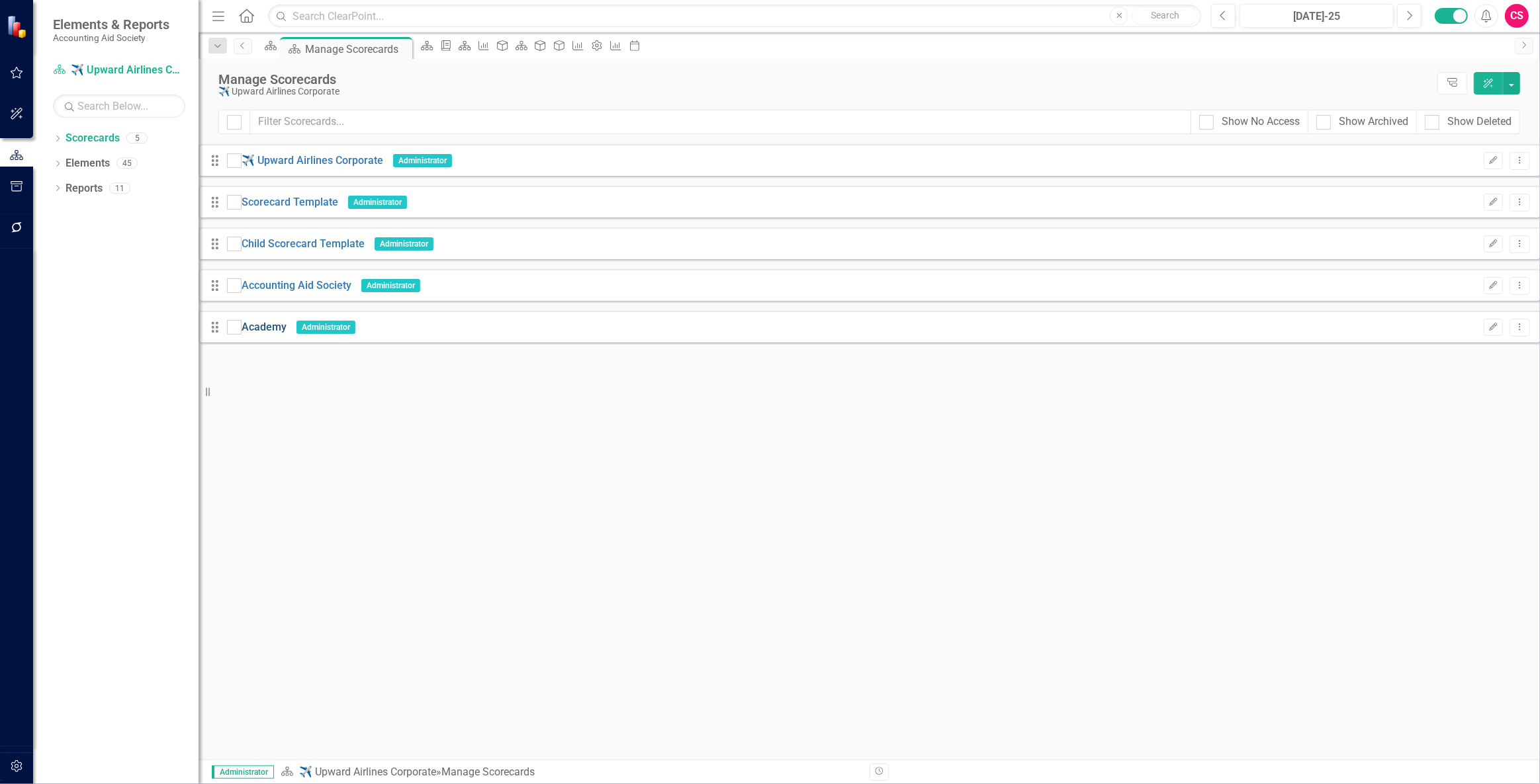
click at [286, 327] on link "Academy" at bounding box center [264, 328] width 45 height 15
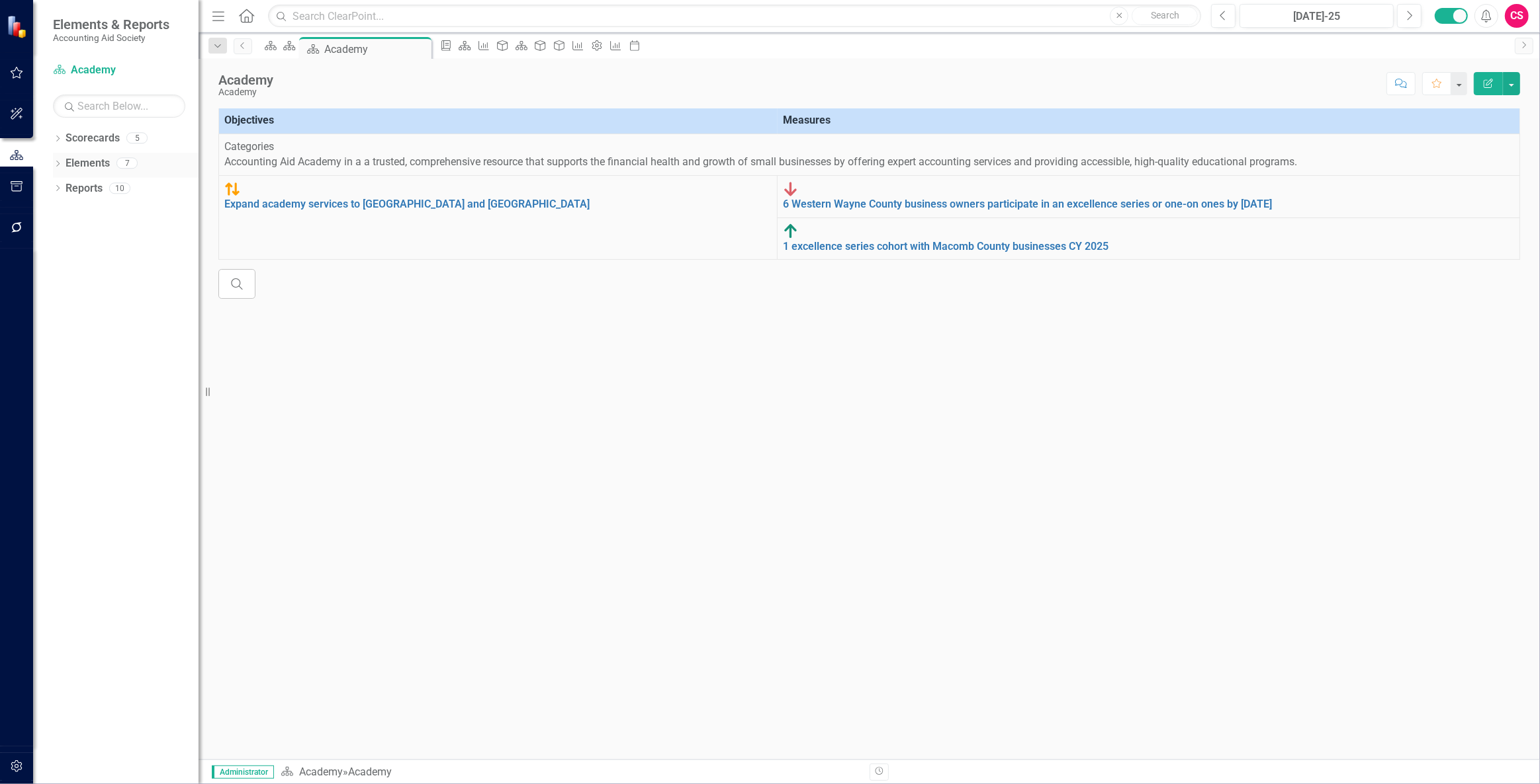
click at [76, 162] on link "Elements" at bounding box center [88, 164] width 44 height 15
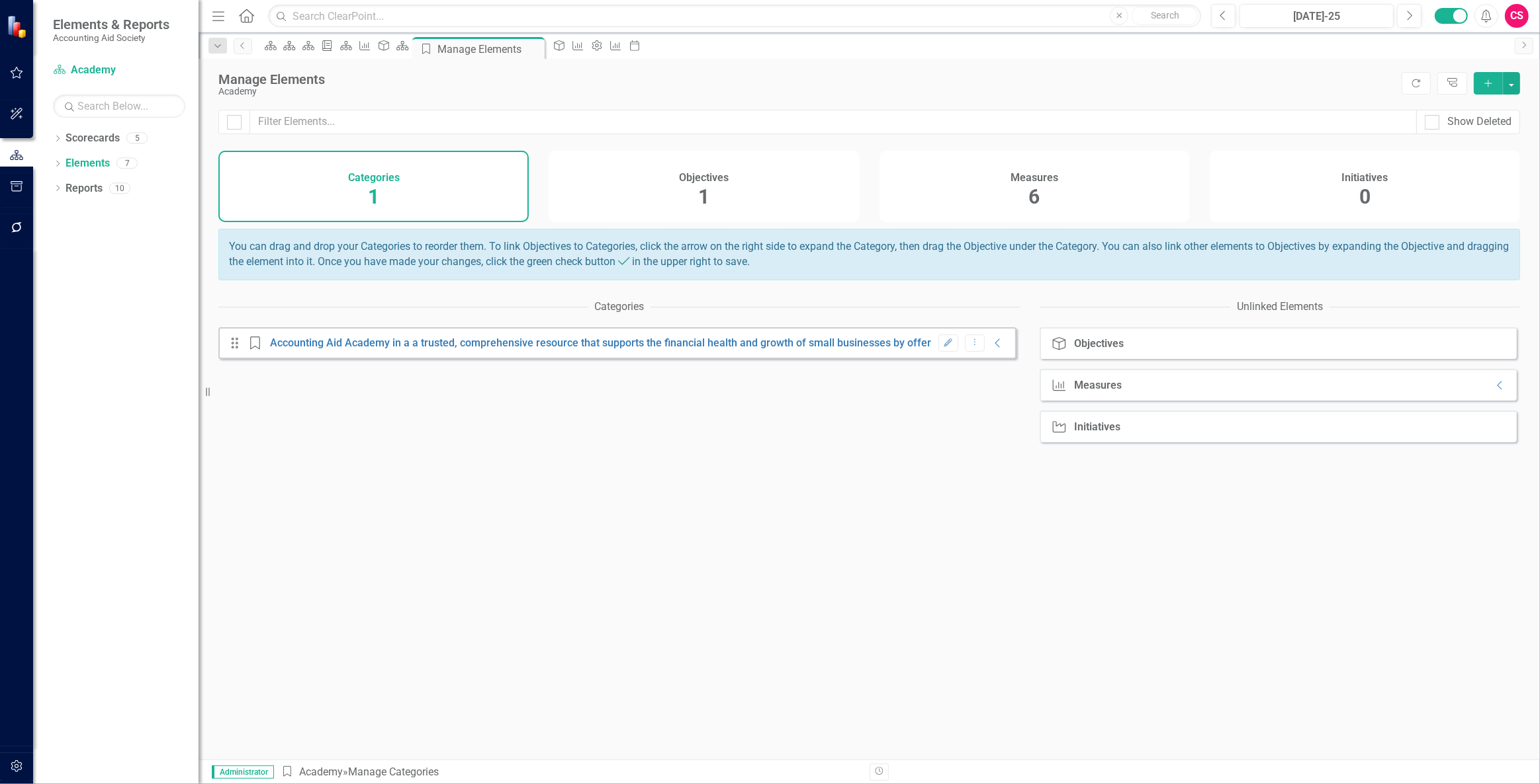
click at [666, 184] on div "Objectives 1" at bounding box center [703, 186] width 310 height 72
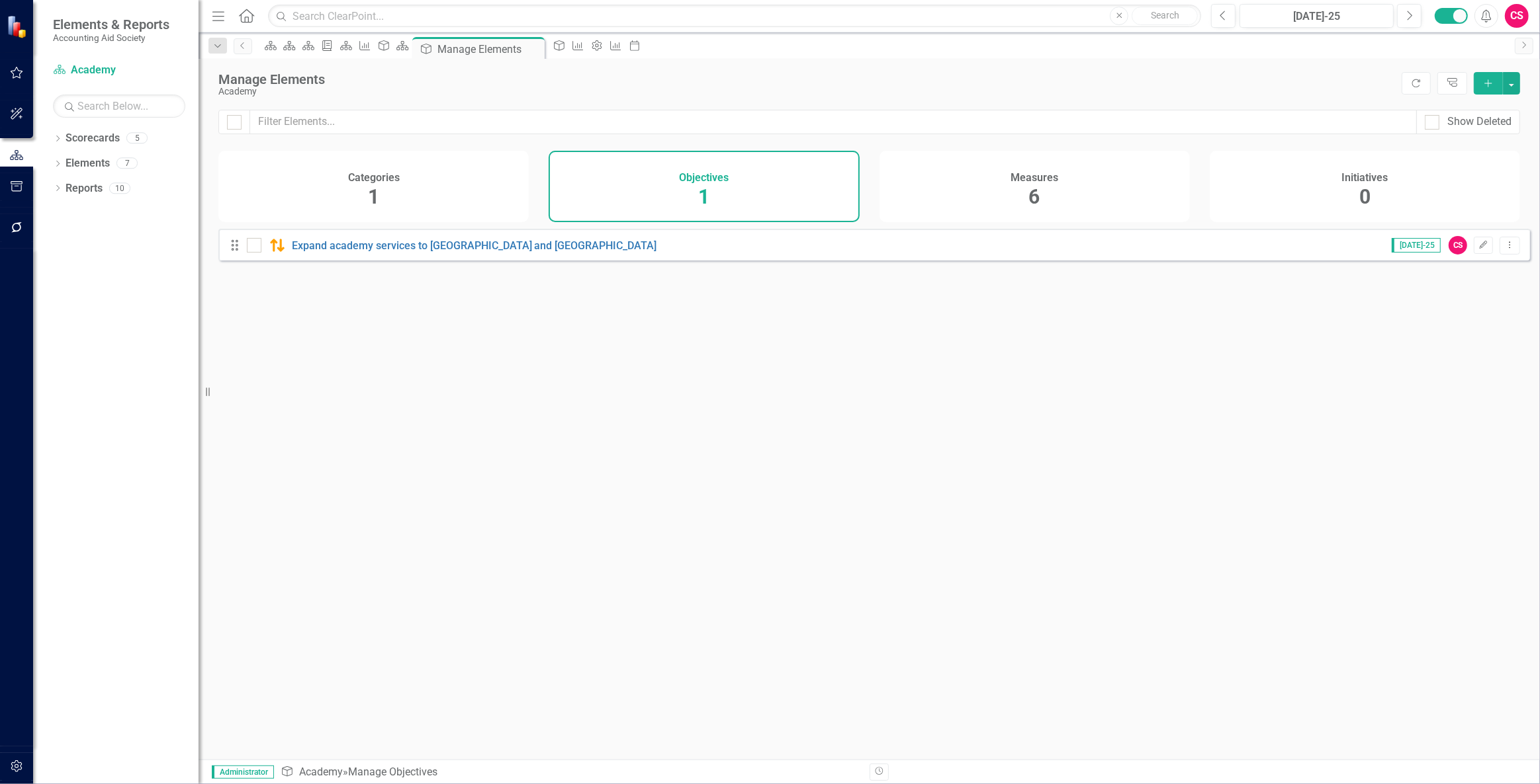
click at [979, 183] on div "Measures 6" at bounding box center [1034, 186] width 310 height 72
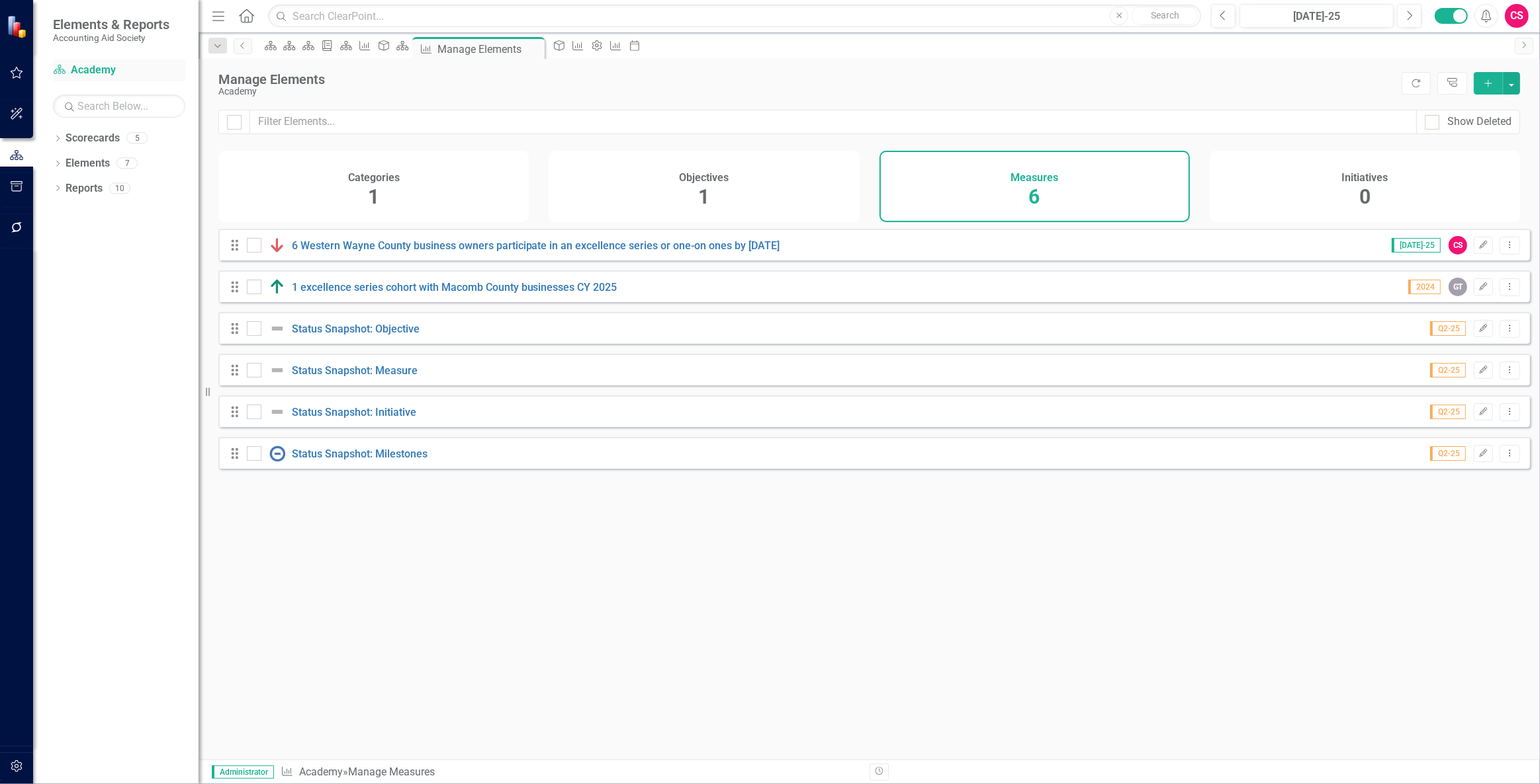
click at [106, 76] on link "Scorecard Academy" at bounding box center [120, 71] width 133 height 15
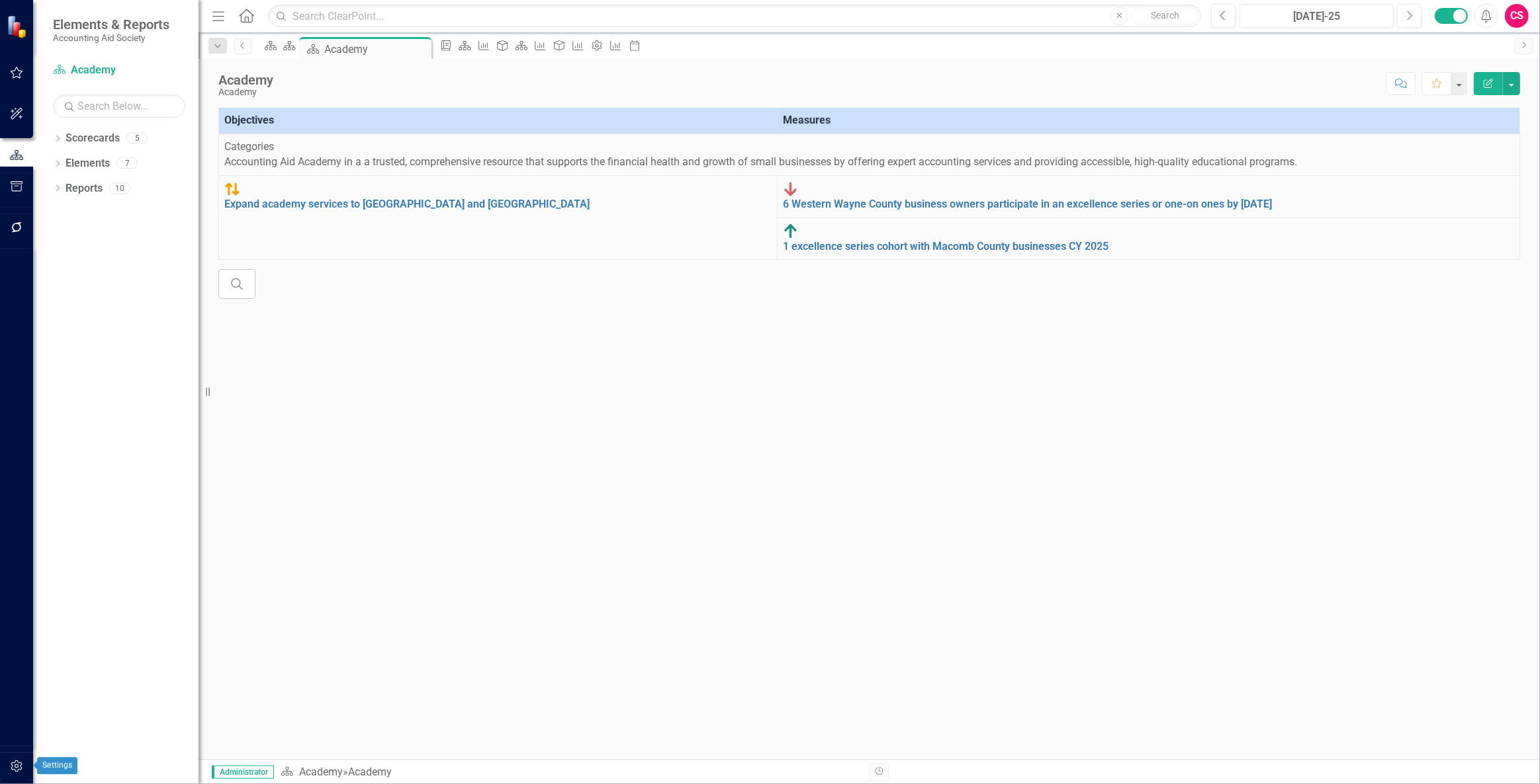
click at [16, 760] on icon "button" at bounding box center [16, 766] width 11 height 12
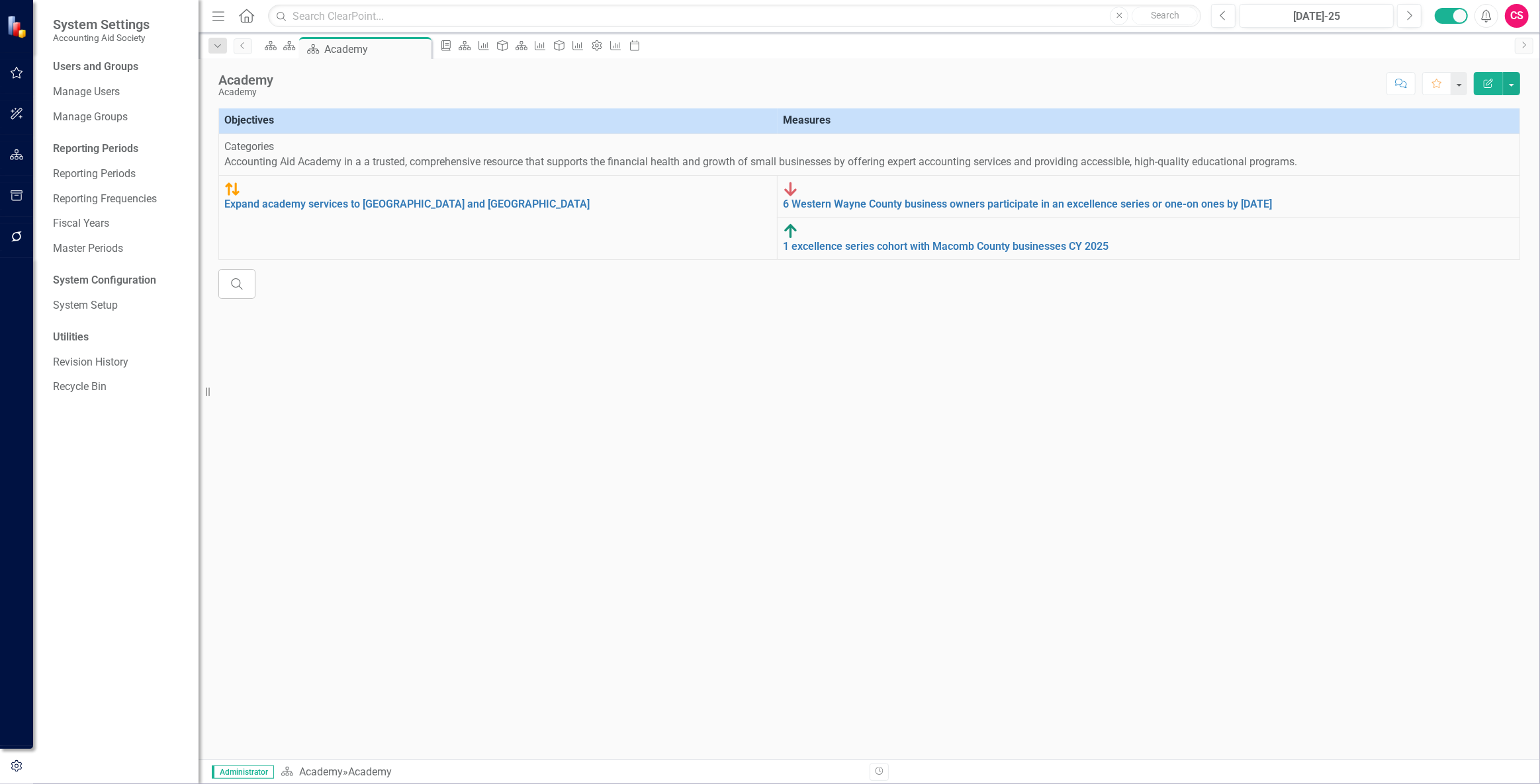
click at [14, 247] on button "button" at bounding box center [17, 237] width 30 height 27
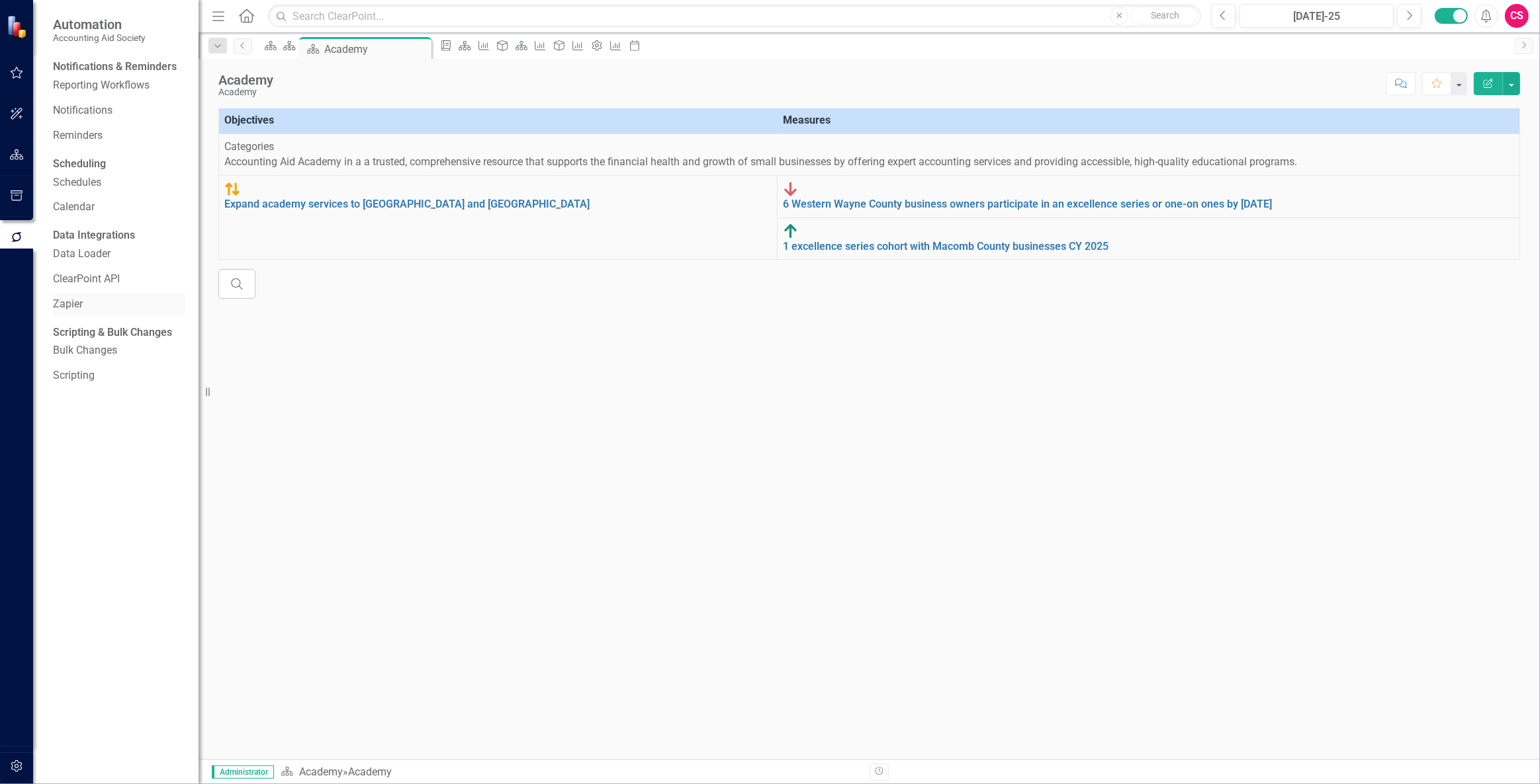
click at [88, 312] on link "Zapier" at bounding box center [120, 304] width 133 height 15
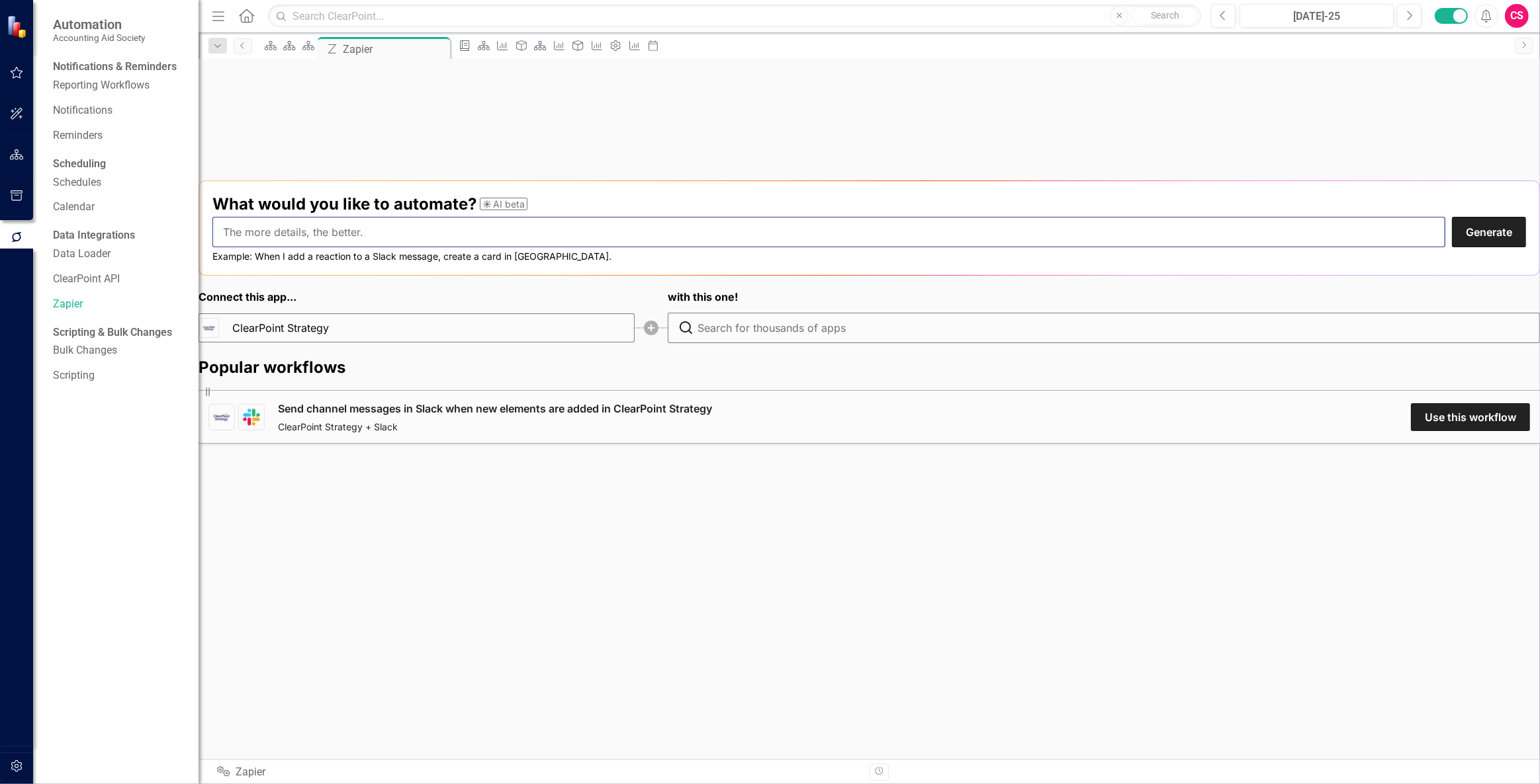
click at [427, 241] on input "text" at bounding box center [829, 232] width 1233 height 30
type input "when a project is added in asana add it as an initiative in ClearPoint"
click at [1452, 247] on button "Generate" at bounding box center [1488, 232] width 74 height 30
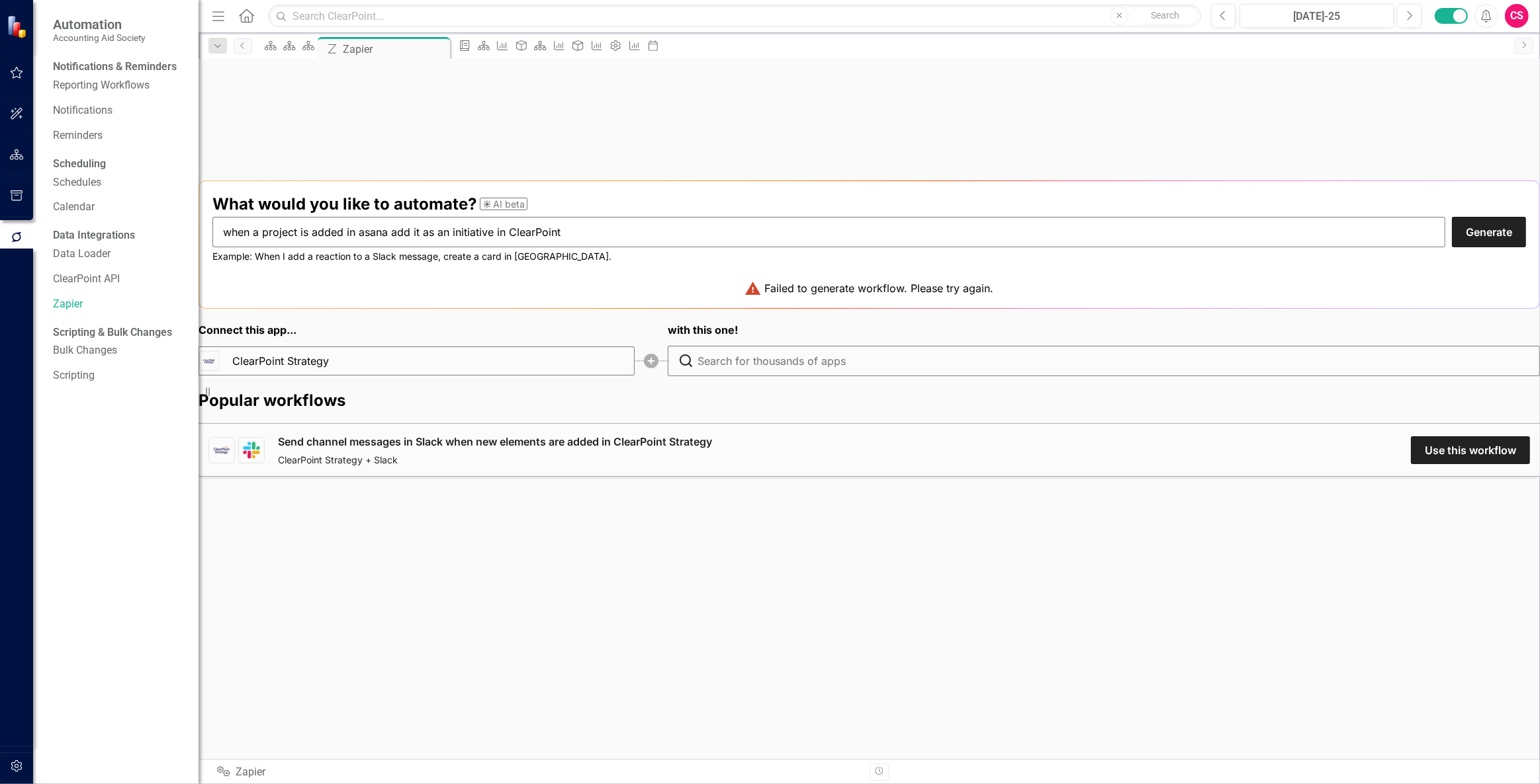
click at [375, 295] on span "Failed to generate workflow. Please try again." at bounding box center [869, 288] width 1314 height 13
click at [905, 262] on div "Example: When I add a reaction to a Slack message, create a card in Trello." at bounding box center [869, 256] width 1314 height 11
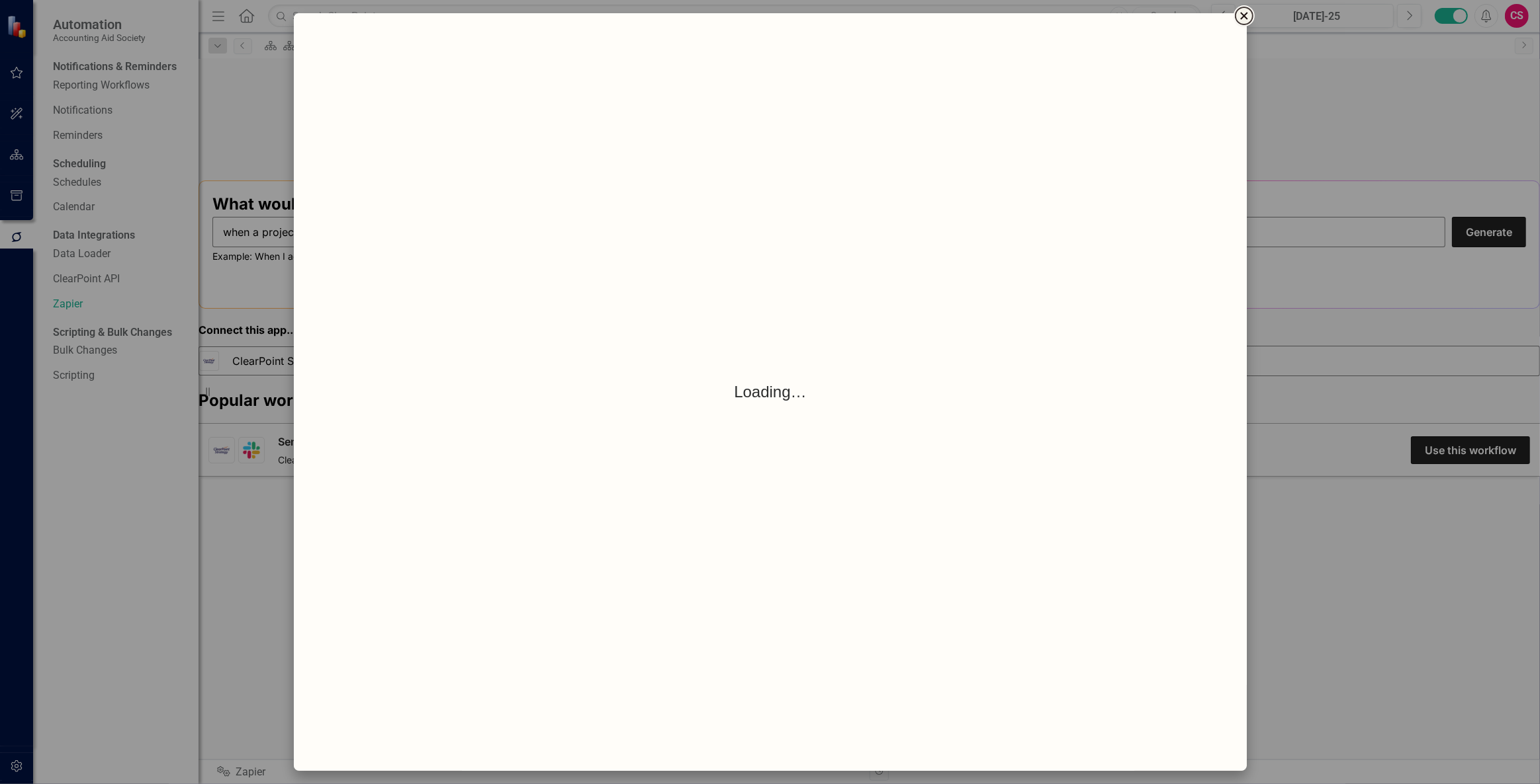
click at [1244, 10] on icon "Close" at bounding box center [1244, 15] width 16 height 16
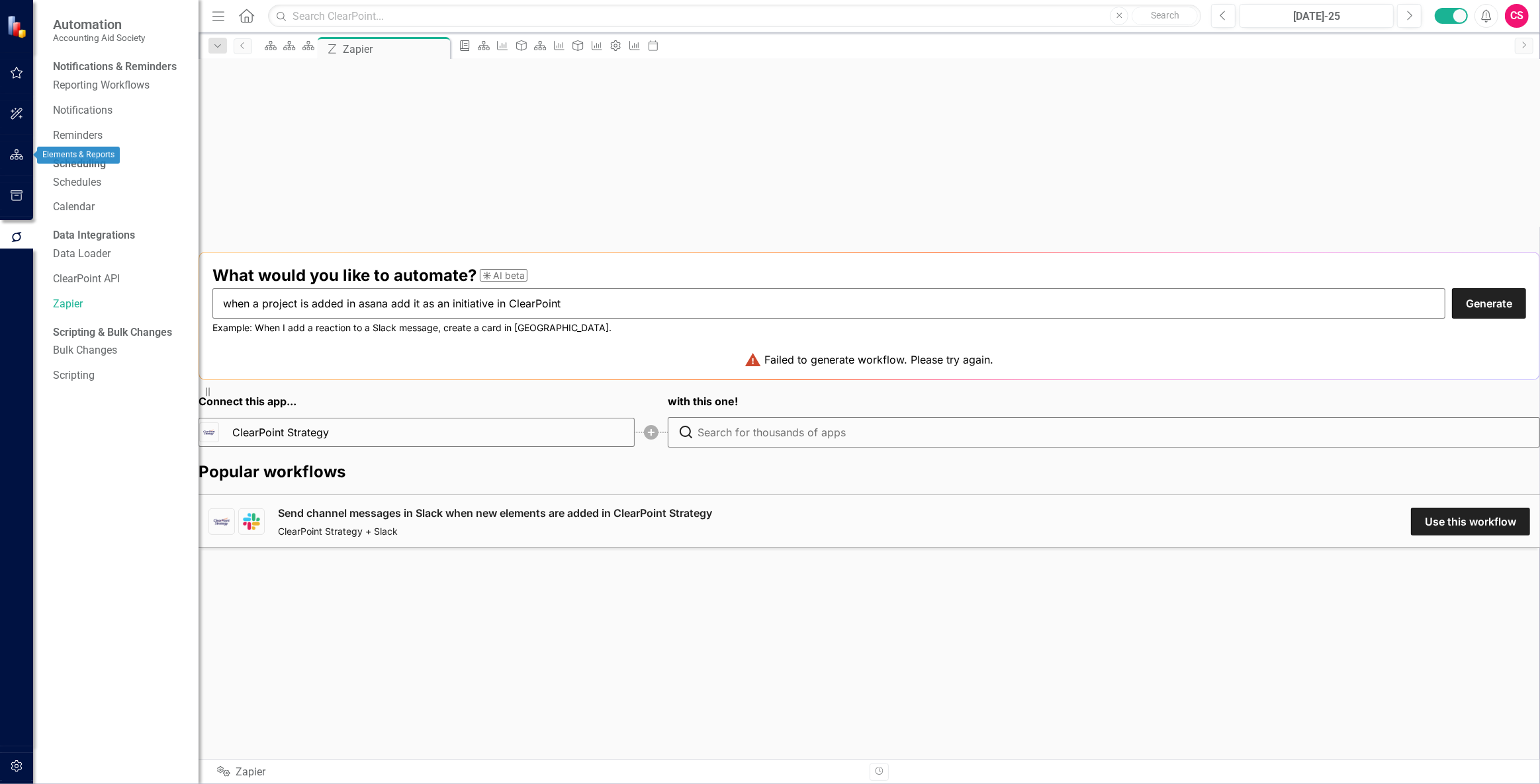
click at [27, 149] on button "button" at bounding box center [17, 155] width 30 height 27
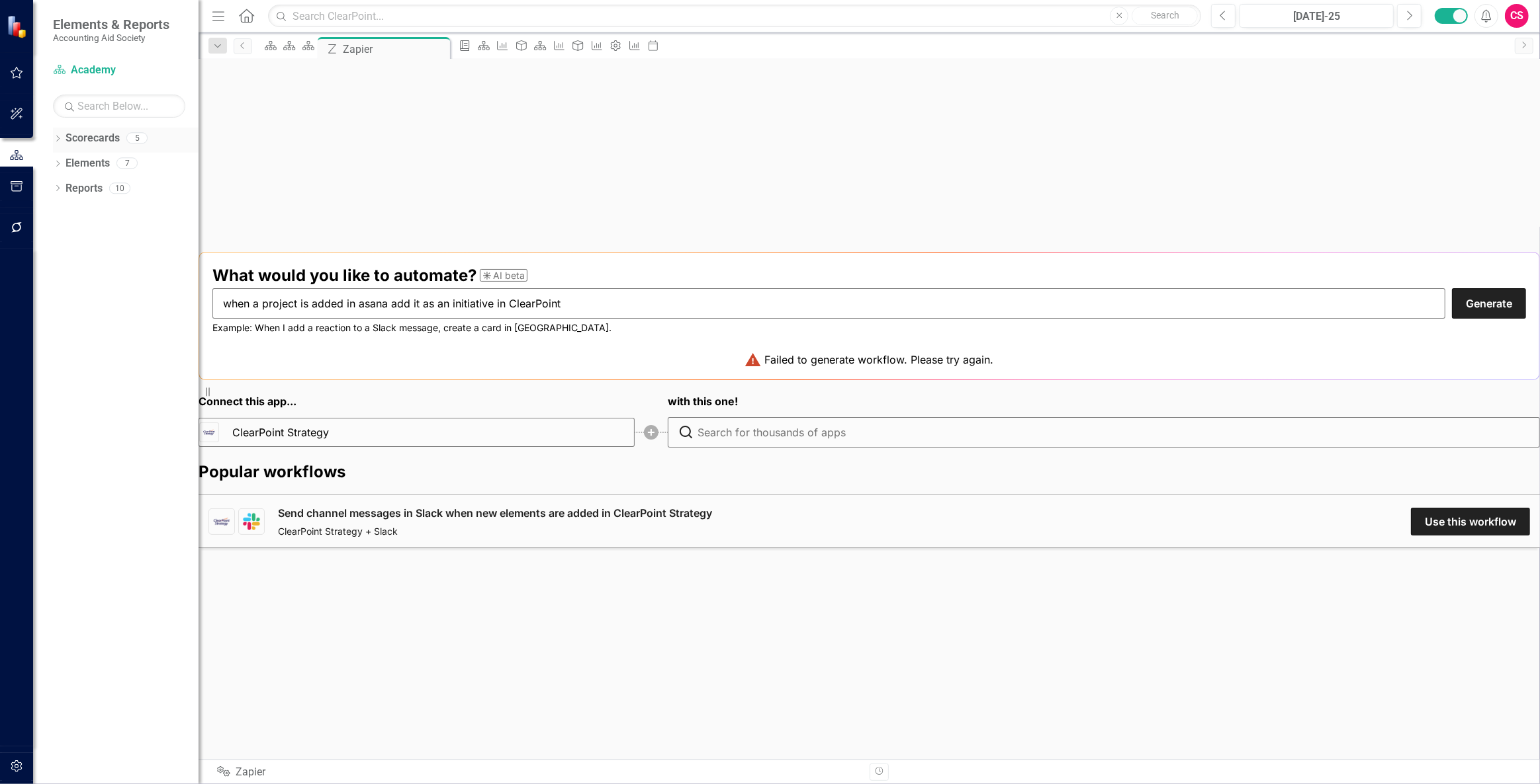
click at [78, 133] on link "Scorecards" at bounding box center [92, 139] width 54 height 15
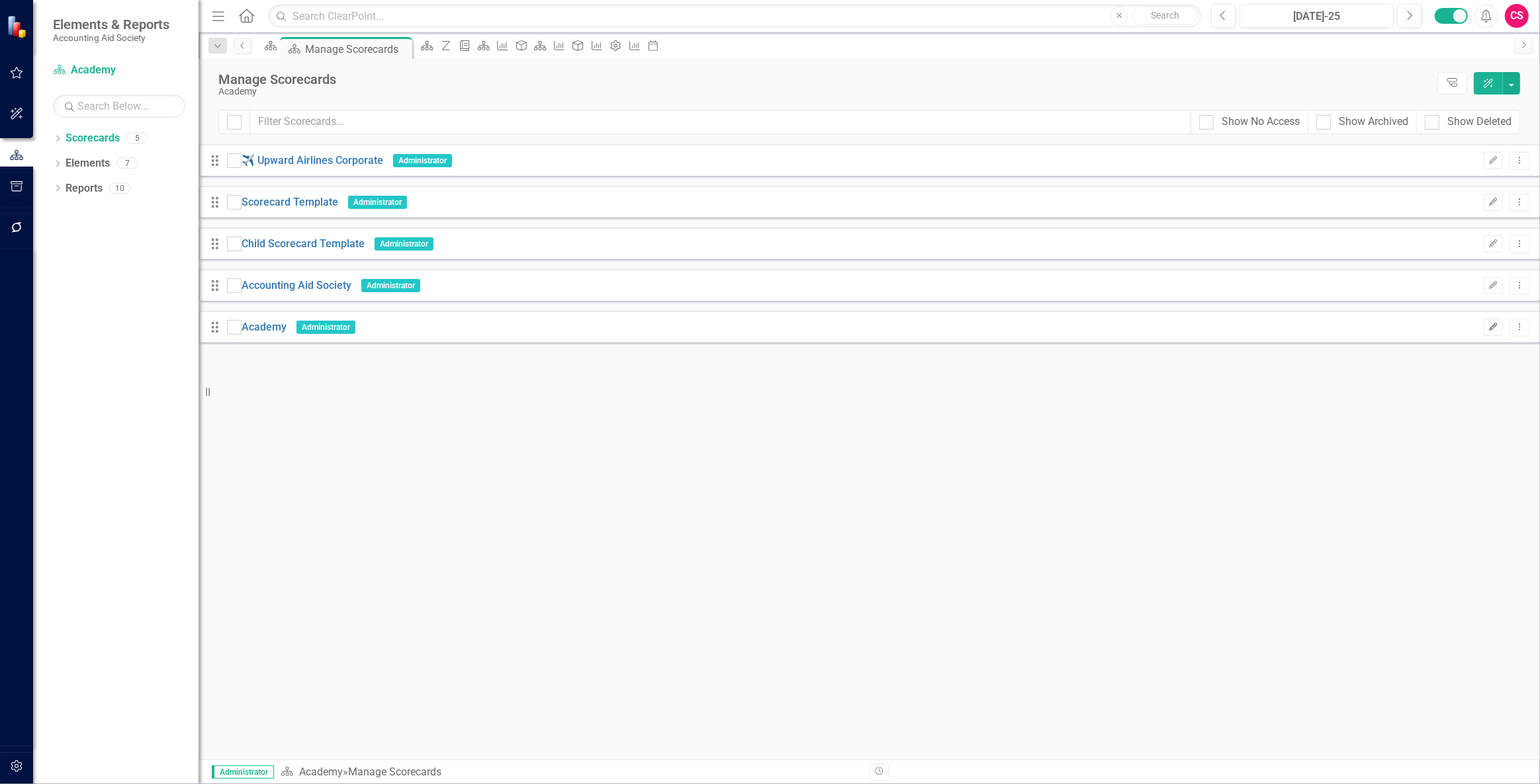
click at [1488, 323] on icon "Edit" at bounding box center [1493, 327] width 10 height 8
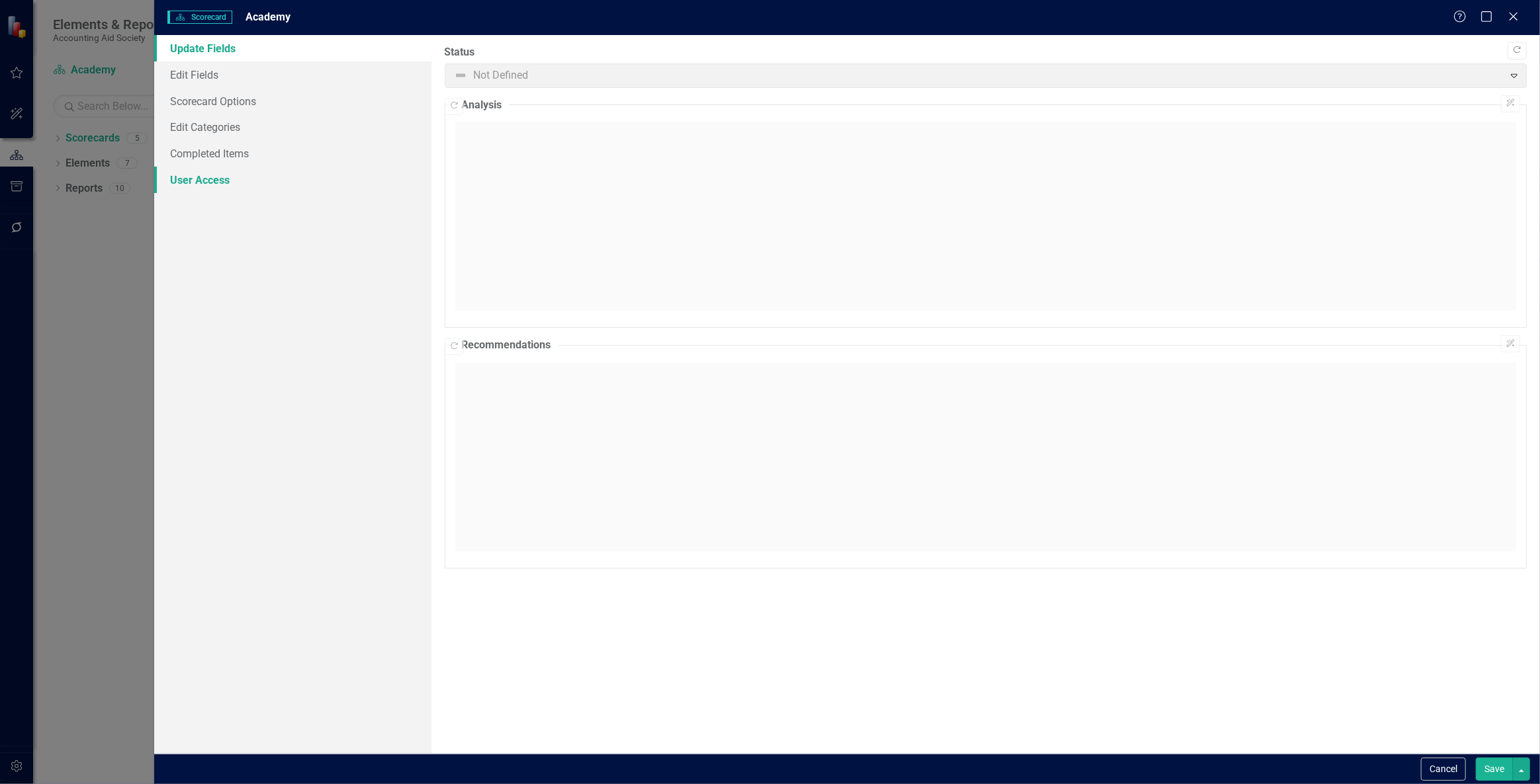
click at [284, 181] on link "User Access" at bounding box center [292, 180] width 277 height 27
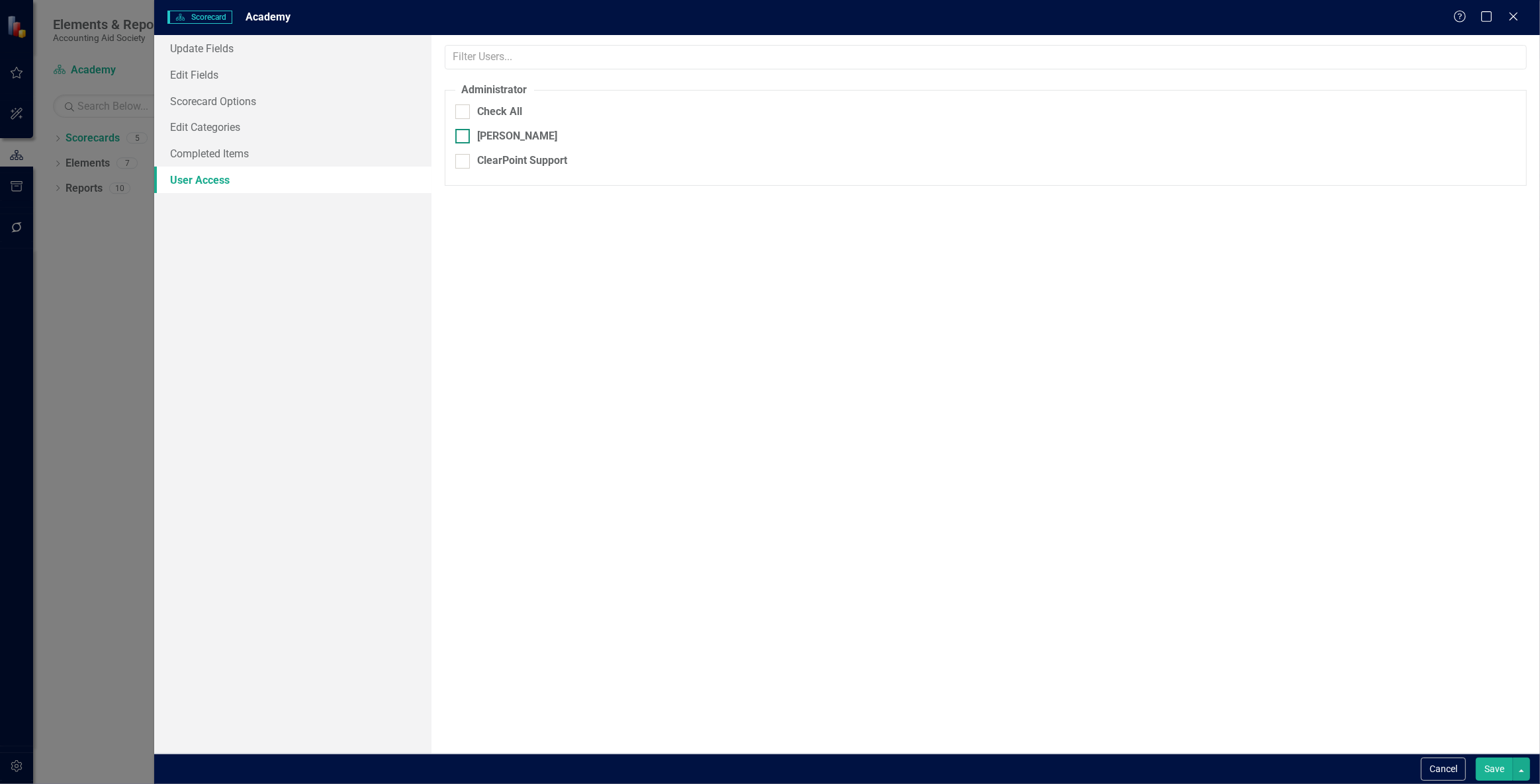
click at [525, 142] on div "Gabrielle Thomas" at bounding box center [517, 136] width 80 height 15
click at [464, 138] on input "Gabrielle Thomas" at bounding box center [459, 132] width 8 height 8
checkbox input "true"
click at [517, 161] on div "ClearPoint Support" at bounding box center [522, 161] width 90 height 15
click at [464, 161] on input "ClearPoint Support" at bounding box center [459, 158] width 8 height 8
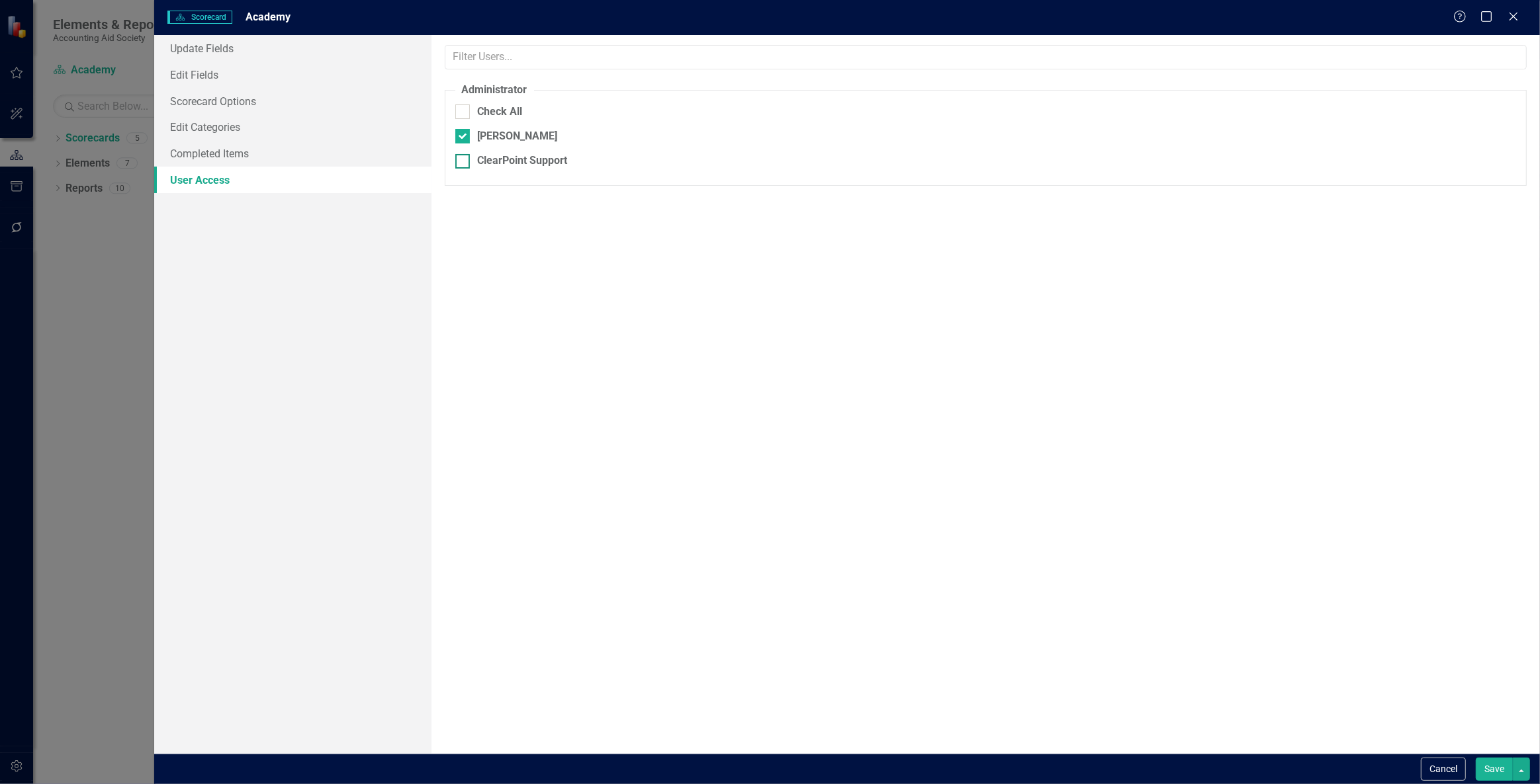
checkbox input "true"
click at [1496, 761] on button "Save" at bounding box center [1494, 770] width 37 height 23
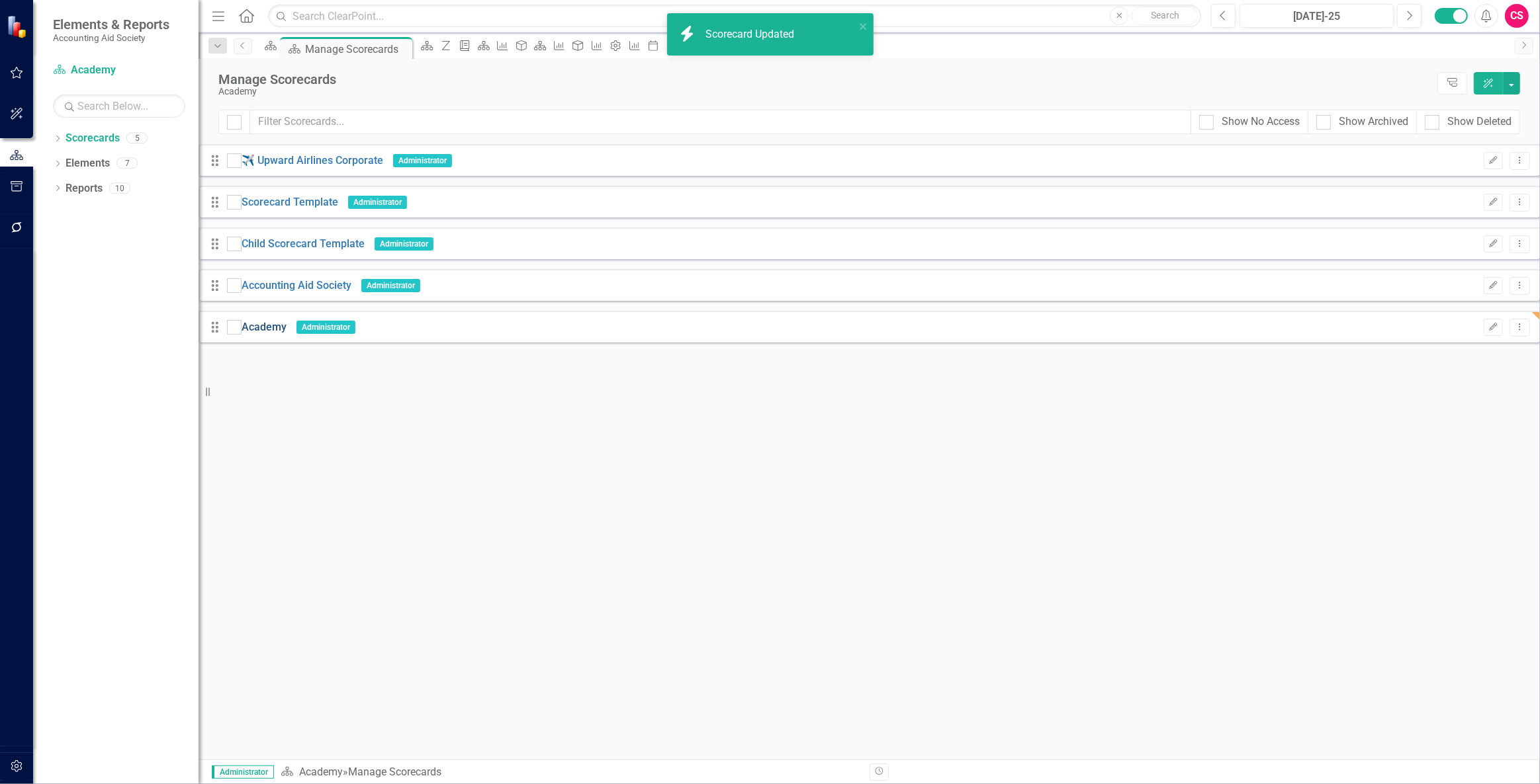
click at [286, 330] on link "Academy" at bounding box center [264, 328] width 45 height 15
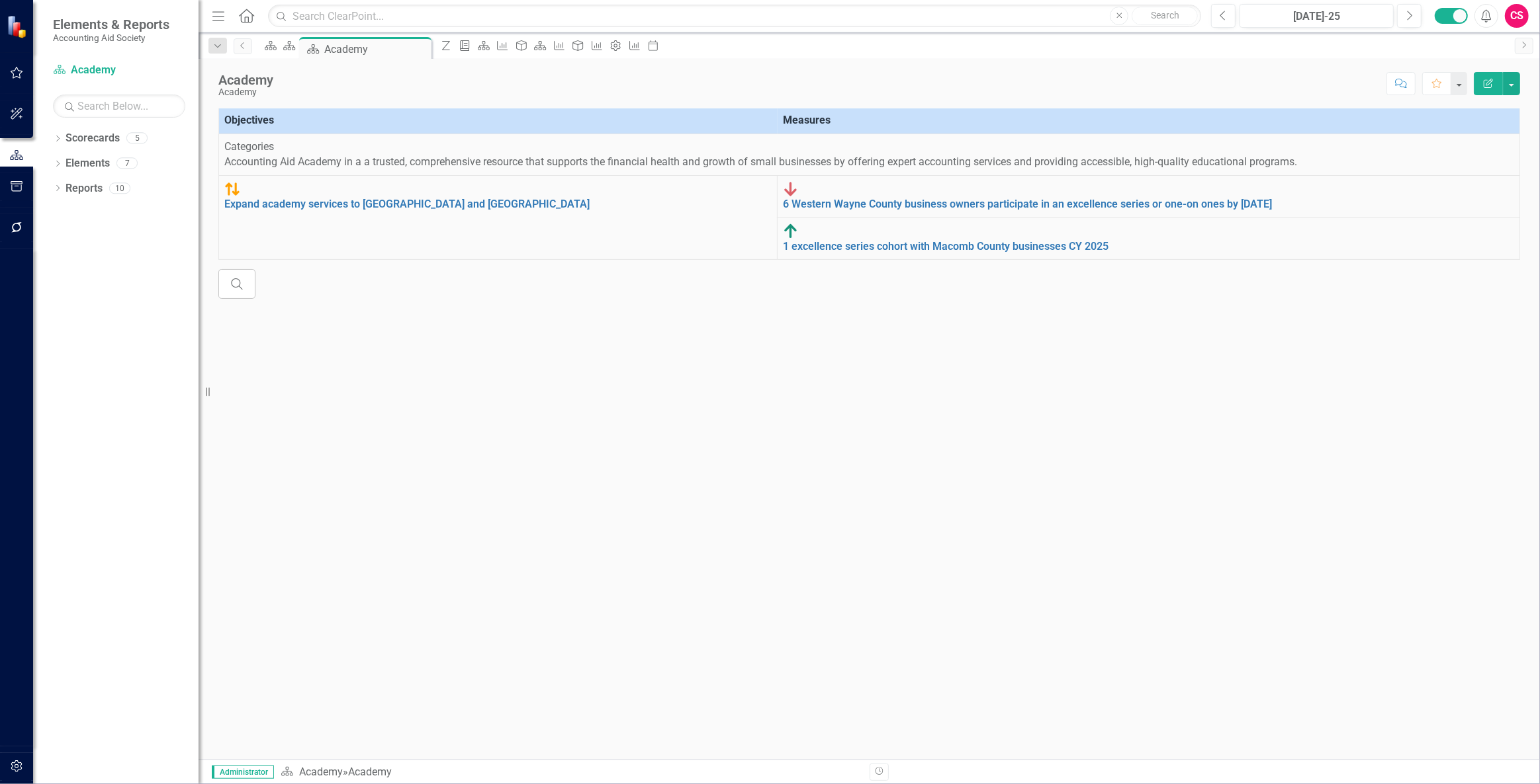
click at [1483, 87] on icon "Edit Report" at bounding box center [1488, 83] width 12 height 9
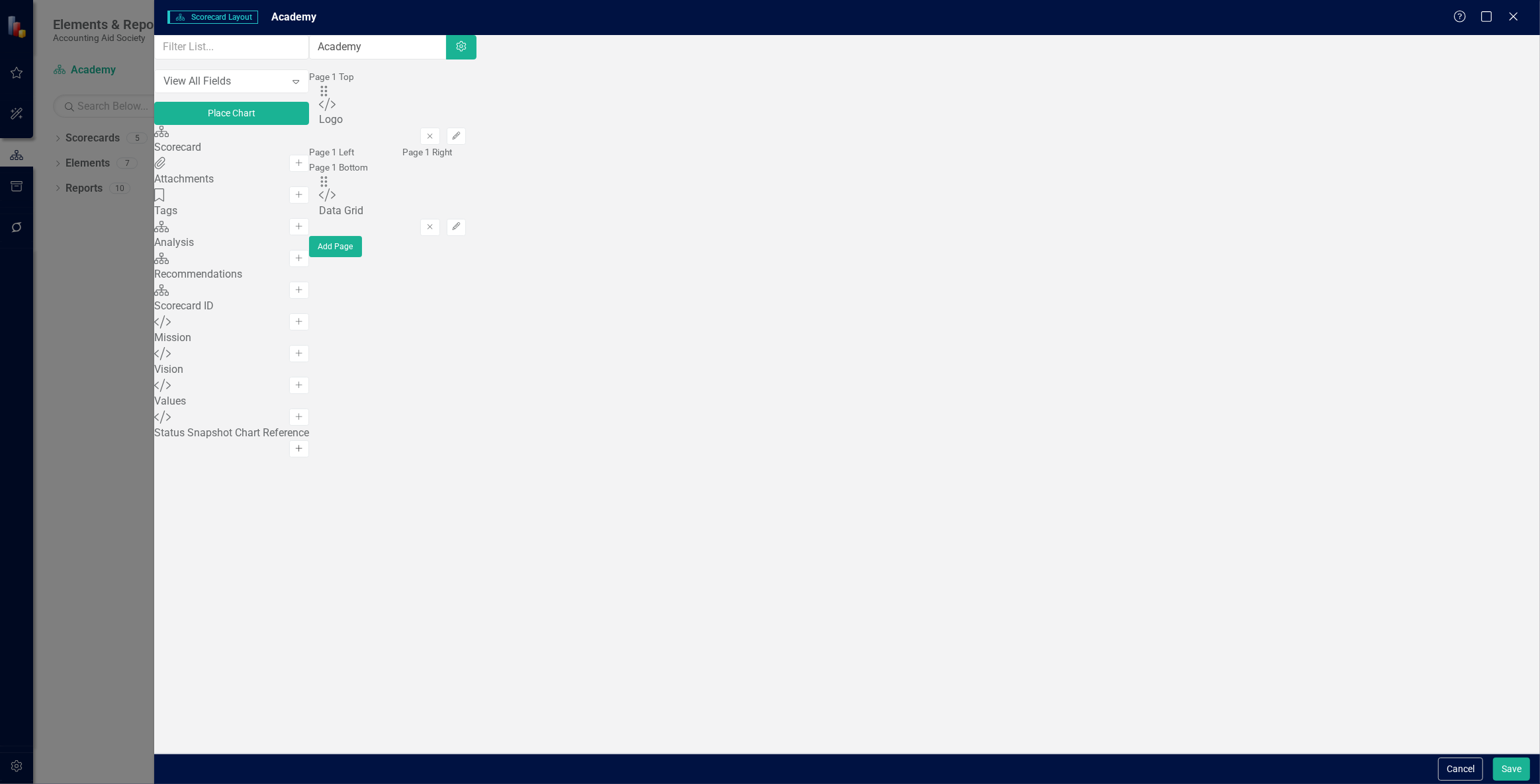
click at [308, 457] on button "Add" at bounding box center [299, 449] width 19 height 18
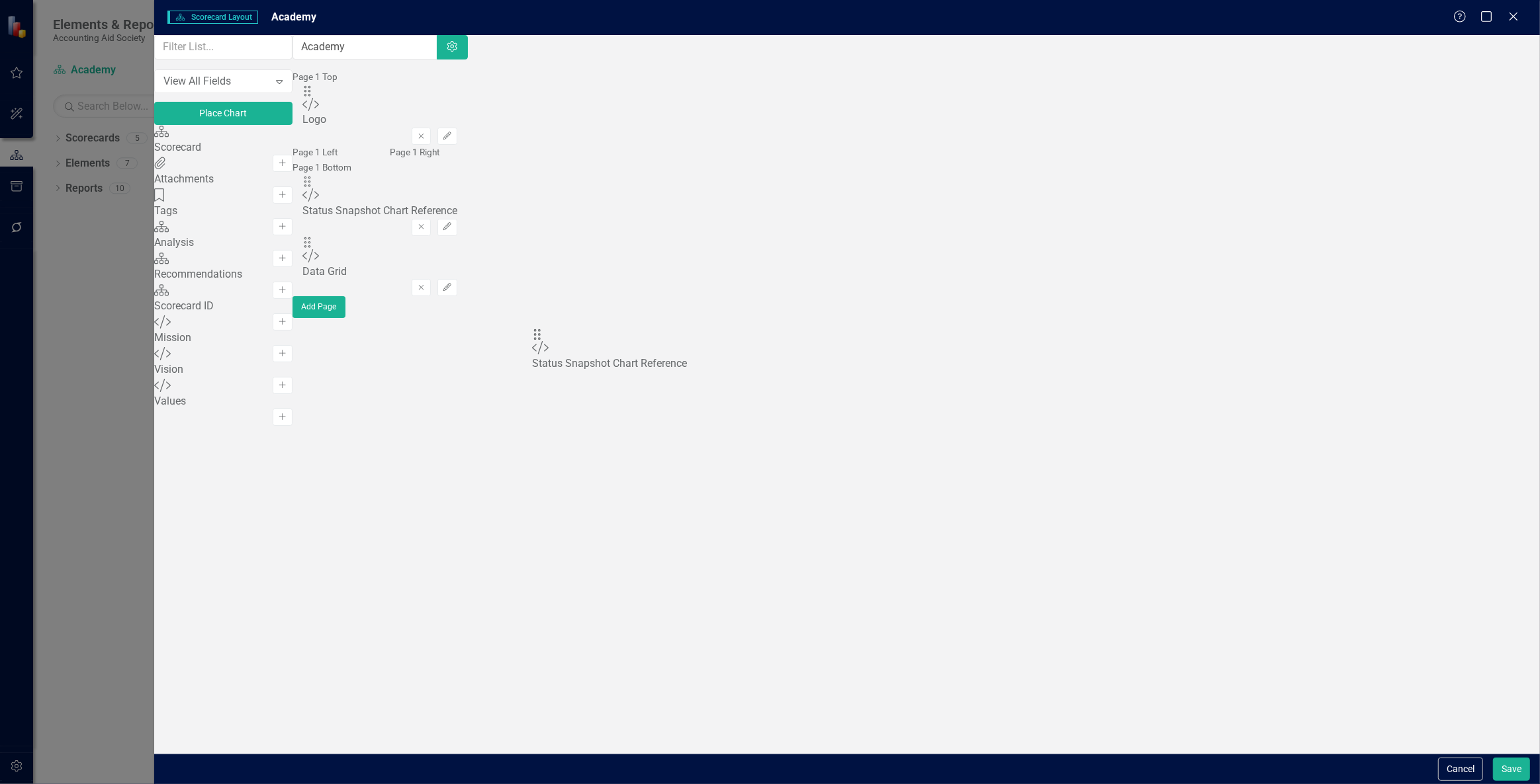
drag, startPoint x: 545, startPoint y: 131, endPoint x: 561, endPoint y: 347, distance: 216.6
click at [427, 292] on icon "Remove" at bounding box center [420, 288] width 10 height 8
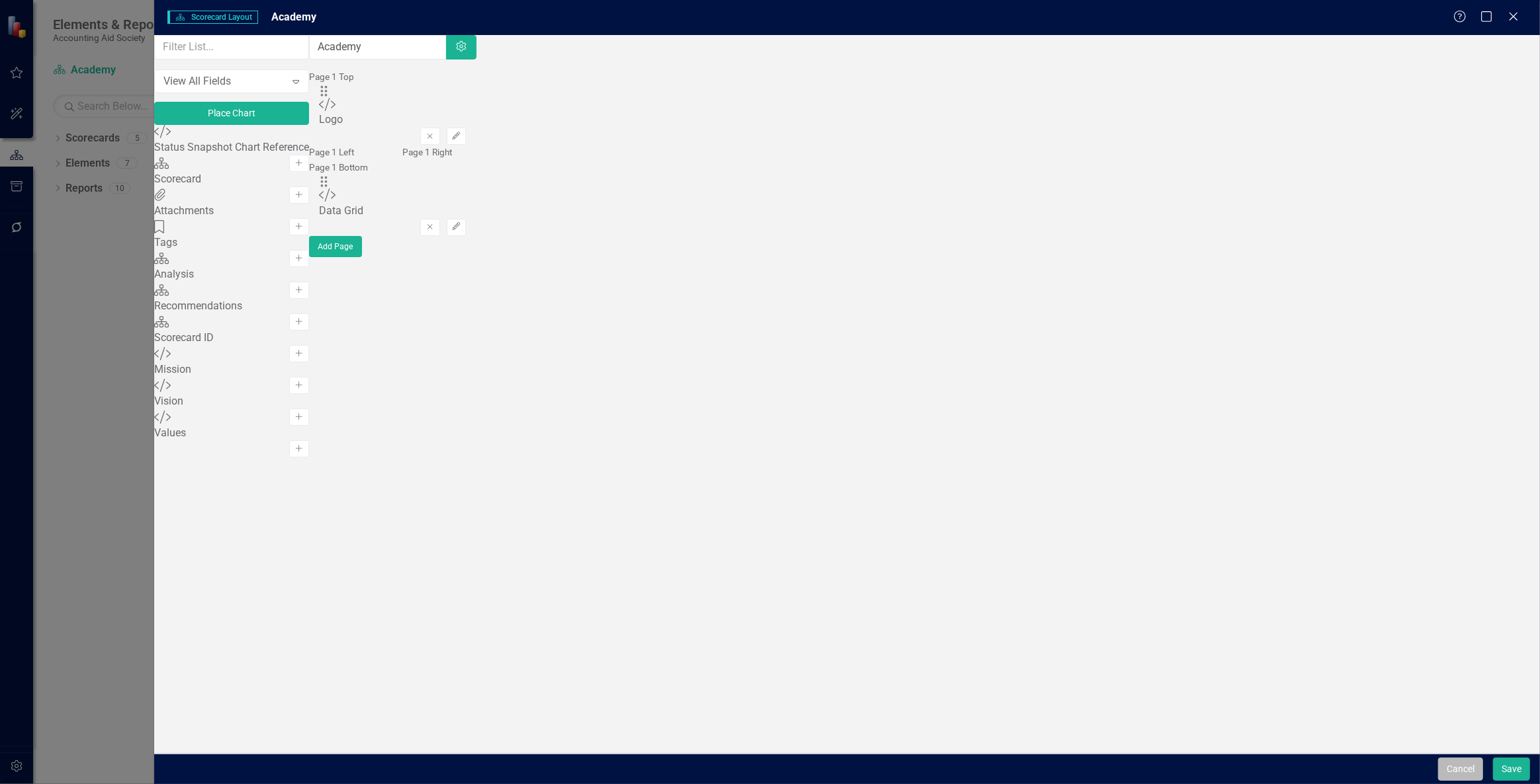
click at [1471, 763] on button "Cancel" at bounding box center [1460, 770] width 45 height 23
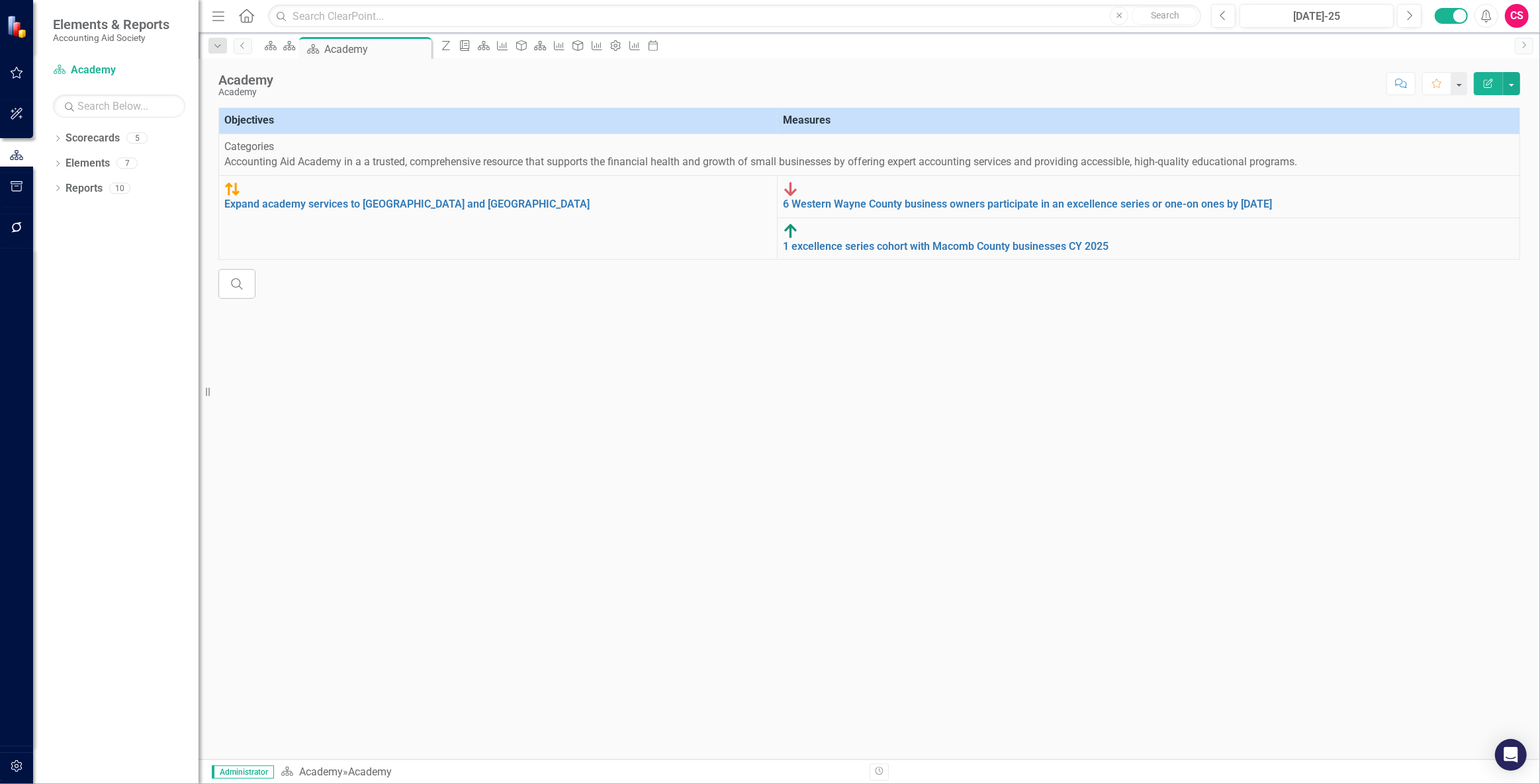
click at [18, 759] on button "button" at bounding box center [17, 767] width 30 height 27
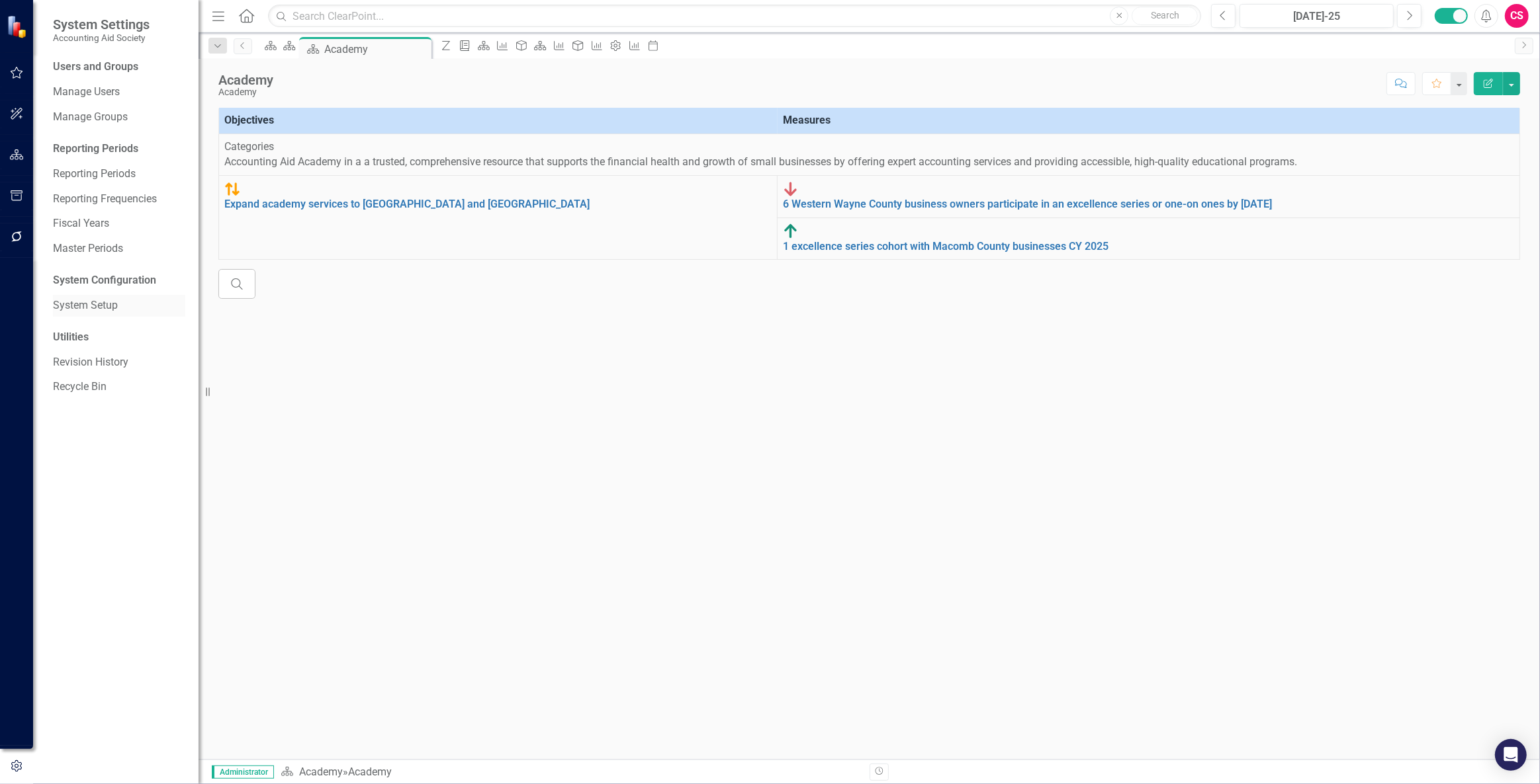
click at [95, 306] on link "System Setup" at bounding box center [120, 306] width 133 height 15
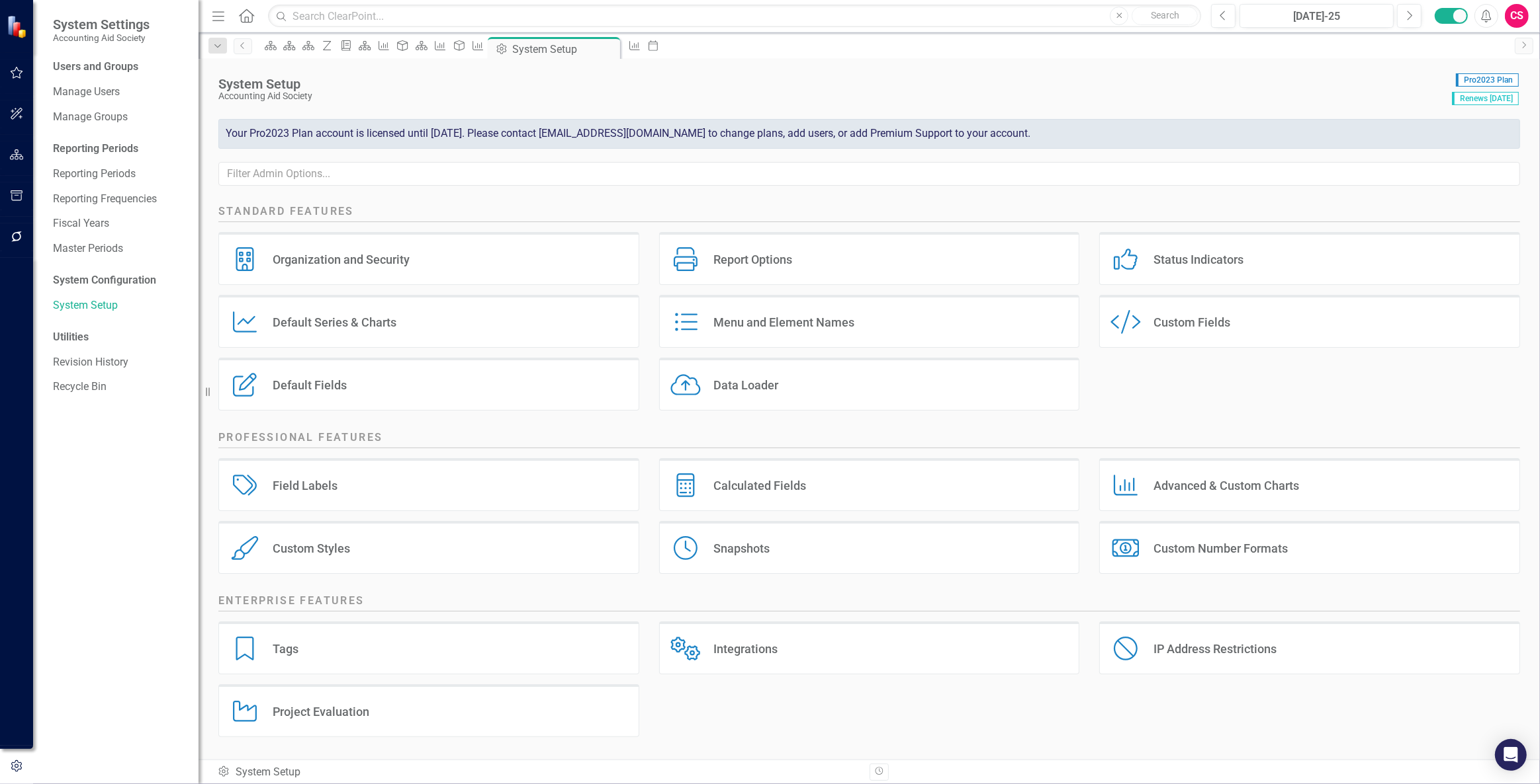
click at [1297, 333] on div "Custom Style Custom Fields" at bounding box center [1309, 321] width 421 height 53
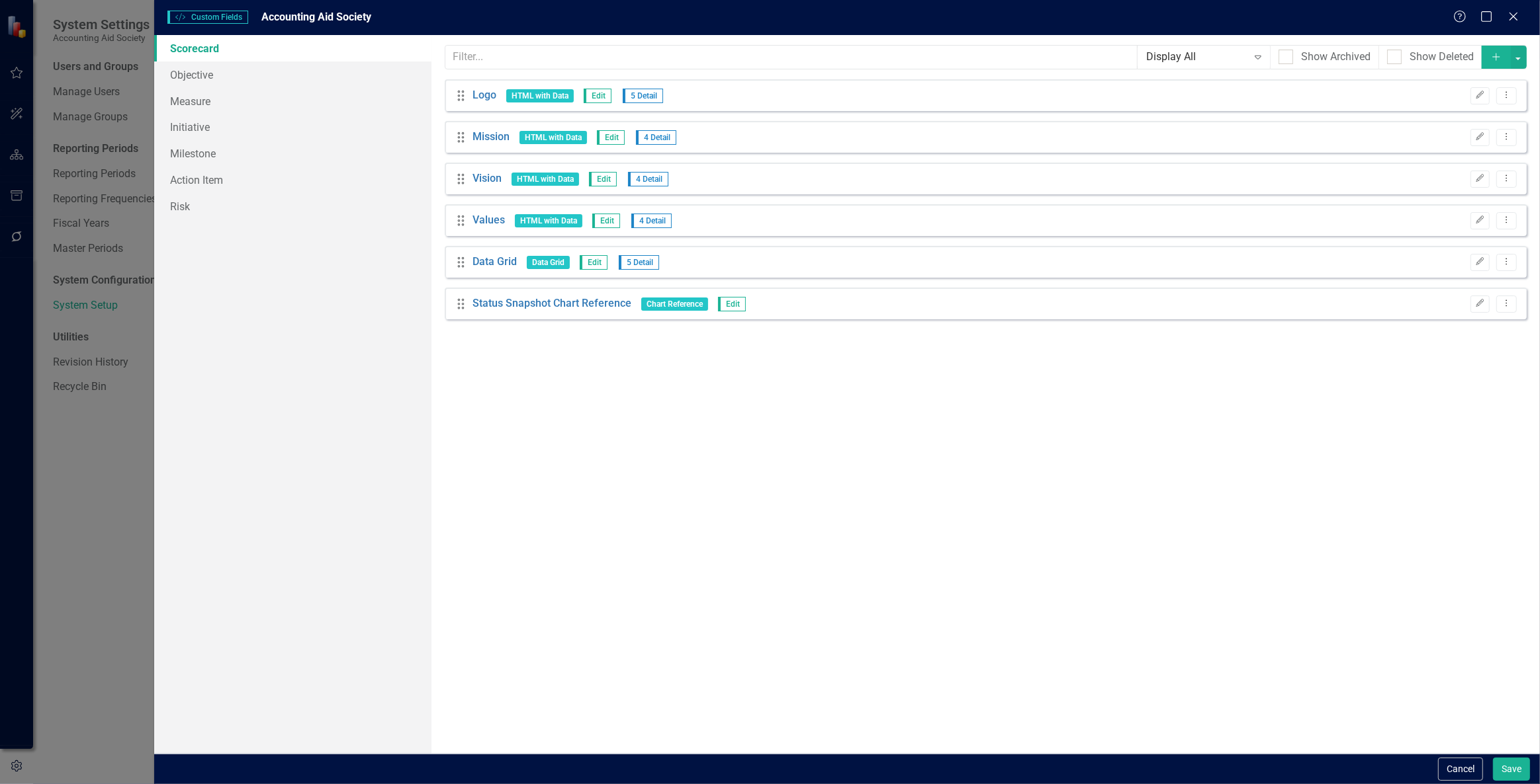
click at [1495, 56] on icon "button" at bounding box center [1496, 57] width 8 height 8
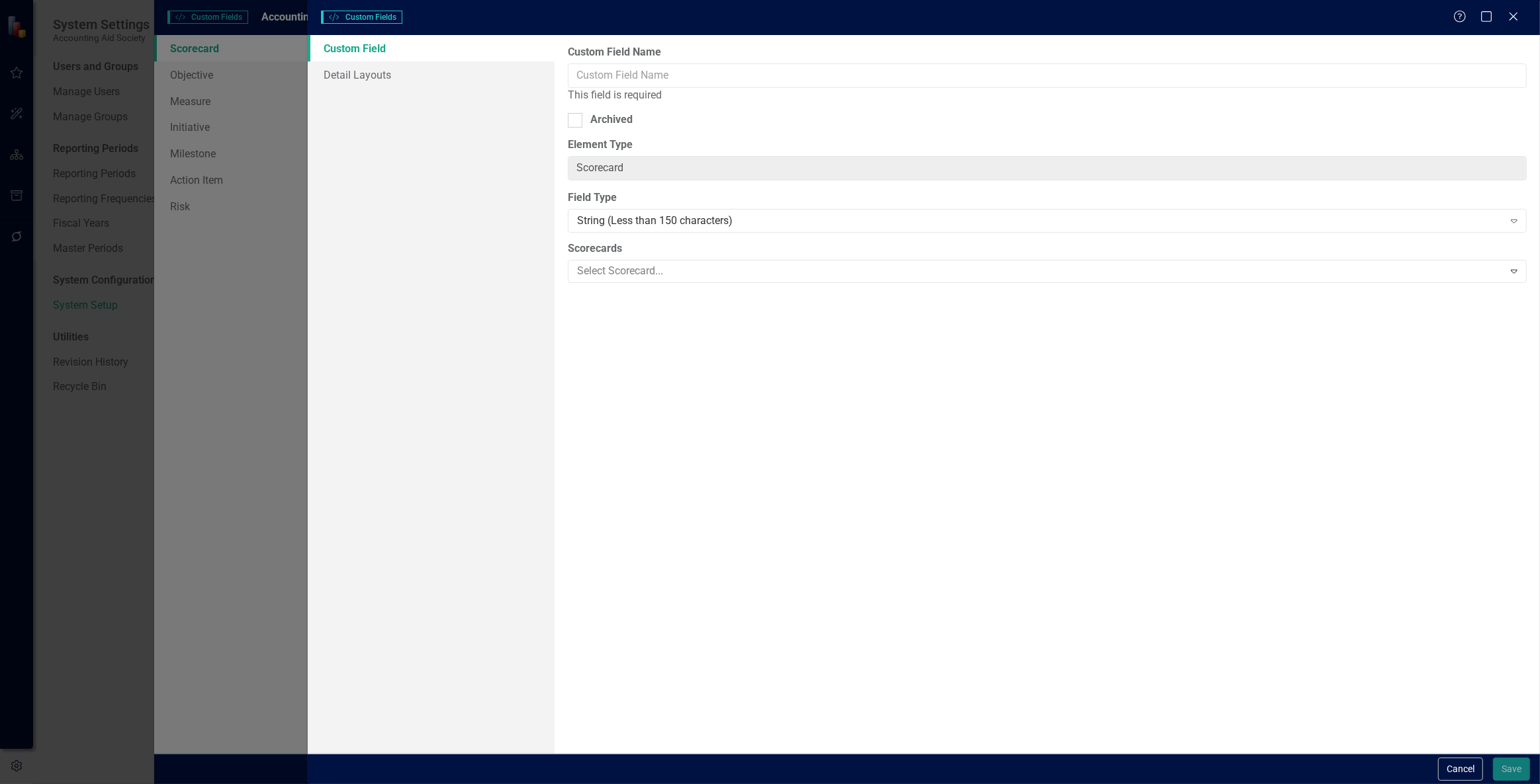
click at [562, 69] on div "Custom Field Name This field is required Archived Element Type Scorecard ClearP…" at bounding box center [1047, 394] width 986 height 719
click at [598, 78] on input "Custom Field Name" at bounding box center [1046, 75] width 959 height 24
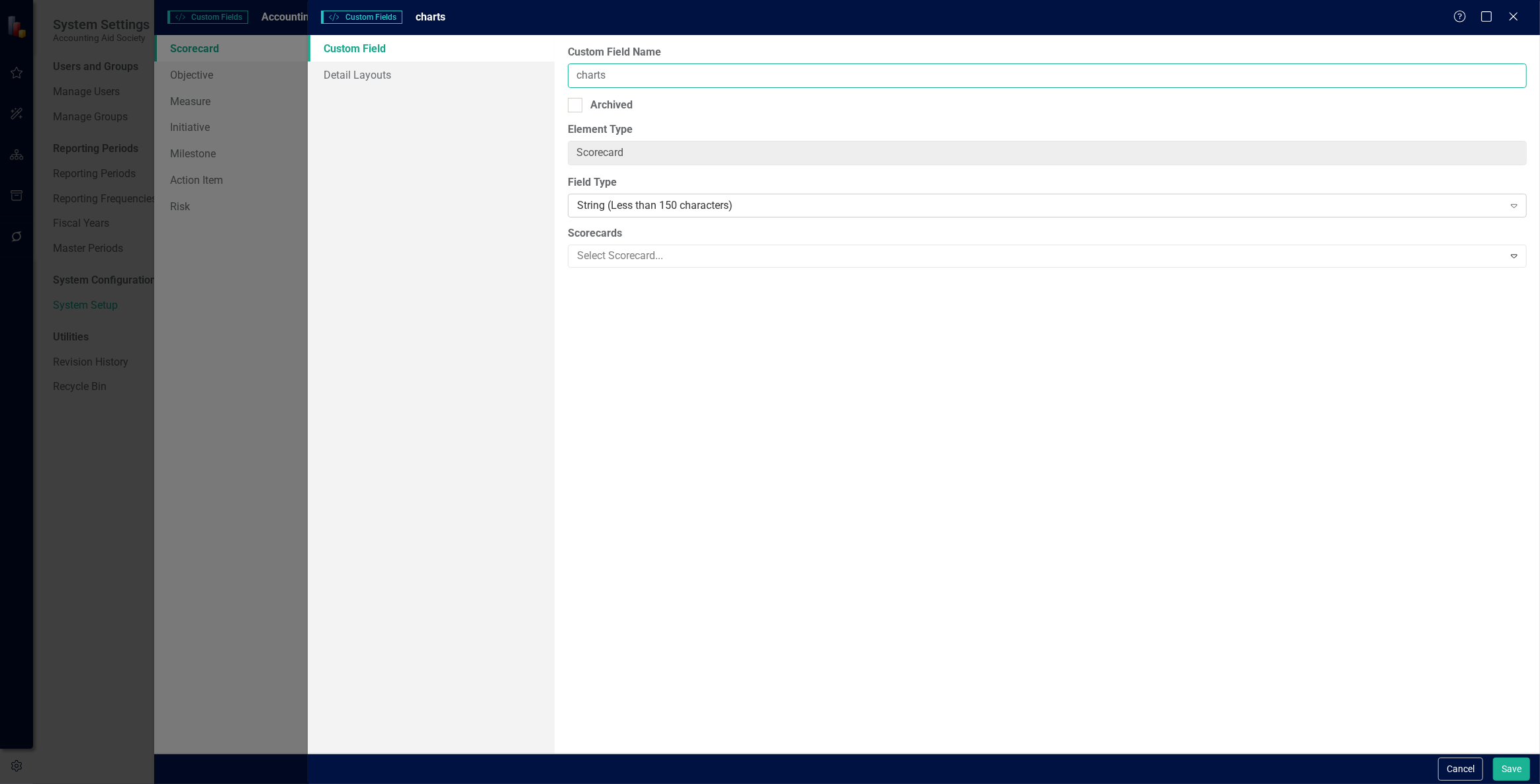
type input "charts"
click at [657, 207] on div "String (Less than 150 characters)" at bounding box center [1040, 206] width 926 height 15
type input "dat"
click at [1513, 774] on button "Save" at bounding box center [1511, 770] width 37 height 23
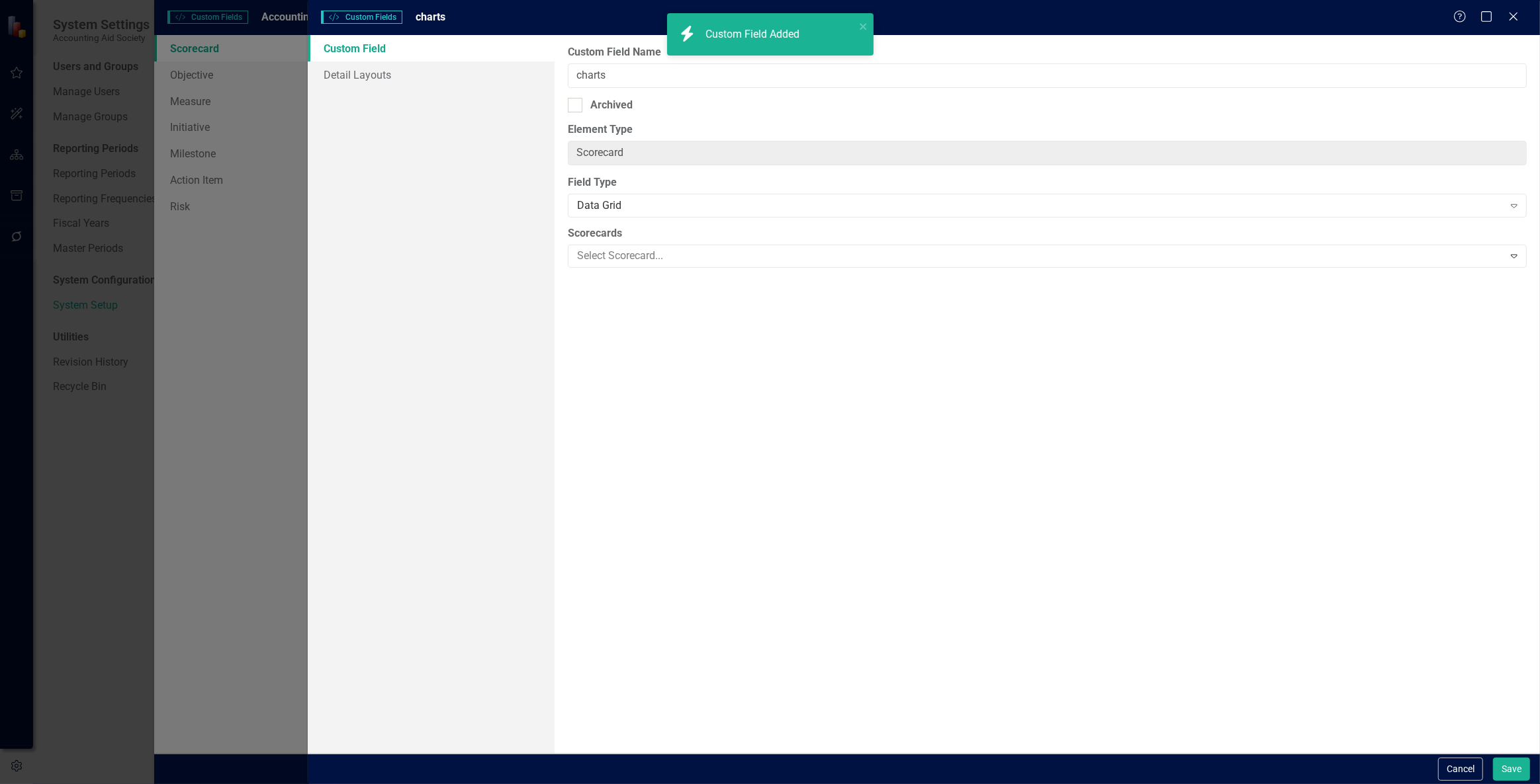
click at [1502, 771] on button "Save" at bounding box center [1511, 770] width 37 height 23
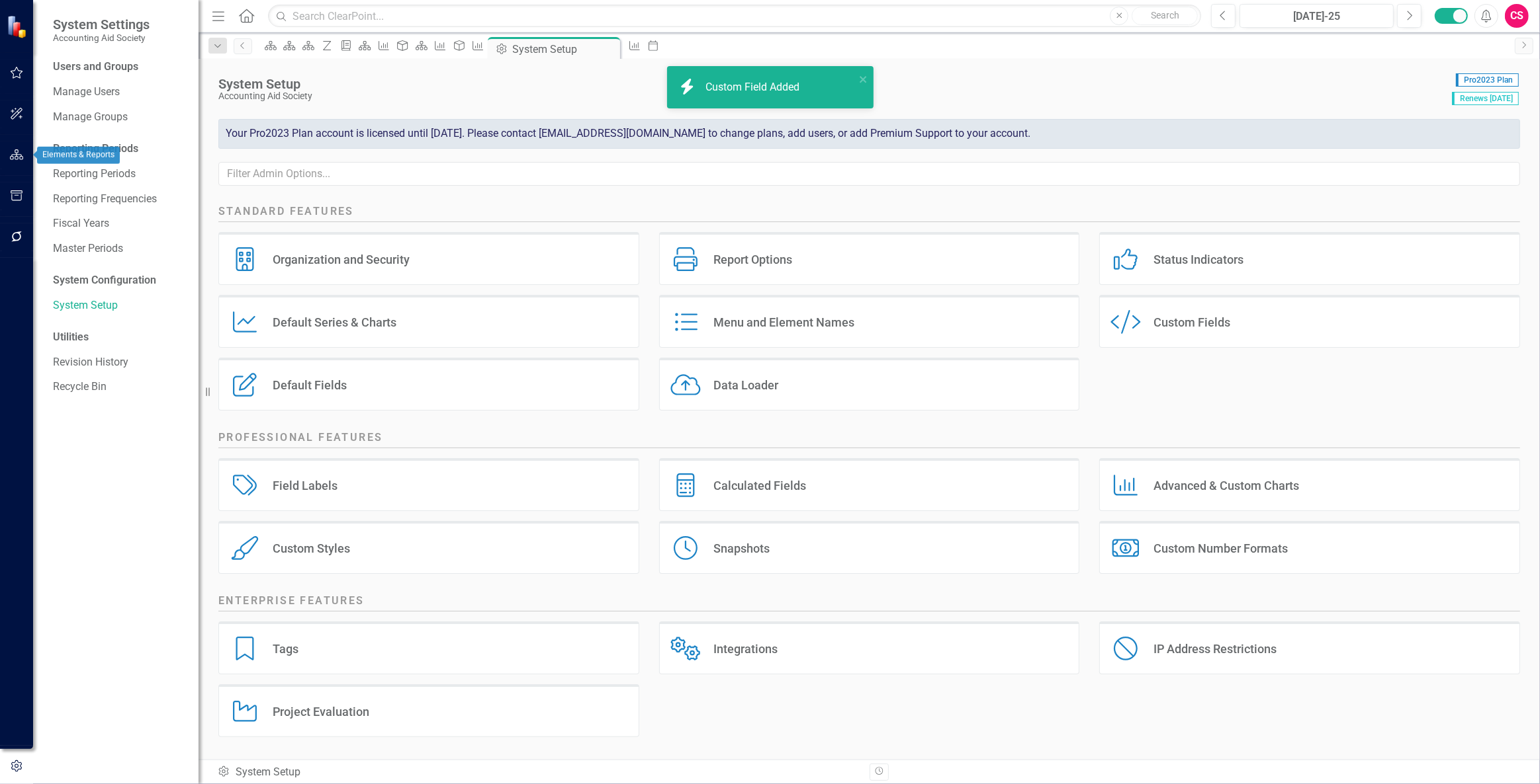
click at [23, 153] on icon "button" at bounding box center [17, 155] width 14 height 11
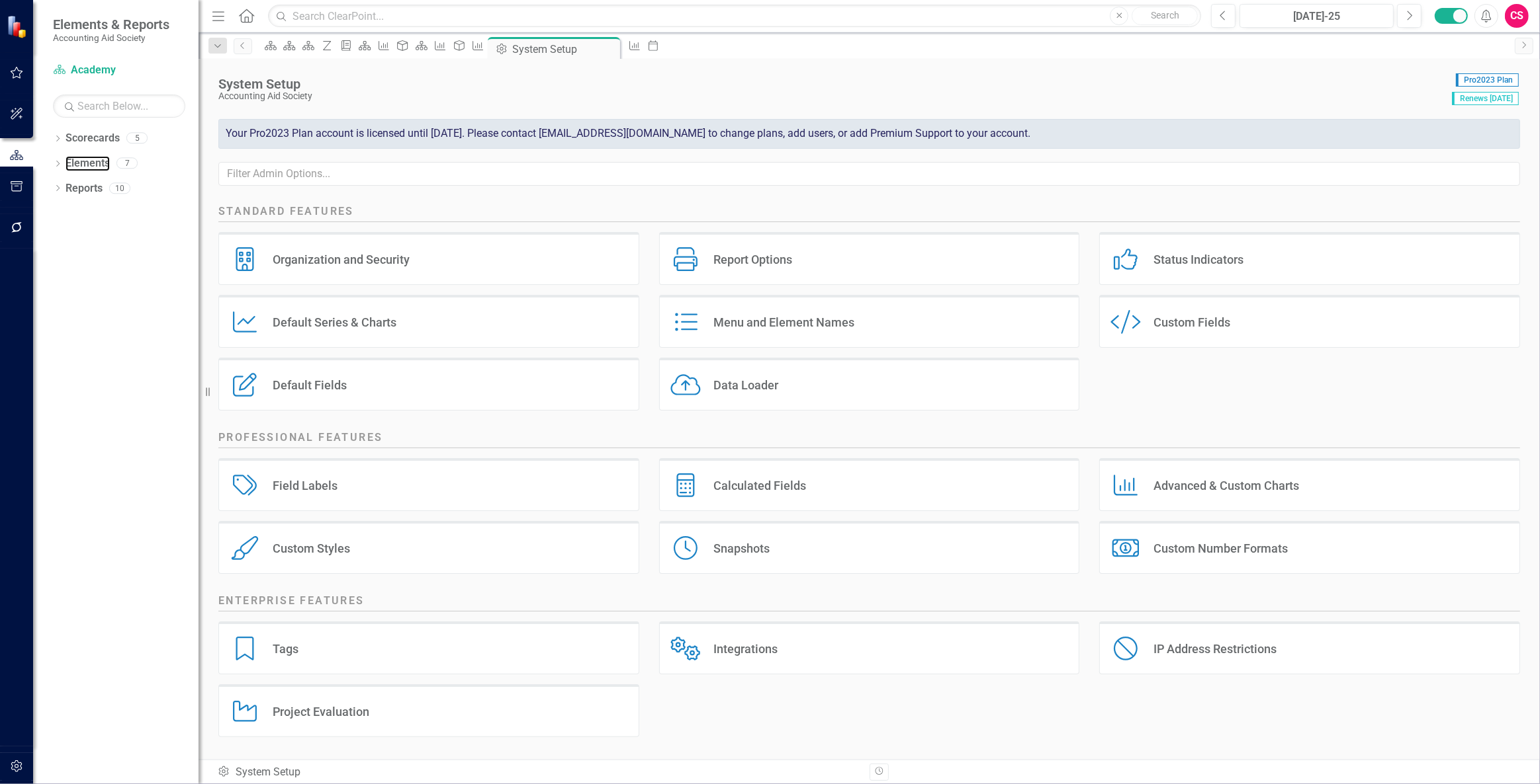
click at [76, 161] on link "Elements" at bounding box center [88, 164] width 44 height 15
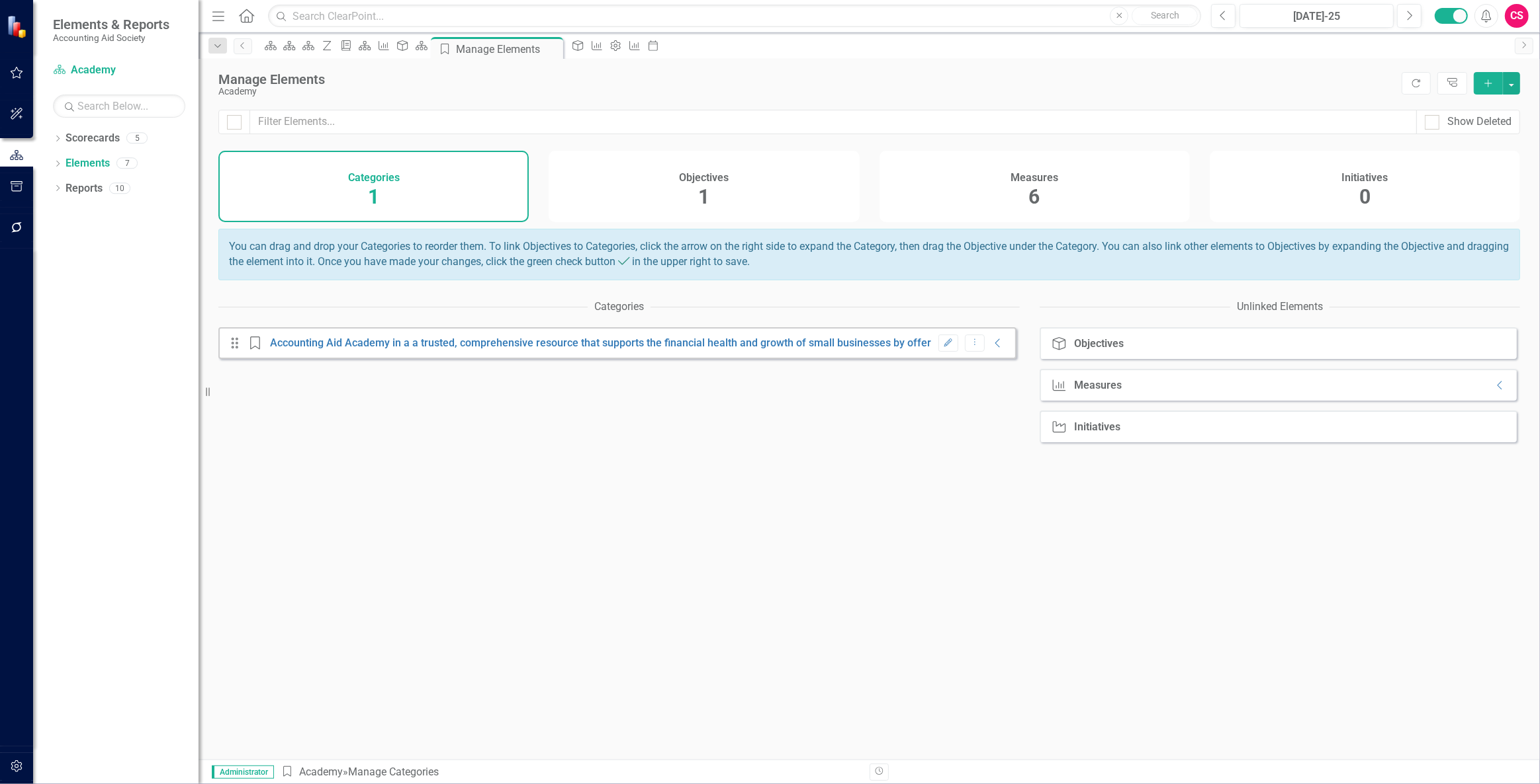
click at [976, 251] on div "You can drag and drop your Categories to reorder them. To link Objectives to Ca…" at bounding box center [869, 255] width 1302 height 52
click at [980, 190] on div "Measures 6" at bounding box center [1034, 186] width 310 height 72
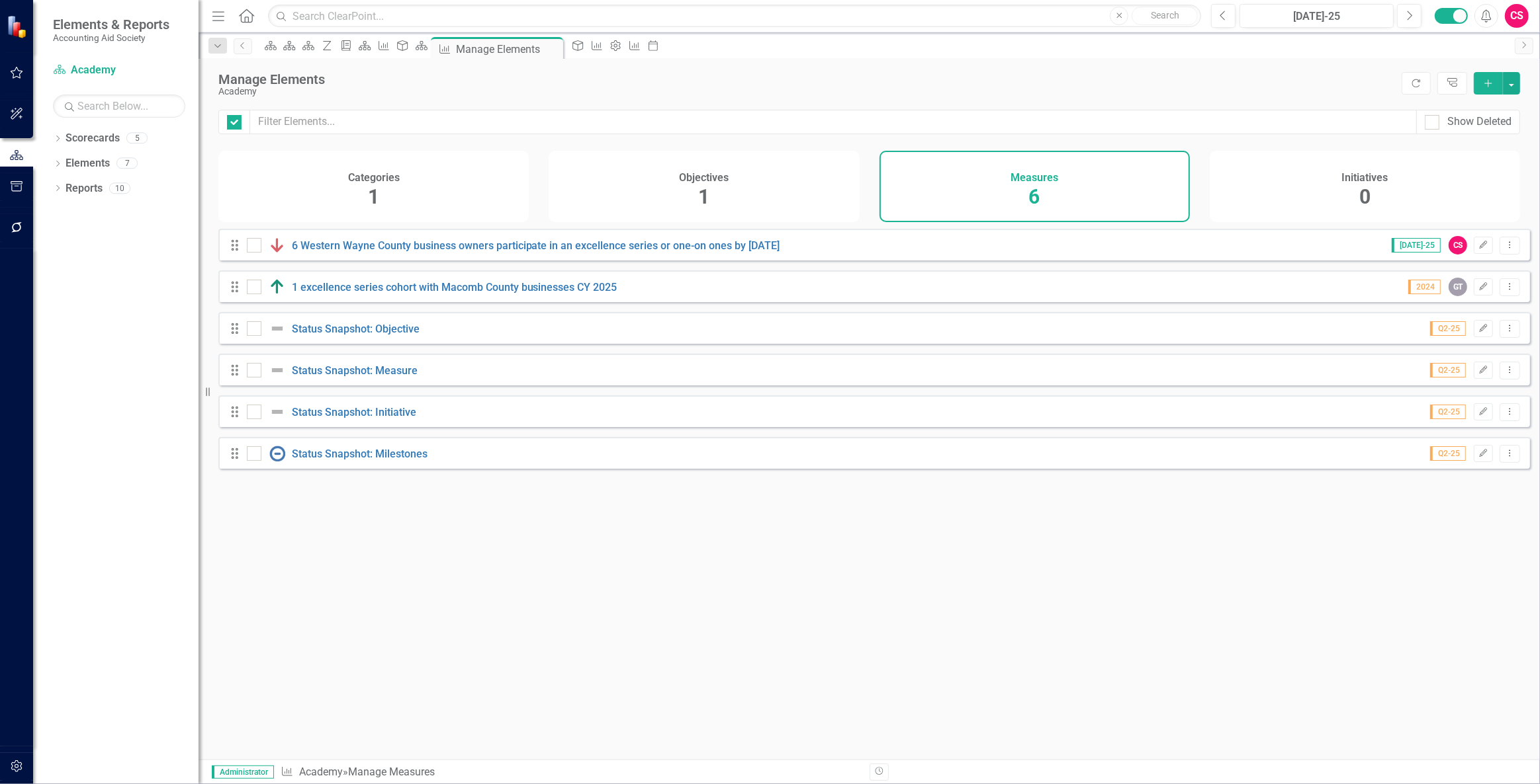
checkbox input "false"
click at [413, 252] on link "6 Western Wayne County business owners participate in an excellence series or o…" at bounding box center [535, 246] width 488 height 13
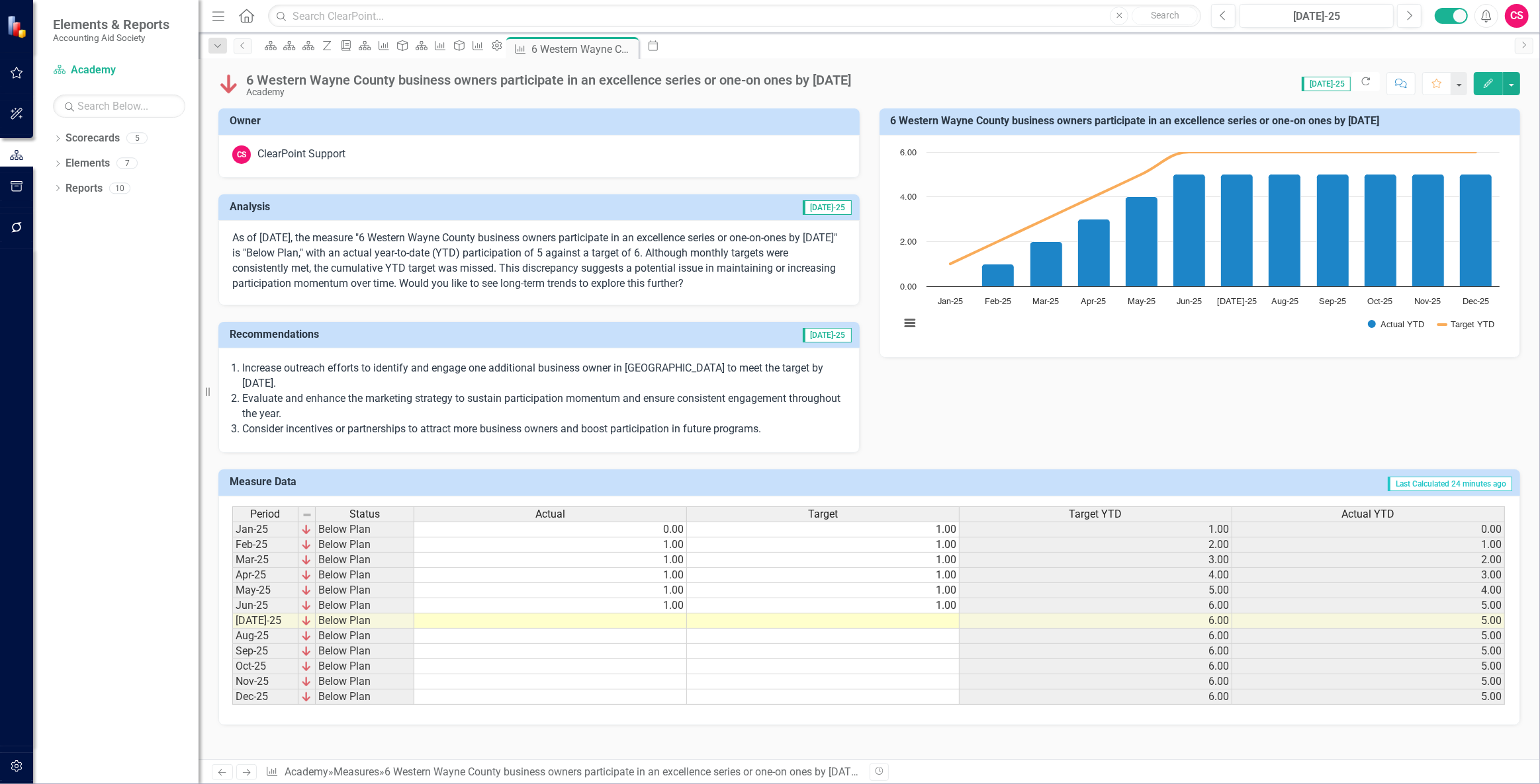
click at [1244, 342] on rect "Interactive chart" at bounding box center [1200, 244] width 613 height 199
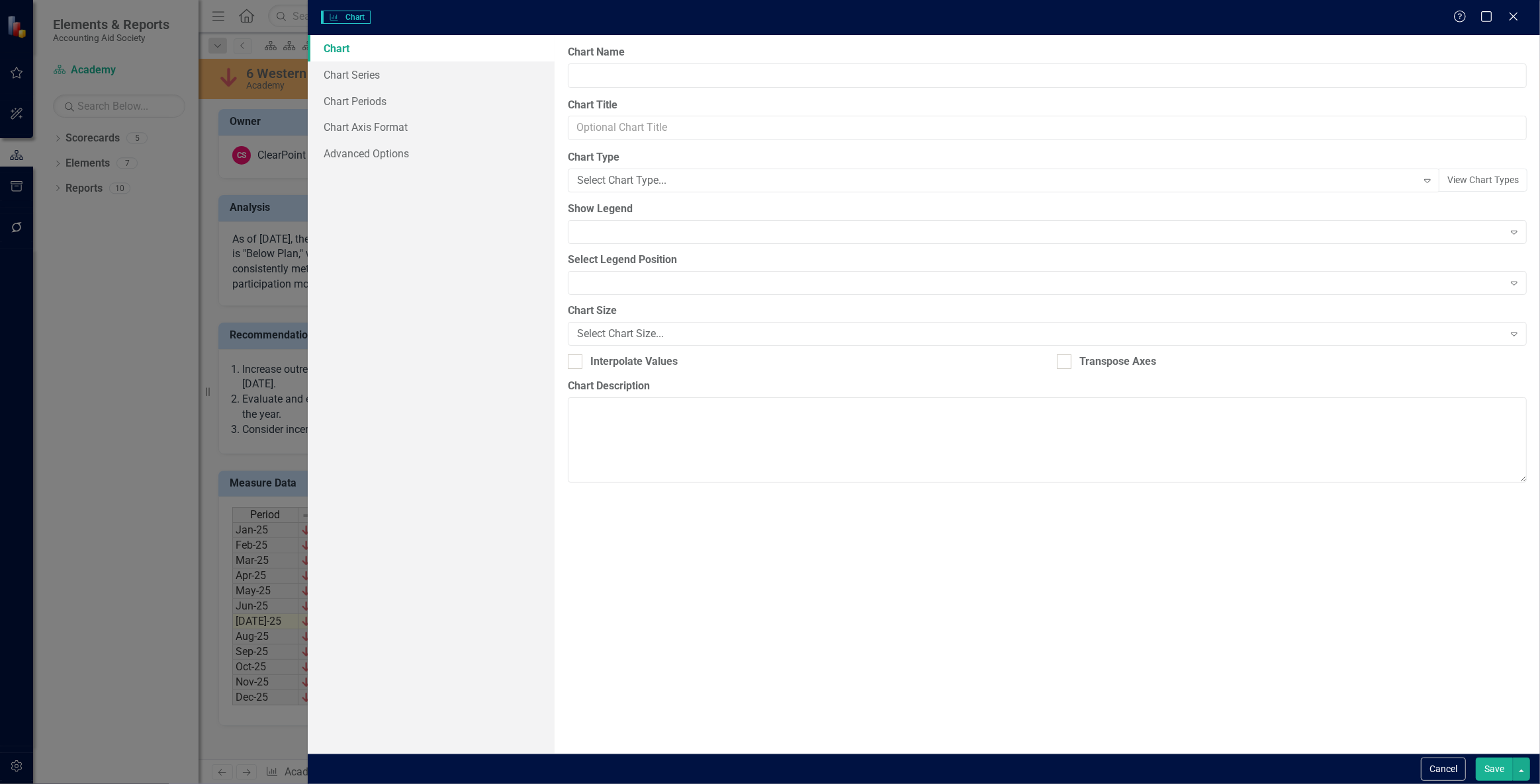
type input "6 Western Wayne County business owners participate in an excellence series or o…"
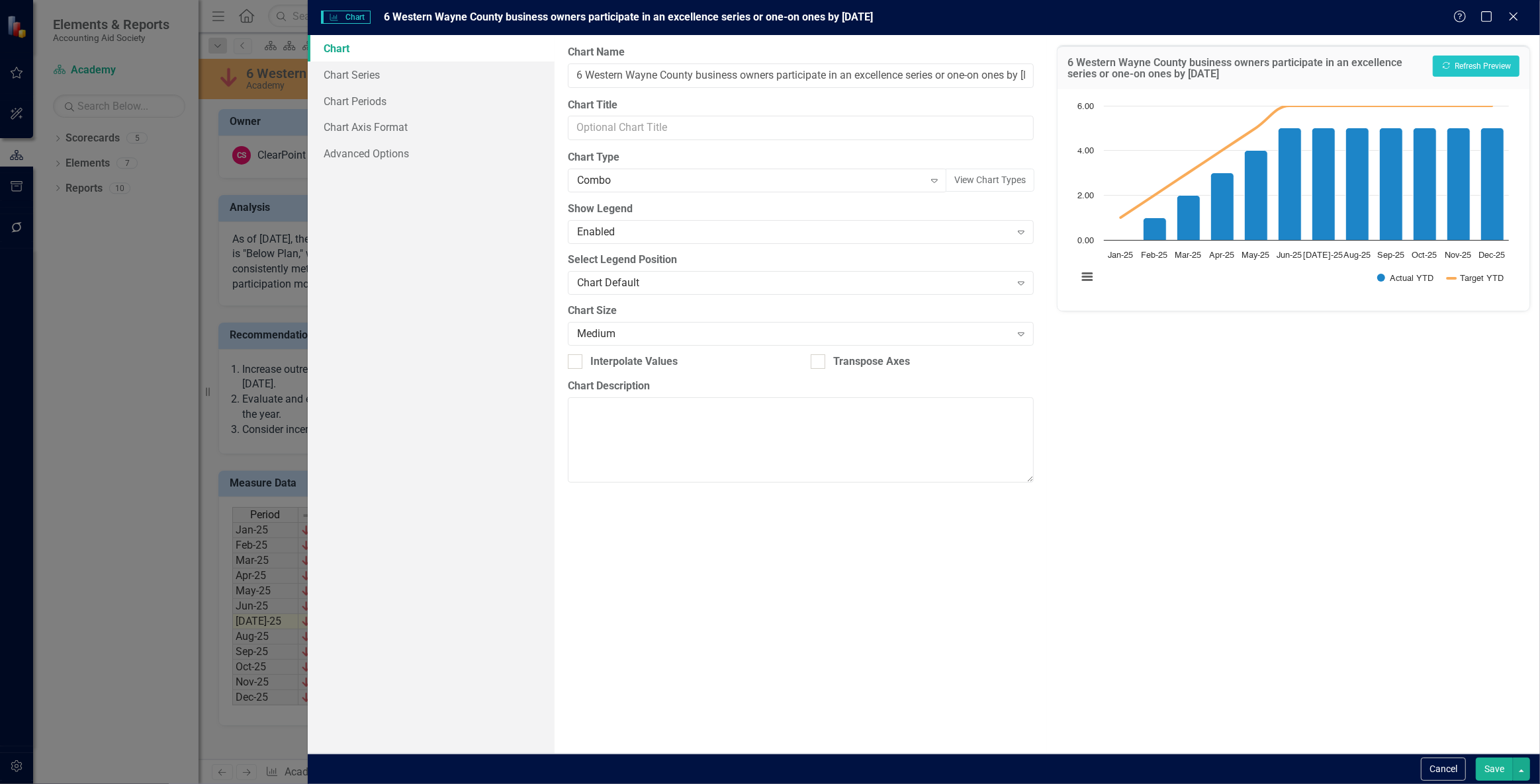
click at [1521, 21] on div "Help Maximize Close" at bounding box center [1490, 18] width 73 height 15
click at [1515, 18] on icon at bounding box center [1513, 16] width 10 height 10
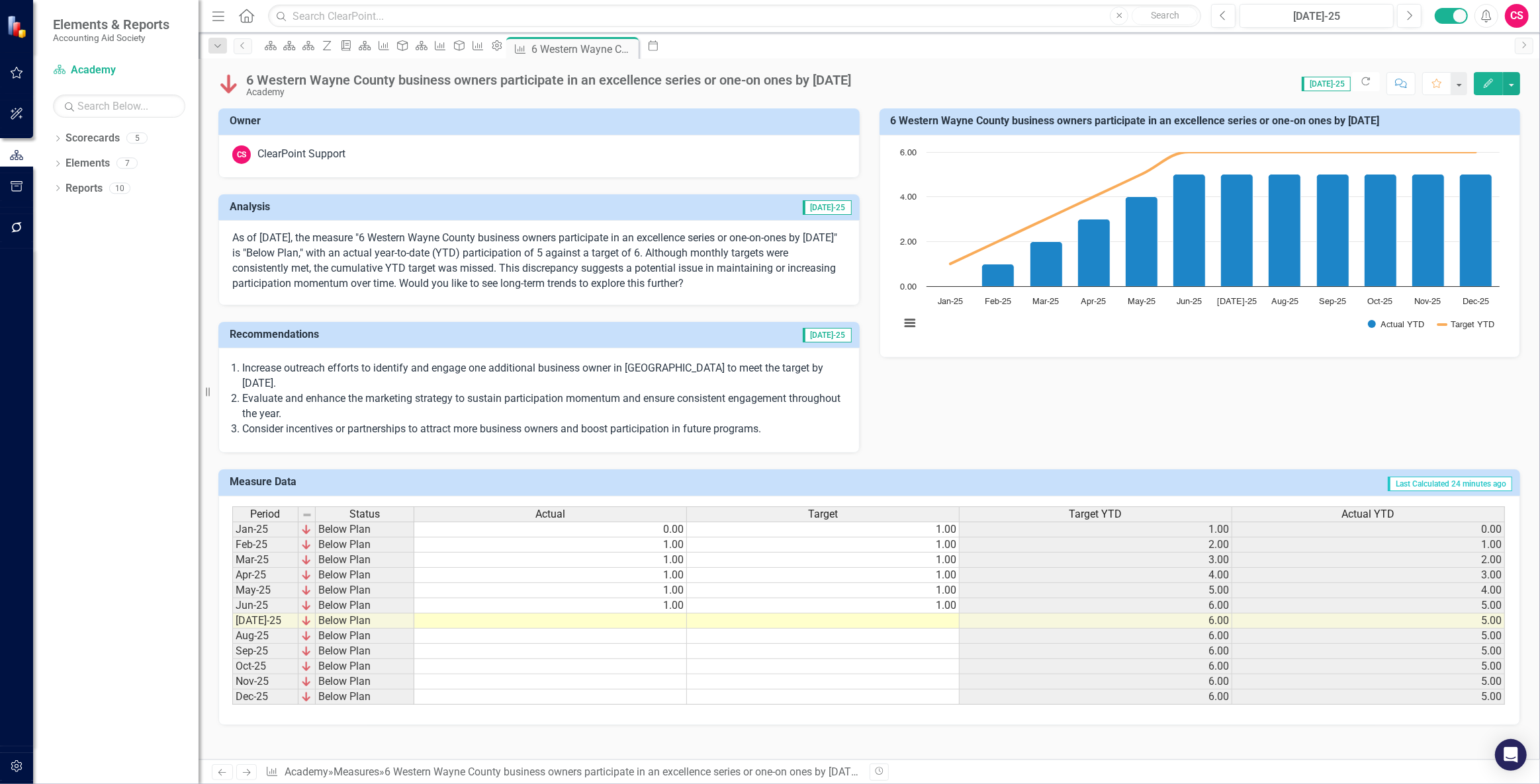
click at [1496, 74] on button "Edit" at bounding box center [1488, 84] width 29 height 23
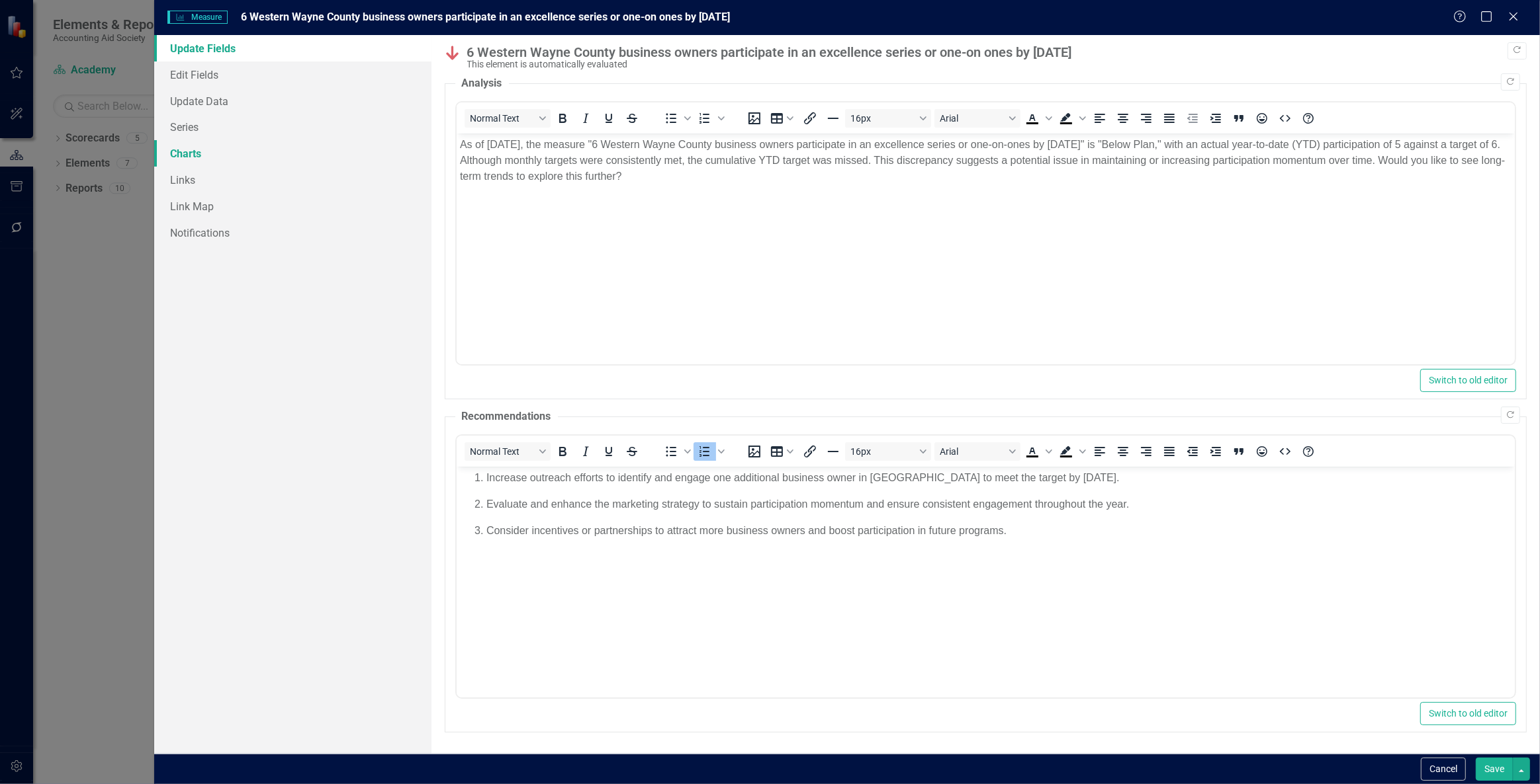
click at [302, 143] on link "Charts" at bounding box center [292, 153] width 277 height 27
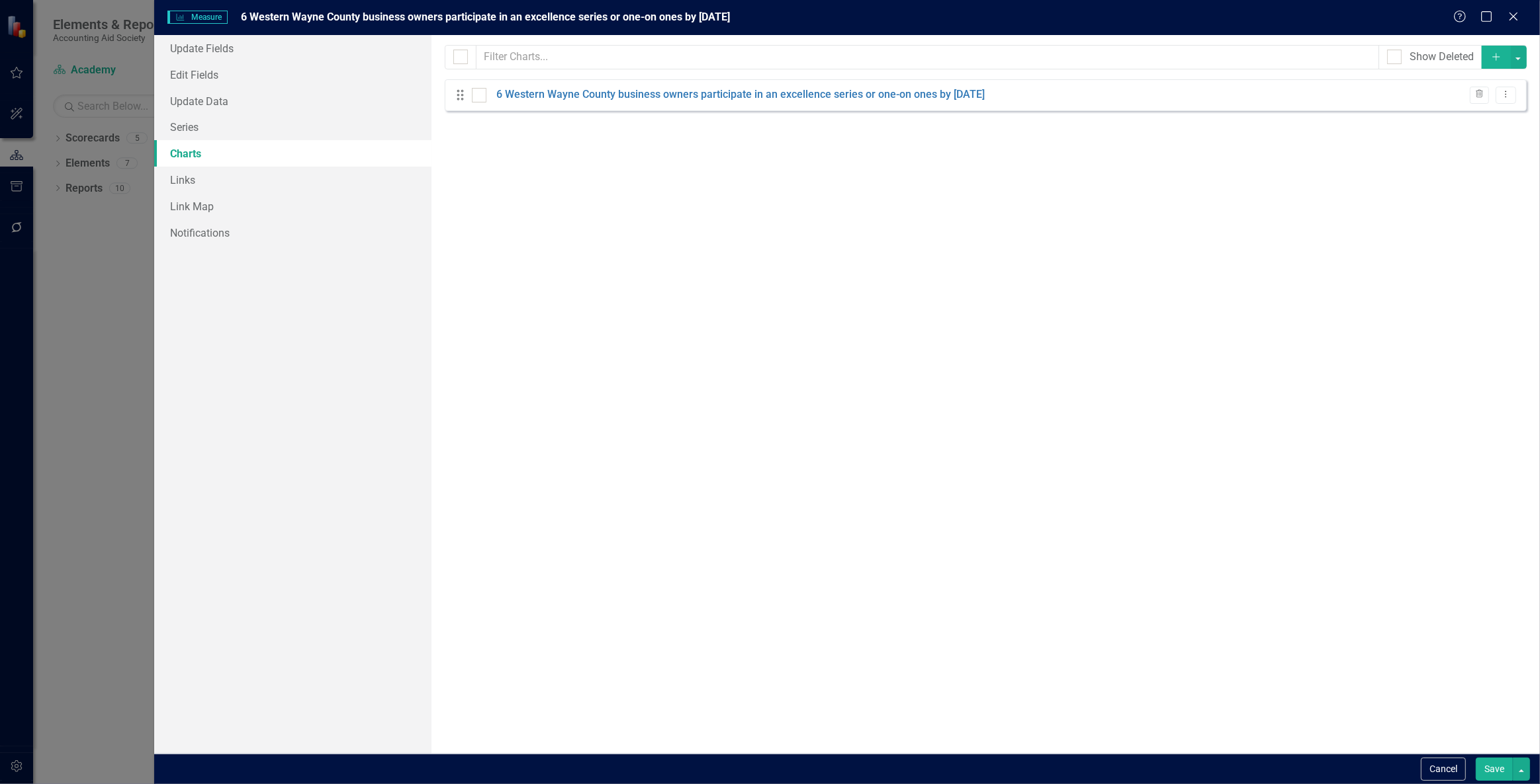
click at [1489, 53] on button "Add" at bounding box center [1496, 57] width 29 height 23
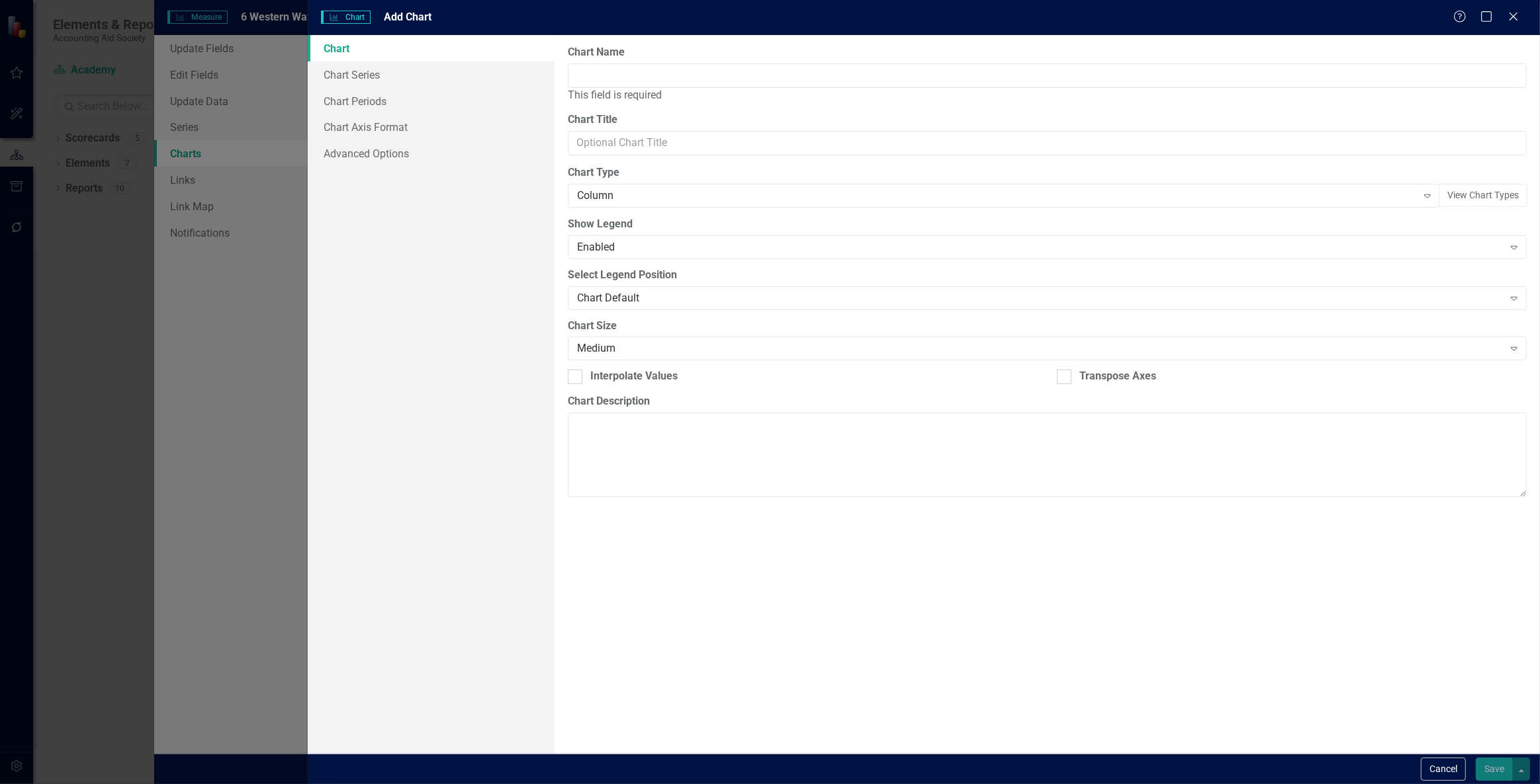
drag, startPoint x: 641, startPoint y: 56, endPoint x: 634, endPoint y: 78, distance: 23.1
click at [625, 58] on label "Chart Name" at bounding box center [596, 53] width 57 height 15
click at [641, 63] on input "Chart Name" at bounding box center [1046, 75] width 959 height 24
click at [634, 79] on input "Chart Name" at bounding box center [1046, 75] width 959 height 24
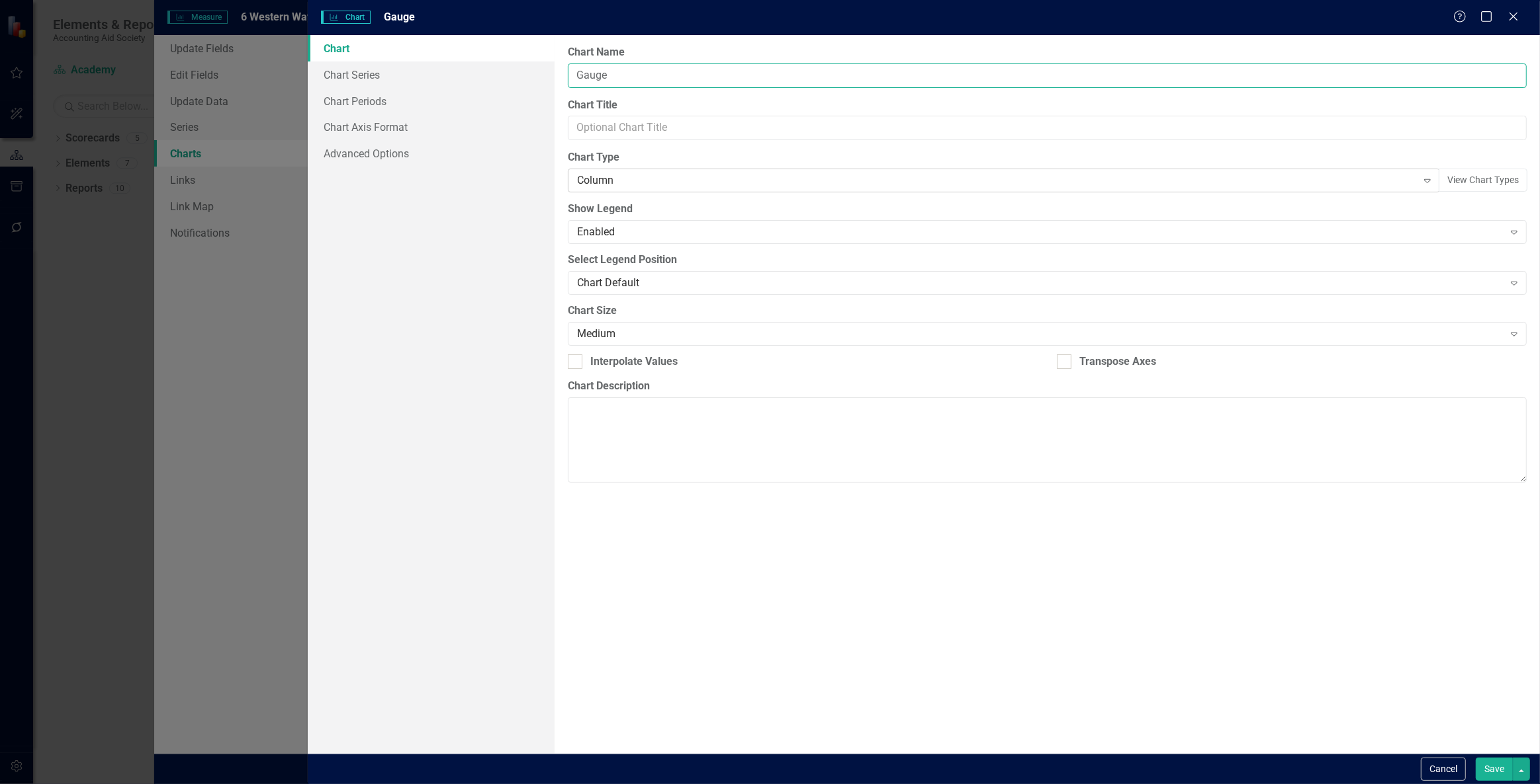
type input "Gauge"
click at [618, 171] on div "Column Expand" at bounding box center [1003, 180] width 872 height 24
click at [449, 69] on link "Chart Series" at bounding box center [430, 75] width 246 height 27
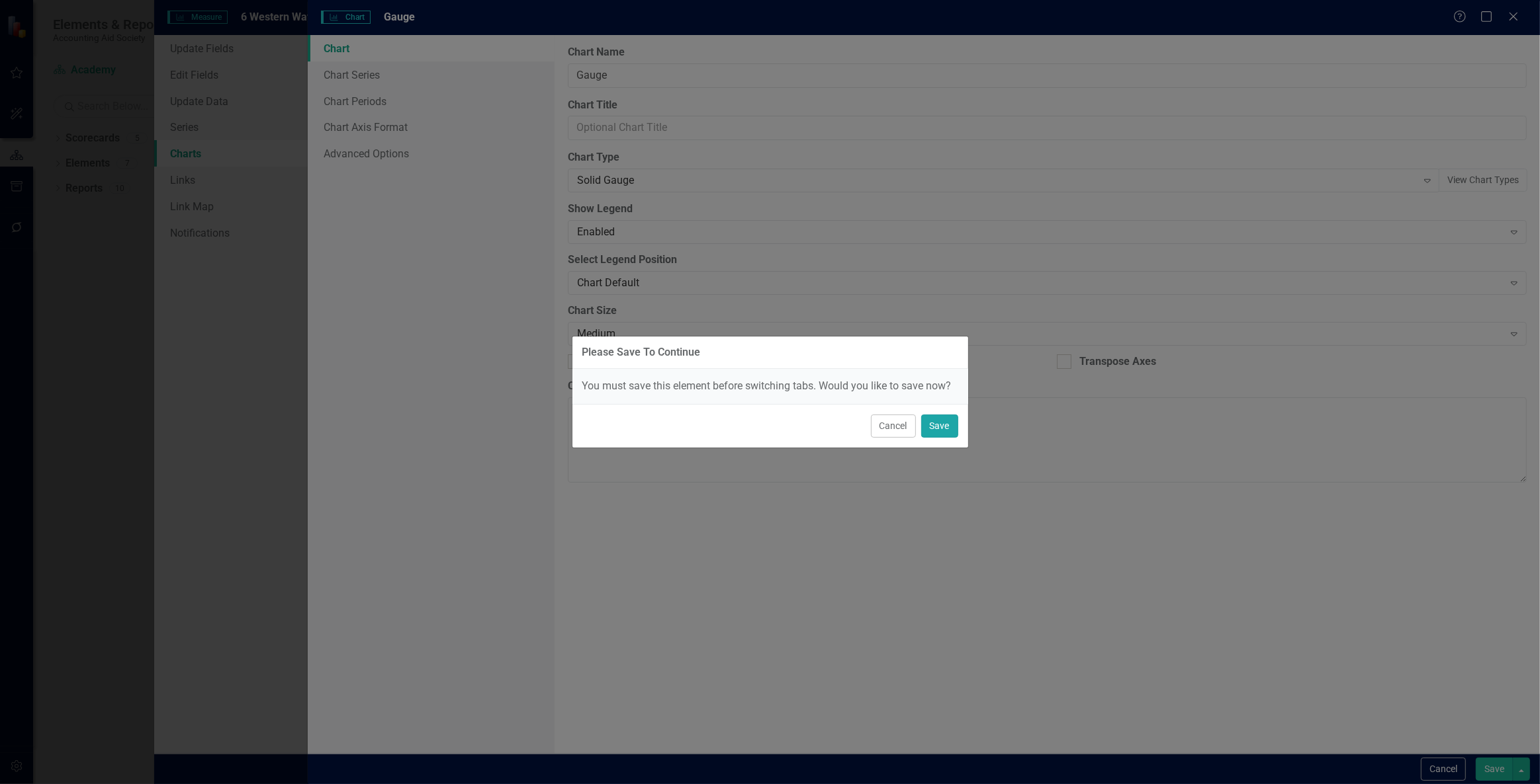
click at [951, 432] on button "Save" at bounding box center [939, 426] width 37 height 23
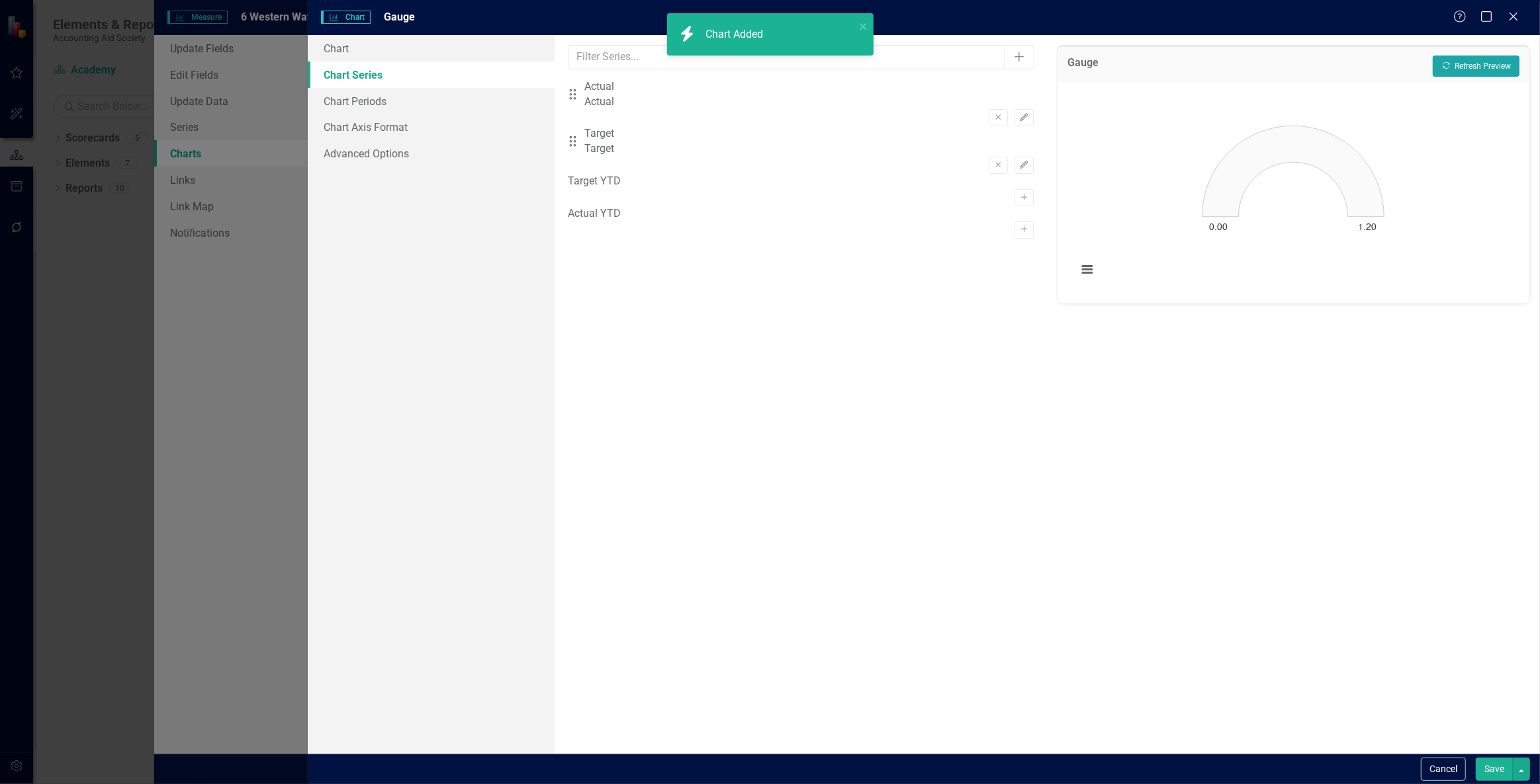
click at [1462, 73] on button "Recalculate Refresh Preview" at bounding box center [1476, 66] width 87 height 21
click at [1021, 194] on icon "button" at bounding box center [1024, 197] width 7 height 7
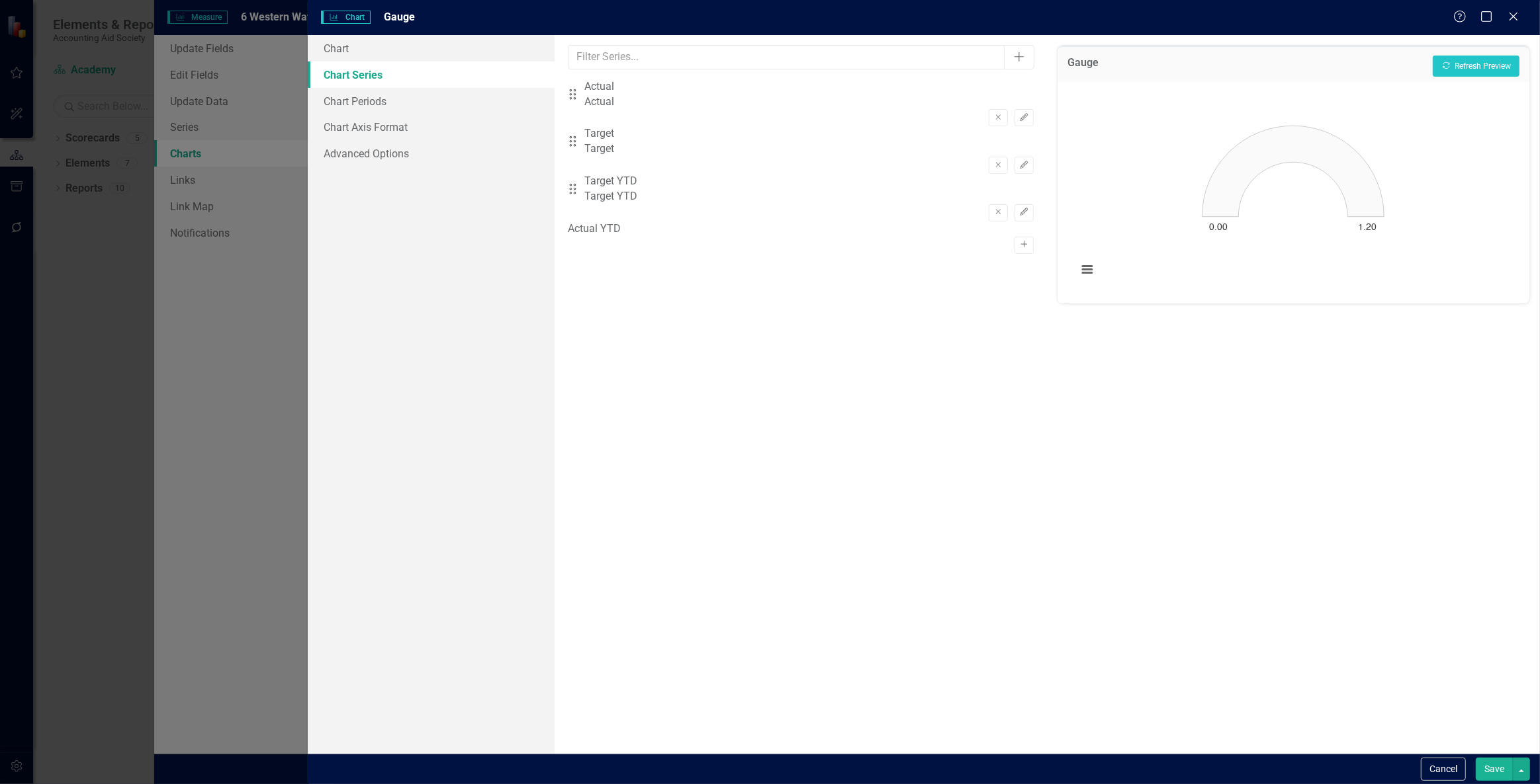
click at [1014, 237] on button "Activate" at bounding box center [1024, 245] width 19 height 18
click at [991, 109] on button "Remove" at bounding box center [998, 117] width 19 height 18
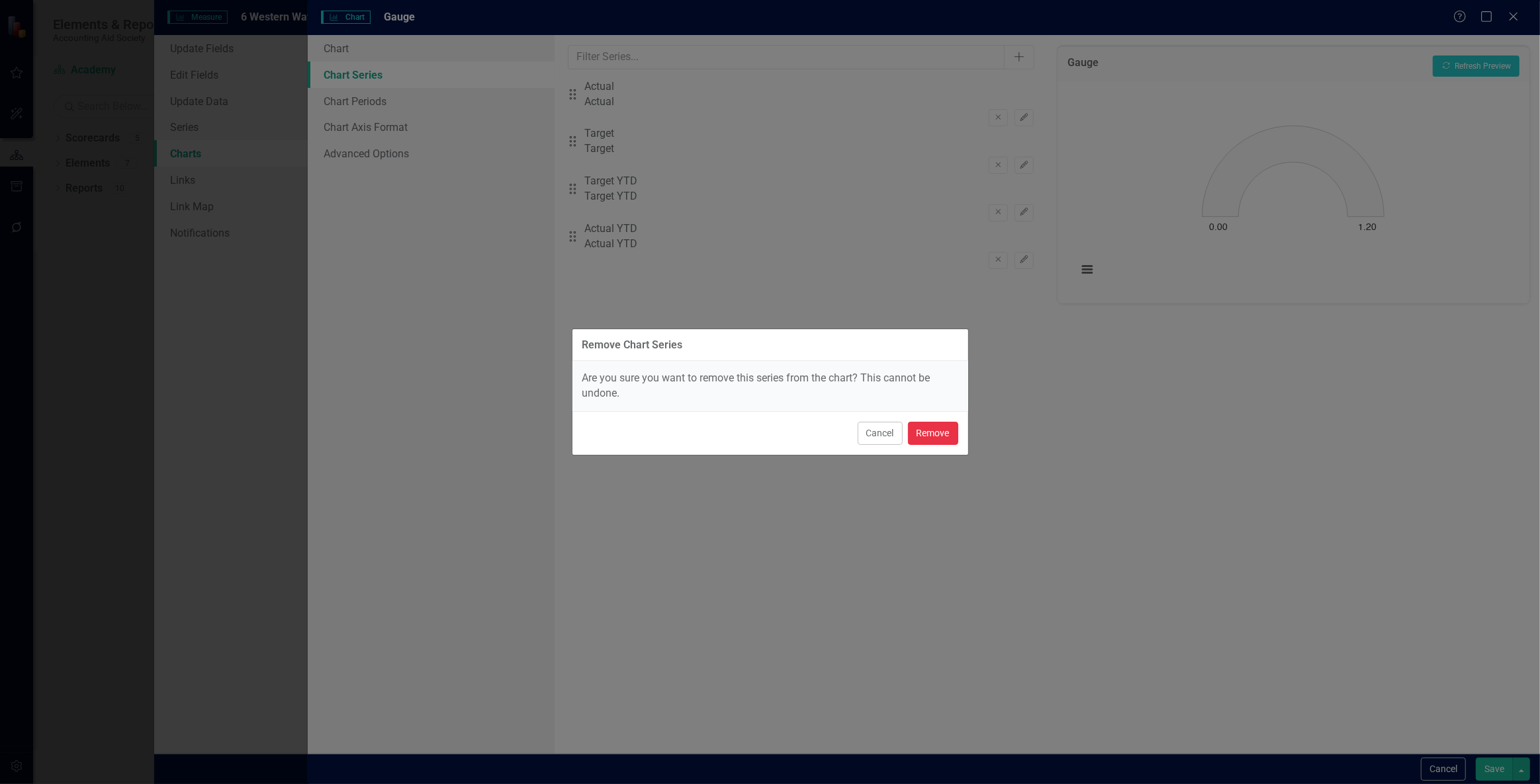
click at [941, 435] on button "Remove" at bounding box center [933, 433] width 50 height 23
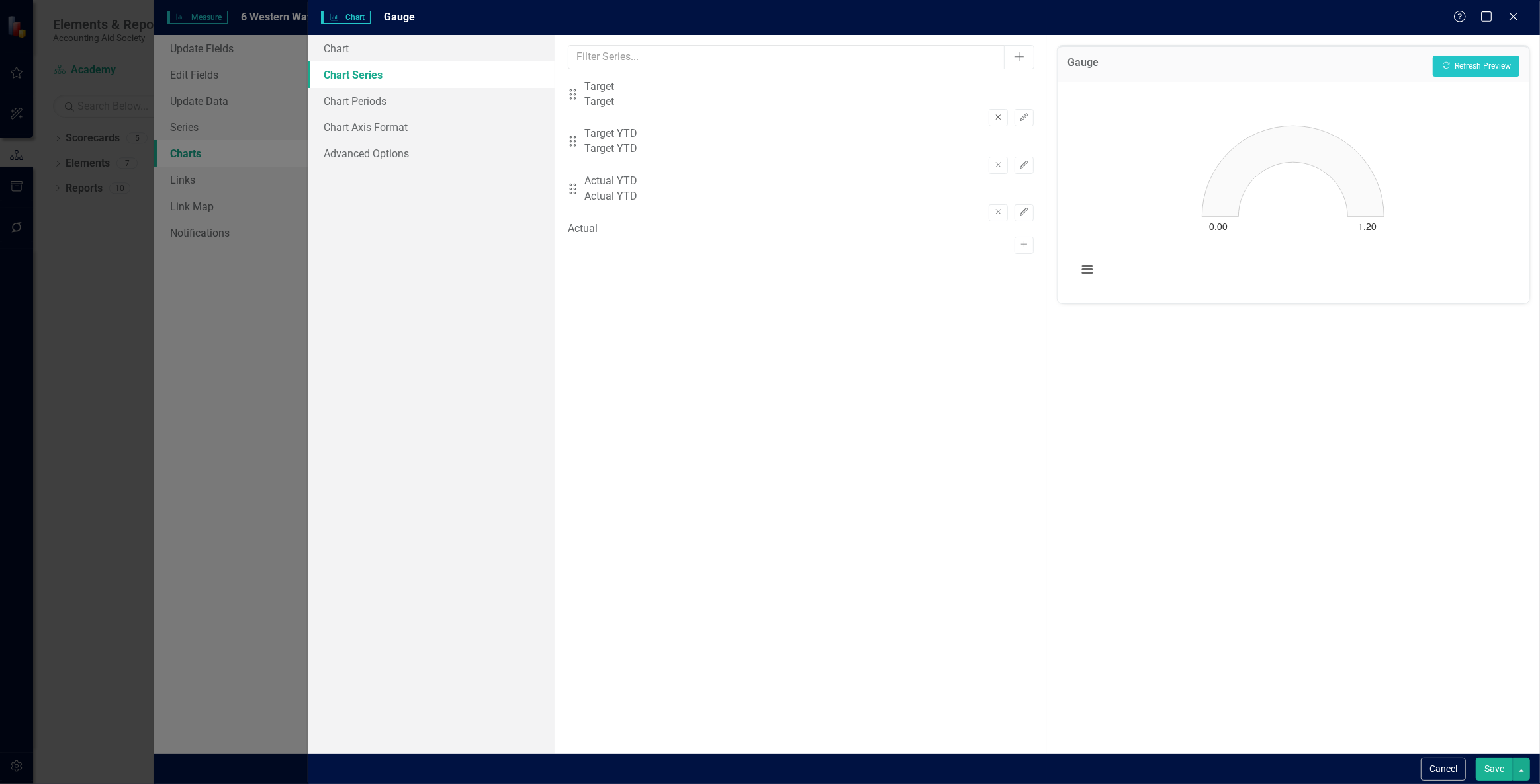
click at [989, 109] on button "Remove" at bounding box center [998, 117] width 19 height 18
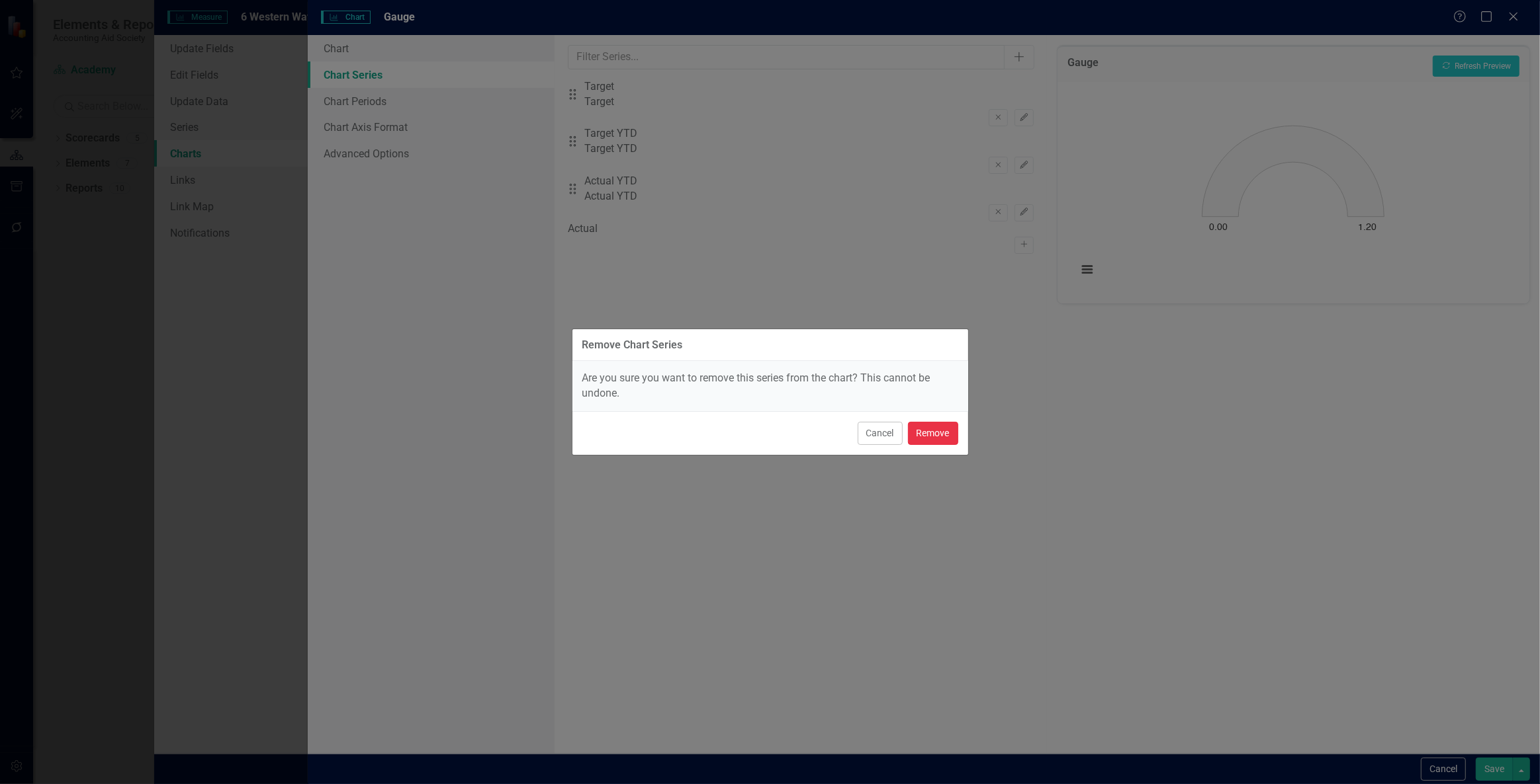
drag, startPoint x: 938, startPoint y: 434, endPoint x: 987, endPoint y: 342, distance: 104.2
click at [939, 434] on button "Remove" at bounding box center [933, 433] width 50 height 23
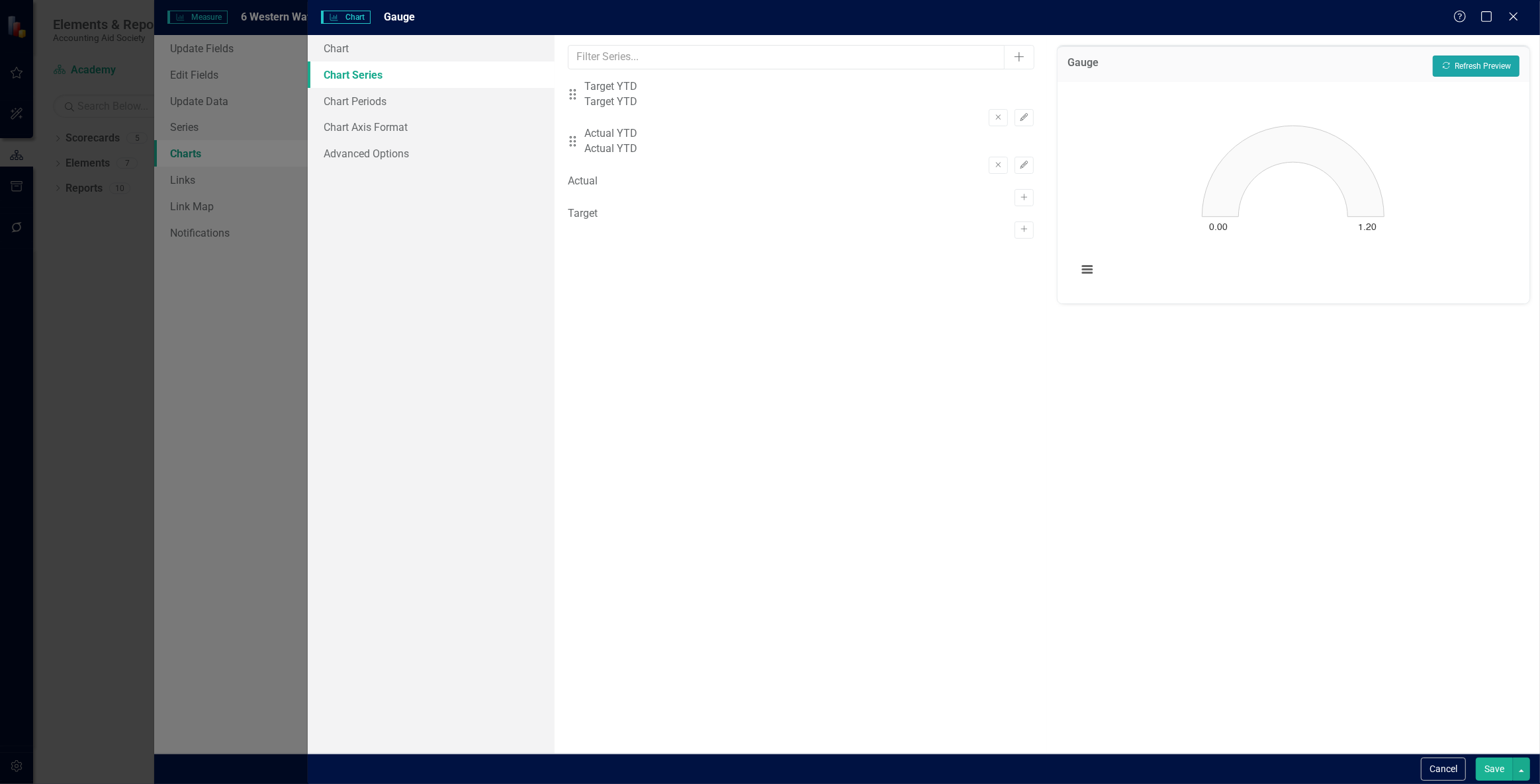
click at [1471, 59] on button "Recalculate Refresh Preview" at bounding box center [1476, 66] width 87 height 21
click at [993, 113] on icon "Remove" at bounding box center [998, 117] width 10 height 8
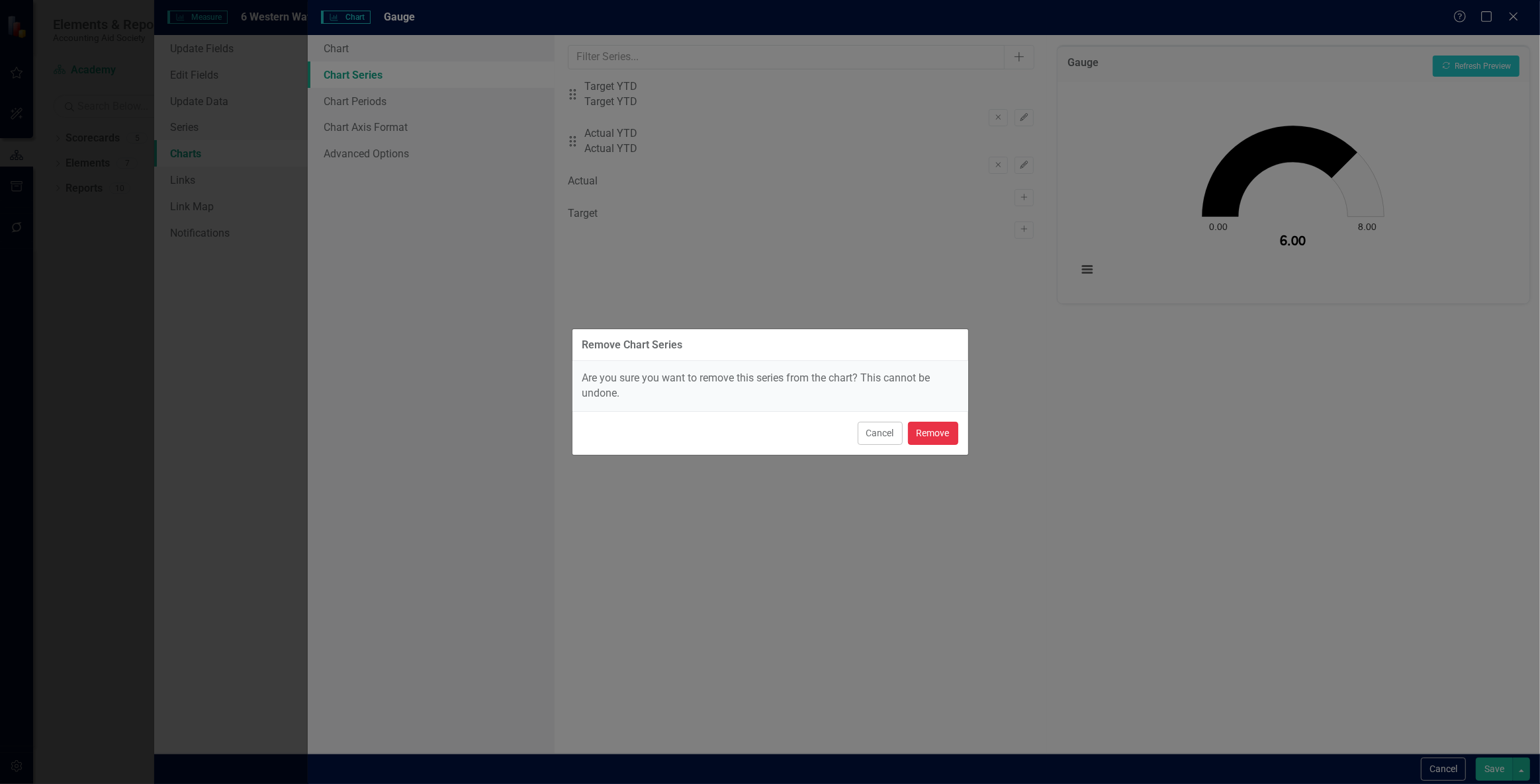
click at [938, 423] on button "Remove" at bounding box center [933, 433] width 50 height 23
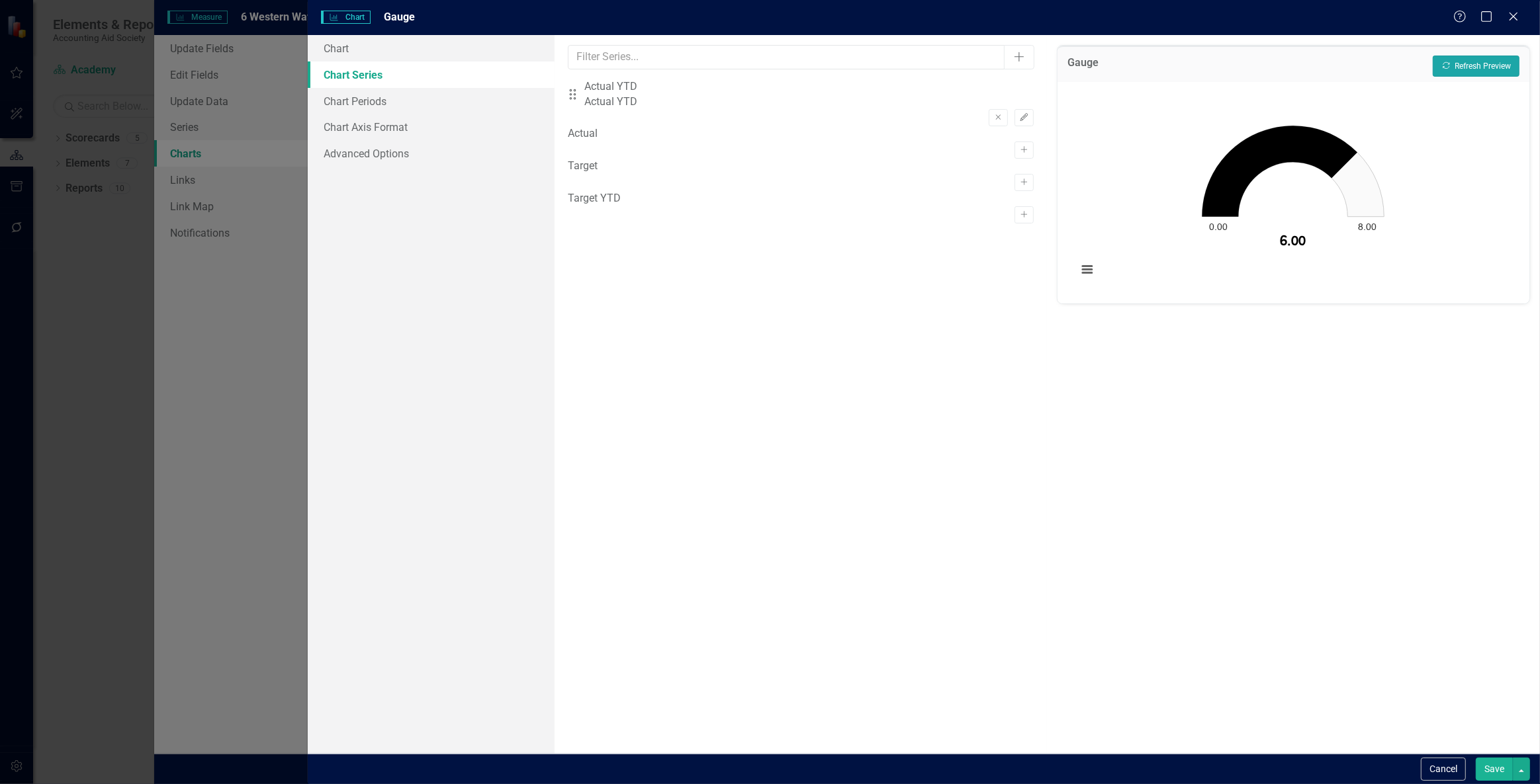
click at [1459, 57] on button "Recalculate Refresh Preview" at bounding box center [1476, 66] width 87 height 21
click at [386, 53] on link "Chart" at bounding box center [430, 48] width 246 height 27
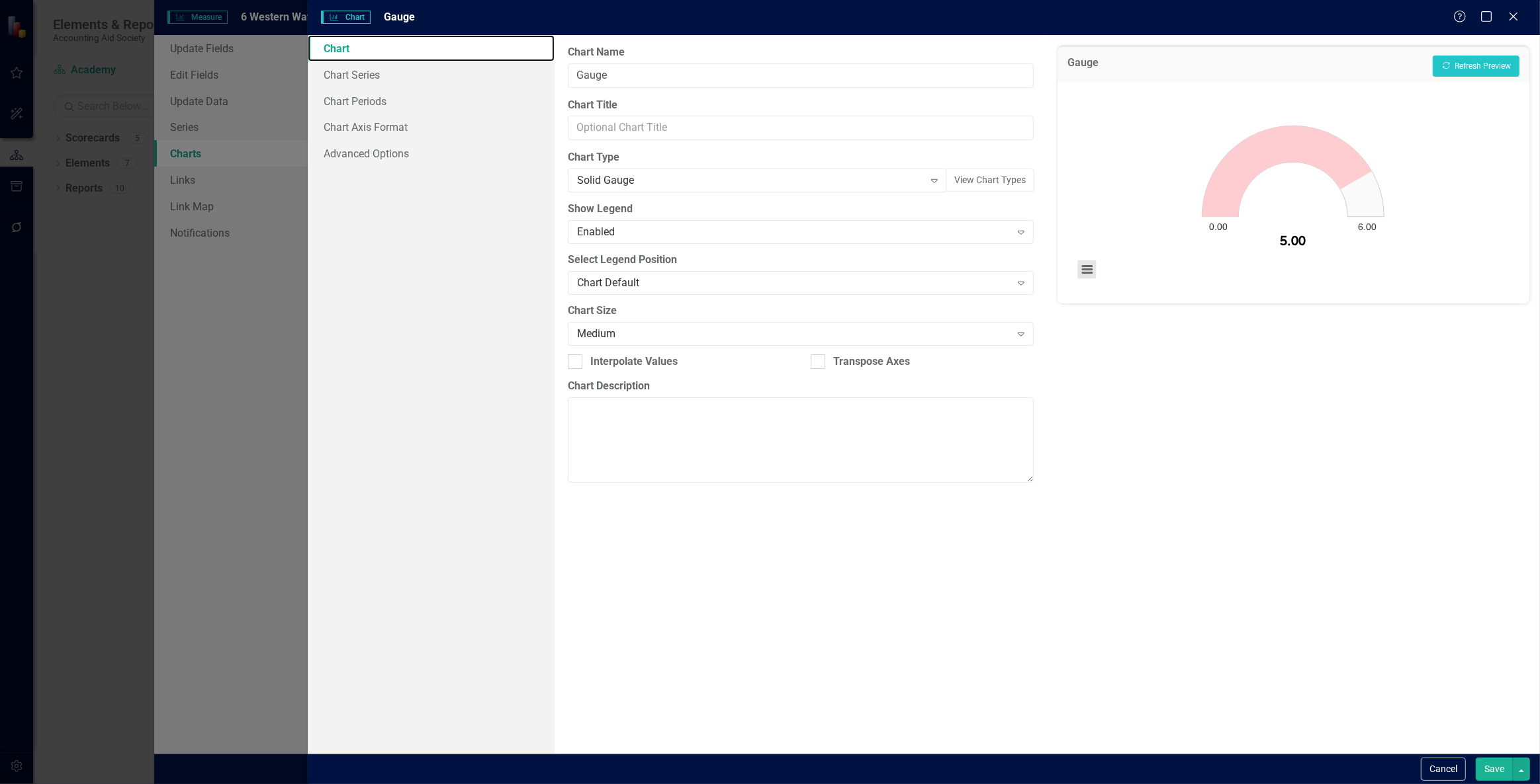
click at [1092, 267] on button "View chart menu, Chart" at bounding box center [1087, 269] width 18 height 18
click at [1092, 267] on div "Download PNG image Download JPEG image Download PDF document Download SVG vecto…" at bounding box center [1141, 221] width 165 height 116
click at [423, 69] on link "Chart Series" at bounding box center [430, 75] width 246 height 27
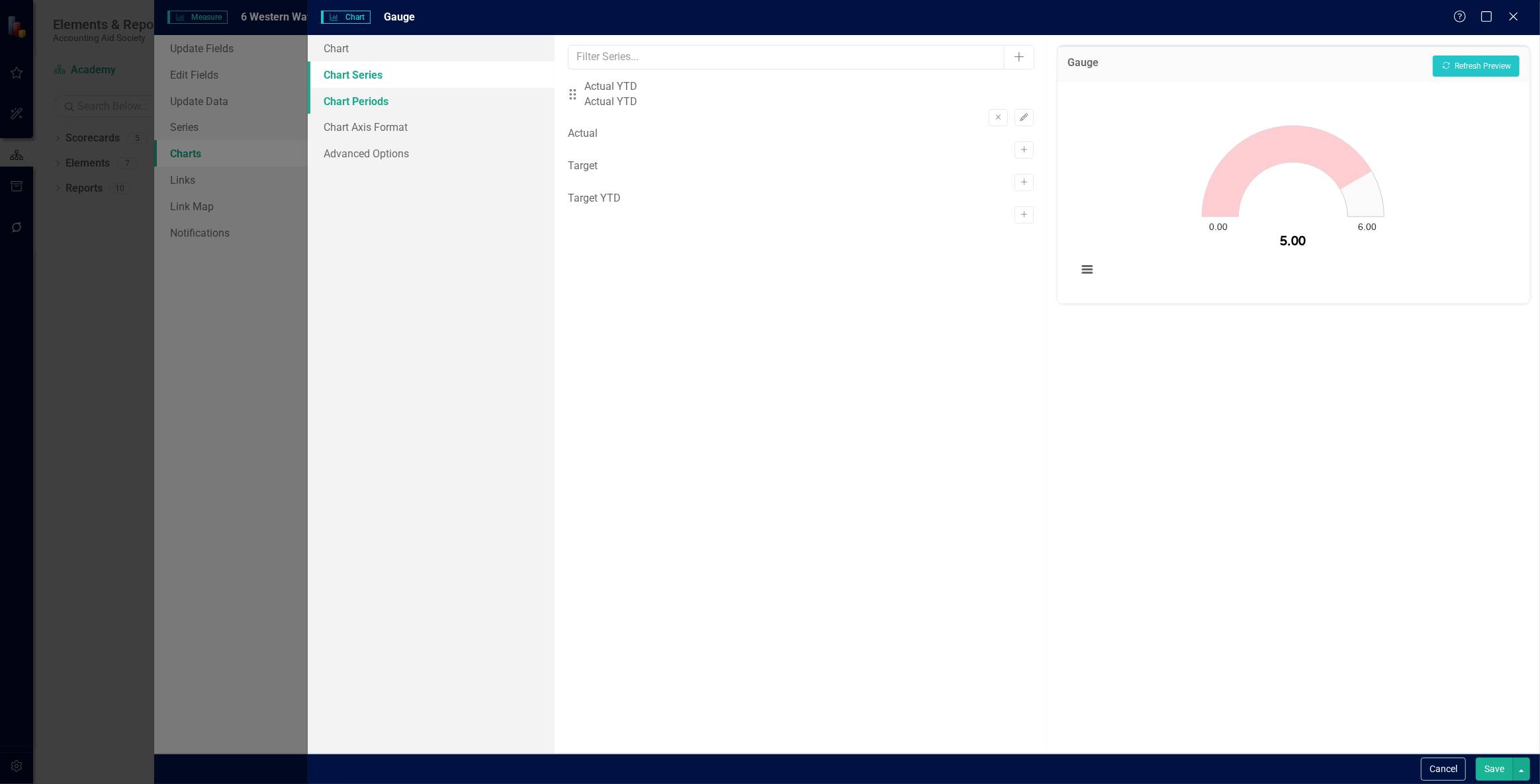
click at [428, 90] on link "Chart Periods" at bounding box center [430, 101] width 246 height 27
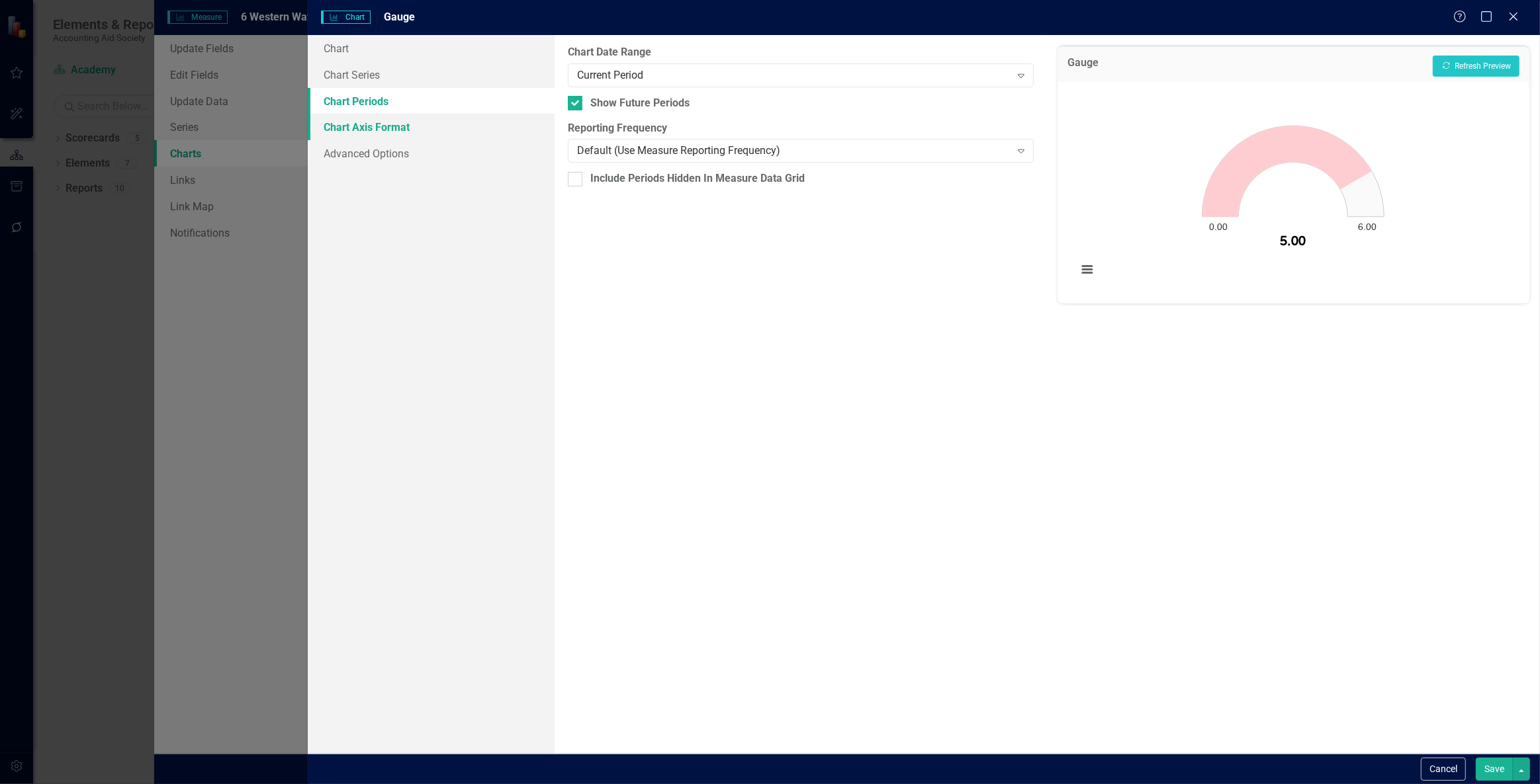
click at [430, 122] on link "Chart Axis Format" at bounding box center [430, 126] width 246 height 27
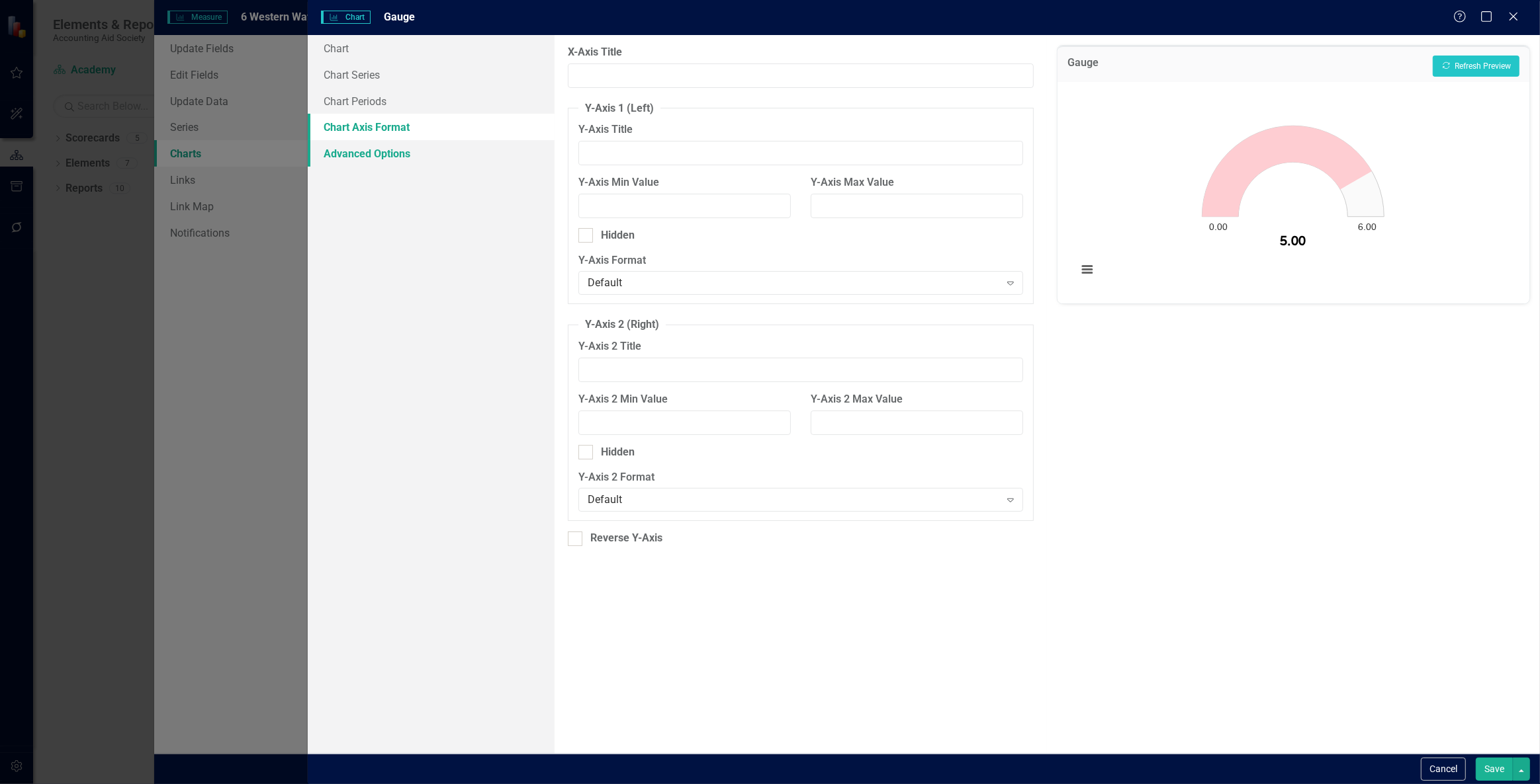
click at [433, 162] on link "Advanced Options" at bounding box center [430, 153] width 246 height 27
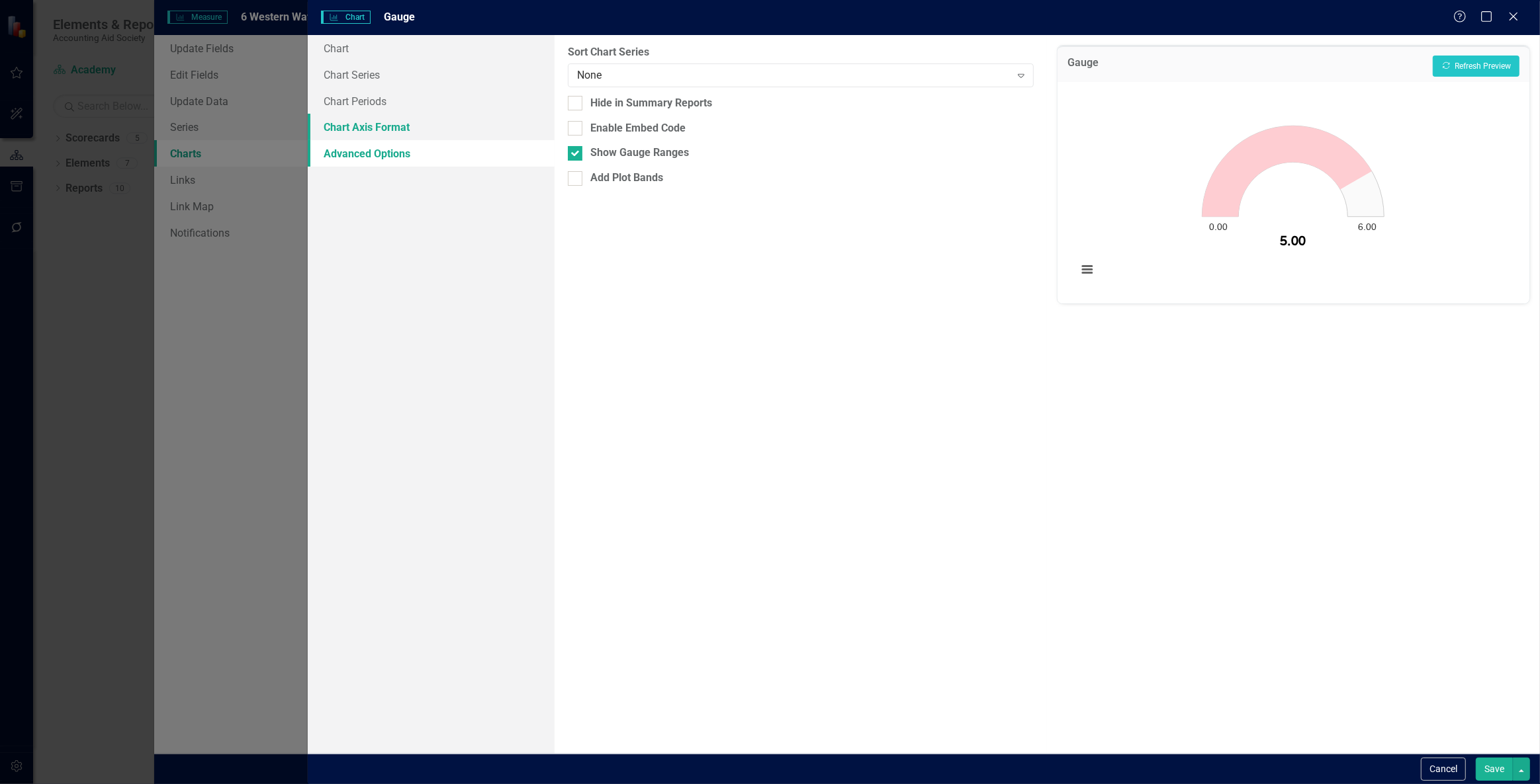
click at [442, 130] on link "Chart Axis Format" at bounding box center [430, 126] width 246 height 27
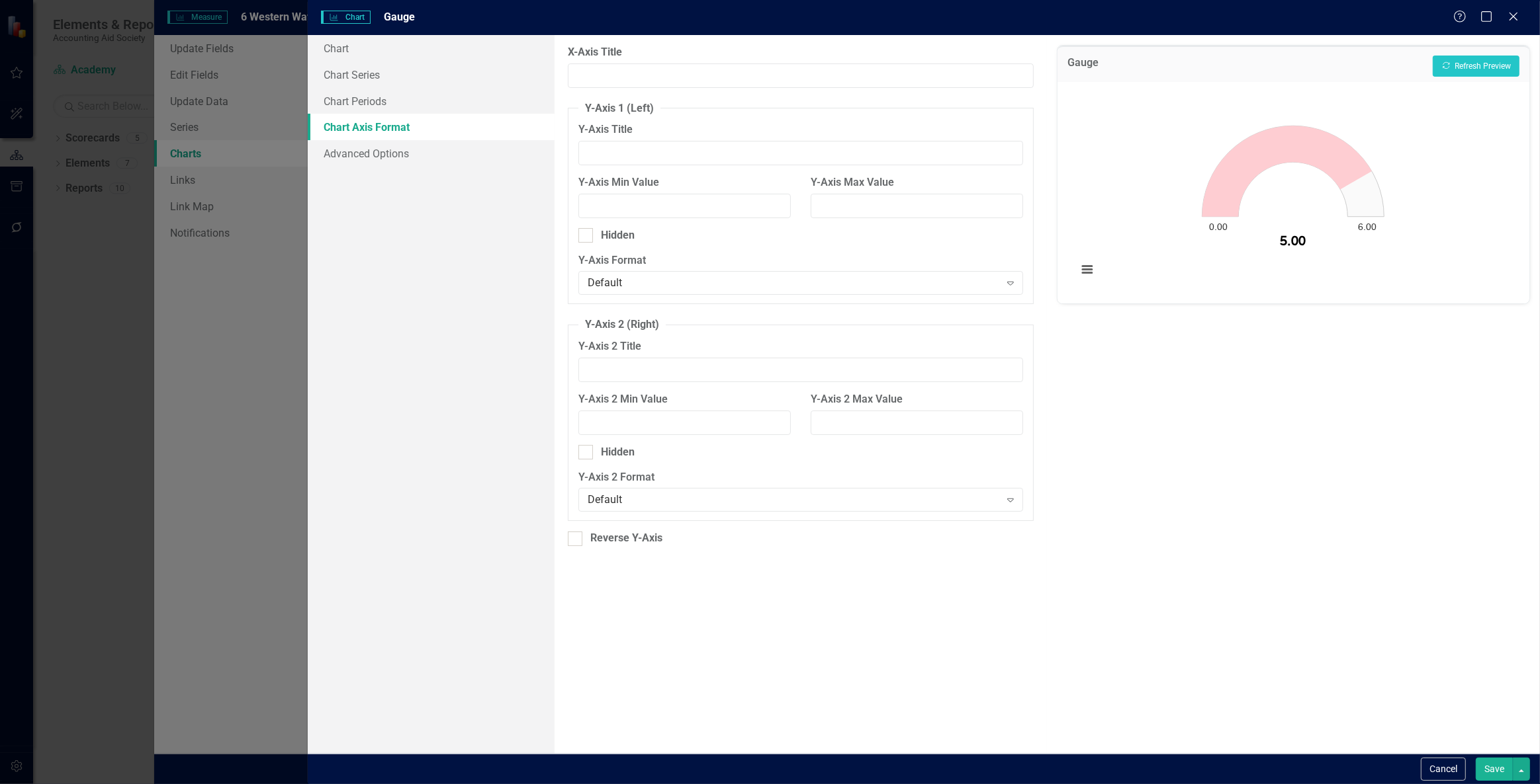
click at [1491, 768] on button "Save" at bounding box center [1494, 770] width 37 height 23
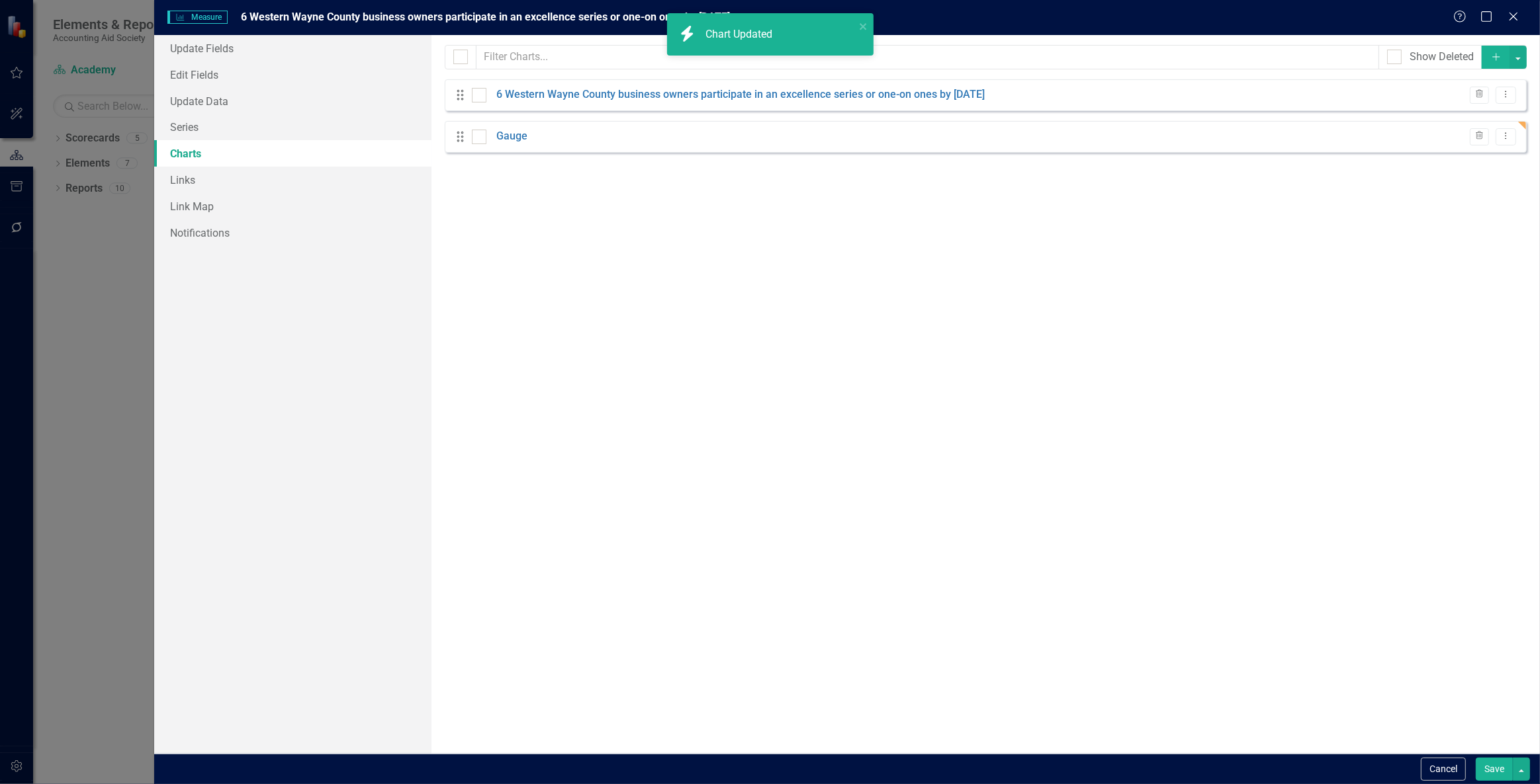
click at [1491, 768] on button "Save" at bounding box center [1494, 770] width 37 height 23
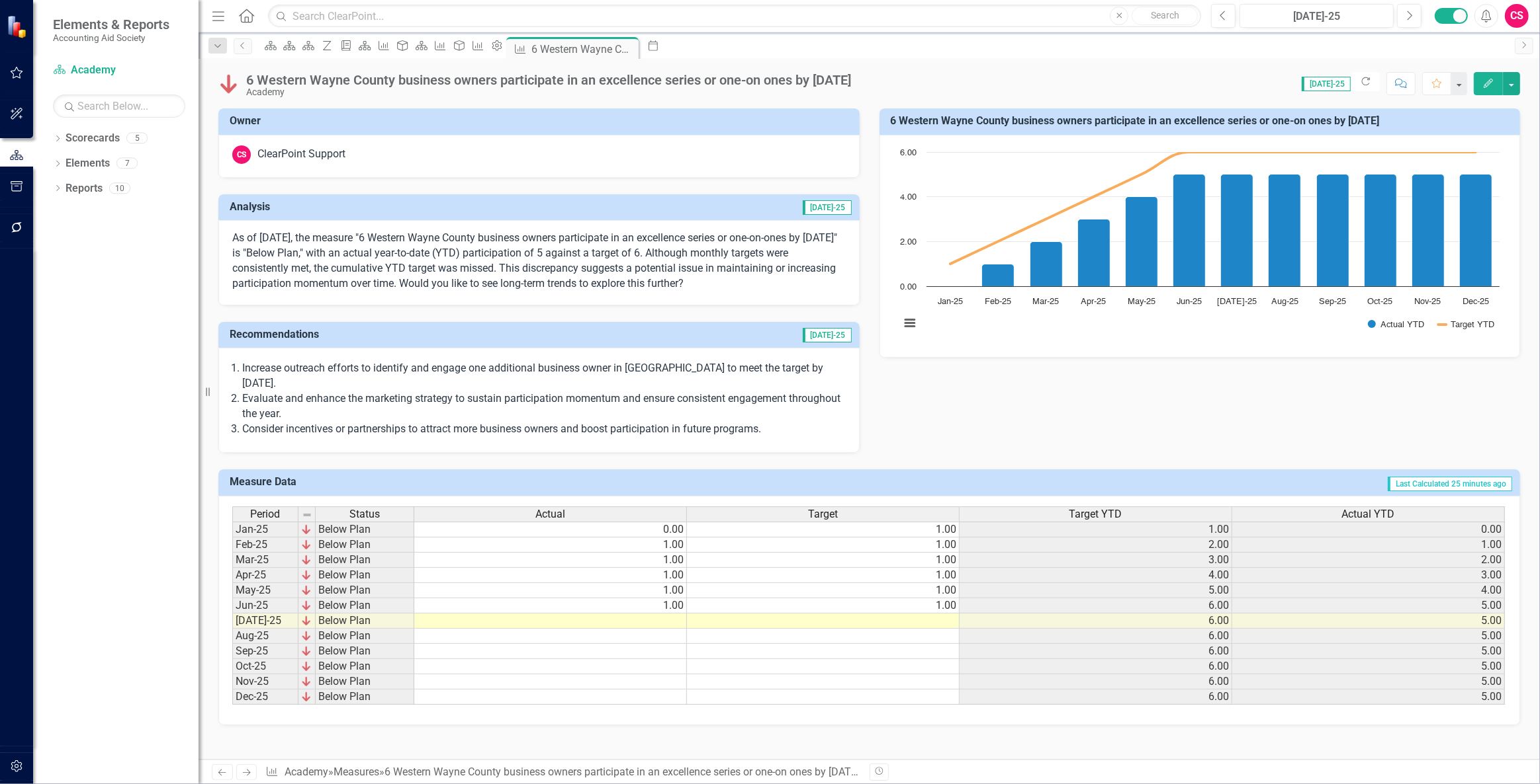
click at [243, 767] on link "Next" at bounding box center [247, 772] width 21 height 16
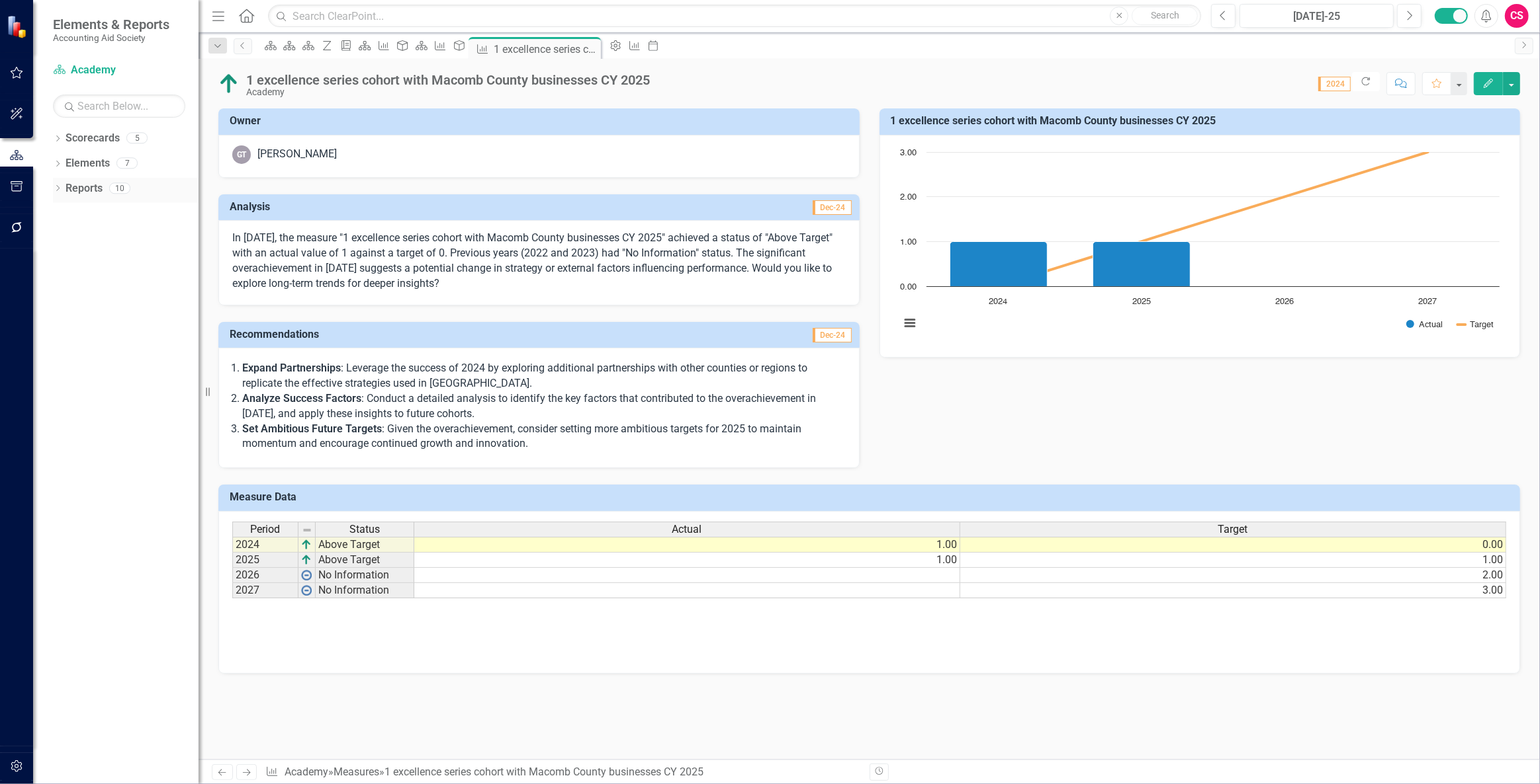
click at [81, 191] on link "Reports" at bounding box center [84, 189] width 37 height 15
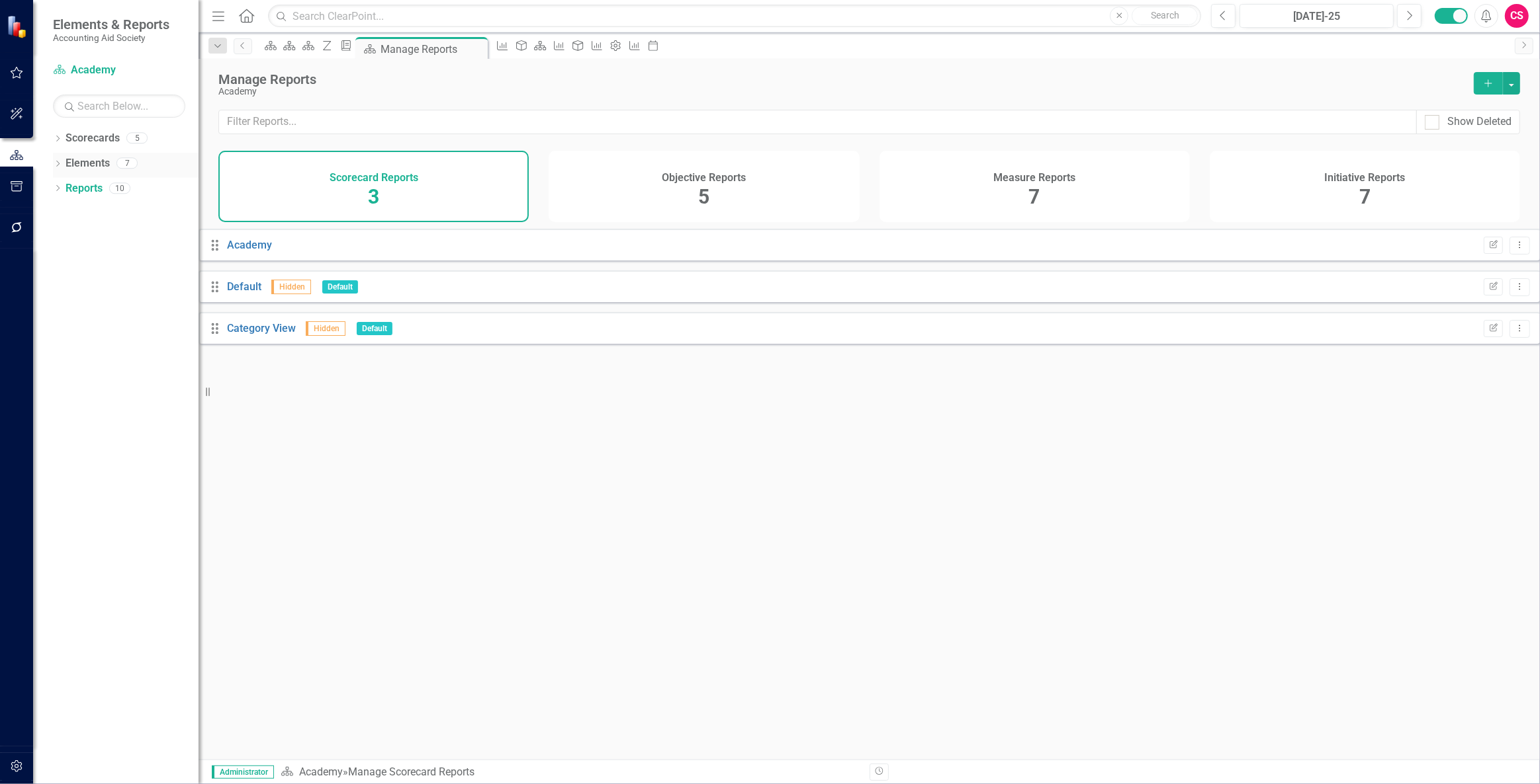
click at [81, 164] on link "Elements" at bounding box center [88, 164] width 44 height 15
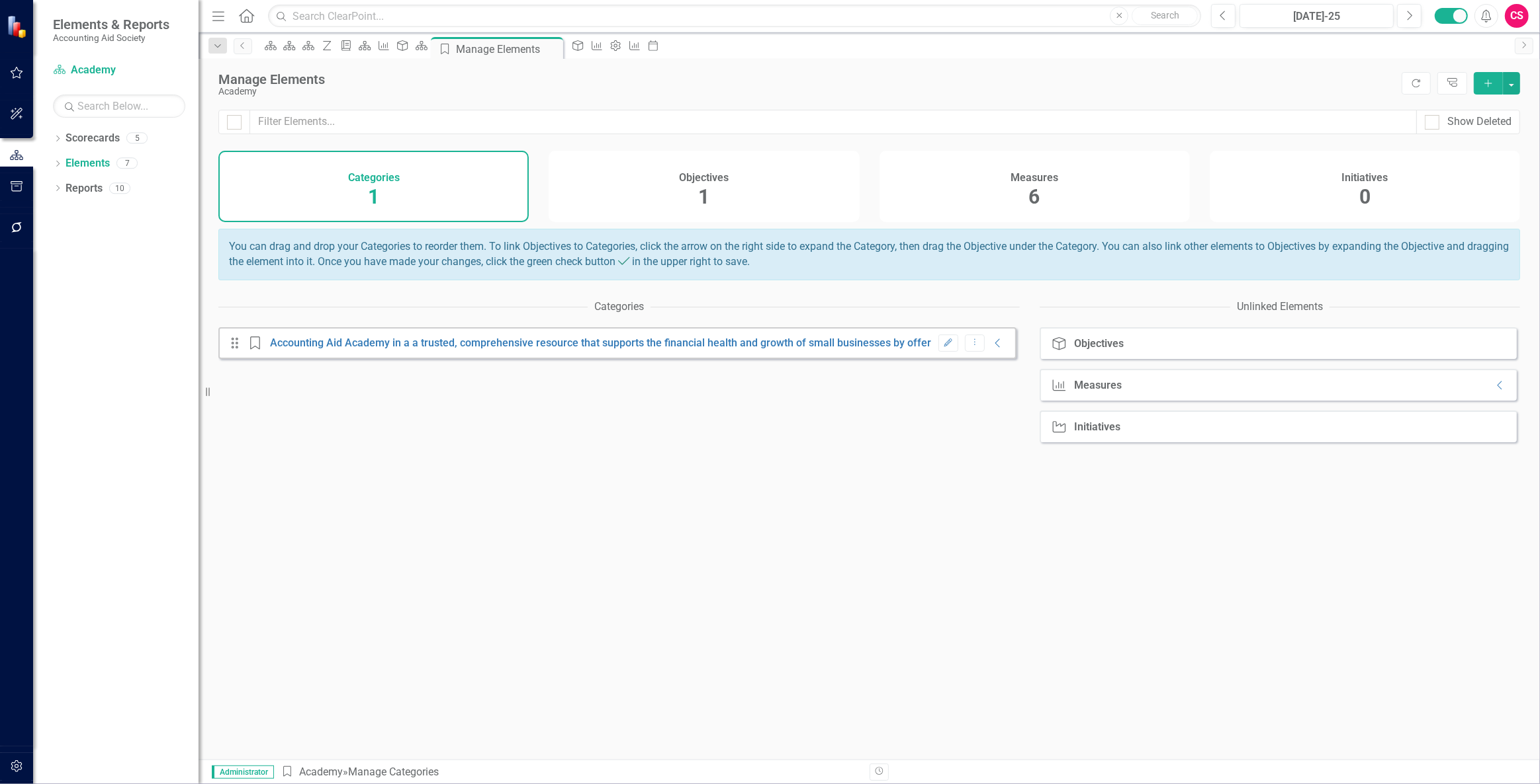
click at [991, 202] on div "Measures 6" at bounding box center [1034, 186] width 310 height 72
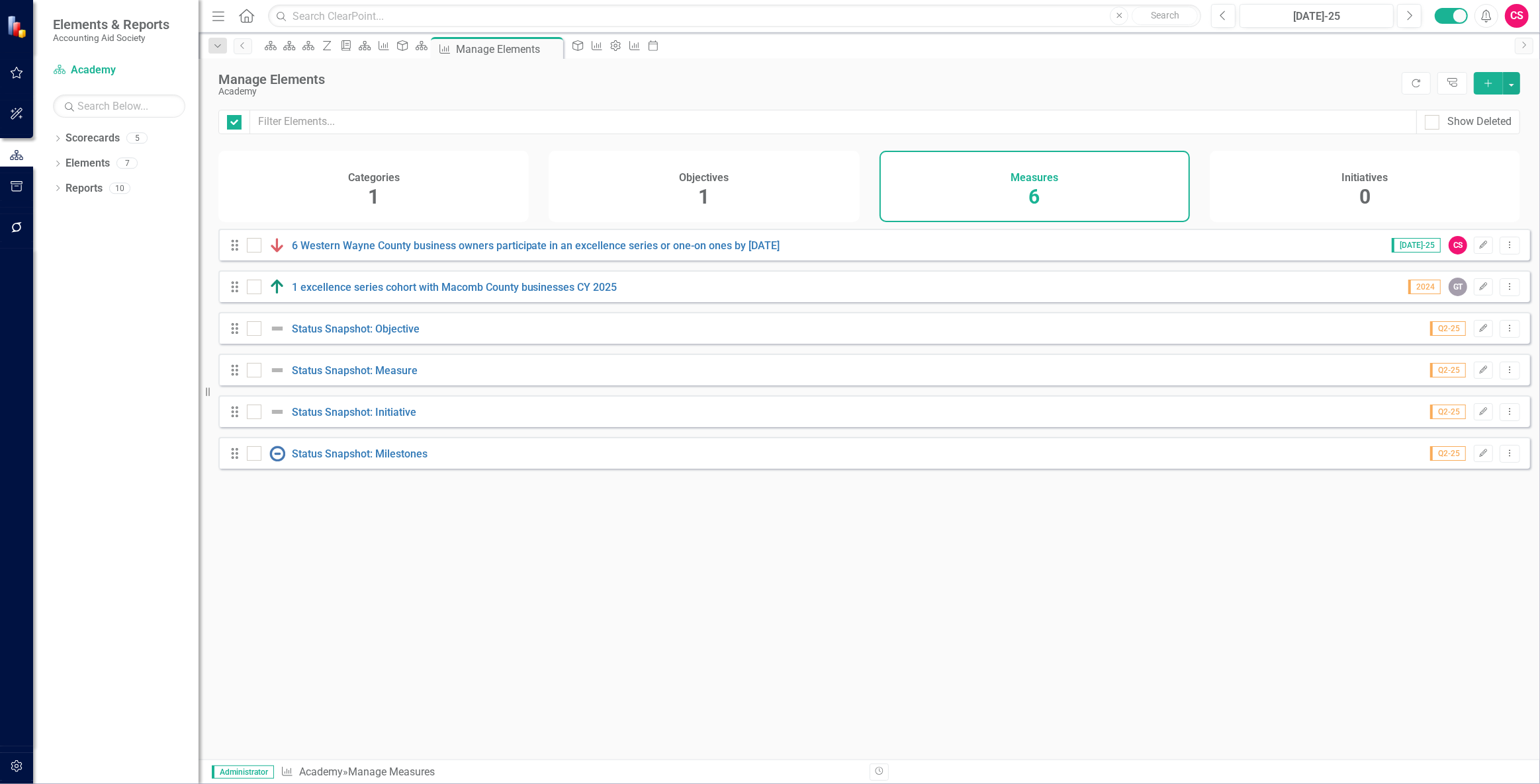
checkbox input "false"
click at [363, 252] on link "6 Western Wayne County business owners participate in an excellence series or o…" at bounding box center [535, 246] width 488 height 13
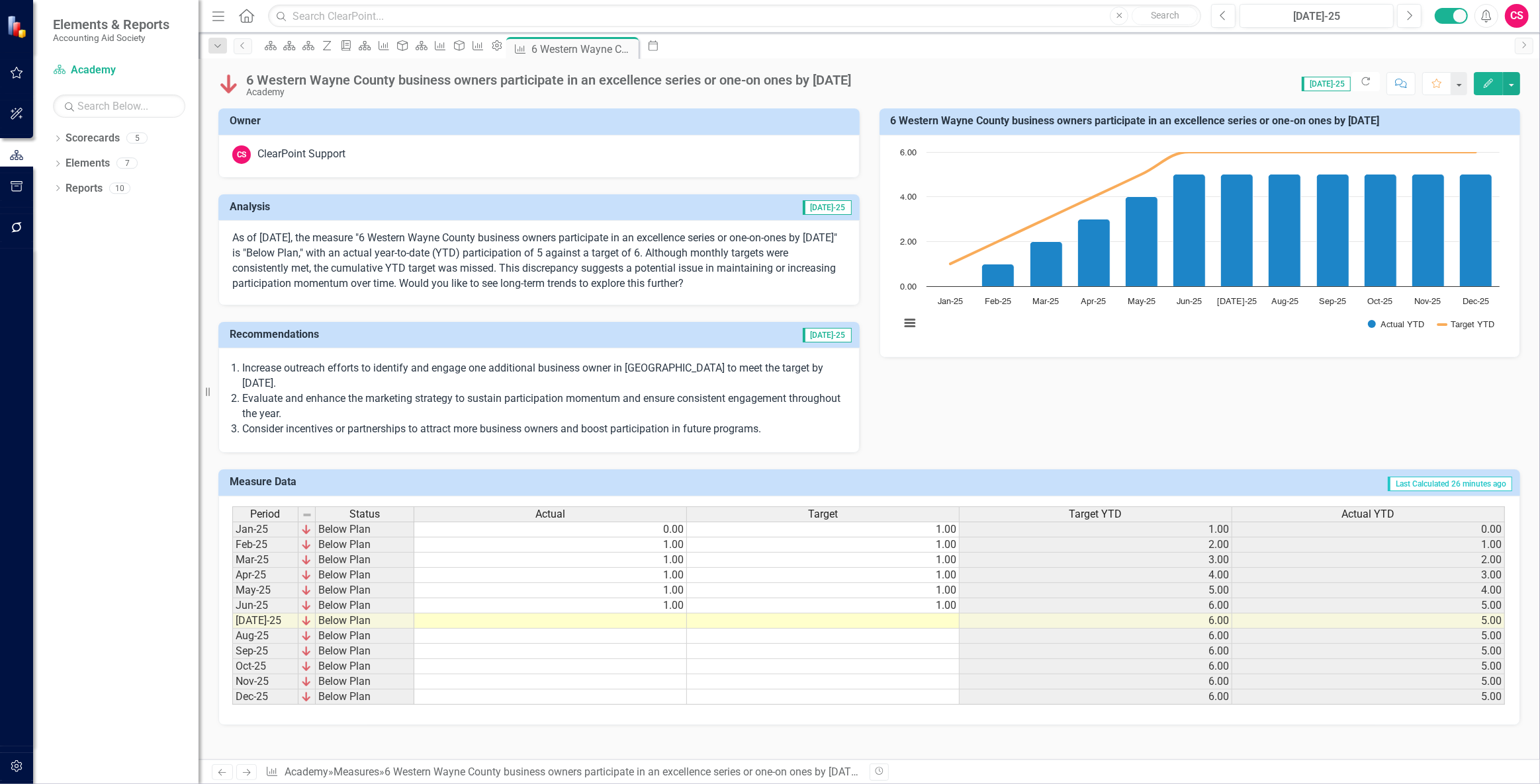
click at [1488, 83] on icon "Edit" at bounding box center [1488, 83] width 12 height 9
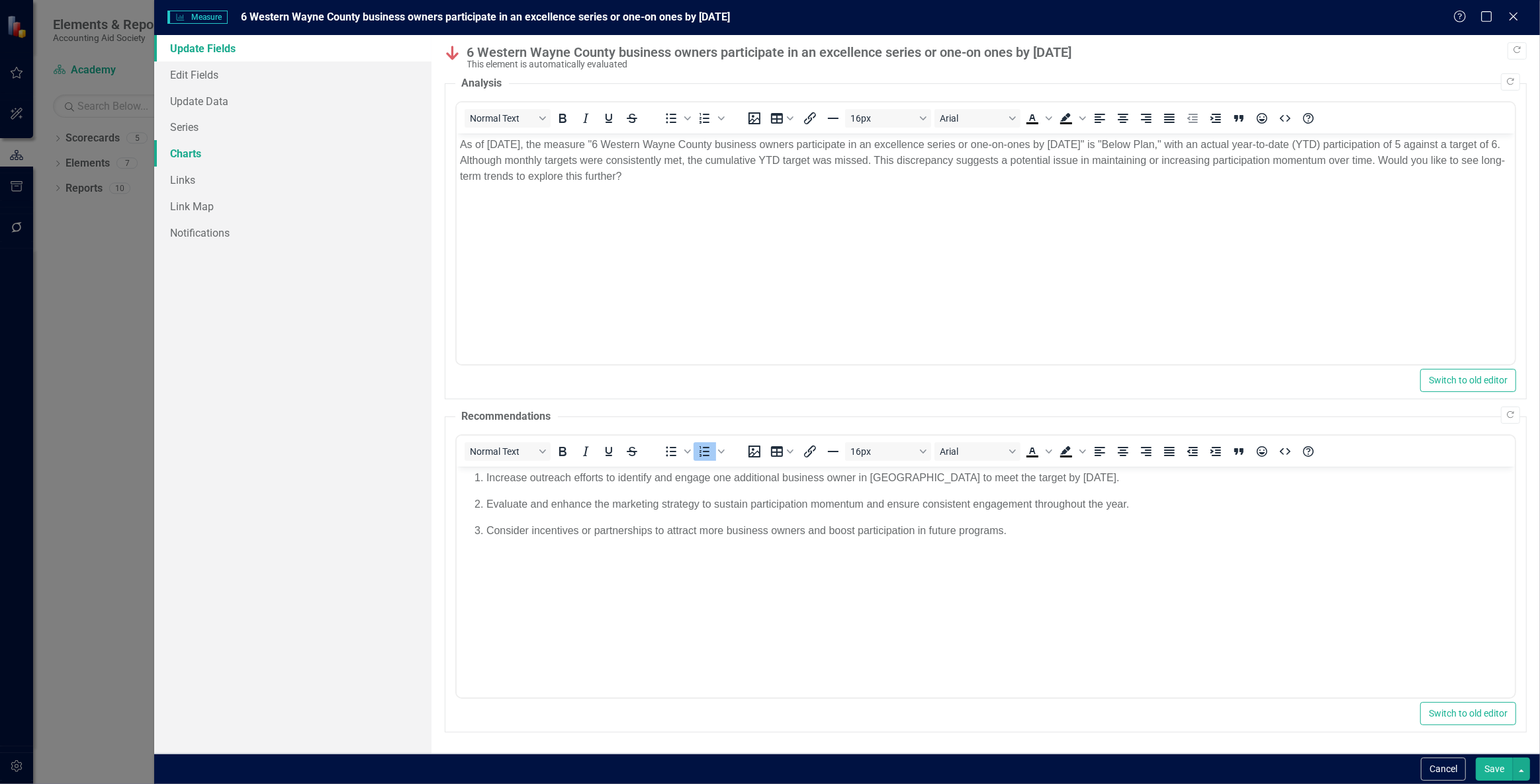
click at [235, 152] on link "Charts" at bounding box center [292, 153] width 277 height 27
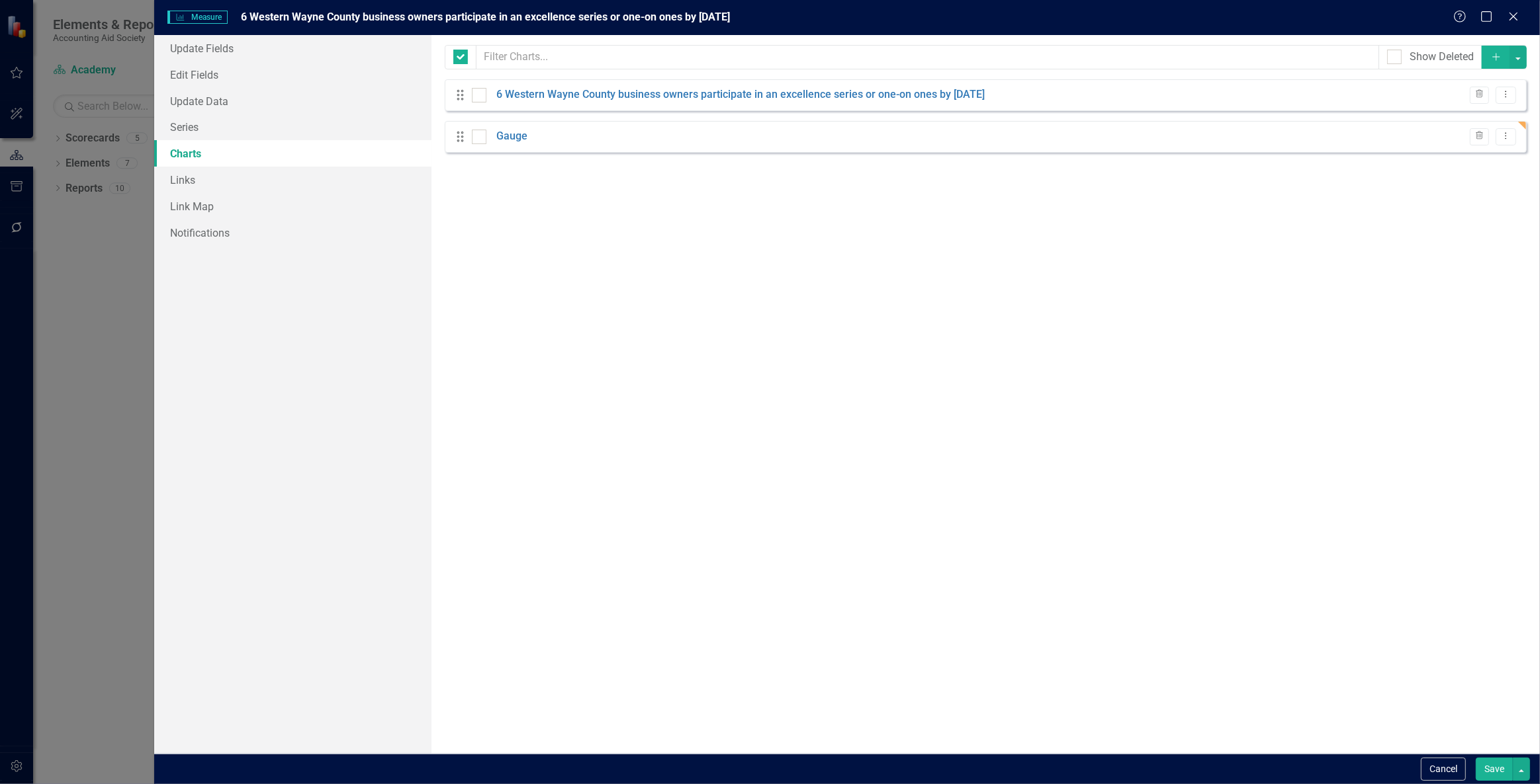
checkbox input "false"
click at [1513, 89] on button "Dropdown Menu" at bounding box center [1506, 95] width 21 height 18
click at [1484, 133] on link "Copy Duplicate Chart" at bounding box center [1463, 141] width 104 height 24
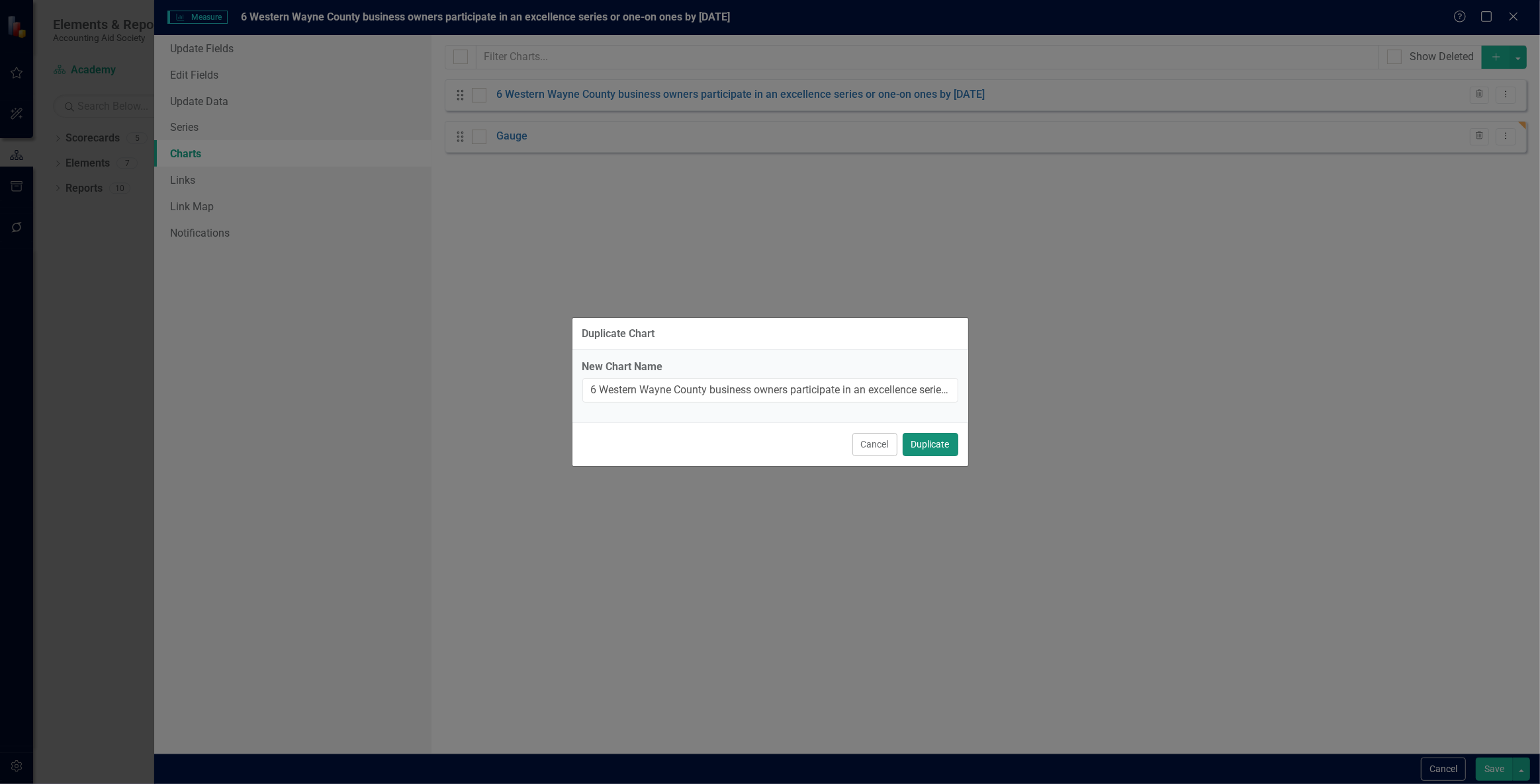
click at [924, 443] on button "Duplicate" at bounding box center [930, 445] width 56 height 23
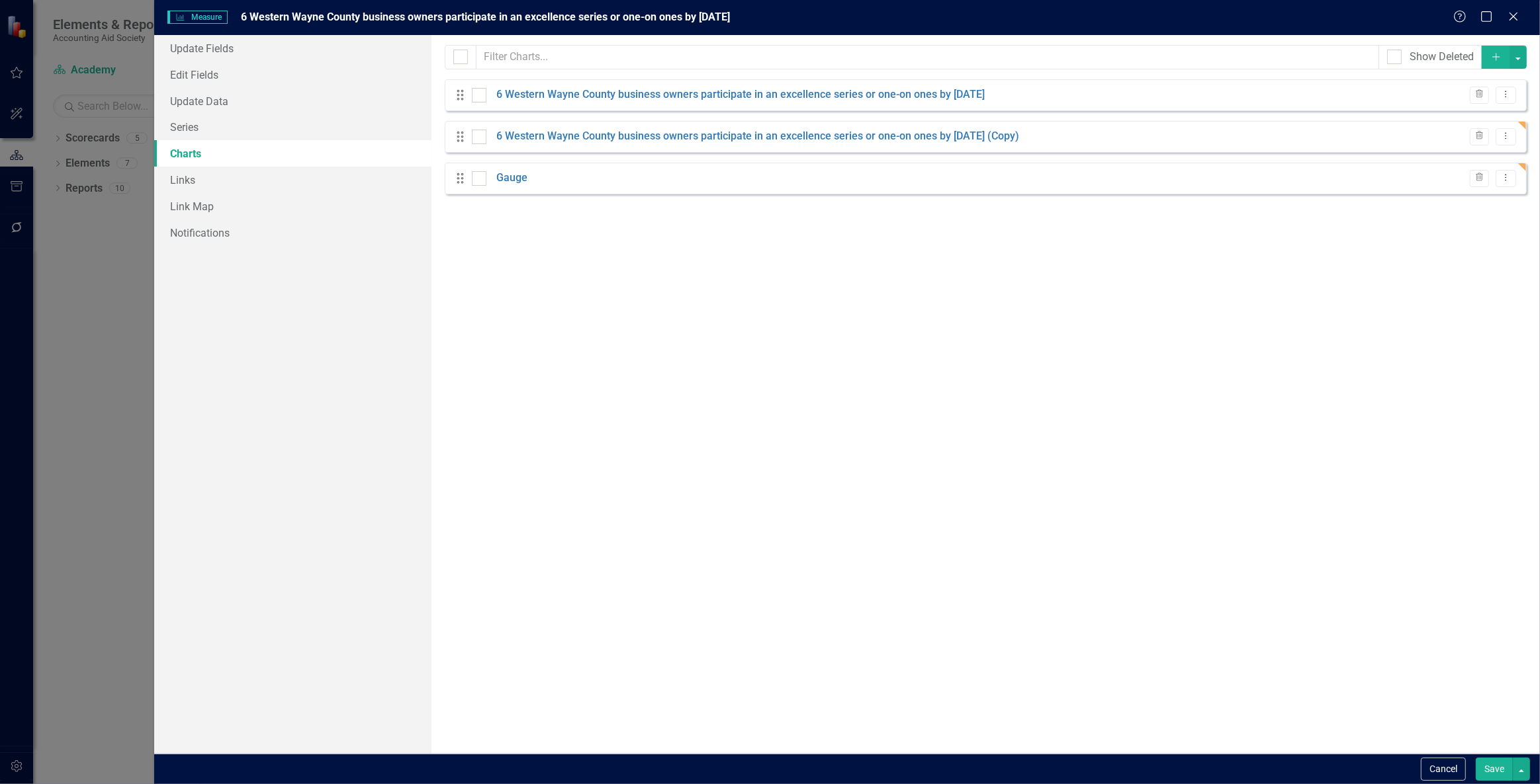
click at [1516, 129] on div "Dropdown Menu" at bounding box center [1506, 137] width 21 height 18
drag, startPoint x: 1511, startPoint y: 135, endPoint x: 1506, endPoint y: 140, distance: 7.1
click at [1511, 135] on button "Dropdown Menu" at bounding box center [1506, 137] width 21 height 18
click at [1462, 157] on link "Edit Edit Chart" at bounding box center [1463, 158] width 104 height 24
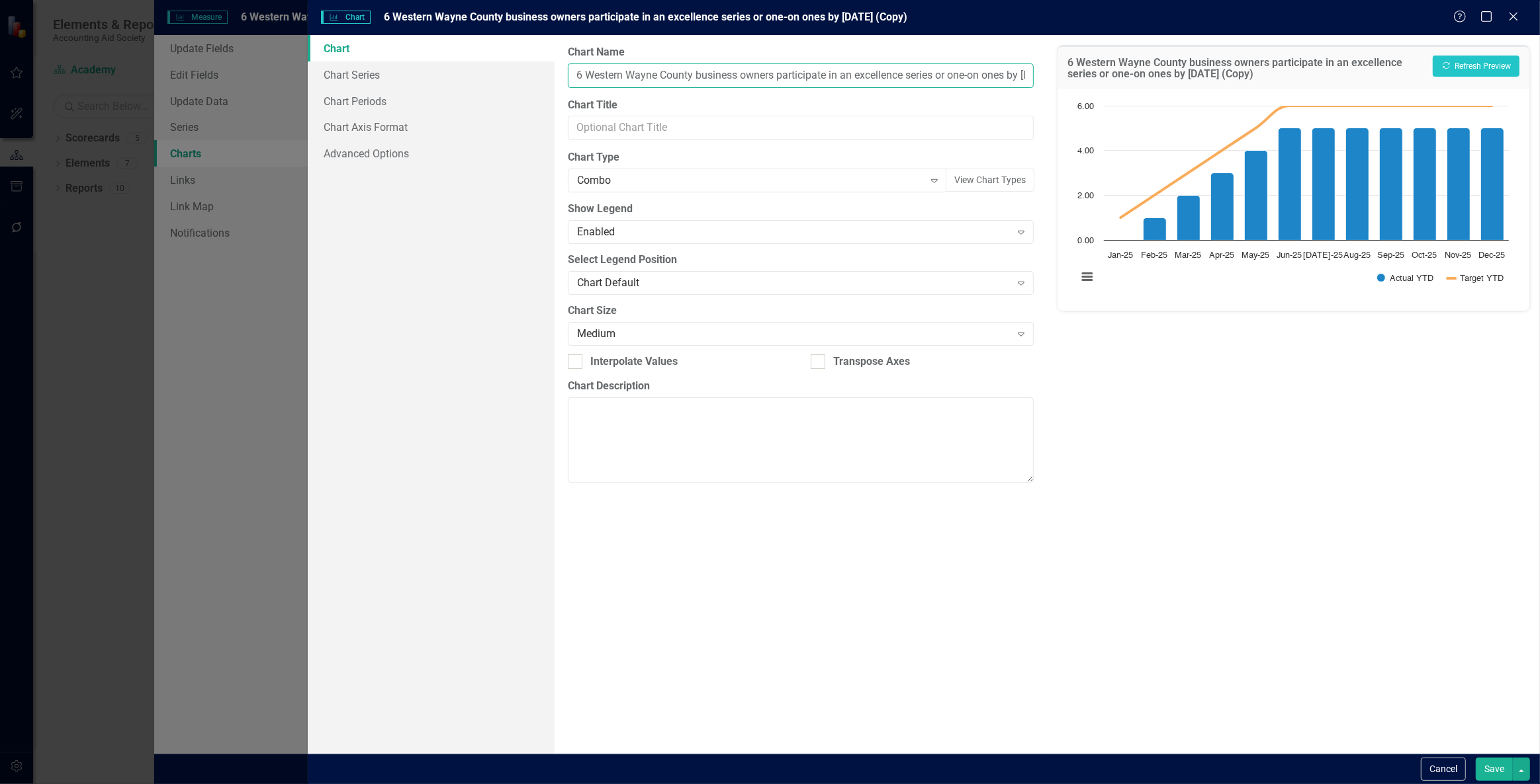
scroll to position [0, 98]
drag, startPoint x: 575, startPoint y: 71, endPoint x: 1161, endPoint y: 78, distance: 586.0
click at [1161, 78] on div "Chart Chart Series Chart Periods Chart Axis Format Advanced Options From this p…" at bounding box center [924, 394] width 1232 height 719
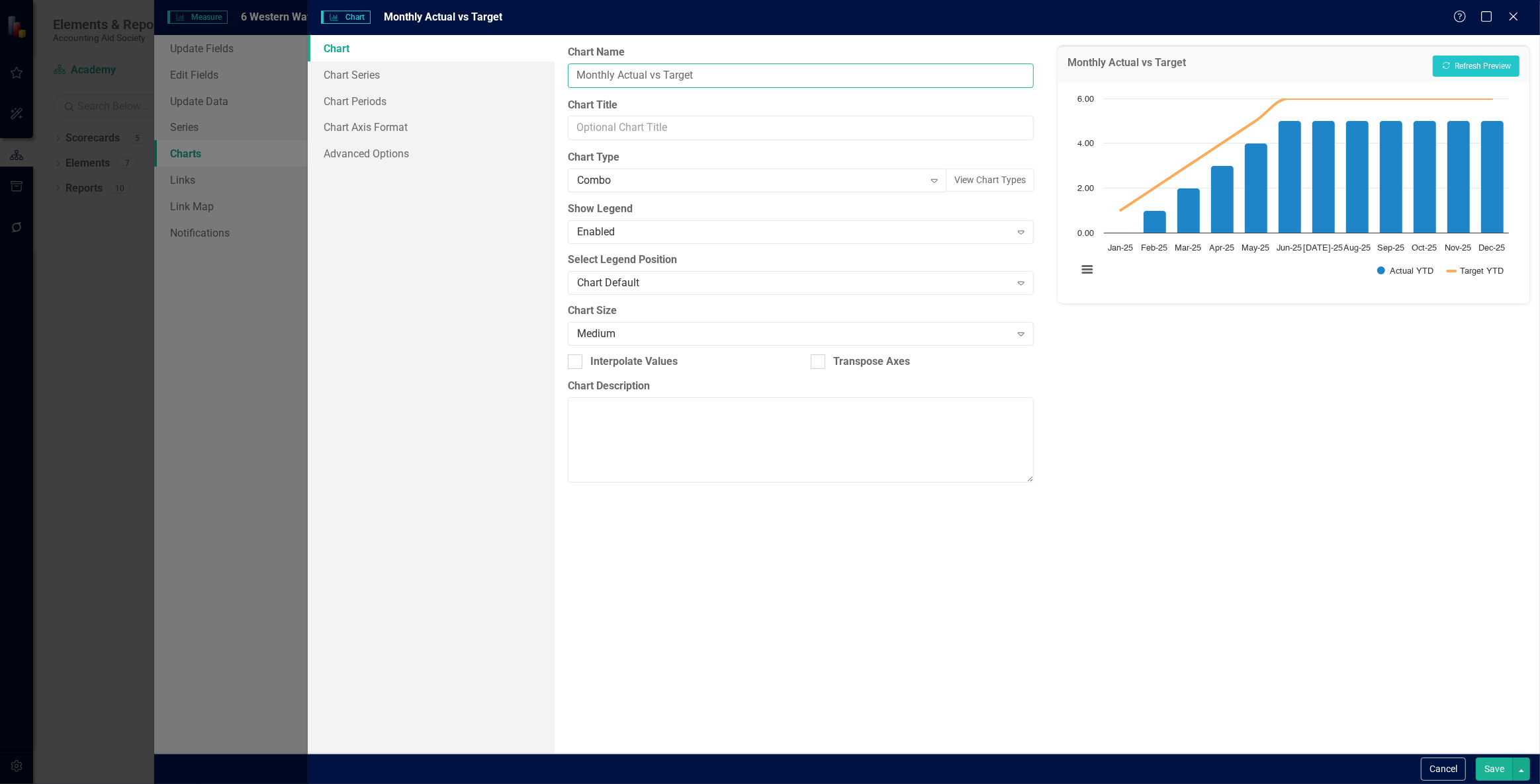
type input "Monthly Actual vs Target"
click at [375, 59] on link "Chart" at bounding box center [430, 48] width 246 height 27
click at [386, 78] on link "Chart Series" at bounding box center [430, 75] width 246 height 27
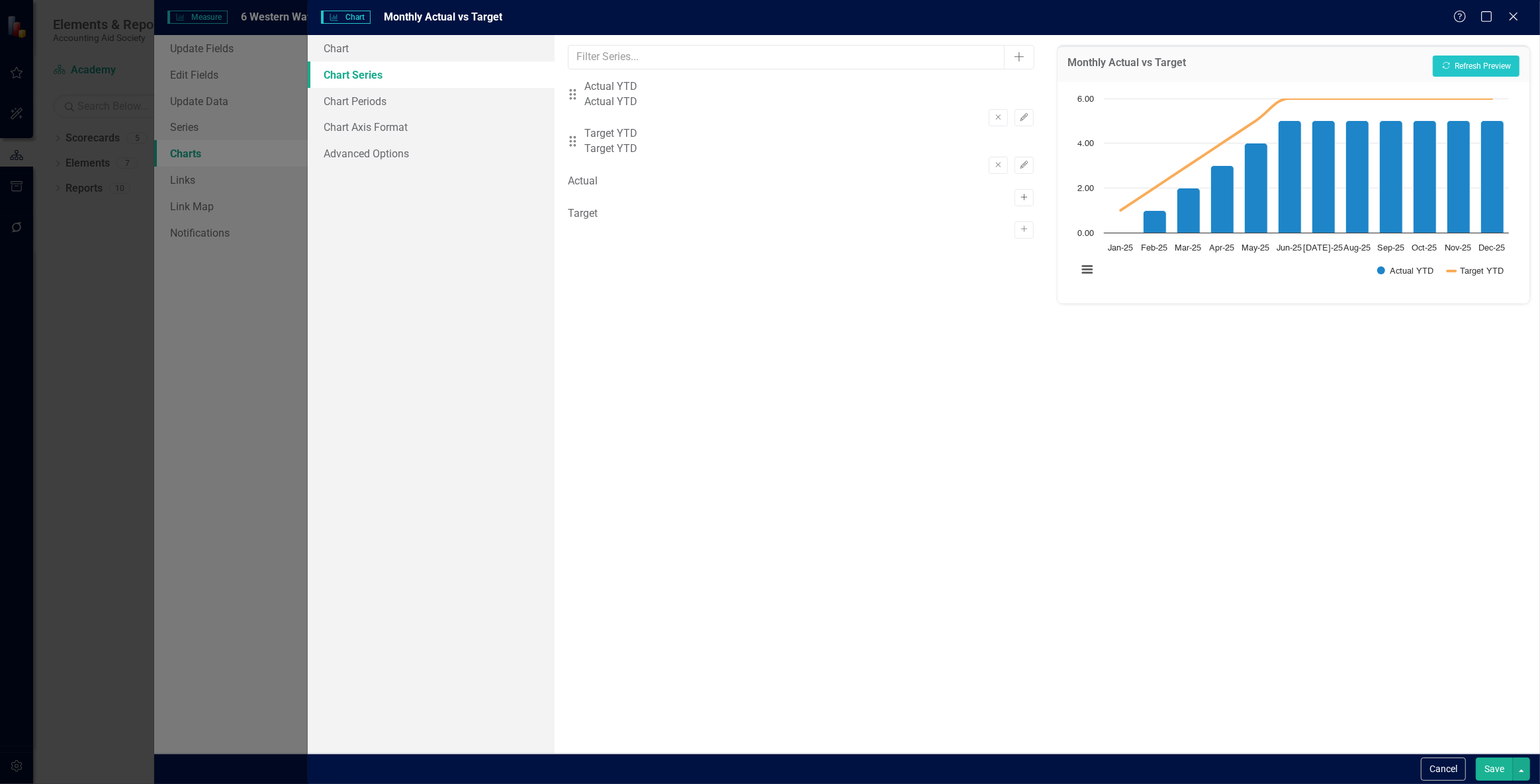
click at [1014, 190] on button "Activate" at bounding box center [1024, 197] width 19 height 18
click at [1019, 241] on icon "Activate" at bounding box center [1024, 244] width 10 height 8
click at [993, 113] on icon "Remove" at bounding box center [998, 117] width 10 height 8
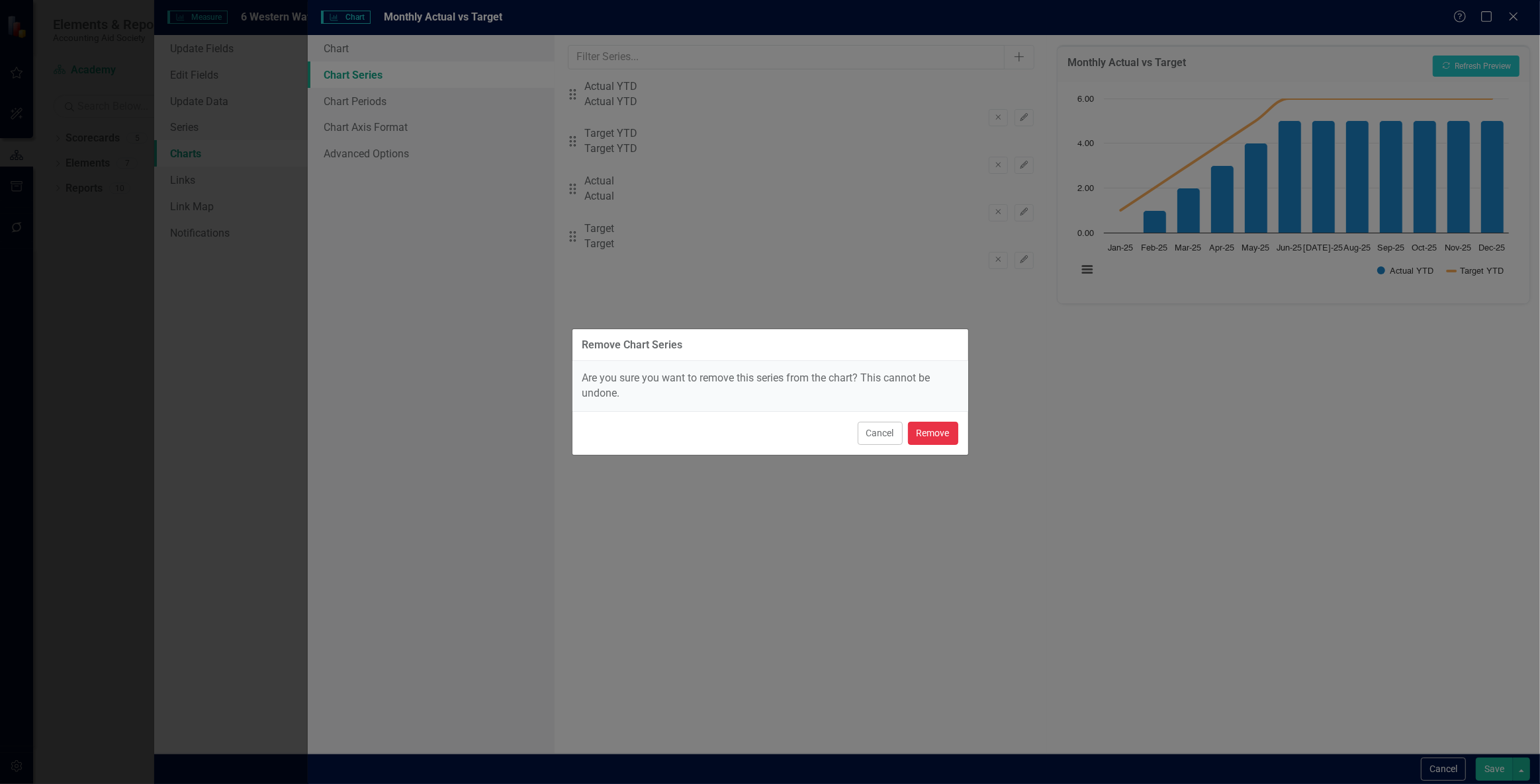
click at [923, 431] on button "Remove" at bounding box center [933, 433] width 50 height 23
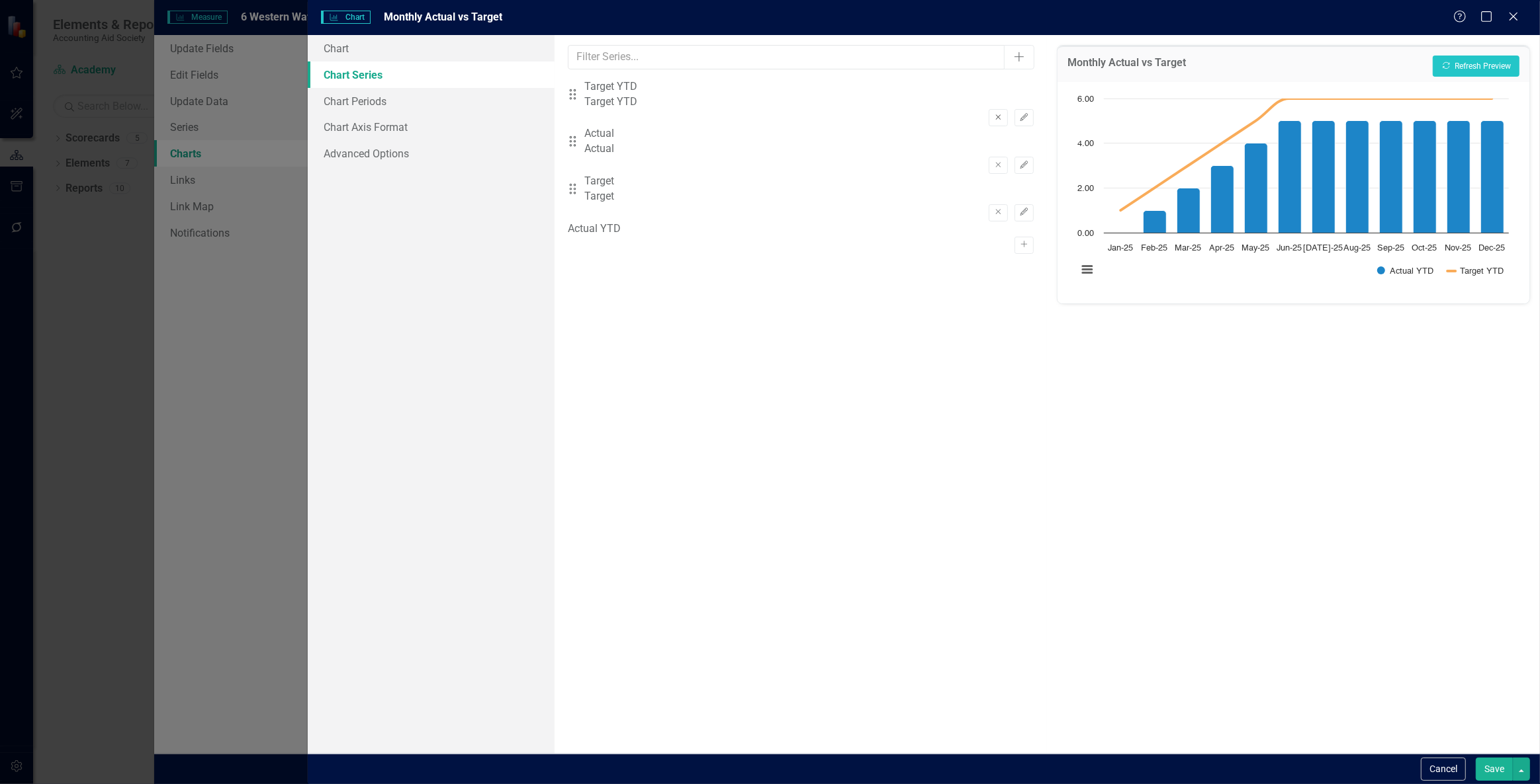
click at [989, 109] on button "Remove" at bounding box center [998, 117] width 19 height 18
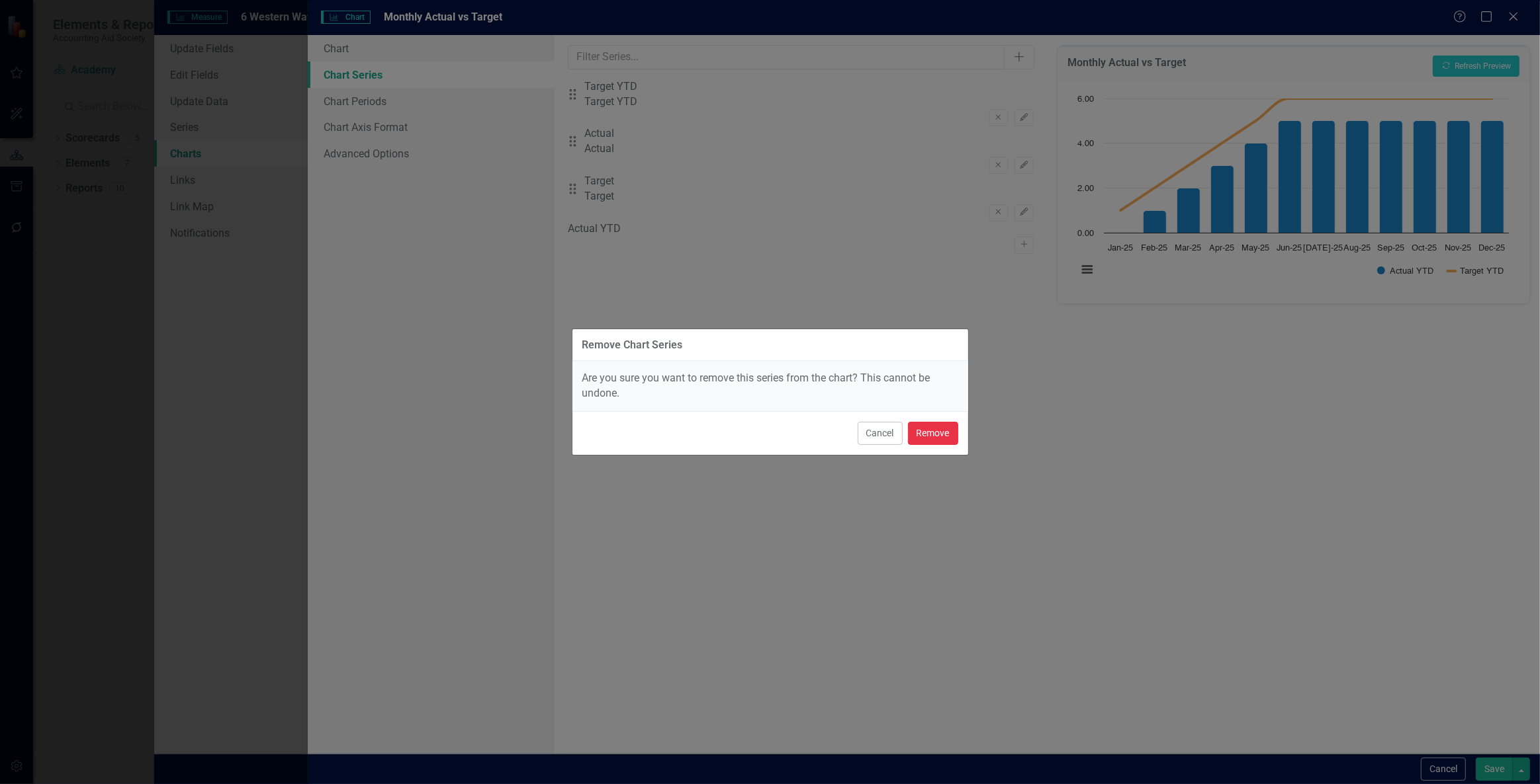
click at [925, 429] on button "Remove" at bounding box center [933, 433] width 50 height 23
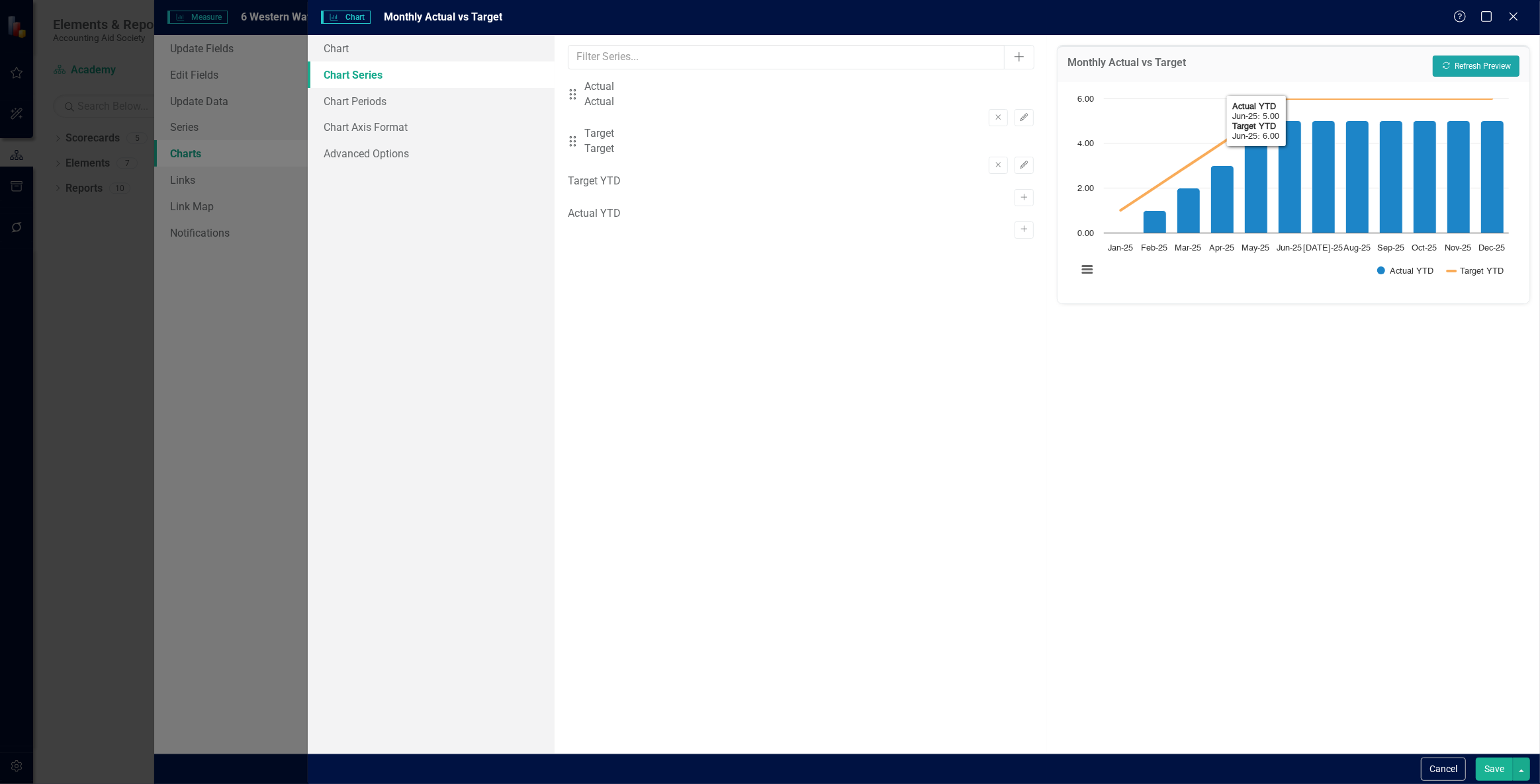
click at [1469, 75] on button "Recalculate Refresh Preview" at bounding box center [1476, 66] width 87 height 21
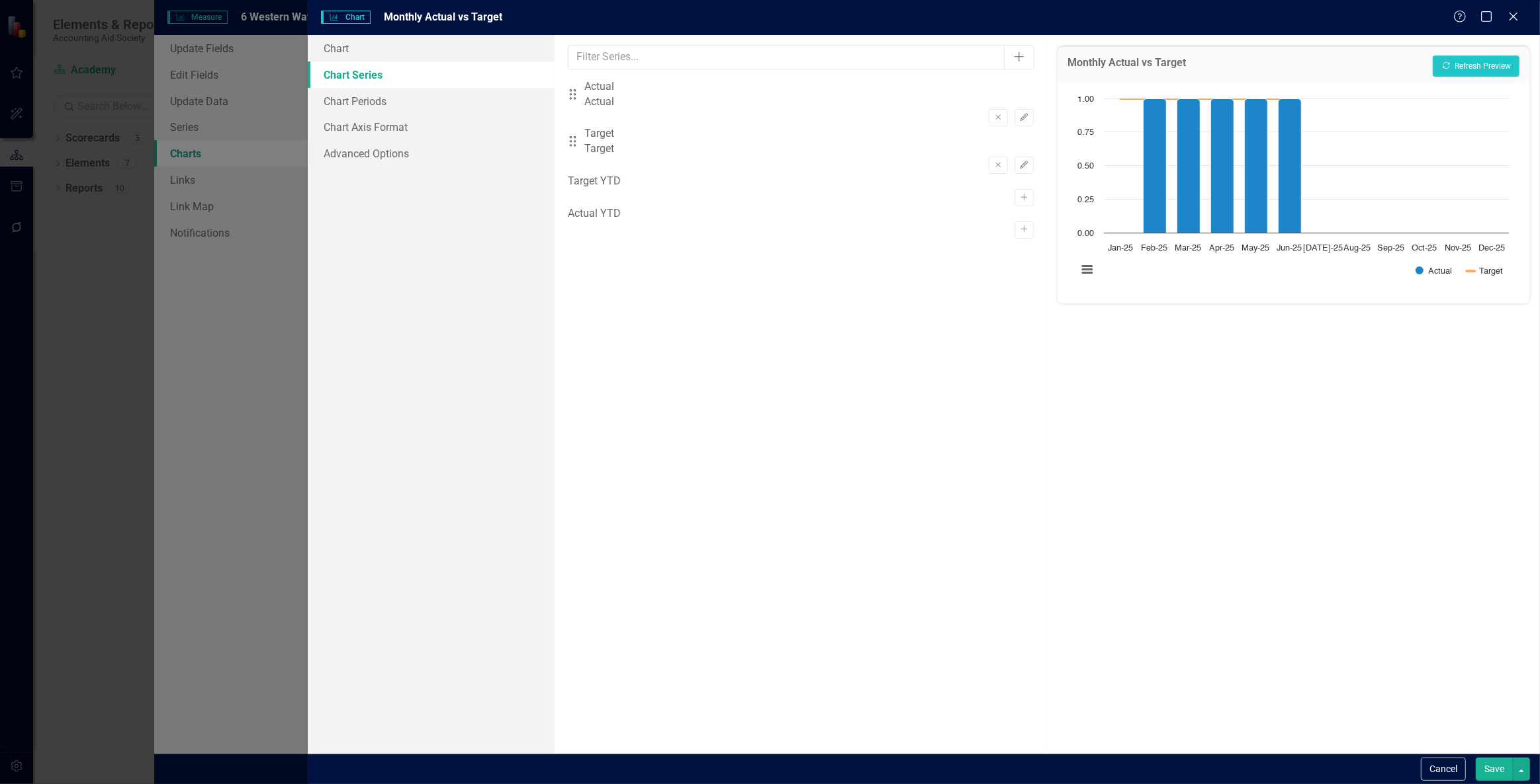
click at [1481, 767] on button "Save" at bounding box center [1494, 770] width 37 height 23
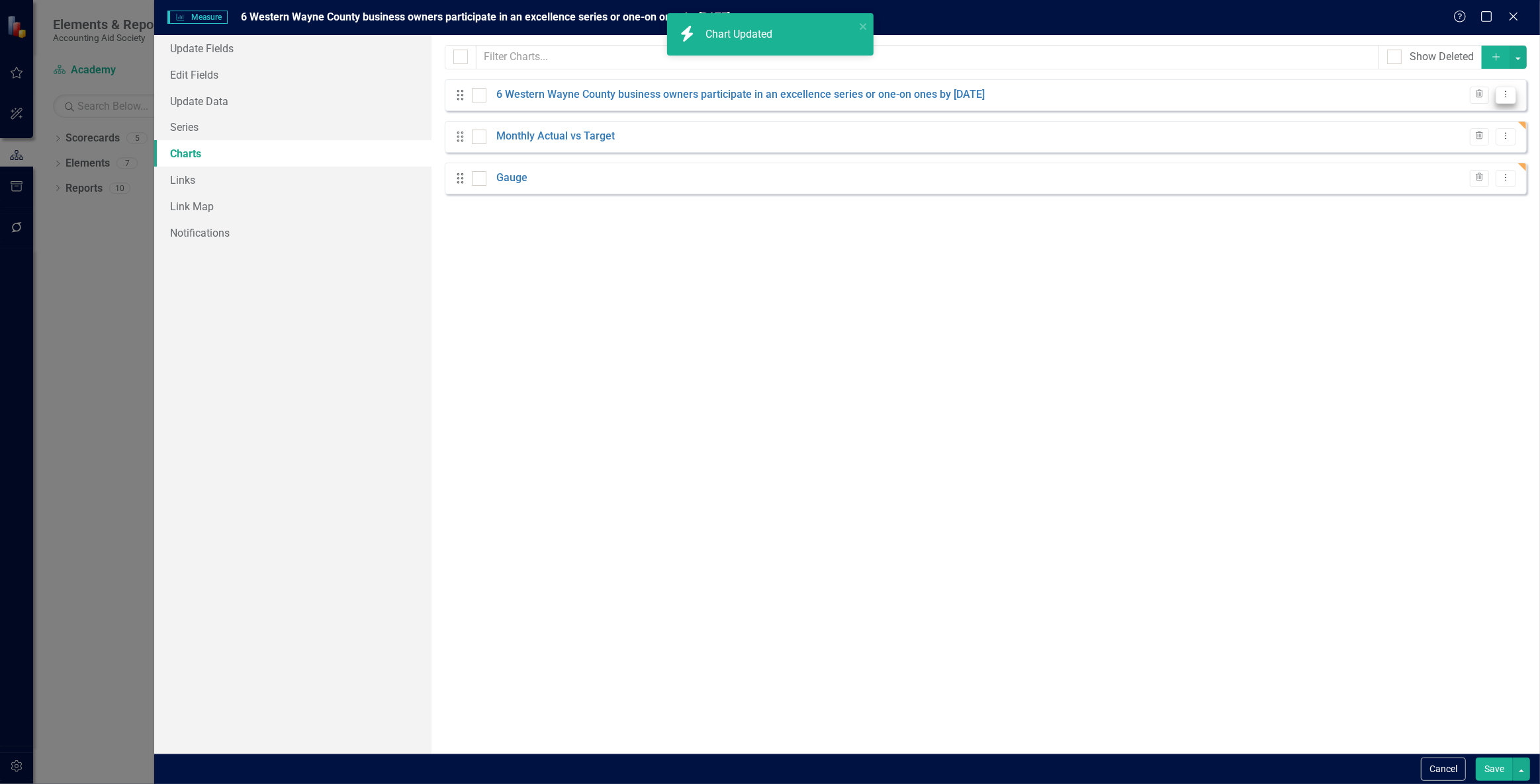
click at [1504, 91] on icon "Dropdown Menu" at bounding box center [1506, 94] width 11 height 8
click at [1428, 119] on icon "Edit" at bounding box center [1424, 116] width 12 height 9
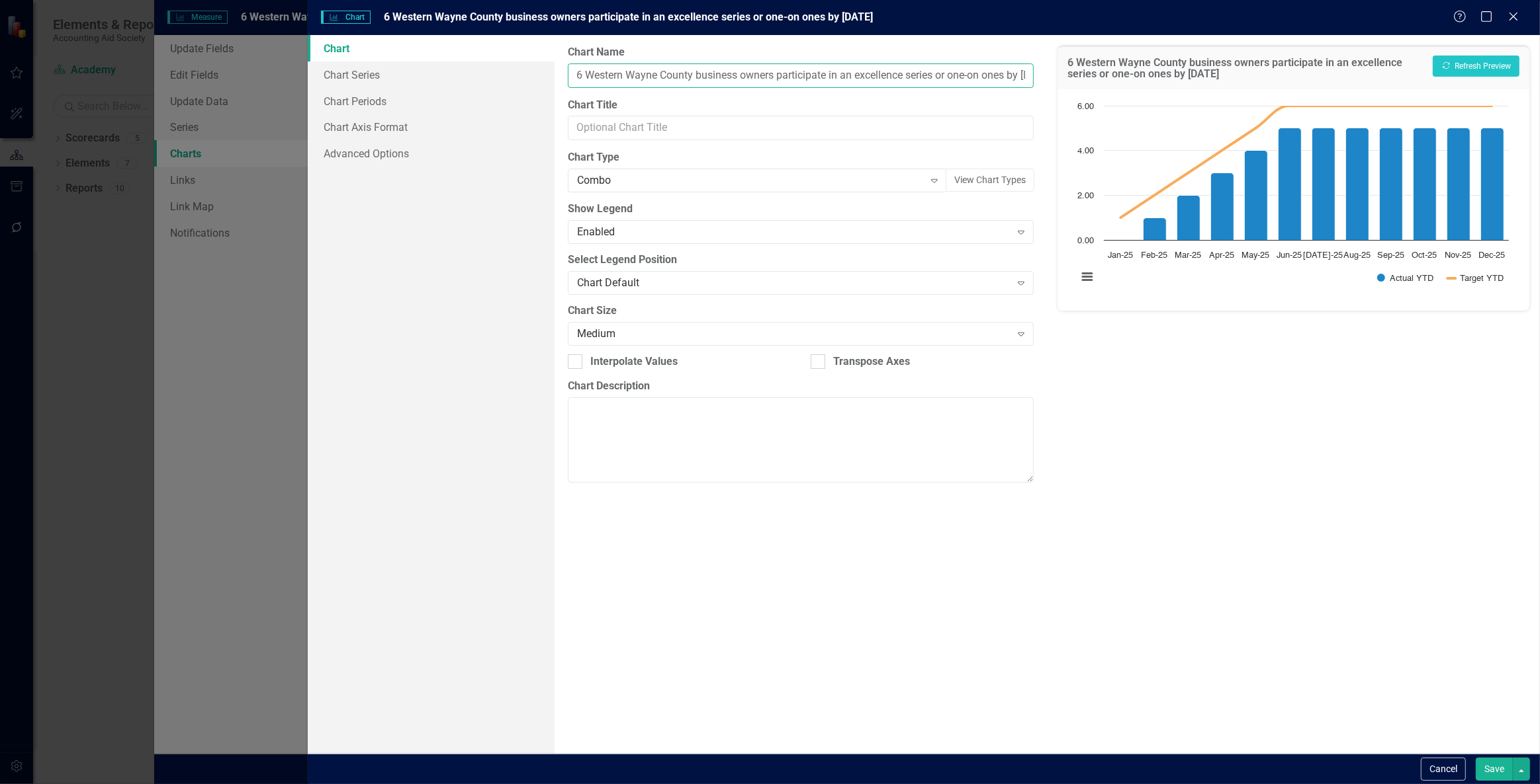
scroll to position [0, 64]
drag, startPoint x: 569, startPoint y: 75, endPoint x: 1539, endPoint y: 74, distance: 970.0
click at [1539, 74] on div "Chart Chart Series Chart Periods Chart Axis Format Advanced Options From this p…" at bounding box center [924, 394] width 1232 height 719
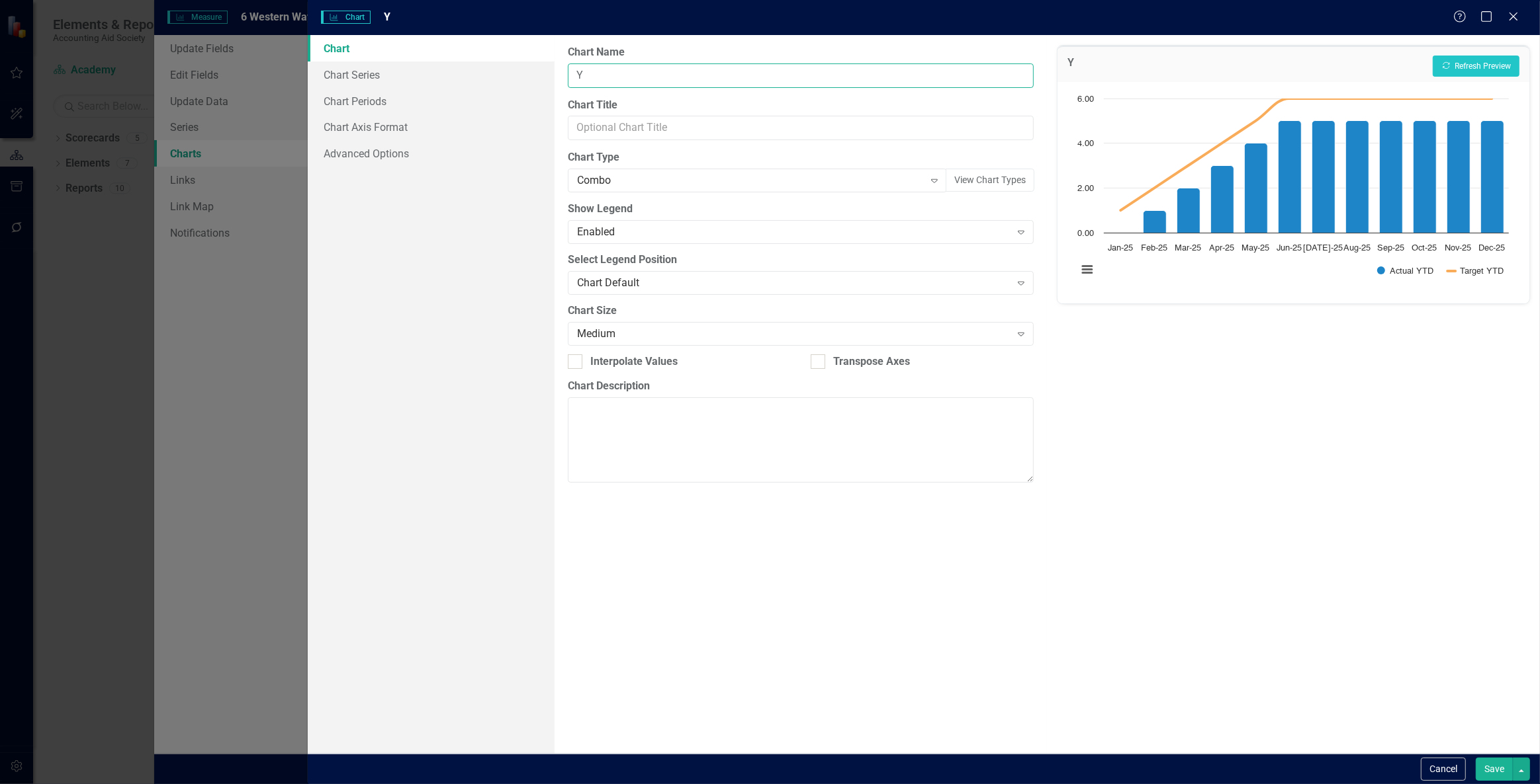
scroll to position [0, 0]
type input "YTD Actual vs Target"
click at [1494, 763] on button "Save" at bounding box center [1494, 770] width 37 height 23
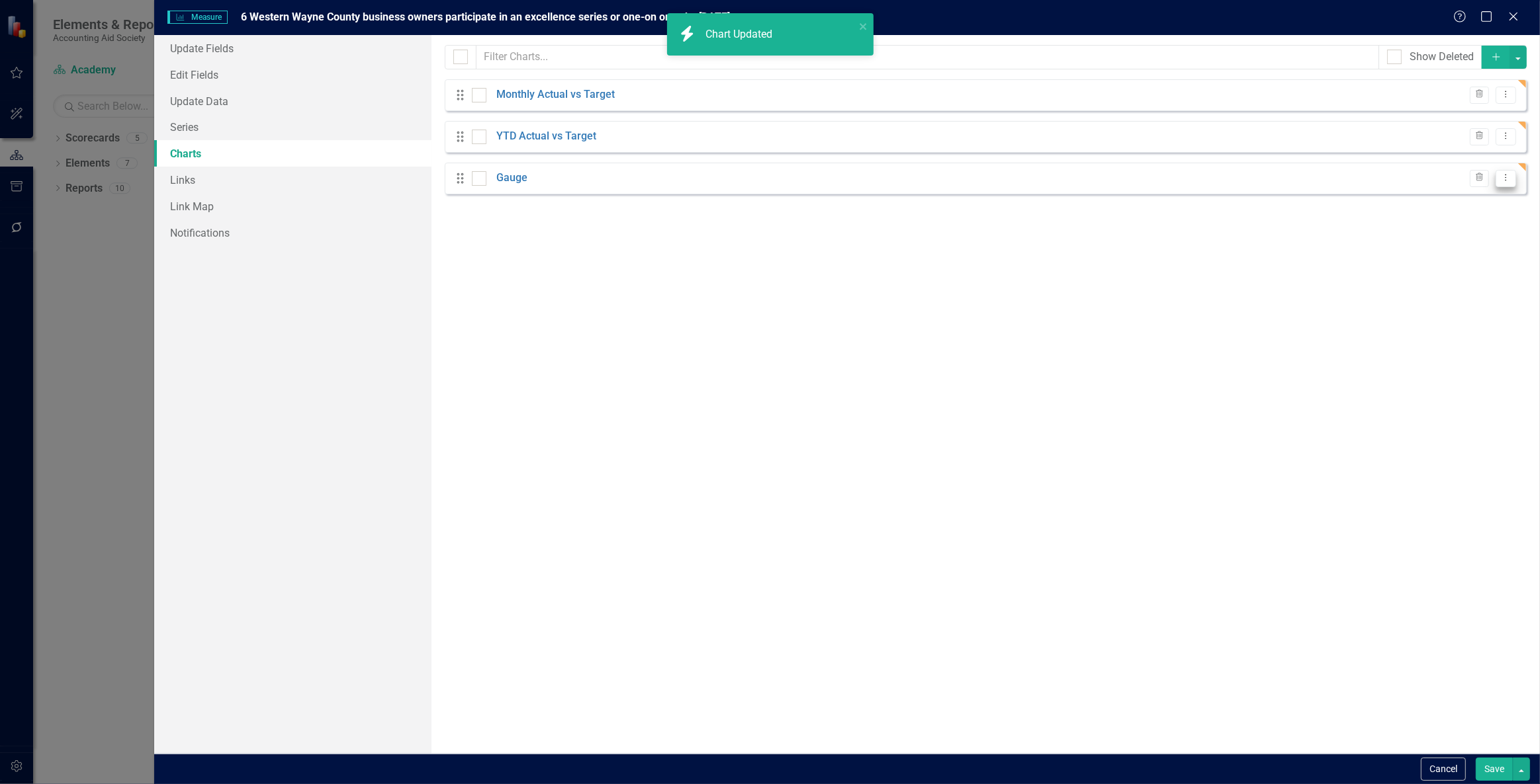
click at [1506, 174] on icon "Dropdown Menu" at bounding box center [1506, 177] width 11 height 8
click at [1469, 202] on link "Edit Edit Chart" at bounding box center [1463, 200] width 104 height 24
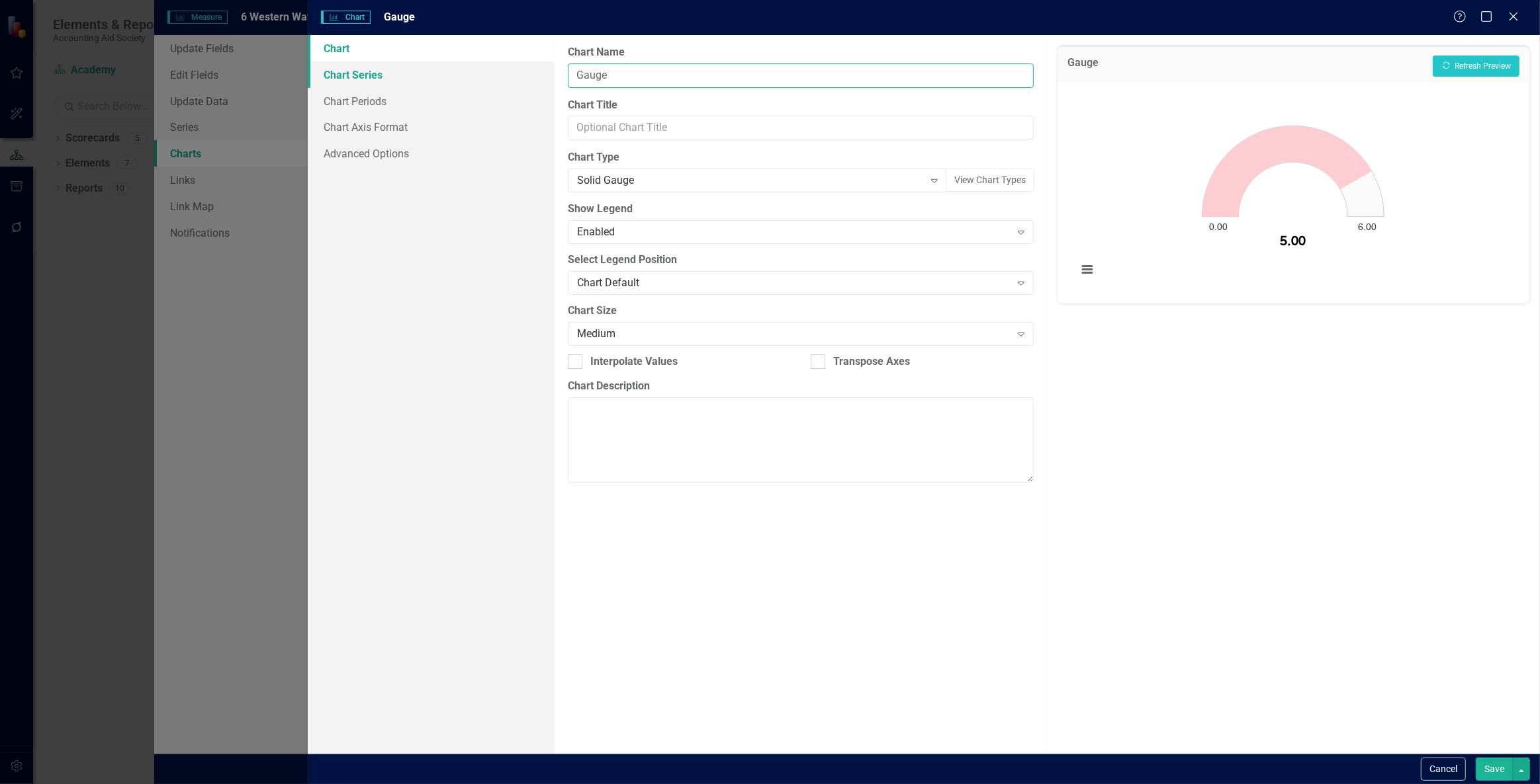
drag, startPoint x: 647, startPoint y: 81, endPoint x: 427, endPoint y: 75, distance: 220.1
click at [427, 75] on div "Chart Chart Series Chart Periods Chart Axis Format Advanced Options From this p…" at bounding box center [924, 394] width 1232 height 719
type input "YTD Guage"
click at [1497, 777] on button "Save" at bounding box center [1494, 770] width 37 height 23
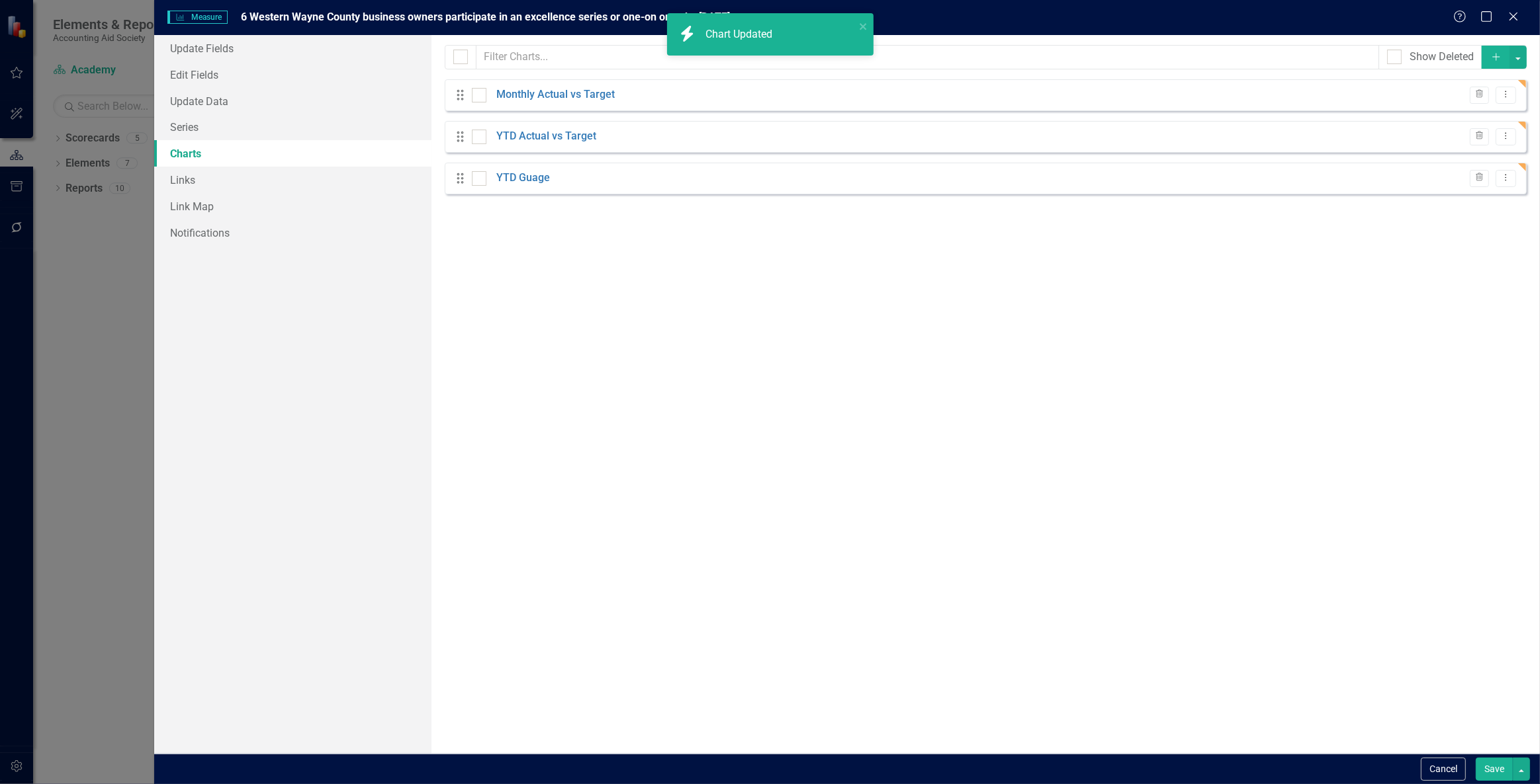
click at [1496, 773] on button "Save" at bounding box center [1494, 770] width 37 height 23
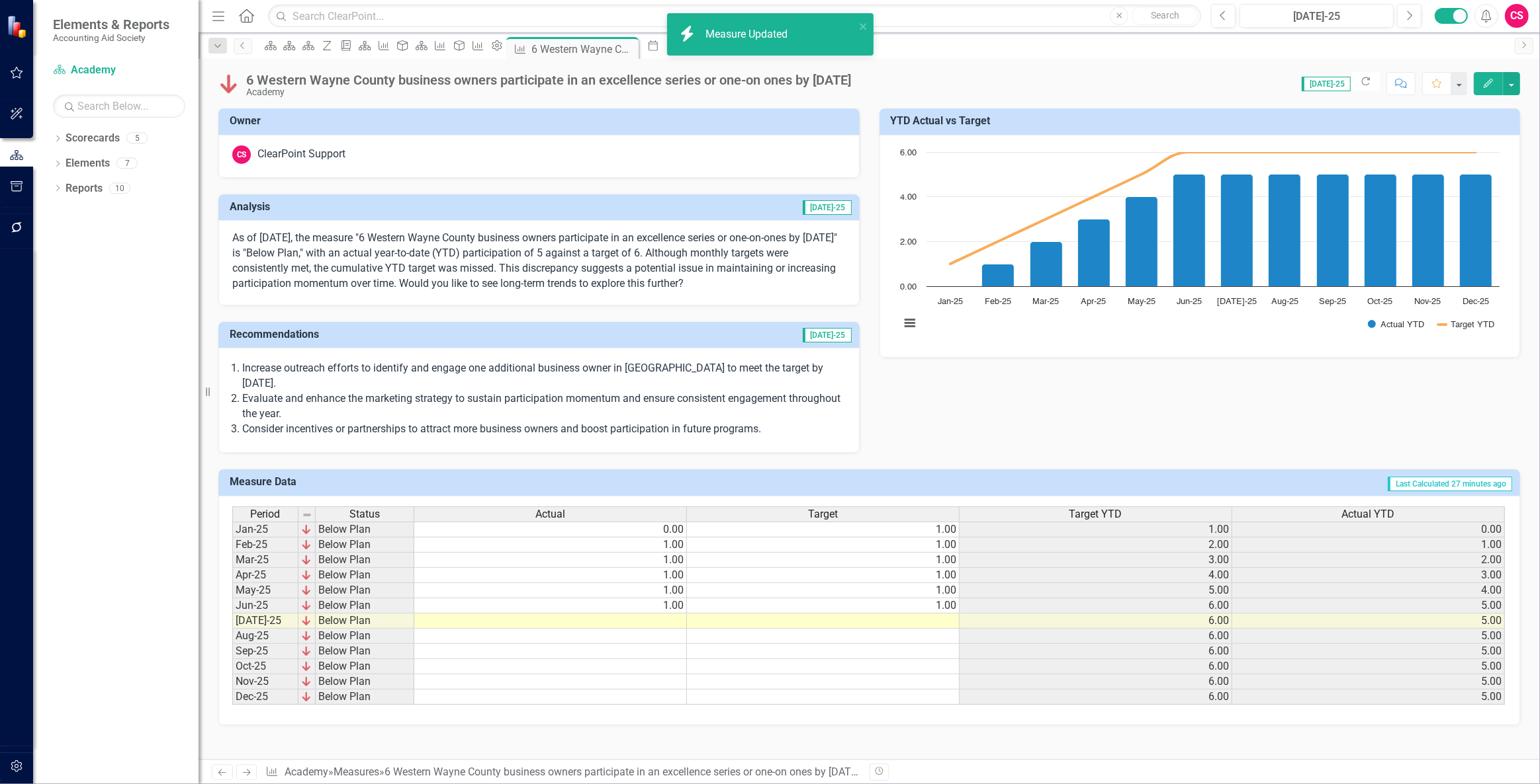
click at [248, 766] on link "Next" at bounding box center [247, 772] width 21 height 16
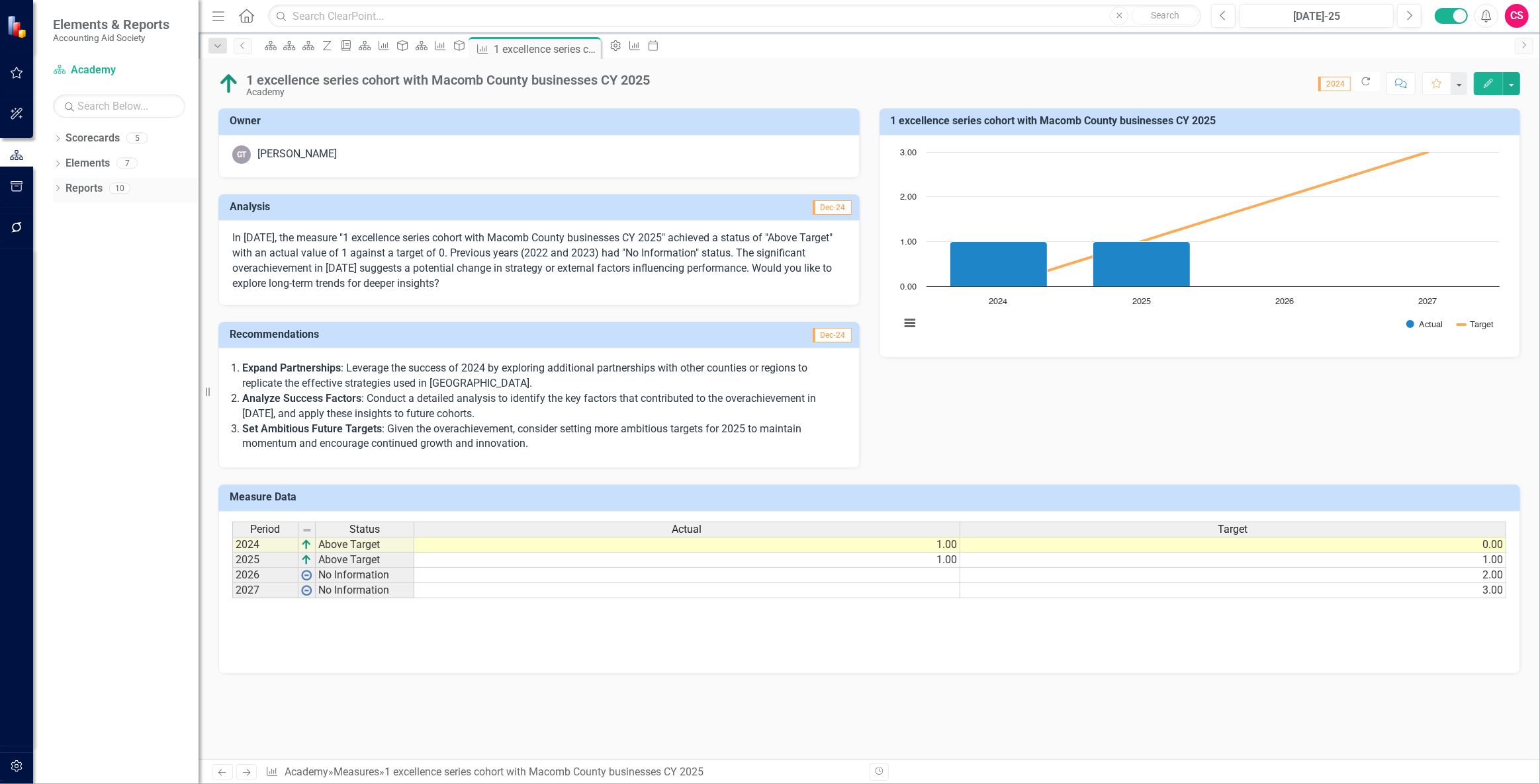
click at [82, 187] on link "Reports" at bounding box center [84, 189] width 37 height 15
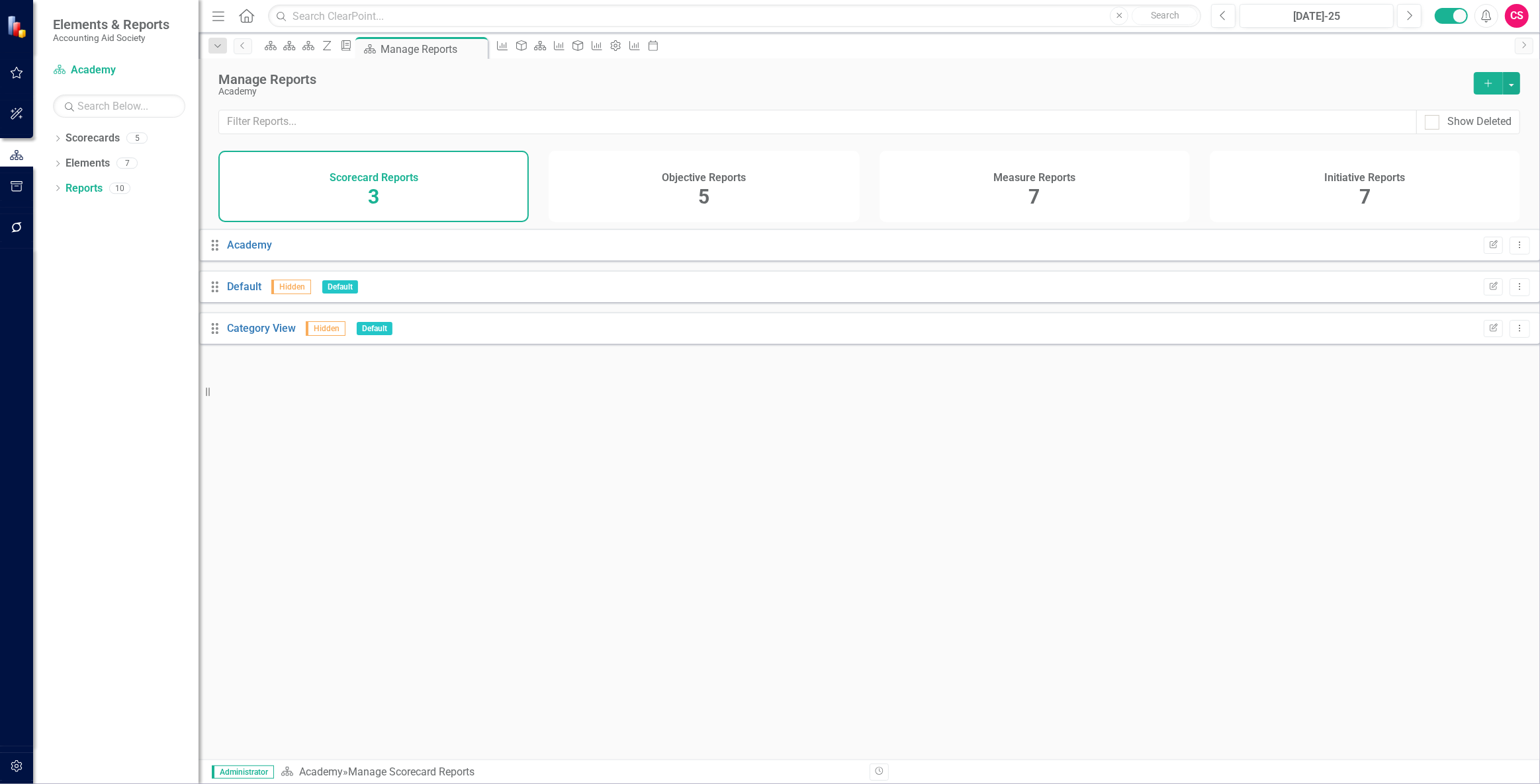
drag, startPoint x: 1141, startPoint y: 187, endPoint x: 1133, endPoint y: 177, distance: 12.8
click at [1138, 184] on div "Measure Reports 7" at bounding box center [1034, 186] width 310 height 72
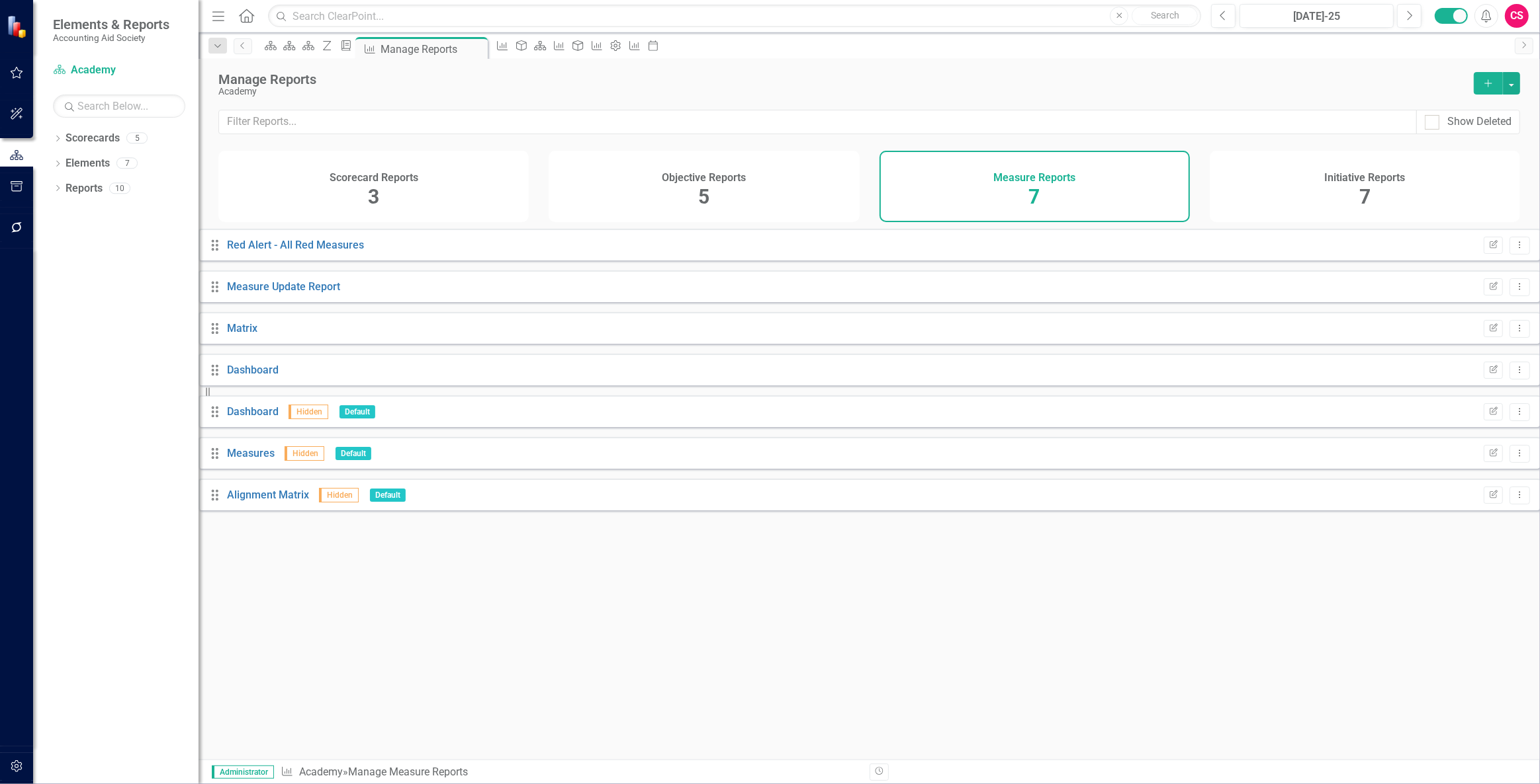
click at [1481, 82] on button "Add" at bounding box center [1488, 84] width 29 height 23
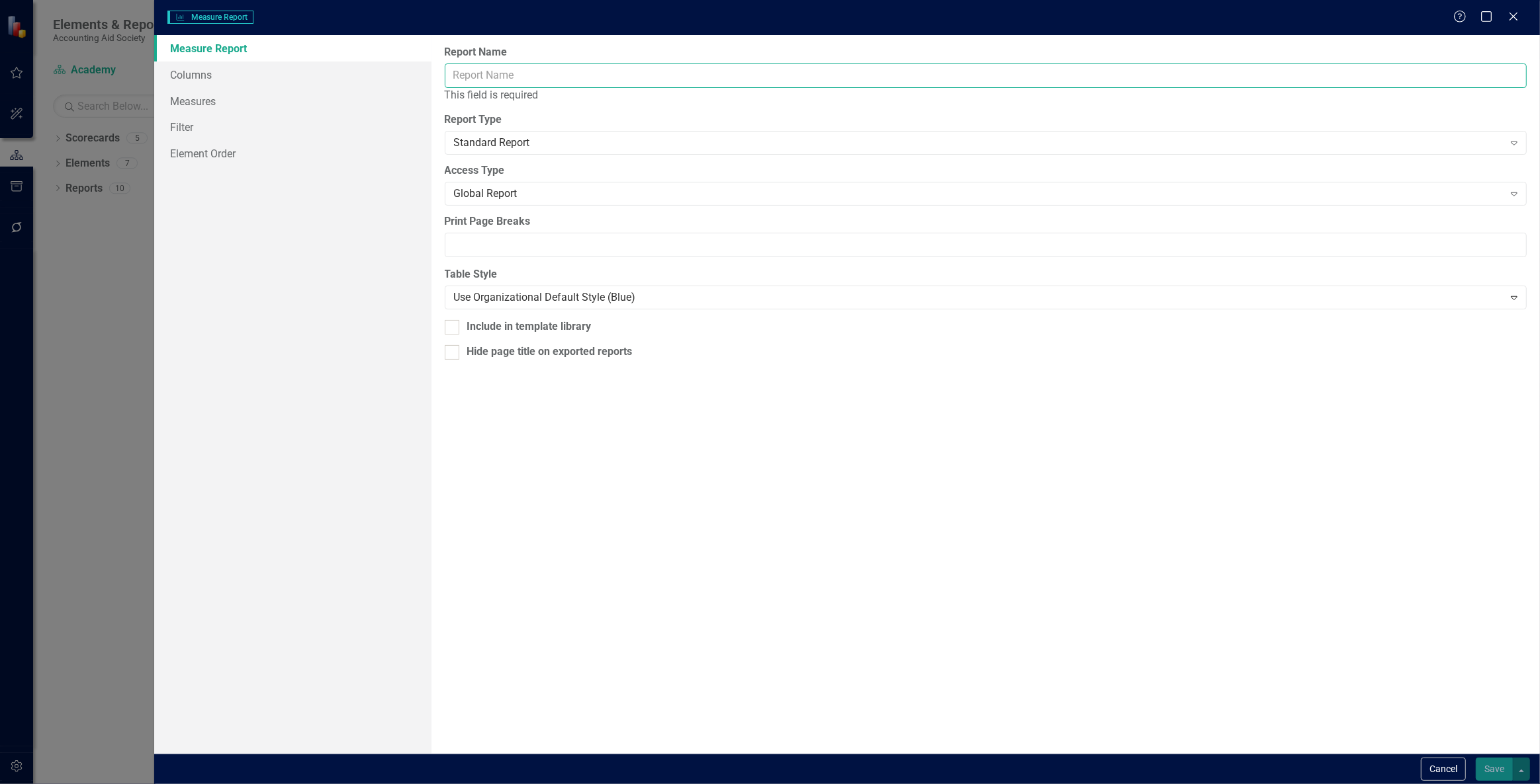
click at [513, 79] on input "Report Name" at bounding box center [986, 75] width 1082 height 24
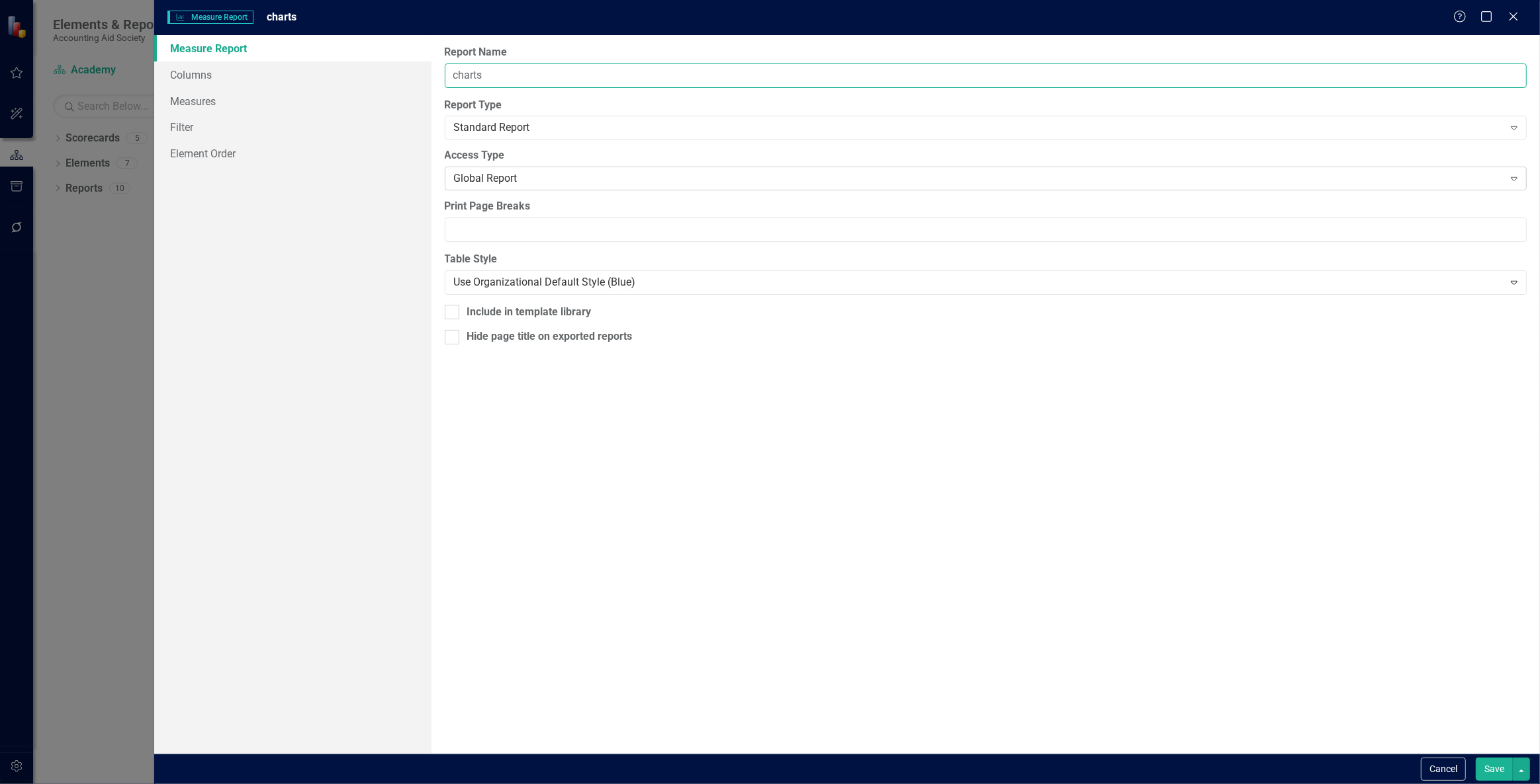
type input "charts"
click at [509, 179] on div "Global Report" at bounding box center [979, 179] width 1050 height 15
click at [502, 117] on div "Standard Report Expand" at bounding box center [986, 127] width 1082 height 24
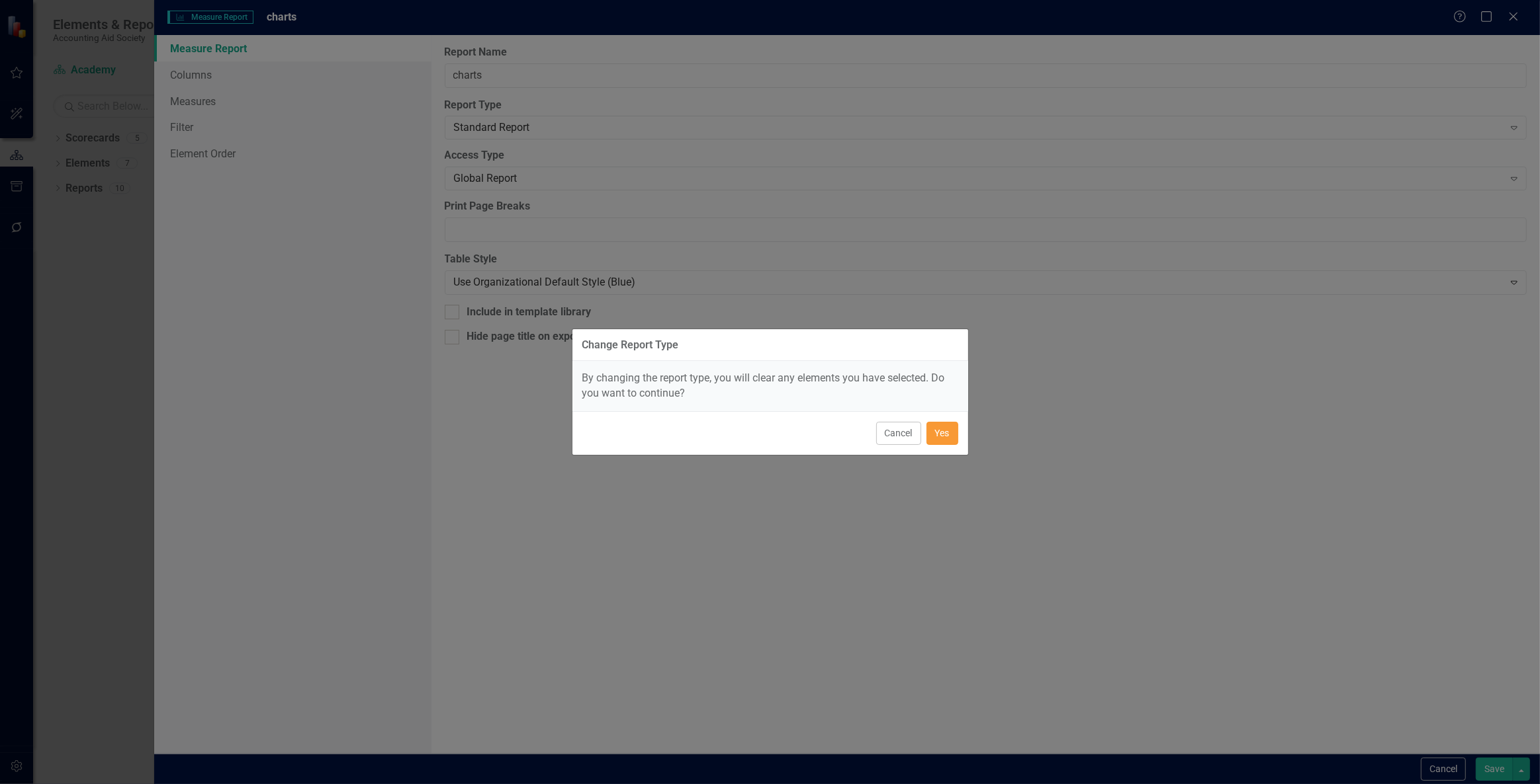
click at [953, 426] on button "Yes" at bounding box center [942, 433] width 32 height 23
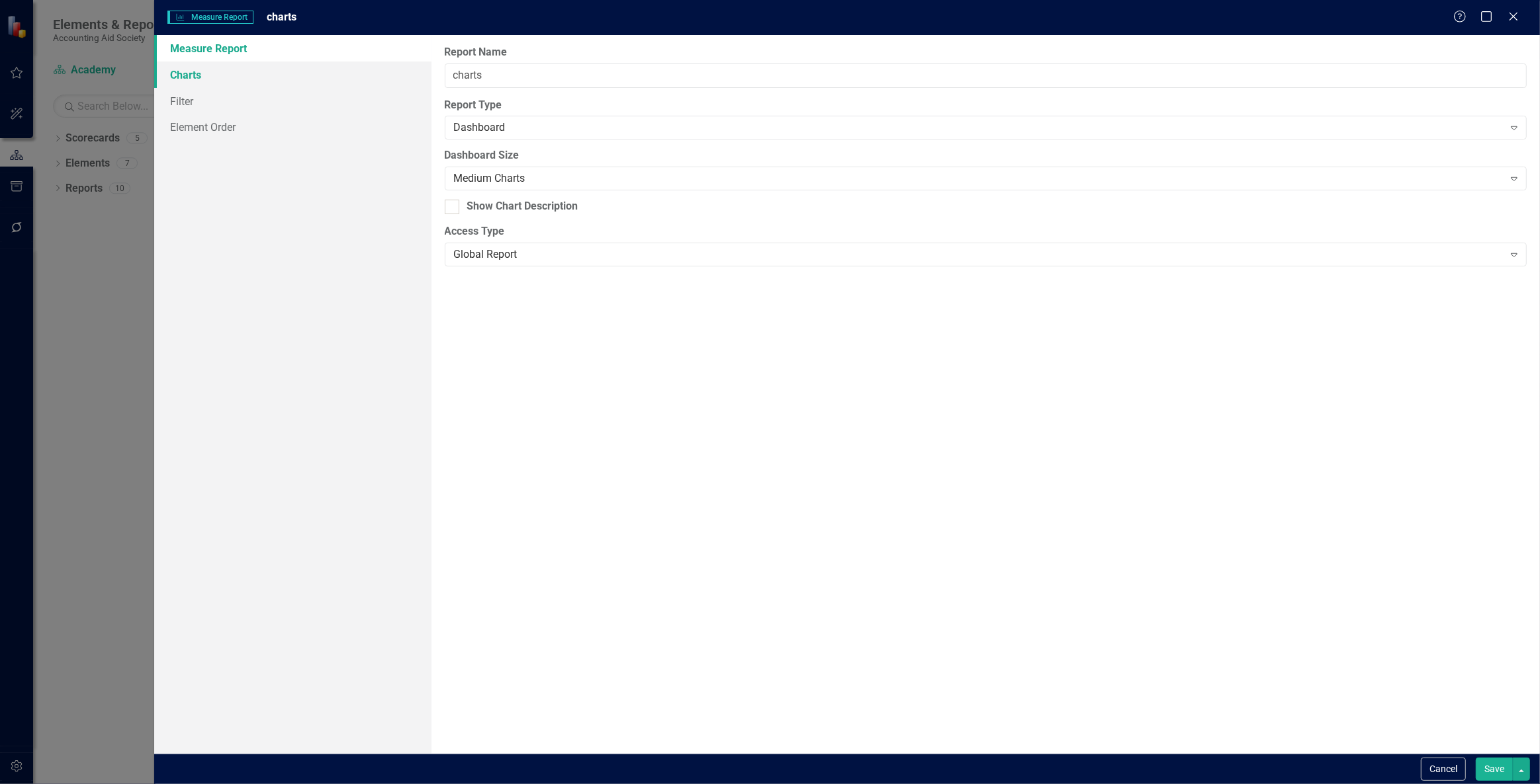
click at [275, 77] on link "Charts" at bounding box center [292, 75] width 277 height 27
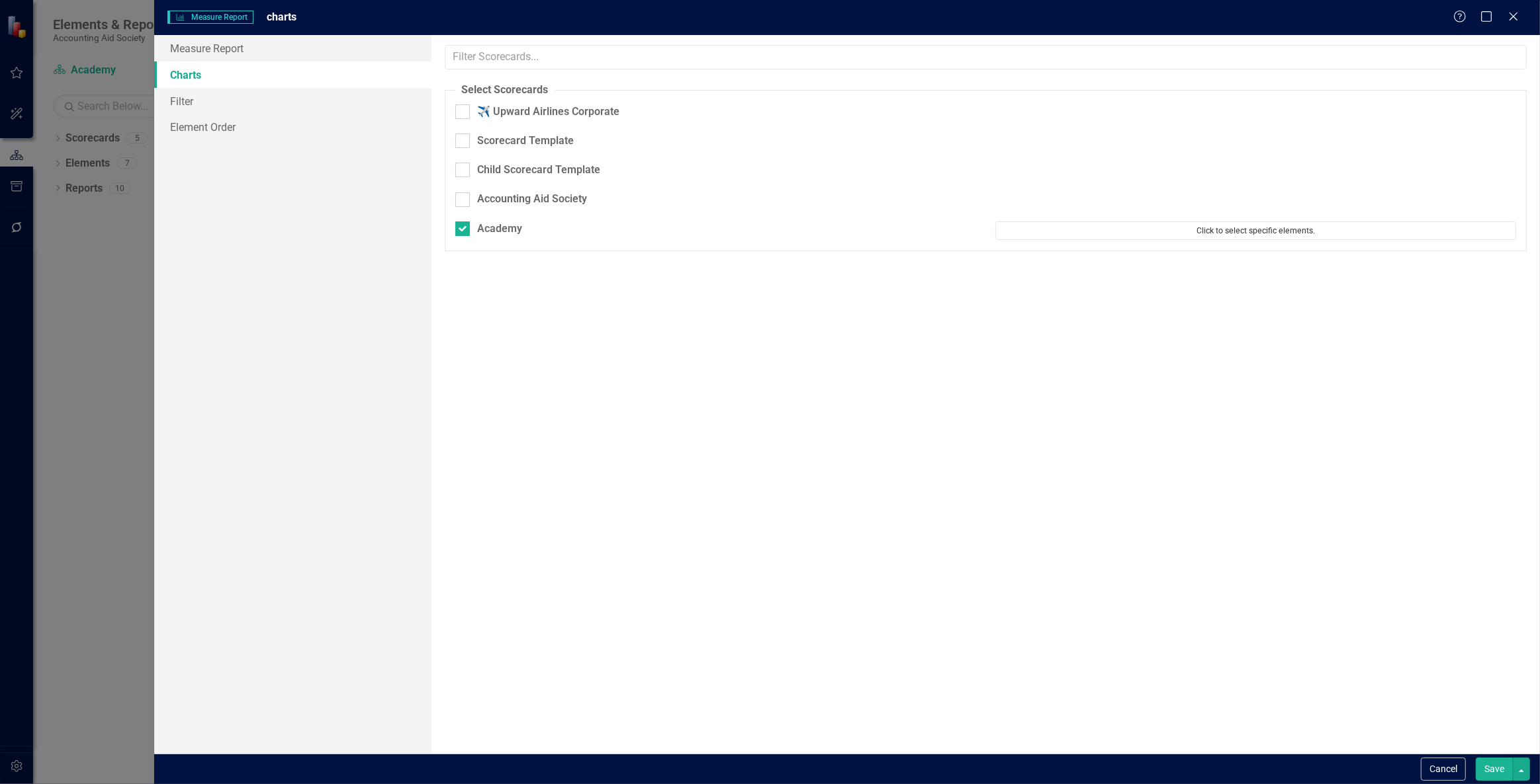
click at [1209, 221] on button "Click to select specific elements." at bounding box center [1256, 231] width 521 height 18
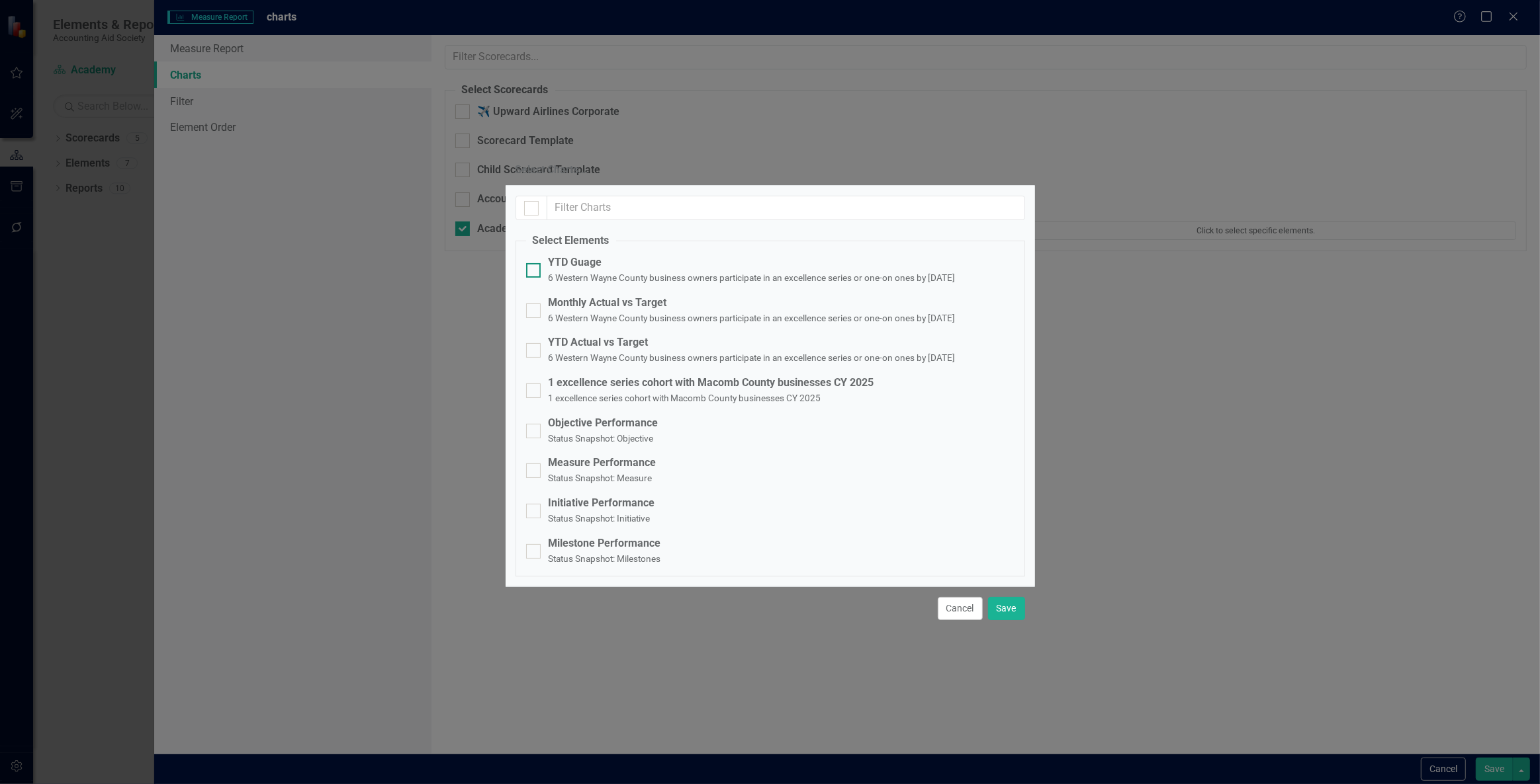
click at [645, 272] on small "6 Western Wayne County business owners participate in an excellence series or o…" at bounding box center [752, 278] width 407 height 11
click at [535, 263] on input "YTD Guage 6 Western Wayne County business owners participate in an excellence s…" at bounding box center [530, 267] width 8 height 8
checkbox input "true"
click at [640, 295] on div "Monthly Actual vs Target" at bounding box center [752, 303] width 407 height 15
click at [535, 304] on input "Monthly Actual vs Target 6 Western Wayne County business owners participate in …" at bounding box center [530, 308] width 8 height 8
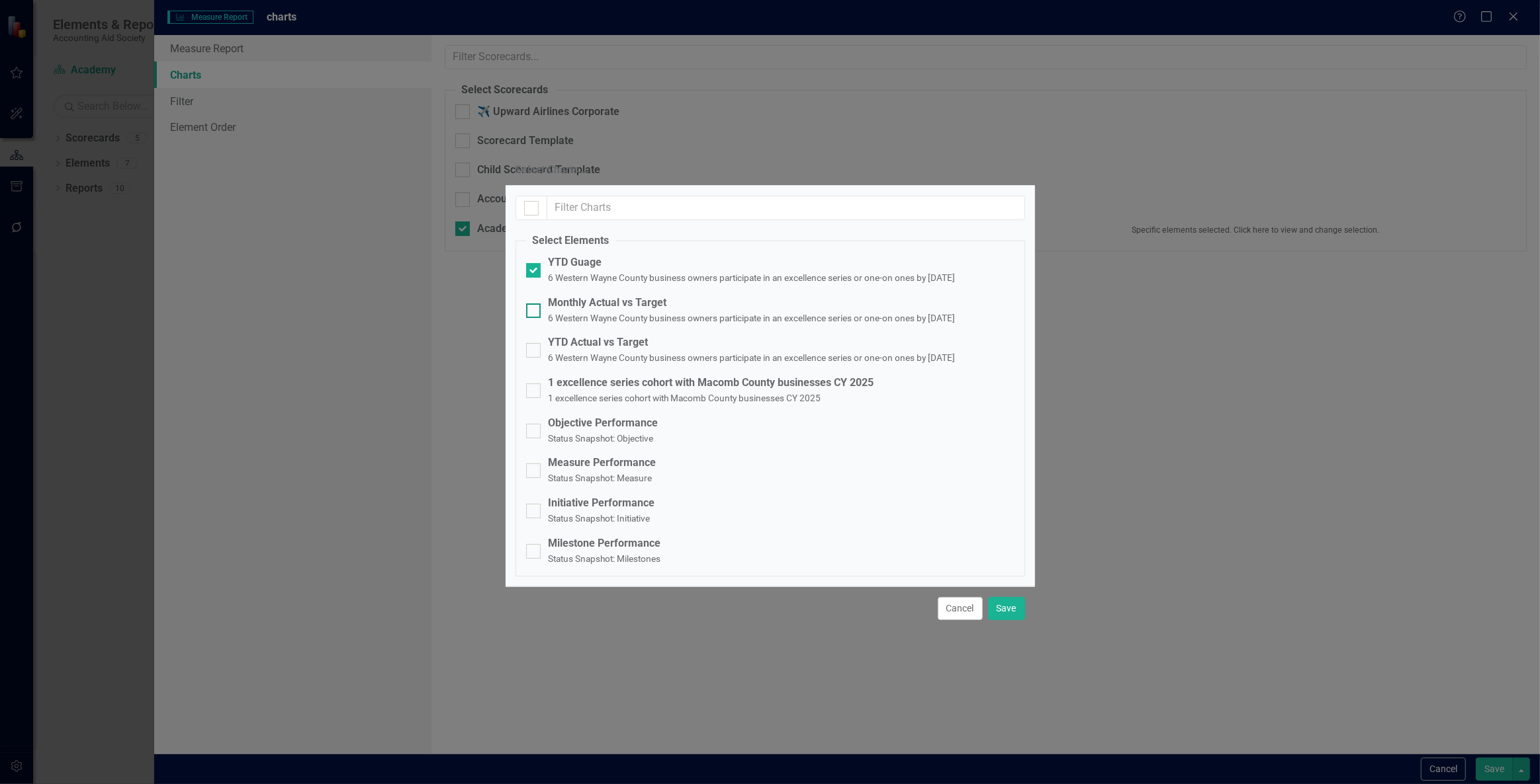
checkbox input "true"
click at [617, 285] on fieldset "Select Elements YTD Guage 6 Western Wayne County business owners participate in…" at bounding box center [770, 405] width 510 height 343
click at [602, 352] on small "6 Western Wayne County business owners participate in an excellence series or o…" at bounding box center [752, 358] width 407 height 11
click at [535, 343] on input "YTD Actual vs Target 6 Western Wayne County business owners participate in an e…" at bounding box center [530, 347] width 8 height 8
checkbox input "true"
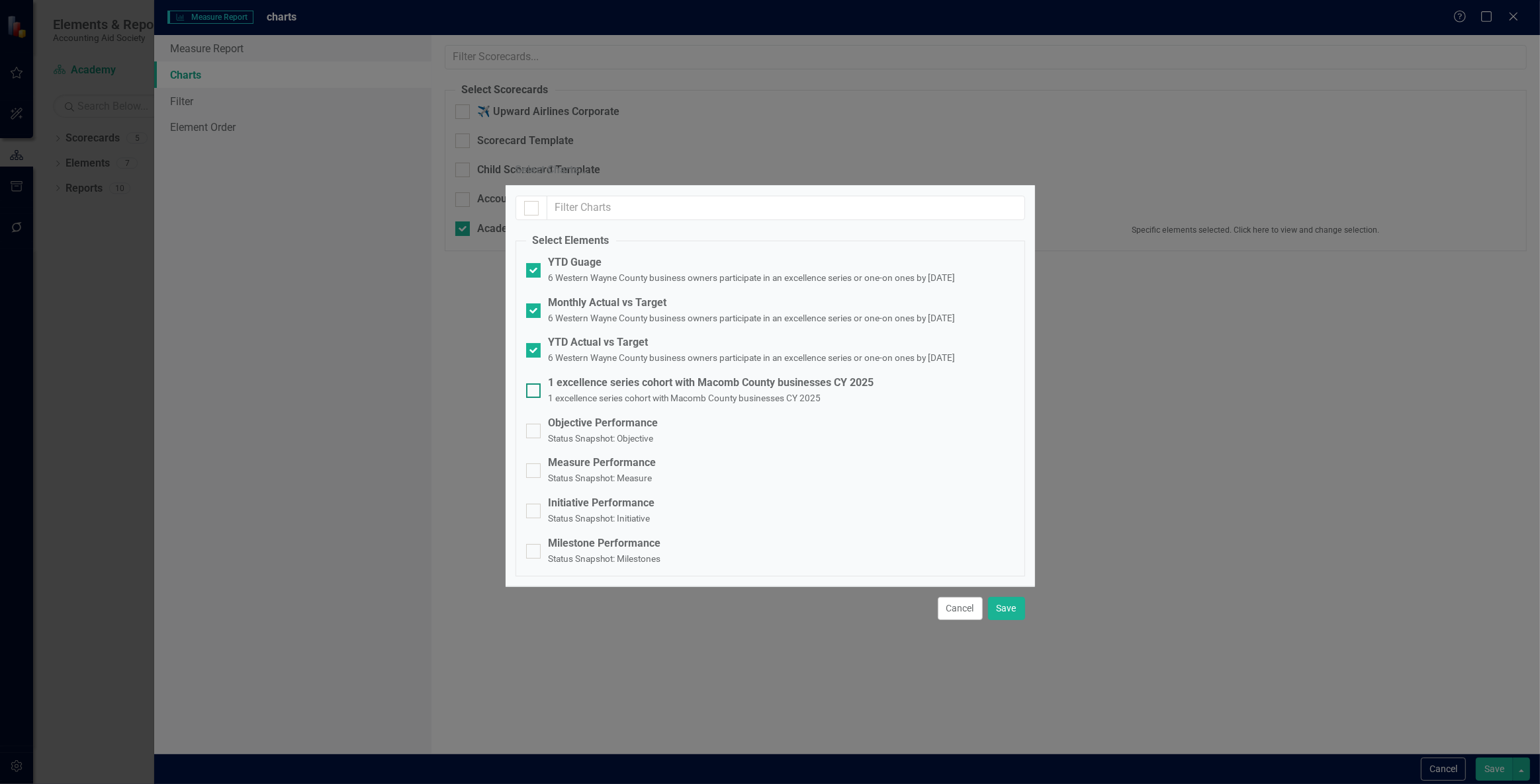
click at [594, 393] on small "1 excellence series cohort with Macomb County businesses CY 2025" at bounding box center [685, 398] width 273 height 11
click at [535, 384] on input "1 excellence series cohort with Macomb County businesses CY 2025 1 excellence s…" at bounding box center [530, 387] width 8 height 8
checkbox input "true"
click at [1006, 620] on button "Save" at bounding box center [1006, 609] width 37 height 23
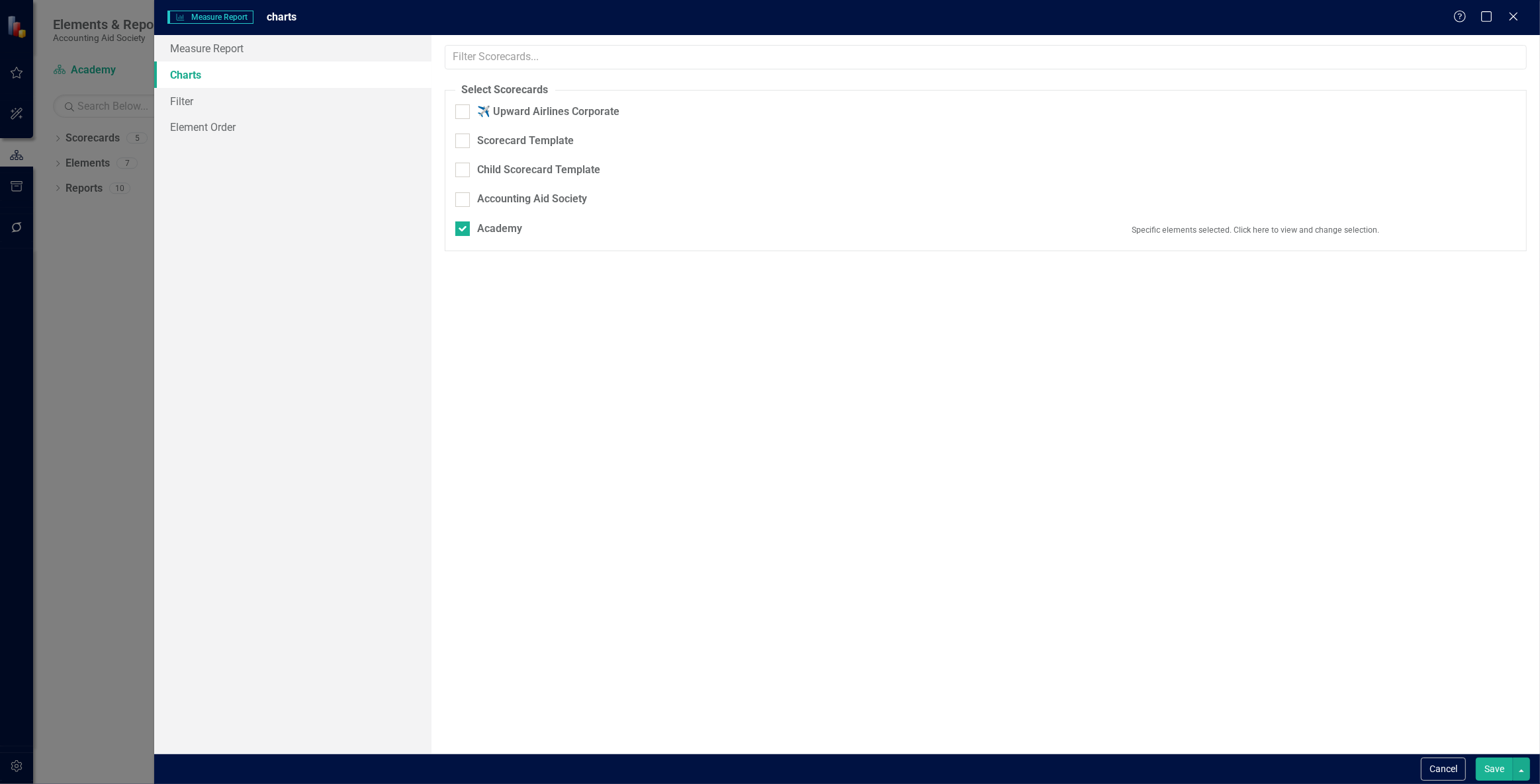
click at [1487, 773] on button "Save" at bounding box center [1494, 770] width 37 height 23
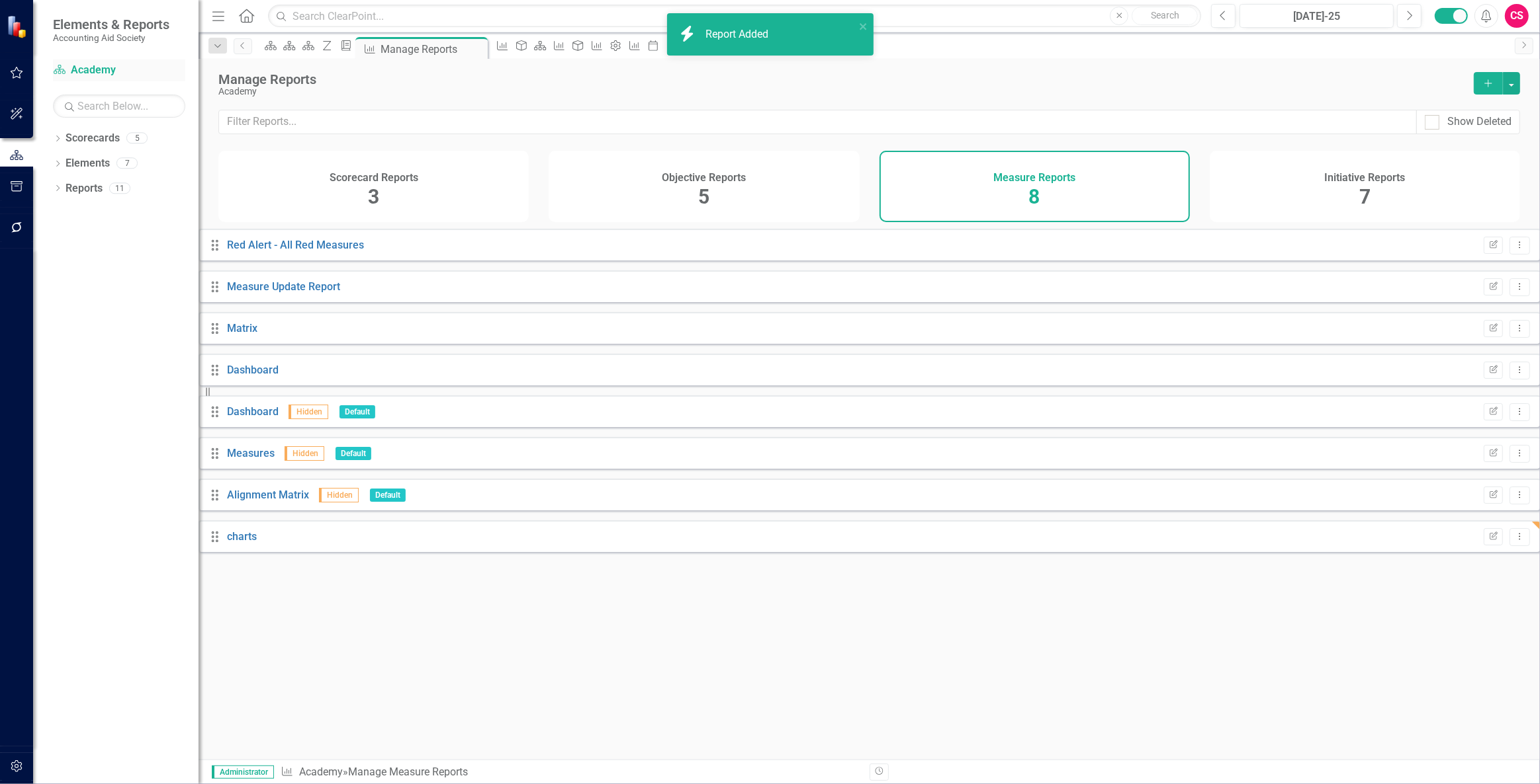
click at [97, 68] on link "Scorecard Academy" at bounding box center [120, 71] width 133 height 15
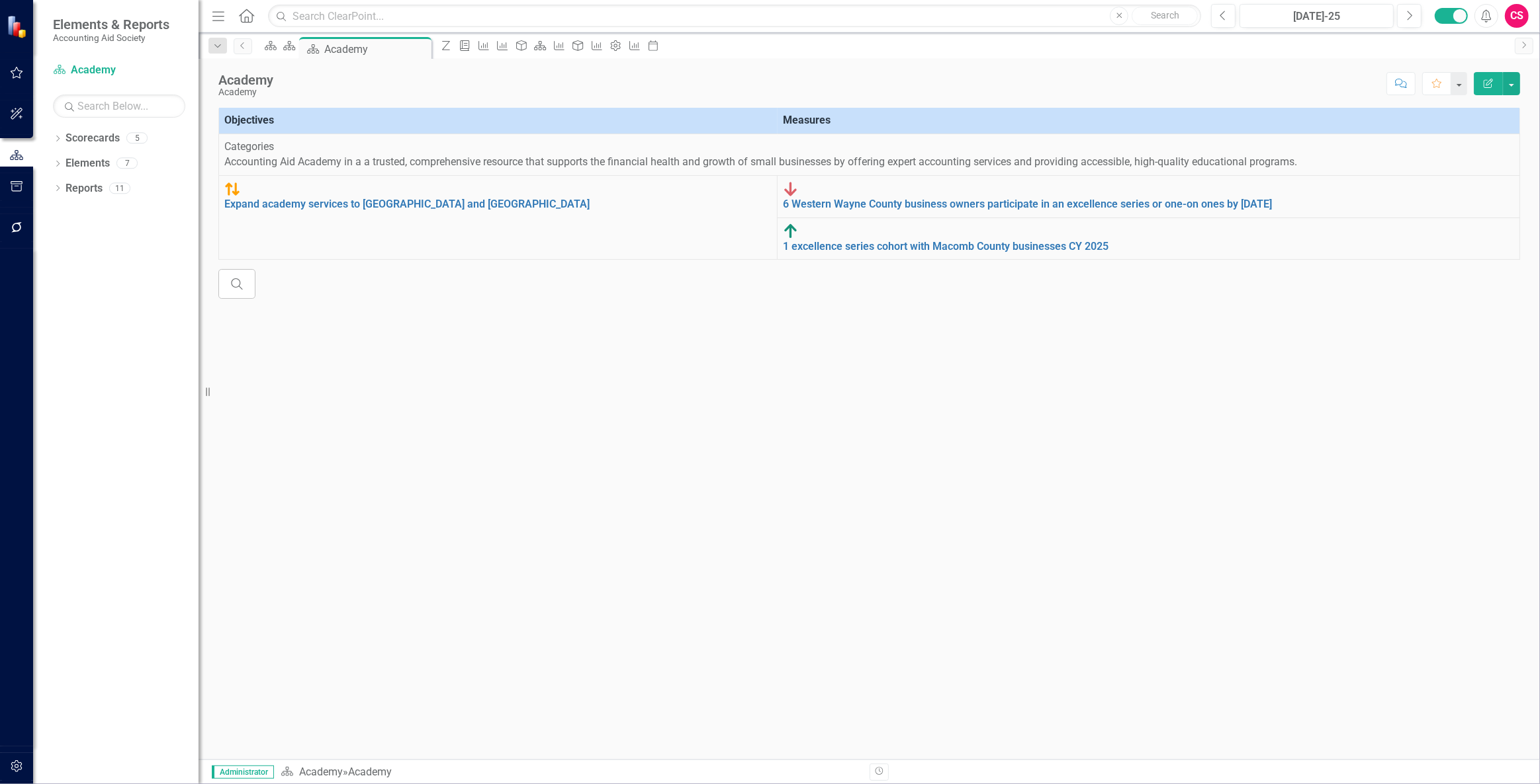
click at [1487, 83] on icon "Edit Report" at bounding box center [1488, 83] width 12 height 9
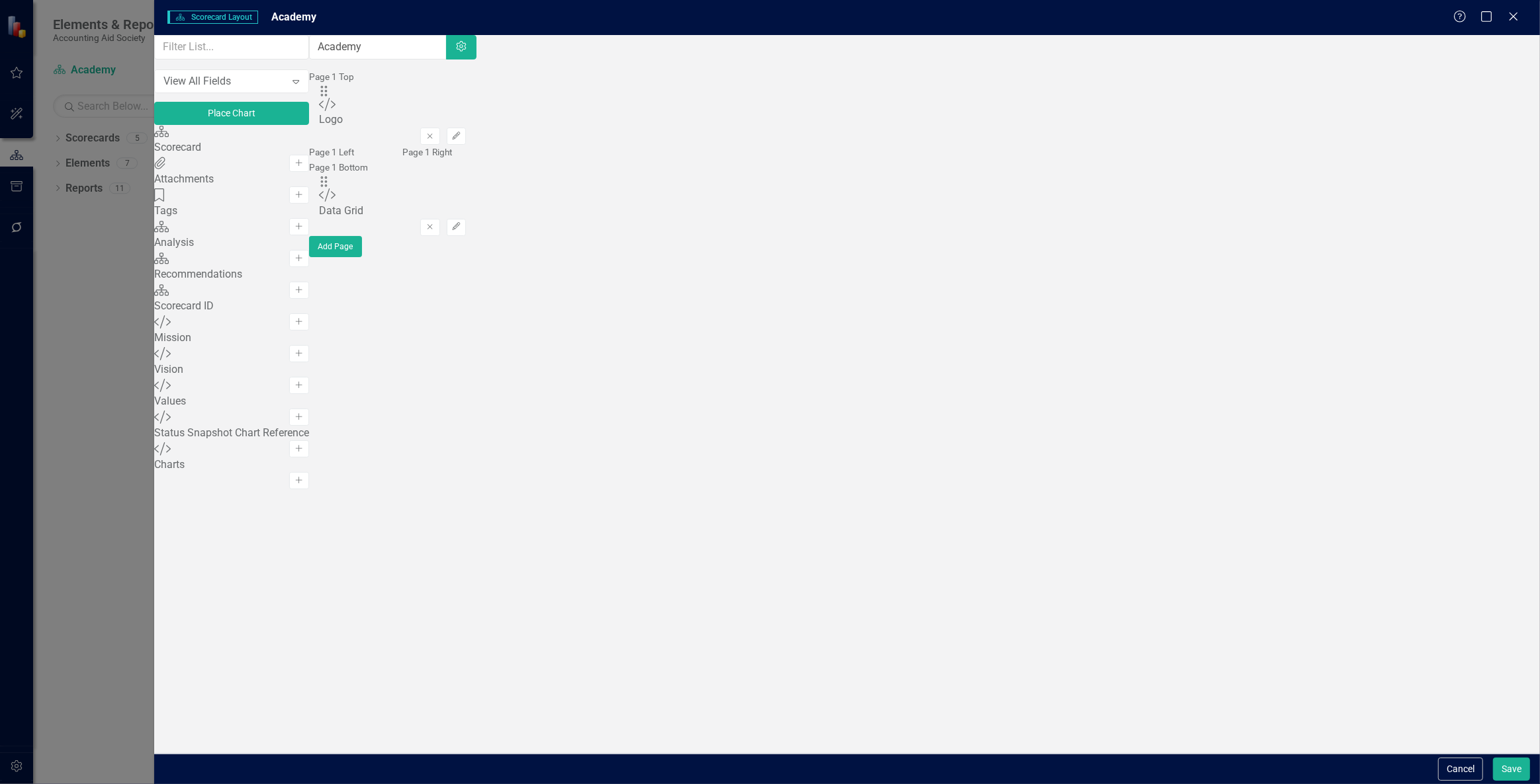
click at [309, 474] on div "Custom Charts Add" at bounding box center [231, 458] width 155 height 32
click at [308, 489] on button "Add" at bounding box center [299, 480] width 19 height 18
click at [466, 123] on div "Drag Custom Charts Hidden Pod Online Hidden Pod Printed Hidden Pod Published Re…" at bounding box center [392, 115] width 147 height 61
drag, startPoint x: 540, startPoint y: 126, endPoint x: 578, endPoint y: 319, distance: 196.7
click at [1513, 760] on button "Save" at bounding box center [1511, 770] width 37 height 23
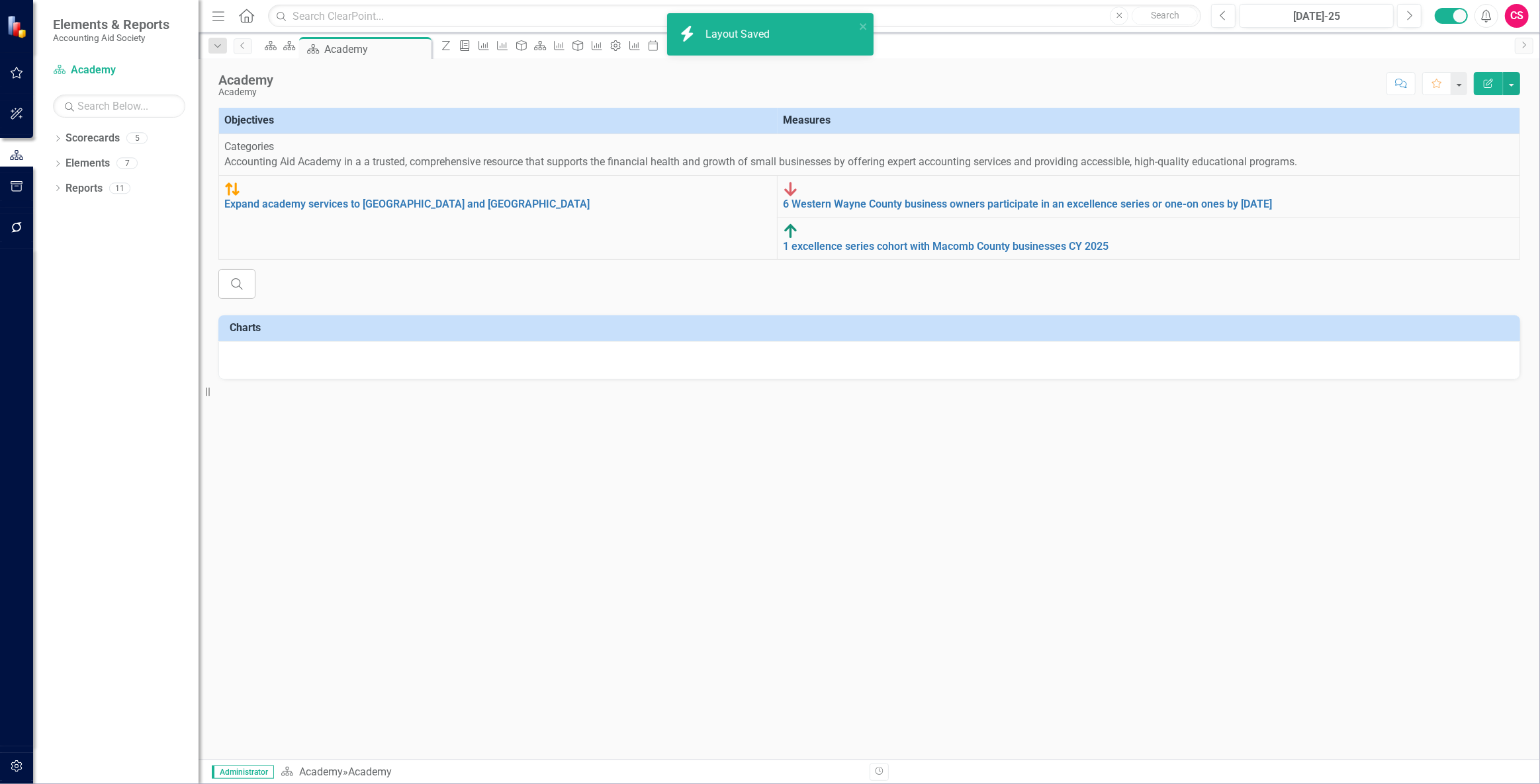
click at [623, 380] on div at bounding box center [869, 360] width 1302 height 38
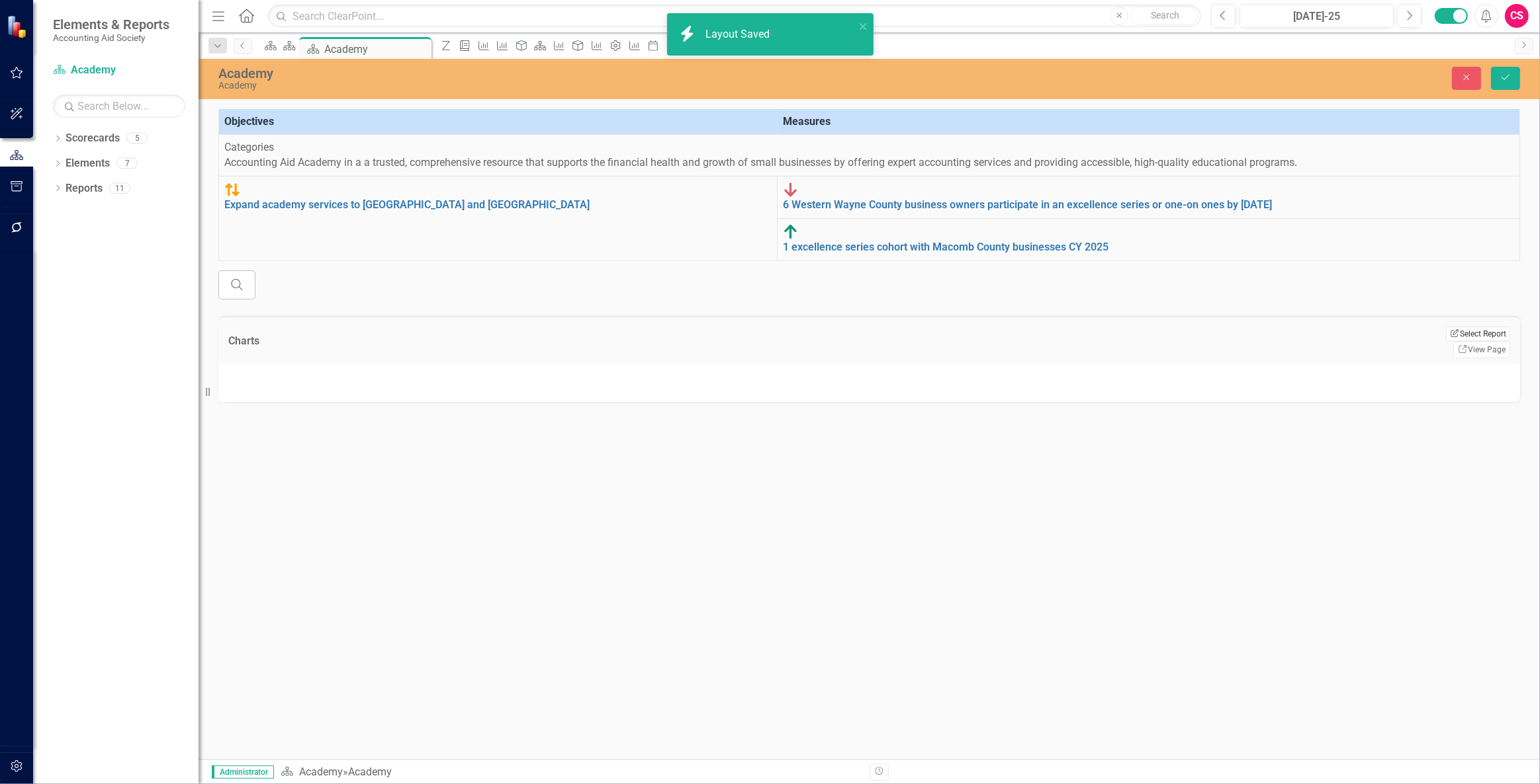
click at [1467, 341] on button "Edit Report Select Report" at bounding box center [1478, 333] width 64 height 14
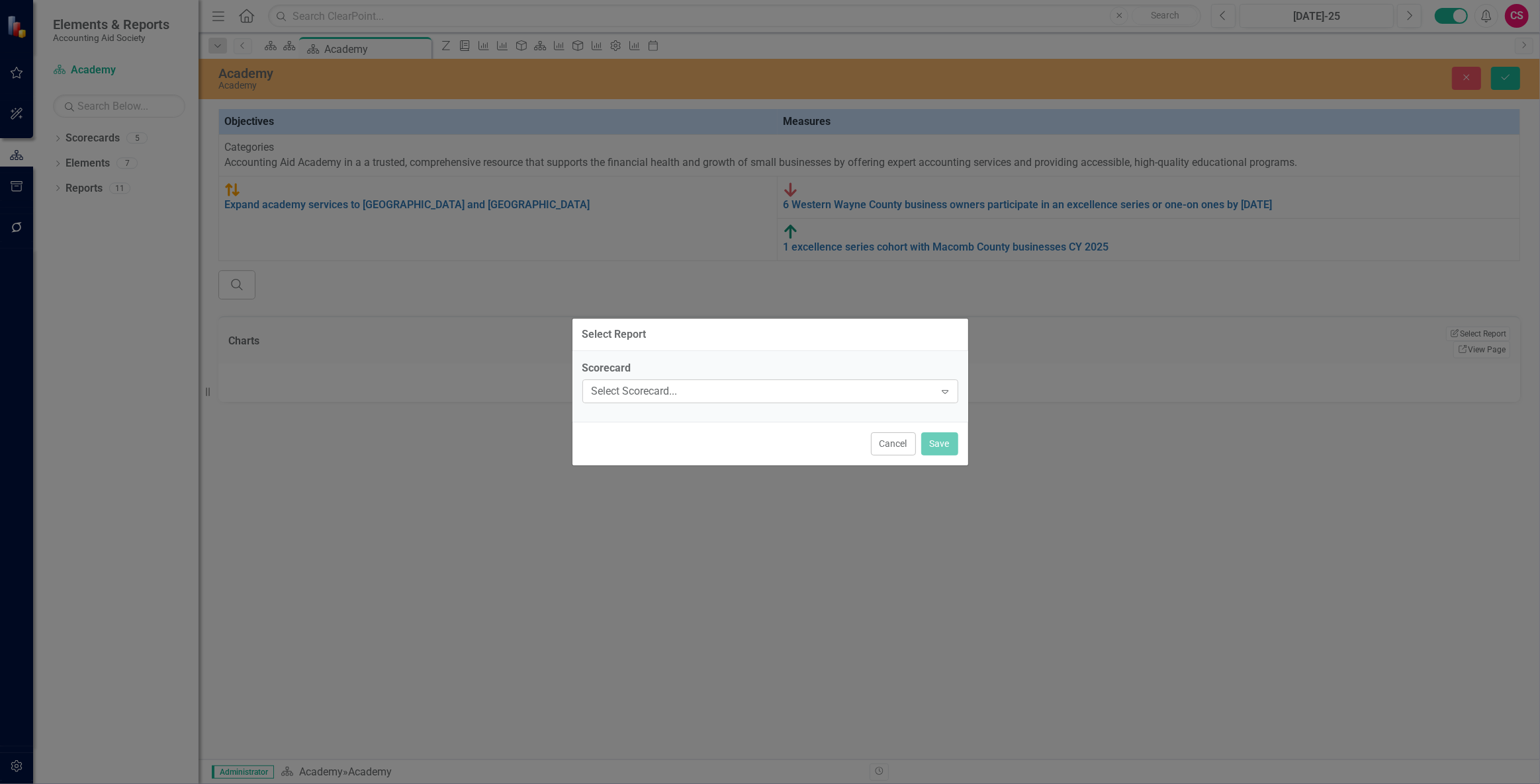
click at [628, 387] on div "Select Scorecard..." at bounding box center [763, 391] width 343 height 15
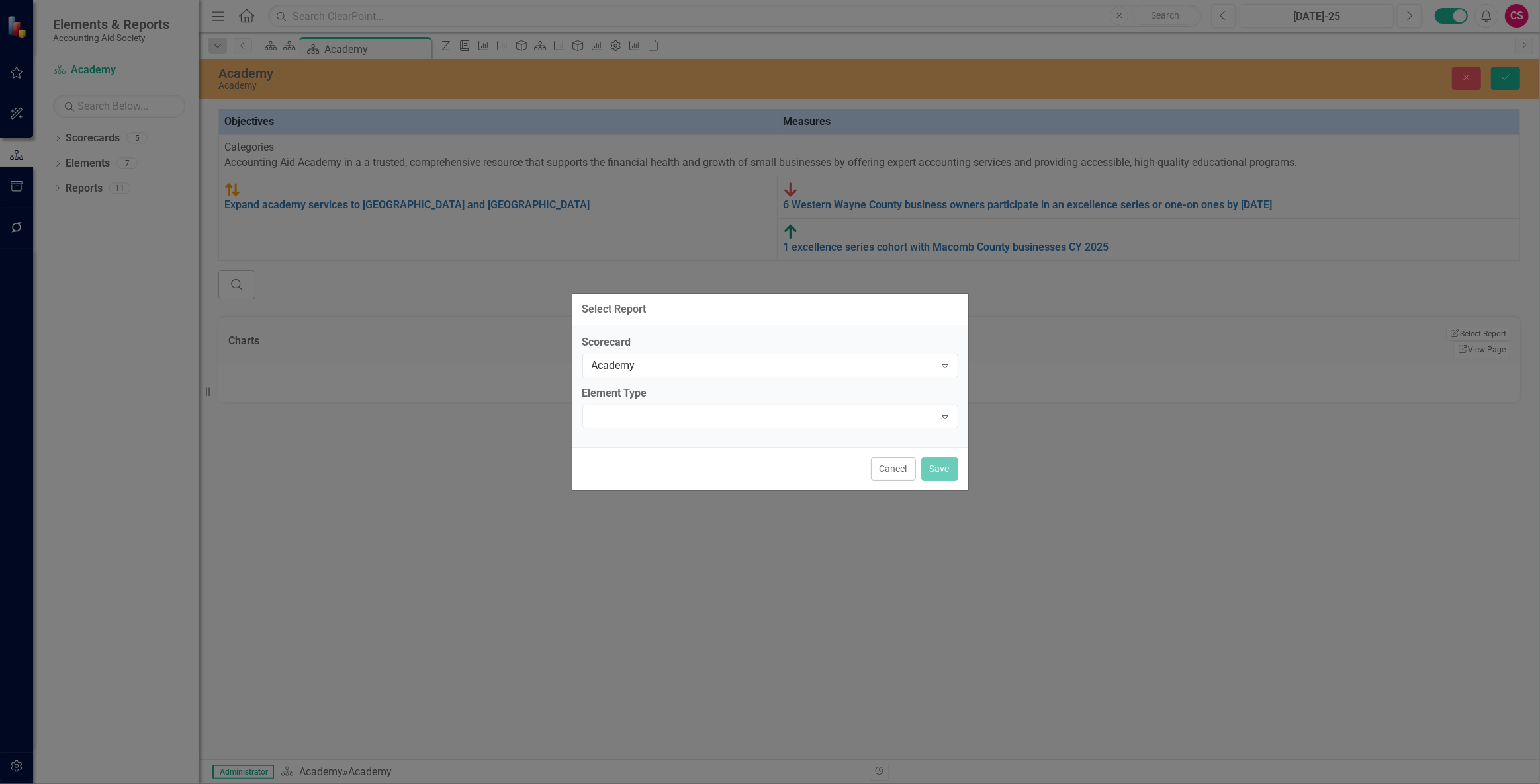
click at [623, 397] on label "Element Type" at bounding box center [770, 394] width 375 height 15
click at [628, 410] on div "Expand" at bounding box center [770, 416] width 375 height 24
click at [624, 448] on div "Scorecard Academy Expand Element Type 5 results available. Use Up and Down to c…" at bounding box center [771, 387] width 396 height 123
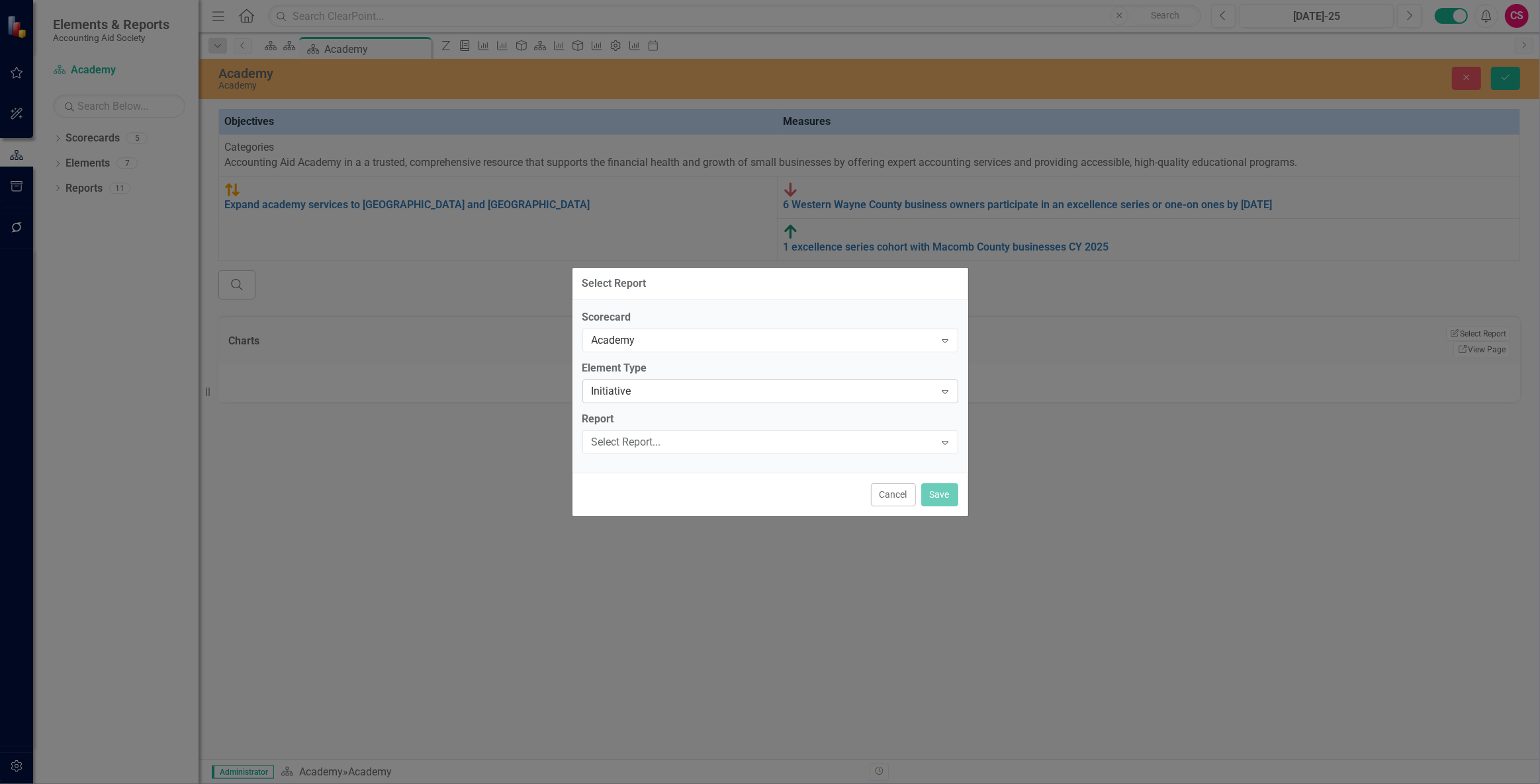
click at [637, 381] on div "Initiative Expand" at bounding box center [770, 391] width 375 height 24
click at [632, 428] on div "Report Select Report... Expand" at bounding box center [770, 432] width 375 height 41
click at [637, 440] on div "Select Report..." at bounding box center [763, 442] width 343 height 15
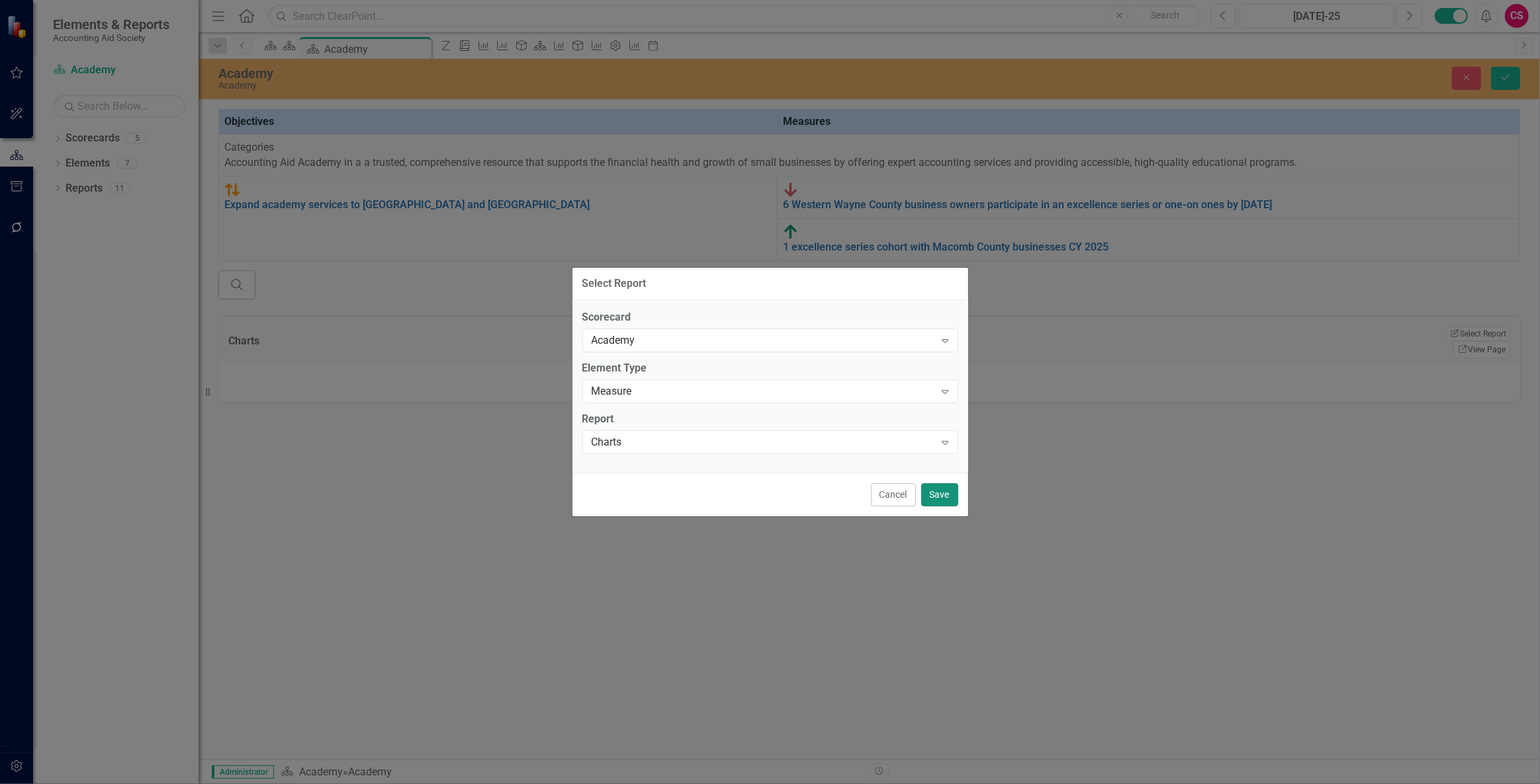
click at [937, 495] on button "Save" at bounding box center [939, 495] width 37 height 23
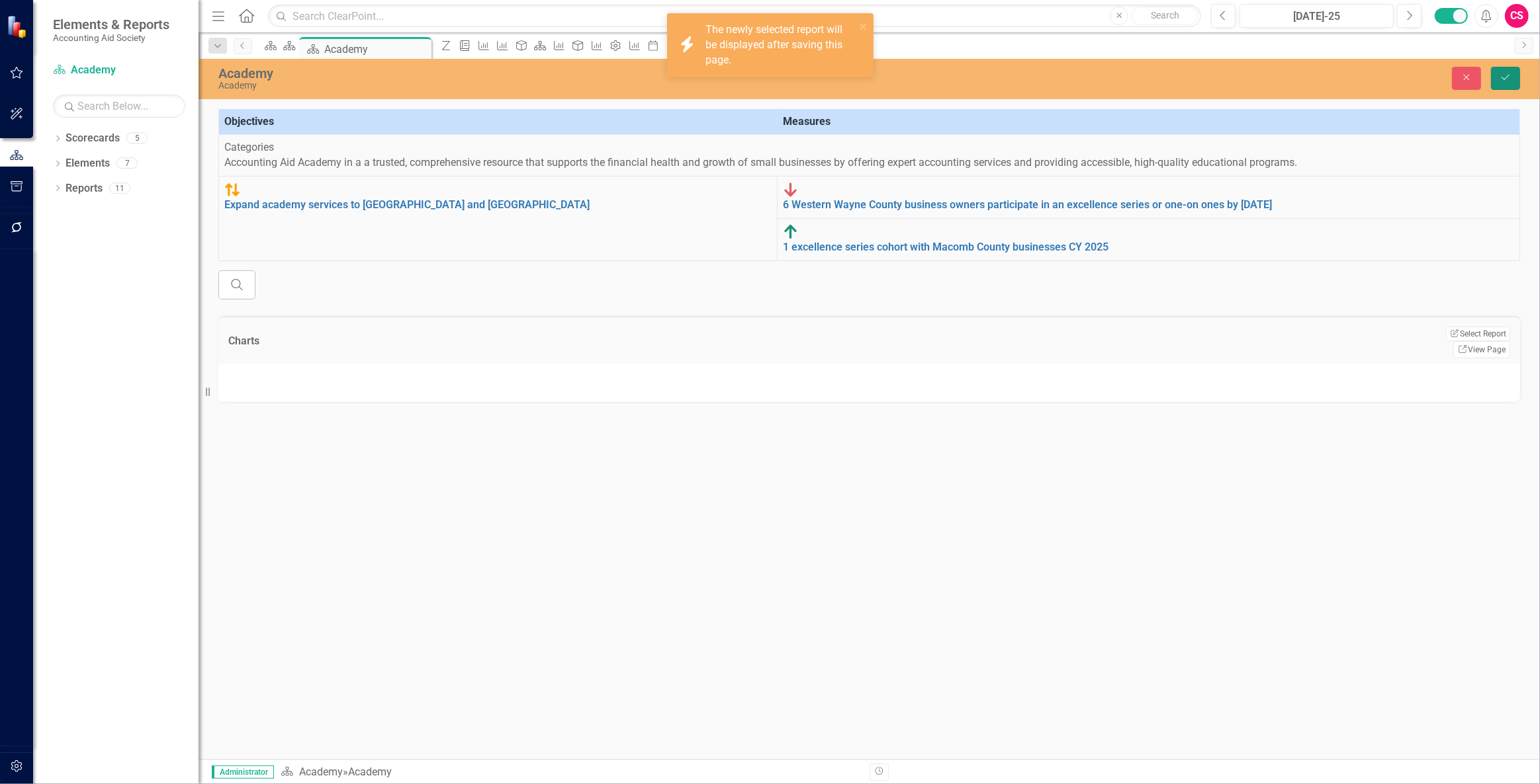
click at [1503, 74] on icon "Save" at bounding box center [1506, 78] width 12 height 9
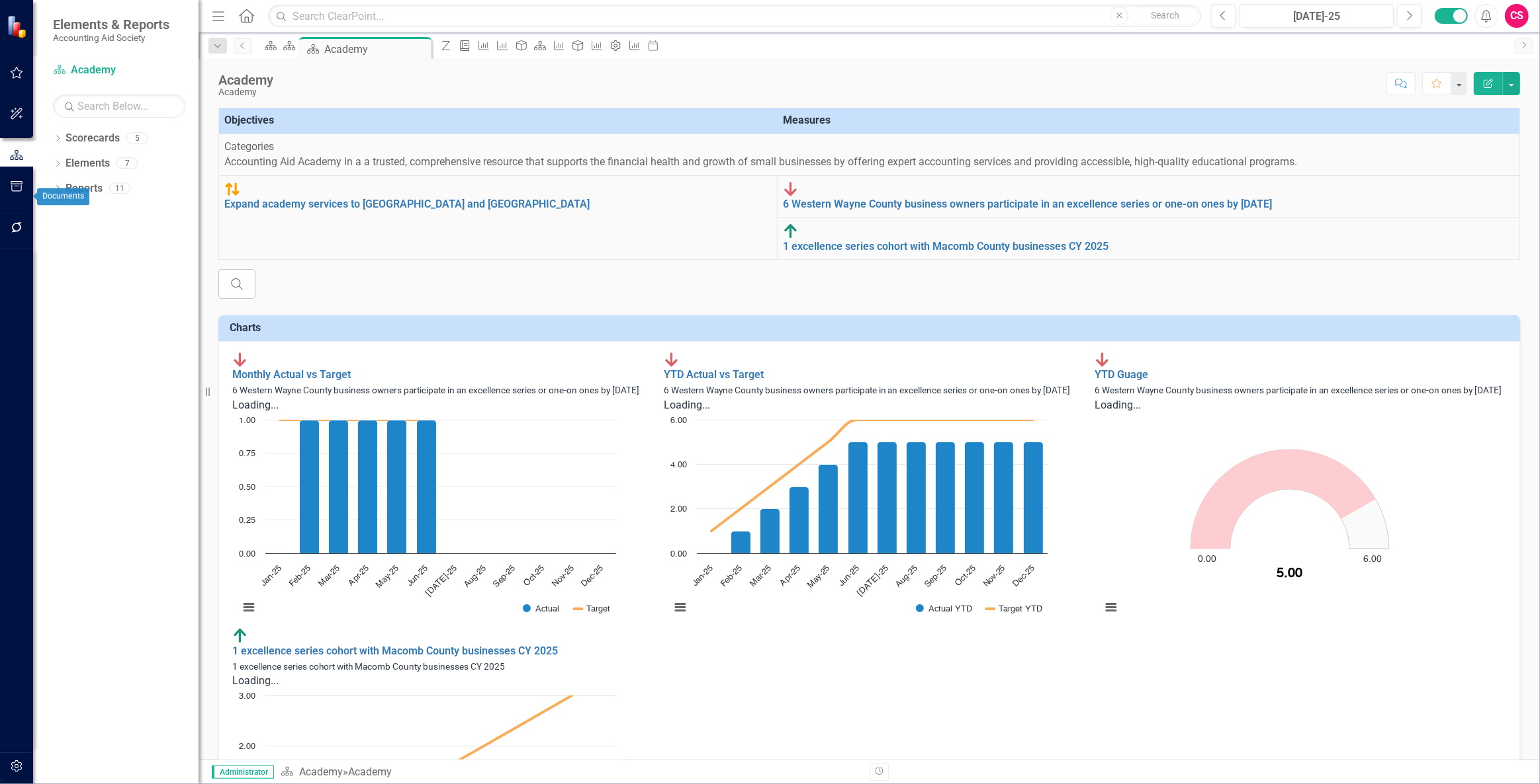
click at [8, 199] on button "button" at bounding box center [17, 187] width 30 height 27
click at [83, 98] on link "Briefing Books" at bounding box center [120, 92] width 133 height 15
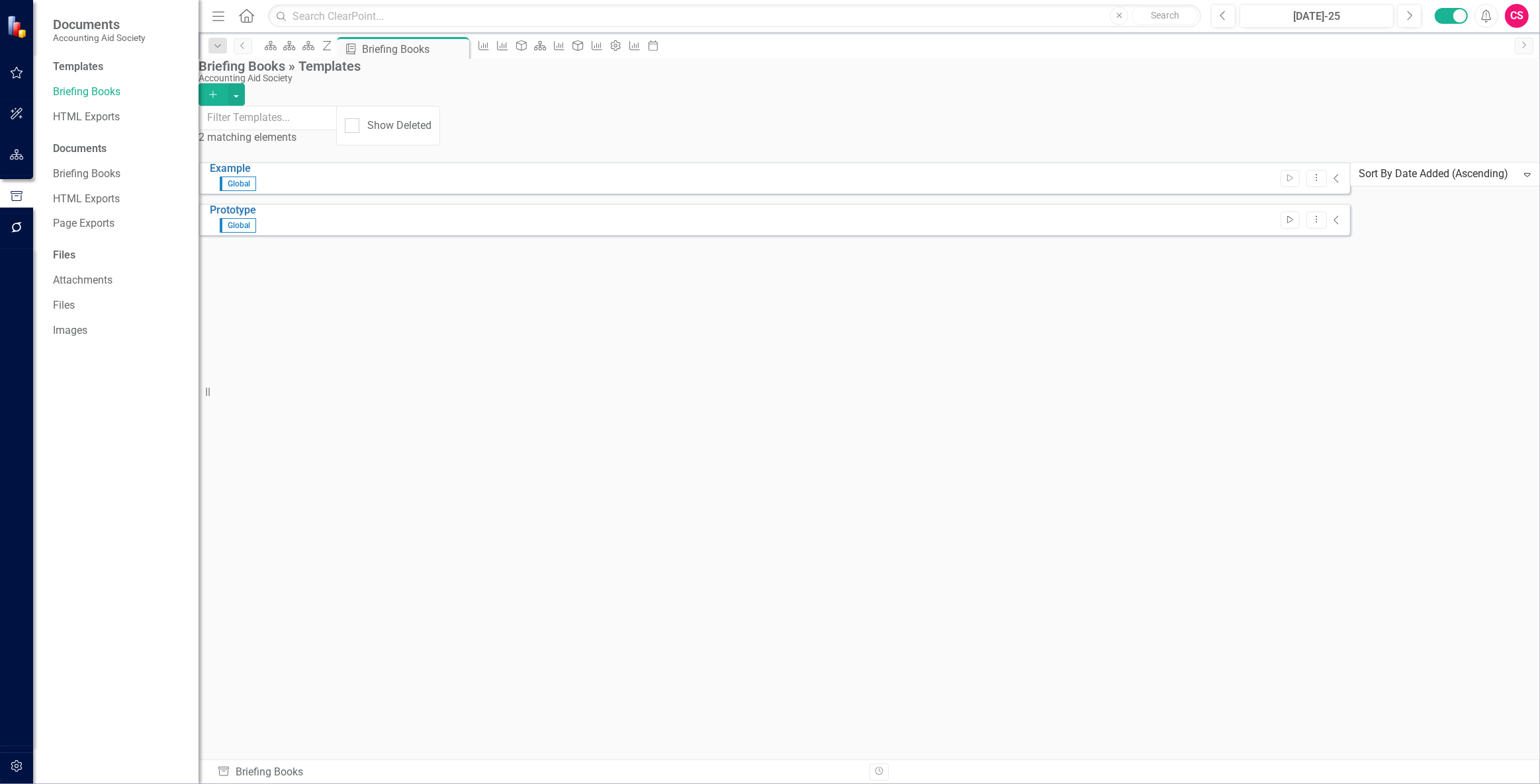
click at [1295, 216] on icon "Start" at bounding box center [1289, 220] width 10 height 8
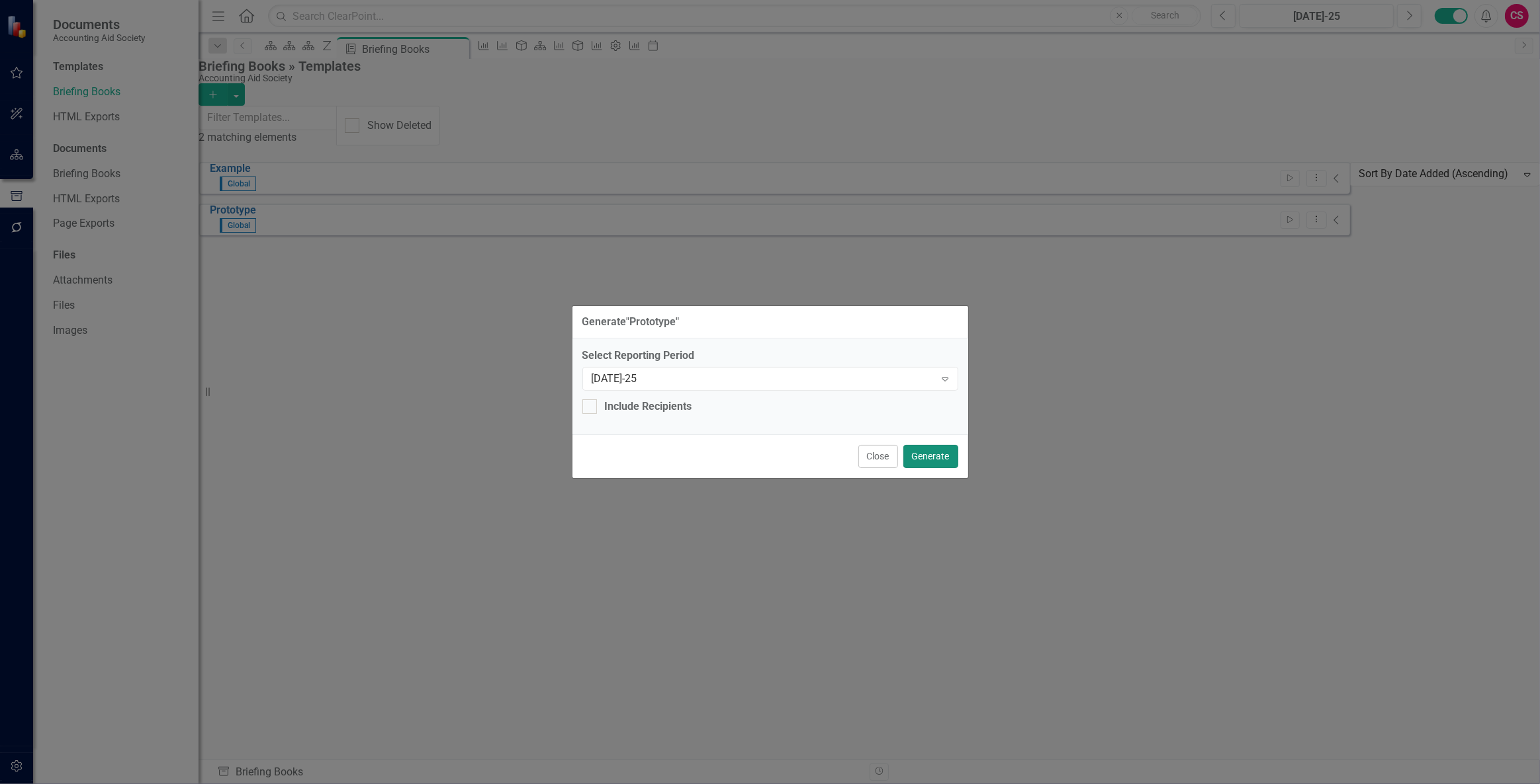
click at [925, 447] on button "Generate" at bounding box center [931, 457] width 55 height 23
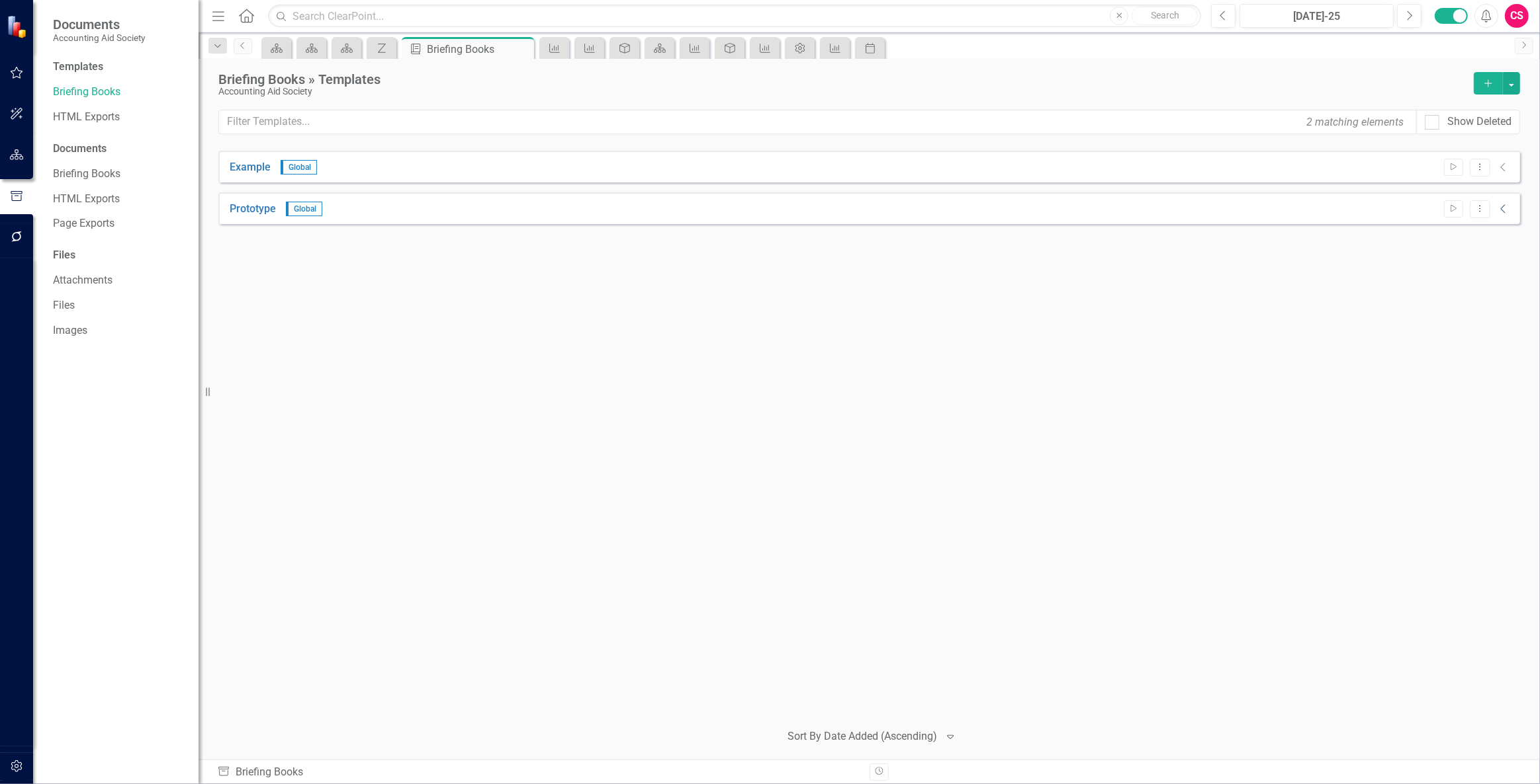
click at [1502, 206] on icon "Collapse" at bounding box center [1503, 209] width 13 height 11
click at [1506, 205] on icon "Collapse" at bounding box center [1503, 209] width 13 height 11
click at [1500, 241] on icon at bounding box center [1500, 239] width 8 height 8
click at [21, 163] on button "button" at bounding box center [17, 155] width 30 height 27
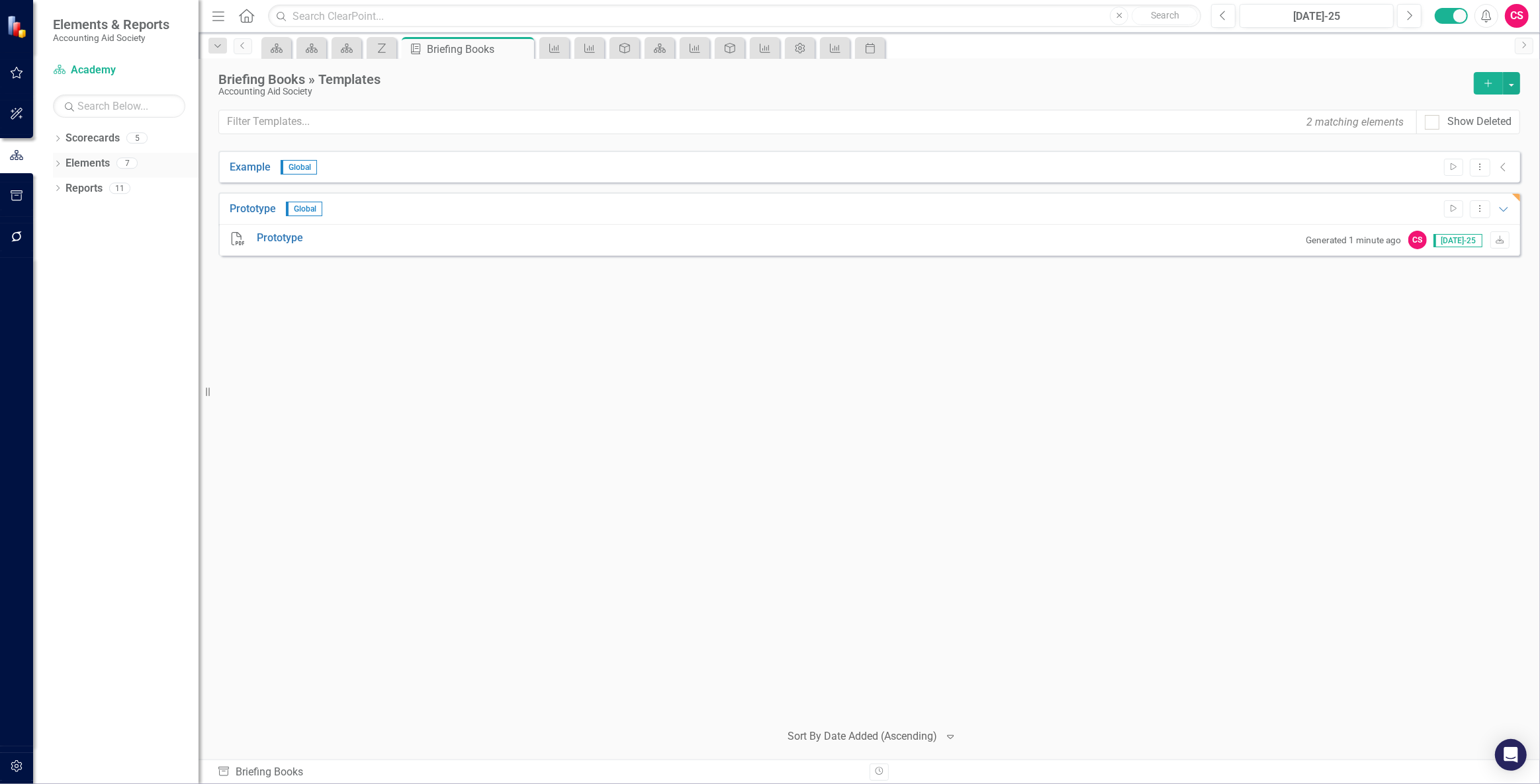
click at [83, 158] on link "Elements" at bounding box center [88, 164] width 44 height 15
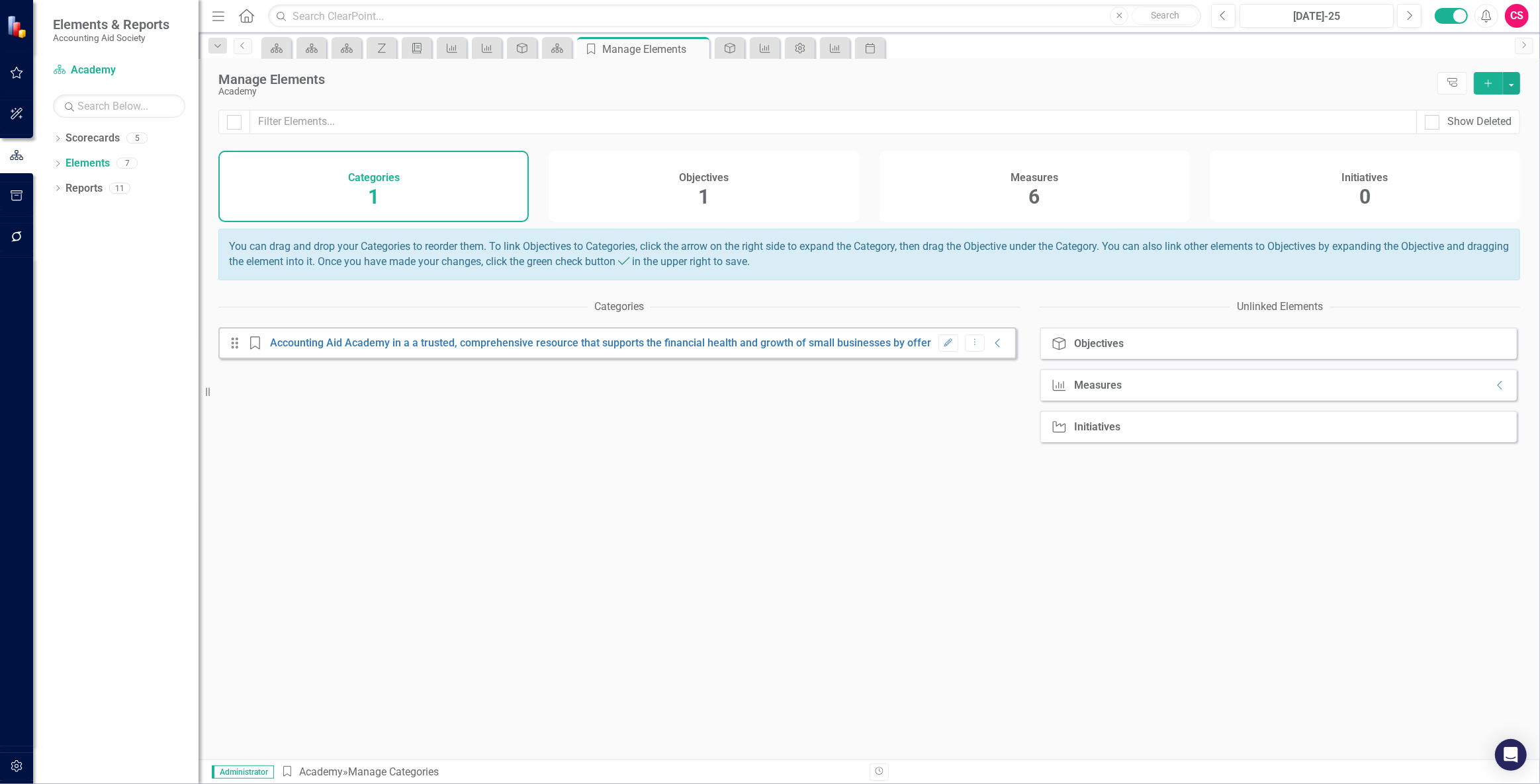
click at [644, 175] on div "Objectives 1" at bounding box center [703, 186] width 310 height 72
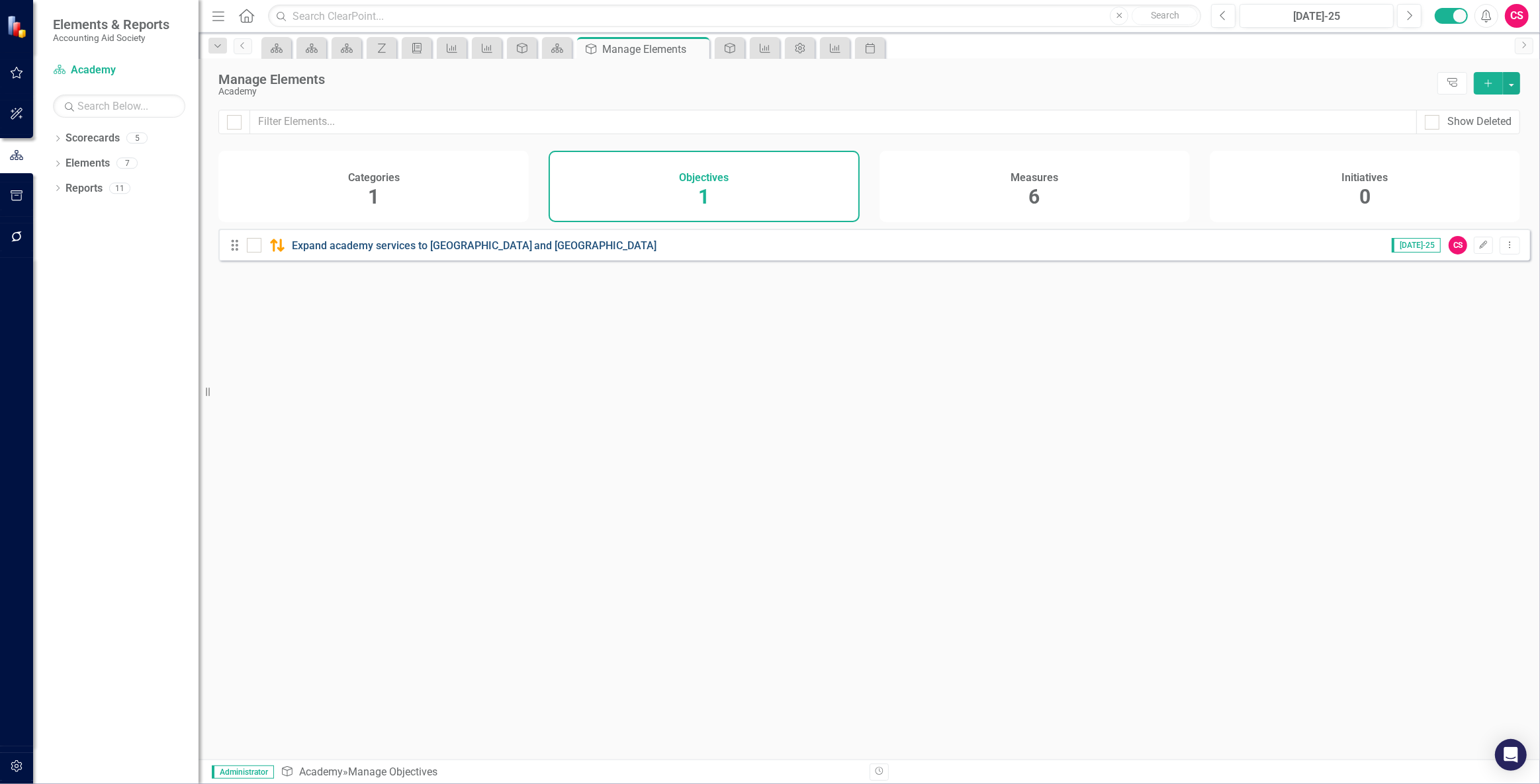
click at [613, 252] on link "Expand academy services to [GEOGRAPHIC_DATA] and [GEOGRAPHIC_DATA]" at bounding box center [474, 246] width 366 height 13
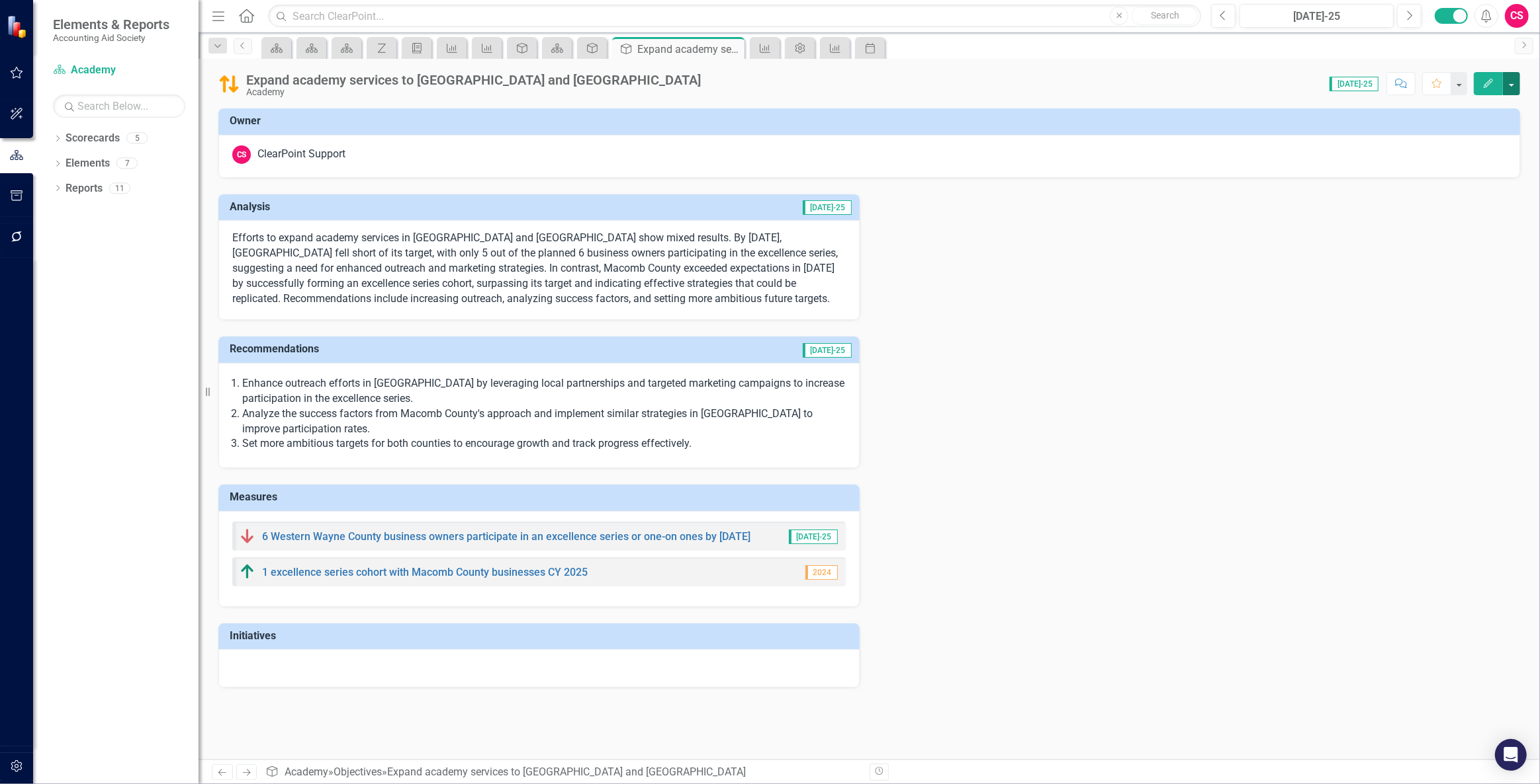
click at [1518, 87] on button "button" at bounding box center [1511, 84] width 18 height 23
click at [1465, 132] on link "Edit Report Edit Layout" at bounding box center [1465, 132] width 107 height 24
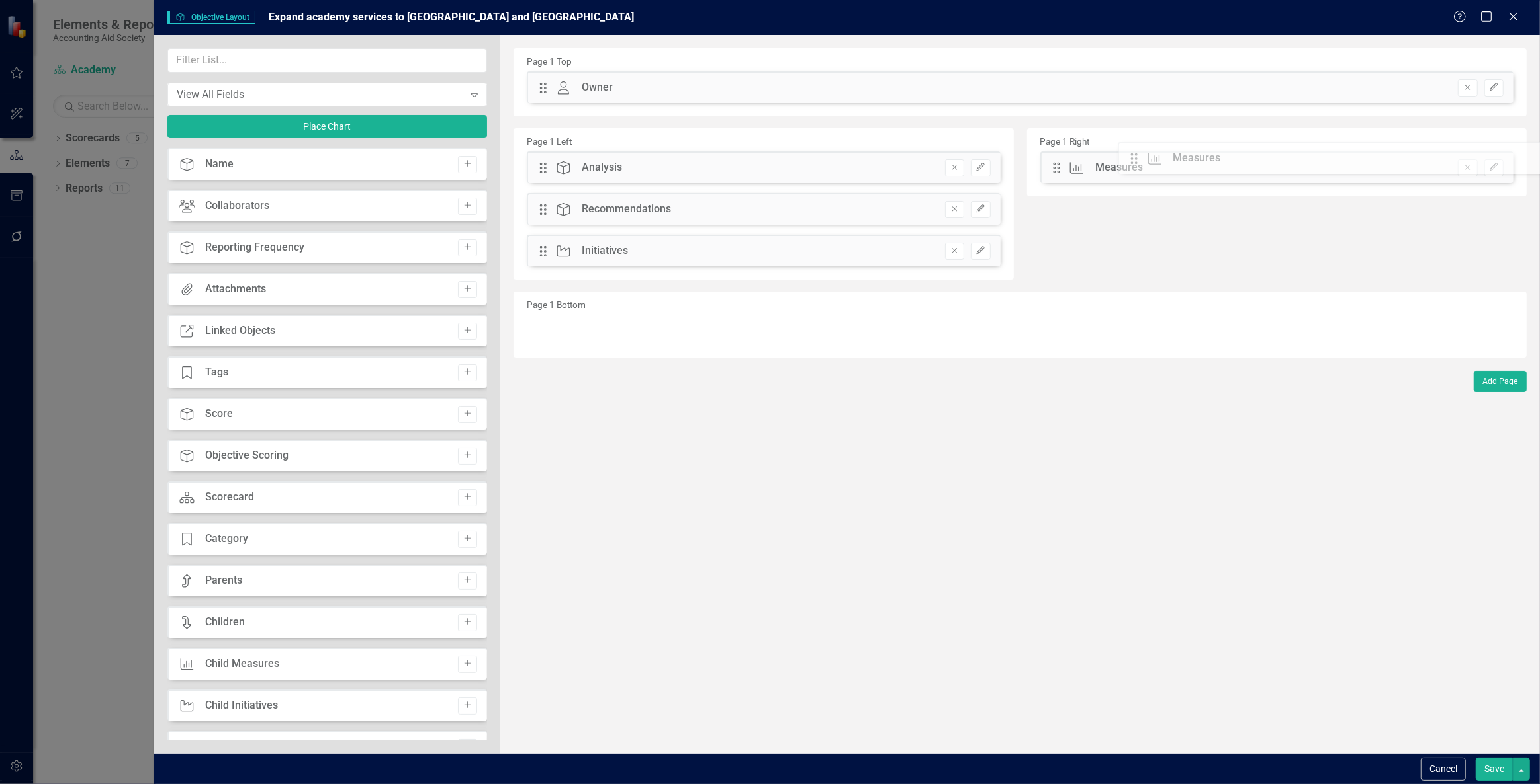
drag, startPoint x: 542, startPoint y: 257, endPoint x: 1142, endPoint y: 159, distance: 608.0
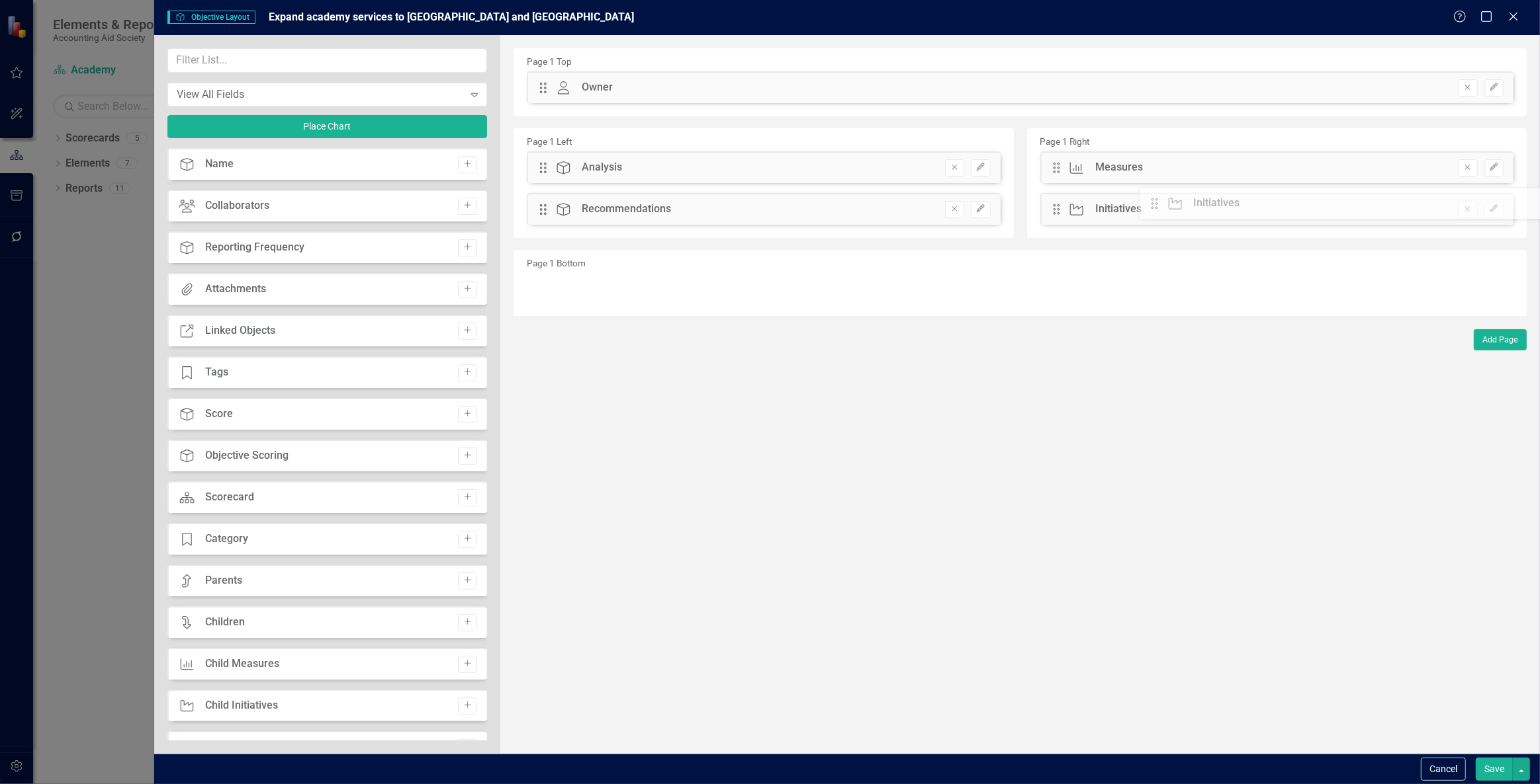
drag, startPoint x: 546, startPoint y: 250, endPoint x: 1168, endPoint y: 203, distance: 623.8
click at [1495, 769] on button "Save" at bounding box center [1494, 770] width 37 height 23
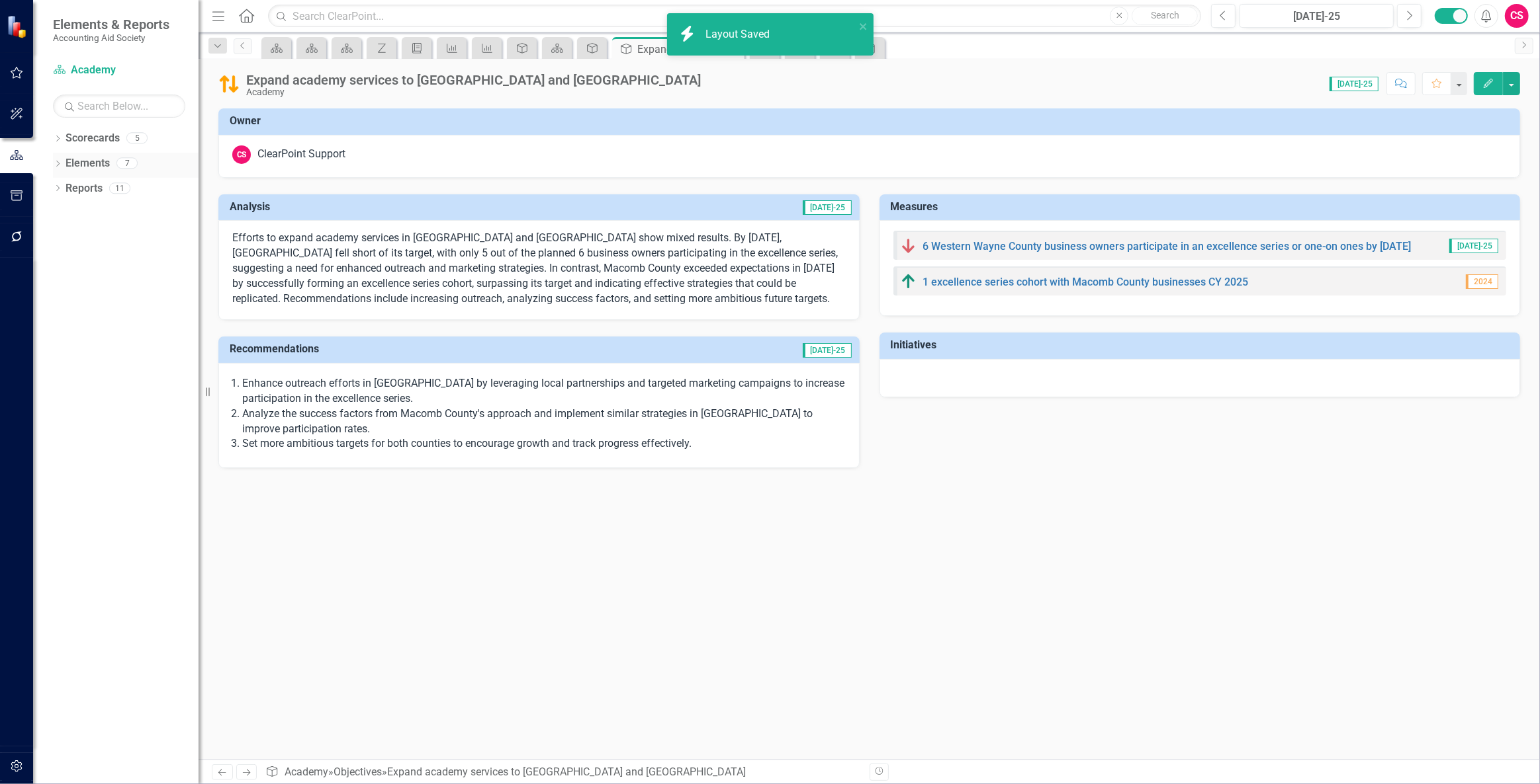
click at [103, 158] on link "Elements" at bounding box center [88, 164] width 44 height 15
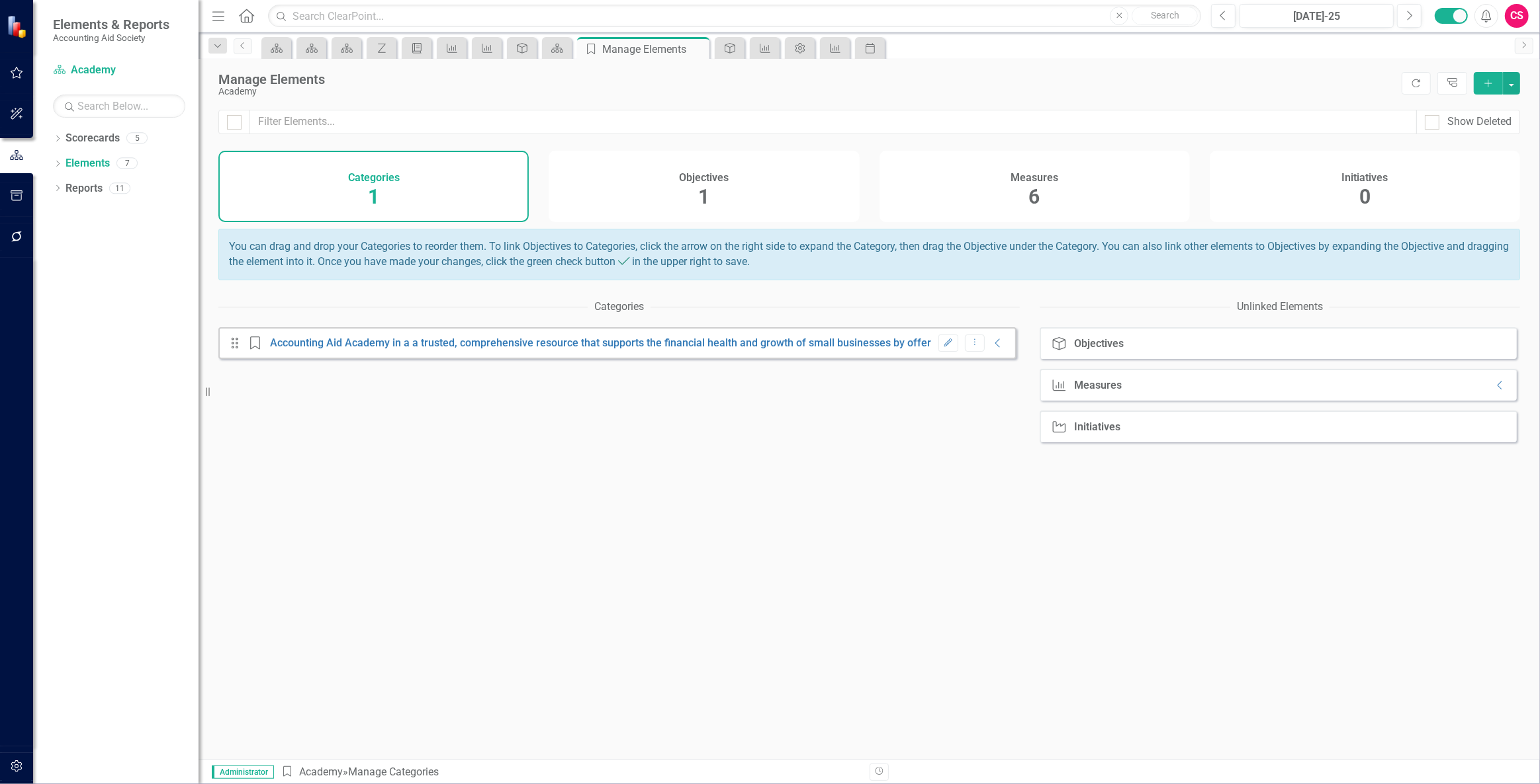
click at [1052, 190] on div "Measures 6" at bounding box center [1034, 186] width 310 height 72
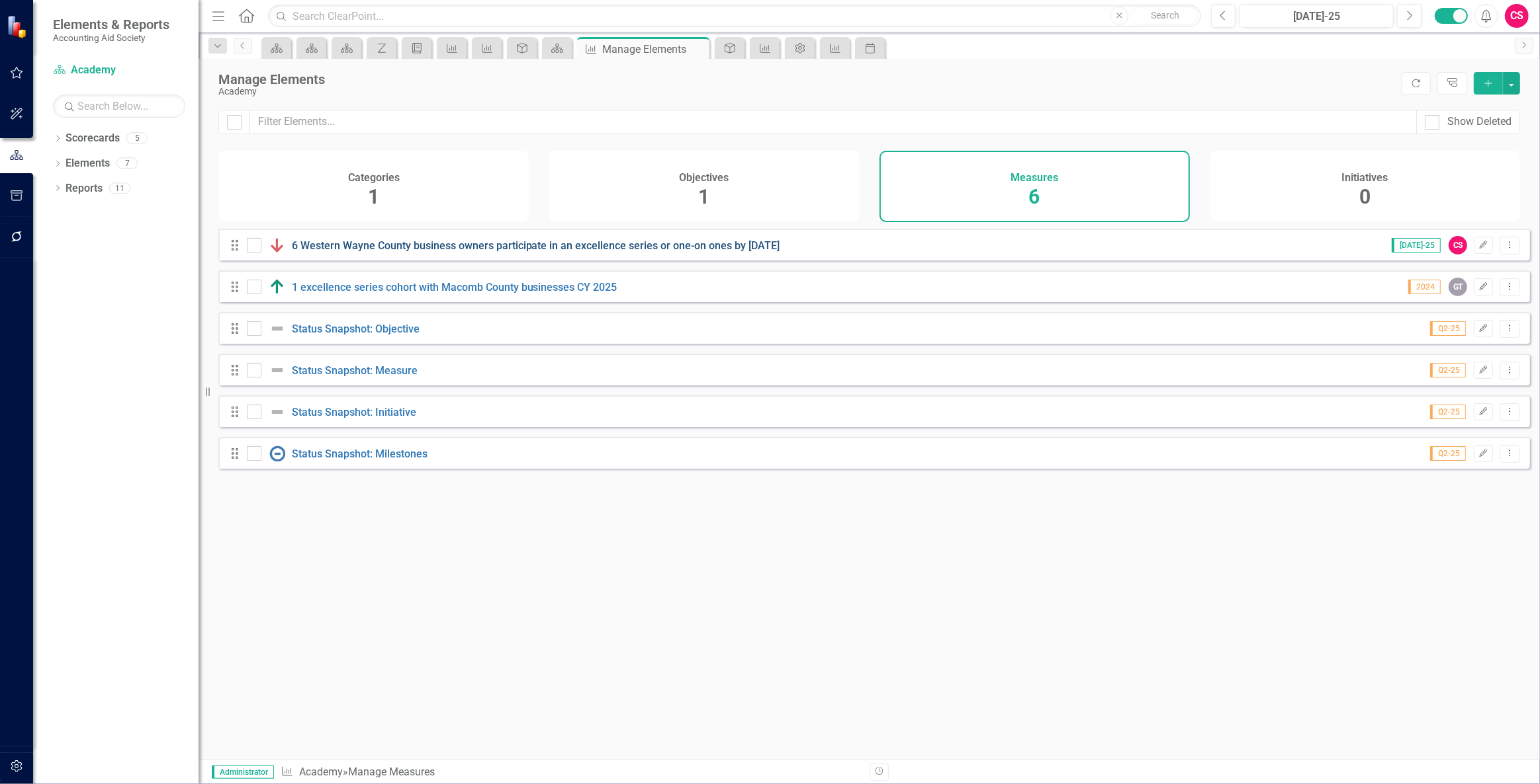
click at [317, 252] on link "6 Western Wayne County business owners participate in an excellence series or o…" at bounding box center [535, 246] width 488 height 13
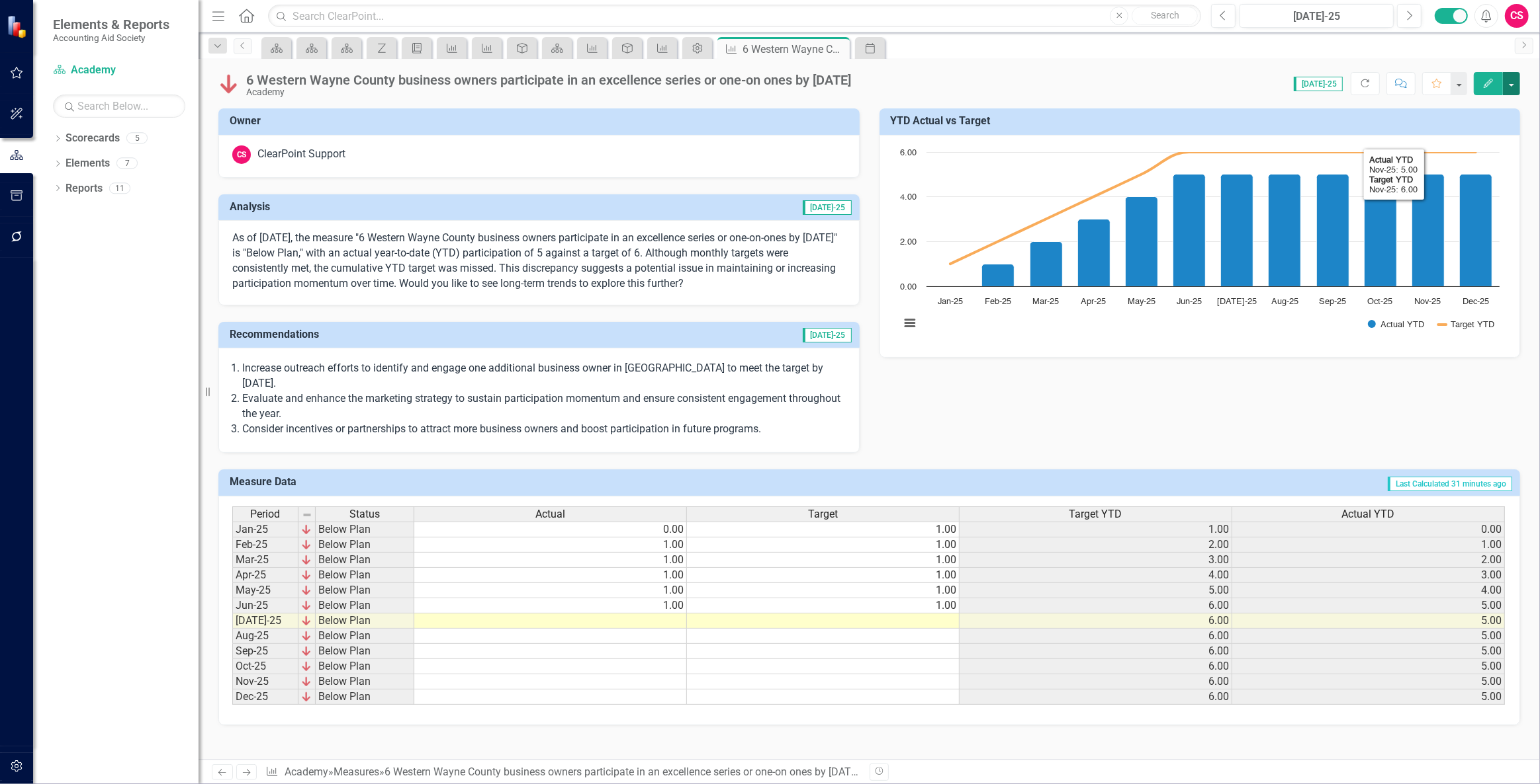
click at [1516, 79] on button "button" at bounding box center [1511, 84] width 18 height 23
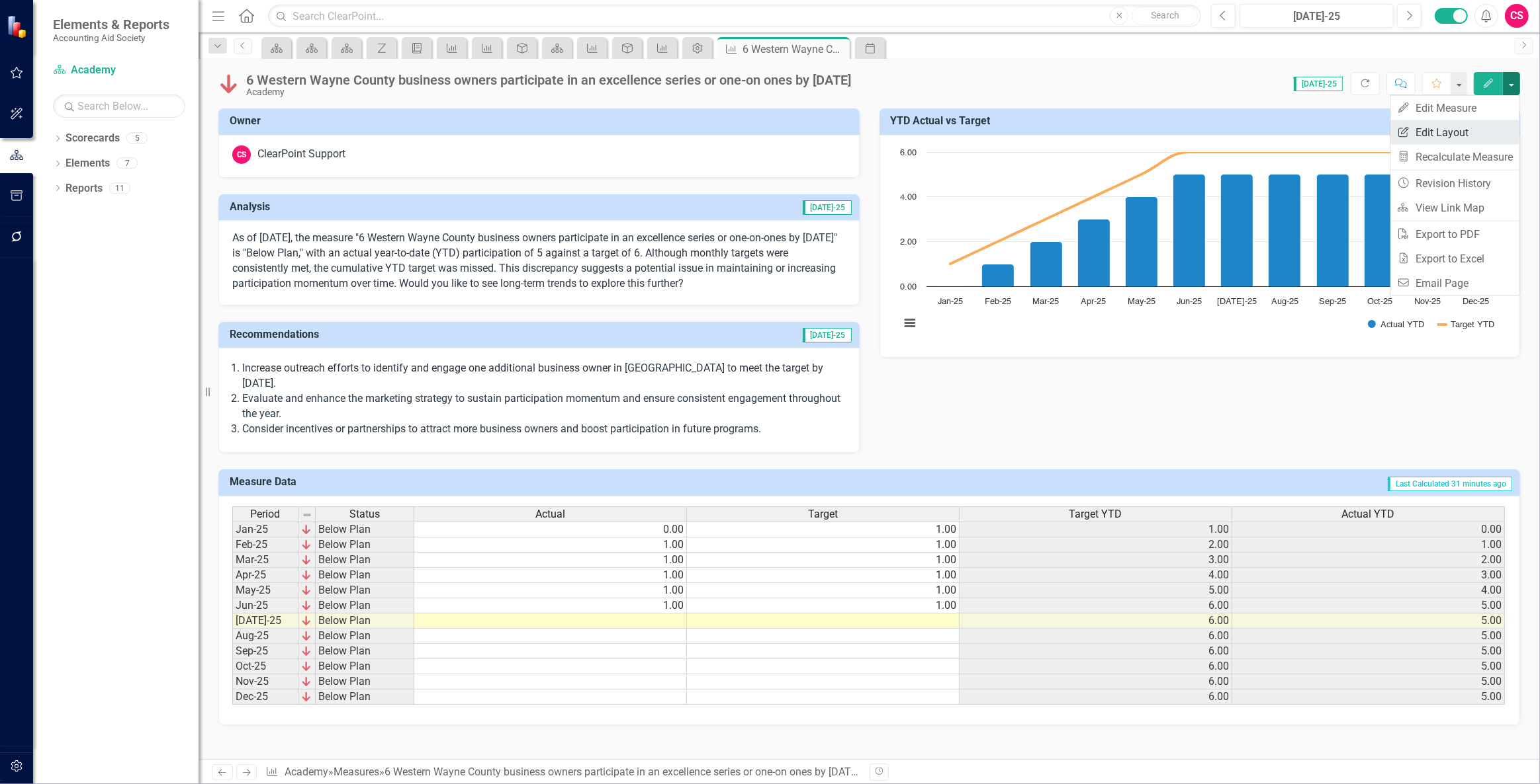
click at [1478, 139] on link "Edit Report Edit Layout" at bounding box center [1454, 132] width 129 height 24
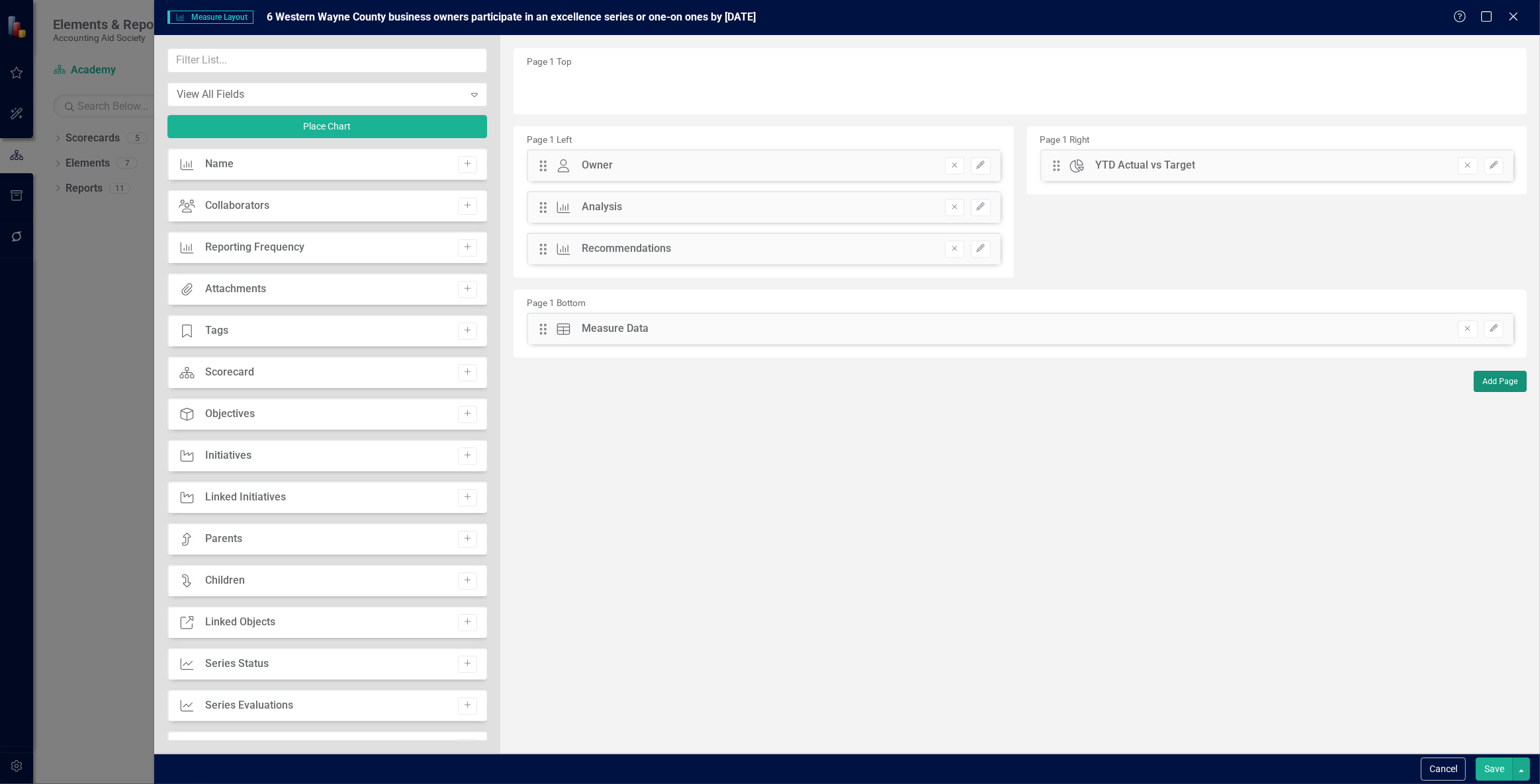
click at [1514, 372] on button "Add Page" at bounding box center [1500, 381] width 53 height 21
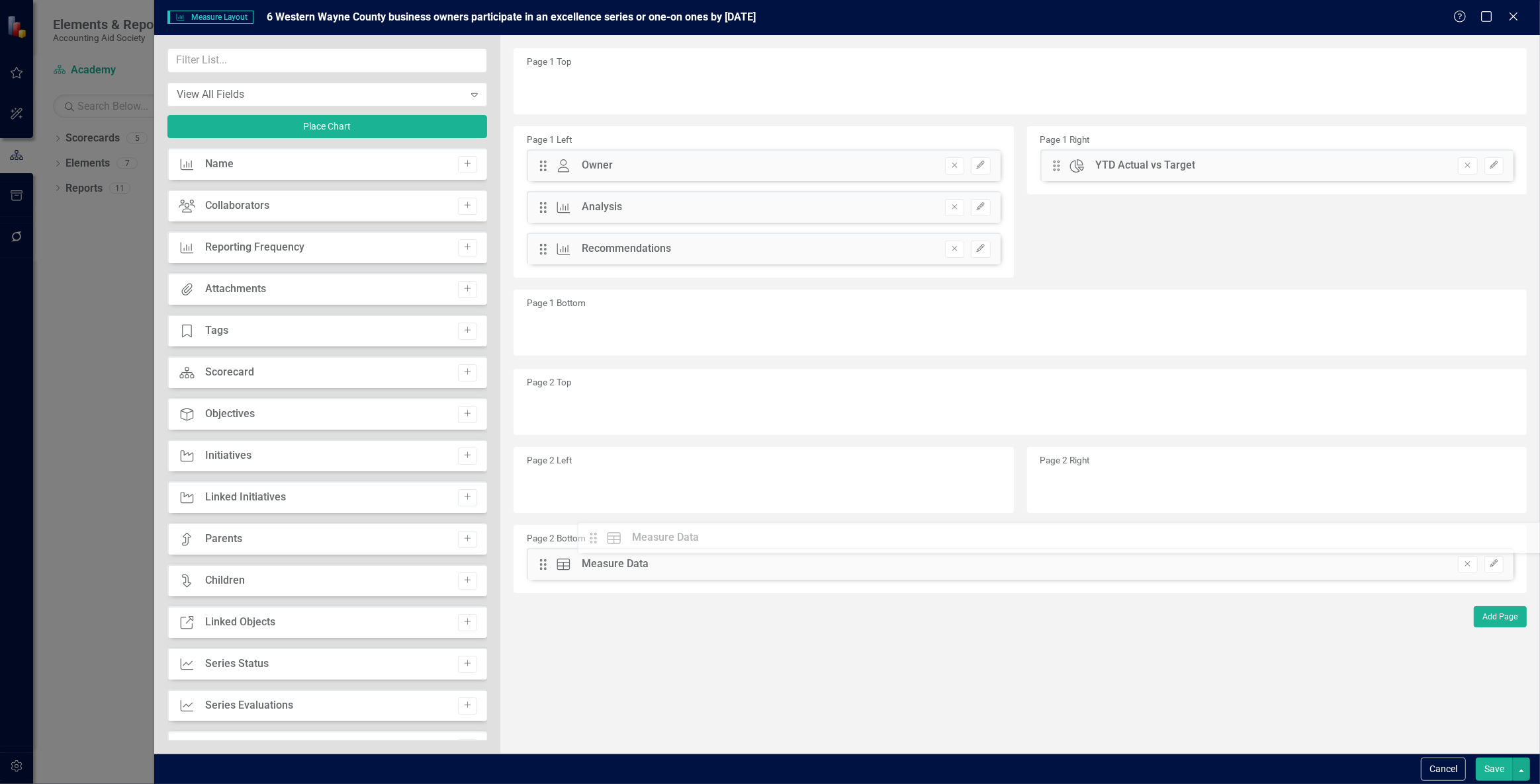
drag, startPoint x: 538, startPoint y: 330, endPoint x: 598, endPoint y: 539, distance: 217.4
drag, startPoint x: 1059, startPoint y: 164, endPoint x: 789, endPoint y: 379, distance: 345.1
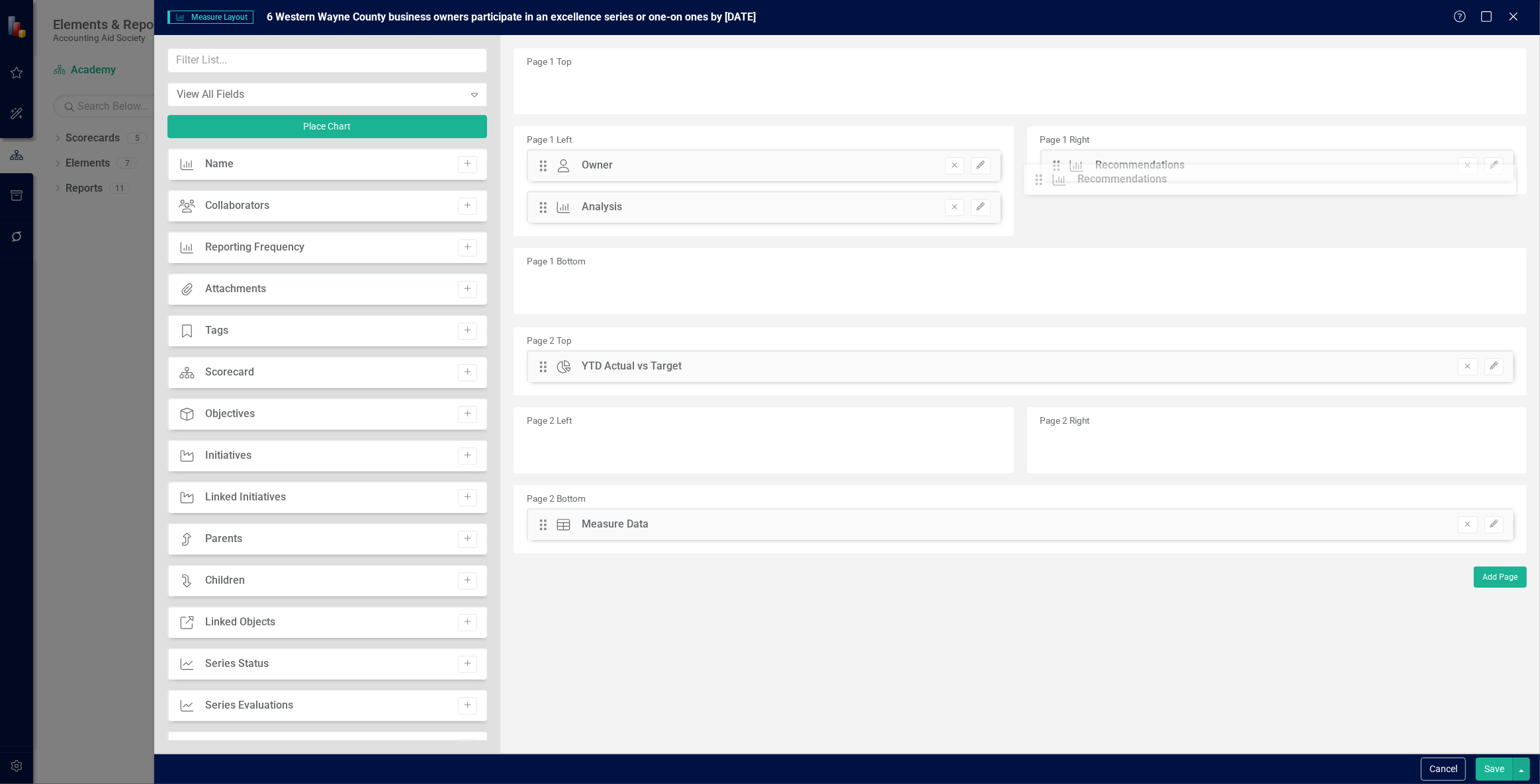
drag, startPoint x: 539, startPoint y: 253, endPoint x: 1058, endPoint y: 174, distance: 525.0
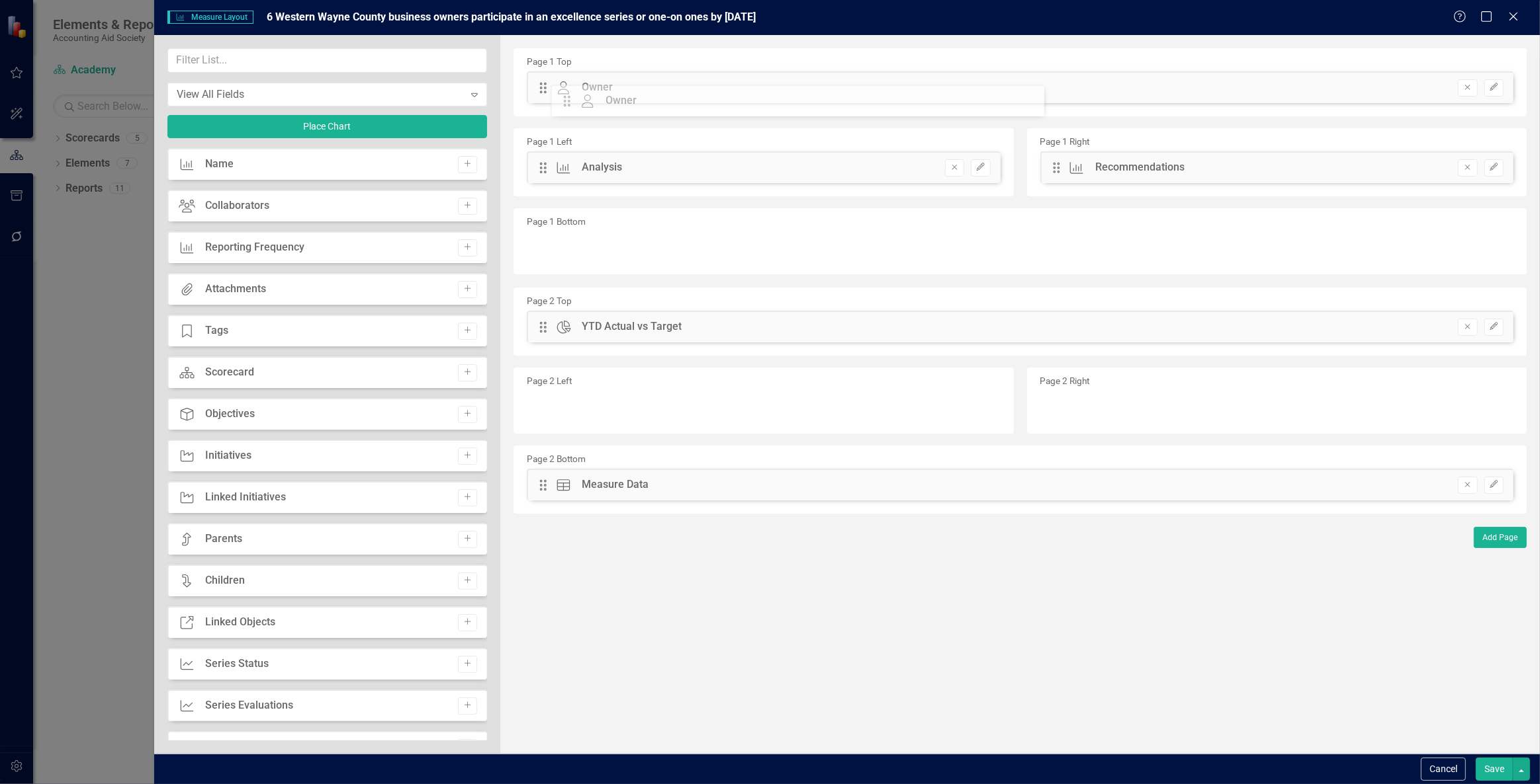
drag, startPoint x: 548, startPoint y: 169, endPoint x: 588, endPoint y: 88, distance: 90.3
click at [1500, 767] on button "Save" at bounding box center [1494, 770] width 37 height 23
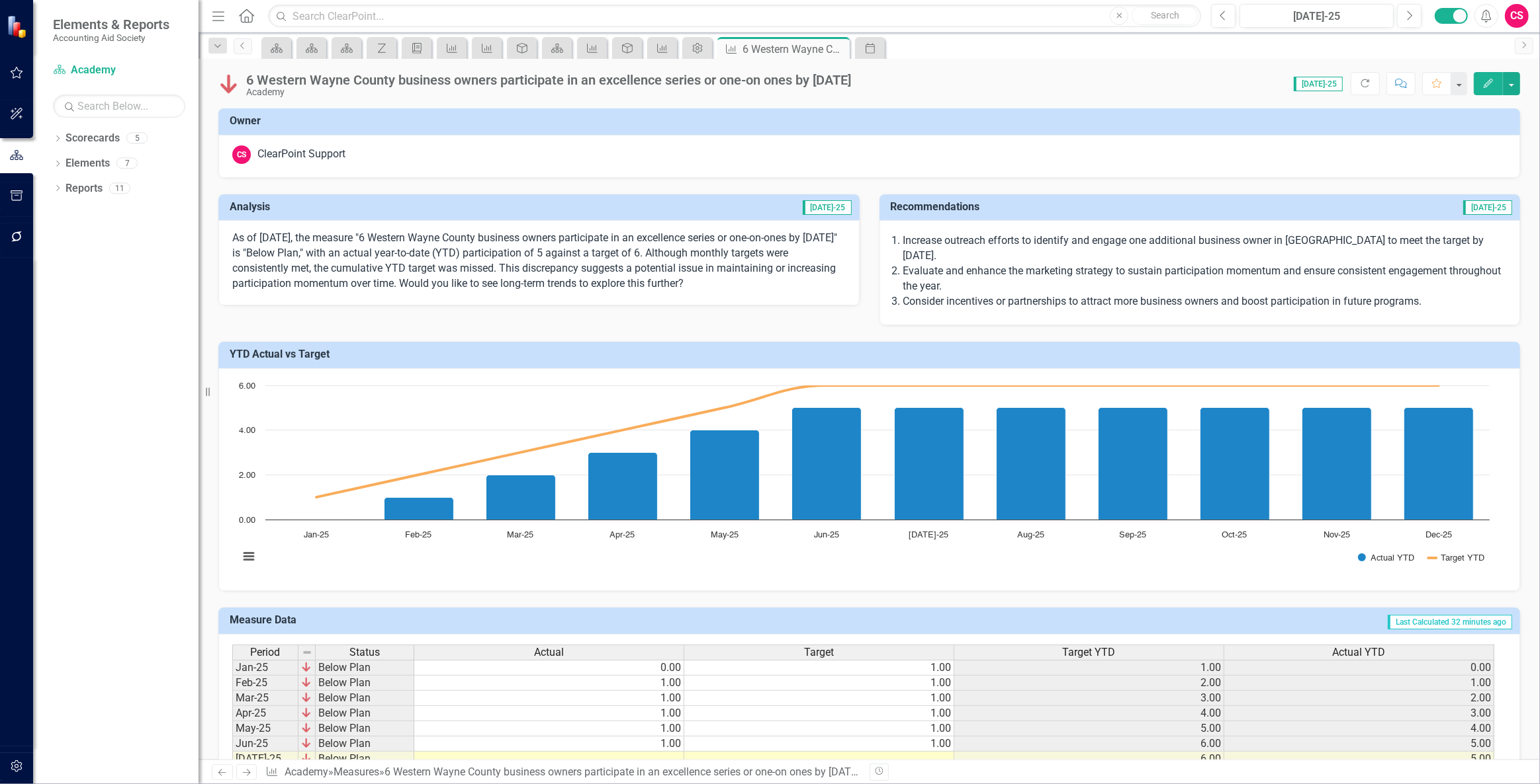
click at [22, 193] on icon "button" at bounding box center [17, 196] width 12 height 11
click at [98, 84] on link "Briefing Books" at bounding box center [120, 92] width 133 height 15
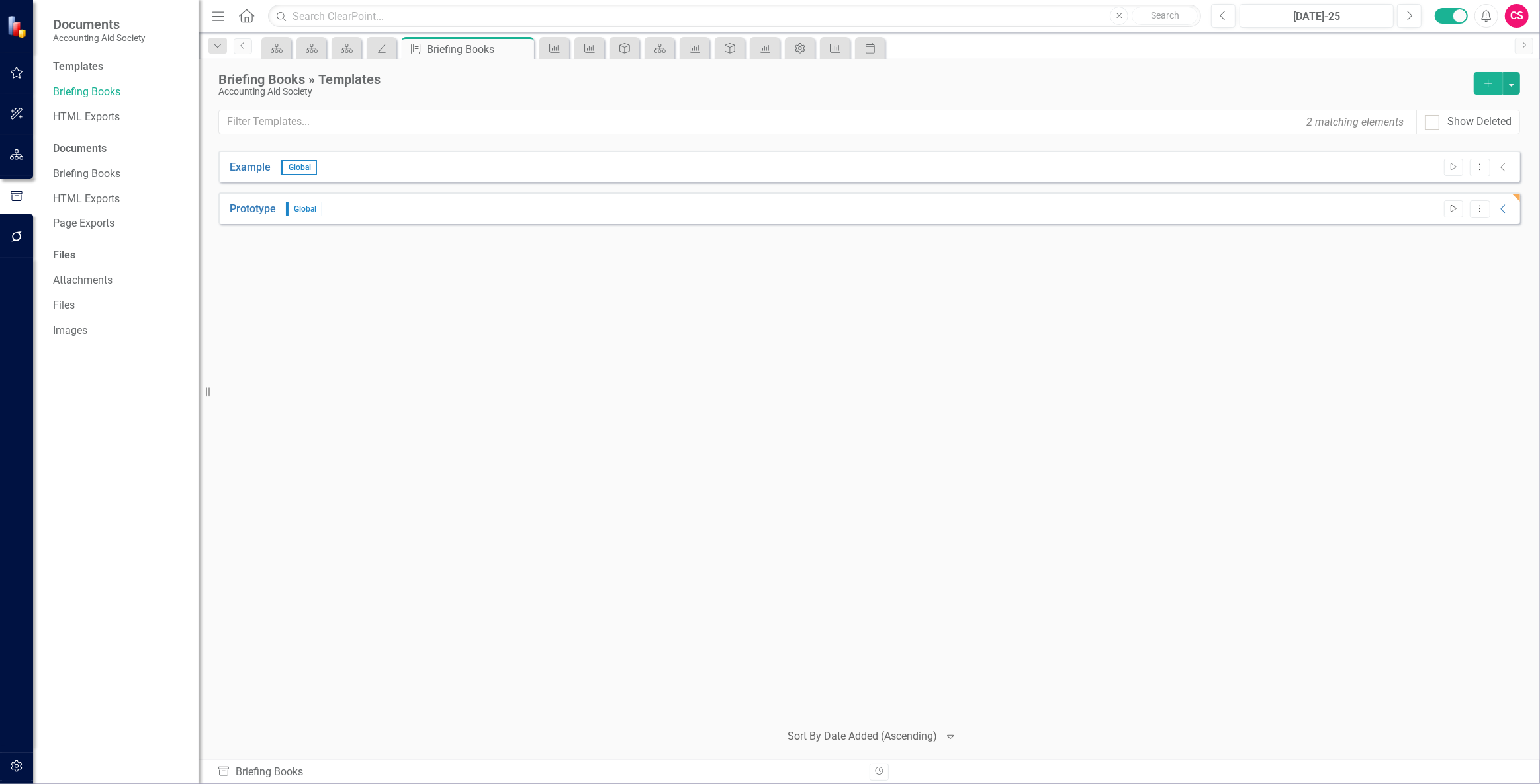
click at [1450, 209] on icon "button" at bounding box center [1453, 209] width 6 height 8
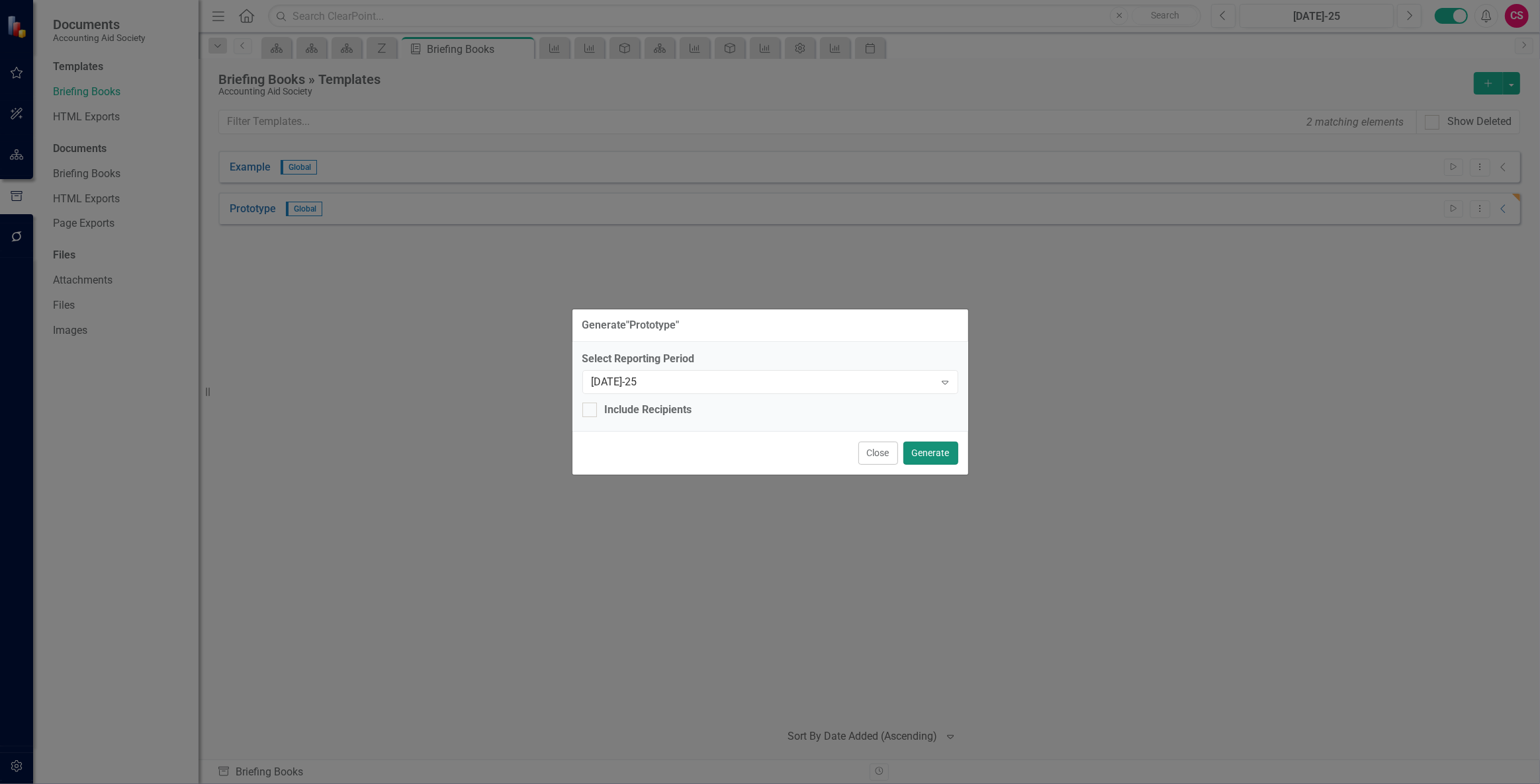
click at [926, 451] on button "Generate" at bounding box center [931, 453] width 55 height 23
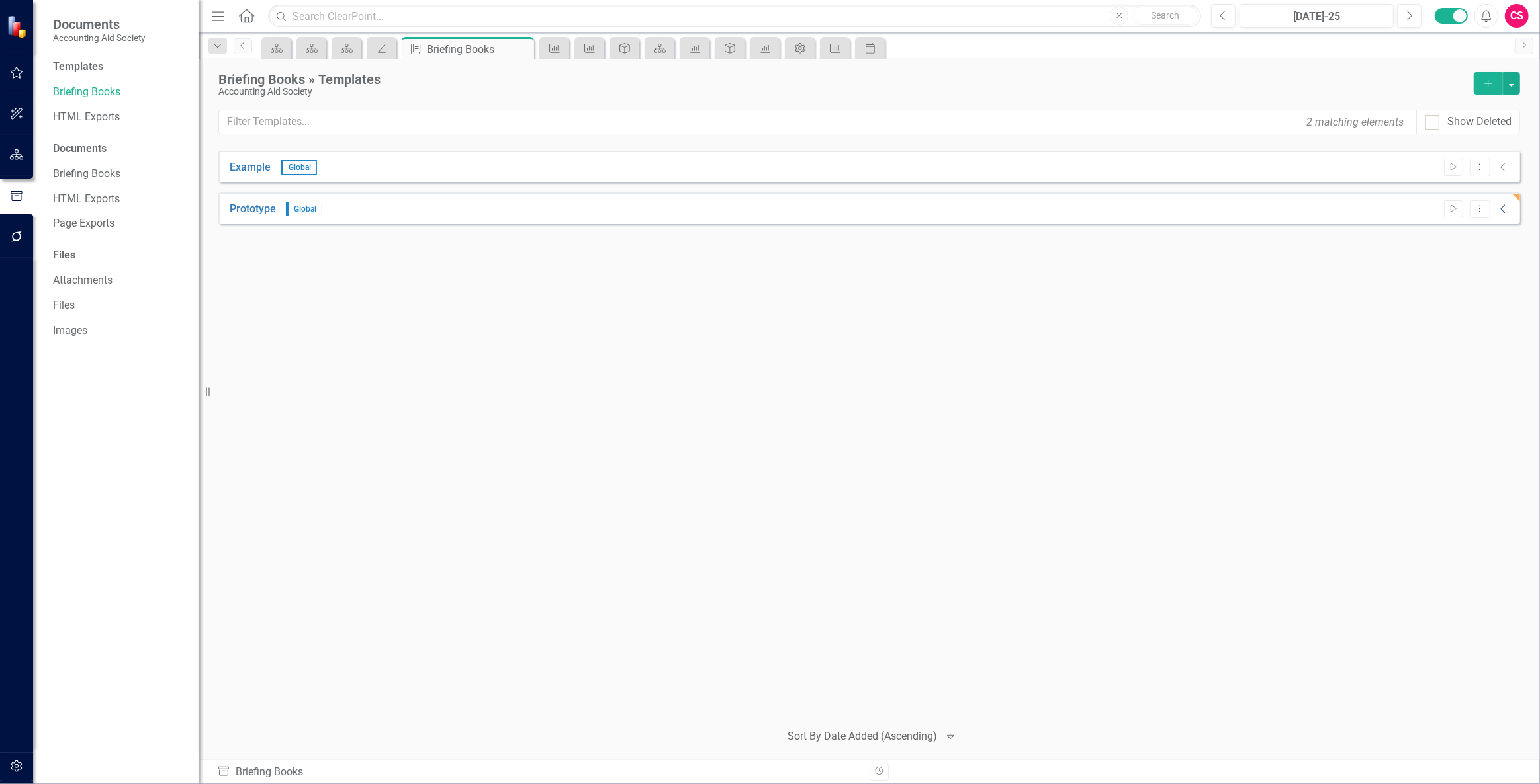
click at [1506, 206] on icon "Collapse" at bounding box center [1503, 209] width 13 height 11
click at [1496, 247] on link "Download" at bounding box center [1500, 240] width 19 height 18
click at [560, 45] on icon "Measure" at bounding box center [554, 48] width 13 height 11
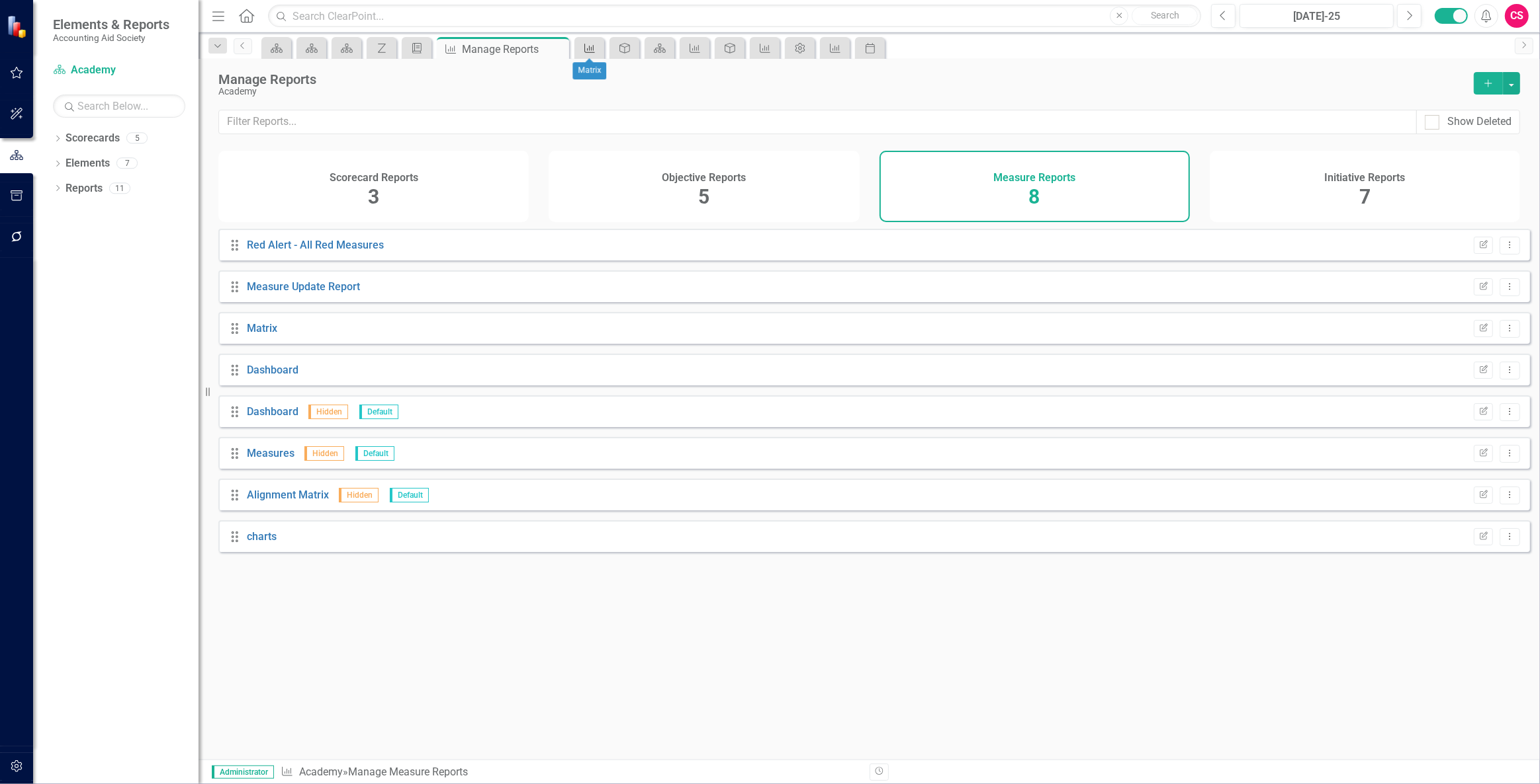
click at [581, 49] on div "Measure" at bounding box center [586, 48] width 18 height 17
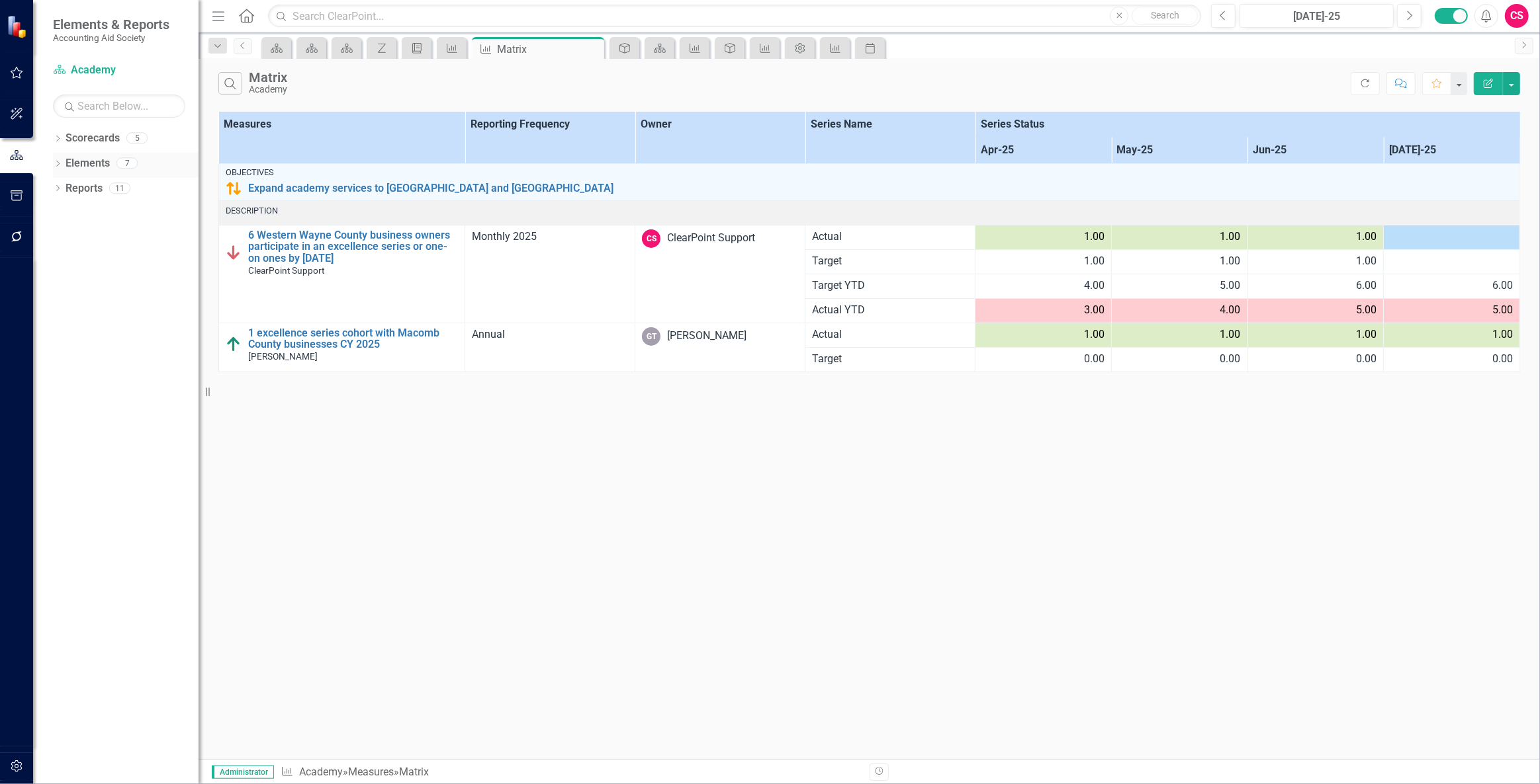
click at [88, 161] on link "Elements" at bounding box center [88, 164] width 44 height 15
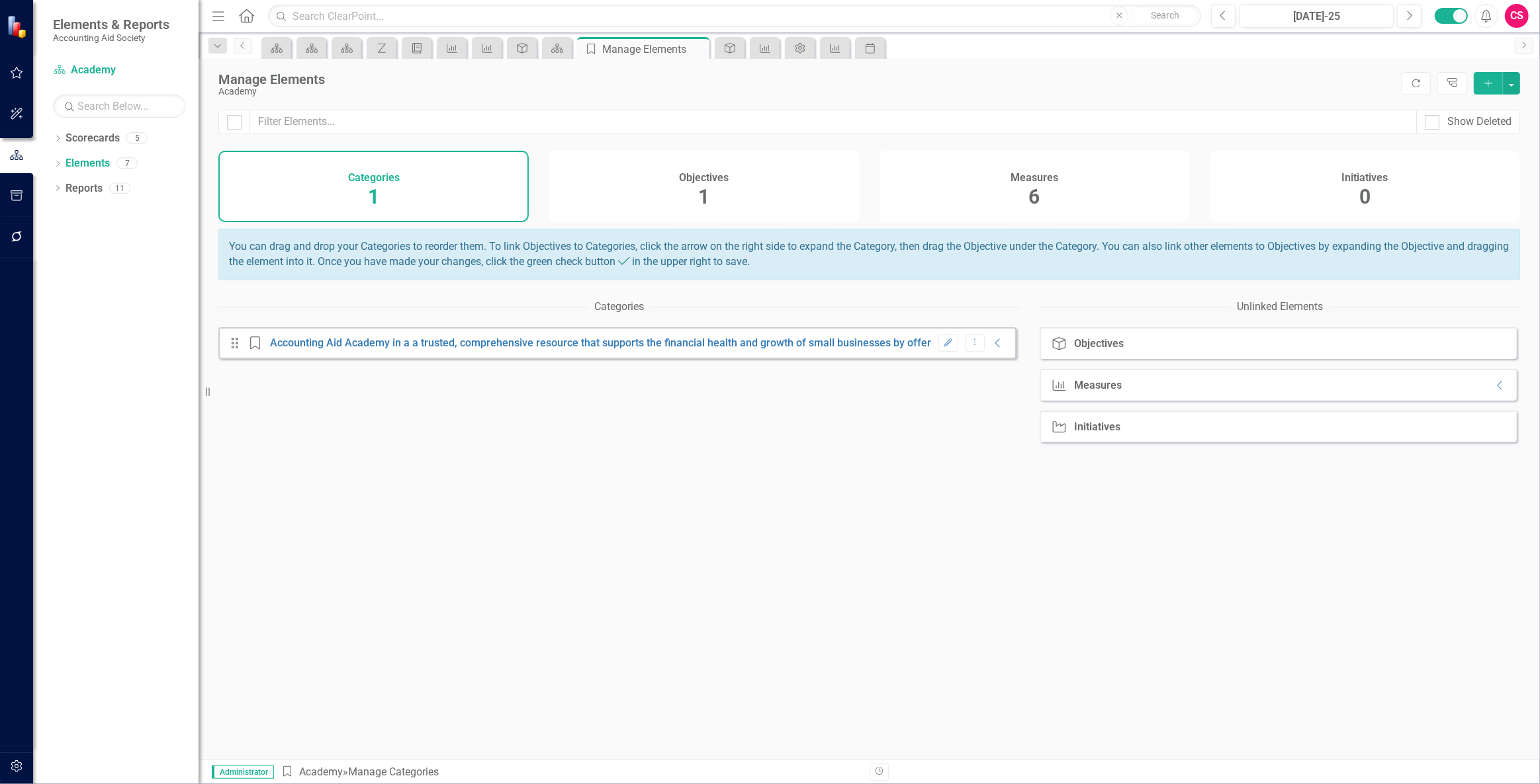
click at [1091, 184] on div "Measures 6" at bounding box center [1034, 186] width 310 height 72
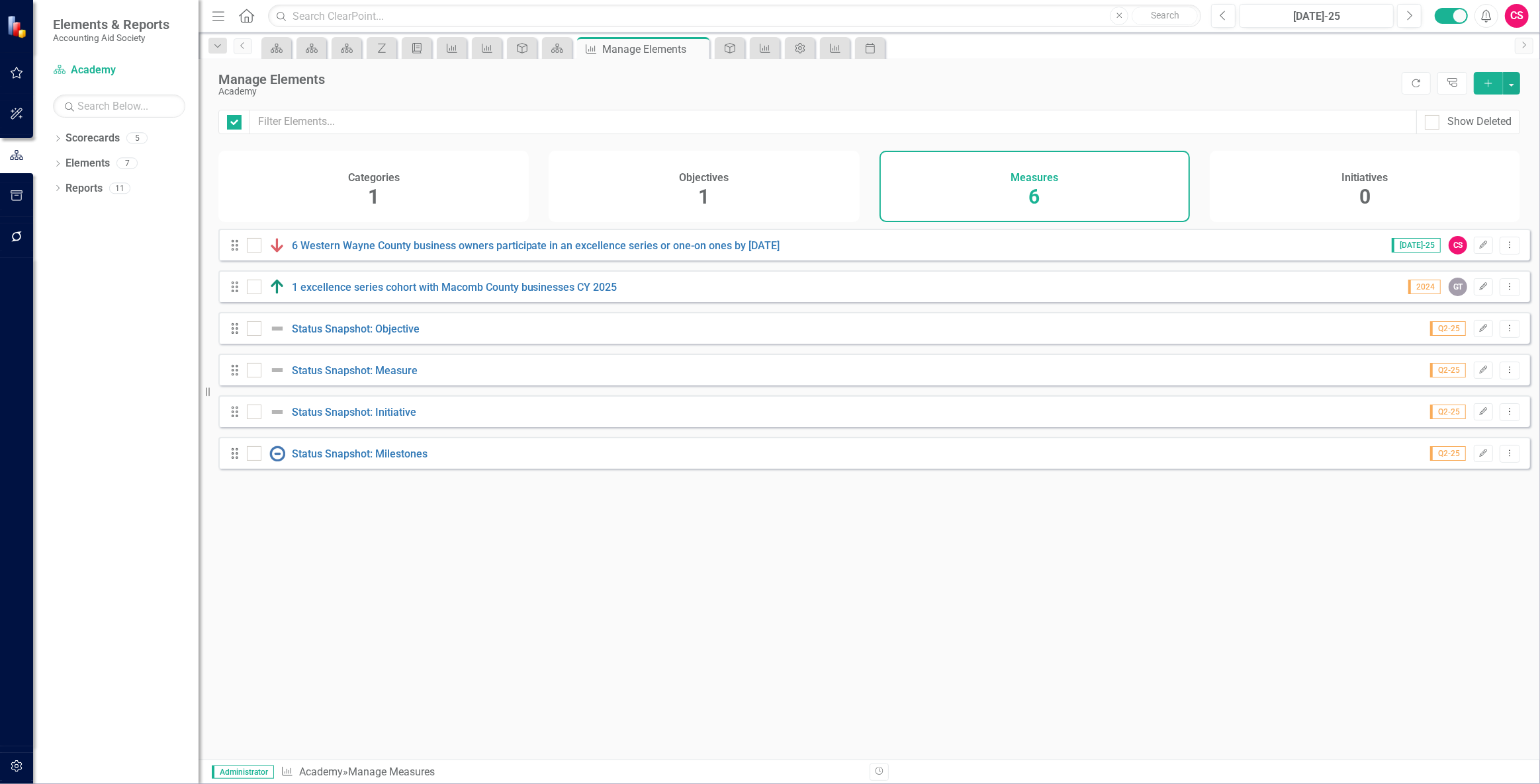
checkbox input "false"
click at [1478, 250] on icon "Edit" at bounding box center [1483, 245] width 10 height 8
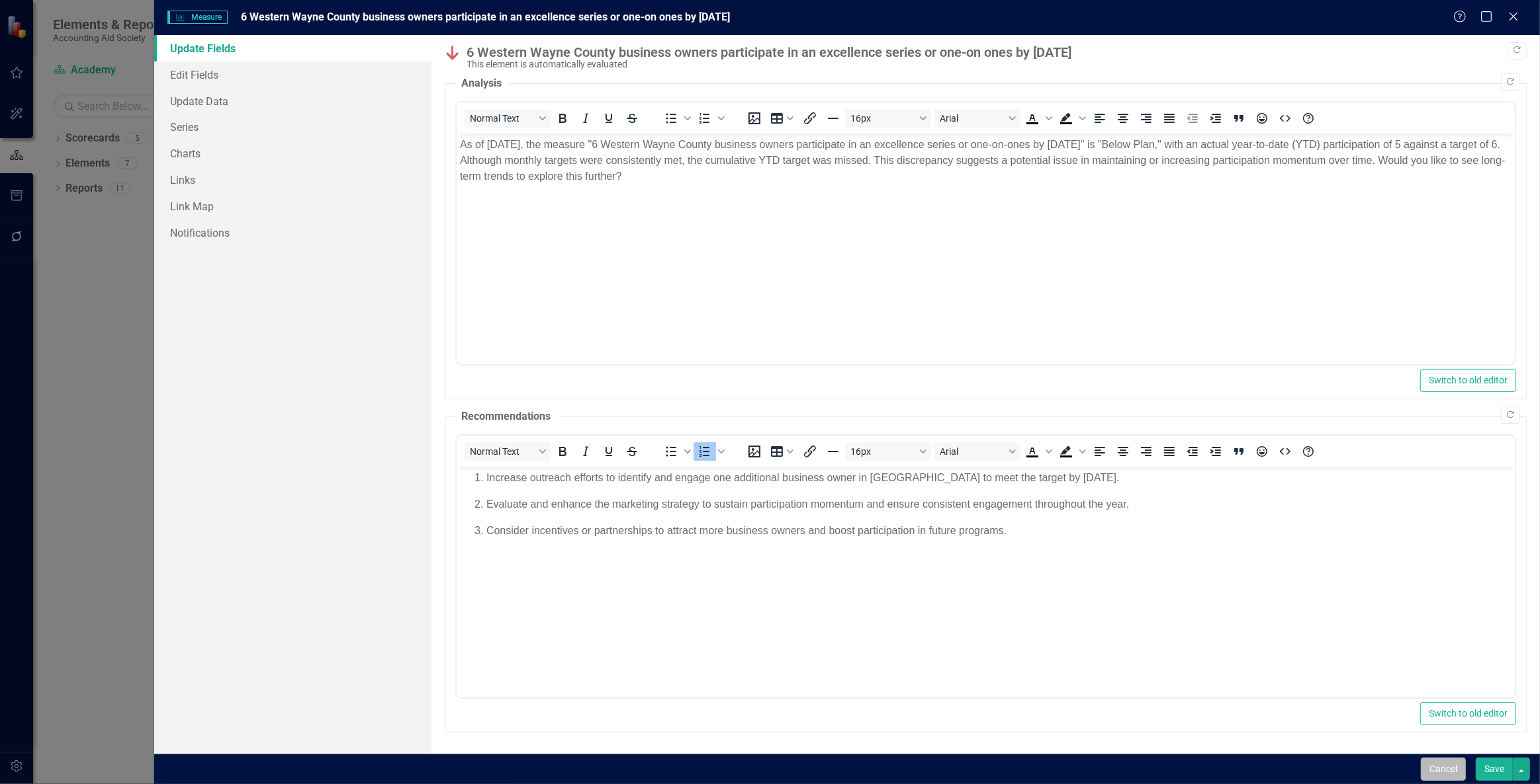
click at [1446, 767] on button "Cancel" at bounding box center [1443, 770] width 45 height 23
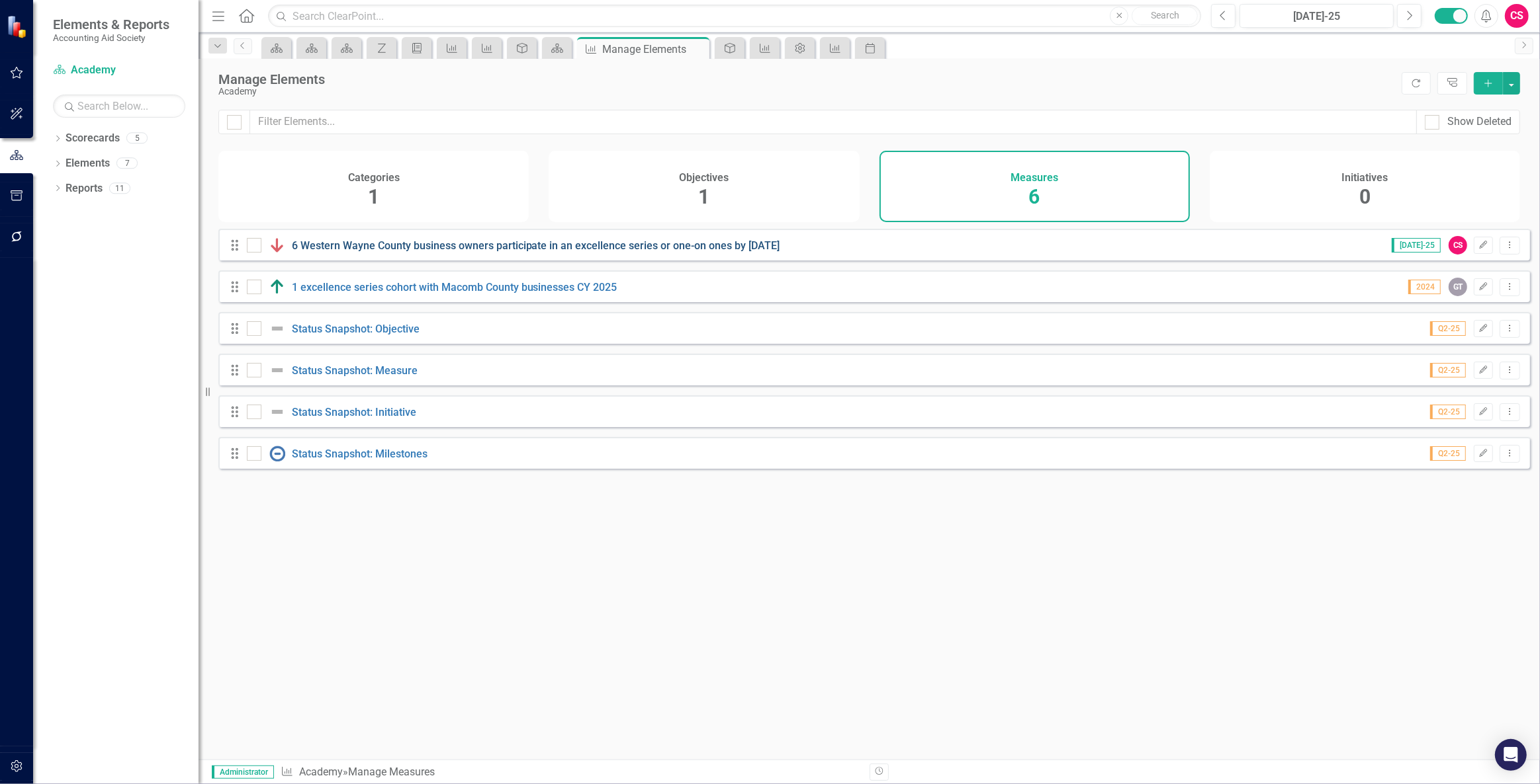
click at [438, 252] on link "6 Western Wayne County business owners participate in an excellence series or o…" at bounding box center [535, 246] width 488 height 13
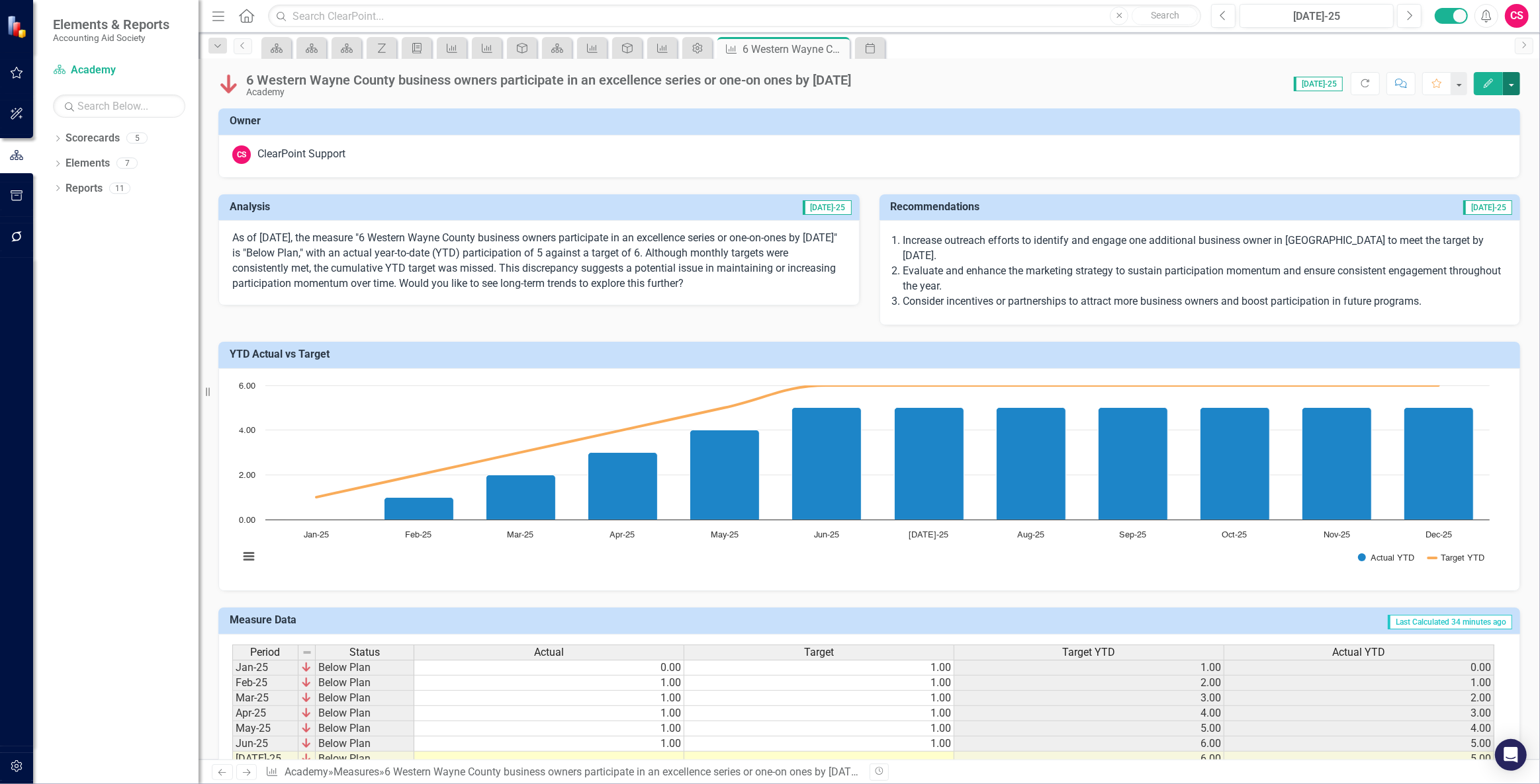
click at [1511, 90] on button "button" at bounding box center [1511, 84] width 18 height 23
click at [1439, 134] on link "Edit Report Edit Layout" at bounding box center [1454, 132] width 129 height 24
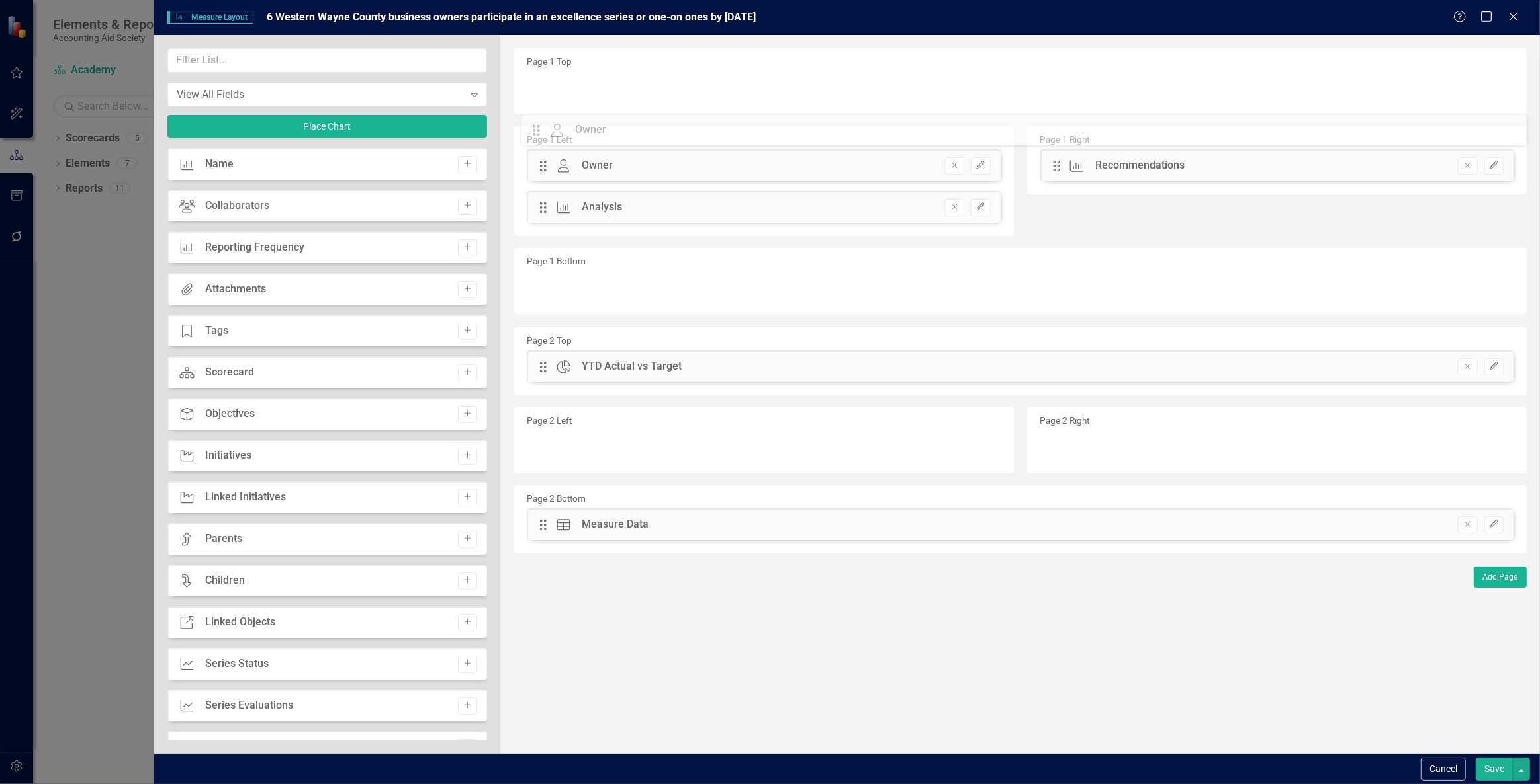
drag, startPoint x: 546, startPoint y: 90, endPoint x: 552, endPoint y: 134, distance: 44.4
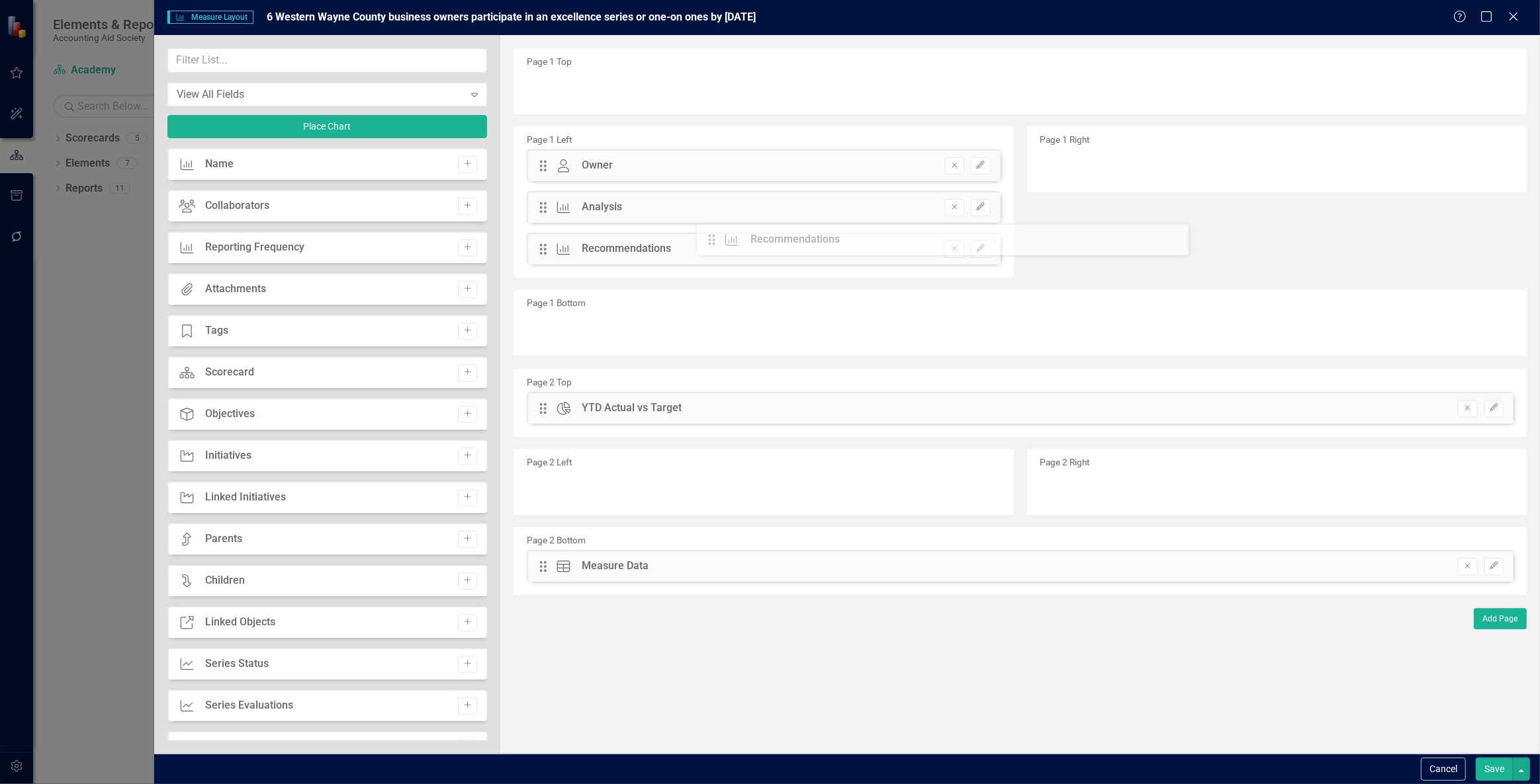
drag, startPoint x: 1062, startPoint y: 164, endPoint x: 728, endPoint y: 239, distance: 342.3
drag, startPoint x: 545, startPoint y: 410, endPoint x: 1213, endPoint y: 155, distance: 715.0
drag, startPoint x: 551, startPoint y: 567, endPoint x: 596, endPoint y: 336, distance: 235.3
click at [1489, 772] on button "Save" at bounding box center [1494, 770] width 37 height 23
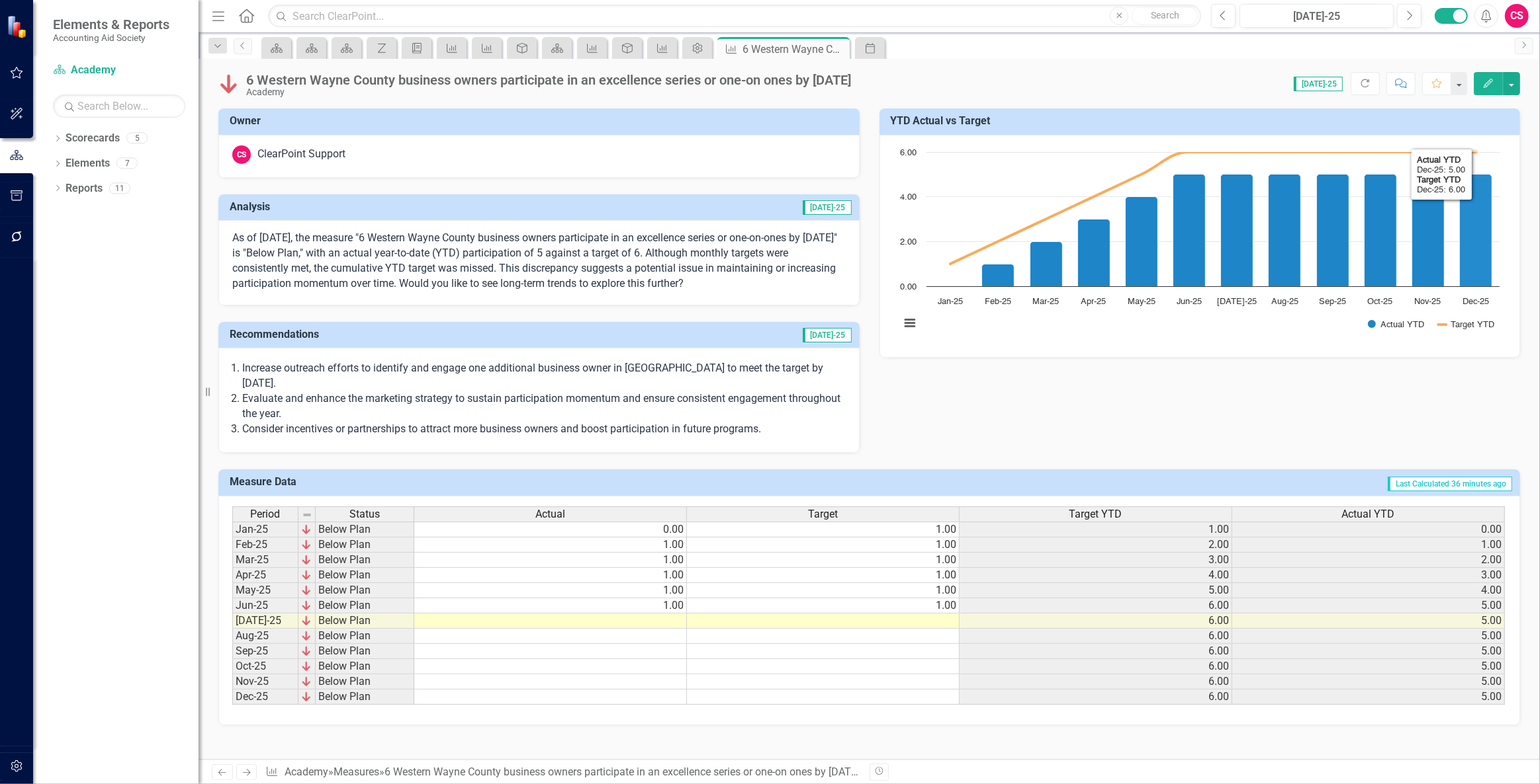
click at [1489, 85] on icon "Edit" at bounding box center [1488, 83] width 12 height 9
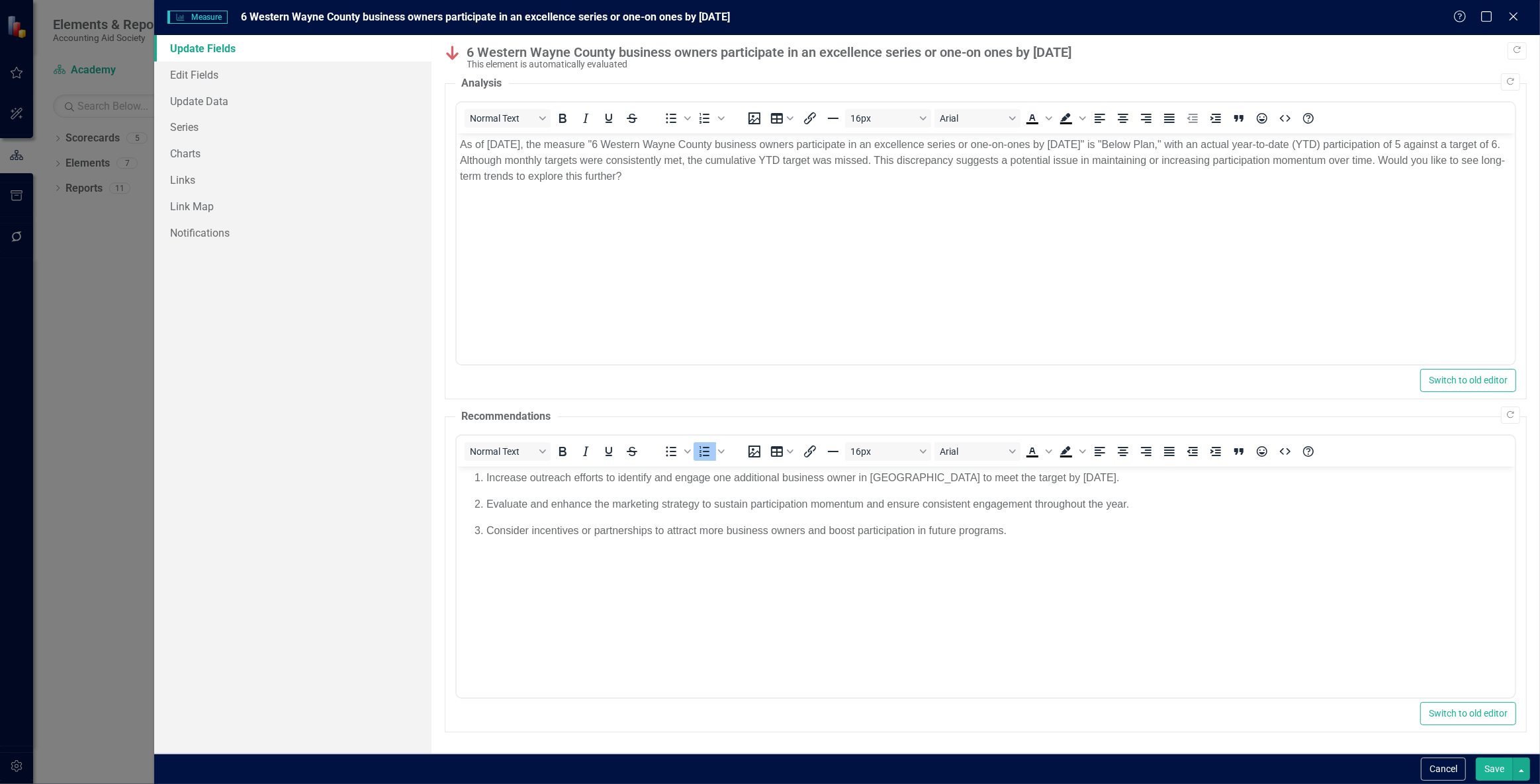
click at [1502, 17] on div "Help Maximize Close" at bounding box center [1490, 18] width 73 height 15
click at [1512, 18] on icon at bounding box center [1513, 16] width 10 height 10
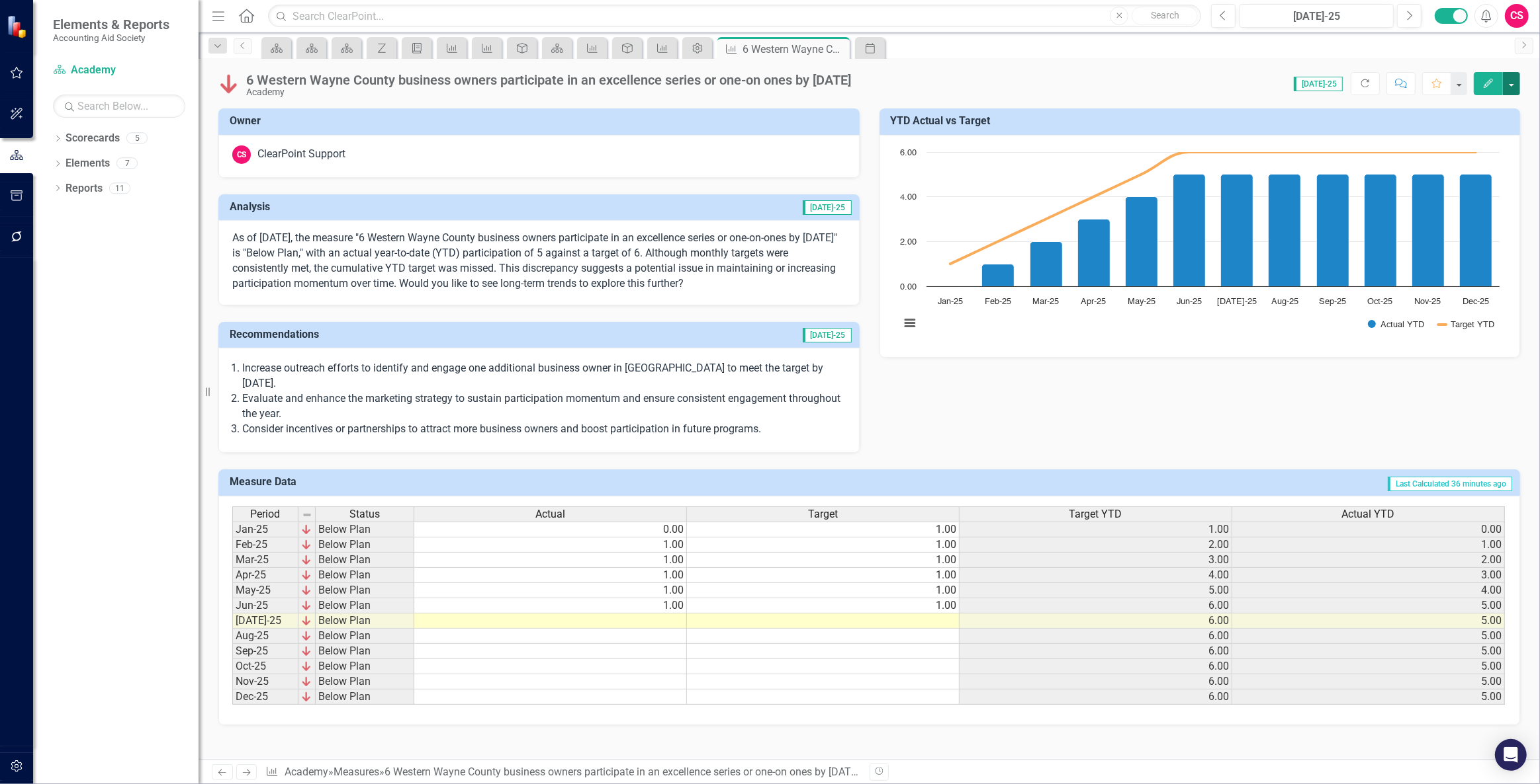
click at [1514, 85] on button "button" at bounding box center [1511, 84] width 18 height 23
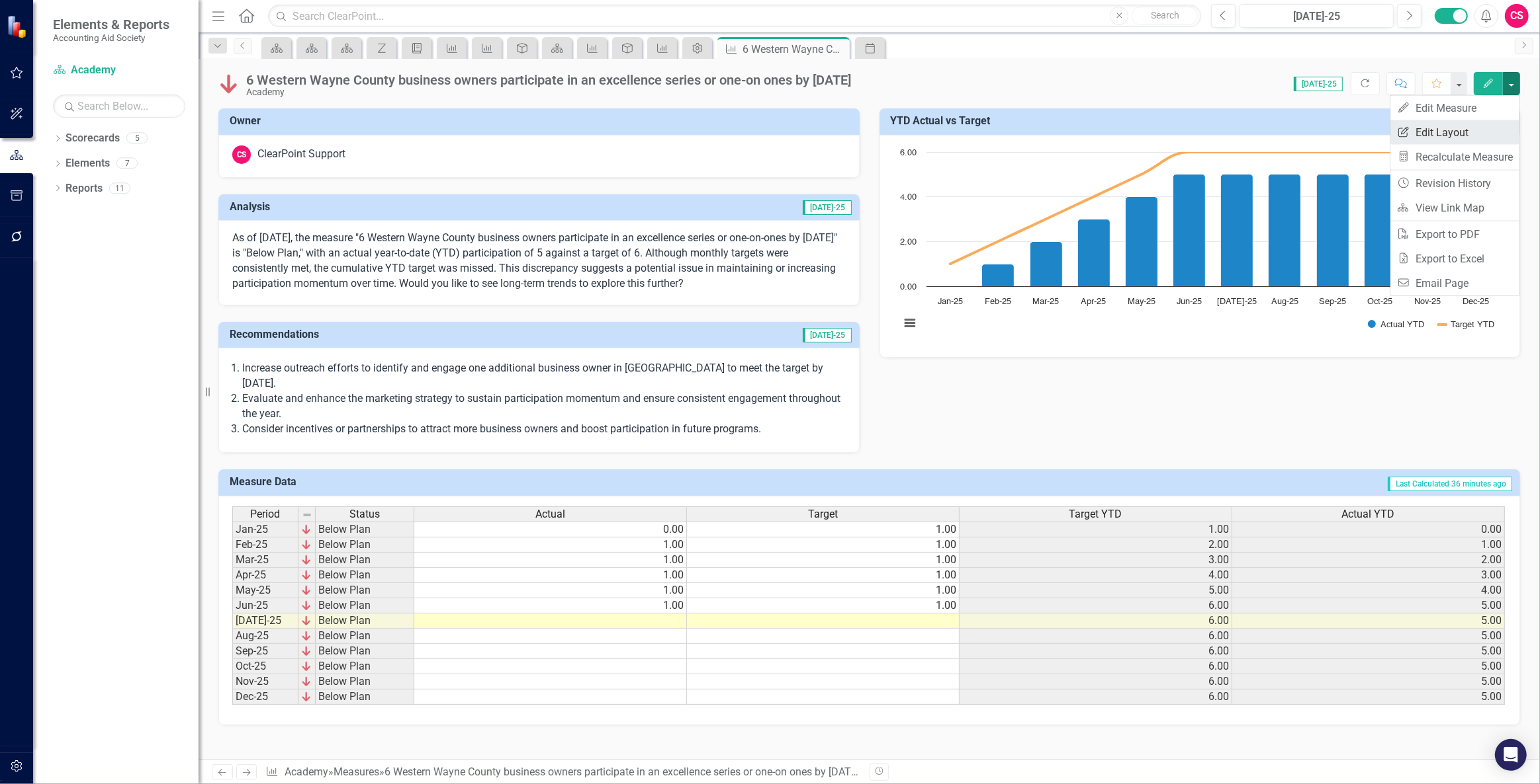
click at [1435, 135] on link "Edit Report Edit Layout" at bounding box center [1454, 132] width 129 height 24
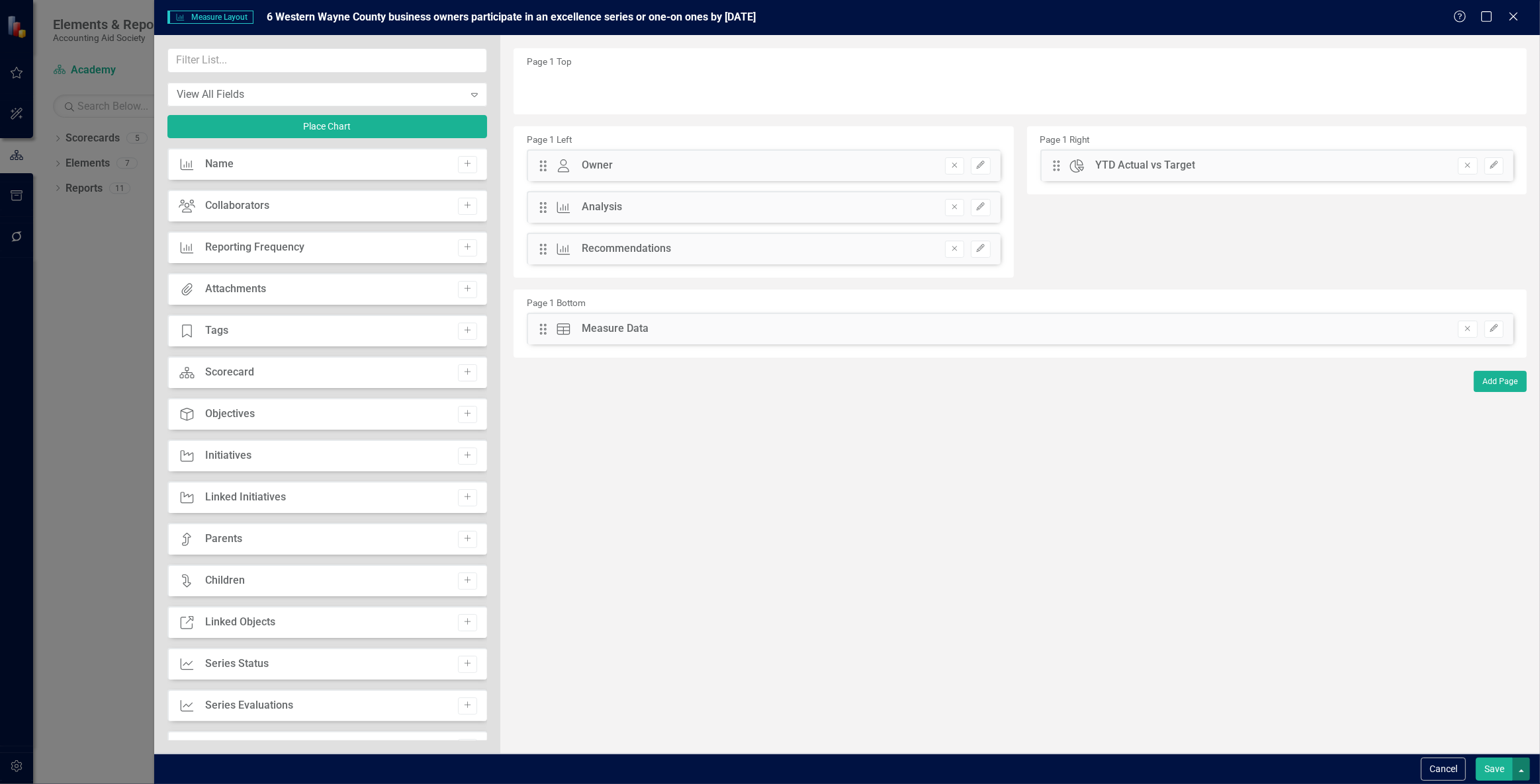
click at [1521, 764] on button "button" at bounding box center [1521, 770] width 18 height 23
click at [1410, 587] on div "The fields (or pods) that are available for you to include on the detail page a…" at bounding box center [1020, 394] width 1040 height 719
click at [1457, 774] on button "Cancel" at bounding box center [1443, 770] width 45 height 23
